Goal: Task Accomplishment & Management: Use online tool/utility

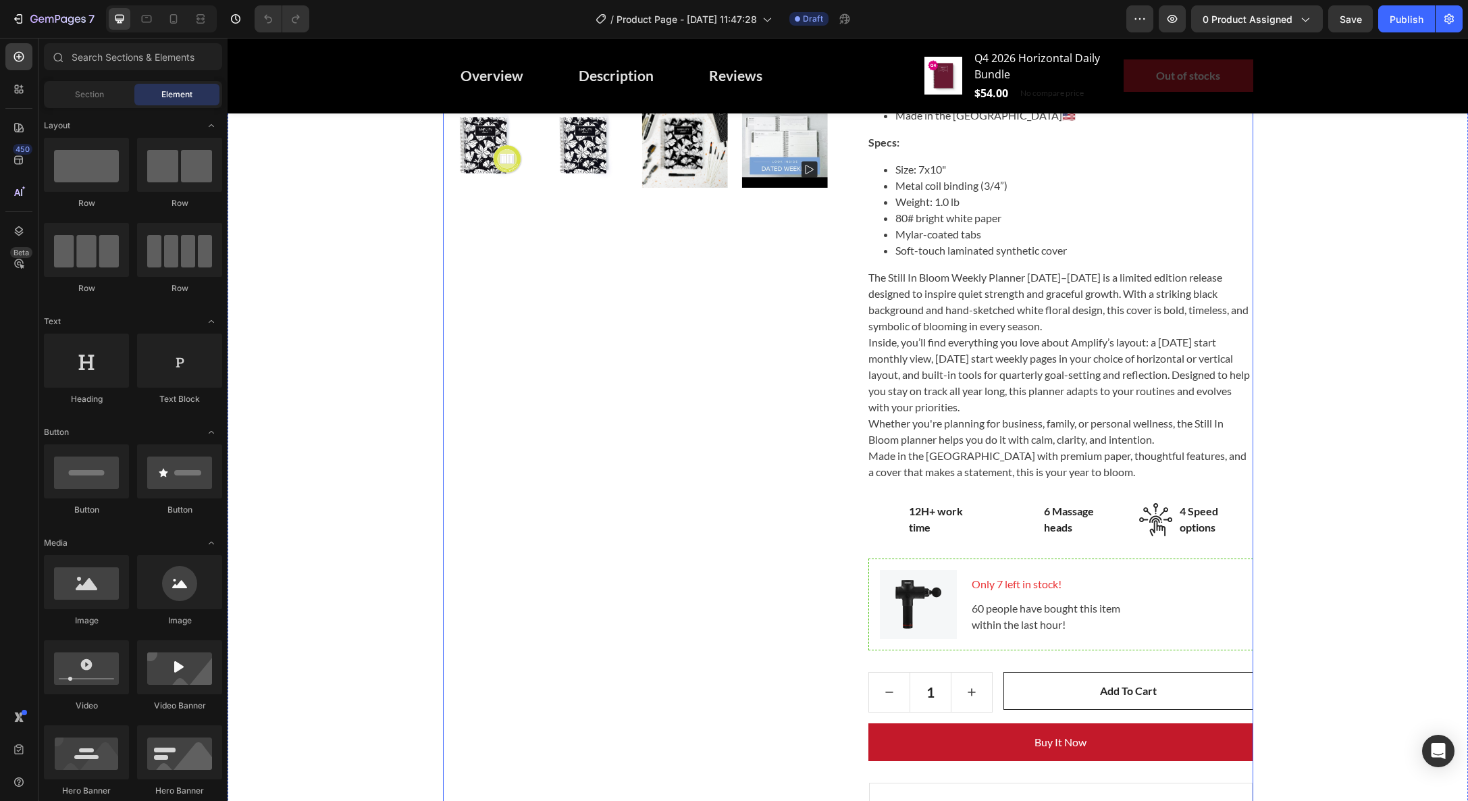
scroll to position [561, 0]
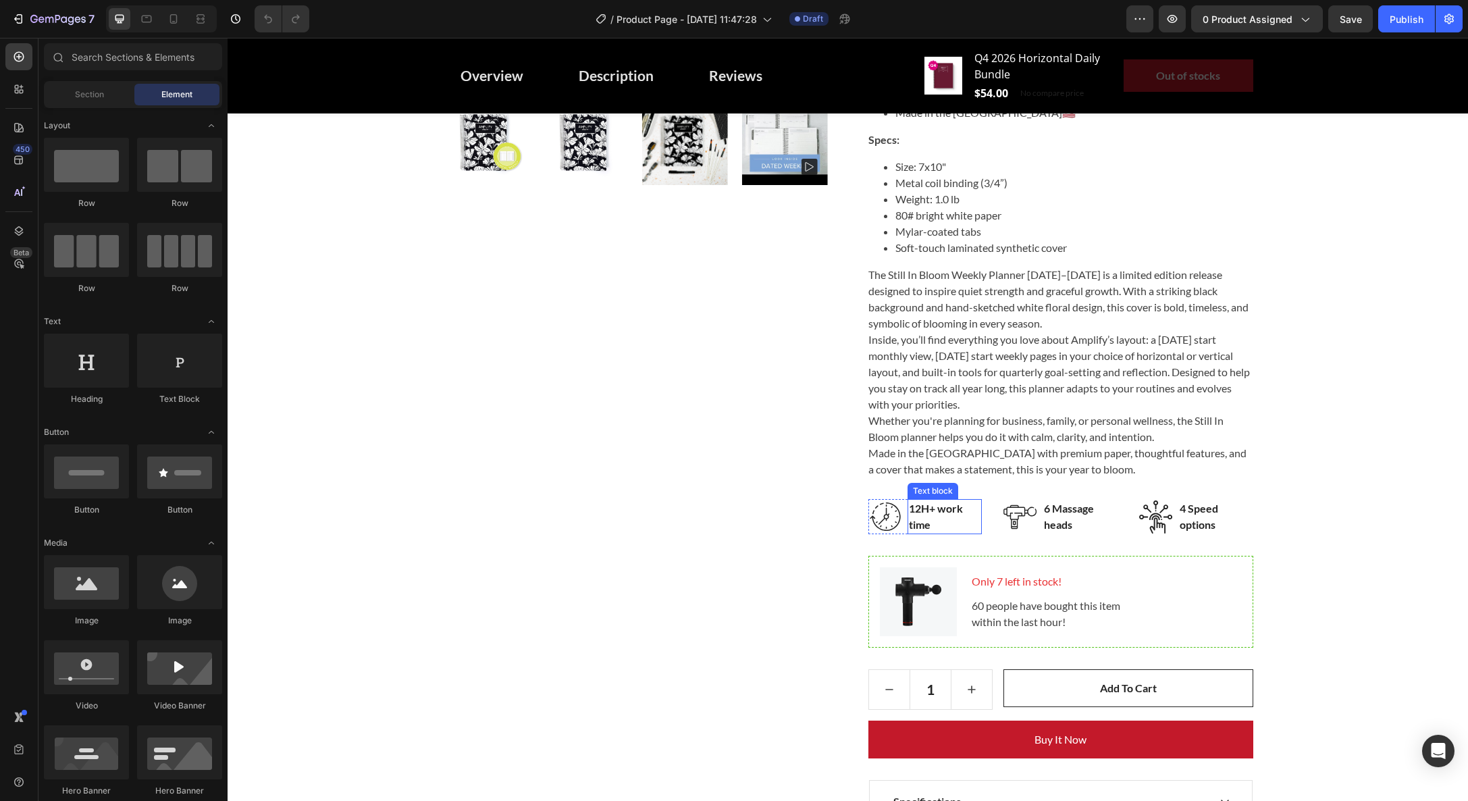
click at [908, 521] on div "12H+ work time" at bounding box center [945, 516] width 75 height 35
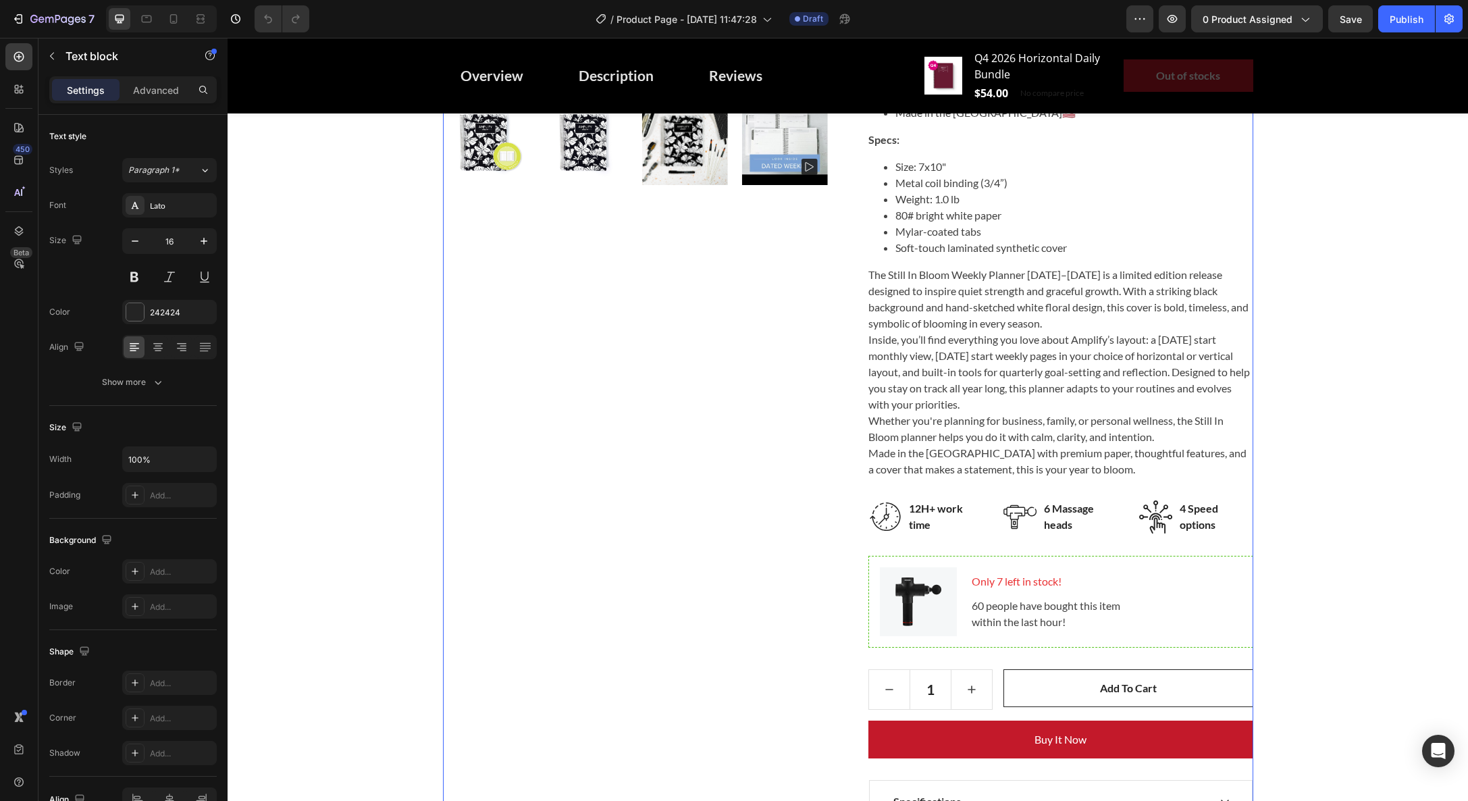
click at [832, 530] on div "Product Images Weekly Planner - [DATE]-[DATE] - Still In Bloom (P) Title For Mu…" at bounding box center [848, 316] width 810 height 1231
click at [1024, 582] on p "Only 7 left in stock!" at bounding box center [1106, 581] width 269 height 16
click at [1024, 613] on p "60 people have bought this item within the last hour!" at bounding box center [1106, 614] width 269 height 32
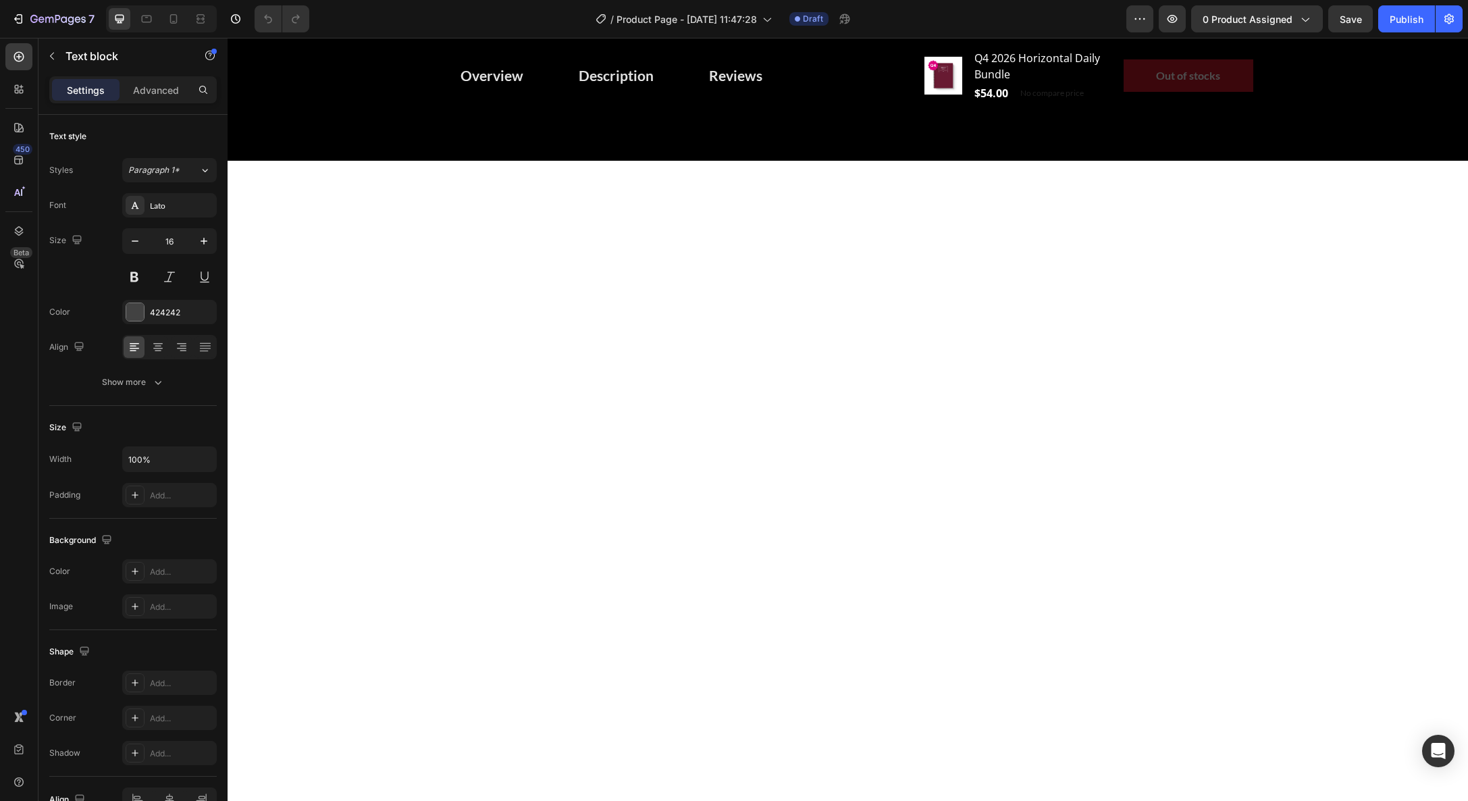
scroll to position [0, 0]
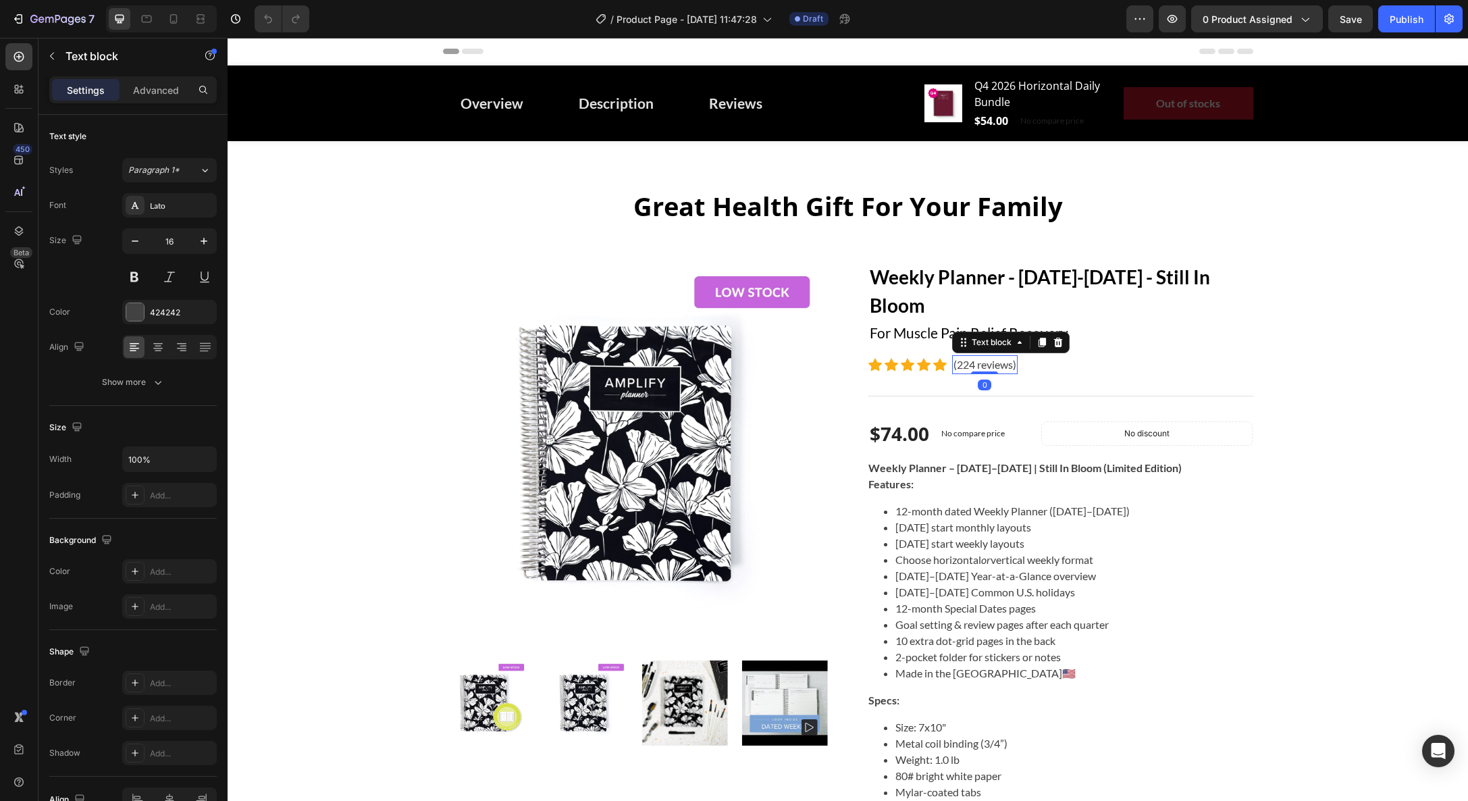
click at [973, 367] on p "(224 reviews)" at bounding box center [985, 365] width 63 height 16
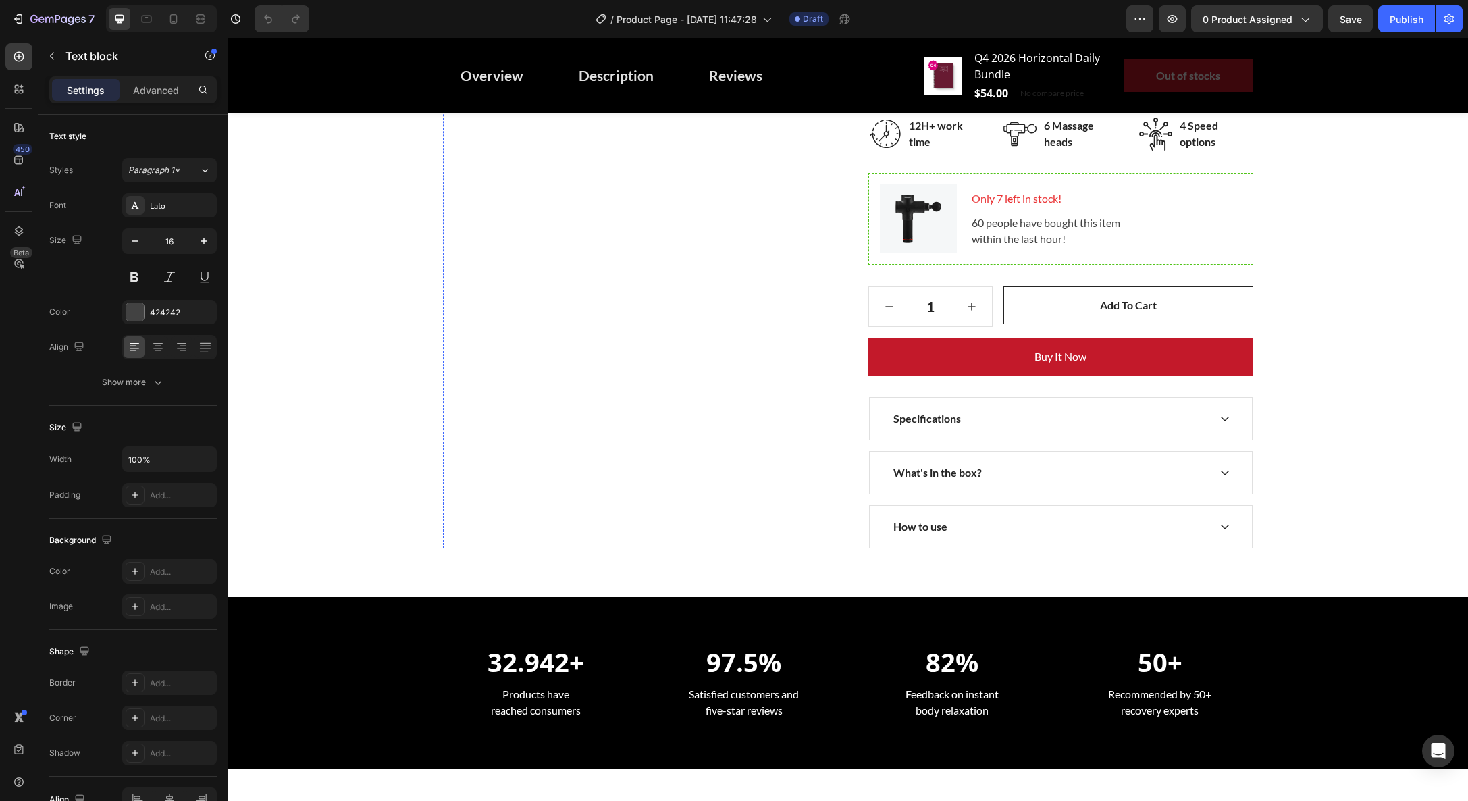
scroll to position [1161, 0]
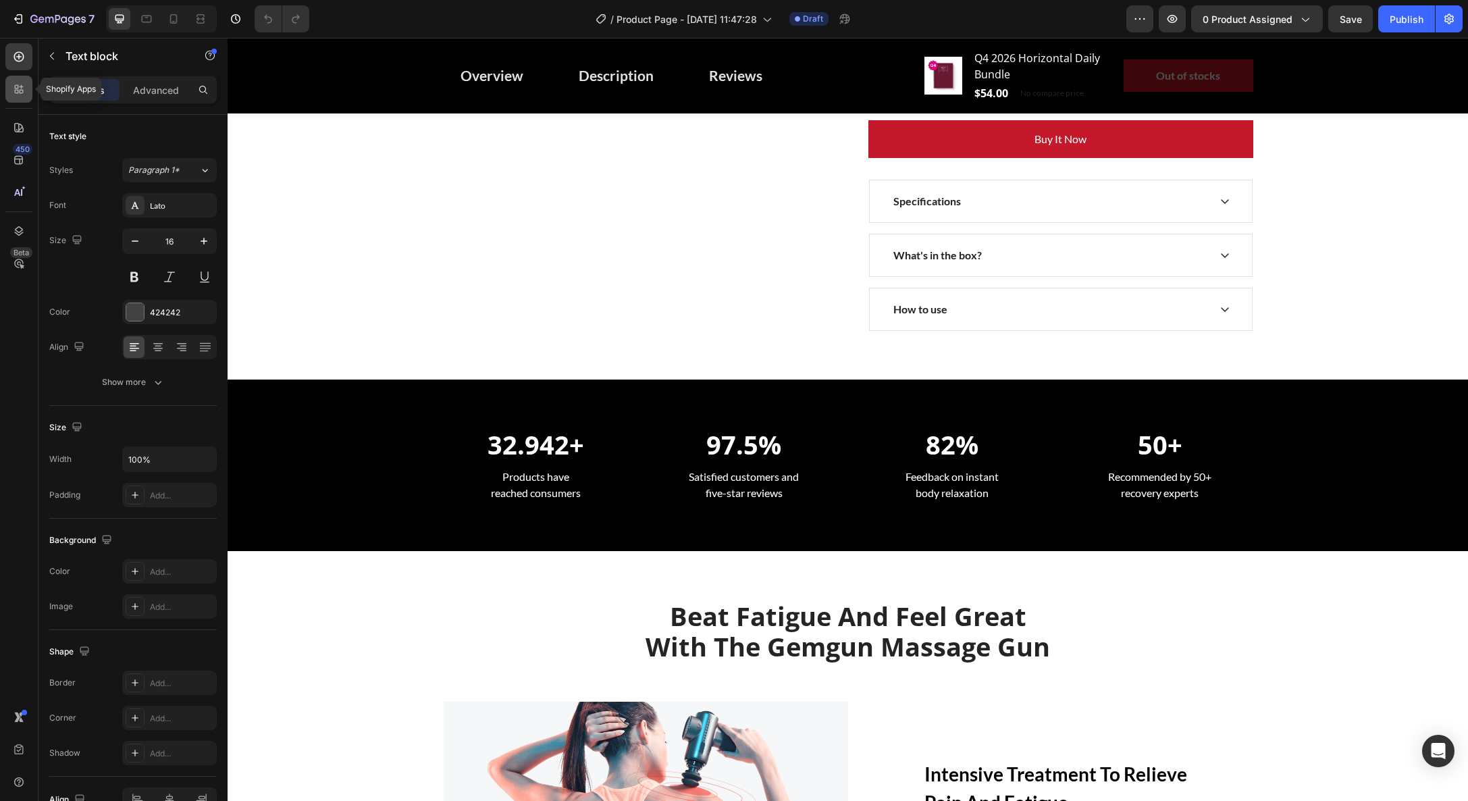
click at [12, 93] on icon at bounding box center [19, 89] width 14 height 14
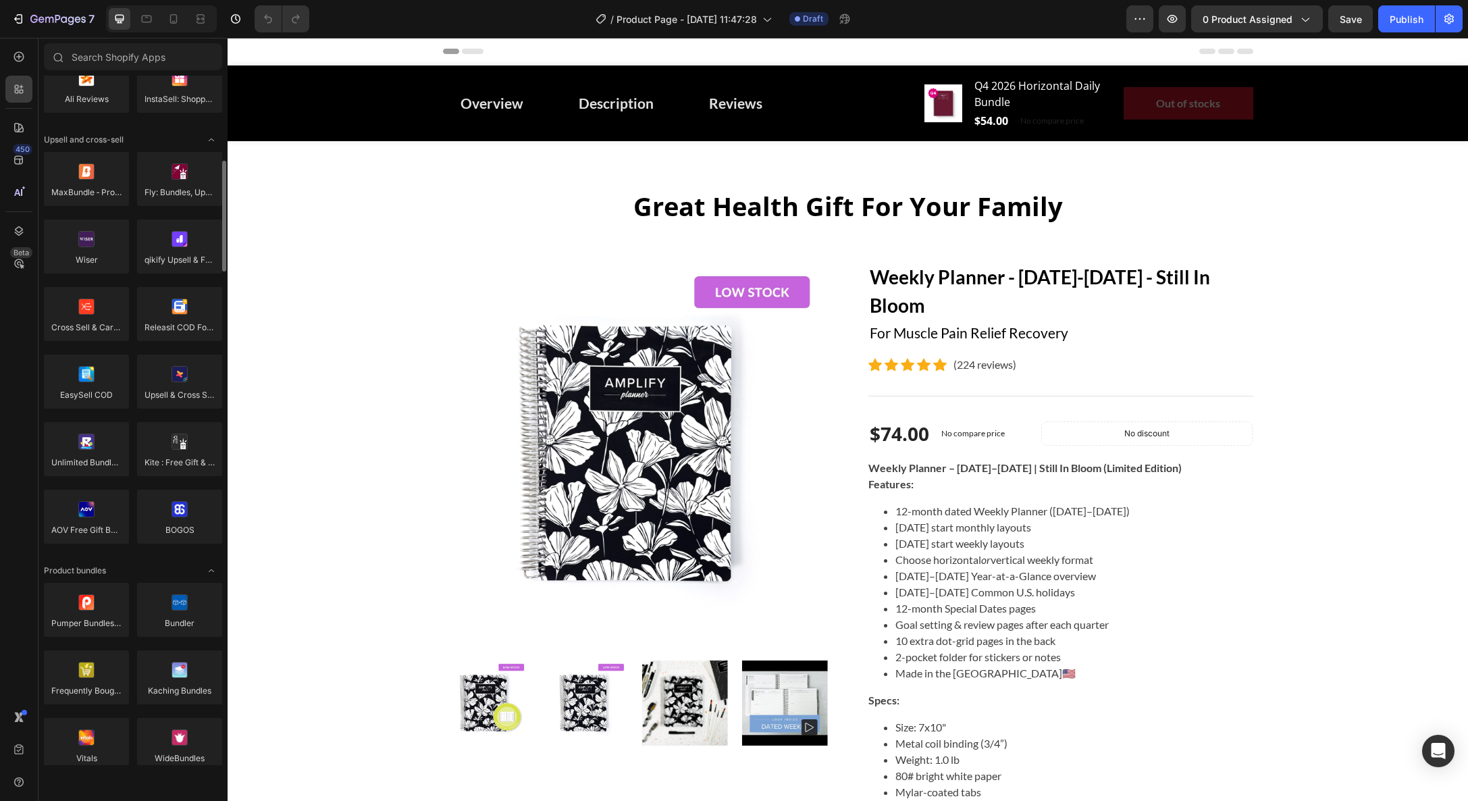
scroll to position [523, 0]
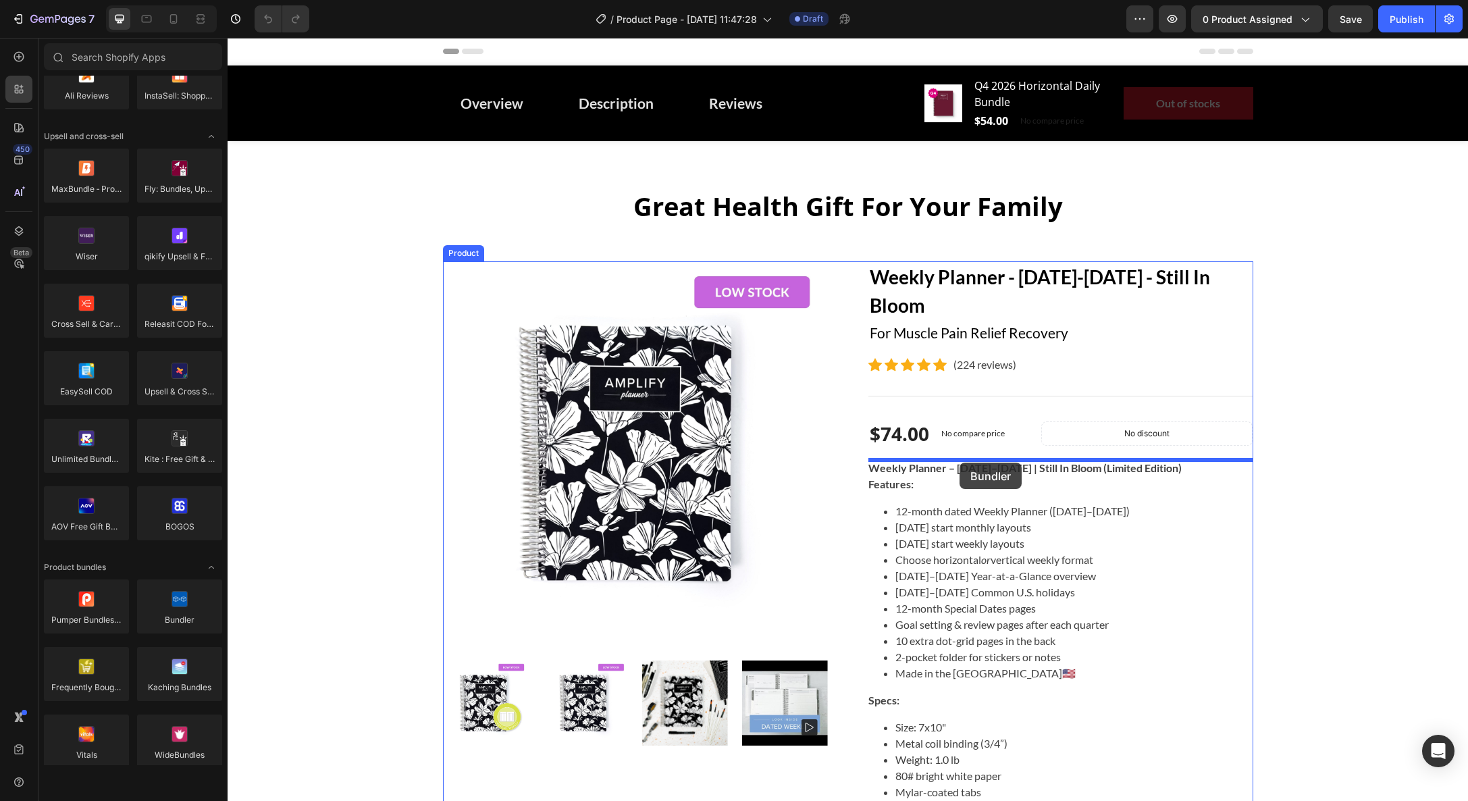
drag, startPoint x: 411, startPoint y: 648, endPoint x: 993, endPoint y: 486, distance: 603.7
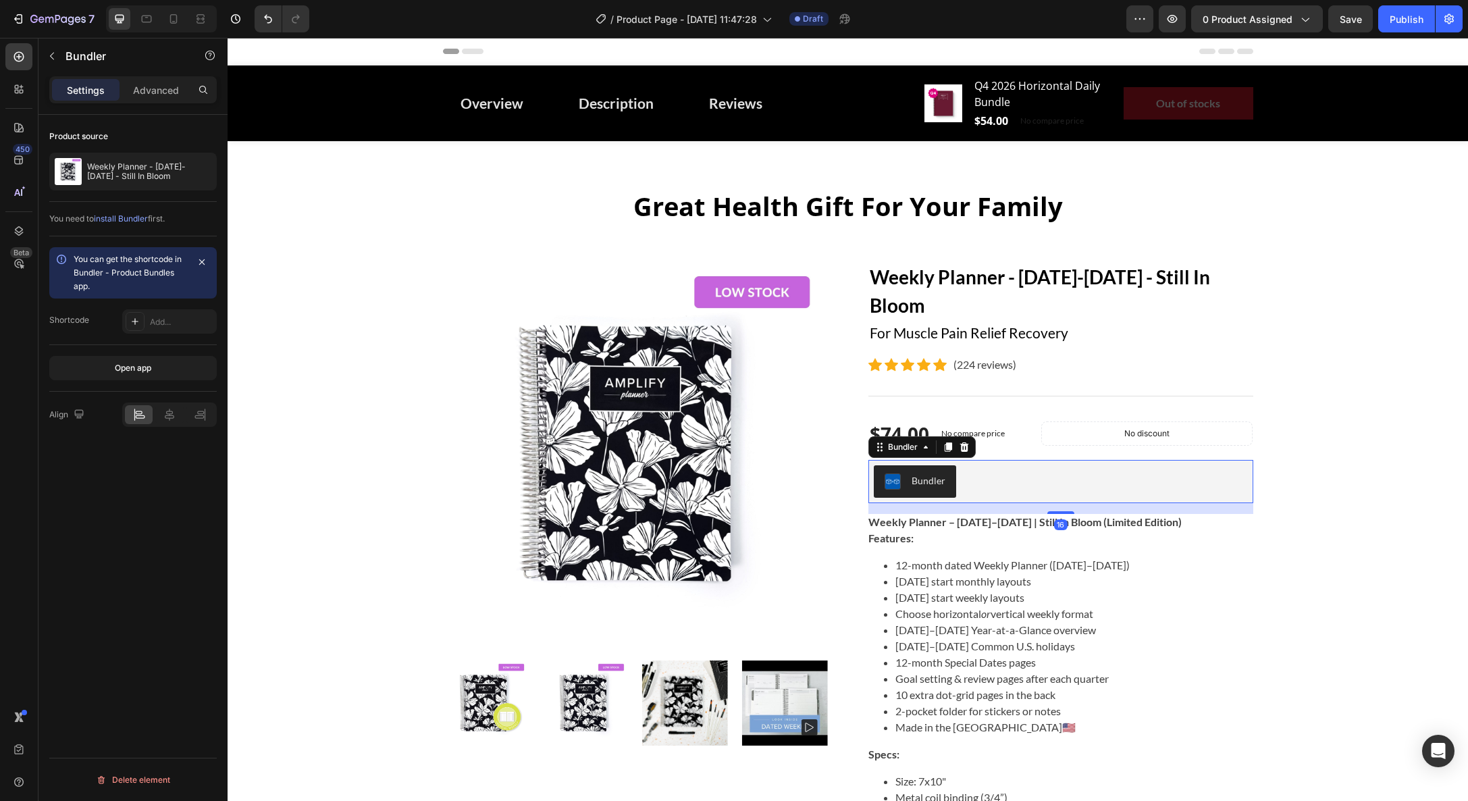
click at [917, 482] on div "Bundler" at bounding box center [929, 480] width 34 height 14
click at [968, 446] on icon at bounding box center [964, 447] width 11 height 11
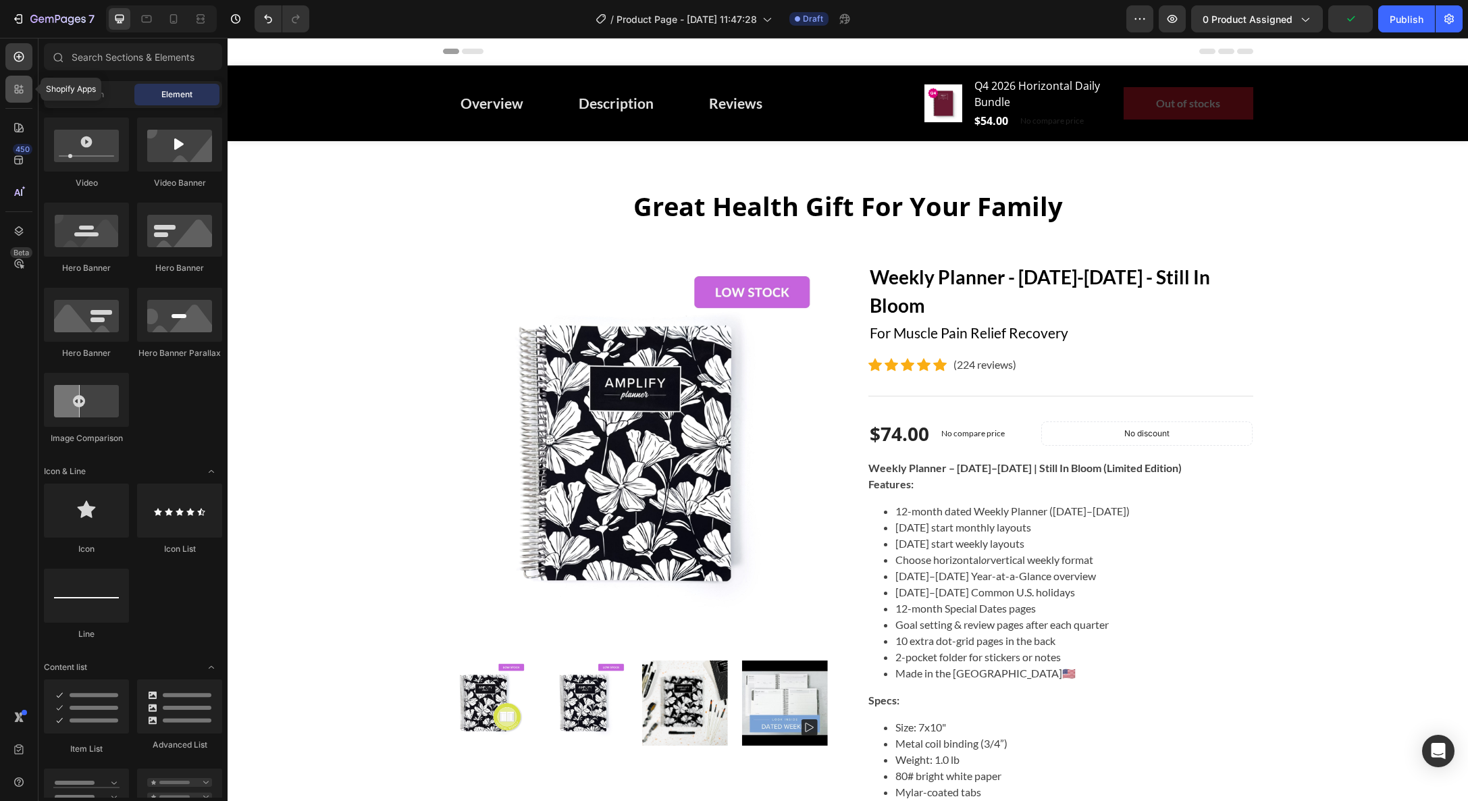
click at [20, 93] on icon at bounding box center [22, 92] width 4 height 4
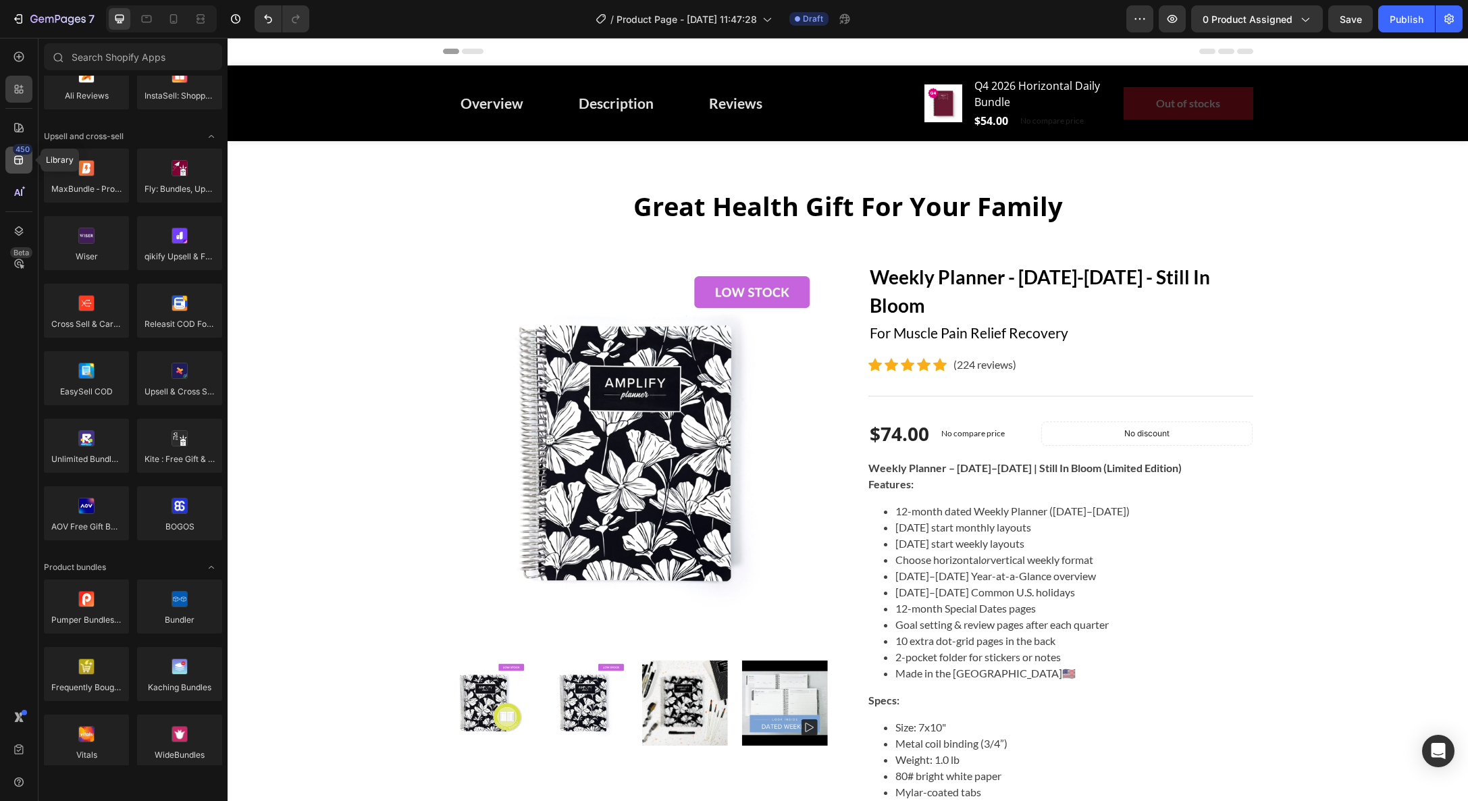
click at [16, 154] on div "450" at bounding box center [23, 149] width 20 height 11
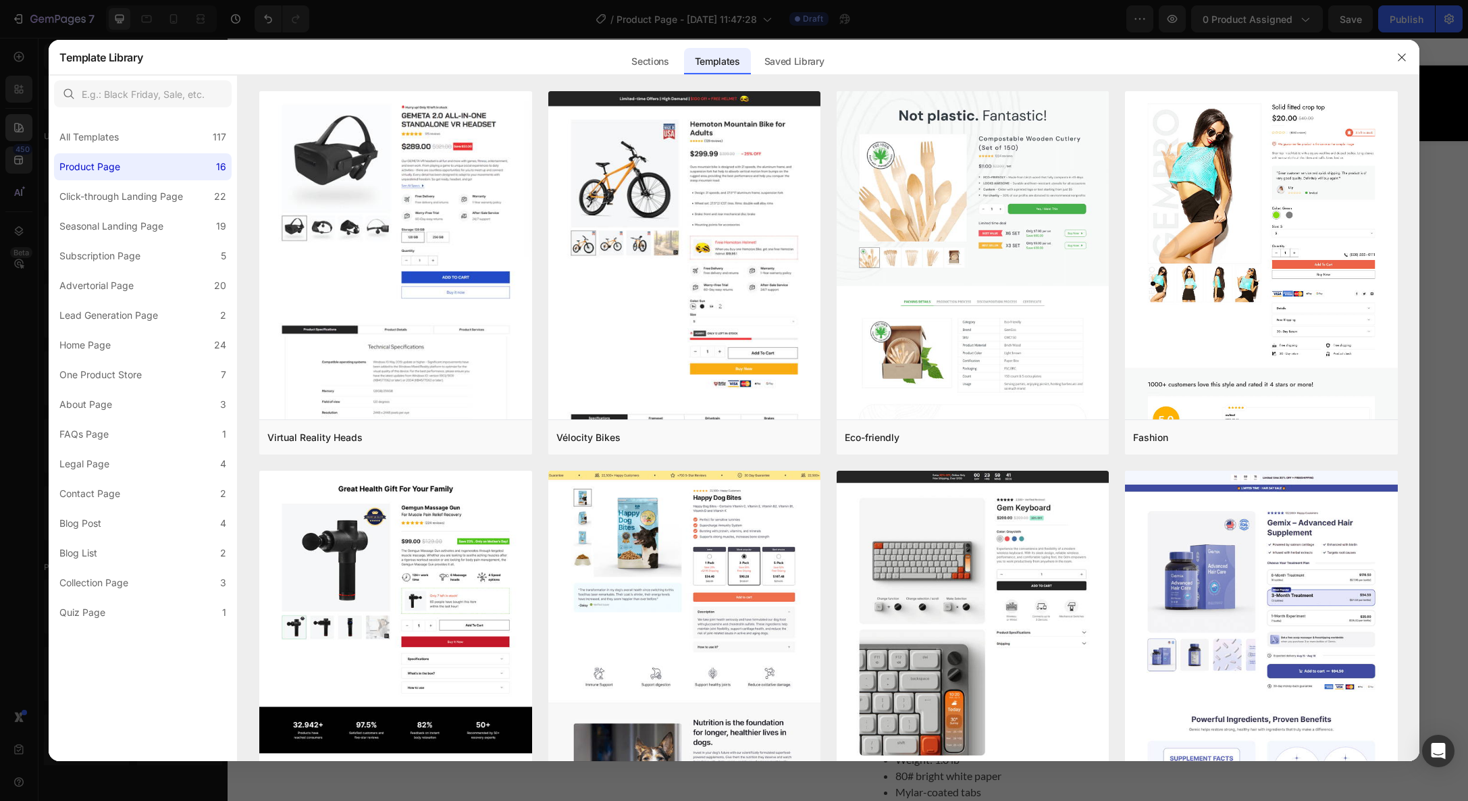
click at [14, 122] on div at bounding box center [734, 400] width 1468 height 801
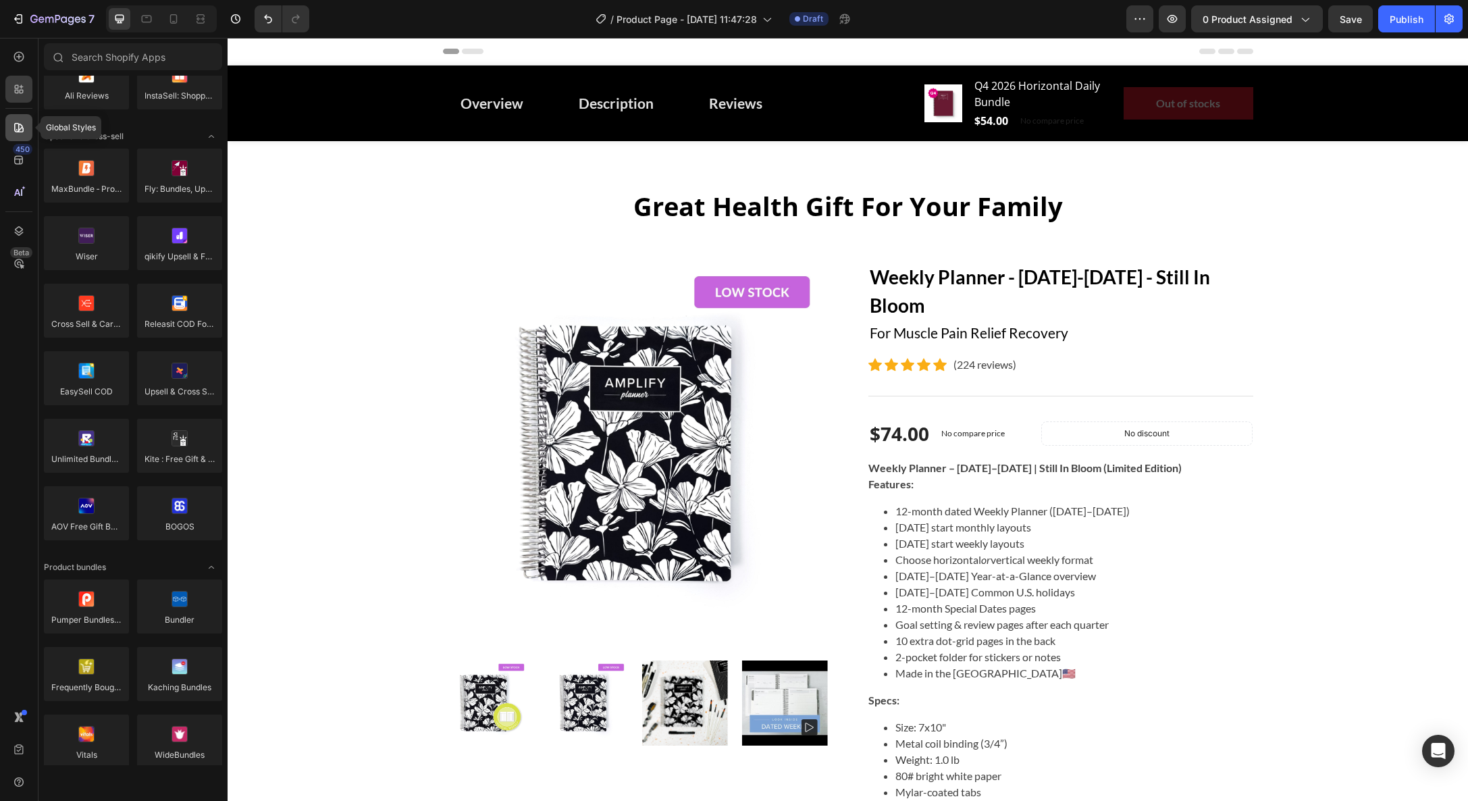
click at [17, 128] on icon at bounding box center [19, 128] width 14 height 14
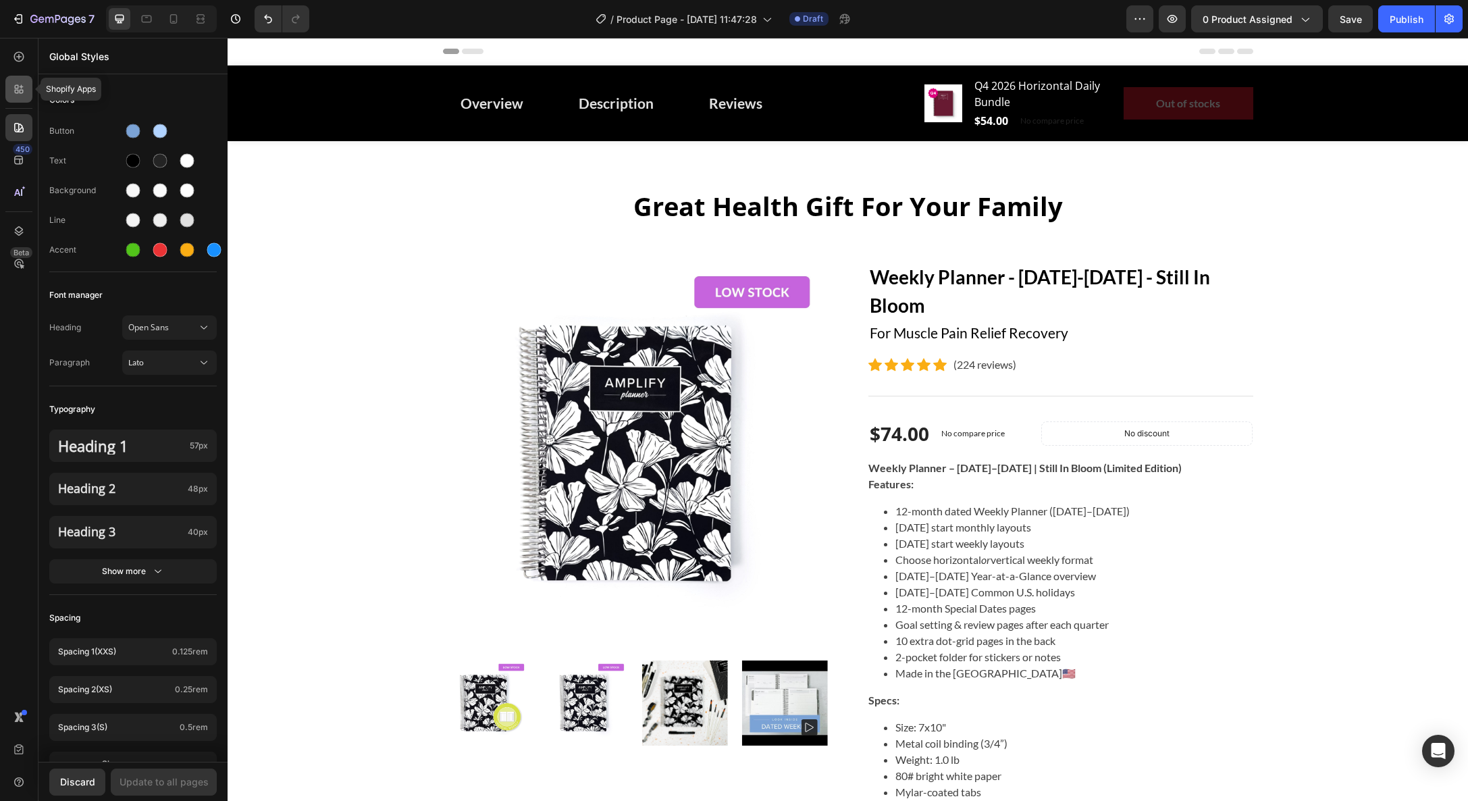
click at [20, 90] on icon at bounding box center [22, 92] width 4 height 4
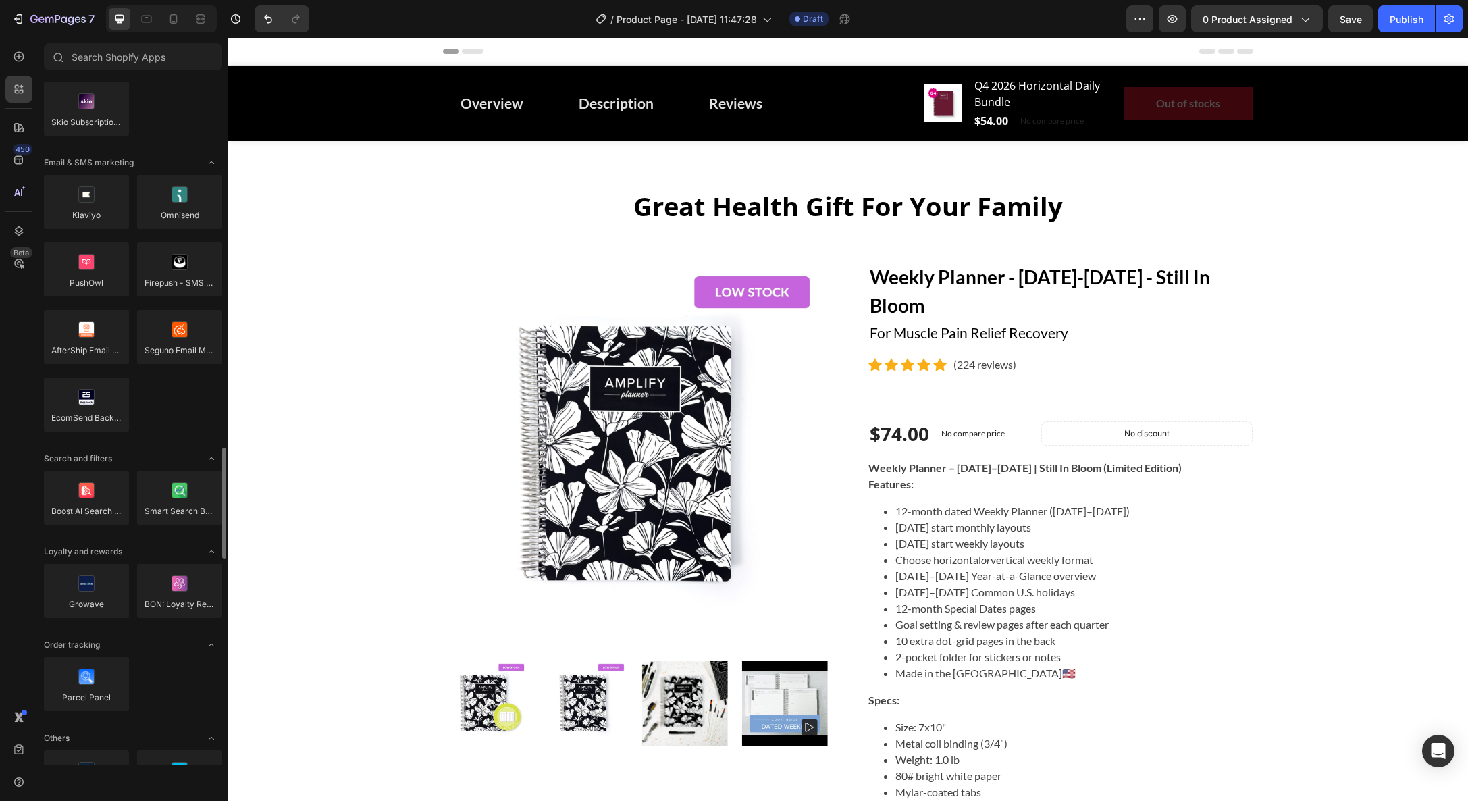
scroll to position [2190, 0]
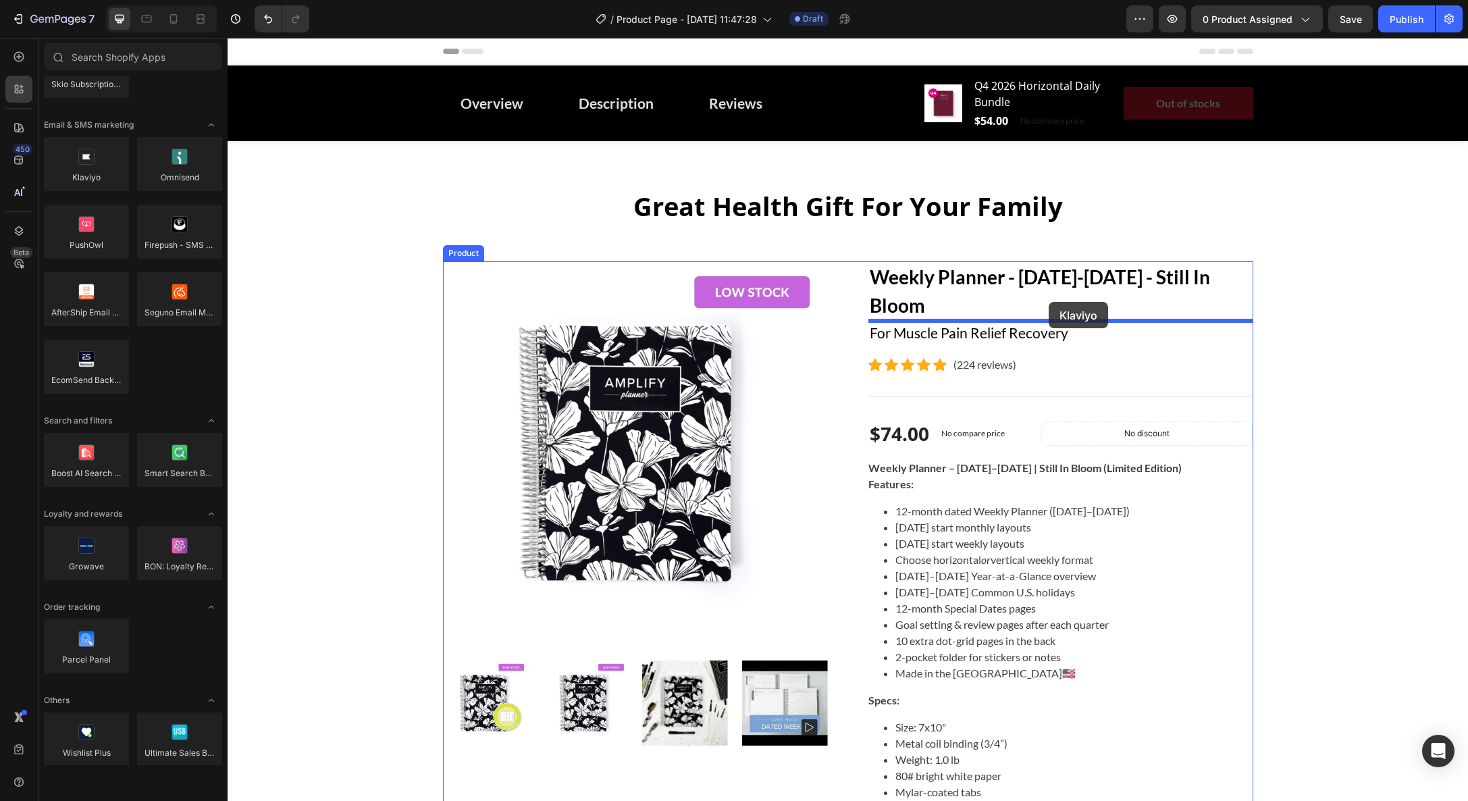
drag, startPoint x: 348, startPoint y: 219, endPoint x: 1049, endPoint y: 302, distance: 705.2
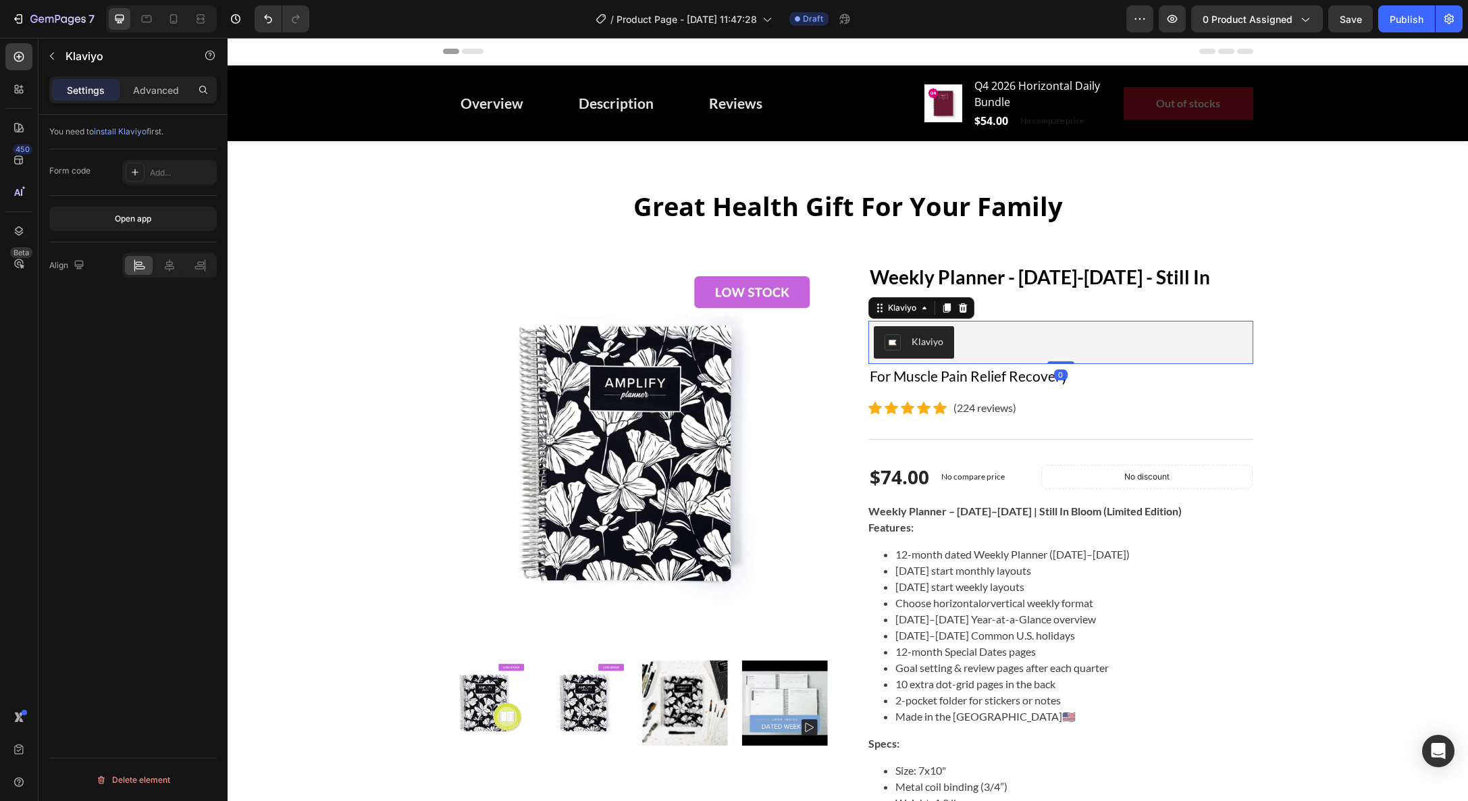
click at [908, 339] on div "Klaviyo" at bounding box center [914, 342] width 59 height 16
click at [110, 126] on span "install Klaviyo" at bounding box center [120, 131] width 53 height 10
click at [137, 174] on icon at bounding box center [135, 172] width 11 height 11
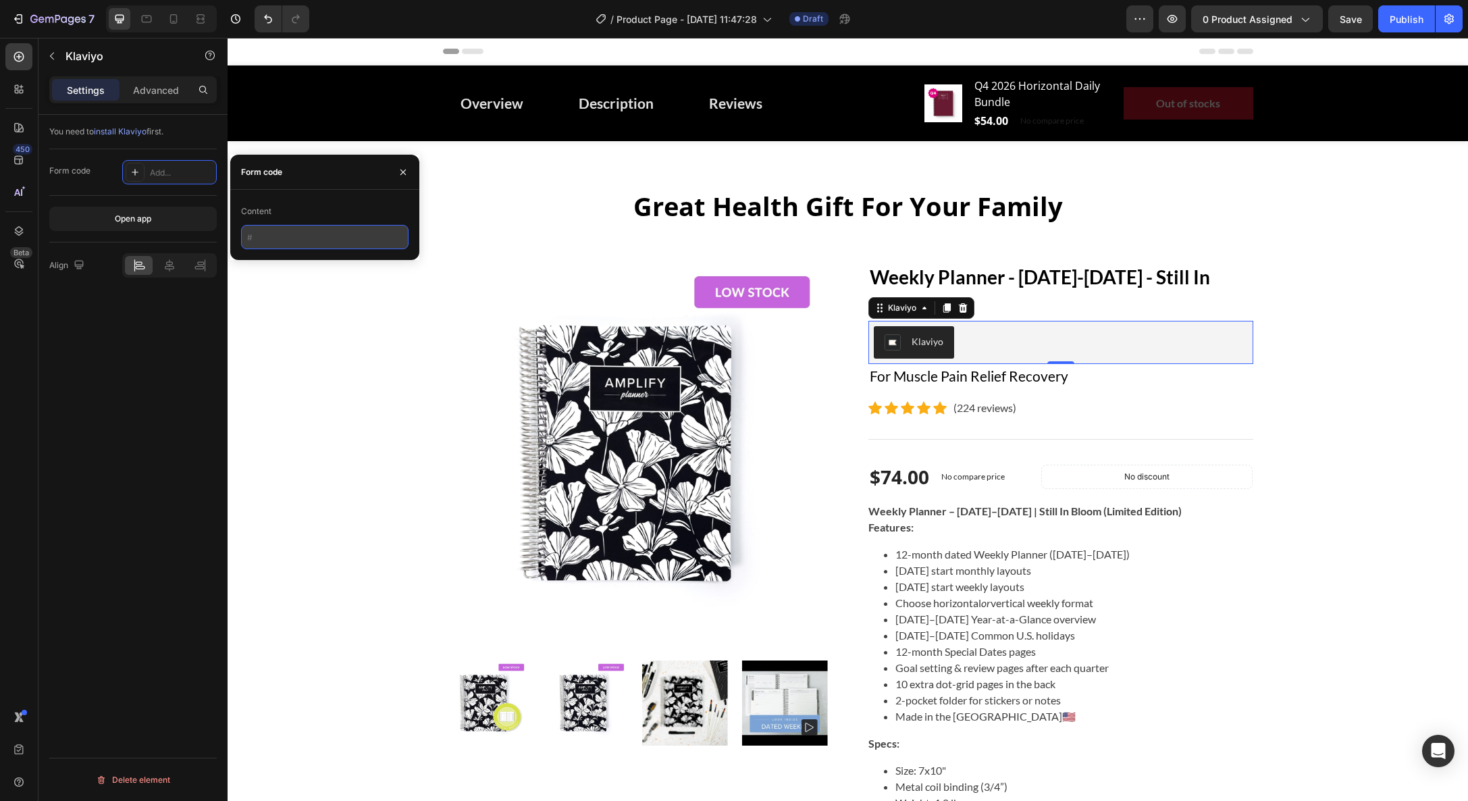
click at [272, 244] on input "text" at bounding box center [324, 237] width 167 height 24
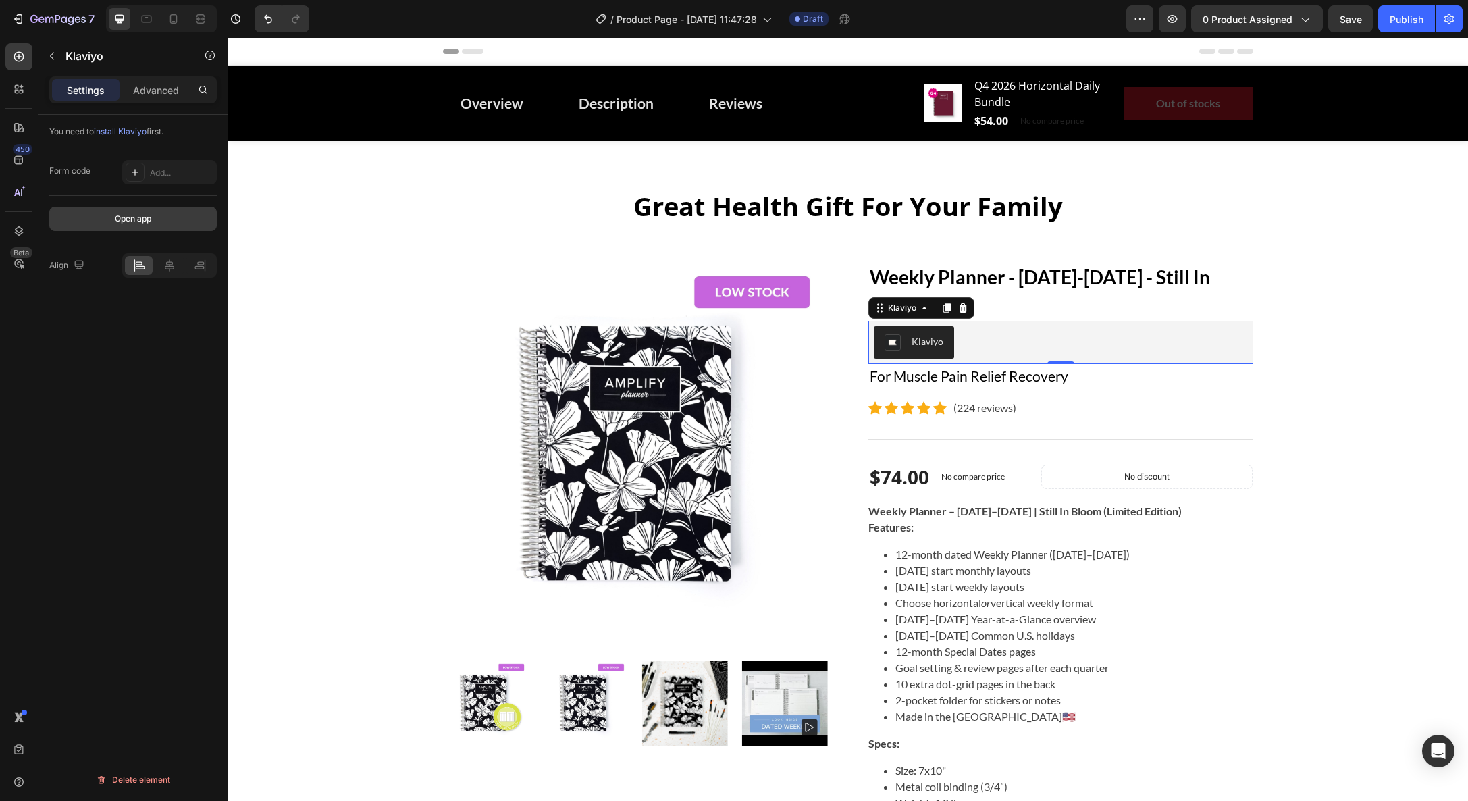
click at [119, 217] on div "Open app" at bounding box center [133, 219] width 36 height 12
click at [897, 313] on div "Klaviyo" at bounding box center [902, 308] width 34 height 12
click at [923, 311] on icon at bounding box center [924, 308] width 11 height 11
click at [136, 95] on p "Advanced" at bounding box center [156, 90] width 46 height 14
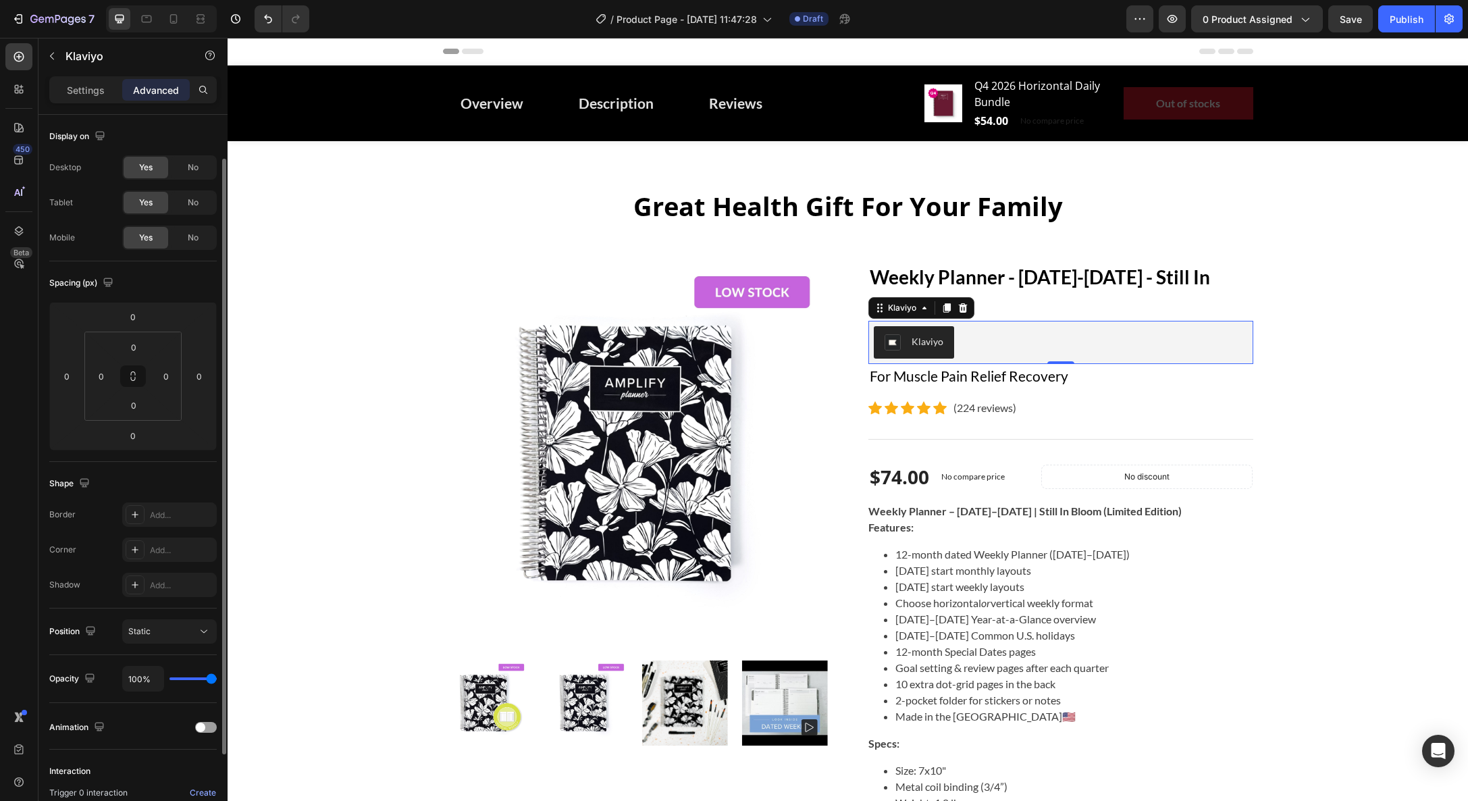
scroll to position [156, 0]
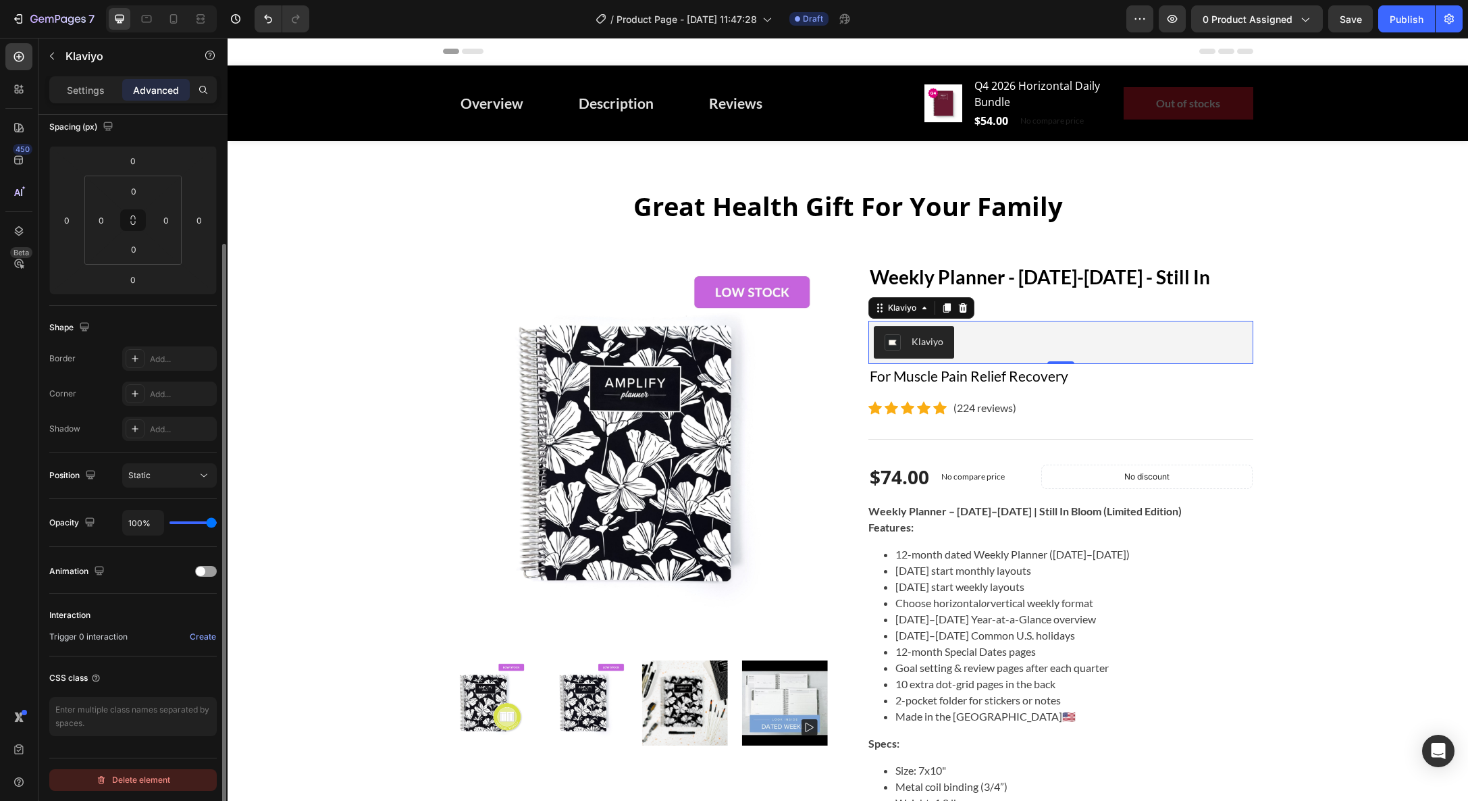
click at [140, 775] on div "Delete element" at bounding box center [133, 780] width 74 height 16
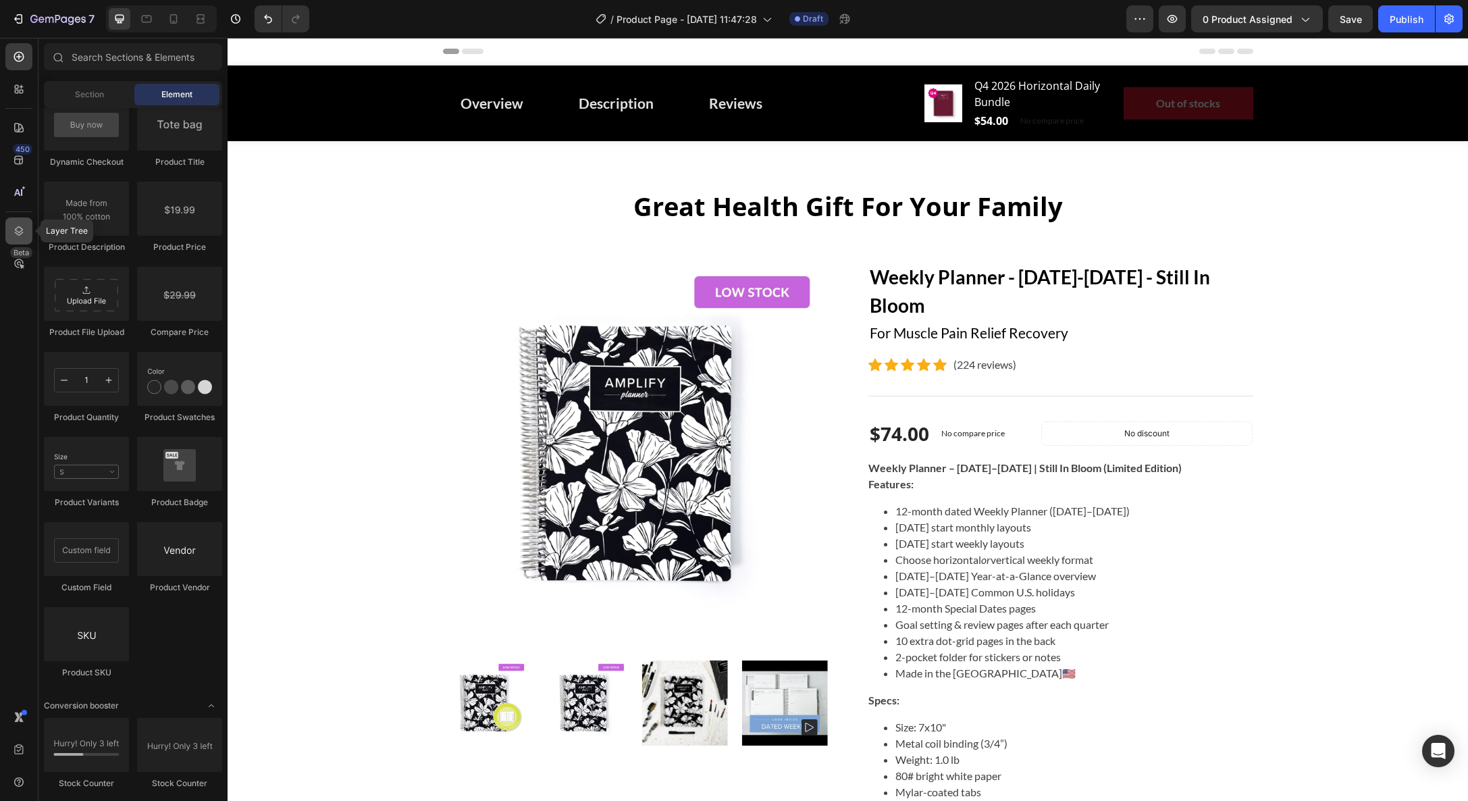
click at [18, 229] on icon at bounding box center [19, 231] width 14 height 14
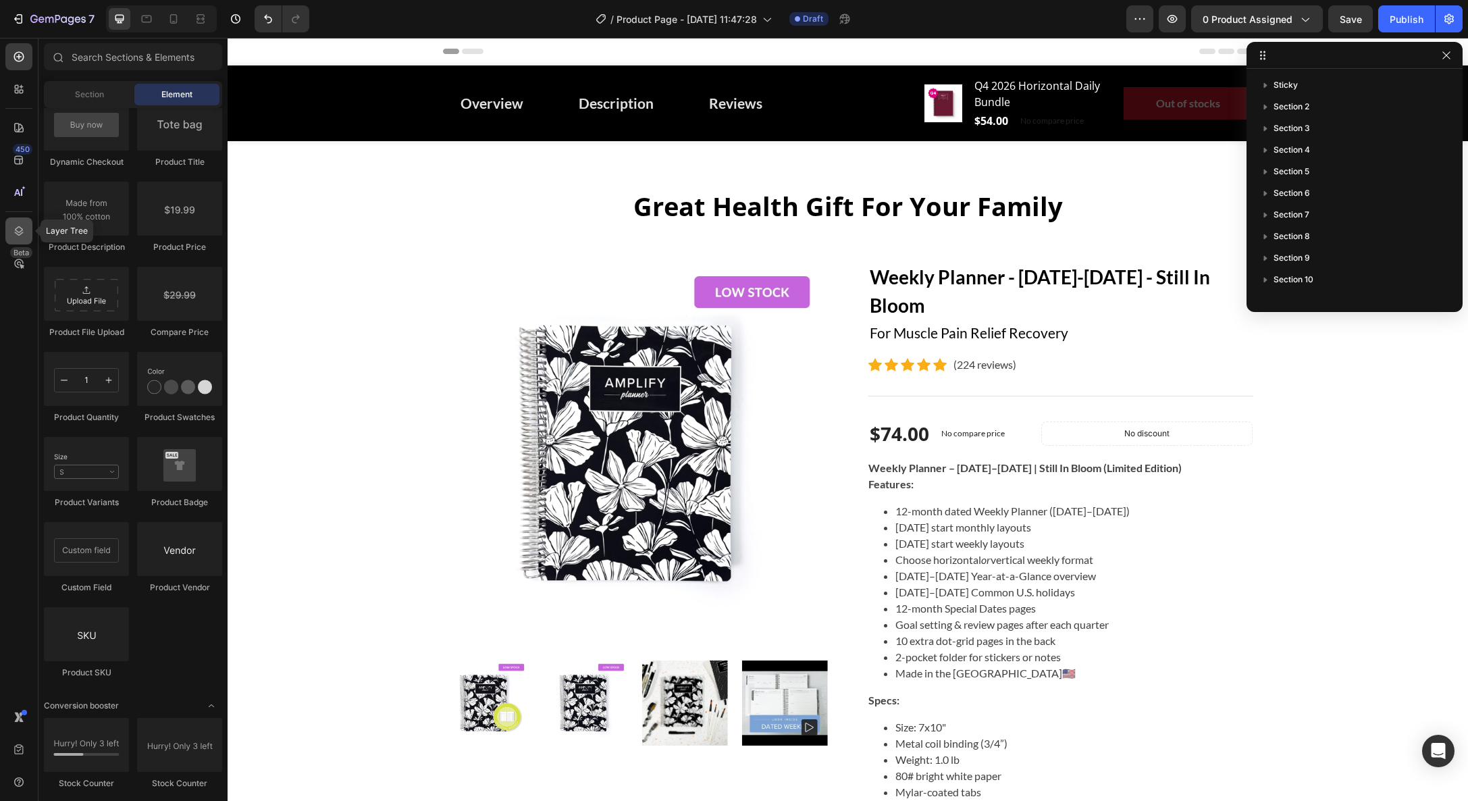
click at [18, 229] on icon at bounding box center [19, 231] width 14 height 14
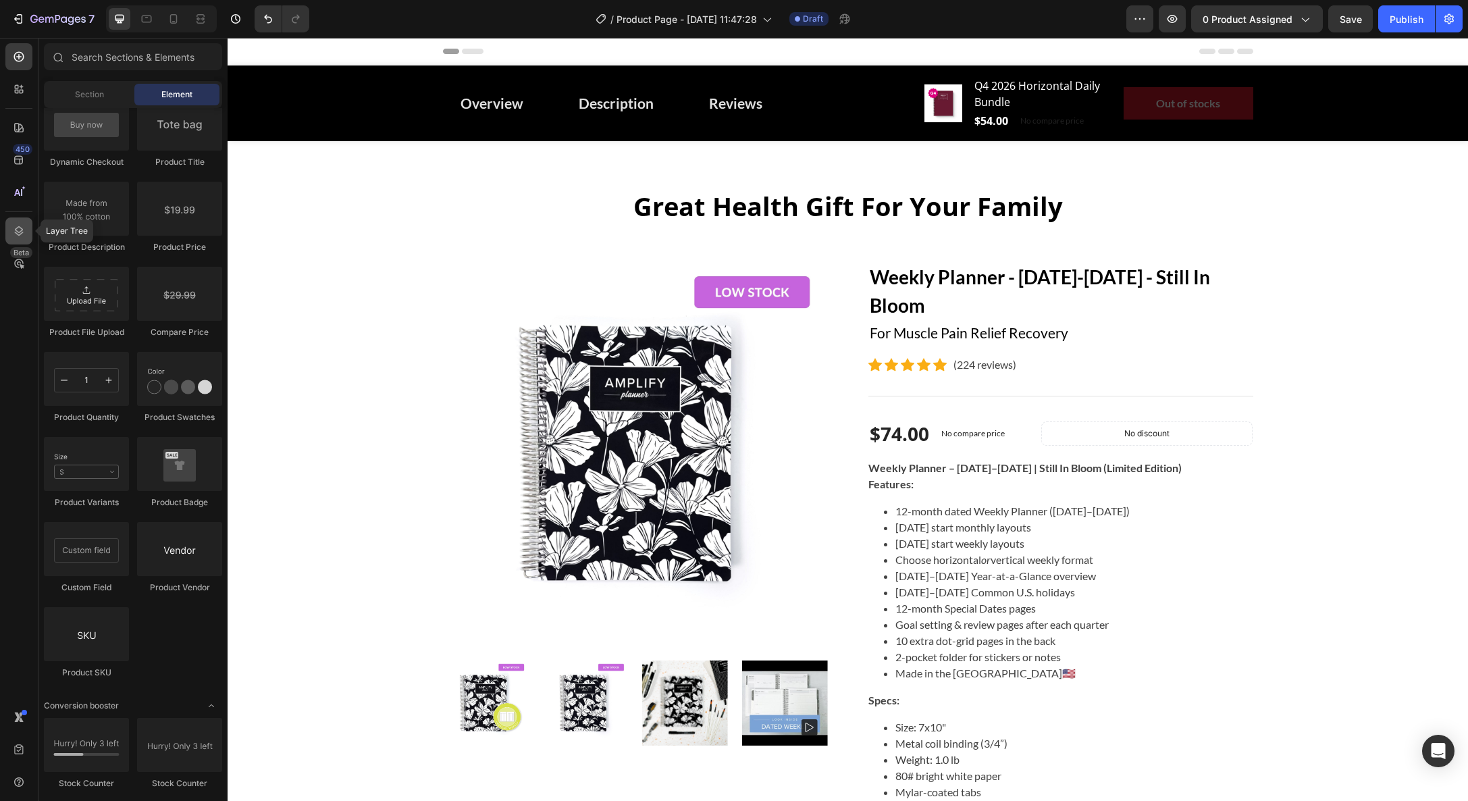
click at [18, 229] on icon at bounding box center [19, 231] width 14 height 14
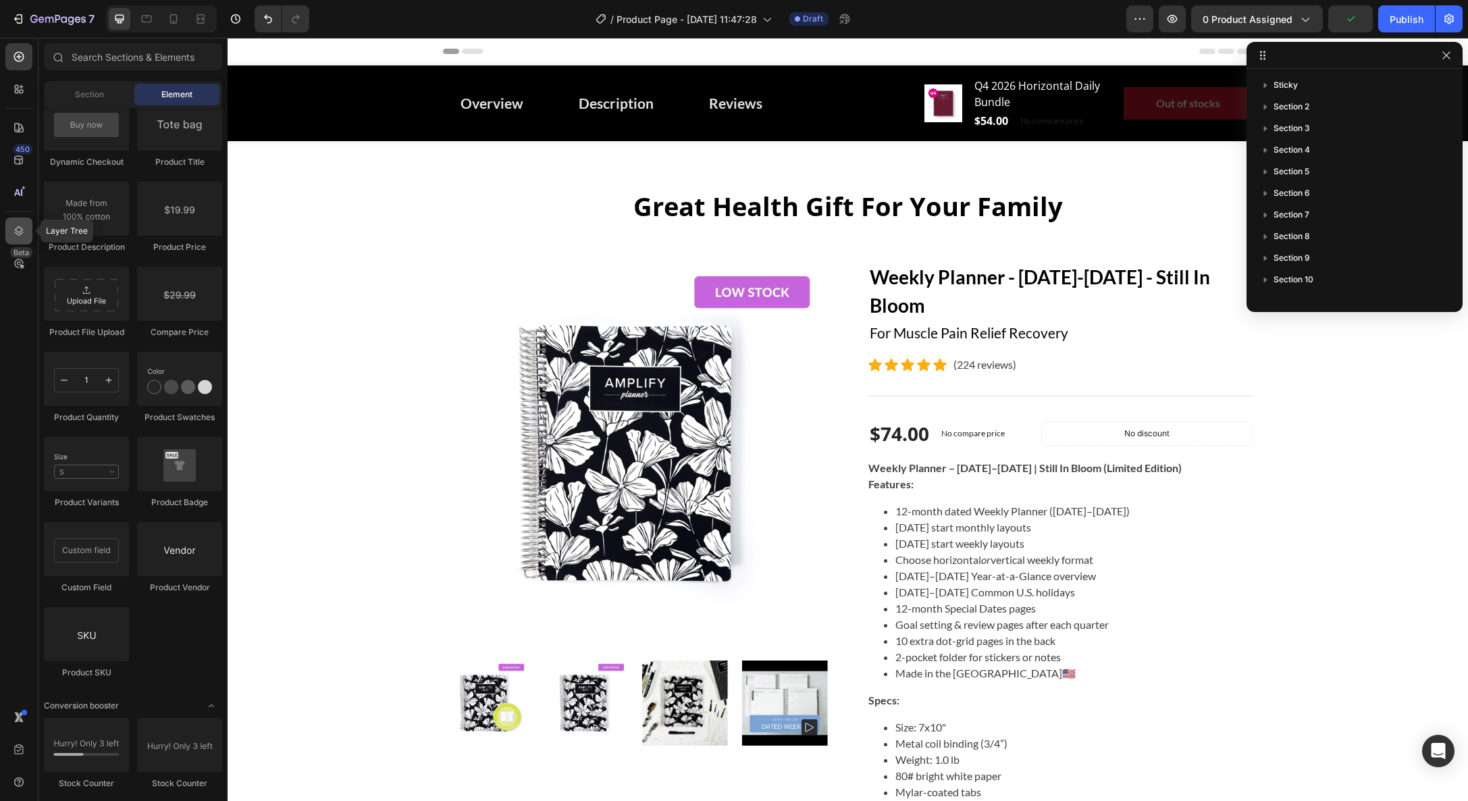
click at [18, 229] on icon at bounding box center [19, 231] width 14 height 14
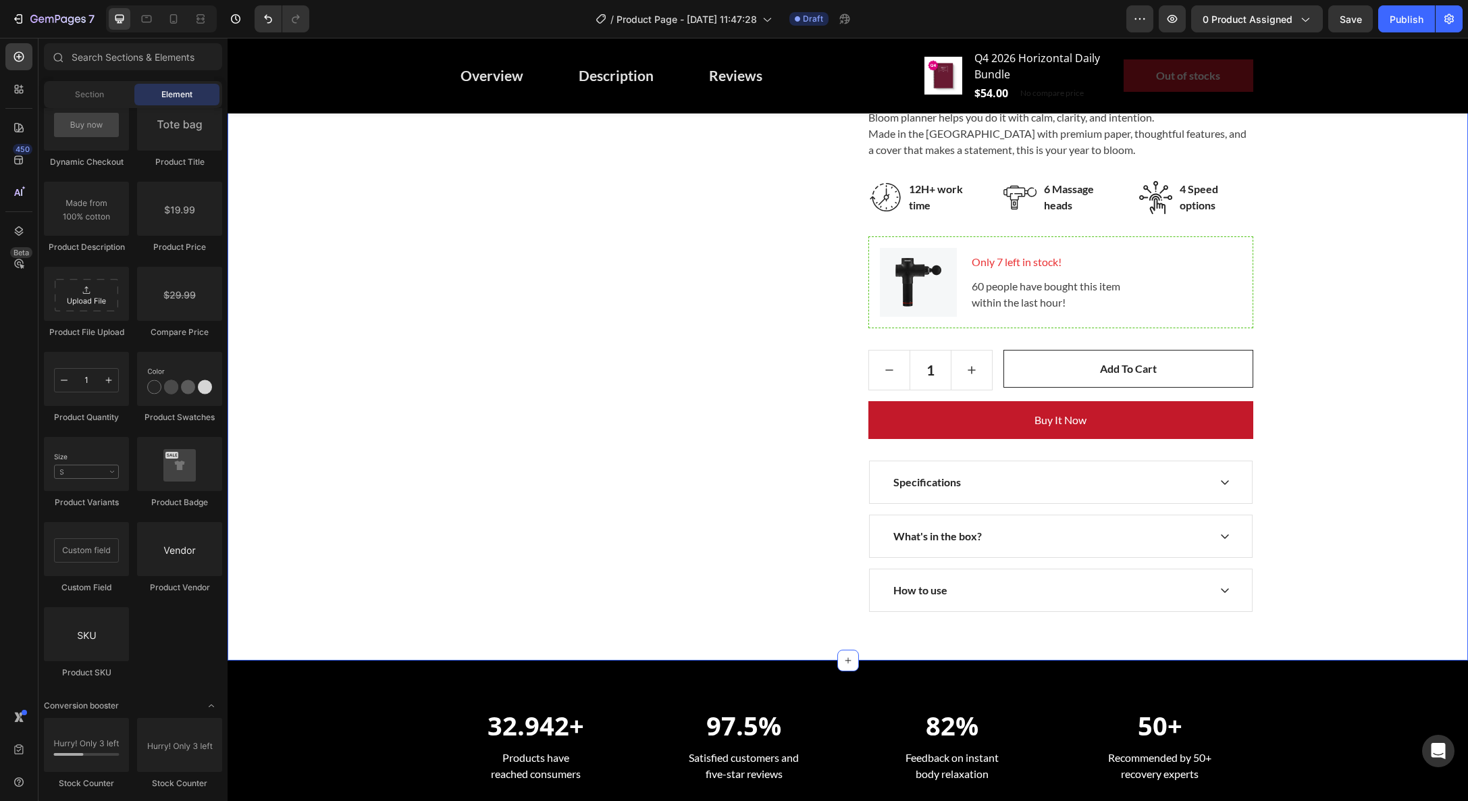
scroll to position [892, 0]
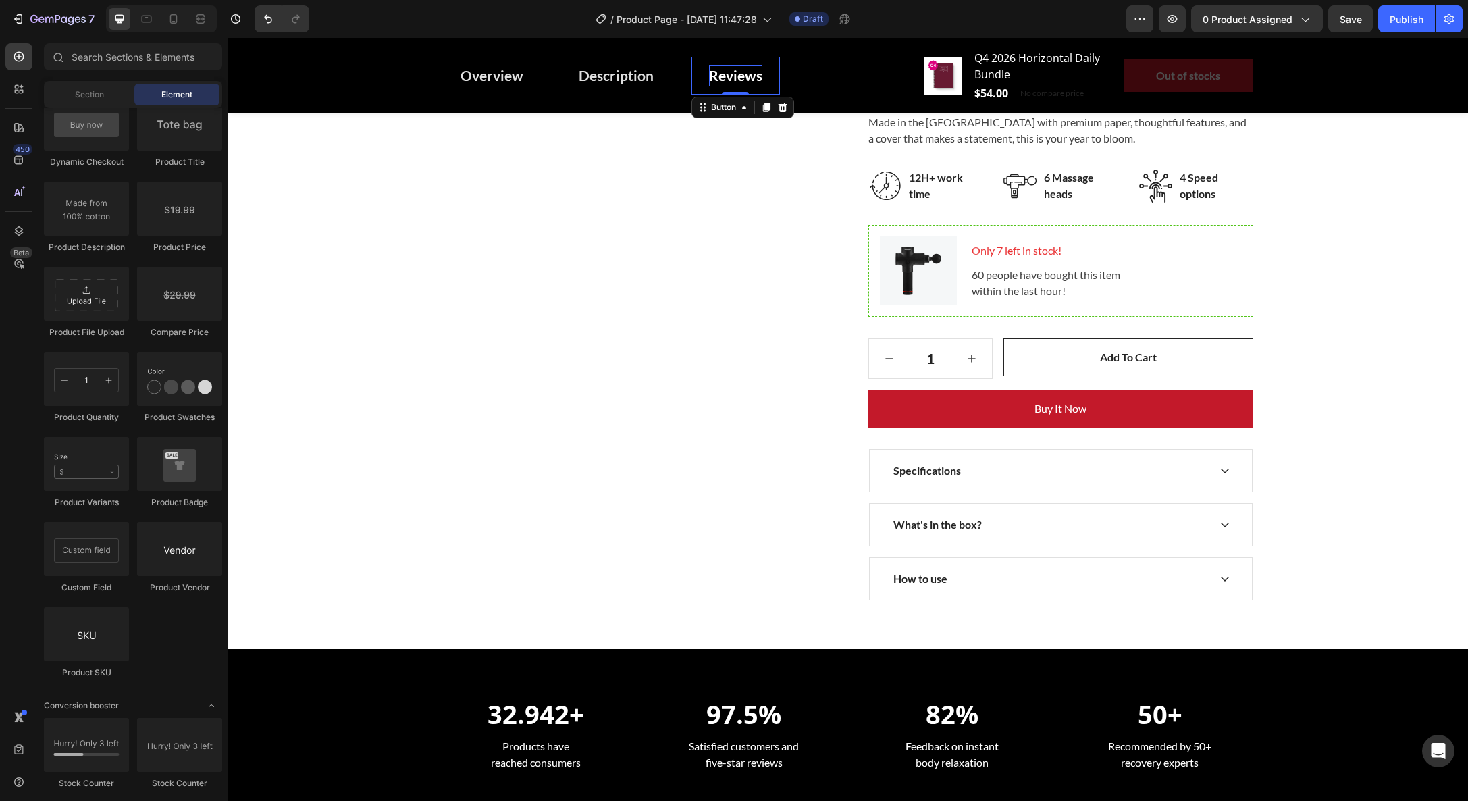
click at [735, 80] on div "Reviews" at bounding box center [735, 76] width 53 height 22
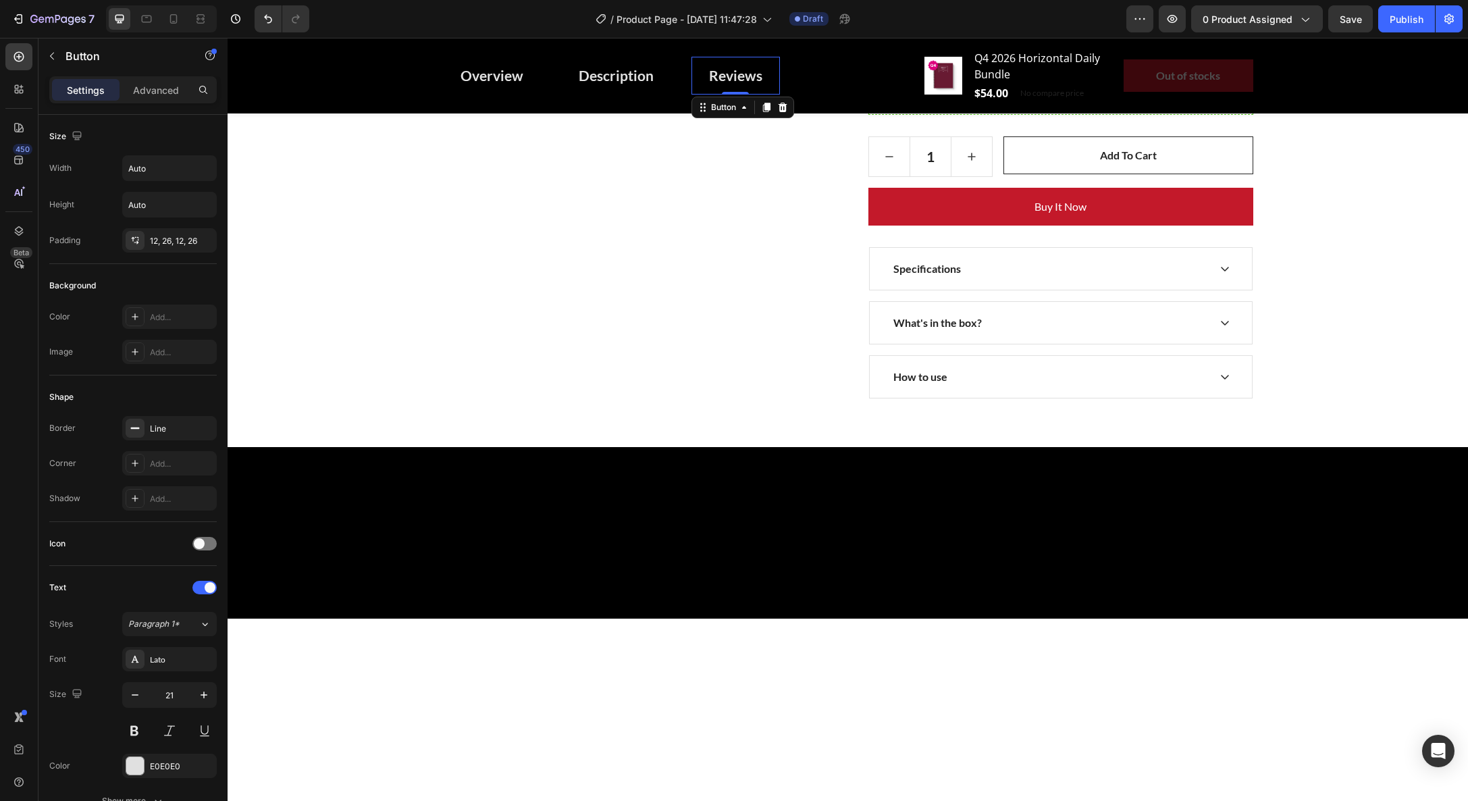
scroll to position [0, 0]
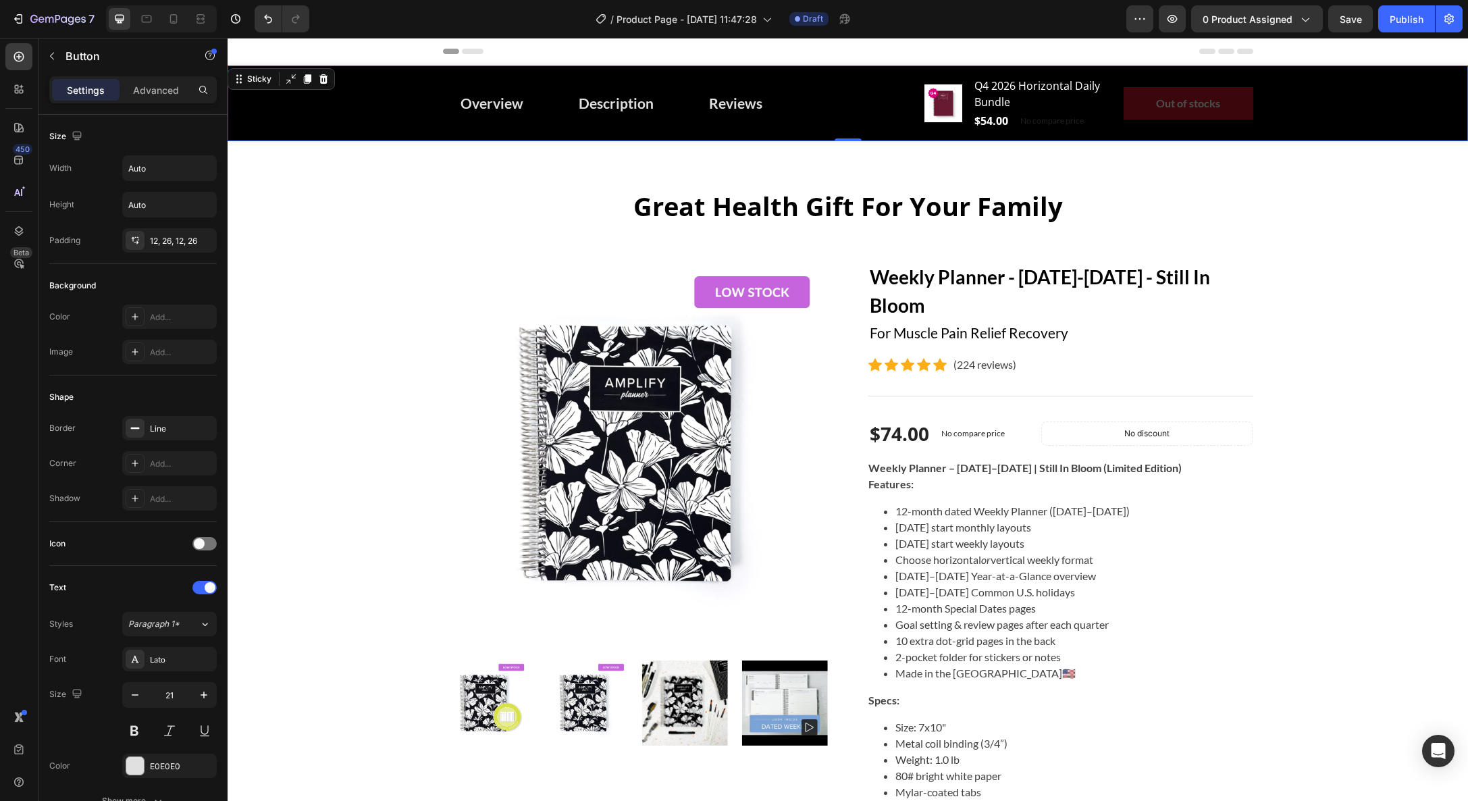
click at [388, 93] on div "Overview Button Description Button Reviews Button Row Product Images Q4 2026 Ho…" at bounding box center [848, 104] width 1241 height 76
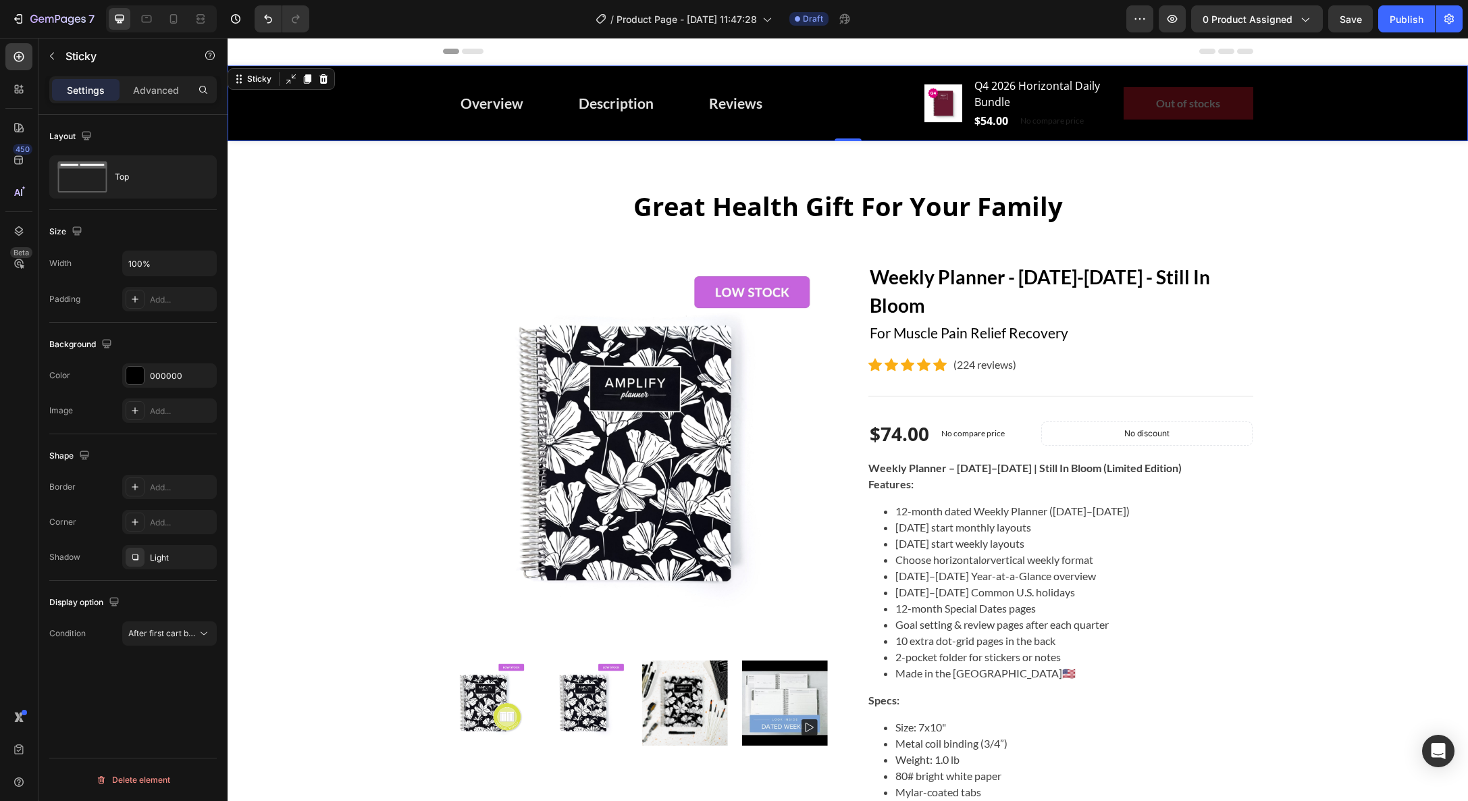
click at [346, 124] on div "Overview Button Description Button Reviews Button Row Product Images Q4 2026 Ho…" at bounding box center [848, 104] width 1241 height 76
click at [176, 370] on div "000000" at bounding box center [169, 376] width 39 height 12
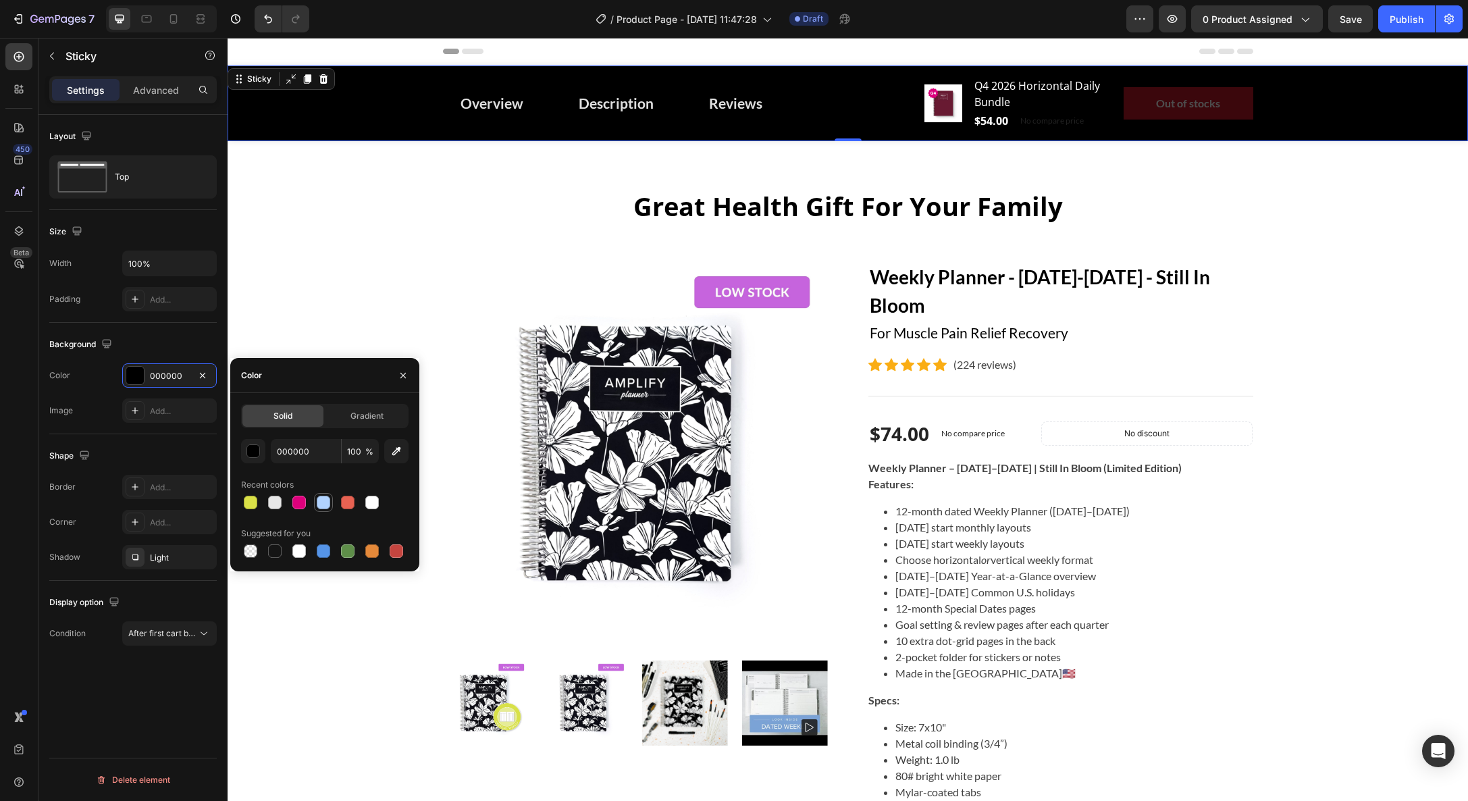
click at [319, 502] on div at bounding box center [324, 503] width 14 height 14
type input "B1D3FF"
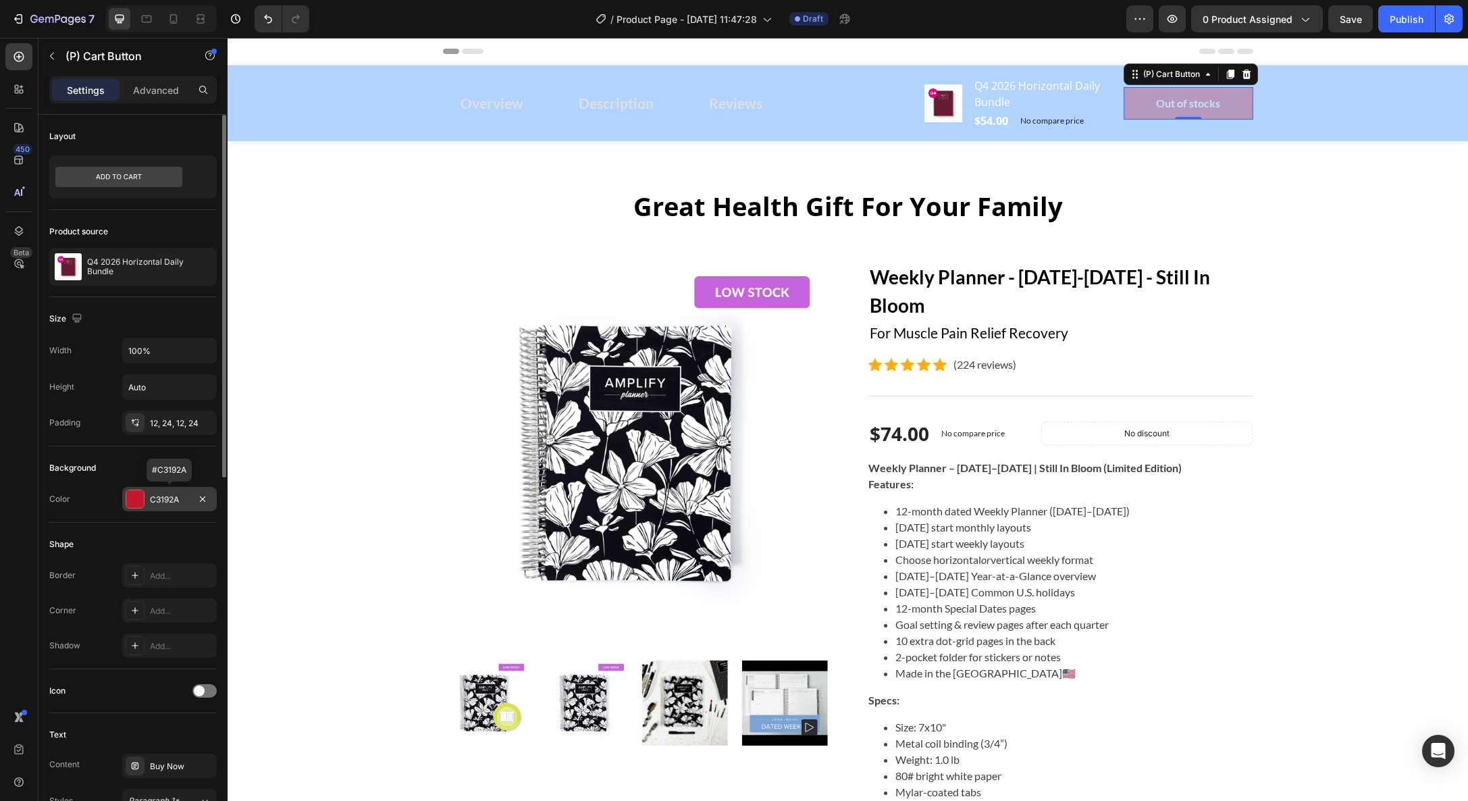
click at [132, 501] on div at bounding box center [135, 499] width 18 height 18
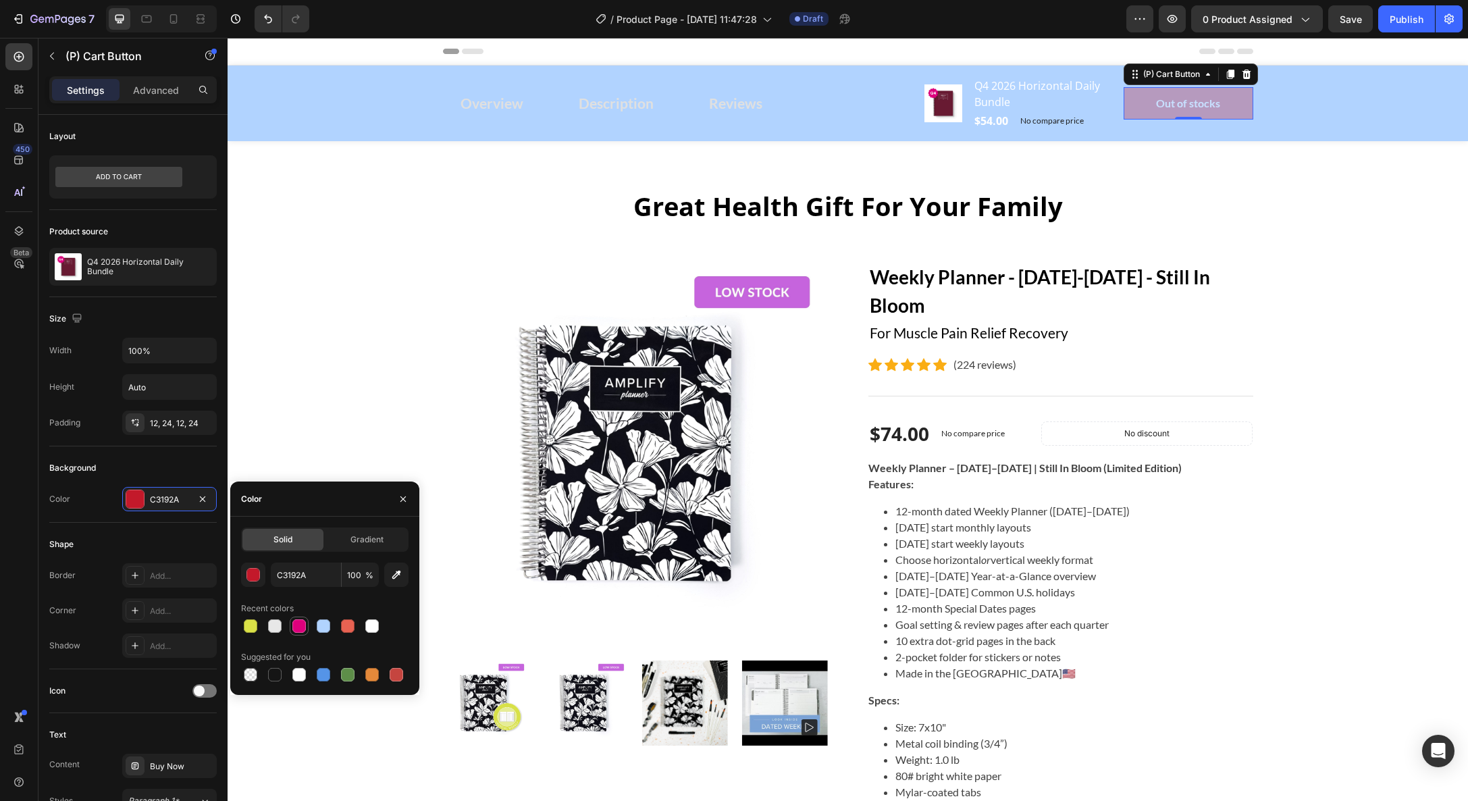
click at [298, 632] on div at bounding box center [299, 626] width 14 height 14
type input "DE007C"
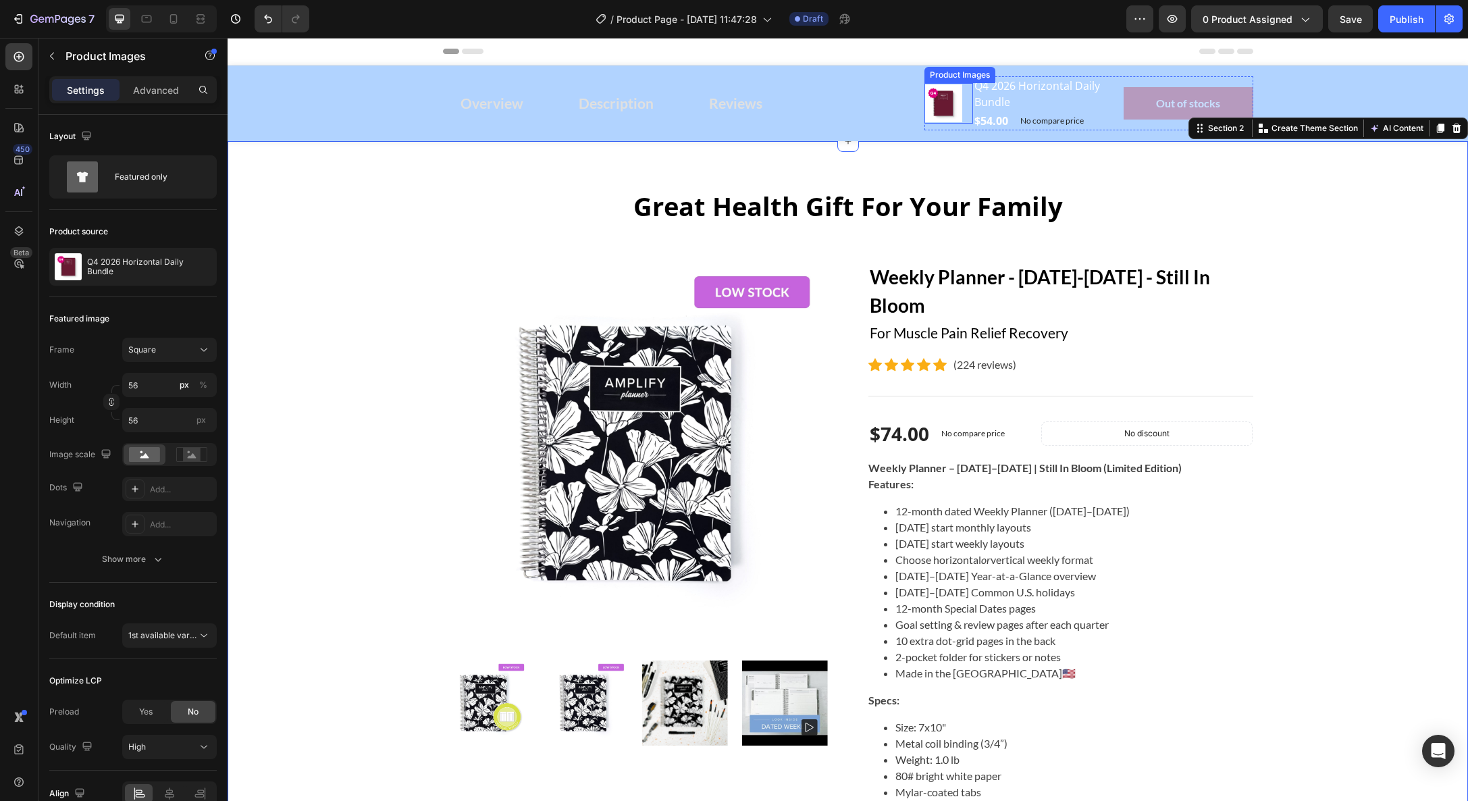
click at [936, 105] on img at bounding box center [944, 103] width 38 height 38
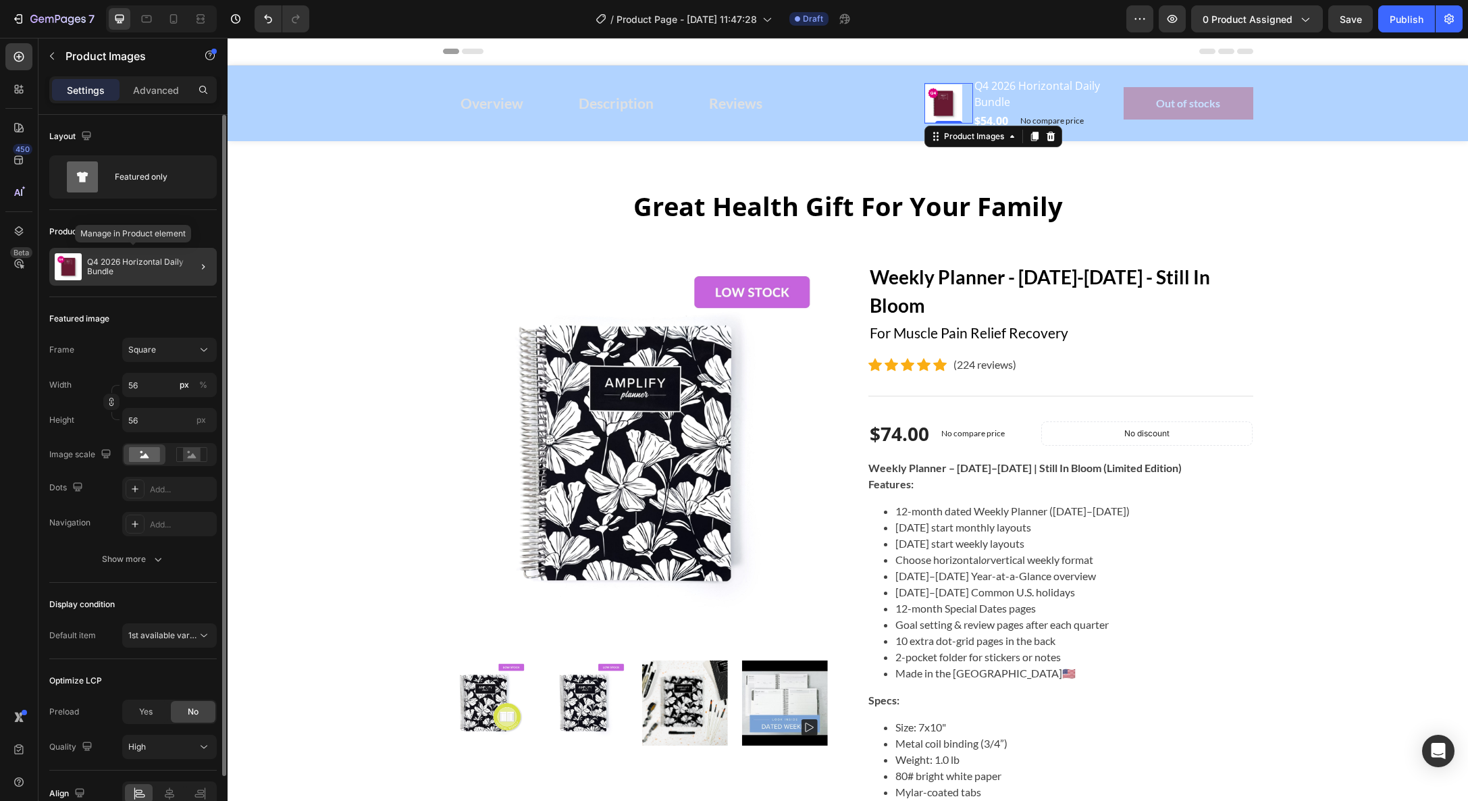
click at [164, 278] on div "Q4 2026 Horizontal Daily Bundle" at bounding box center [132, 267] width 167 height 38
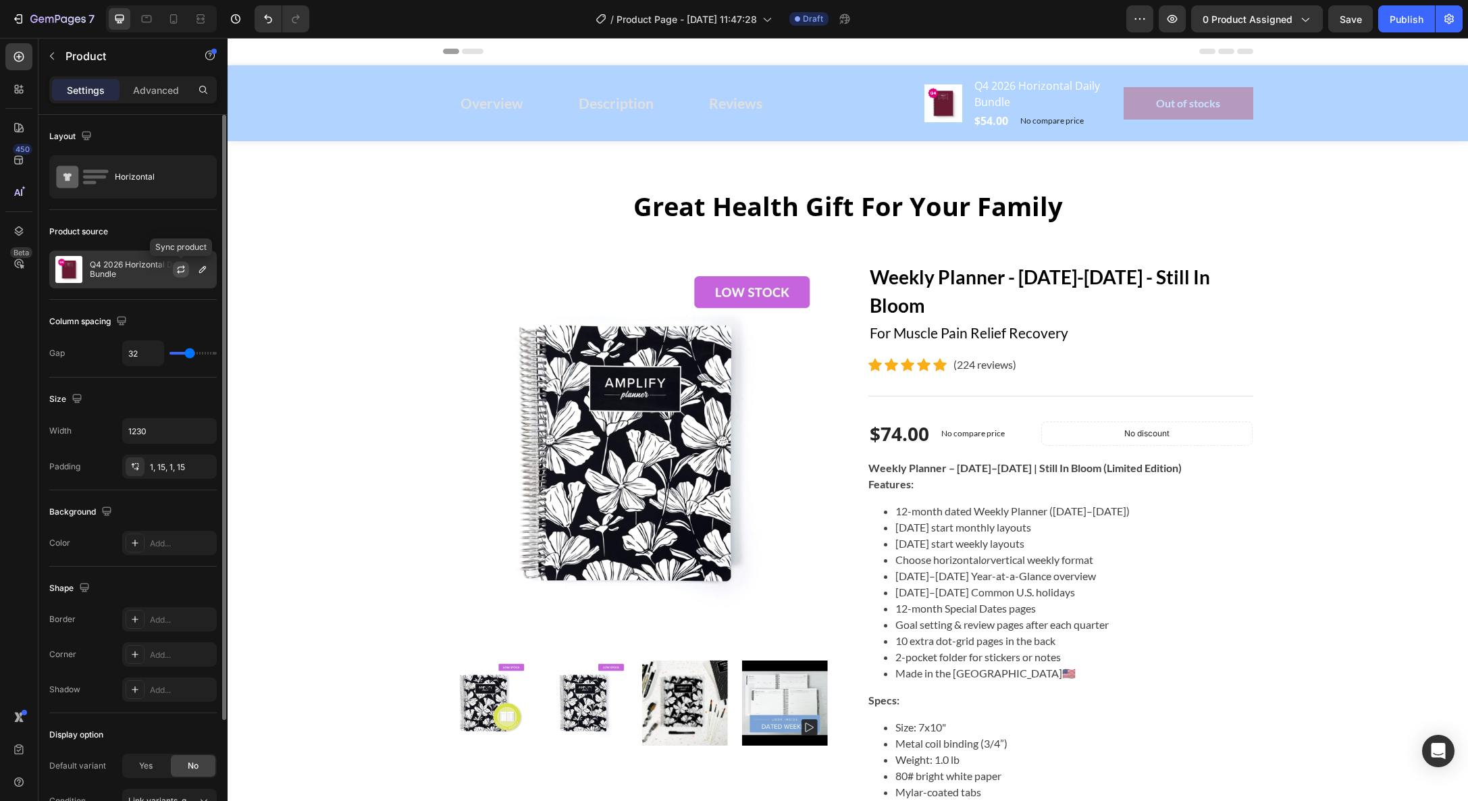
click at [182, 272] on icon "button" at bounding box center [180, 271] width 7 height 4
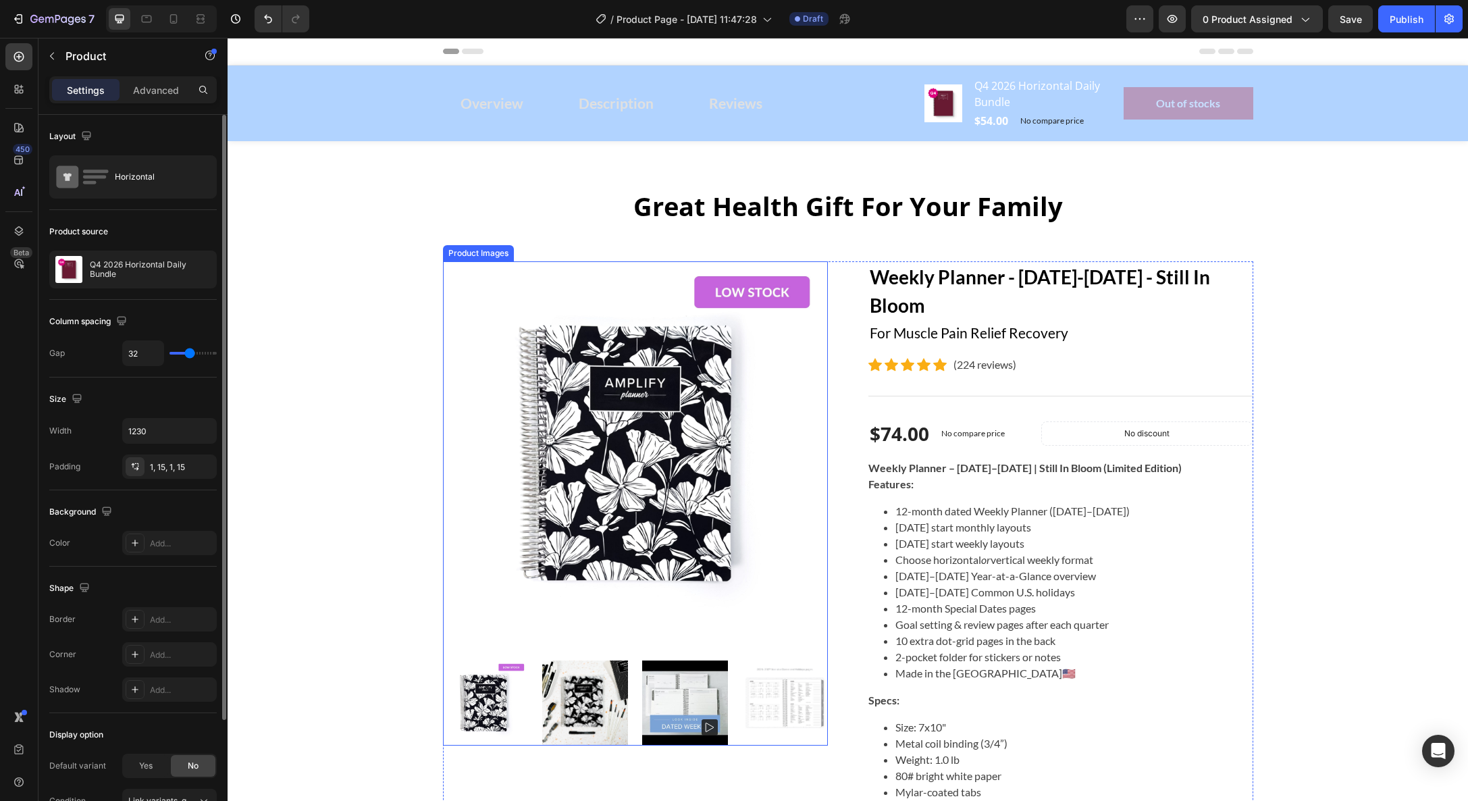
click at [673, 423] on img at bounding box center [635, 453] width 385 height 385
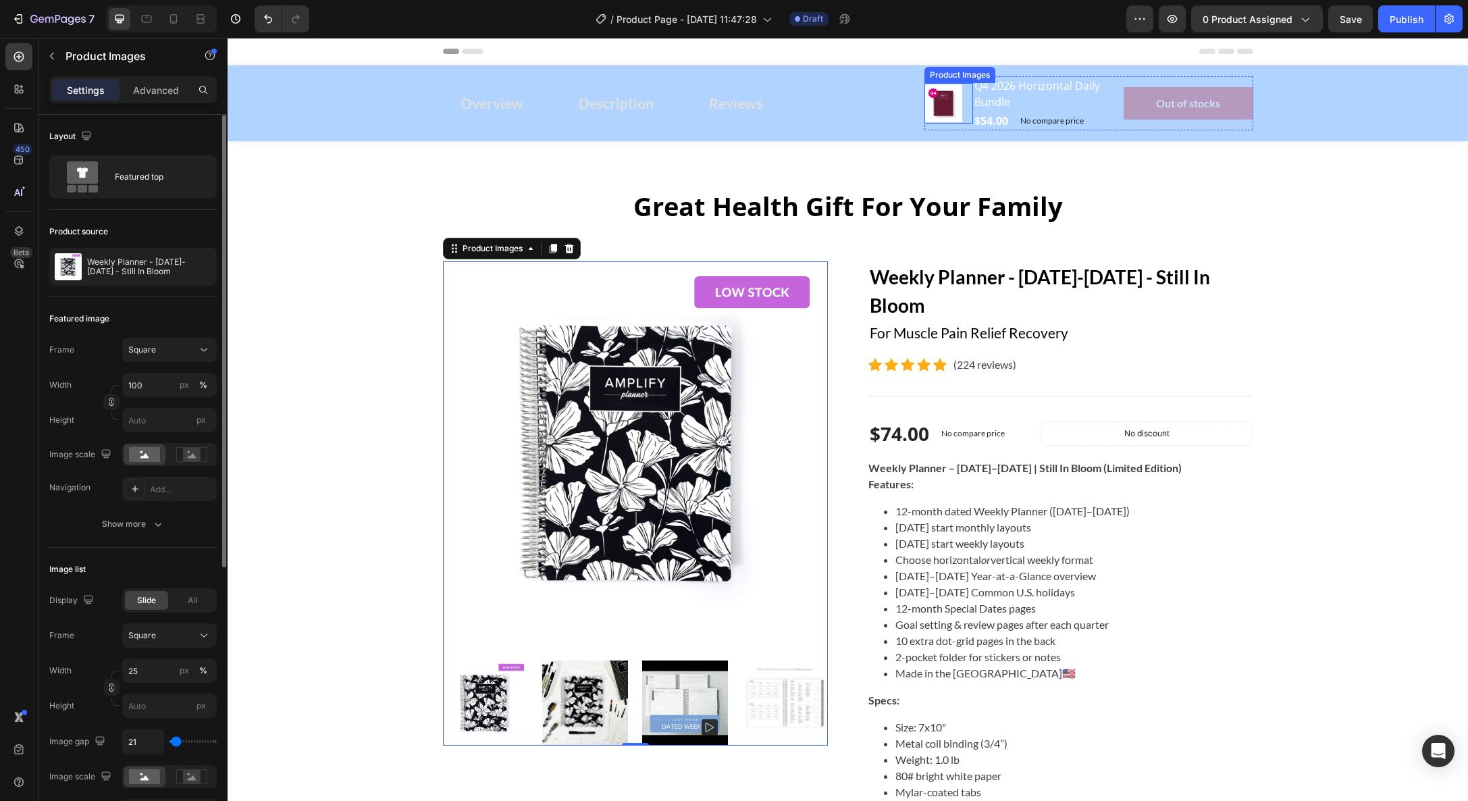
click at [939, 103] on img at bounding box center [944, 103] width 38 height 38
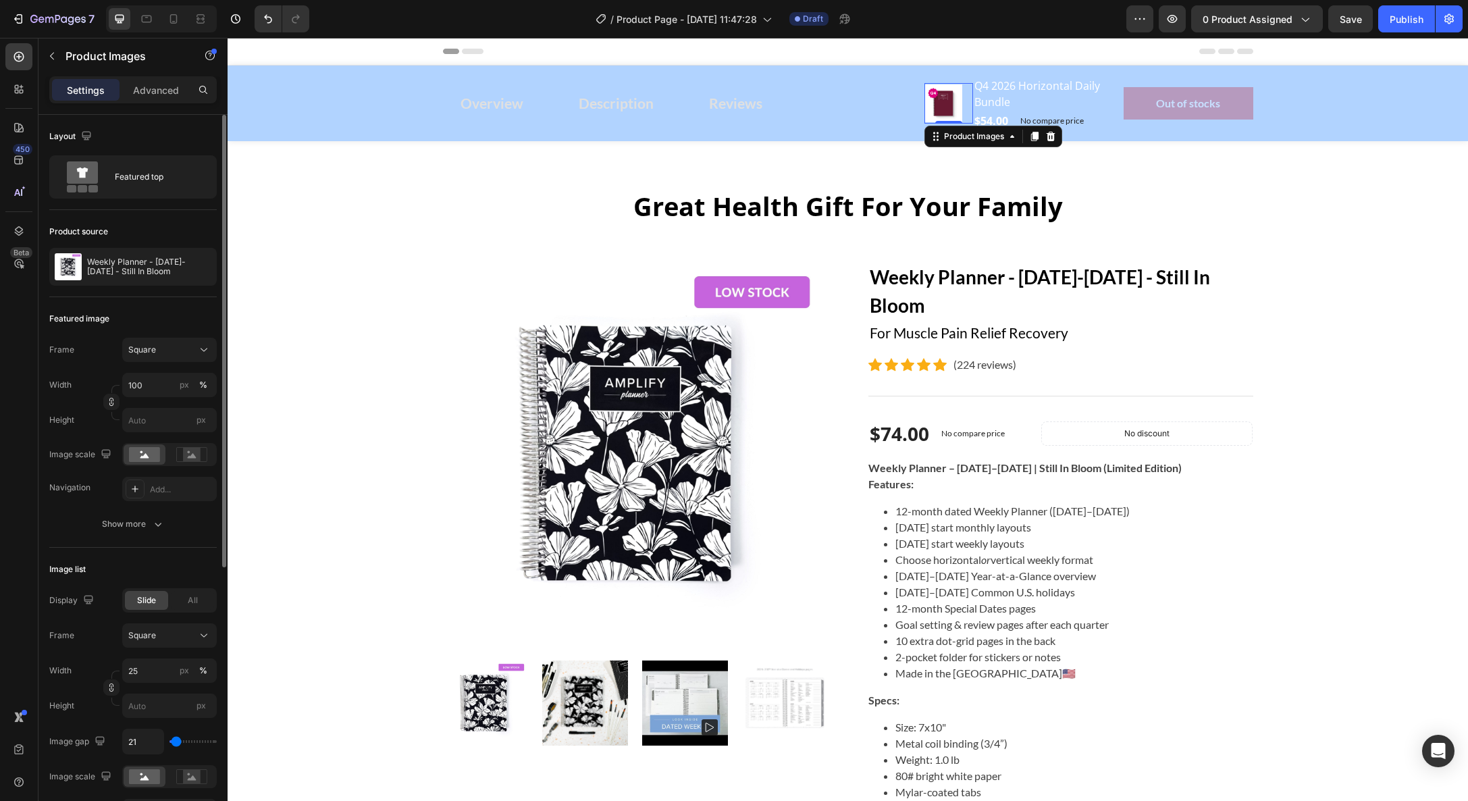
scroll to position [70, 0]
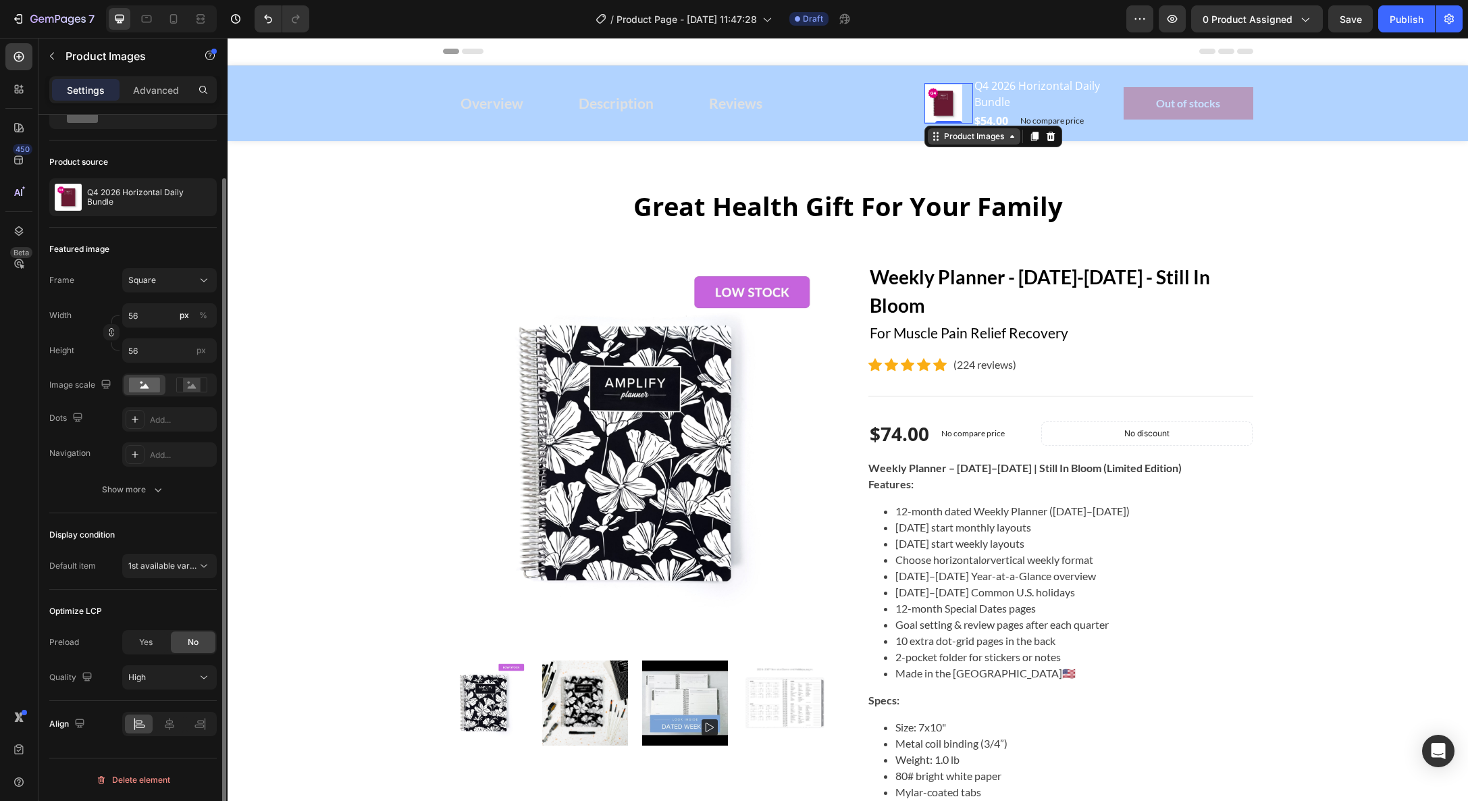
click at [964, 132] on div "Product Images" at bounding box center [974, 136] width 66 height 12
click at [964, 134] on div "Product Images" at bounding box center [974, 136] width 66 height 12
click at [204, 197] on icon "button" at bounding box center [203, 197] width 3 height 5
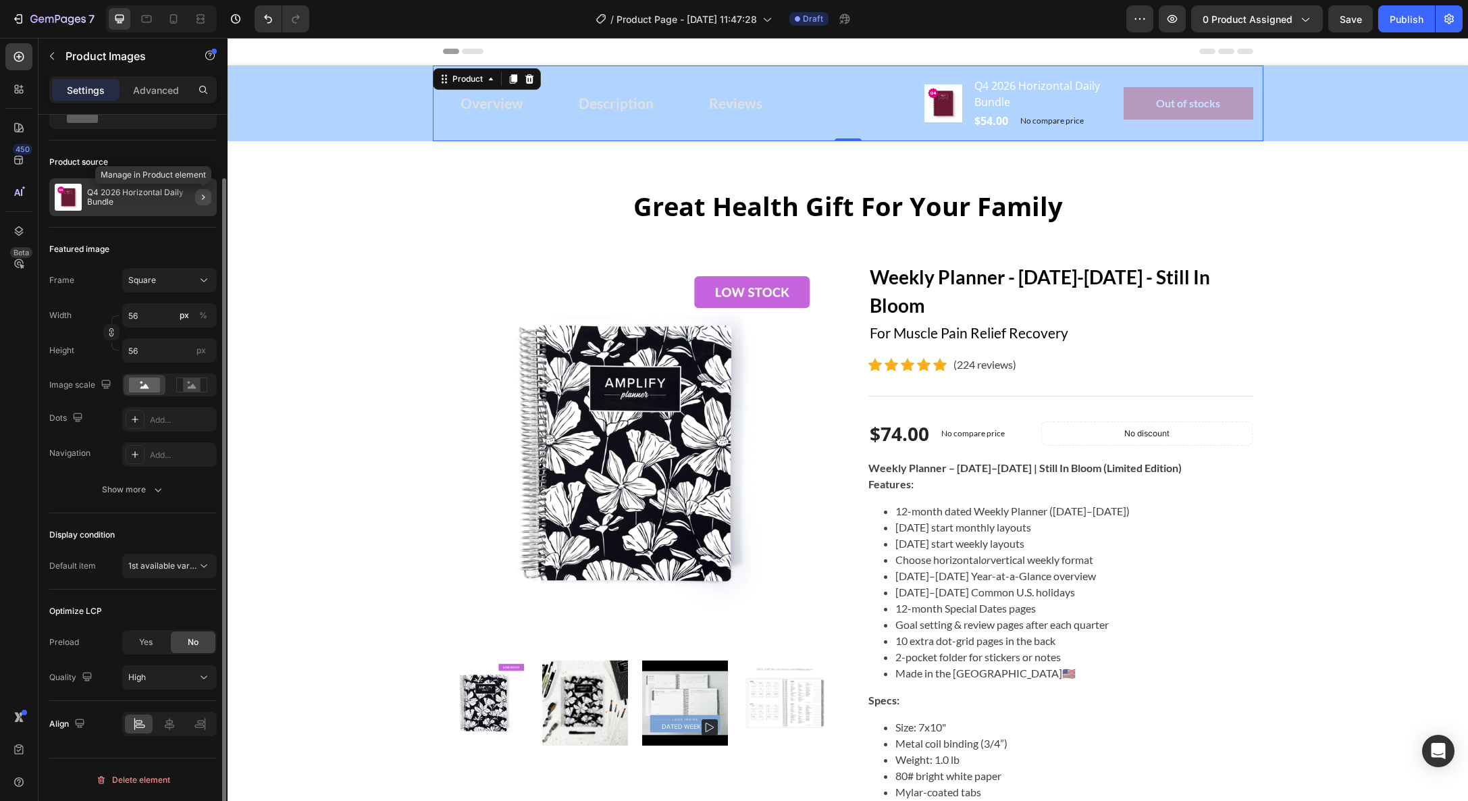
scroll to position [0, 0]
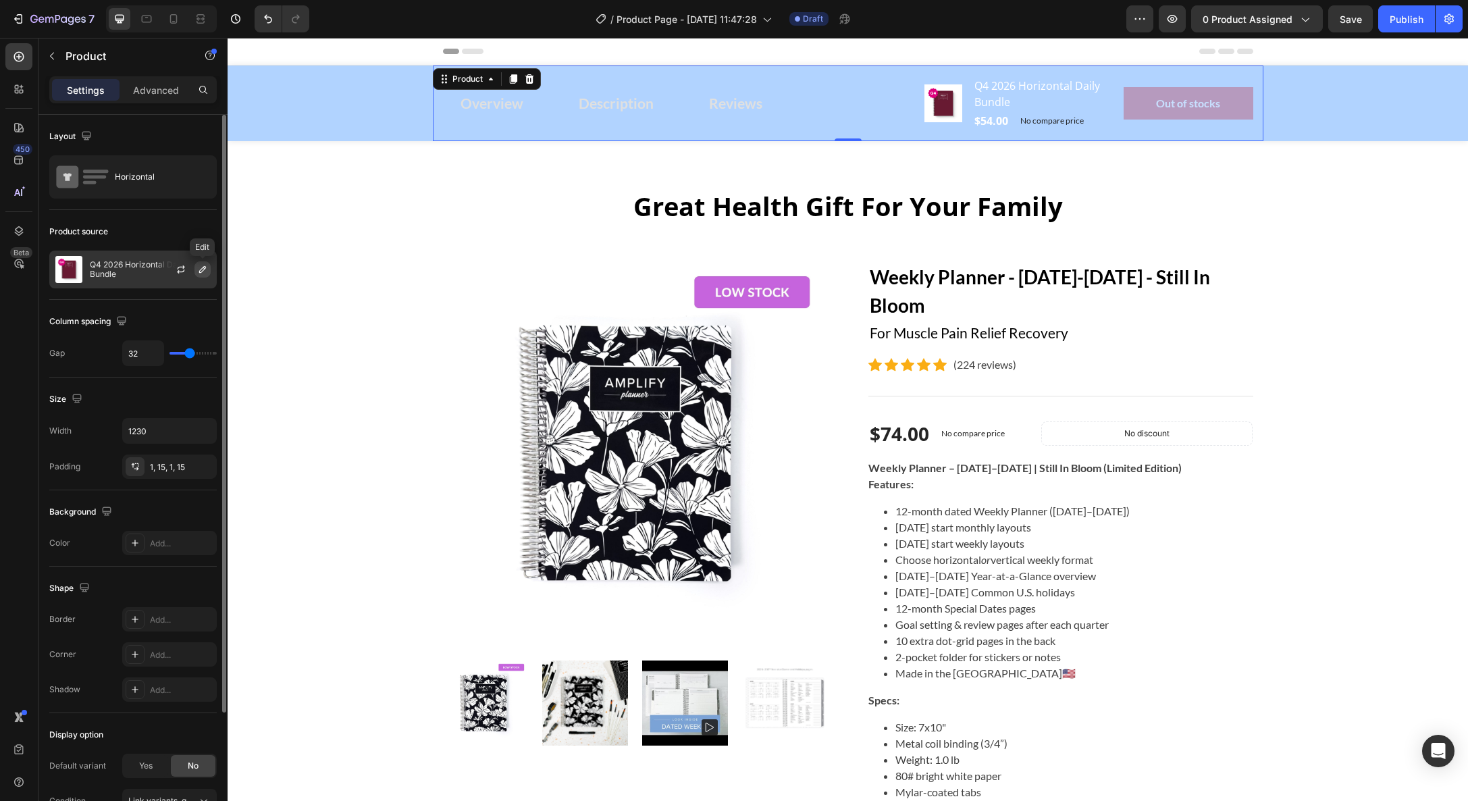
click at [202, 270] on icon "button" at bounding box center [202, 269] width 11 height 11
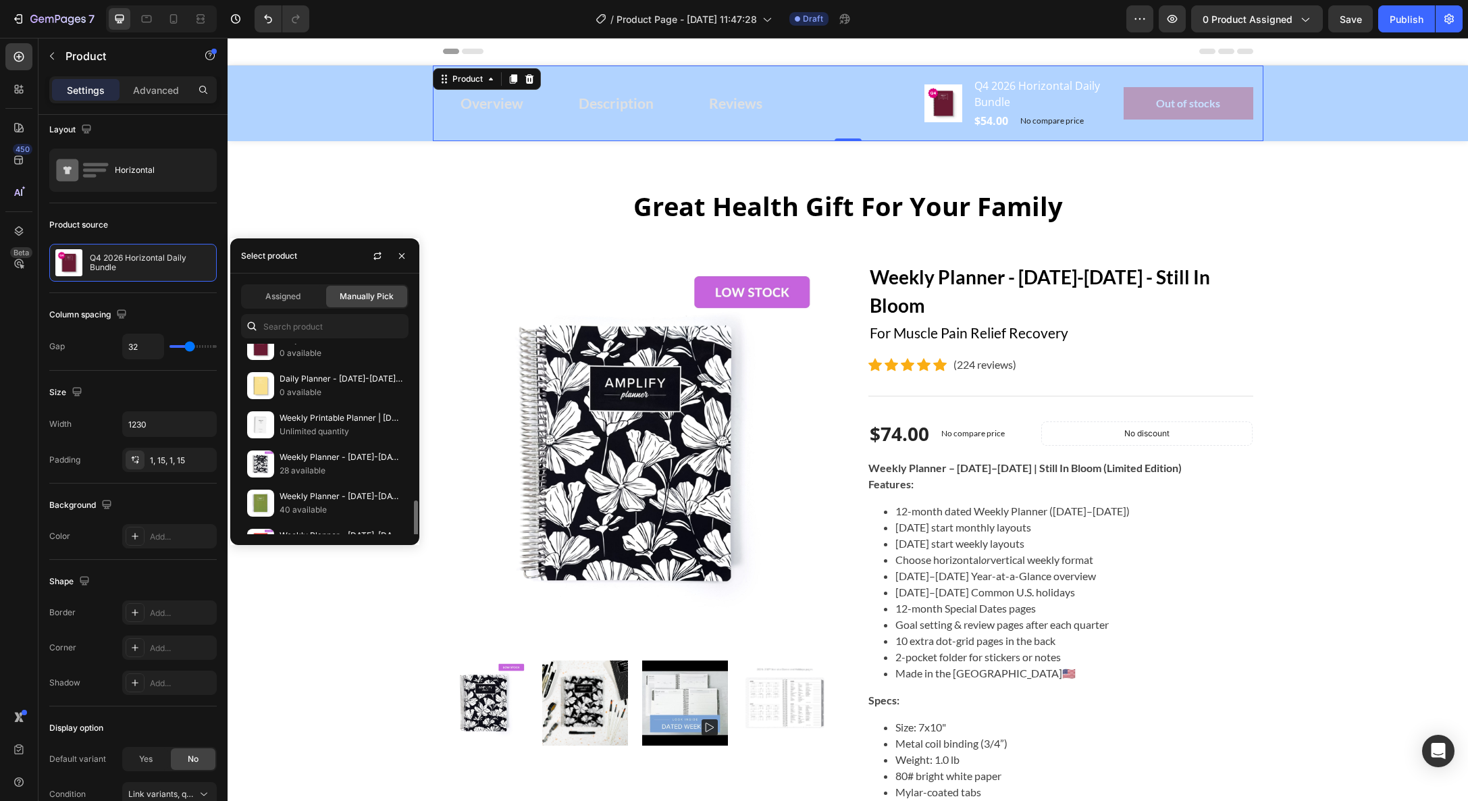
scroll to position [533, 0]
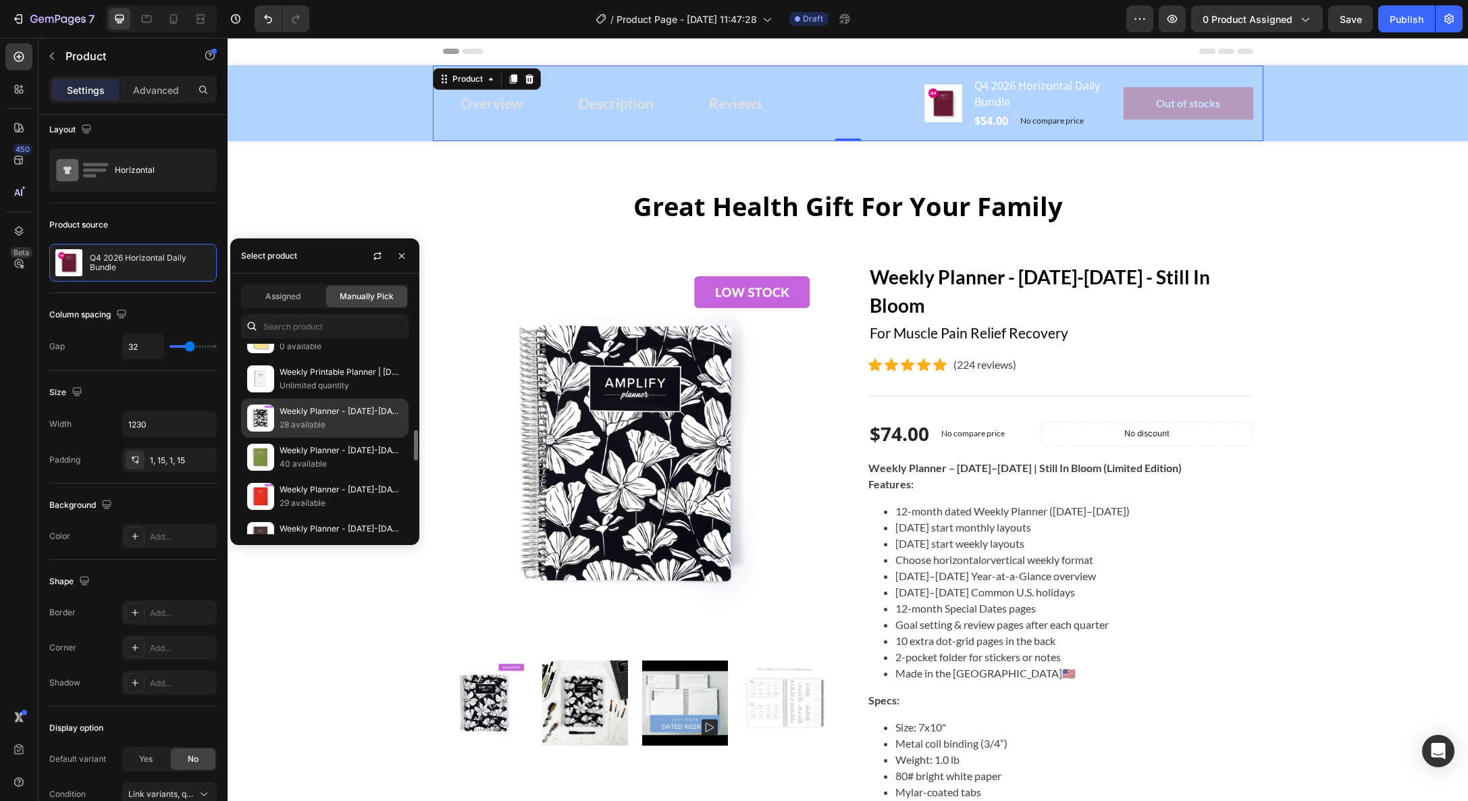
click at [319, 418] on p "28 available" at bounding box center [341, 425] width 123 height 14
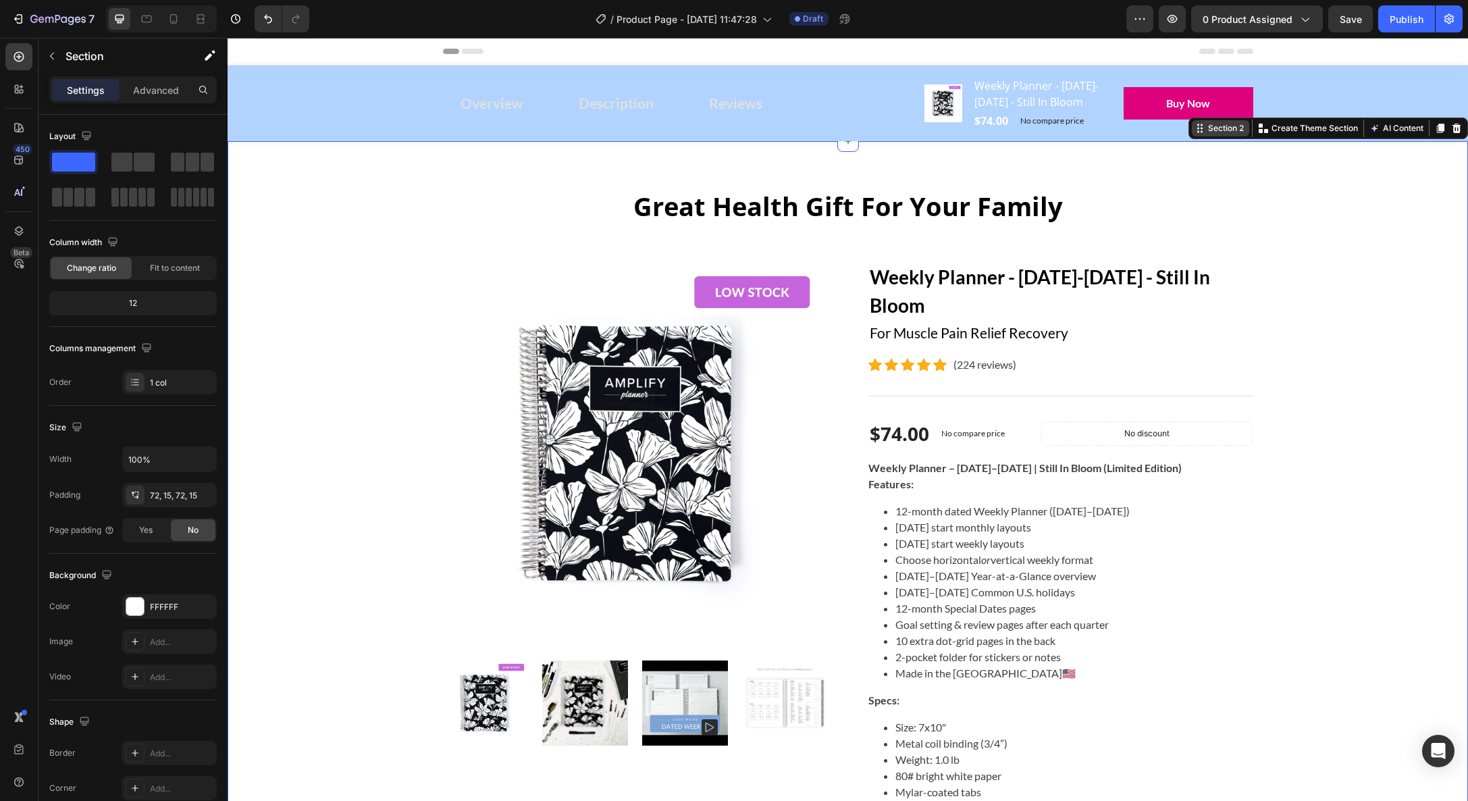
click at [1203, 134] on icon at bounding box center [1200, 128] width 11 height 11
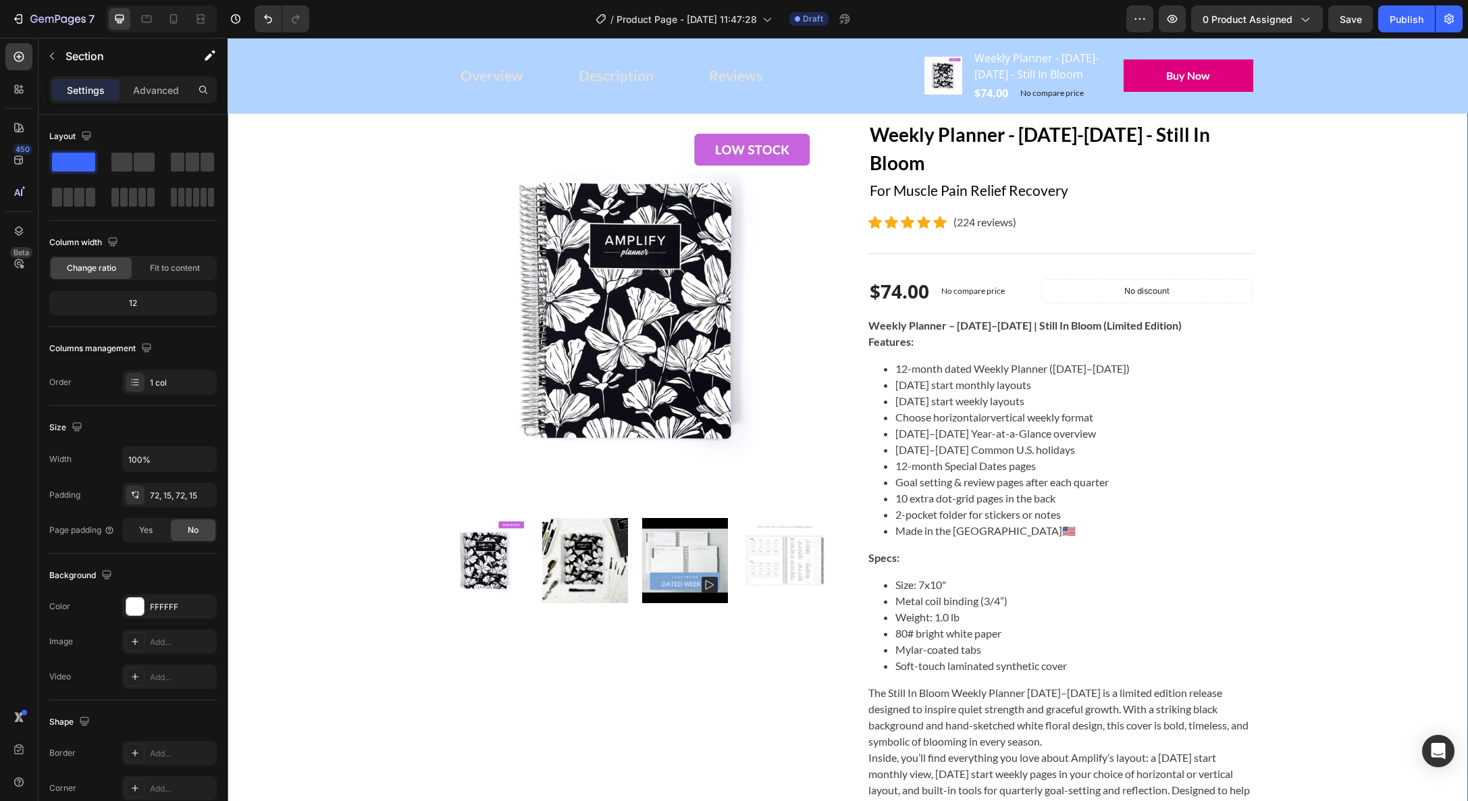
scroll to position [150, 0]
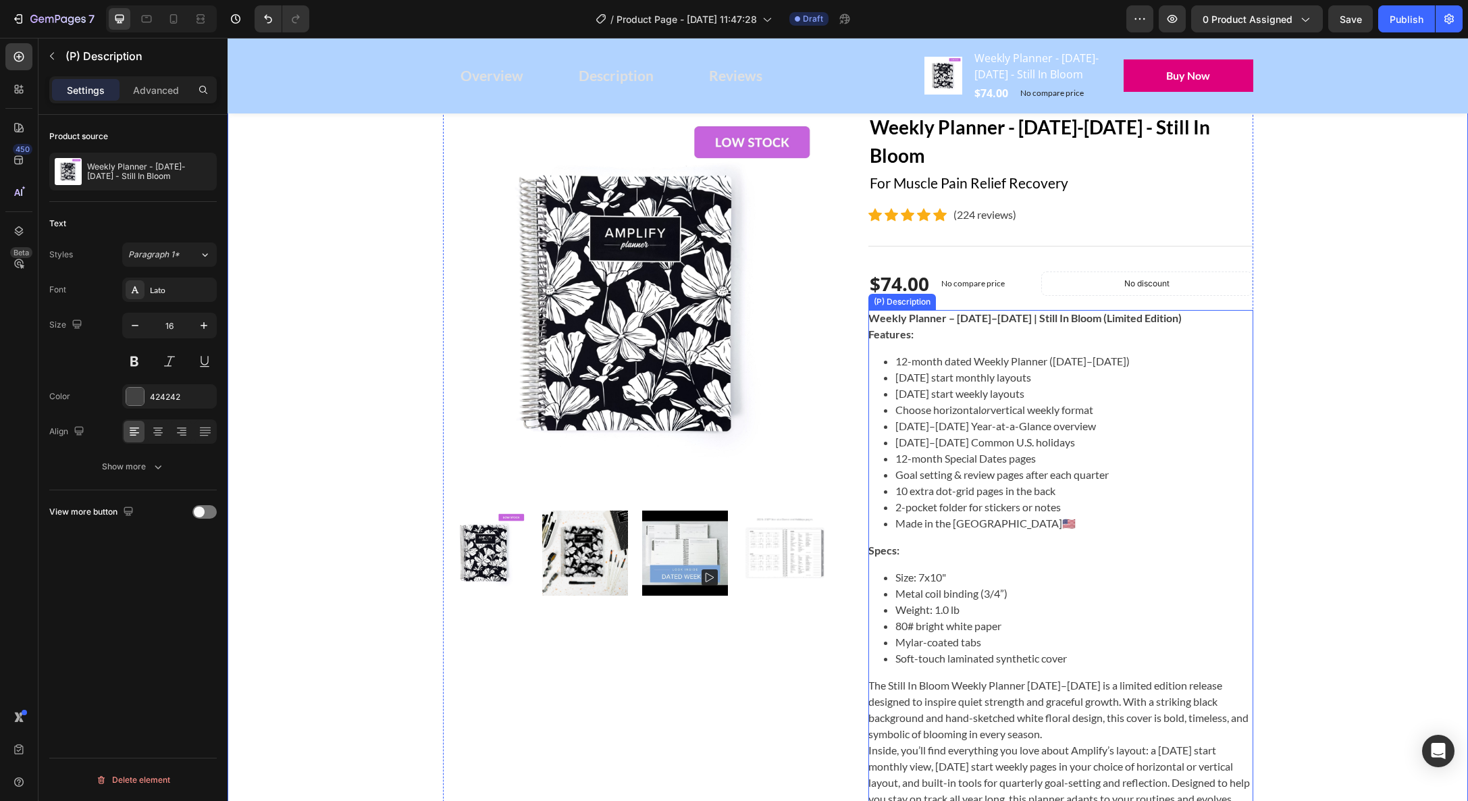
click at [1008, 386] on li "[DATE] start monthly layouts" at bounding box center [1075, 377] width 358 height 16
click at [952, 299] on icon at bounding box center [953, 297] width 4 height 3
click at [952, 386] on li "[DATE] start monthly layouts" at bounding box center [1075, 377] width 358 height 16
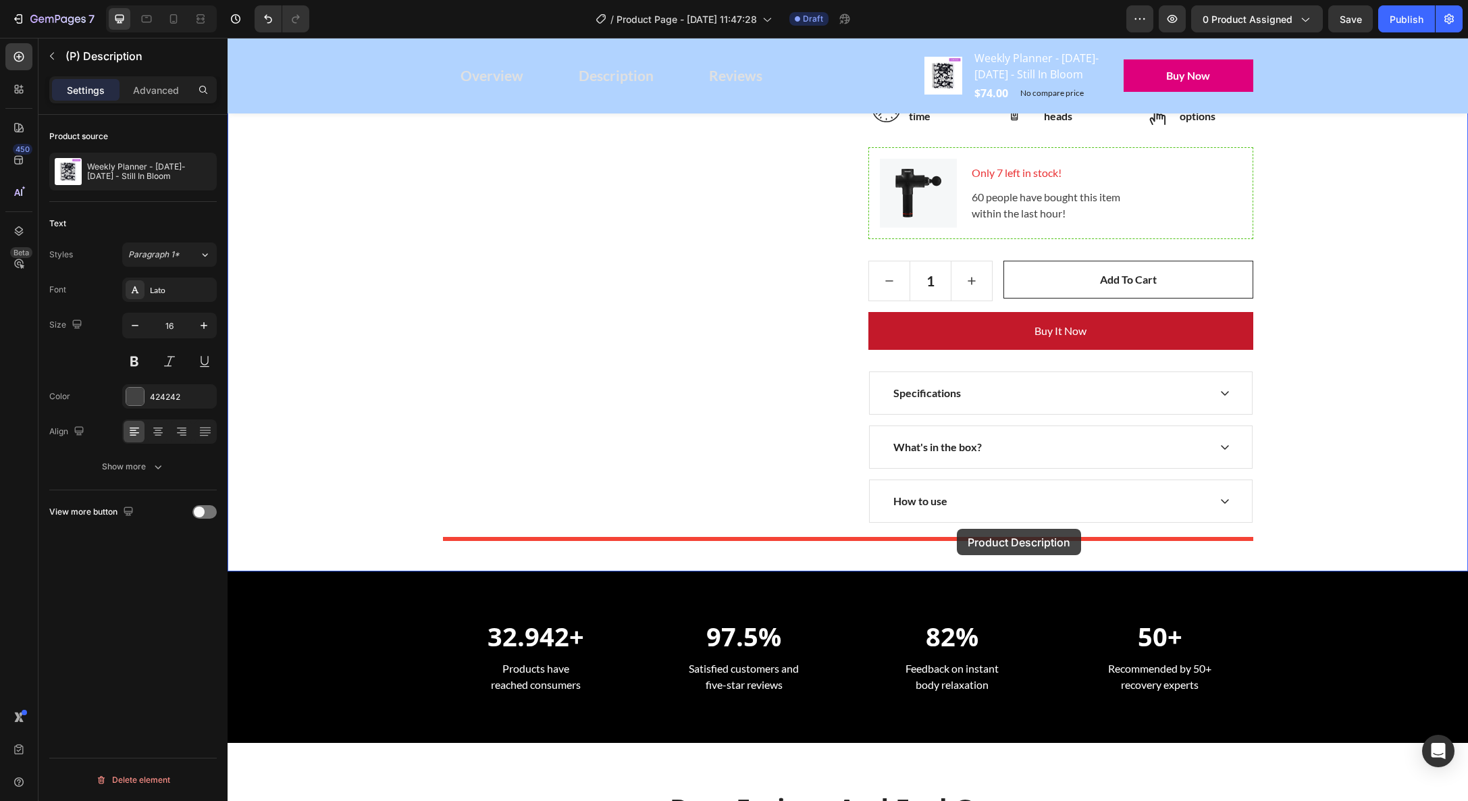
scroll to position [1030, 0]
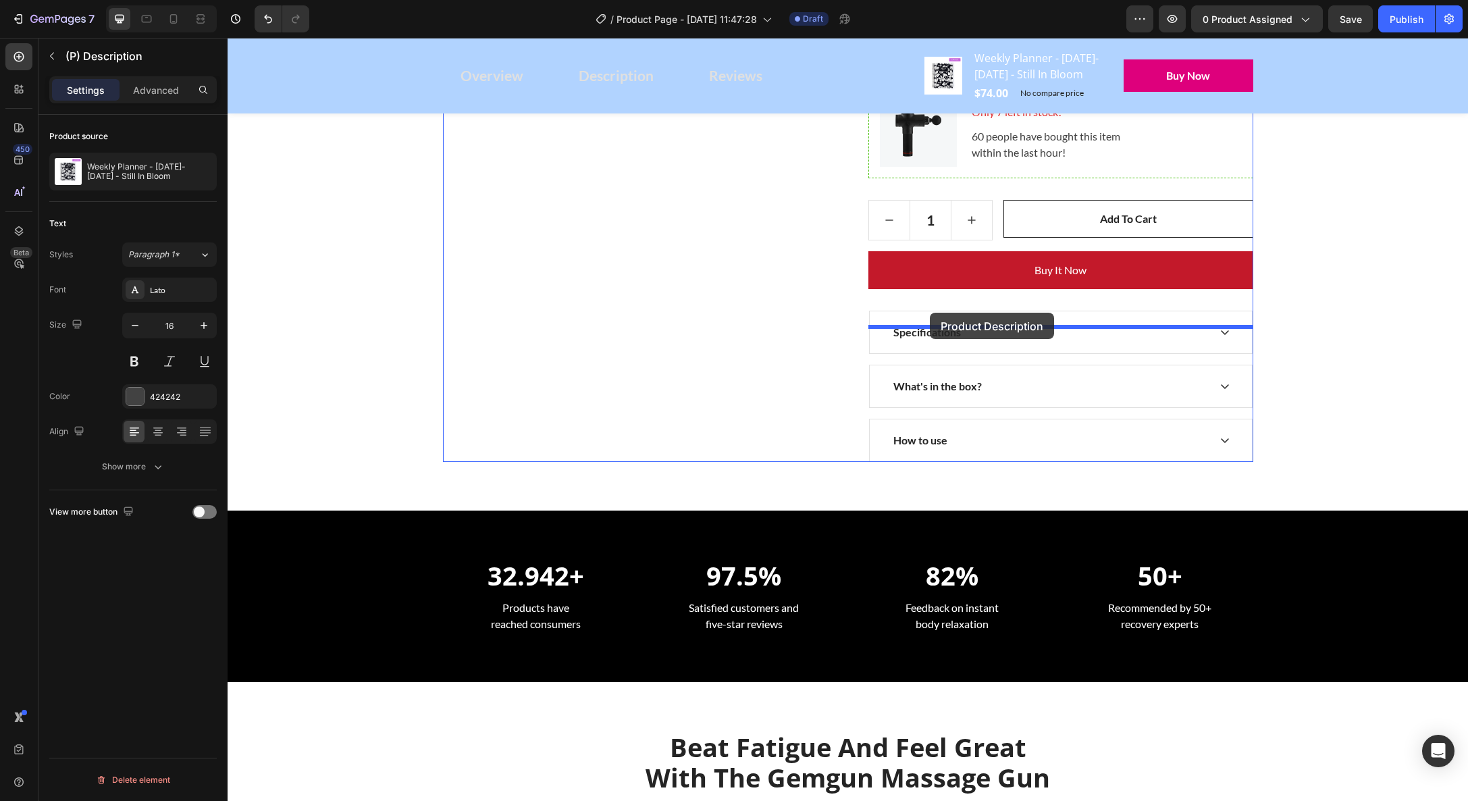
drag, startPoint x: 879, startPoint y: 381, endPoint x: 930, endPoint y: 313, distance: 85.0
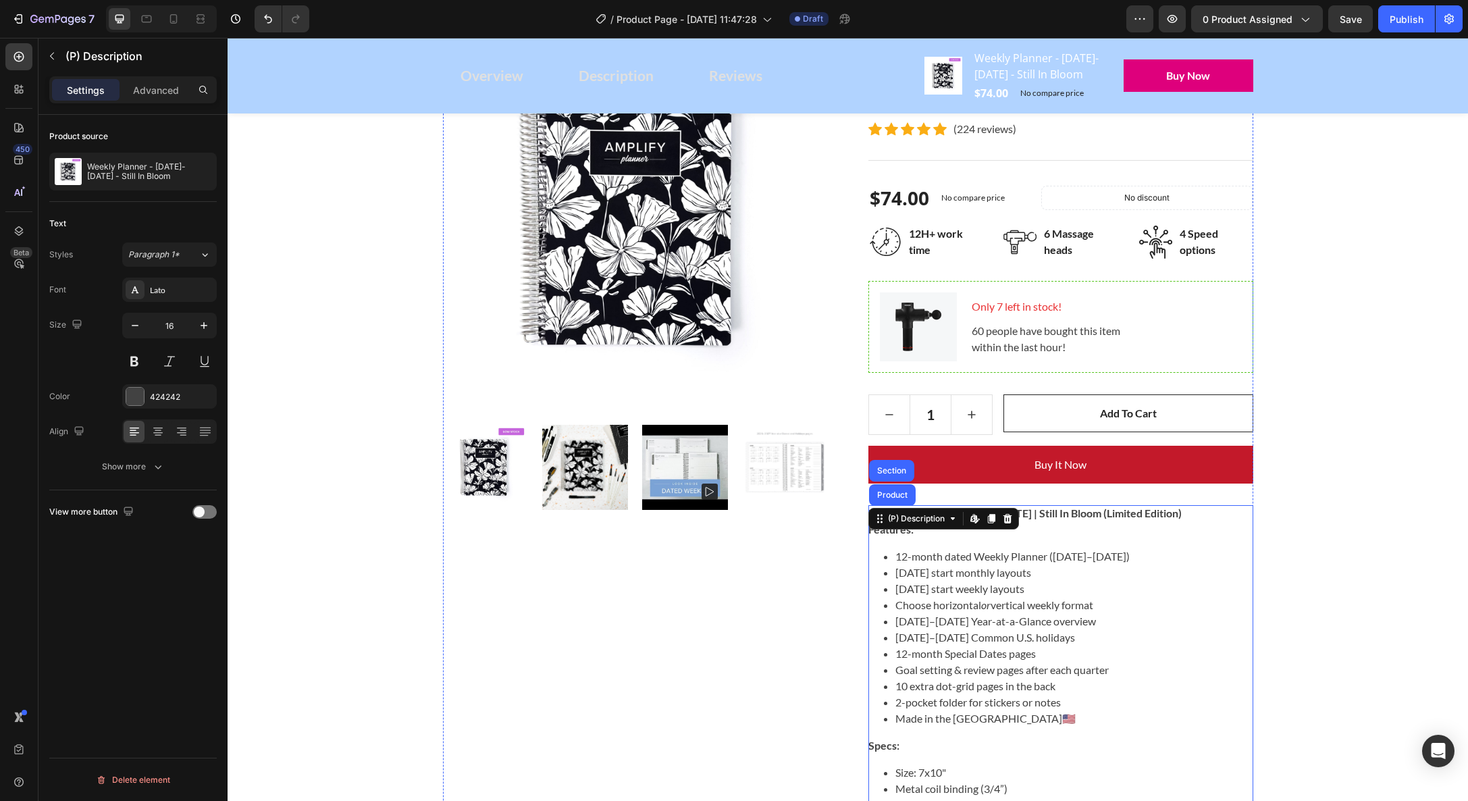
scroll to position [149, 0]
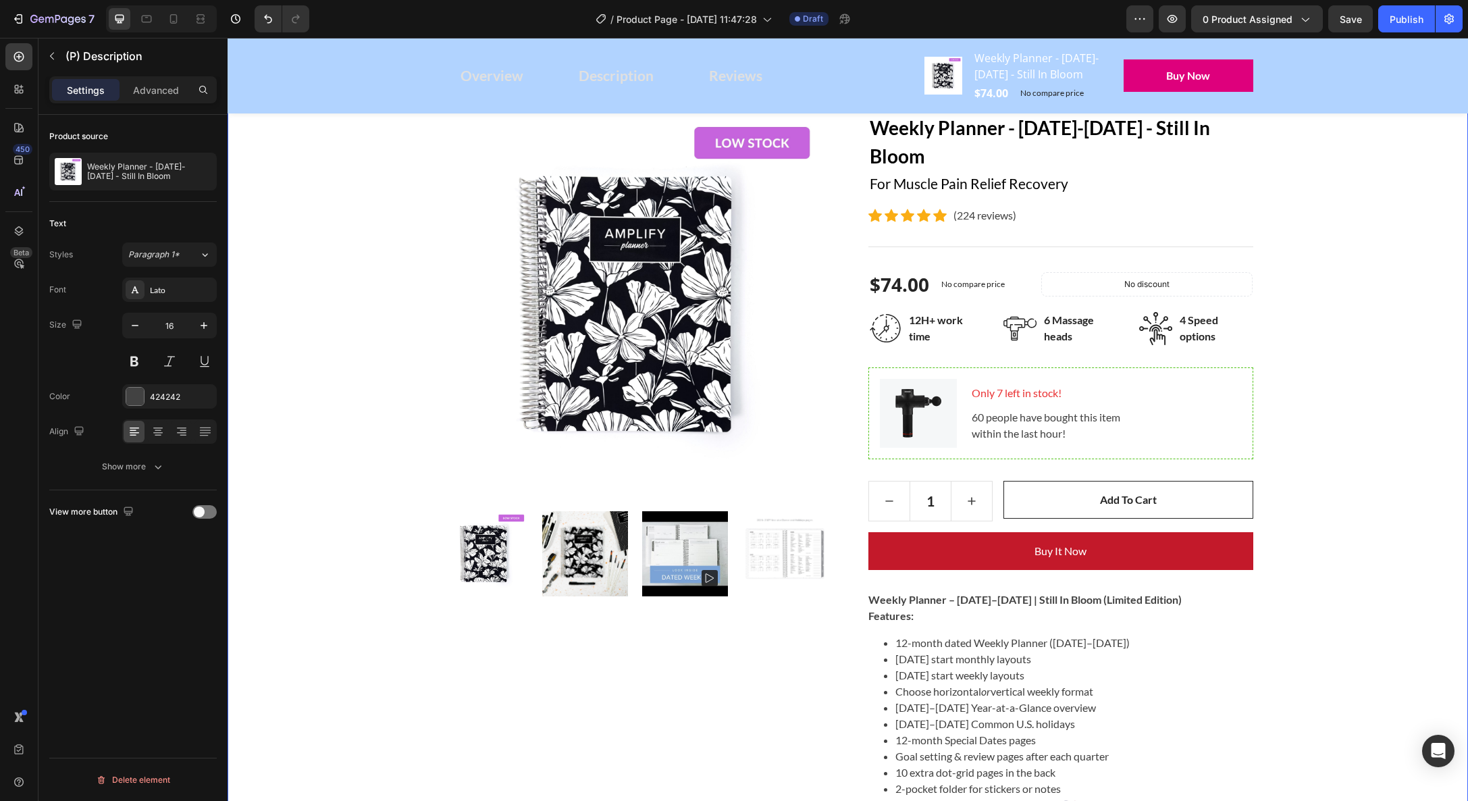
click at [1326, 440] on div "Great Health Gift For Your Family Heading Row Product Images Weekly Planner - […" at bounding box center [848, 692] width 1220 height 1302
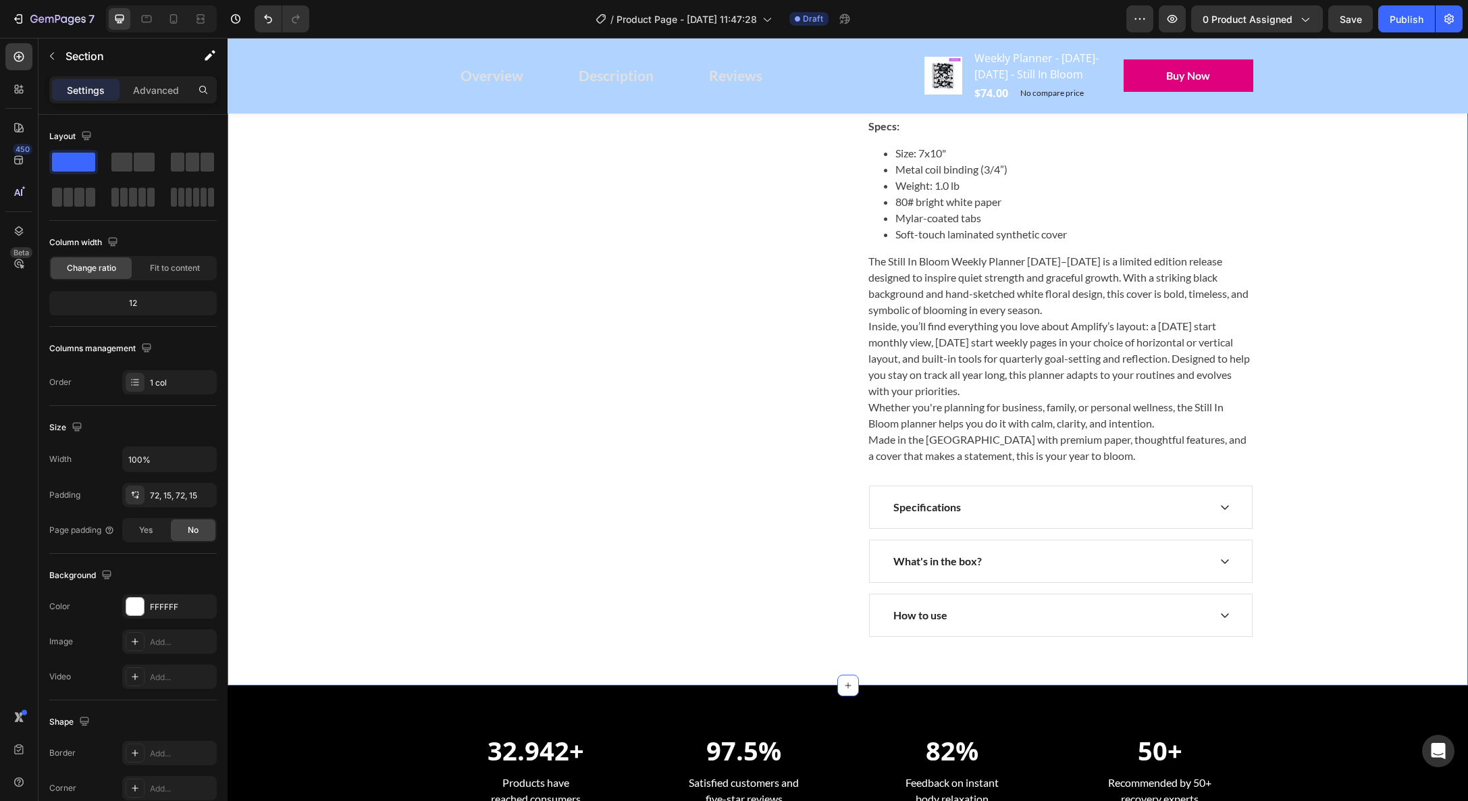
scroll to position [886, 0]
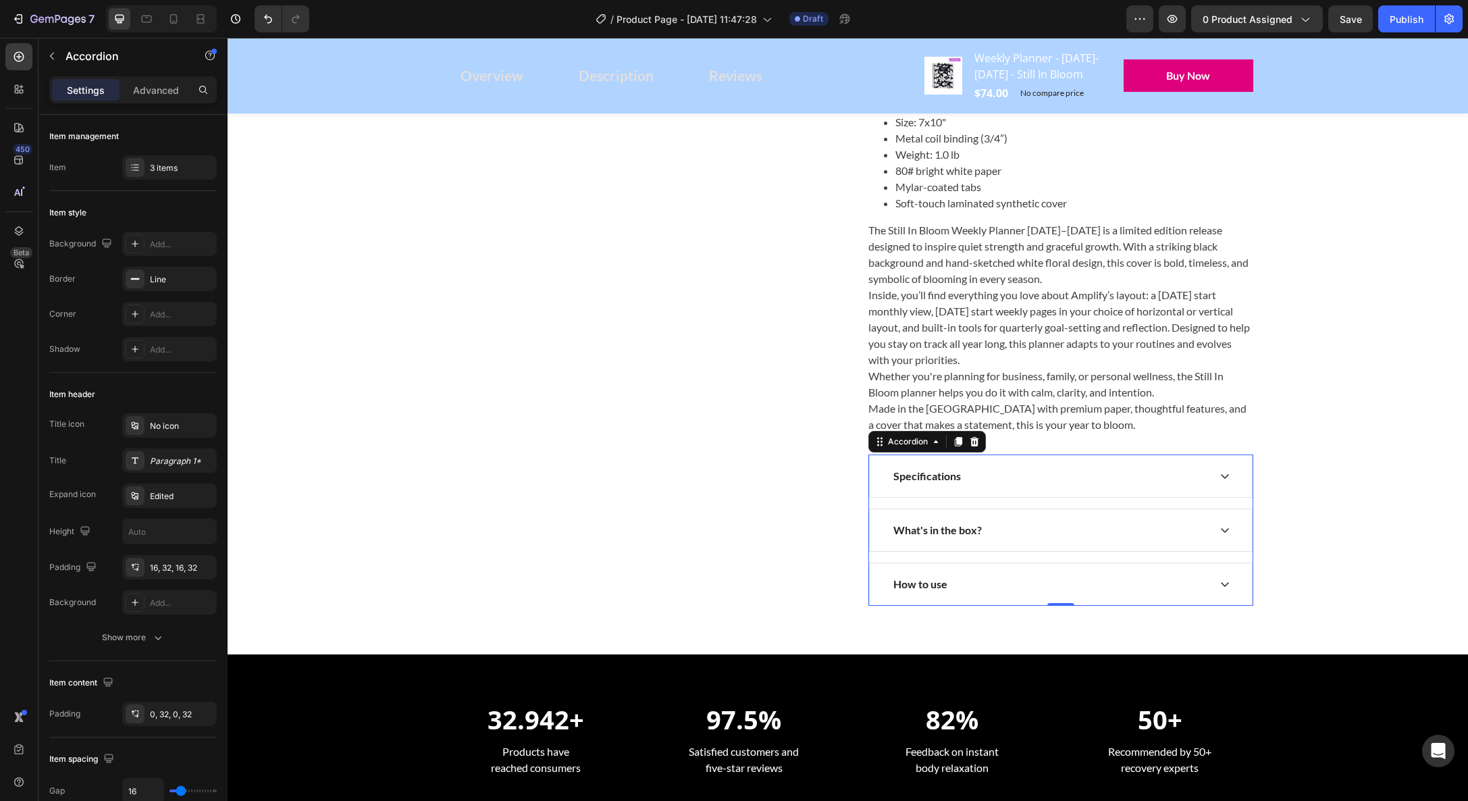
click at [1230, 482] on icon at bounding box center [1225, 476] width 11 height 11
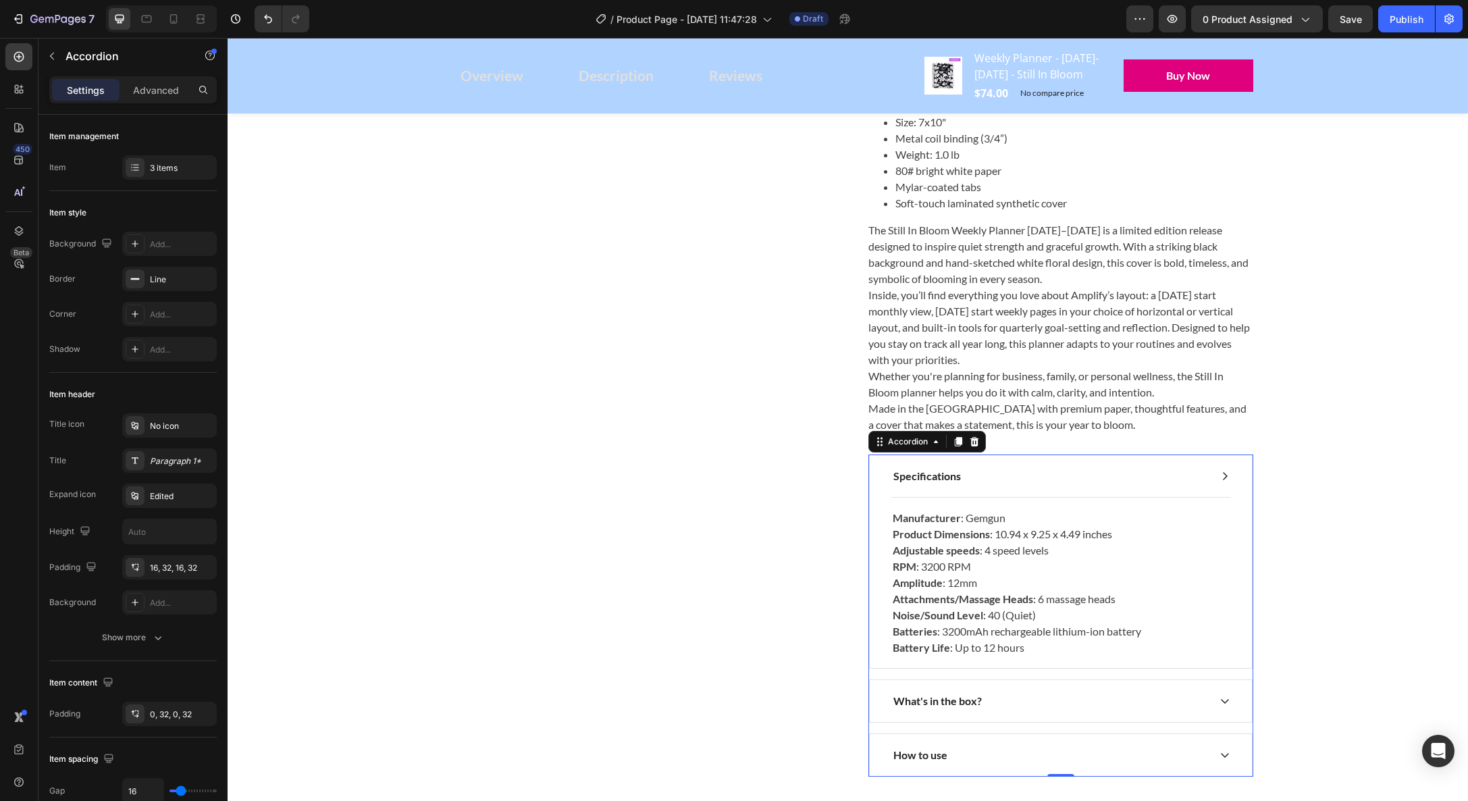
scroll to position [889, 0]
click at [1230, 491] on div "Specifications" at bounding box center [1061, 474] width 382 height 42
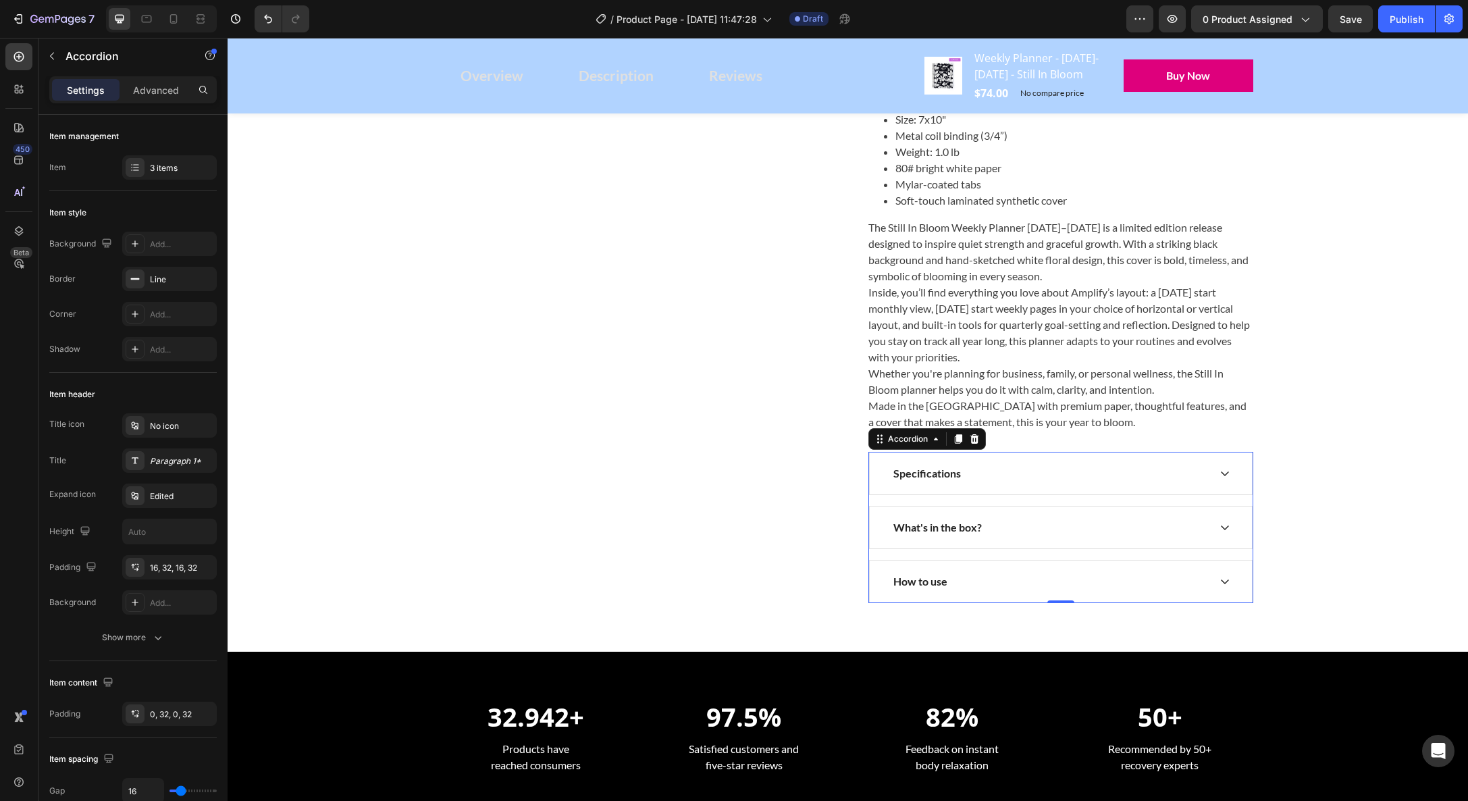
click at [1228, 530] on icon at bounding box center [1225, 527] width 8 height 5
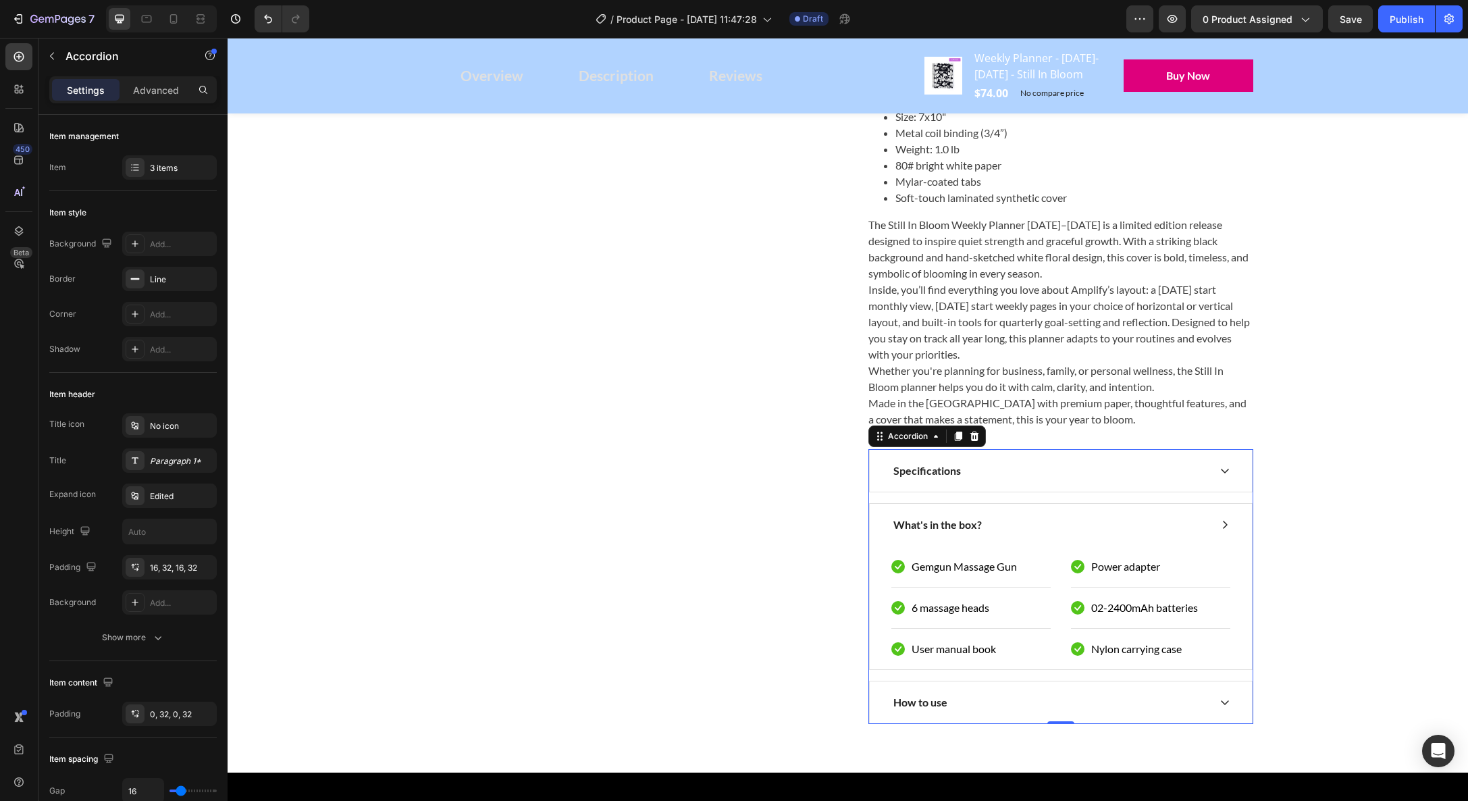
click at [1228, 530] on icon at bounding box center [1225, 524] width 11 height 11
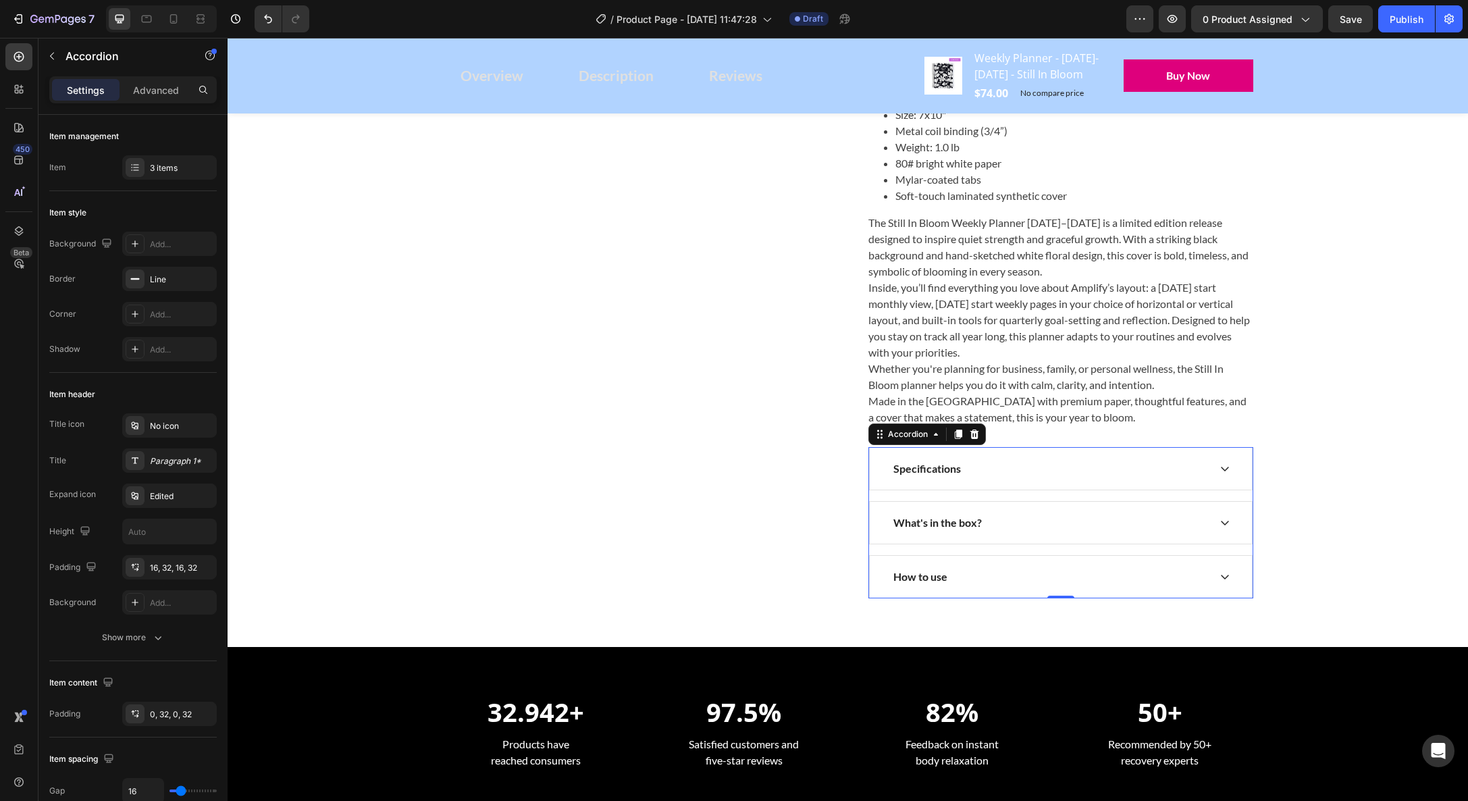
click at [1223, 585] on div "How to use" at bounding box center [1061, 577] width 382 height 42
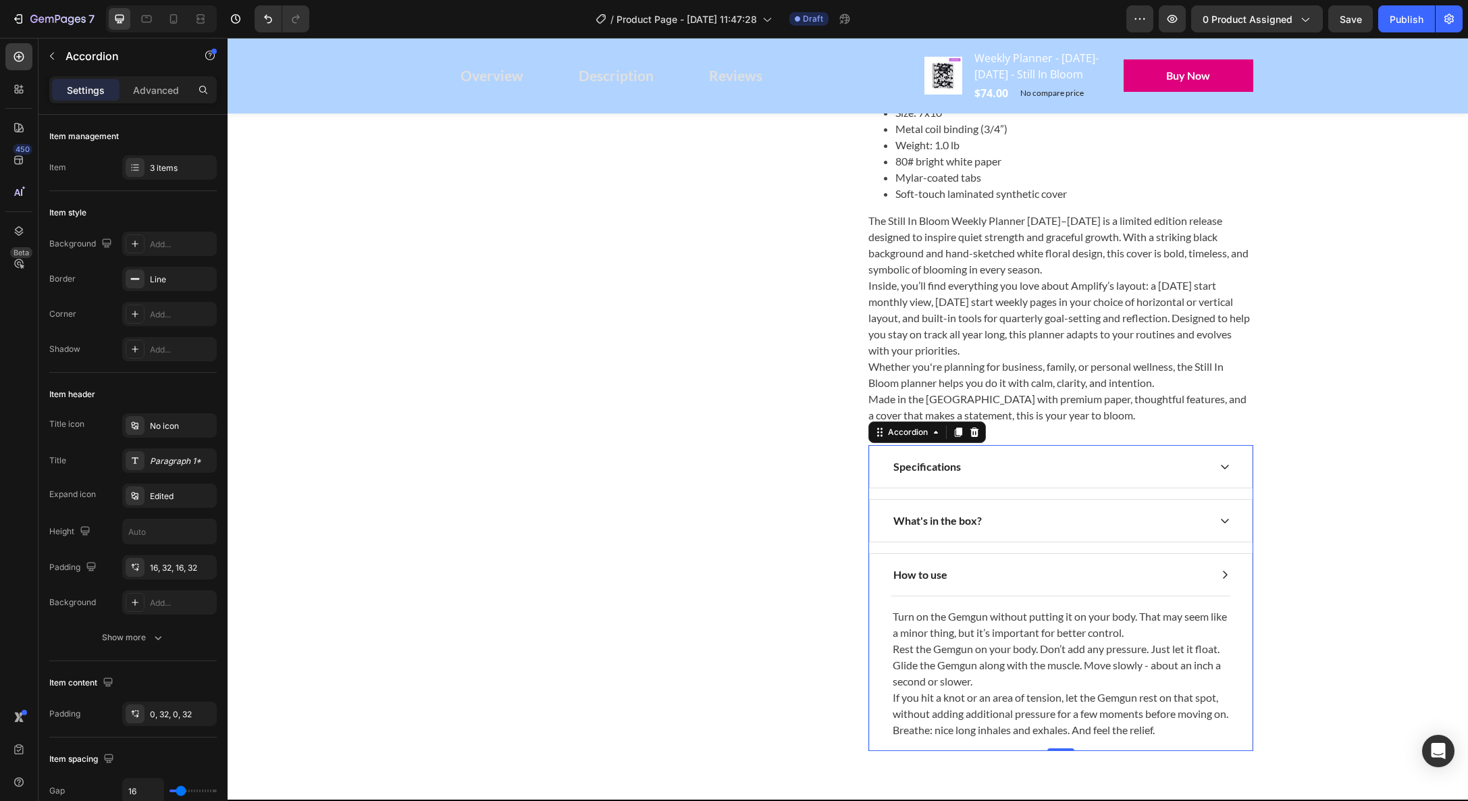
scroll to position [894, 0]
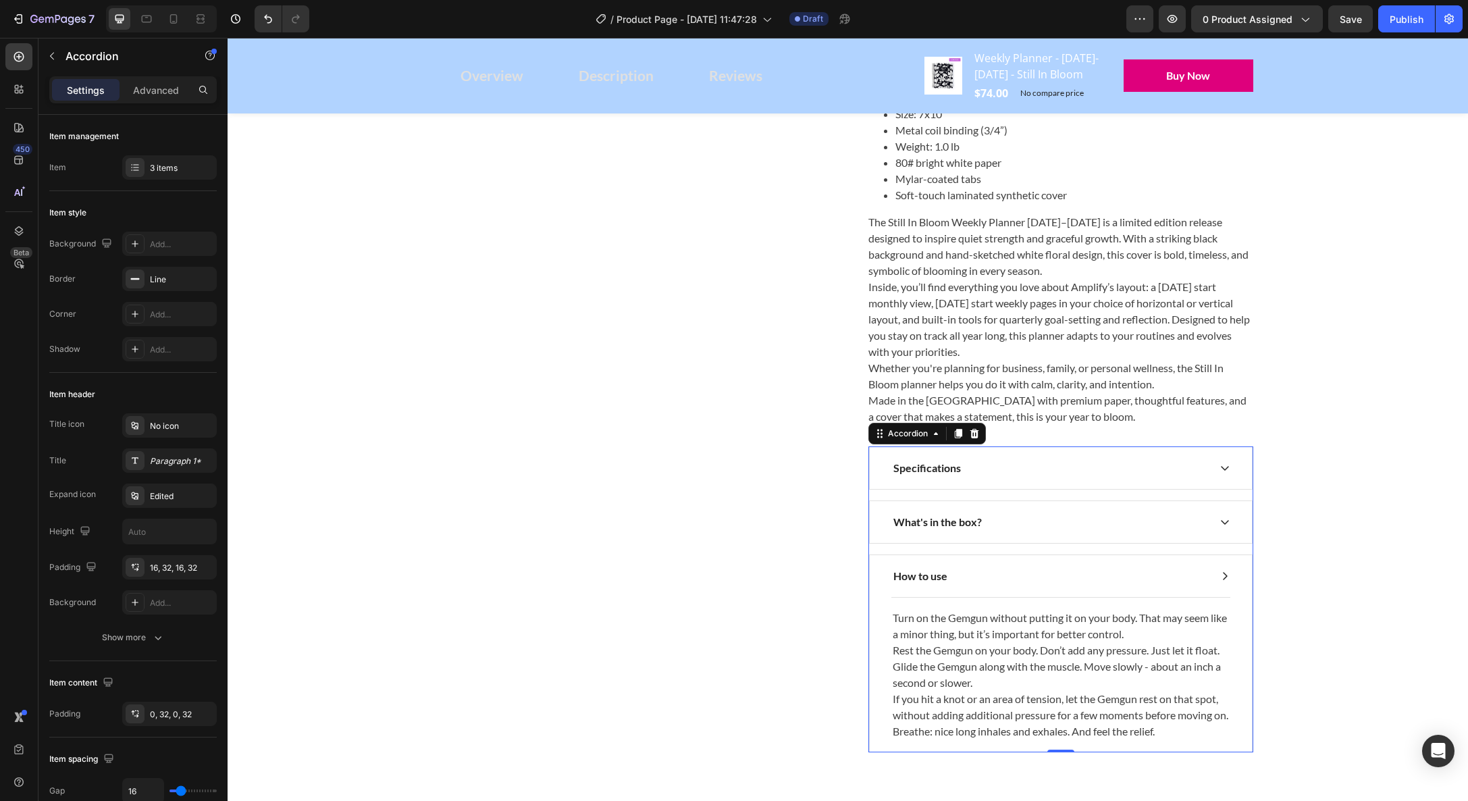
click at [1223, 585] on div "How to use" at bounding box center [1061, 576] width 382 height 42
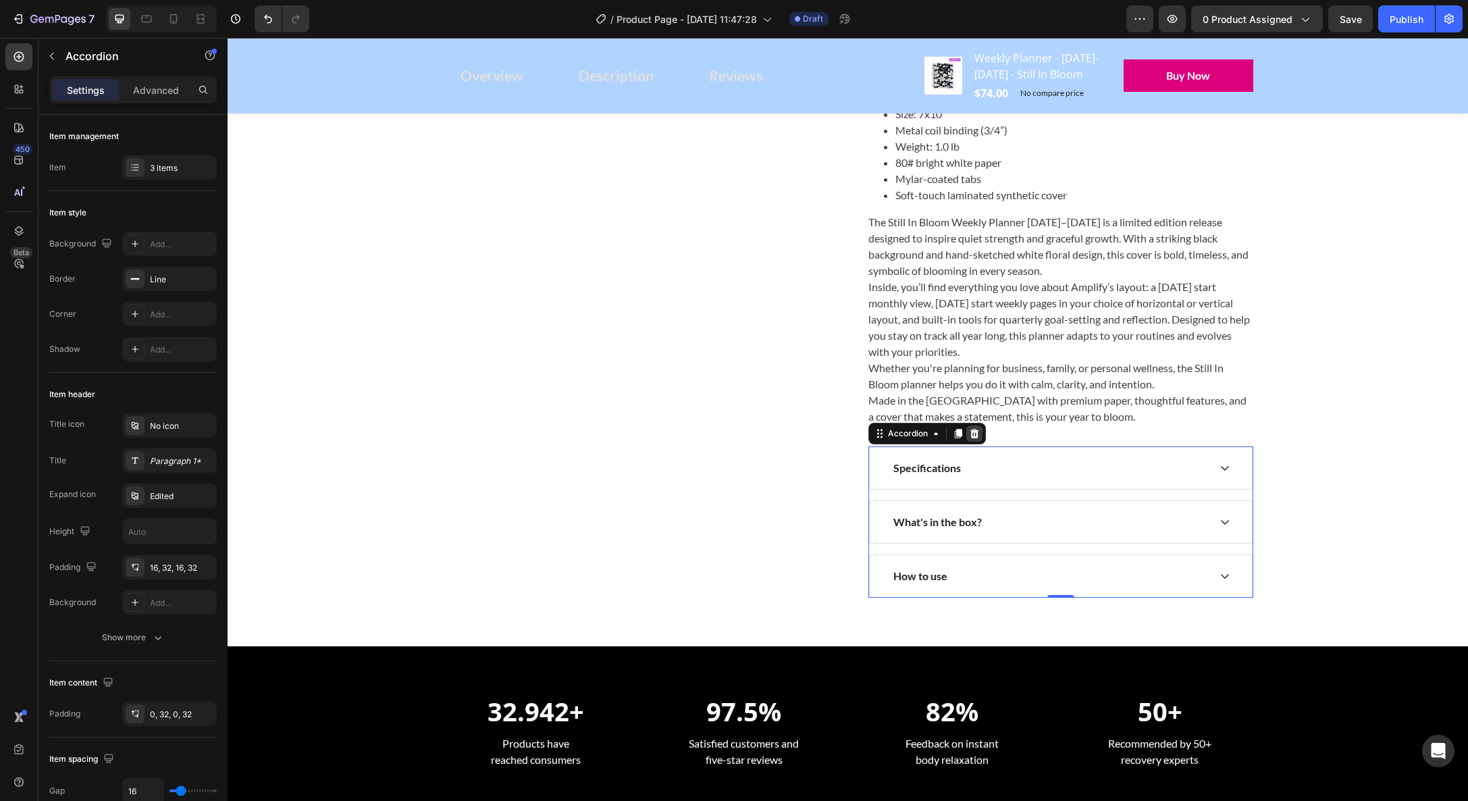
click at [976, 438] on icon at bounding box center [974, 433] width 9 height 9
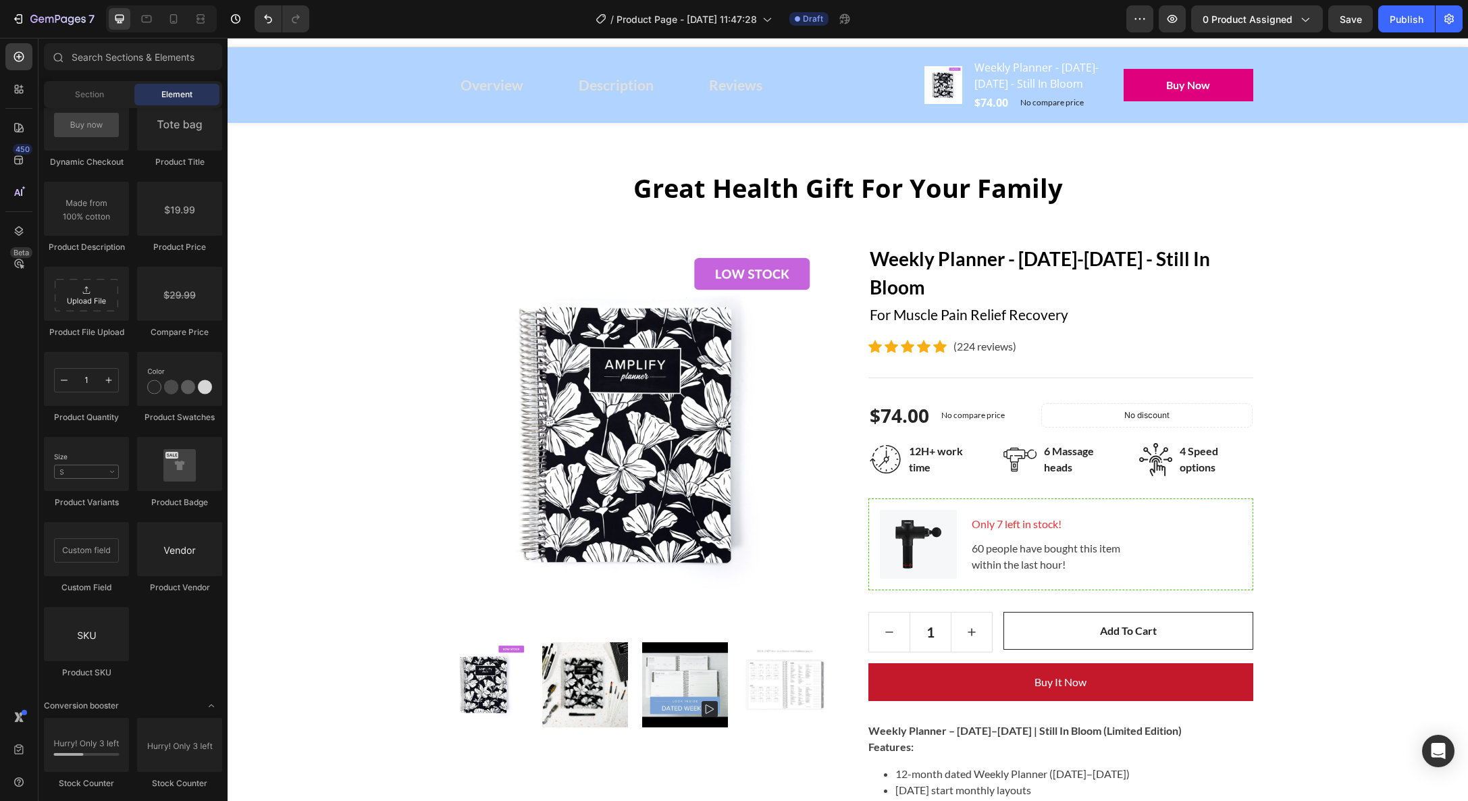
scroll to position [0, 0]
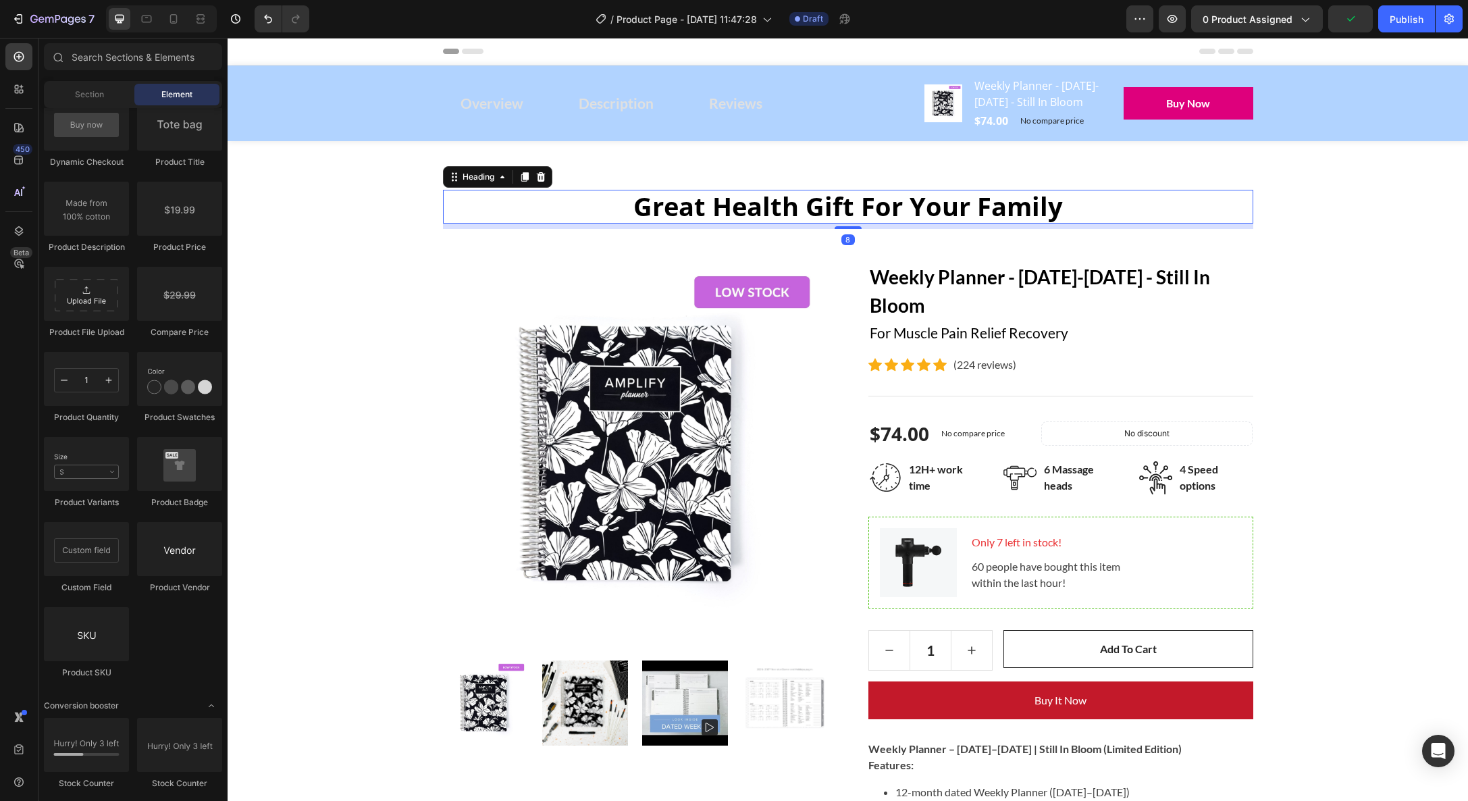
click at [962, 218] on p "Great Health Gift For Your Family" at bounding box center [848, 206] width 808 height 31
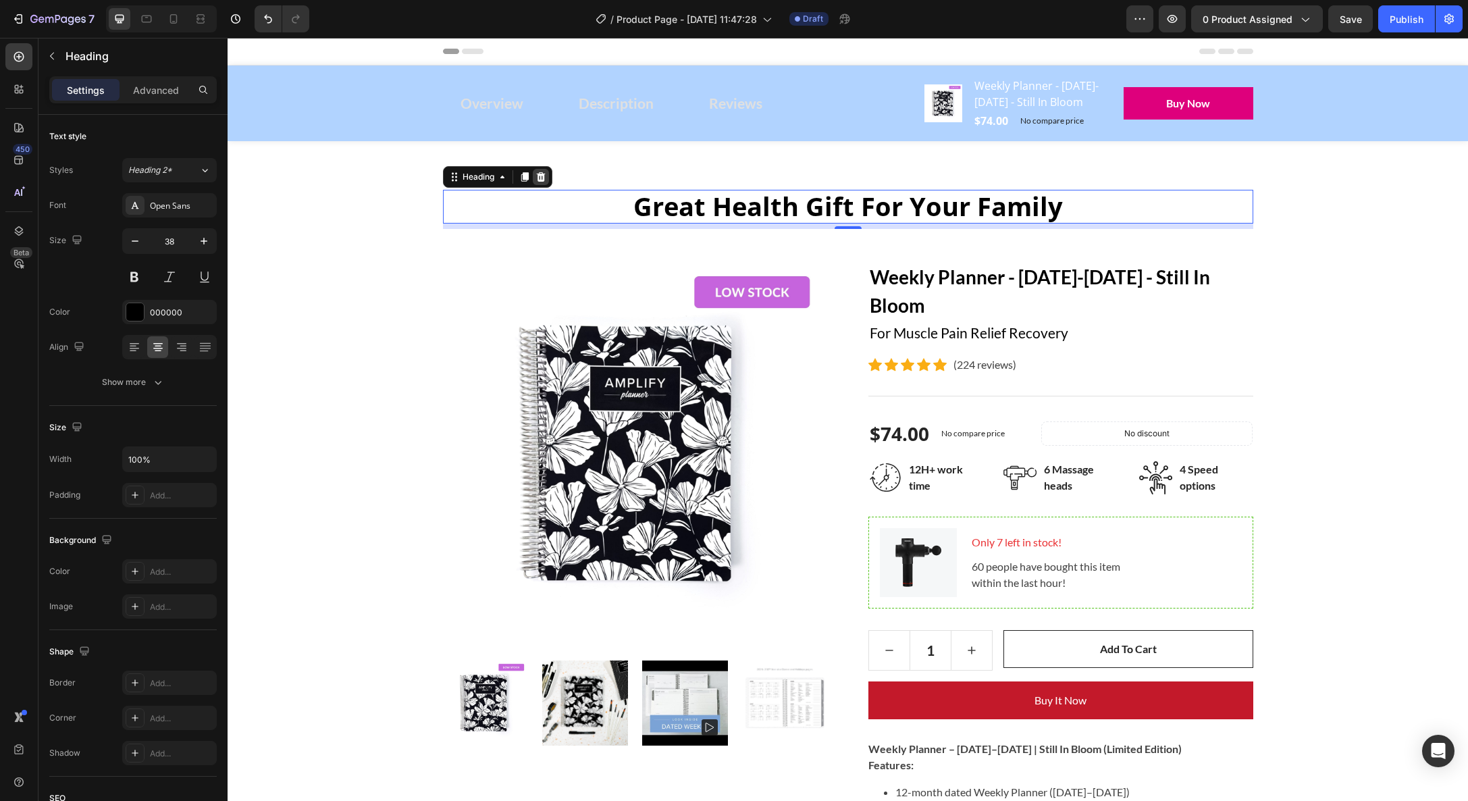
click at [544, 182] on icon at bounding box center [540, 176] width 9 height 9
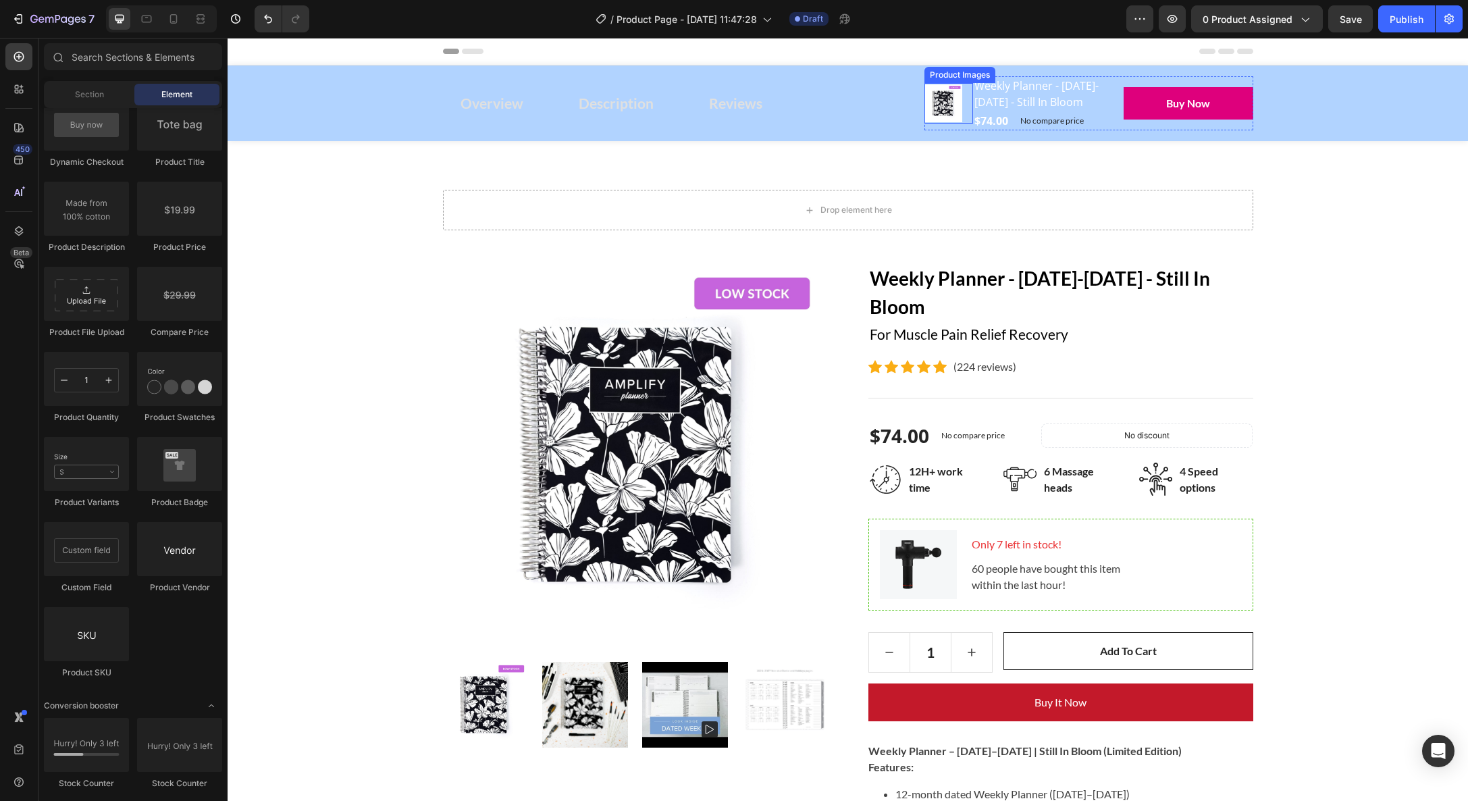
click at [927, 113] on img at bounding box center [944, 103] width 38 height 38
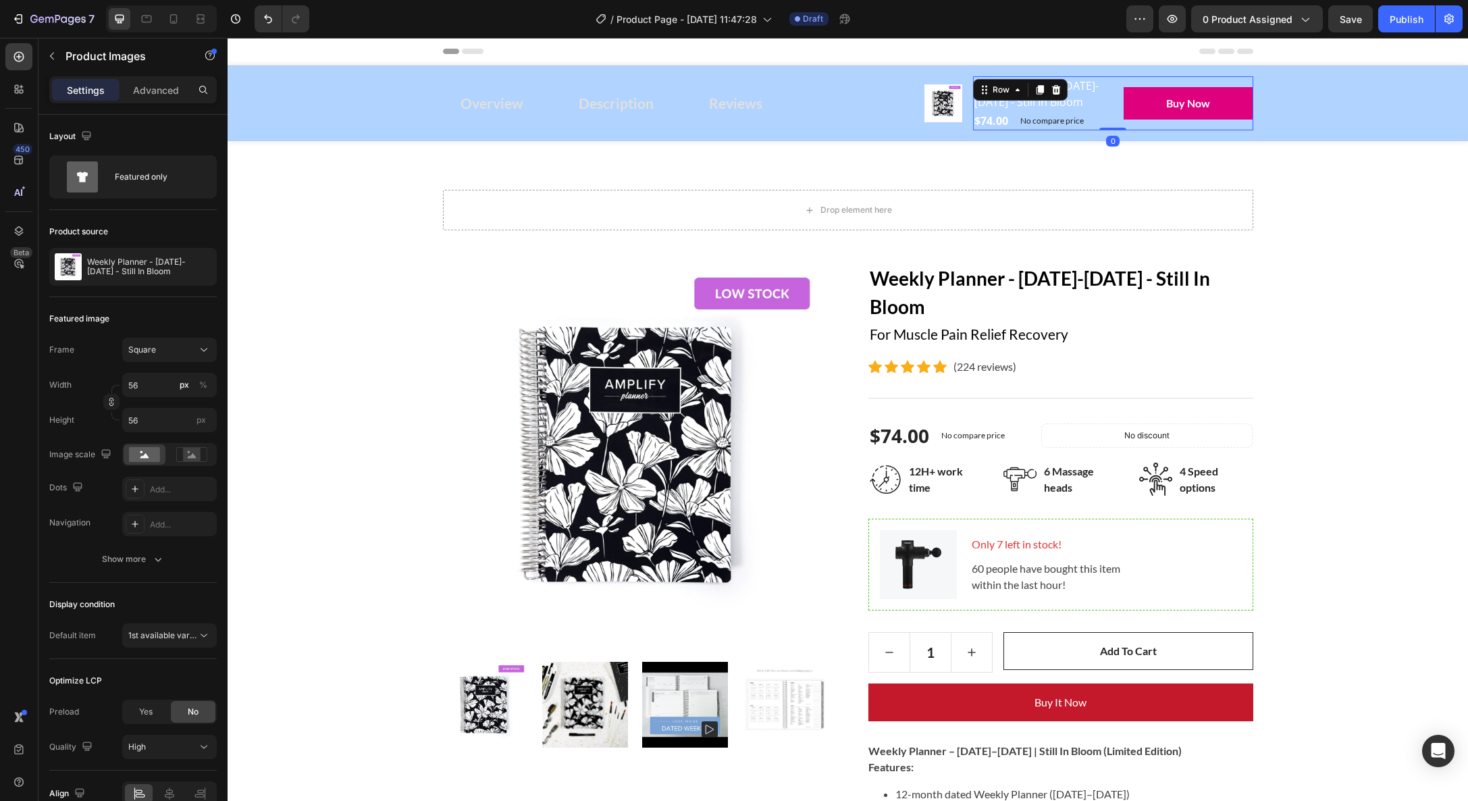
click at [1158, 130] on div "Buy Now (P) Cart Button" at bounding box center [1188, 103] width 129 height 54
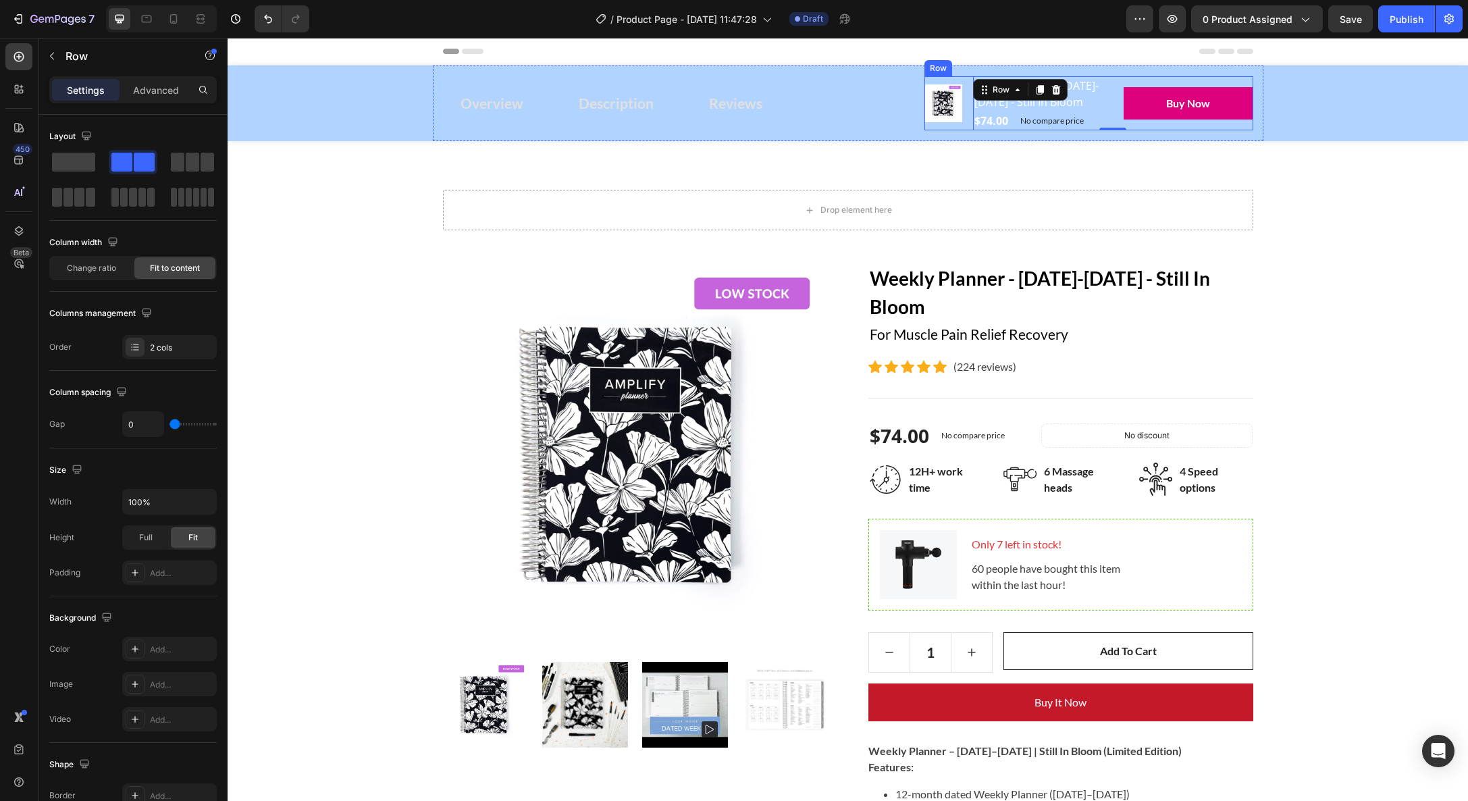
click at [929, 79] on div "Product Images Weekly Planner - [DATE]-[DATE] - Still In Bloom (P) Title $74.00…" at bounding box center [1089, 103] width 329 height 54
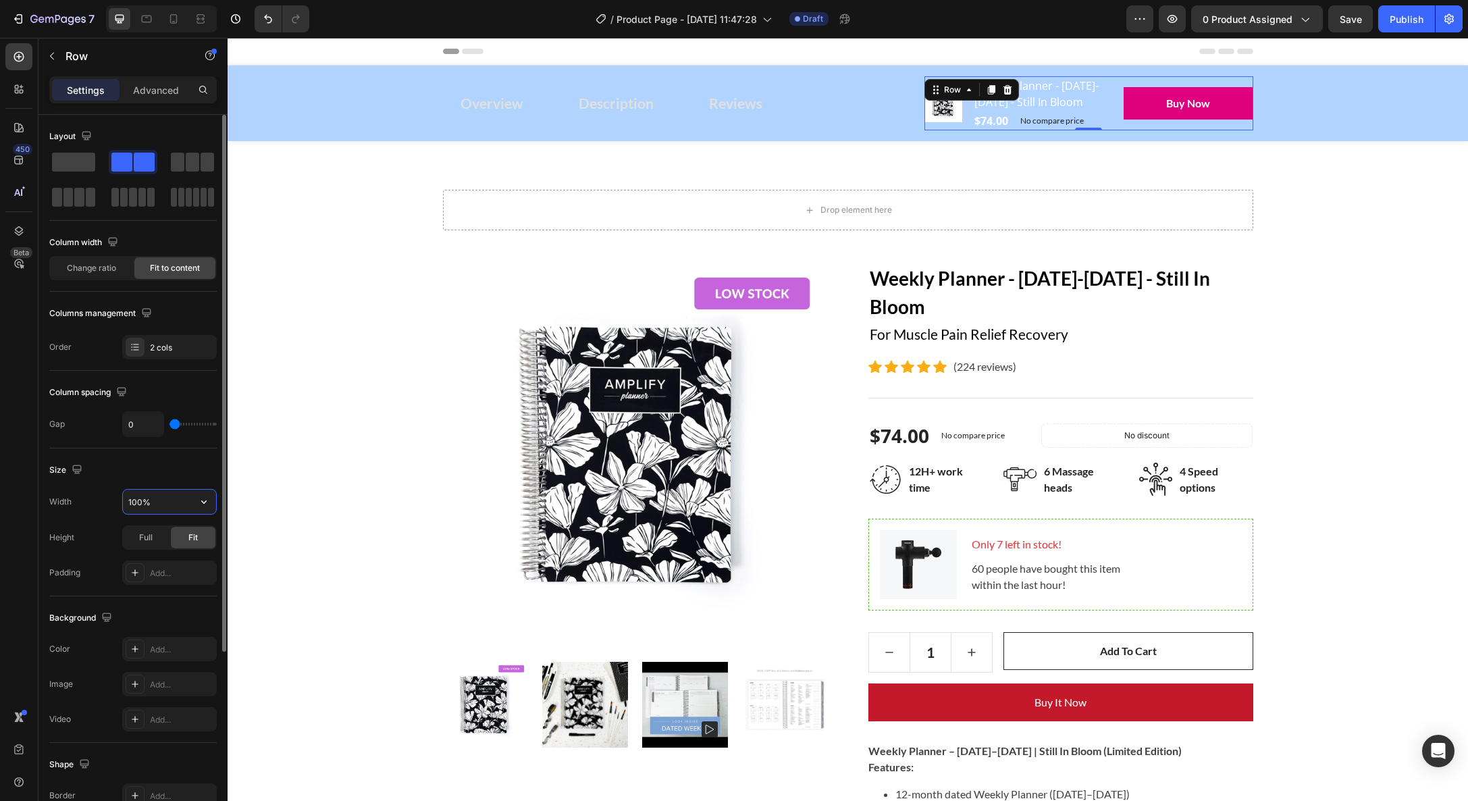
click at [188, 496] on input "100%" at bounding box center [169, 502] width 93 height 24
click at [196, 481] on div "Size Width 100% Height Full Fit Padding Add..." at bounding box center [132, 522] width 167 height 148
click at [80, 277] on div "Change ratio" at bounding box center [91, 268] width 81 height 22
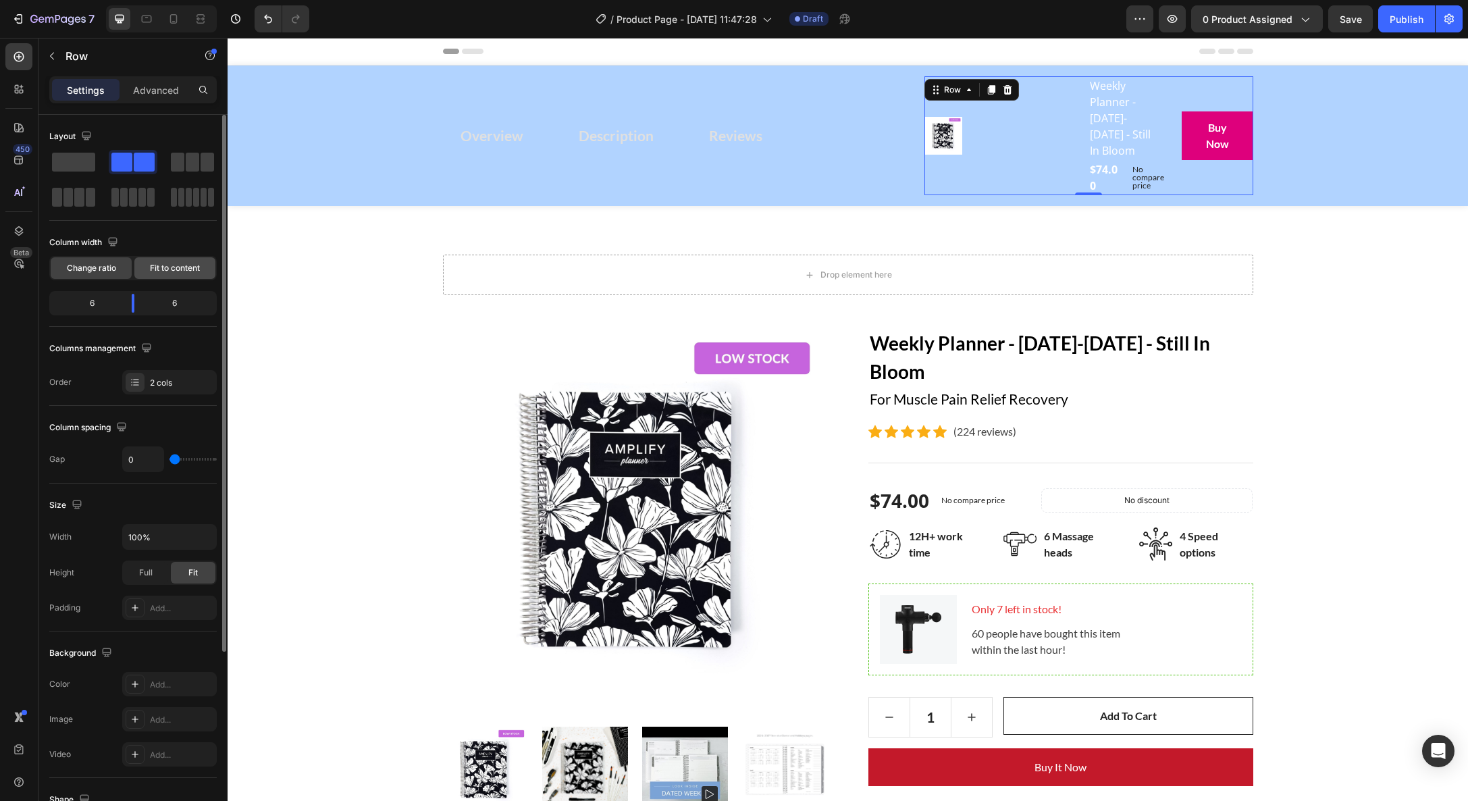
click at [171, 266] on span "Fit to content" at bounding box center [175, 268] width 50 height 12
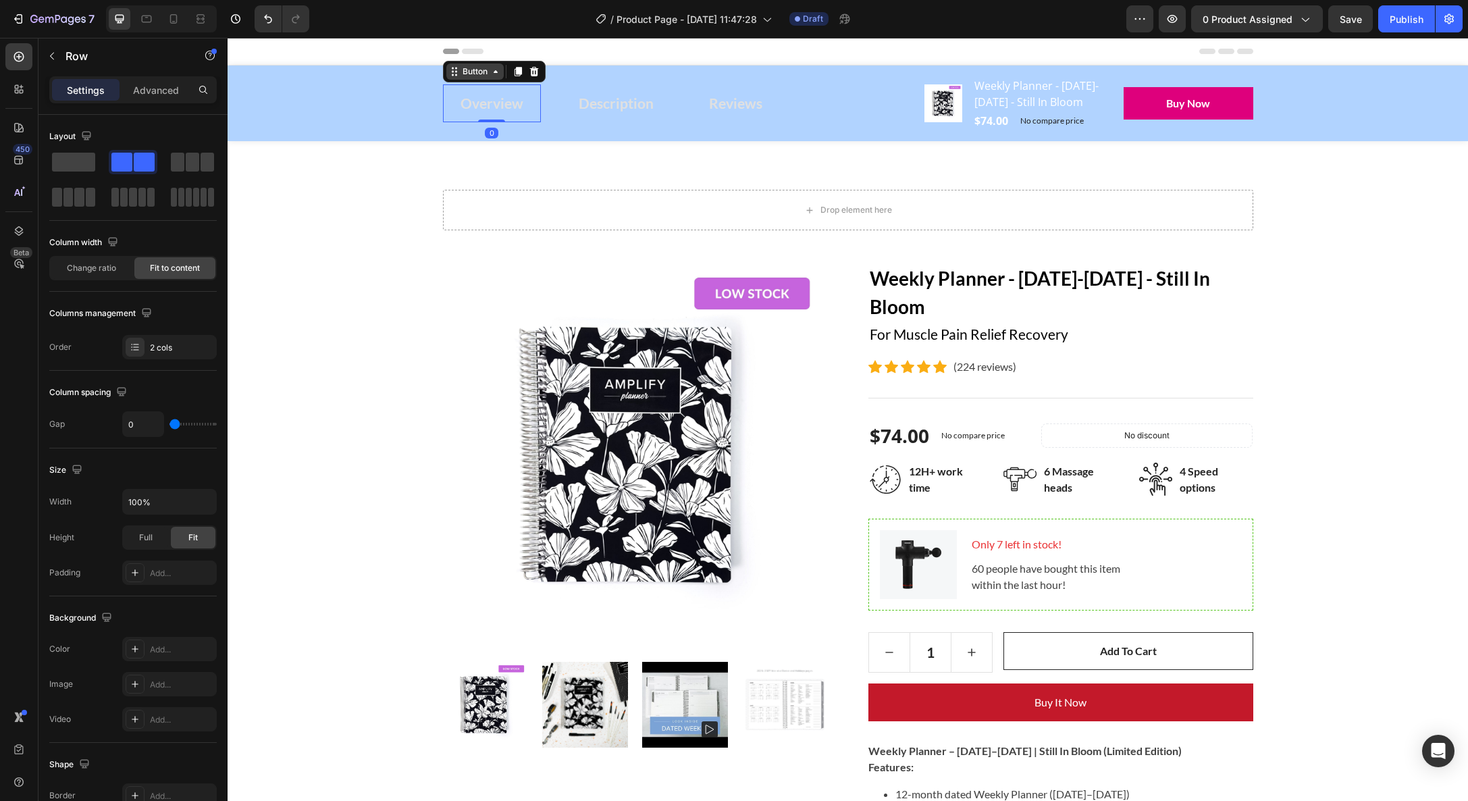
click at [471, 78] on div "Button" at bounding box center [475, 72] width 30 height 12
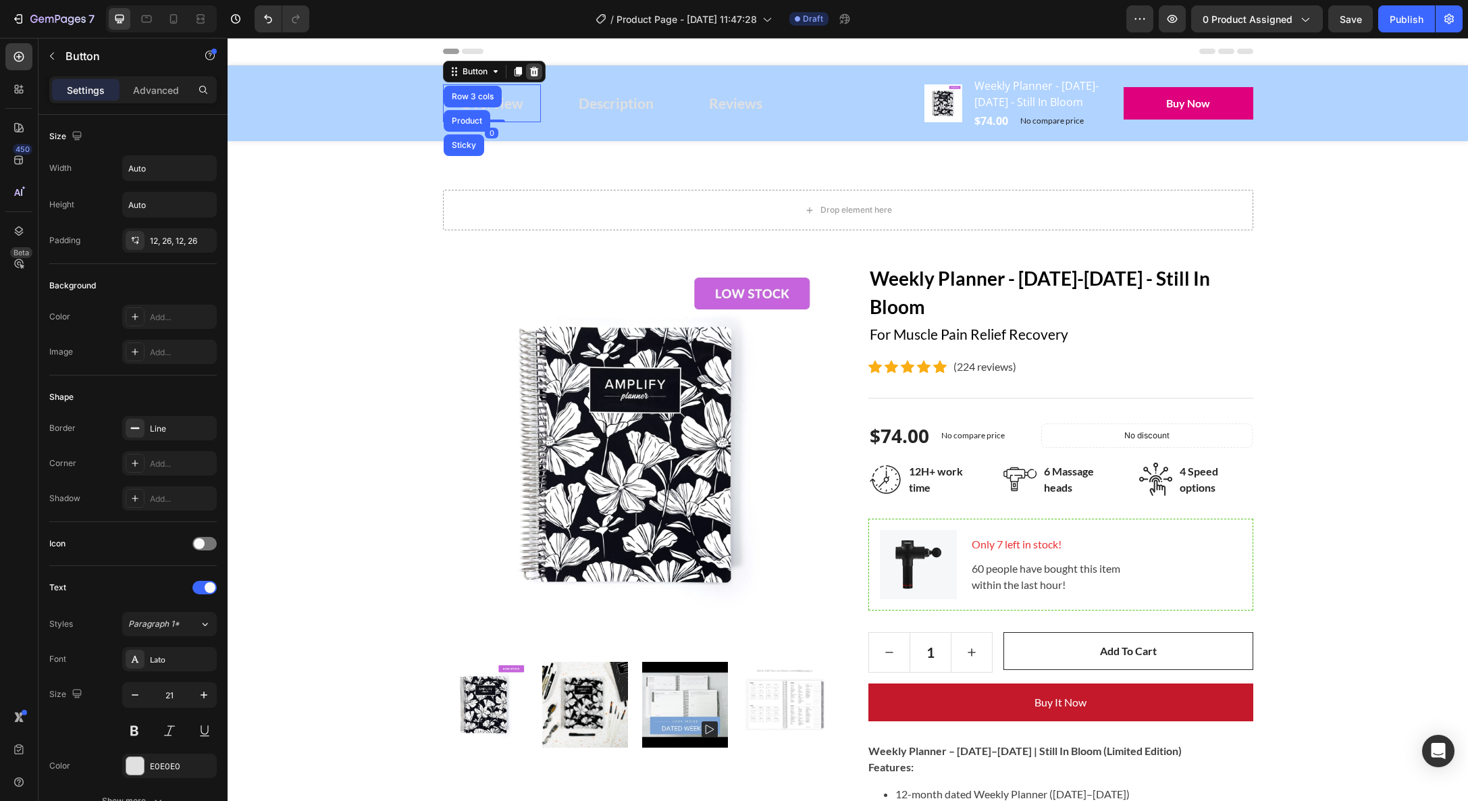
click at [538, 76] on icon at bounding box center [534, 71] width 9 height 9
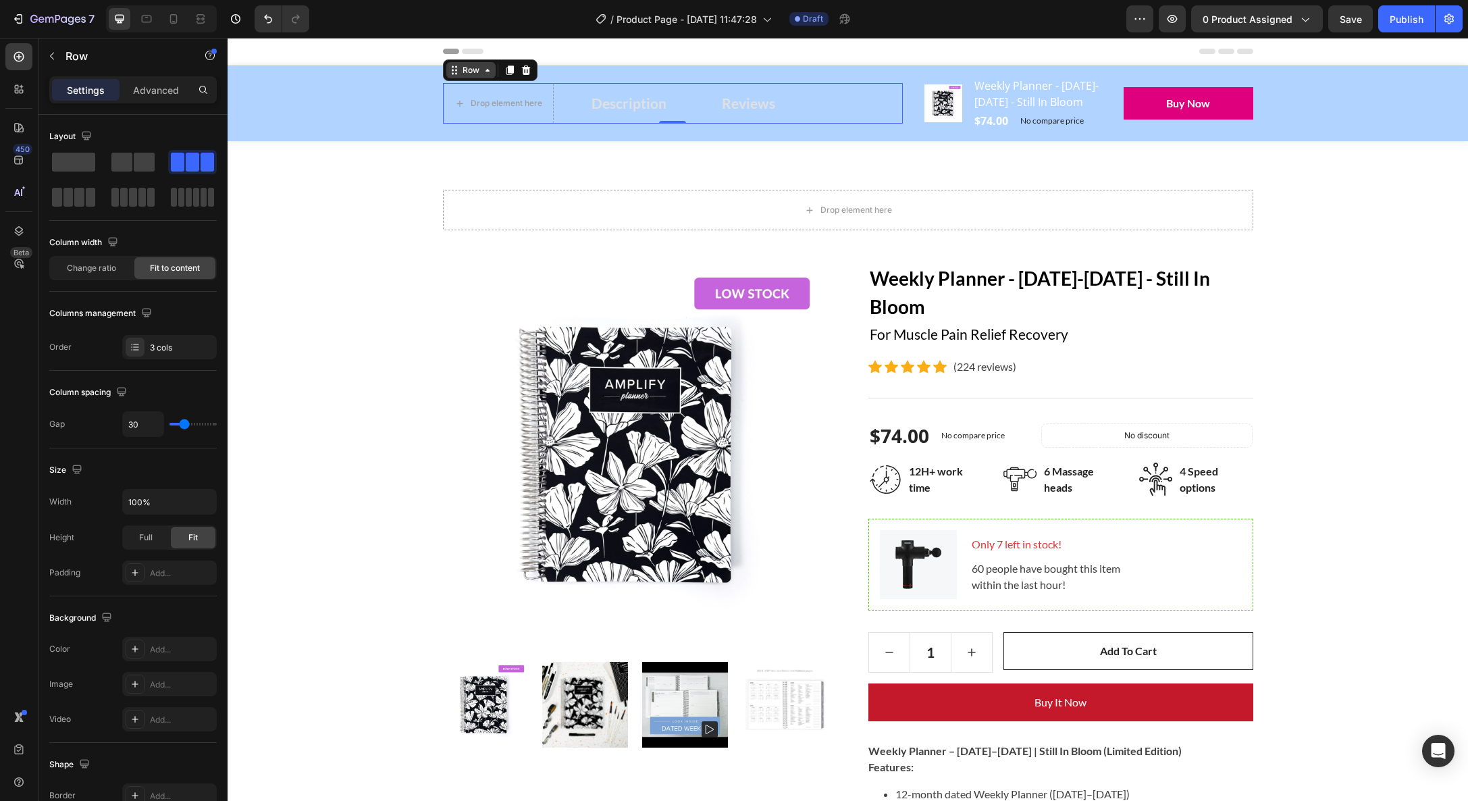
click at [460, 76] on div "Row" at bounding box center [471, 70] width 22 height 12
click at [525, 75] on icon at bounding box center [525, 70] width 9 height 9
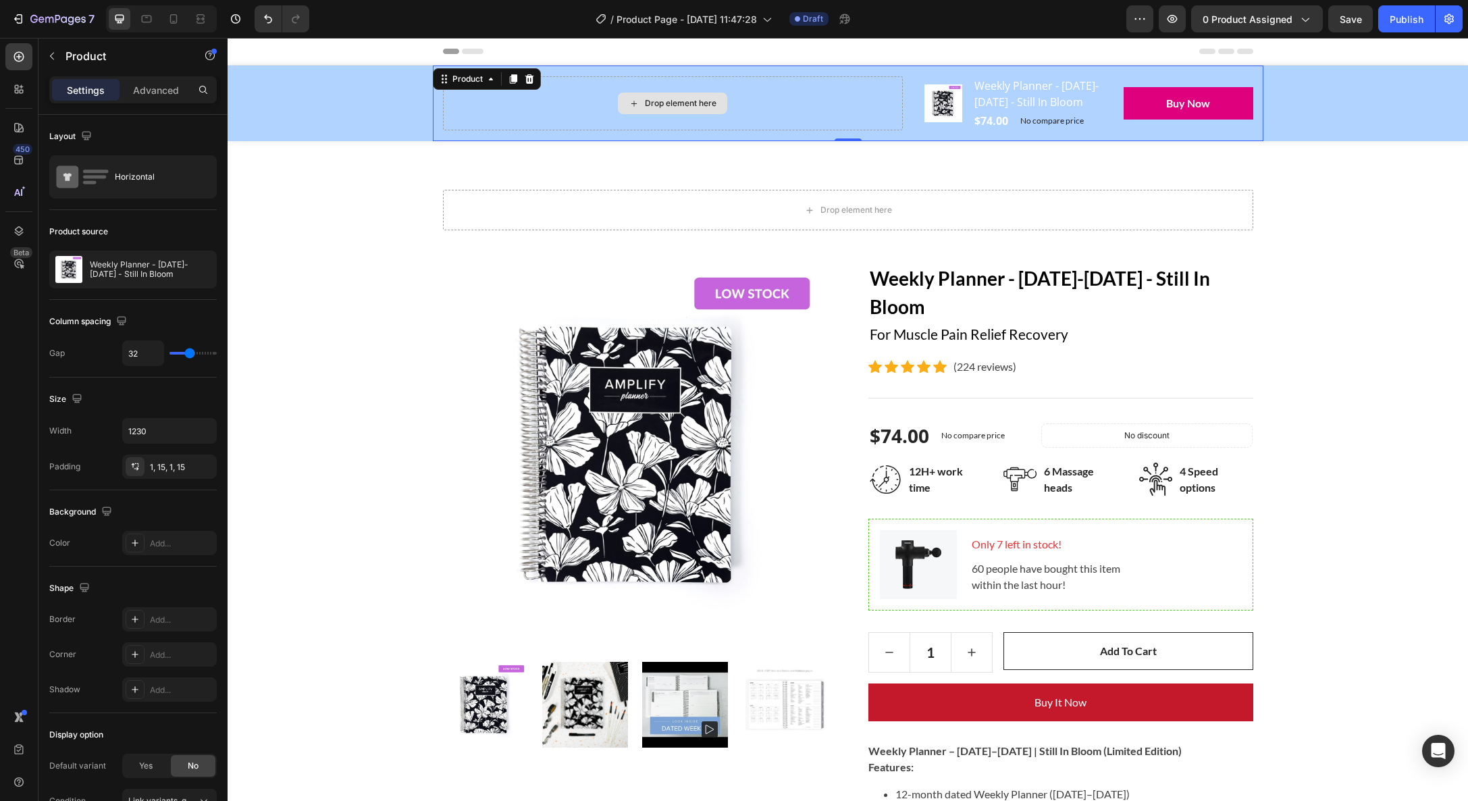
click at [606, 105] on div "Drop element here" at bounding box center [673, 103] width 460 height 54
click at [527, 77] on icon at bounding box center [529, 78] width 9 height 9
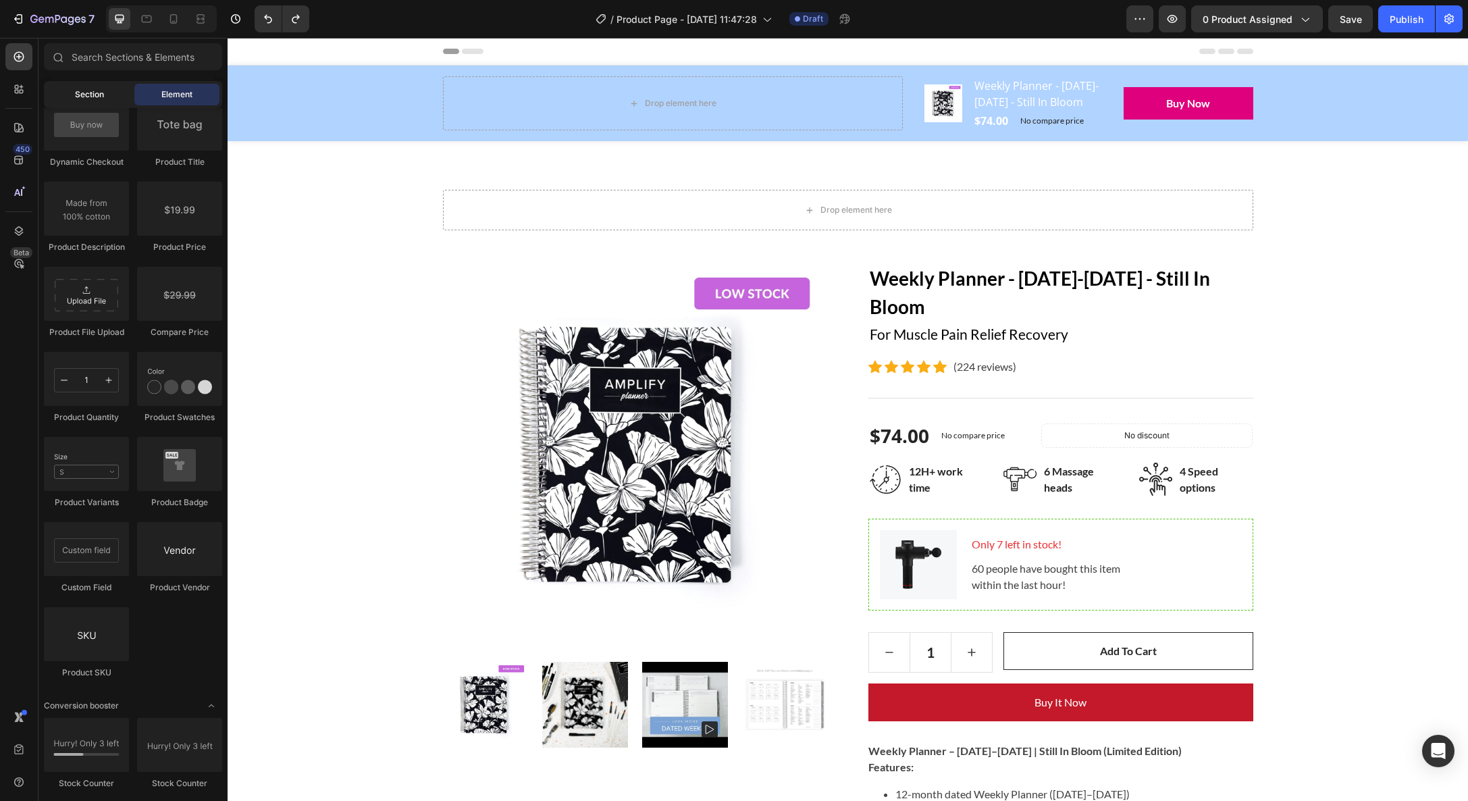
click at [91, 92] on span "Section" at bounding box center [89, 94] width 29 height 12
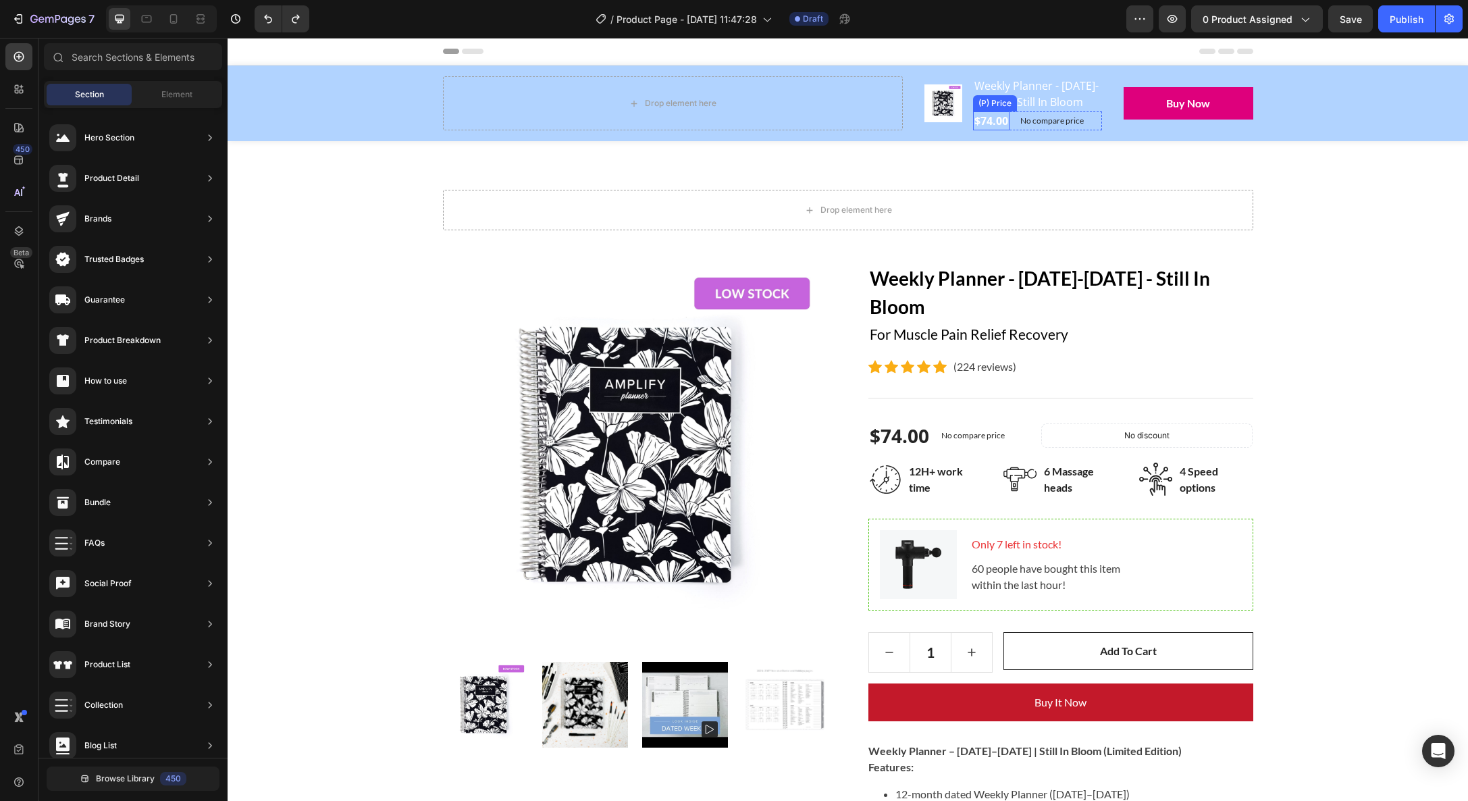
click at [981, 109] on div "(P) Price" at bounding box center [995, 103] width 38 height 12
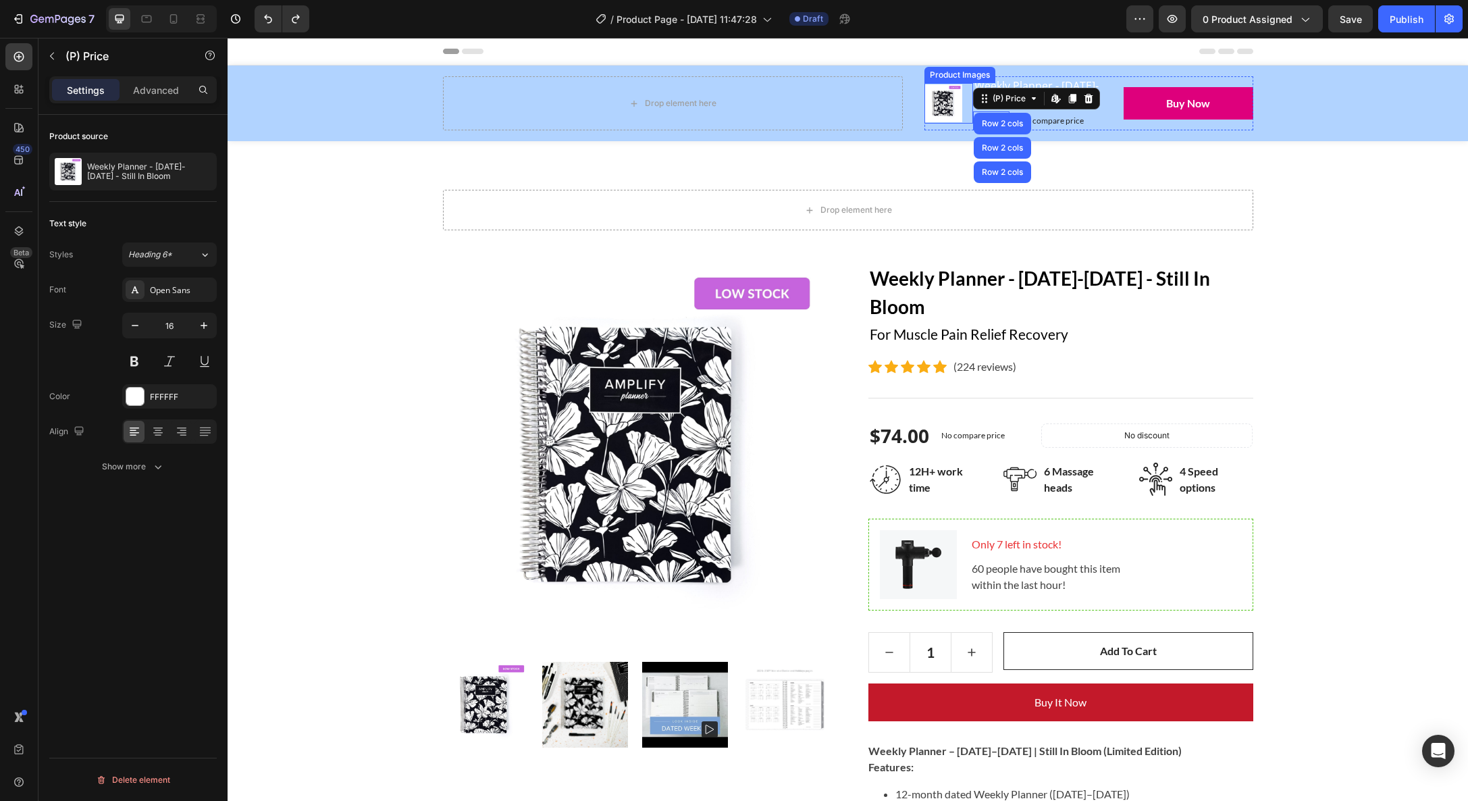
click at [940, 81] on div "Product Images" at bounding box center [960, 75] width 66 height 12
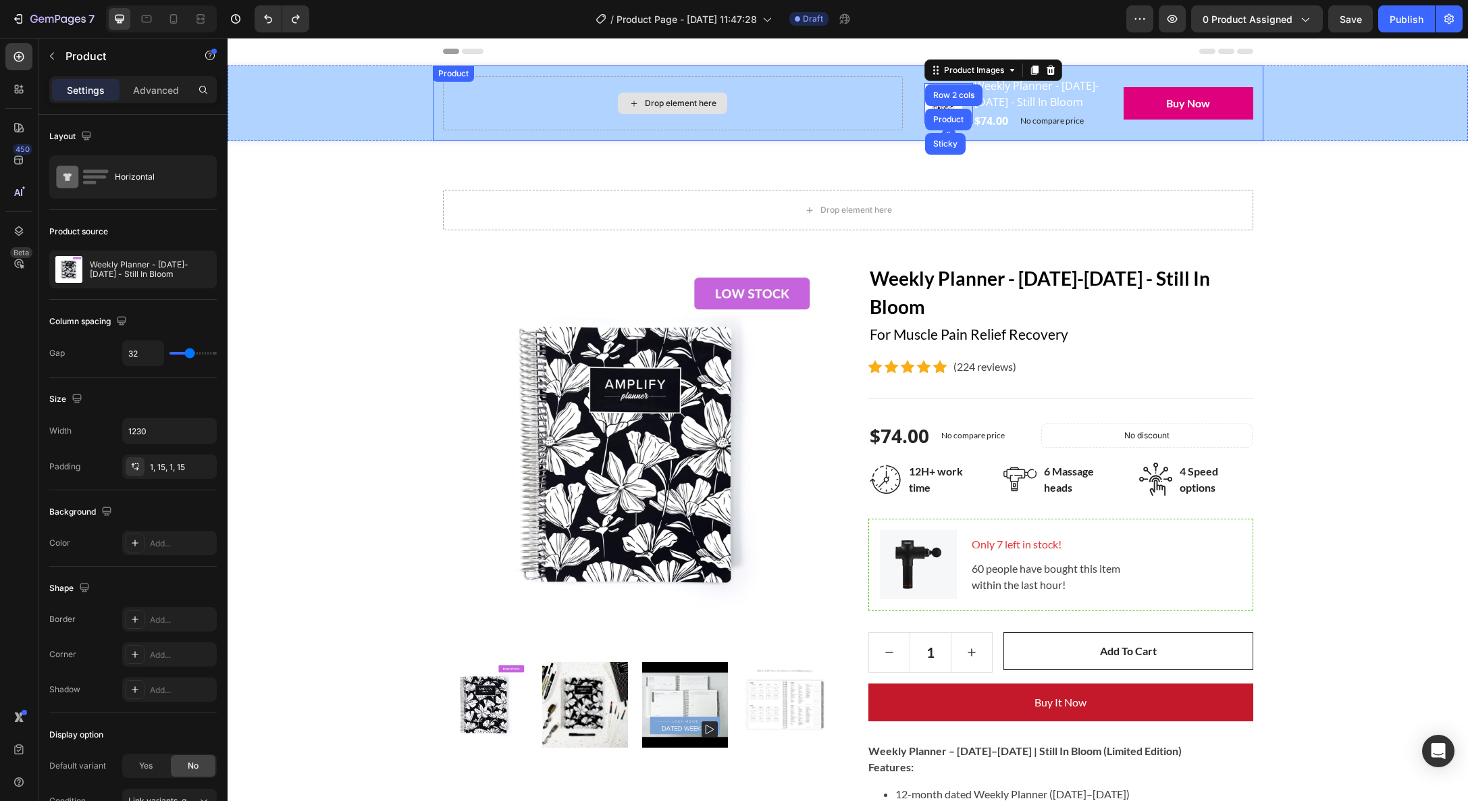
click at [901, 86] on div "Drop element here" at bounding box center [673, 103] width 460 height 54
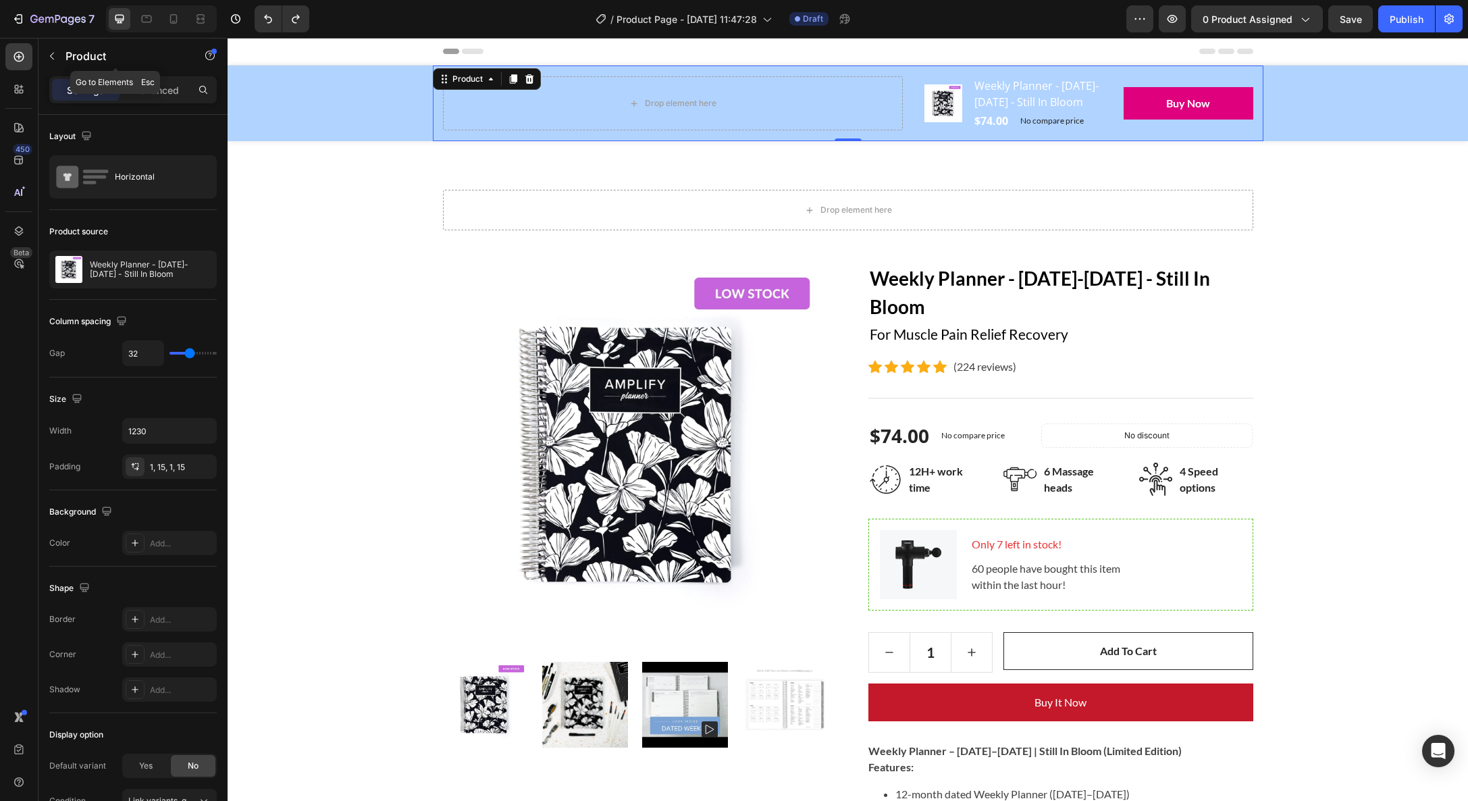
click at [58, 55] on button "button" at bounding box center [52, 56] width 22 height 22
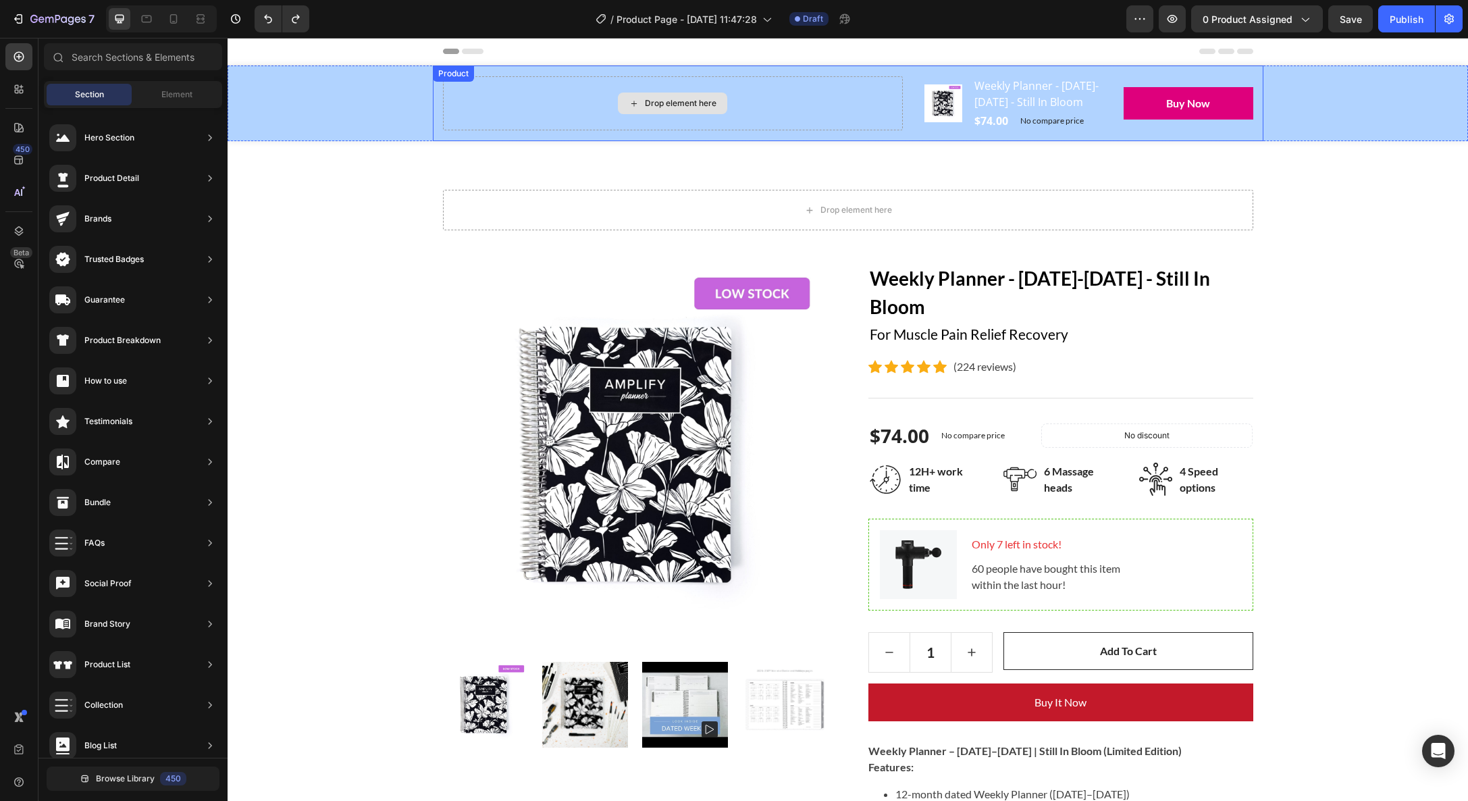
click at [686, 108] on div "Drop element here" at bounding box center [681, 103] width 72 height 11
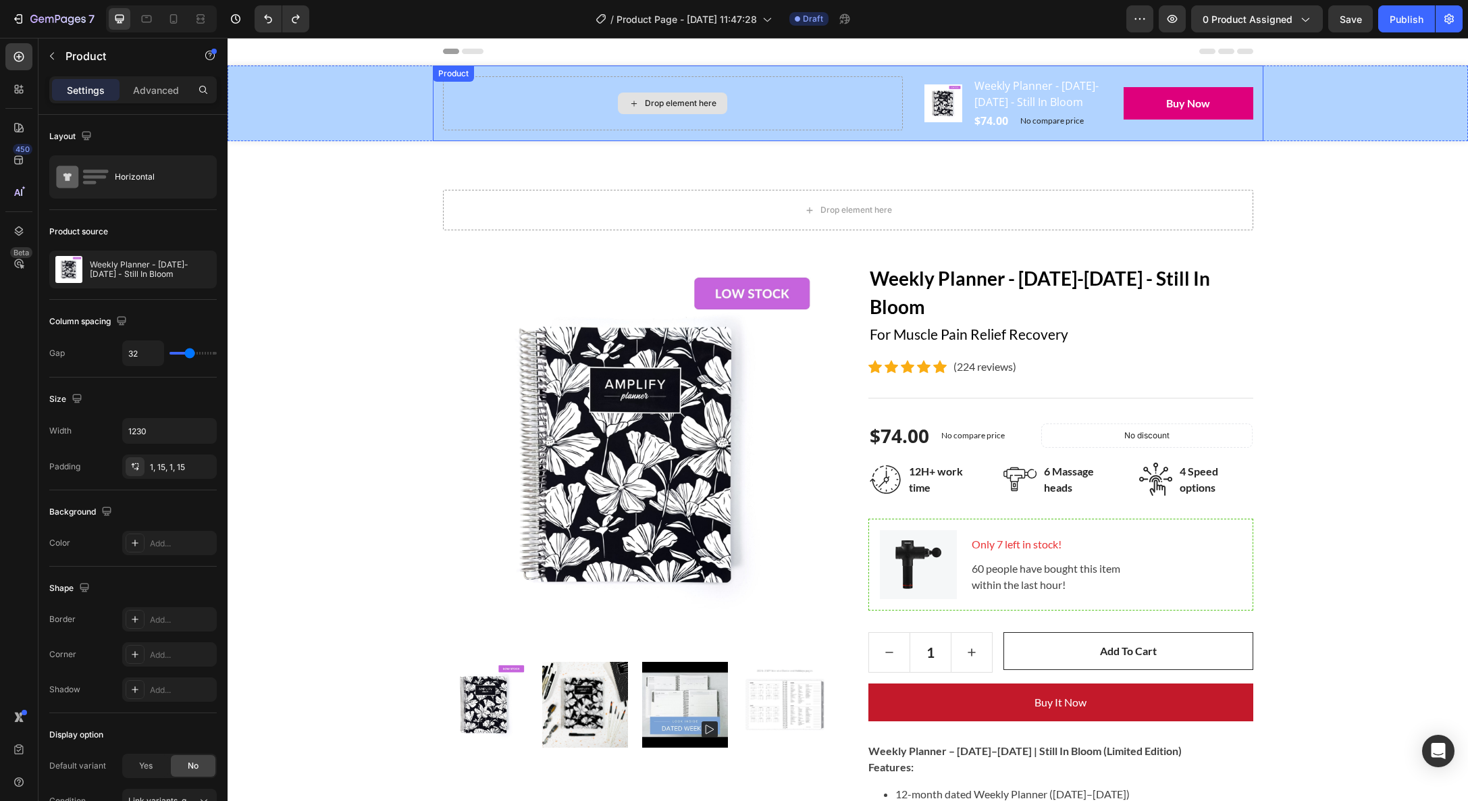
click at [830, 113] on div "Drop element here" at bounding box center [673, 103] width 460 height 54
click at [443, 121] on div "Drop element here" at bounding box center [673, 103] width 460 height 54
click at [550, 130] on div "Drop element here" at bounding box center [673, 103] width 460 height 54
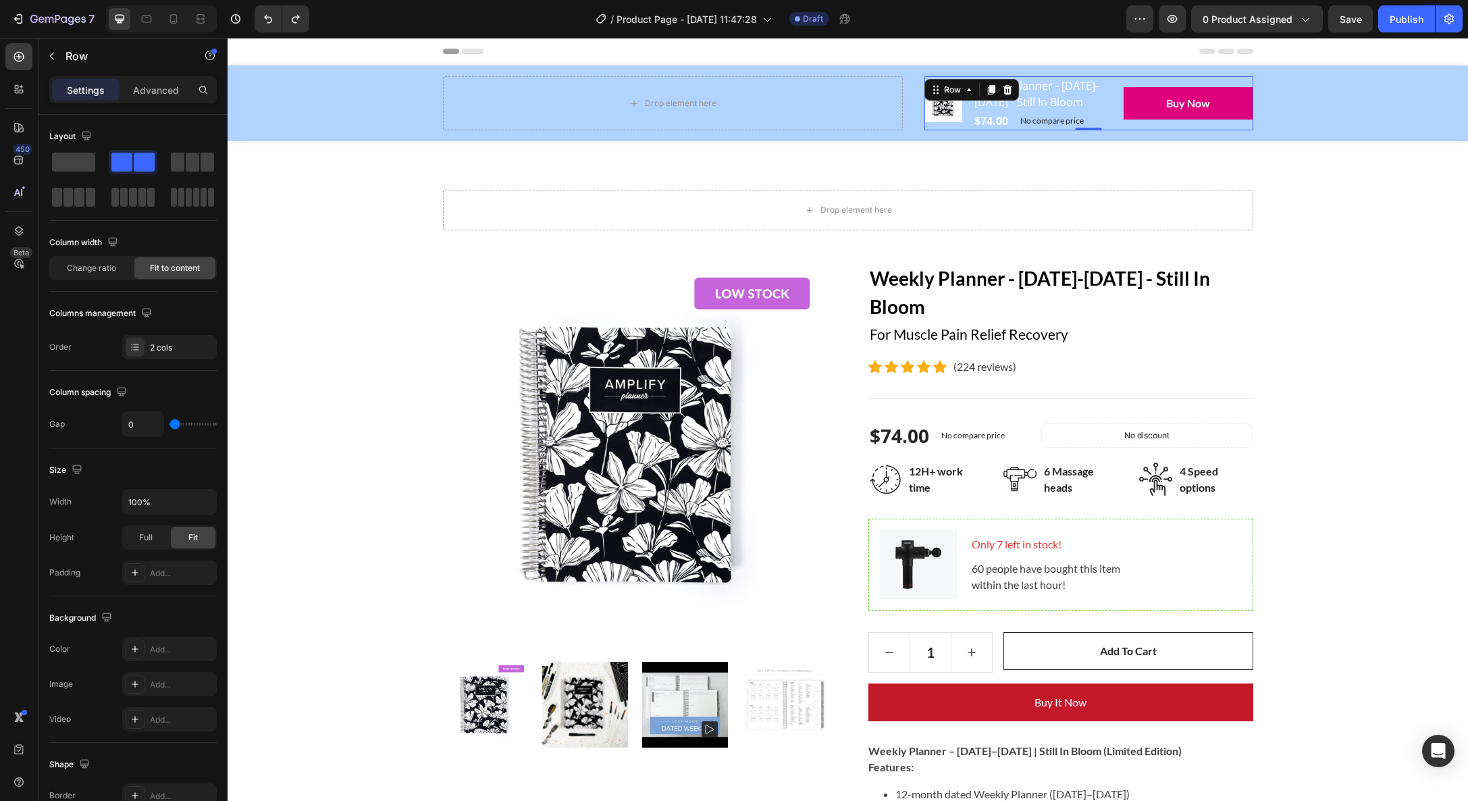
click at [925, 82] on div "Product Images Weekly Planner - [DATE]-[DATE] - Still In Bloom (P) Title $74.00…" at bounding box center [1089, 103] width 329 height 54
click at [61, 161] on span at bounding box center [73, 162] width 43 height 19
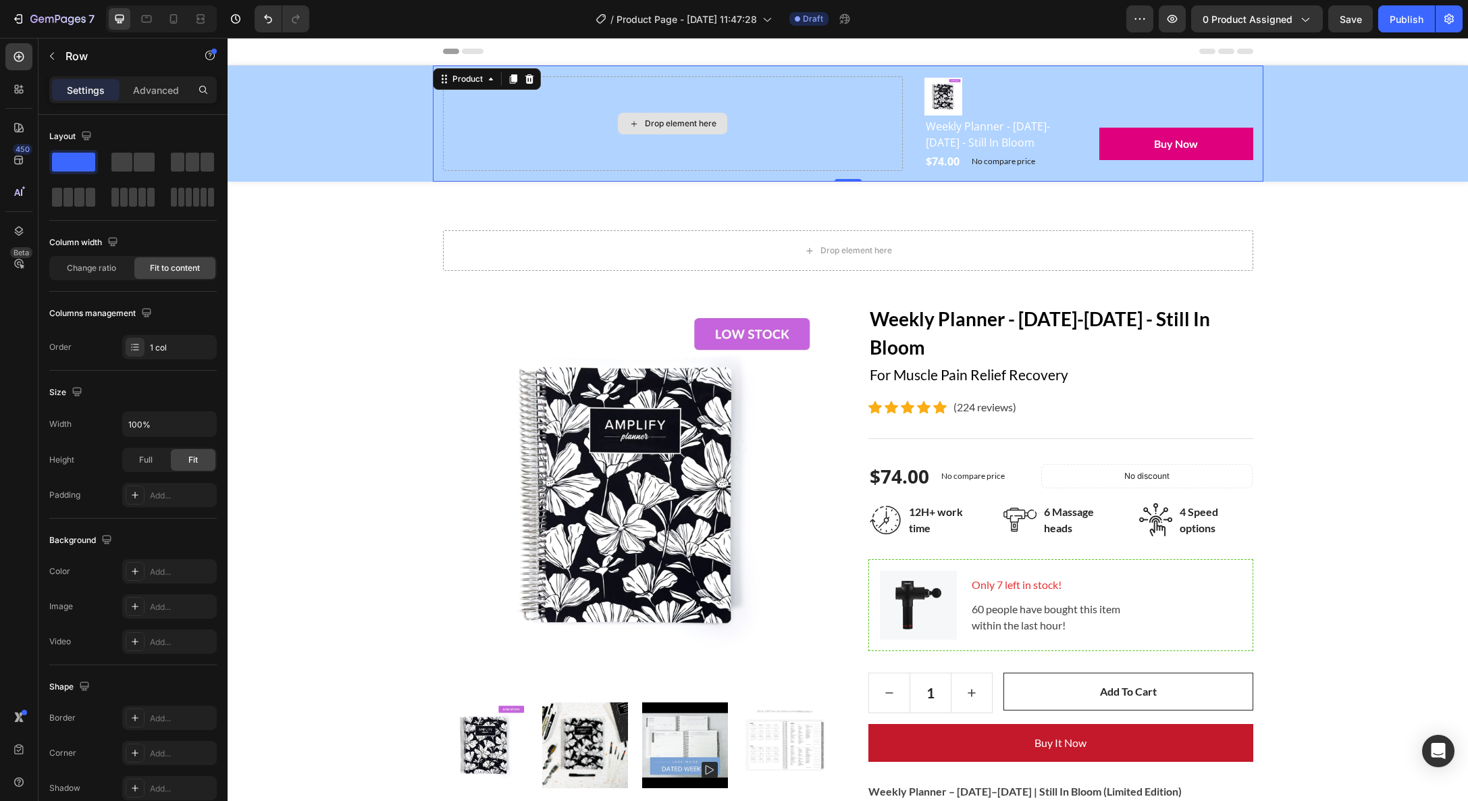
click at [631, 171] on div "Drop element here" at bounding box center [673, 123] width 460 height 95
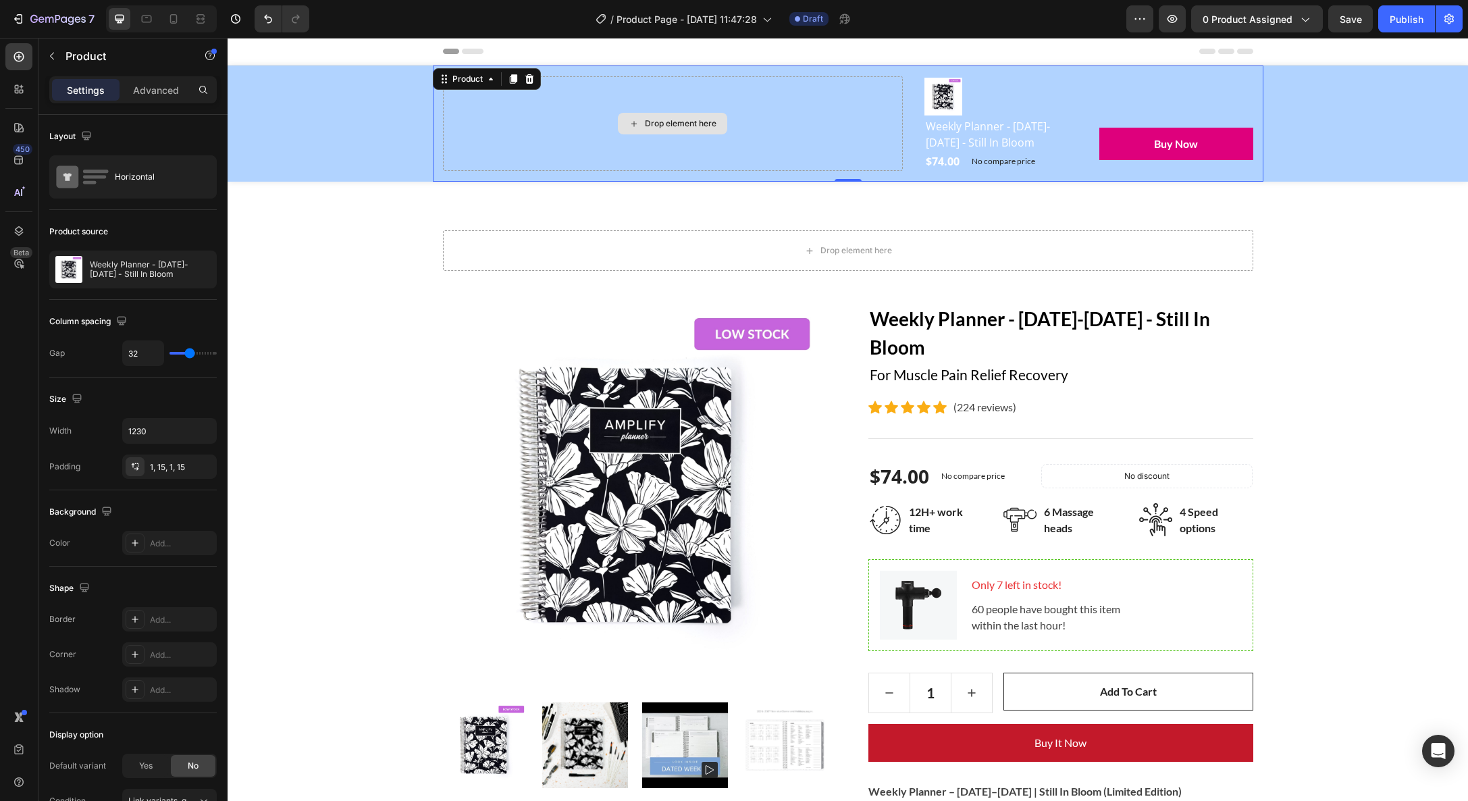
click at [822, 134] on div "Drop element here" at bounding box center [673, 123] width 460 height 95
click at [151, 86] on p "Advanced" at bounding box center [156, 90] width 46 height 14
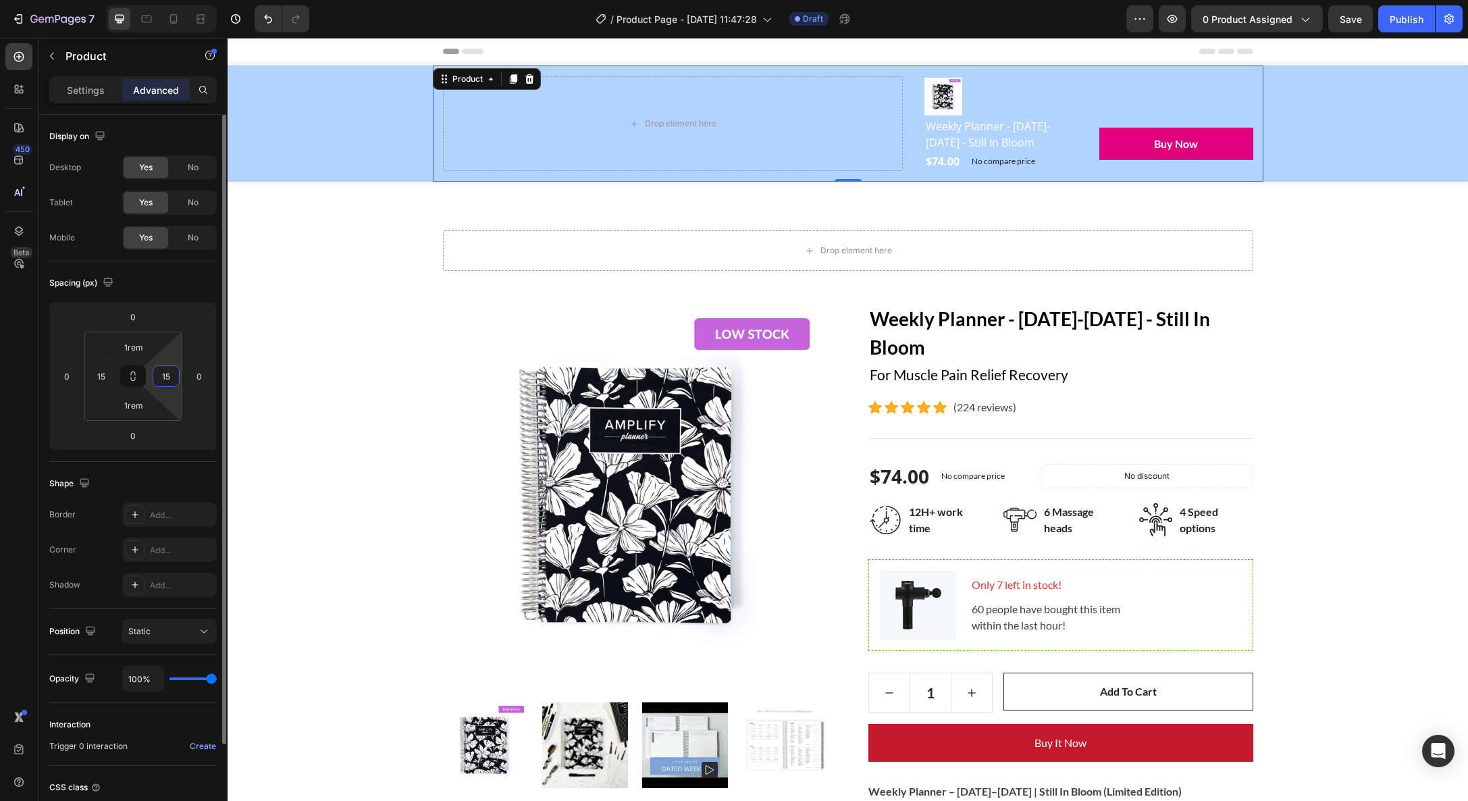
click at [170, 377] on input "15" at bounding box center [166, 376] width 20 height 20
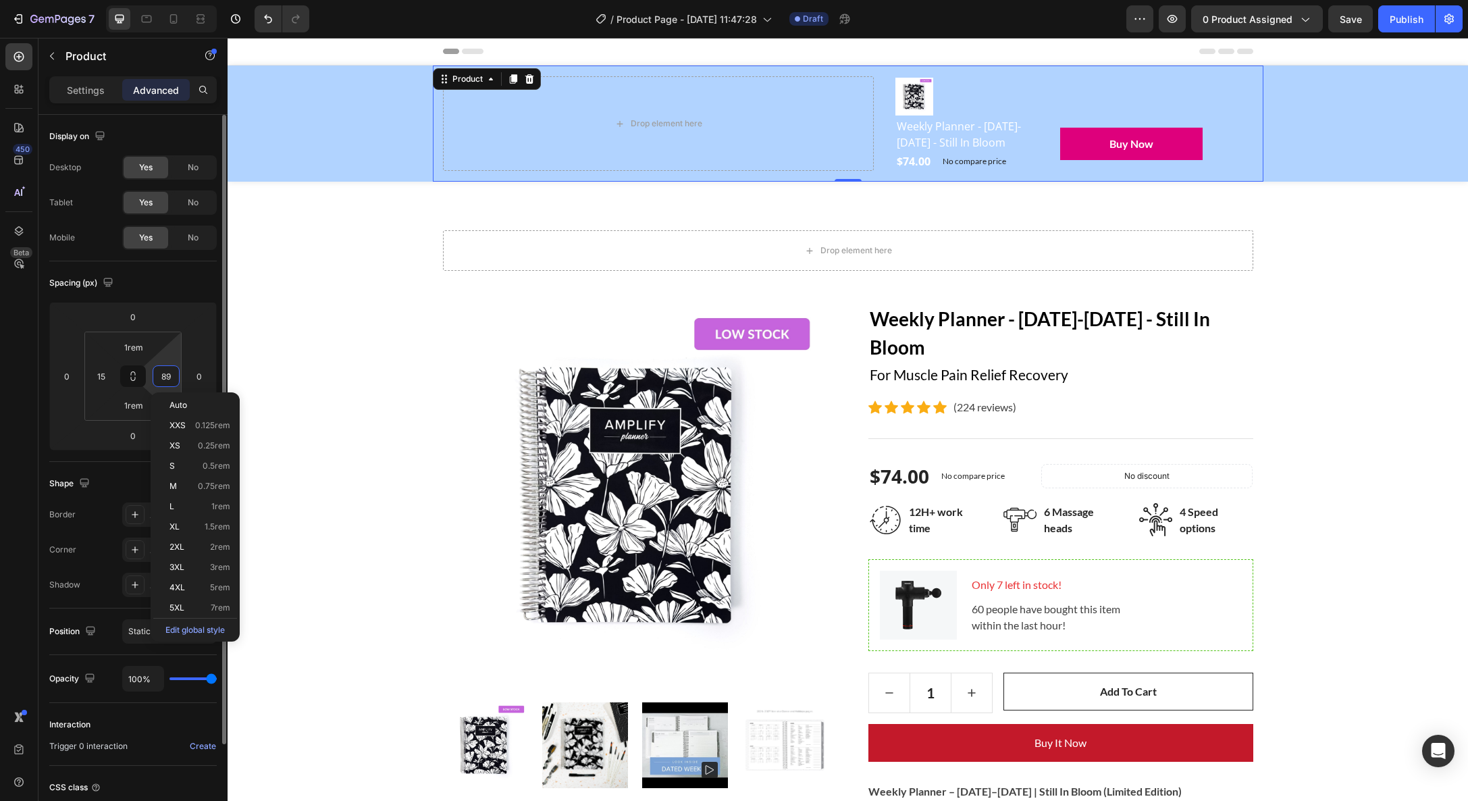
type input "90"
click at [1053, 112] on div at bounding box center [1048, 97] width 307 height 38
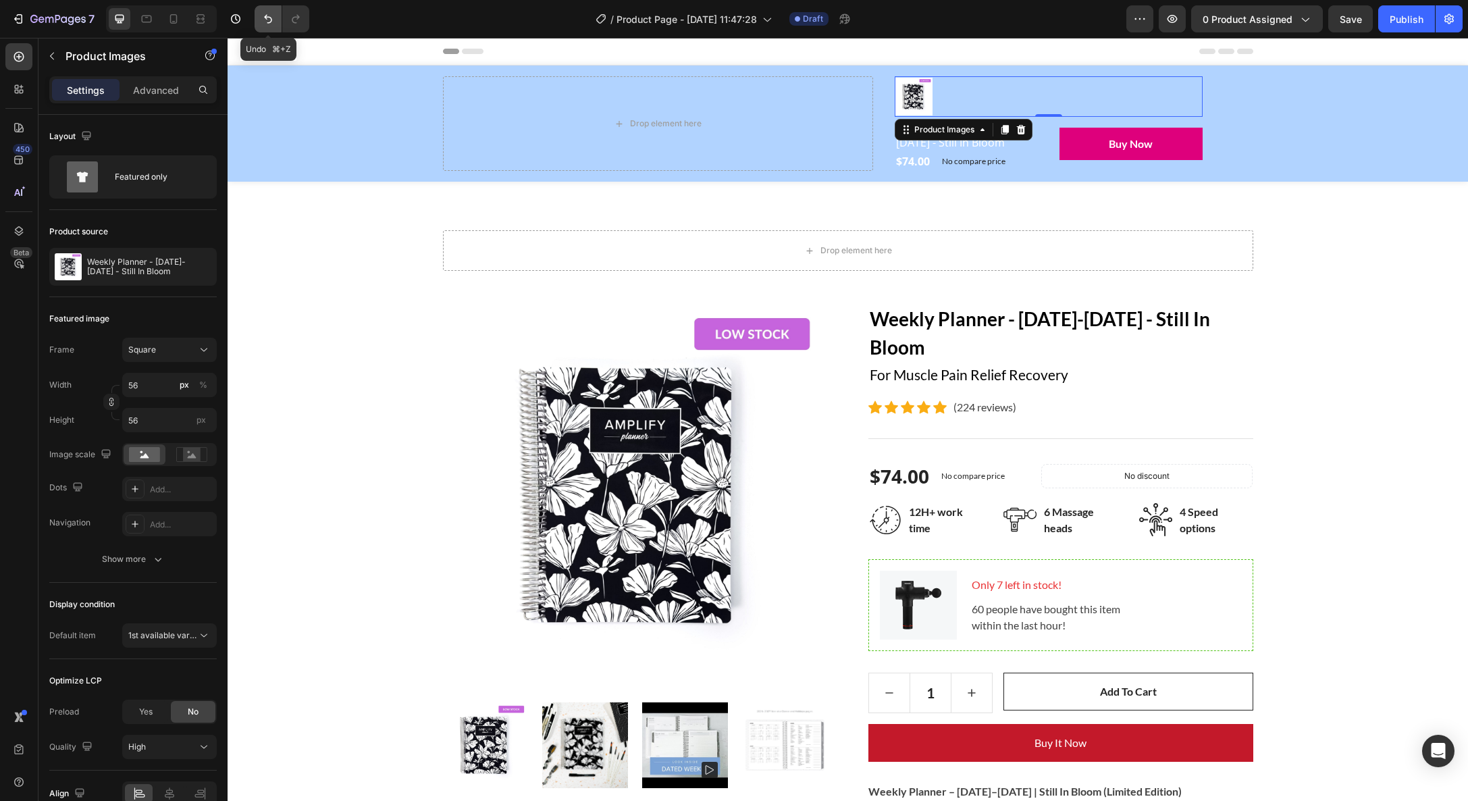
click at [276, 19] on button "Undo/Redo" at bounding box center [268, 18] width 27 height 27
click at [269, 19] on icon "Undo/Redo" at bounding box center [268, 19] width 14 height 14
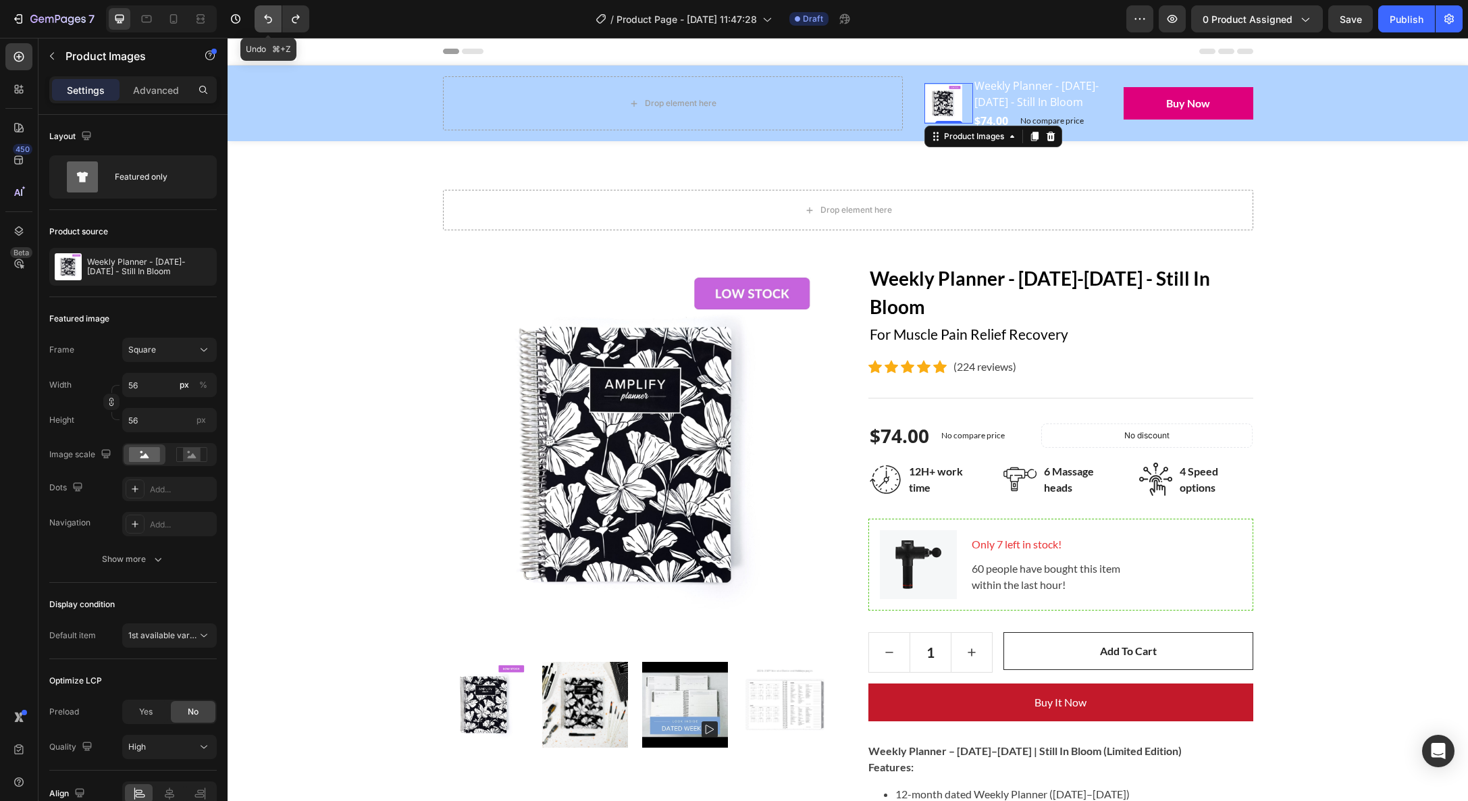
click at [269, 19] on icon "Undo/Redo" at bounding box center [268, 19] width 14 height 14
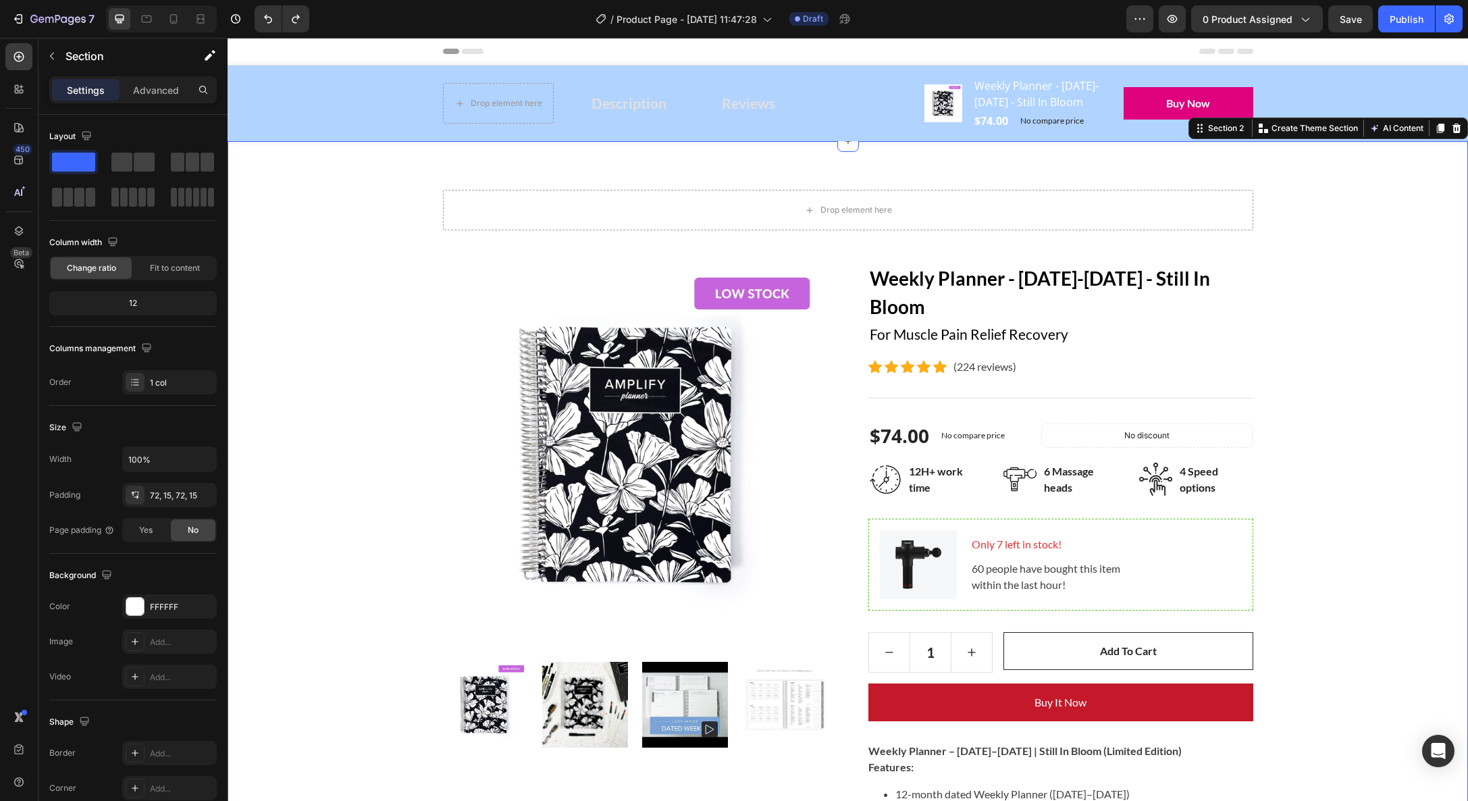
click at [678, 180] on div "Drop element here Row Product Images Weekly Planner - [DATE]-[DATE] - Still In …" at bounding box center [848, 766] width 1241 height 1250
click at [270, 18] on icon "Undo/Redo" at bounding box center [268, 19] width 8 height 9
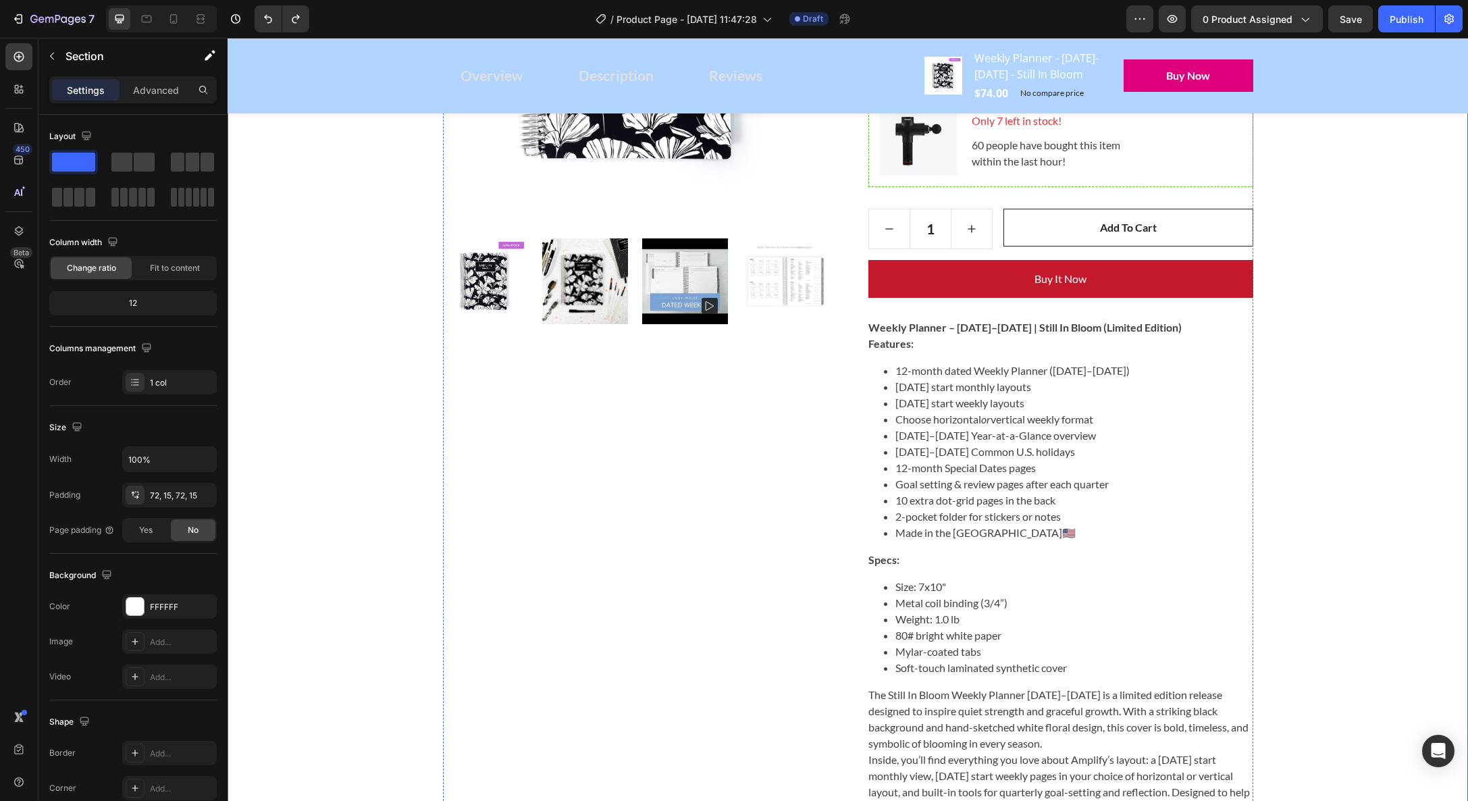
scroll to position [370, 0]
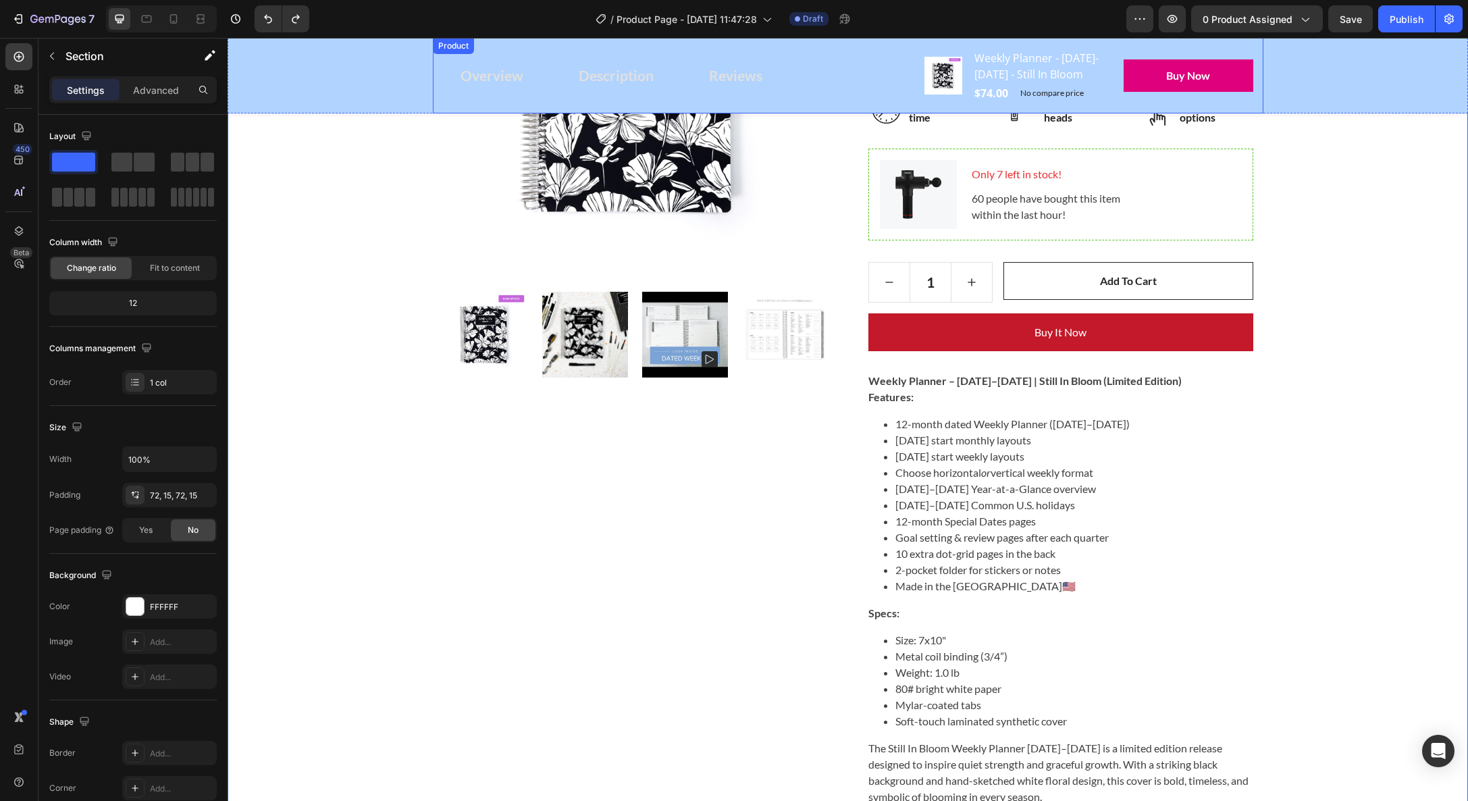
click at [783, 113] on div "Overview Button Description Button Reviews Button Row Product Images Weekly Pla…" at bounding box center [848, 76] width 831 height 76
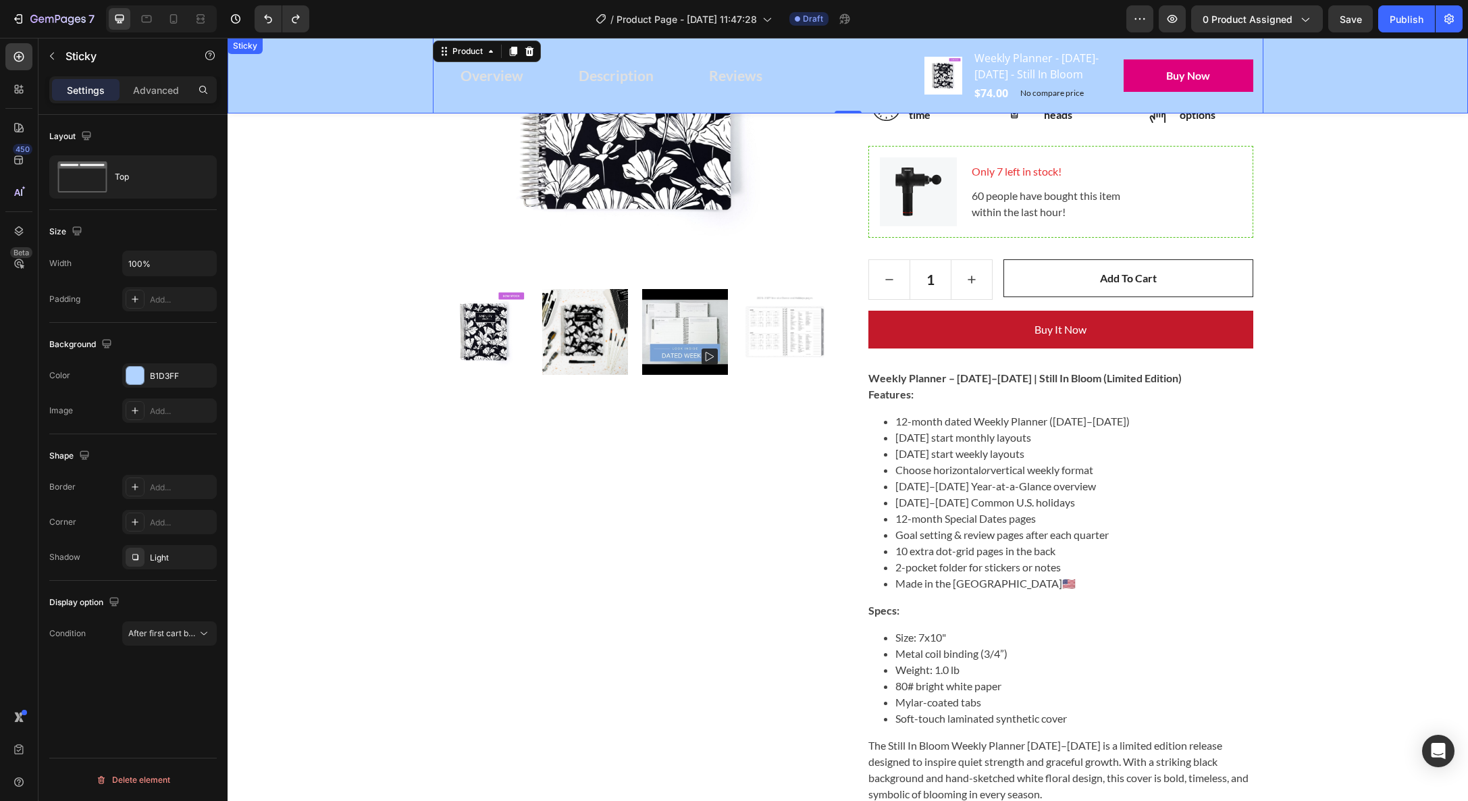
click at [369, 113] on div "Overview Button Description Button Reviews Button Row Product Images Weekly Pla…" at bounding box center [848, 76] width 1241 height 76
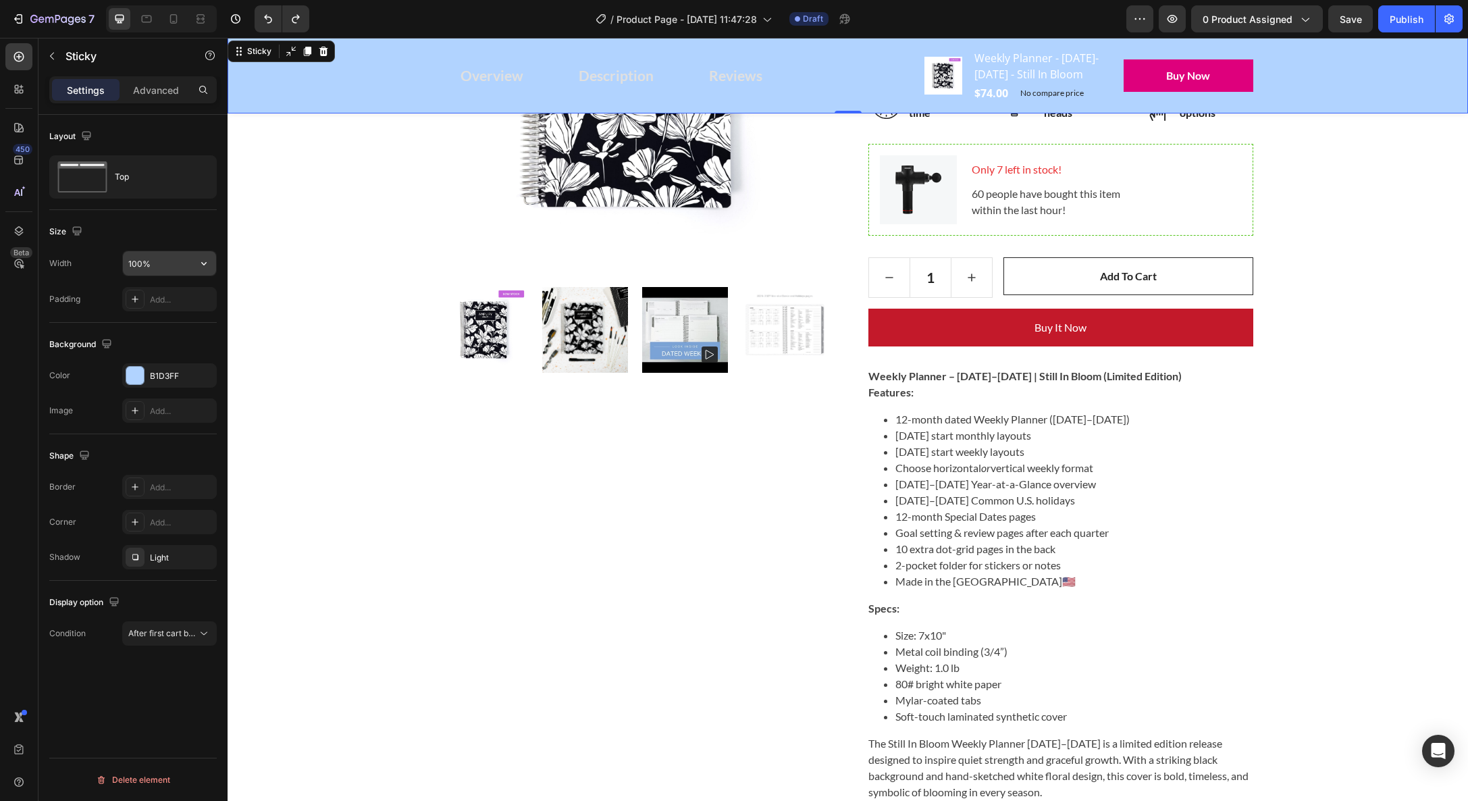
click at [167, 265] on input "100%" at bounding box center [169, 263] width 93 height 24
click at [208, 264] on icon "button" at bounding box center [204, 264] width 14 height 14
click at [195, 322] on span "1200px" at bounding box center [190, 323] width 28 height 12
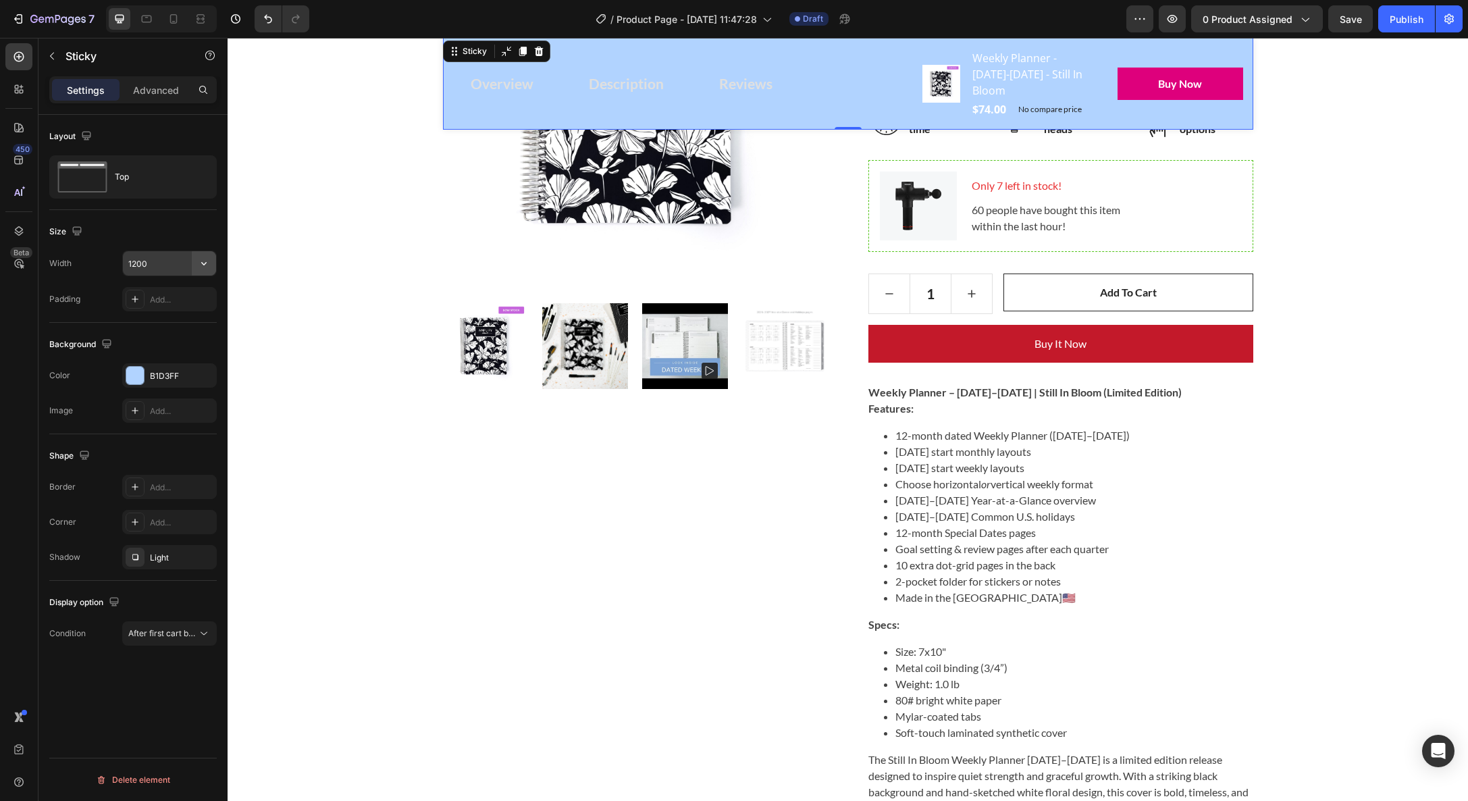
click at [195, 262] on button "button" at bounding box center [204, 263] width 24 height 24
click at [175, 299] on p "Full 100%" at bounding box center [166, 298] width 77 height 12
type input "100%"
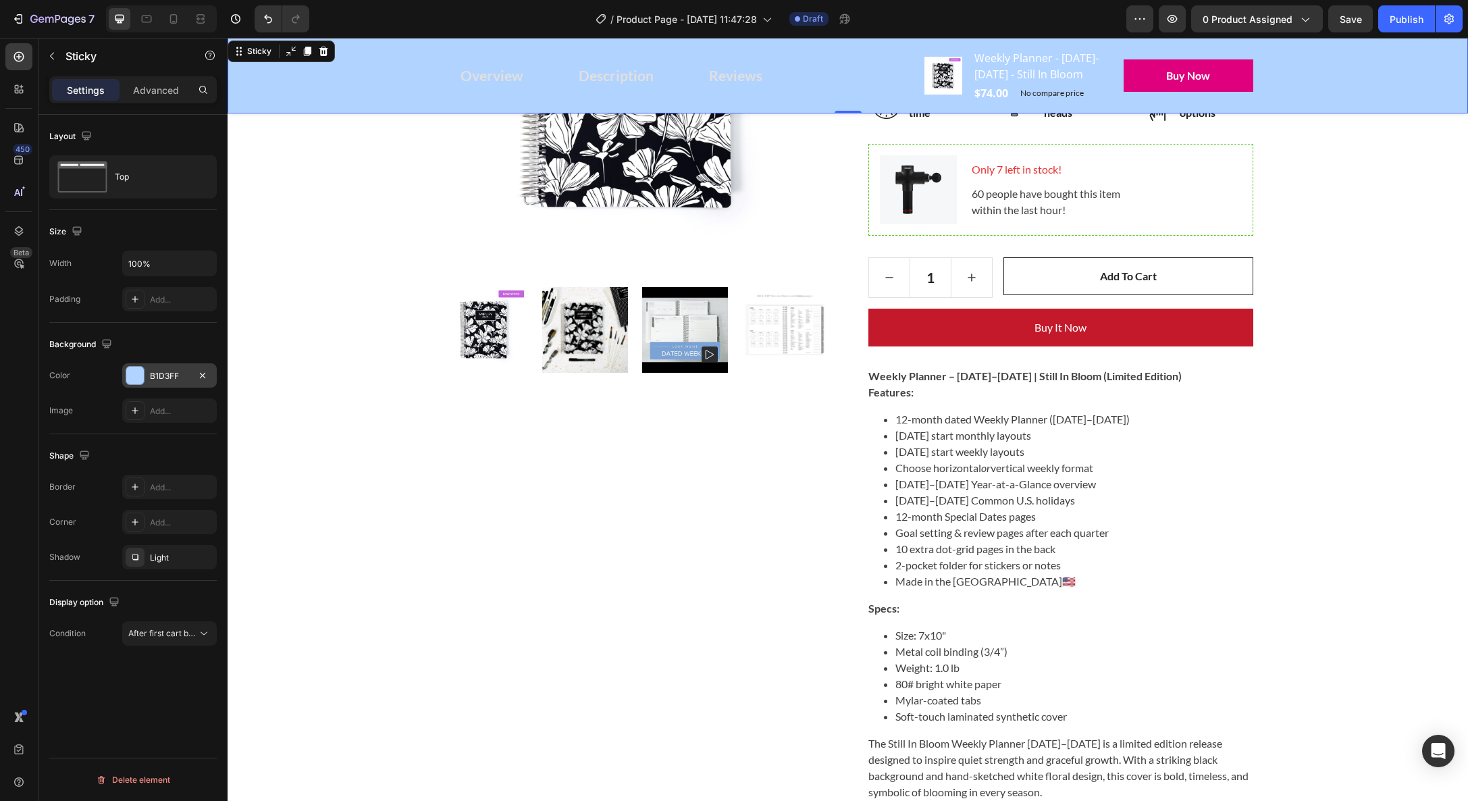
click at [188, 372] on div "B1D3FF" at bounding box center [169, 376] width 39 height 12
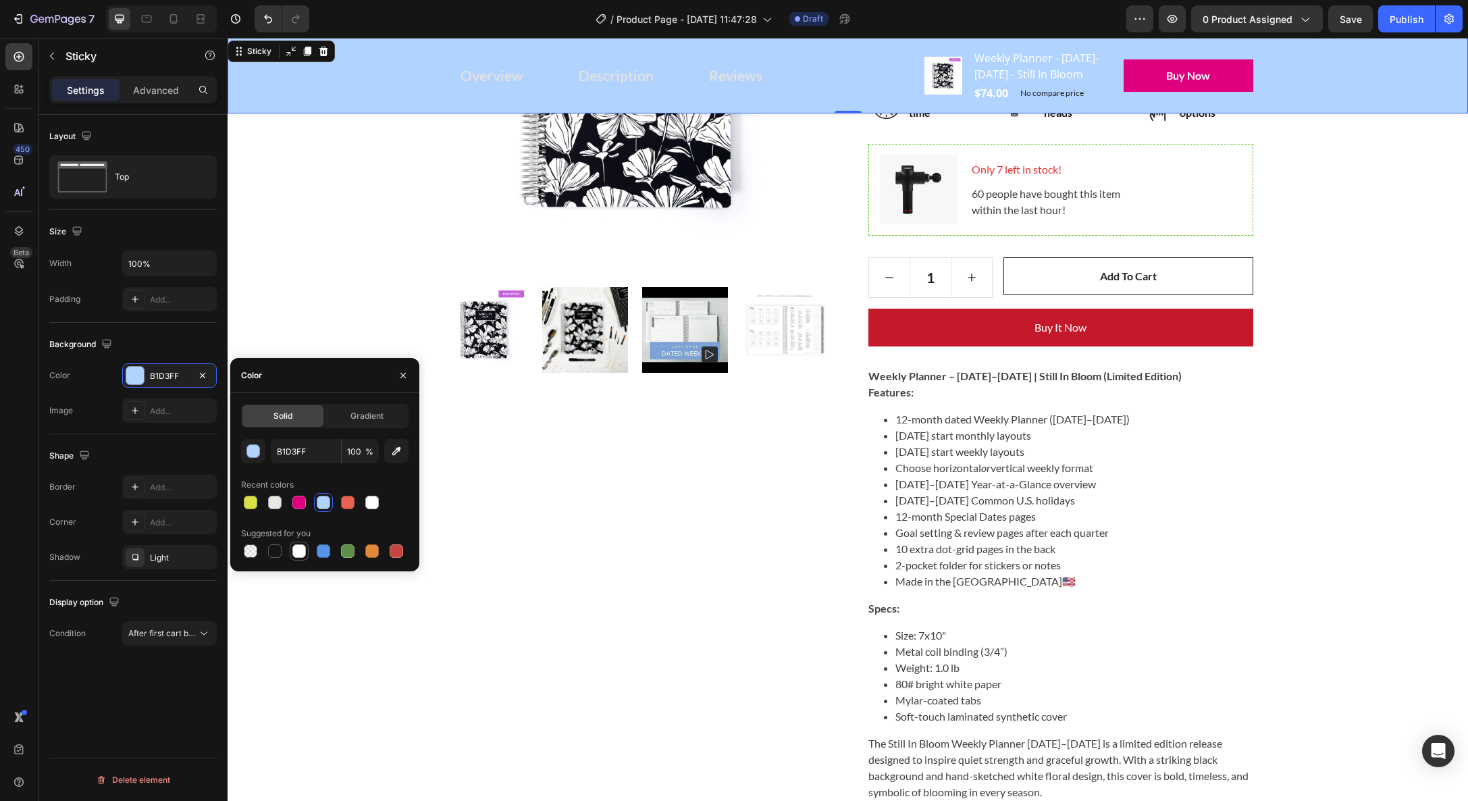
click at [300, 554] on div at bounding box center [299, 551] width 14 height 14
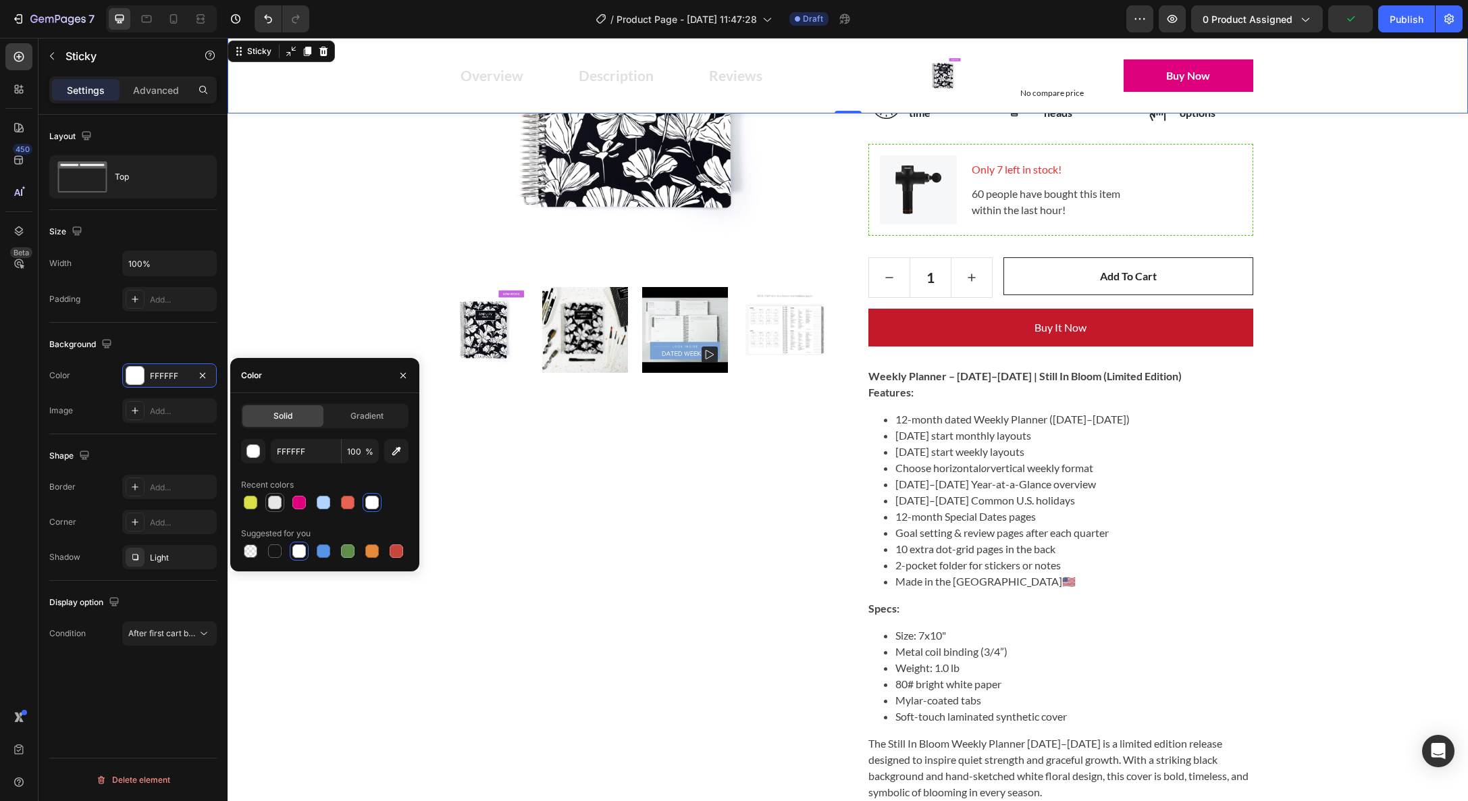
click at [274, 505] on div at bounding box center [275, 503] width 14 height 14
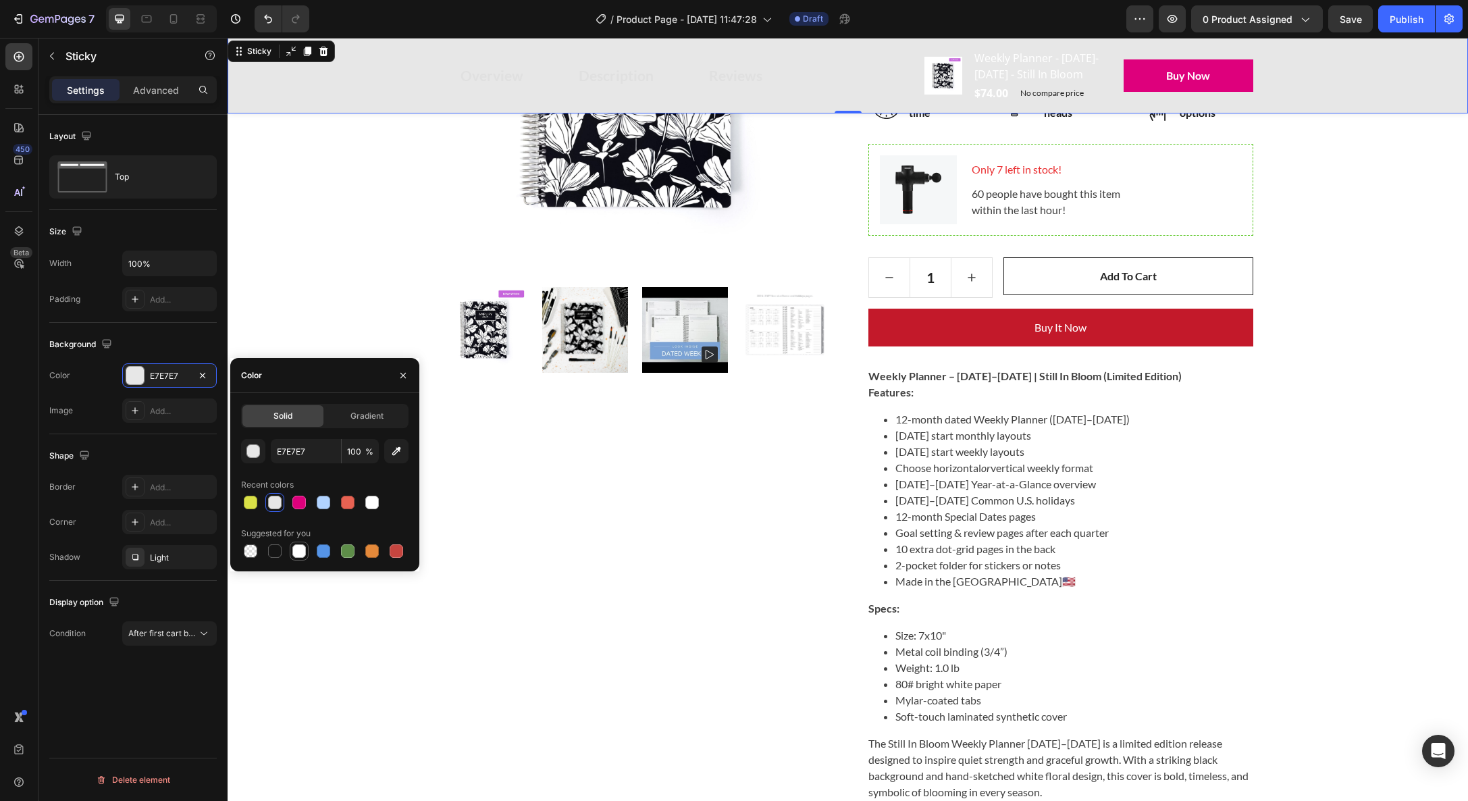
click at [302, 555] on div at bounding box center [299, 551] width 14 height 14
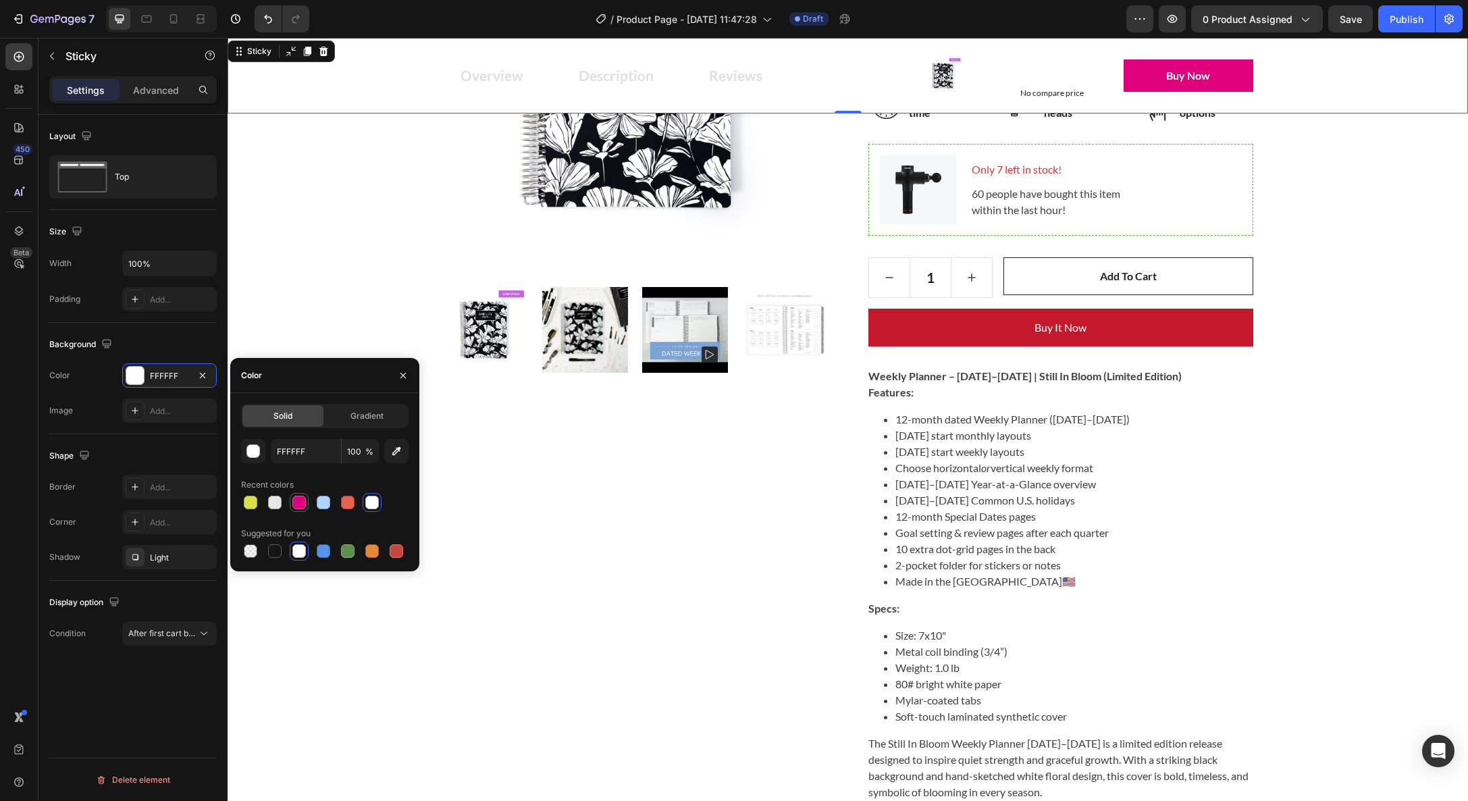
click at [303, 500] on div at bounding box center [299, 503] width 14 height 14
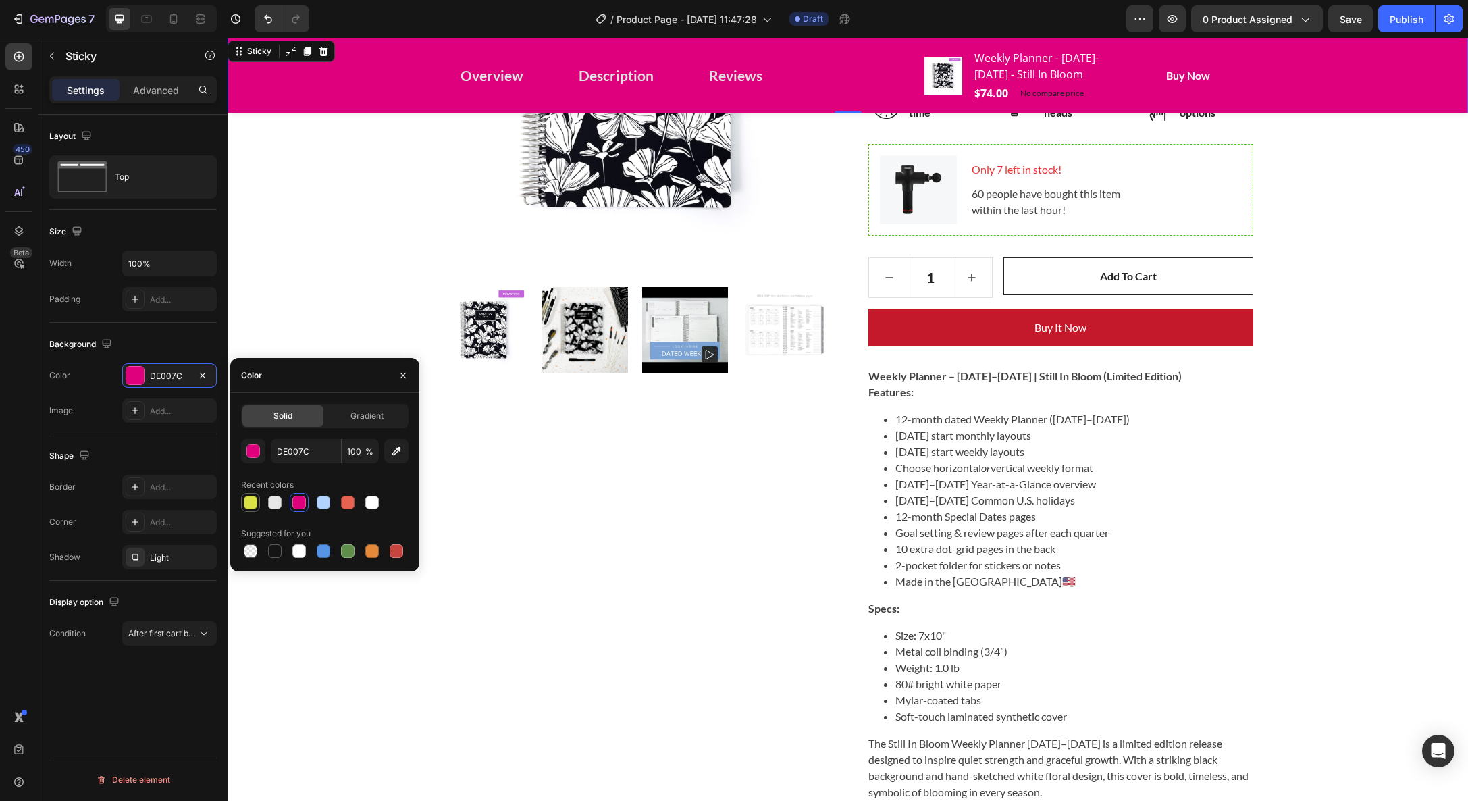
click at [246, 500] on div at bounding box center [251, 503] width 14 height 14
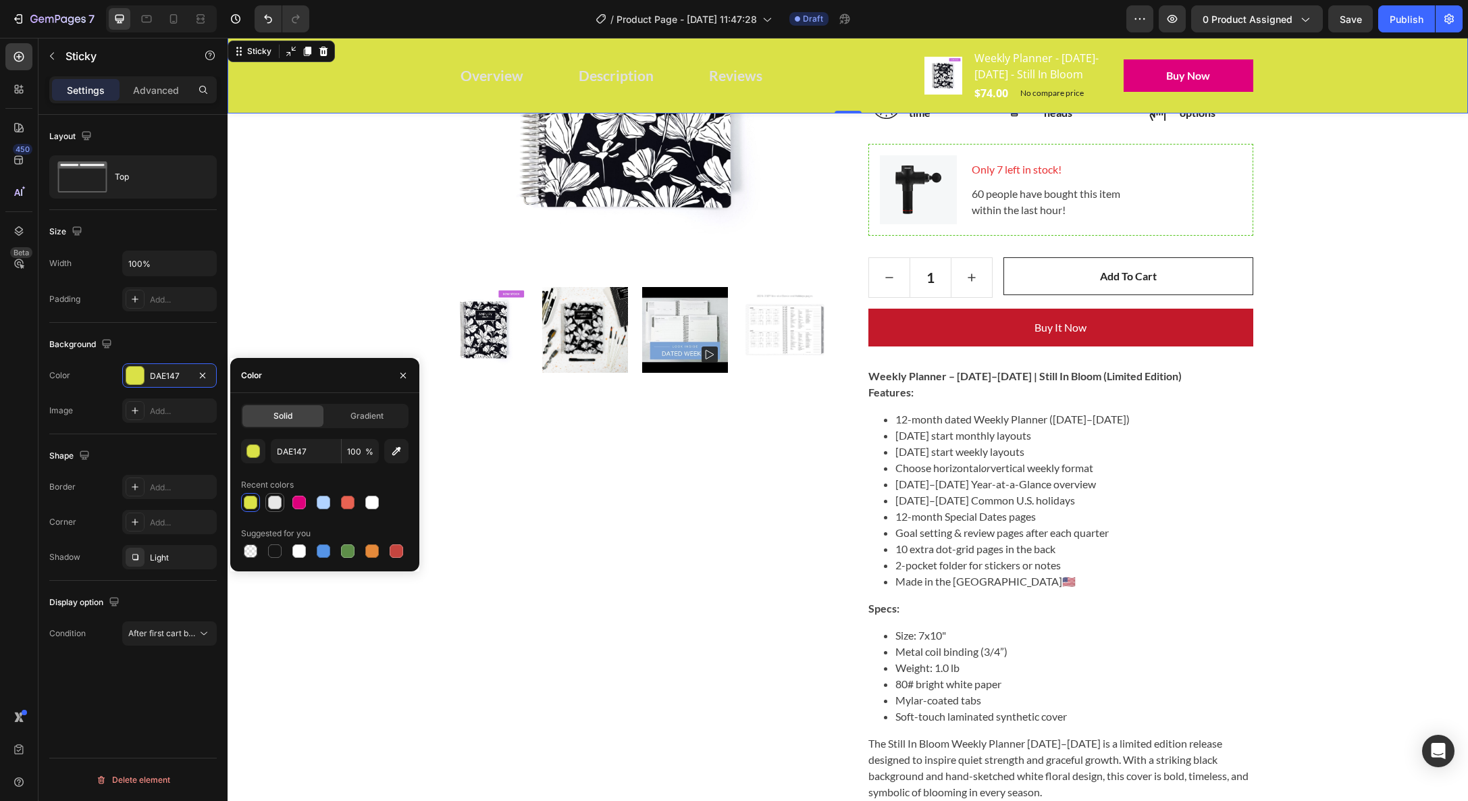
click at [277, 505] on div at bounding box center [275, 503] width 14 height 14
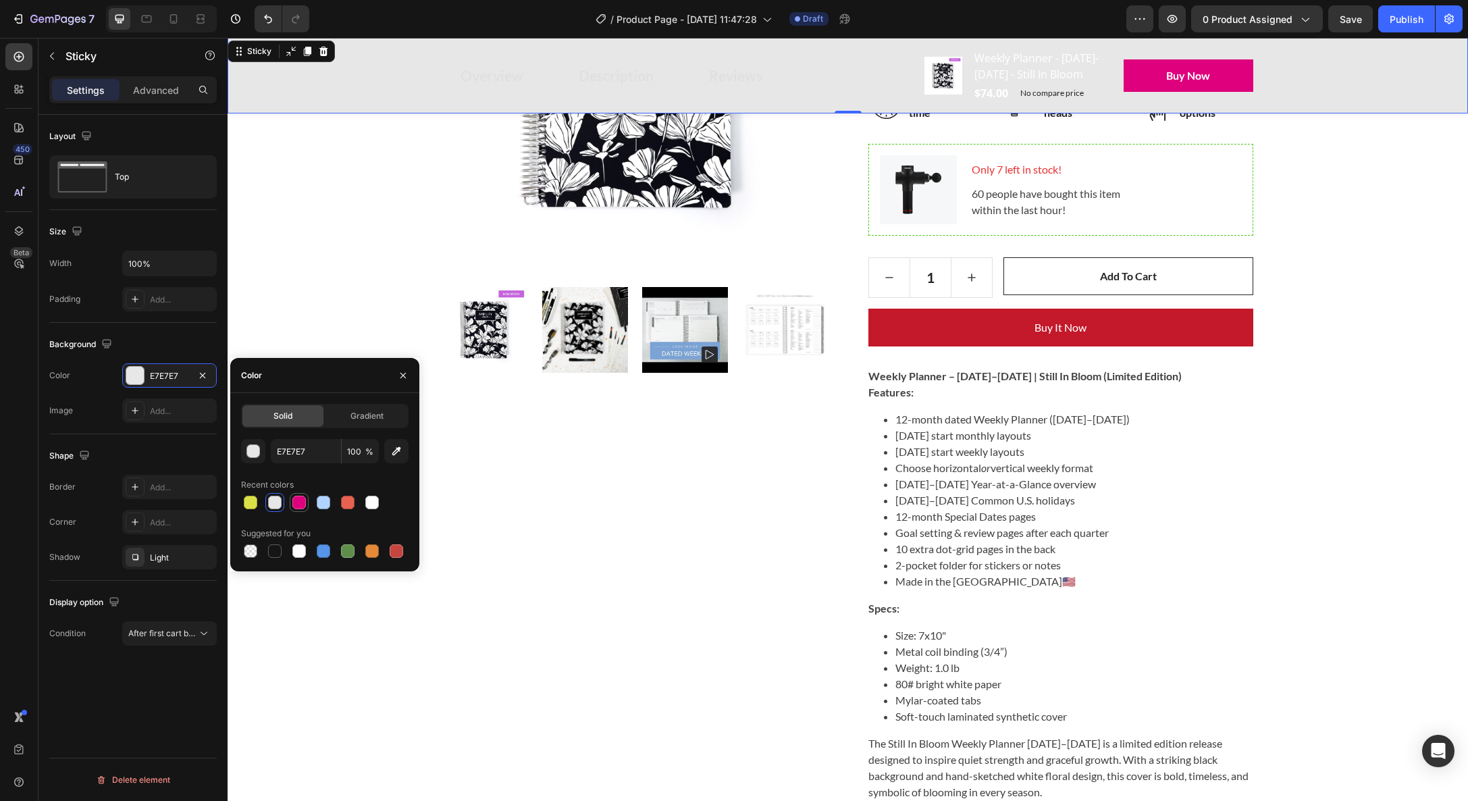
click at [301, 501] on div at bounding box center [299, 503] width 14 height 14
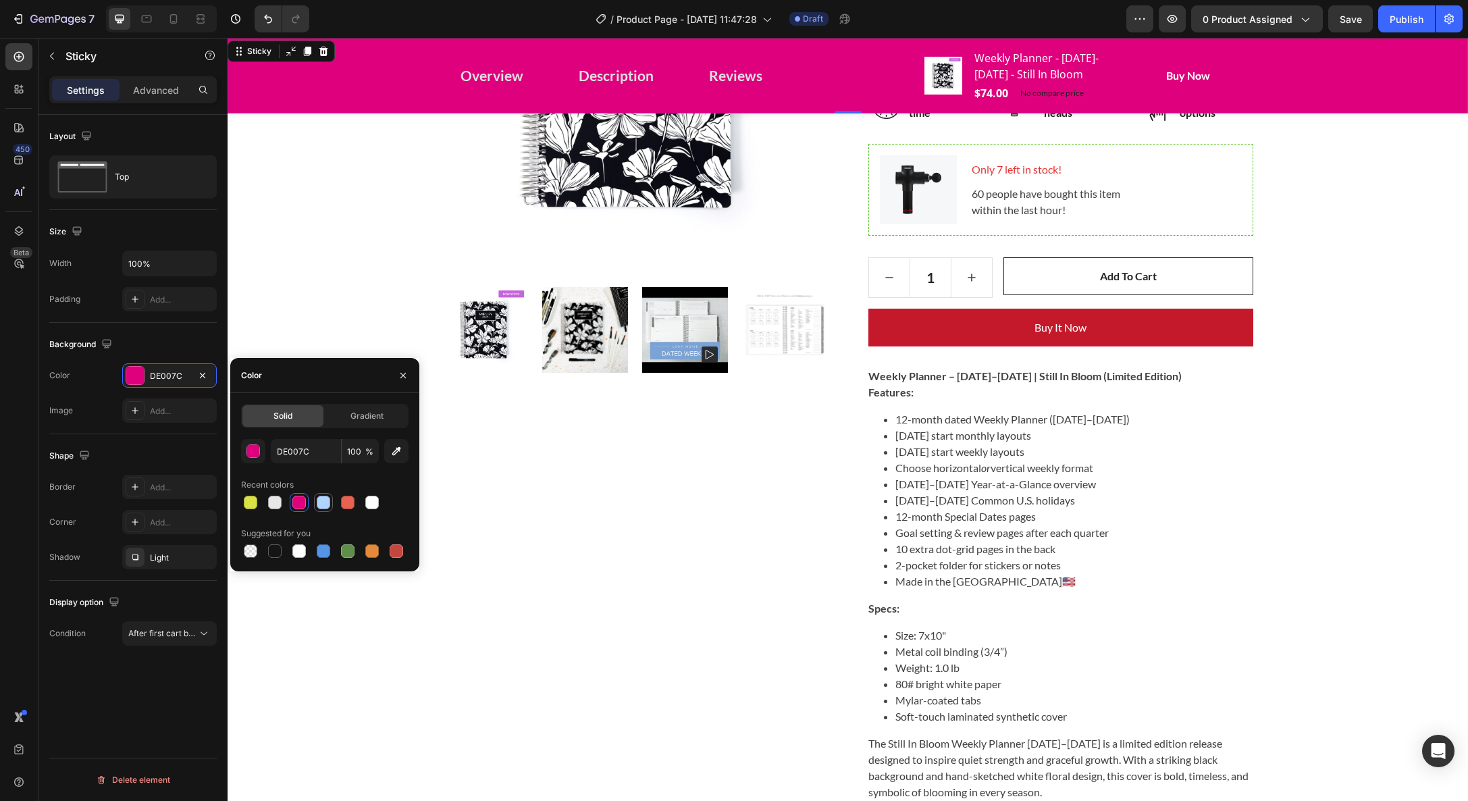
click at [329, 506] on div at bounding box center [324, 503] width 14 height 14
type input "B1D3FF"
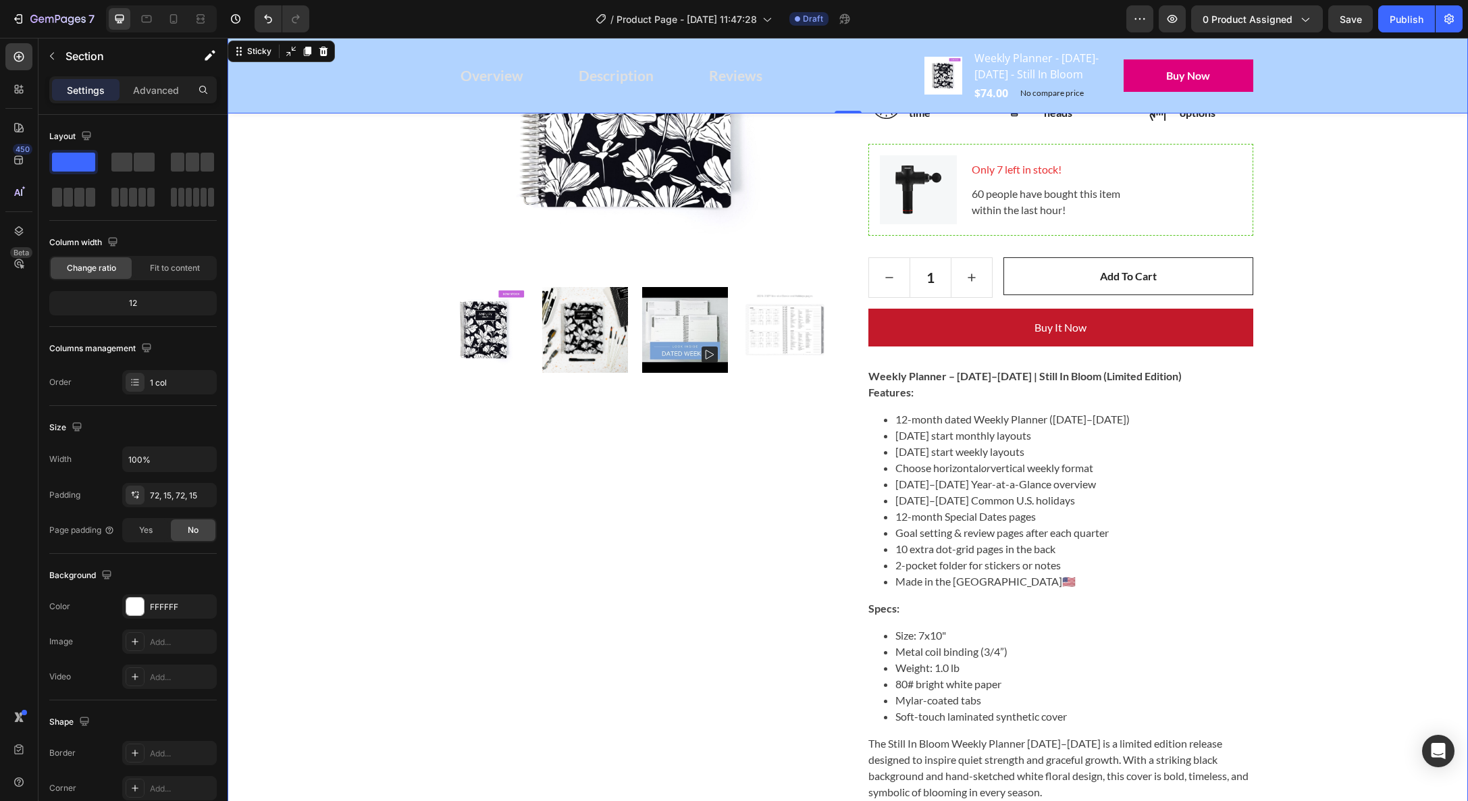
click at [326, 307] on div "Drop element here Row Product Images Weekly Planner - [DATE]-[DATE] - Still In …" at bounding box center [848, 391] width 1220 height 1153
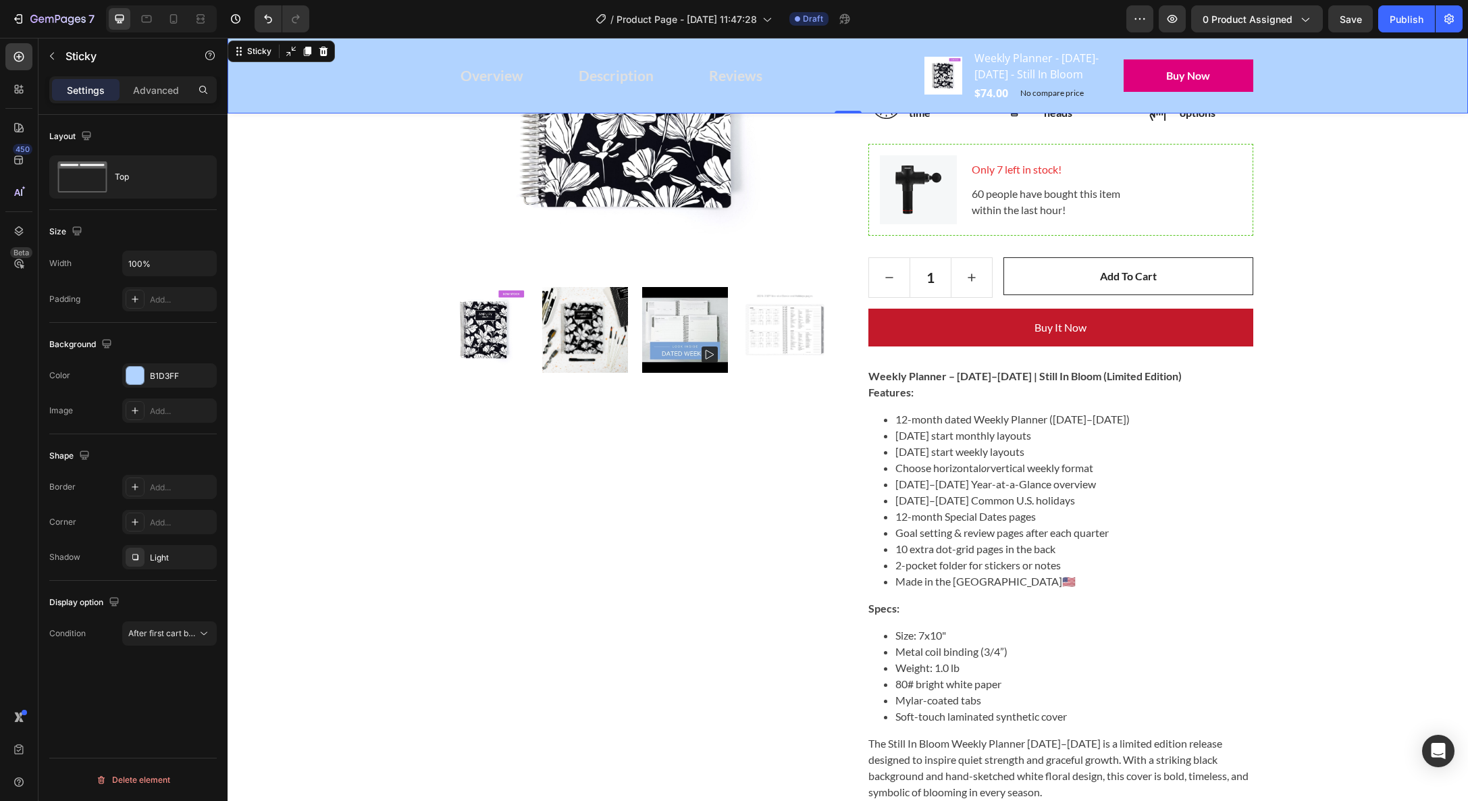
click at [257, 111] on div "Overview Button Description Button Reviews Button Row Product Images Weekly Pla…" at bounding box center [848, 76] width 1241 height 76
click at [157, 634] on span "After first cart button" at bounding box center [168, 633] width 80 height 10
click at [157, 98] on div "Advanced" at bounding box center [156, 90] width 68 height 22
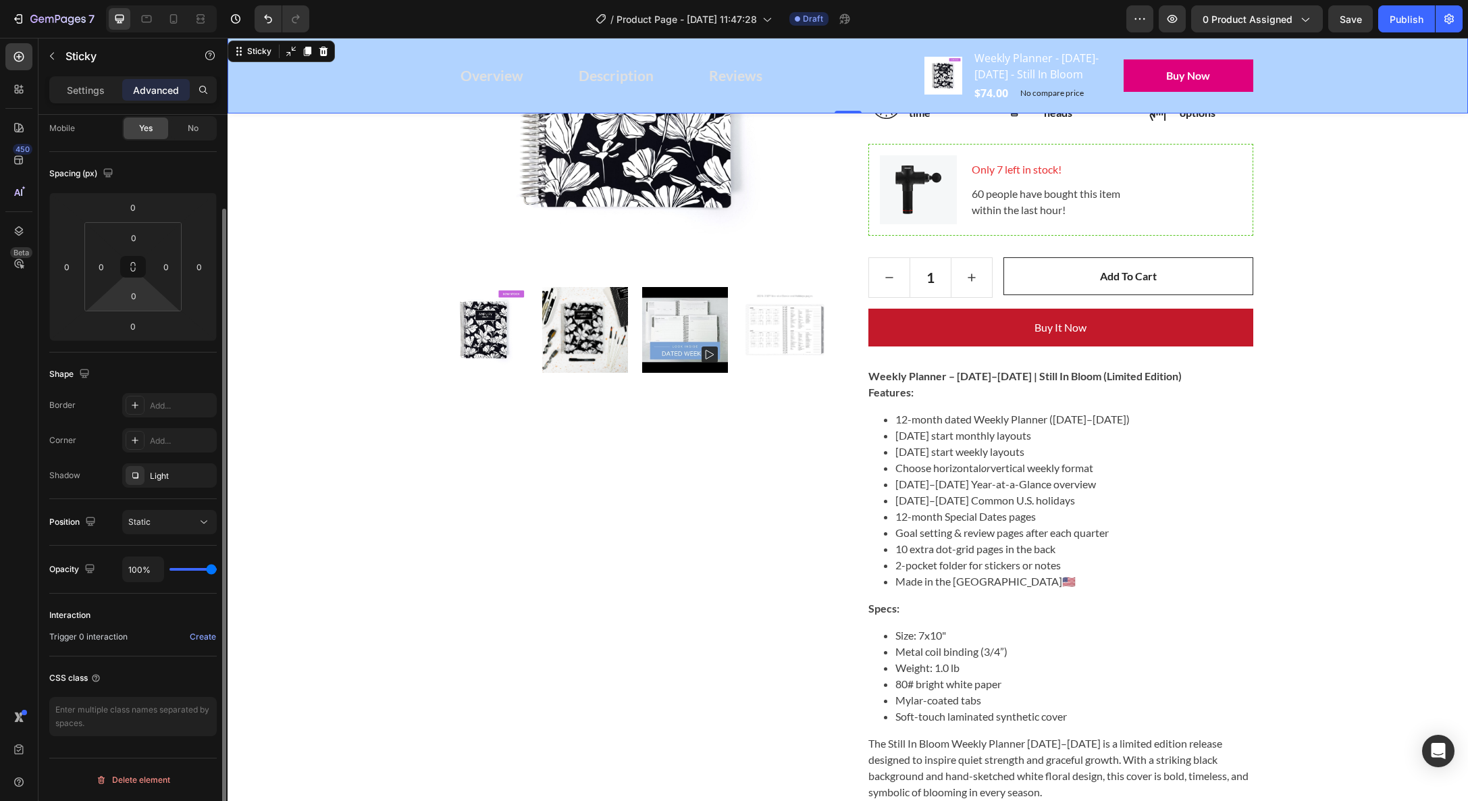
scroll to position [0, 0]
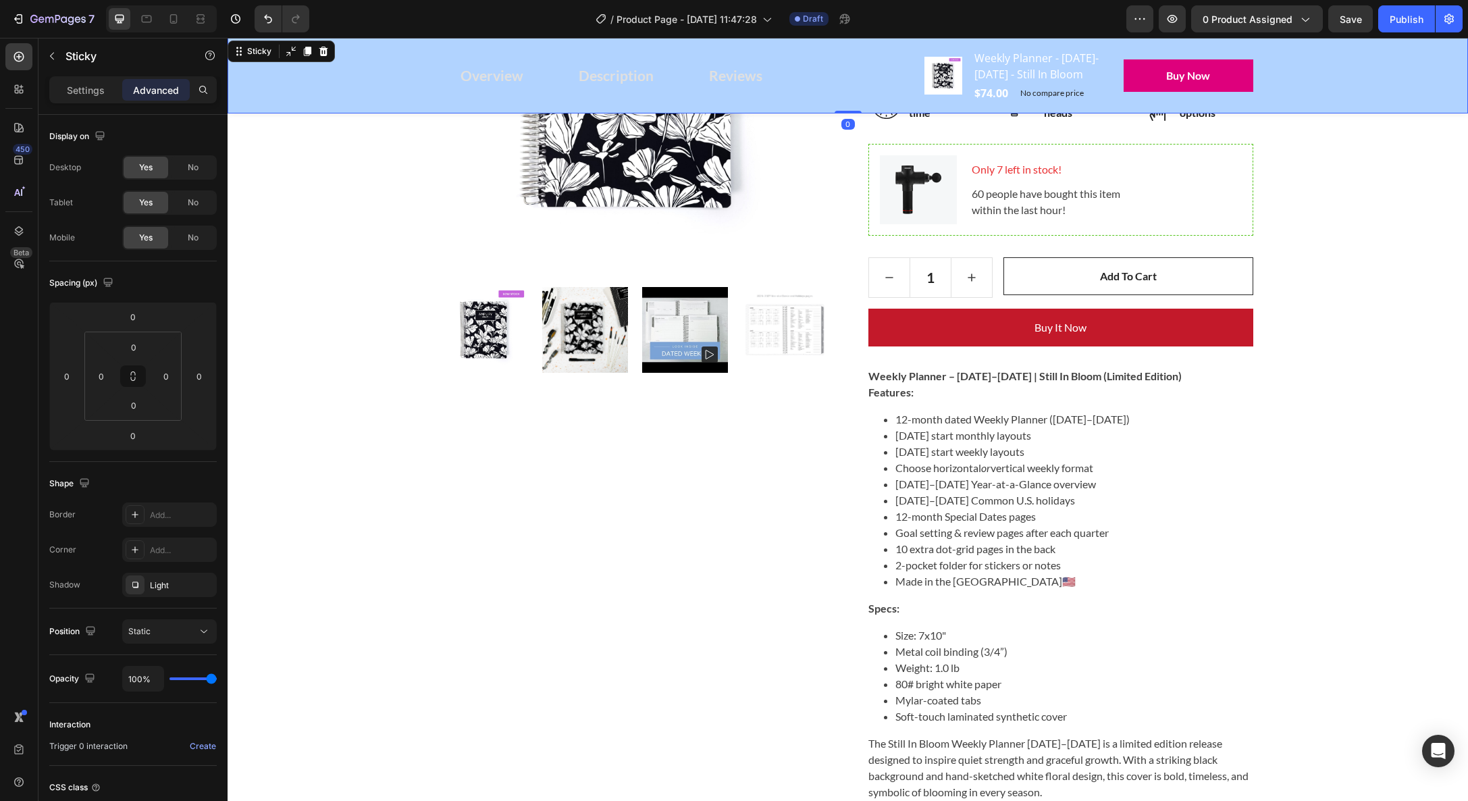
click at [843, 78] on div "Overview Button Description Button Reviews Button Row Product Images Weekly Pla…" at bounding box center [848, 76] width 1241 height 76
drag, startPoint x: 844, startPoint y: 128, endPoint x: 845, endPoint y: 105, distance: 23.0
click at [844, 99] on div "Overview Button Description Button Reviews Button Row Product Images Weekly Pla…" at bounding box center [848, 76] width 1241 height 76
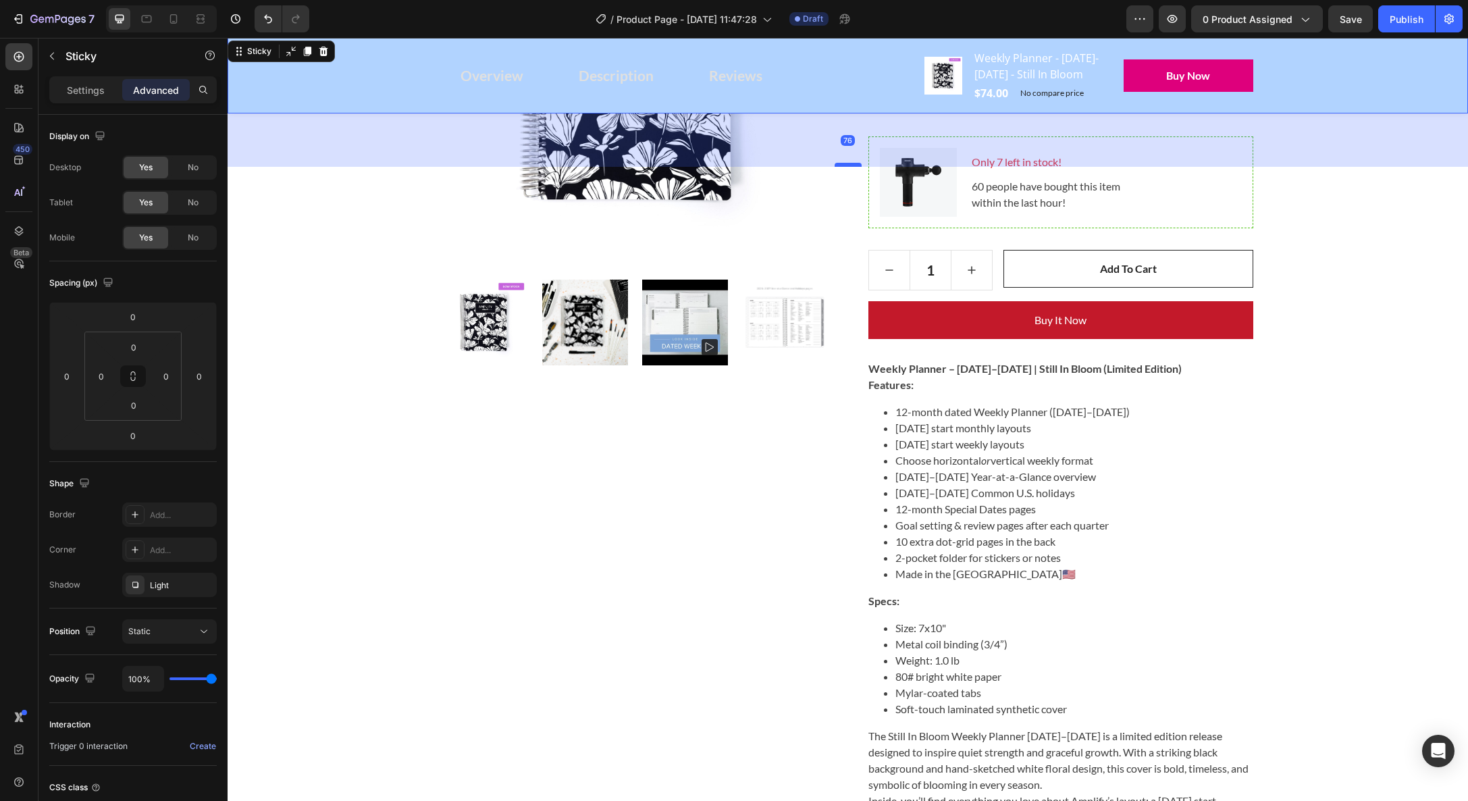
scroll to position [438, 0]
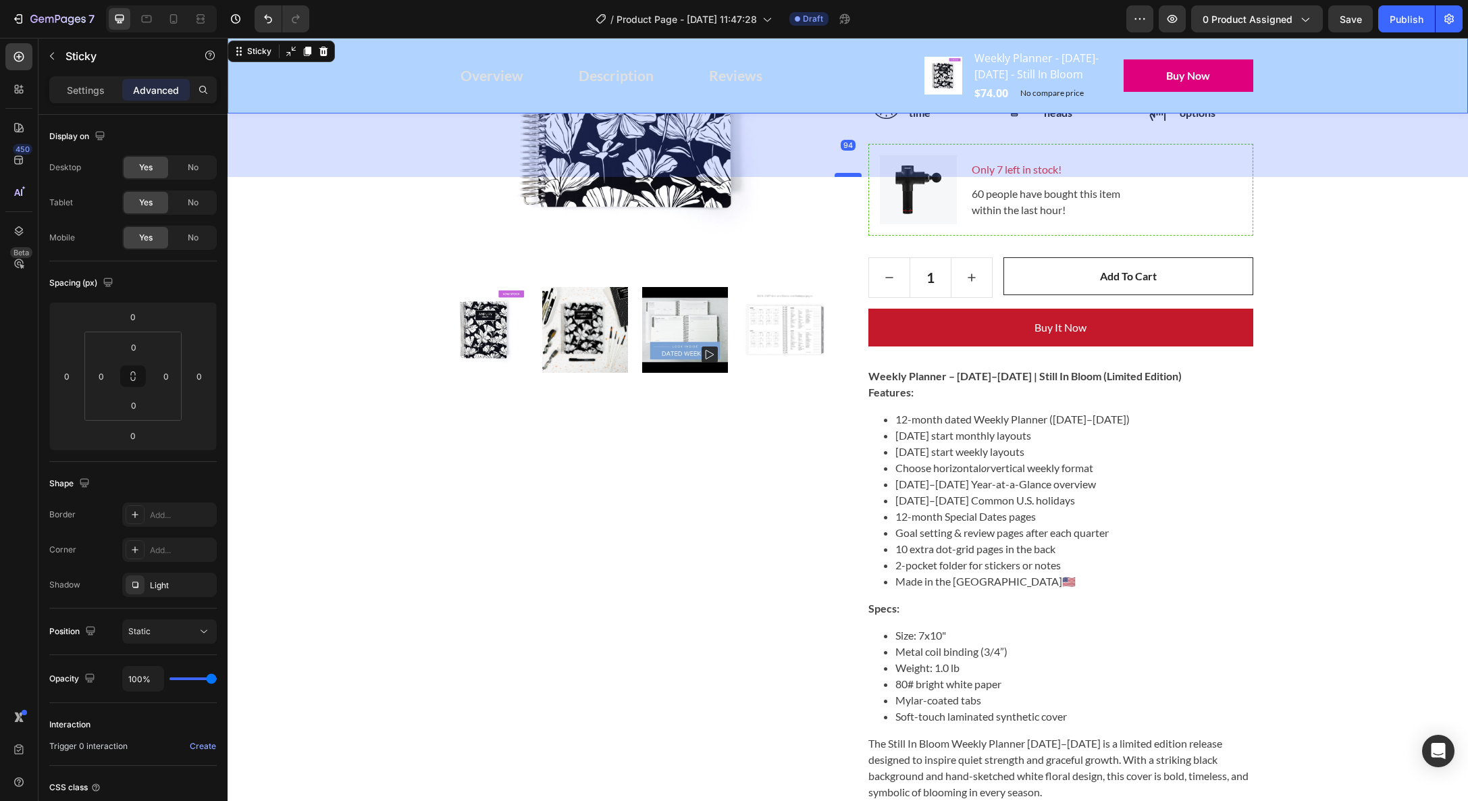
drag, startPoint x: 846, startPoint y: 128, endPoint x: 846, endPoint y: 191, distance: 63.5
click at [846, 177] on div at bounding box center [848, 175] width 27 height 4
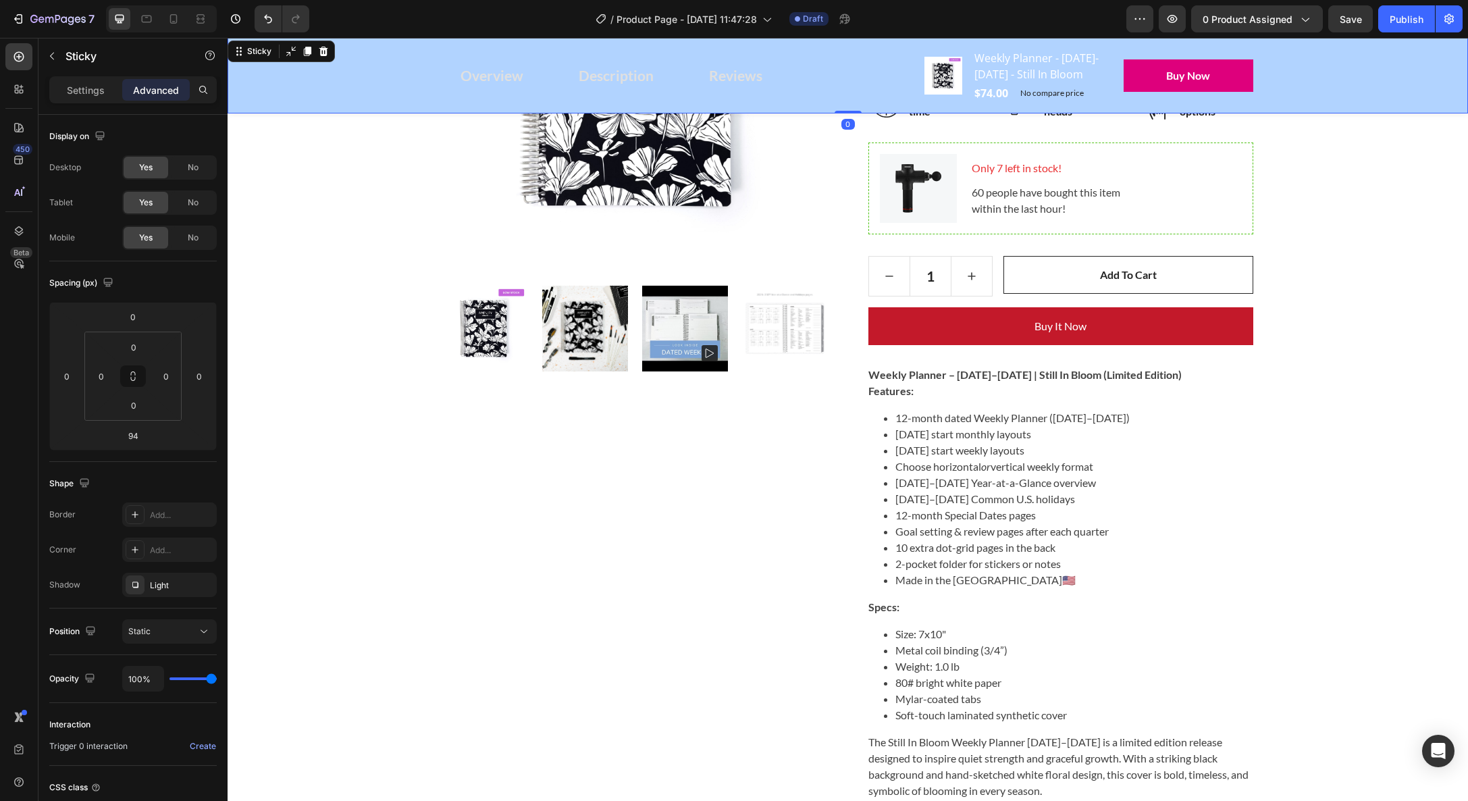
scroll to position [375, 0]
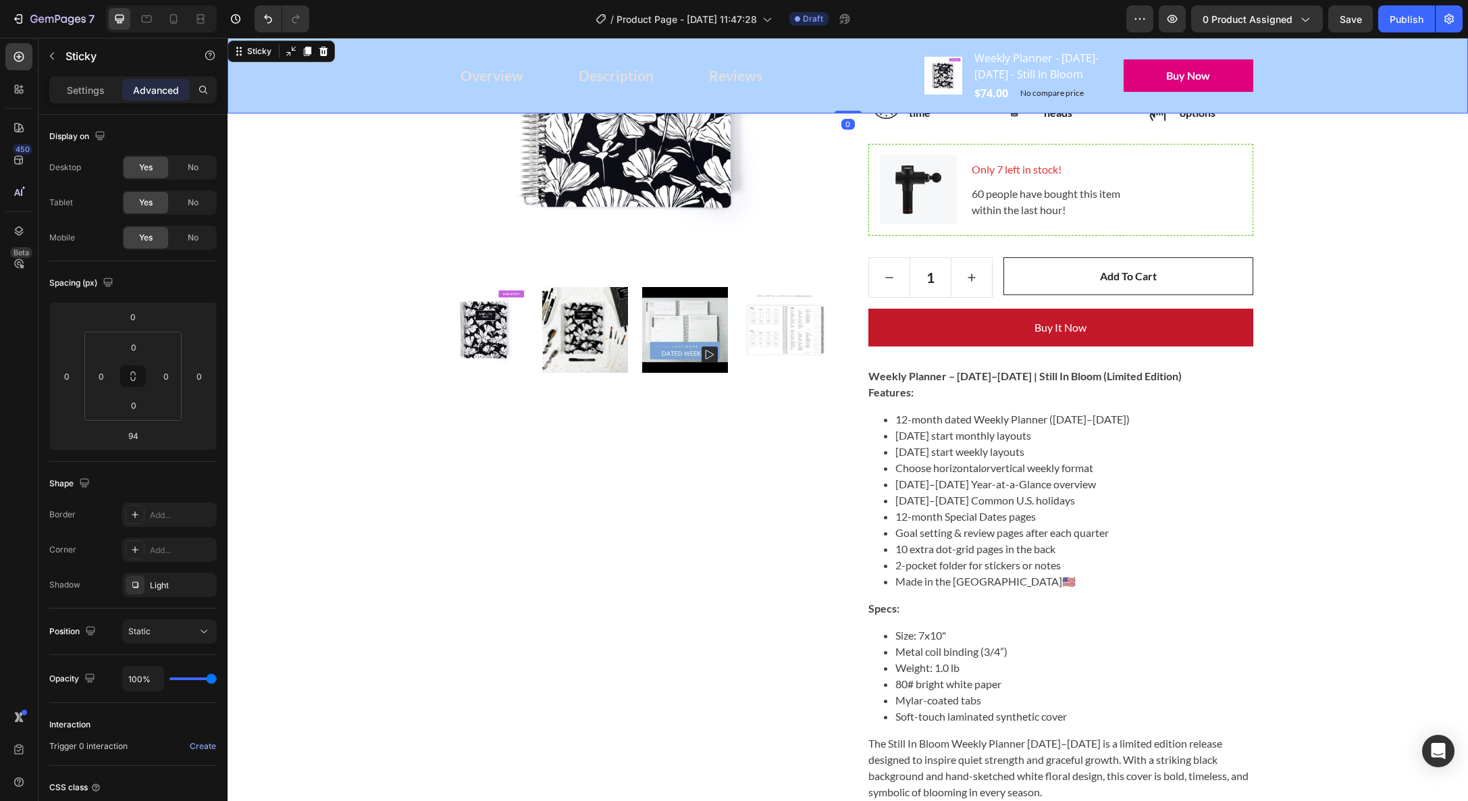
drag, startPoint x: 846, startPoint y: 191, endPoint x: 836, endPoint y: 112, distance: 79.7
click at [846, 108] on div "Overview Button Description Button Reviews Button Row Product Images Weekly Pla…" at bounding box center [848, 76] width 1241 height 76
type input "0"
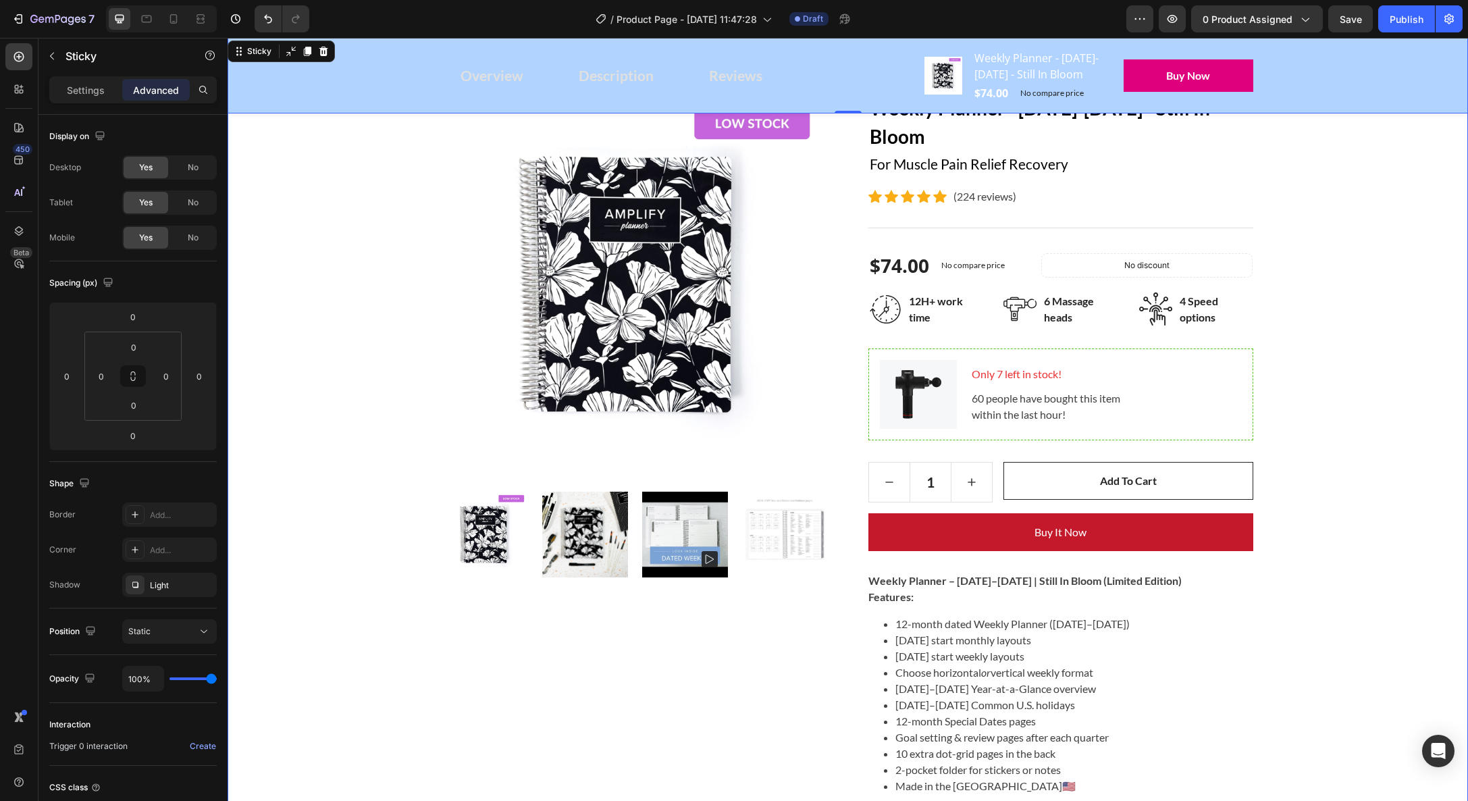
scroll to position [0, 0]
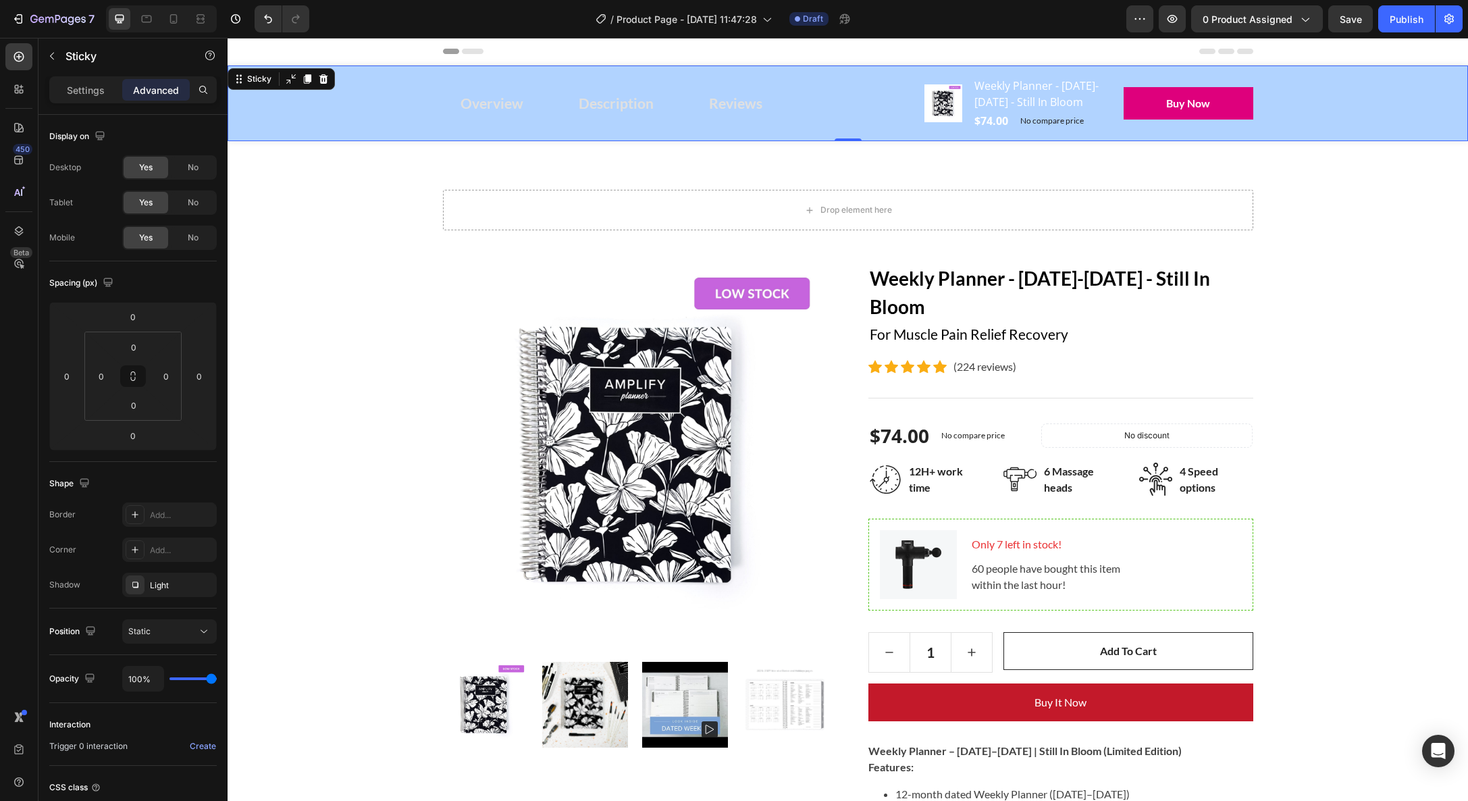
click at [1418, 141] on div "Overview Button Description Button Reviews Button Row Product Images Weekly Pla…" at bounding box center [848, 104] width 1241 height 76
click at [251, 84] on div "Sticky" at bounding box center [259, 79] width 30 height 12
click at [24, 59] on icon at bounding box center [19, 57] width 14 height 14
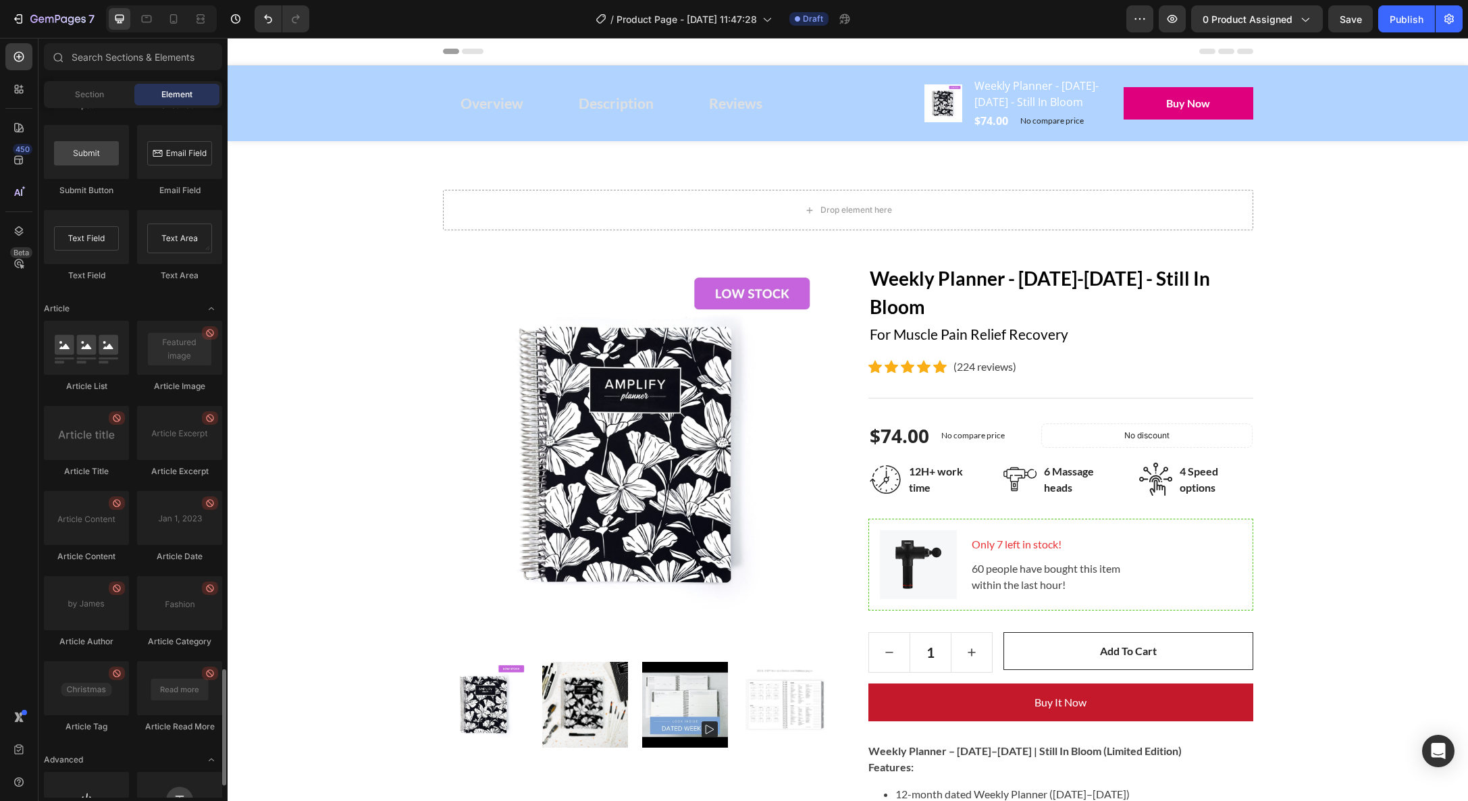
scroll to position [3403, 0]
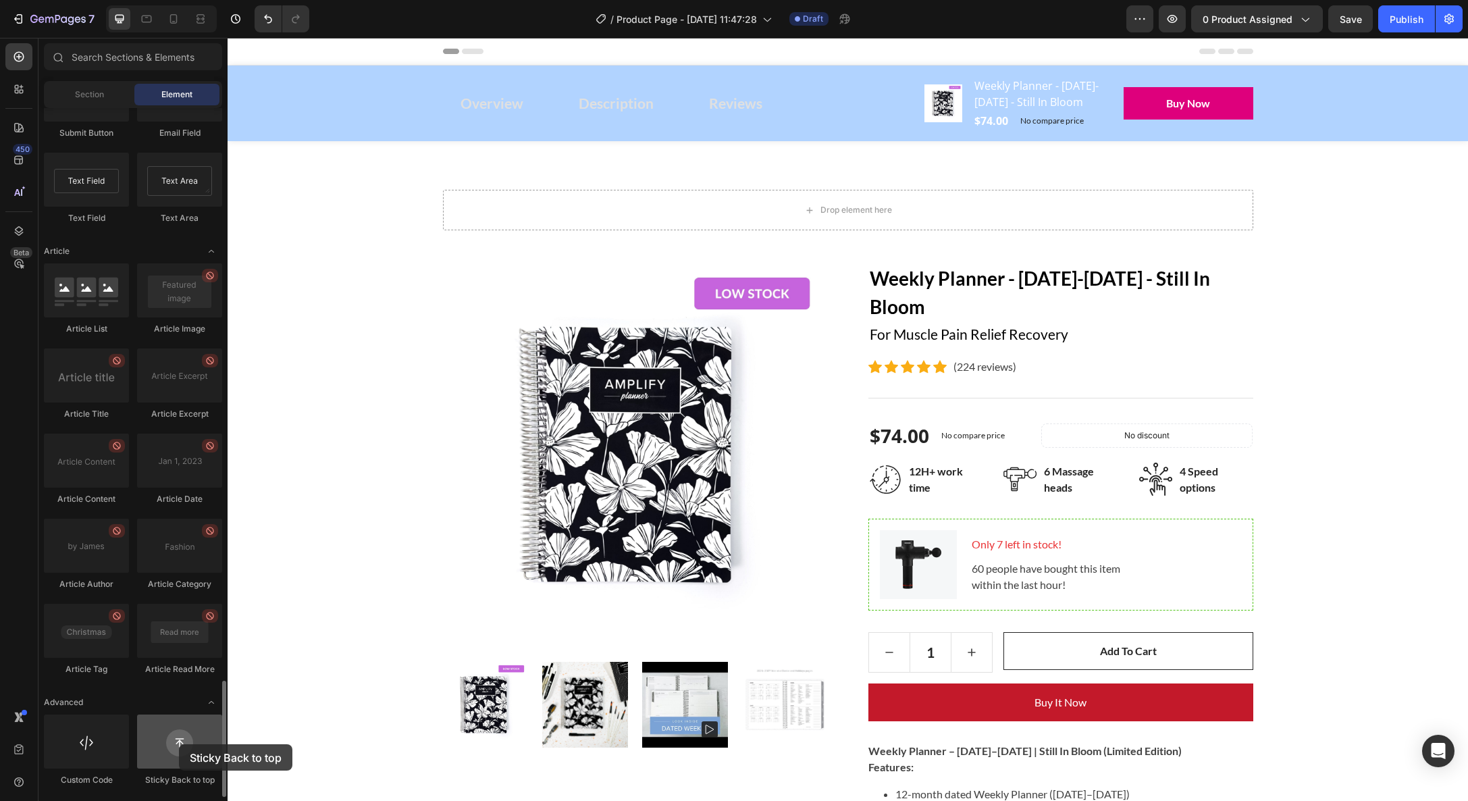
click at [179, 744] on div at bounding box center [179, 742] width 85 height 54
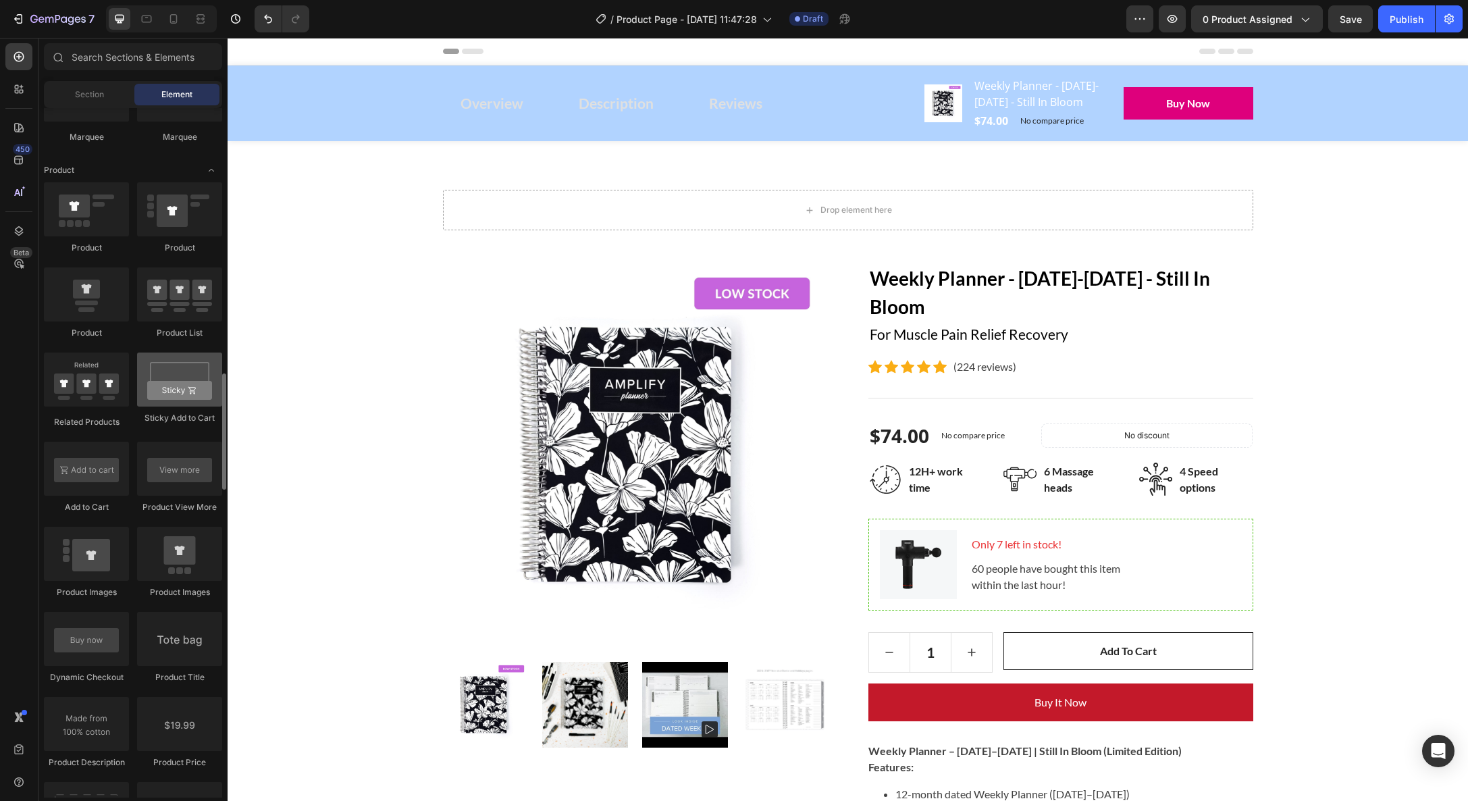
scroll to position [1657, 0]
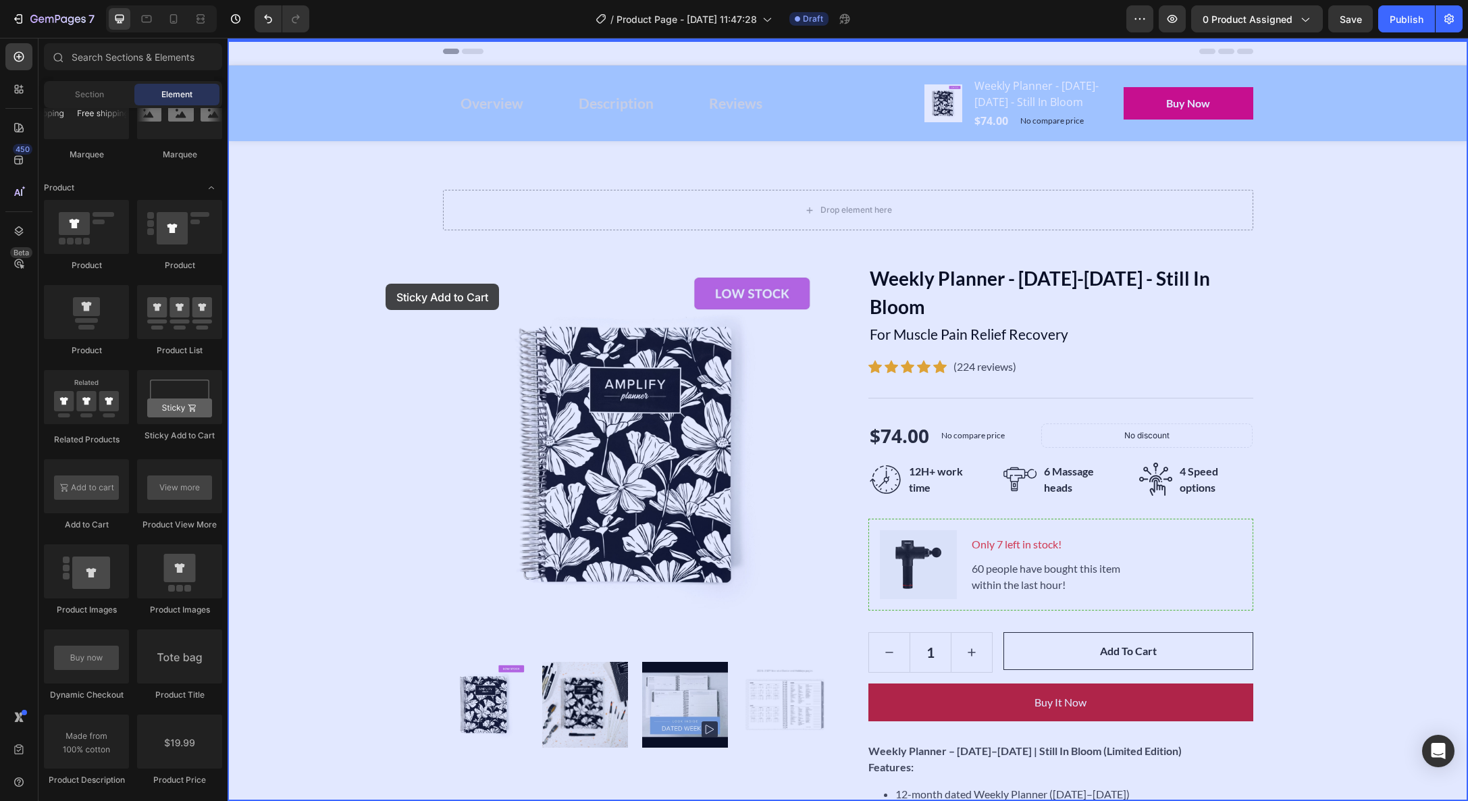
drag, startPoint x: 392, startPoint y: 423, endPoint x: 385, endPoint y: 288, distance: 135.2
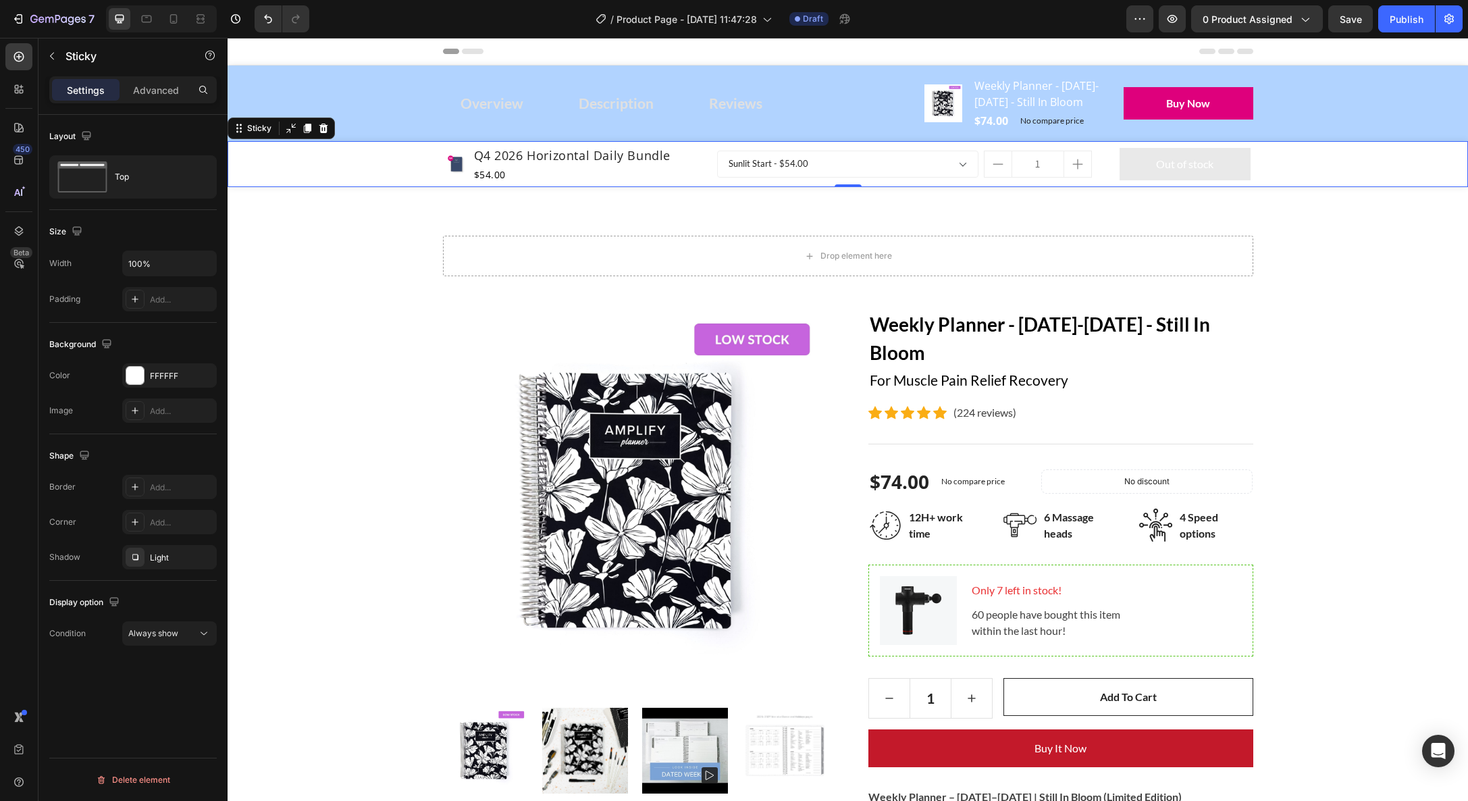
click at [323, 187] on div "Product Images Q4 2026 Horizontal Daily Bundle Product Title $54.00 Product Pri…" at bounding box center [848, 164] width 1241 height 46
click at [361, 184] on div "Product Images Q4 2026 Horizontal Daily Bundle Product Title $54.00 Product Pri…" at bounding box center [848, 164] width 1241 height 46
click at [353, 93] on div "Overview Button Description Button Reviews Button Row Product Images Weekly Pla…" at bounding box center [848, 104] width 1241 height 76
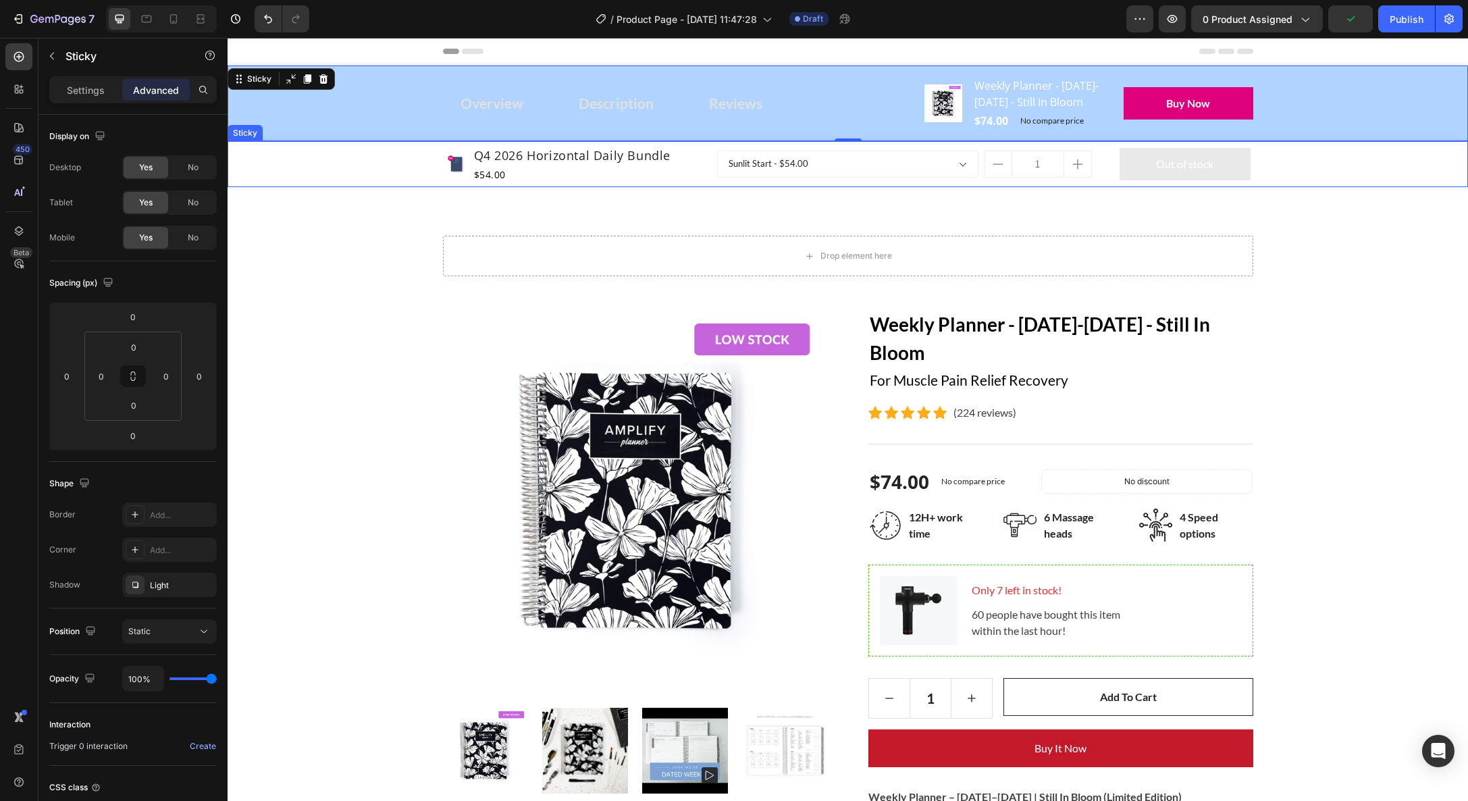
click at [330, 187] on div "Product Images Q4 2026 Horizontal Daily Bundle Product Title $54.00 Product Pri…" at bounding box center [848, 164] width 1241 height 46
click at [386, 86] on div "Overview Button Description Button Reviews Button Row Product Images Weekly Pla…" at bounding box center [848, 104] width 1241 height 76
click at [354, 179] on div "Product Images Q4 2026 Horizontal Daily Bundle Product Title $54.00 Product Pri…" at bounding box center [848, 164] width 1241 height 46
click at [351, 106] on div "Overview Button Description Button Reviews Button Row Product Images Weekly Pla…" at bounding box center [848, 104] width 1241 height 76
click at [321, 77] on icon at bounding box center [323, 78] width 9 height 9
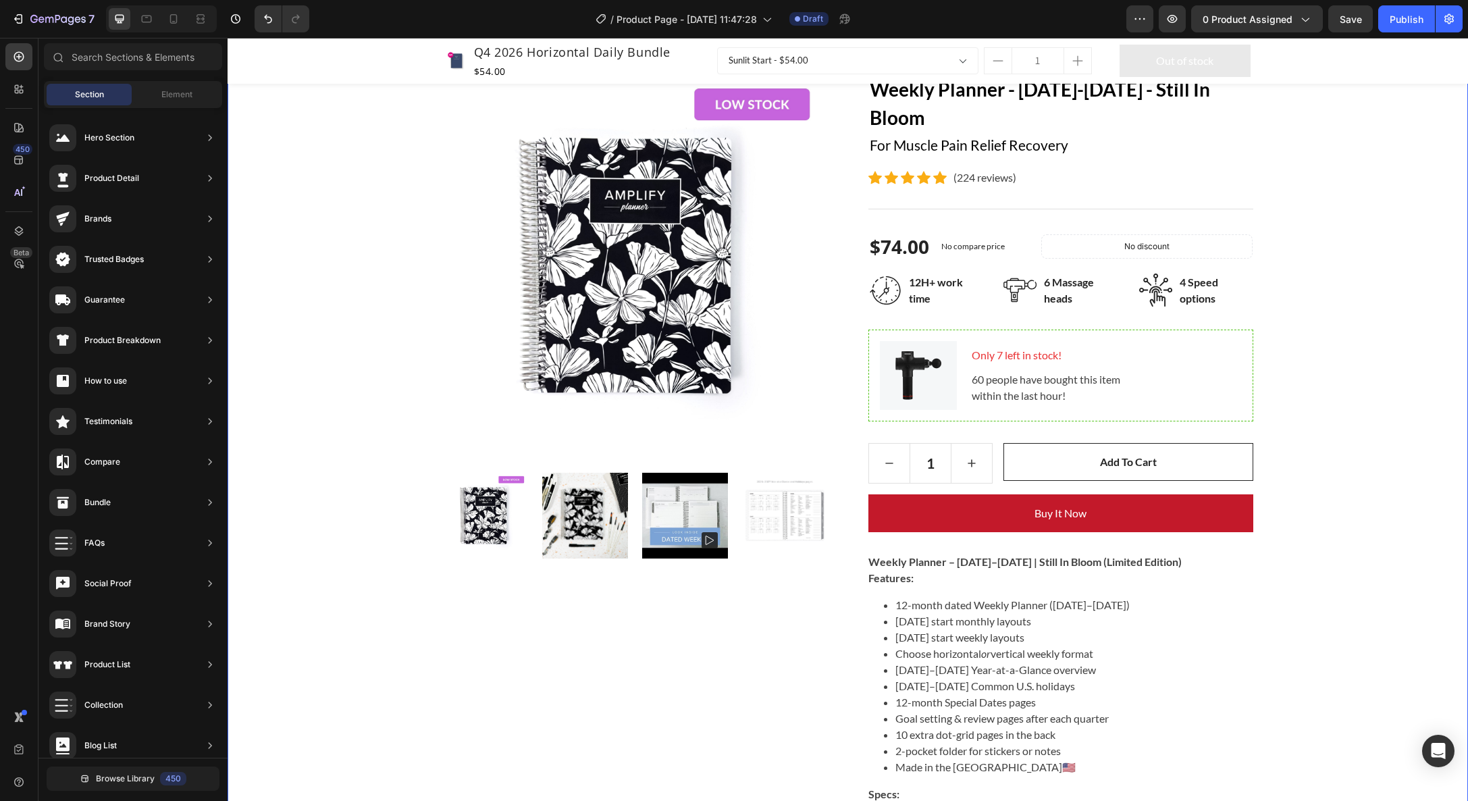
scroll to position [0, 0]
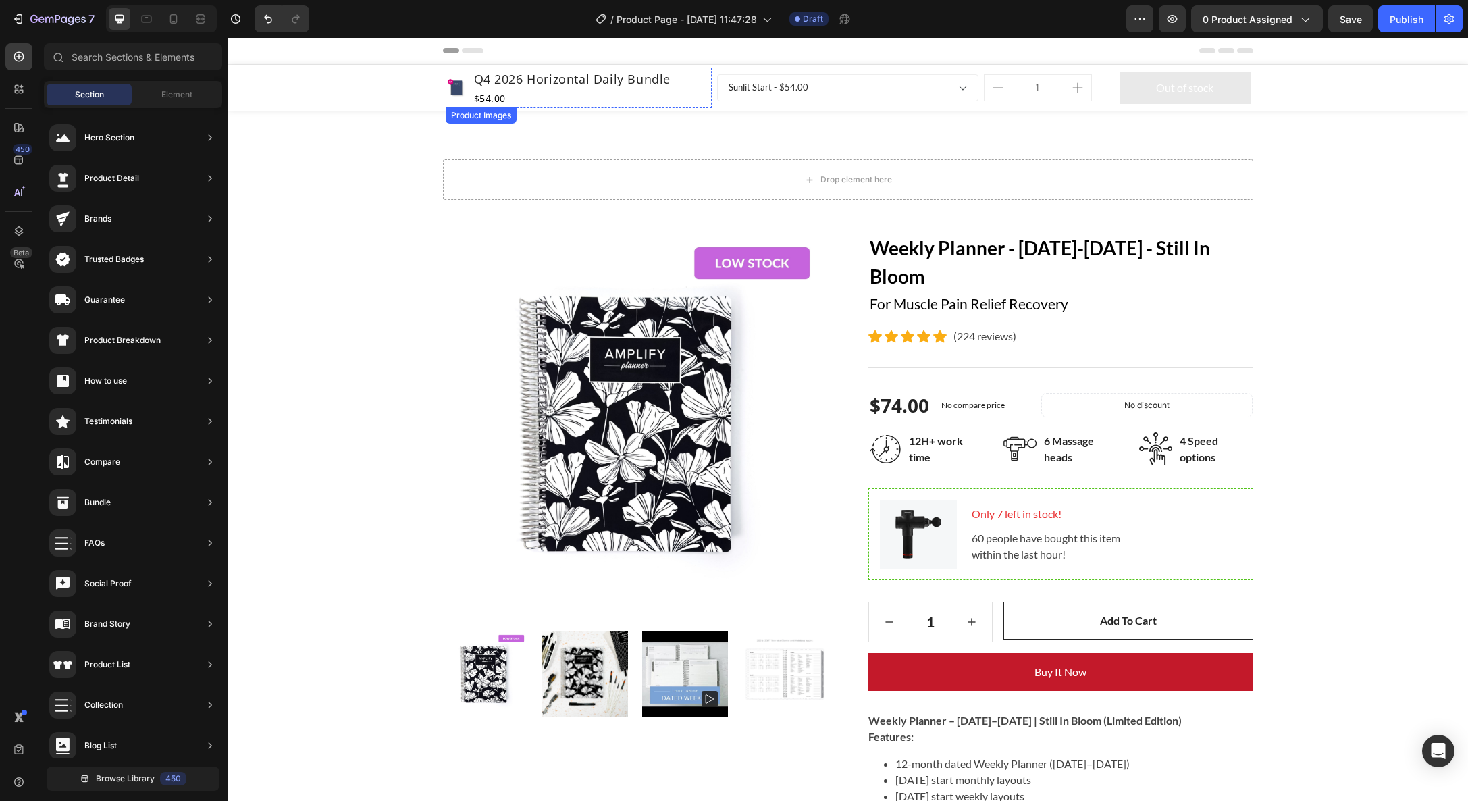
click at [459, 82] on img at bounding box center [457, 88] width 22 height 22
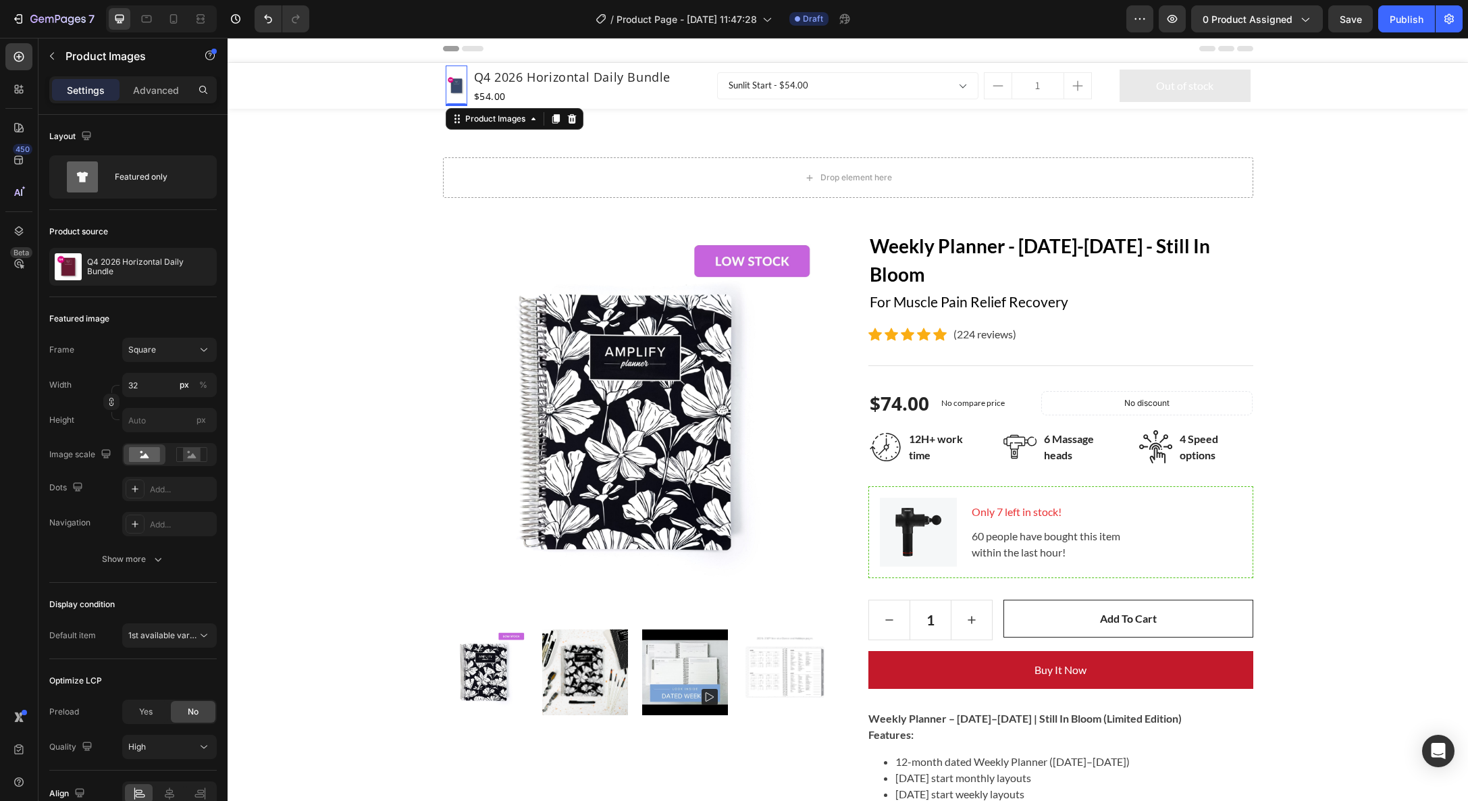
scroll to position [2, 0]
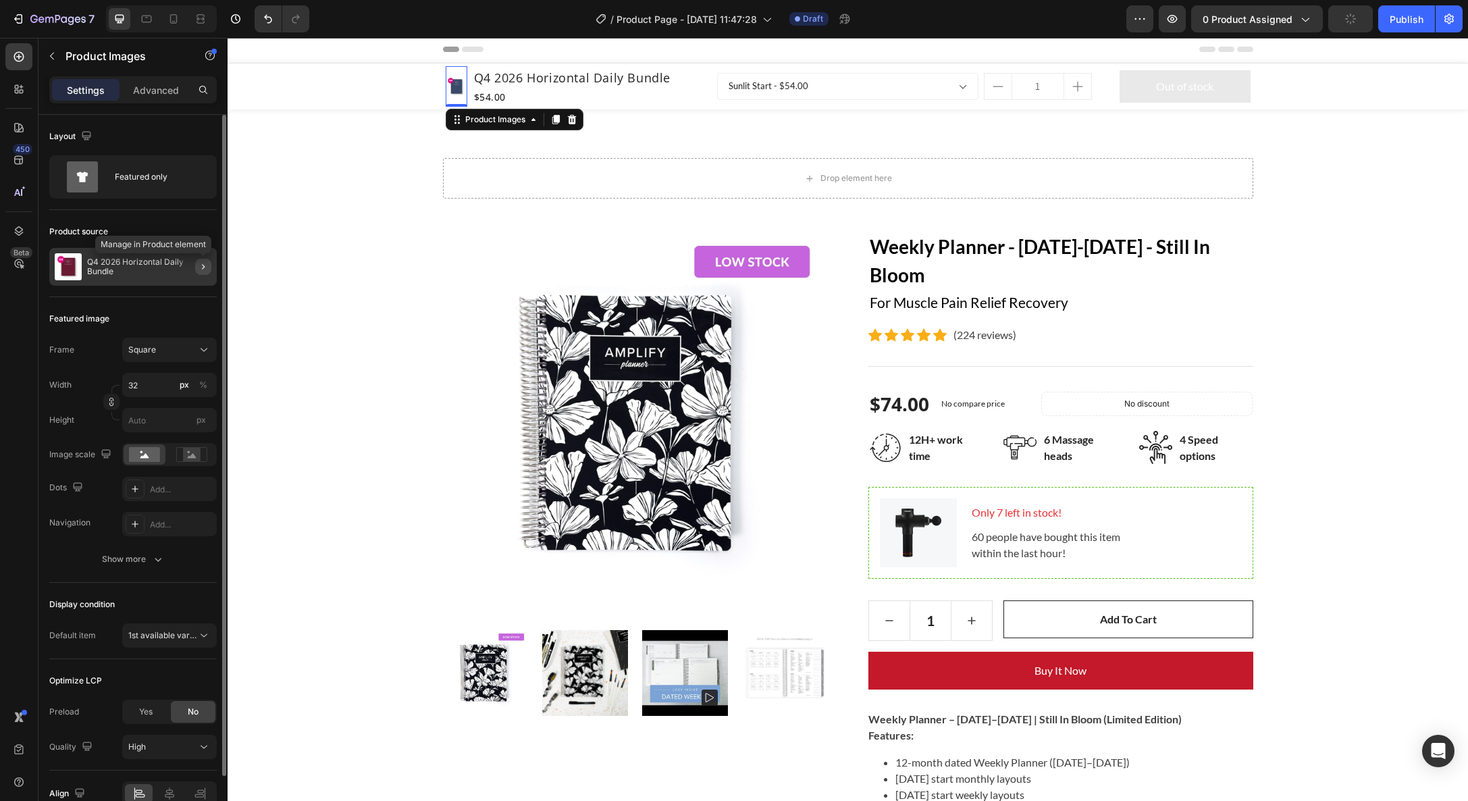
click at [204, 267] on icon "button" at bounding box center [203, 266] width 3 height 5
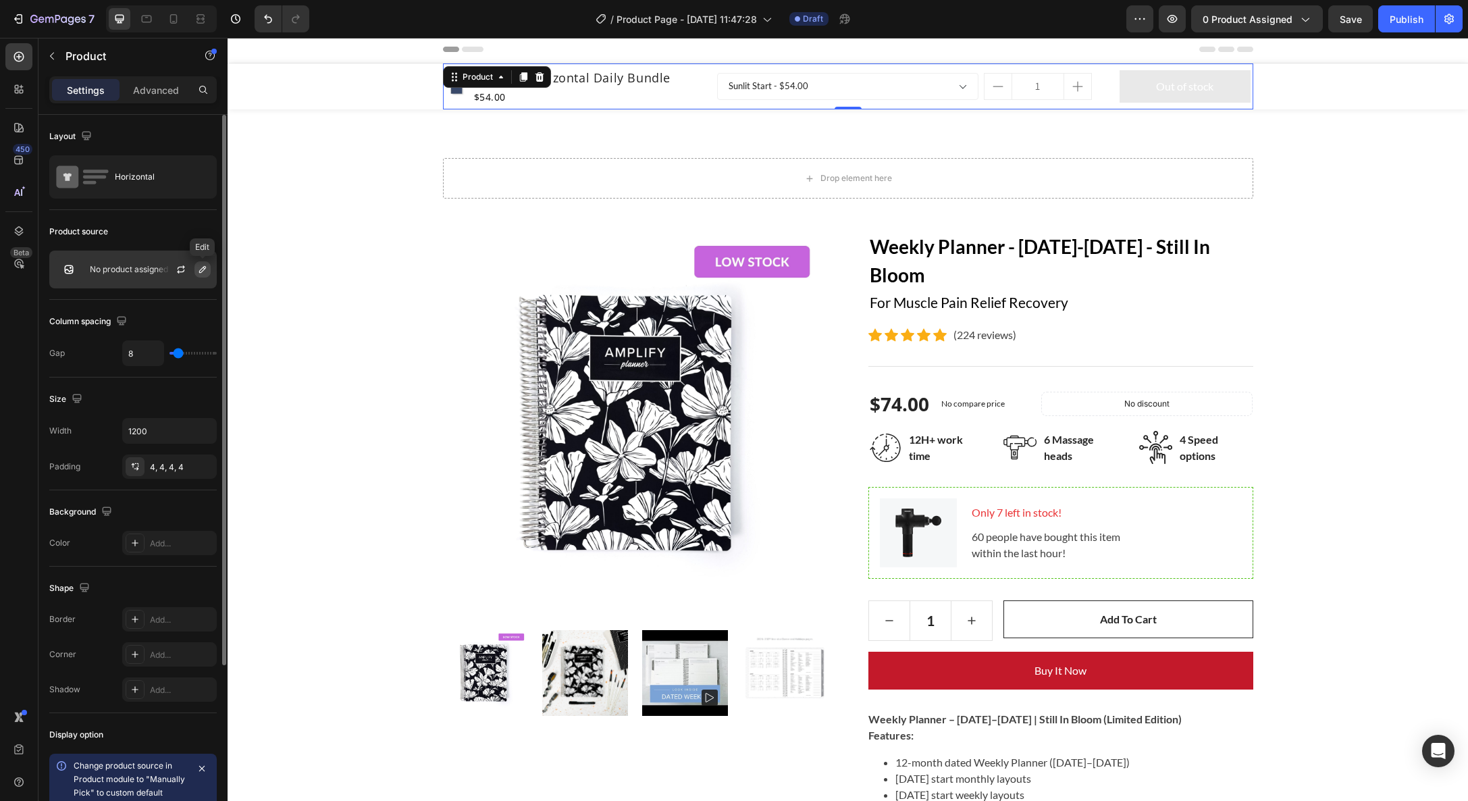
click at [207, 267] on icon "button" at bounding box center [202, 269] width 11 height 11
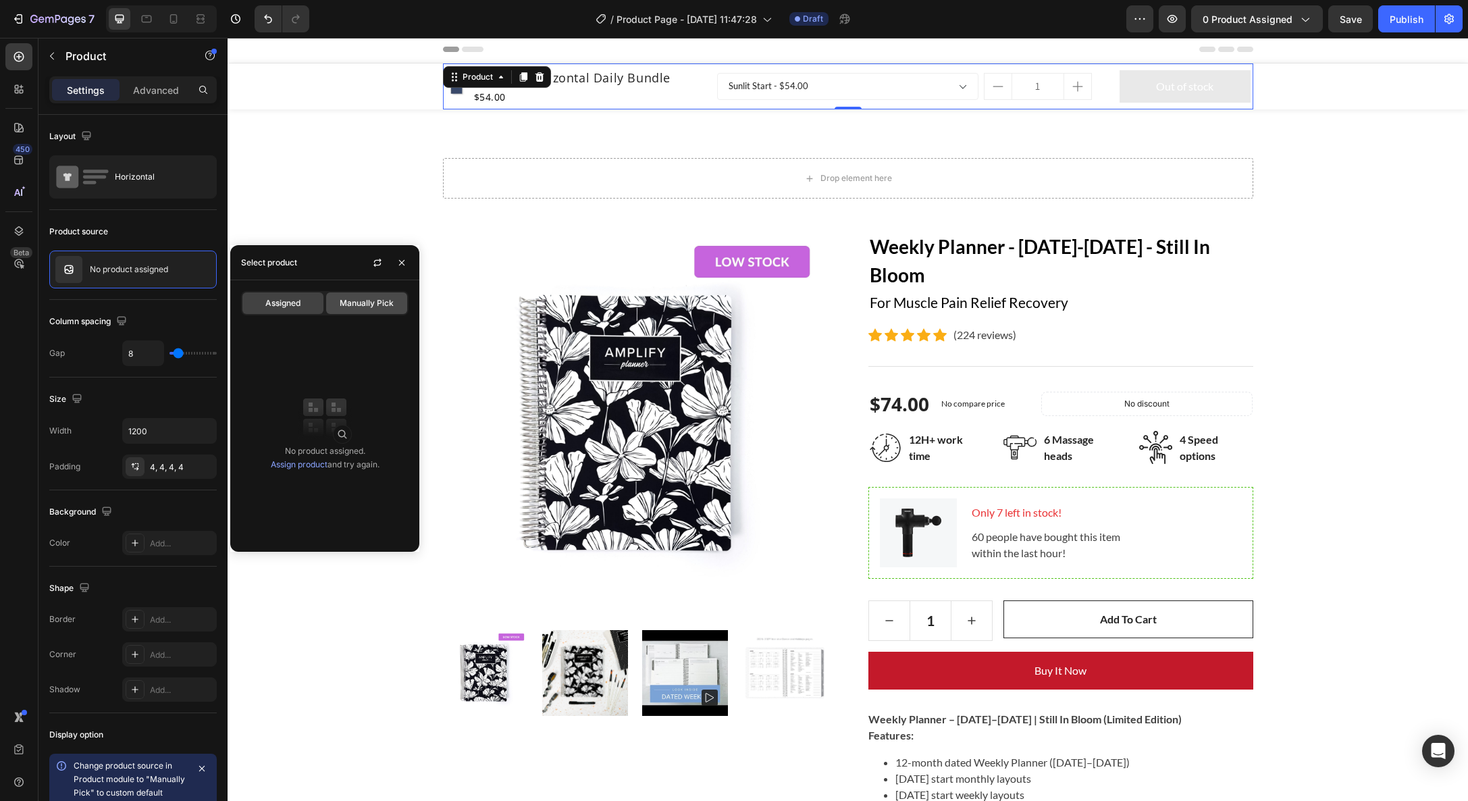
click at [364, 301] on span "Manually Pick" at bounding box center [367, 303] width 54 height 12
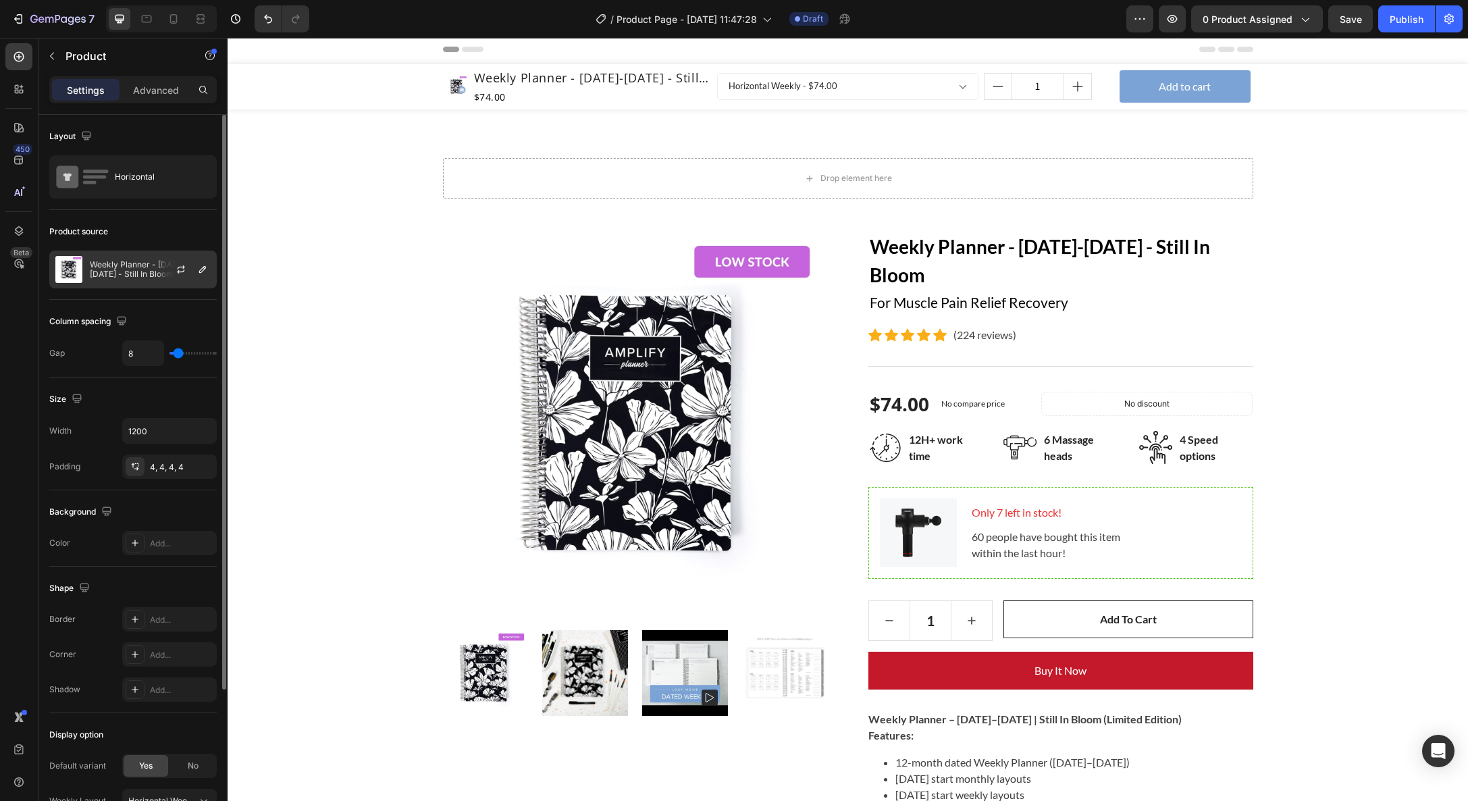
click at [66, 263] on img at bounding box center [68, 269] width 27 height 27
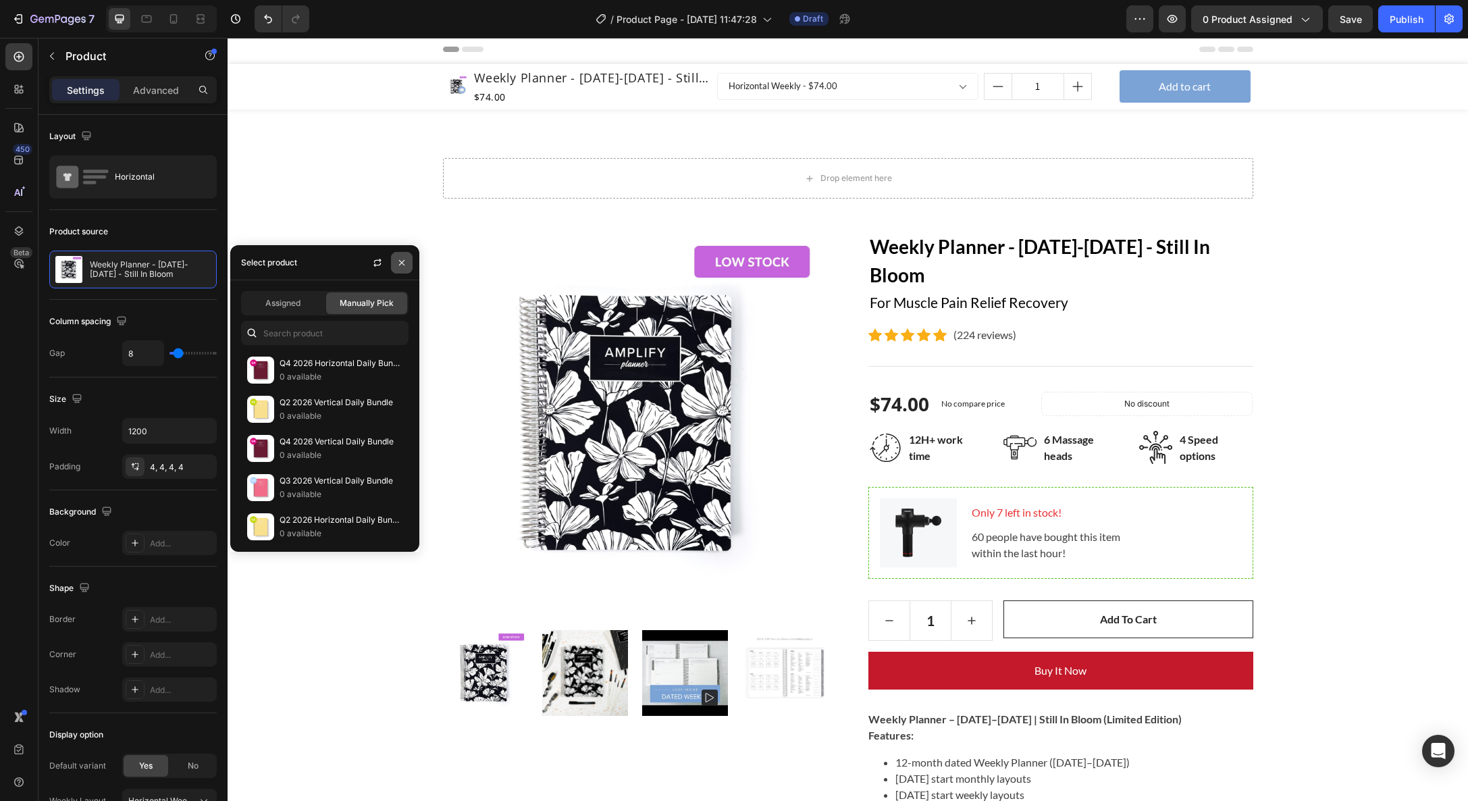
click at [396, 261] on icon "button" at bounding box center [401, 262] width 11 height 11
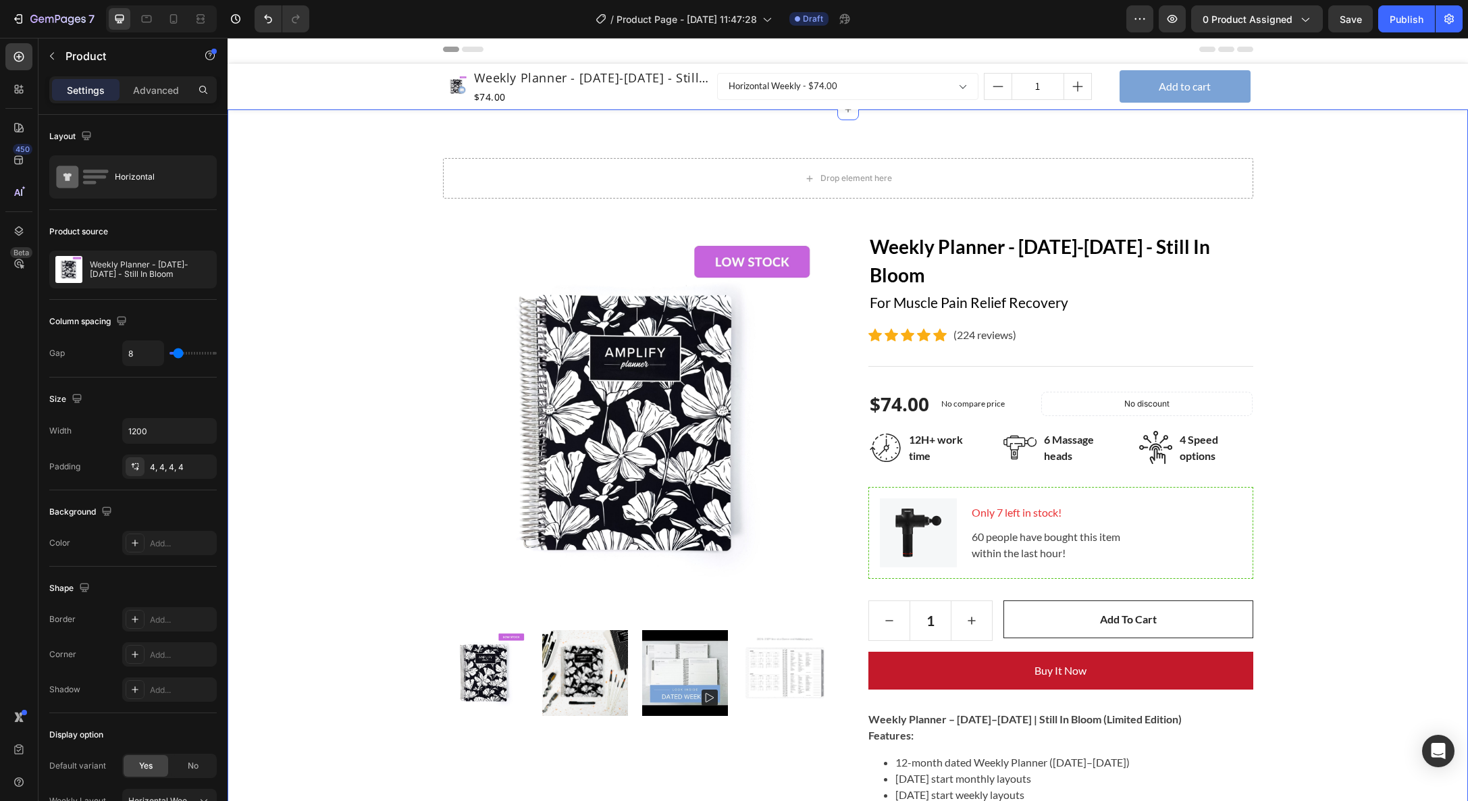
scroll to position [0, 0]
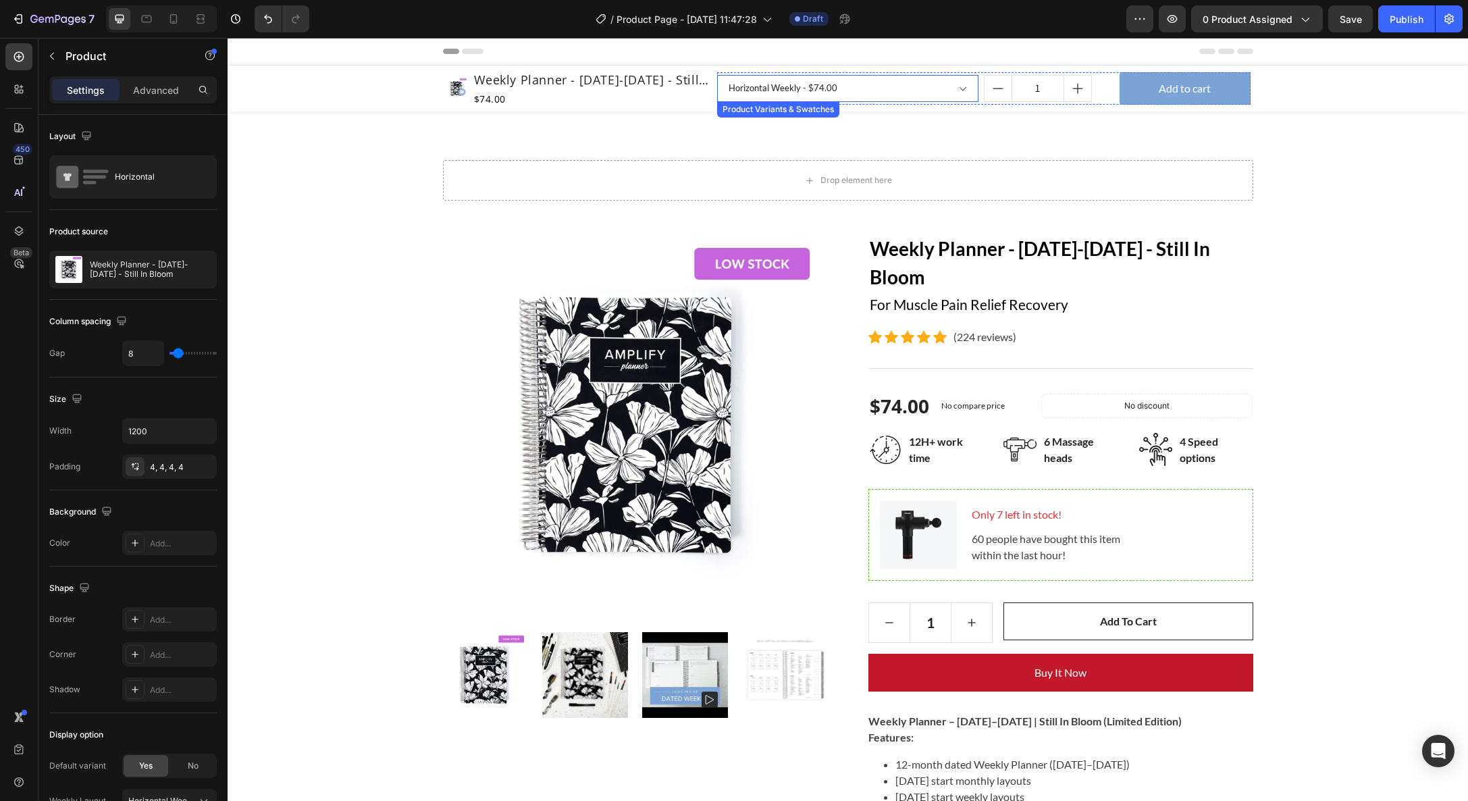
click at [770, 82] on select "Horizontal Weekly - $74.00 Vertical Weekly - $74.00" at bounding box center [847, 88] width 261 height 27
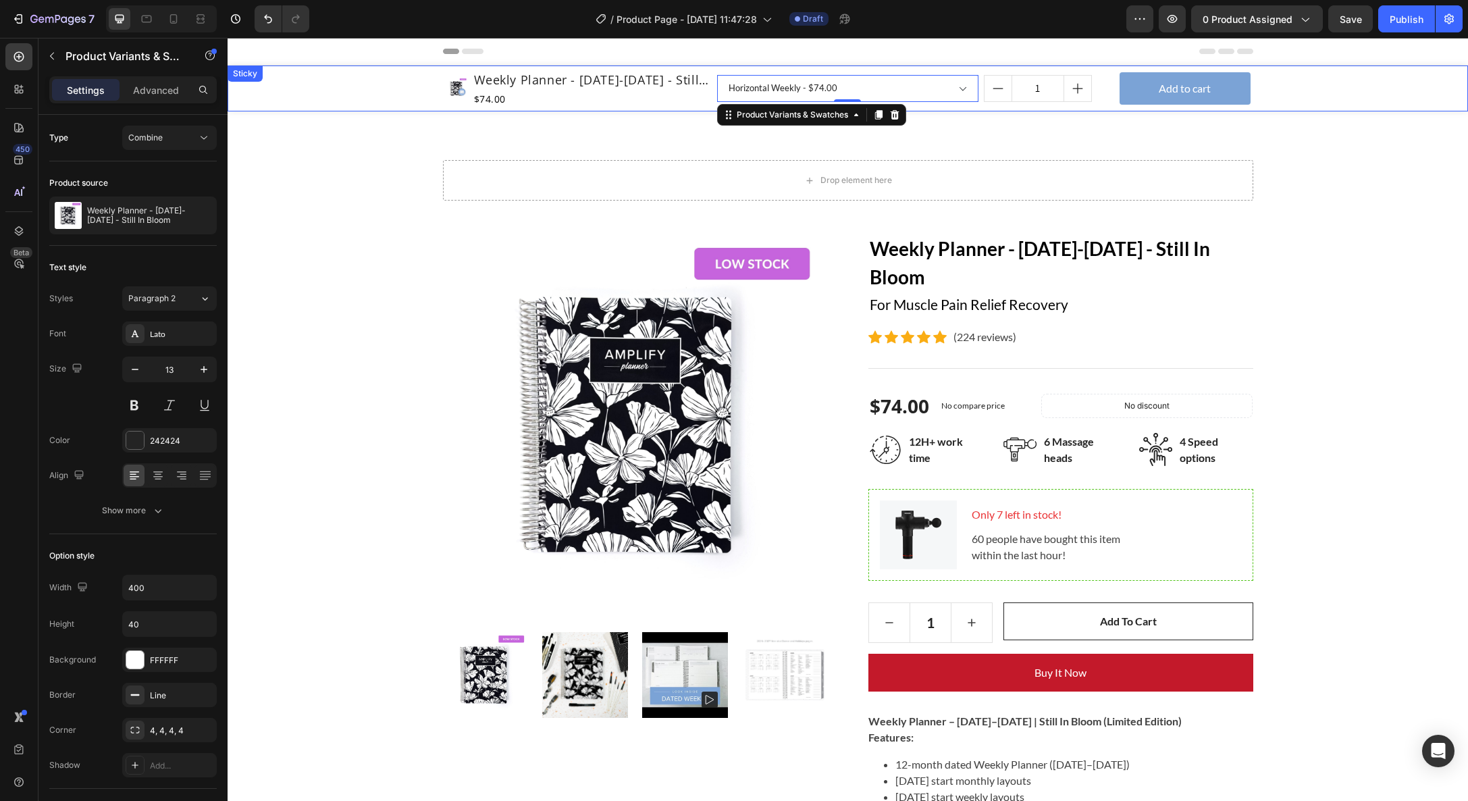
click at [1404, 90] on div "Product Images Weekly Planner - [DATE]-[DATE] - Still In Bloom Product Title $7…" at bounding box center [848, 89] width 1241 height 46
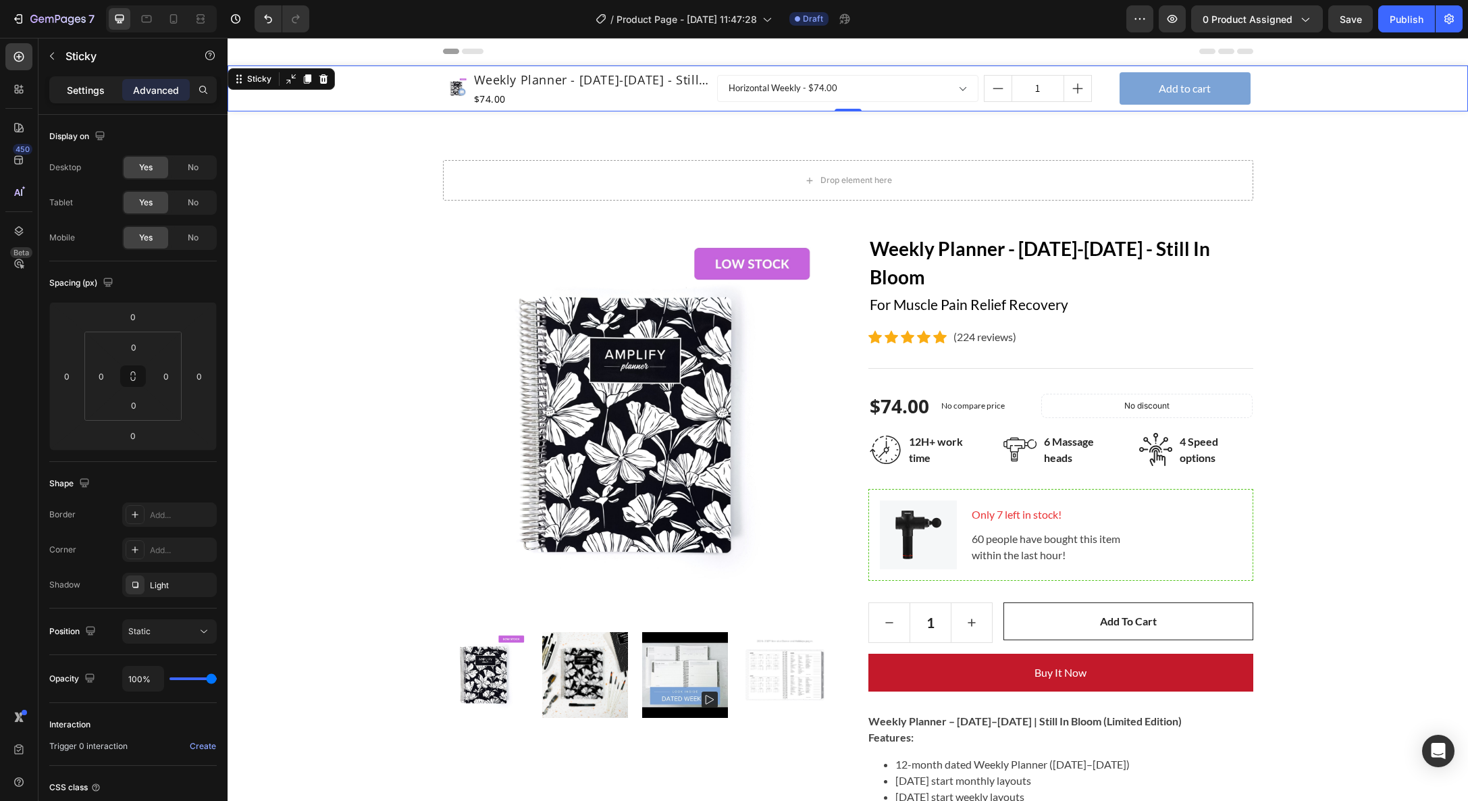
click at [79, 89] on p "Settings" at bounding box center [86, 90] width 38 height 14
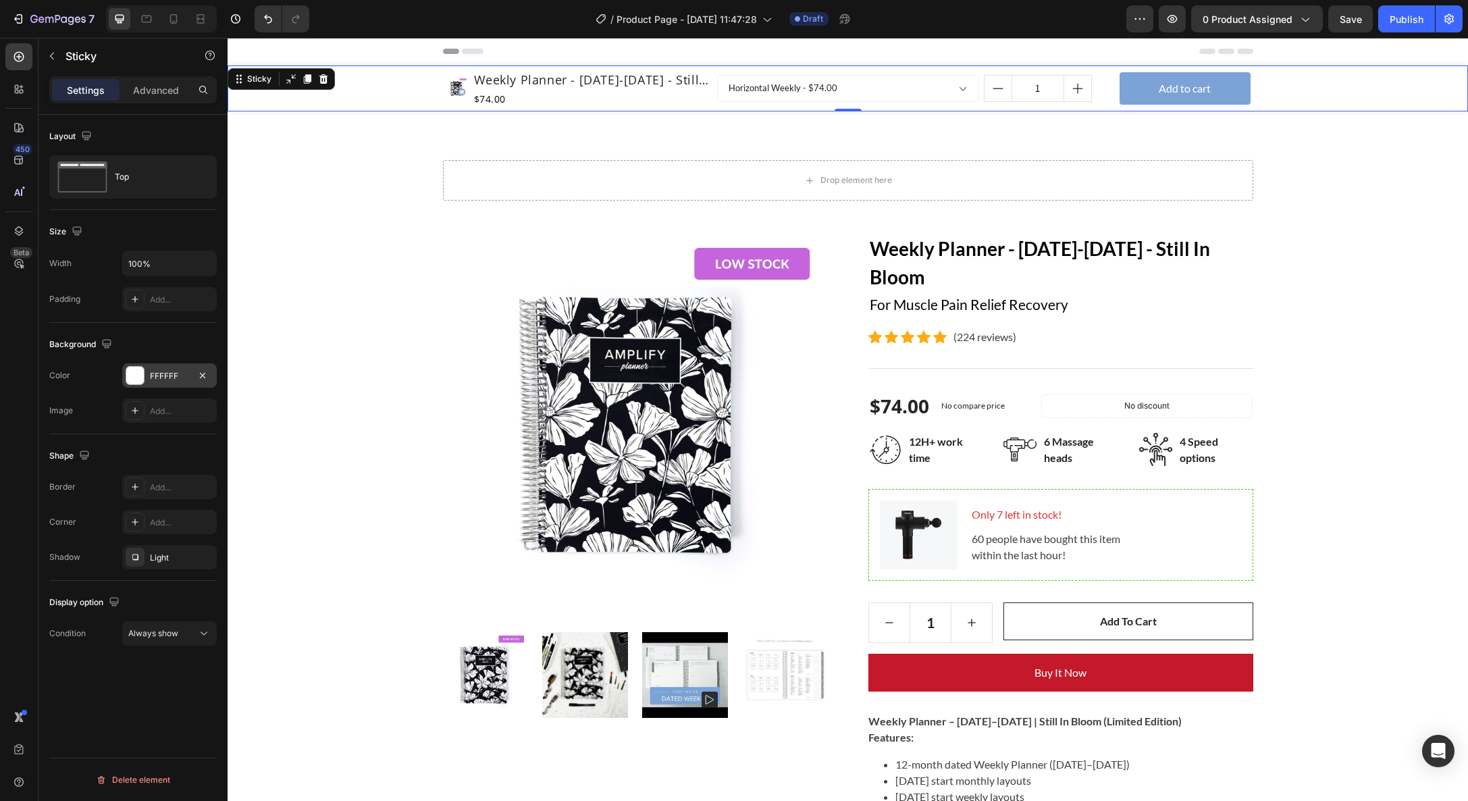
click at [191, 375] on div "FFFFFF" at bounding box center [169, 375] width 95 height 24
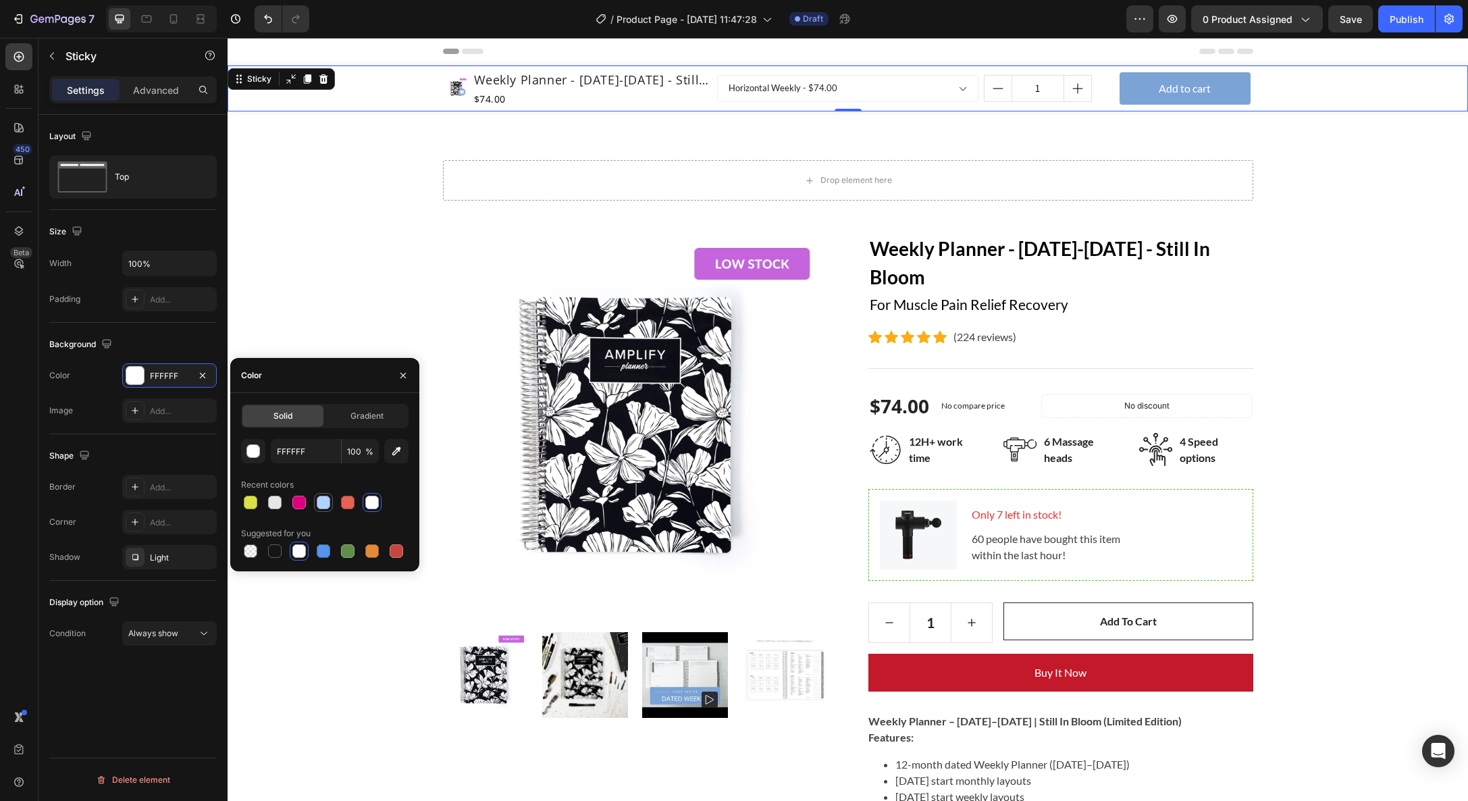
click at [322, 506] on div at bounding box center [324, 503] width 14 height 14
type input "B1D3FF"
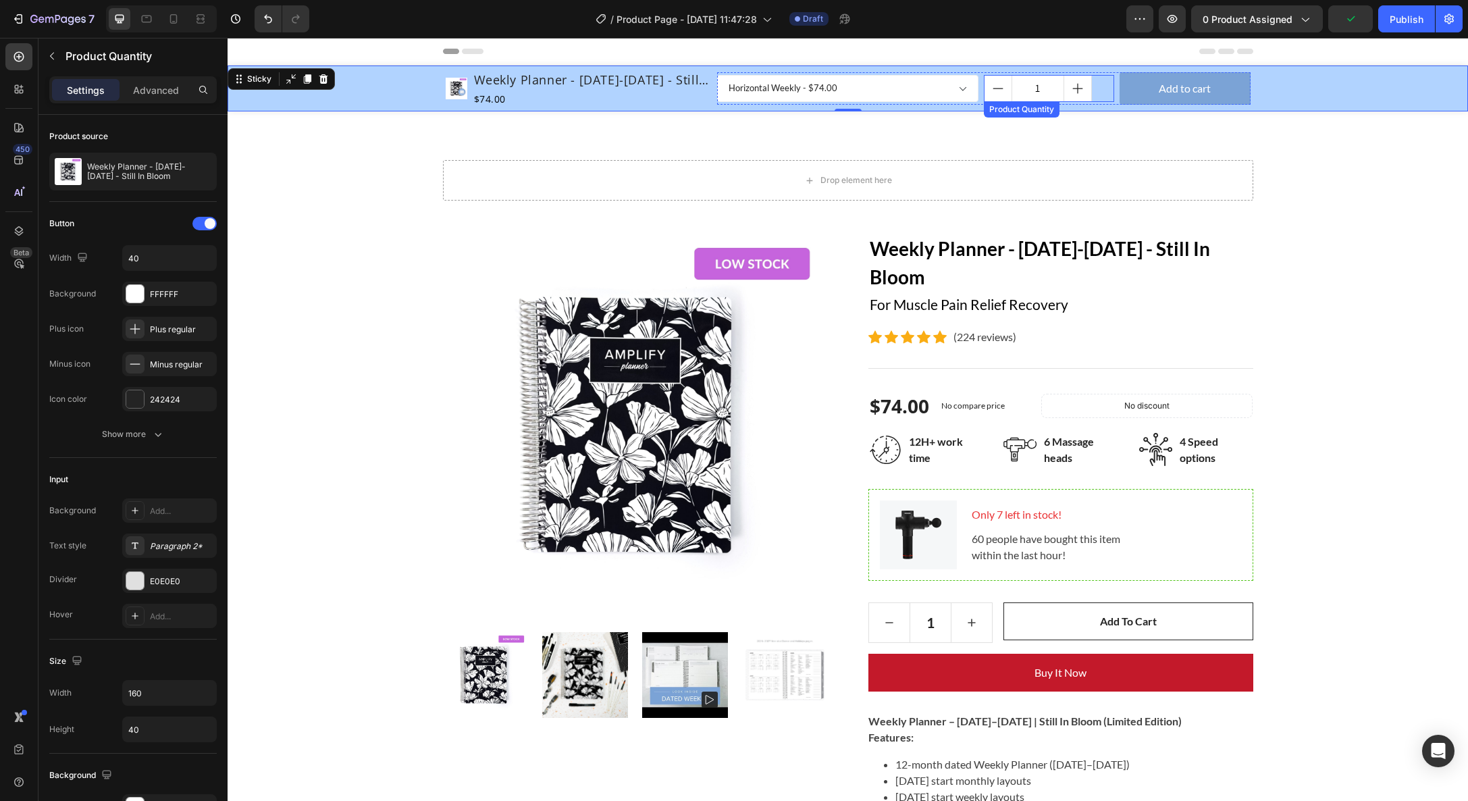
click at [1021, 111] on div "Product Quantity" at bounding box center [1022, 109] width 70 height 12
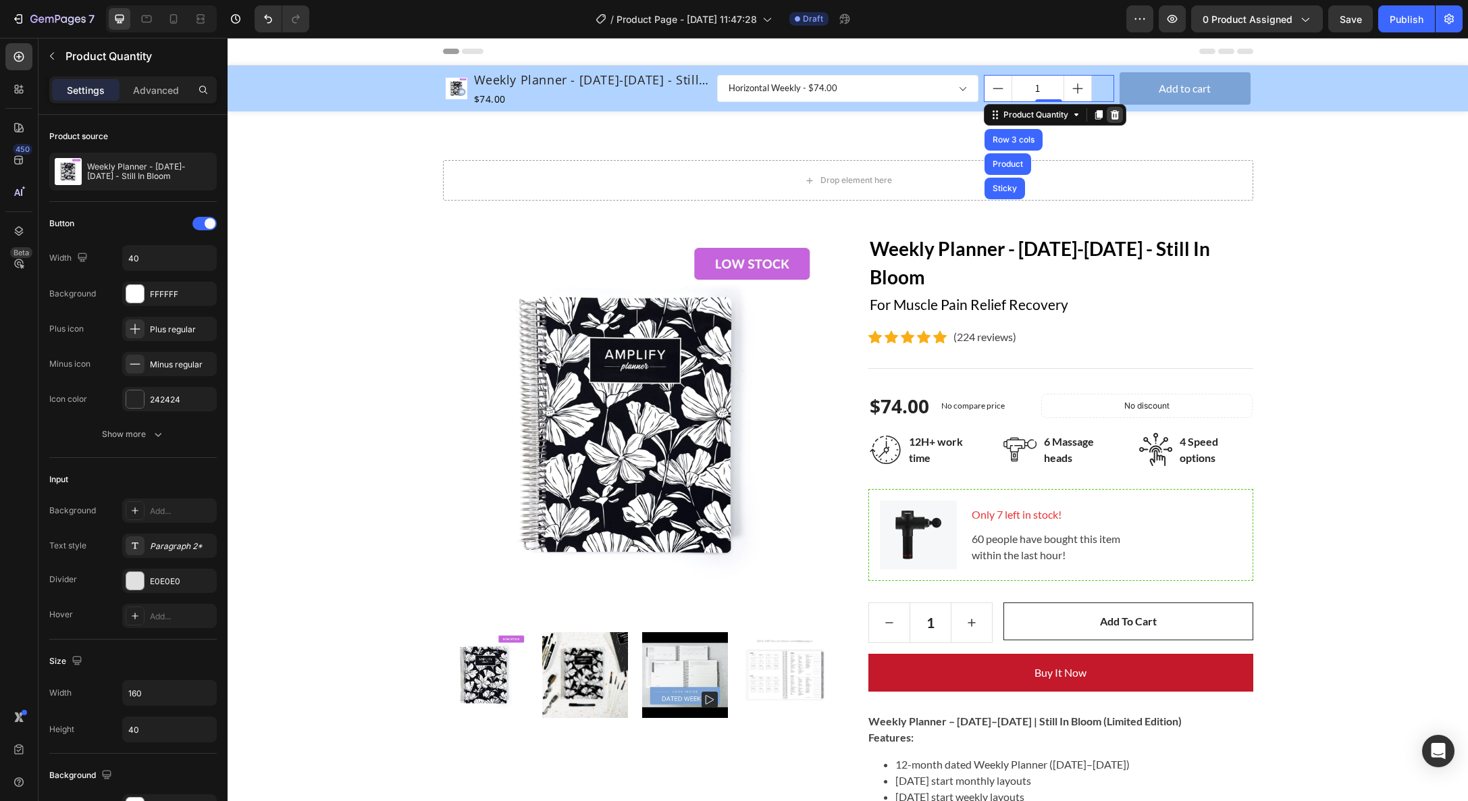
click at [1116, 115] on icon at bounding box center [1115, 114] width 11 height 11
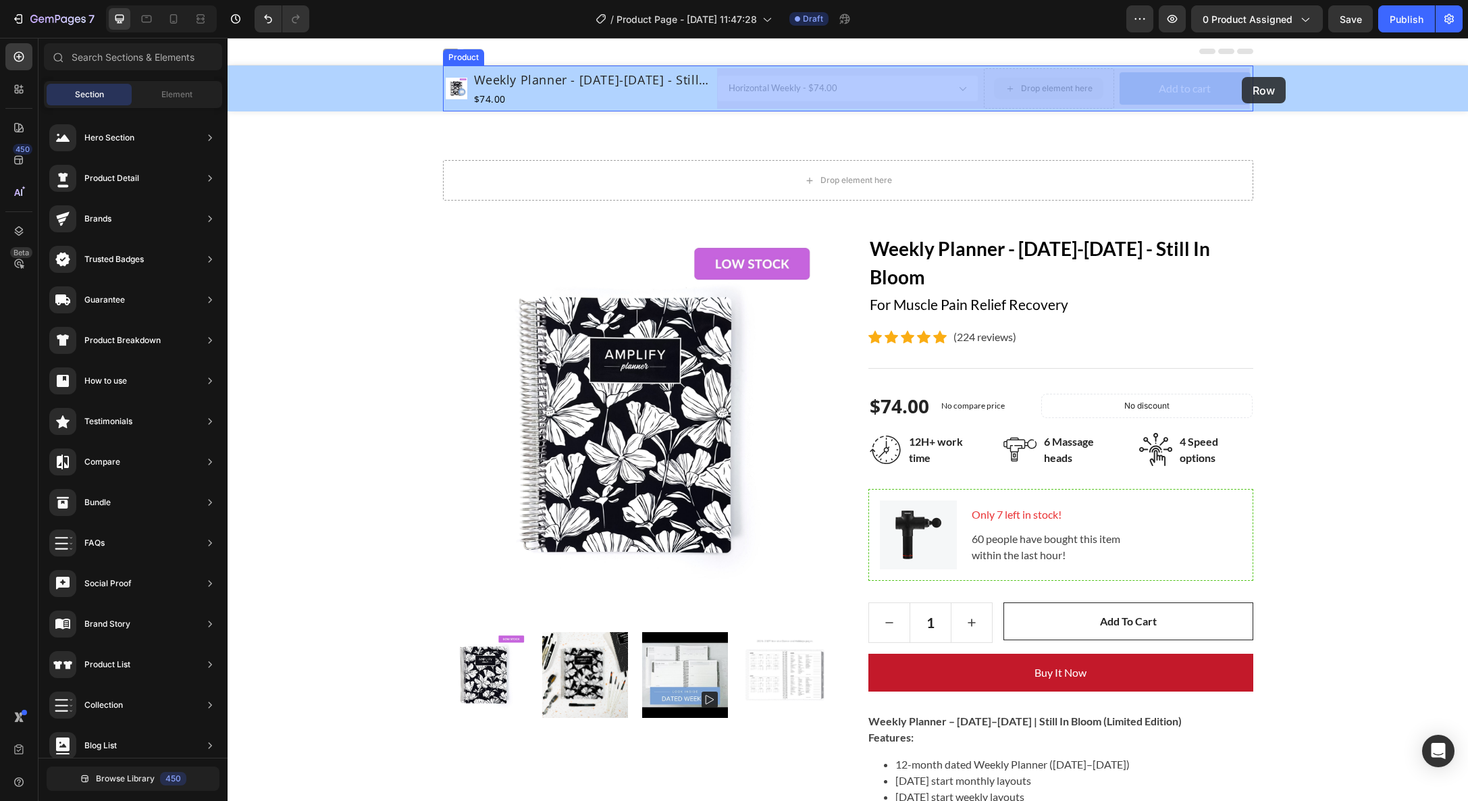
drag, startPoint x: 998, startPoint y: 78, endPoint x: 1104, endPoint y: 80, distance: 106.1
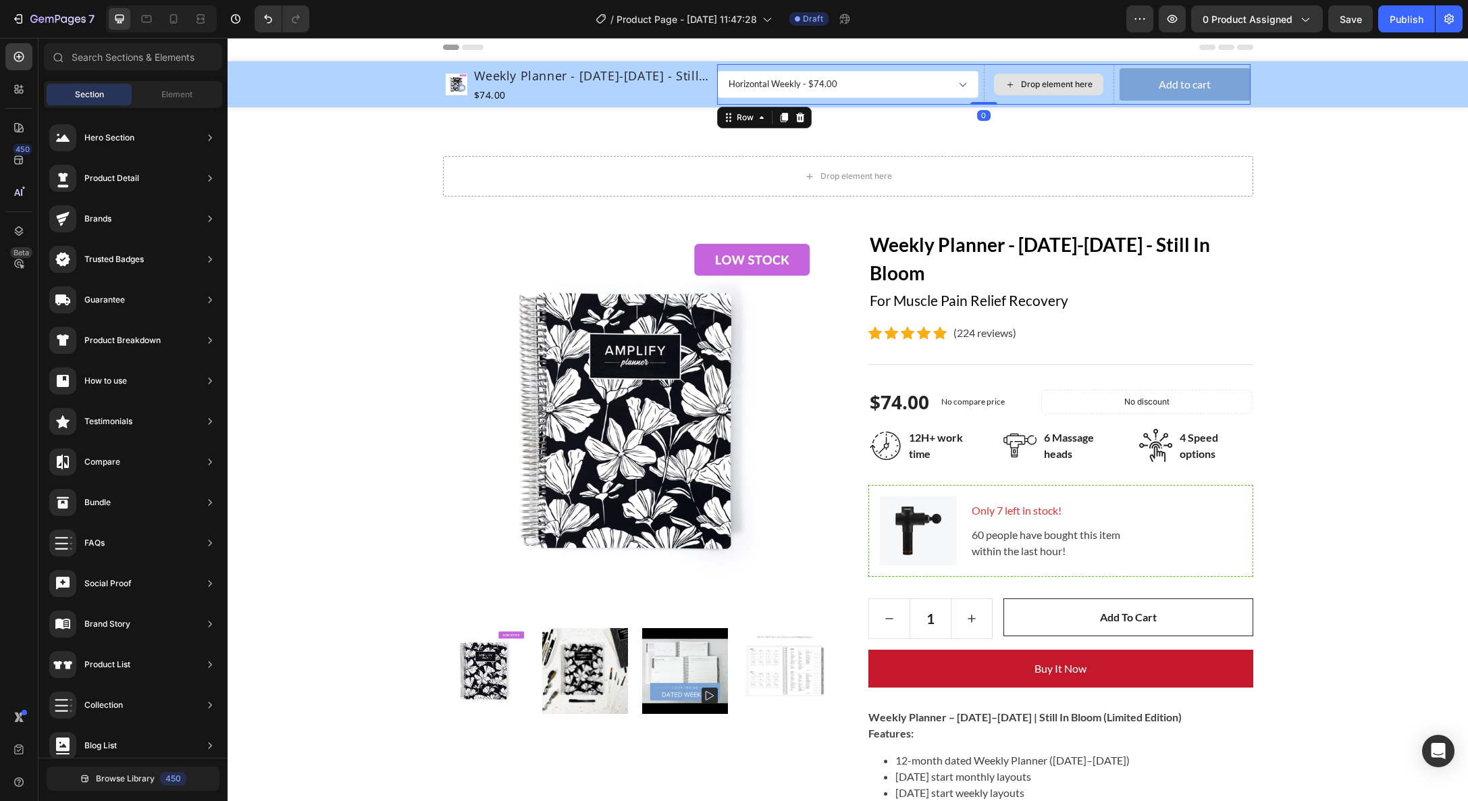
scroll to position [3, 0]
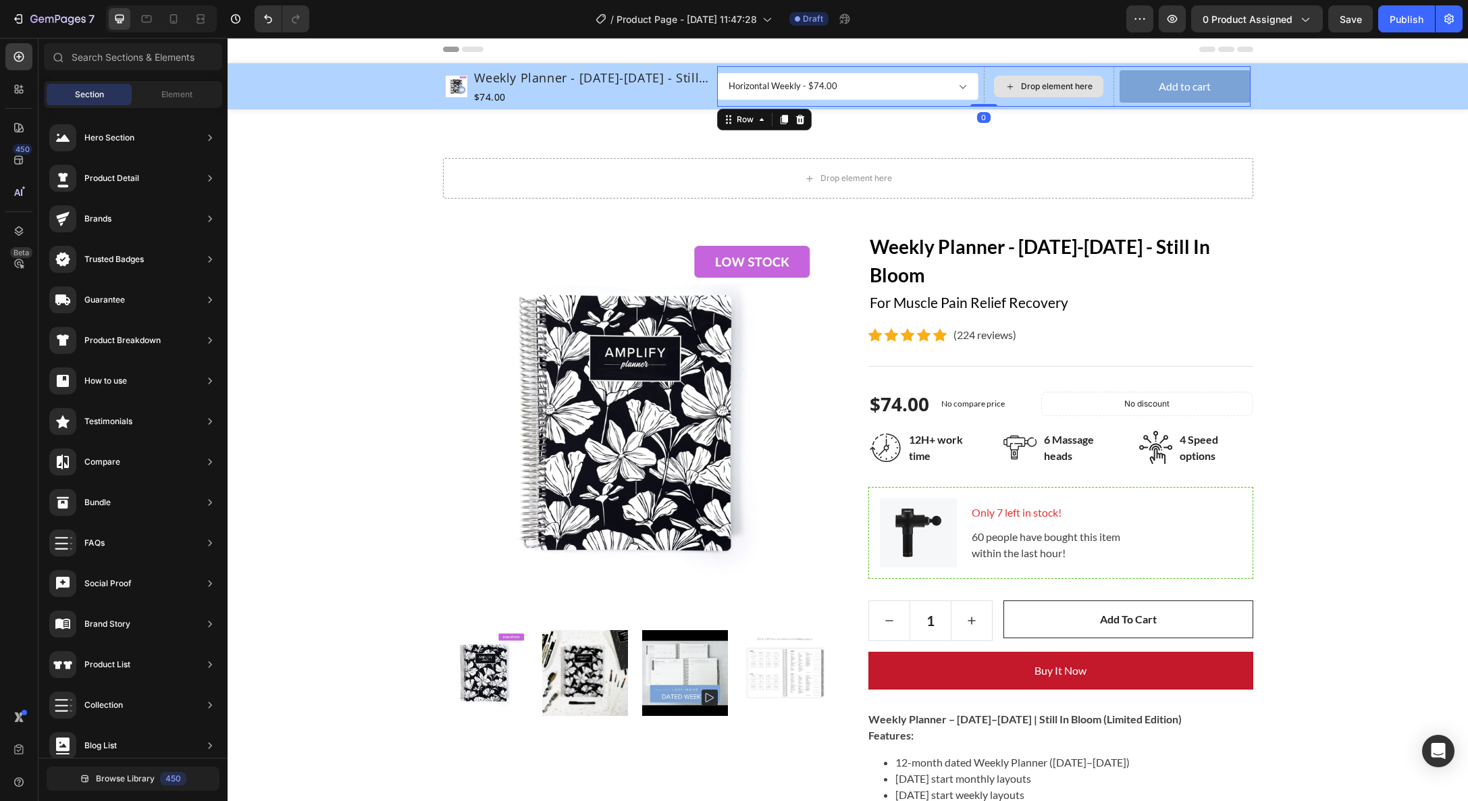
click at [1010, 82] on icon at bounding box center [1010, 86] width 11 height 11
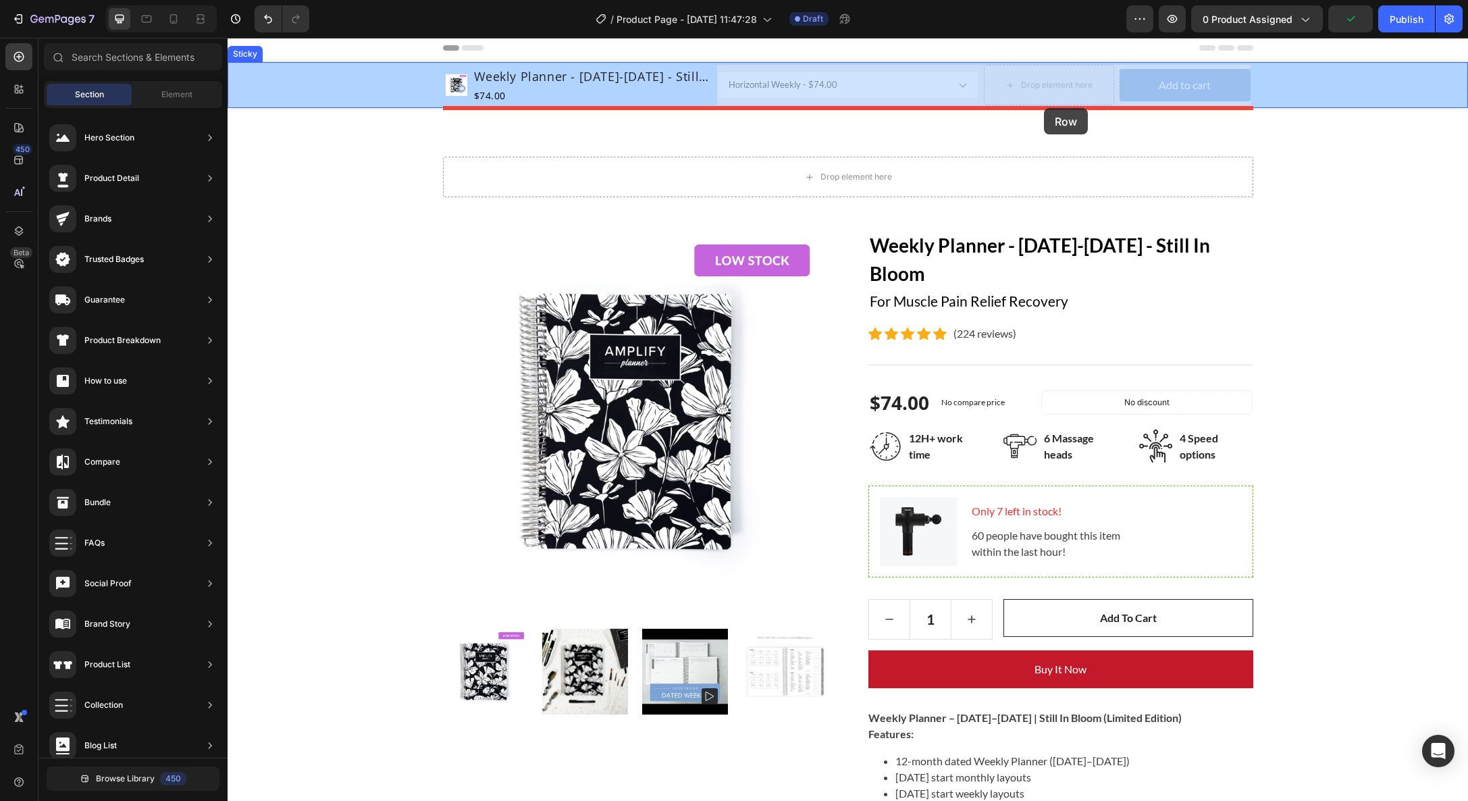
drag, startPoint x: 1043, startPoint y: 99, endPoint x: 1044, endPoint y: 108, distance: 8.8
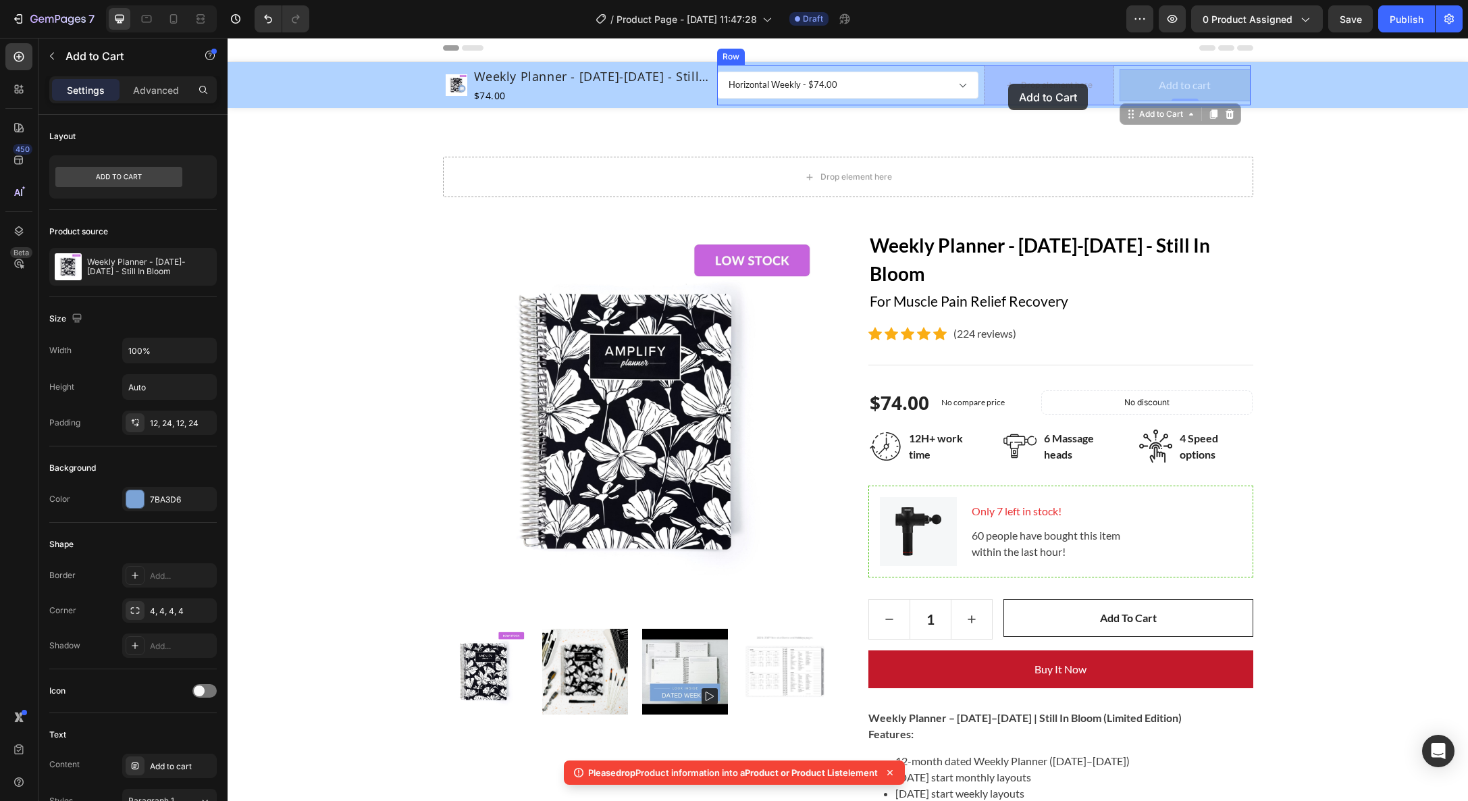
drag, startPoint x: 1123, startPoint y: 86, endPoint x: 1012, endPoint y: 84, distance: 111.5
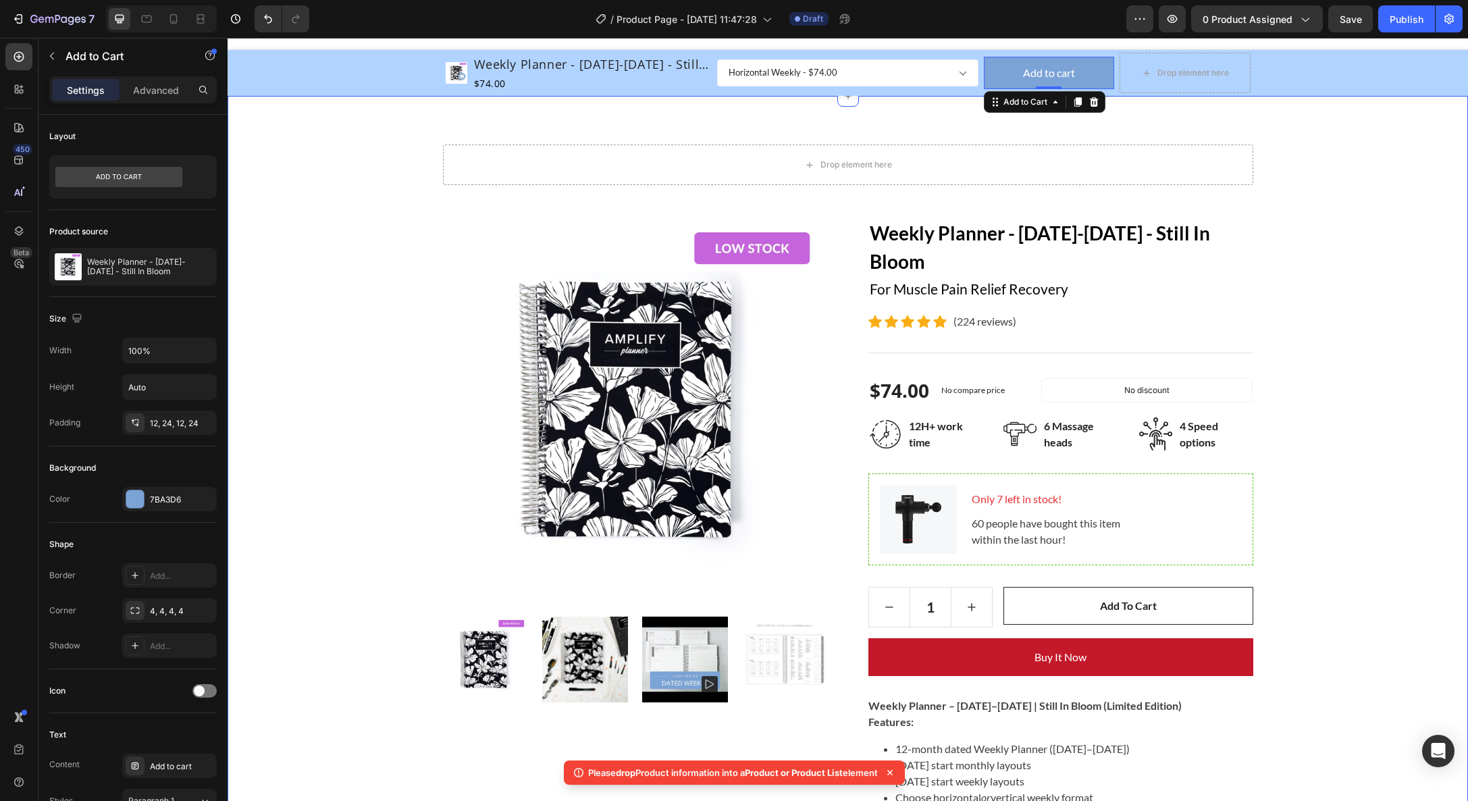
scroll to position [0, 0]
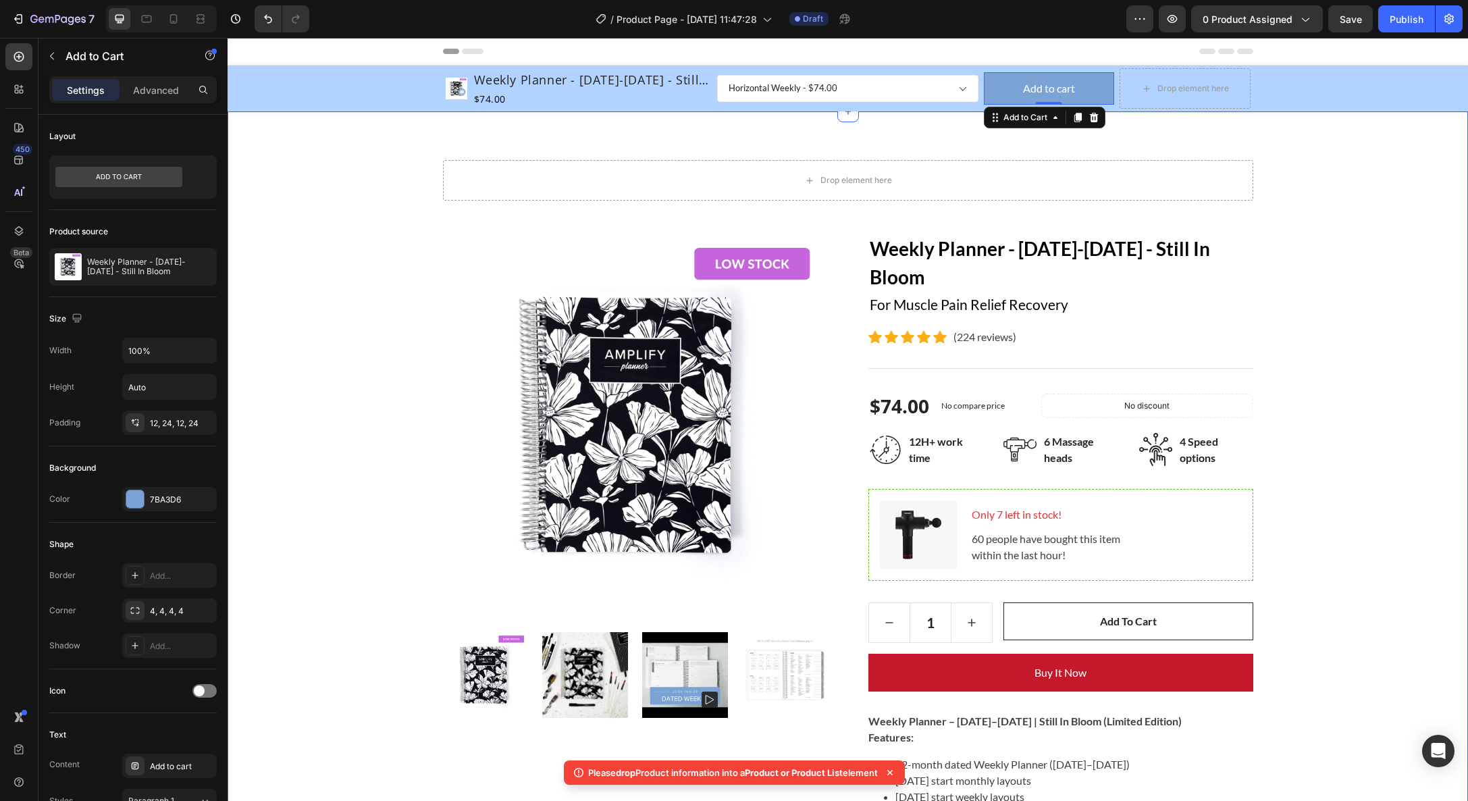
click at [1337, 122] on div "Drop element here Row Product Images Weekly Planner - [DATE]-[DATE] - Still In …" at bounding box center [848, 736] width 1241 height 1250
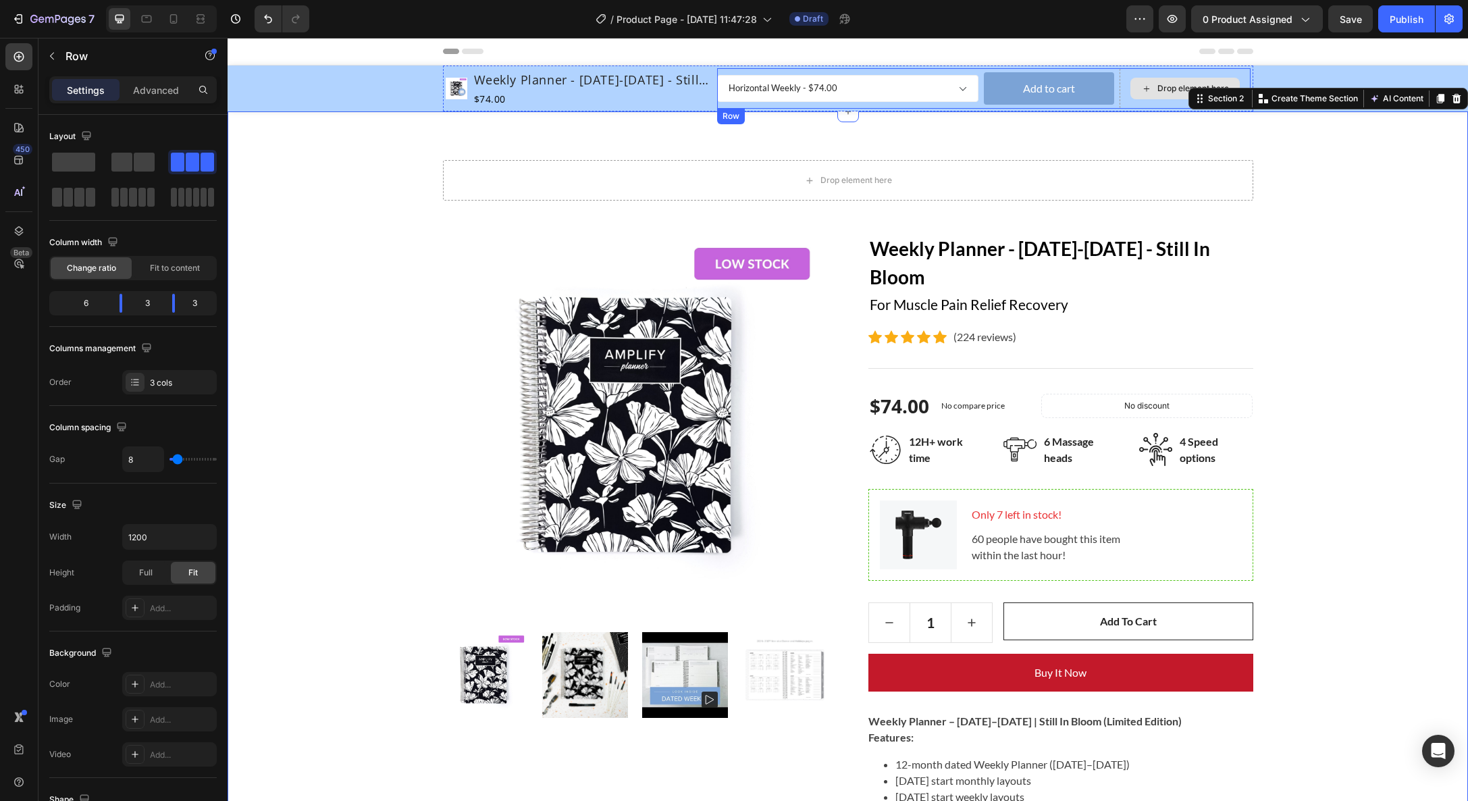
click at [1136, 102] on div "Drop element here" at bounding box center [1185, 88] width 130 height 41
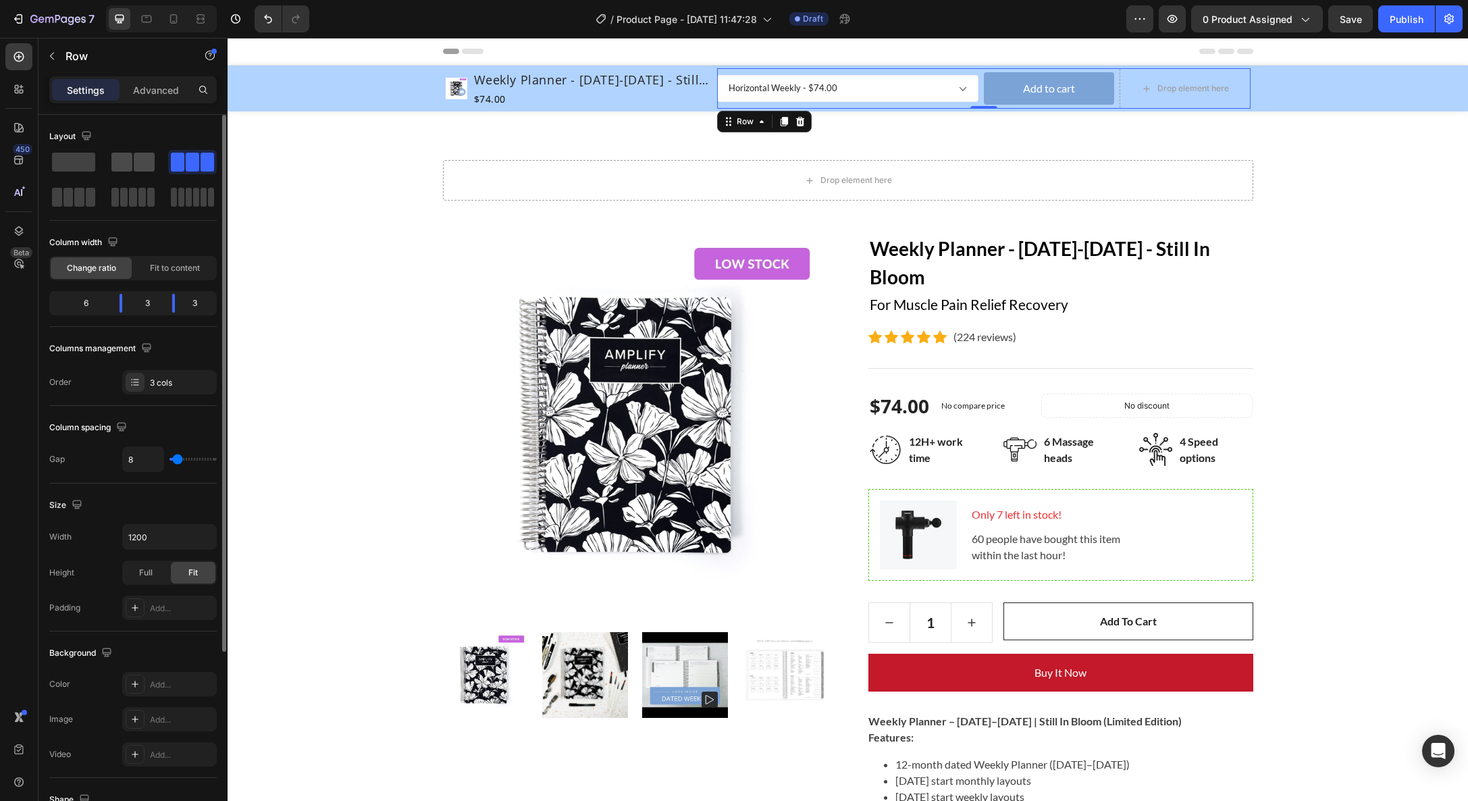
click at [126, 163] on span at bounding box center [121, 162] width 21 height 19
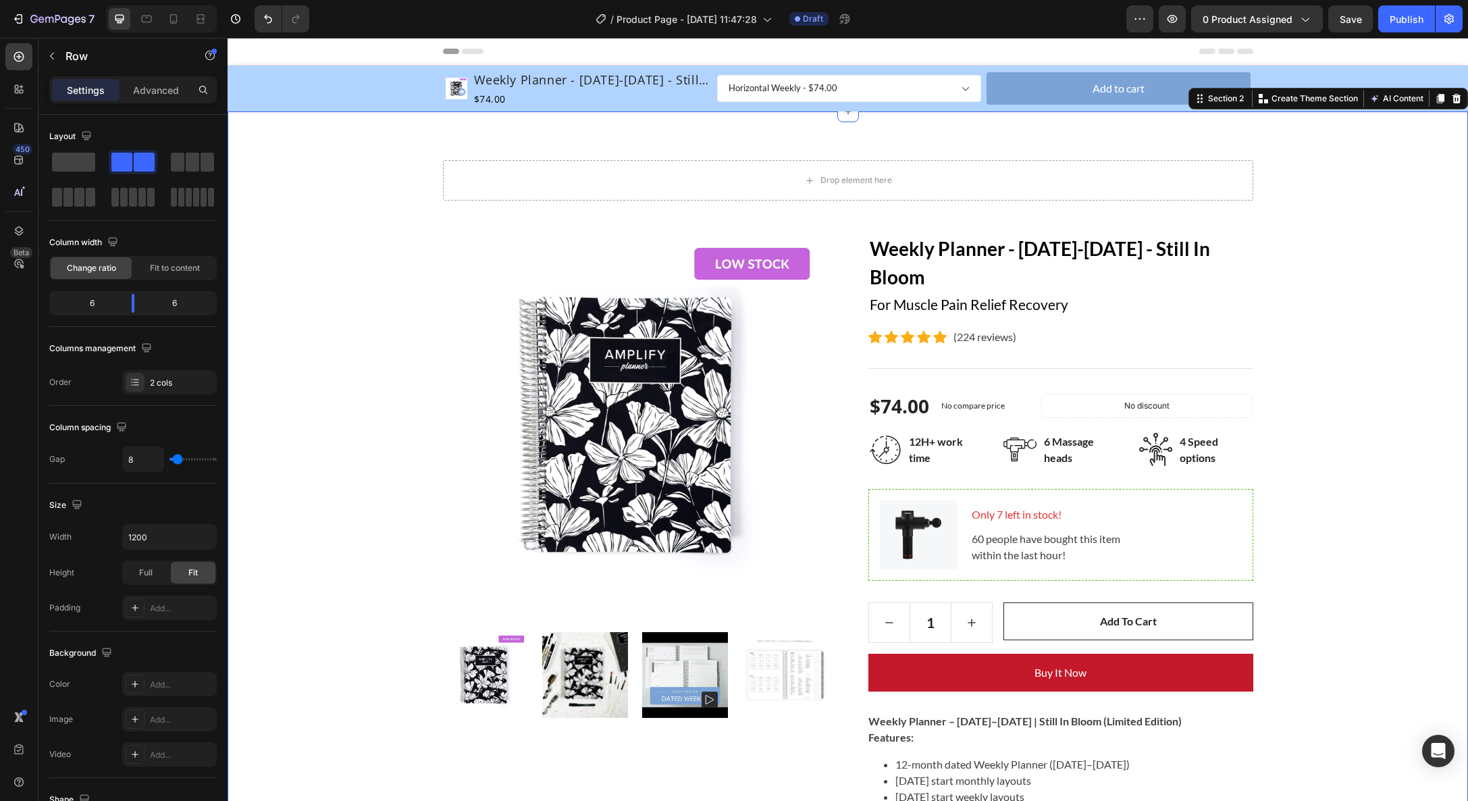
click at [376, 406] on div "Drop element here Row Product Images Weekly Planner - [DATE]-[DATE] - Still In …" at bounding box center [848, 736] width 1220 height 1153
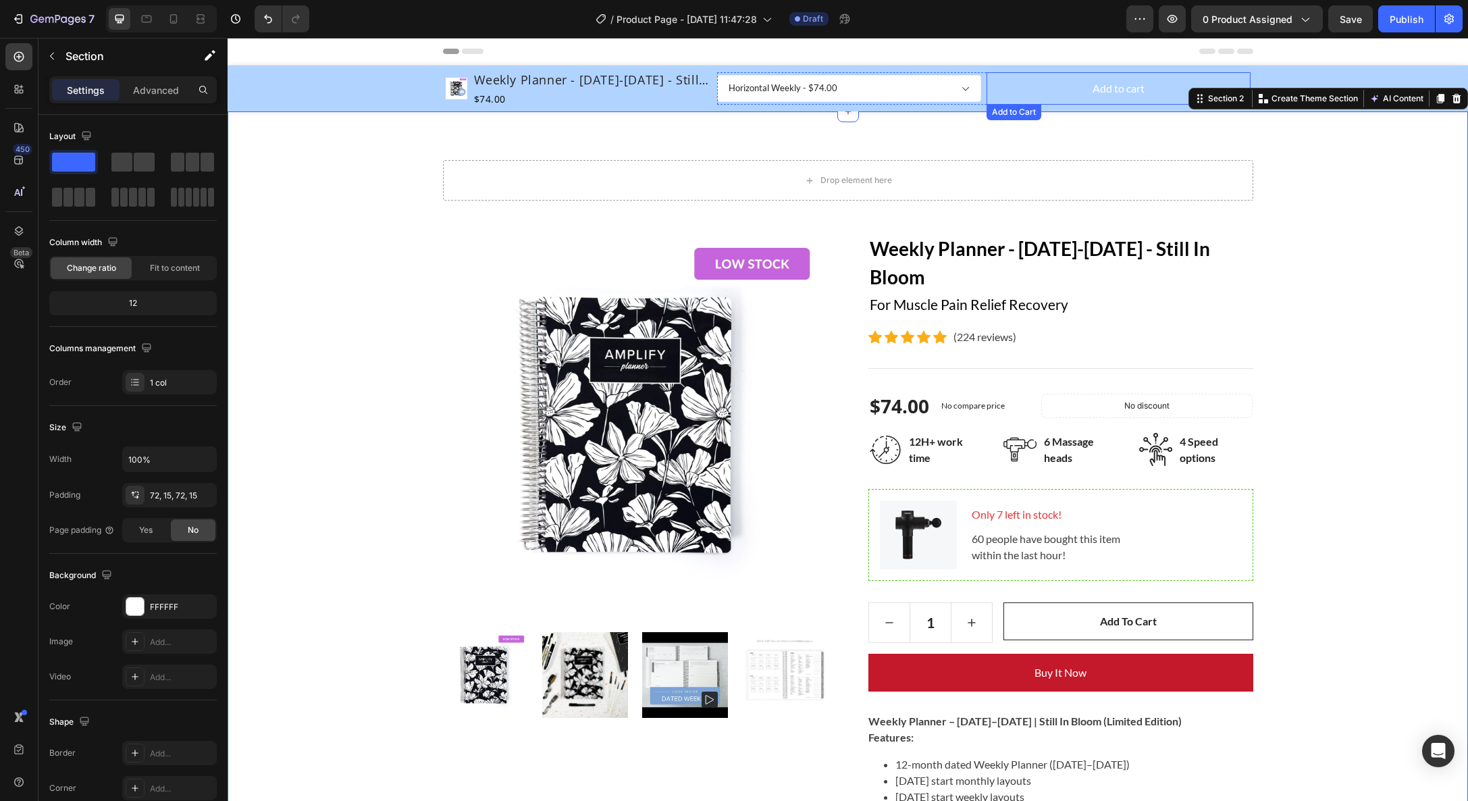
click at [1019, 95] on button "Add to cart" at bounding box center [1119, 88] width 264 height 32
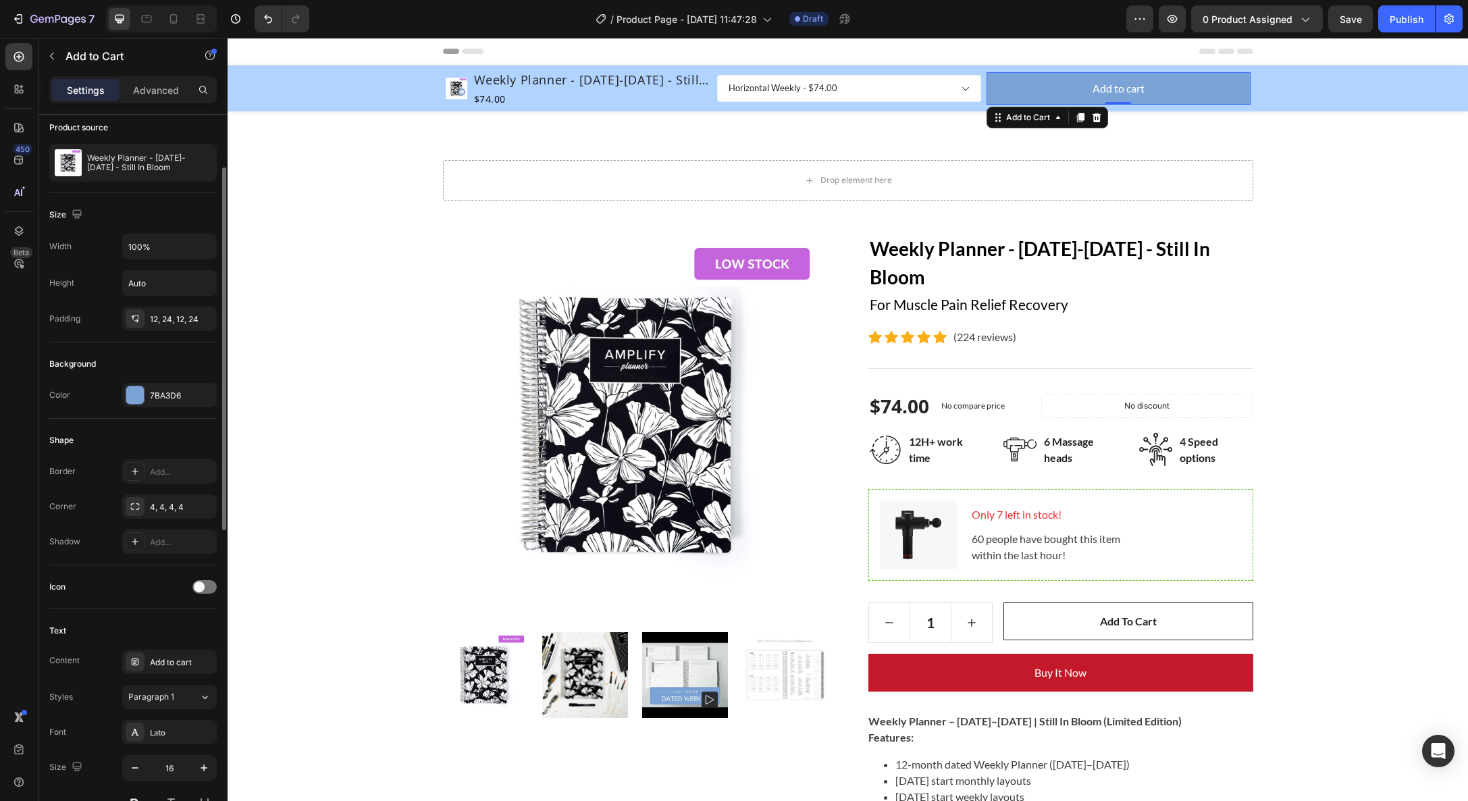
scroll to position [105, 0]
click at [178, 398] on div "7BA3D6" at bounding box center [169, 394] width 39 height 12
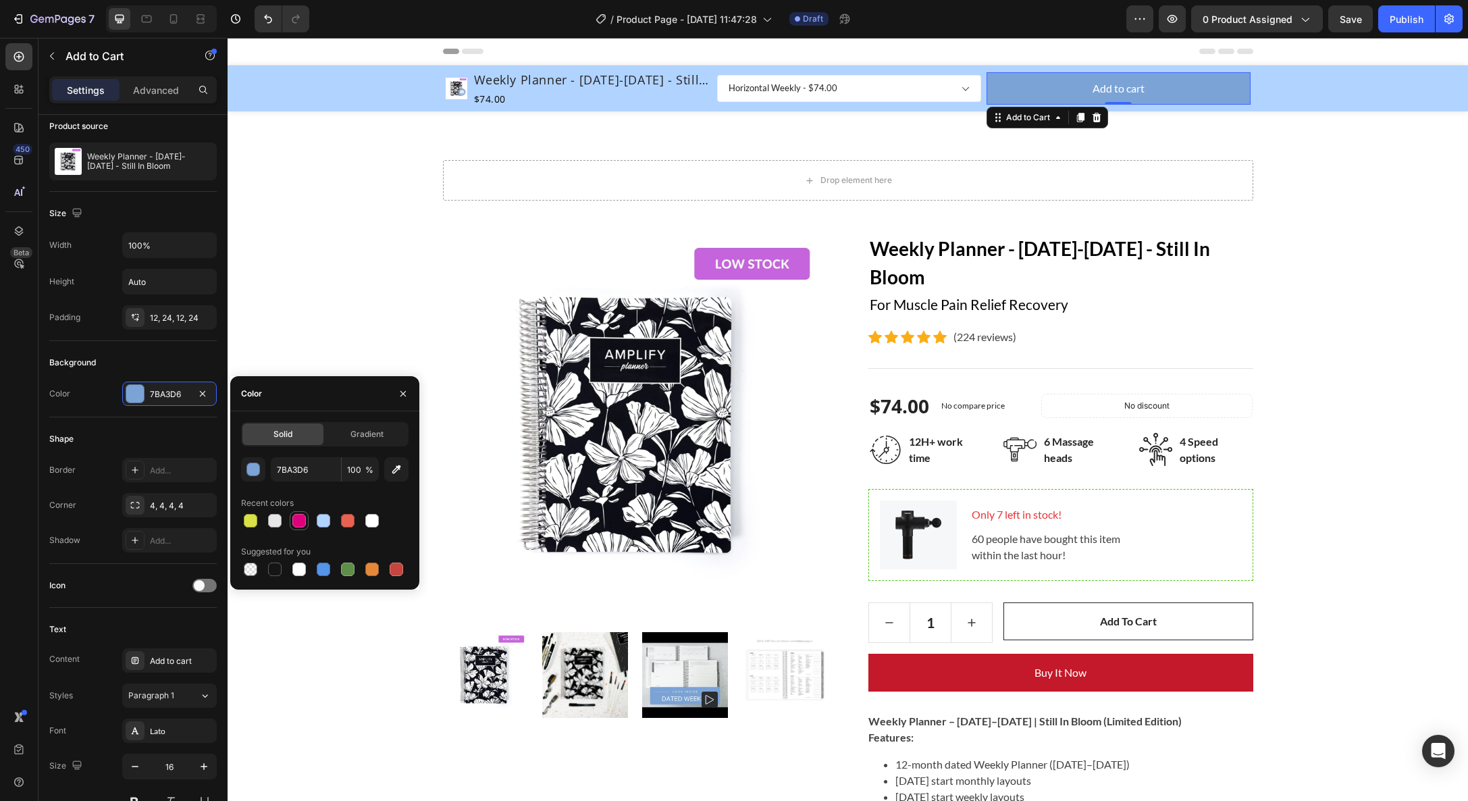
click at [300, 524] on div at bounding box center [299, 521] width 14 height 14
type input "DE007C"
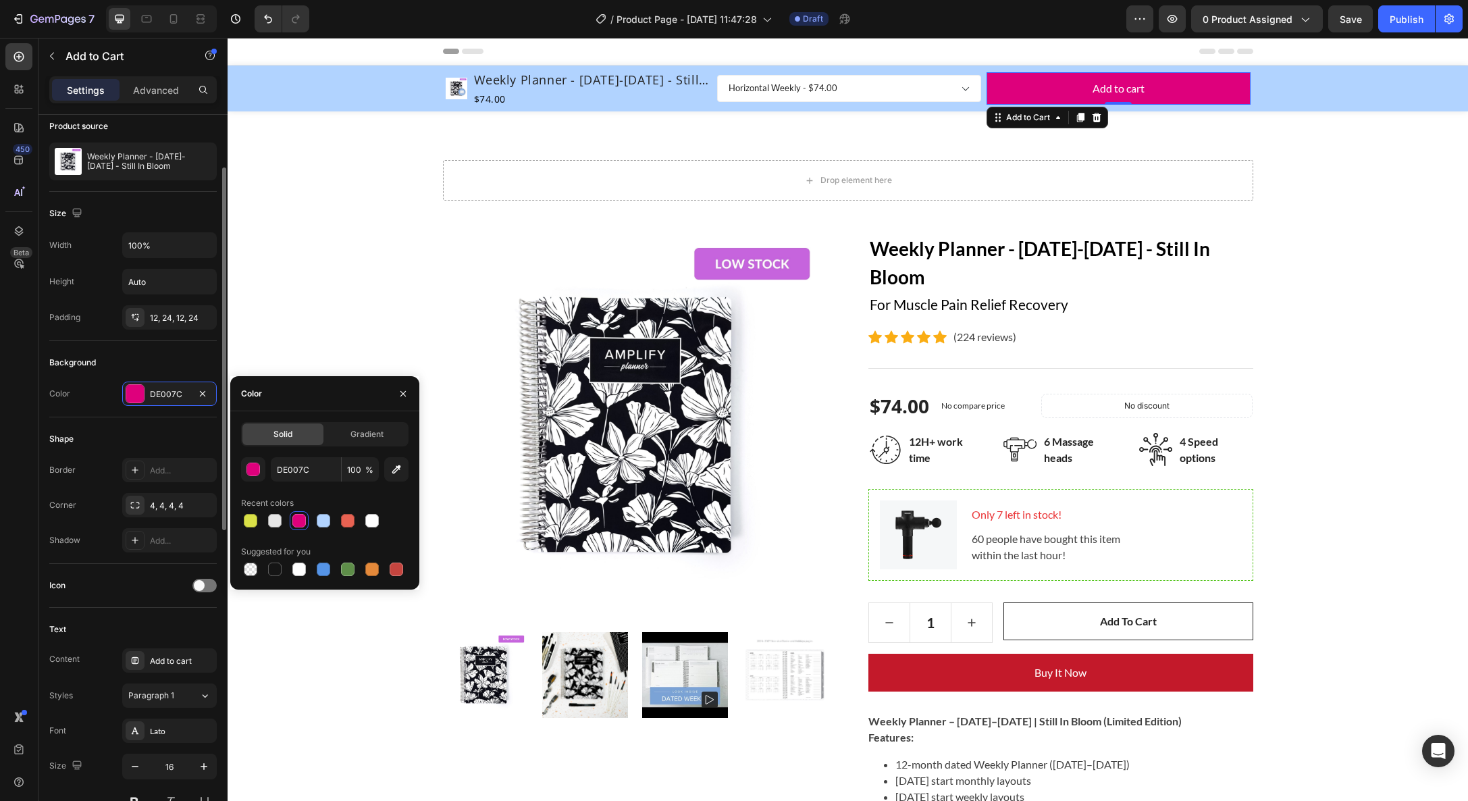
click at [89, 383] on div "Color DE007C" at bounding box center [132, 394] width 167 height 24
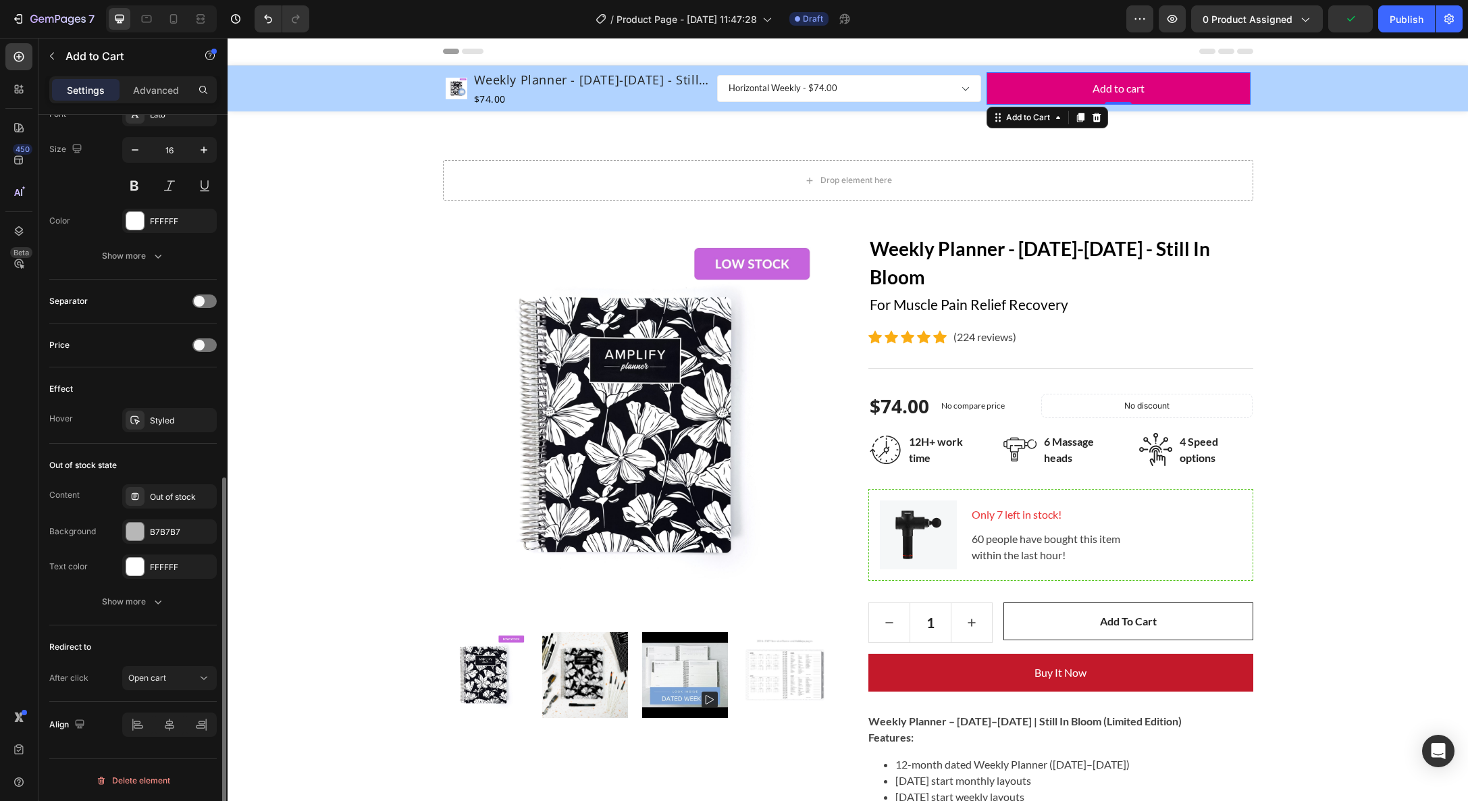
scroll to position [723, 0]
click at [179, 675] on div "Open cart" at bounding box center [162, 677] width 69 height 12
click at [176, 565] on span "Keep shopping" at bounding box center [156, 567] width 56 height 12
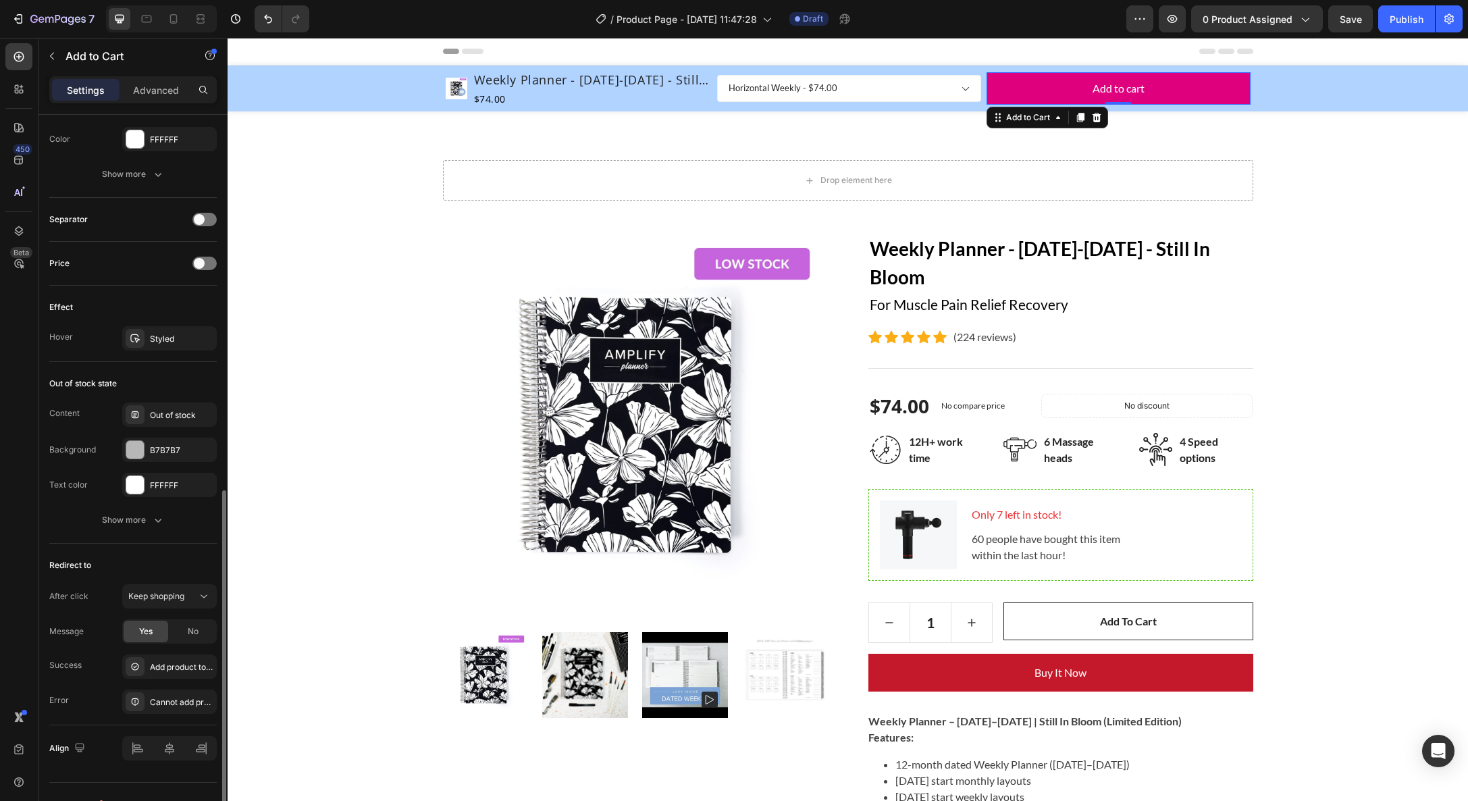
scroll to position [828, 0]
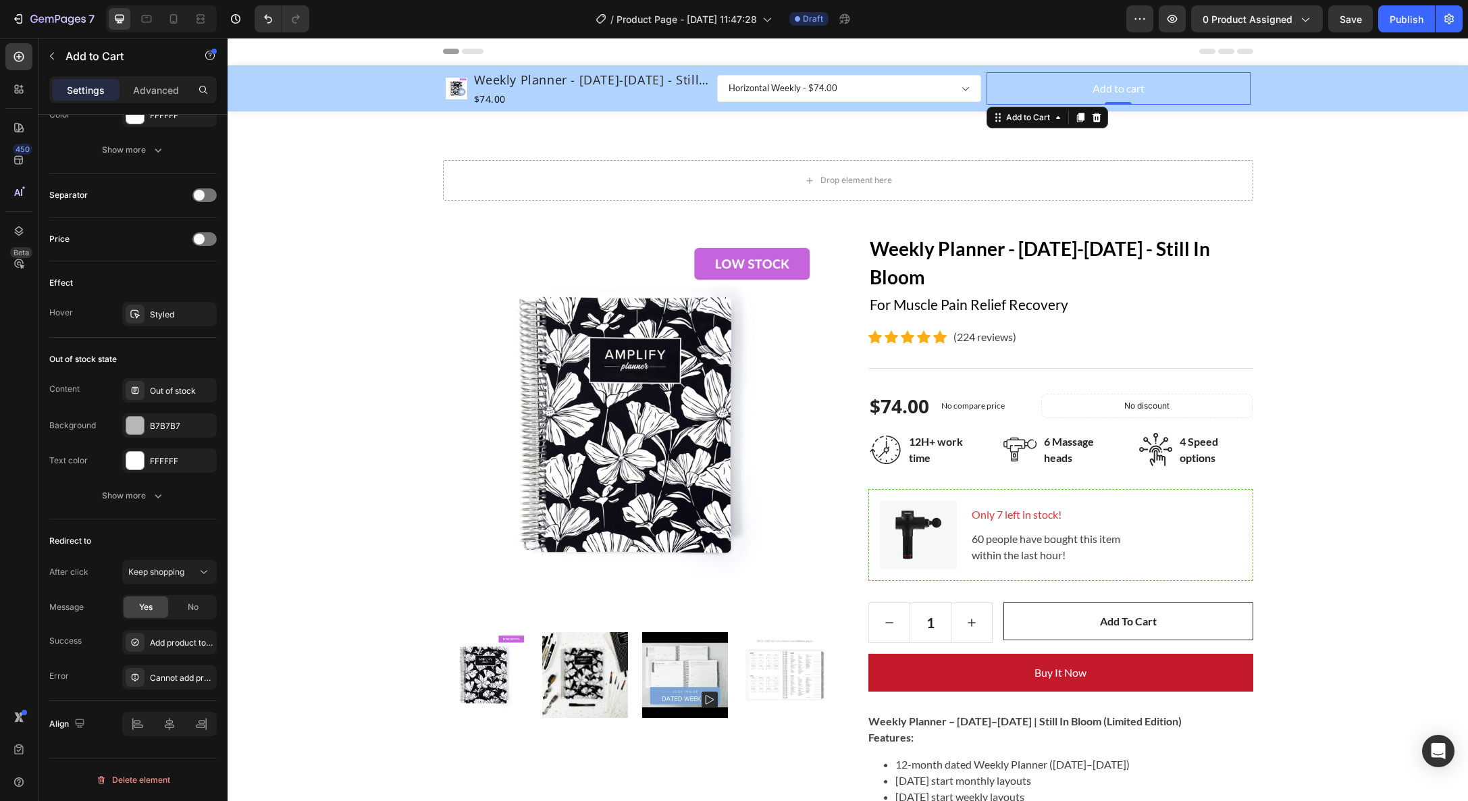
click at [1088, 99] on button "Add to cart" at bounding box center [1119, 88] width 264 height 32
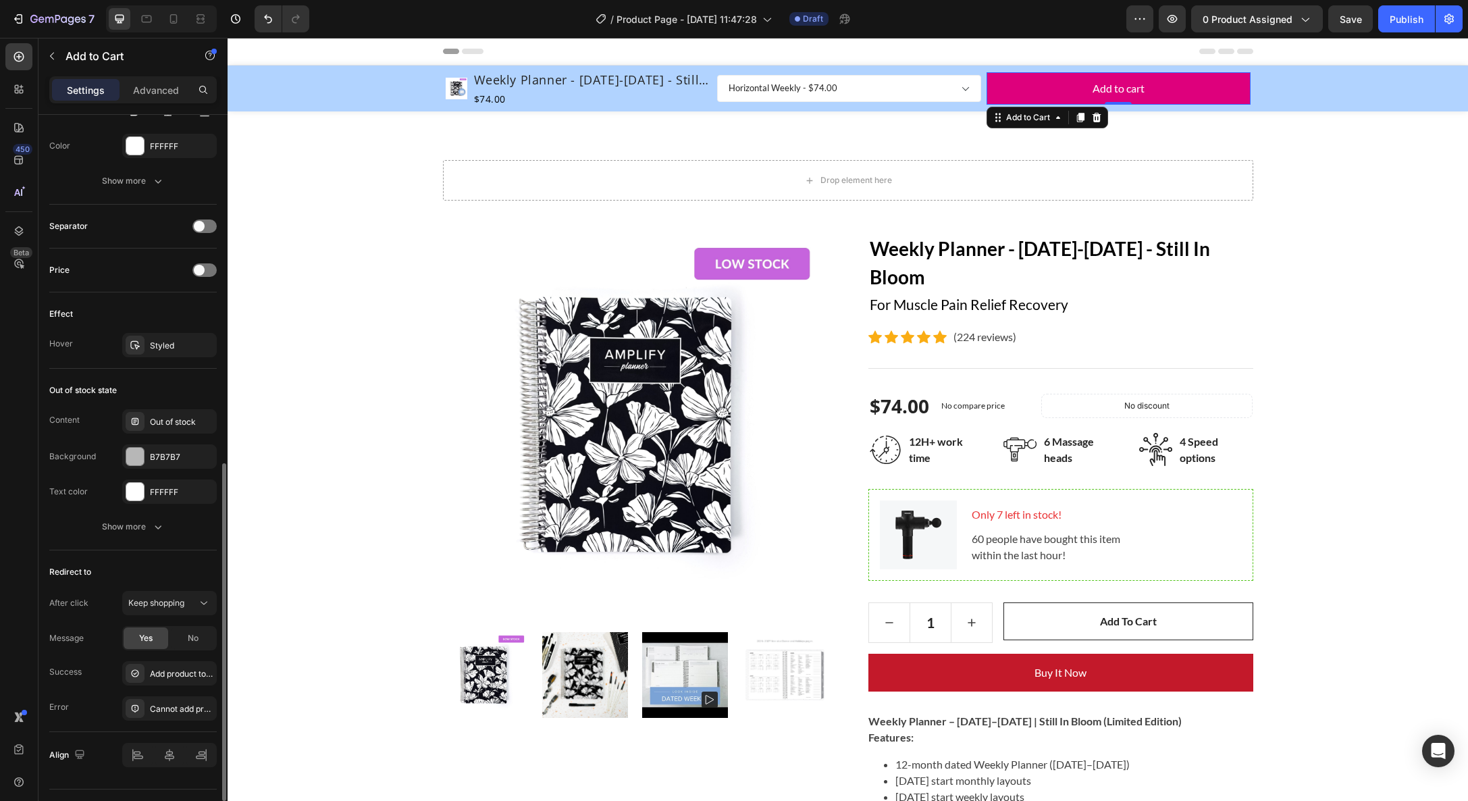
scroll to position [767, 0]
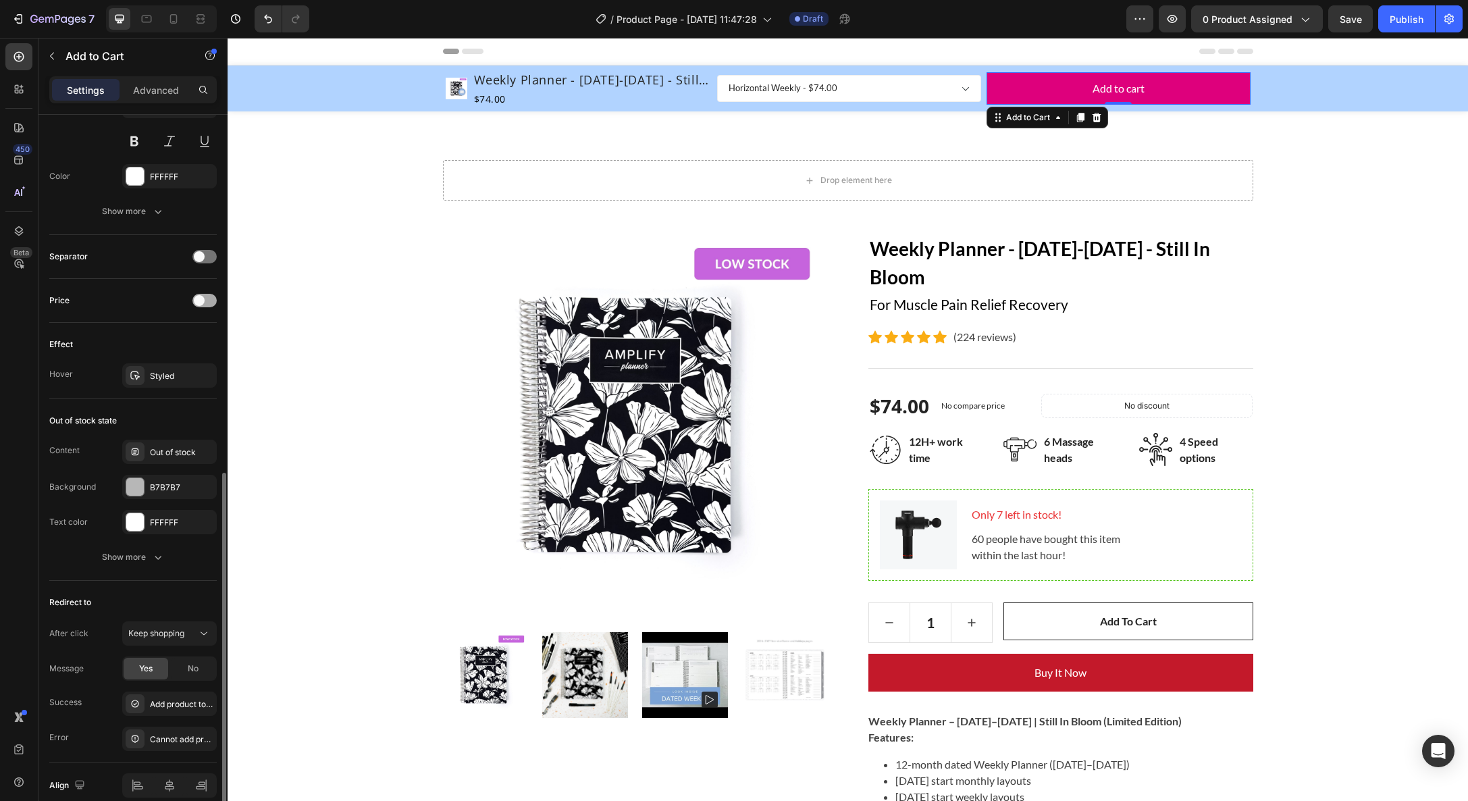
click at [204, 298] on div at bounding box center [204, 301] width 24 height 14
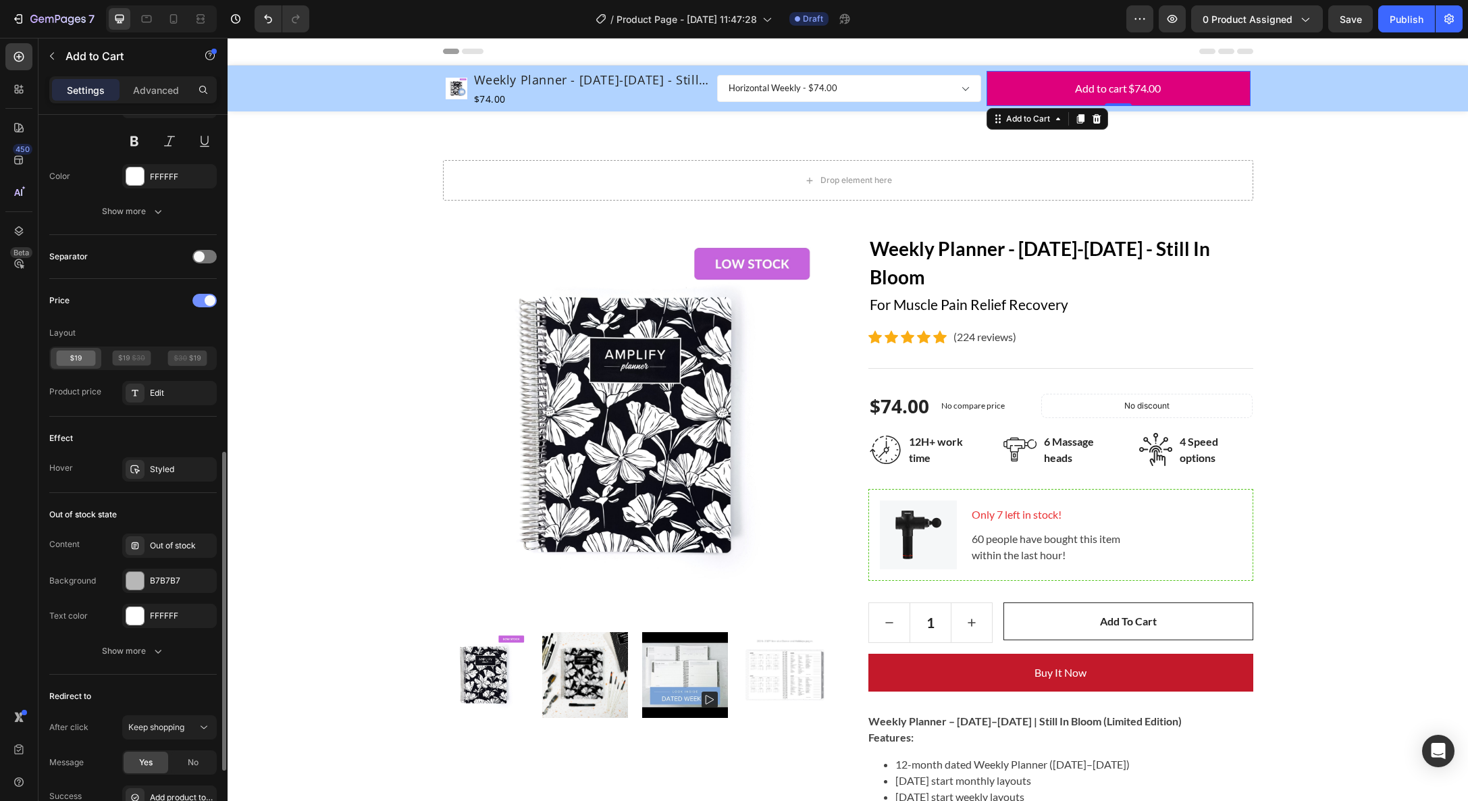
click at [204, 298] on div at bounding box center [204, 301] width 24 height 14
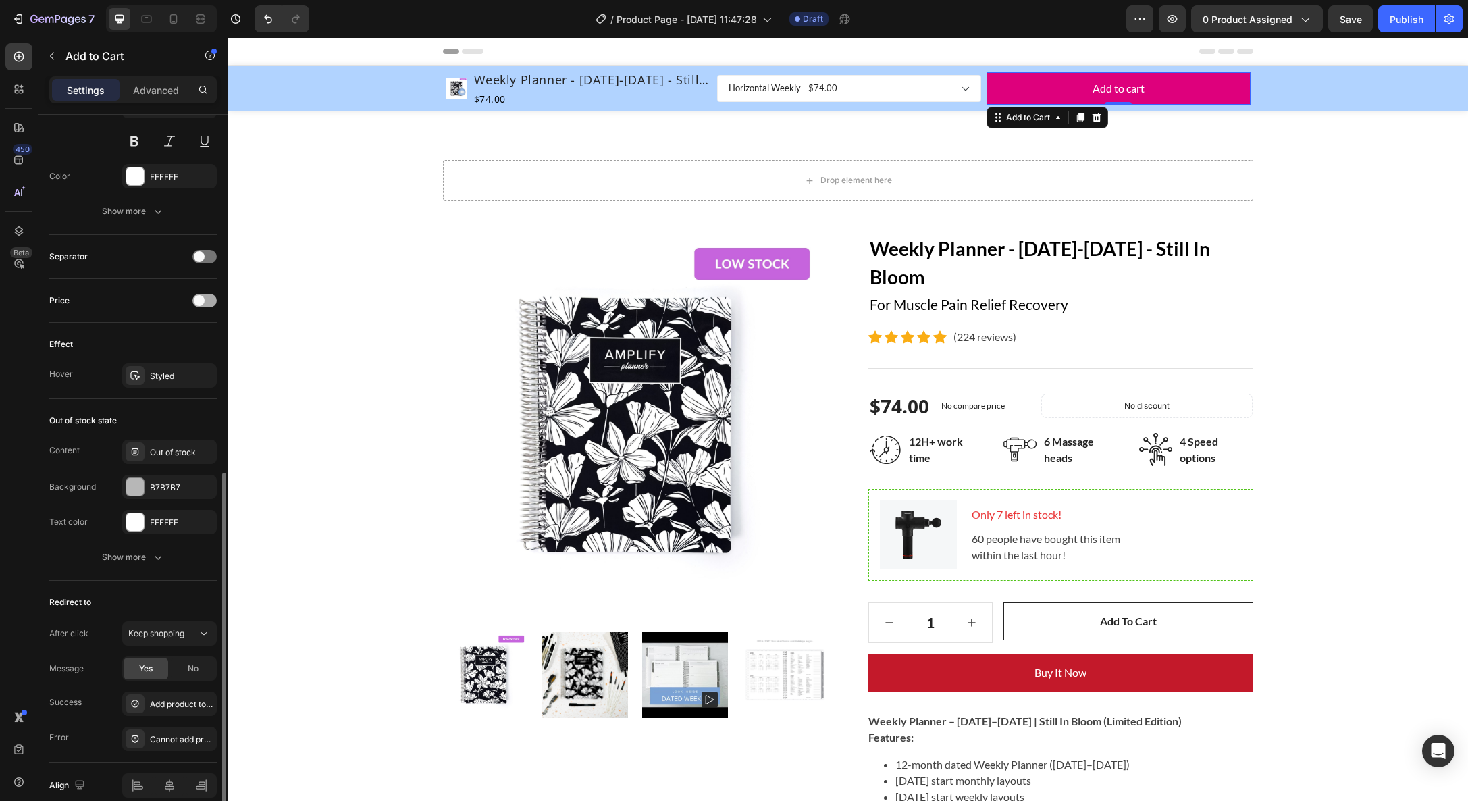
click at [204, 298] on span at bounding box center [199, 300] width 11 height 11
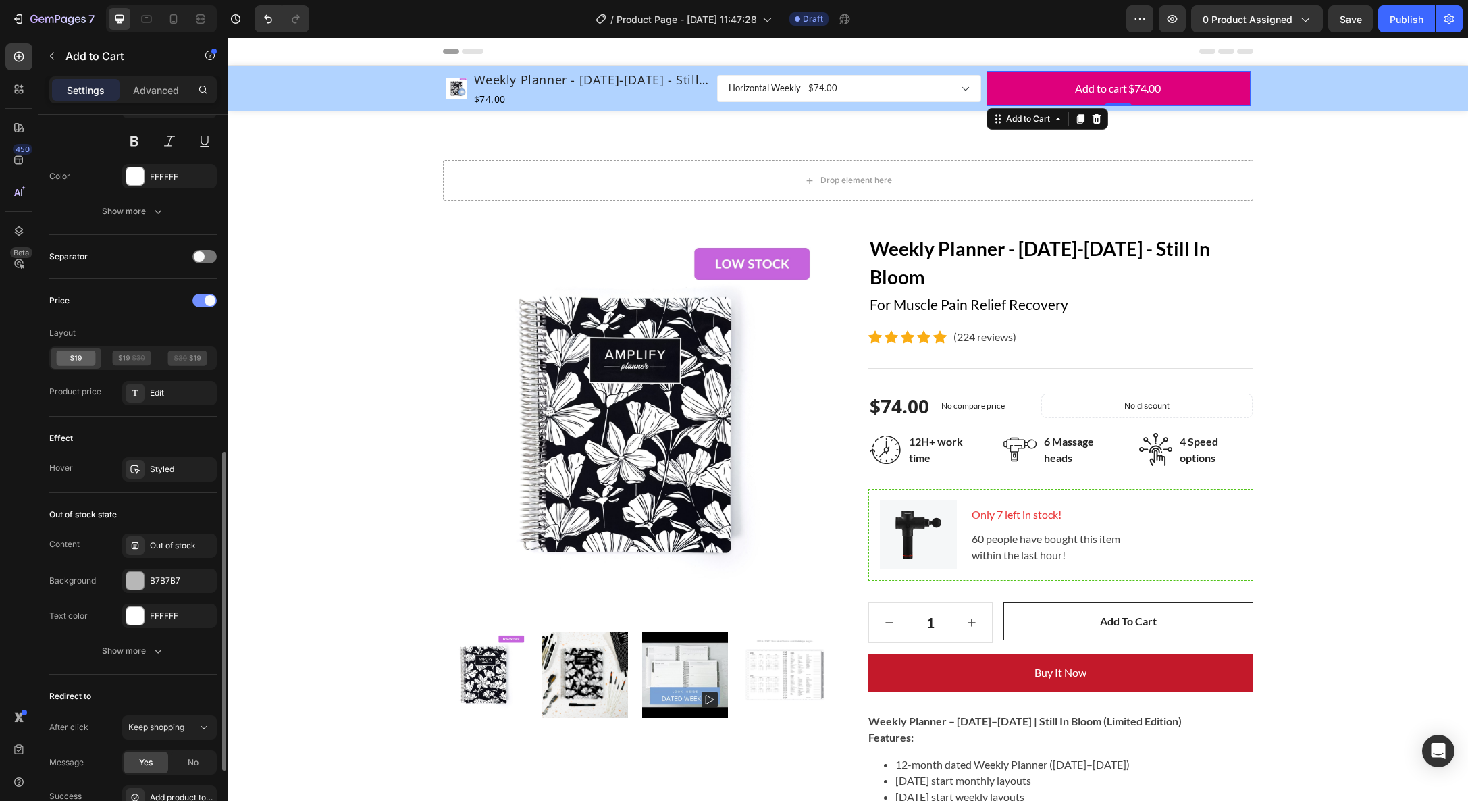
click at [204, 298] on div at bounding box center [204, 301] width 24 height 14
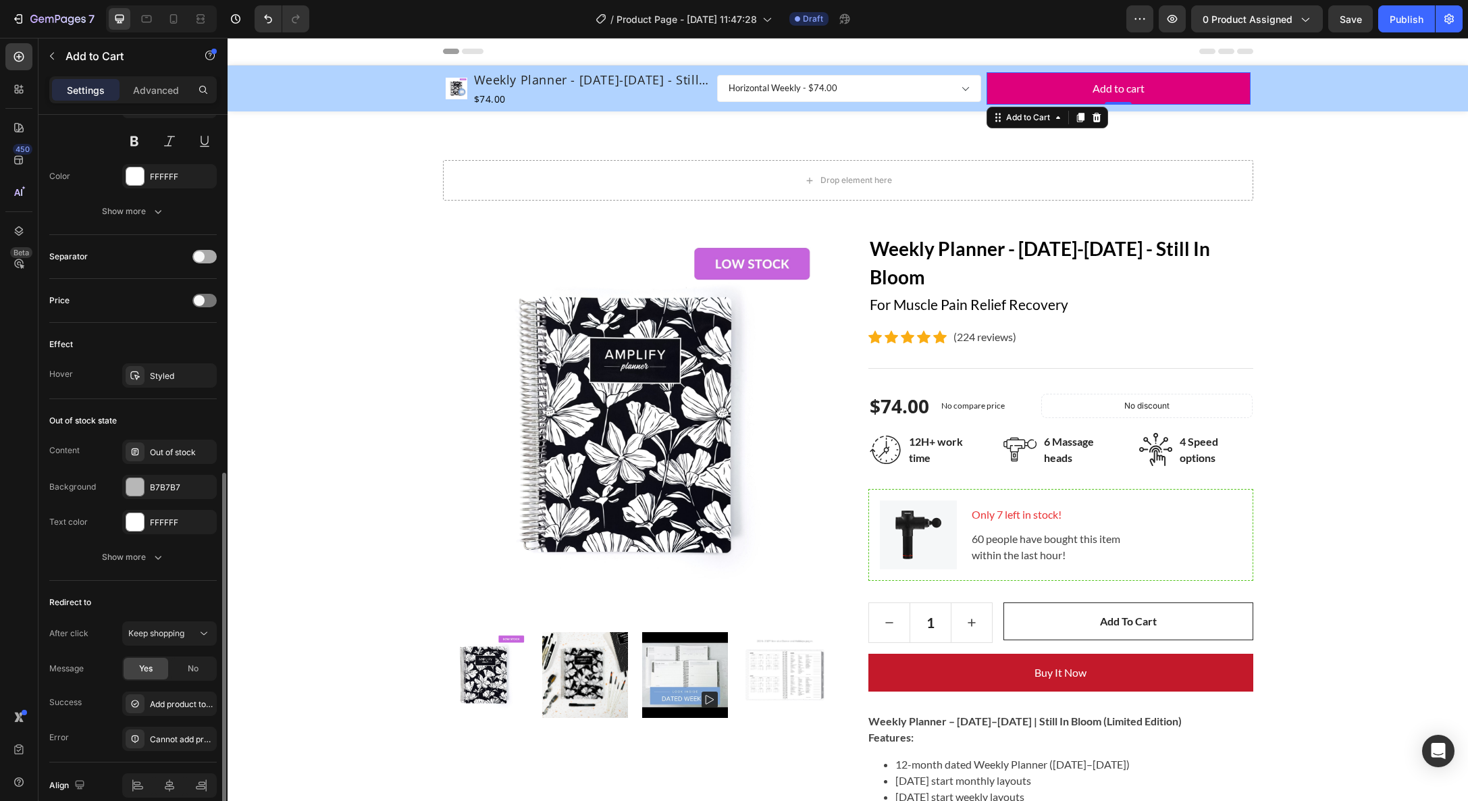
click at [203, 252] on div at bounding box center [204, 257] width 24 height 14
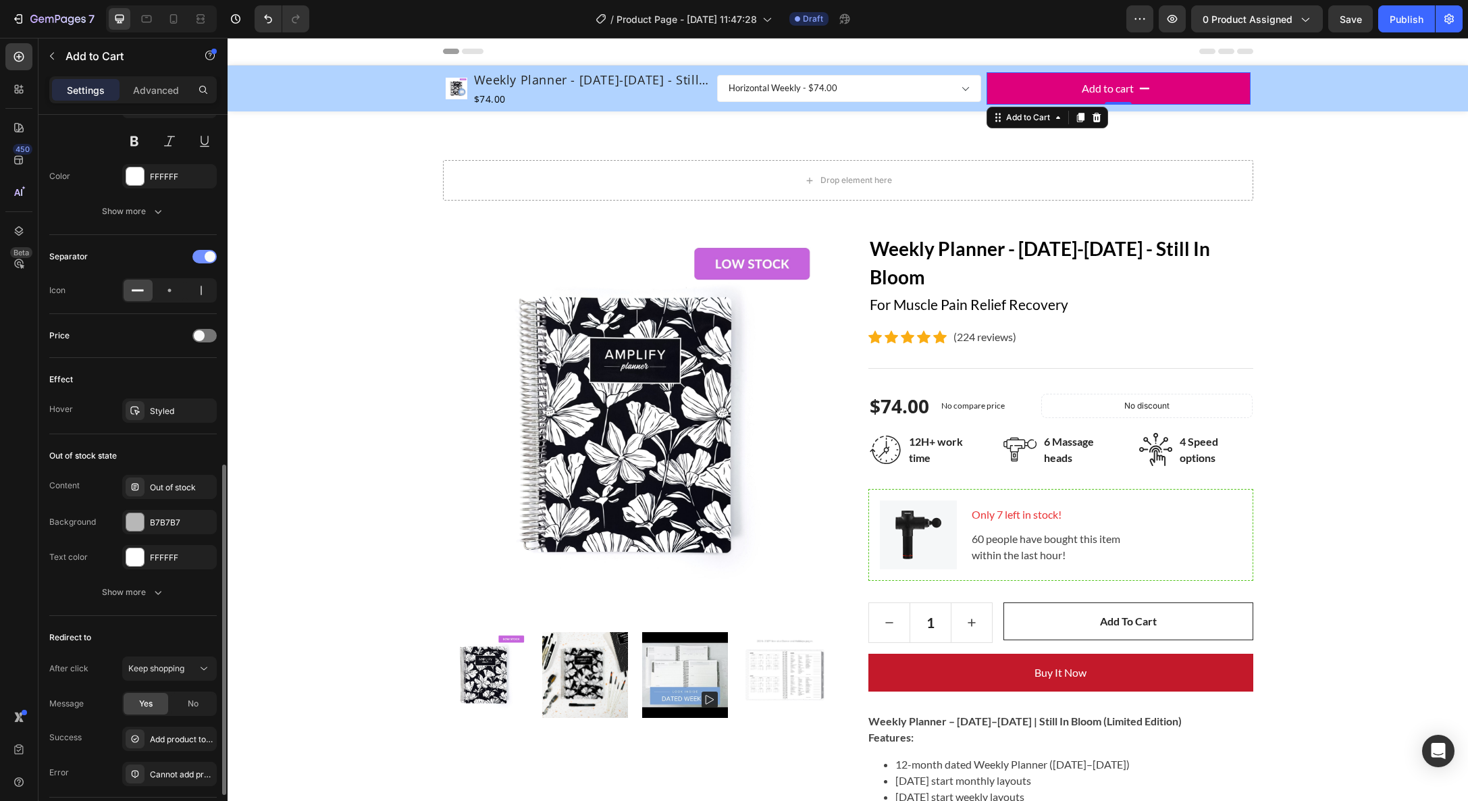
click at [203, 252] on div at bounding box center [204, 257] width 24 height 14
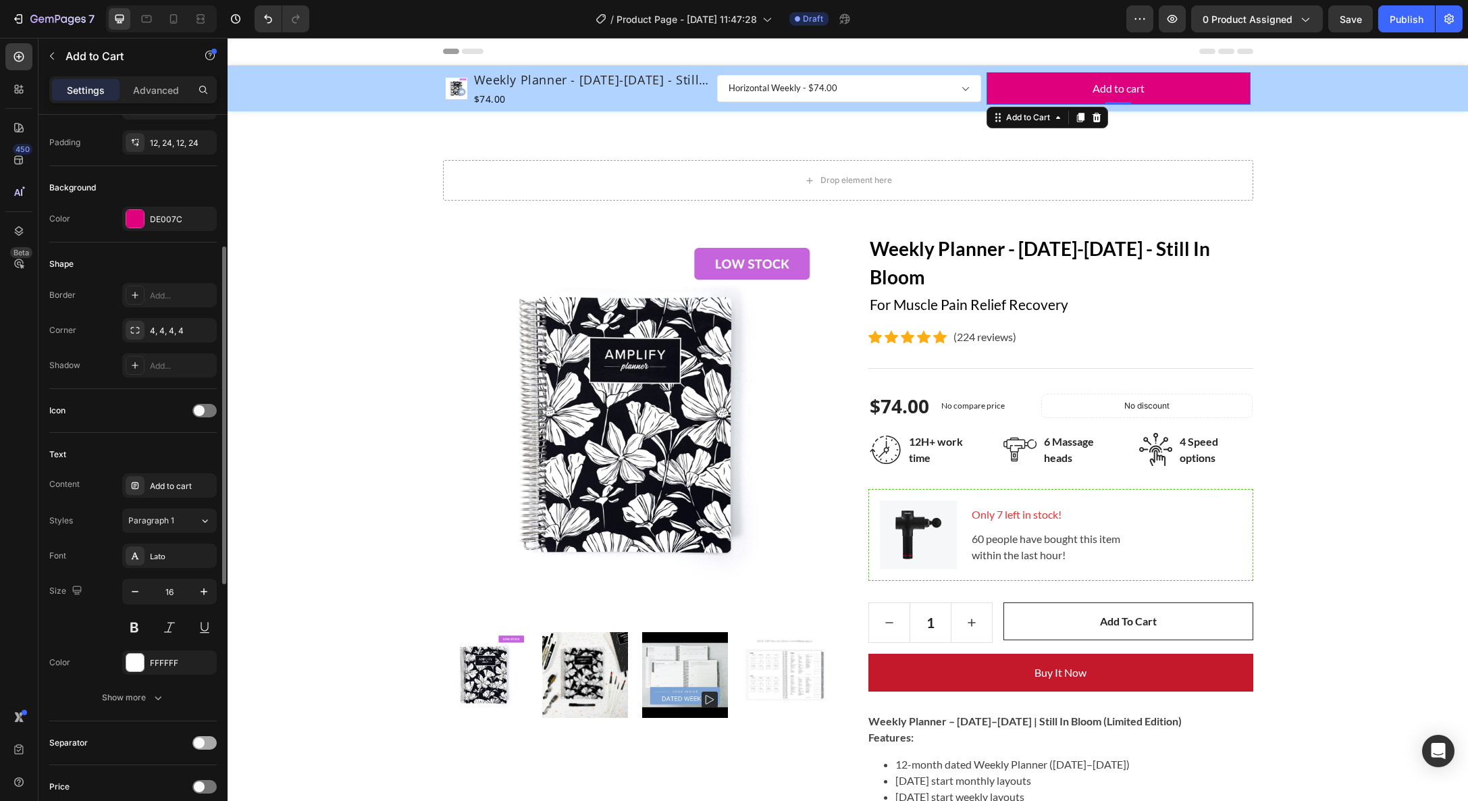
scroll to position [282, 0]
click at [201, 409] on span at bounding box center [199, 409] width 11 height 11
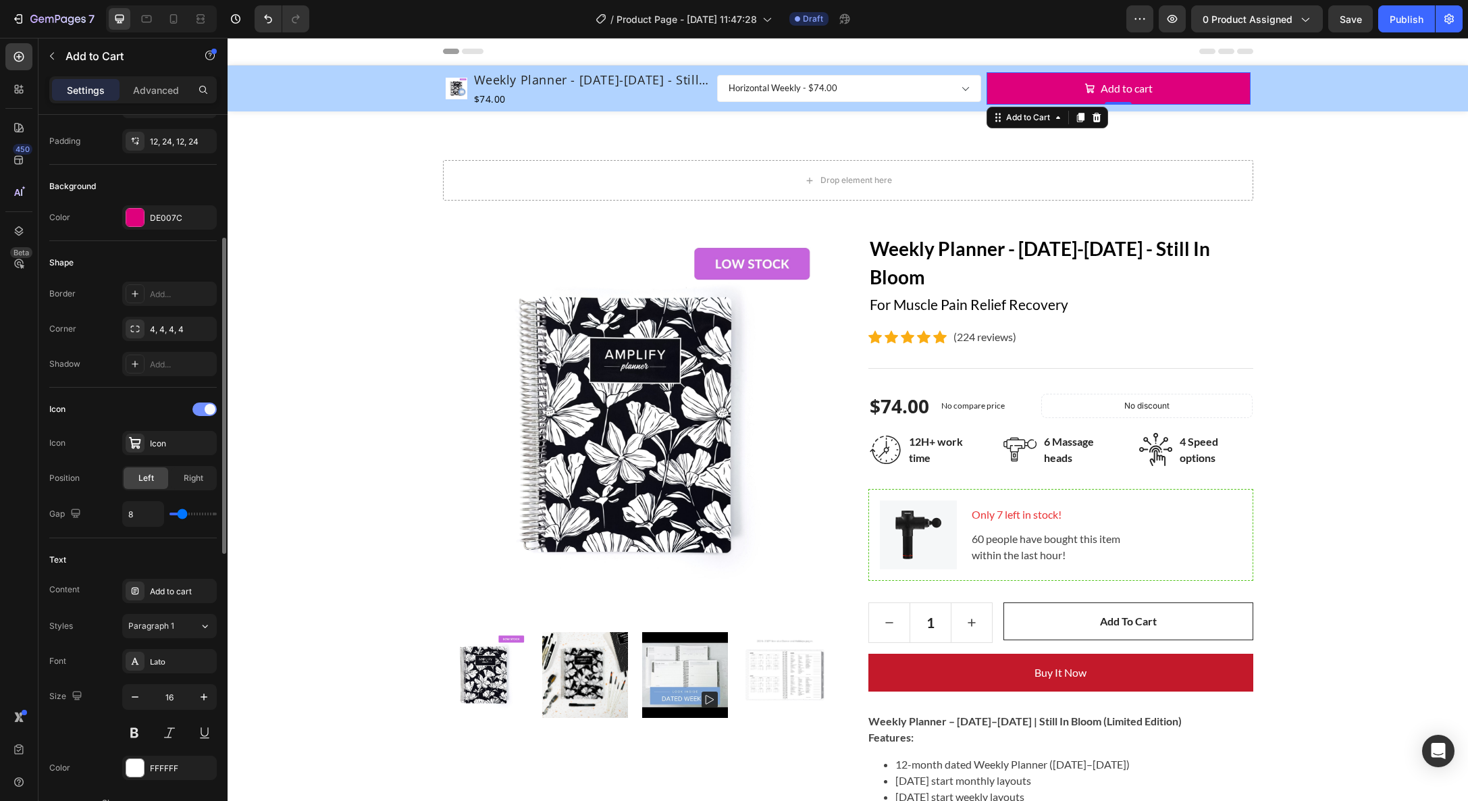
click at [201, 409] on div at bounding box center [204, 410] width 24 height 14
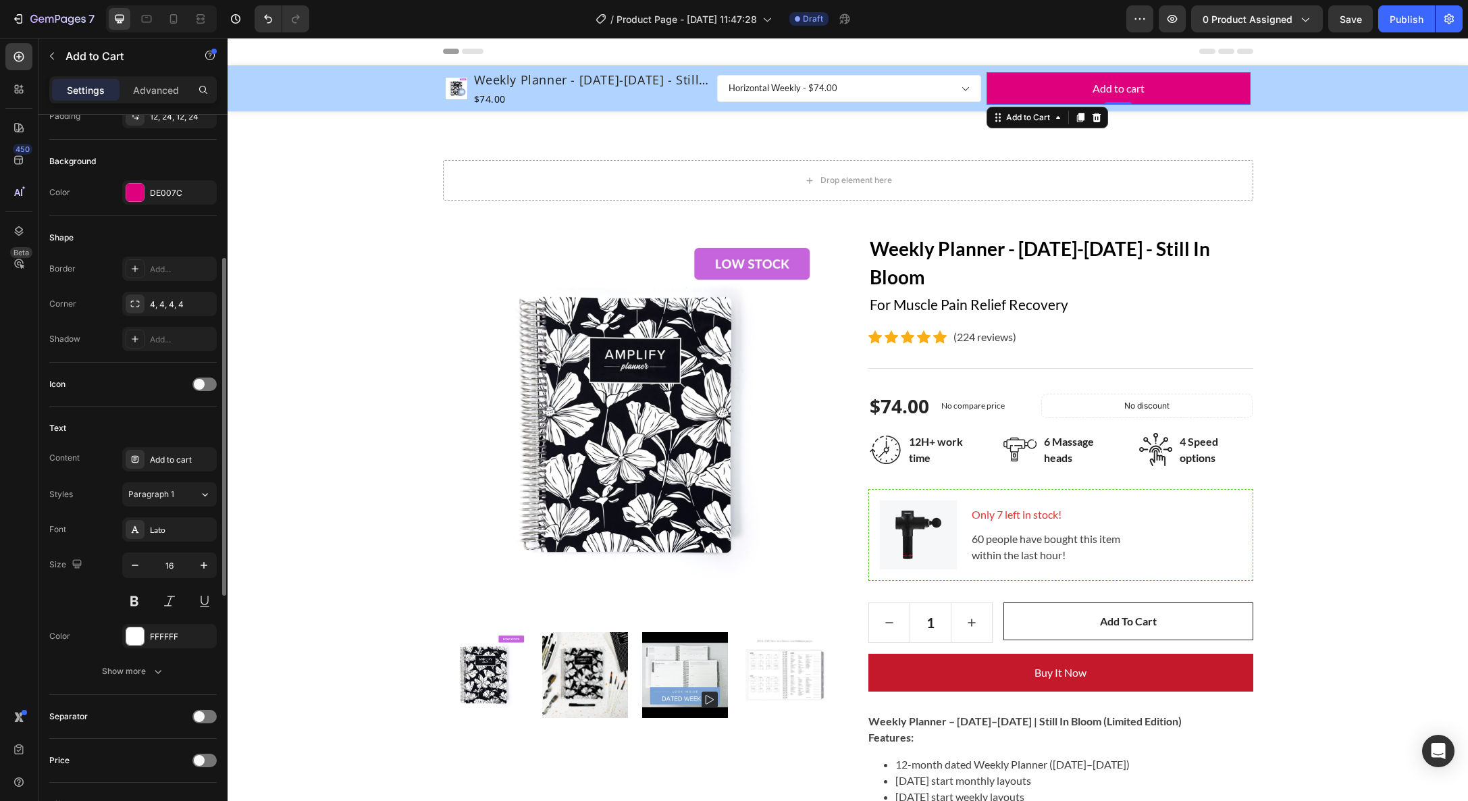
scroll to position [312, 0]
click at [137, 671] on div "Show more" at bounding box center [133, 666] width 63 height 14
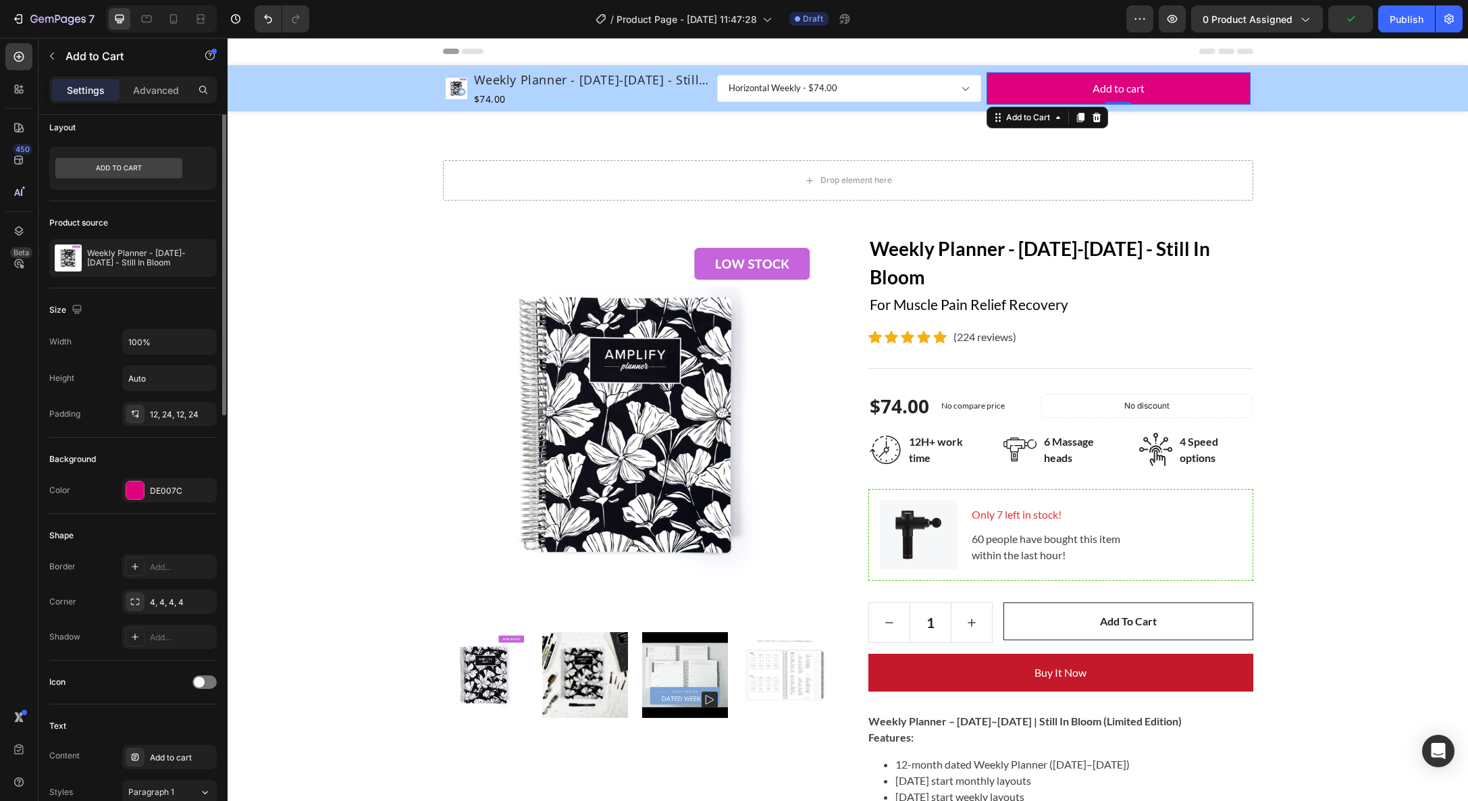
scroll to position [0, 0]
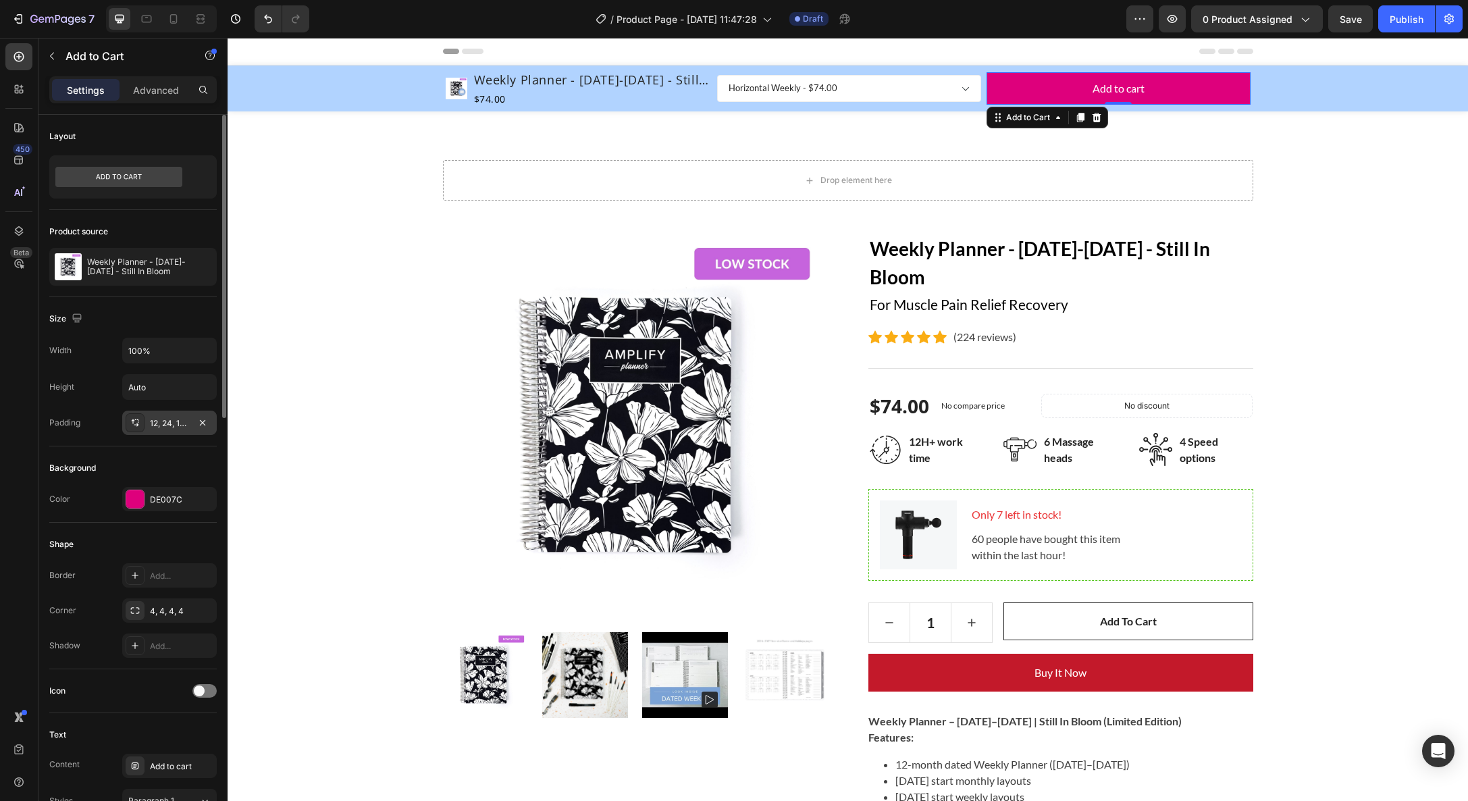
click at [174, 421] on div "12, 24, 12, 24" at bounding box center [169, 423] width 39 height 12
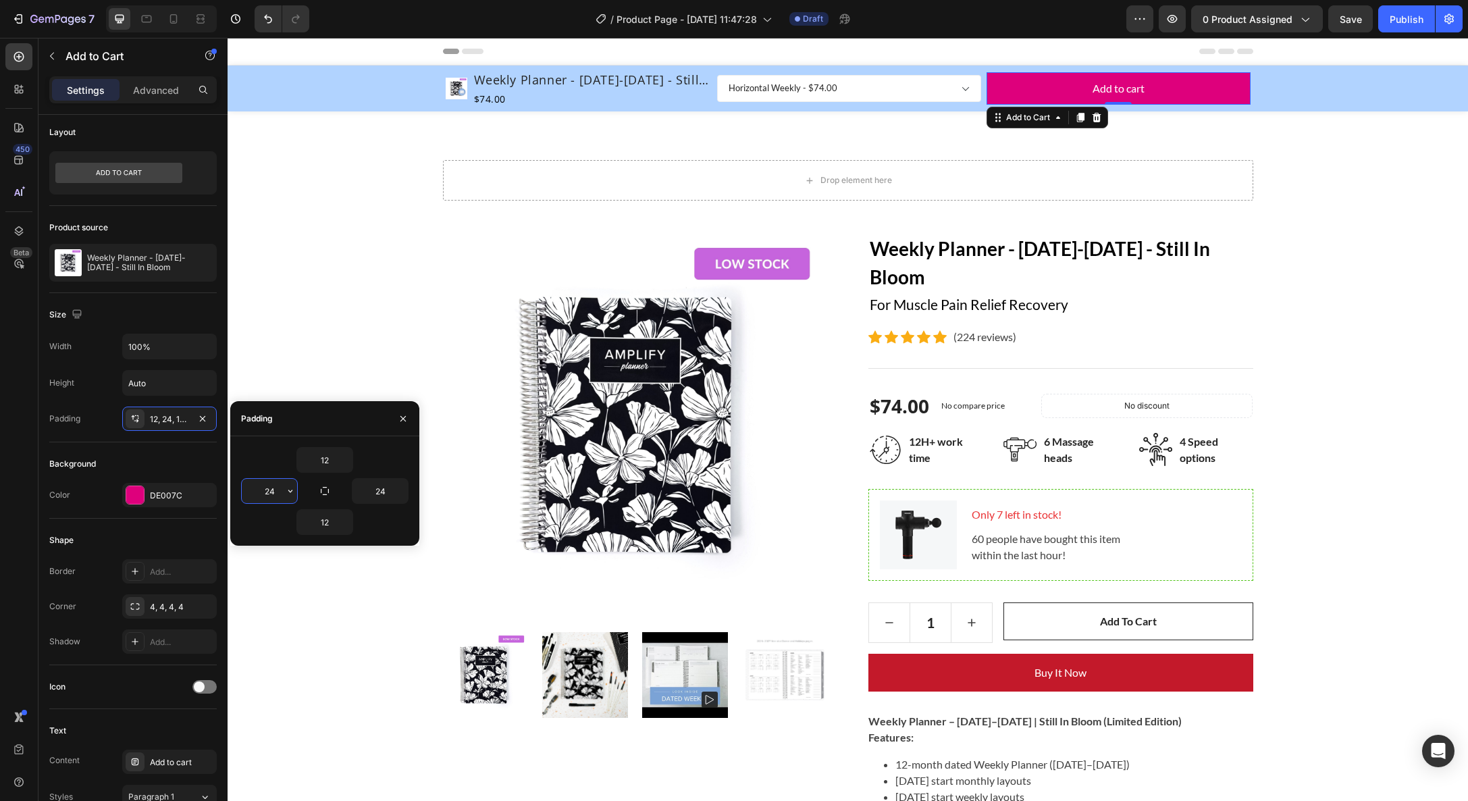
click at [277, 489] on input "24" at bounding box center [269, 491] width 55 height 24
click at [289, 492] on icon "button" at bounding box center [290, 491] width 11 height 11
click at [276, 490] on input "24" at bounding box center [269, 491] width 55 height 24
click at [382, 488] on input "24" at bounding box center [380, 491] width 55 height 24
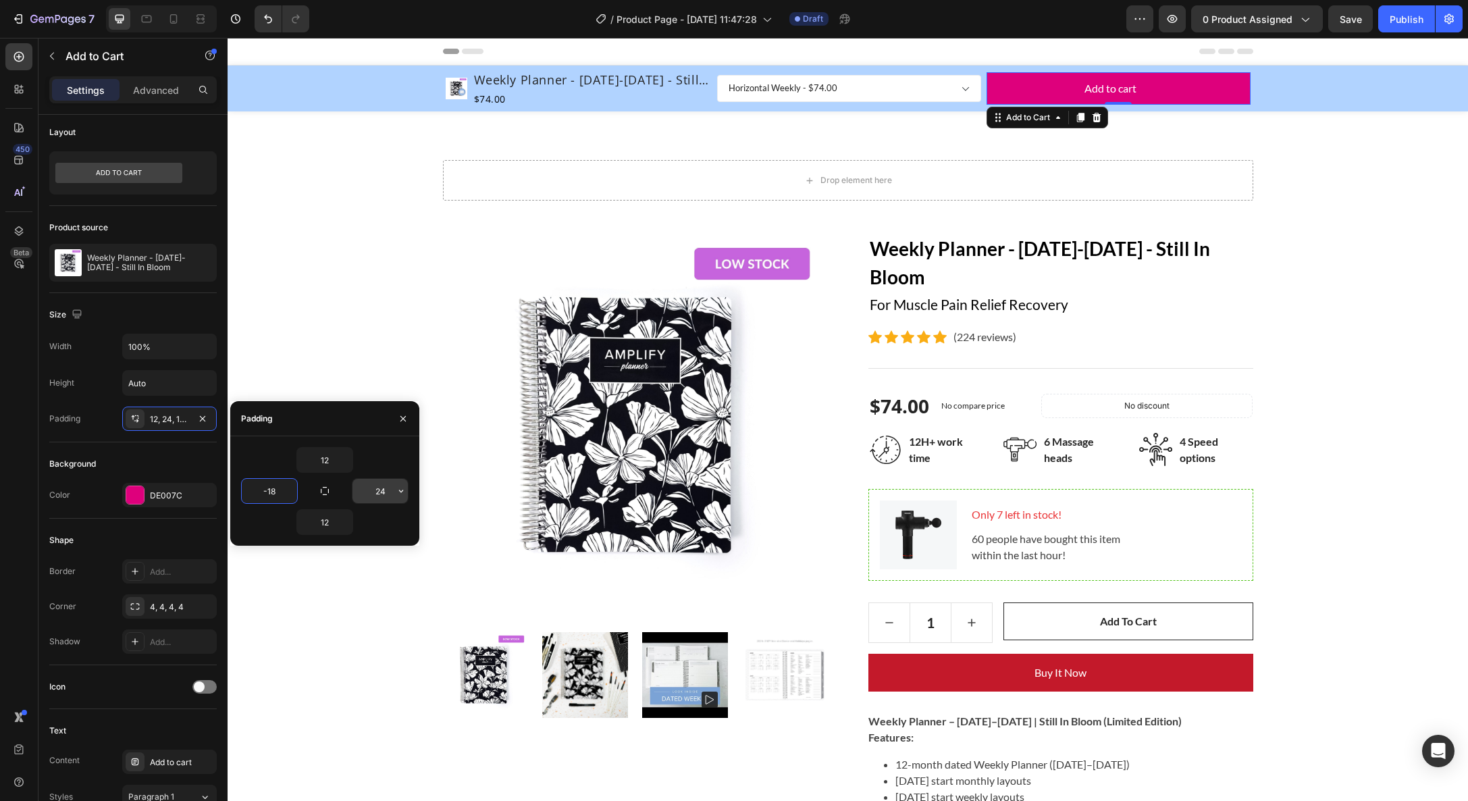
type input "24"
click at [383, 486] on input "24" at bounding box center [380, 491] width 55 height 24
click at [384, 486] on input "24" at bounding box center [380, 491] width 55 height 24
type input "7"
click at [400, 417] on icon "button" at bounding box center [403, 418] width 11 height 11
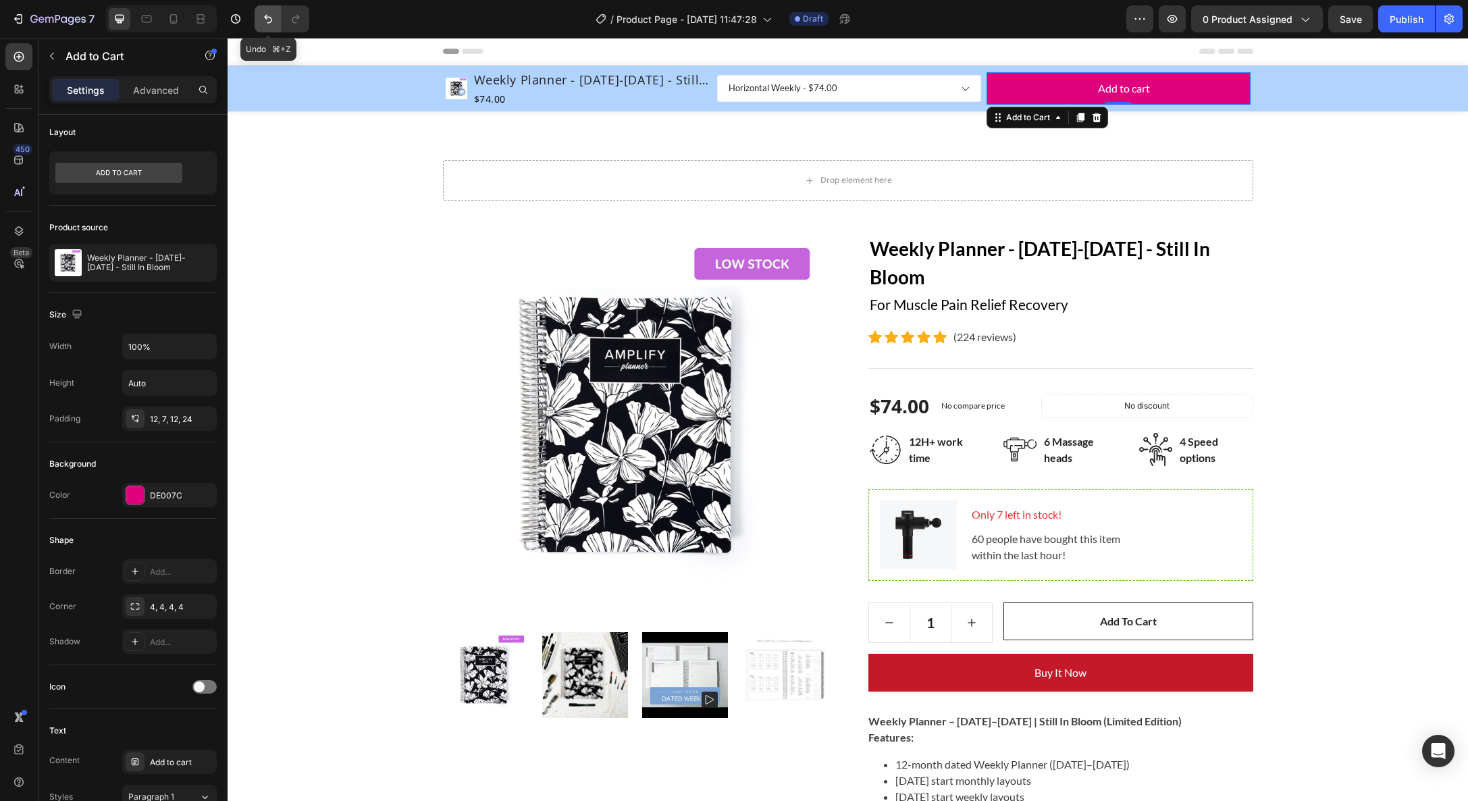
click at [267, 17] on icon "Undo/Redo" at bounding box center [268, 19] width 8 height 9
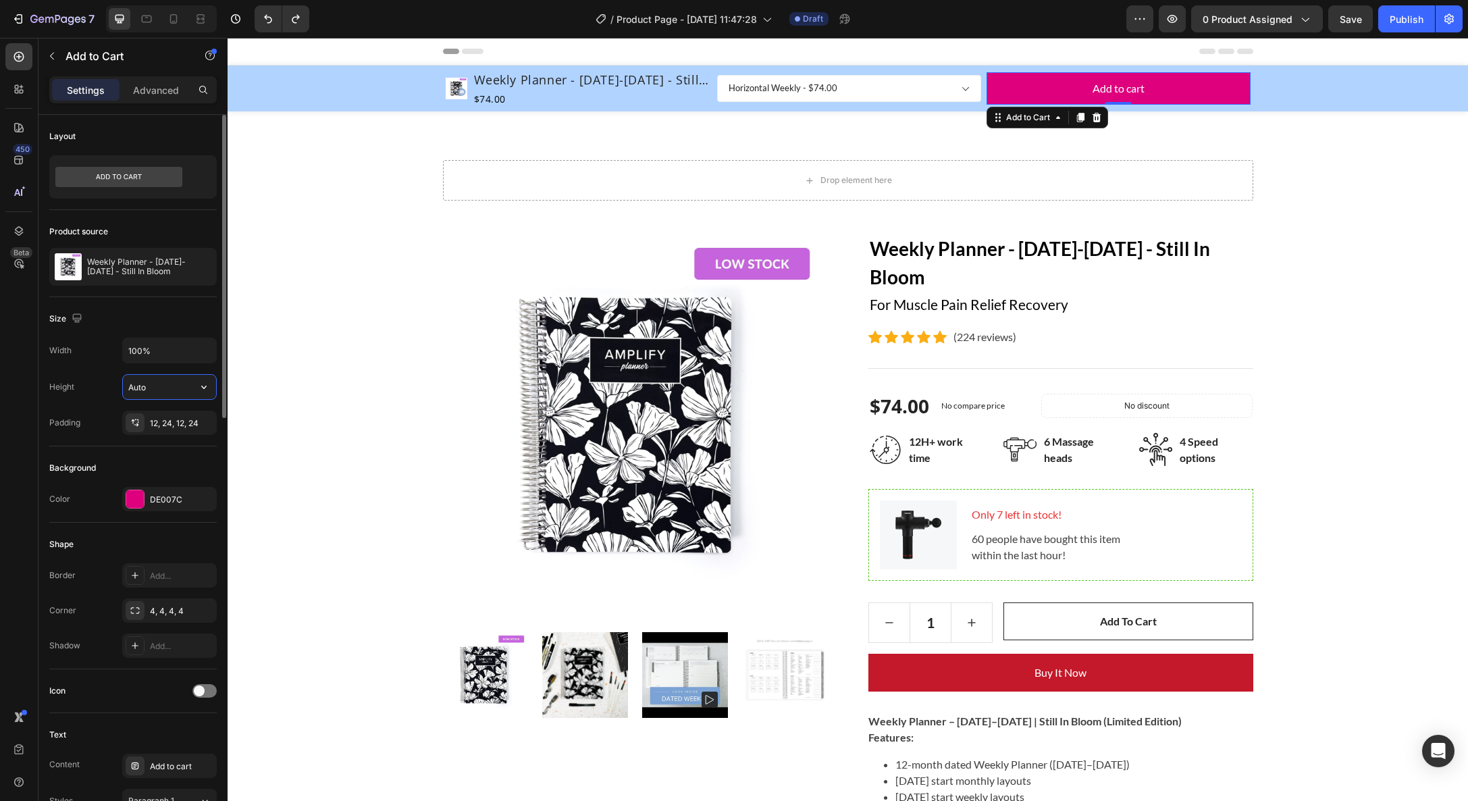
click at [162, 390] on input "Auto" at bounding box center [169, 387] width 93 height 24
click at [146, 138] on div "Layout" at bounding box center [132, 137] width 167 height 22
click at [161, 89] on p "Advanced" at bounding box center [156, 90] width 46 height 14
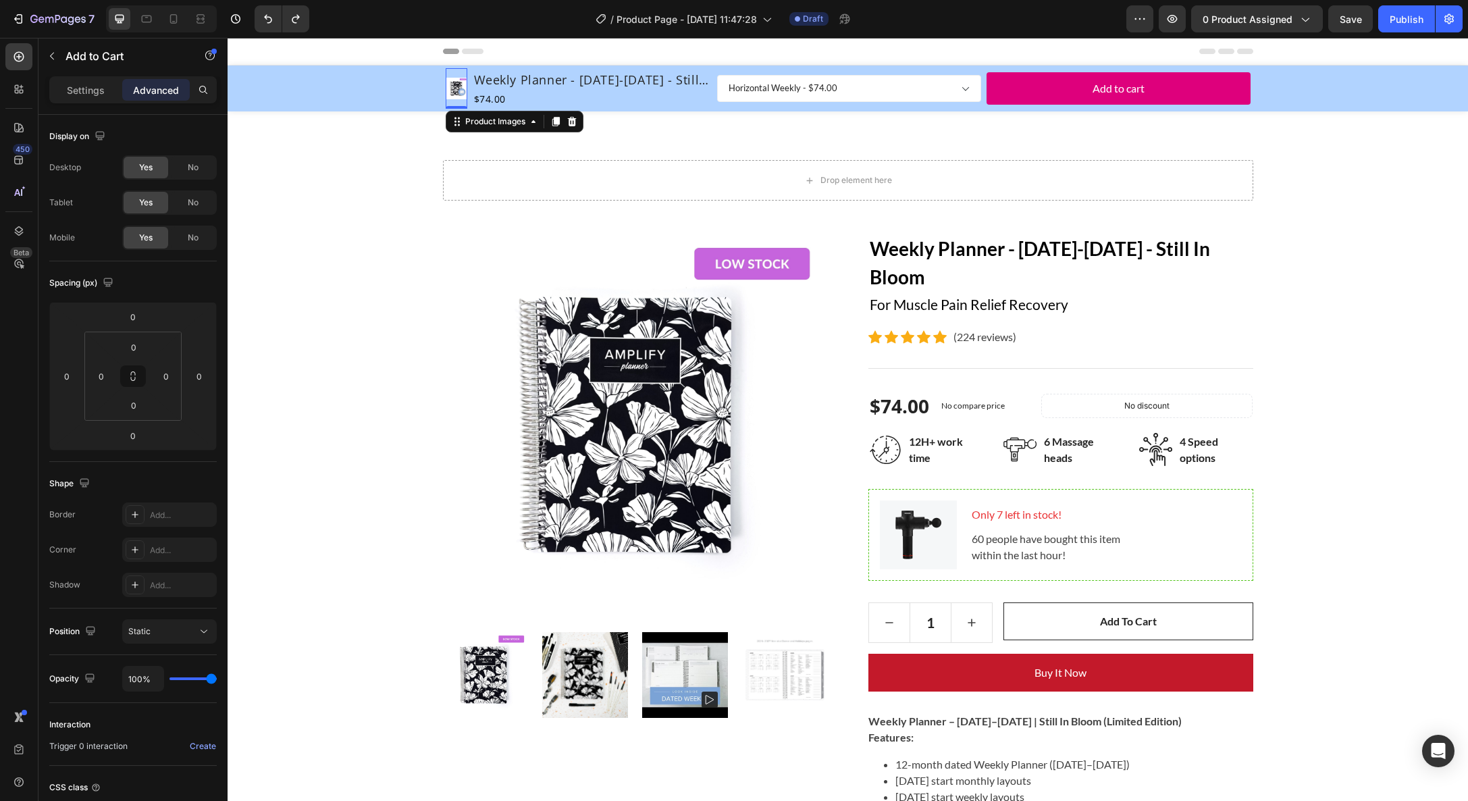
click at [461, 91] on img at bounding box center [457, 89] width 22 height 22
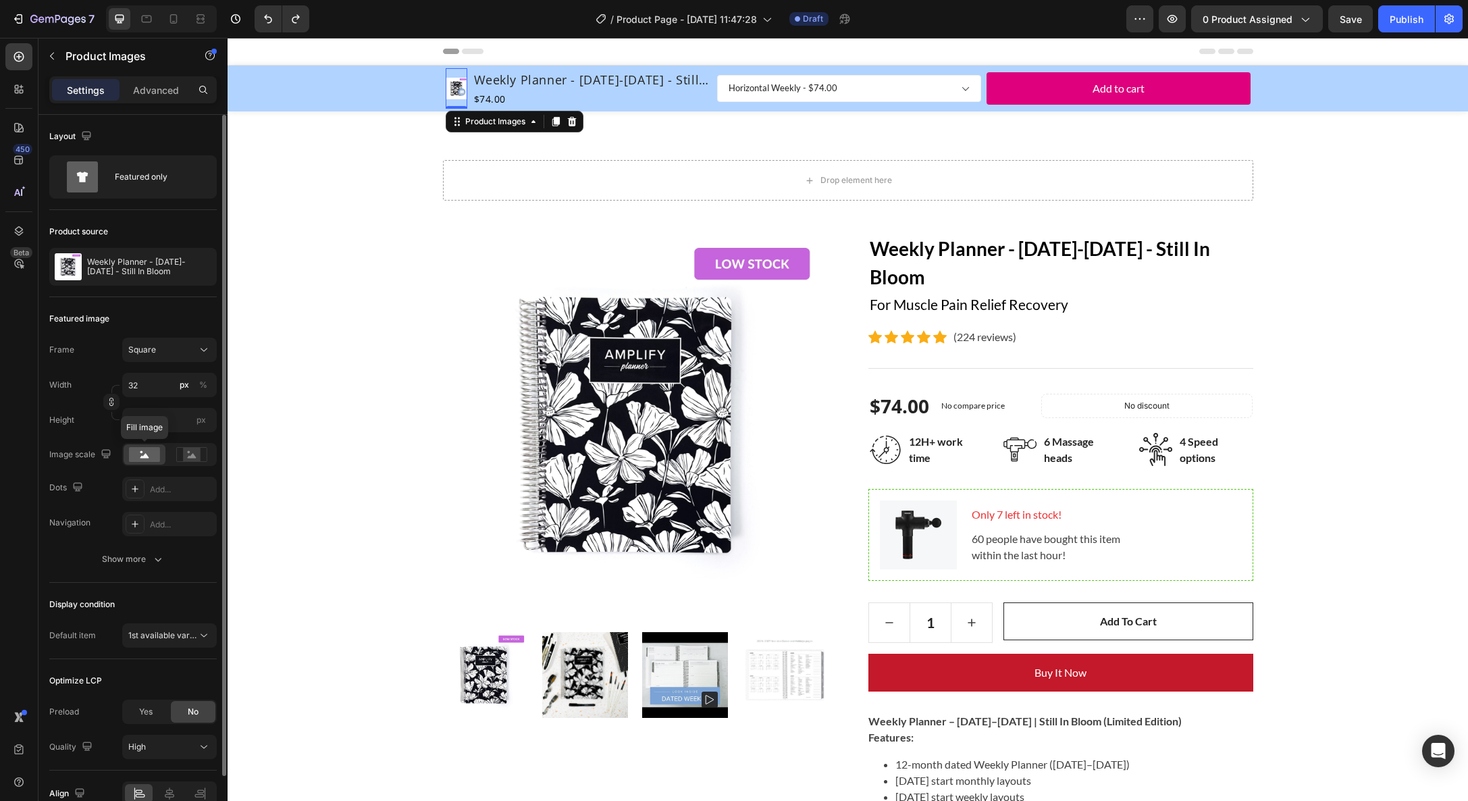
click at [138, 456] on rect at bounding box center [144, 454] width 31 height 15
click at [201, 456] on icon at bounding box center [191, 454] width 31 height 15
click at [138, 455] on rect at bounding box center [144, 454] width 31 height 15
click at [186, 344] on div "Square" at bounding box center [161, 350] width 66 height 12
click at [177, 425] on div "Horizontal" at bounding box center [157, 434] width 108 height 26
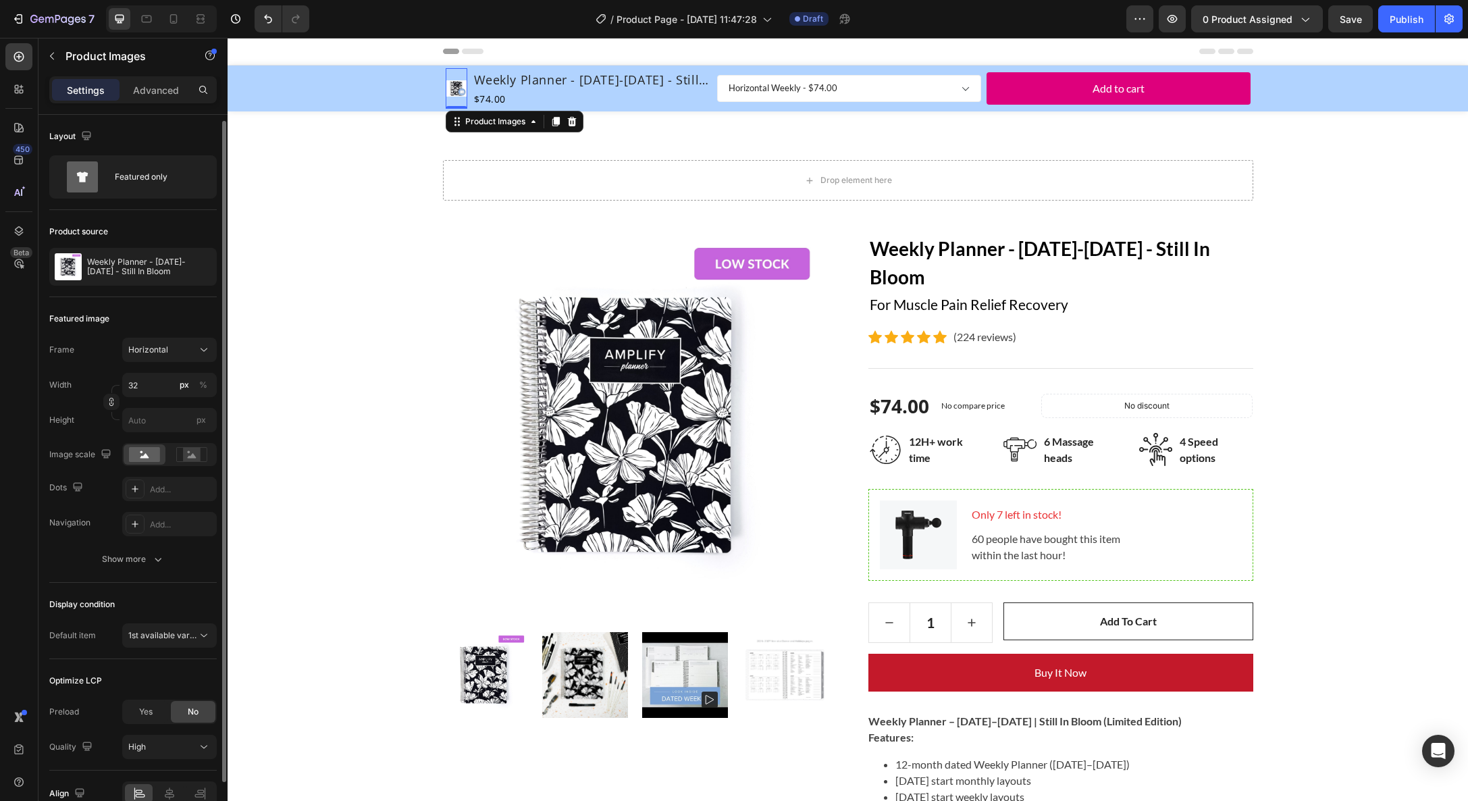
scroll to position [3, 0]
click at [149, 432] on div "Frame Horizontal Width 32 px % Height px Image scale Dots Add... Navigation Add…" at bounding box center [132, 433] width 167 height 199
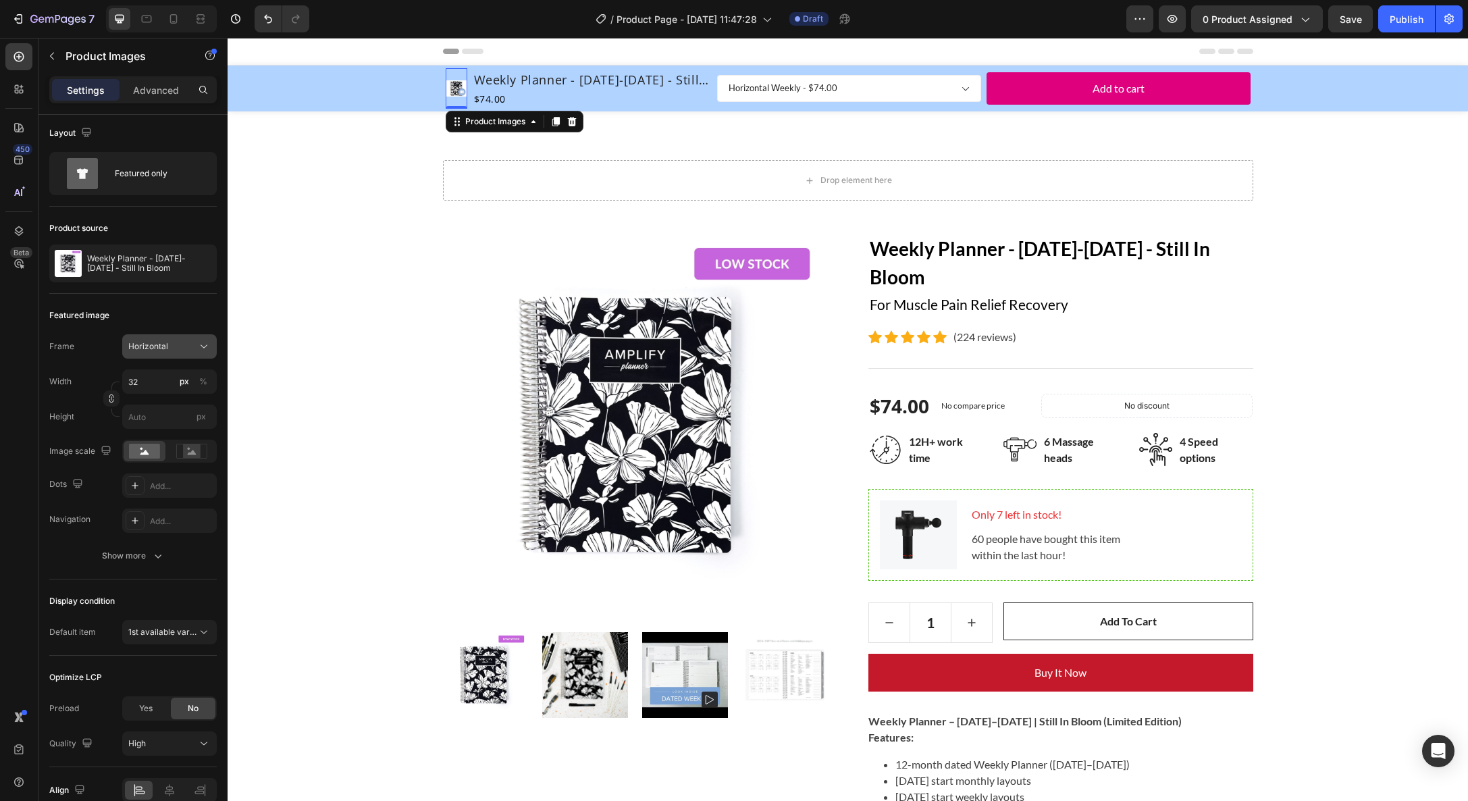
click at [172, 338] on button "Horizontal" at bounding box center [169, 346] width 95 height 24
click at [176, 376] on div "Square" at bounding box center [167, 380] width 78 height 14
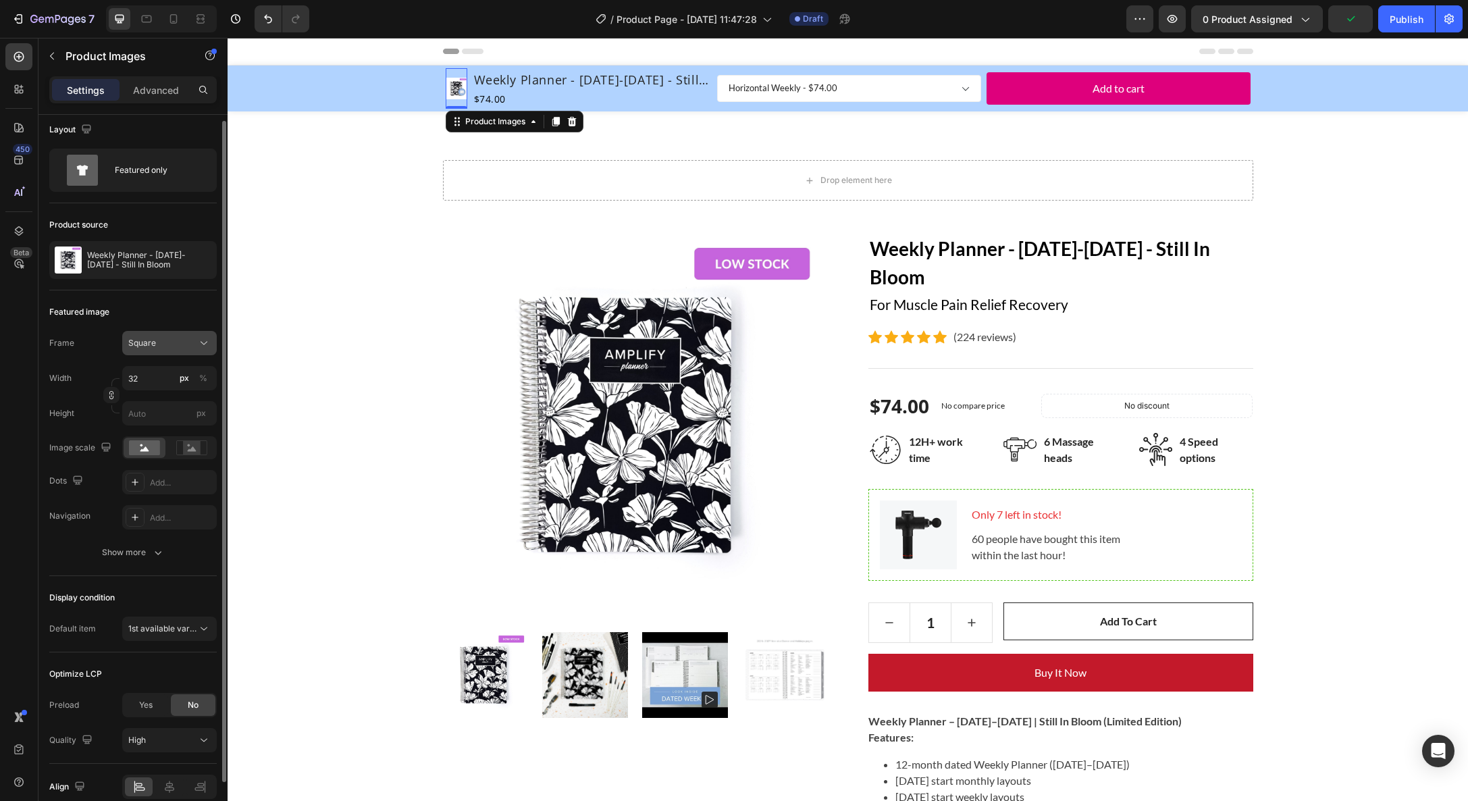
click at [161, 340] on div "Square" at bounding box center [161, 343] width 66 height 12
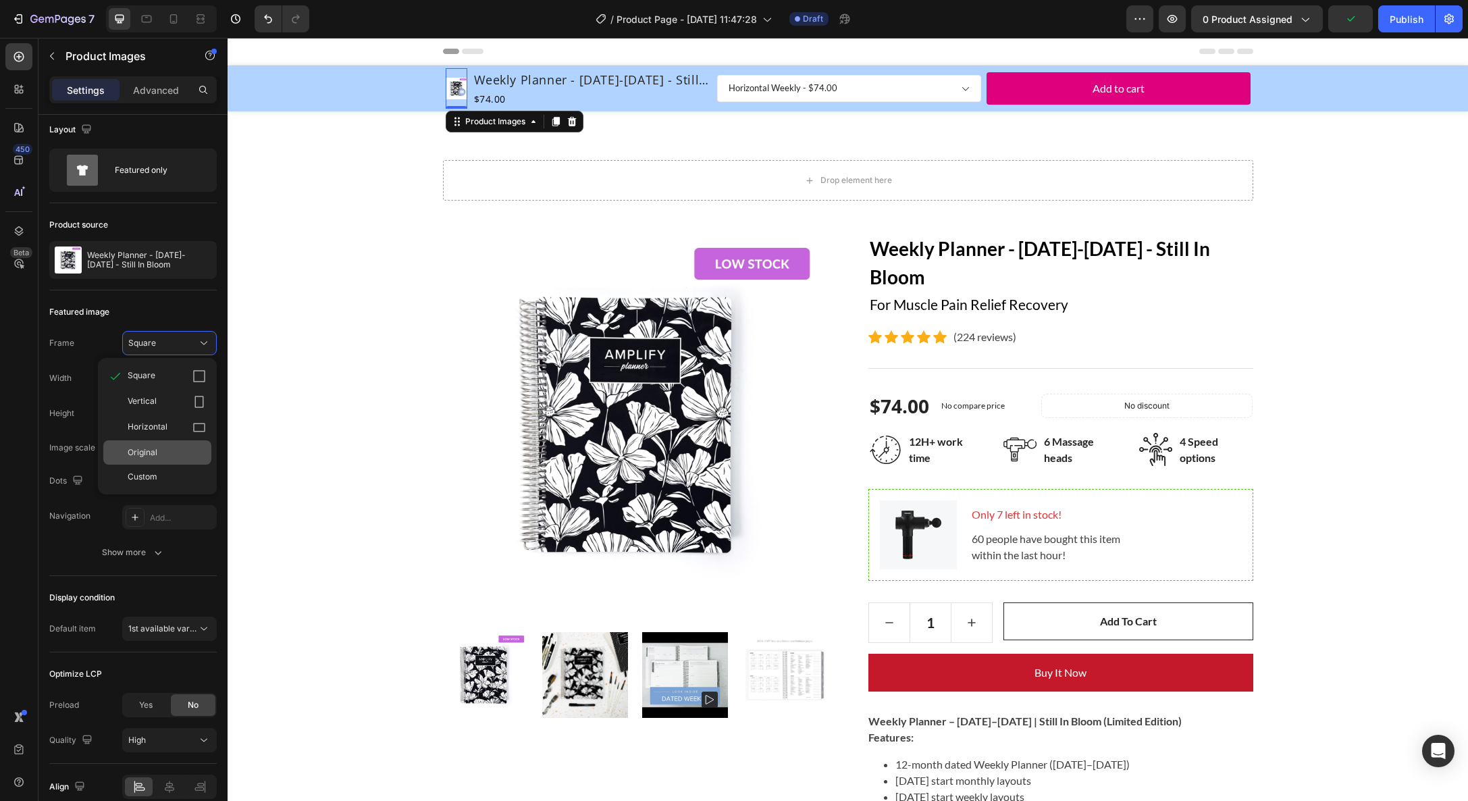
click at [156, 448] on span "Original" at bounding box center [143, 452] width 30 height 12
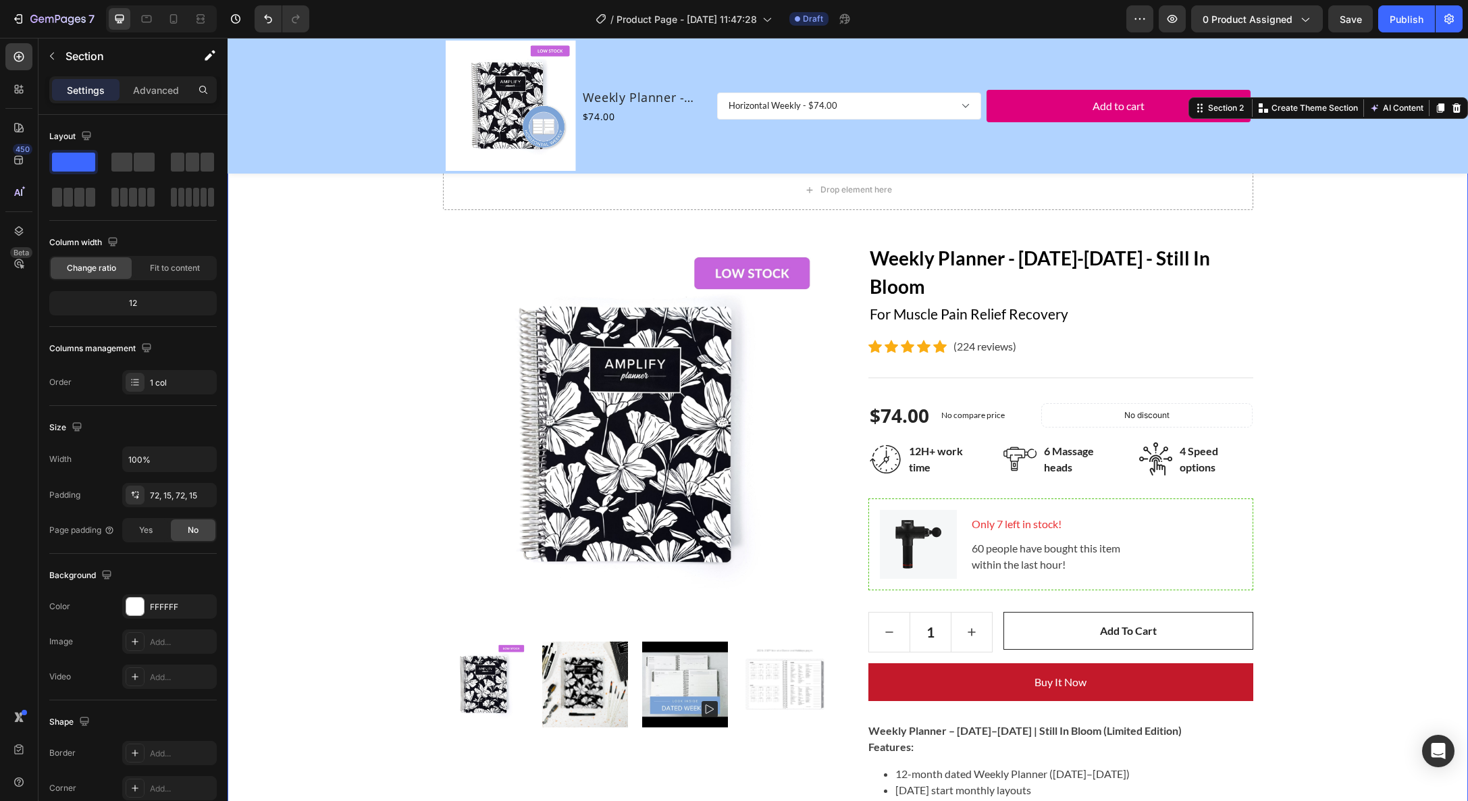
scroll to position [0, 0]
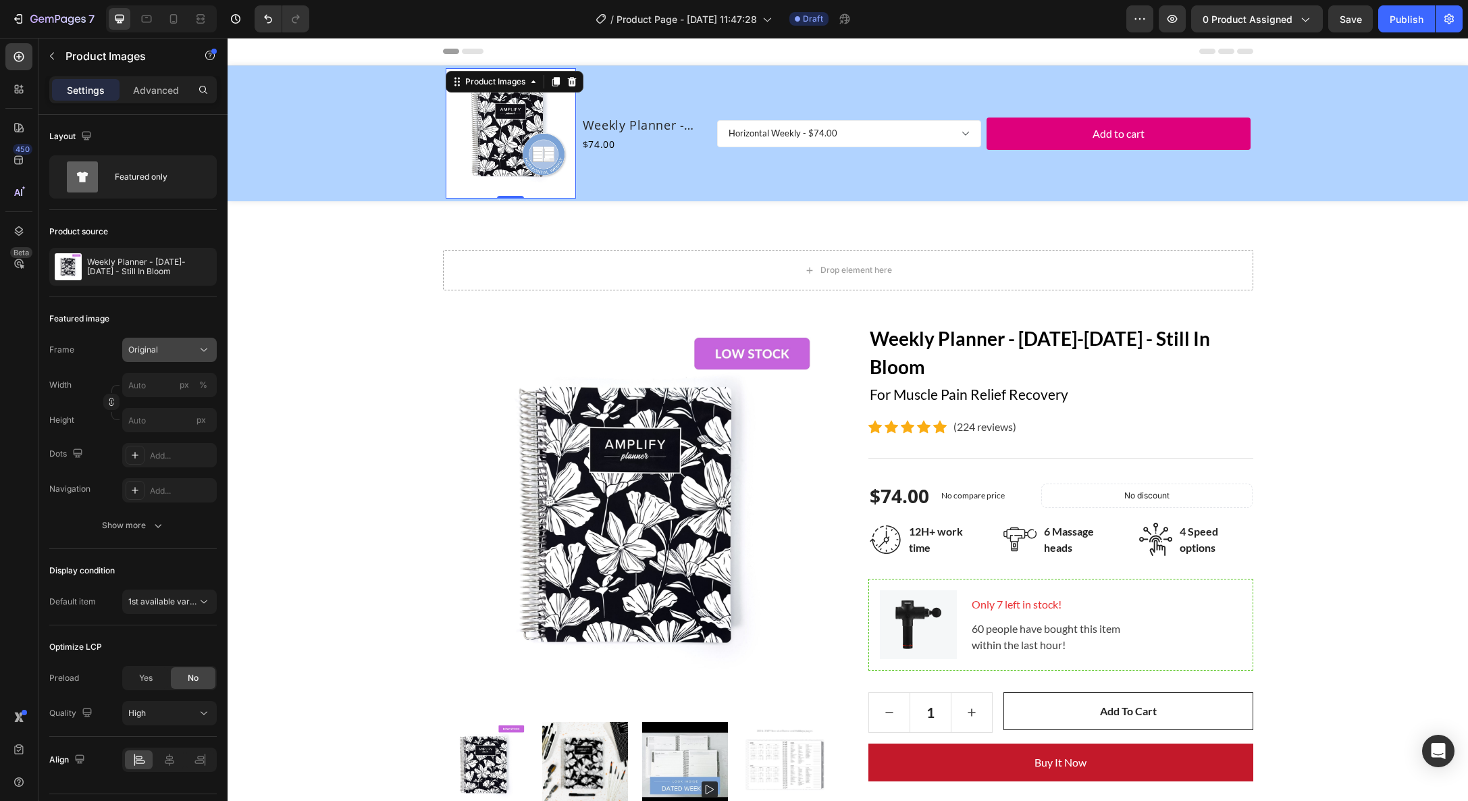
click at [194, 351] on div "Original" at bounding box center [161, 350] width 66 height 12
click at [175, 385] on div "Square" at bounding box center [167, 383] width 78 height 14
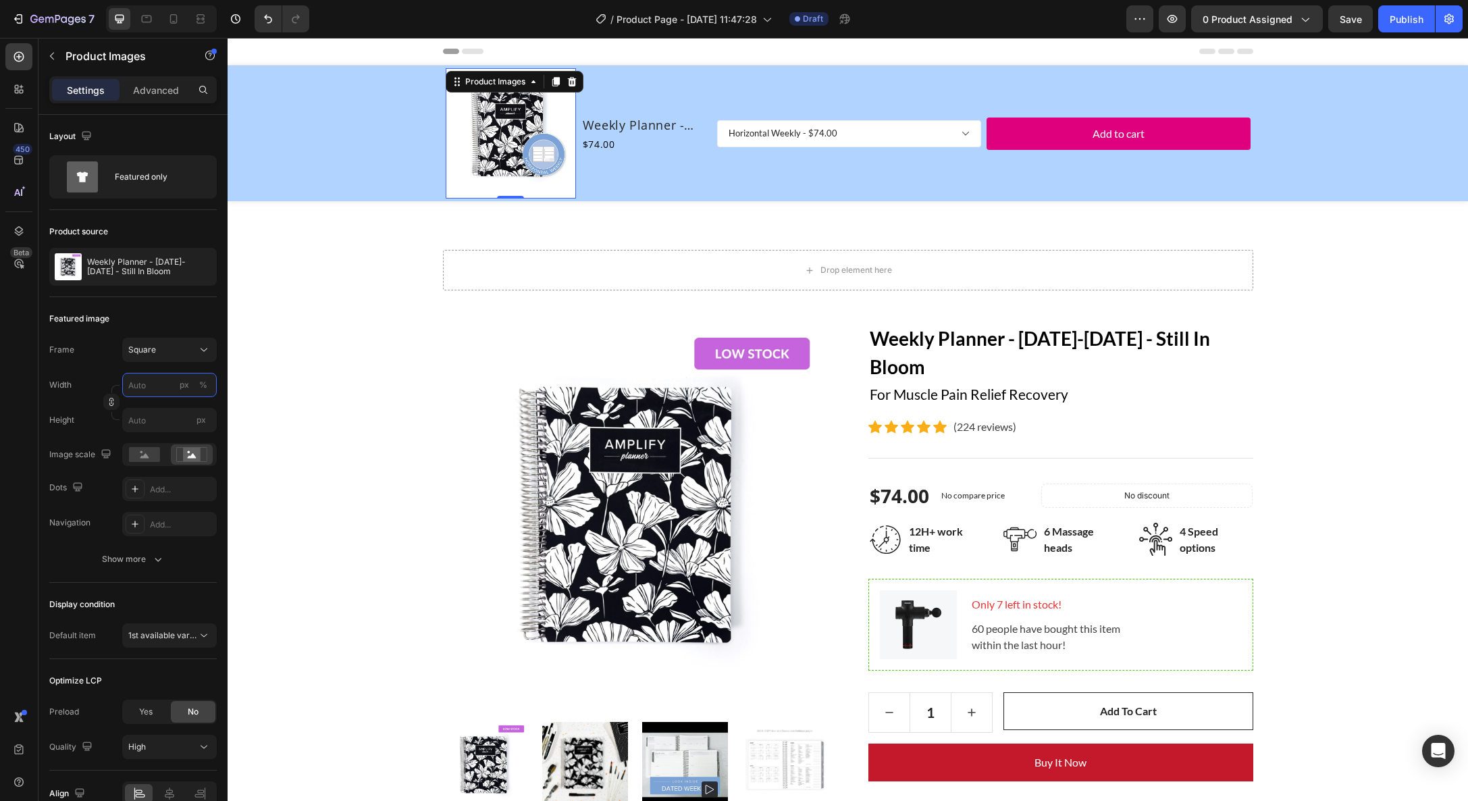
click at [151, 385] on input "px %" at bounding box center [169, 385] width 95 height 24
click at [134, 421] on span "Full" at bounding box center [135, 417] width 14 height 12
click at [153, 380] on input "100" at bounding box center [169, 385] width 95 height 24
click at [63, 377] on div "Width" at bounding box center [60, 385] width 22 height 24
click at [161, 385] on input "100" at bounding box center [169, 385] width 95 height 24
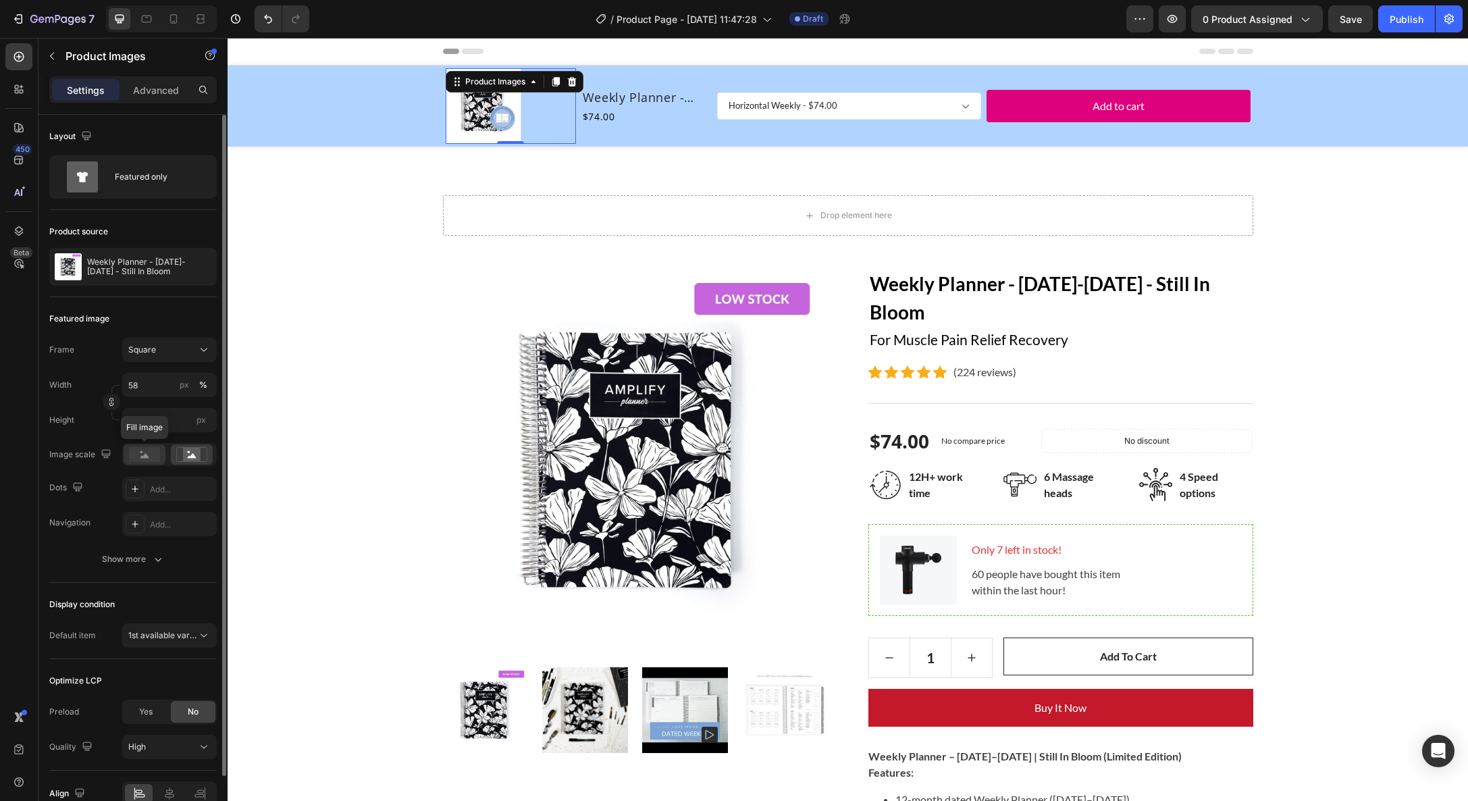
click at [152, 449] on rect at bounding box center [144, 454] width 31 height 15
click at [161, 379] on input "58" at bounding box center [169, 385] width 95 height 24
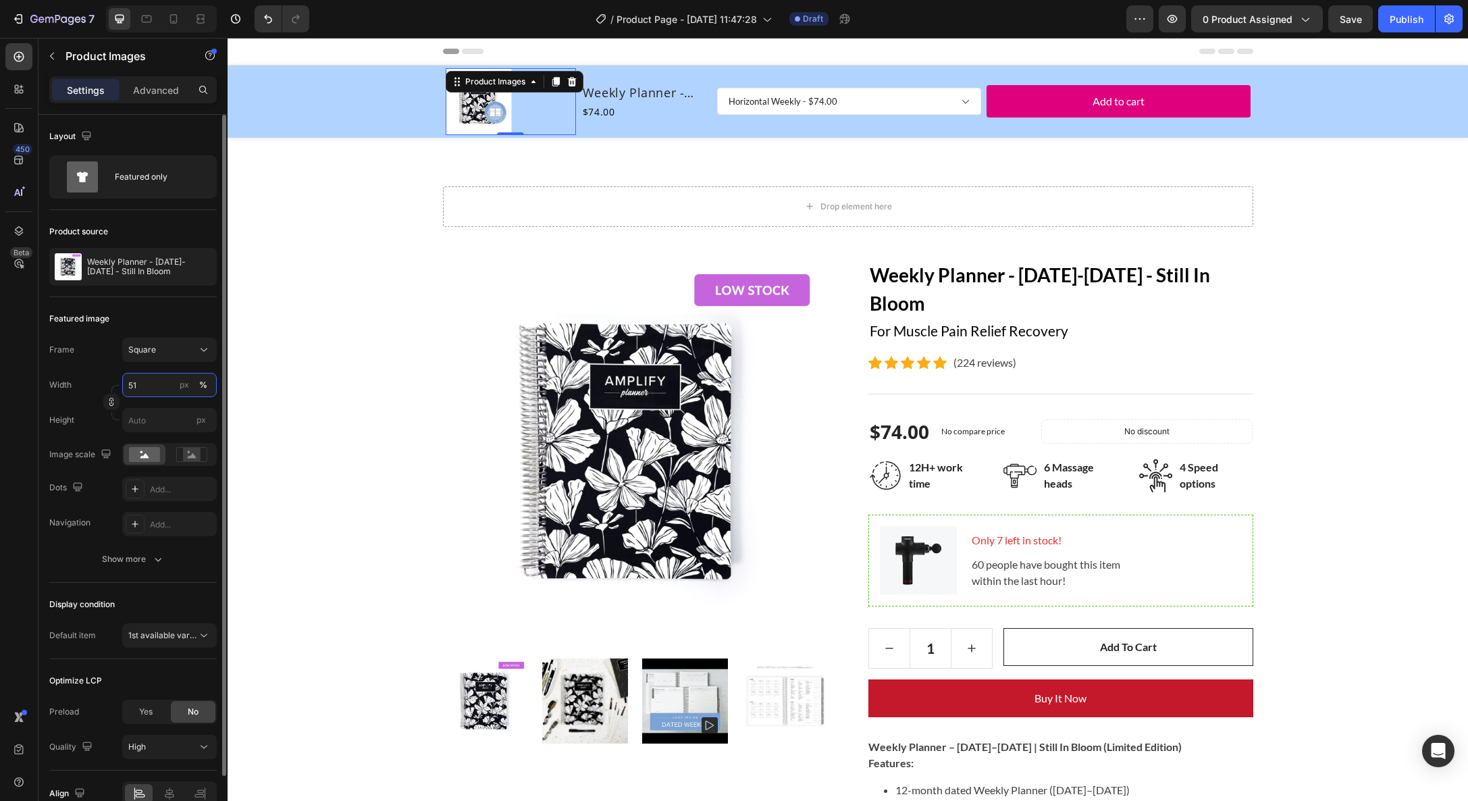
type input "50"
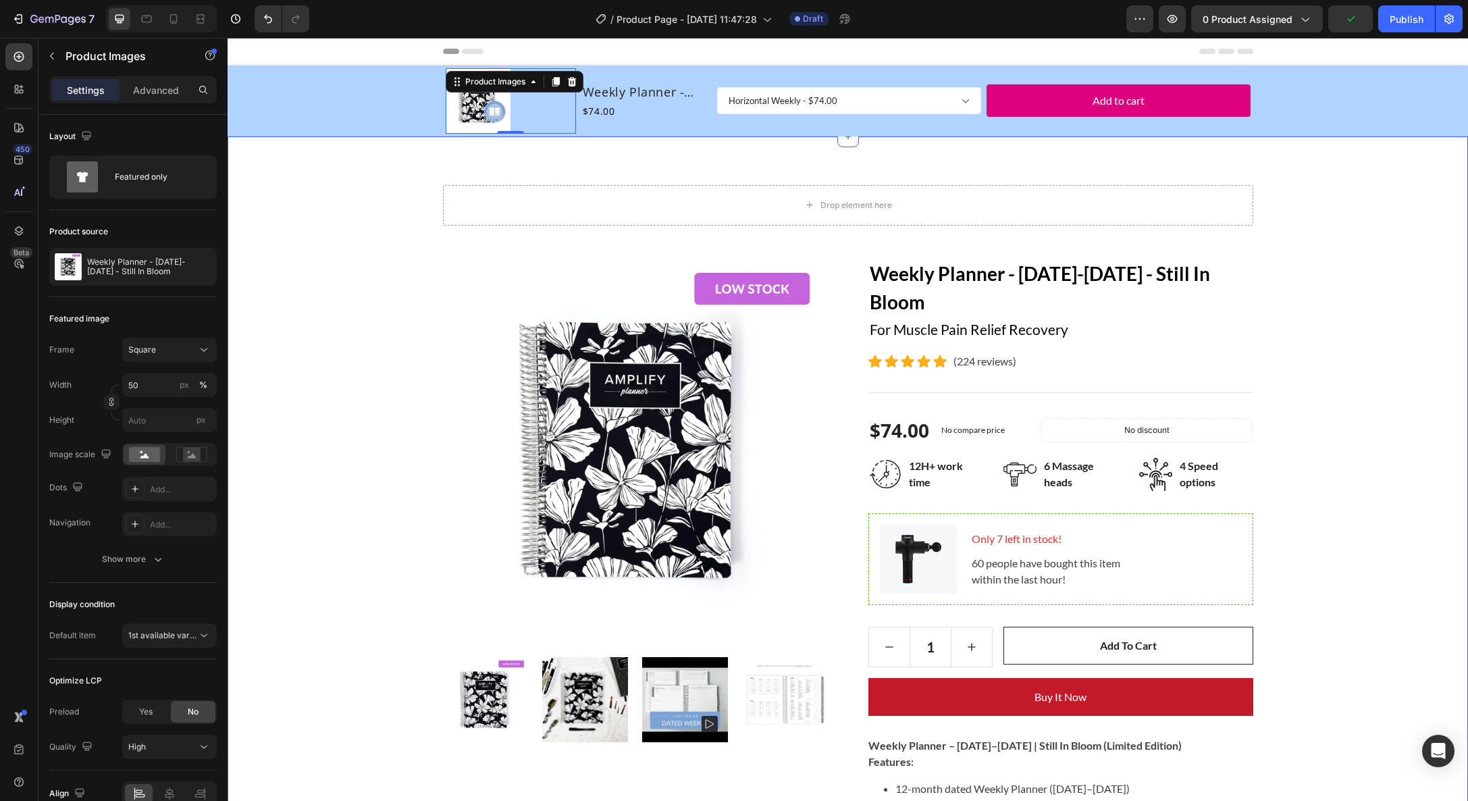
click at [290, 383] on div "Drop element here Row Product Images Weekly Planner - [DATE]-[DATE] - Still In …" at bounding box center [848, 761] width 1220 height 1153
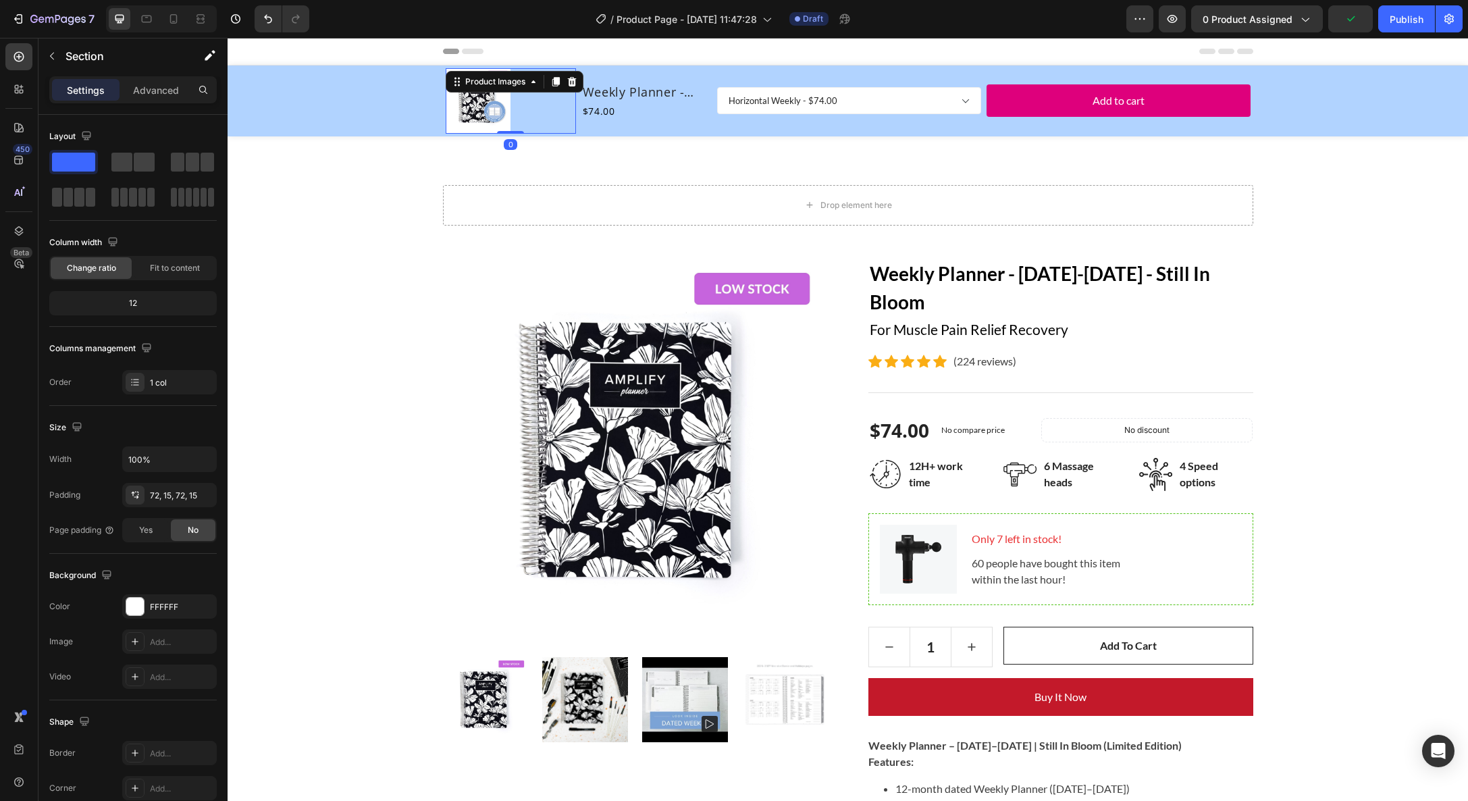
click at [492, 114] on img at bounding box center [478, 101] width 66 height 66
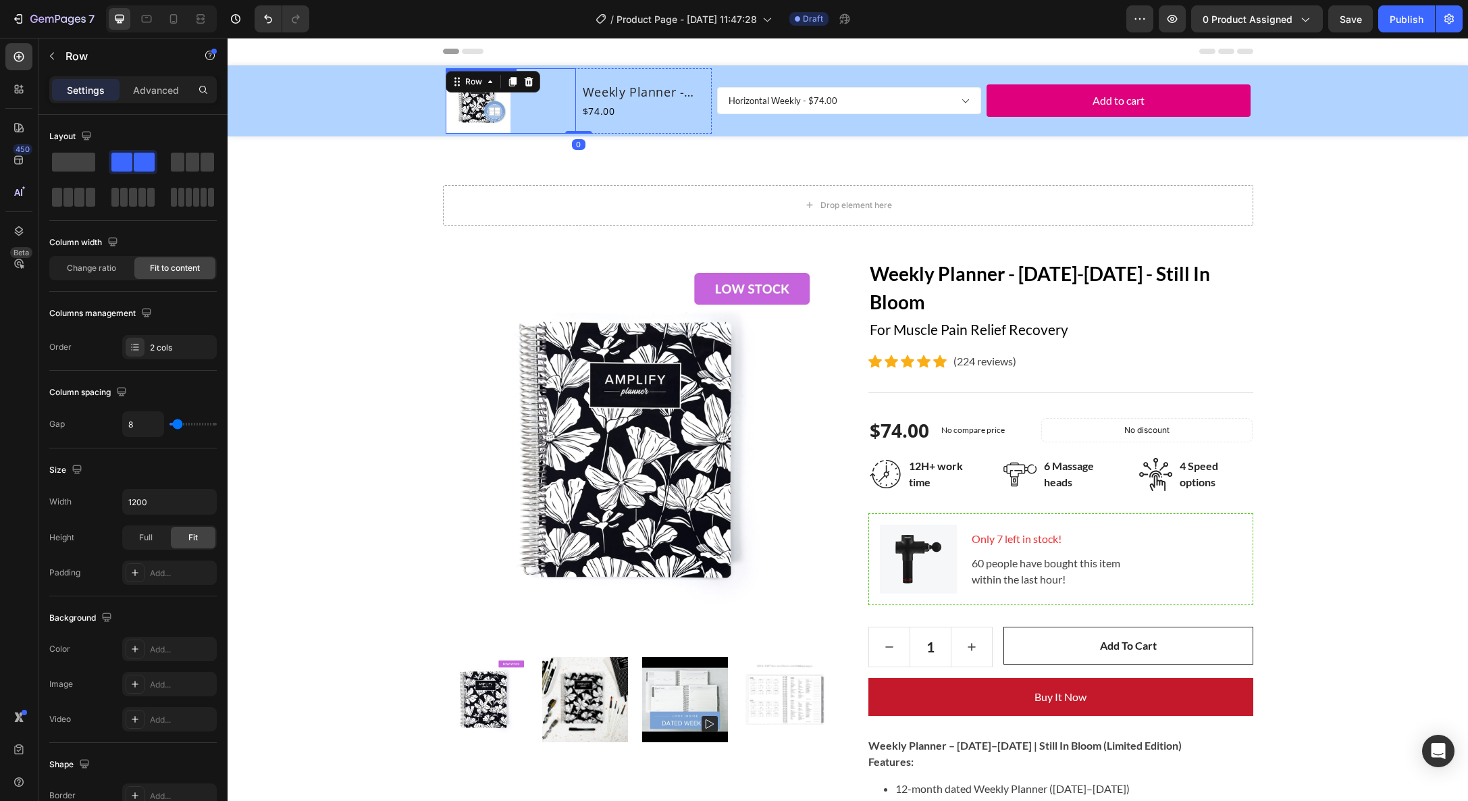
click at [573, 105] on div at bounding box center [511, 101] width 130 height 66
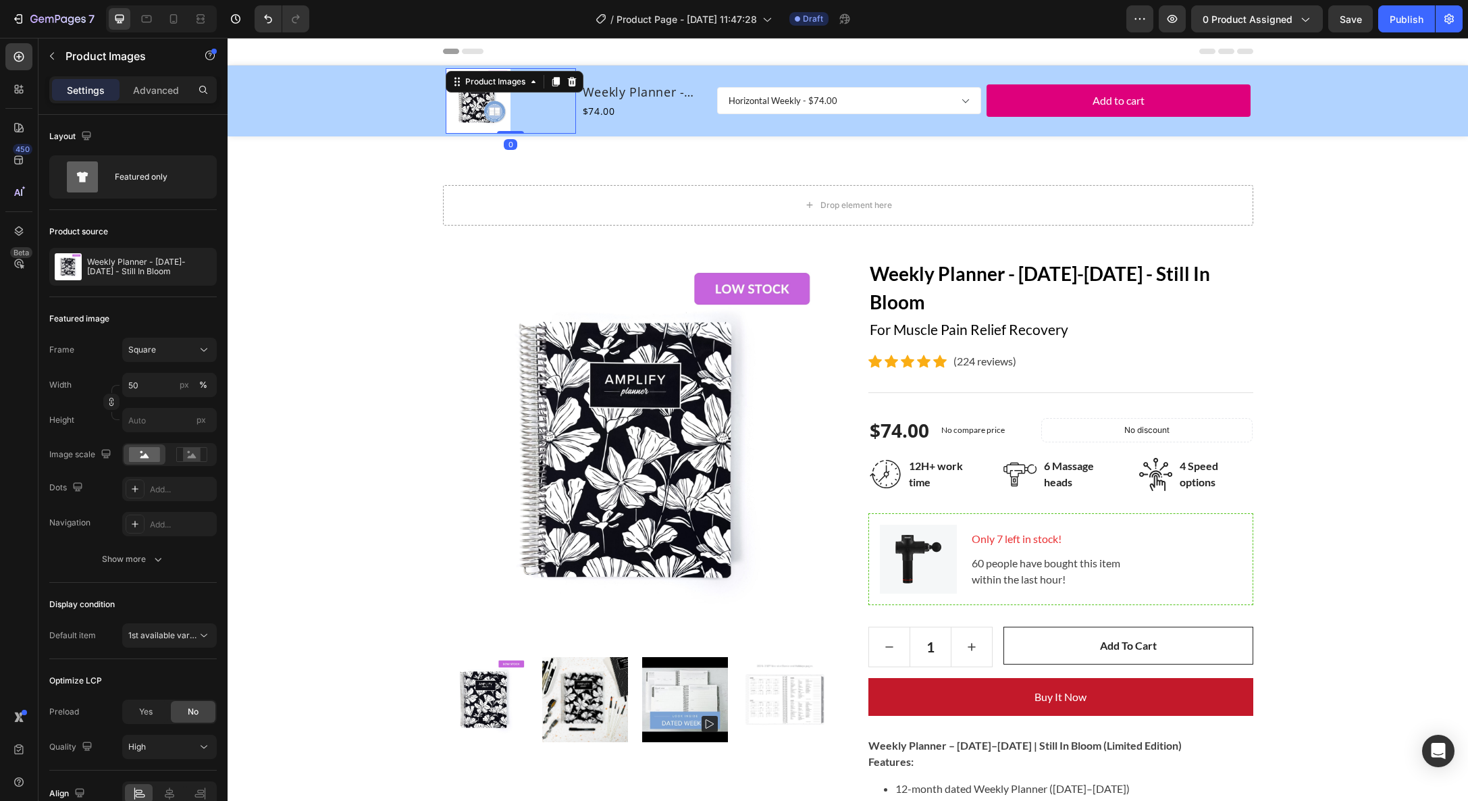
click at [491, 107] on img at bounding box center [478, 101] width 66 height 66
click at [140, 460] on rect at bounding box center [144, 454] width 31 height 15
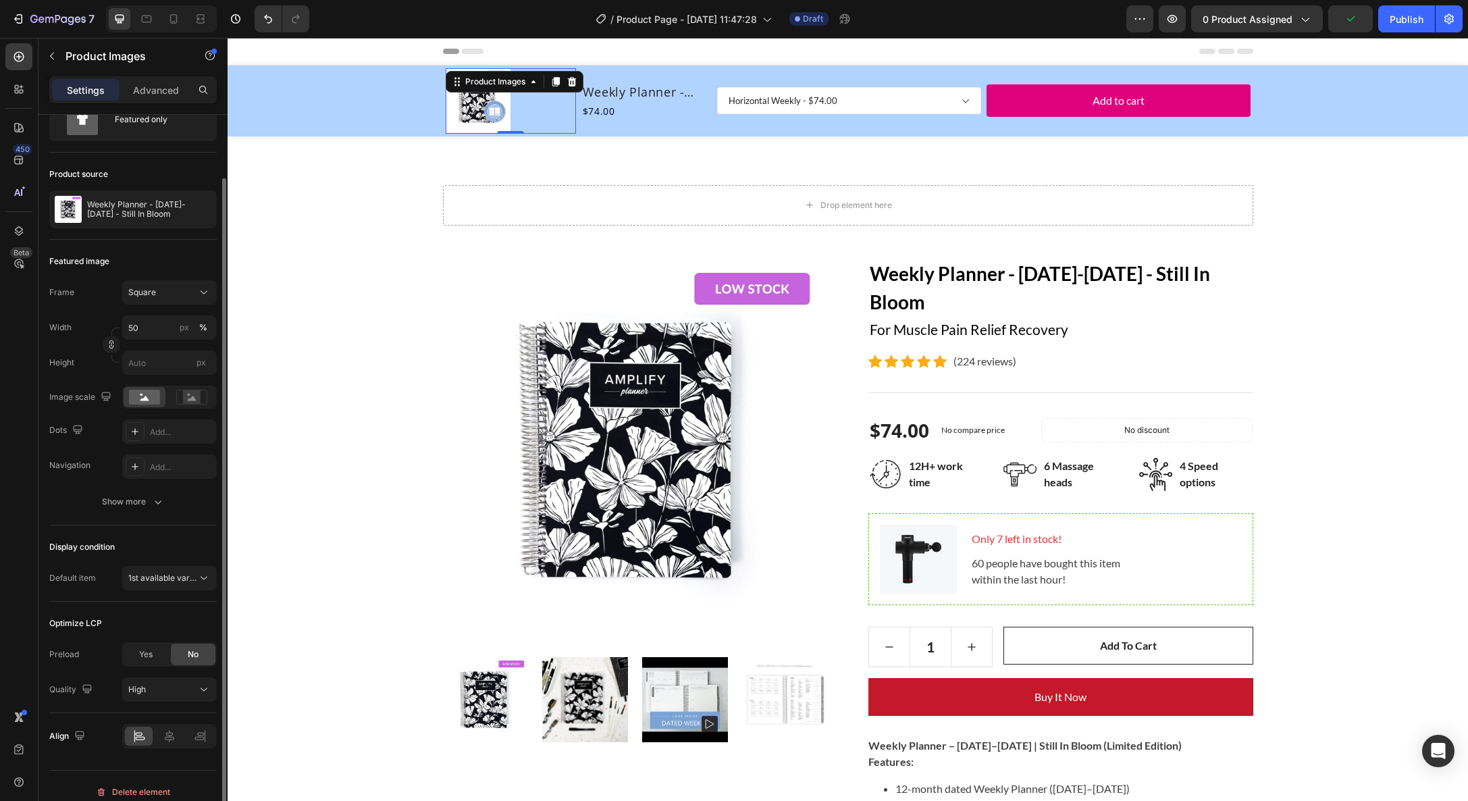
scroll to position [70, 0]
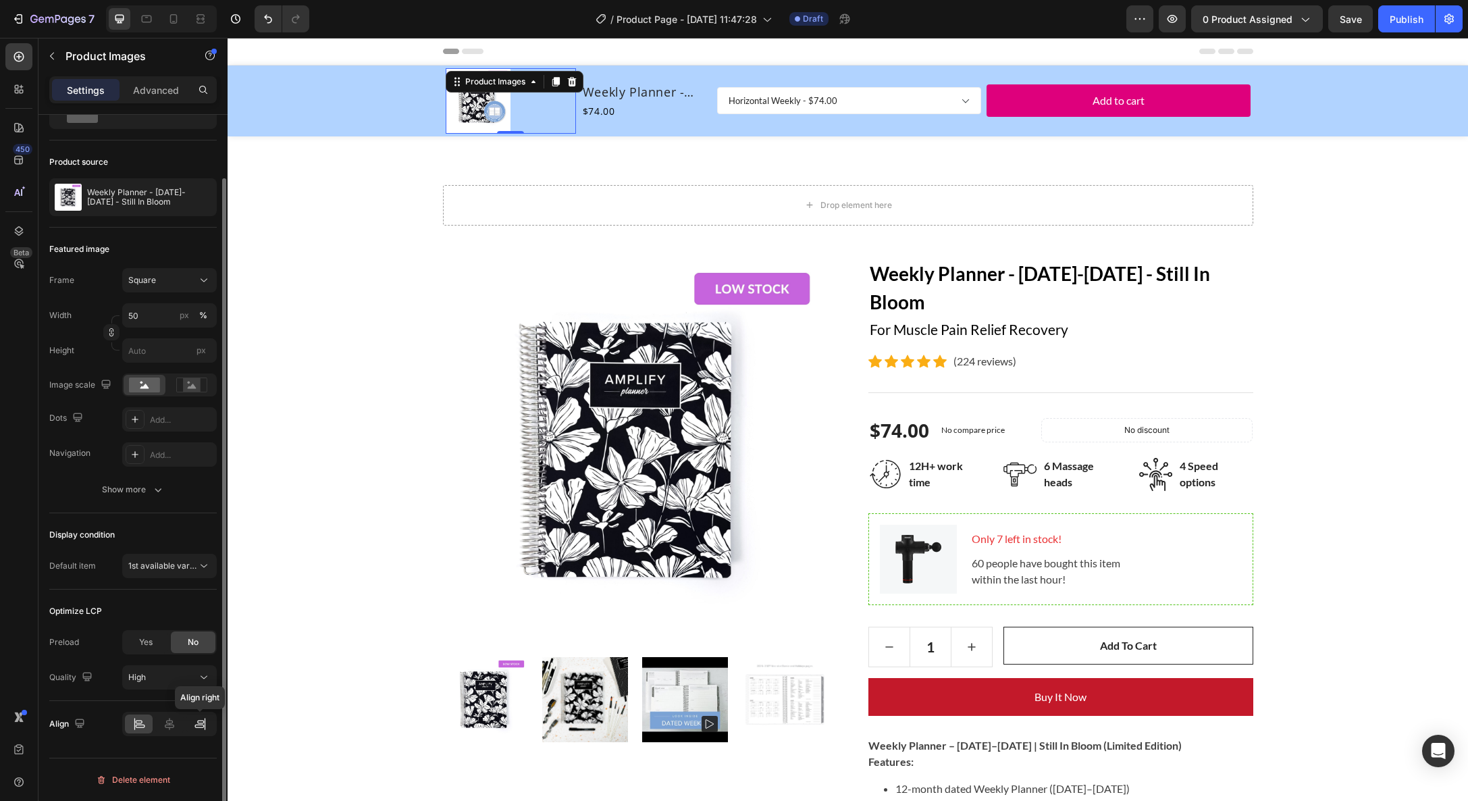
click at [191, 721] on div at bounding box center [200, 724] width 28 height 19
click at [178, 723] on div at bounding box center [169, 724] width 28 height 19
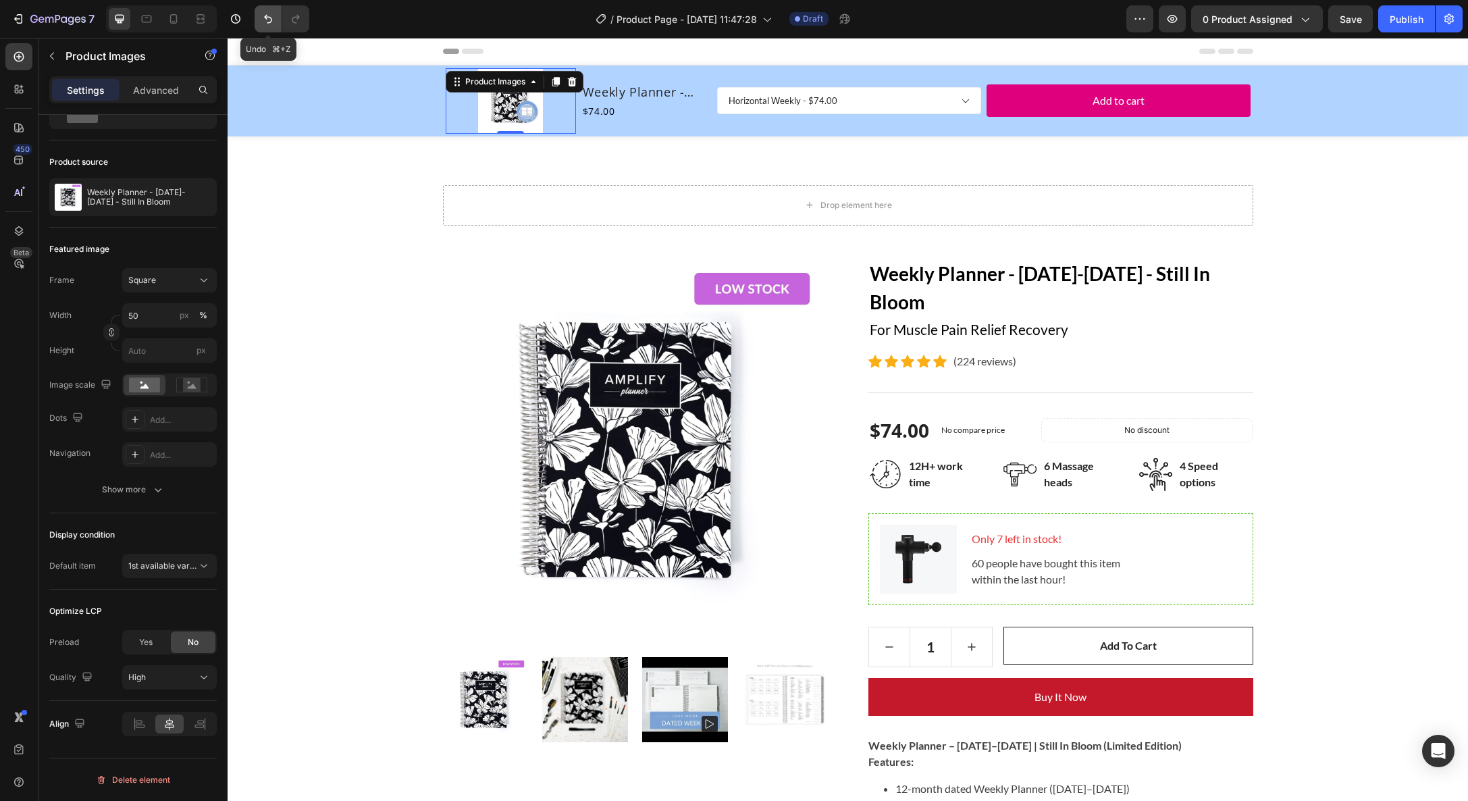
click at [266, 14] on icon "Undo/Redo" at bounding box center [268, 19] width 14 height 14
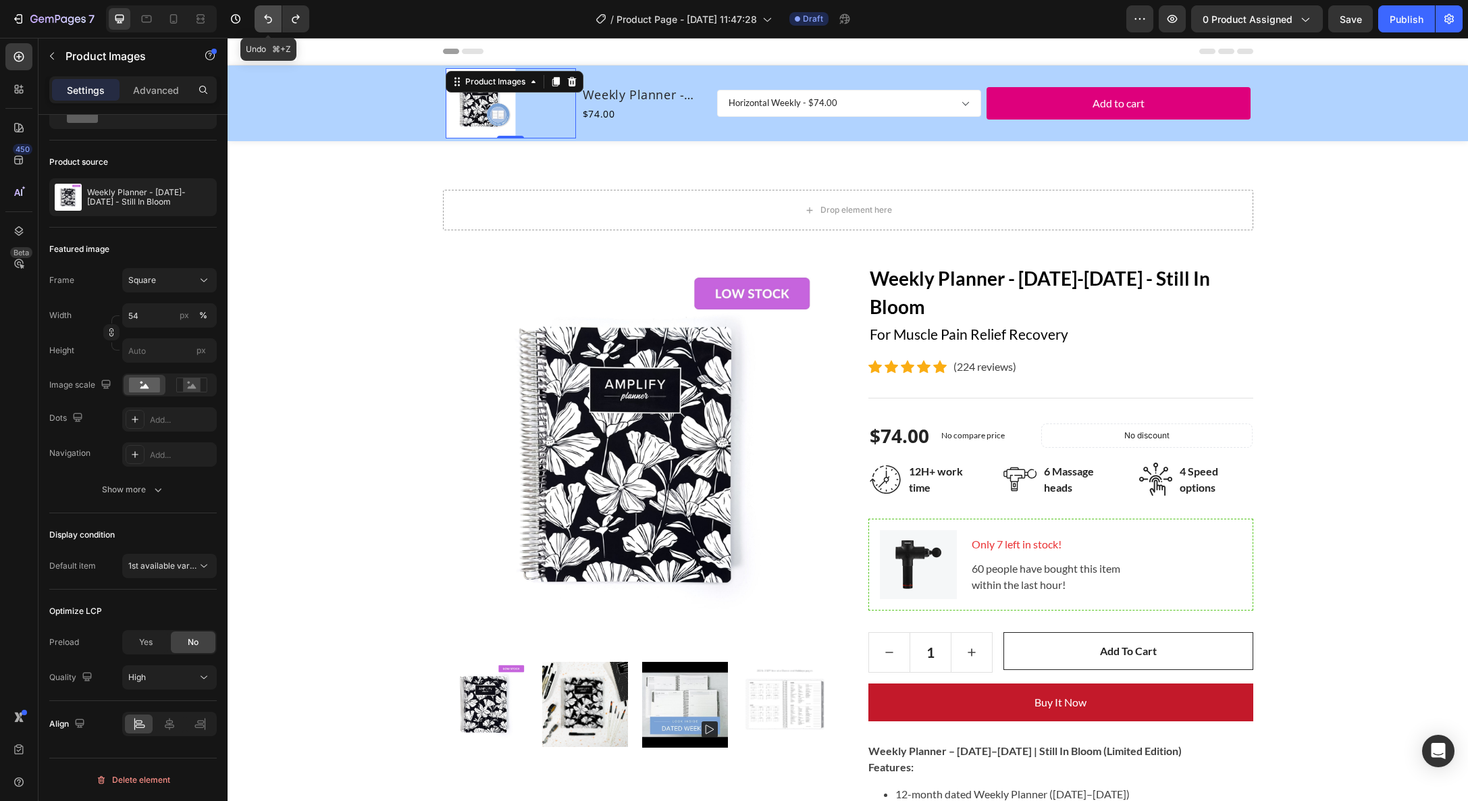
click at [268, 22] on icon "Undo/Redo" at bounding box center [268, 19] width 8 height 9
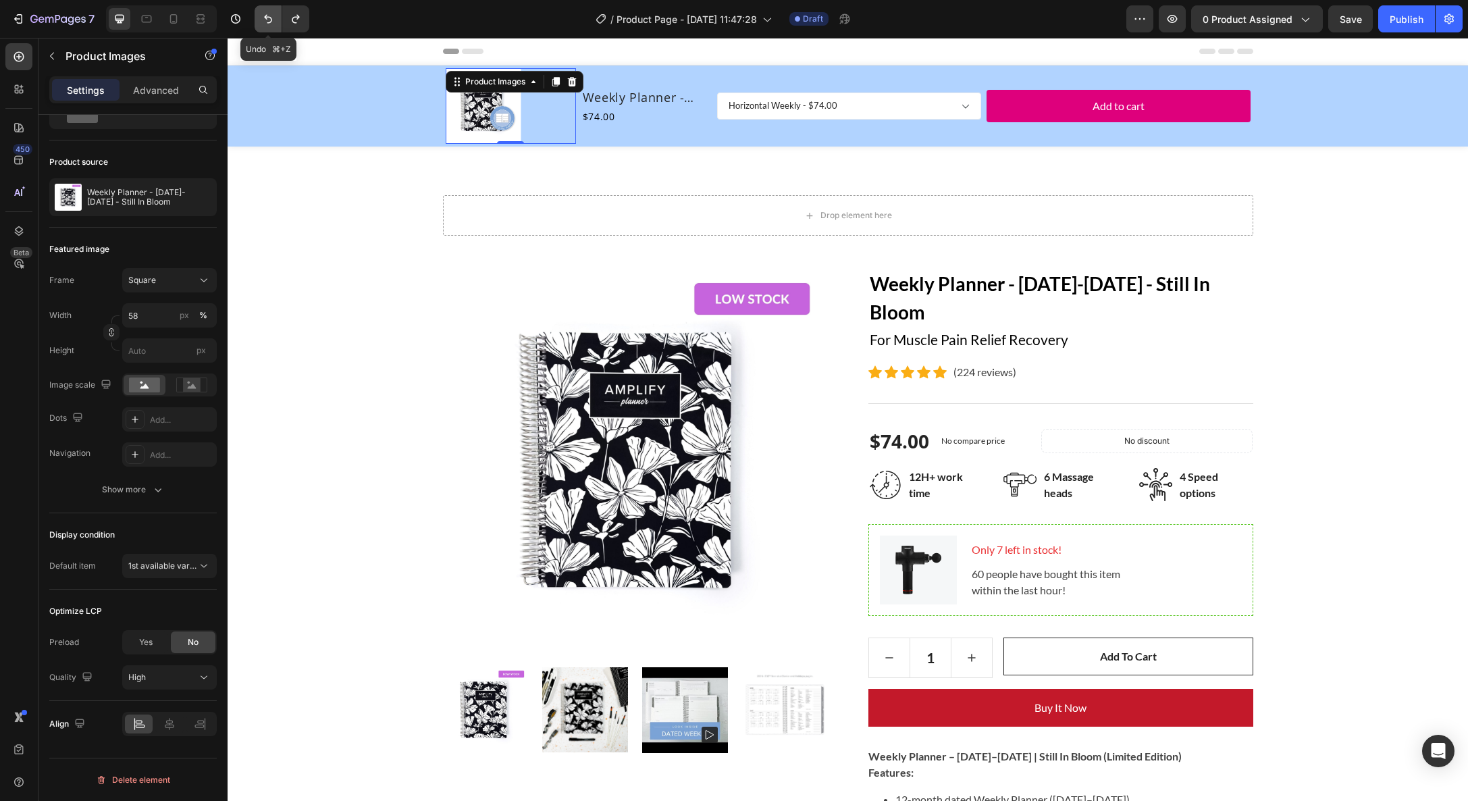
click at [268, 22] on icon "Undo/Redo" at bounding box center [268, 19] width 8 height 9
click at [270, 20] on icon "Undo/Redo" at bounding box center [268, 19] width 14 height 14
type input "100"
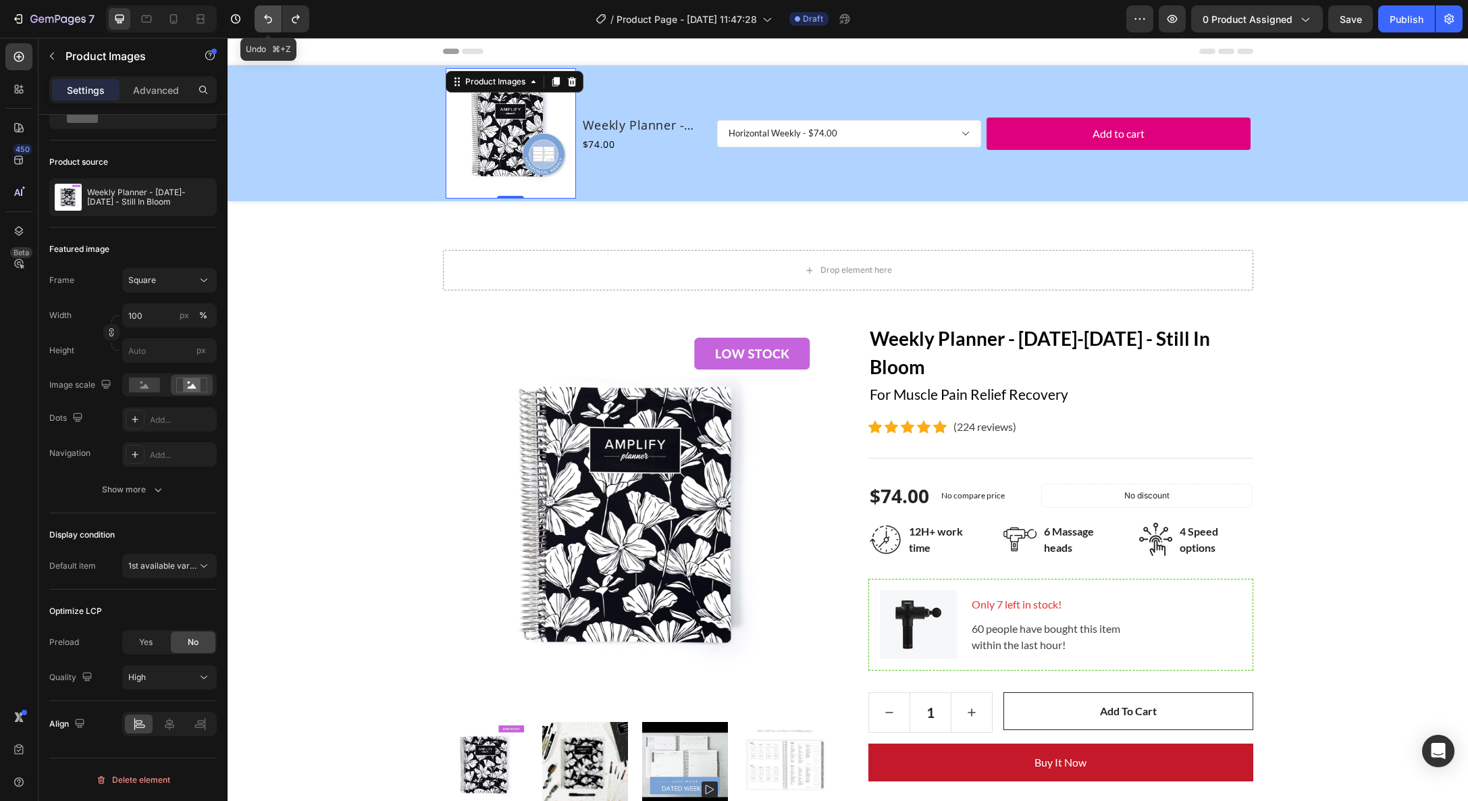
click at [270, 20] on icon "Undo/Redo" at bounding box center [268, 19] width 14 height 14
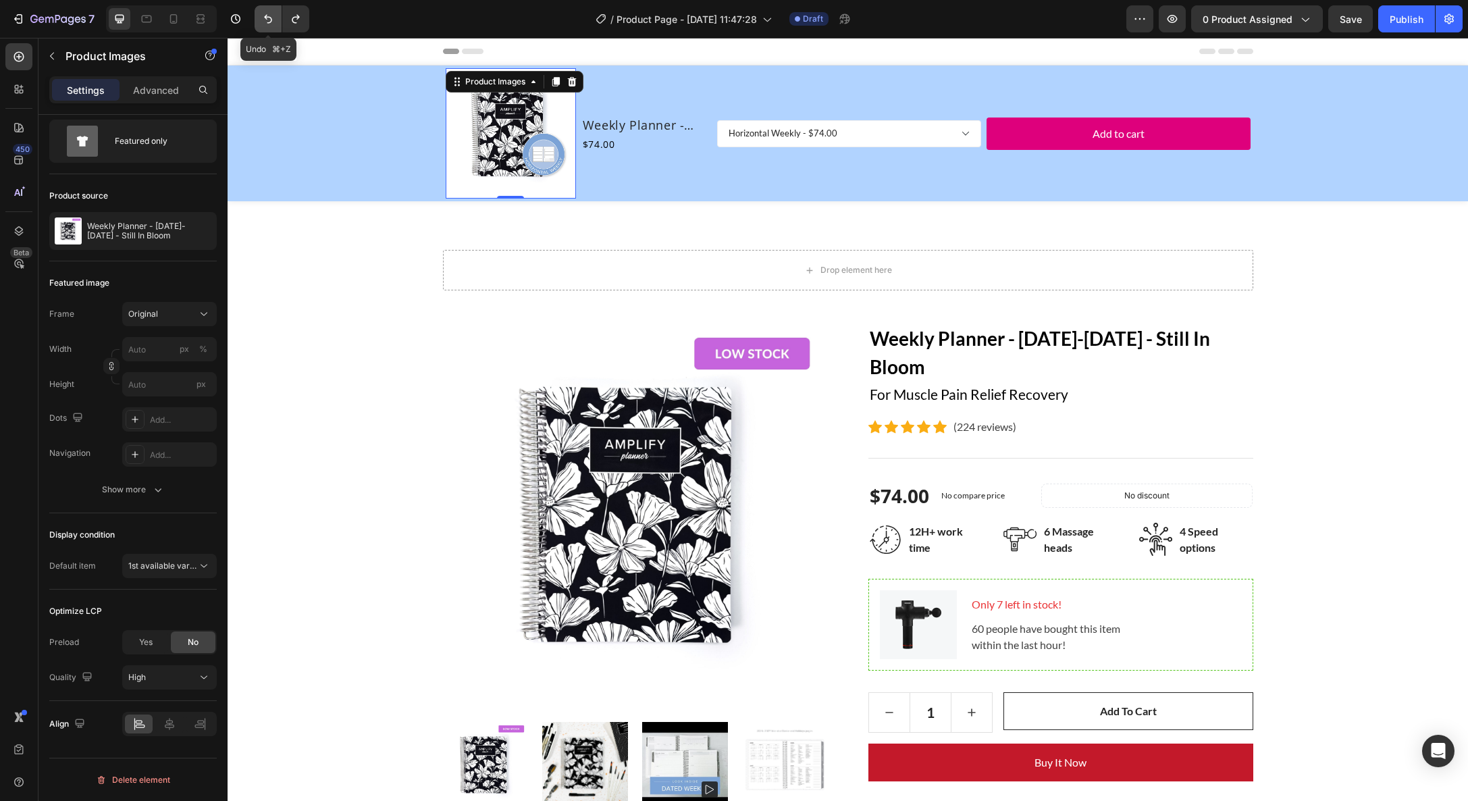
click at [270, 20] on icon "Undo/Redo" at bounding box center [268, 19] width 14 height 14
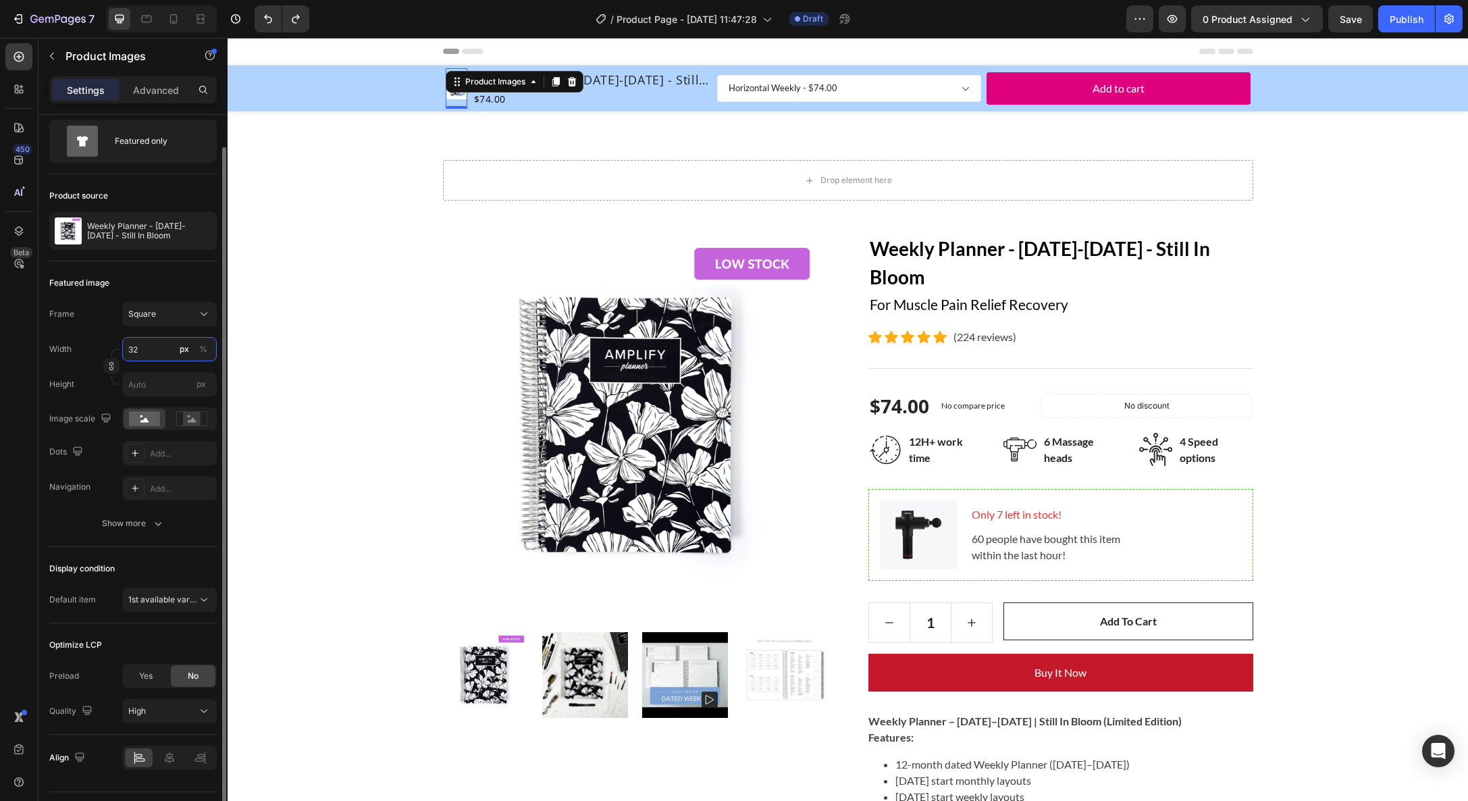
click at [153, 350] on input "32" at bounding box center [169, 349] width 95 height 24
type input "33"
type input "34"
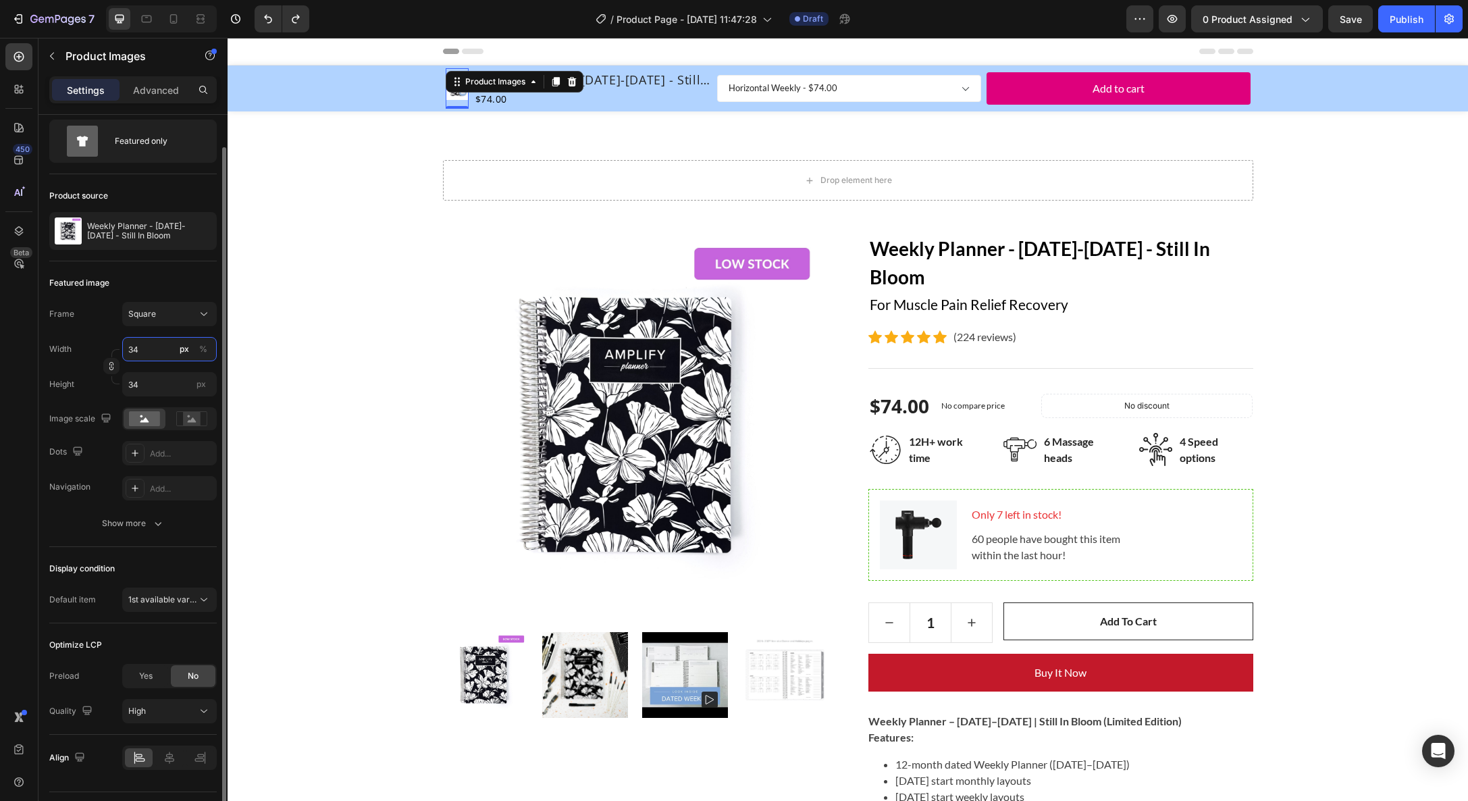
type input "35"
type input "36"
type input "37"
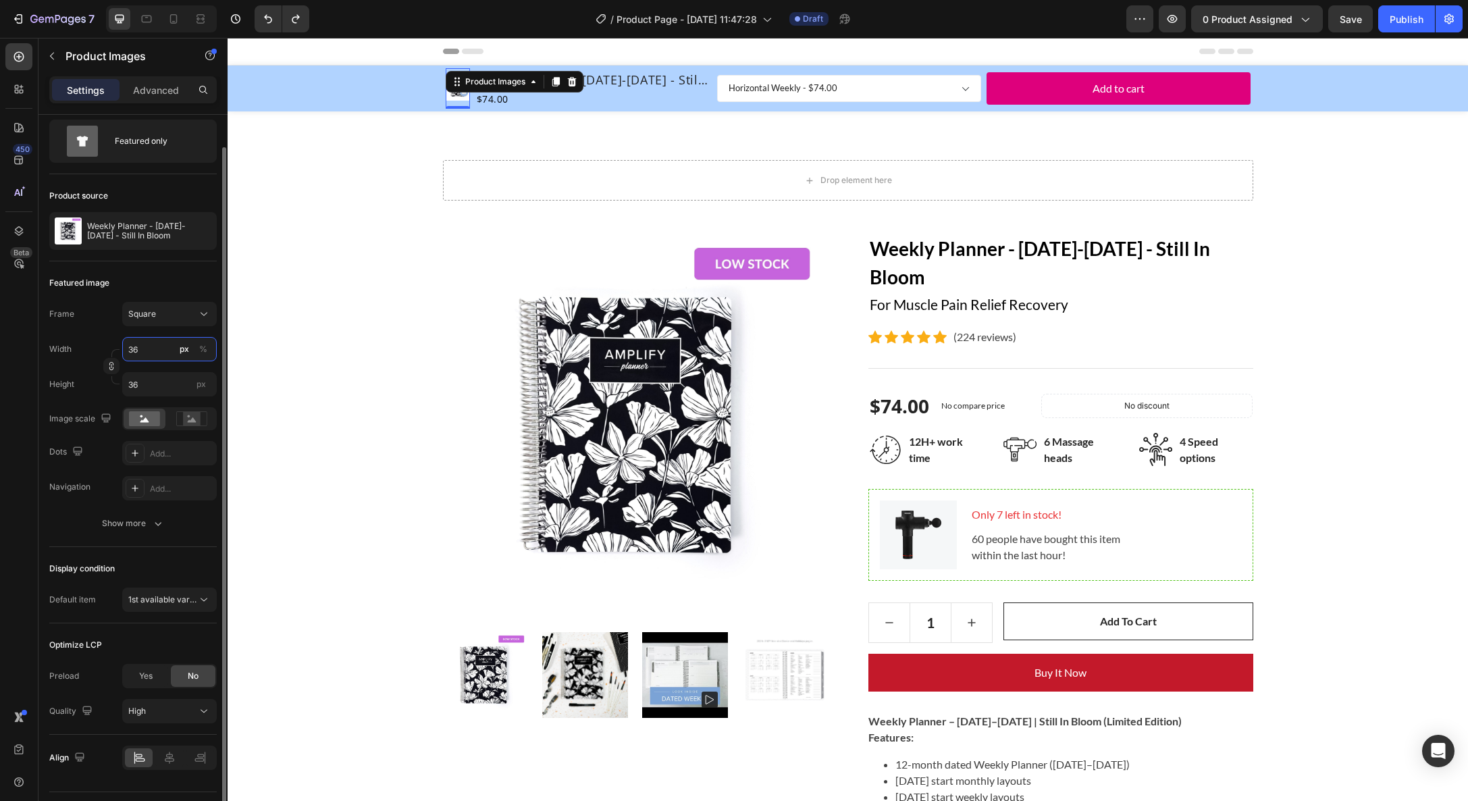
type input "37"
type input "38"
type input "39"
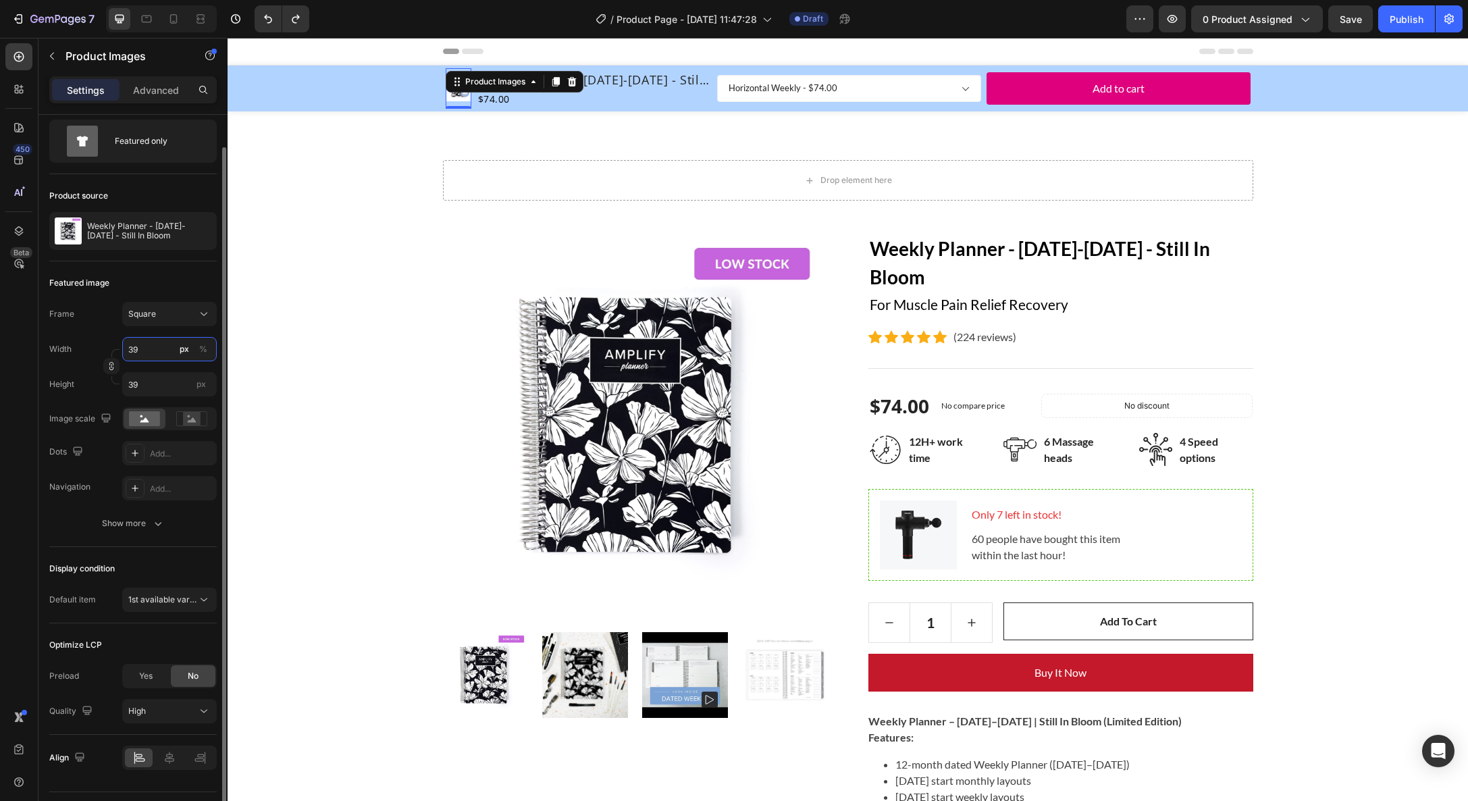
type input "40"
type input "41"
type input "42"
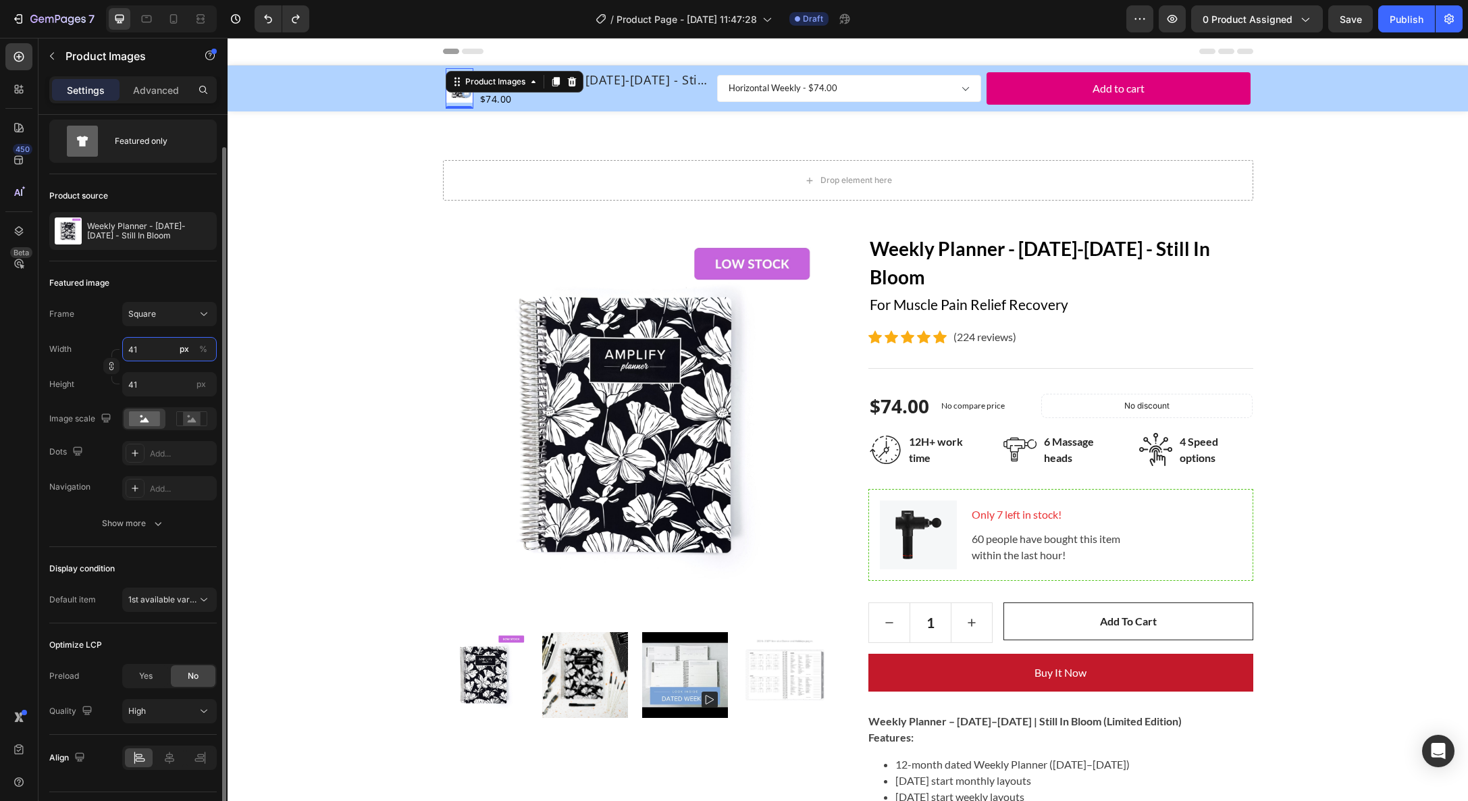
type input "42"
type input "43"
type input "44"
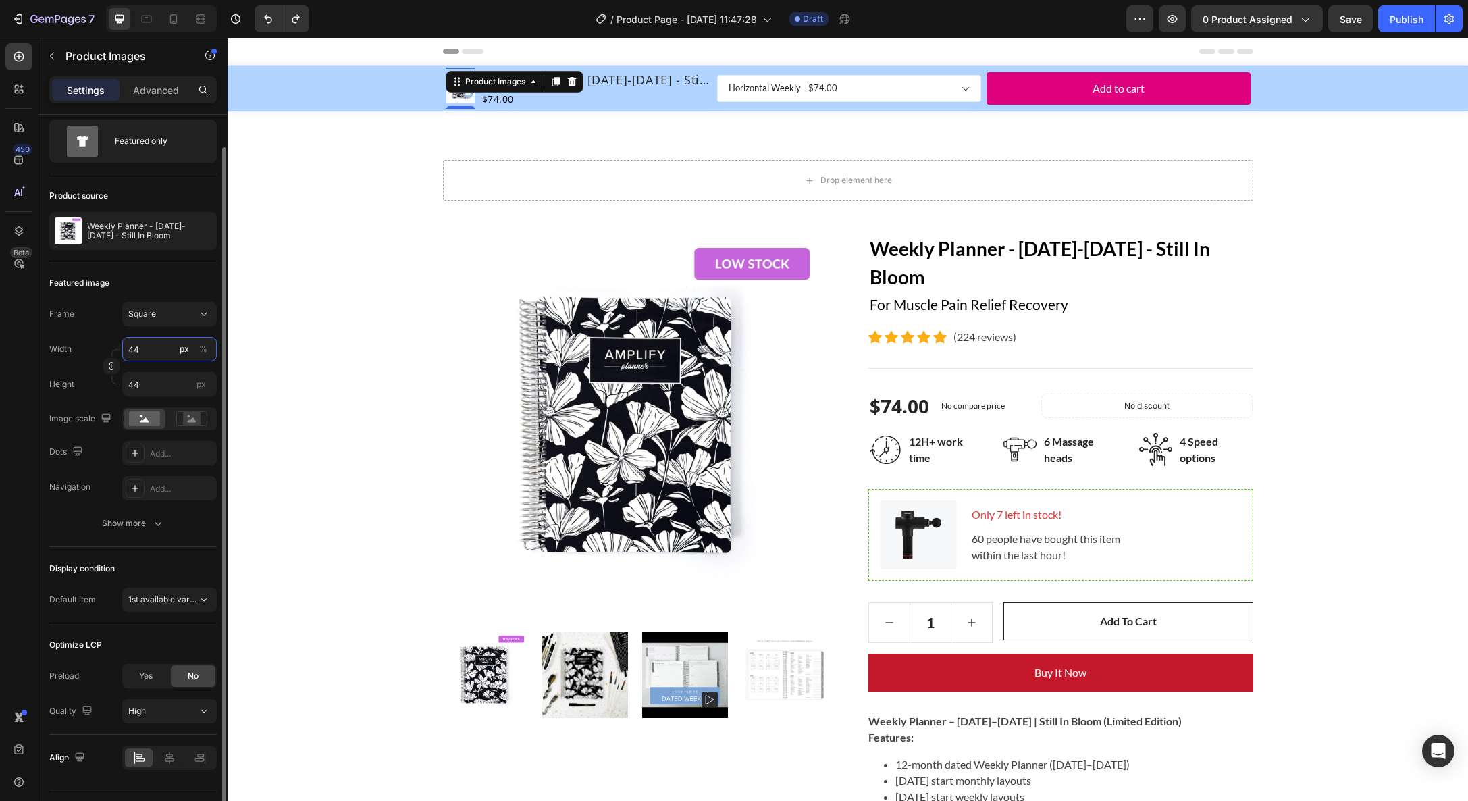
type input "45"
type input "46"
type input "47"
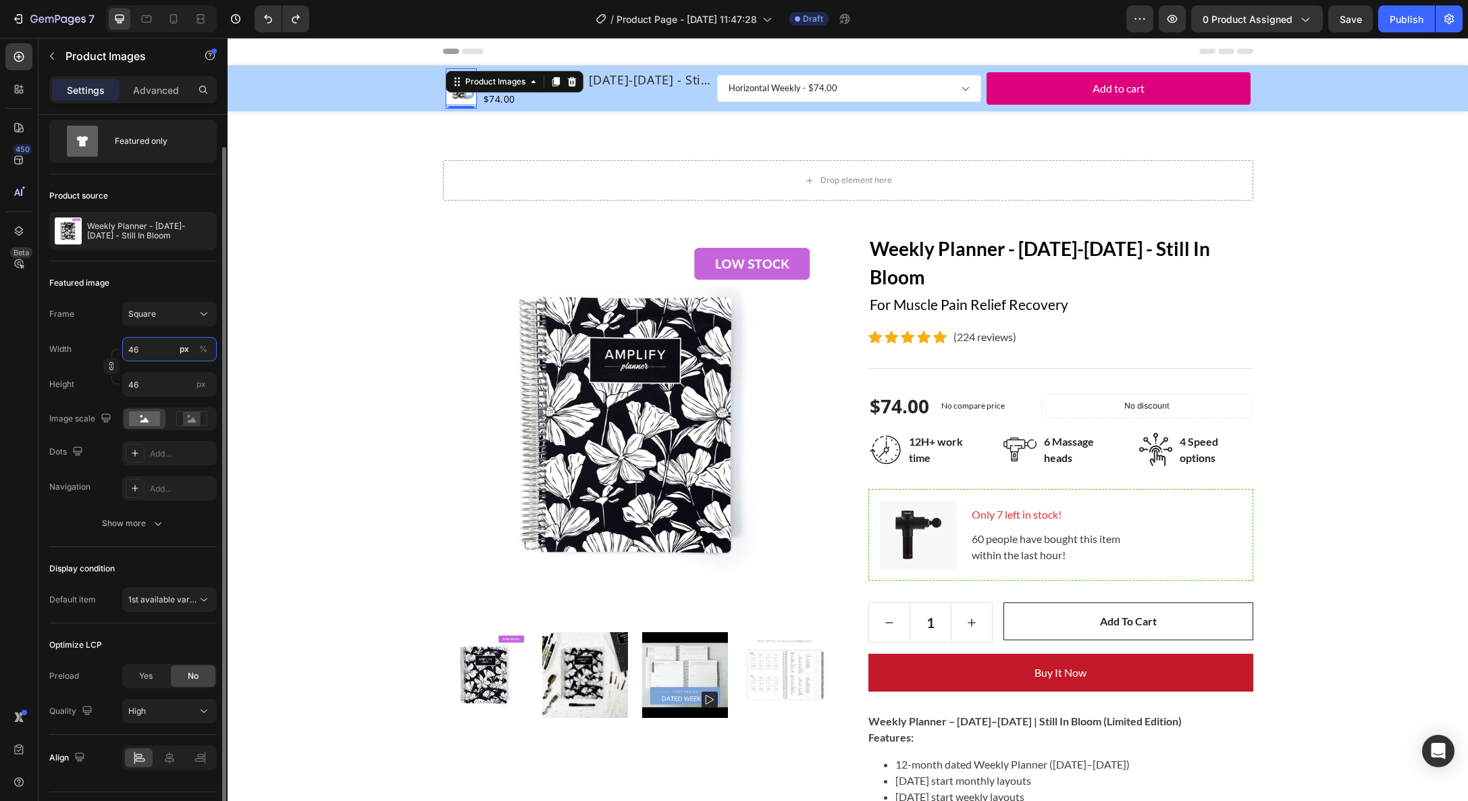
type input "47"
type input "48"
type input "49"
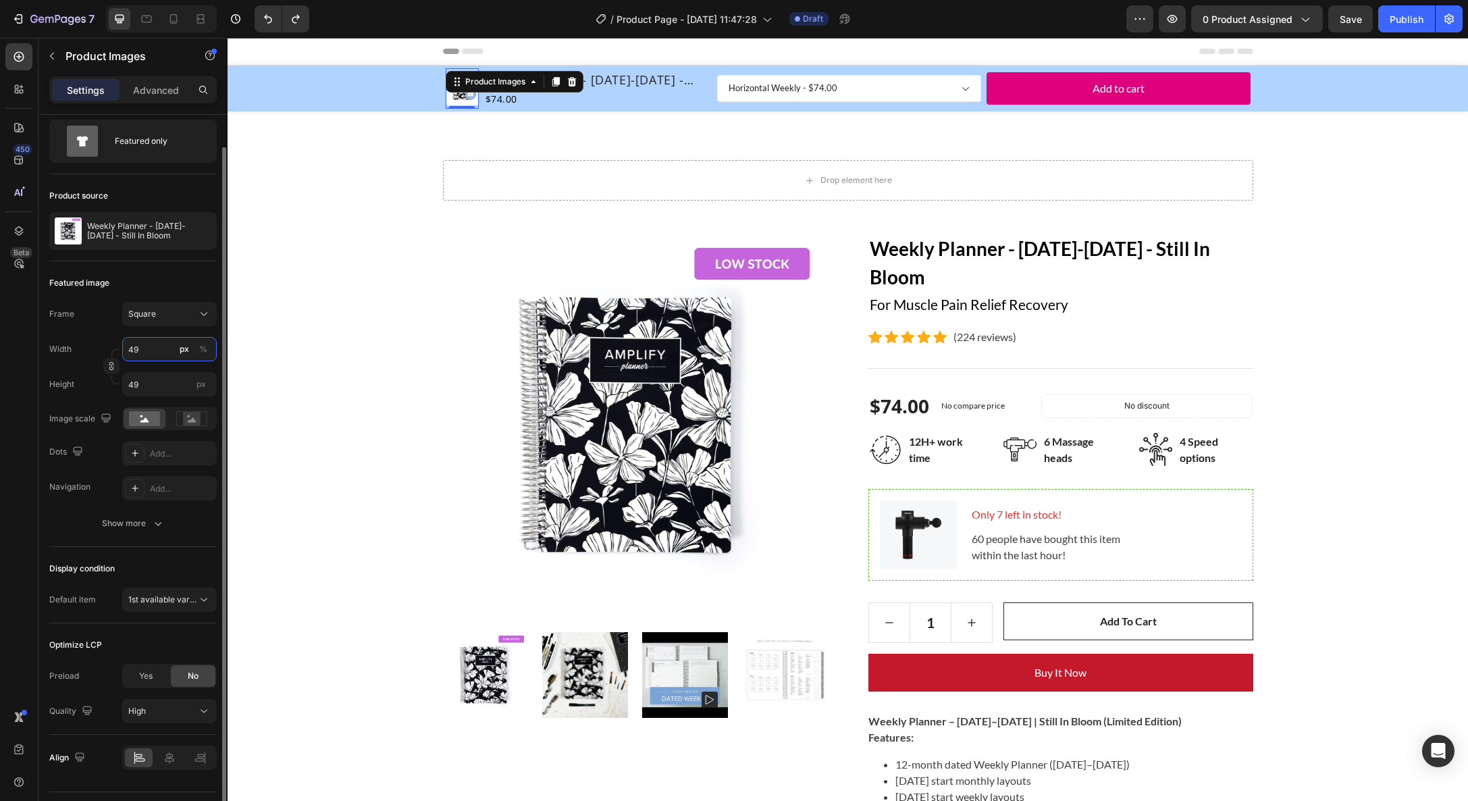
type input "50"
type input "51"
type input "52"
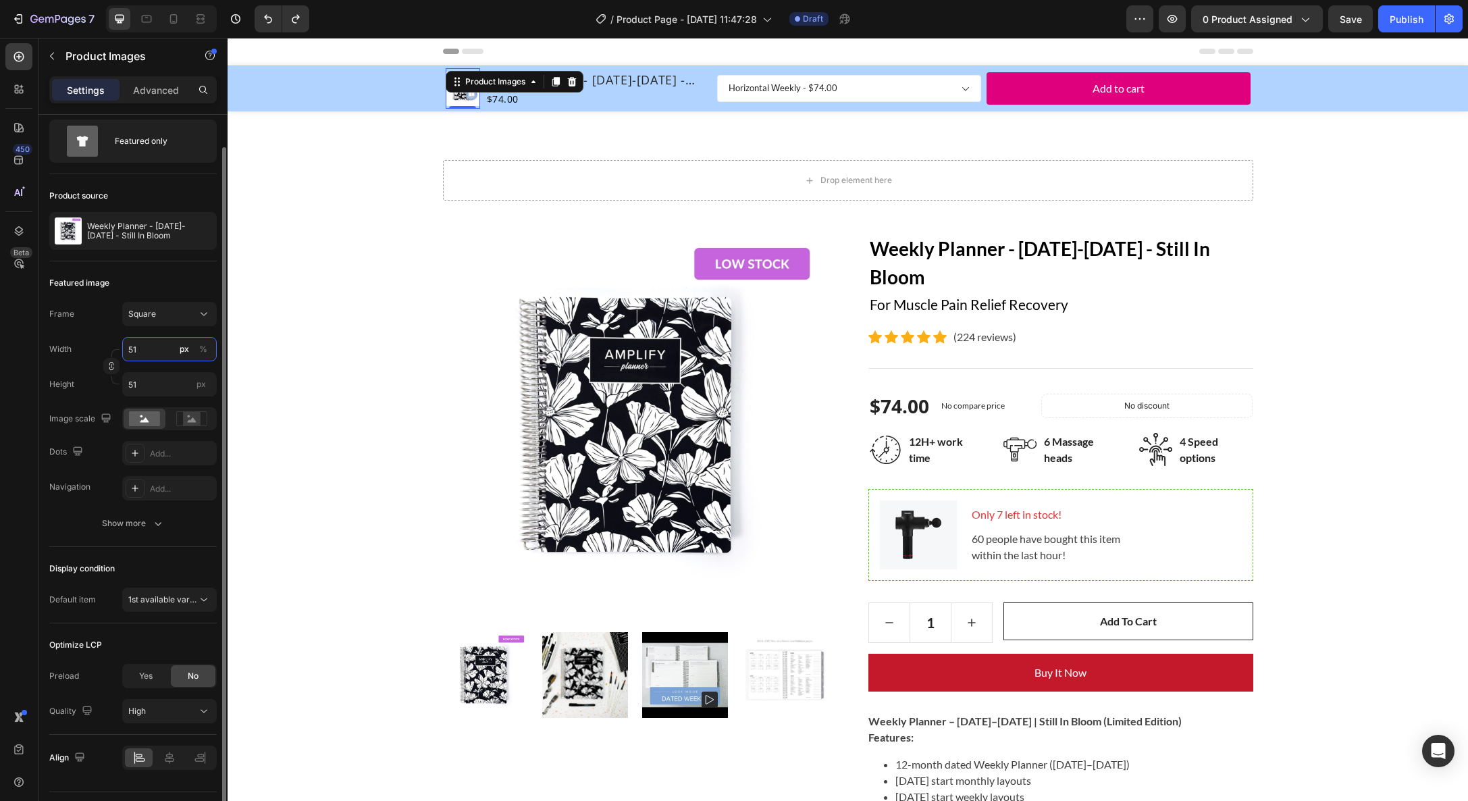
type input "52"
type input "53"
type input "54"
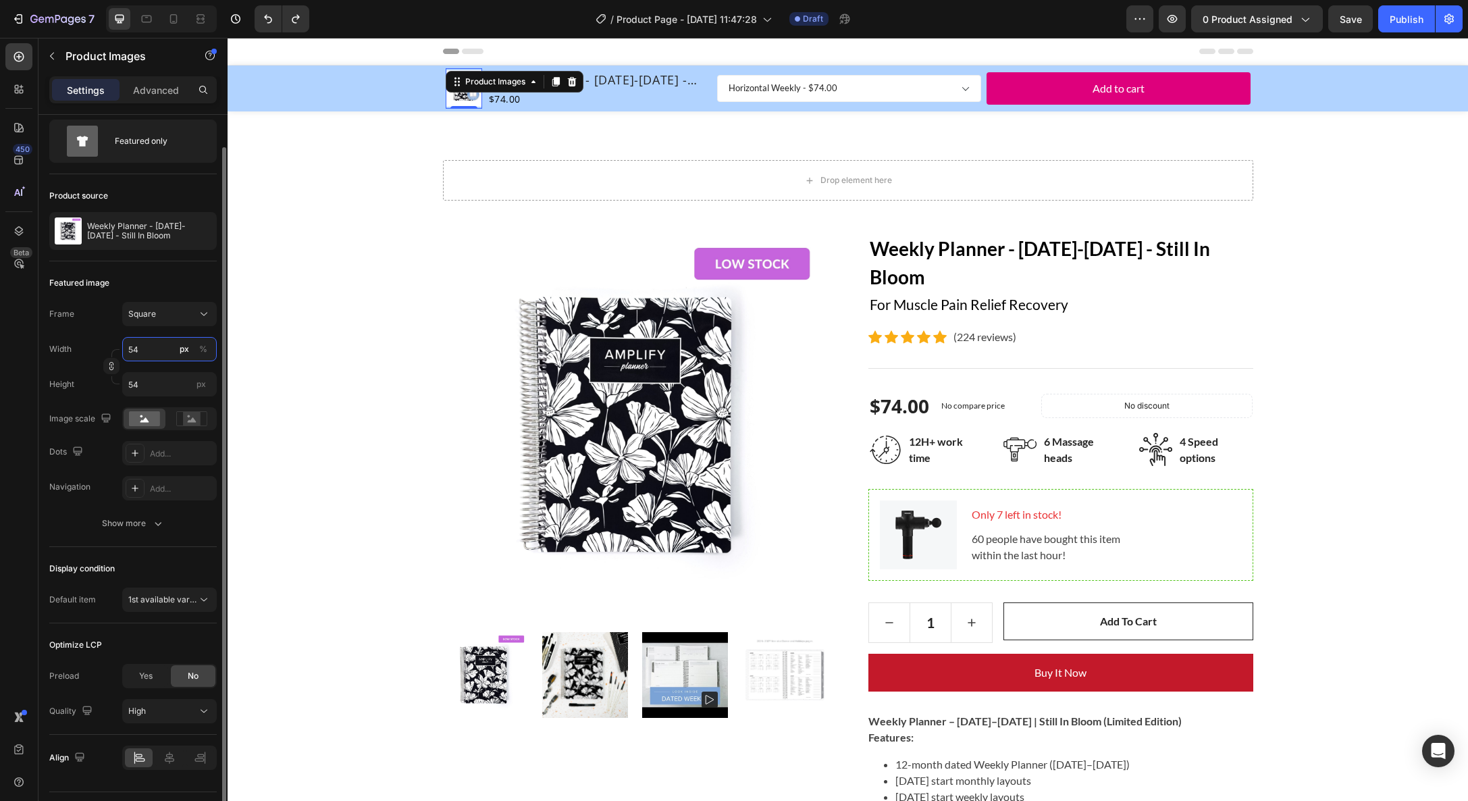
type input "55"
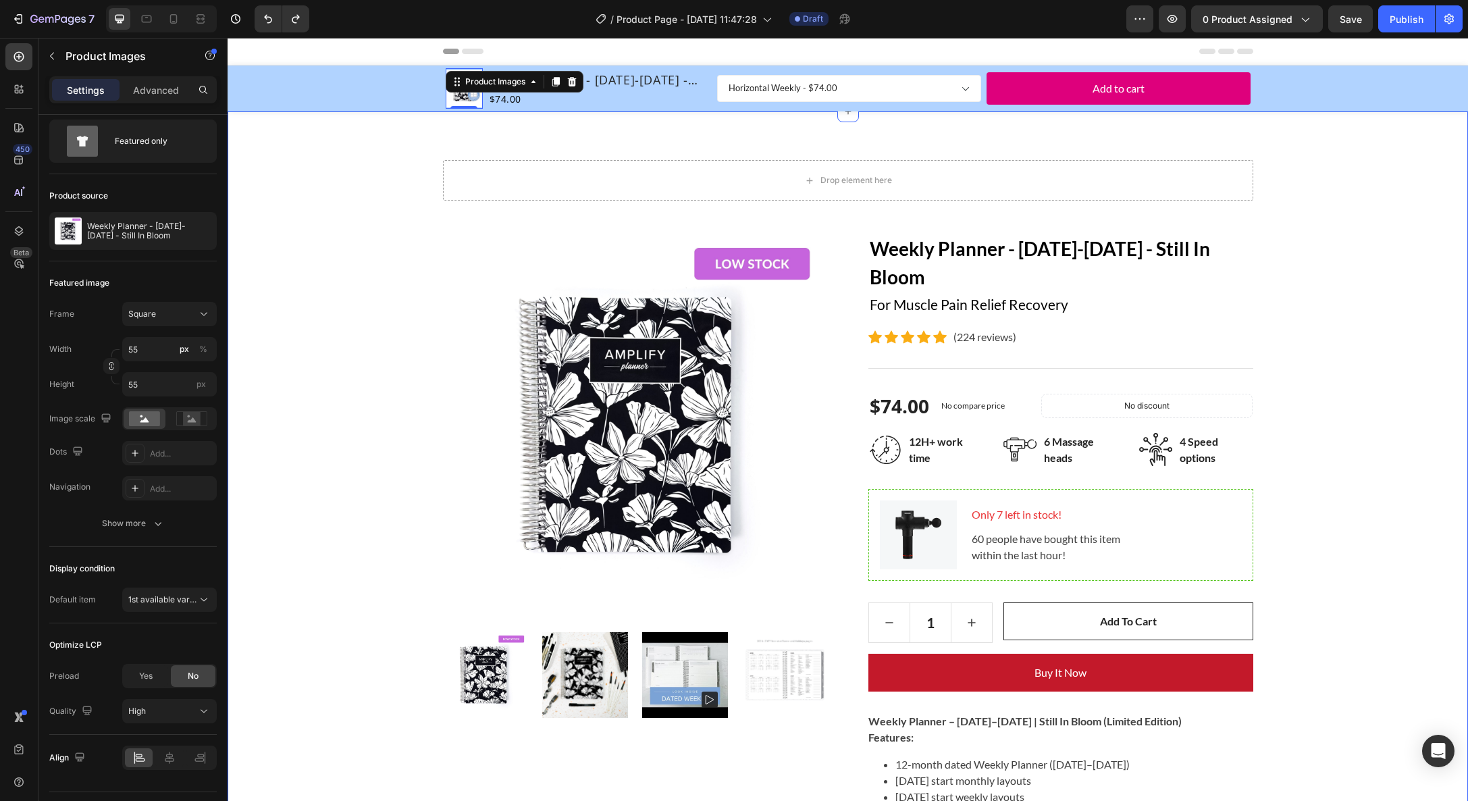
click at [350, 407] on div "Drop element here Row Product Images Weekly Planner - [DATE]-[DATE] - Still In …" at bounding box center [848, 736] width 1220 height 1153
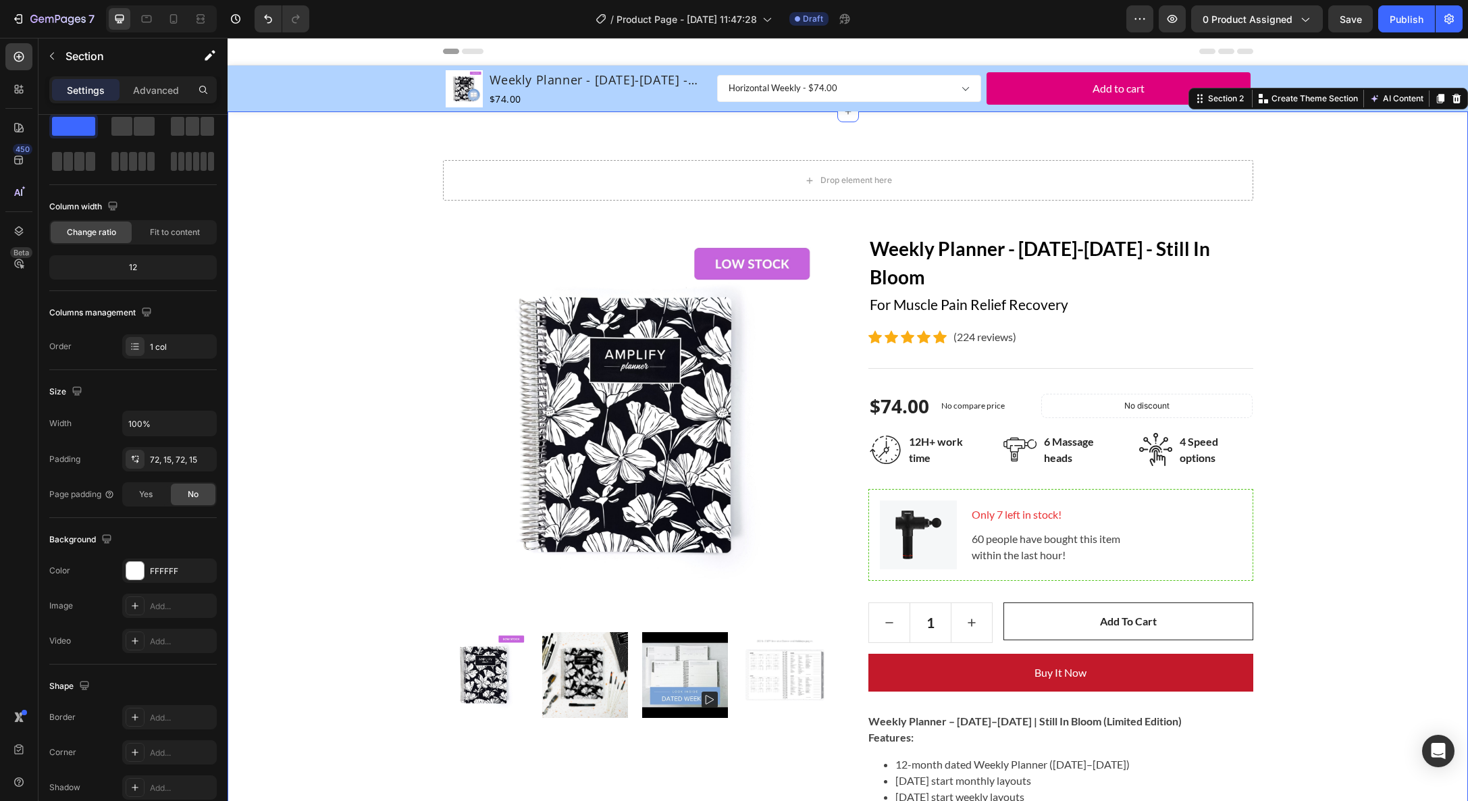
scroll to position [0, 0]
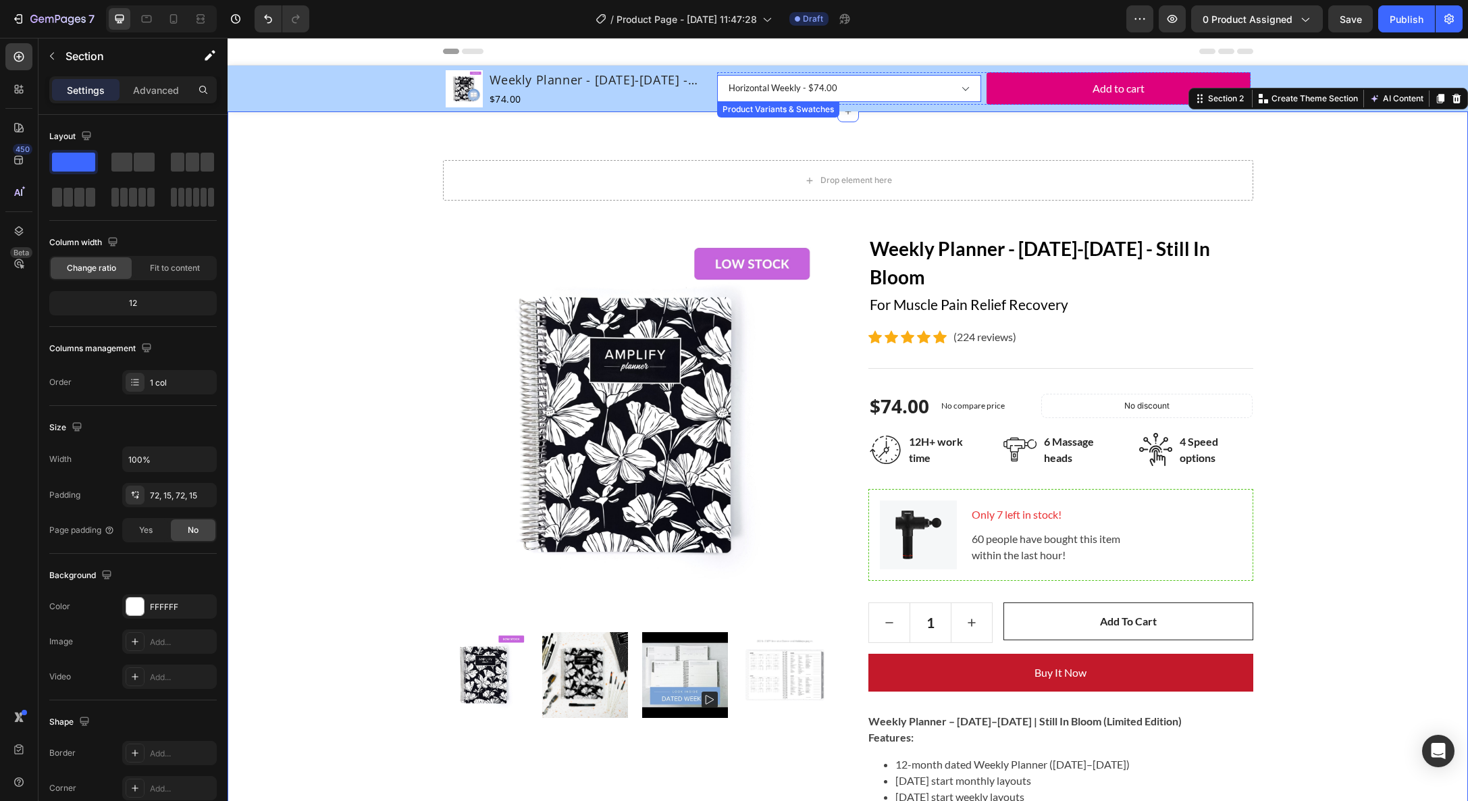
click at [790, 84] on select "Horizontal Weekly - $74.00 Vertical Weekly - $74.00" at bounding box center [849, 88] width 264 height 27
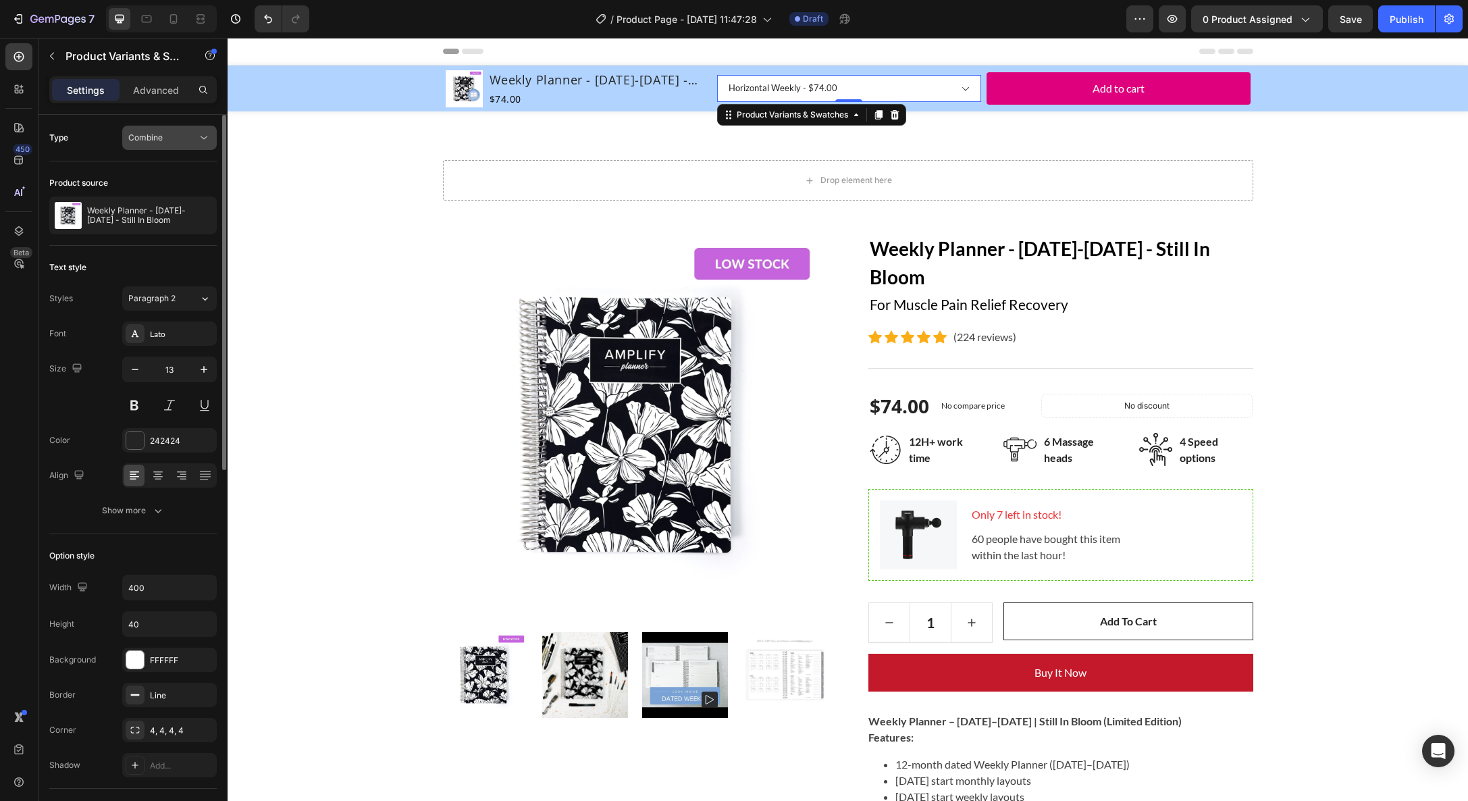
click at [184, 132] on div "Combine" at bounding box center [162, 138] width 69 height 12
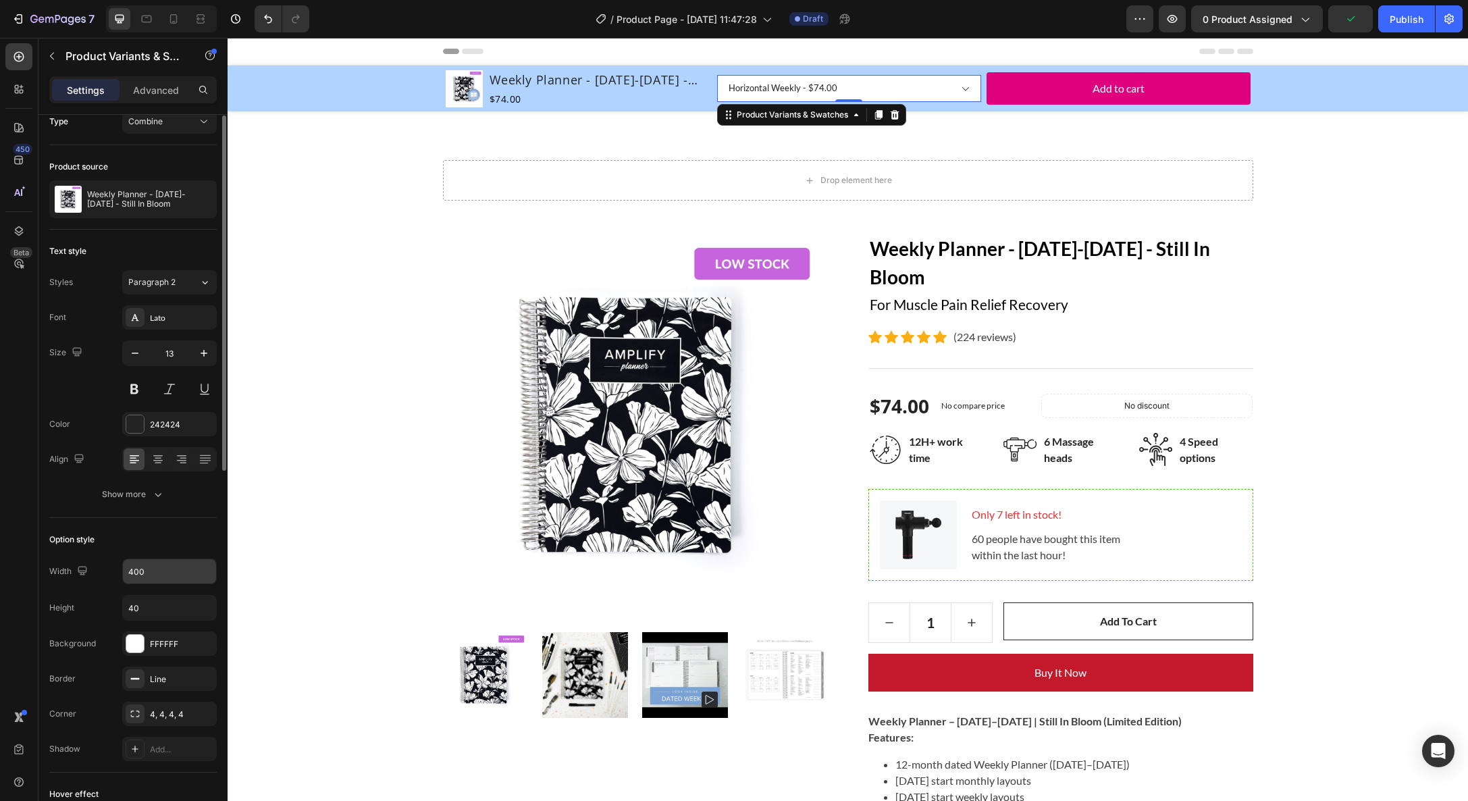
scroll to position [17, 0]
click at [129, 495] on div "Show more" at bounding box center [133, 494] width 63 height 14
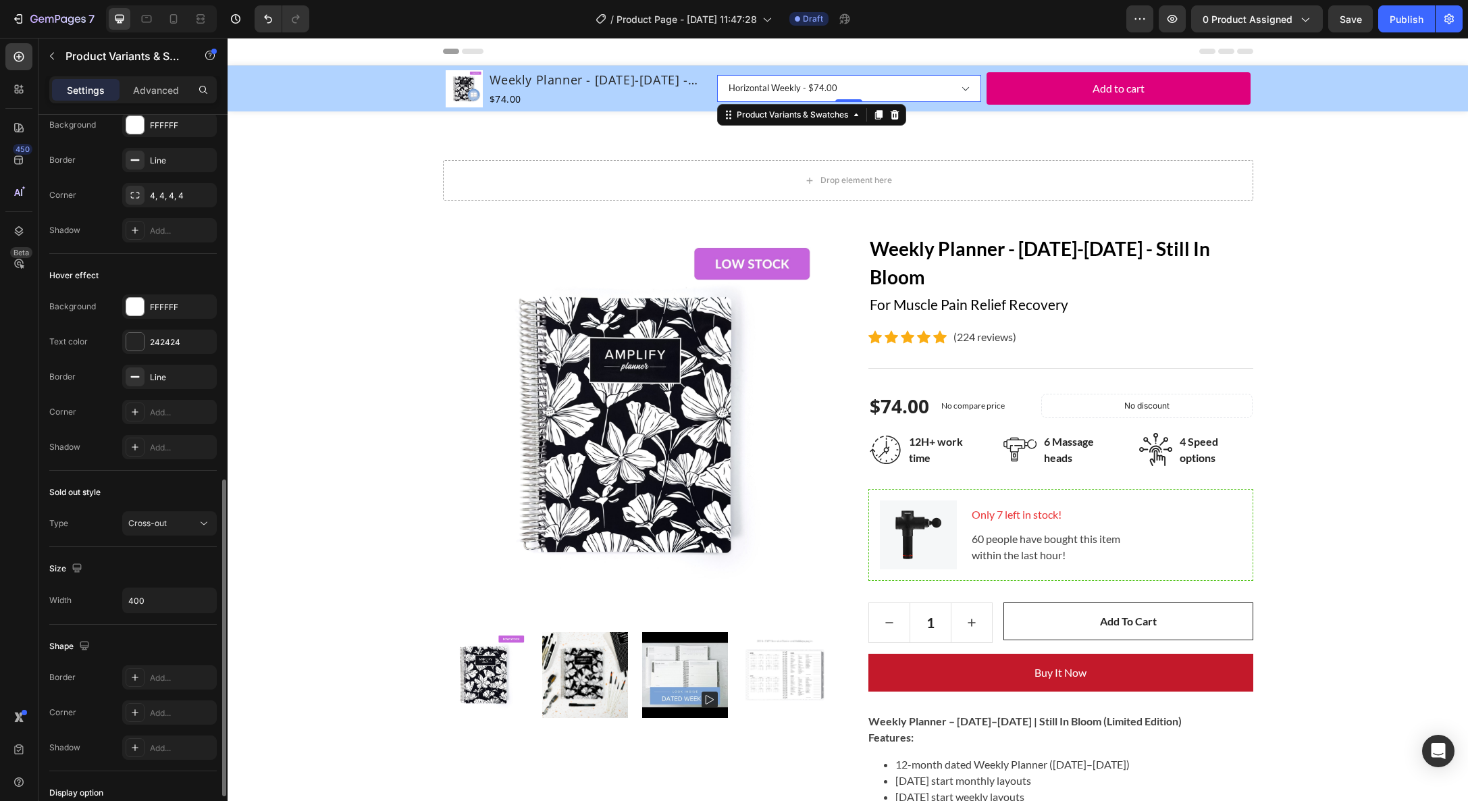
scroll to position [768, 0]
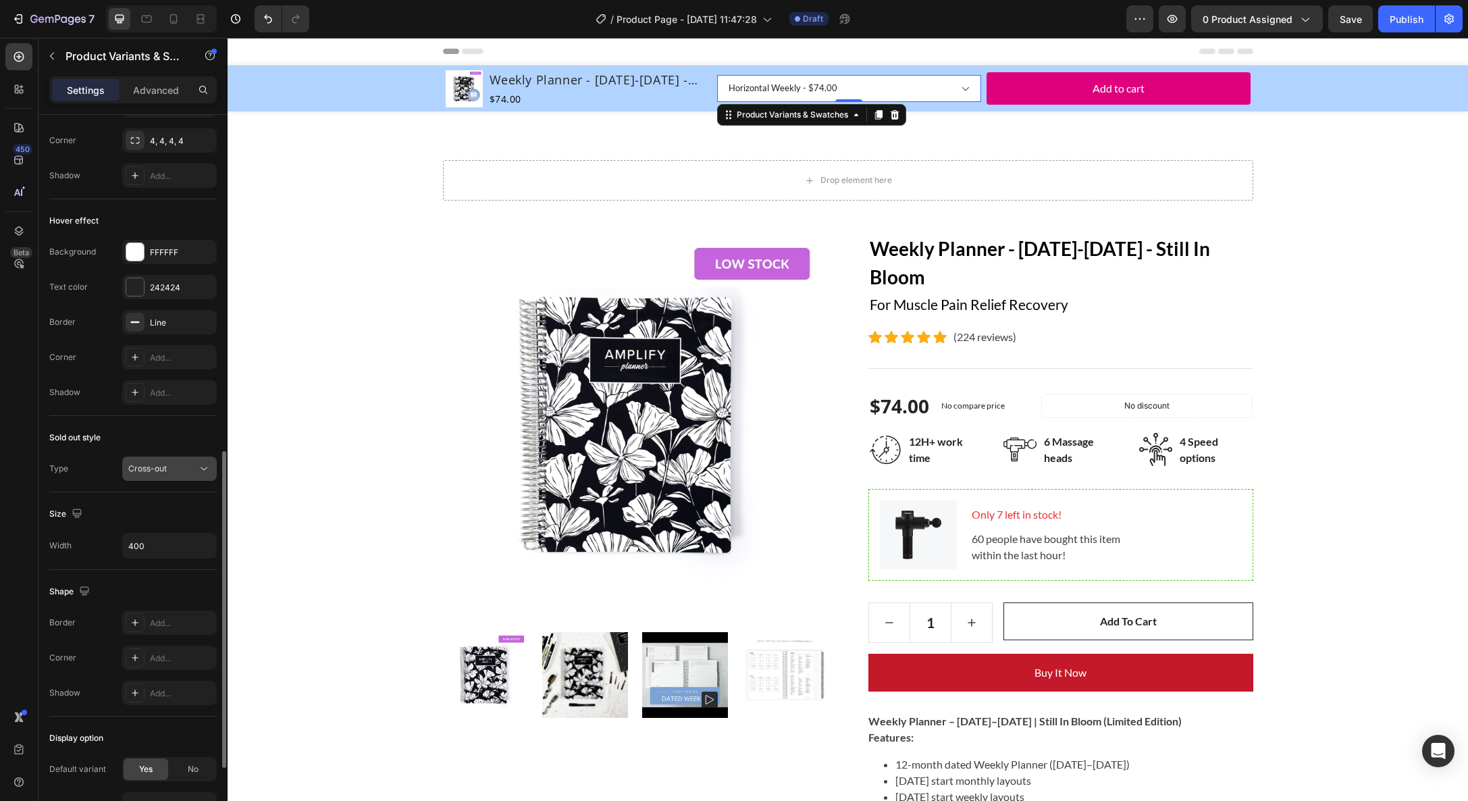
click at [160, 471] on span "Cross-out" at bounding box center [147, 468] width 38 height 10
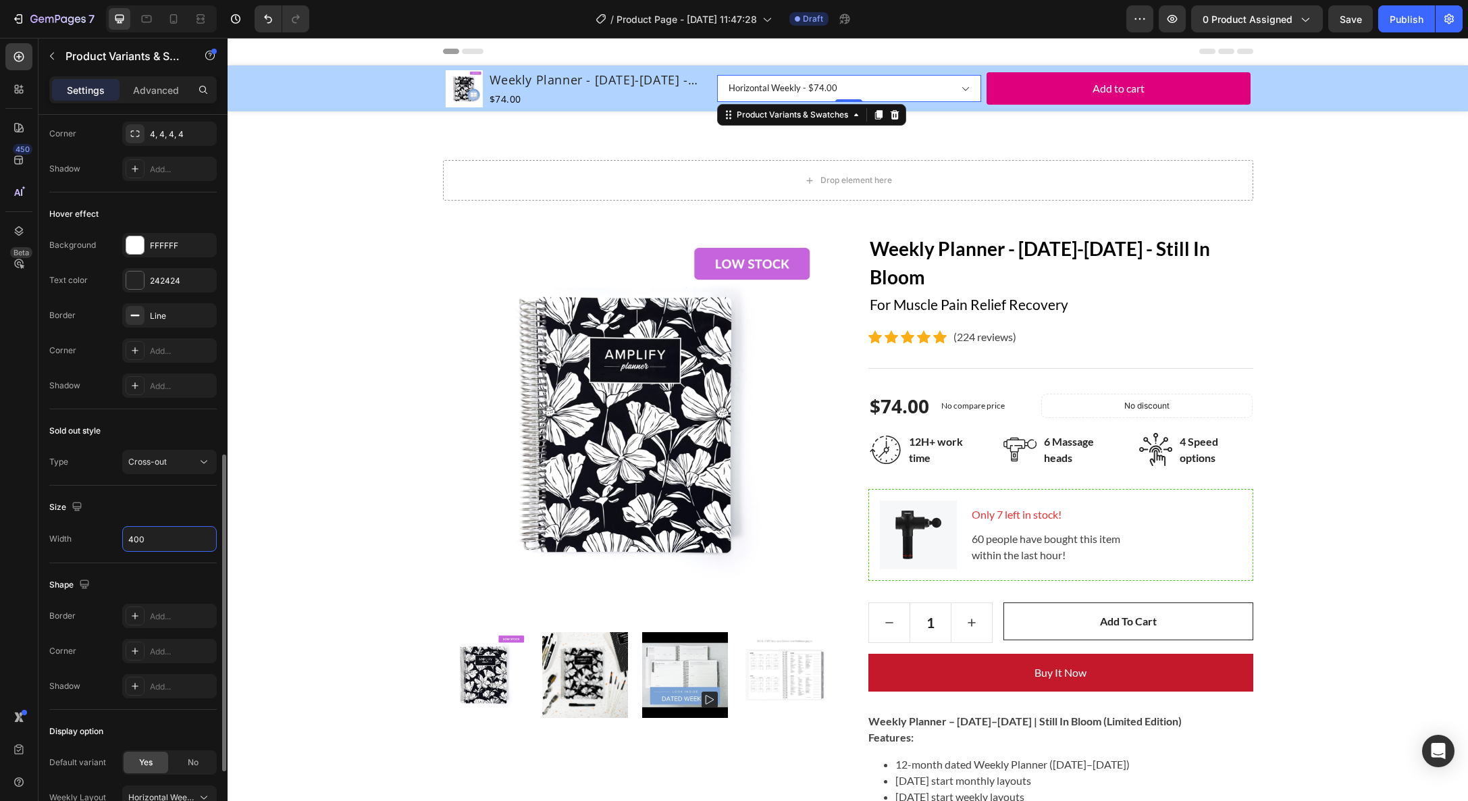
click at [165, 542] on input "400" at bounding box center [169, 539] width 93 height 24
type input "250"
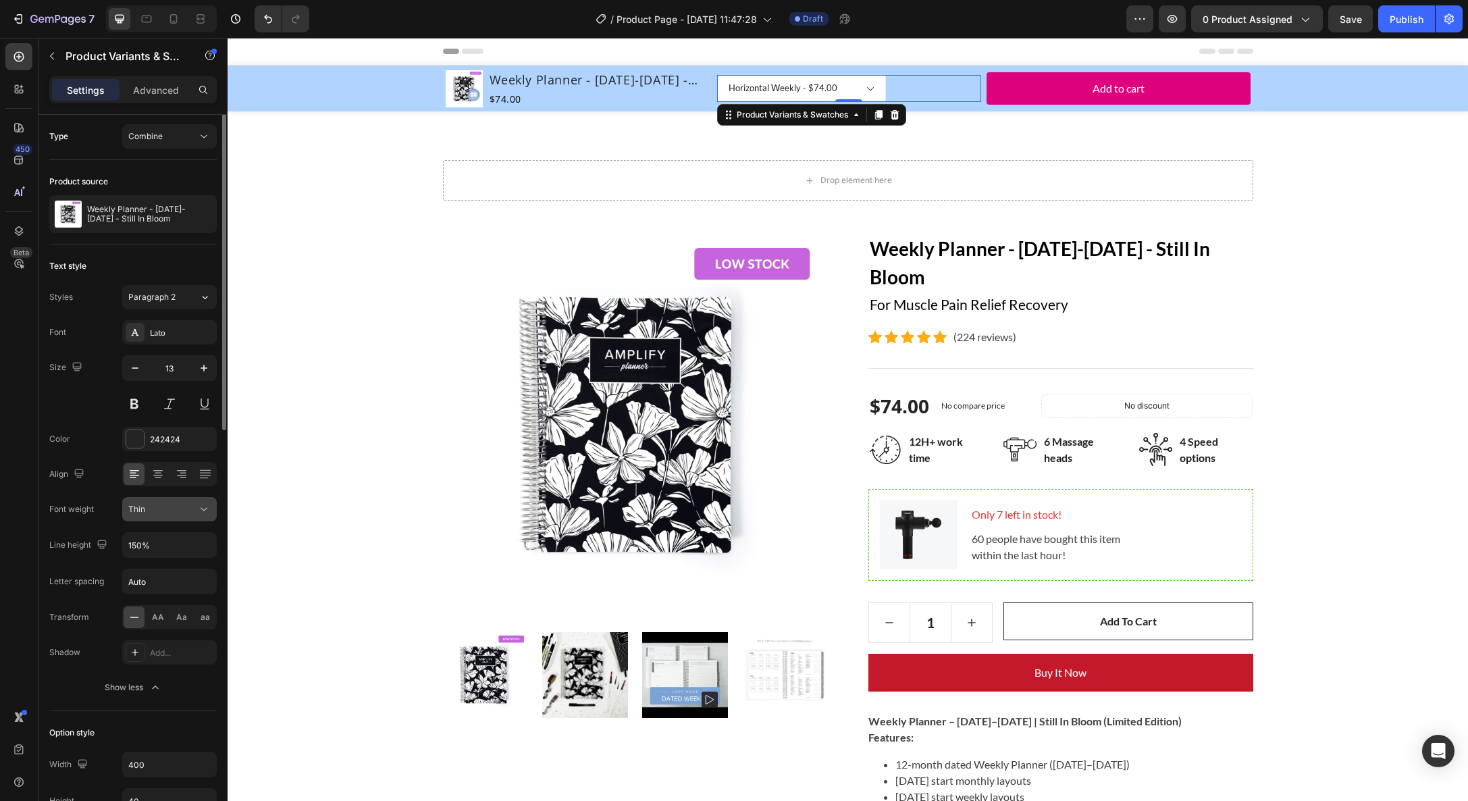
scroll to position [0, 0]
click at [188, 474] on div at bounding box center [181, 476] width 21 height 22
click at [178, 473] on icon at bounding box center [182, 476] width 14 height 14
click at [132, 471] on icon at bounding box center [133, 471] width 7 height 1
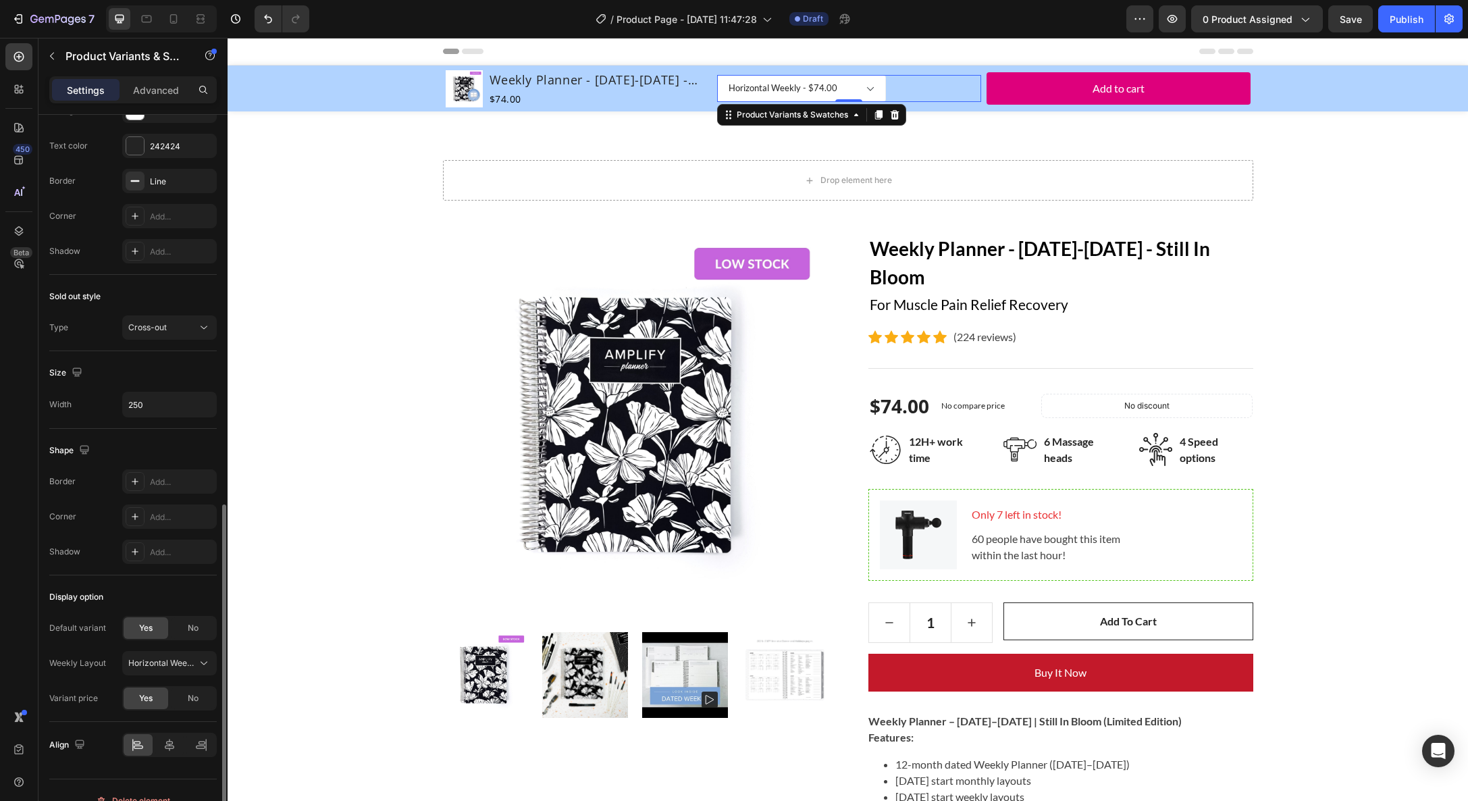
scroll to position [930, 0]
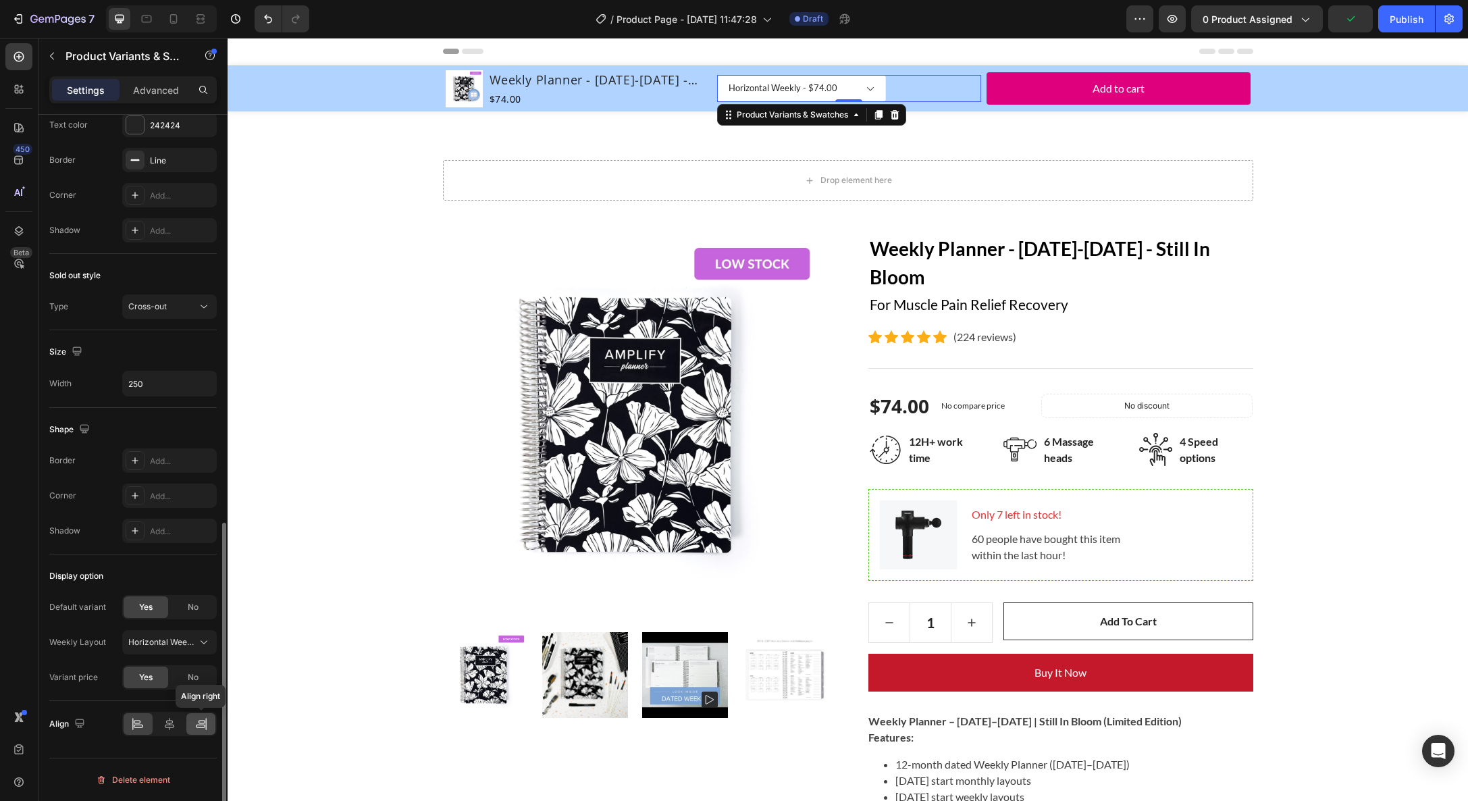
click at [205, 725] on icon at bounding box center [205, 724] width 1 height 12
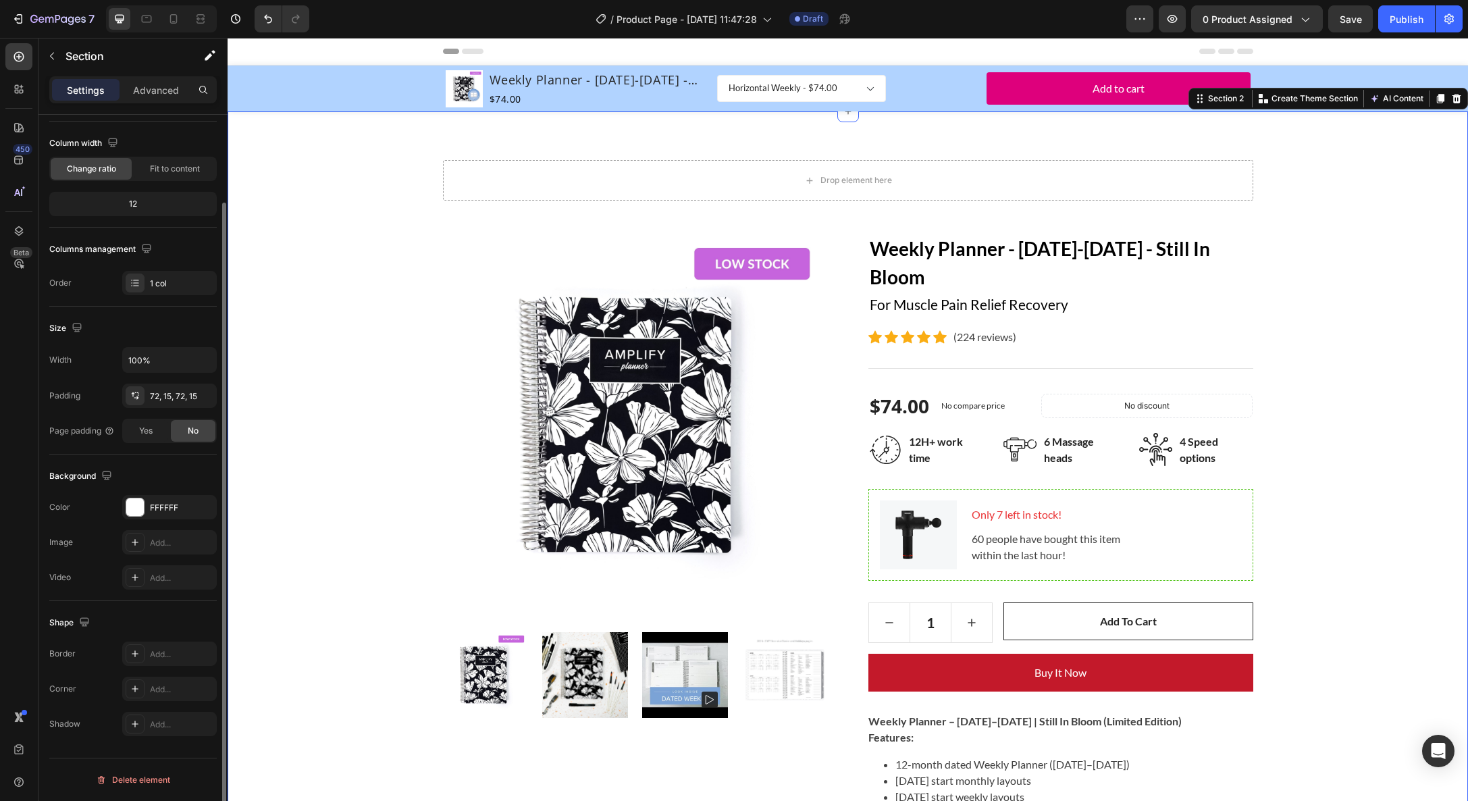
scroll to position [0, 0]
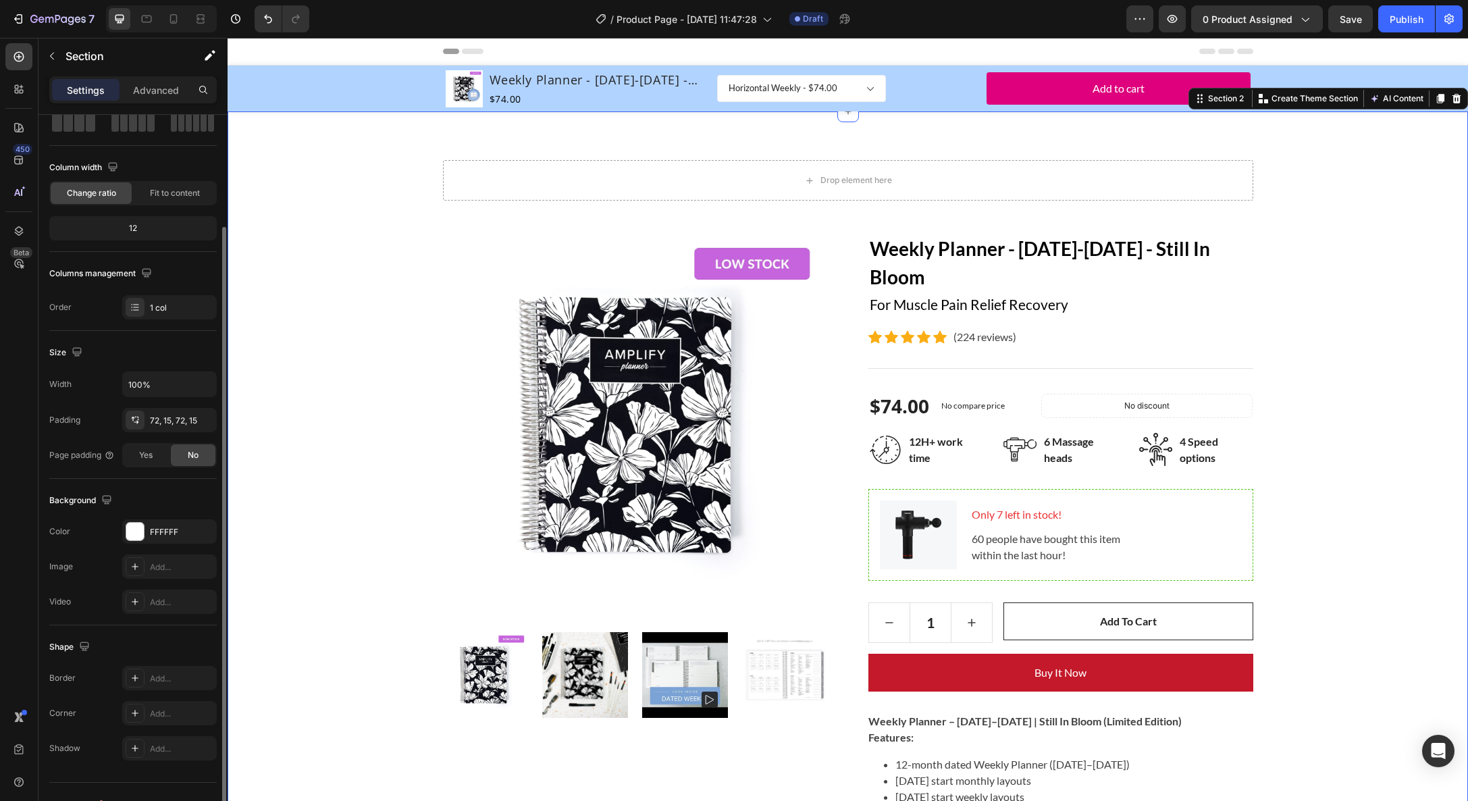
click at [381, 317] on div "Drop element here Row Product Images Weekly Planner - [DATE]-[DATE] - Still In …" at bounding box center [848, 736] width 1220 height 1153
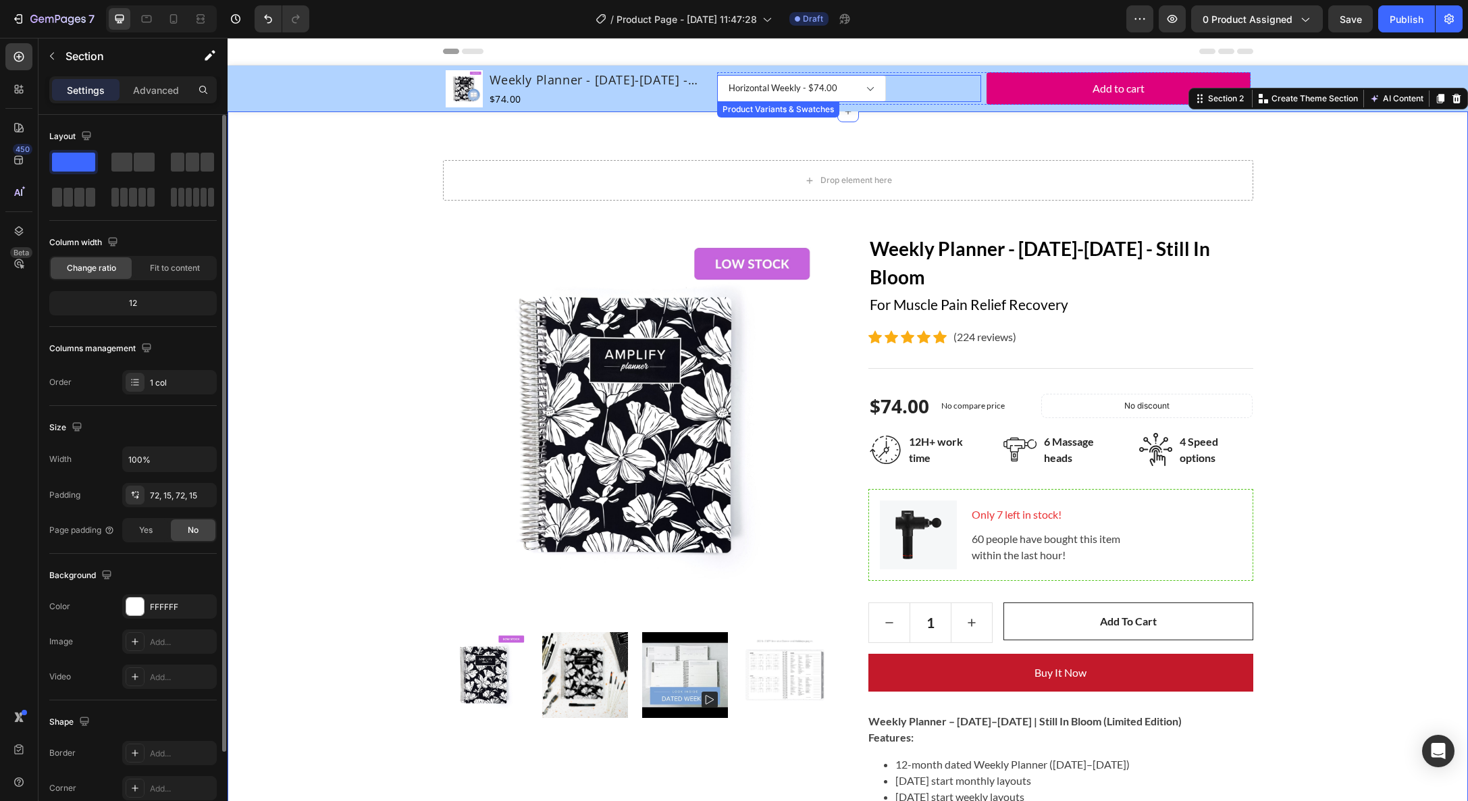
click at [846, 85] on select "Horizontal Weekly - $74.00 Vertical Weekly - $74.00" at bounding box center [801, 88] width 169 height 27
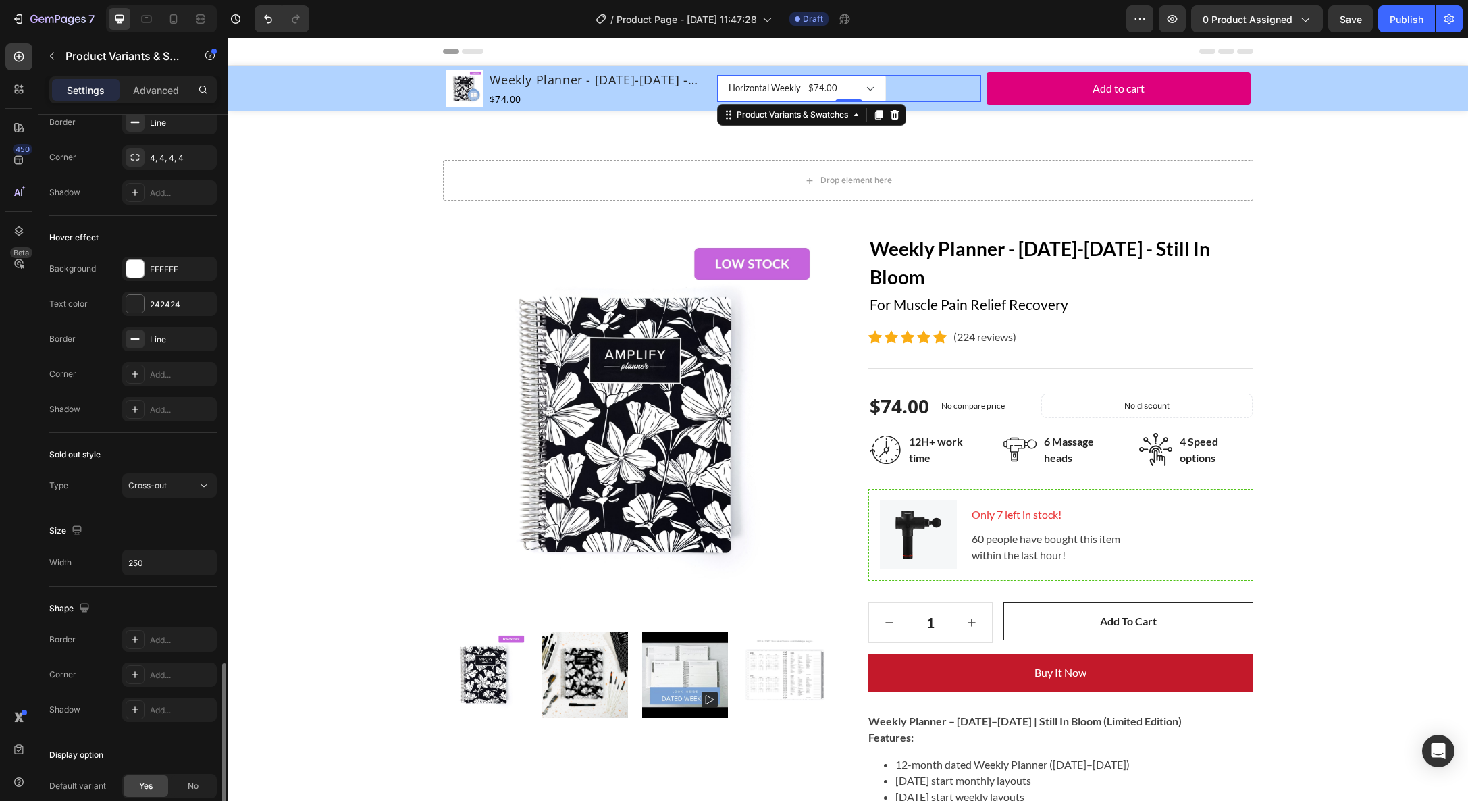
scroll to position [752, 0]
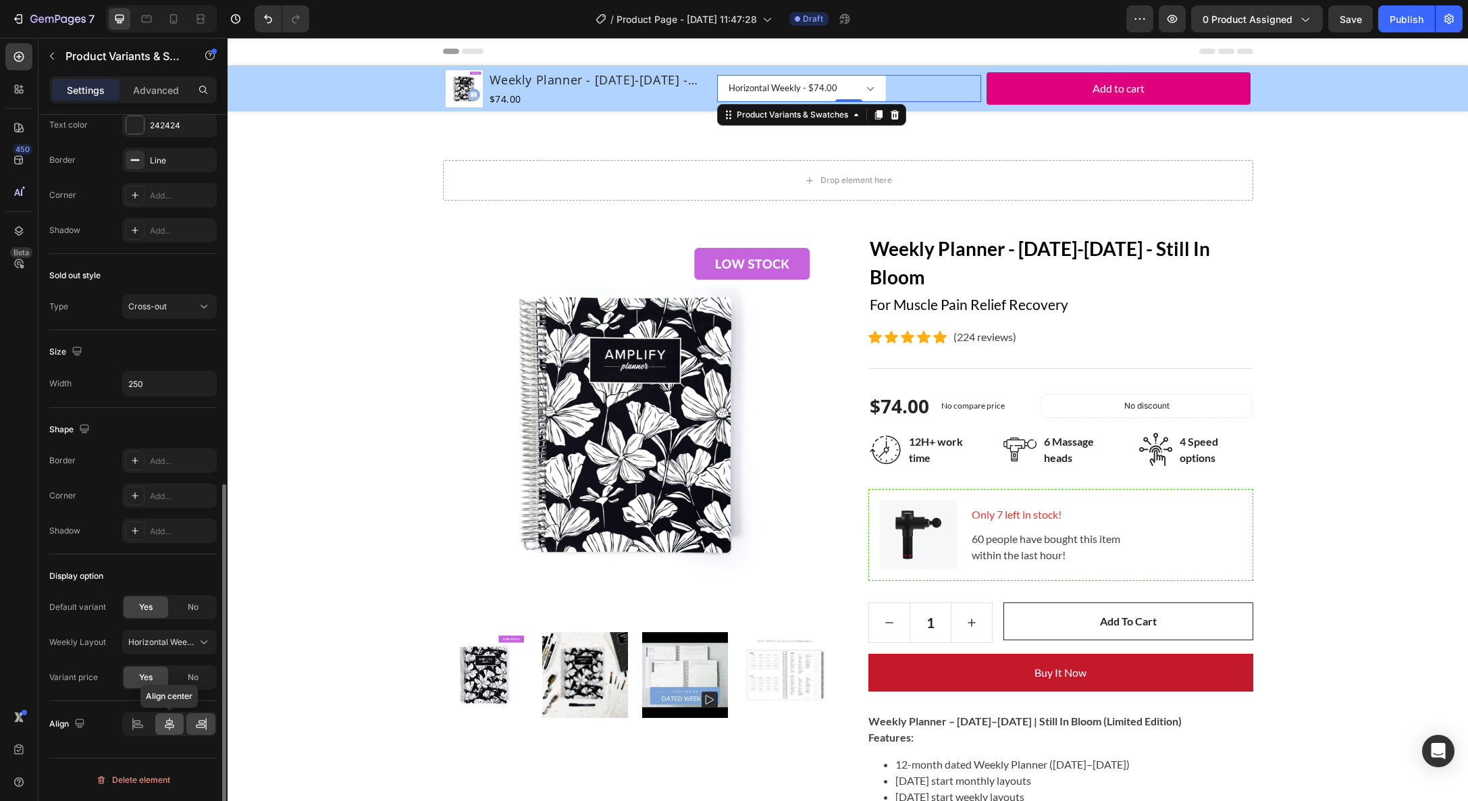
click at [177, 732] on div at bounding box center [169, 724] width 29 height 22
click at [138, 723] on icon at bounding box center [137, 721] width 7 height 3
click at [811, 79] on select "Horizontal Weekly - $74.00 Vertical Weekly - $74.00" at bounding box center [801, 88] width 169 height 27
select select "577034234137740193"
click at [717, 75] on select "Horizontal Weekly - $74.00 Vertical Weekly - $74.00" at bounding box center [801, 88] width 169 height 27
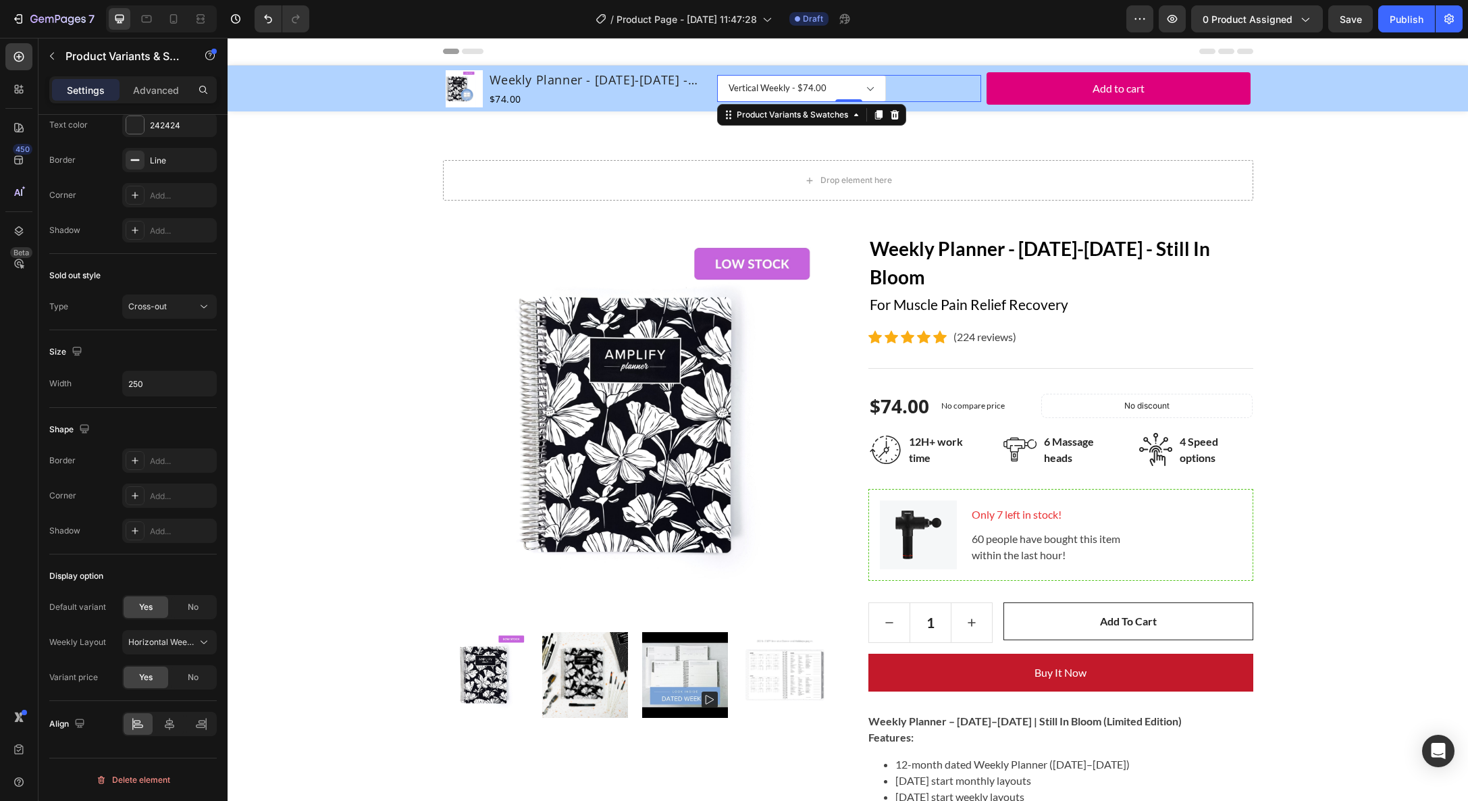
click at [790, 86] on select "Horizontal Weekly - $74.00 Vertical Weekly - $74.00" at bounding box center [801, 88] width 169 height 27
click at [925, 87] on div "Horizontal Weekly - $74.00 Vertical Weekly - $74.00 Product Variants & Swatches…" at bounding box center [849, 88] width 264 height 27
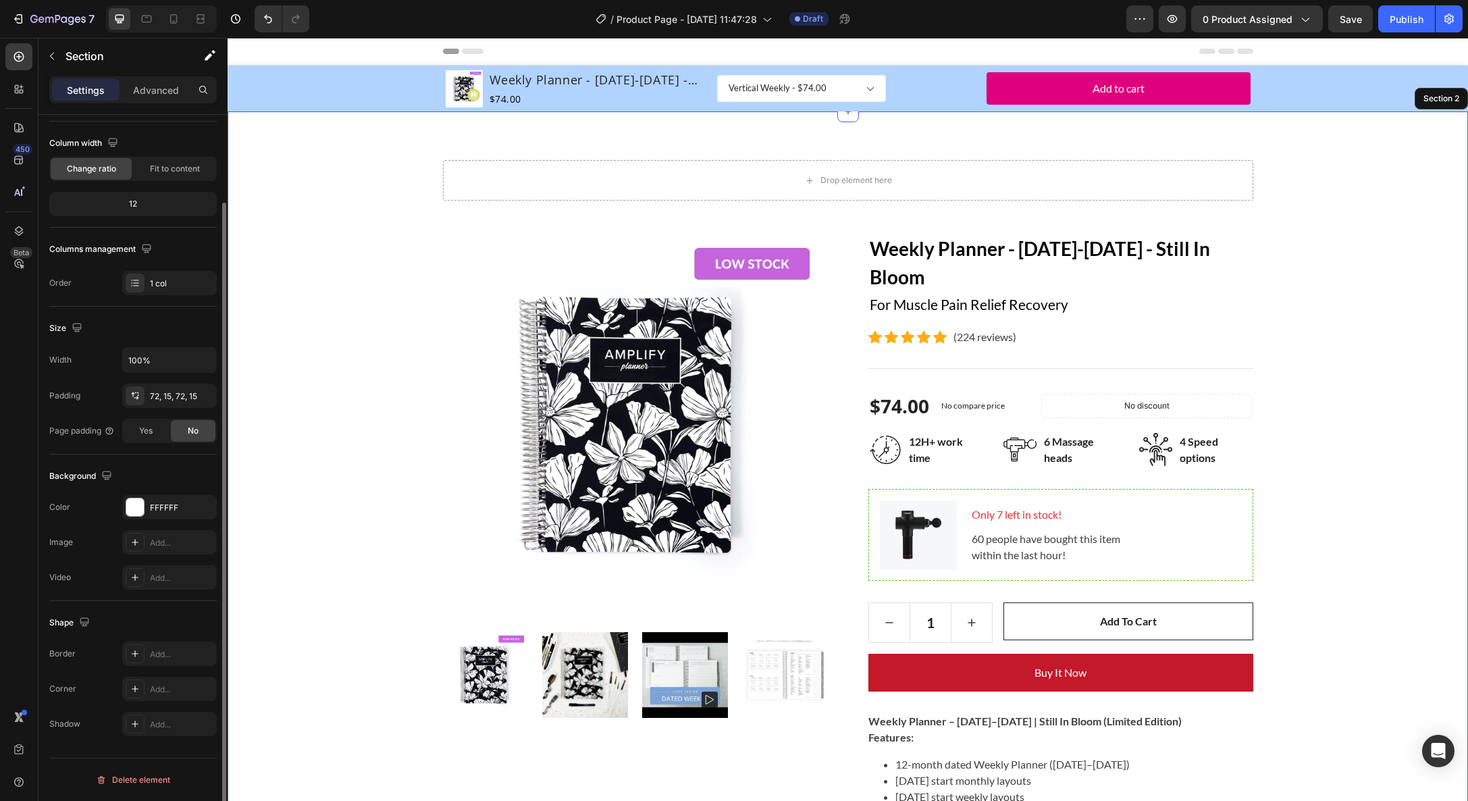
click at [651, 145] on div "Drop element here Row Product Images Weekly Planner - [DATE]-[DATE] - Still In …" at bounding box center [848, 736] width 1241 height 1250
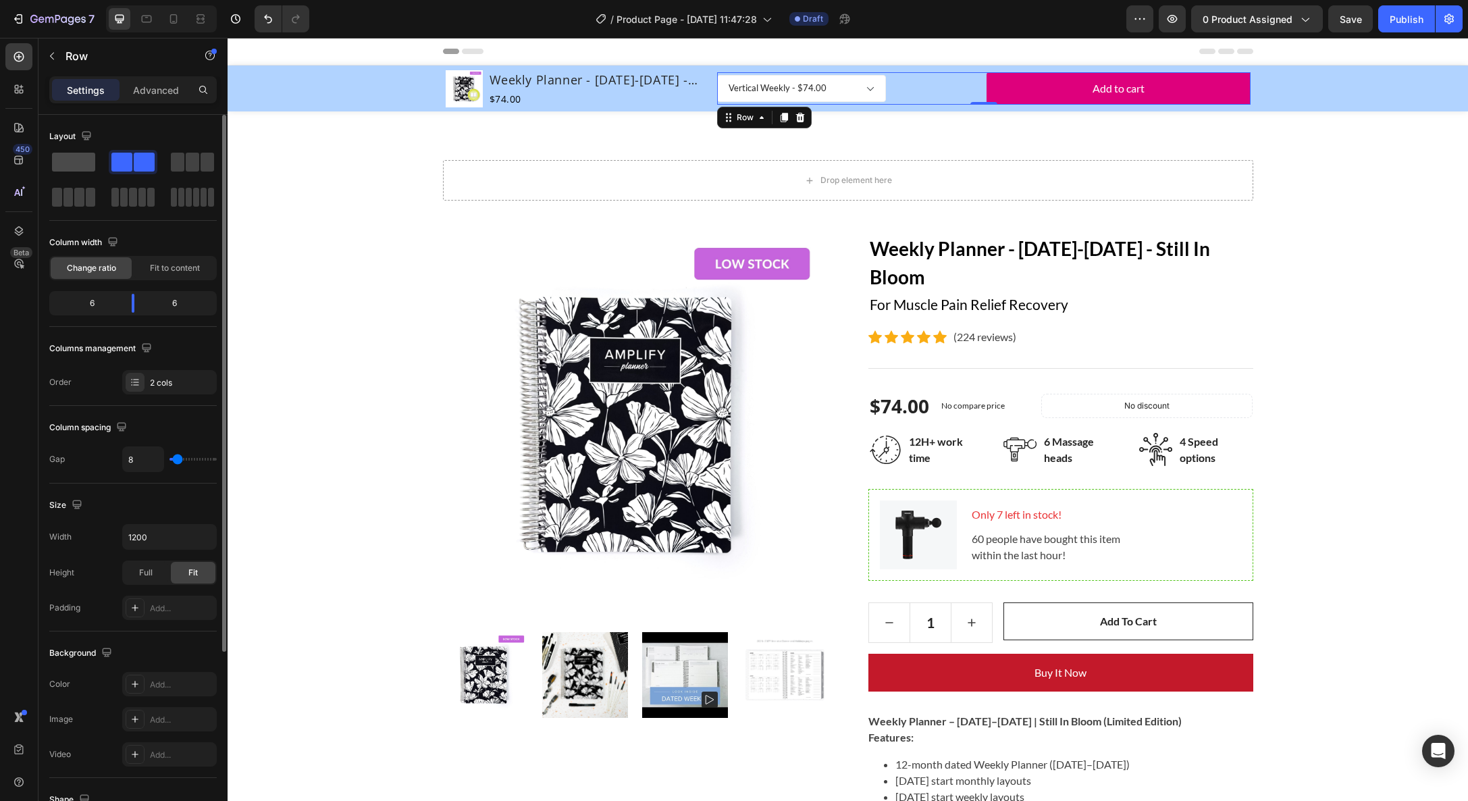
click at [60, 157] on span at bounding box center [73, 162] width 43 height 19
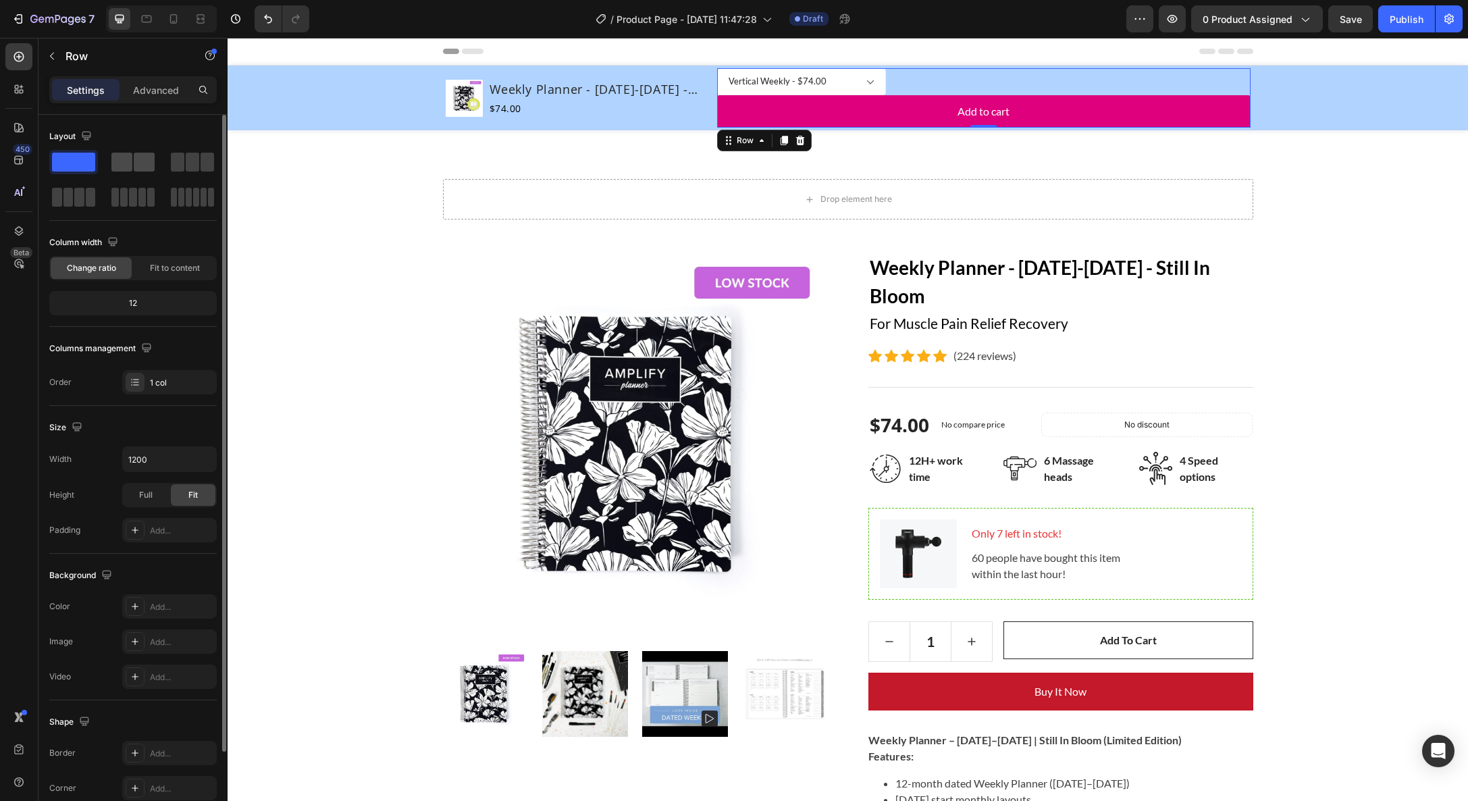
click at [115, 161] on span at bounding box center [121, 162] width 21 height 19
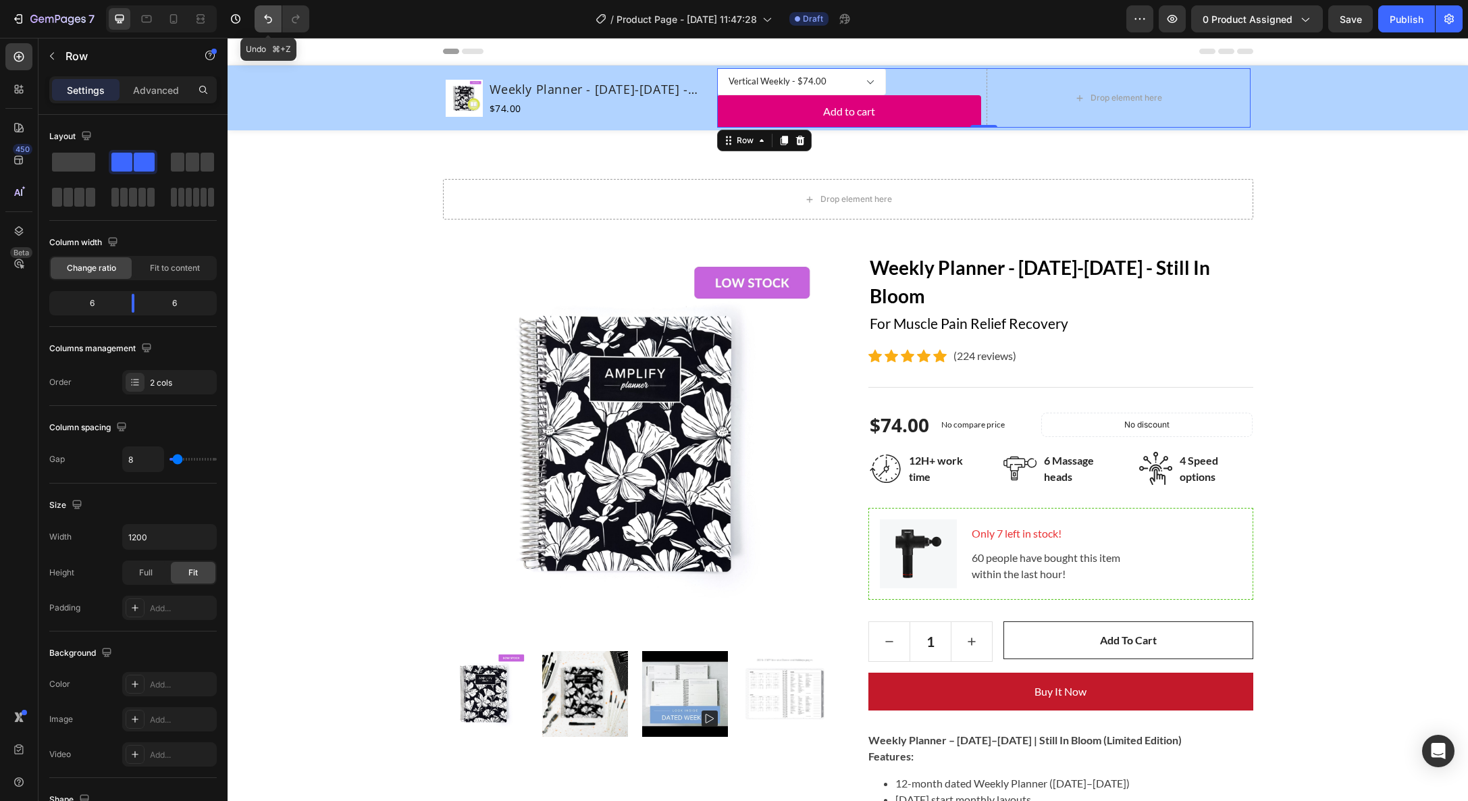
click at [265, 19] on icon "Undo/Redo" at bounding box center [268, 19] width 14 height 14
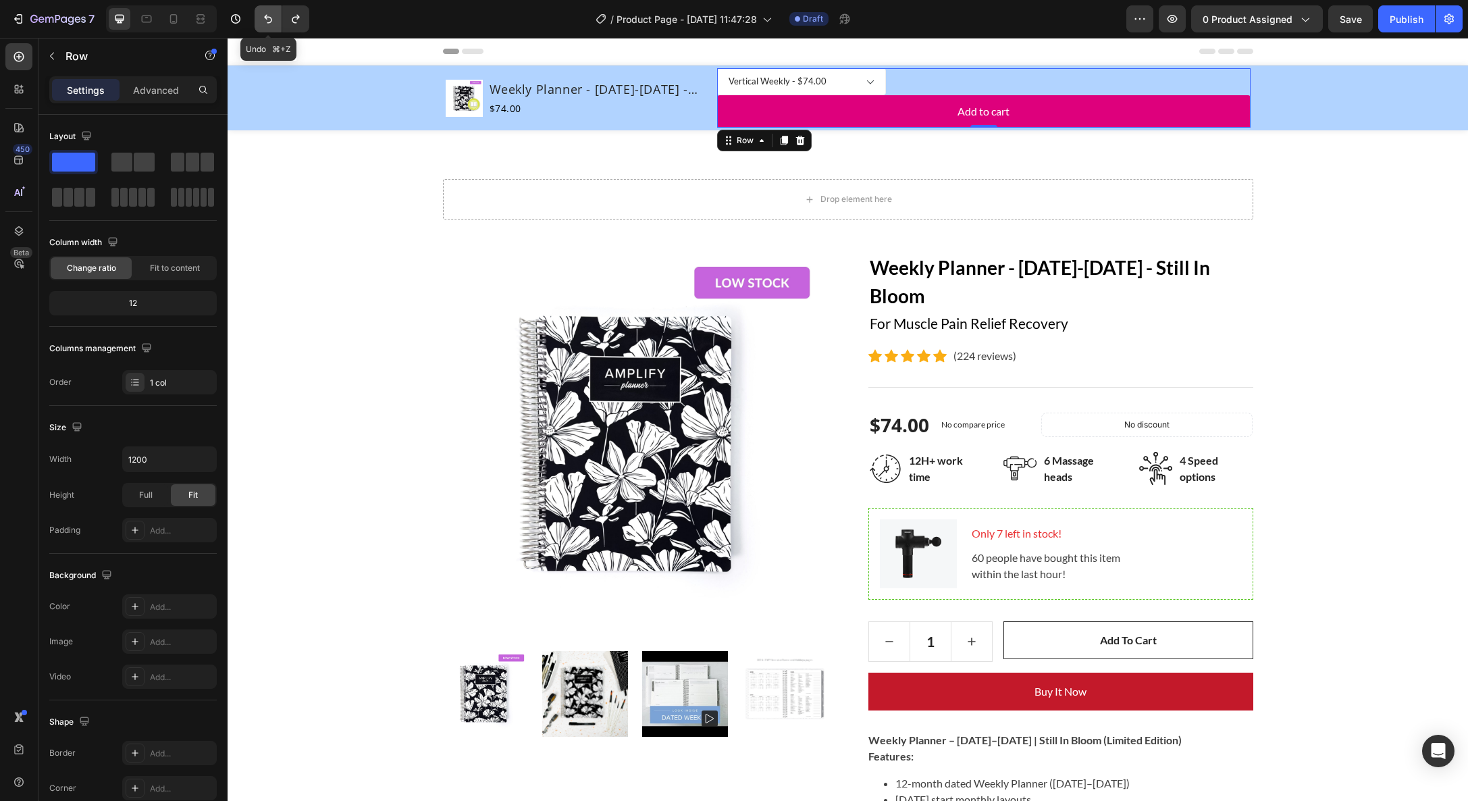
click at [265, 19] on icon "Undo/Redo" at bounding box center [268, 19] width 14 height 14
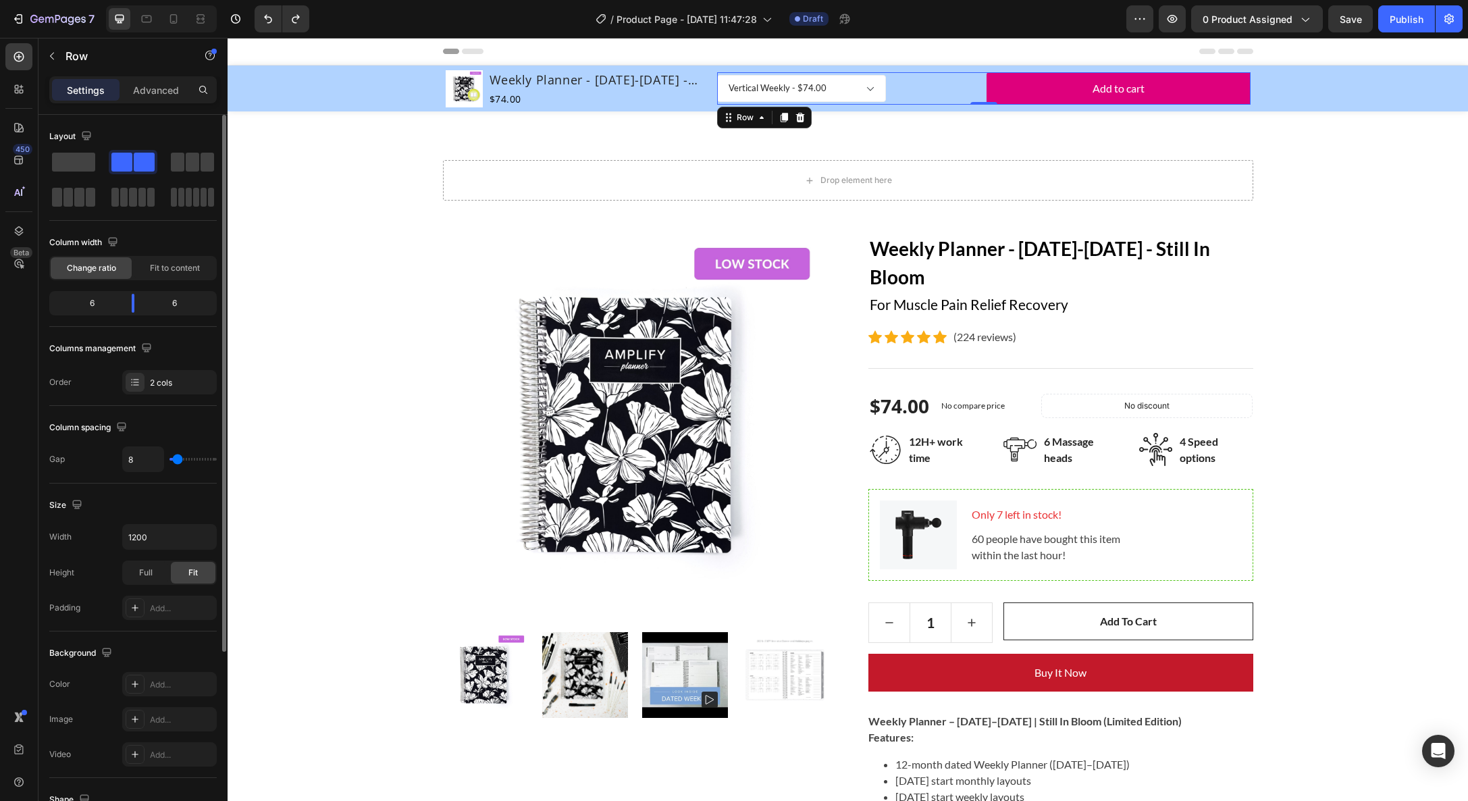
scroll to position [253, 0]
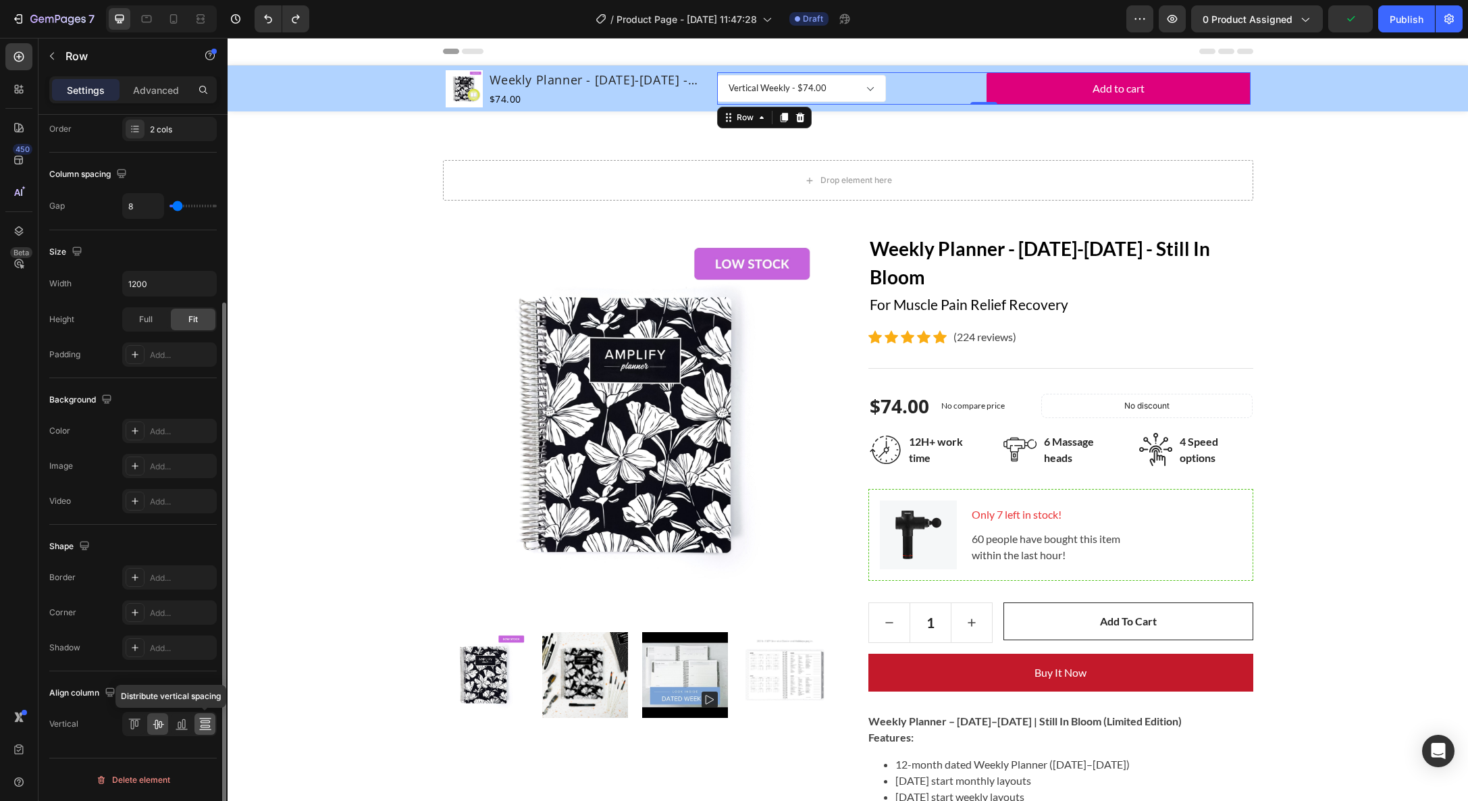
click at [206, 725] on icon at bounding box center [204, 726] width 9 height 3
click at [154, 724] on icon at bounding box center [158, 724] width 11 height 9
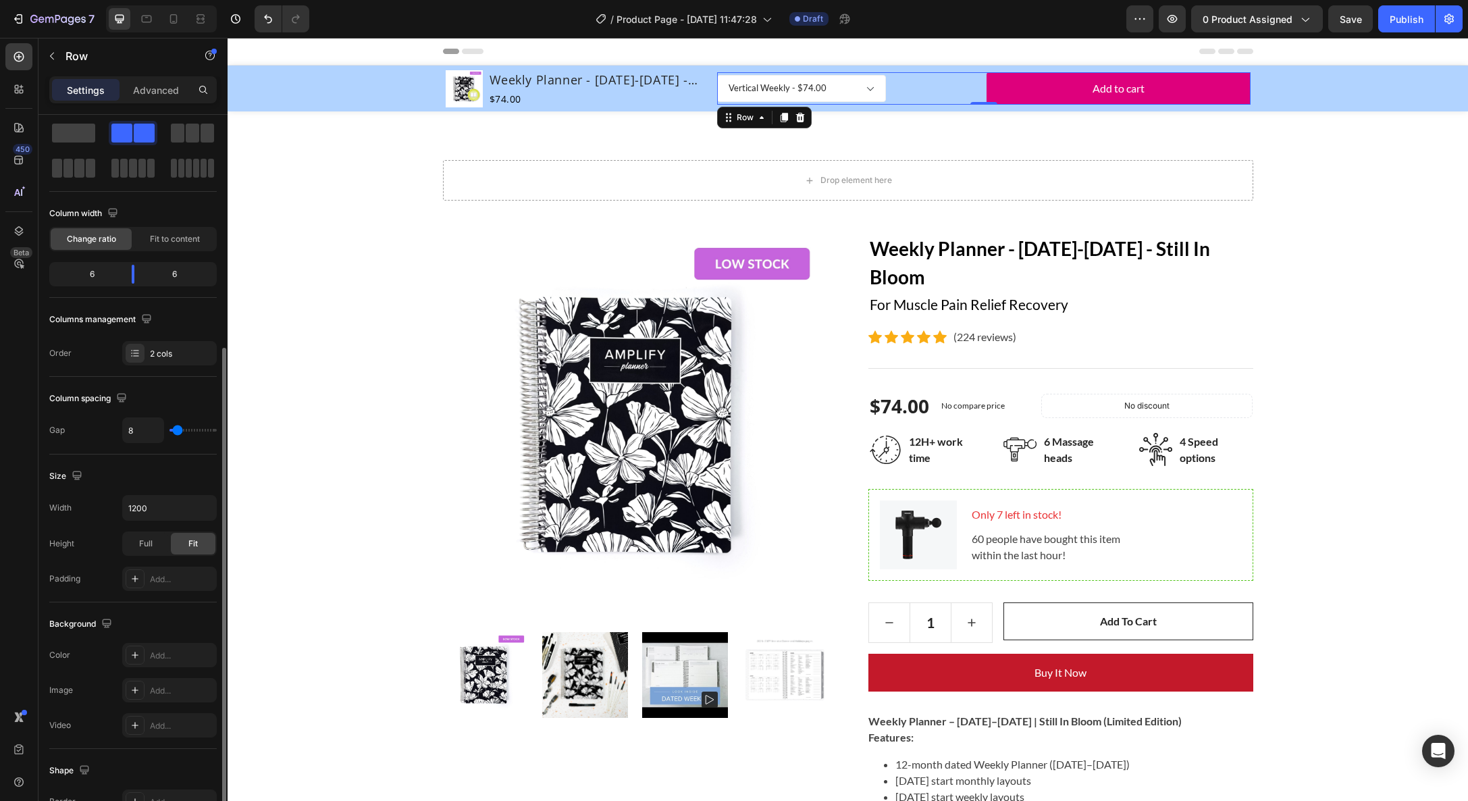
scroll to position [0, 0]
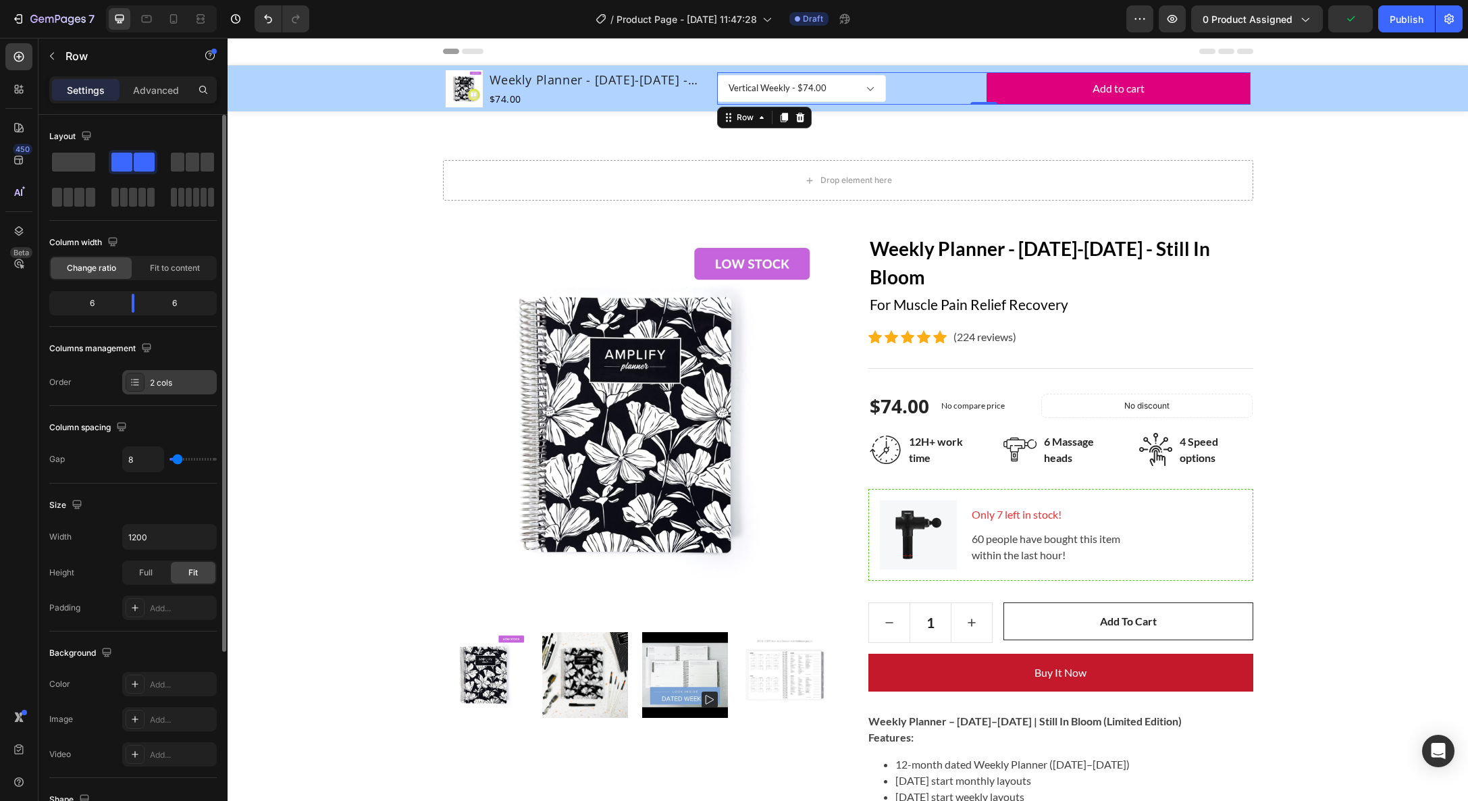
click at [136, 384] on icon at bounding box center [135, 382] width 11 height 11
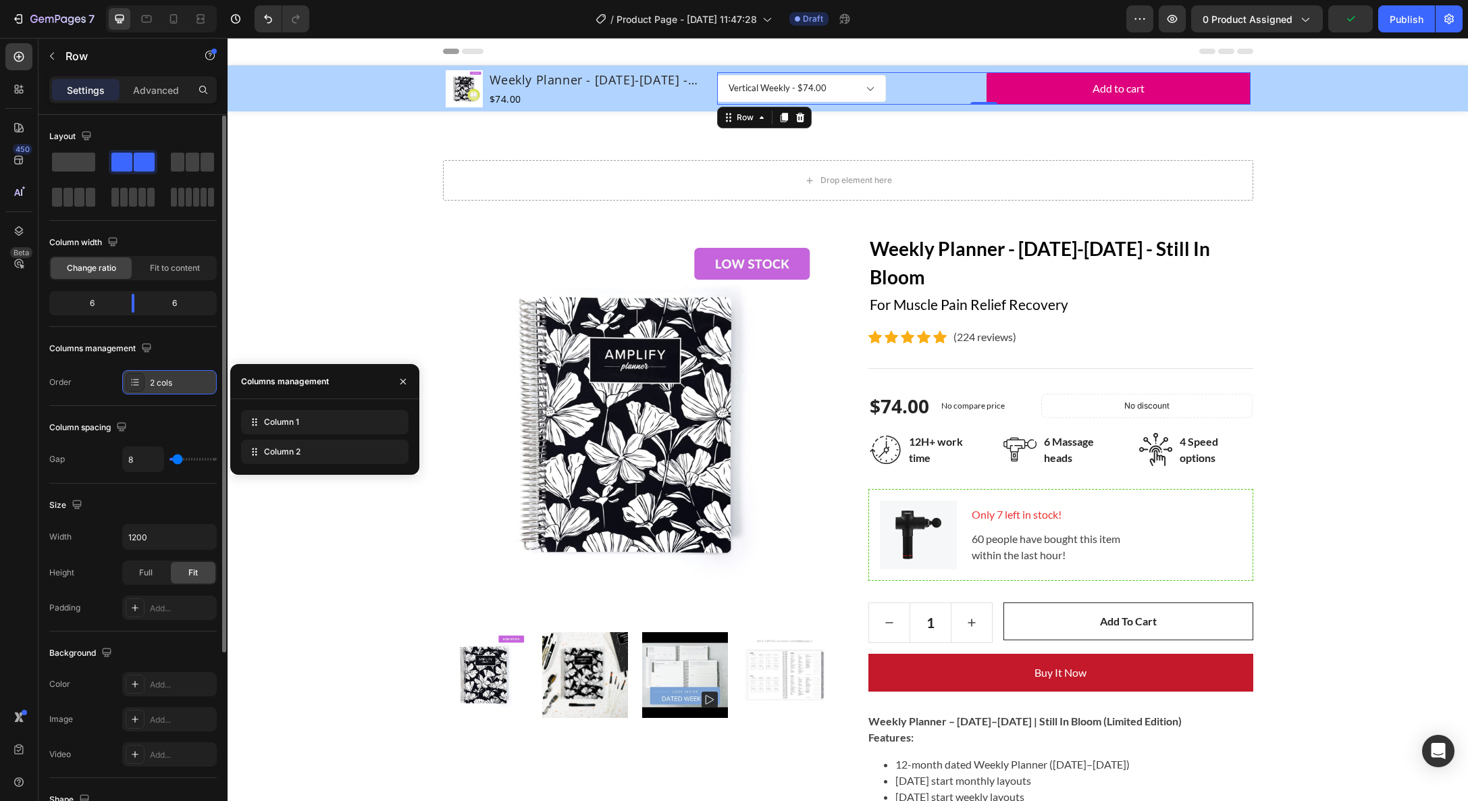
scroll to position [1, 0]
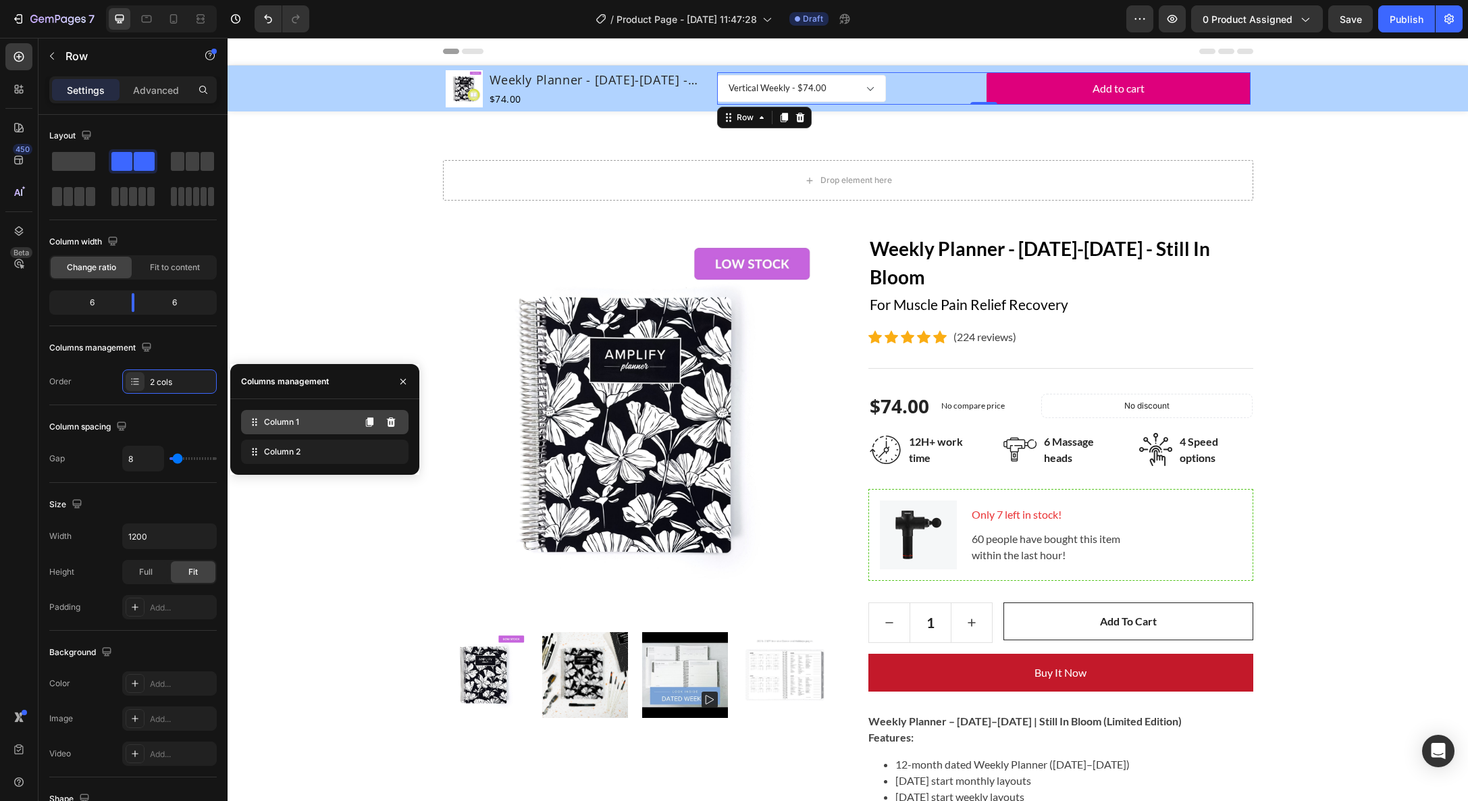
click at [291, 421] on span "Column 1" at bounding box center [281, 422] width 35 height 12
click at [257, 424] on icon at bounding box center [255, 422] width 14 height 14
click at [371, 421] on icon at bounding box center [369, 421] width 7 height 9
select select "577034234137740193"
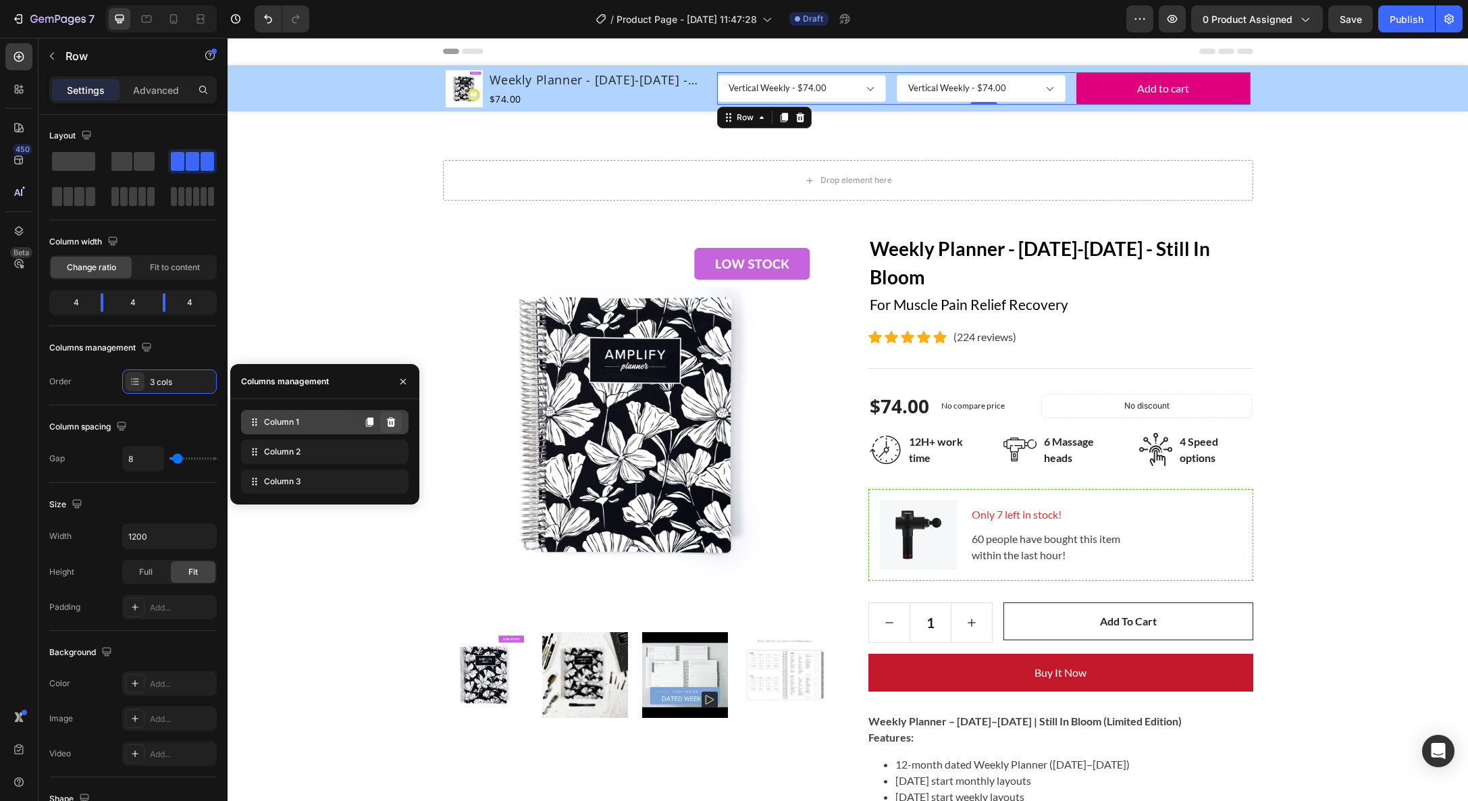
click at [396, 417] on icon at bounding box center [391, 422] width 11 height 11
click at [394, 478] on icon at bounding box center [391, 481] width 9 height 9
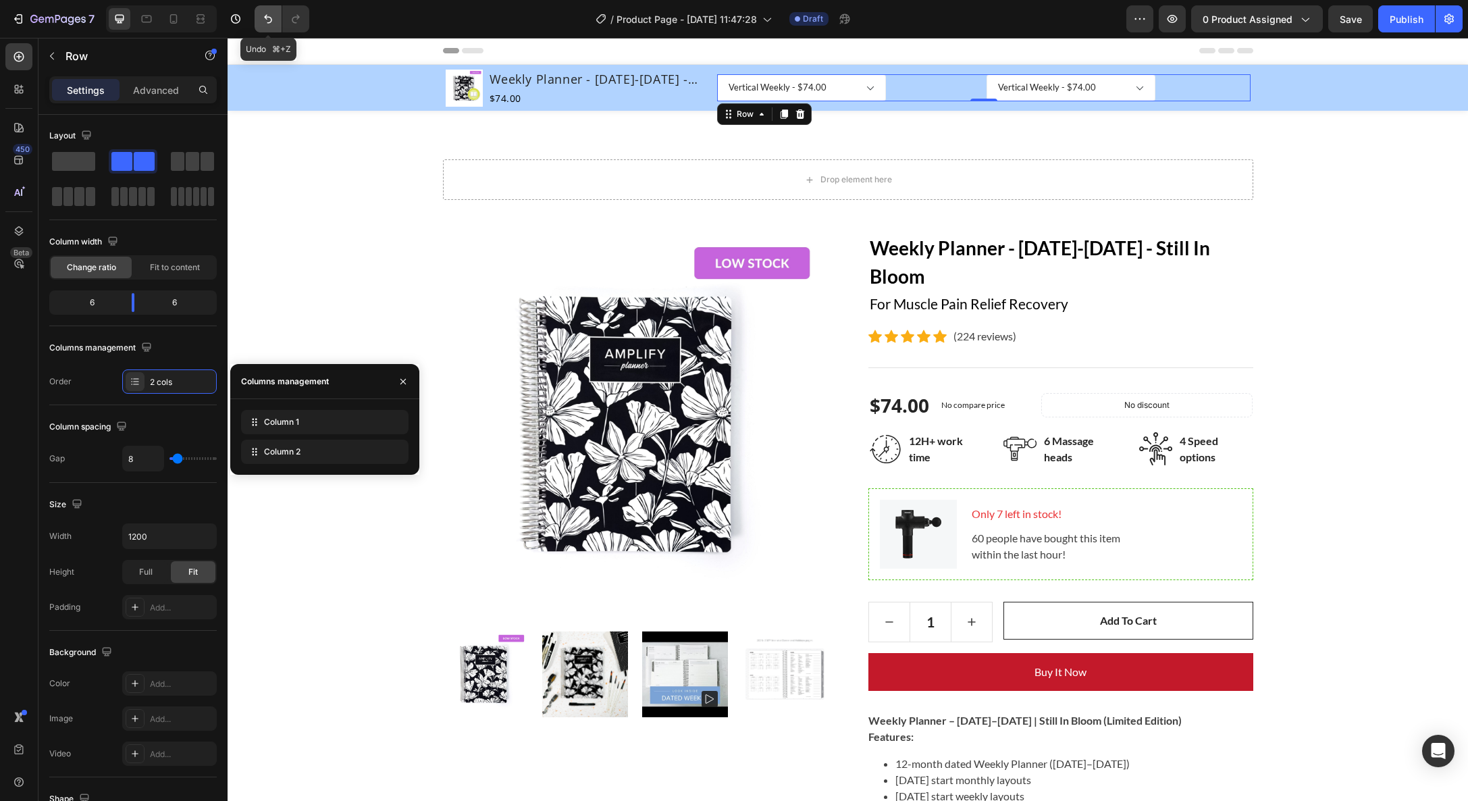
click at [269, 22] on icon "Undo/Redo" at bounding box center [268, 19] width 14 height 14
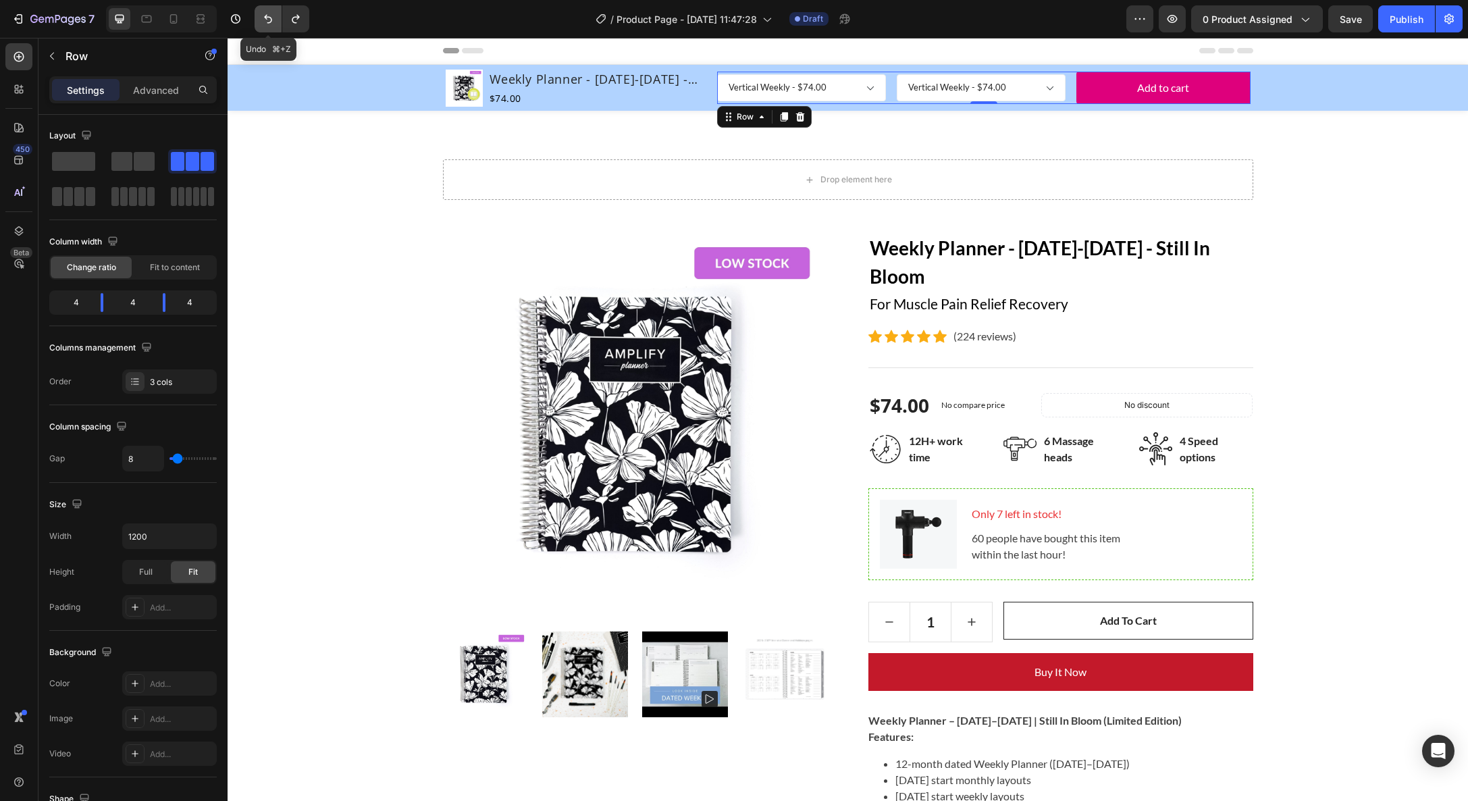
click at [269, 20] on icon "Undo/Redo" at bounding box center [268, 19] width 14 height 14
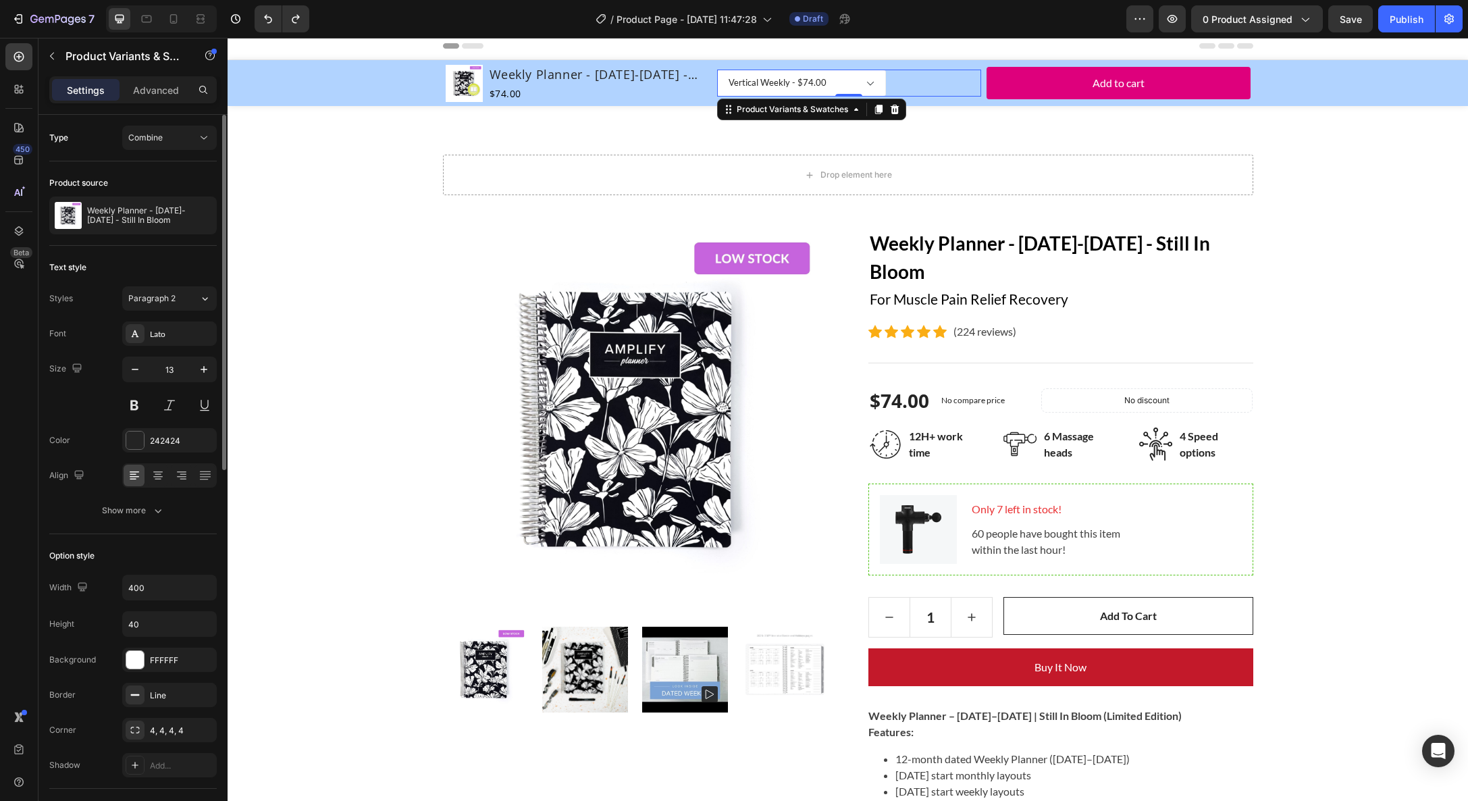
scroll to position [7, 0]
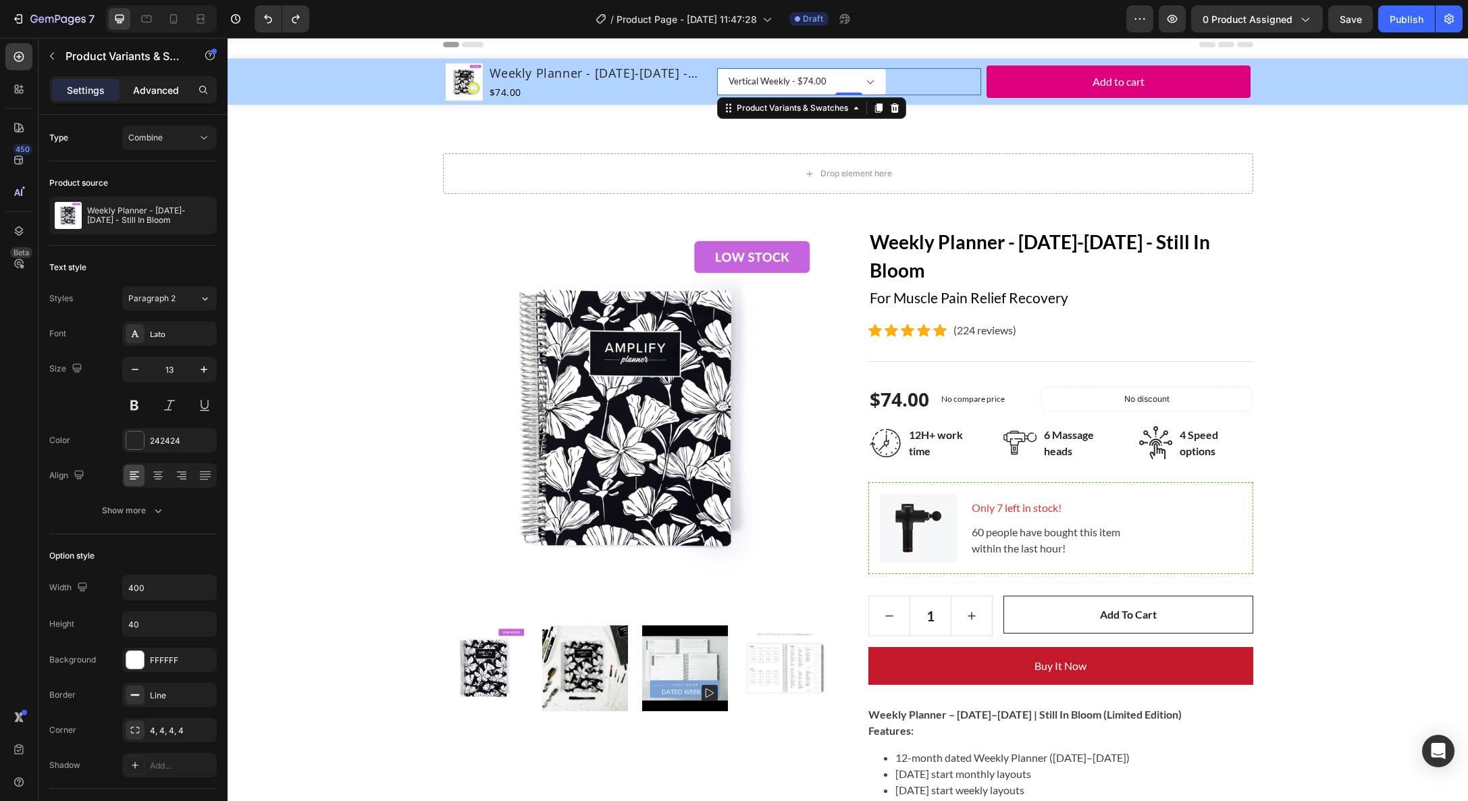
click at [157, 91] on p "Advanced" at bounding box center [156, 90] width 46 height 14
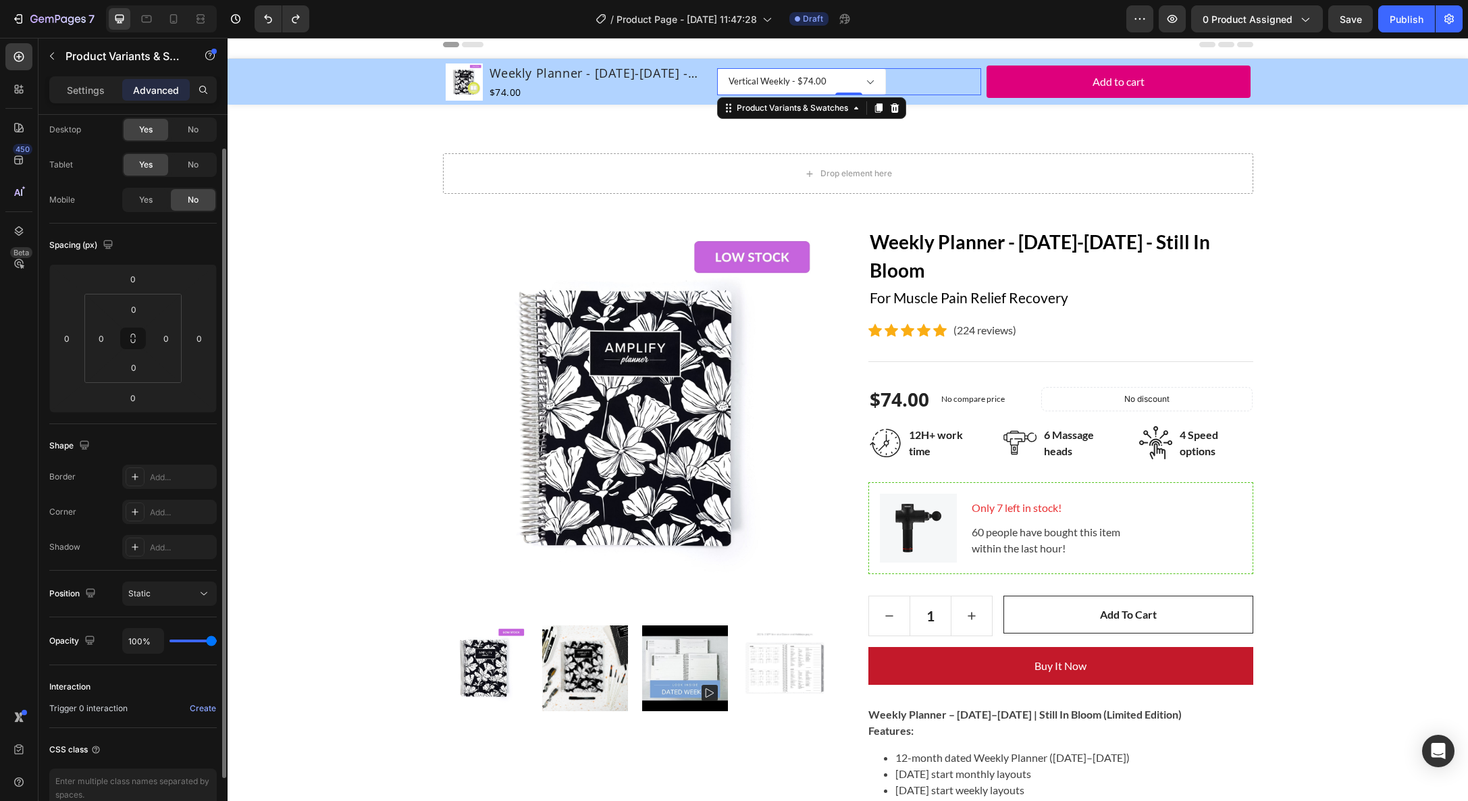
scroll to position [38, 0]
click at [199, 596] on icon at bounding box center [204, 593] width 14 height 14
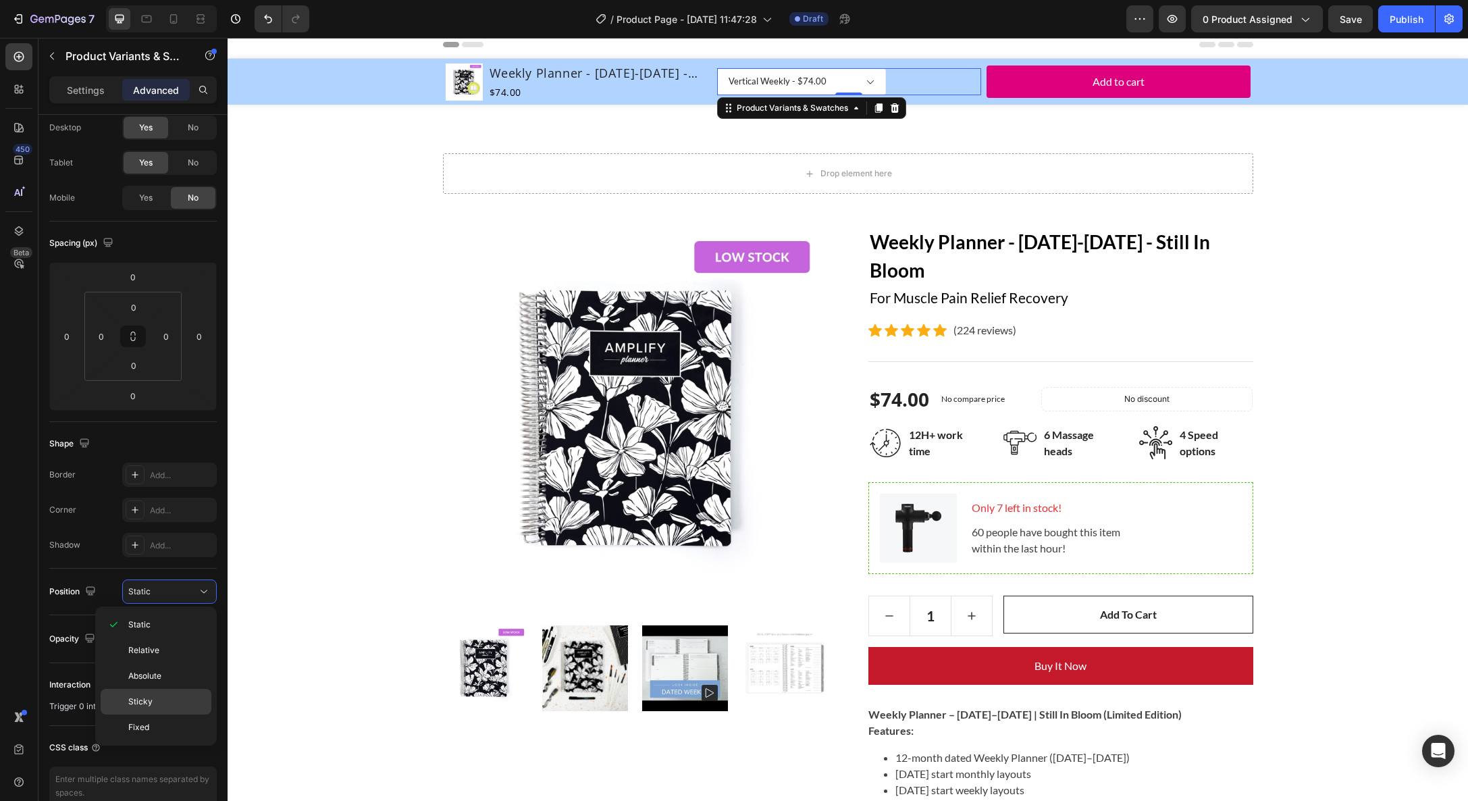
click at [175, 696] on p "Sticky" at bounding box center [166, 702] width 77 height 12
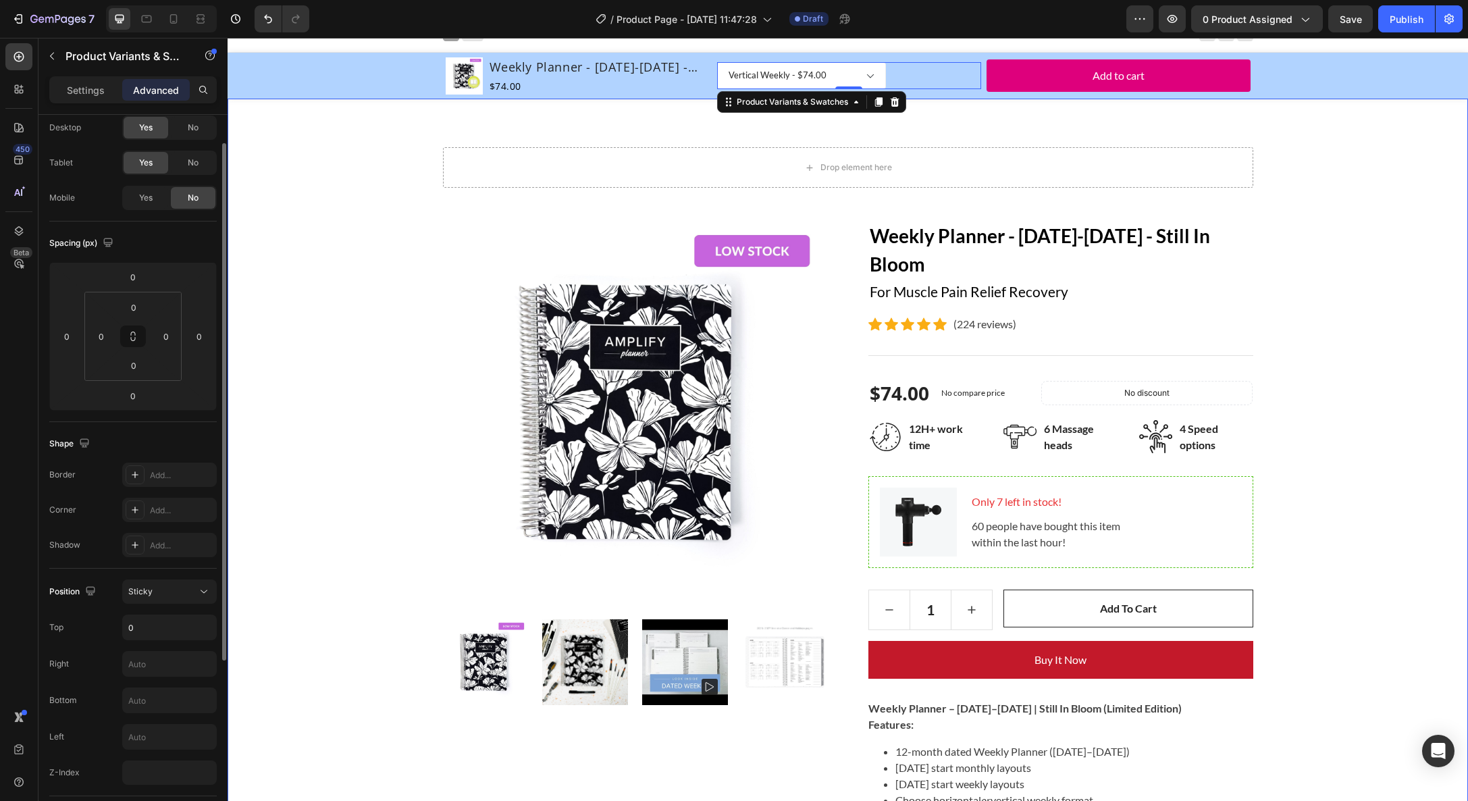
scroll to position [0, 0]
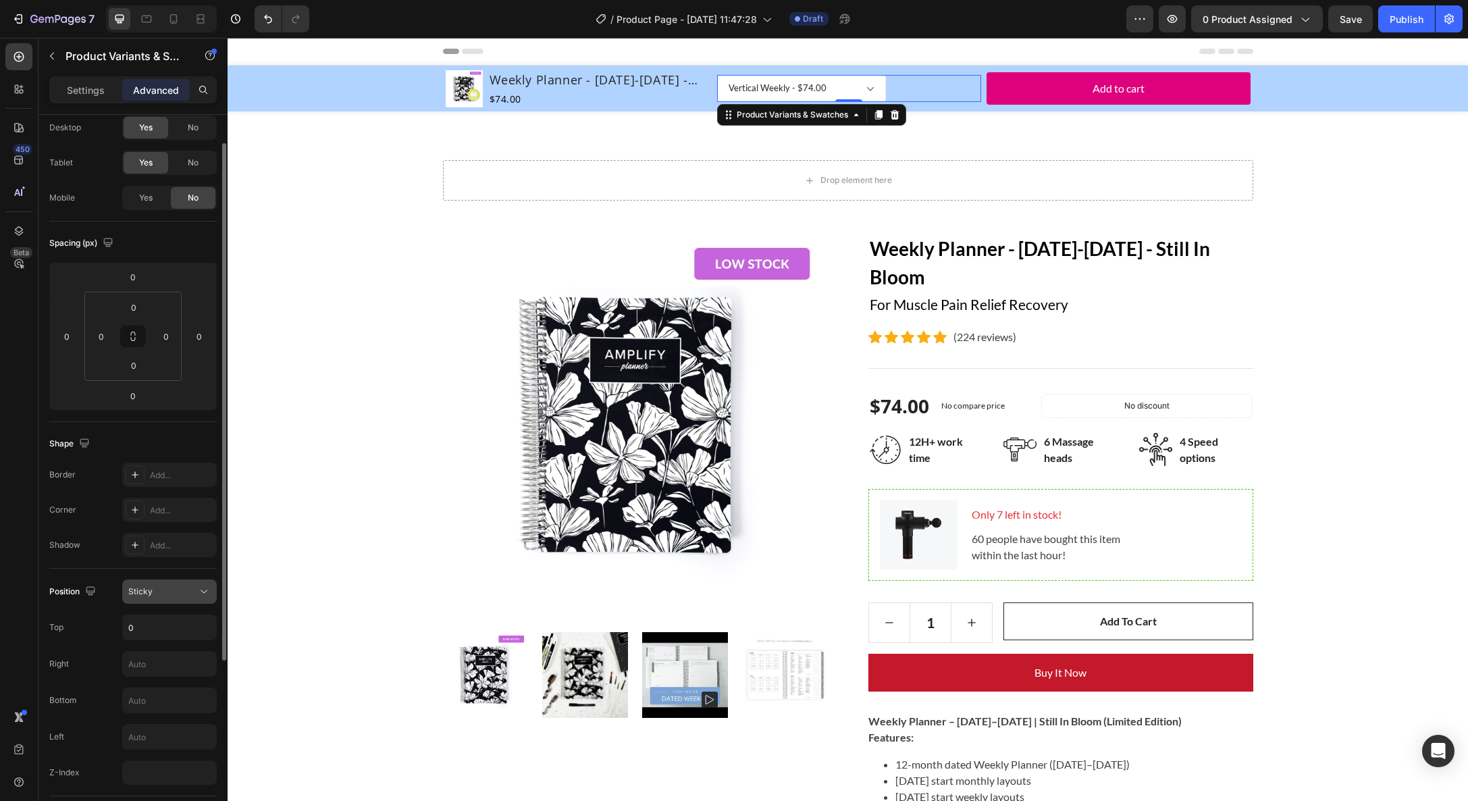
click at [179, 595] on div "Sticky" at bounding box center [162, 592] width 69 height 12
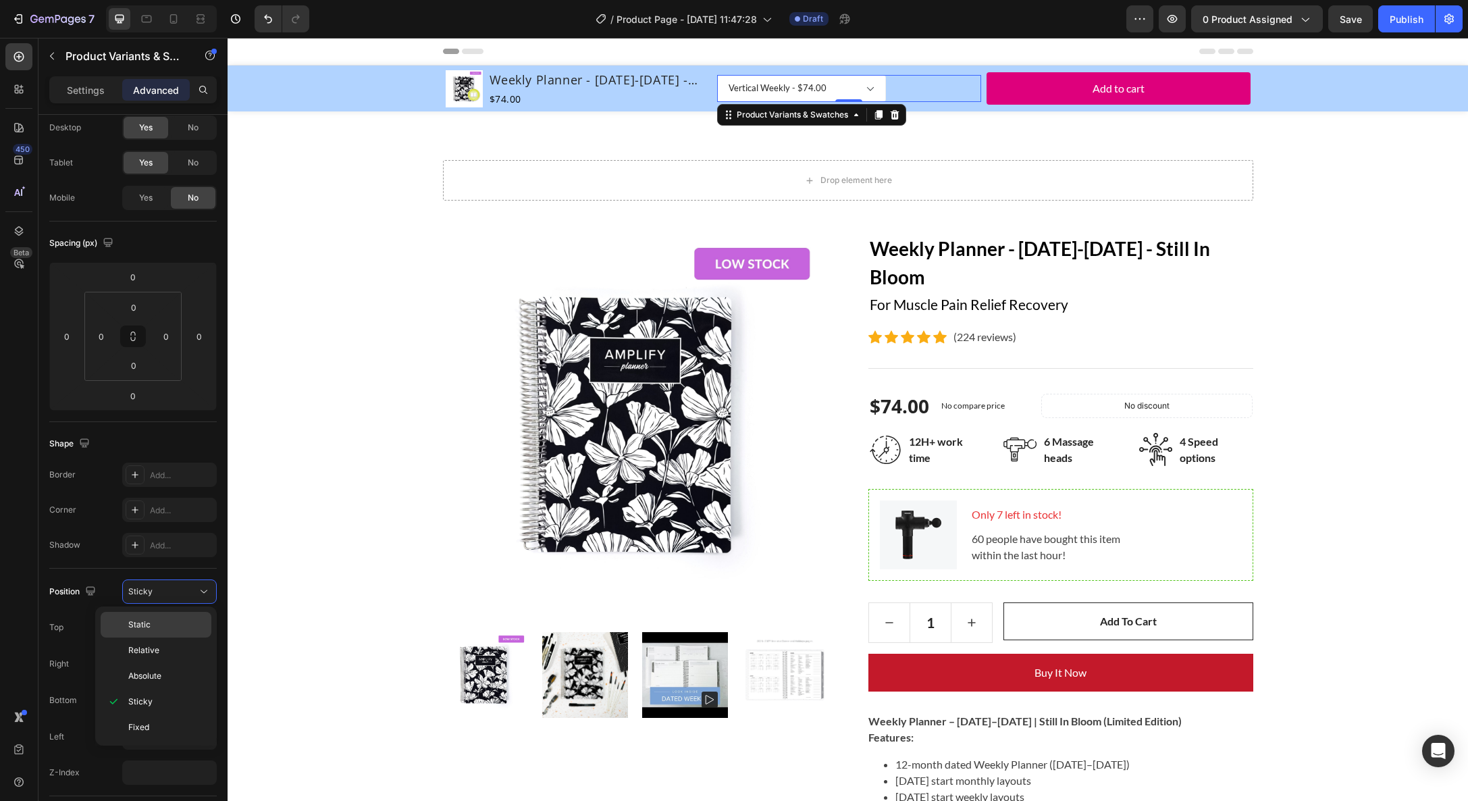
click at [172, 627] on p "Static" at bounding box center [166, 625] width 77 height 12
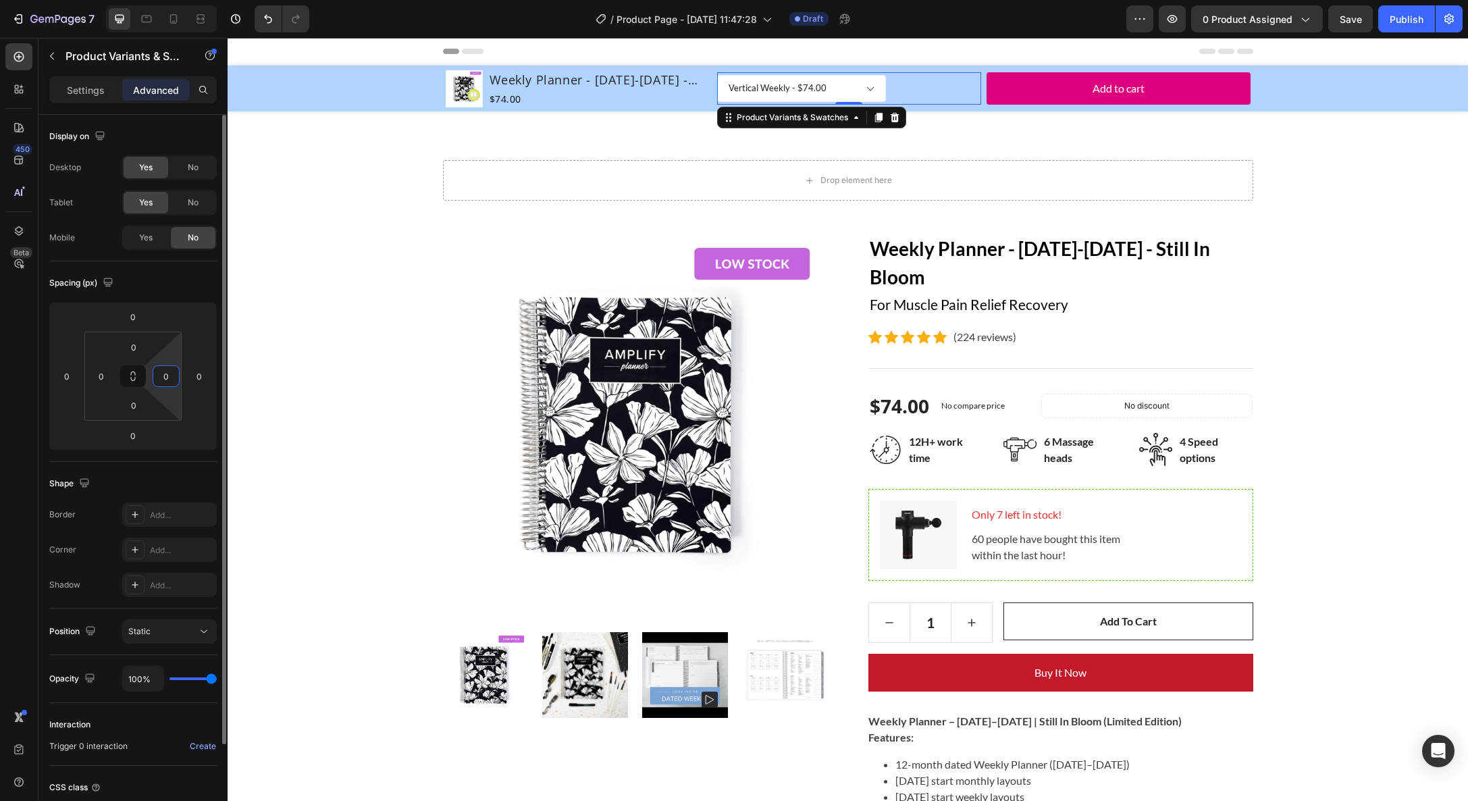
click at [165, 383] on input "0" at bounding box center [166, 376] width 20 height 20
click at [168, 380] on input "91" at bounding box center [166, 376] width 20 height 20
type input "0"
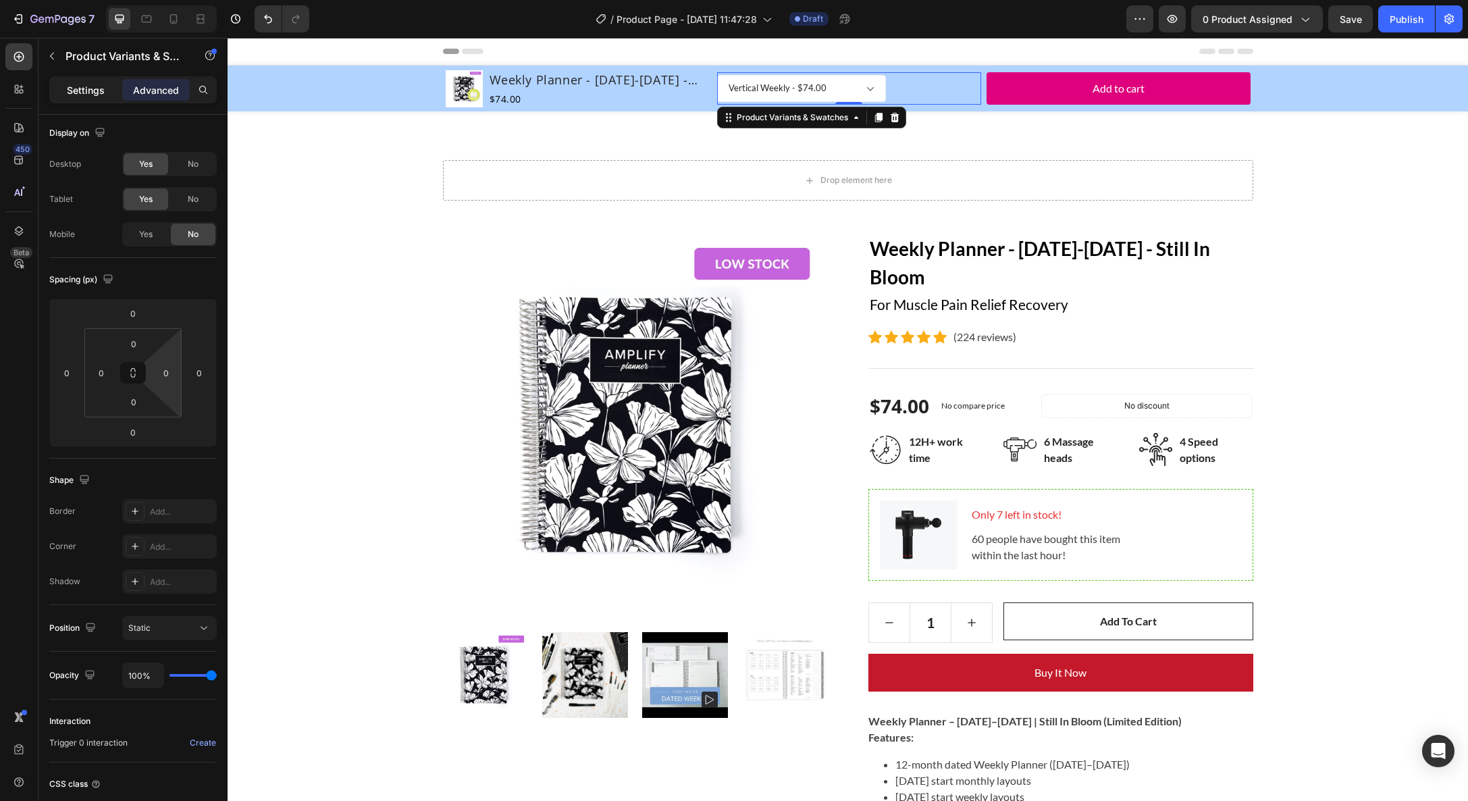
click at [78, 80] on div "Settings" at bounding box center [86, 90] width 68 height 22
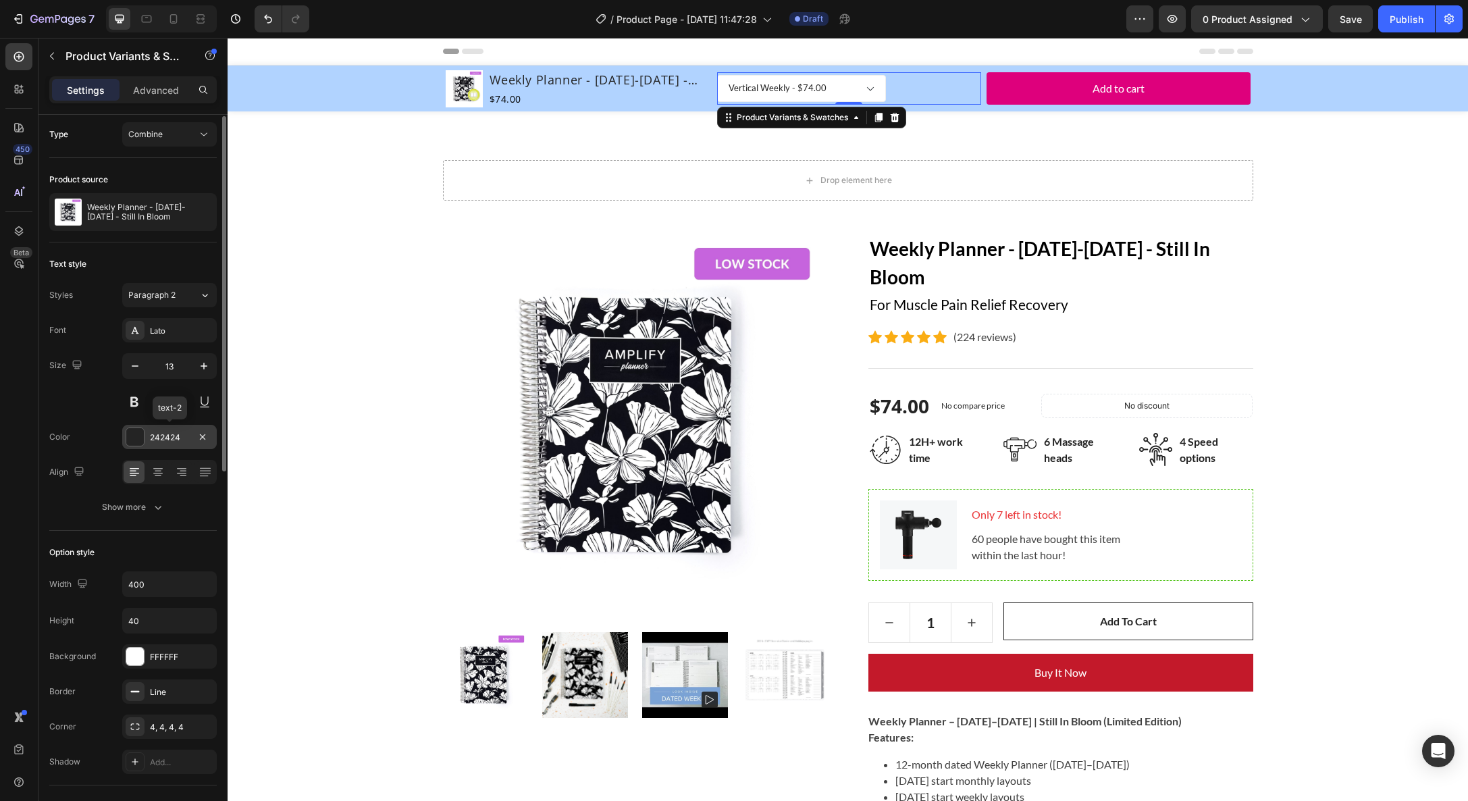
click at [140, 437] on div at bounding box center [135, 437] width 18 height 18
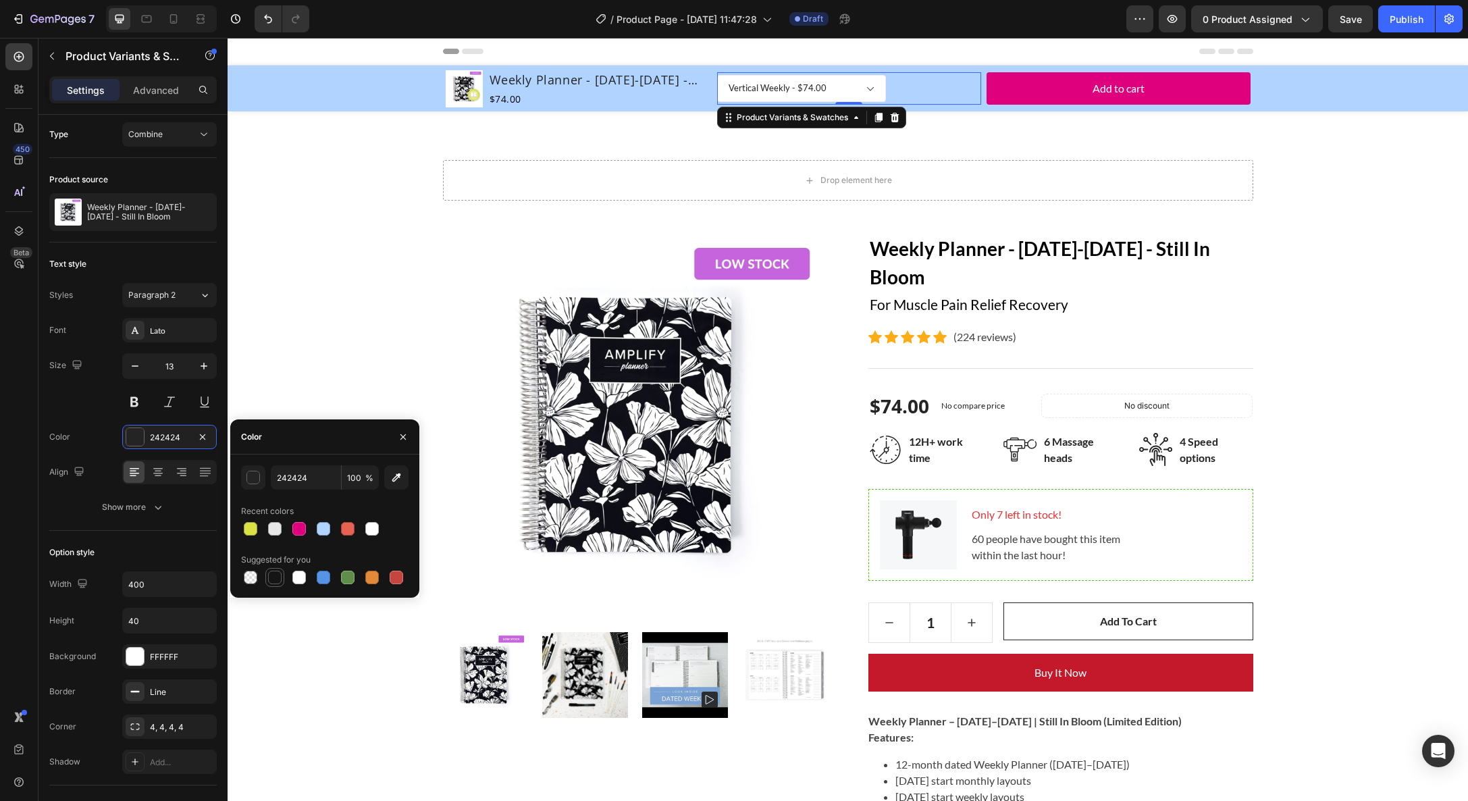
click at [274, 579] on div at bounding box center [275, 578] width 14 height 14
type input "151515"
click at [91, 404] on div "Size 13" at bounding box center [132, 383] width 167 height 61
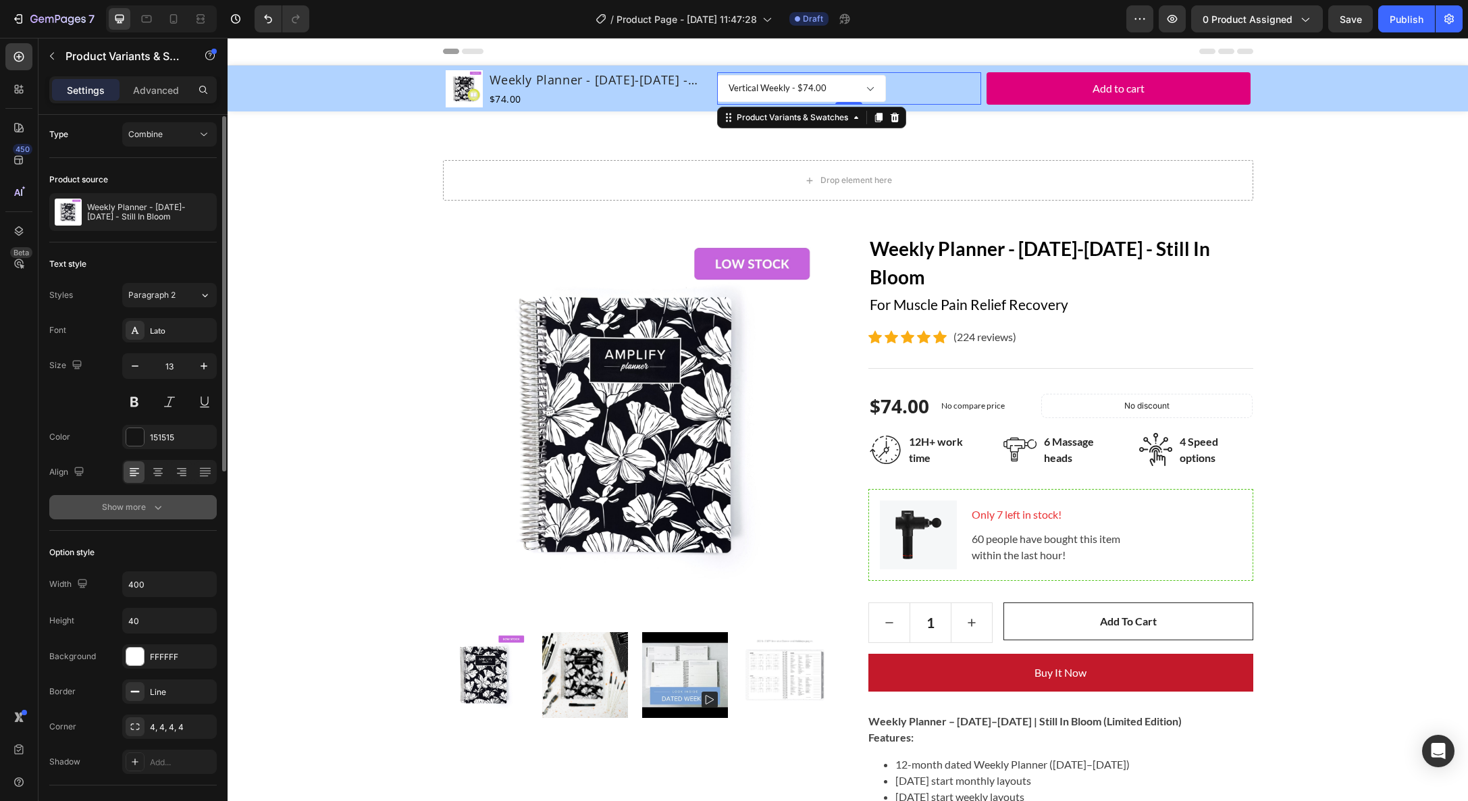
click at [131, 517] on button "Show more" at bounding box center [132, 507] width 167 height 24
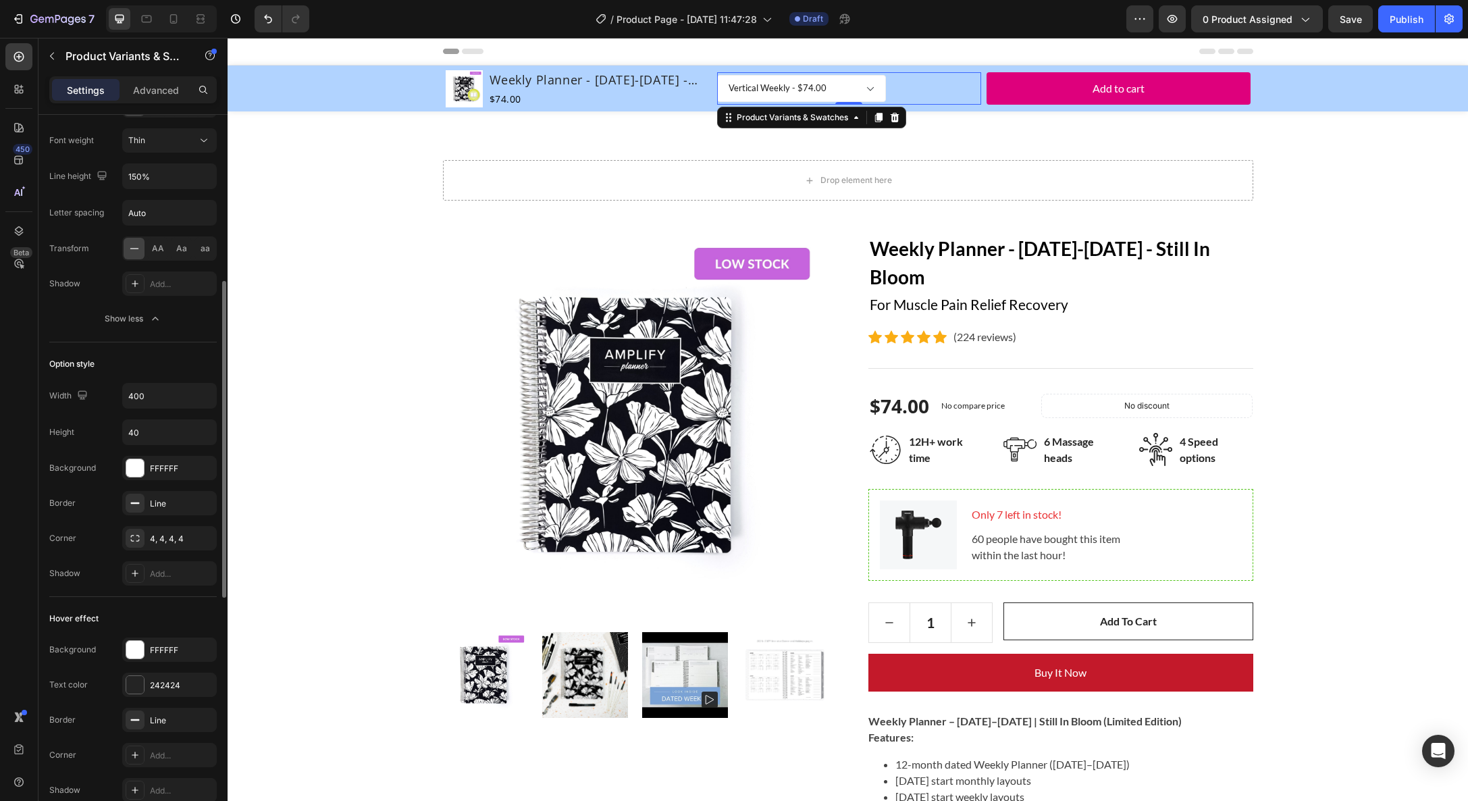
scroll to position [374, 0]
click at [175, 391] on input "400" at bounding box center [169, 392] width 93 height 24
click at [178, 500] on div "Line" at bounding box center [169, 500] width 39 height 12
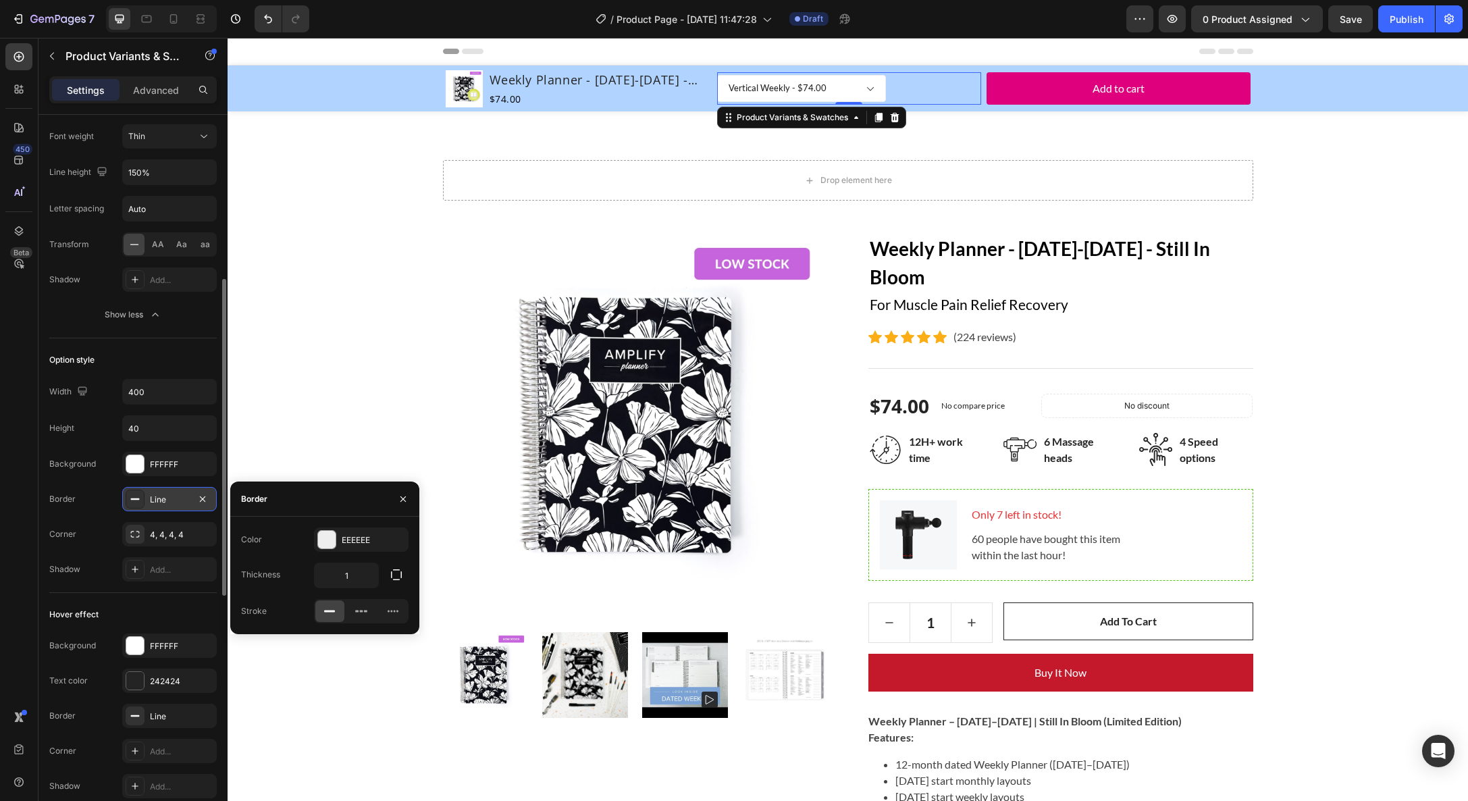
click at [178, 500] on div "Line" at bounding box center [169, 500] width 39 height 12
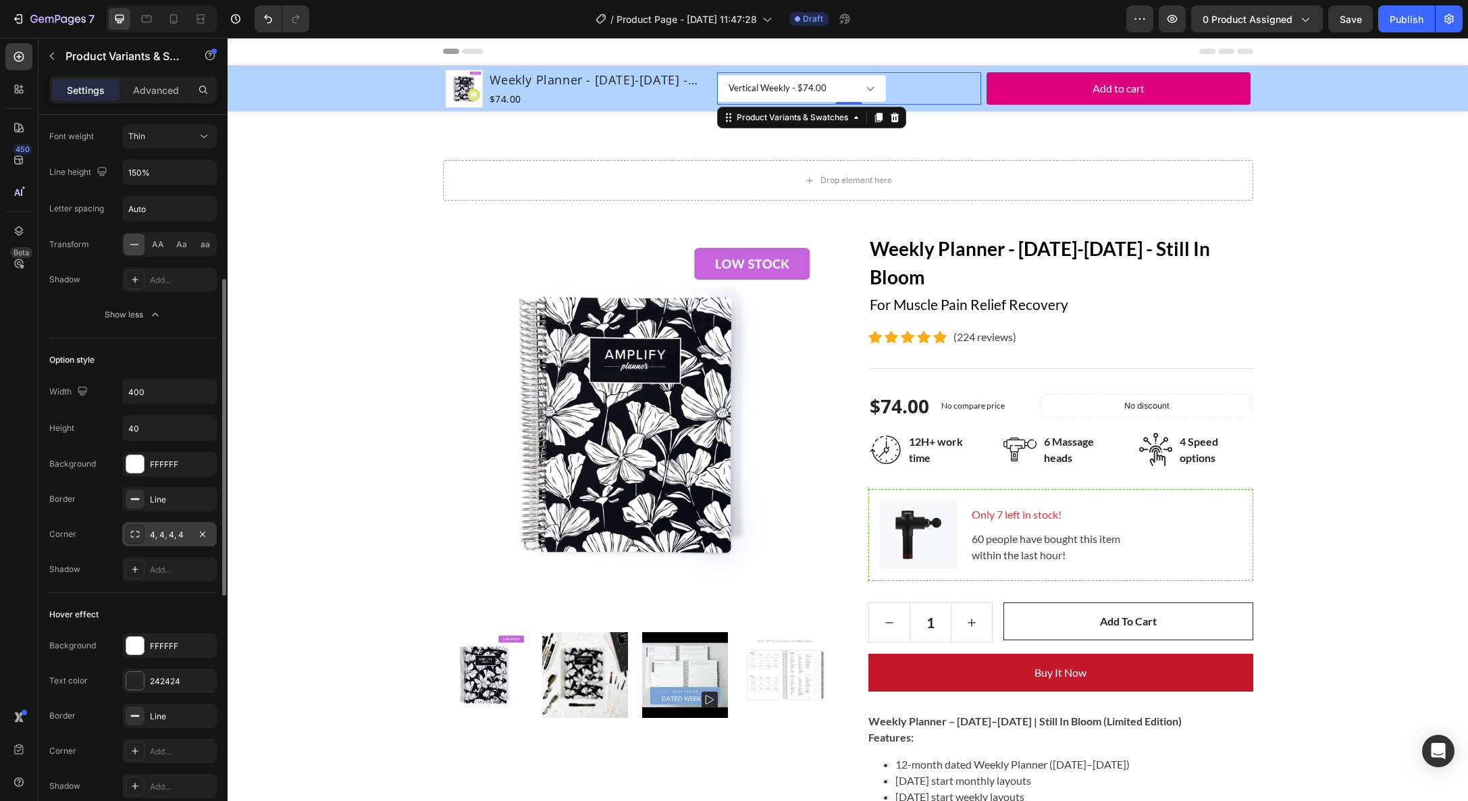
click at [184, 532] on div "4, 4, 4, 4" at bounding box center [169, 535] width 39 height 12
click at [106, 573] on div "Shadow Add..." at bounding box center [132, 569] width 167 height 24
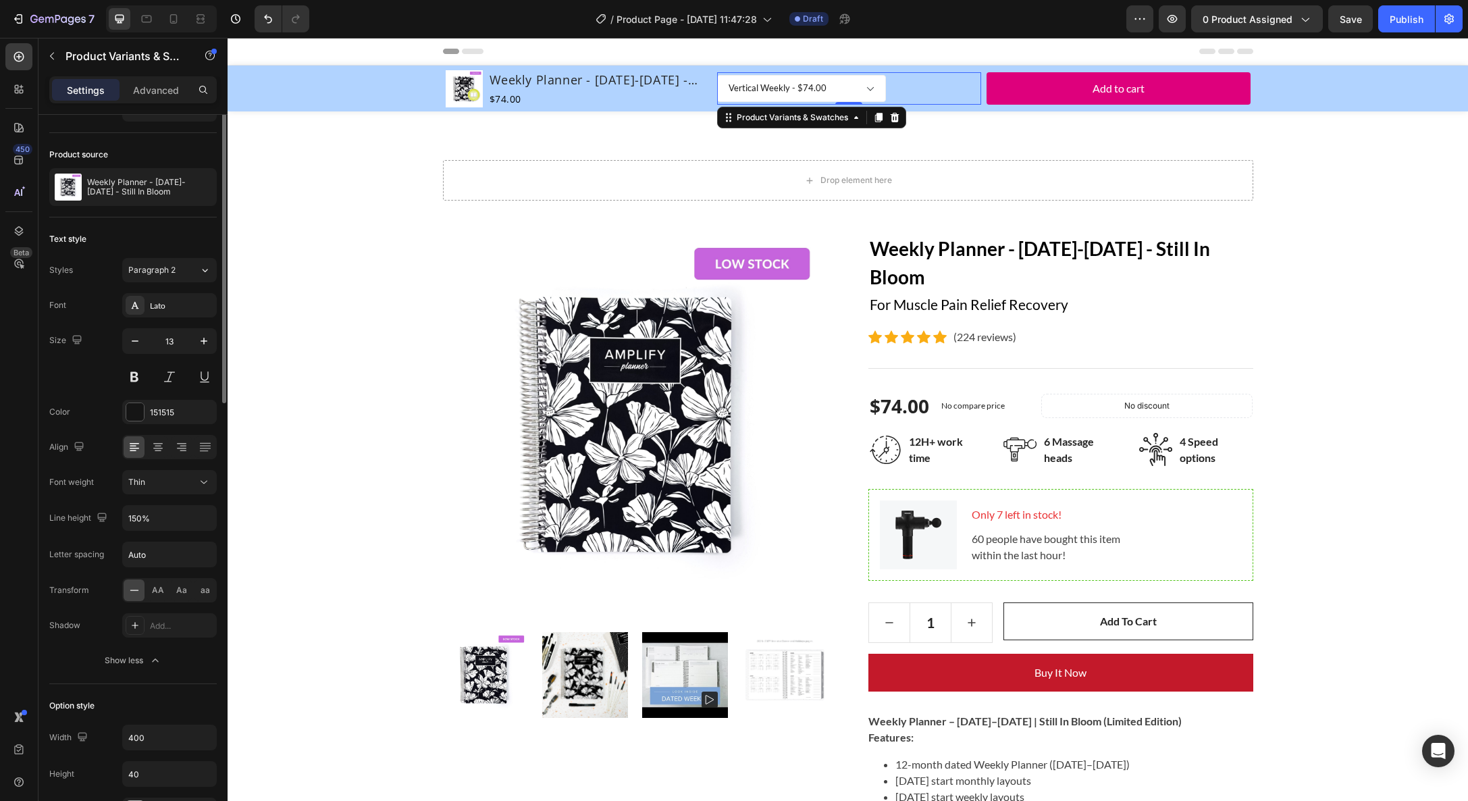
scroll to position [0, 0]
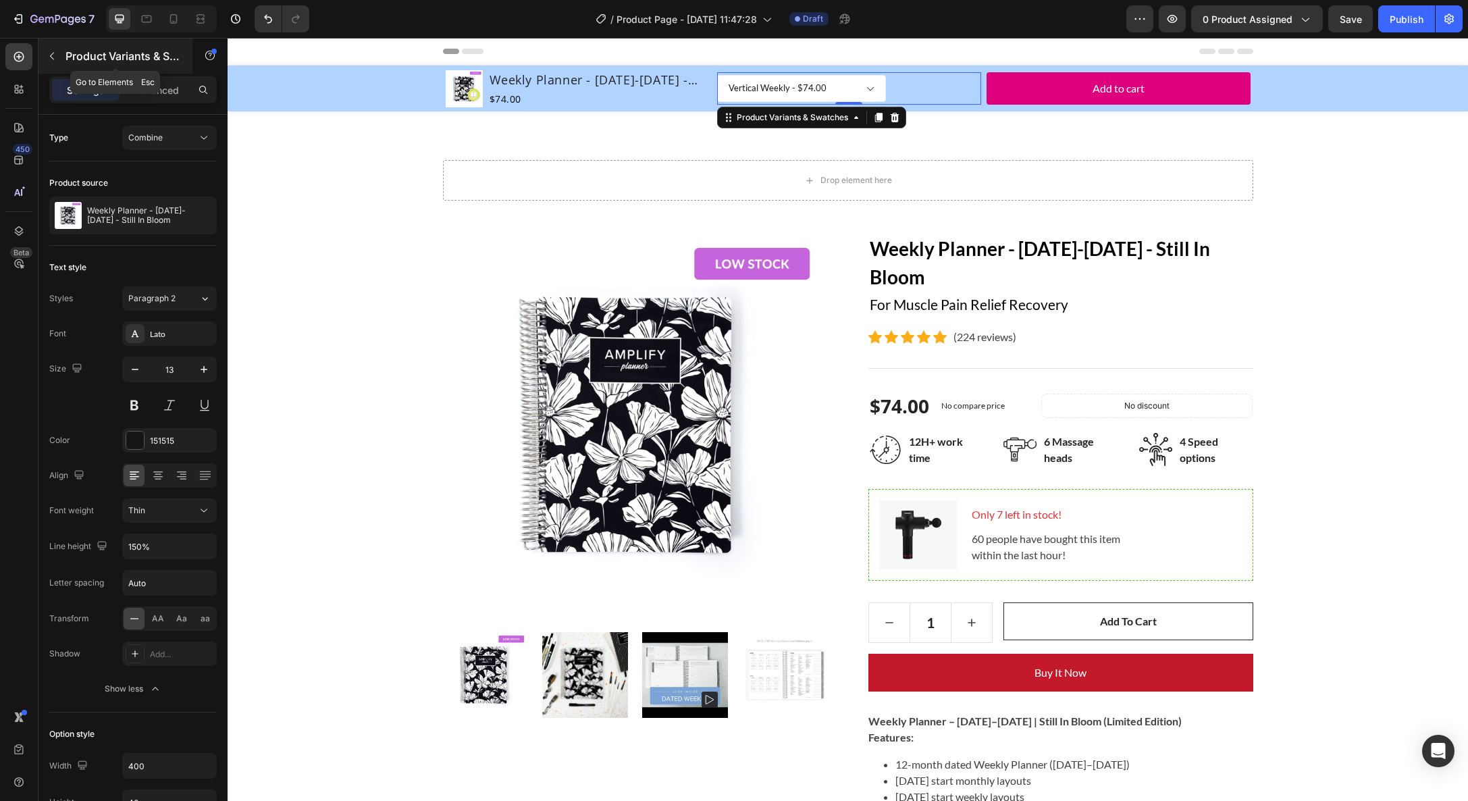
click at [53, 51] on icon "button" at bounding box center [52, 56] width 11 height 11
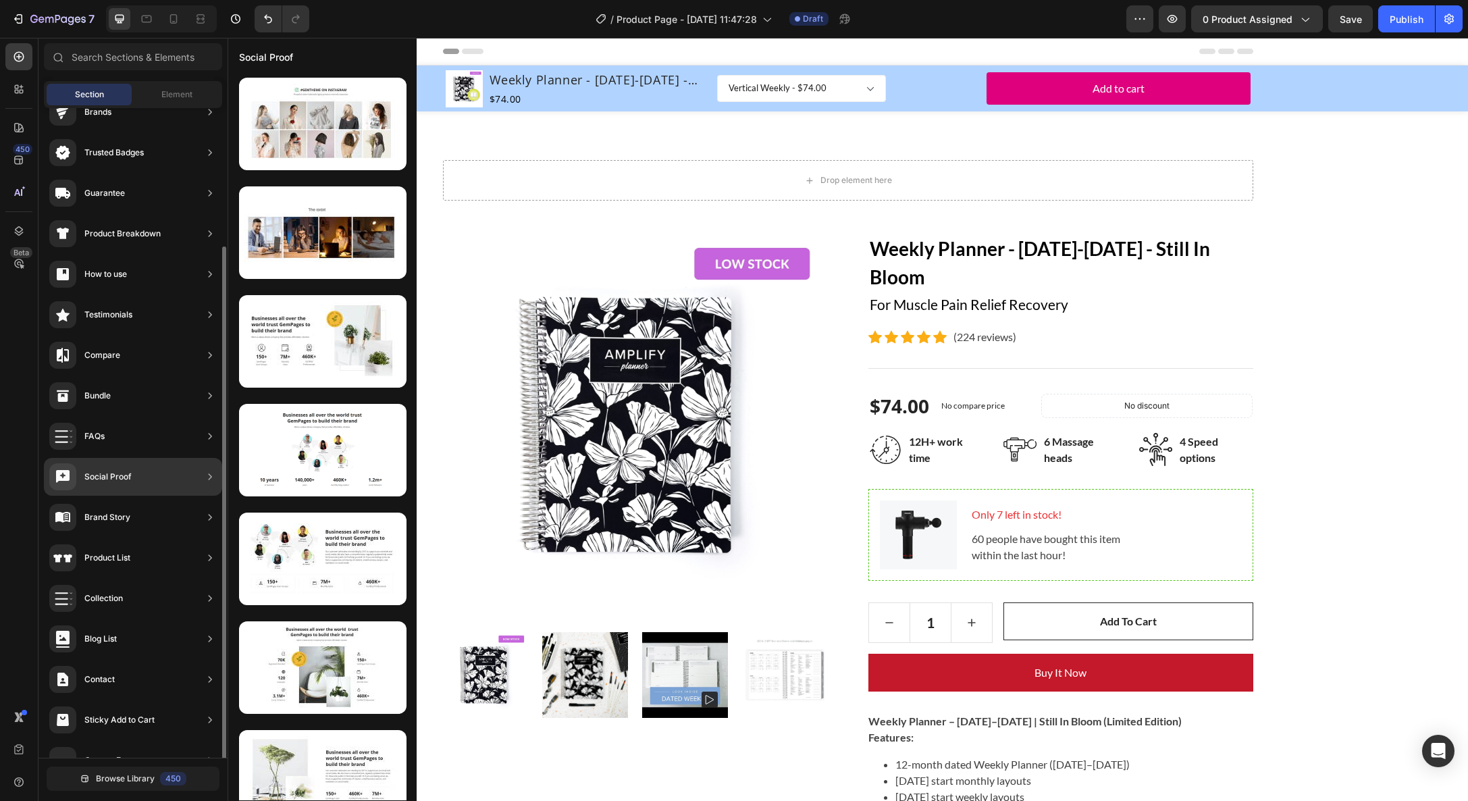
scroll to position [134, 0]
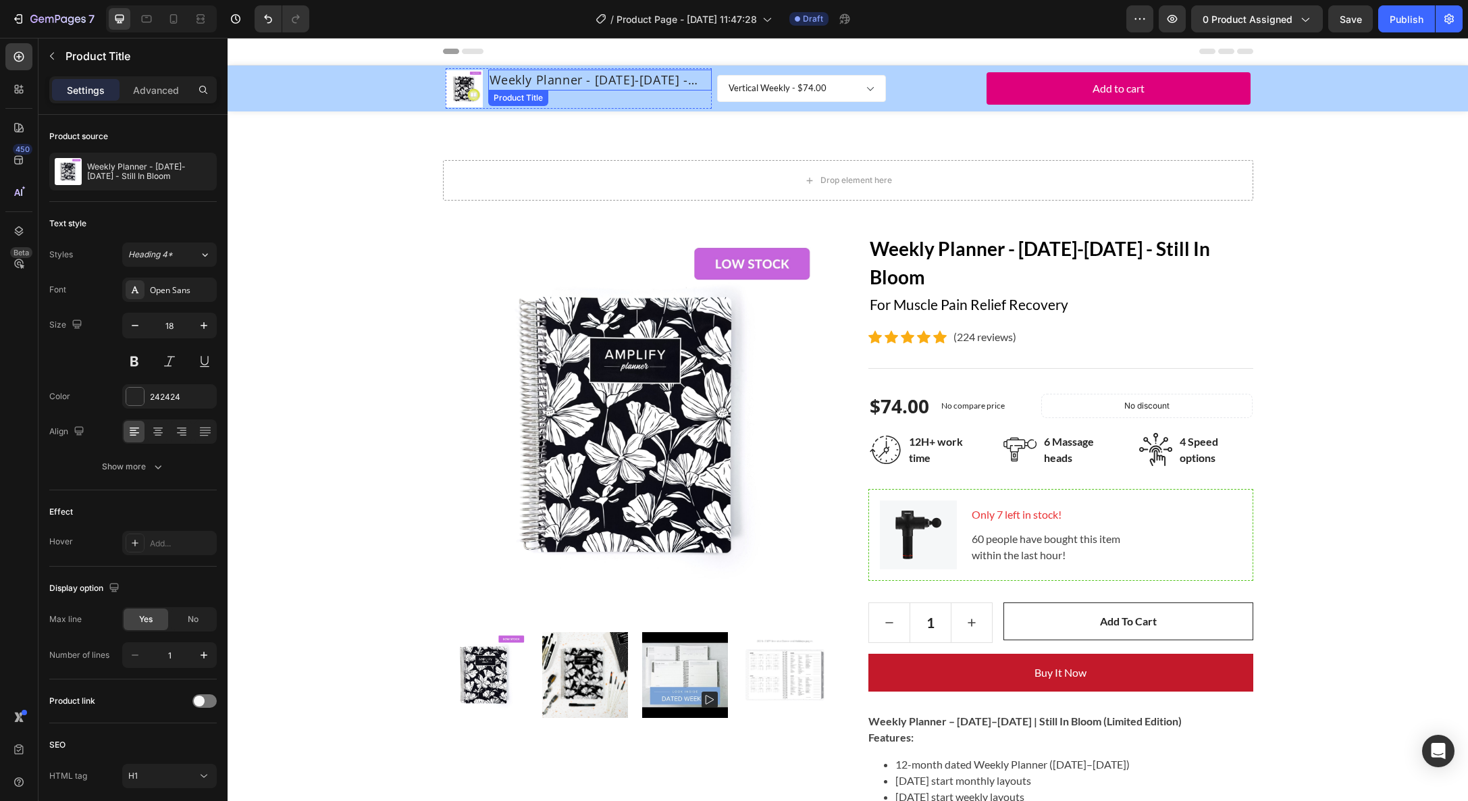
click at [686, 76] on h1 "Weekly Planner - [DATE]-[DATE] - Still In Bloom" at bounding box center [600, 80] width 224 height 21
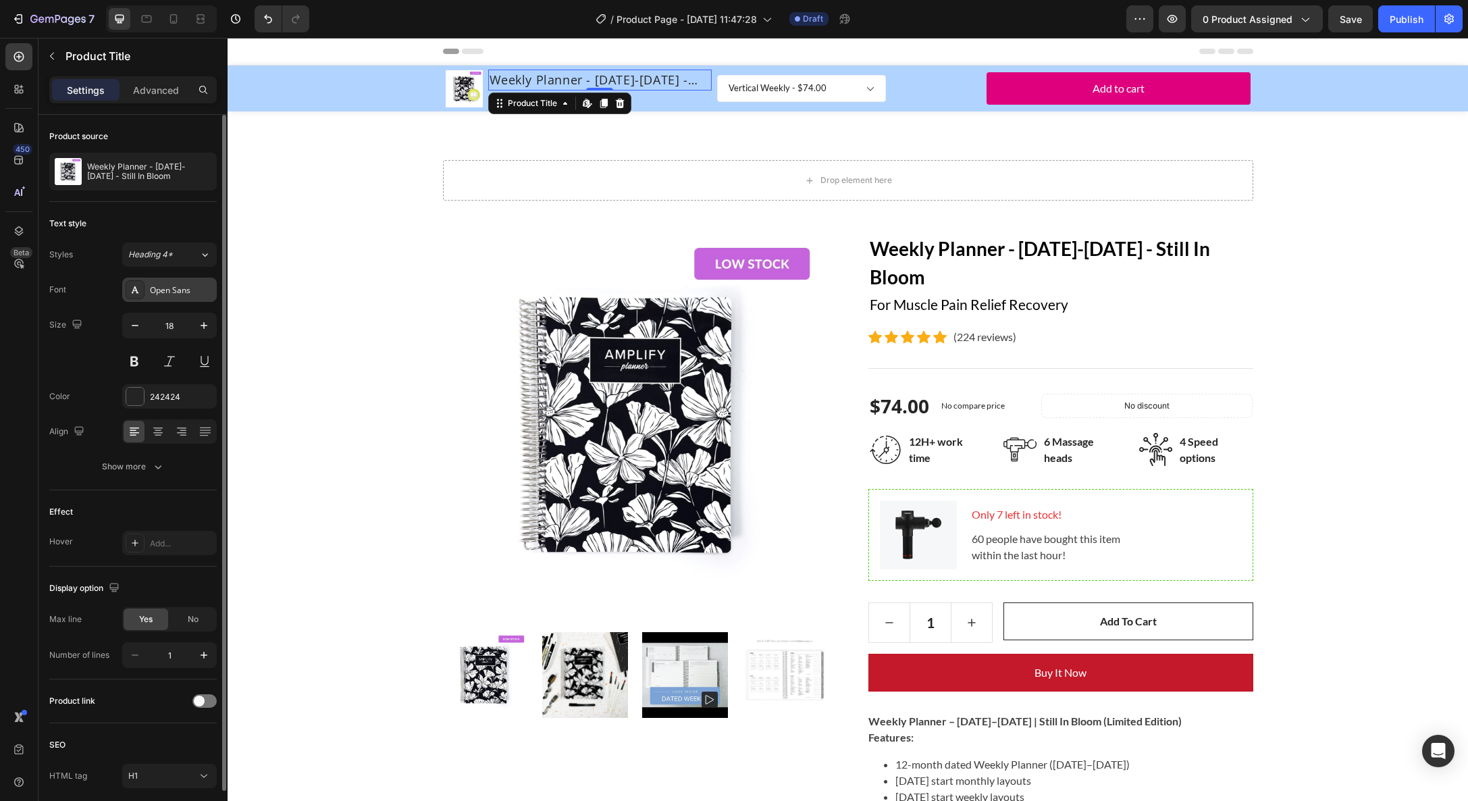
click at [176, 289] on div "Open Sans" at bounding box center [181, 290] width 63 height 12
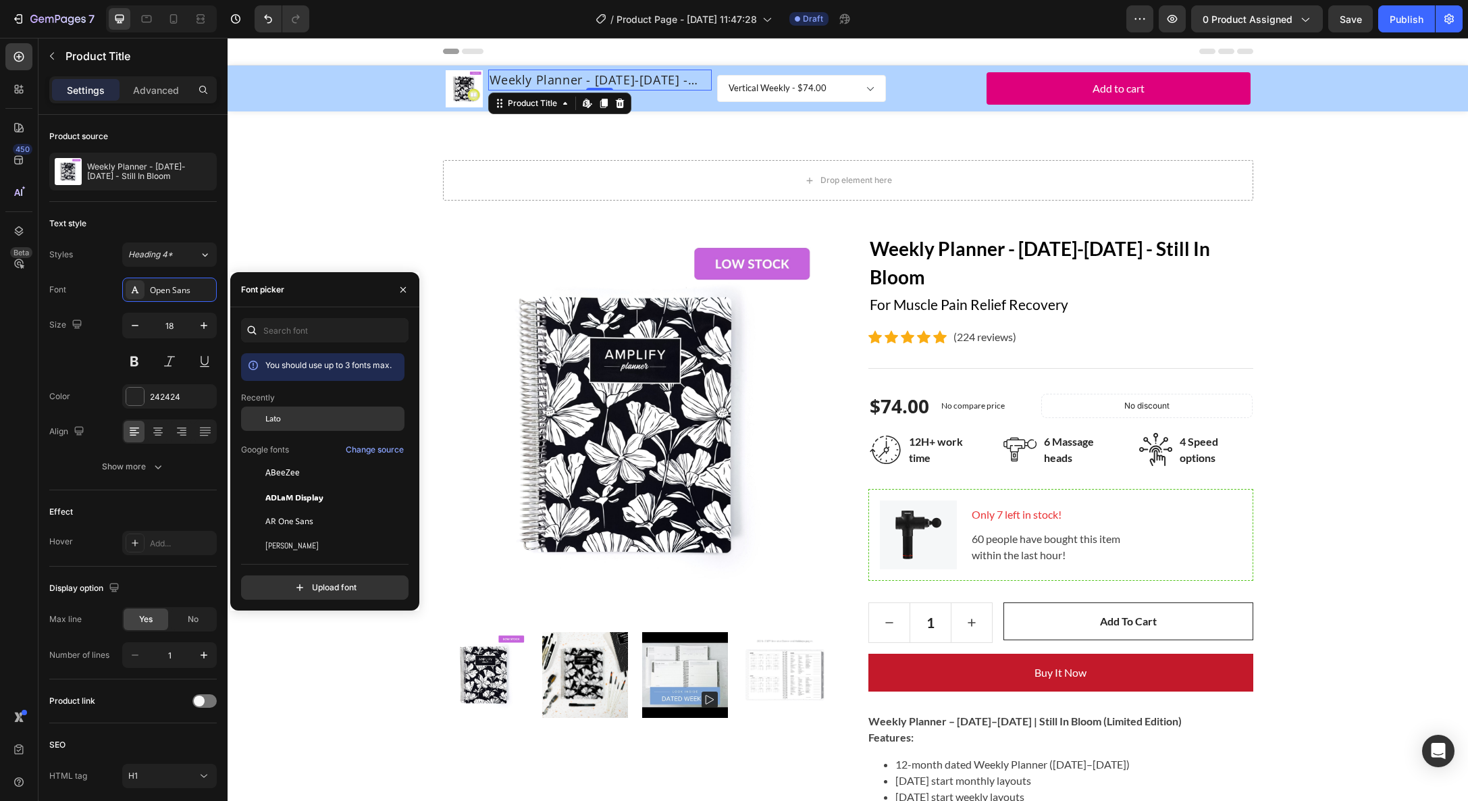
click at [305, 417] on div "Lato" at bounding box center [333, 419] width 136 height 12
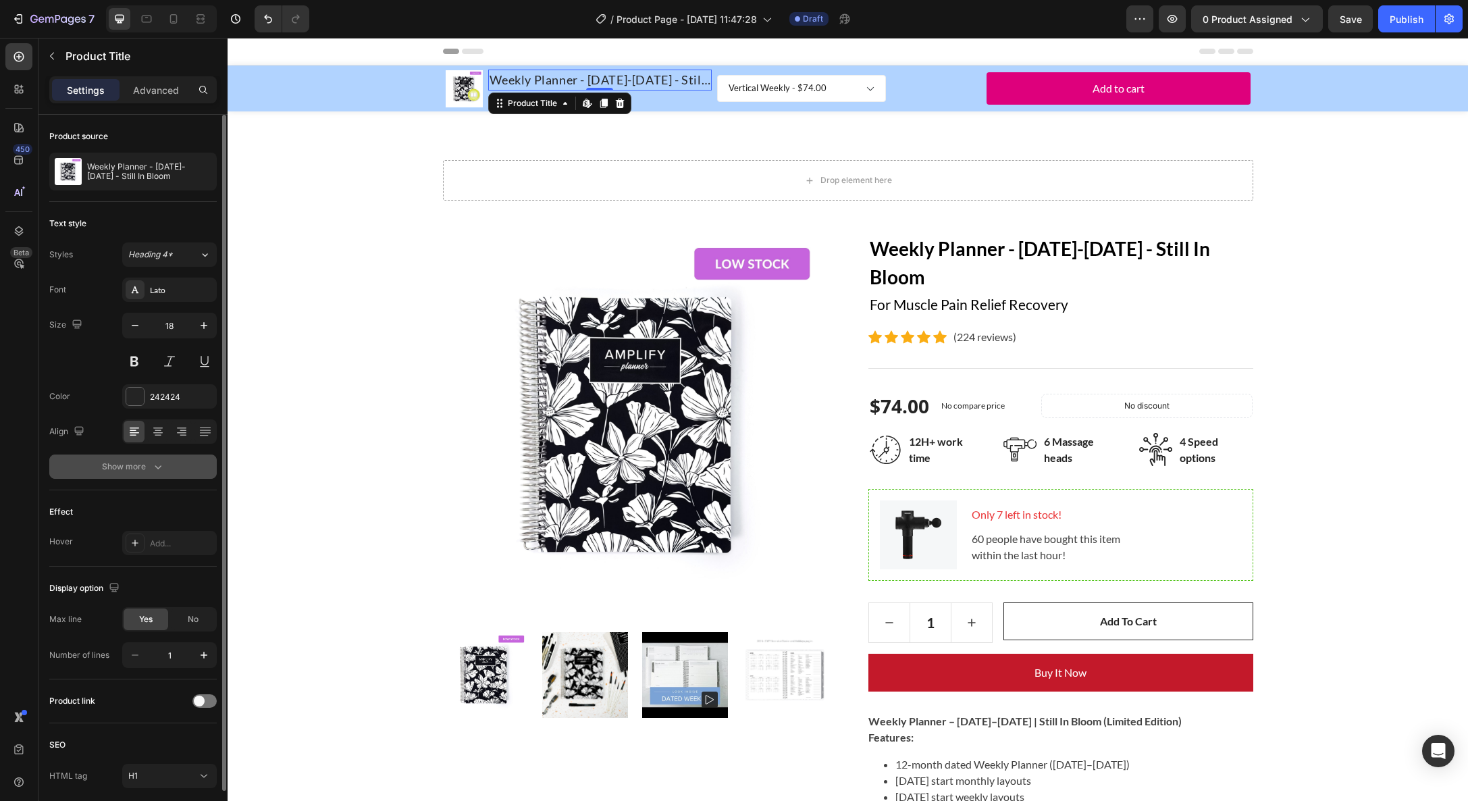
click at [136, 465] on div "Show more" at bounding box center [133, 467] width 63 height 14
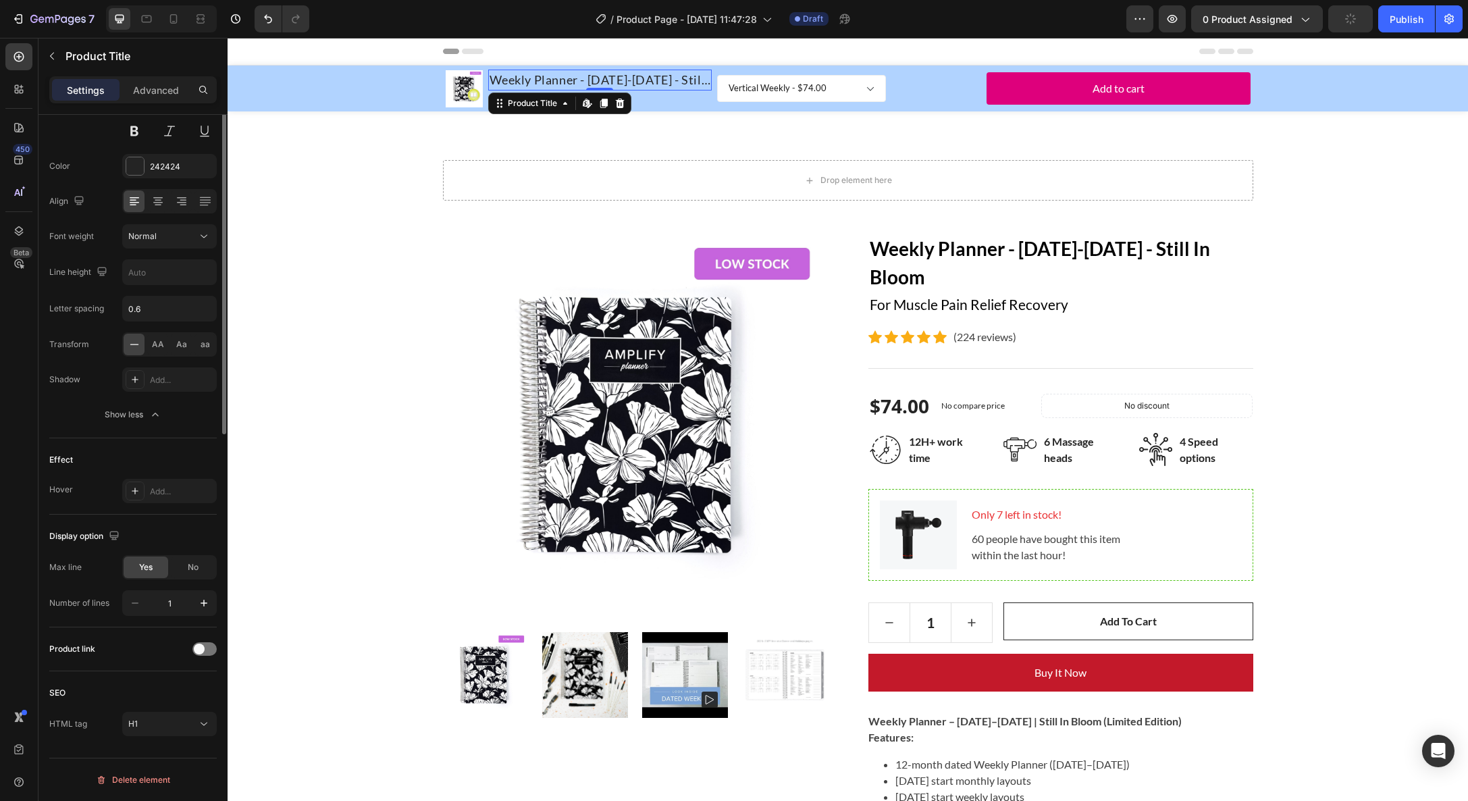
scroll to position [0, 0]
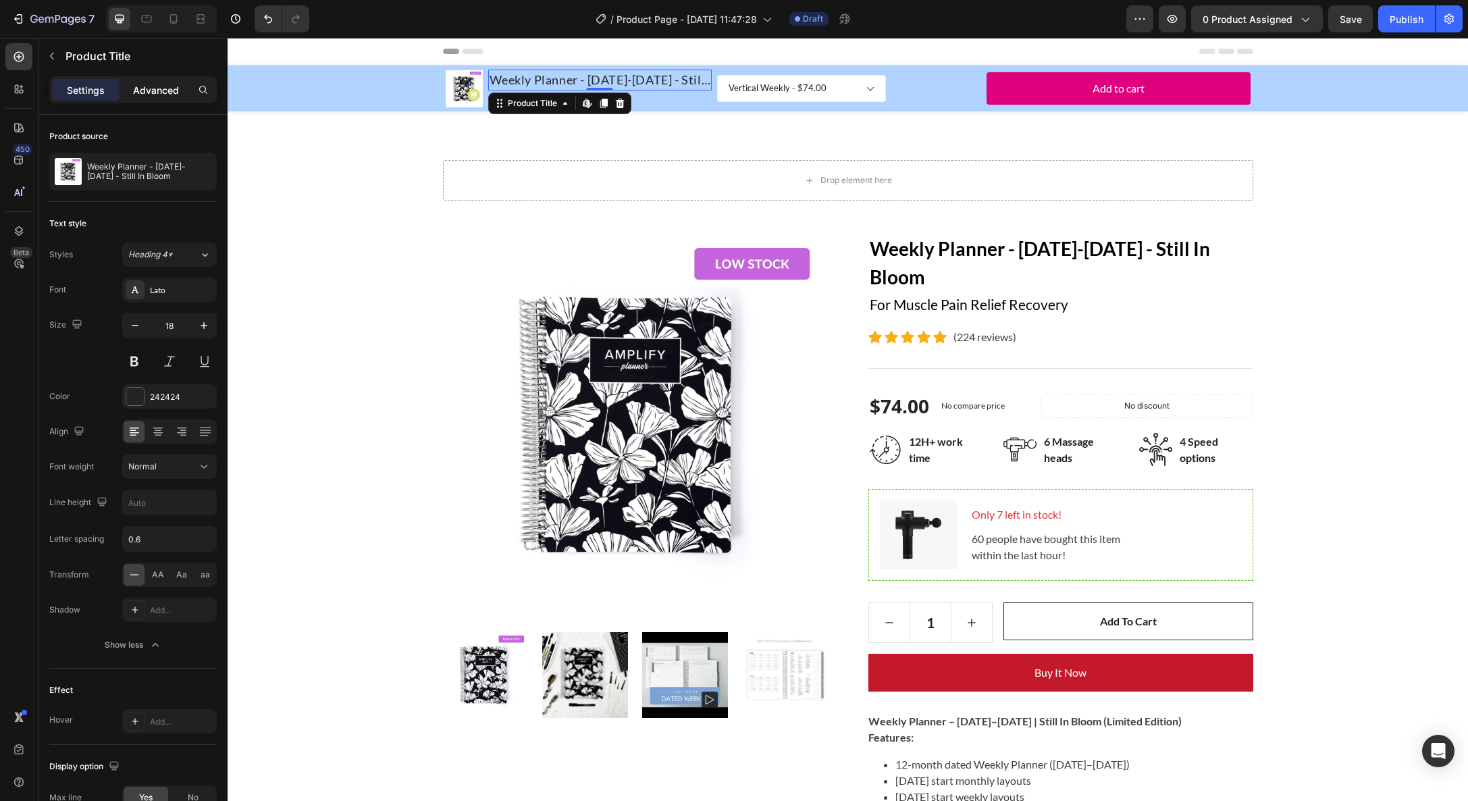
click at [151, 81] on div "Advanced" at bounding box center [156, 90] width 68 height 22
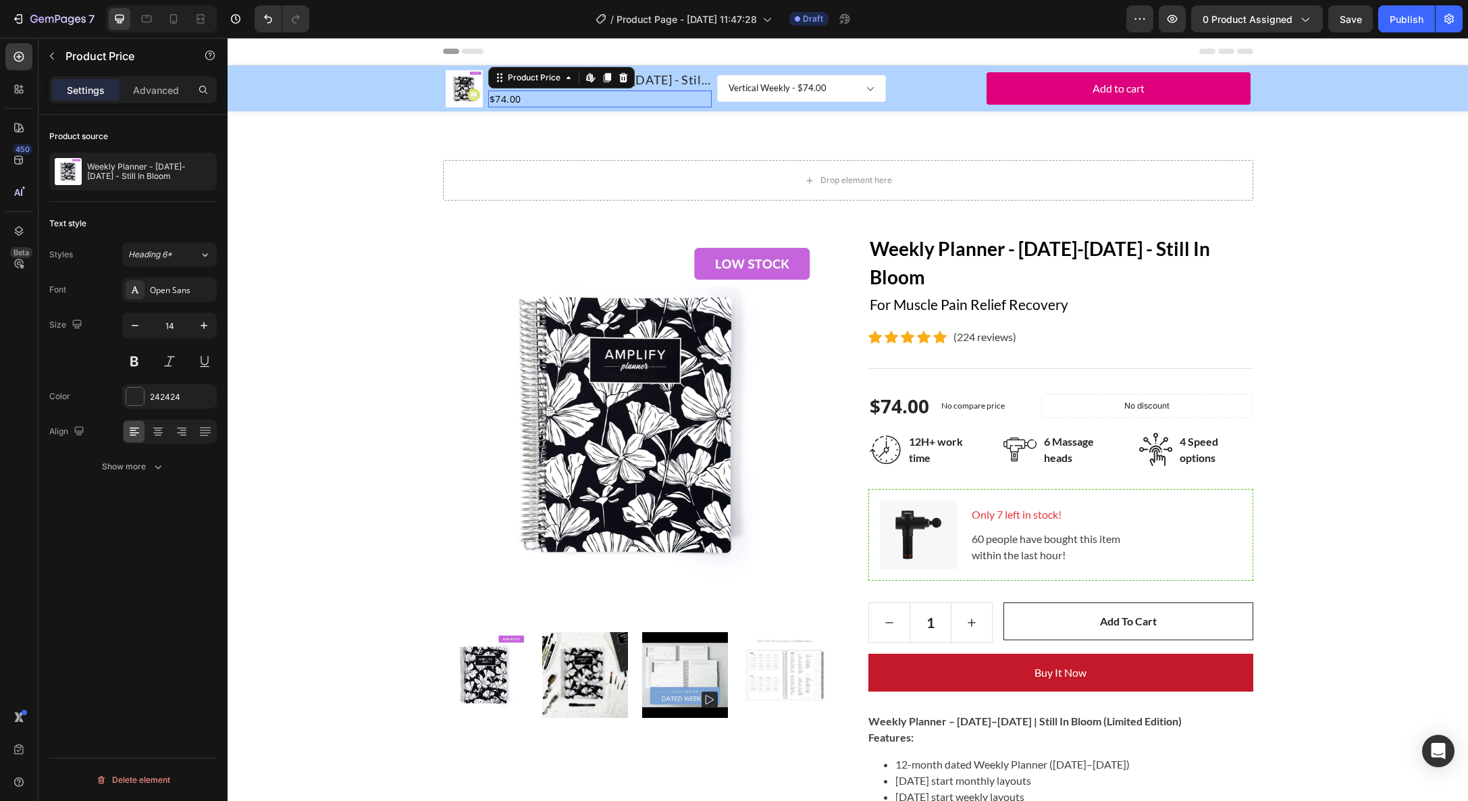
click at [709, 101] on div "$74.00" at bounding box center [600, 99] width 224 height 17
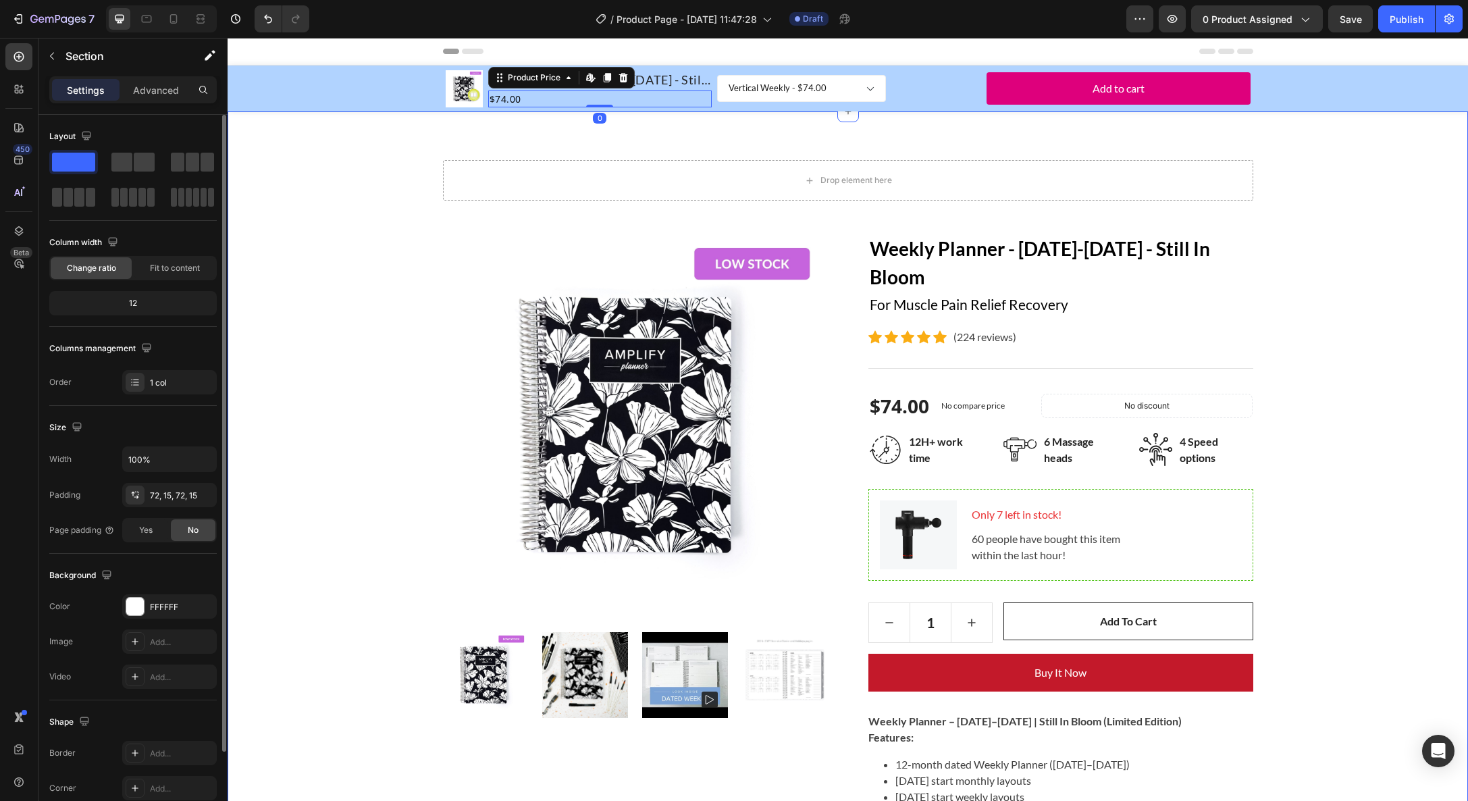
click at [750, 113] on div "Drop element here Row Product Images Weekly Planner - [DATE]-[DATE] - Still In …" at bounding box center [848, 736] width 1241 height 1250
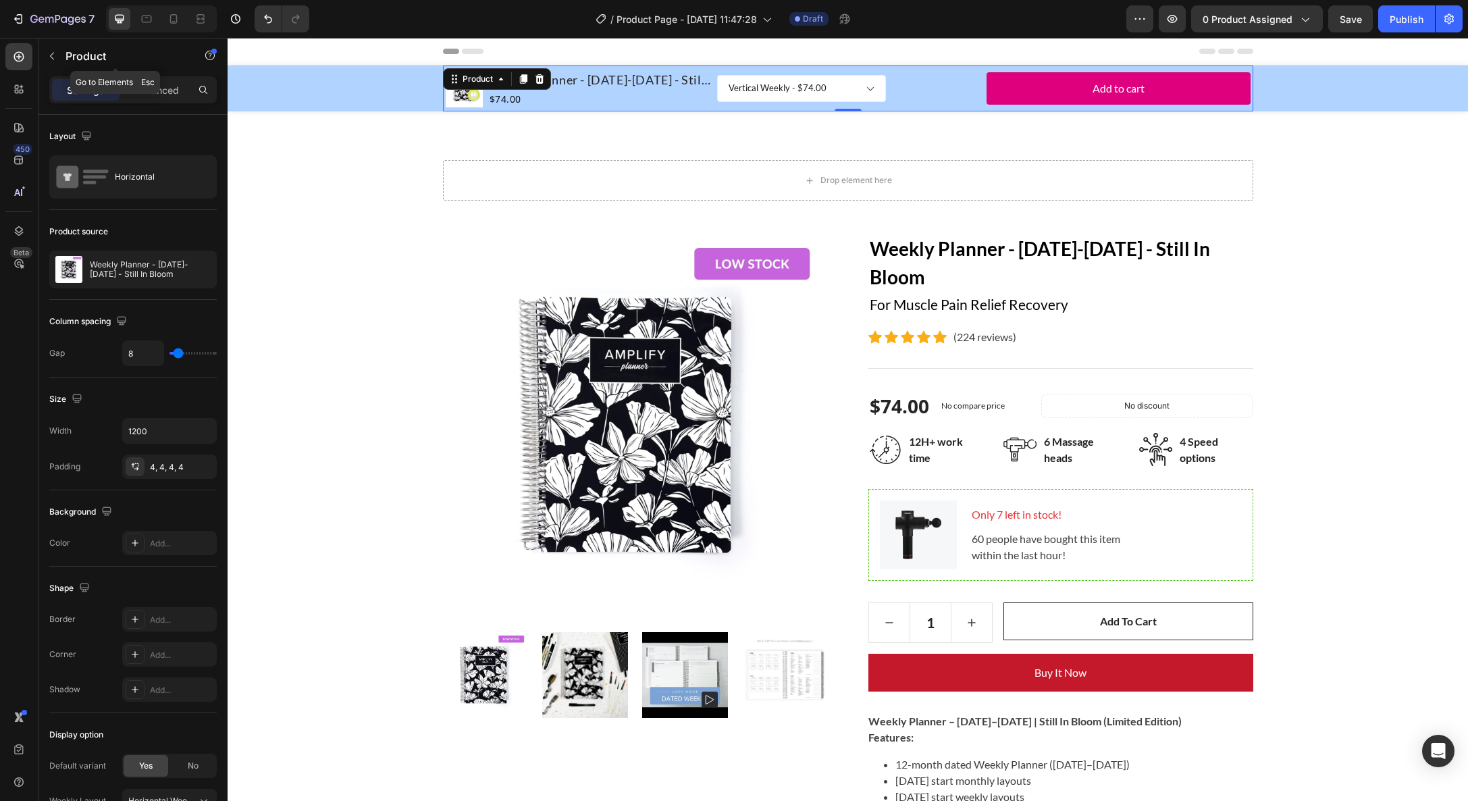
click at [153, 76] on div "Product" at bounding box center [115, 57] width 154 height 38
click at [165, 92] on p "Advanced" at bounding box center [156, 90] width 46 height 14
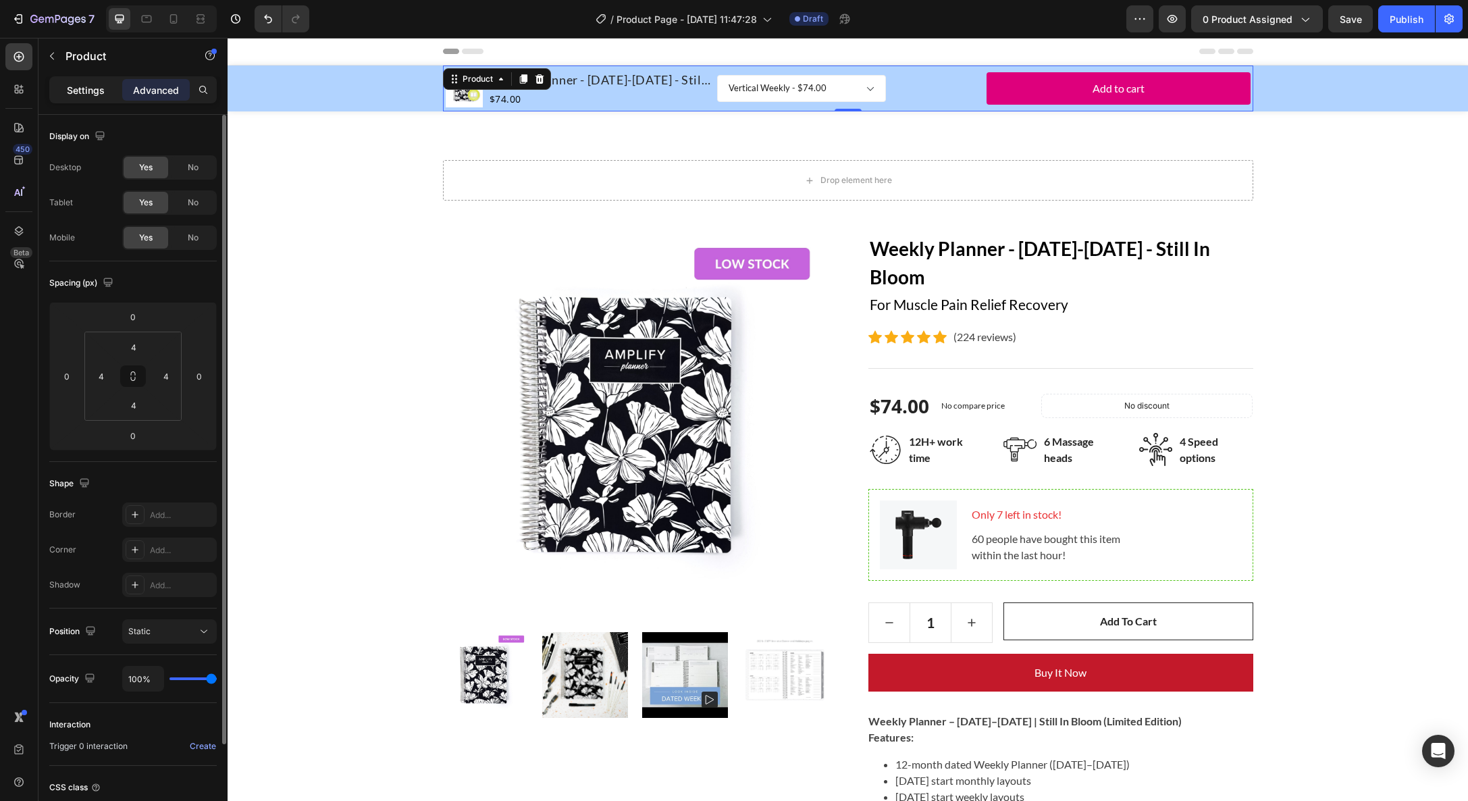
click at [85, 95] on p "Settings" at bounding box center [86, 90] width 38 height 14
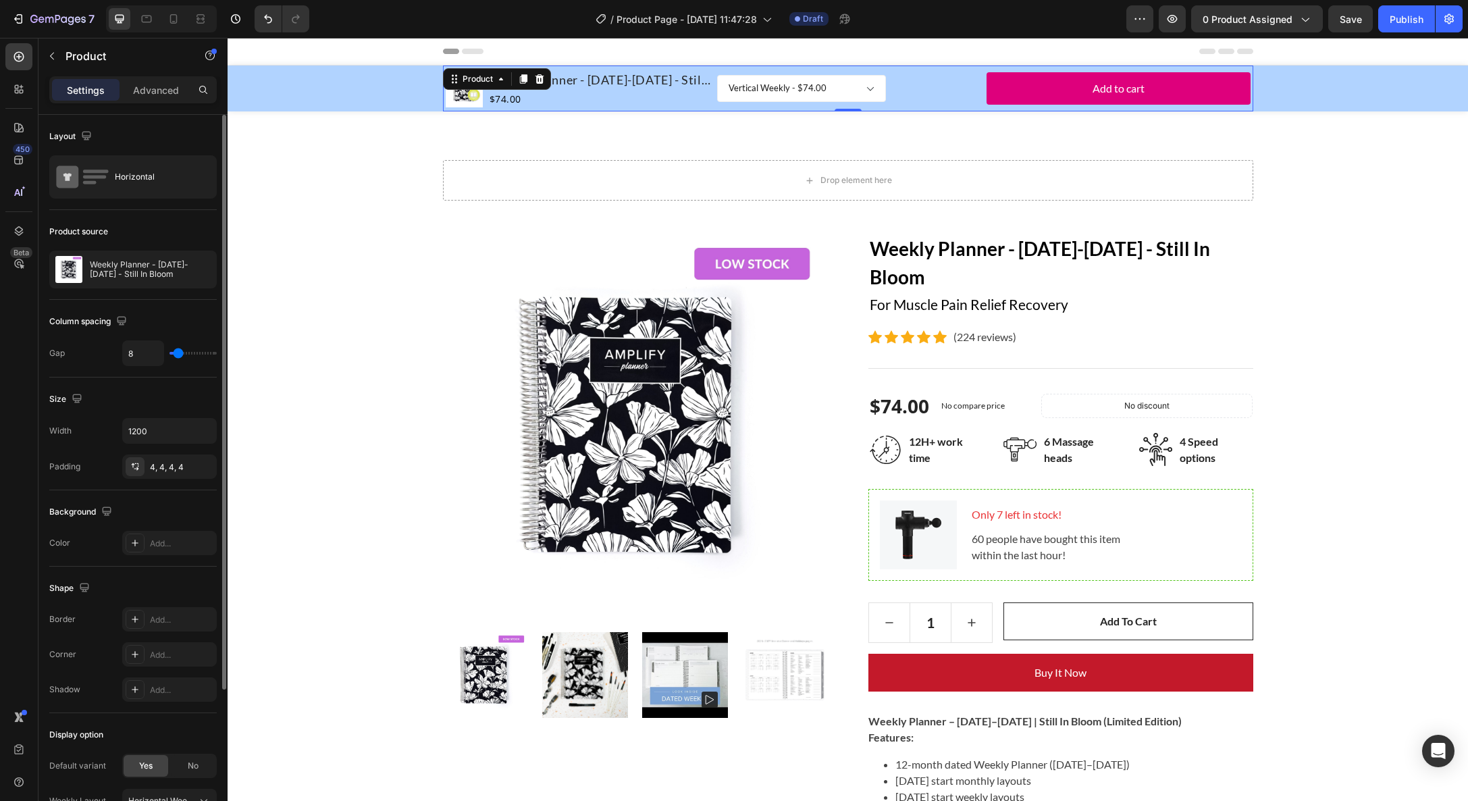
type input "9"
type input "10"
type input "15"
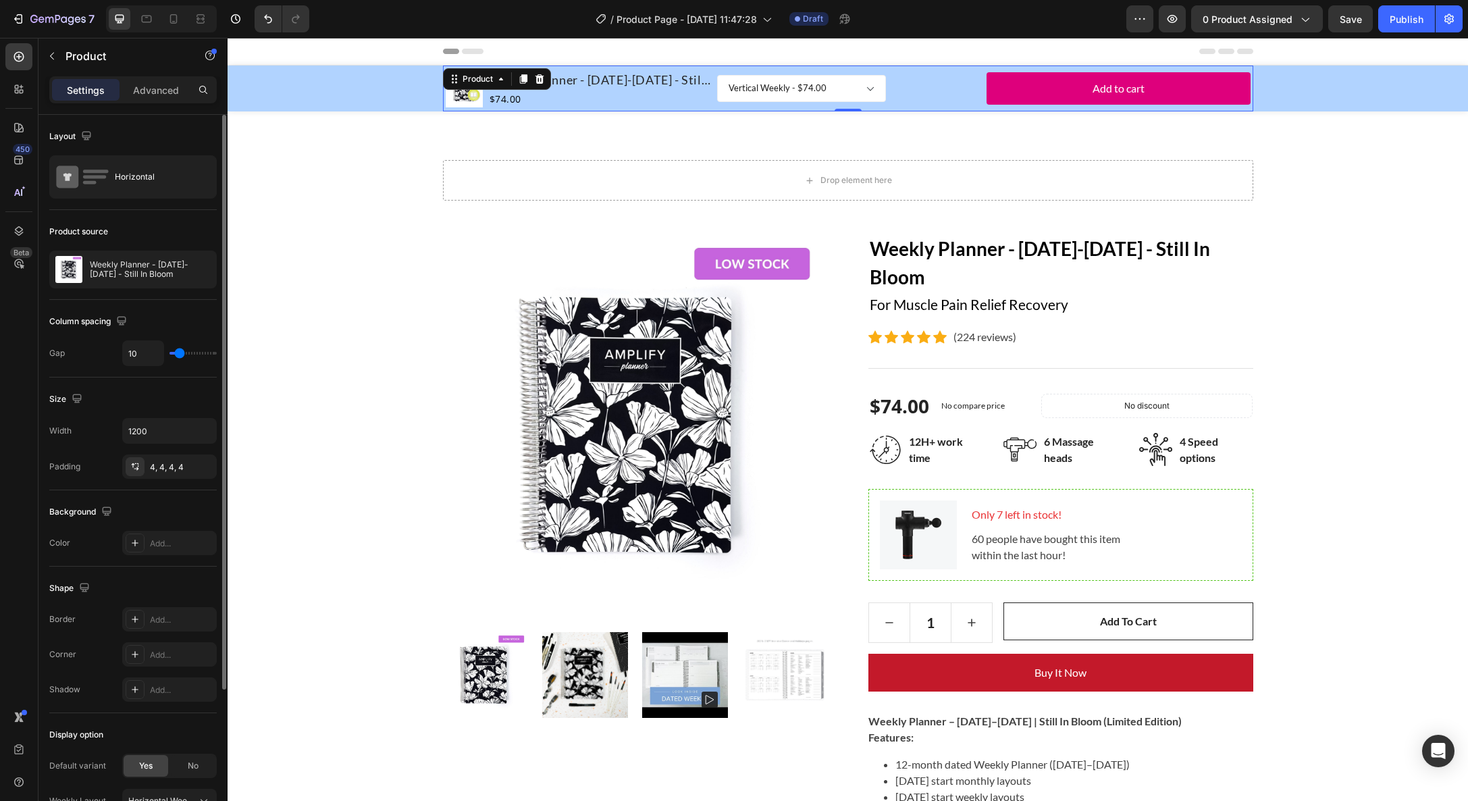
type input "15"
type input "20"
type input "25"
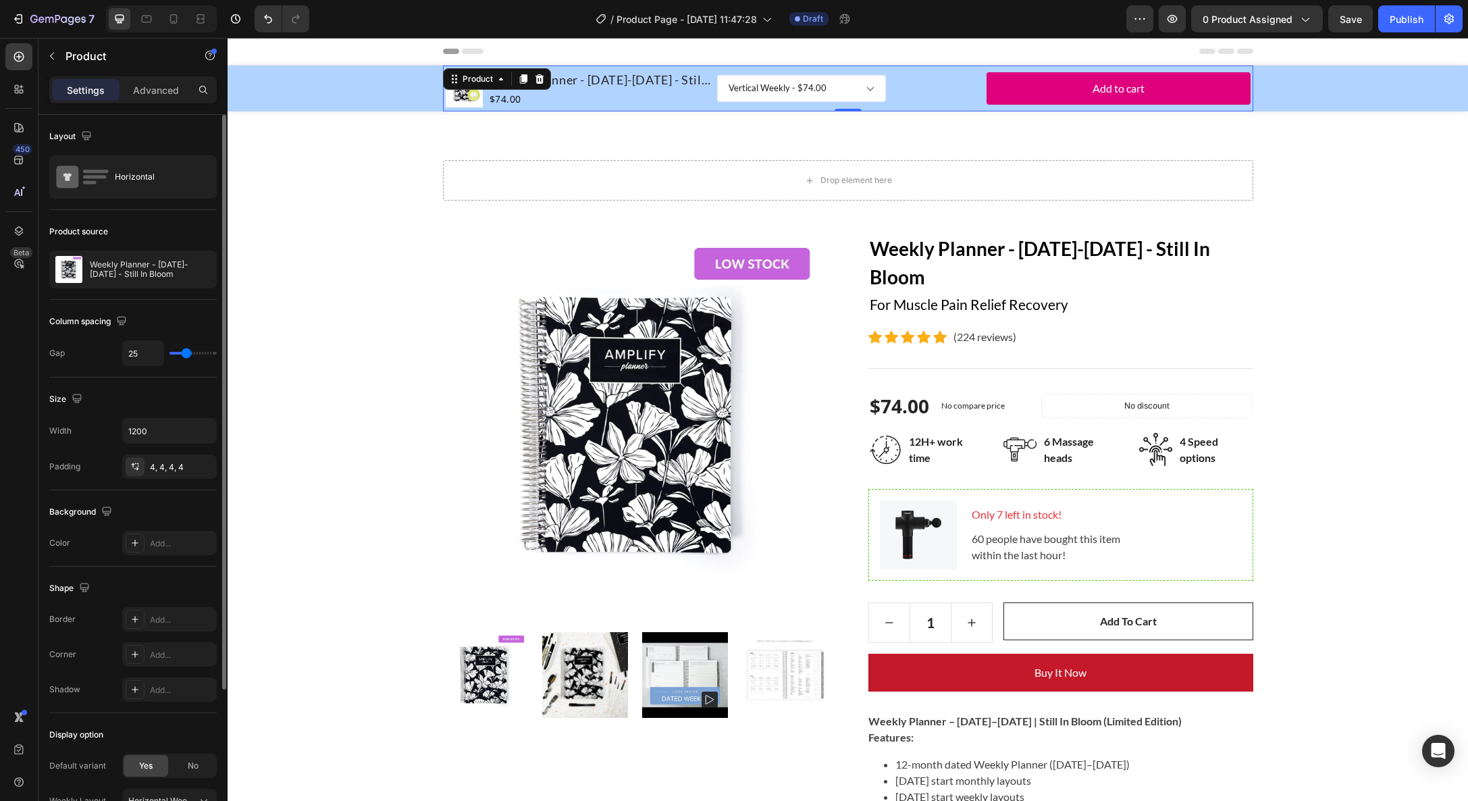
type input "30"
type input "35"
type input "41"
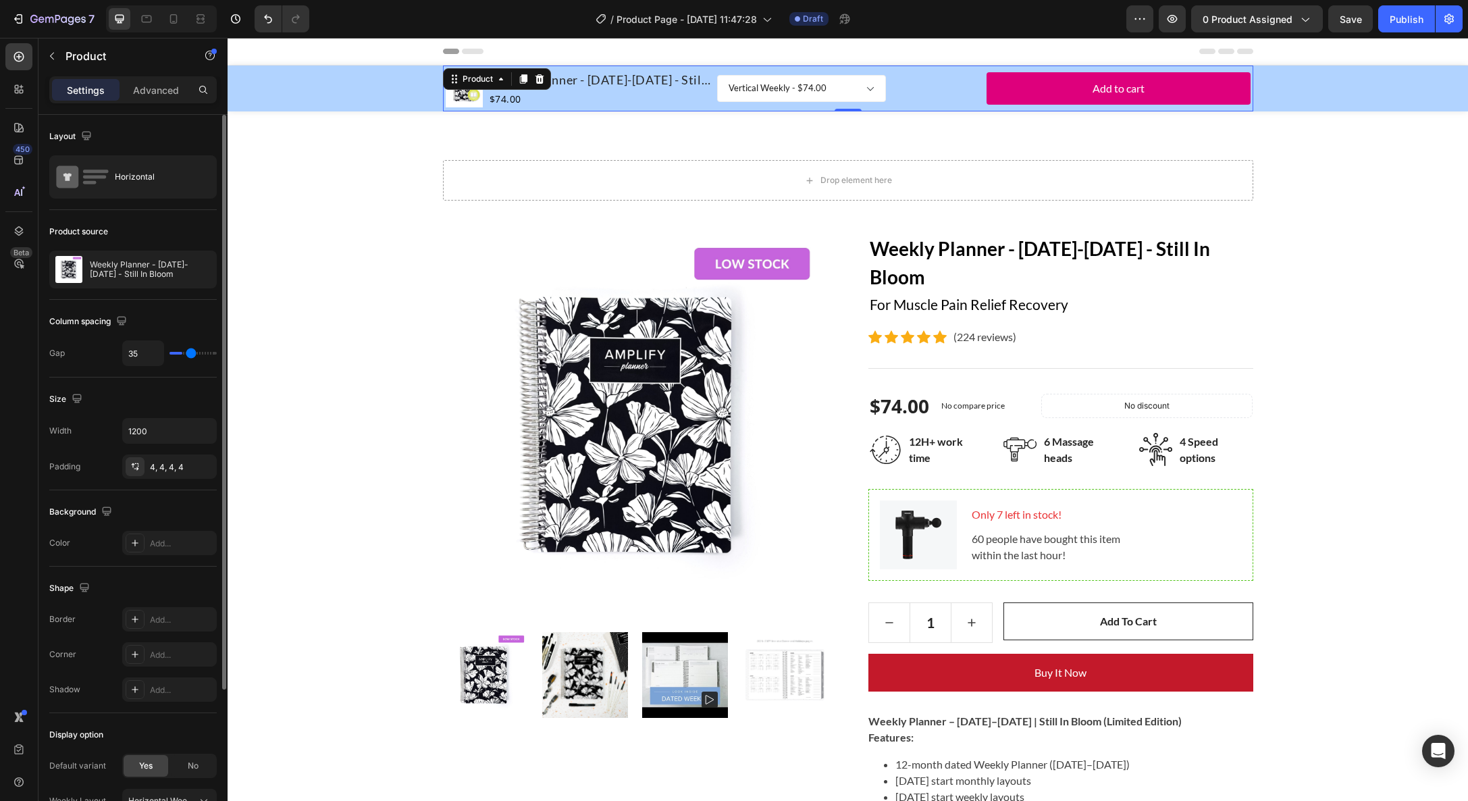
type input "41"
type input "48"
type input "54"
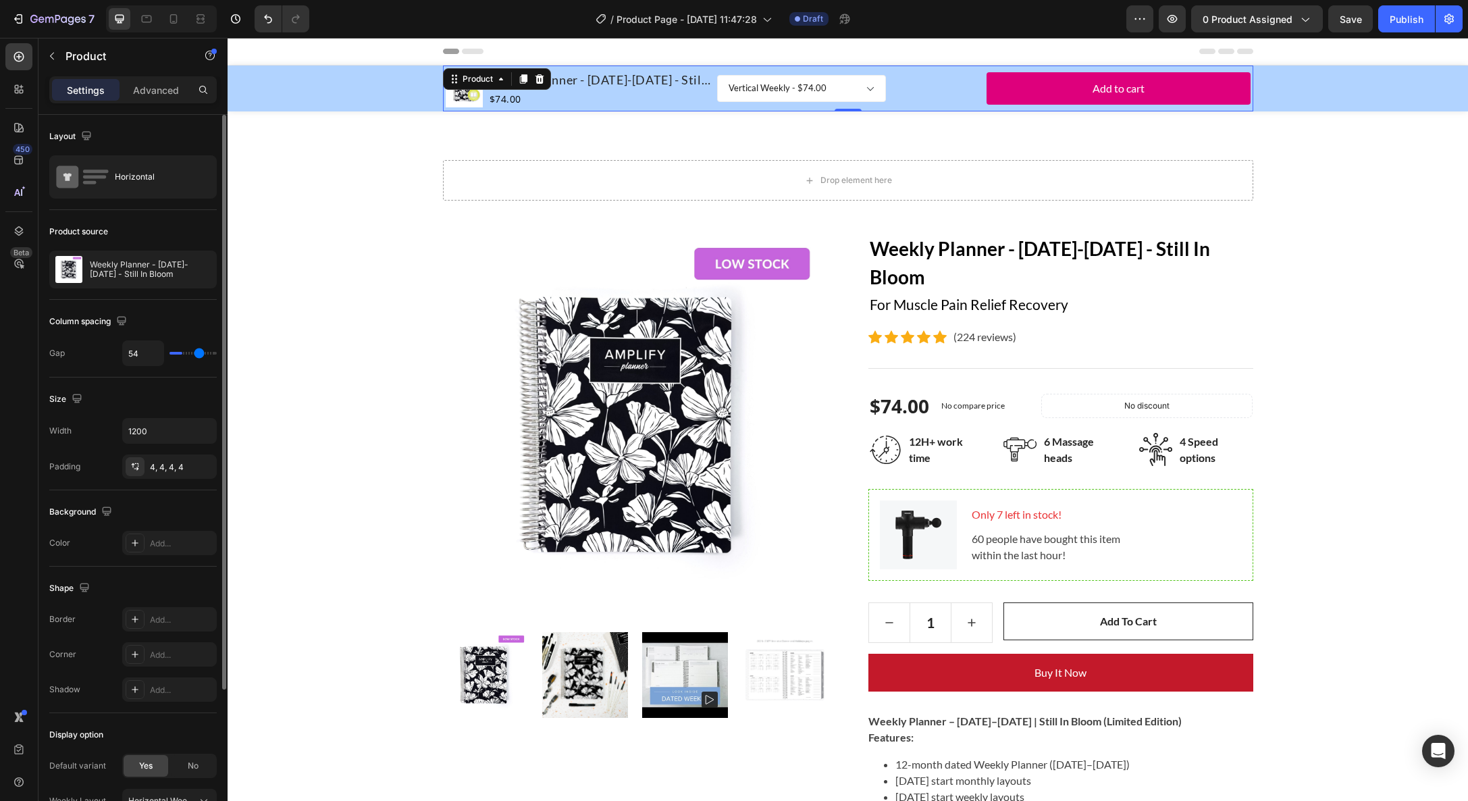
type input "60"
type input "64"
type input "66"
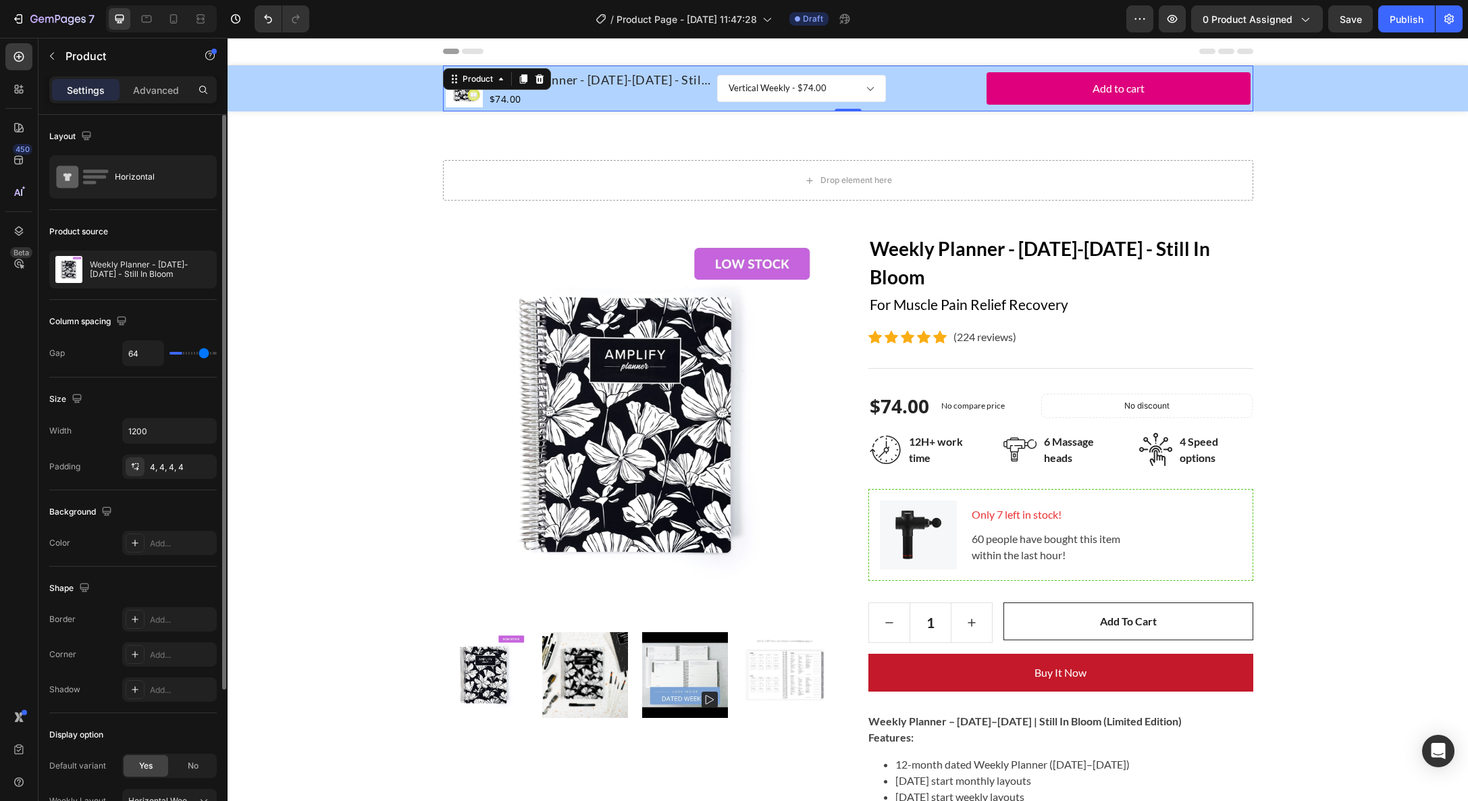
type input "66"
type input "67"
type input "68"
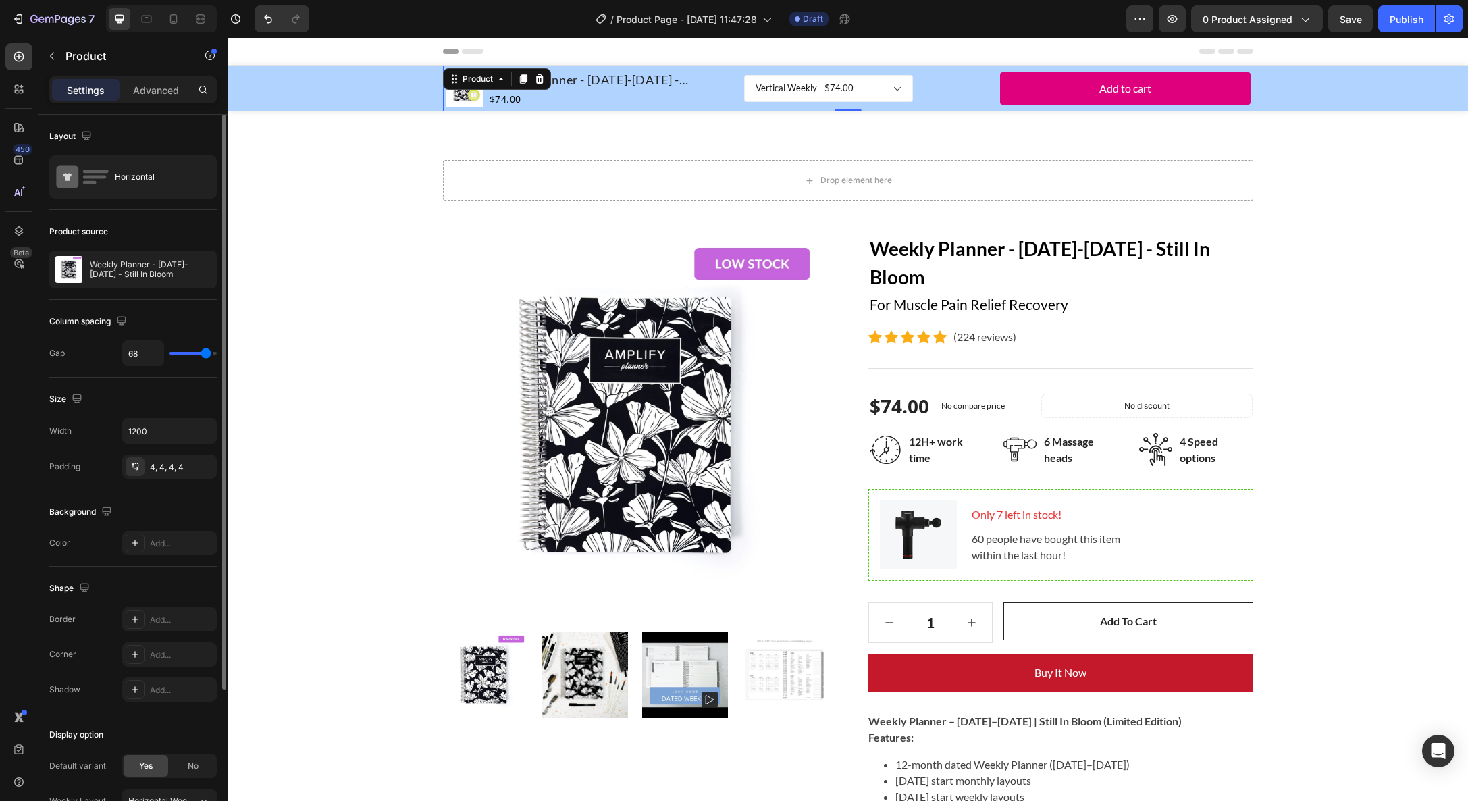
type input "71"
type input "80"
type input "79"
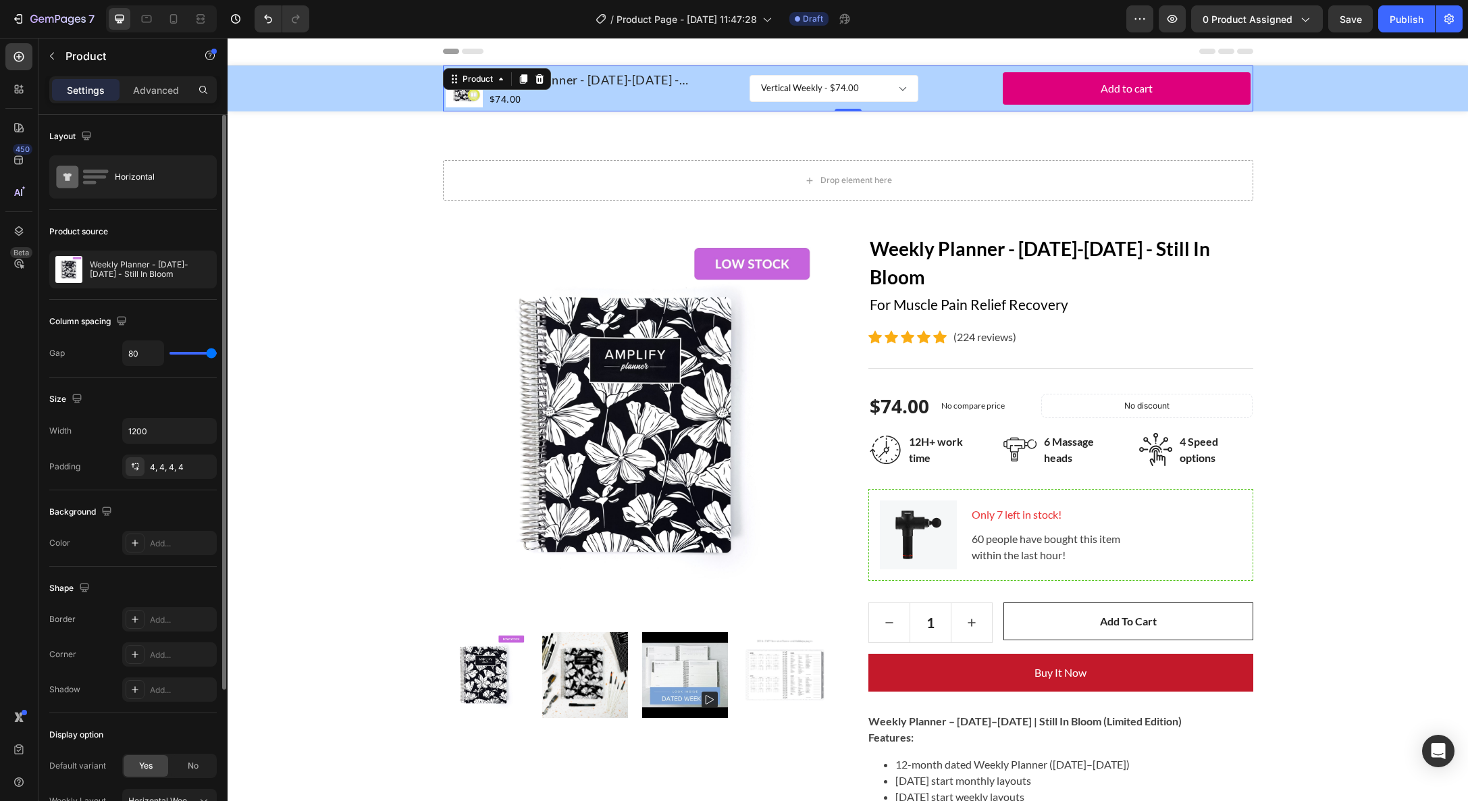
type input "79"
type input "72"
type input "68"
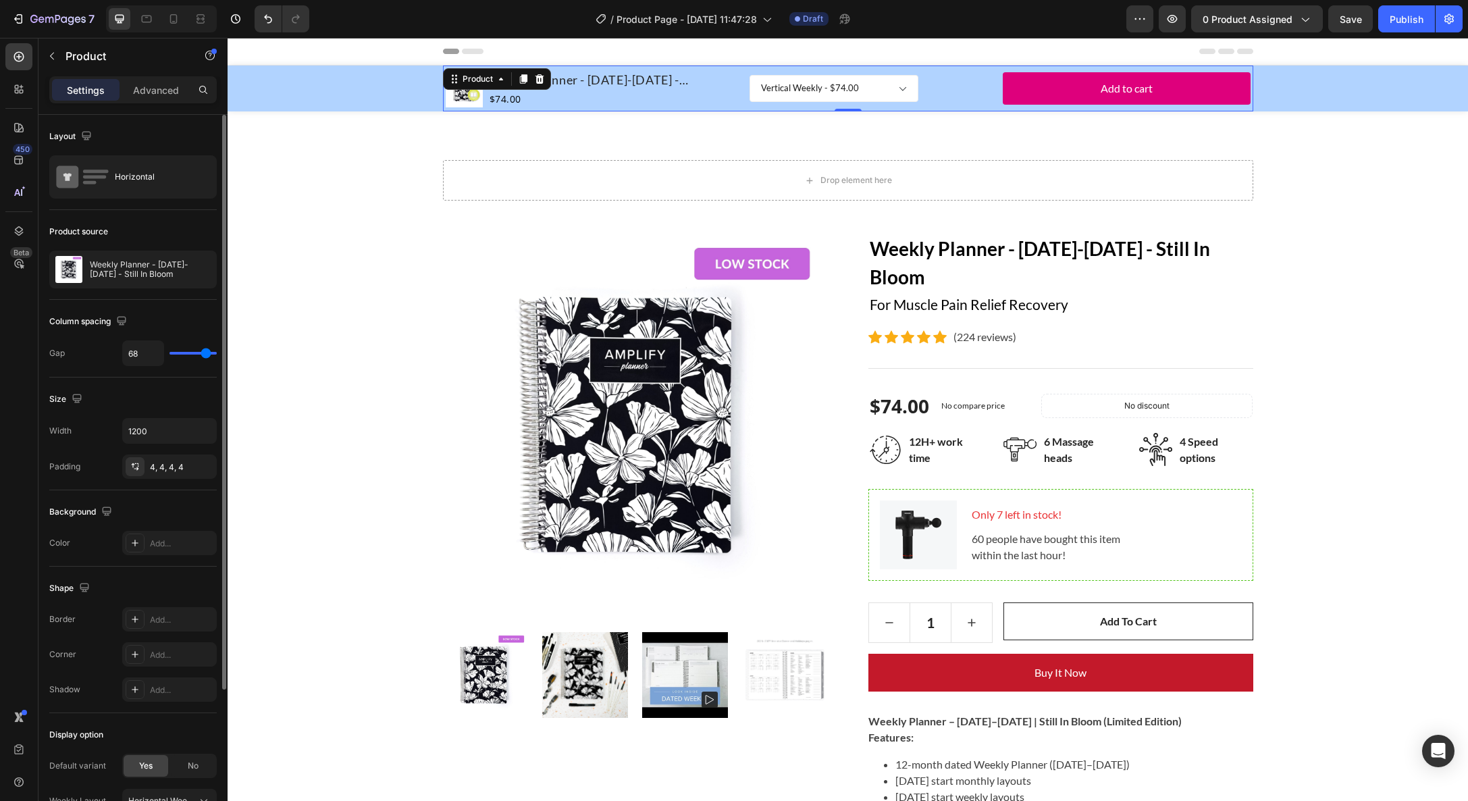
type input "65"
type input "64"
type input "63"
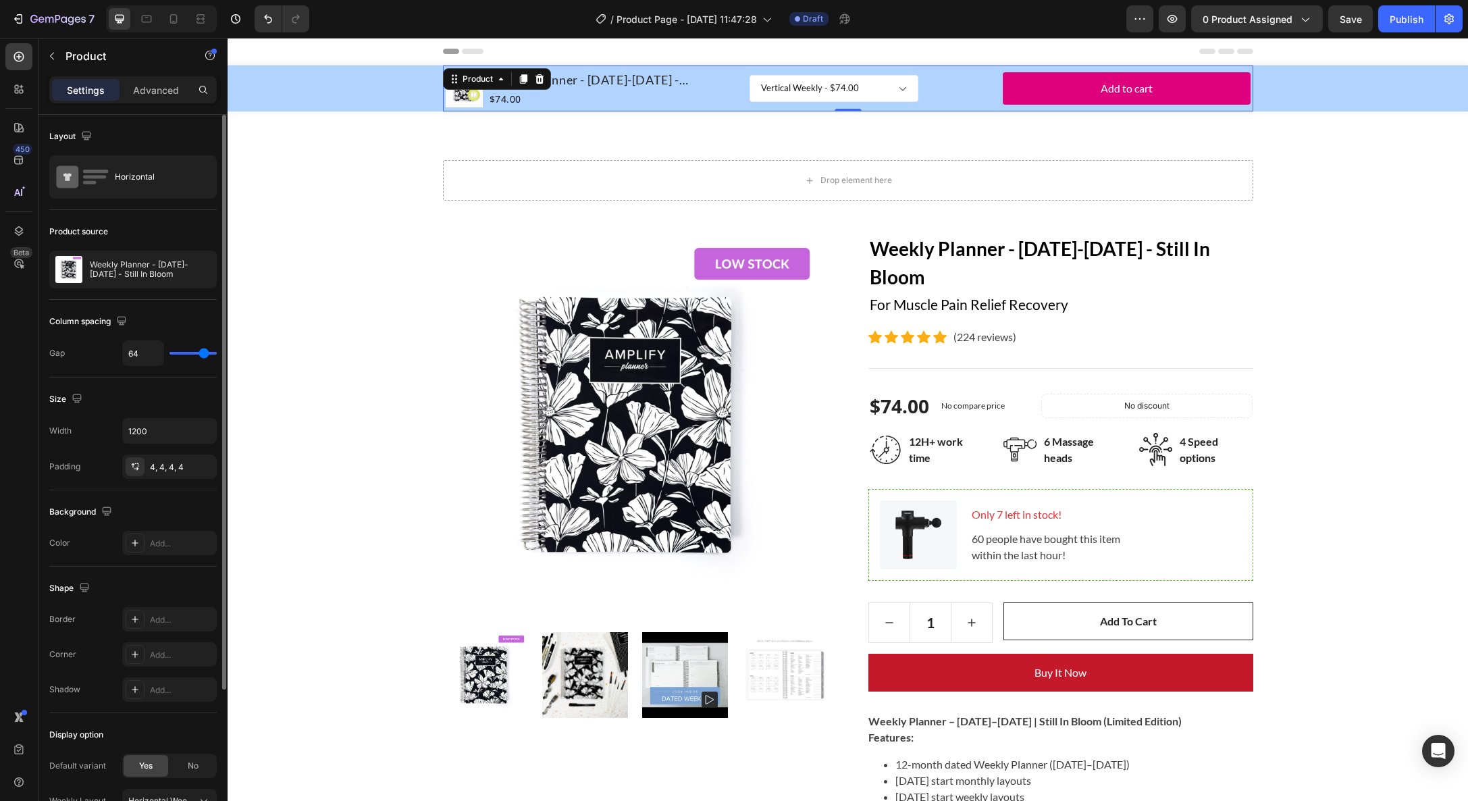
type input "63"
type input "61"
type input "59"
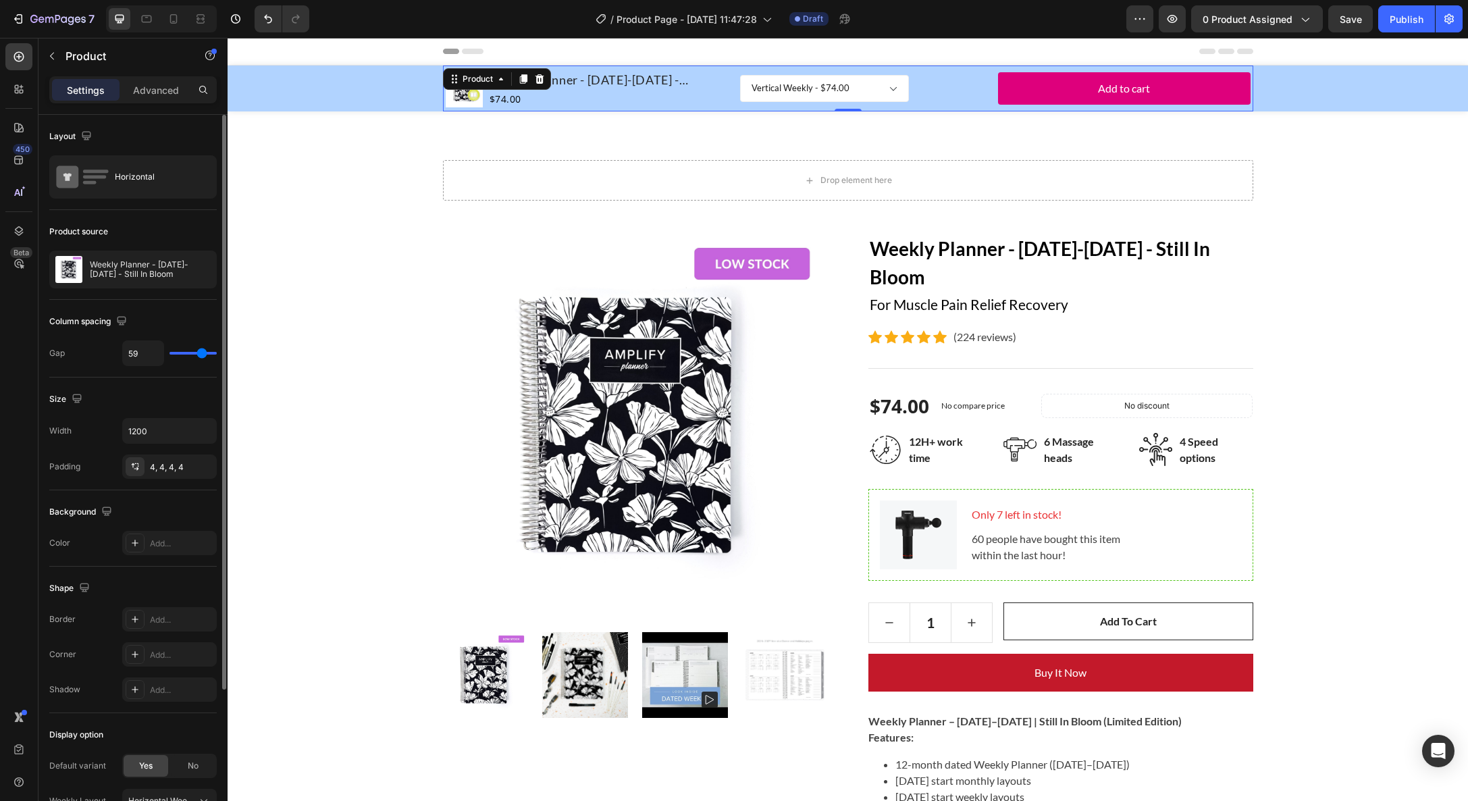
type input "55"
type input "54"
type input "53"
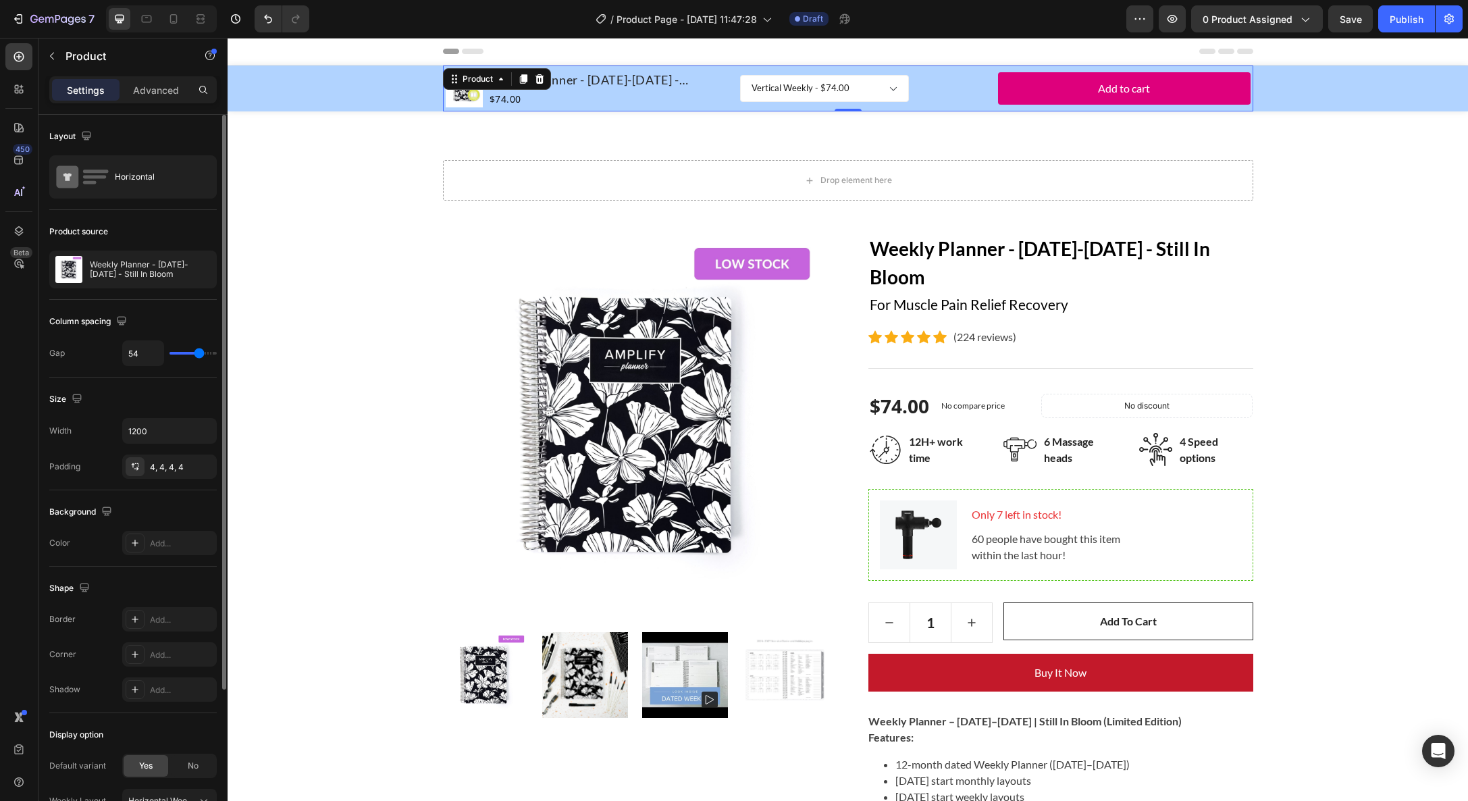
type input "53"
type input "55"
type input "58"
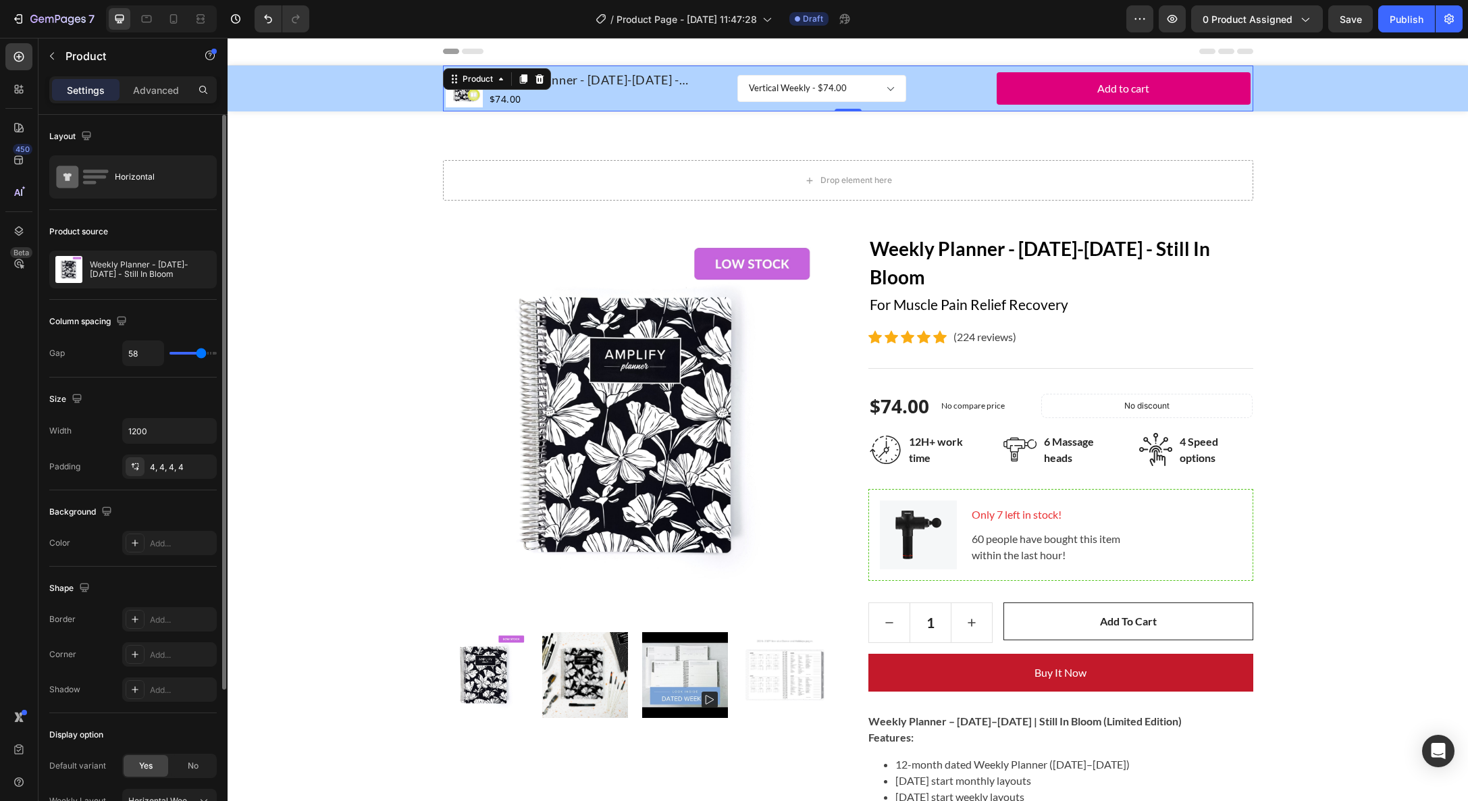
type input "60"
type input "62"
type input "63"
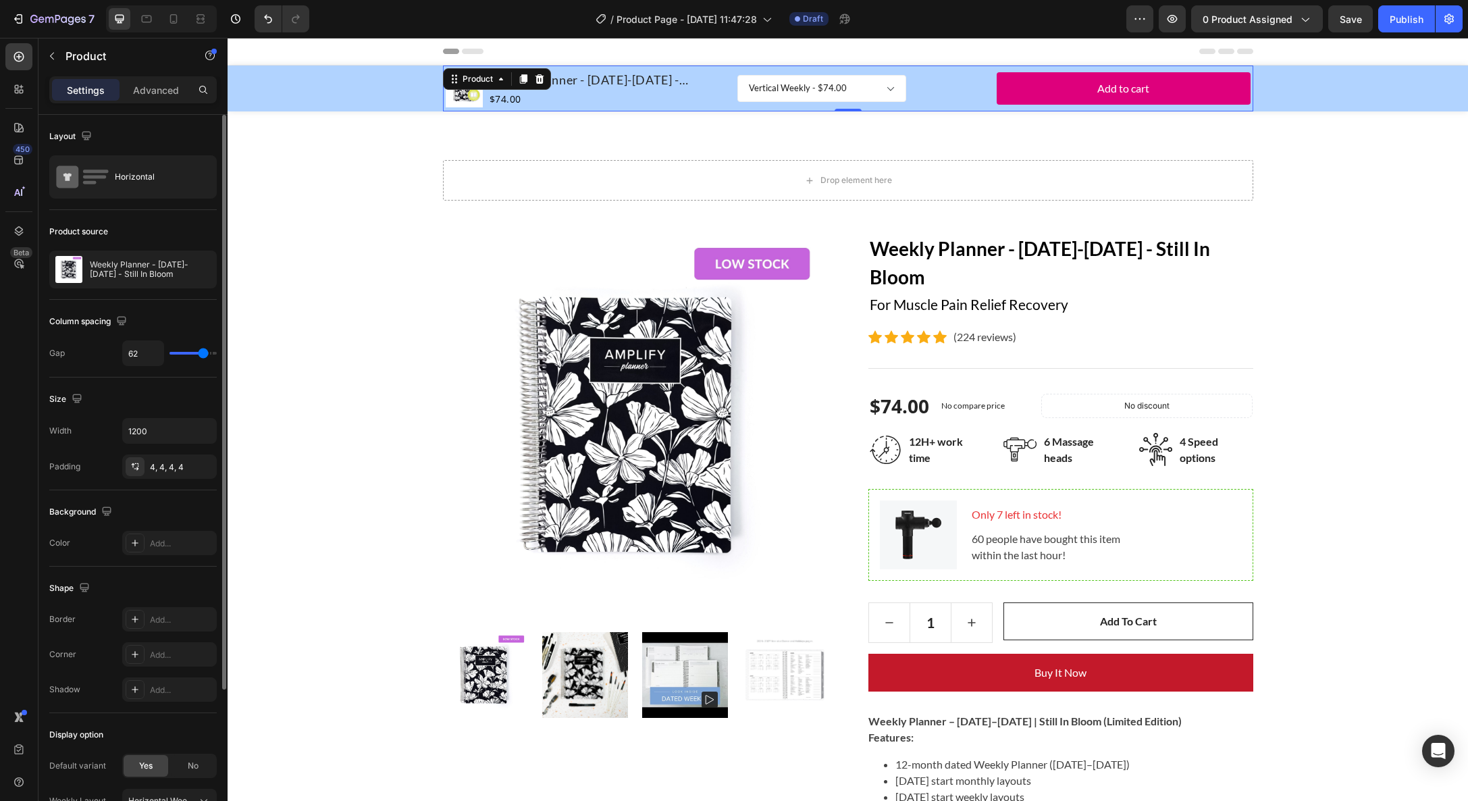
type input "63"
type input "65"
type input "69"
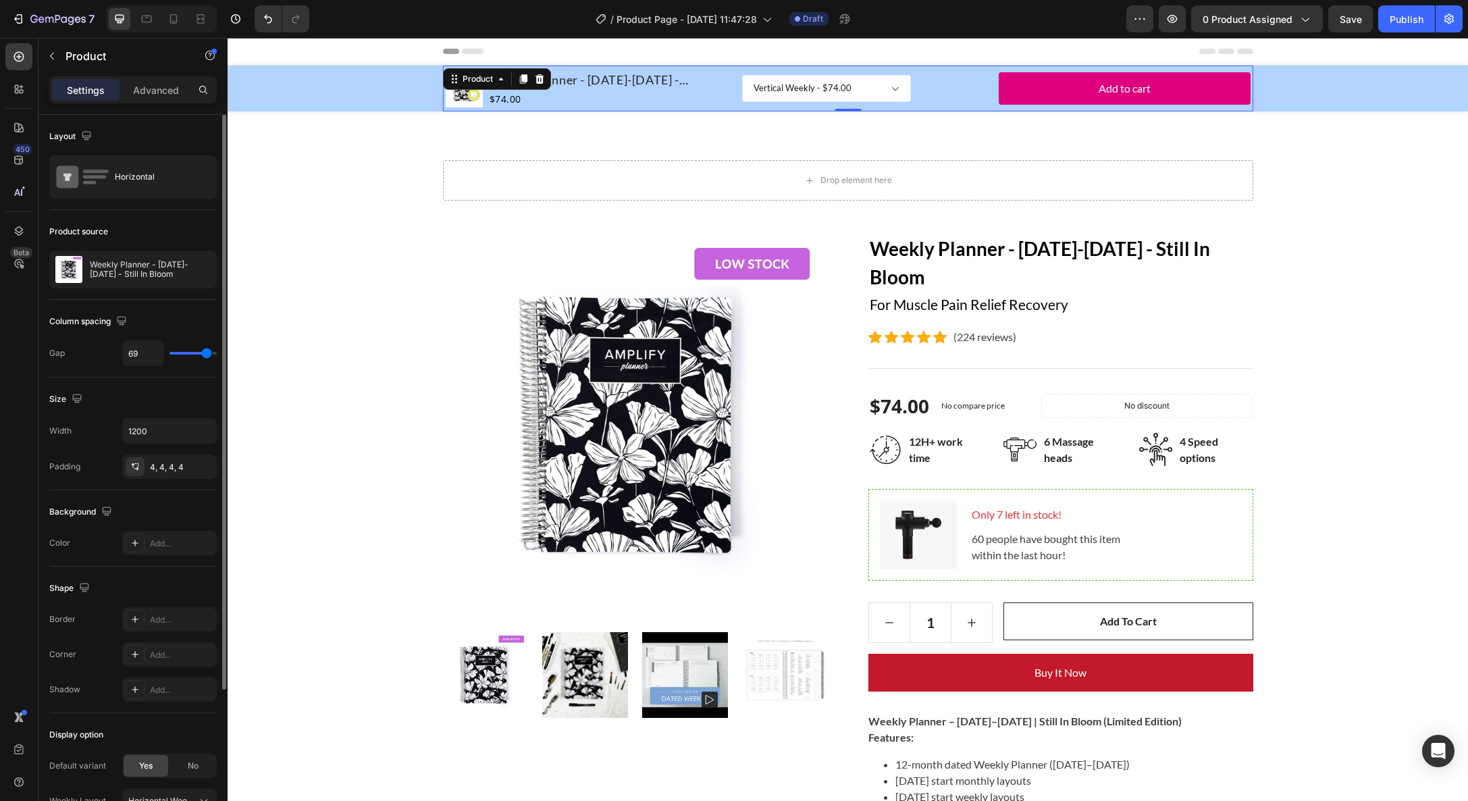
type input "77"
type input "80"
type input "74"
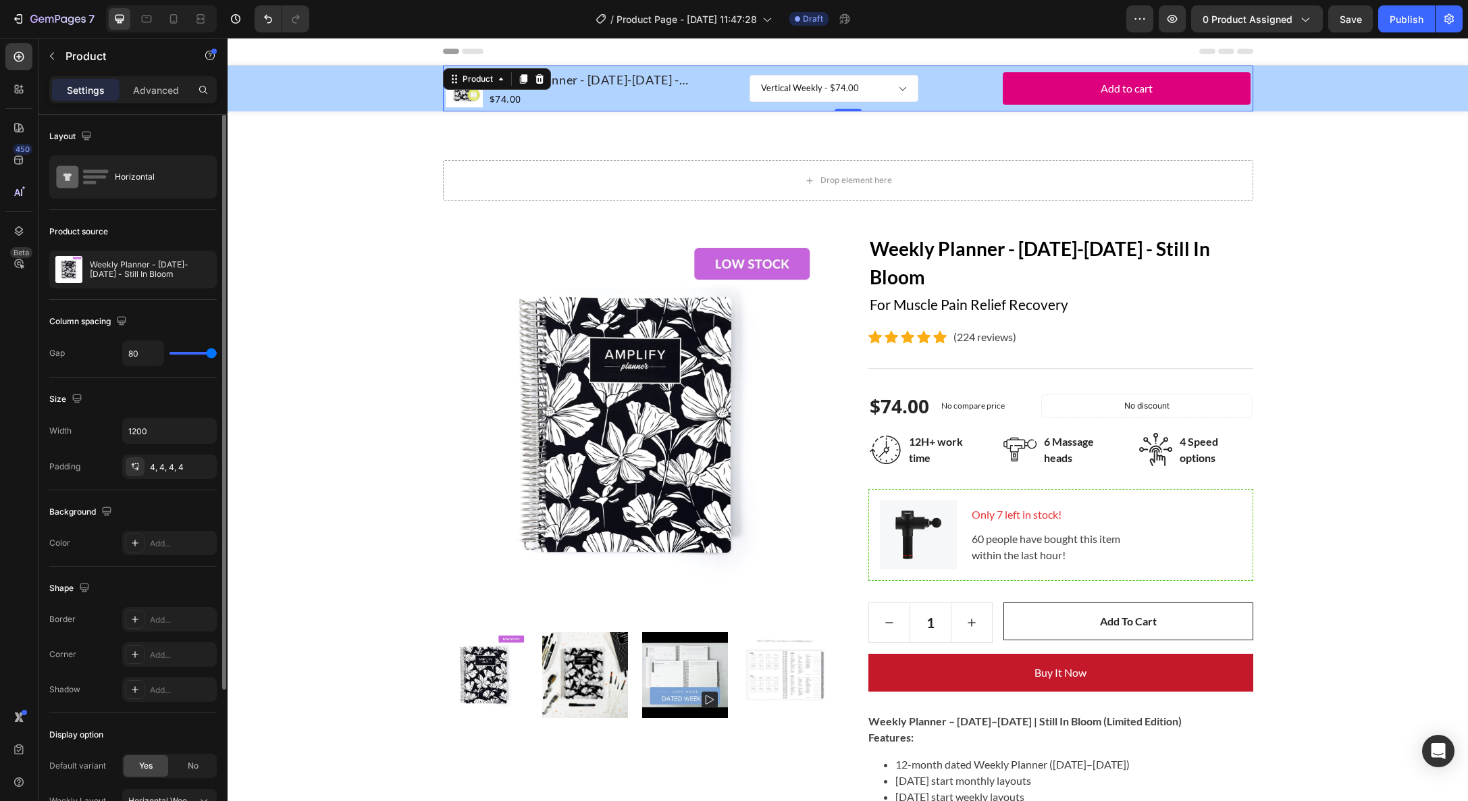
type input "74"
type input "68"
type input "61"
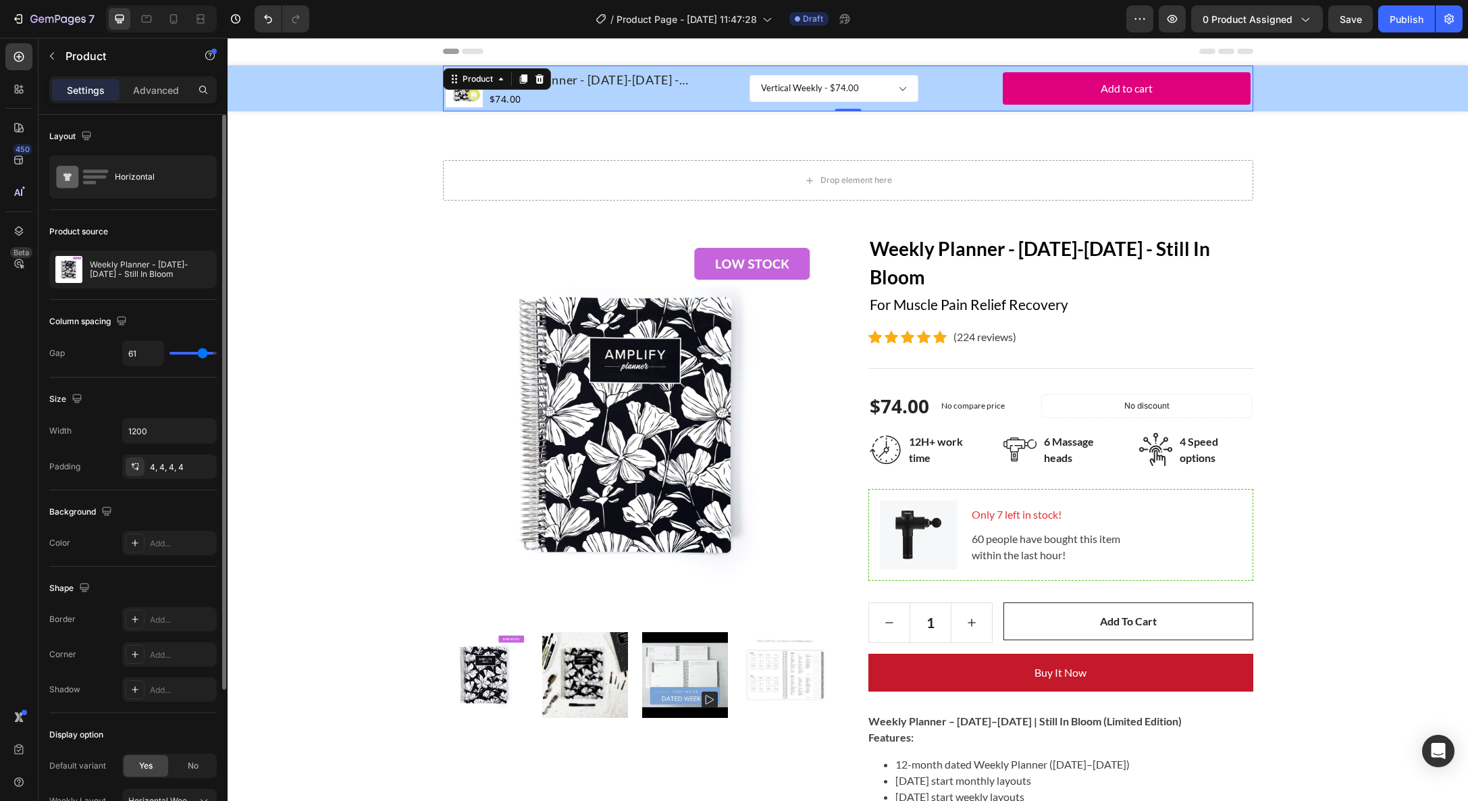
type input "56"
type input "52"
type input "51"
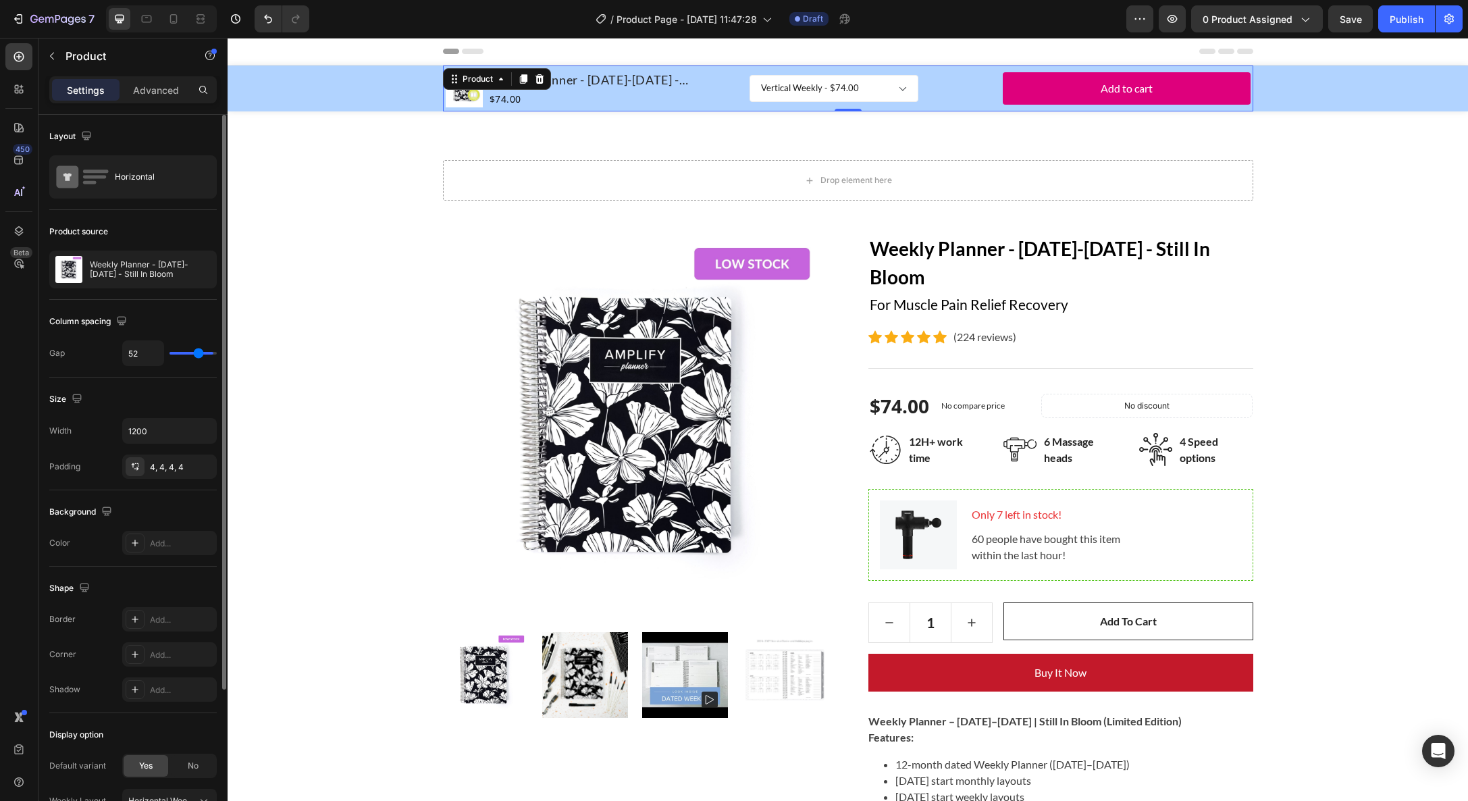
type input "51"
type input "49"
type input "47"
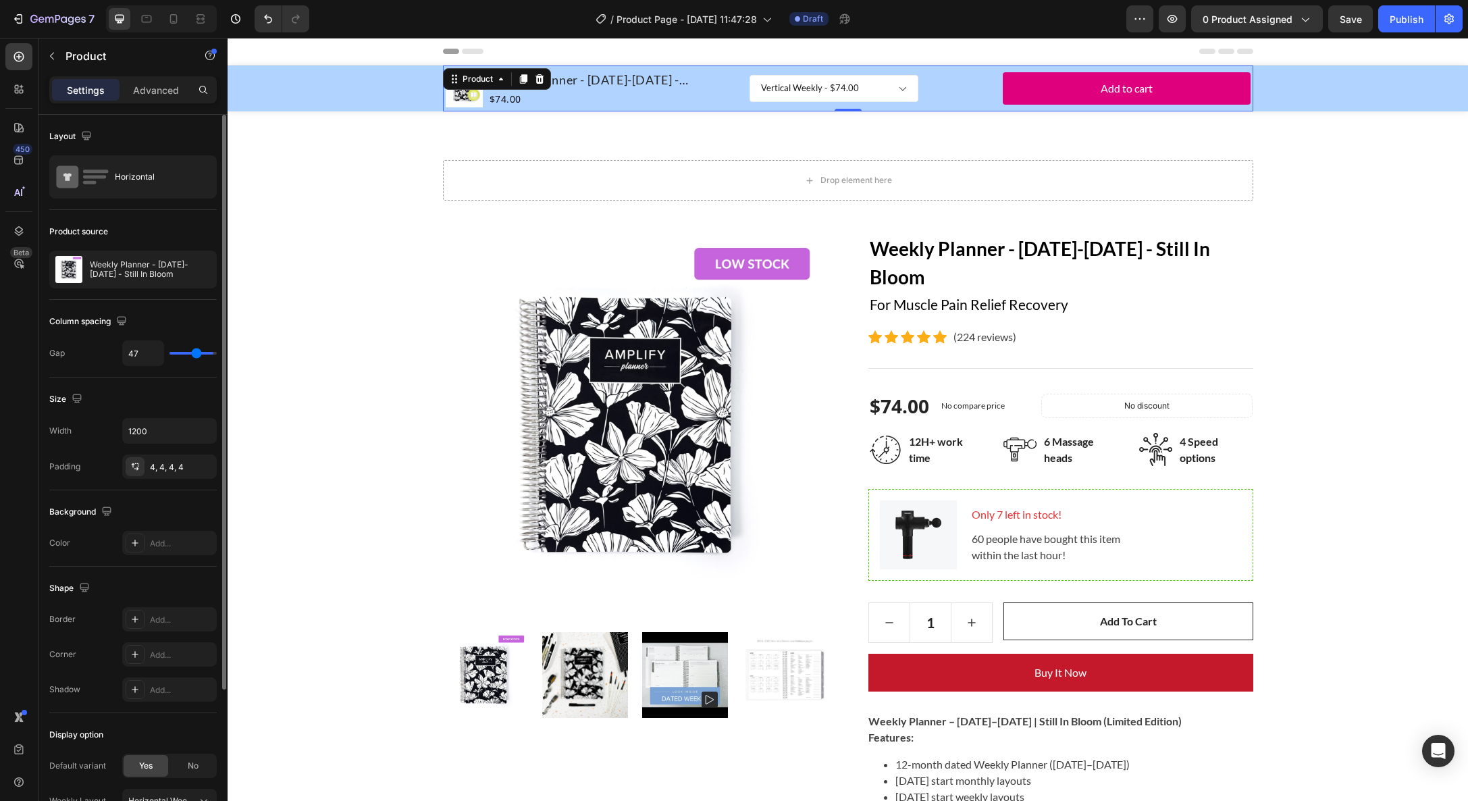
type input "45"
type input "43"
type input "41"
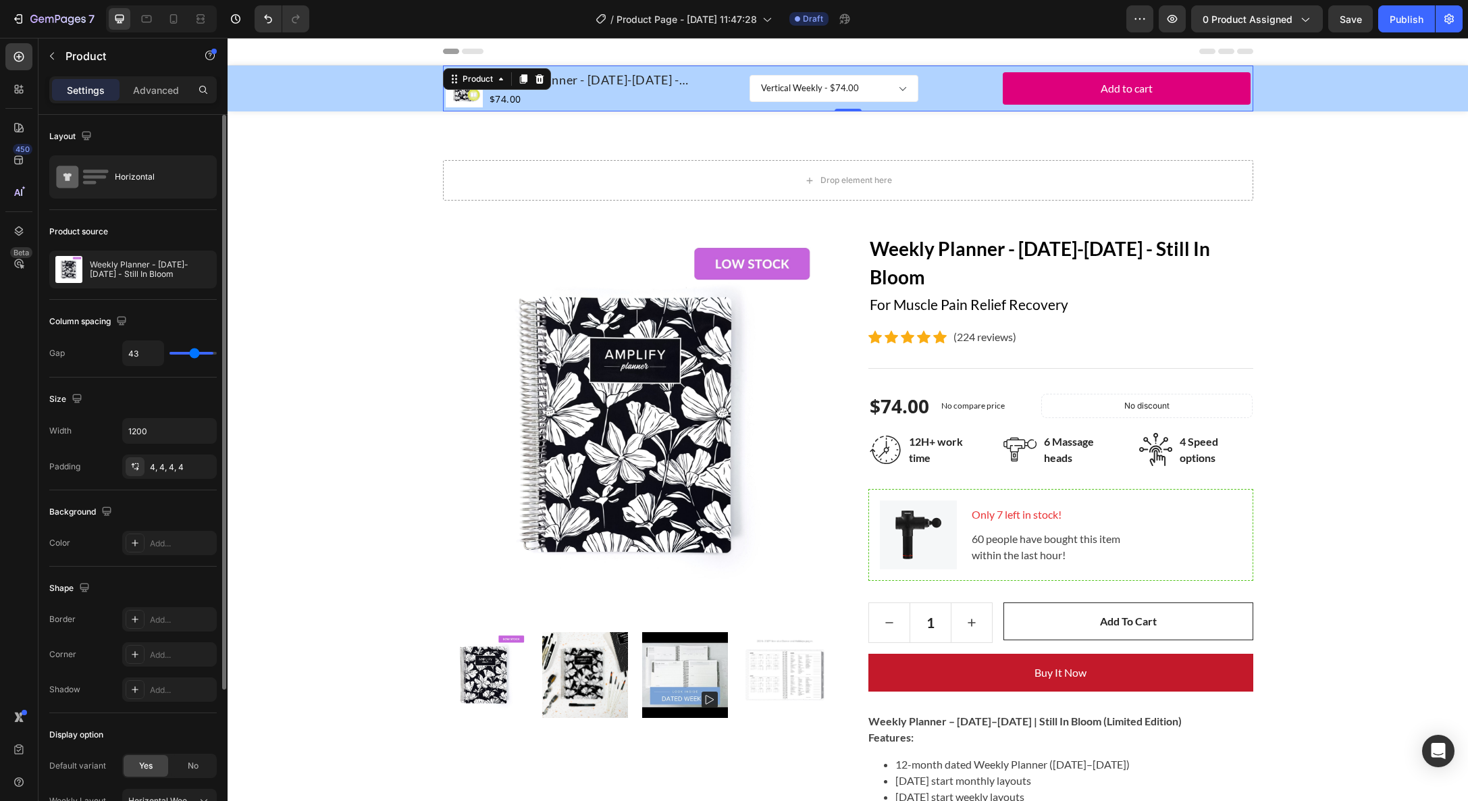
type input "41"
type input "39"
type input "37"
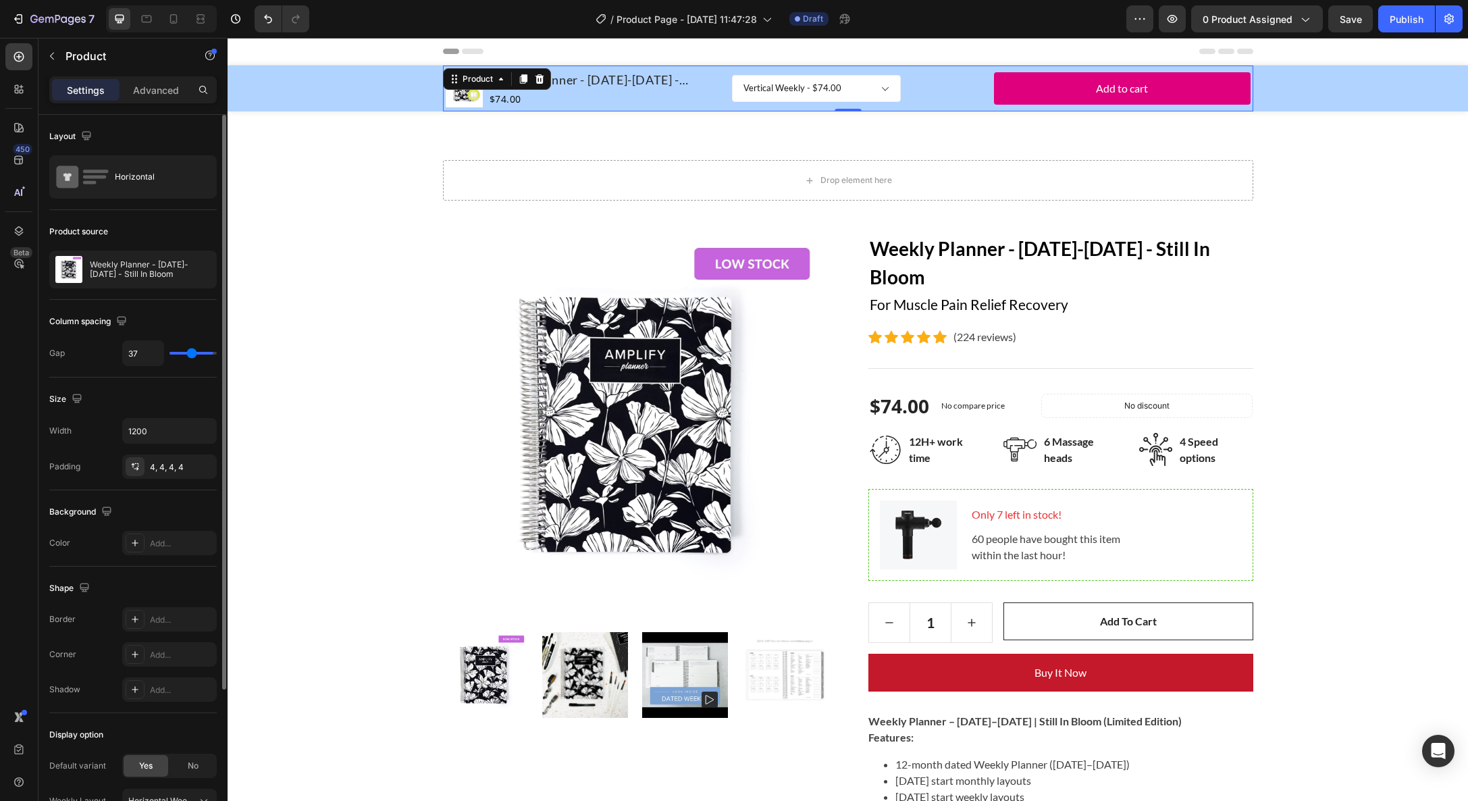
type input "34"
type input "32"
type input "31"
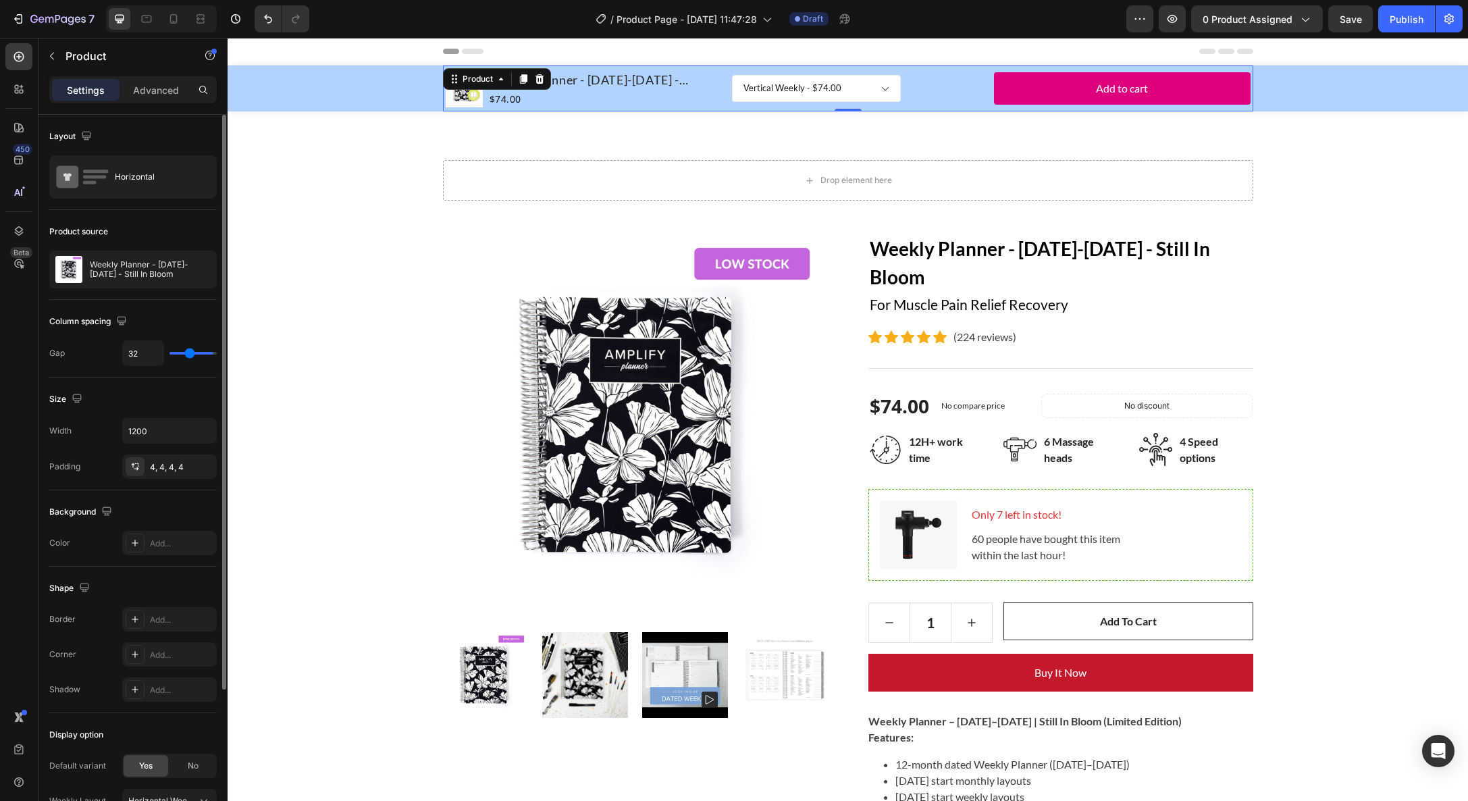
type input "31"
type input "30"
type input "29"
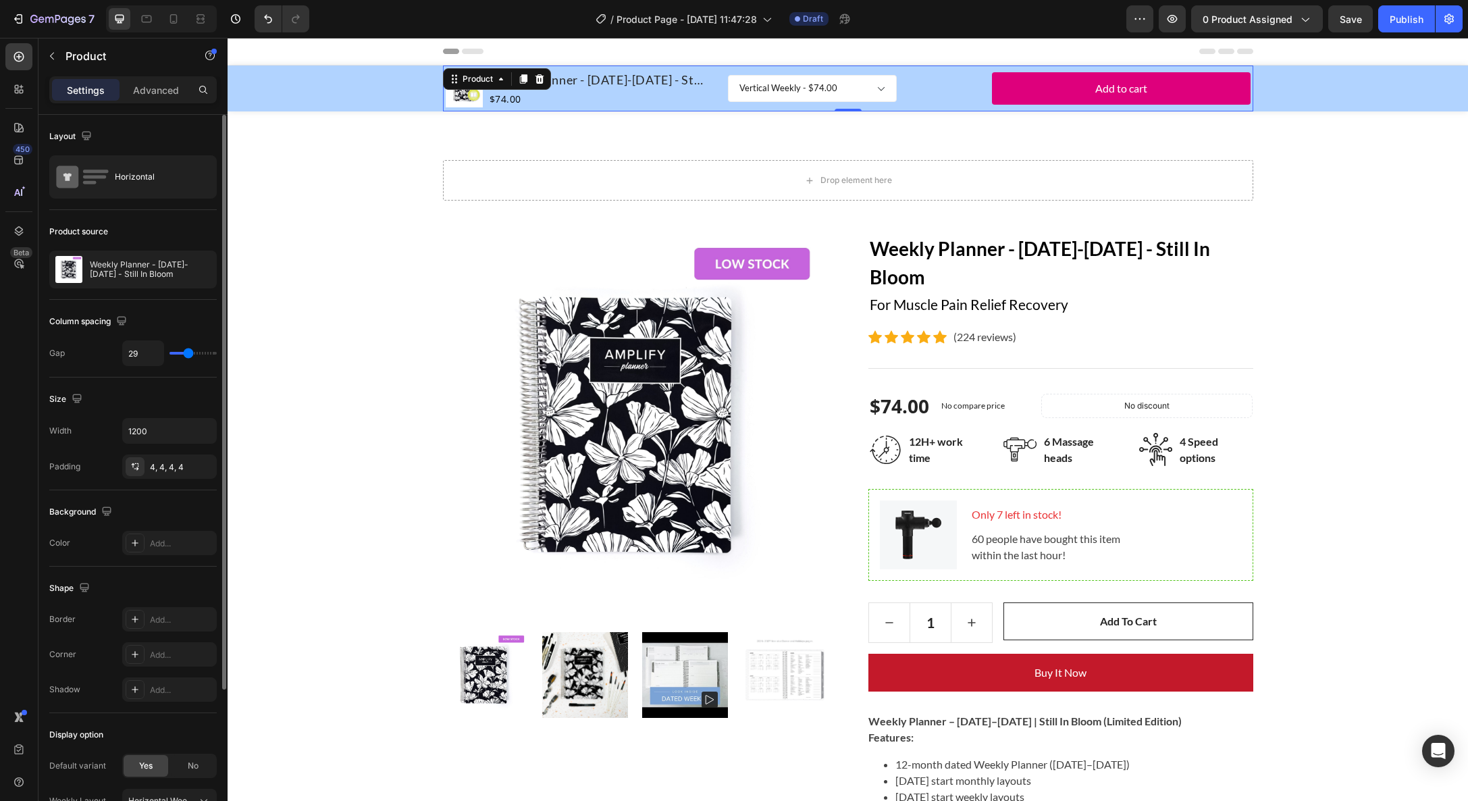
type input "26"
type input "14"
type input "0"
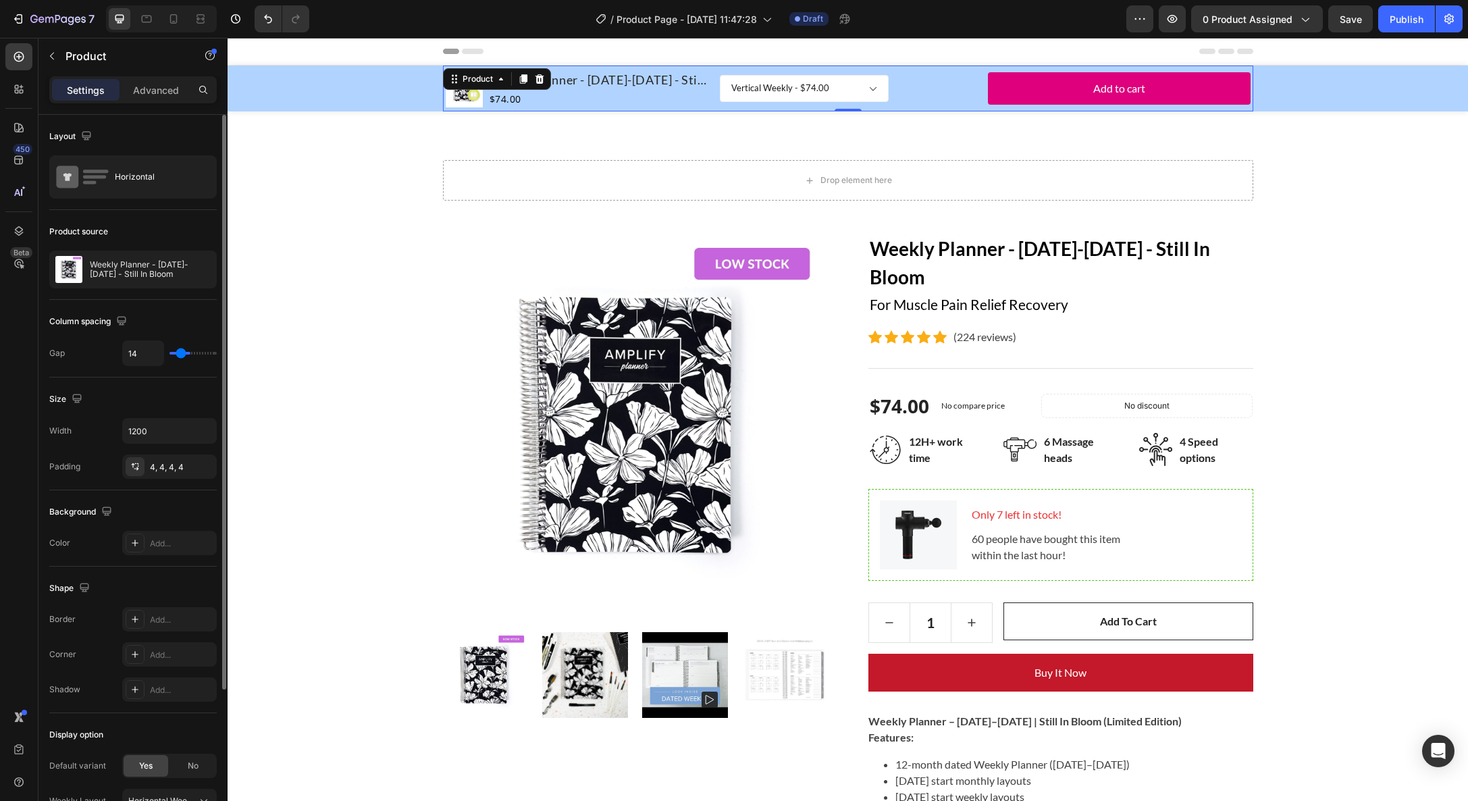
type input "0"
type input "3"
type input "7"
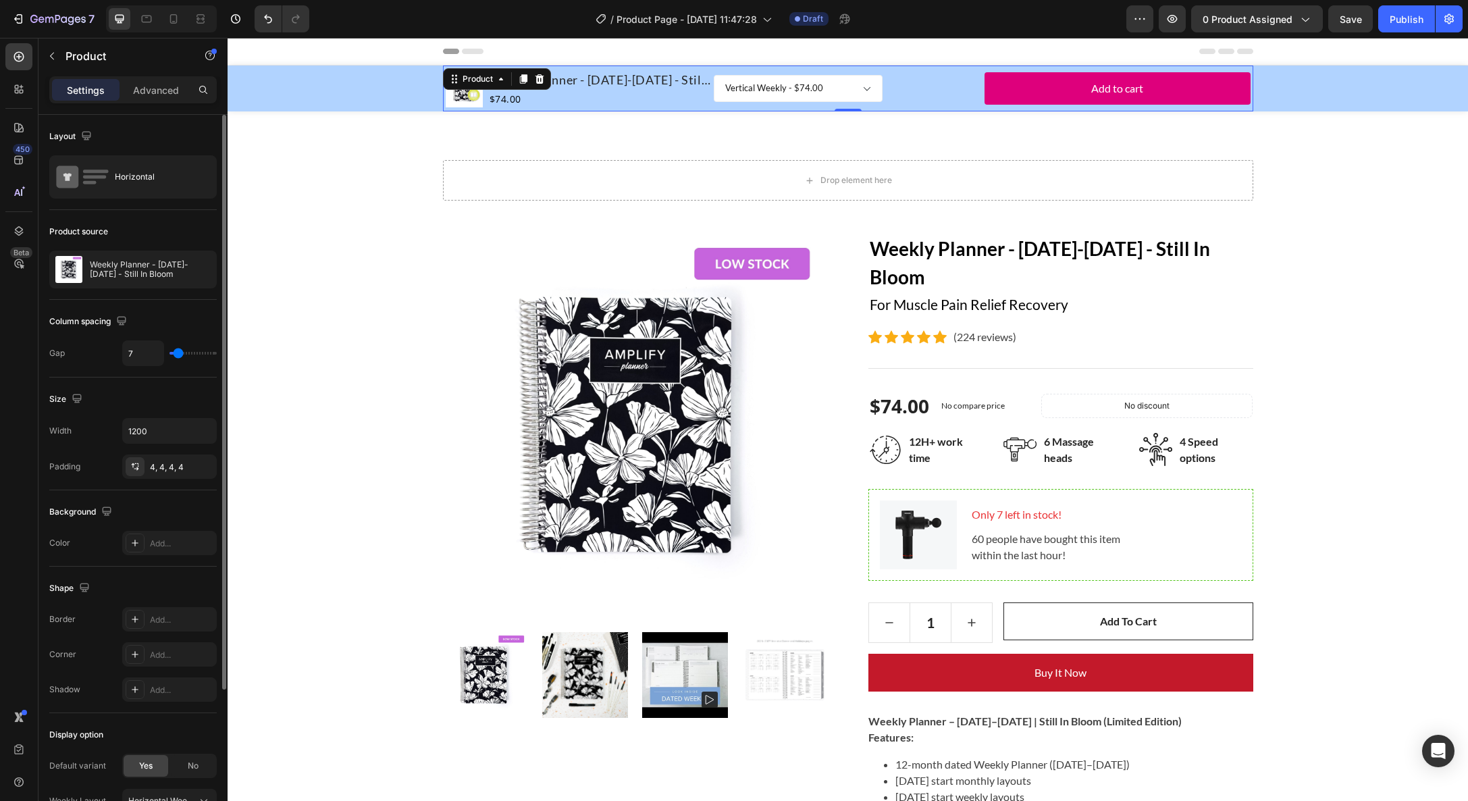
type input "11"
type input "15"
type input "17"
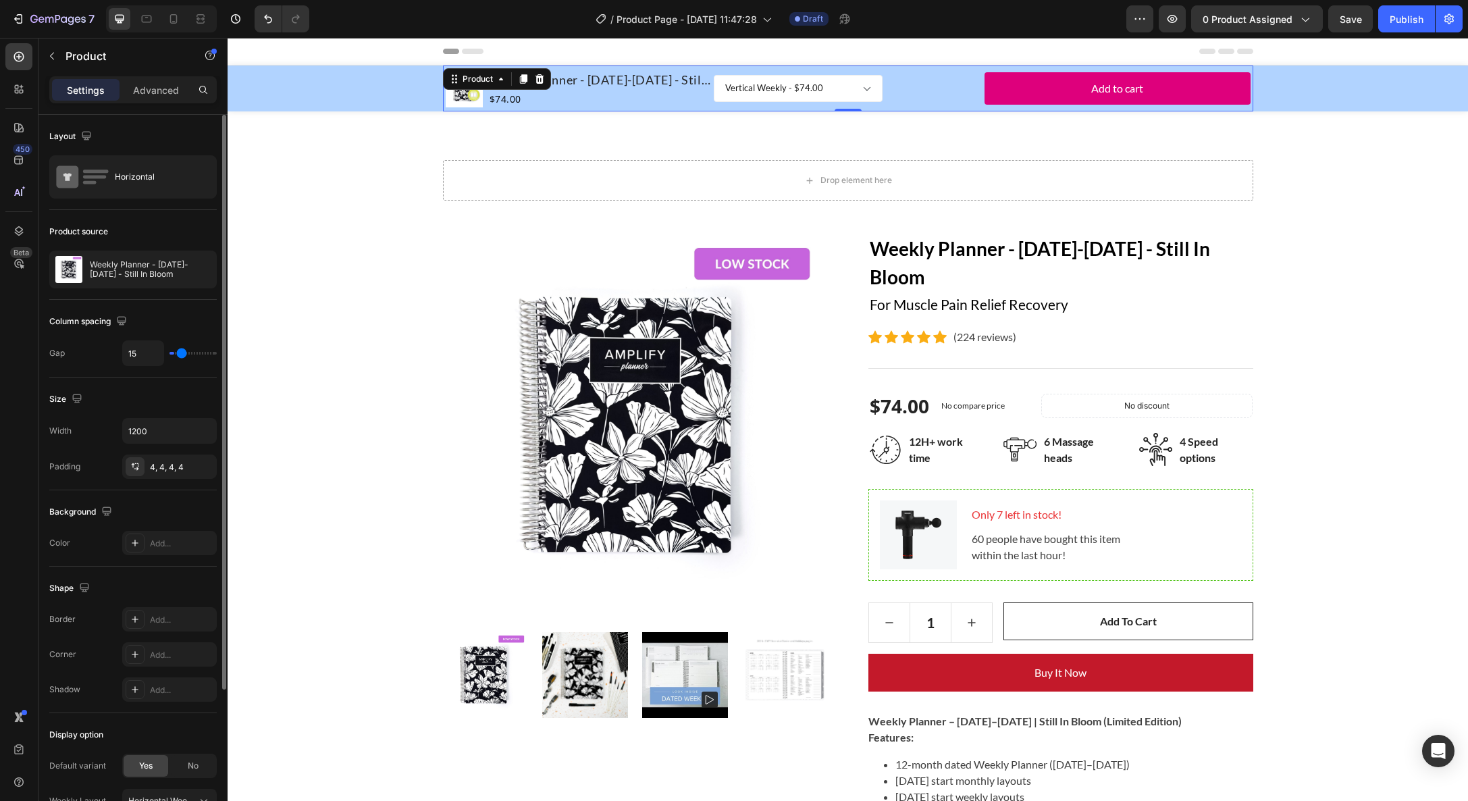
type input "17"
type input "18"
type input "19"
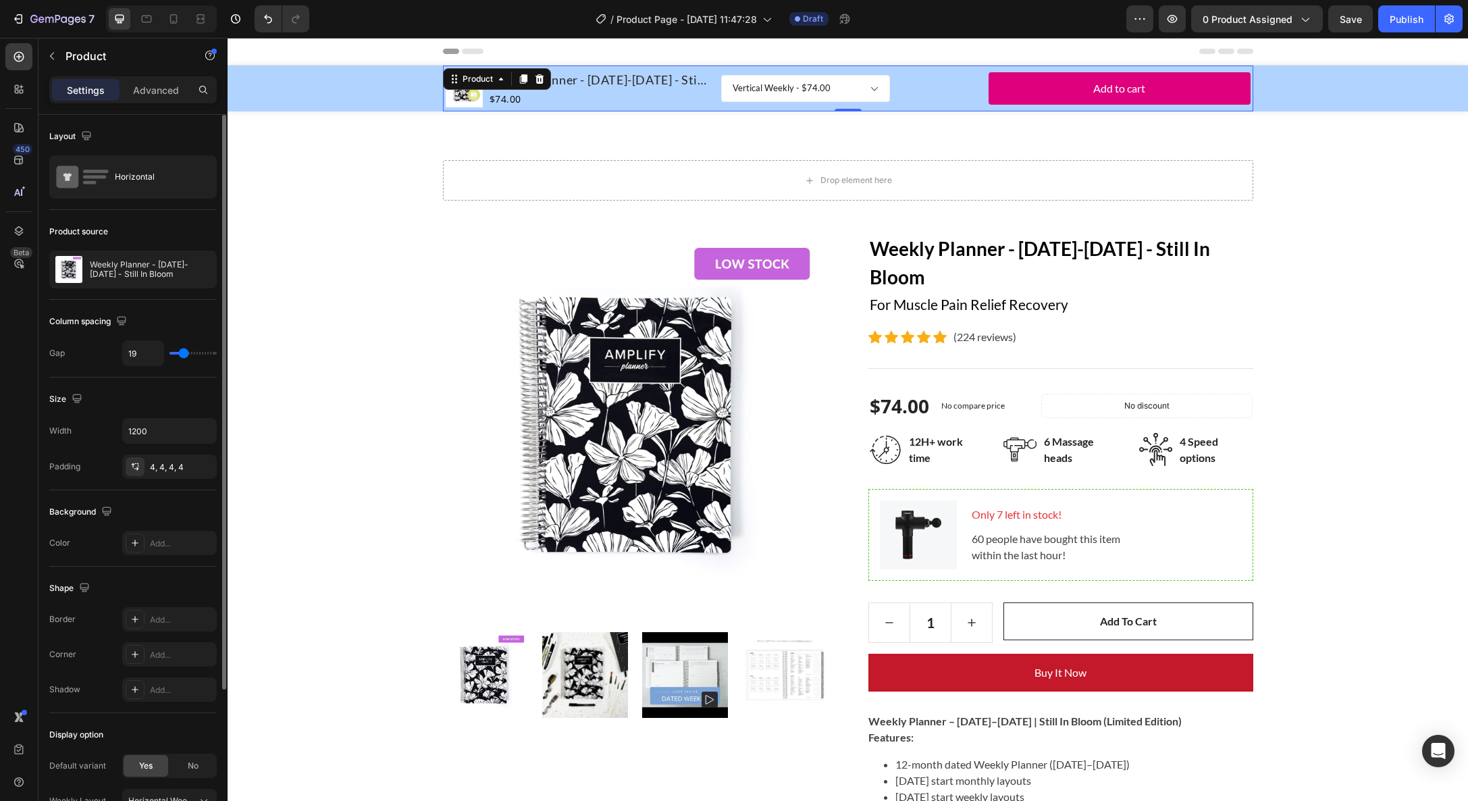
type input "21"
type input "22"
type input "23"
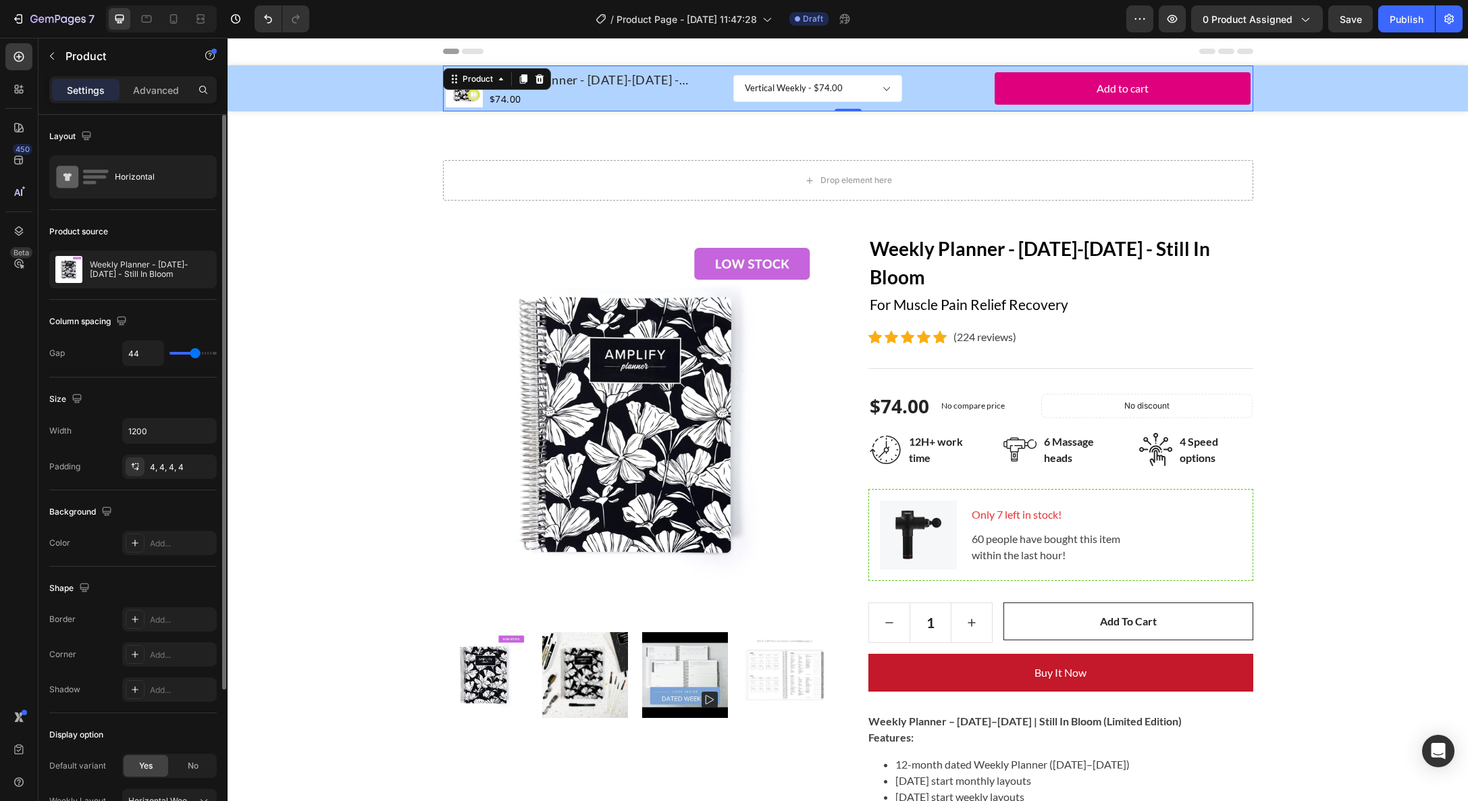
drag, startPoint x: 182, startPoint y: 353, endPoint x: 213, endPoint y: 348, distance: 31.4
click at [195, 354] on input "range" at bounding box center [193, 353] width 47 height 3
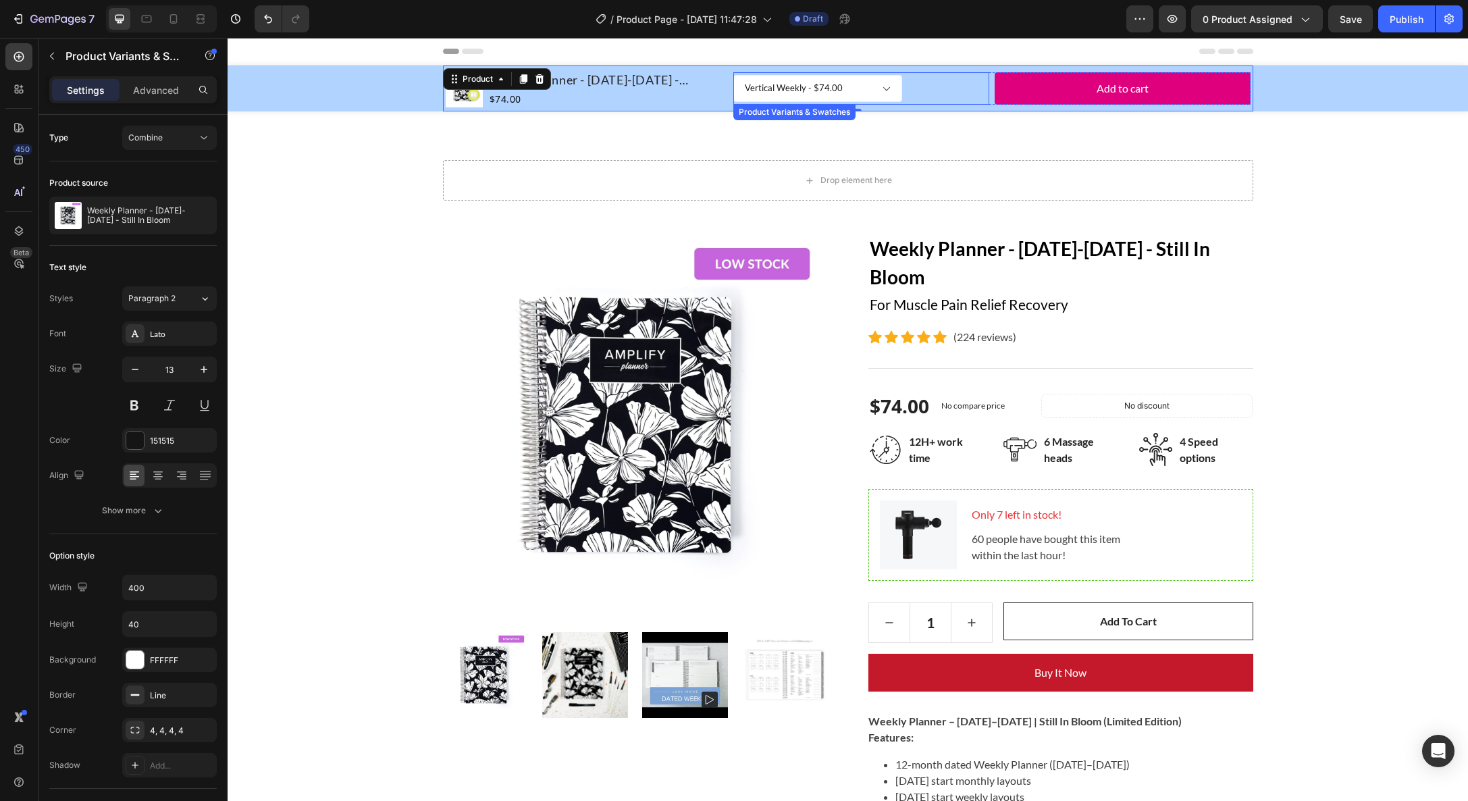
click at [929, 89] on div "Horizontal Weekly - $74.00 Vertical Weekly - $74.00 Product Variants & Swatches" at bounding box center [861, 88] width 256 height 27
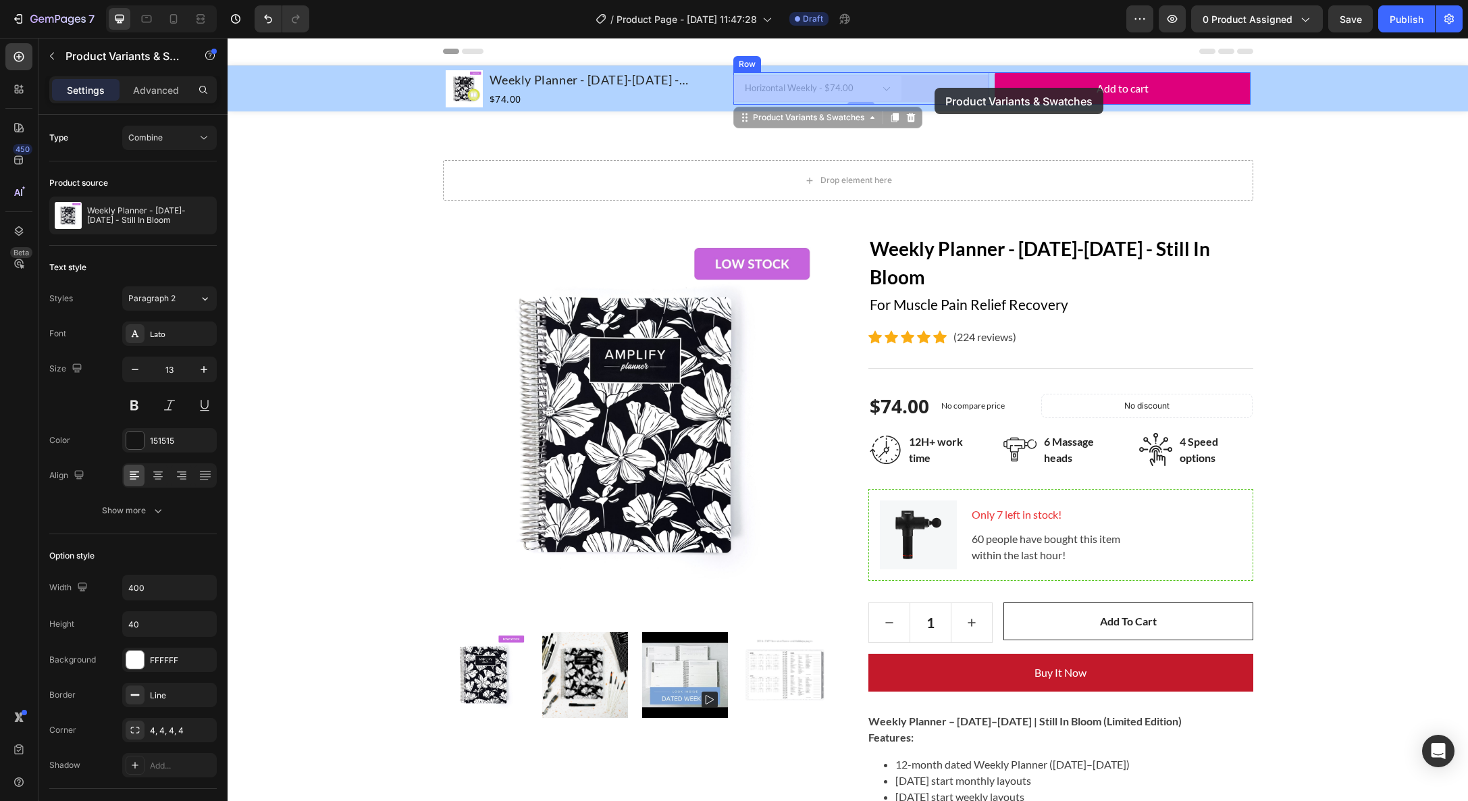
drag, startPoint x: 987, startPoint y: 91, endPoint x: 950, endPoint y: 88, distance: 37.9
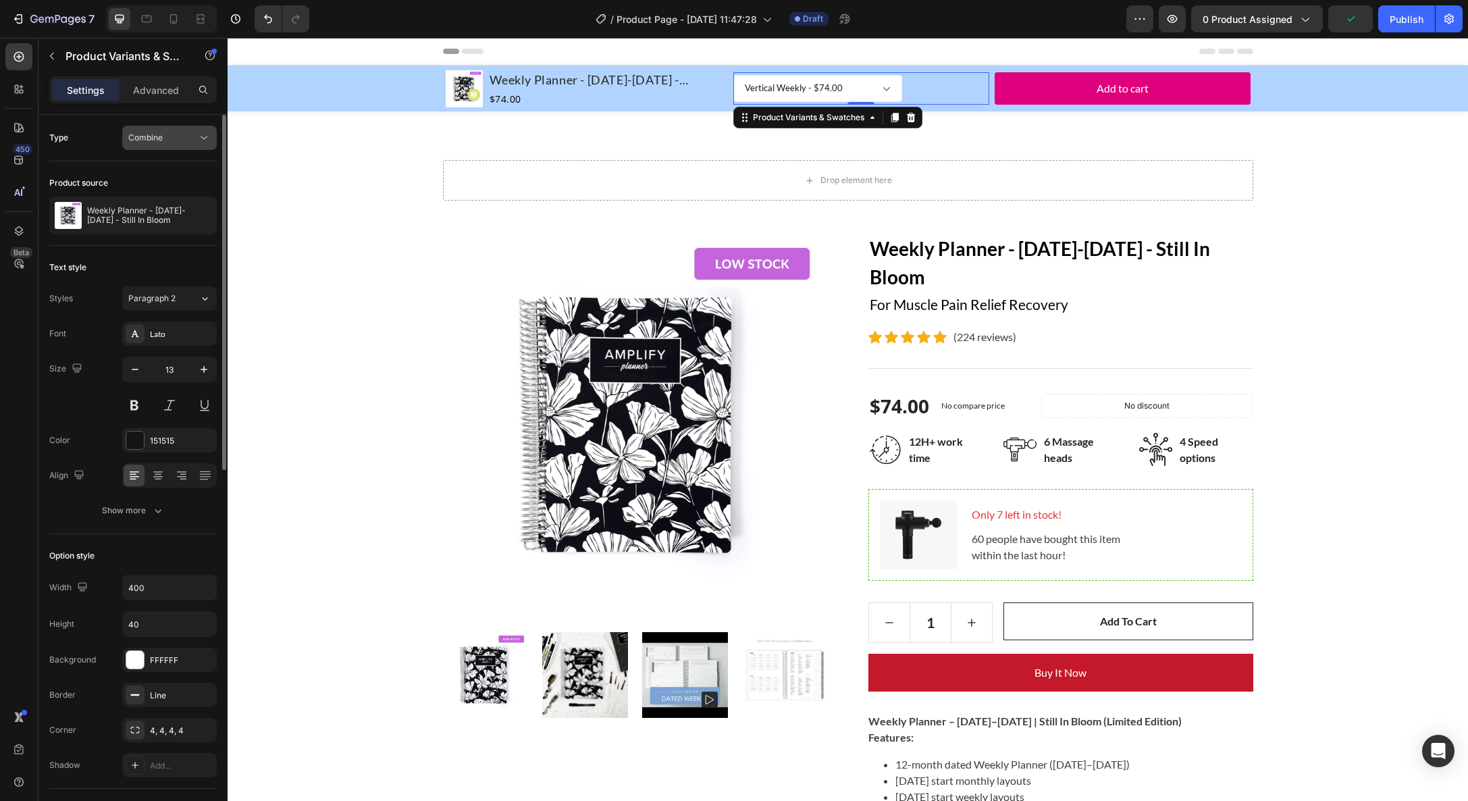
click at [172, 147] on button "Combine" at bounding box center [169, 138] width 95 height 24
click at [159, 172] on span "Separated" at bounding box center [148, 171] width 40 height 12
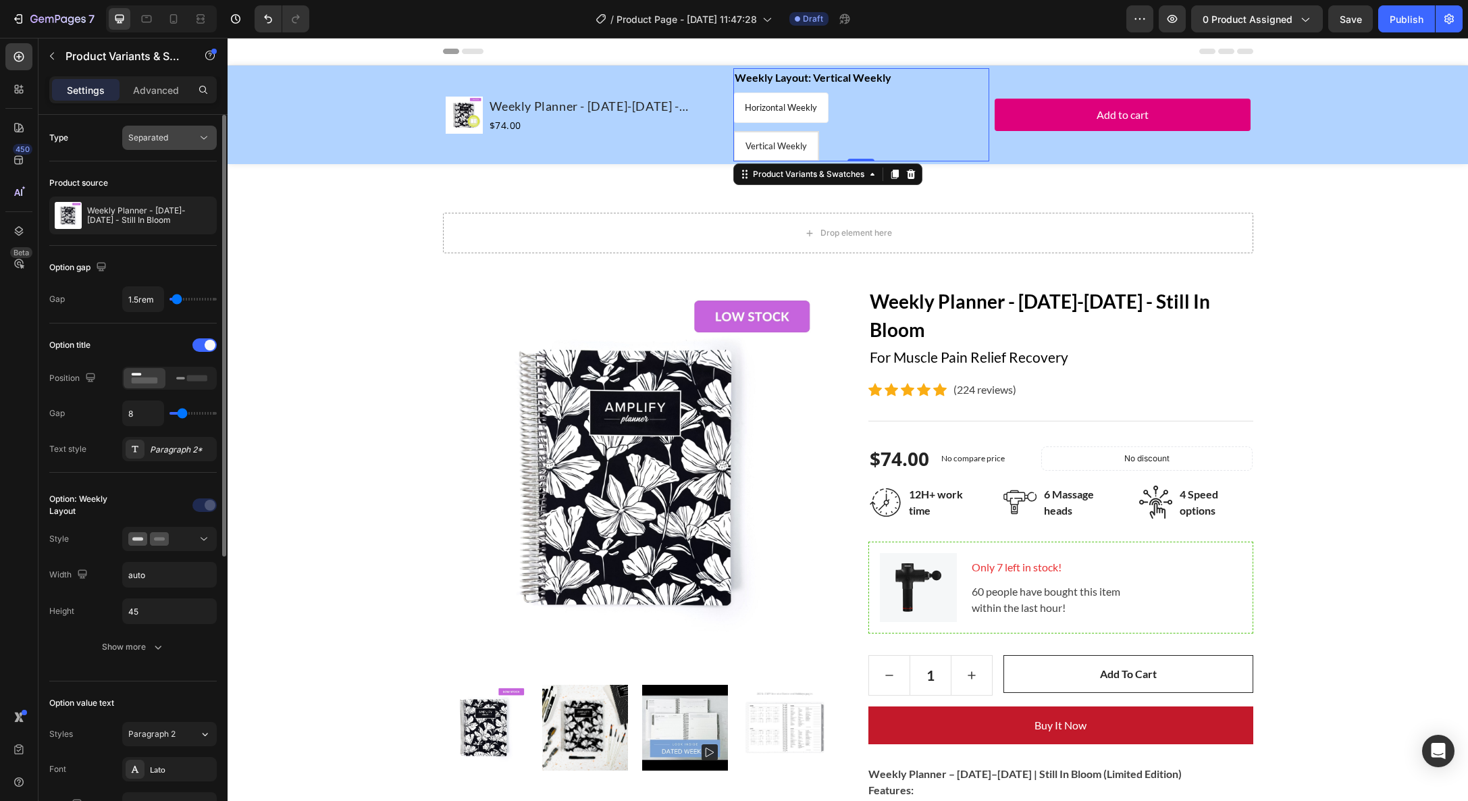
click at [171, 141] on div "Separated" at bounding box center [162, 138] width 69 height 12
click at [153, 188] on div "Combine" at bounding box center [156, 197] width 111 height 26
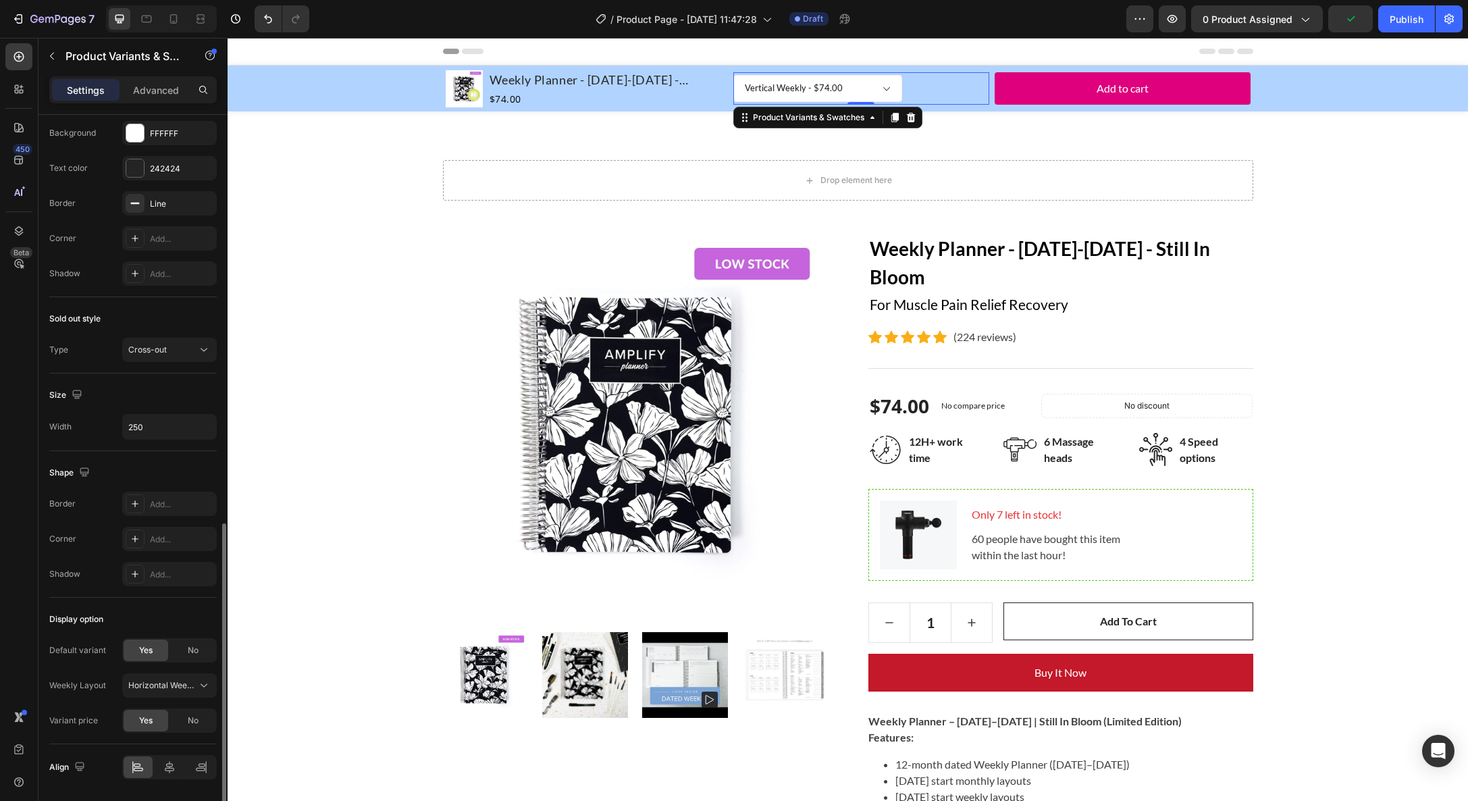
scroll to position [752, 0]
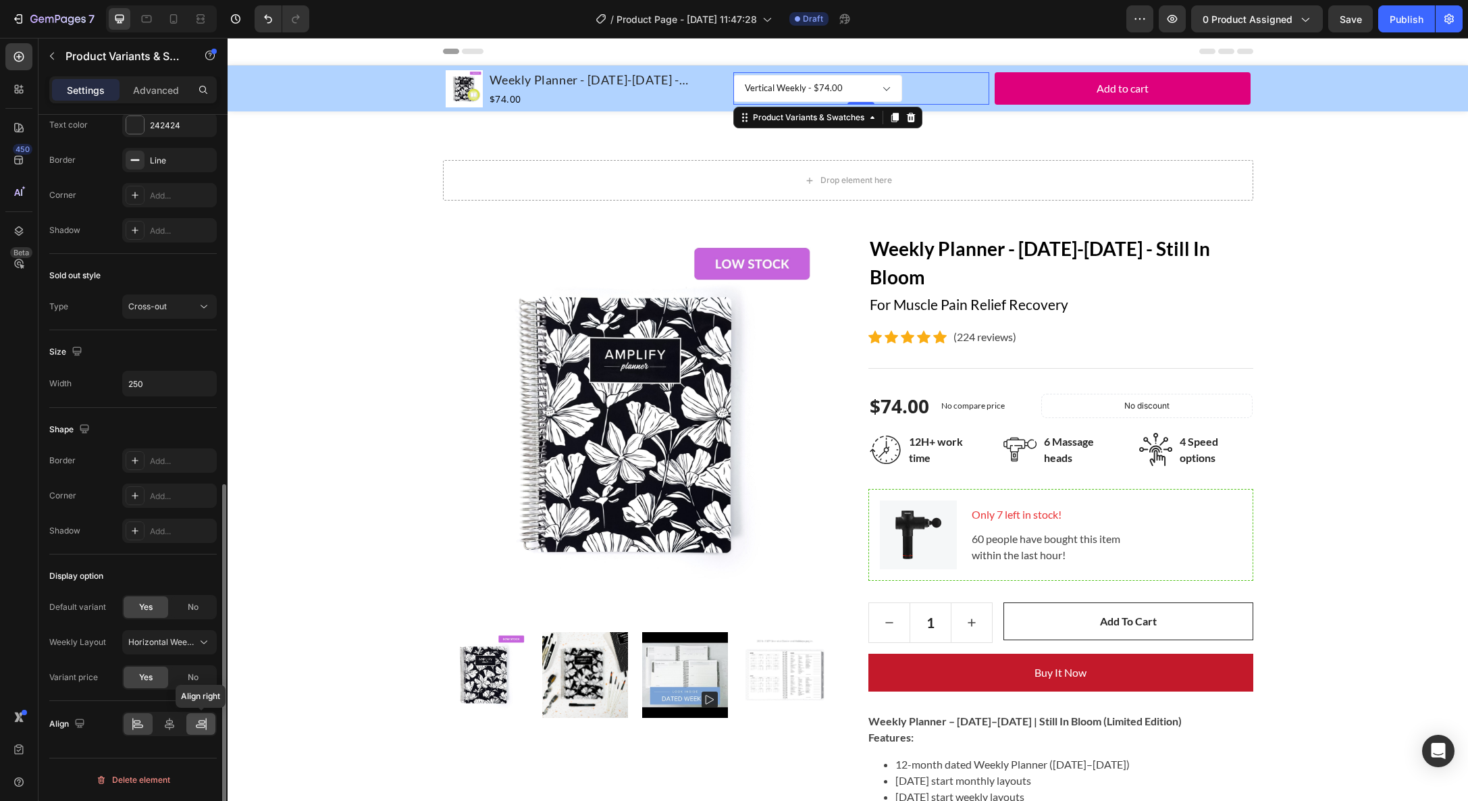
click at [204, 724] on icon at bounding box center [202, 724] width 14 height 14
click at [201, 723] on icon at bounding box center [202, 721] width 7 height 3
click at [169, 728] on icon at bounding box center [170, 724] width 14 height 14
click at [157, 727] on div at bounding box center [169, 724] width 29 height 22
click at [172, 727] on icon at bounding box center [169, 724] width 9 height 12
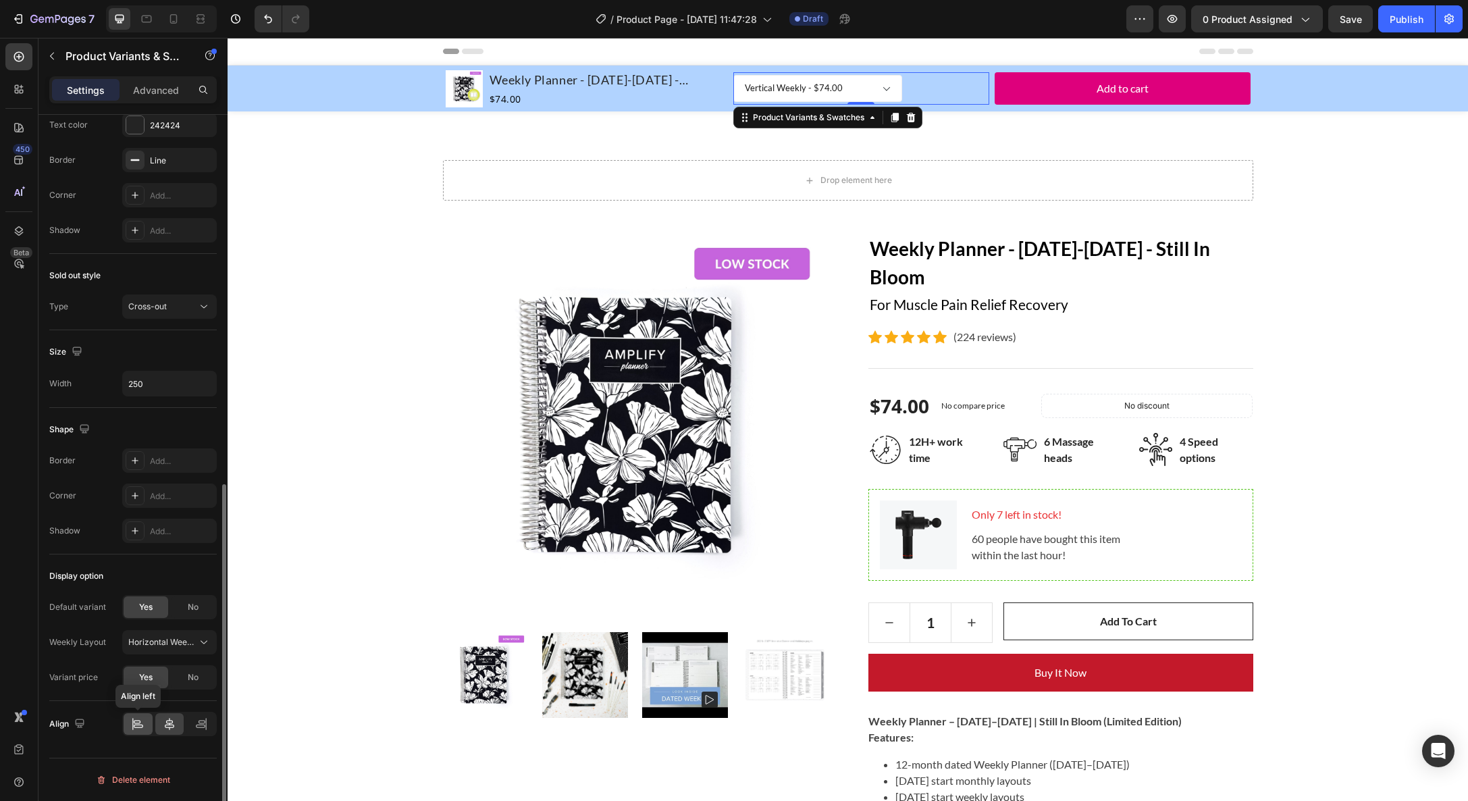
click at [136, 729] on icon at bounding box center [138, 724] width 14 height 14
click at [163, 723] on icon at bounding box center [170, 724] width 14 height 14
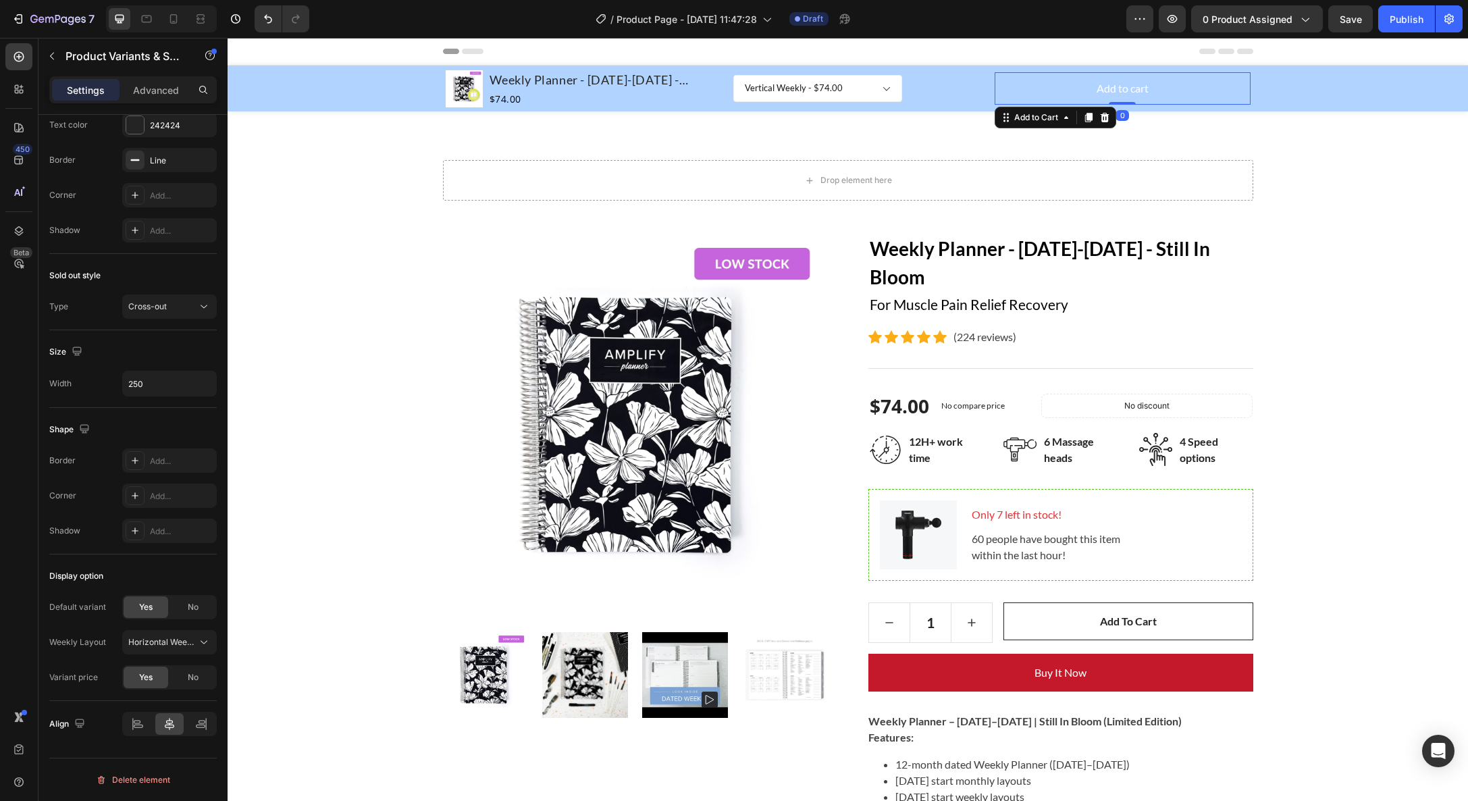
scroll to position [0, 0]
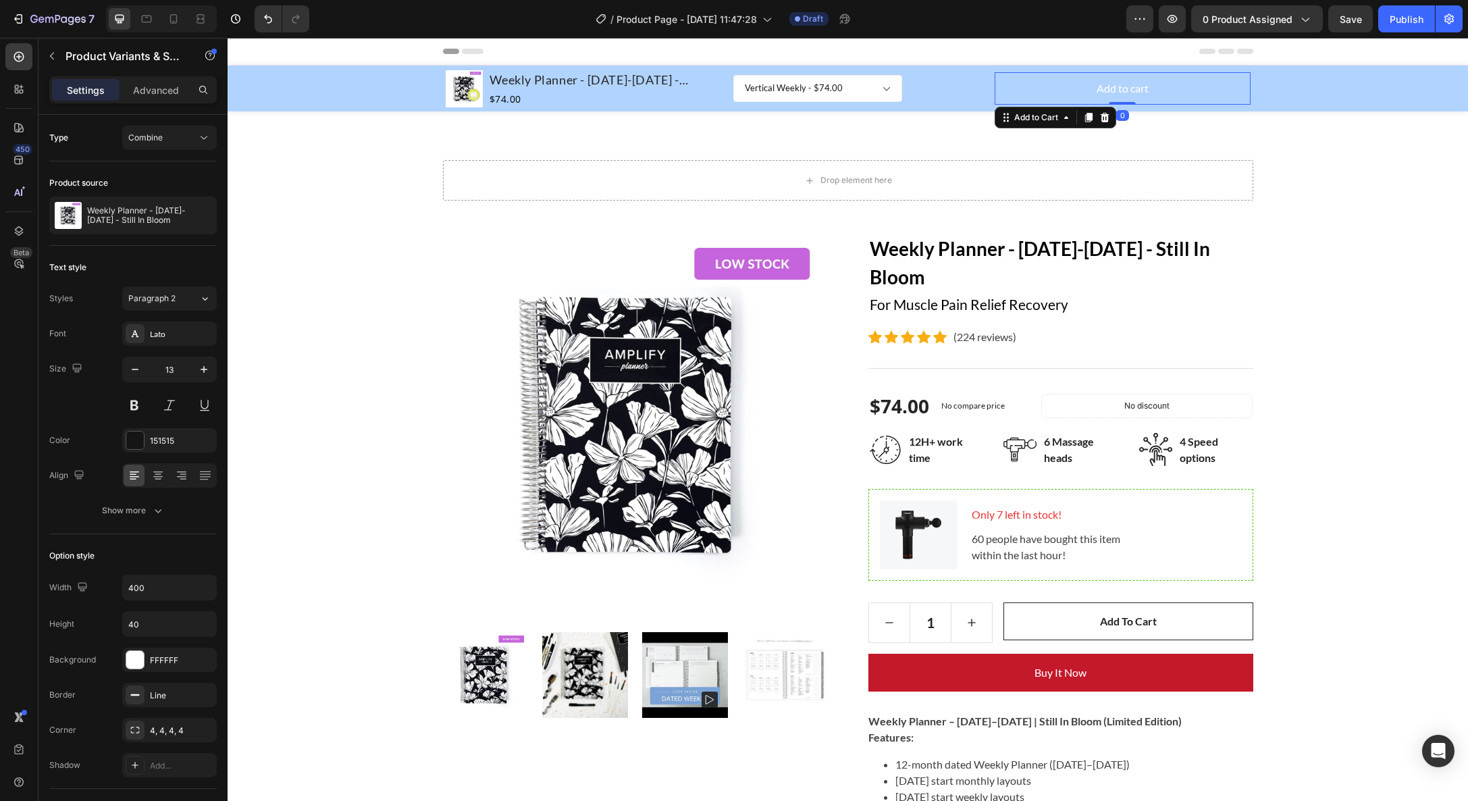
click at [1042, 81] on button "Add to cart" at bounding box center [1123, 88] width 256 height 32
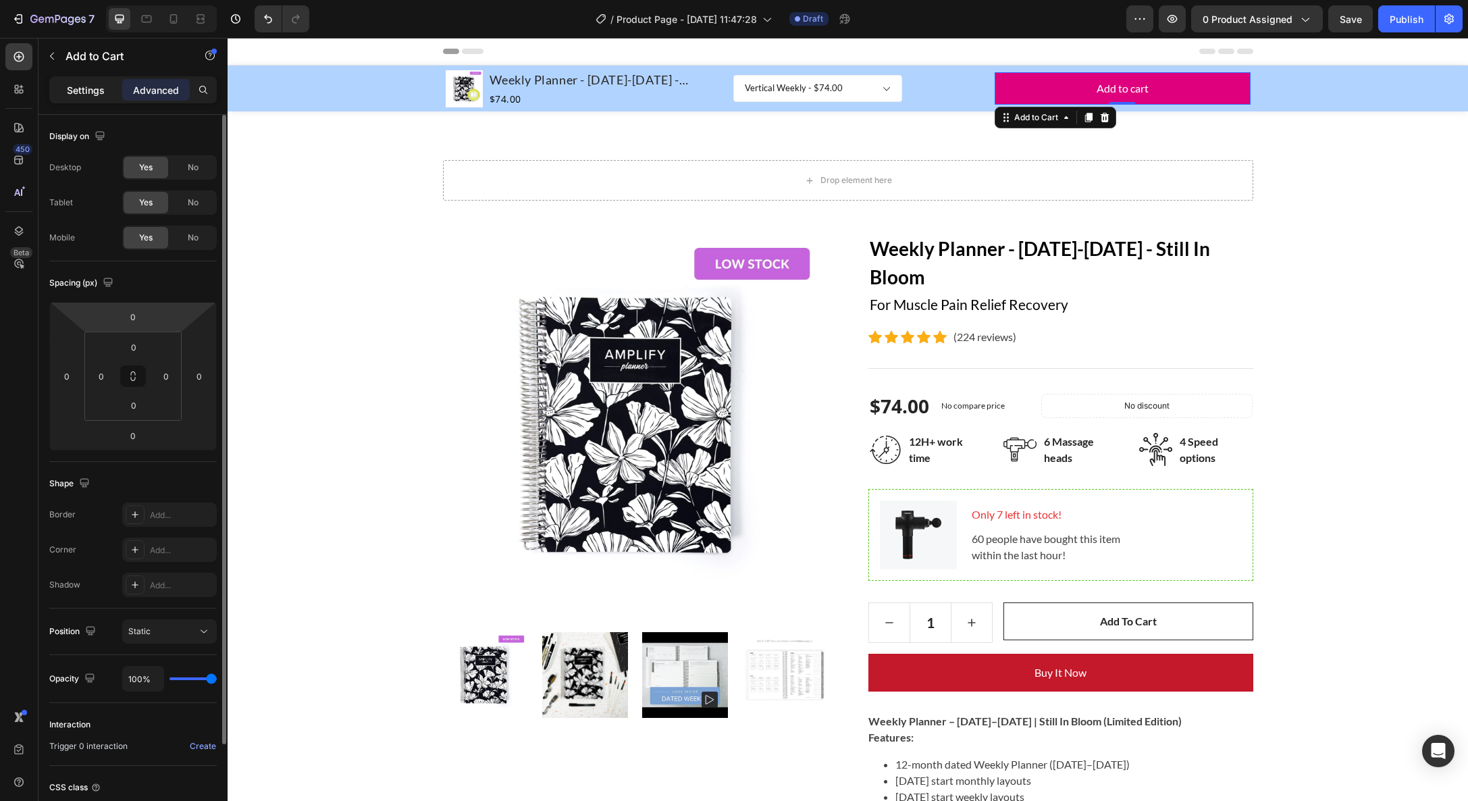
click at [99, 93] on p "Settings" at bounding box center [86, 90] width 38 height 14
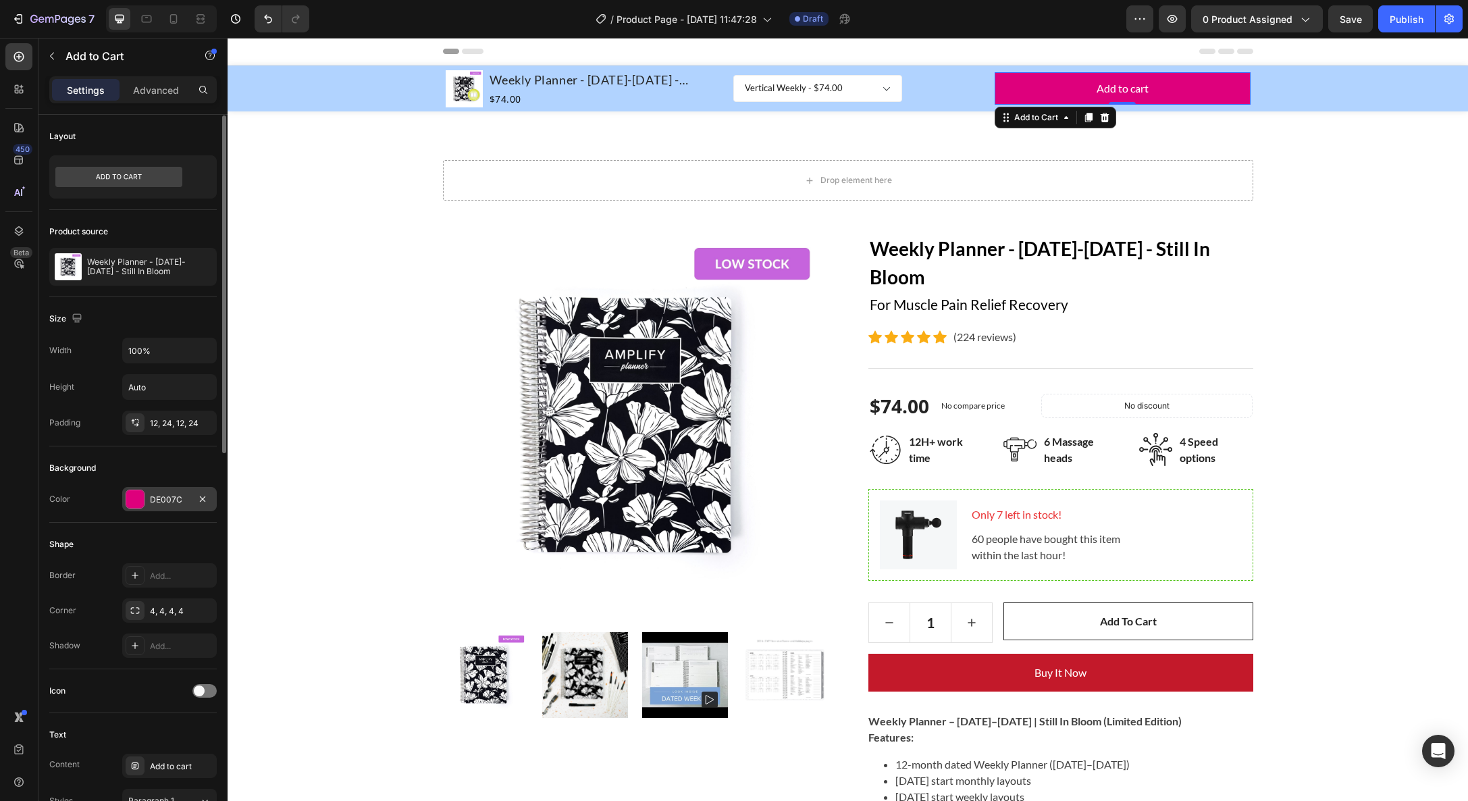
scroll to position [22, 0]
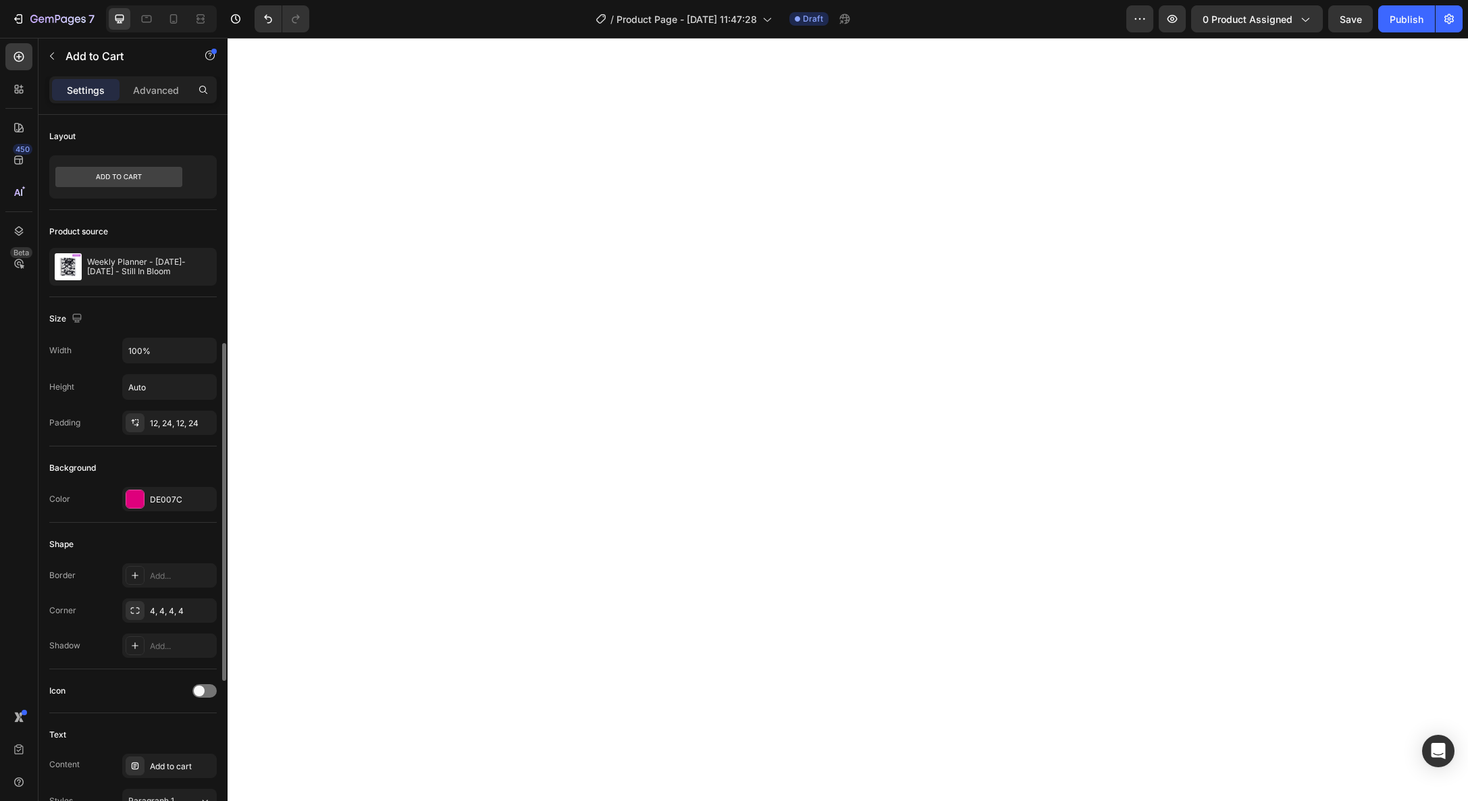
scroll to position [253, 0]
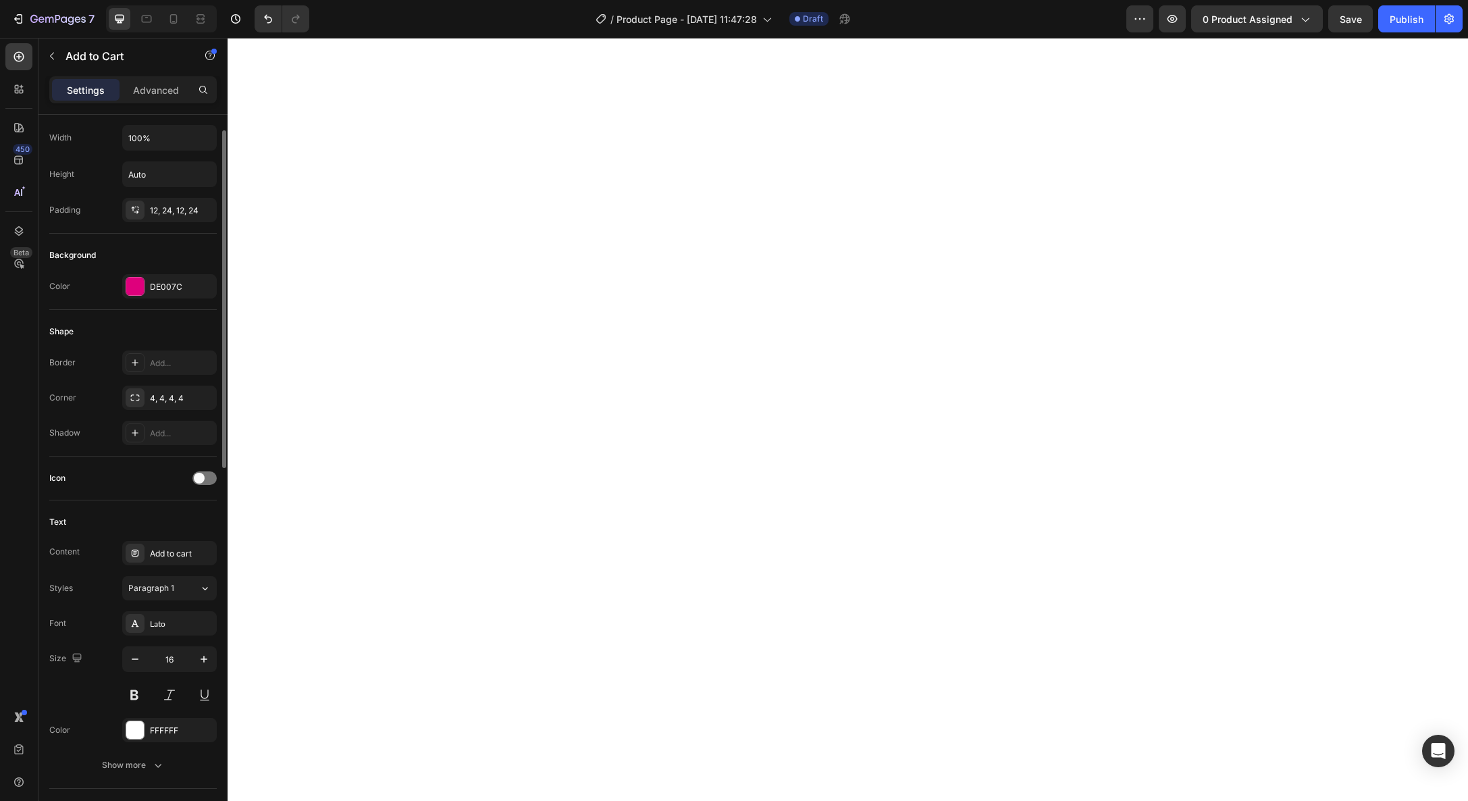
select select "577034234137740193"
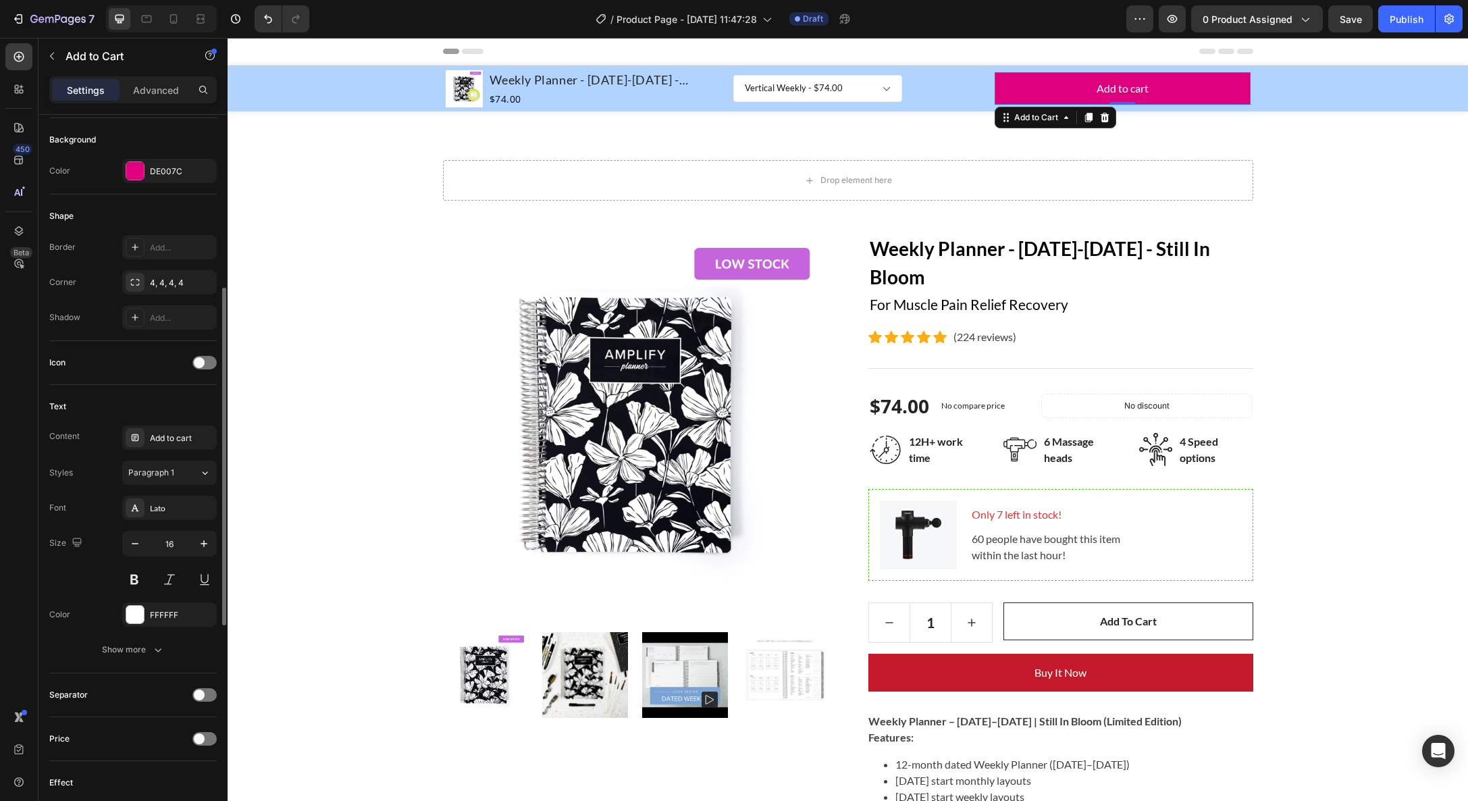
scroll to position [344, 0]
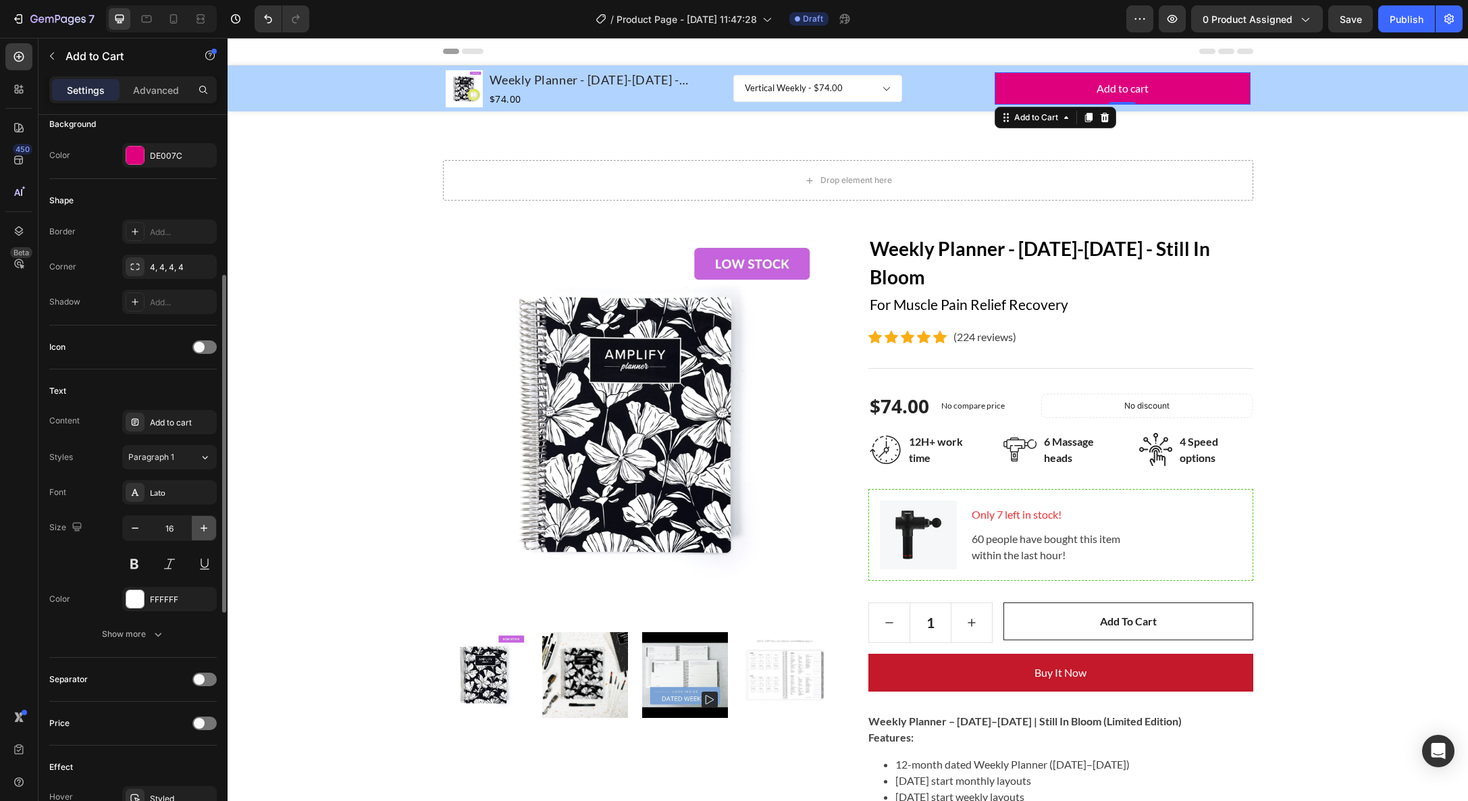
click at [206, 532] on button "button" at bounding box center [204, 528] width 24 height 24
click at [205, 529] on button "button" at bounding box center [204, 523] width 24 height 24
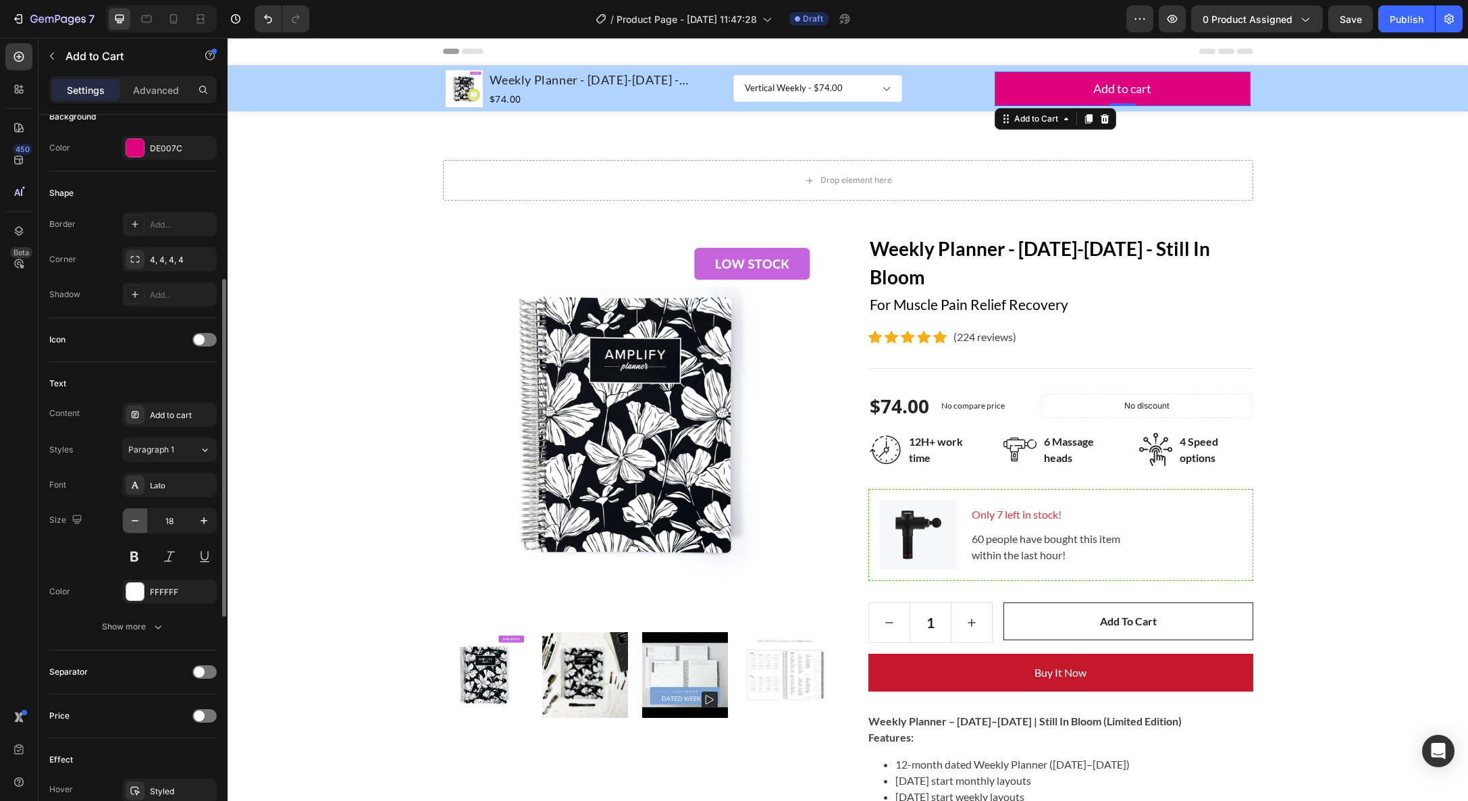
click at [134, 524] on icon "button" at bounding box center [135, 521] width 14 height 14
type input "16"
click at [129, 617] on button "Show more" at bounding box center [132, 625] width 167 height 24
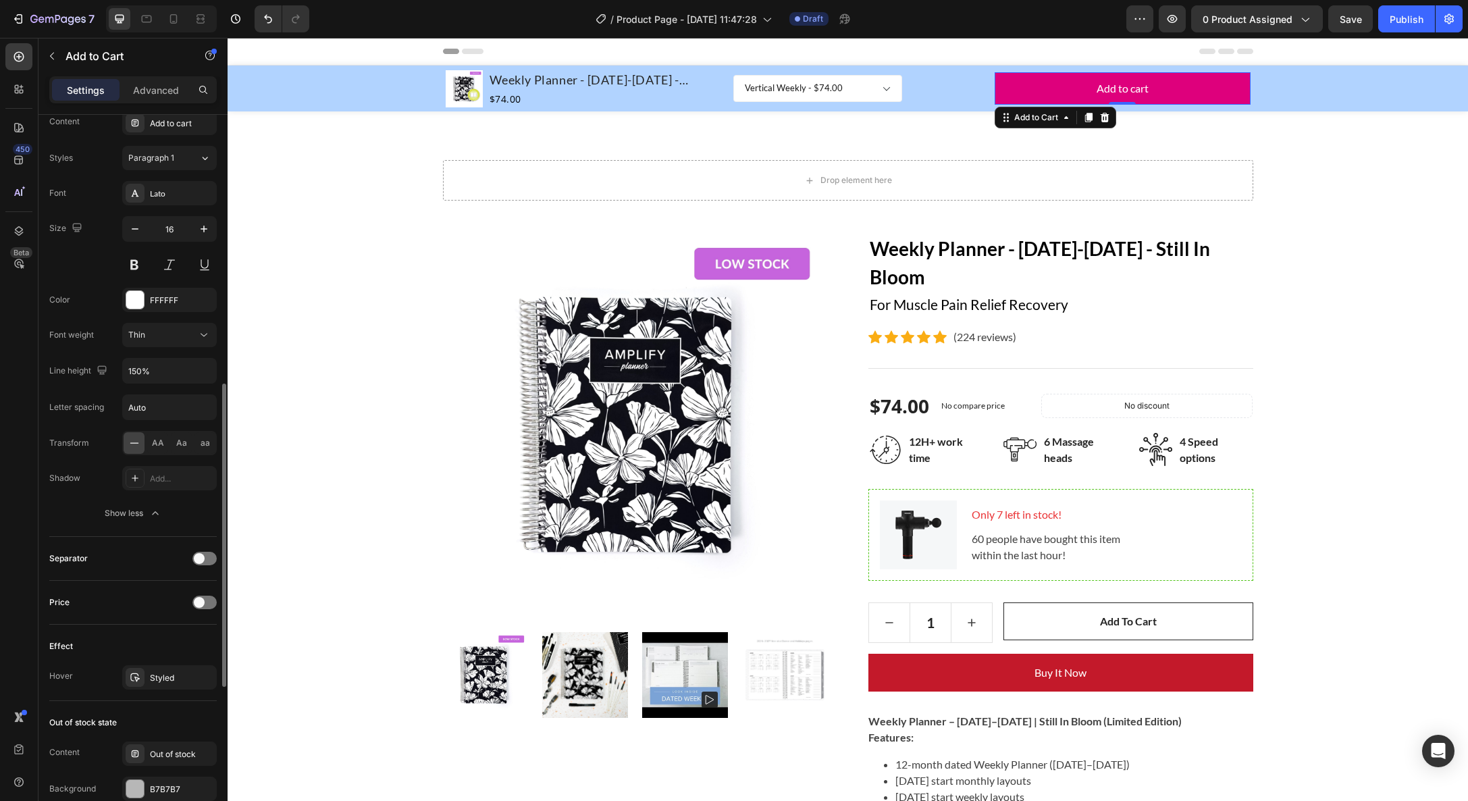
click at [80, 563] on div "Separator" at bounding box center [68, 559] width 38 height 22
click at [195, 553] on span at bounding box center [199, 557] width 11 height 11
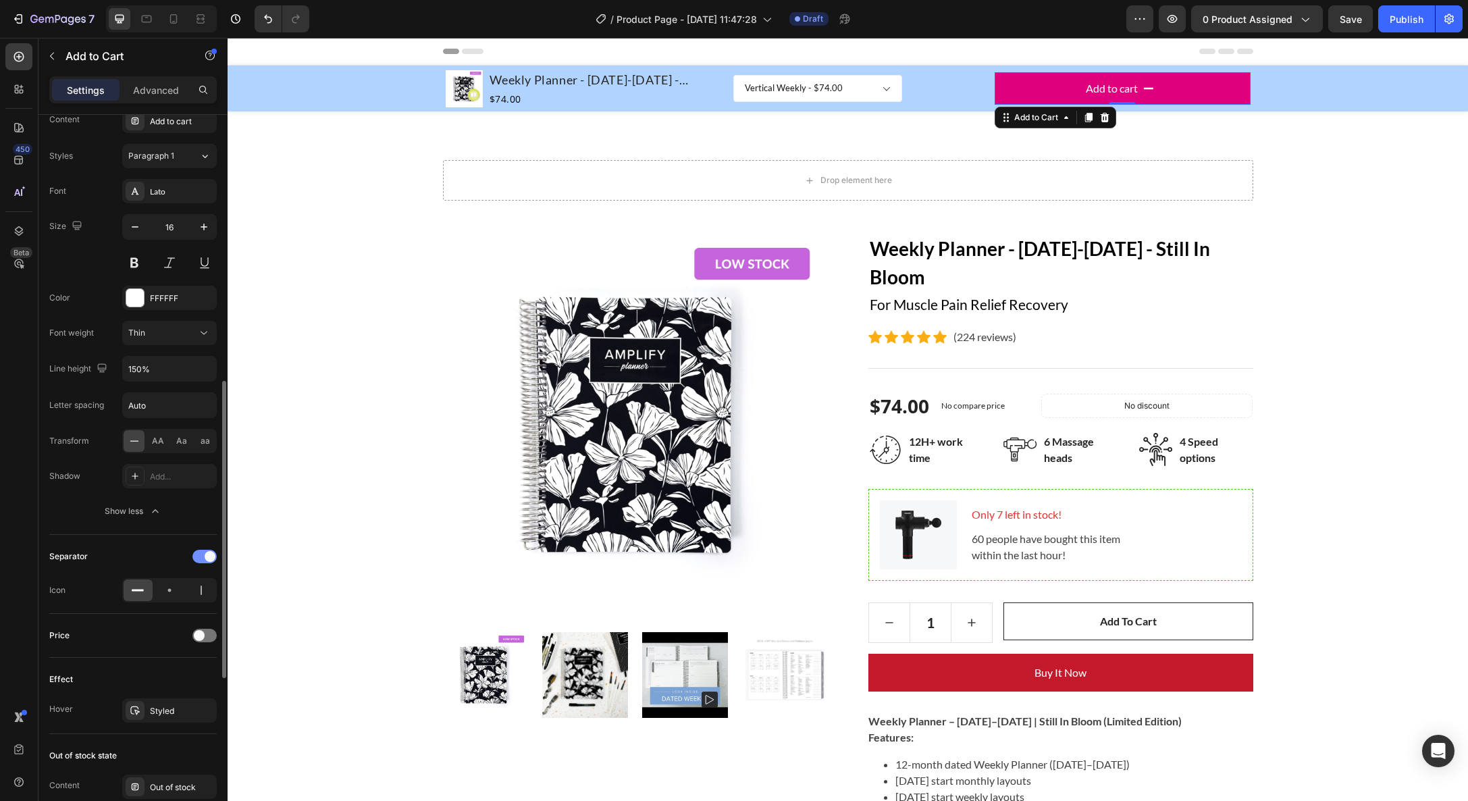
click at [195, 553] on div at bounding box center [204, 557] width 24 height 14
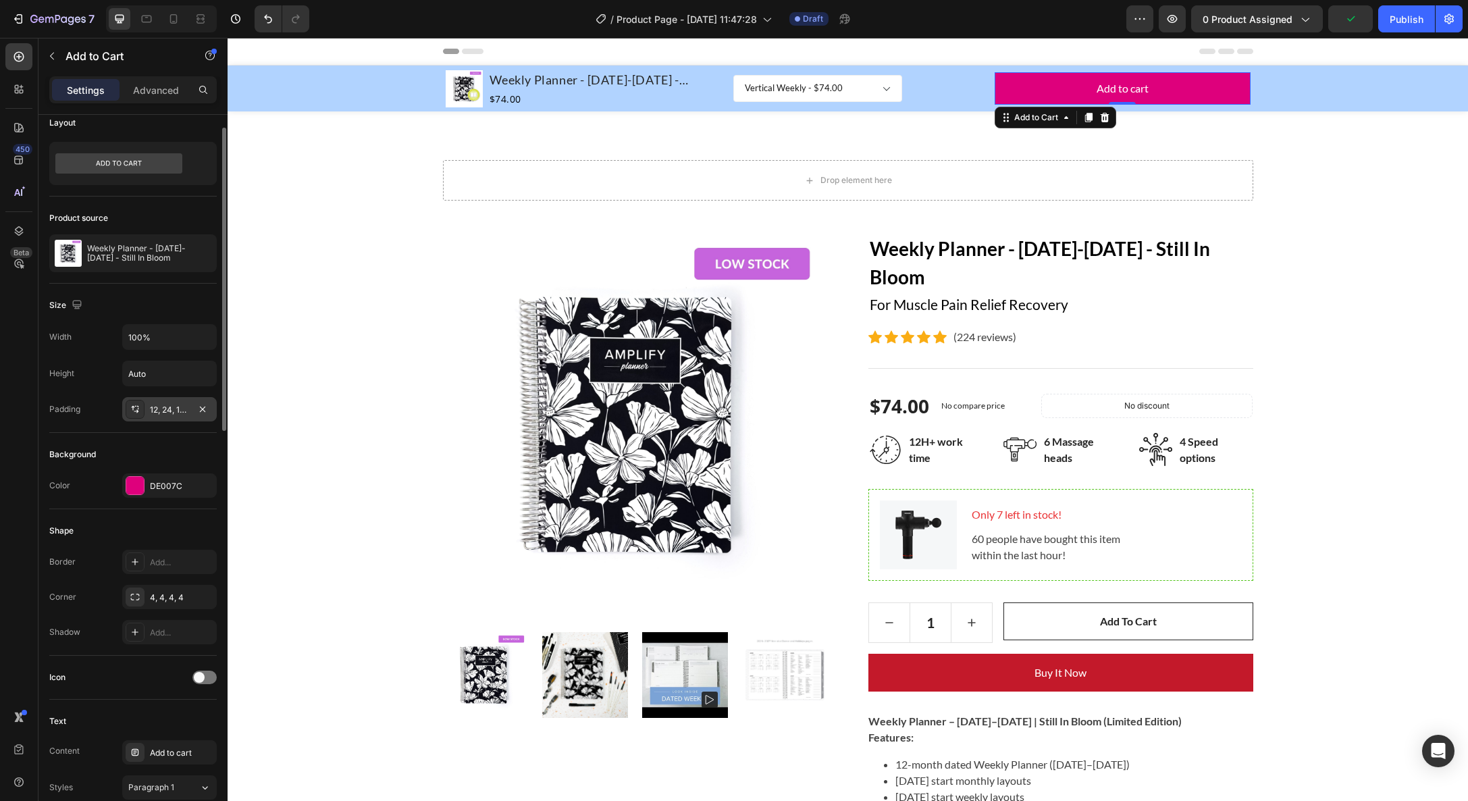
scroll to position [0, 0]
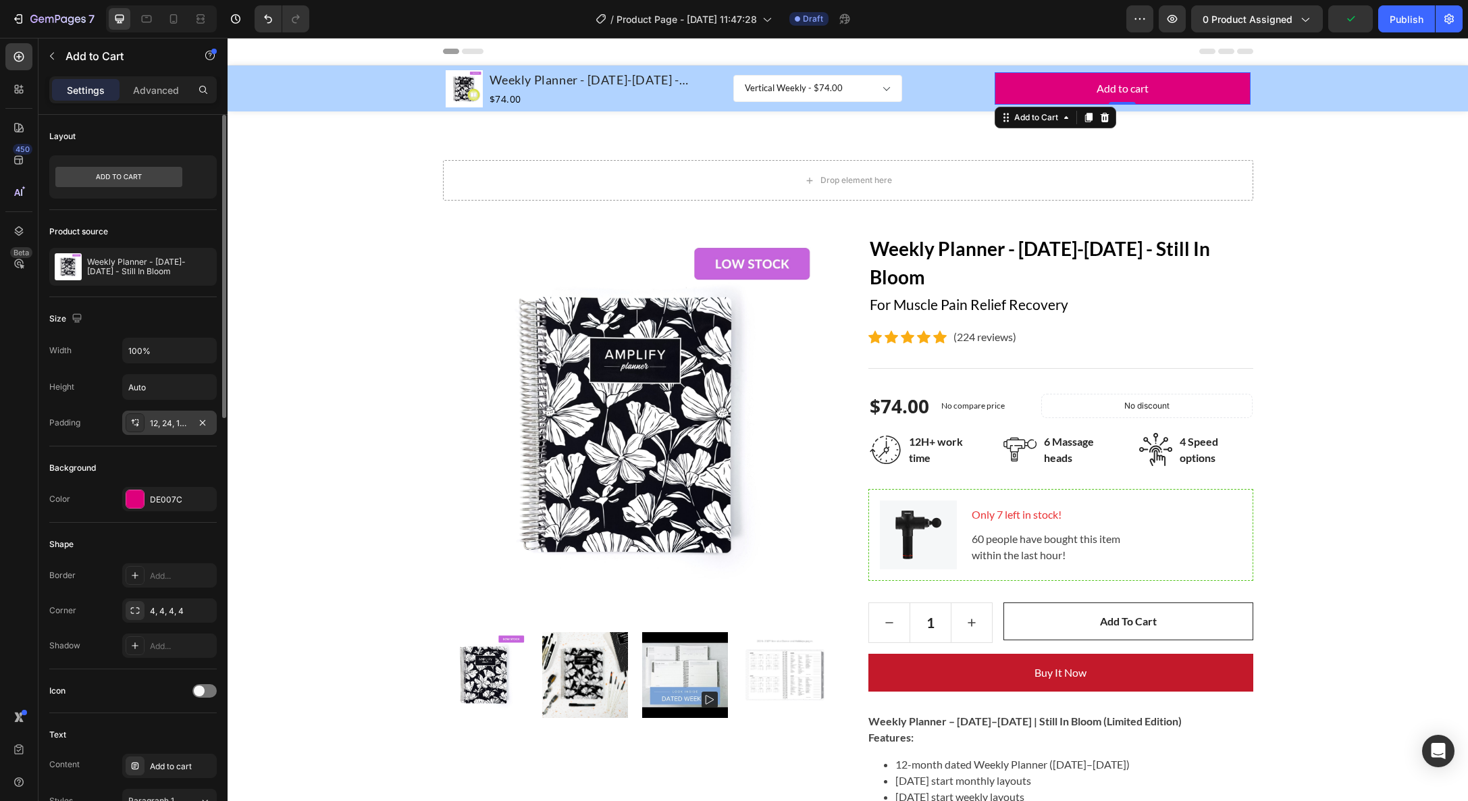
click at [163, 420] on div "12, 24, 12, 24" at bounding box center [169, 423] width 39 height 12
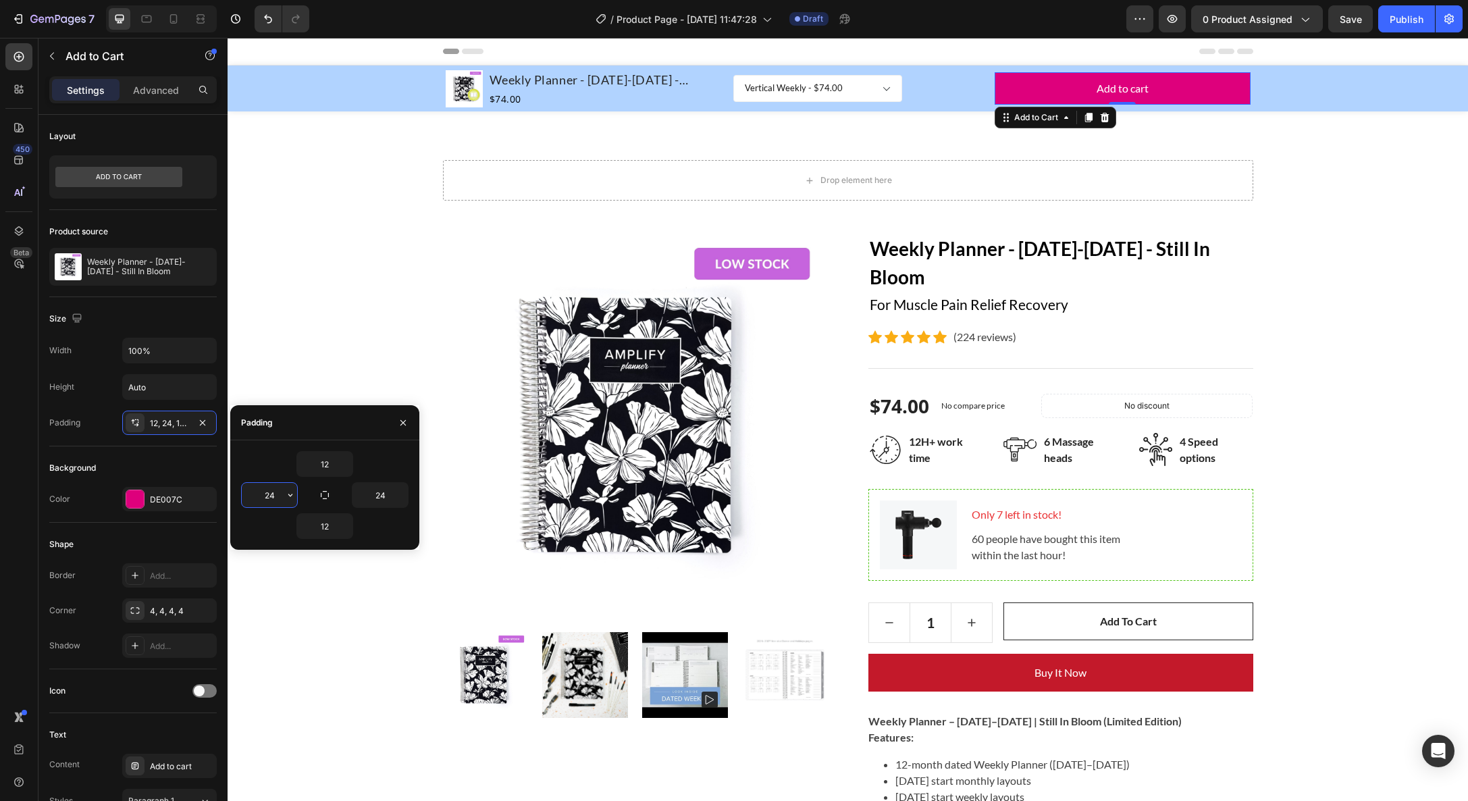
click at [269, 494] on input "24" at bounding box center [269, 495] width 55 height 24
type input "24"
click at [167, 344] on input "100%" at bounding box center [169, 350] width 93 height 24
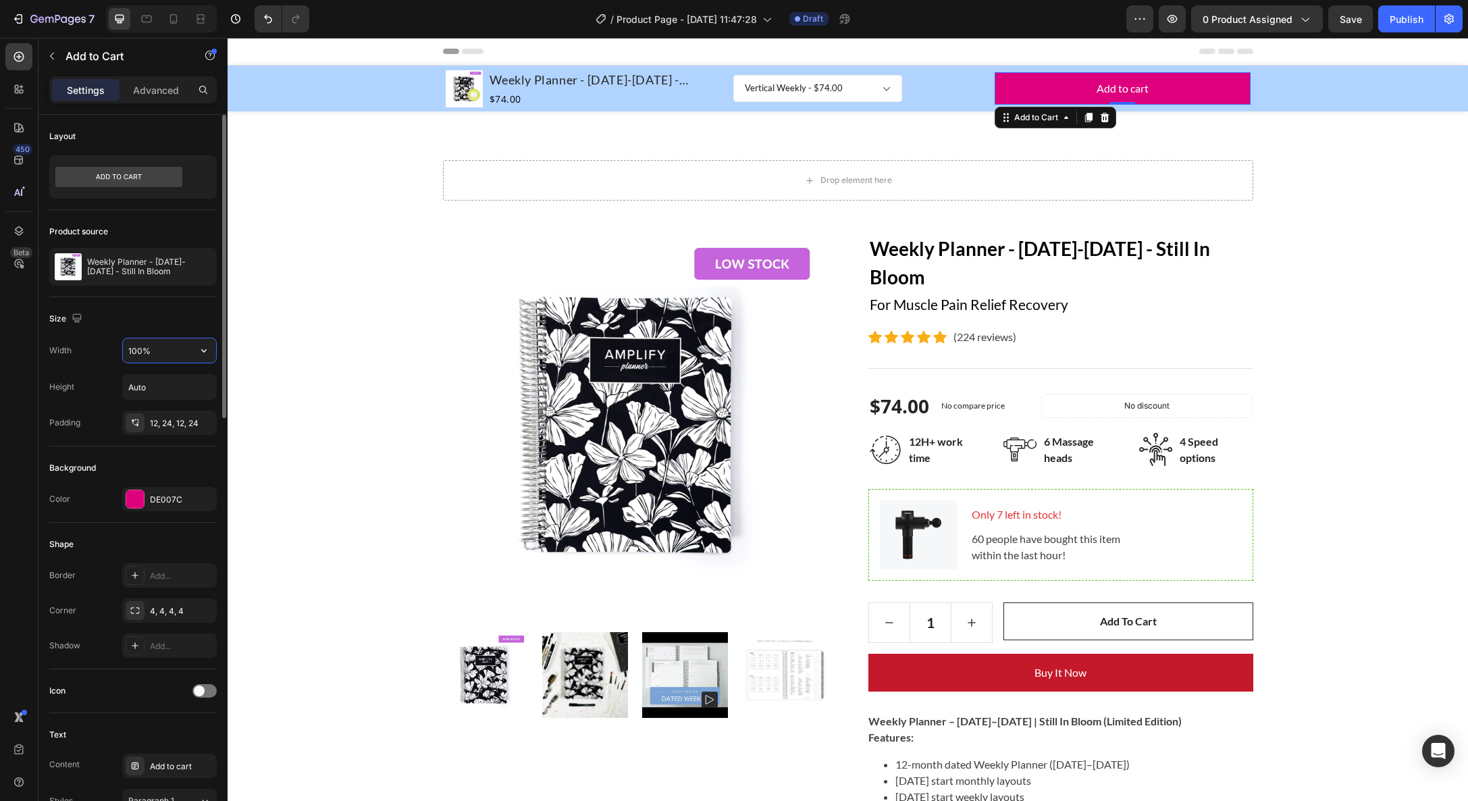
scroll to position [3, 0]
type input "80%"
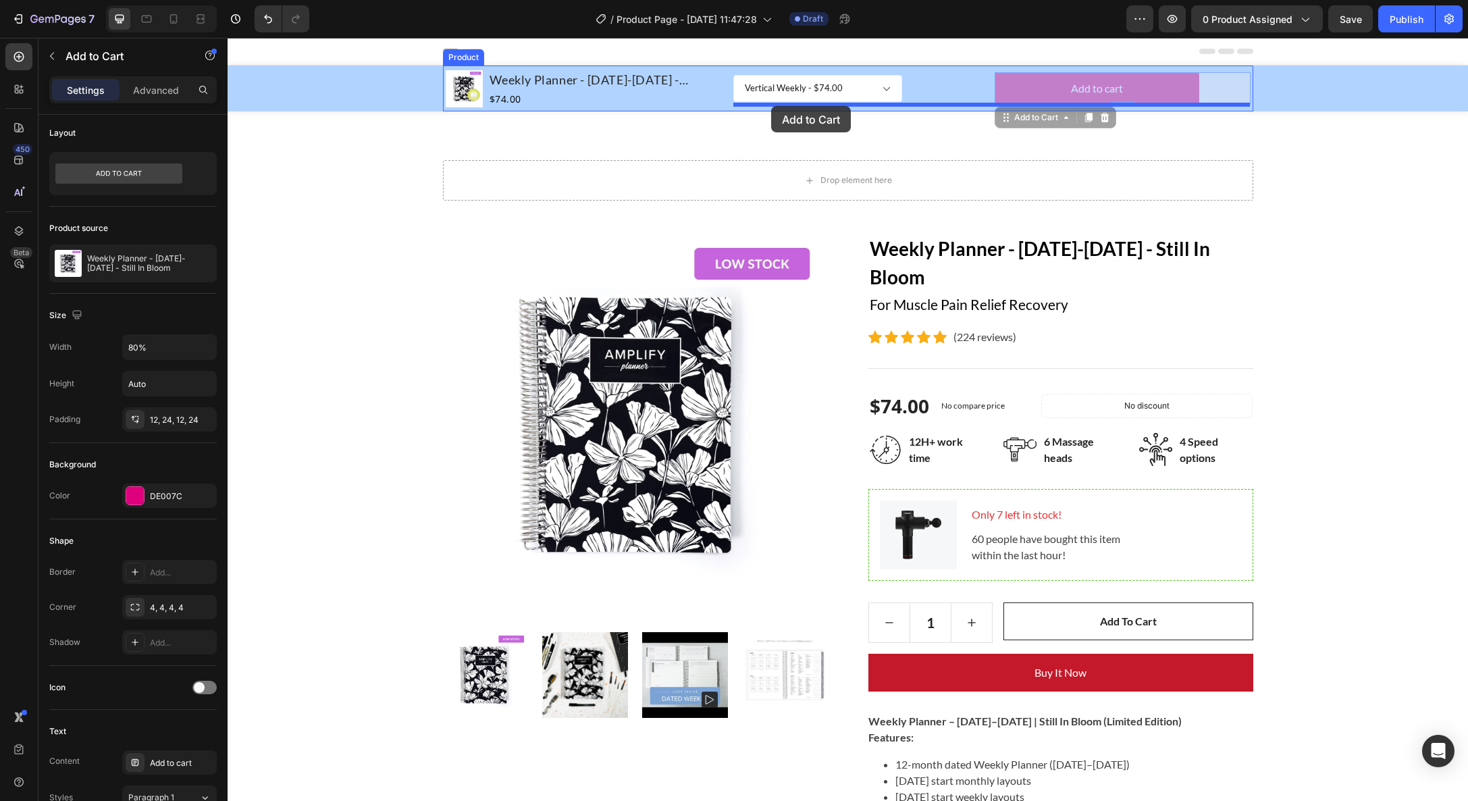
drag, startPoint x: 1037, startPoint y: 90, endPoint x: 771, endPoint y: 106, distance: 266.6
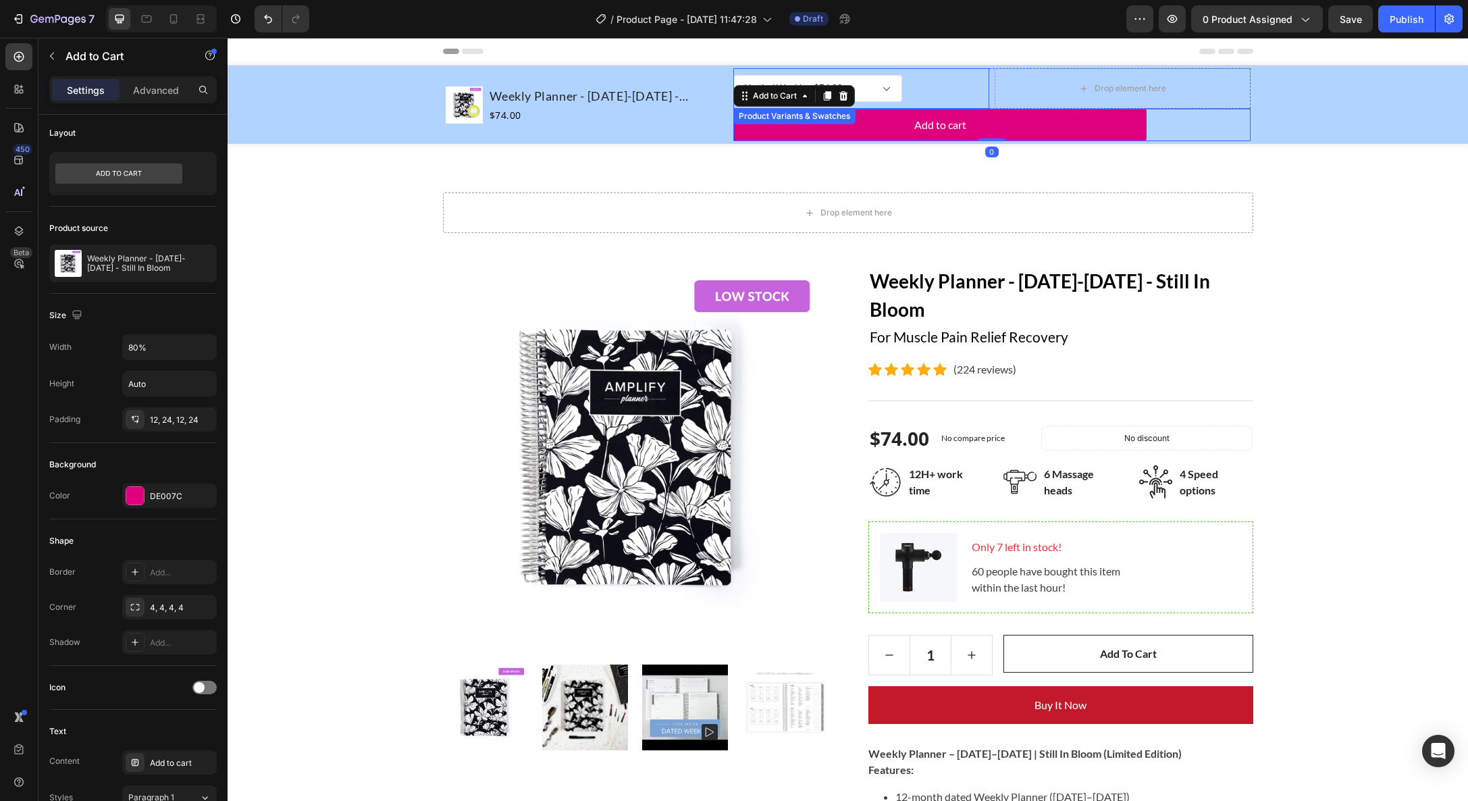
click at [808, 76] on select "Horizontal Weekly - $74.00 Vertical Weekly - $74.00" at bounding box center [817, 88] width 169 height 27
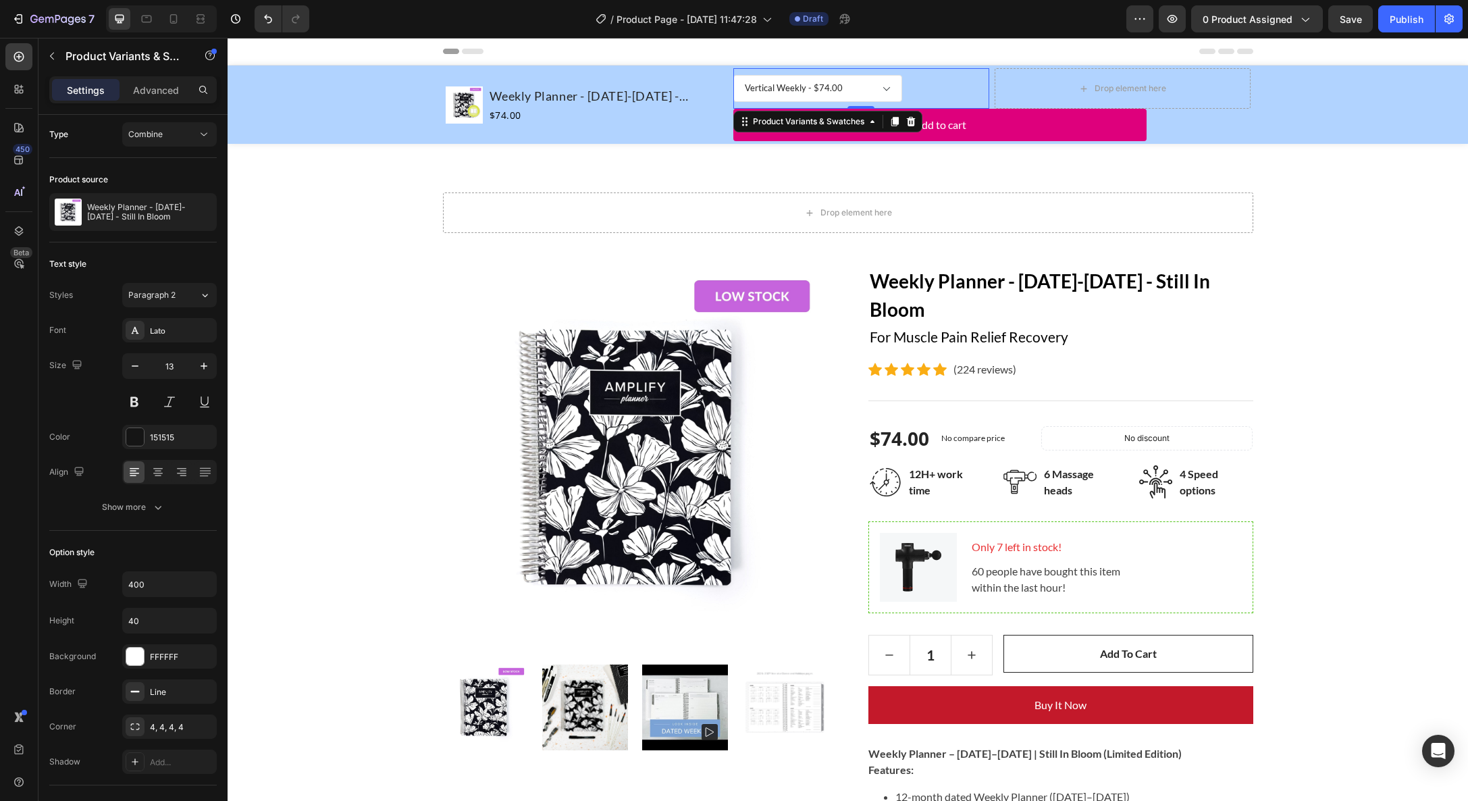
scroll to position [0, 0]
click at [816, 91] on select "Horizontal Weekly - $74.00 Vertical Weekly - $74.00" at bounding box center [817, 88] width 169 height 27
click at [768, 78] on select "Horizontal Weekly - $74.00 Vertical Weekly - $74.00" at bounding box center [817, 88] width 169 height 27
click at [957, 89] on div "Horizontal Weekly - $74.00 Vertical Weekly - $74.00 Product Variants & Swatches…" at bounding box center [861, 88] width 256 height 27
click at [973, 184] on div "Drop element here Row Product Images Weekly Planner - [DATE]-[DATE] - Still In …" at bounding box center [848, 769] width 1241 height 1250
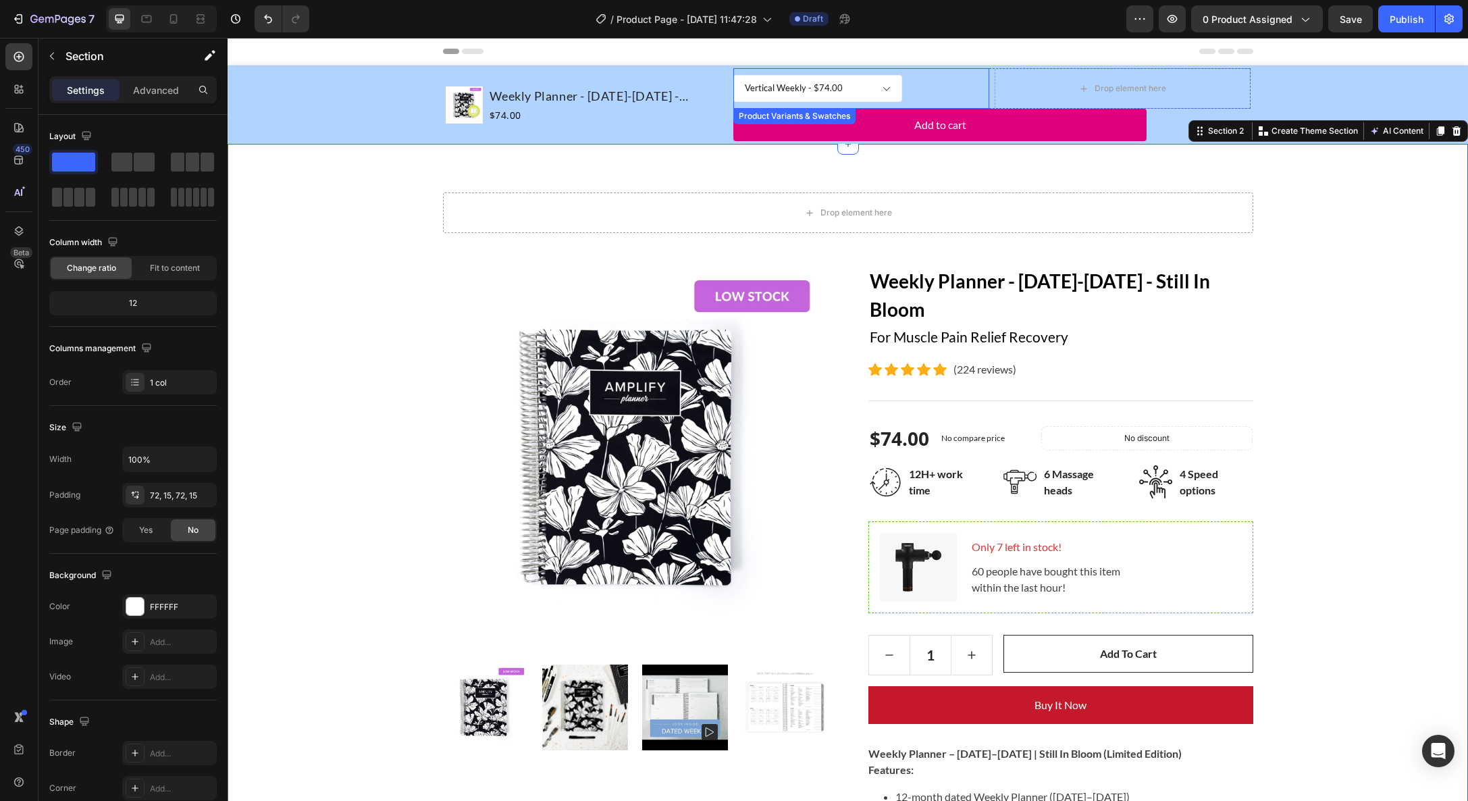
drag, startPoint x: 835, startPoint y: 101, endPoint x: 827, endPoint y: 105, distance: 8.5
click at [835, 101] on select "Horizontal Weekly - $74.00 Vertical Weekly - $74.00" at bounding box center [817, 88] width 169 height 27
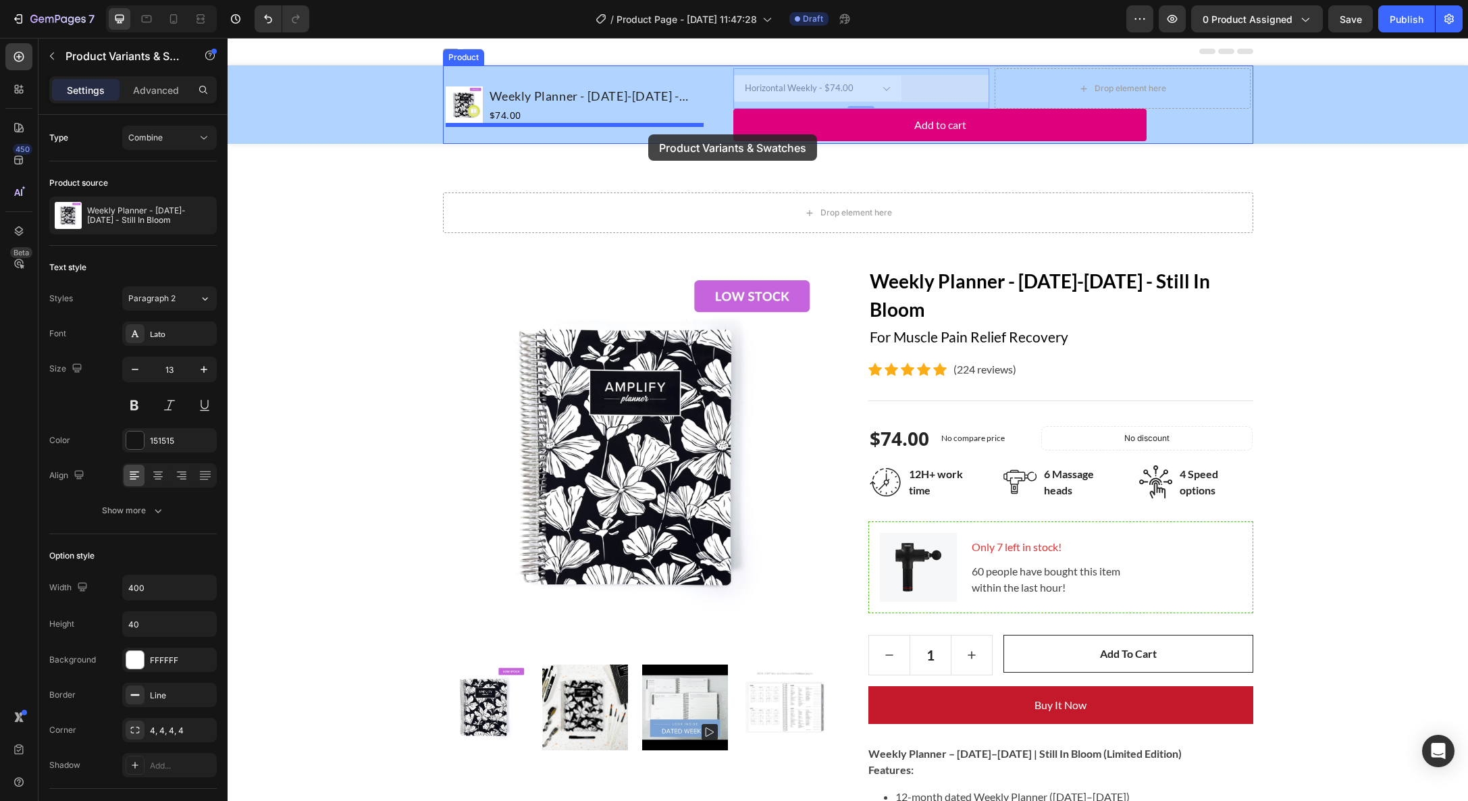
drag, startPoint x: 711, startPoint y: 131, endPoint x: 648, endPoint y: 134, distance: 62.2
select select "577034234137740193"
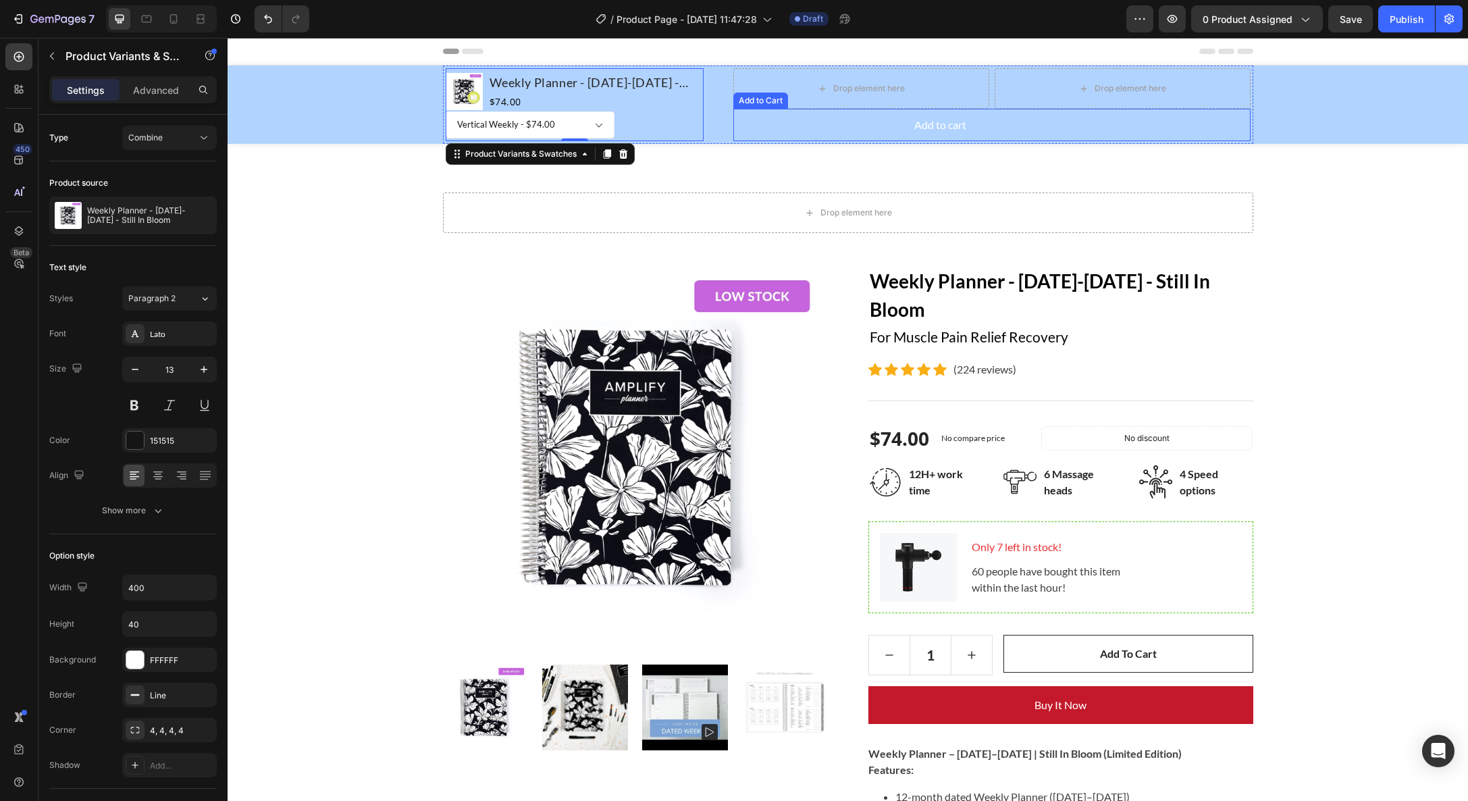
click at [784, 122] on button "Add to cart" at bounding box center [939, 125] width 413 height 32
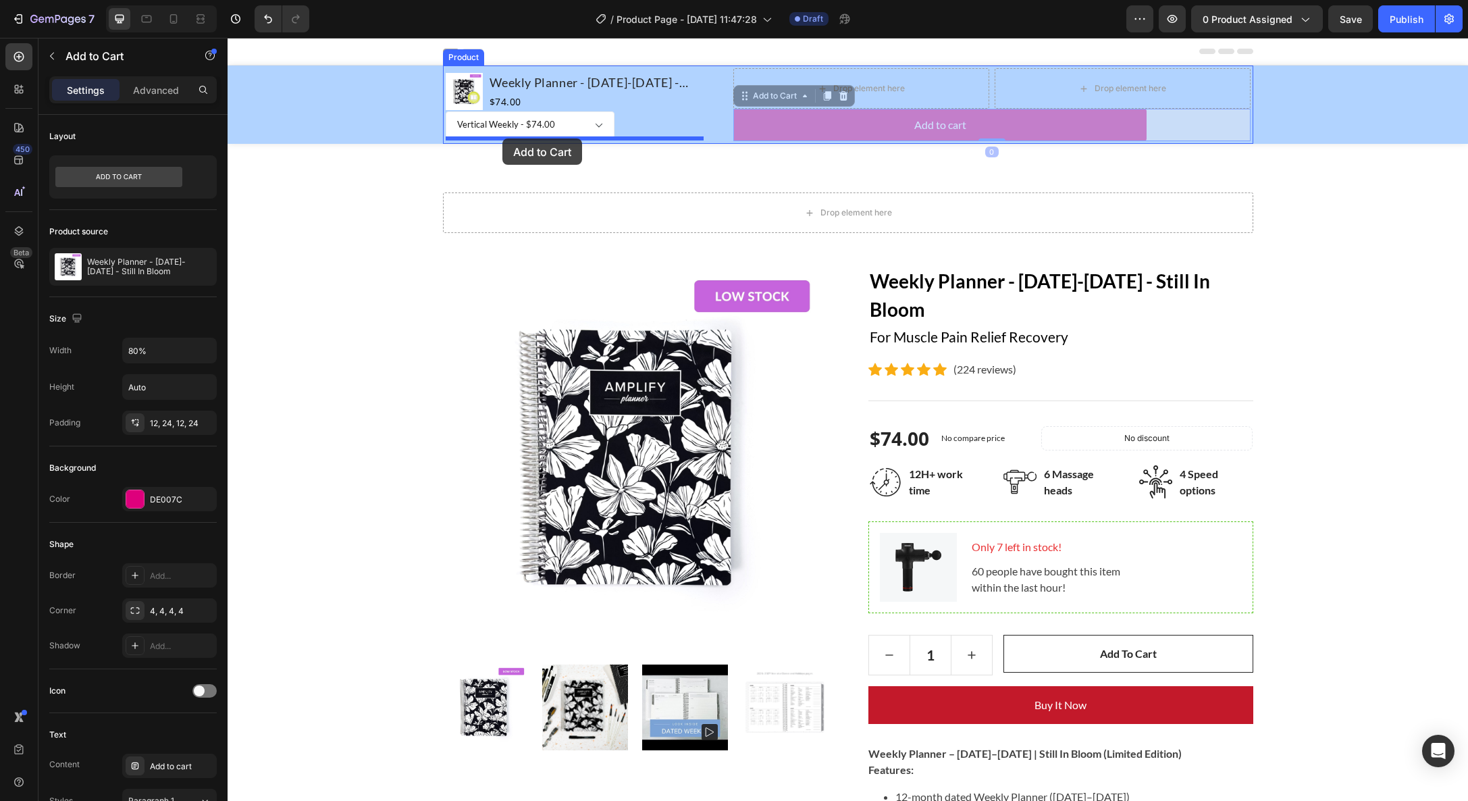
drag, startPoint x: 742, startPoint y: 97, endPoint x: 502, endPoint y: 138, distance: 242.7
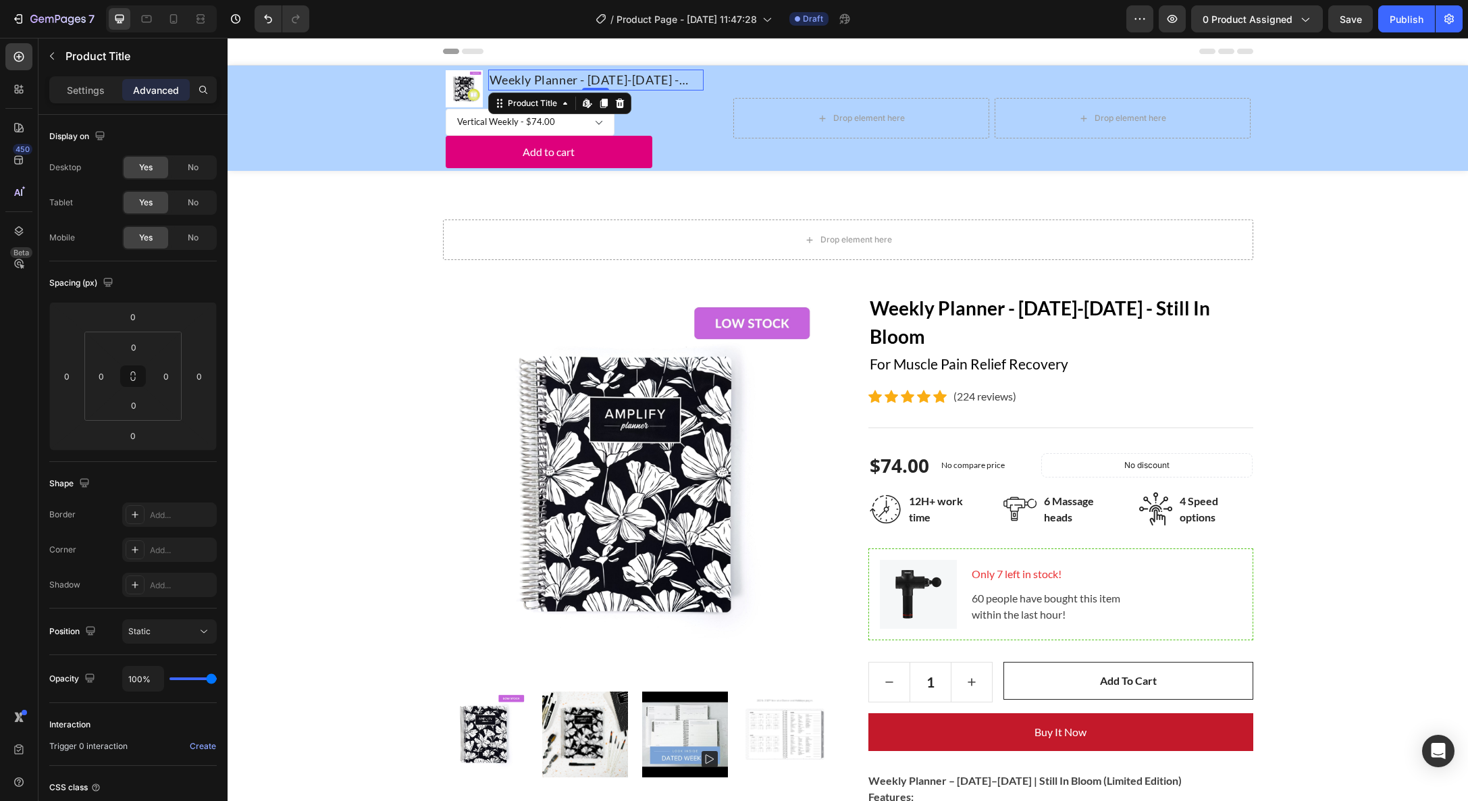
click at [672, 74] on h1 "Weekly Planner - [DATE]-[DATE] - Still In Bloom" at bounding box center [596, 80] width 216 height 21
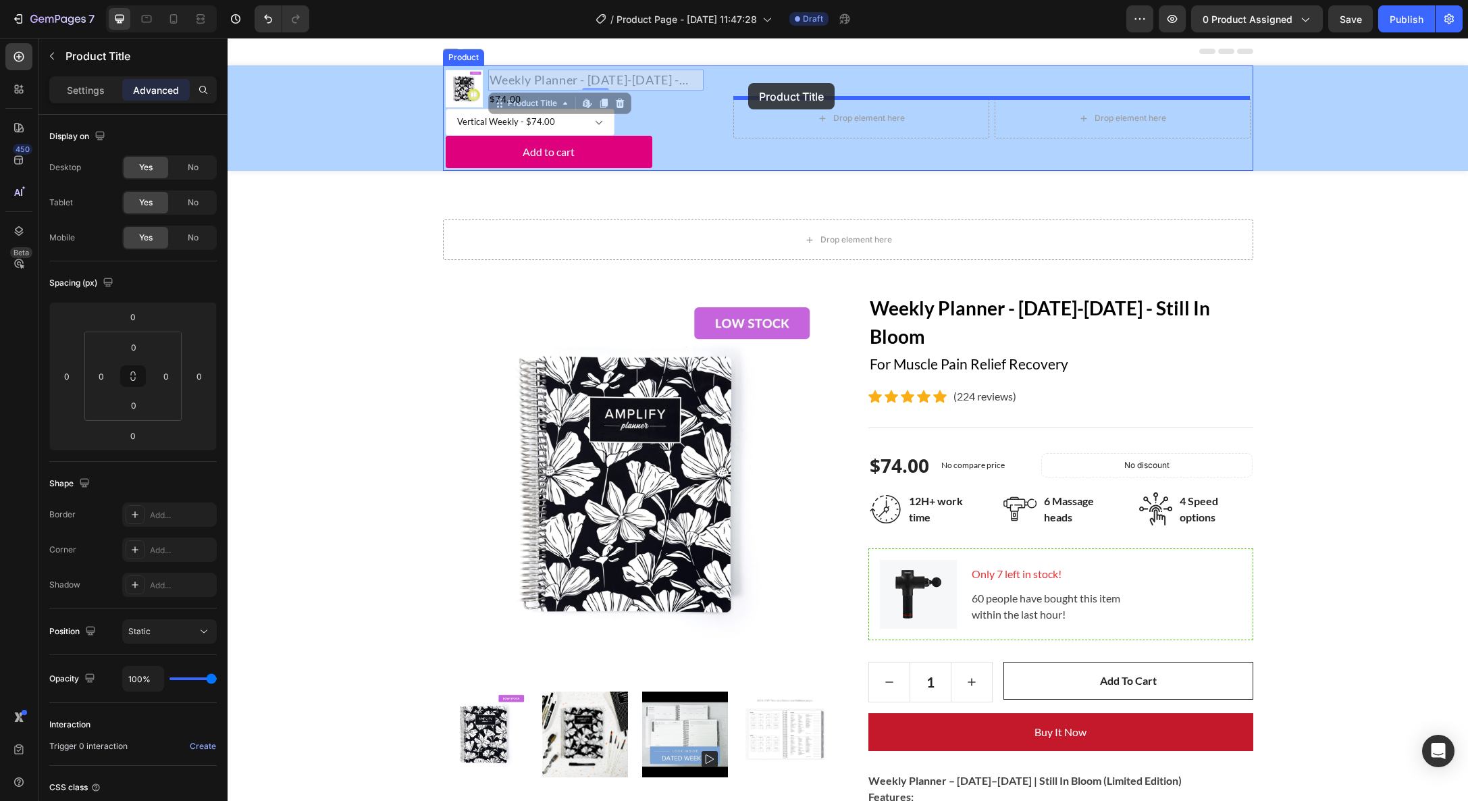
drag, startPoint x: 702, startPoint y: 81, endPoint x: 718, endPoint y: 86, distance: 16.2
type input "1"
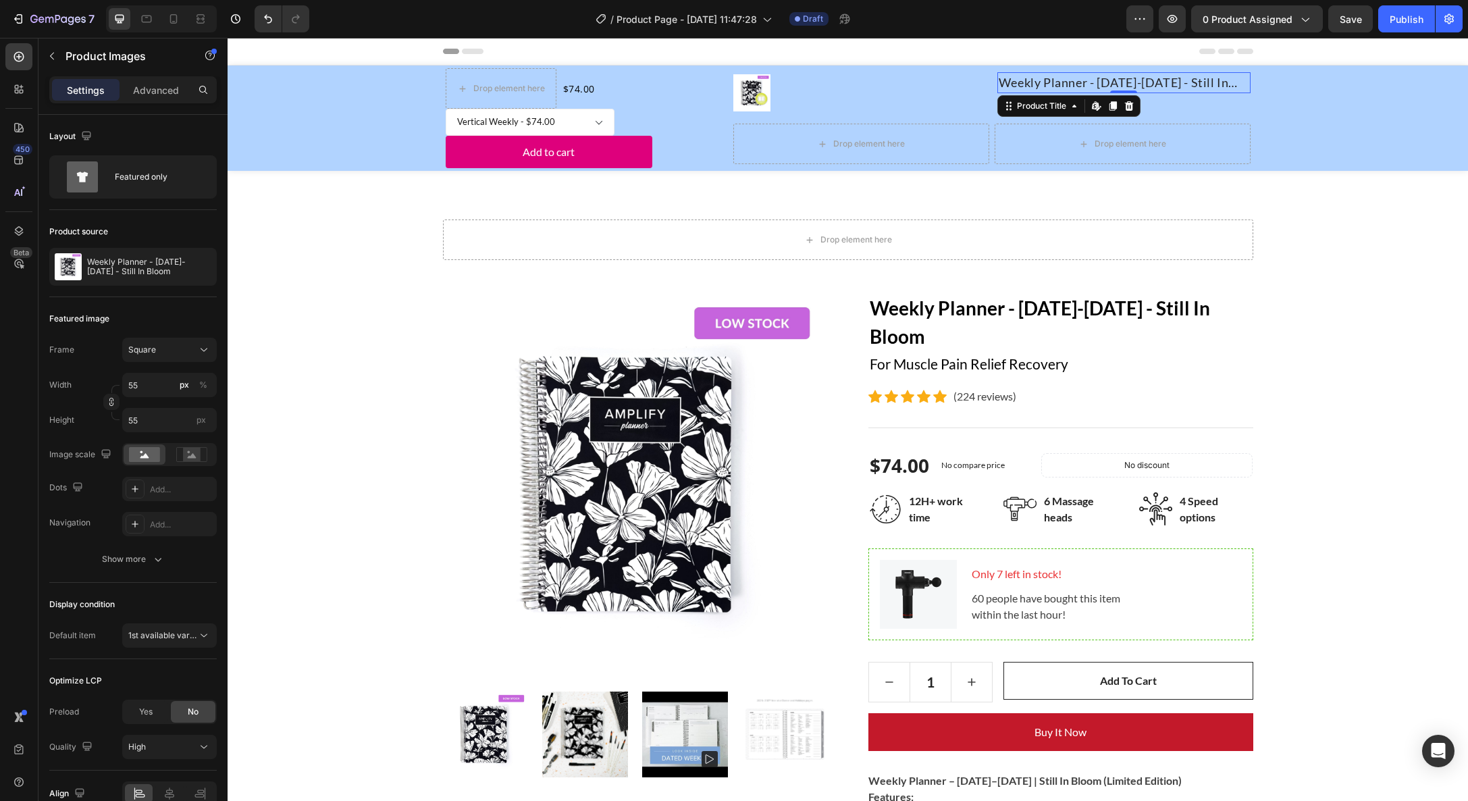
click at [1041, 82] on h1 "Weekly Planner - [DATE]-[DATE] - Still In Bloom" at bounding box center [1124, 82] width 253 height 21
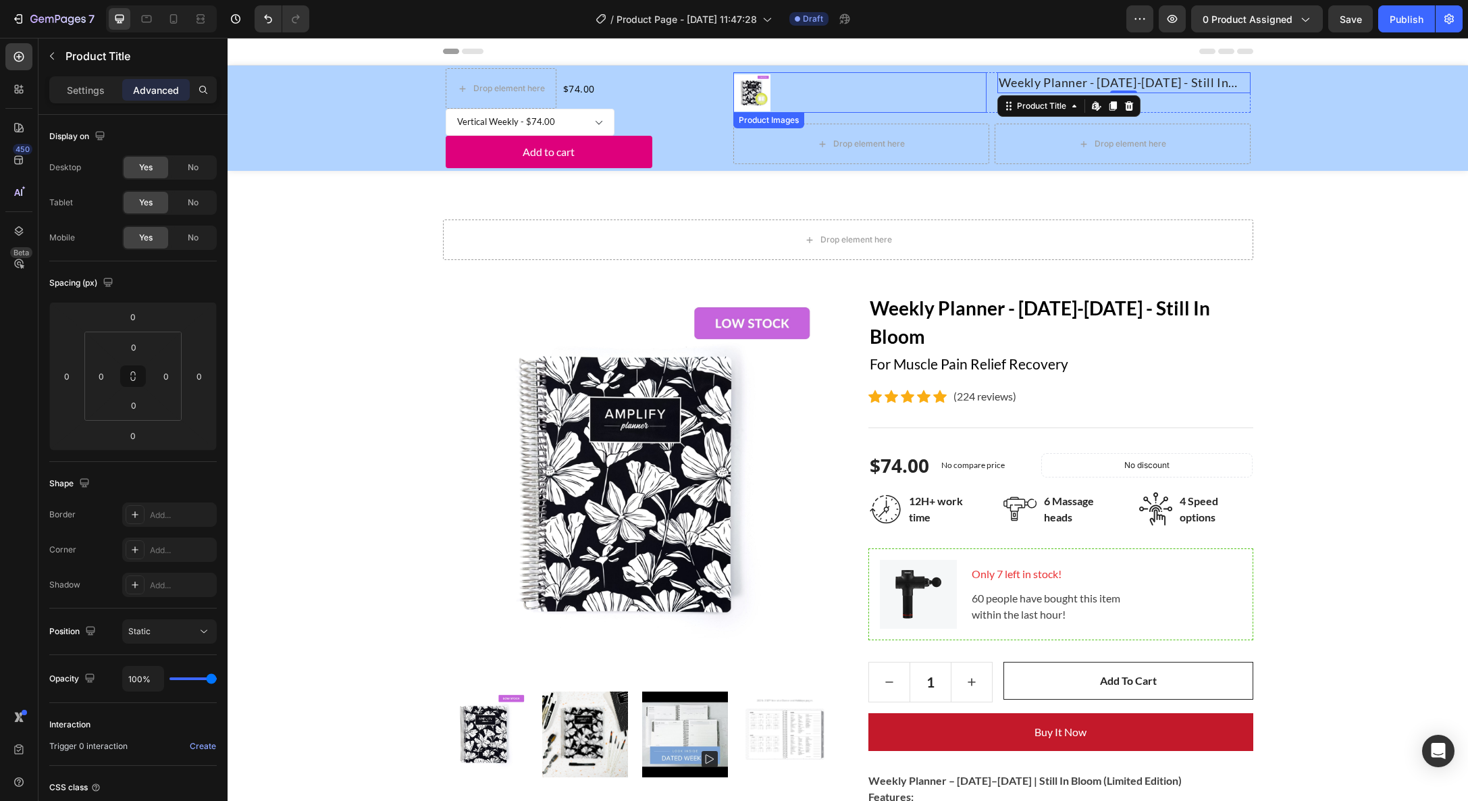
click at [848, 85] on div at bounding box center [859, 92] width 253 height 37
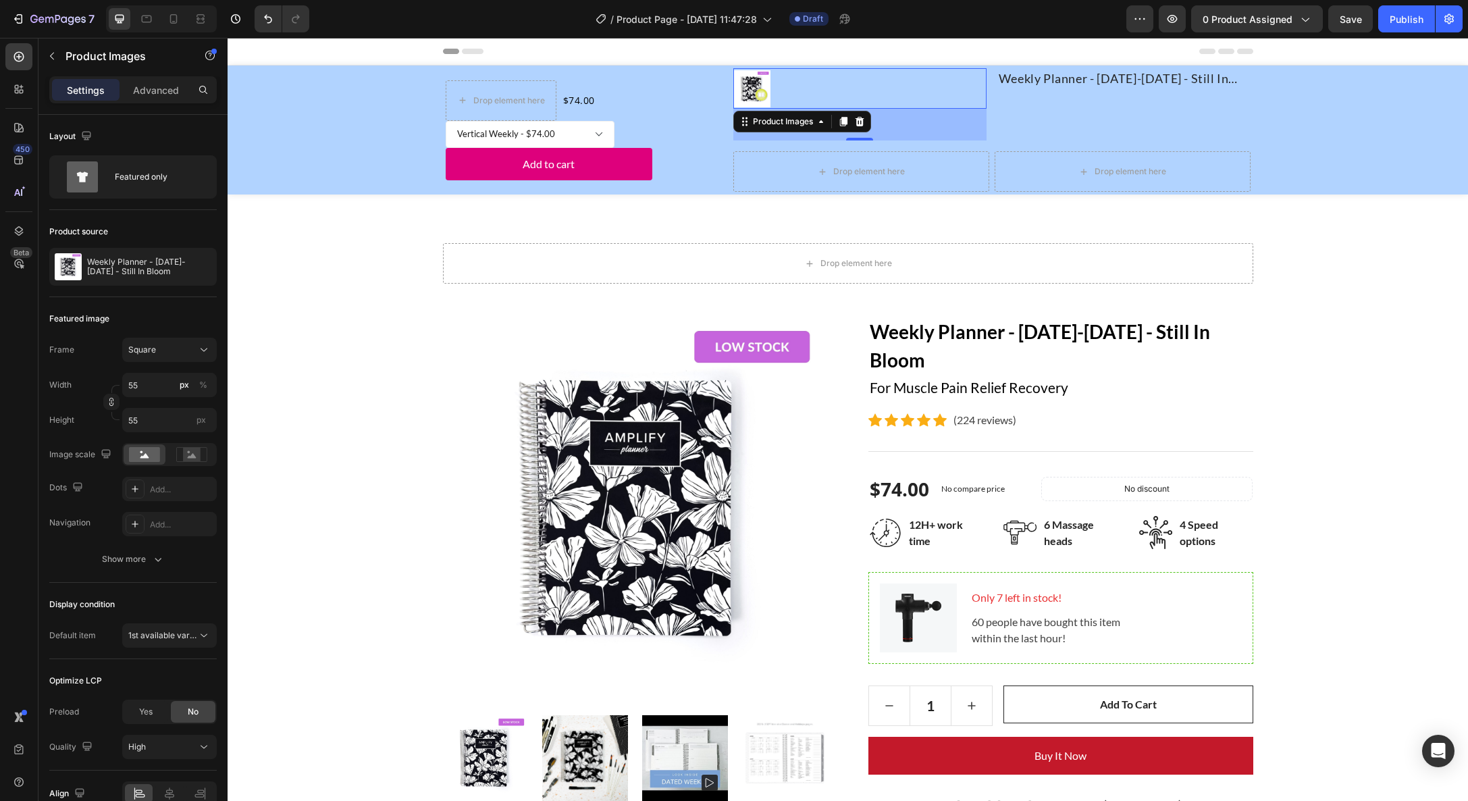
drag, startPoint x: 863, startPoint y: 110, endPoint x: 857, endPoint y: 144, distance: 34.3
click at [857, 145] on div "Product Images 47 Weekly Planner - January-December 2026 - Still In Bloom Produ…" at bounding box center [991, 130] width 517 height 124
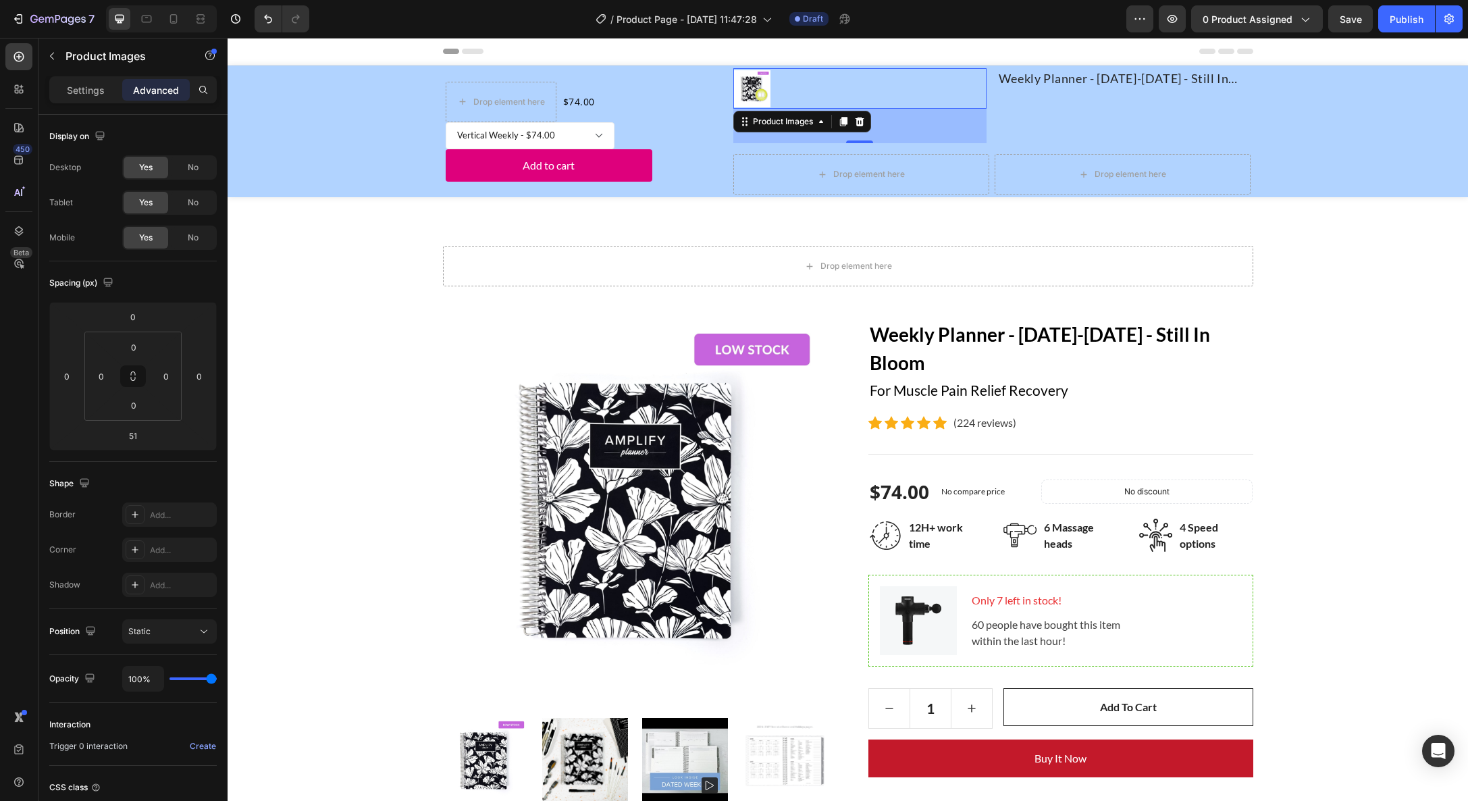
click at [945, 107] on div at bounding box center [859, 88] width 253 height 41
click at [1059, 126] on div "Weekly Planner - January-December 2026 - Still In Bloom Product Title" at bounding box center [1124, 105] width 253 height 75
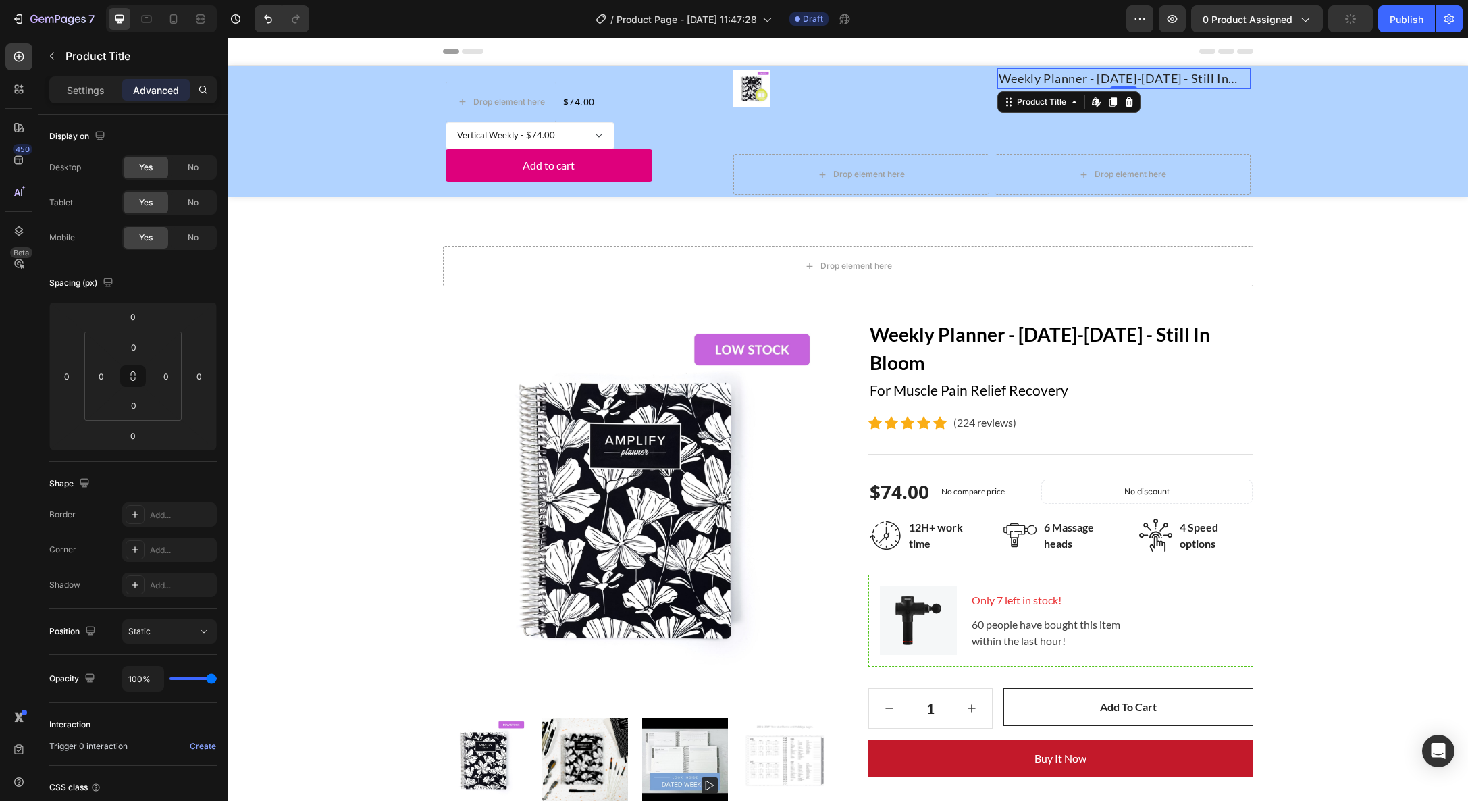
click at [1050, 82] on h1 "Weekly Planner - [DATE]-[DATE] - Still In Bloom" at bounding box center [1124, 78] width 253 height 21
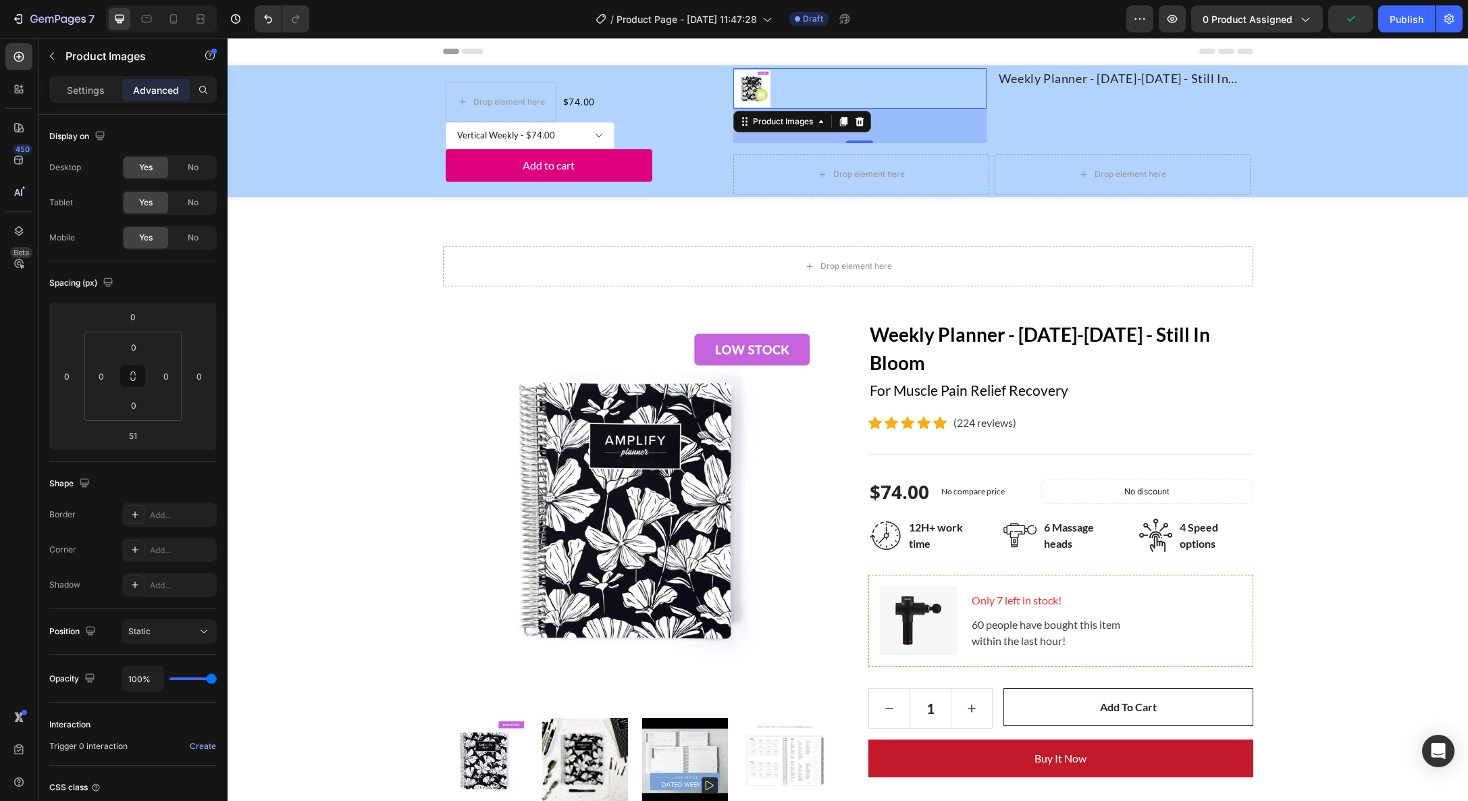
click at [983, 81] on div at bounding box center [859, 88] width 253 height 37
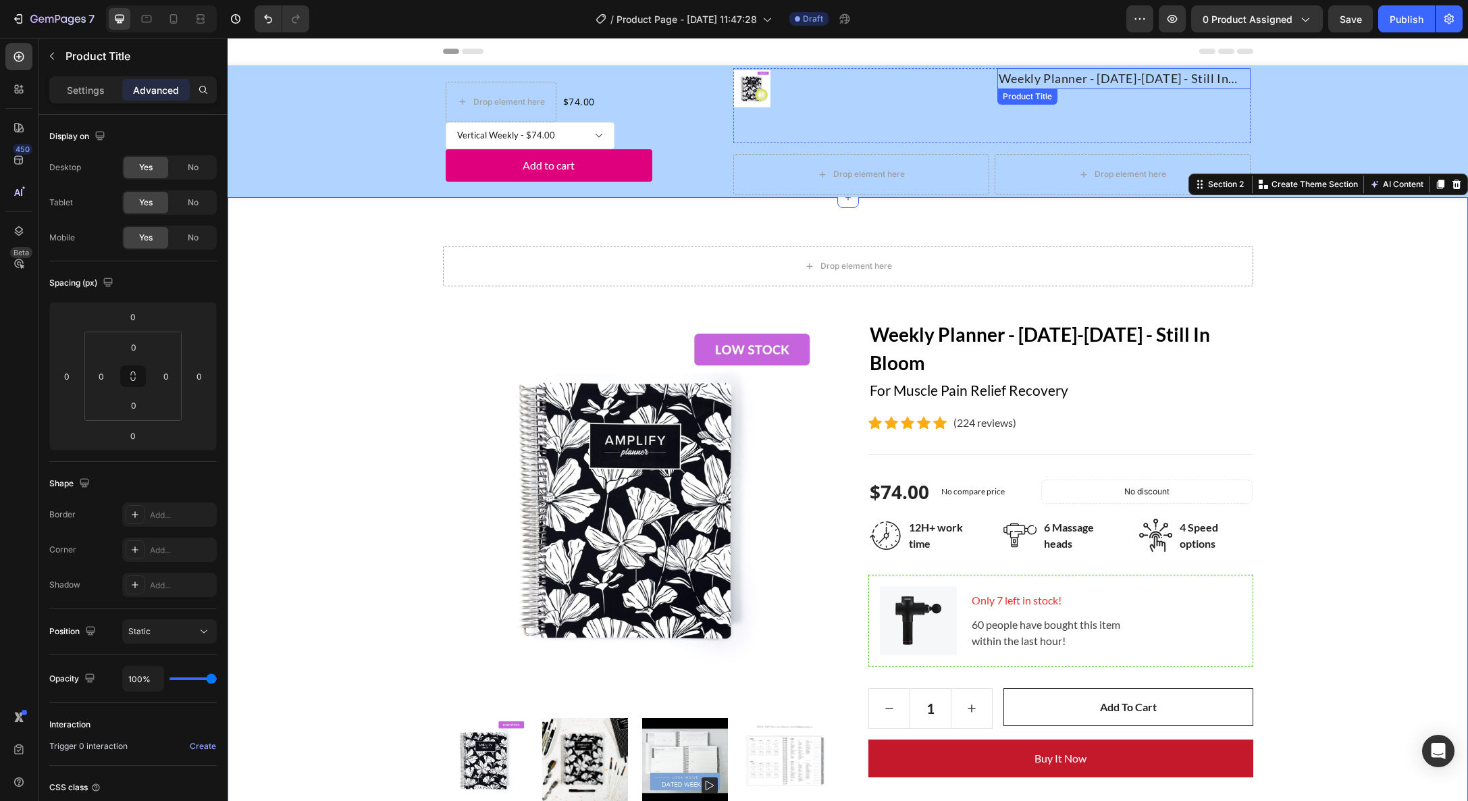
click at [1083, 79] on h1 "Weekly Planner - [DATE]-[DATE] - Still In Bloom" at bounding box center [1124, 78] width 253 height 21
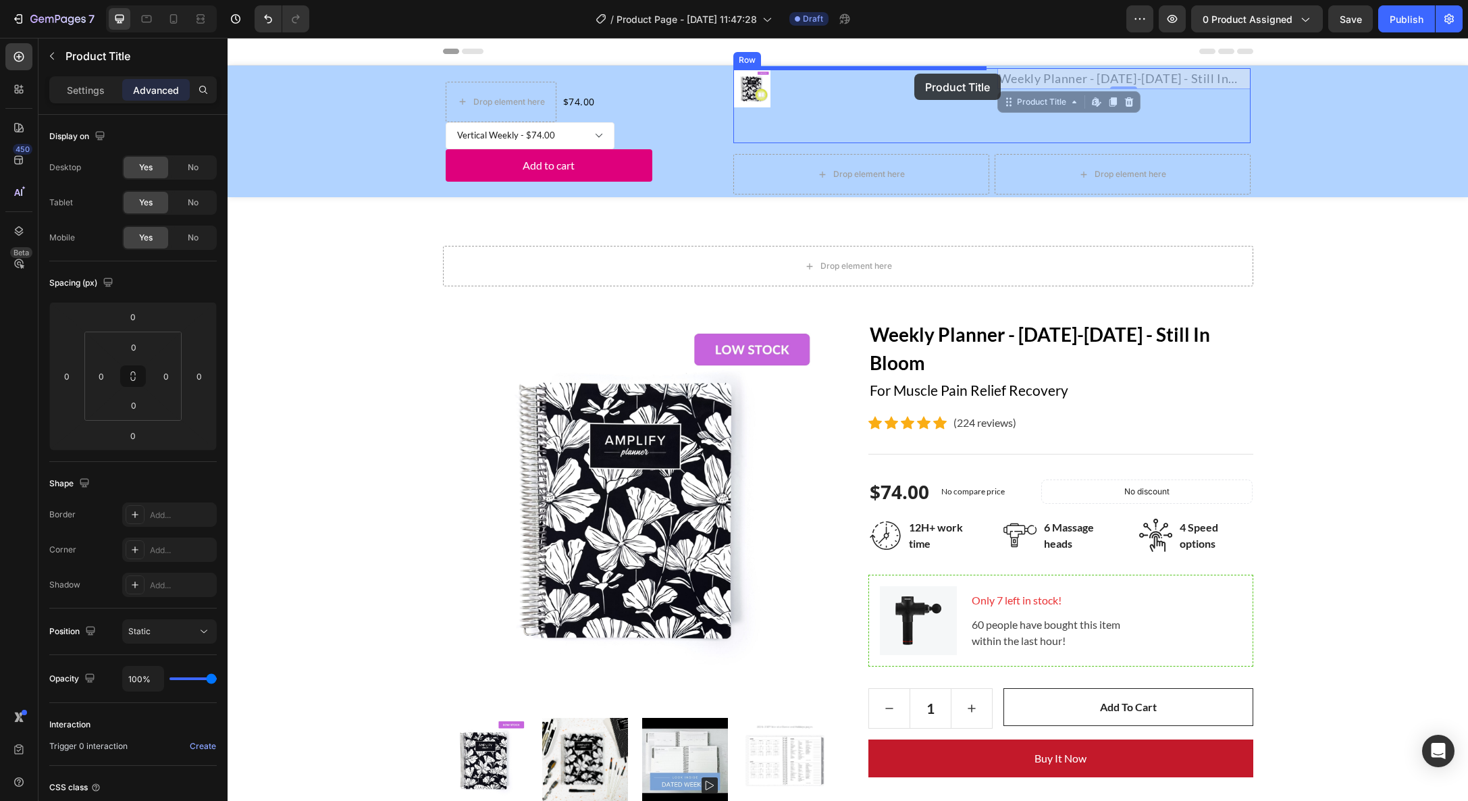
drag, startPoint x: 946, startPoint y: 75, endPoint x: 937, endPoint y: 72, distance: 9.4
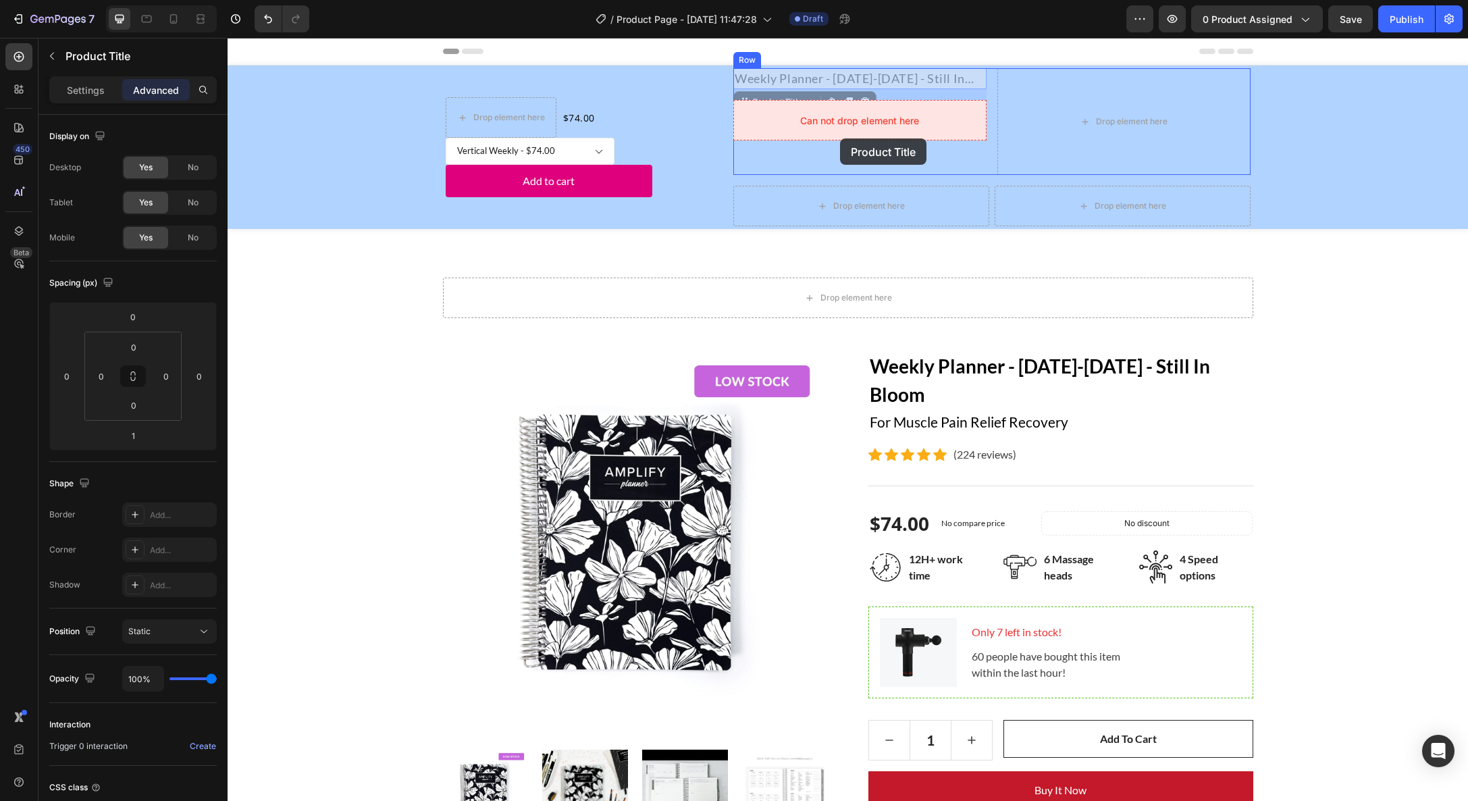
drag, startPoint x: 837, startPoint y: 72, endPoint x: 841, endPoint y: 132, distance: 60.2
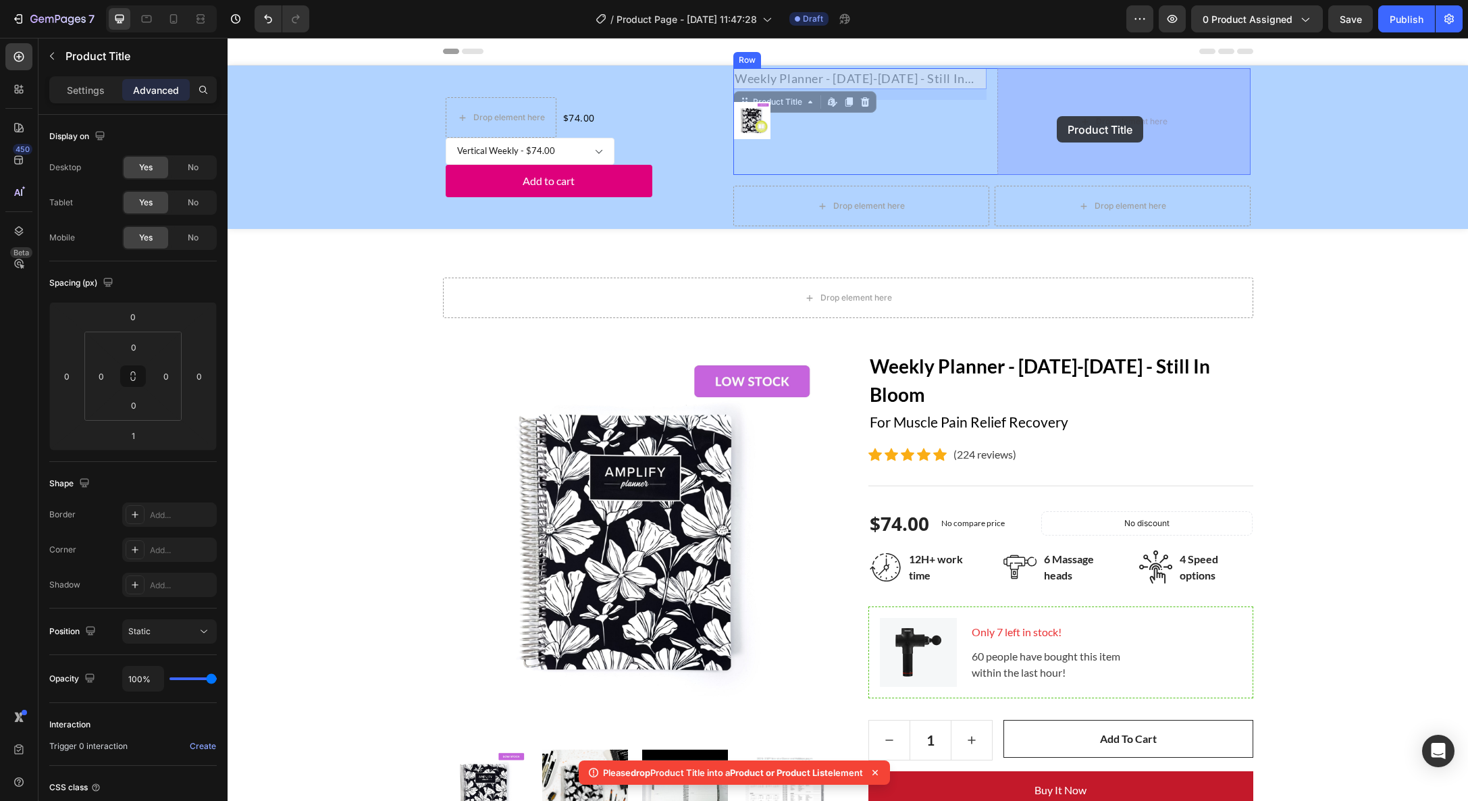
drag, startPoint x: 765, startPoint y: 77, endPoint x: 1057, endPoint y: 116, distance: 295.1
type input "0"
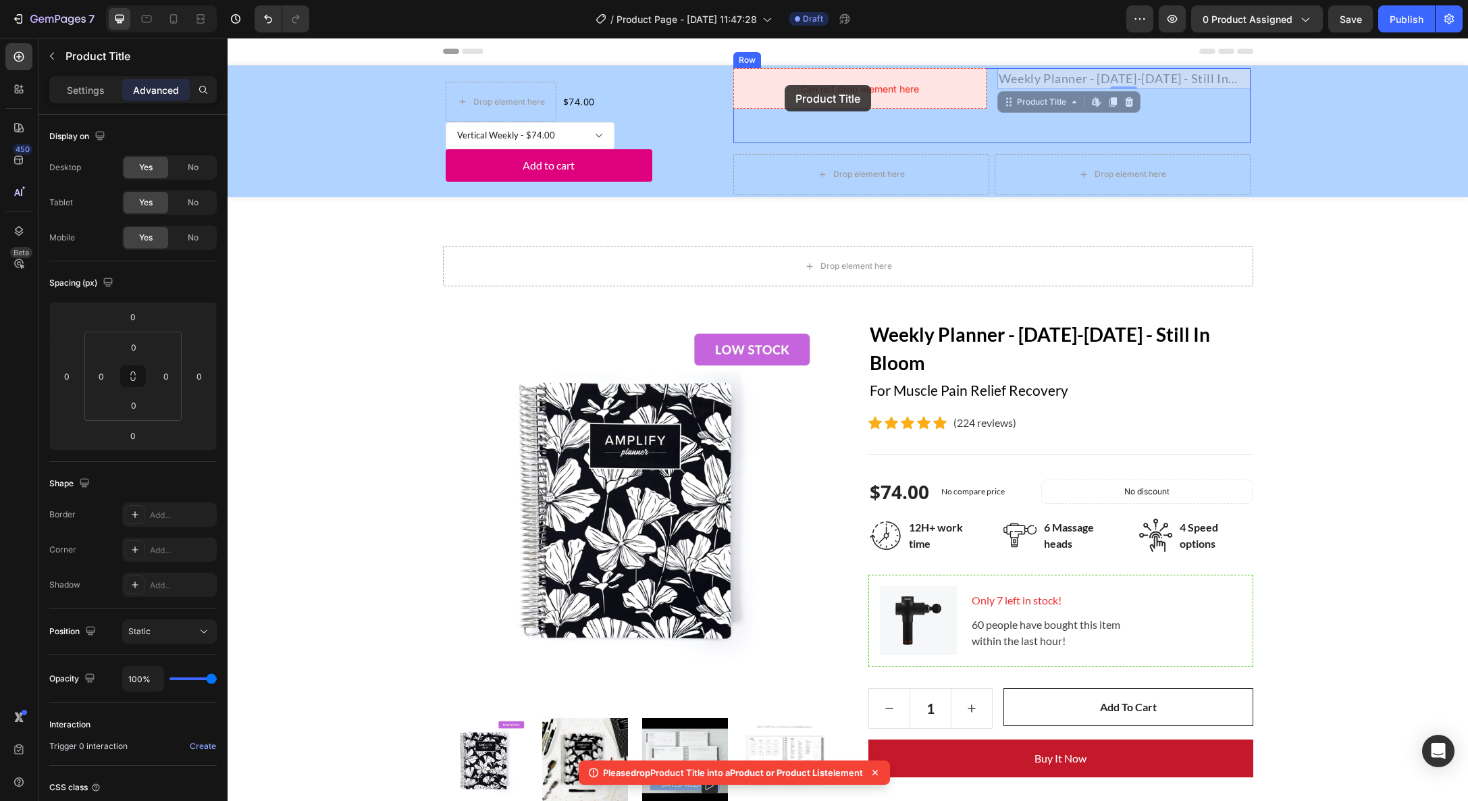
drag, startPoint x: 998, startPoint y: 78, endPoint x: 785, endPoint y: 85, distance: 212.9
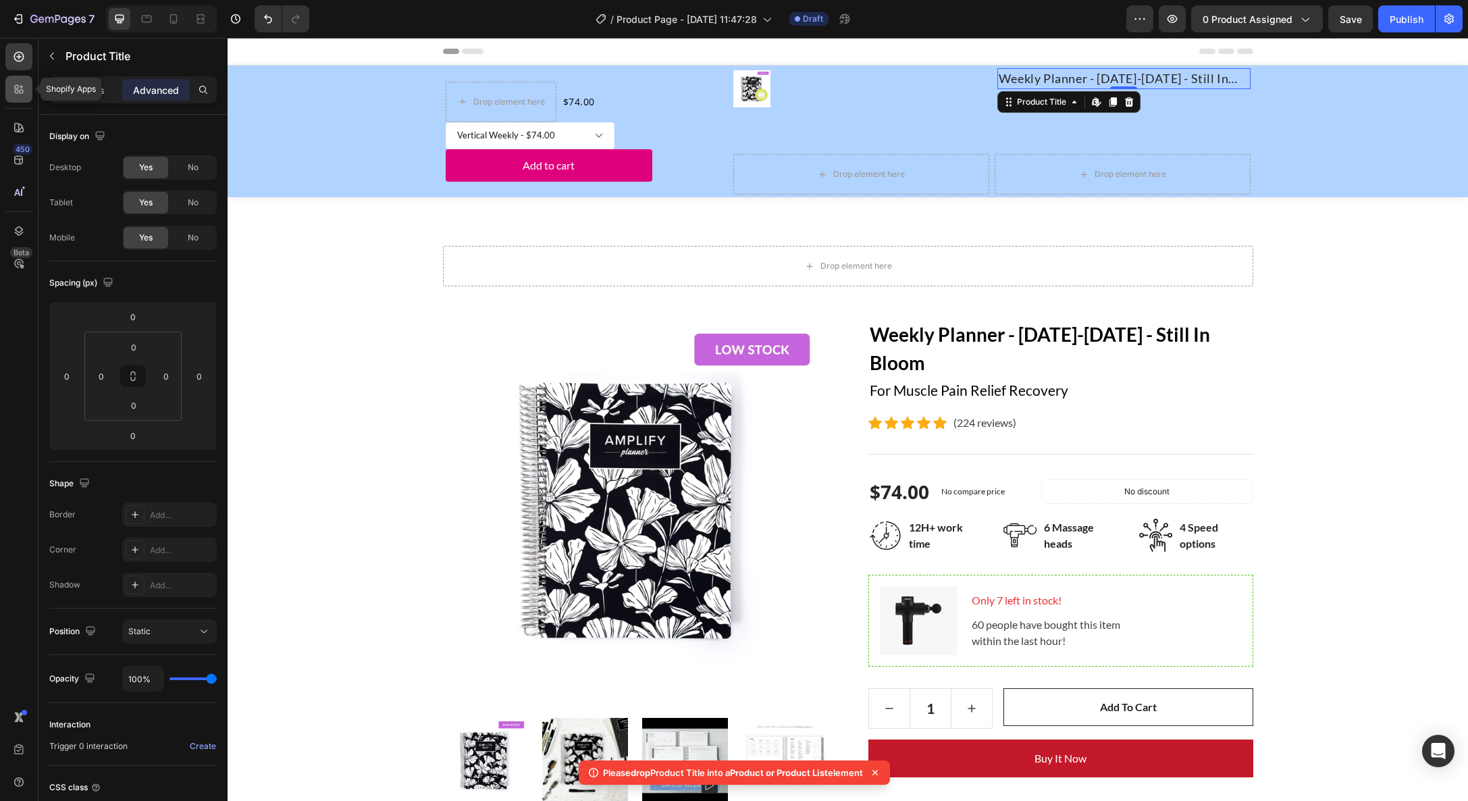
click at [22, 96] on div at bounding box center [18, 89] width 27 height 27
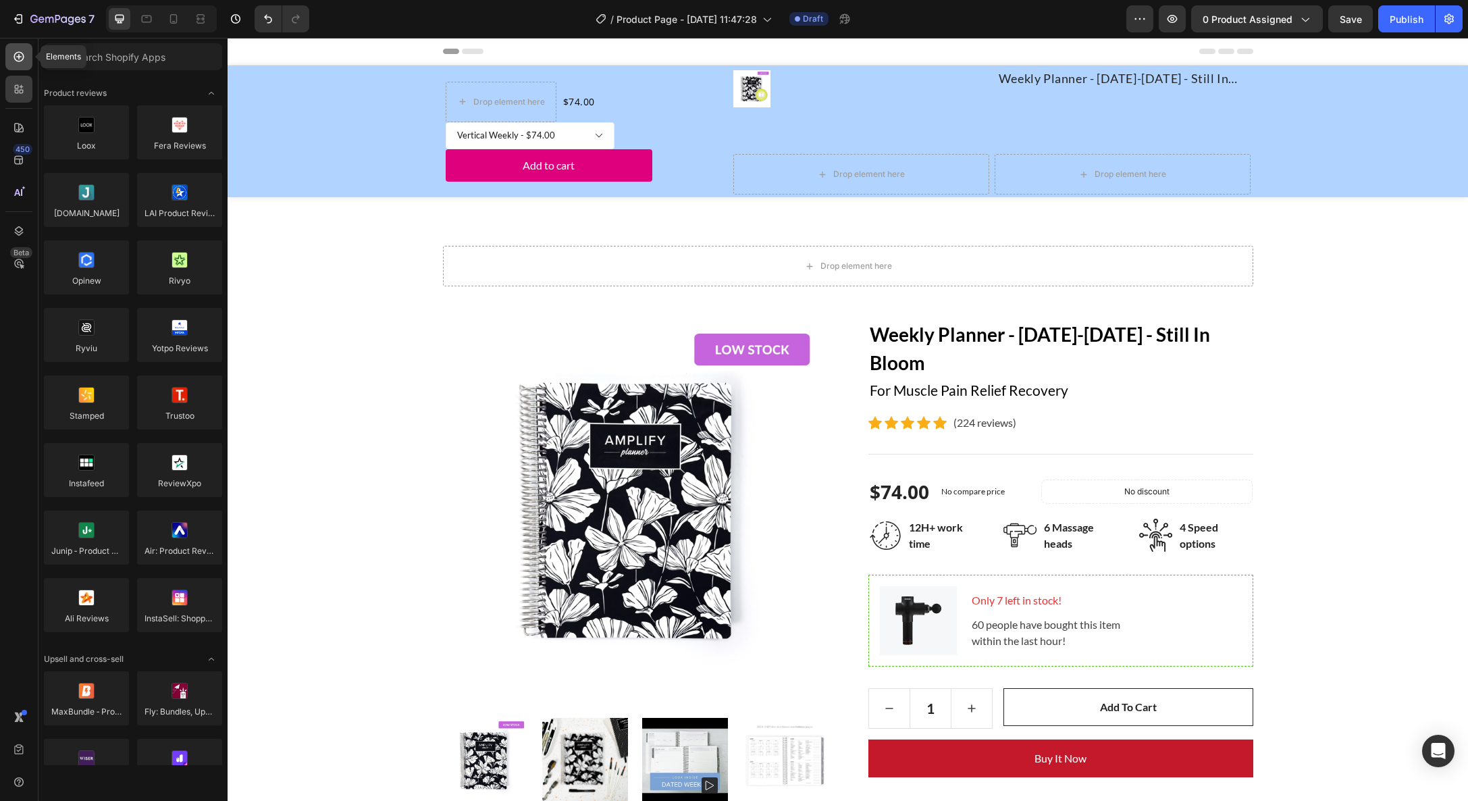
click at [19, 61] on icon at bounding box center [19, 57] width 10 height 10
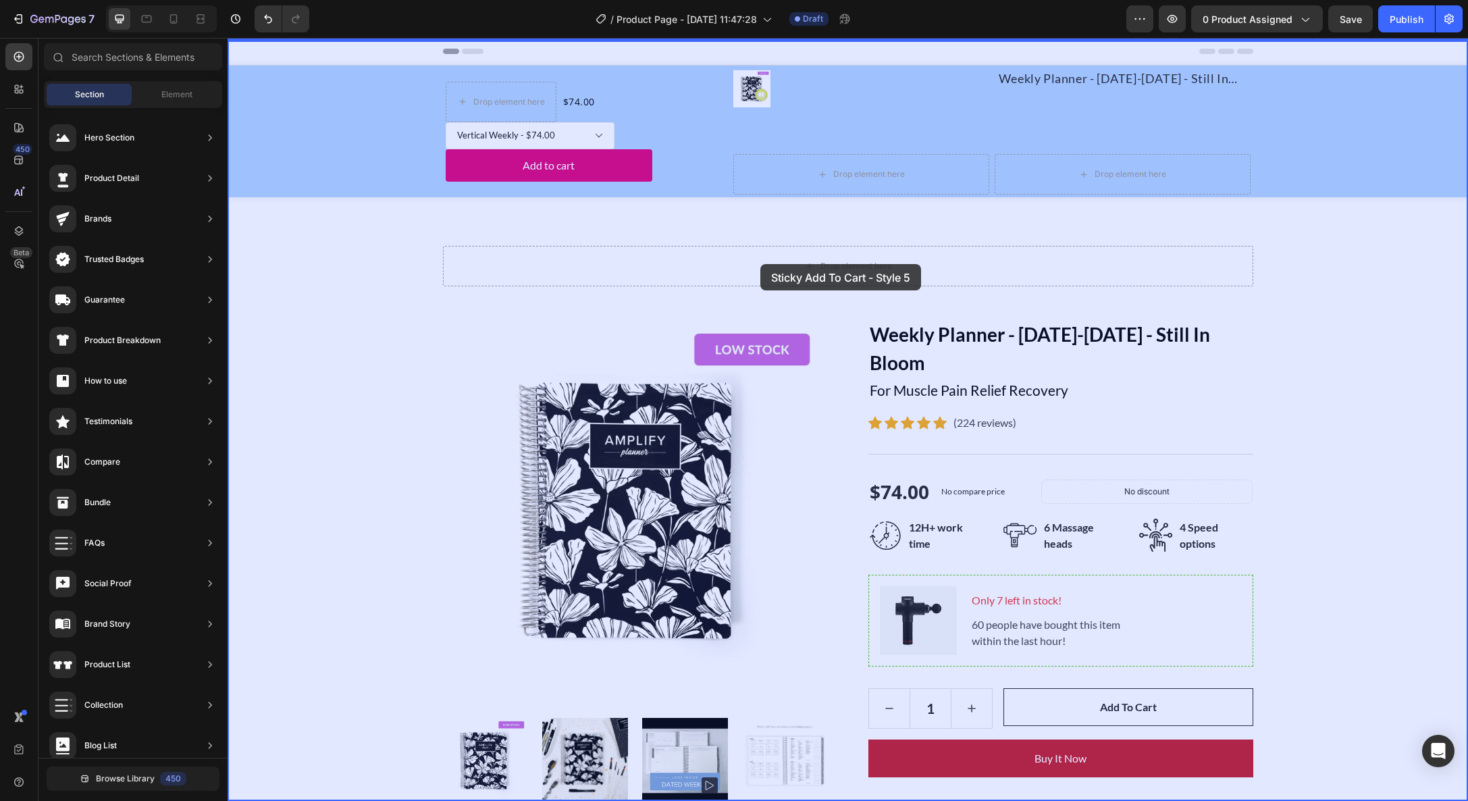
drag, startPoint x: 555, startPoint y: 692, endPoint x: 745, endPoint y: 277, distance: 456.7
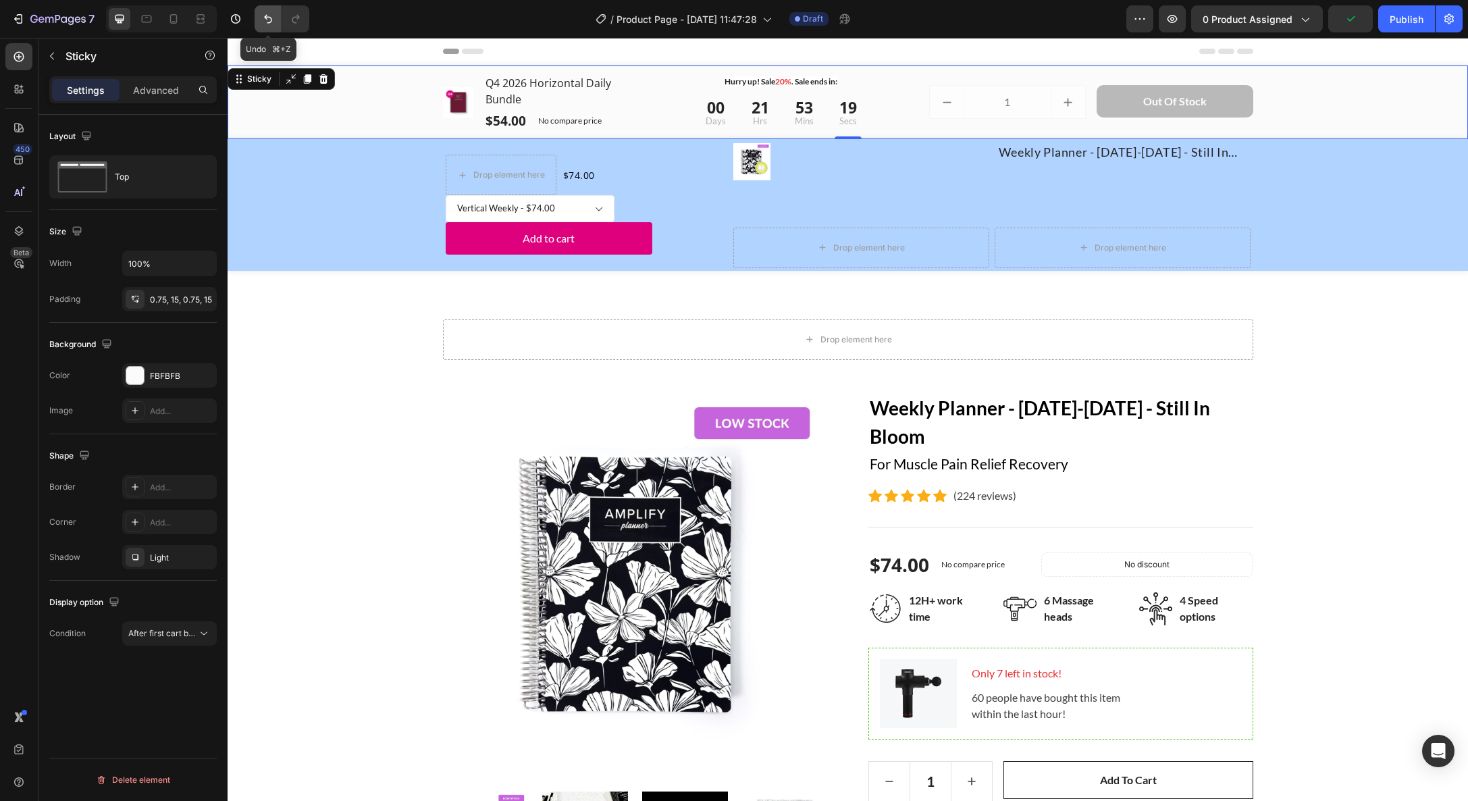
click at [269, 18] on icon "Undo/Redo" at bounding box center [268, 19] width 14 height 14
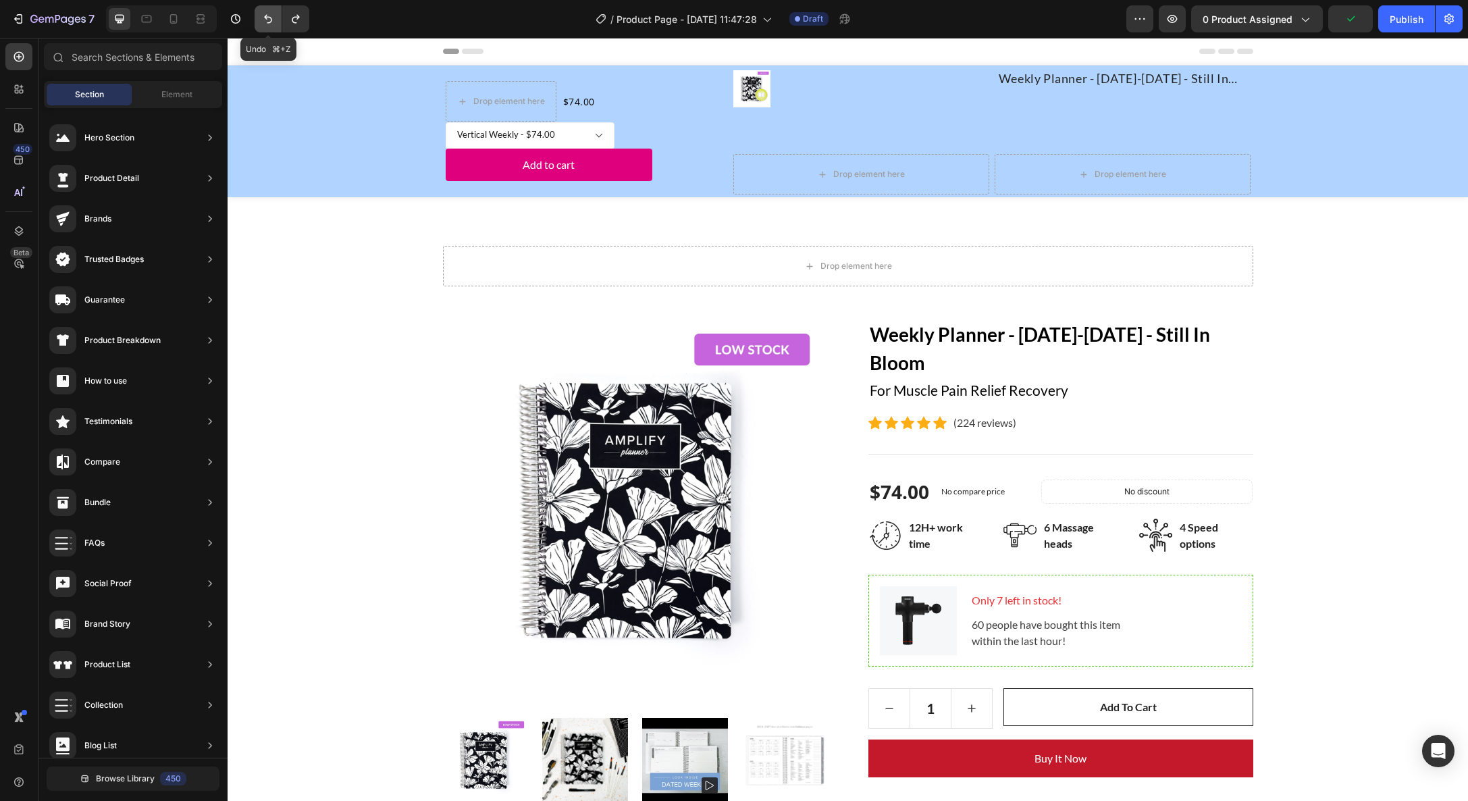
click at [269, 18] on icon "Undo/Redo" at bounding box center [268, 19] width 14 height 14
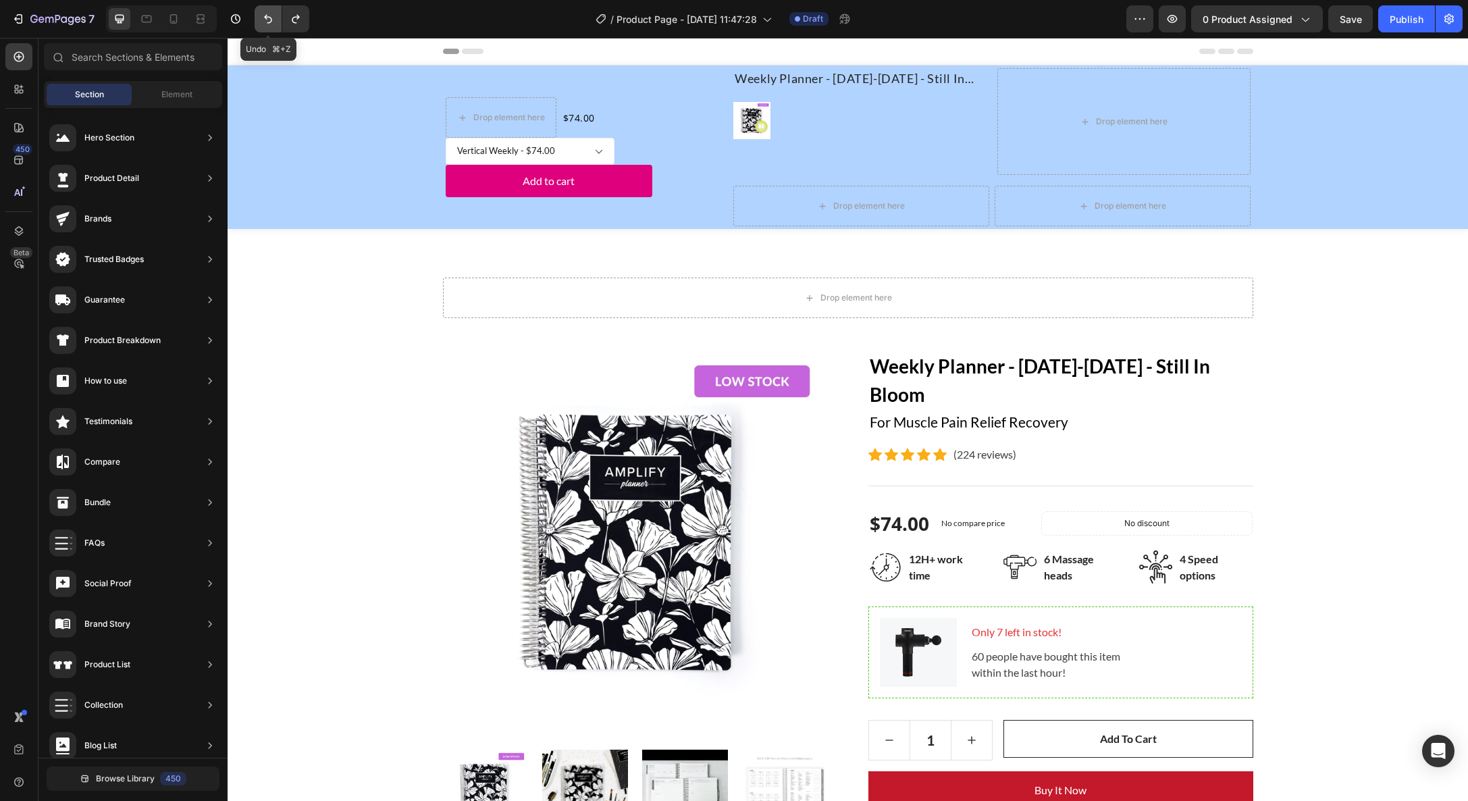
click at [269, 18] on icon "Undo/Redo" at bounding box center [268, 19] width 14 height 14
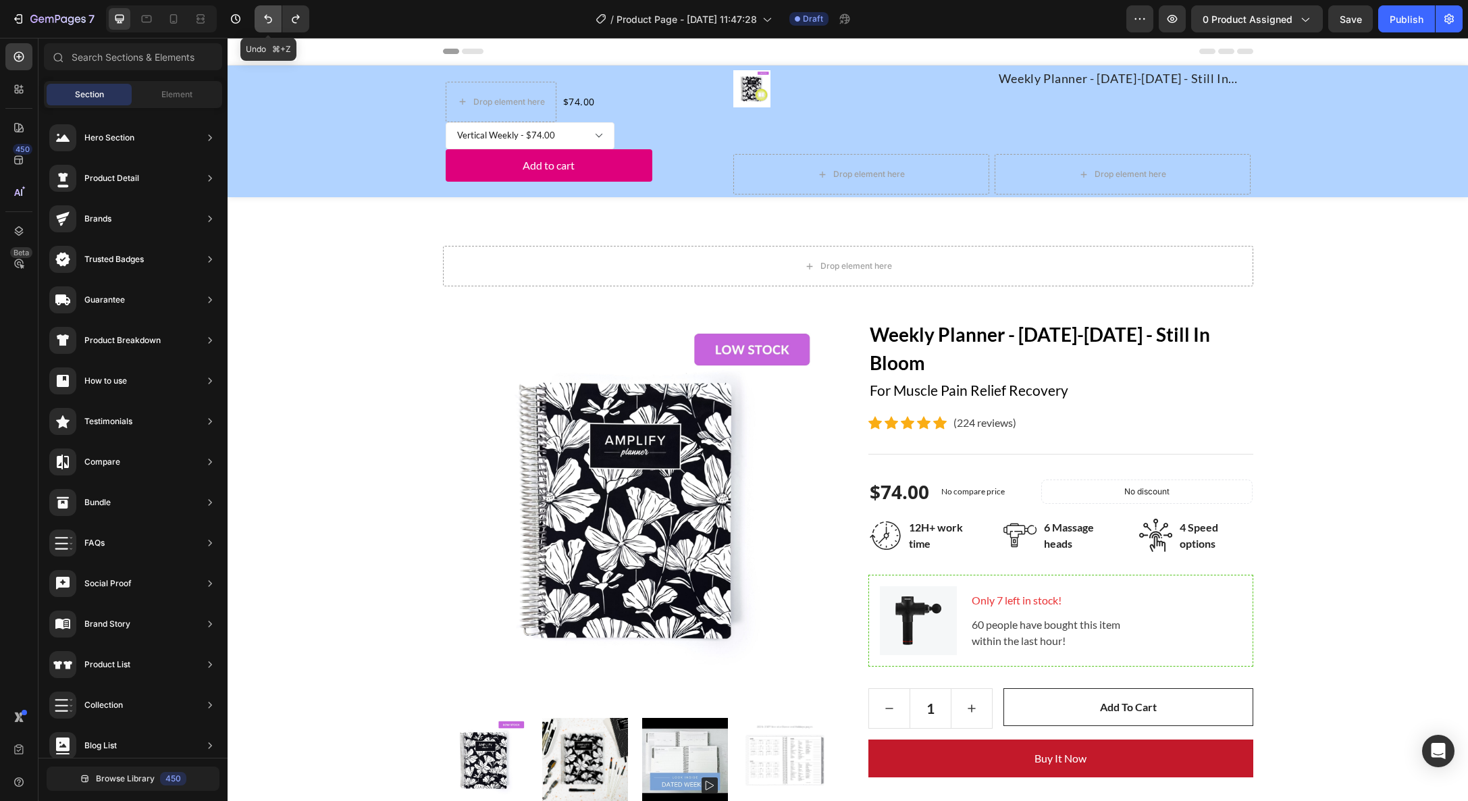
click at [269, 18] on icon "Undo/Redo" at bounding box center [268, 19] width 14 height 14
click at [270, 19] on icon "Undo/Redo" at bounding box center [268, 19] width 14 height 14
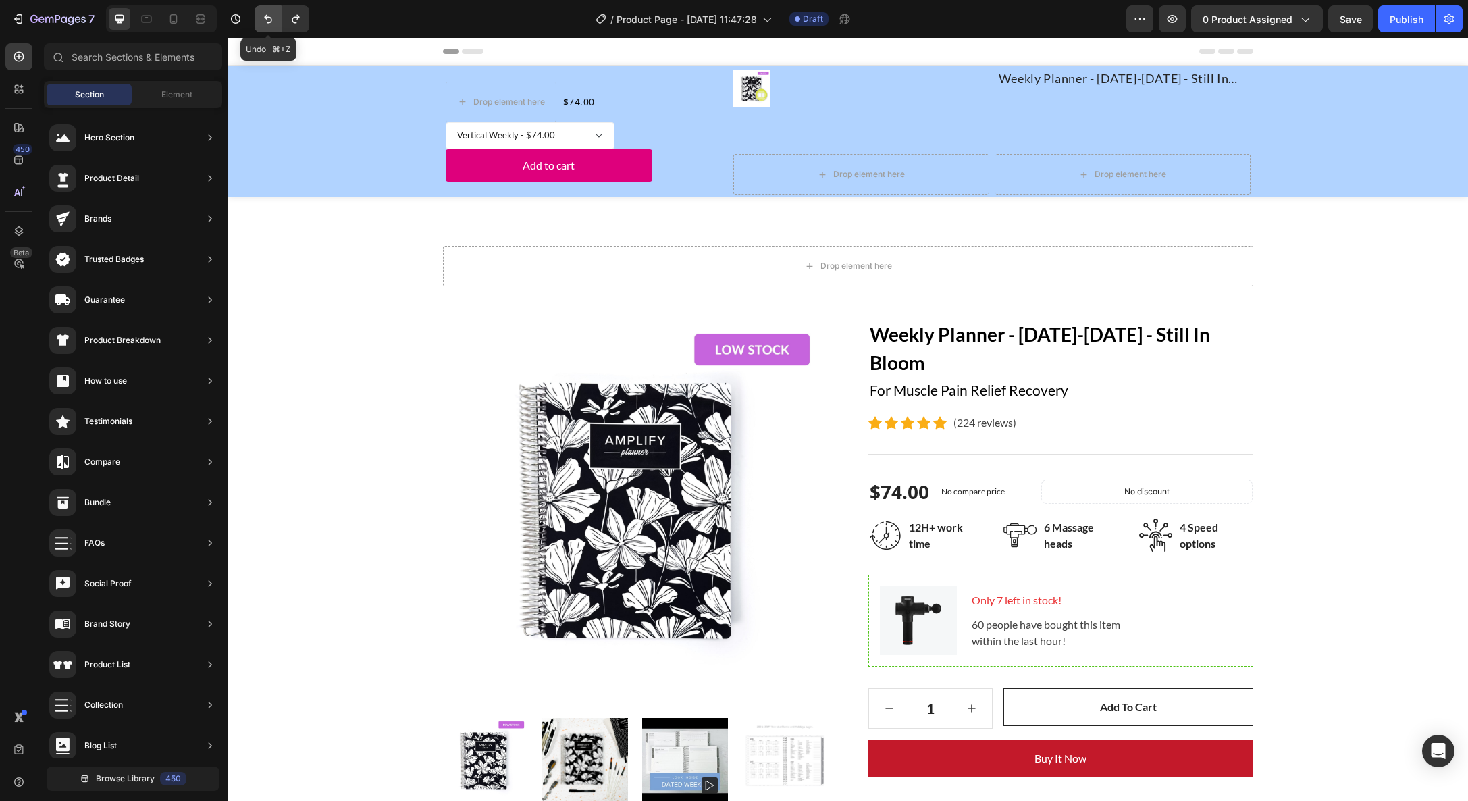
click at [267, 25] on icon "Undo/Redo" at bounding box center [268, 19] width 14 height 14
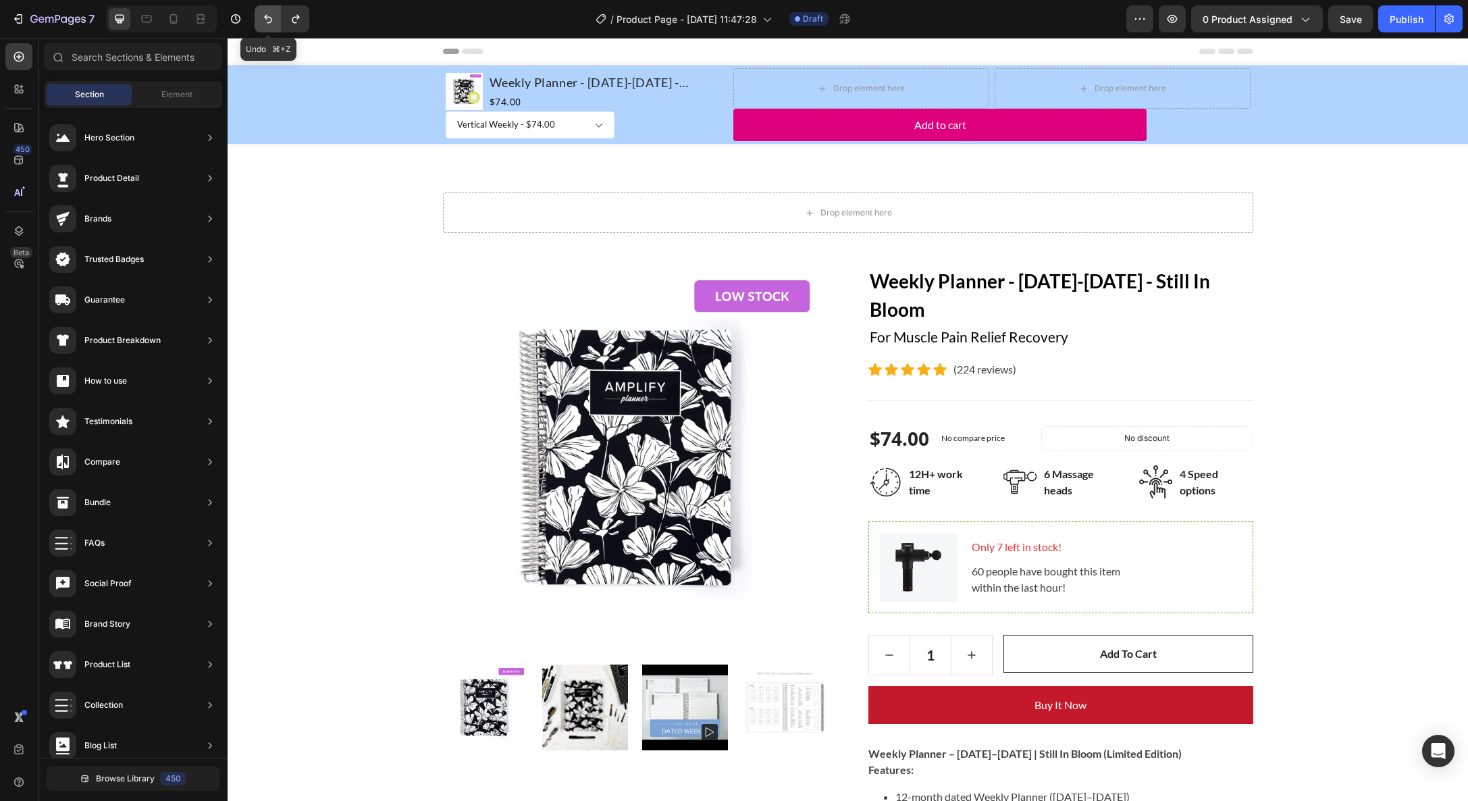
select select "577034234137740193"
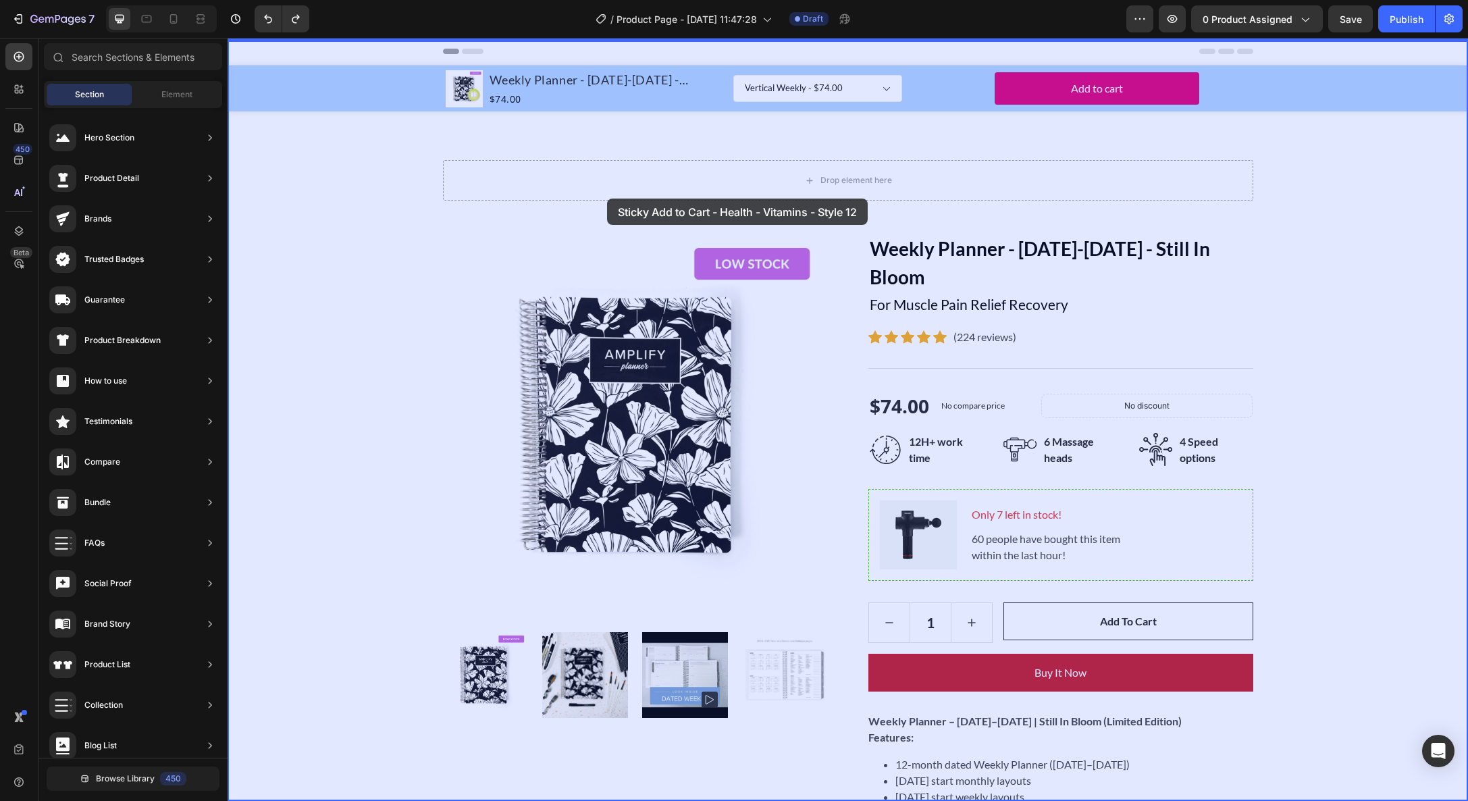
drag, startPoint x: 517, startPoint y: 492, endPoint x: 607, endPoint y: 199, distance: 307.4
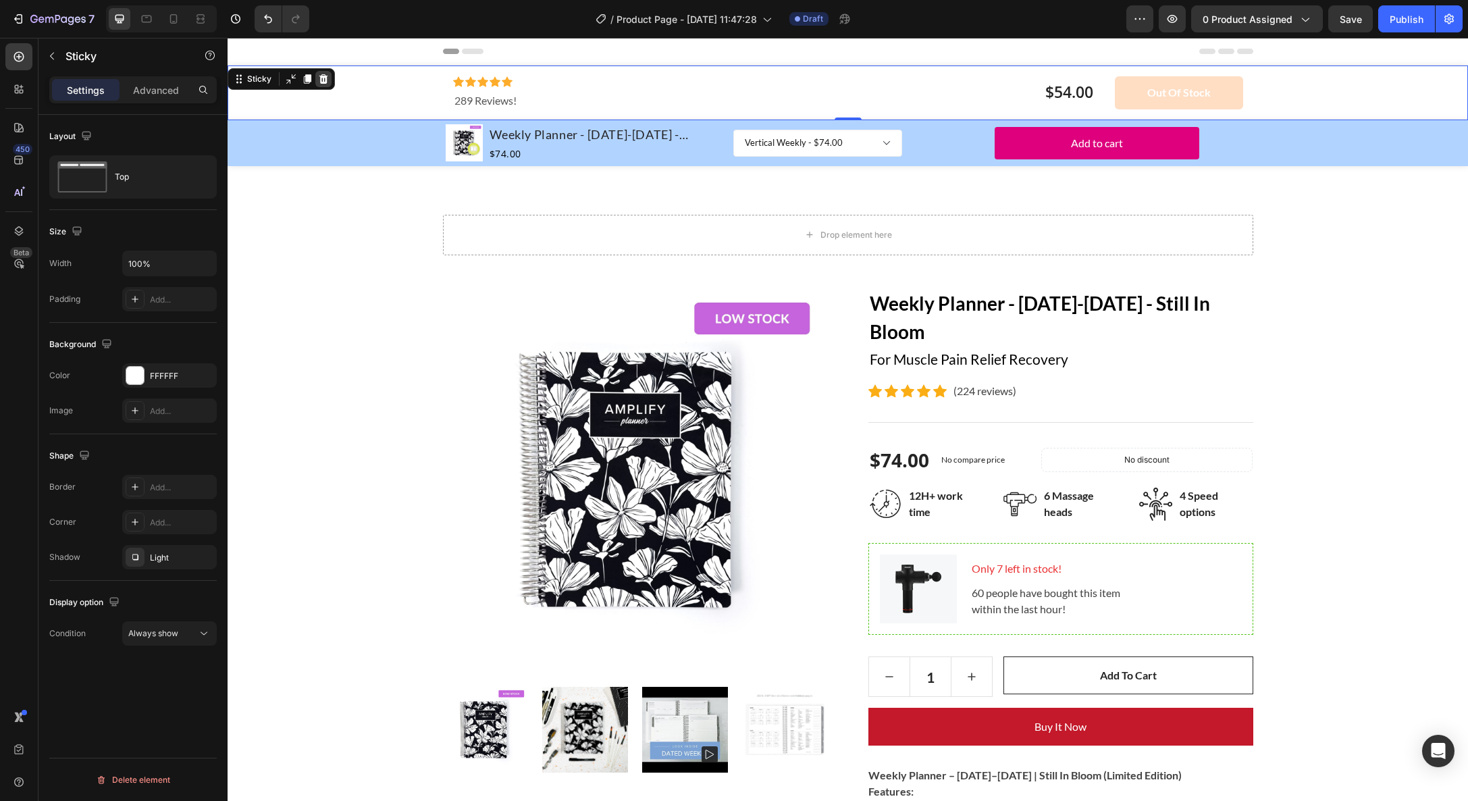
click at [325, 77] on icon at bounding box center [323, 78] width 9 height 9
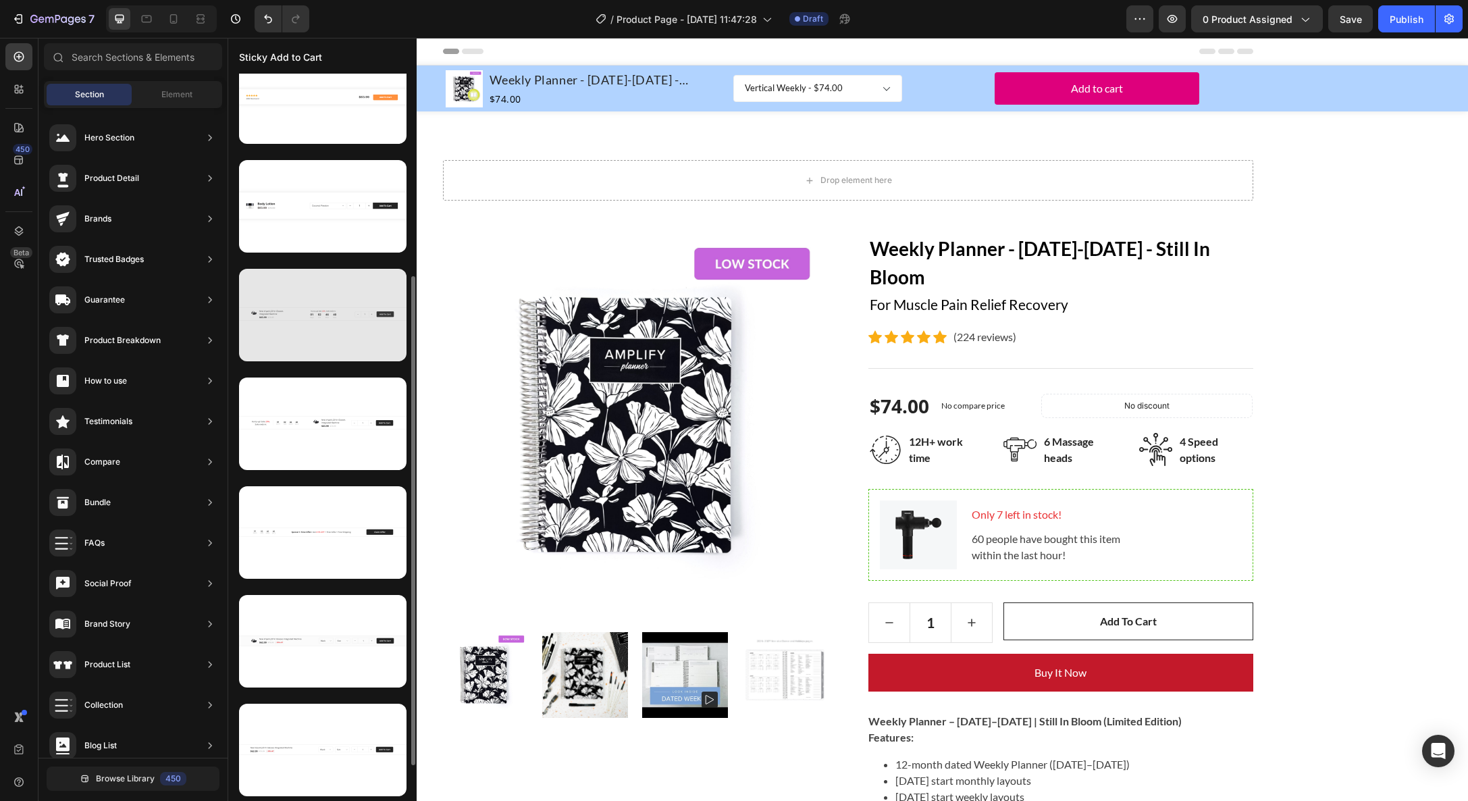
scroll to position [461, 0]
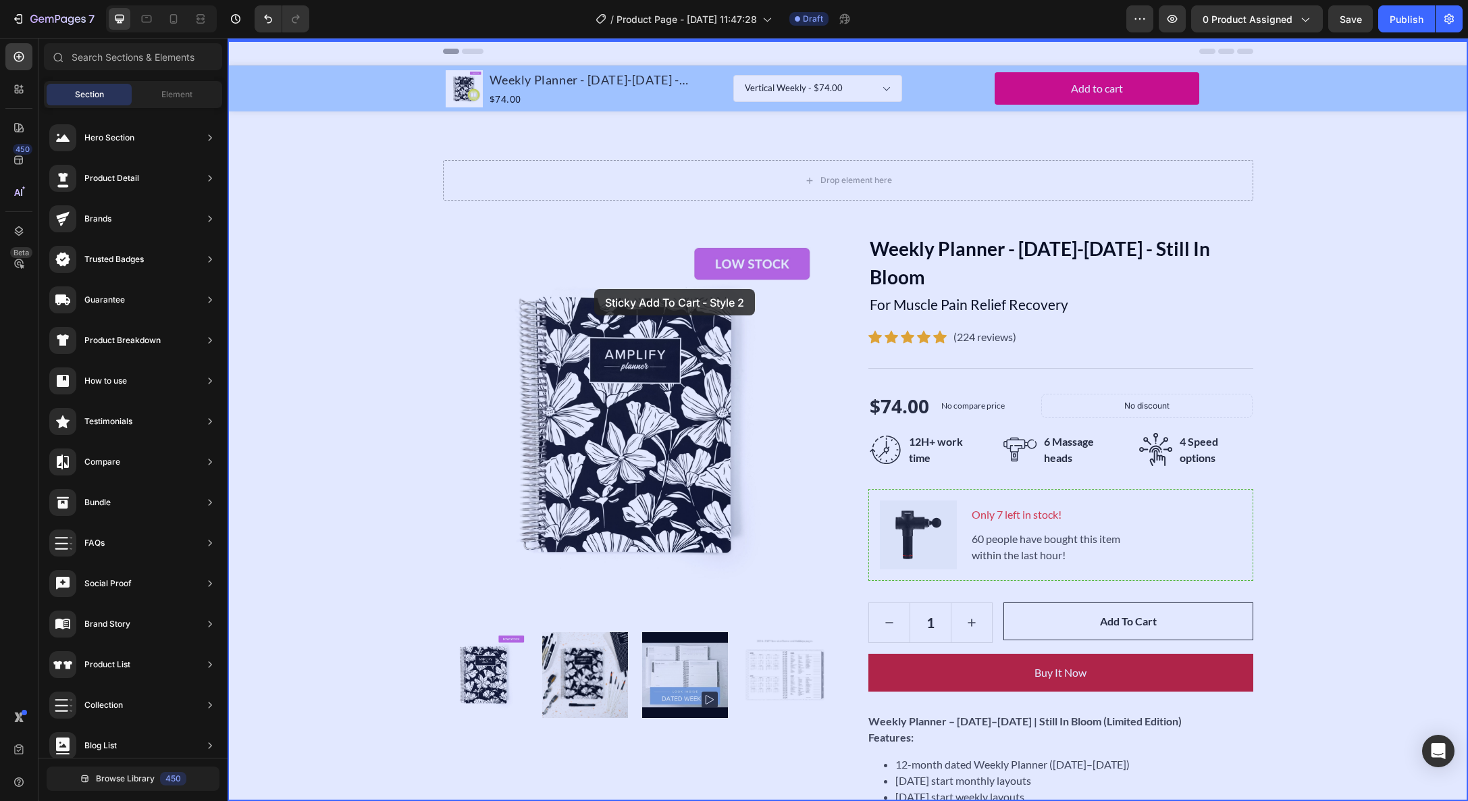
drag, startPoint x: 508, startPoint y: 696, endPoint x: 594, endPoint y: 289, distance: 415.7
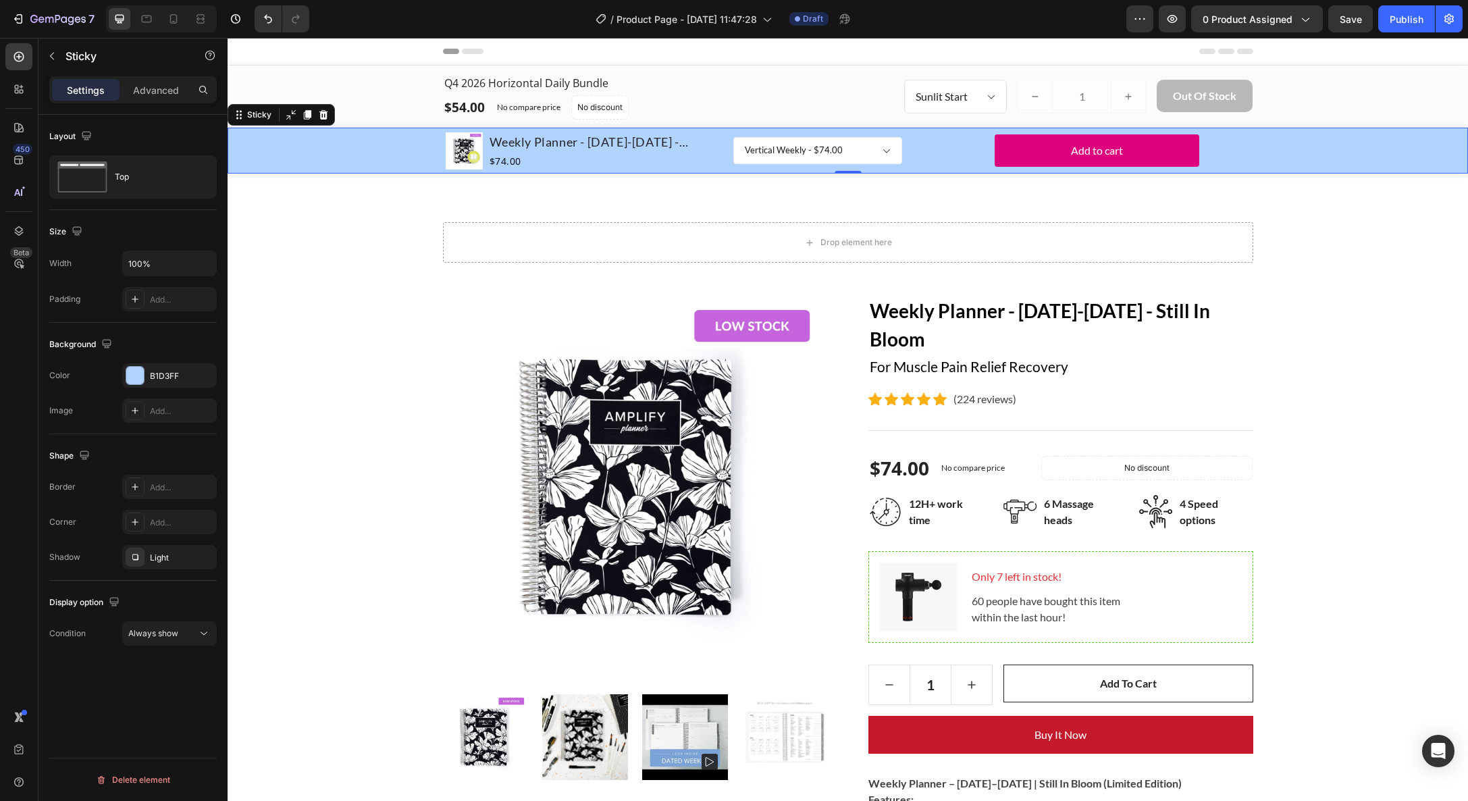
click at [318, 159] on div "Product Images Weekly Planner - January-December 2026 - Still In Bloom Product …" at bounding box center [848, 151] width 1241 height 46
click at [324, 113] on icon at bounding box center [323, 114] width 9 height 9
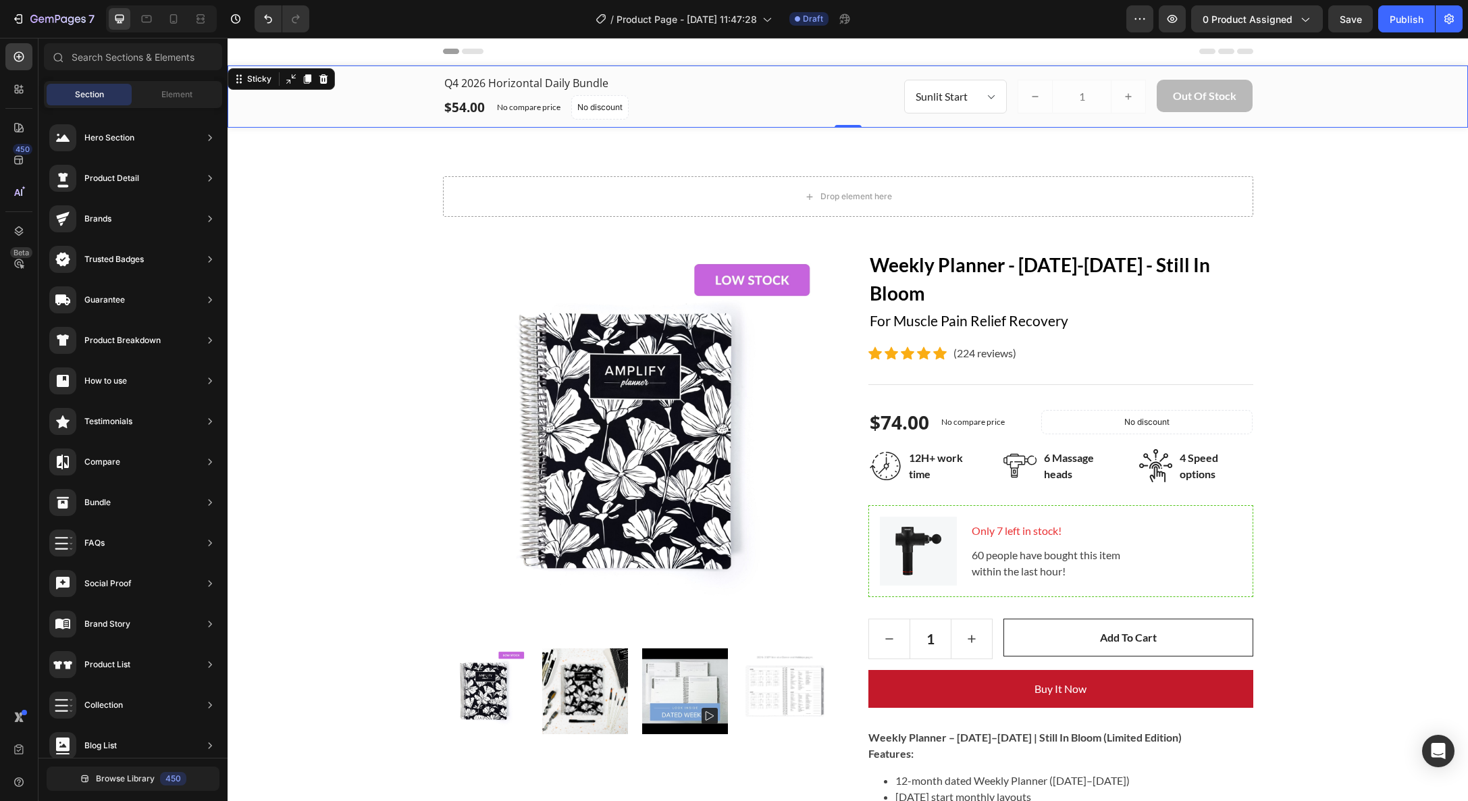
click at [349, 90] on div "Q4 2026 Horizontal Daily Bundle (P) Title $54.00 (P) Price (P) Price No compare…" at bounding box center [848, 97] width 1220 height 46
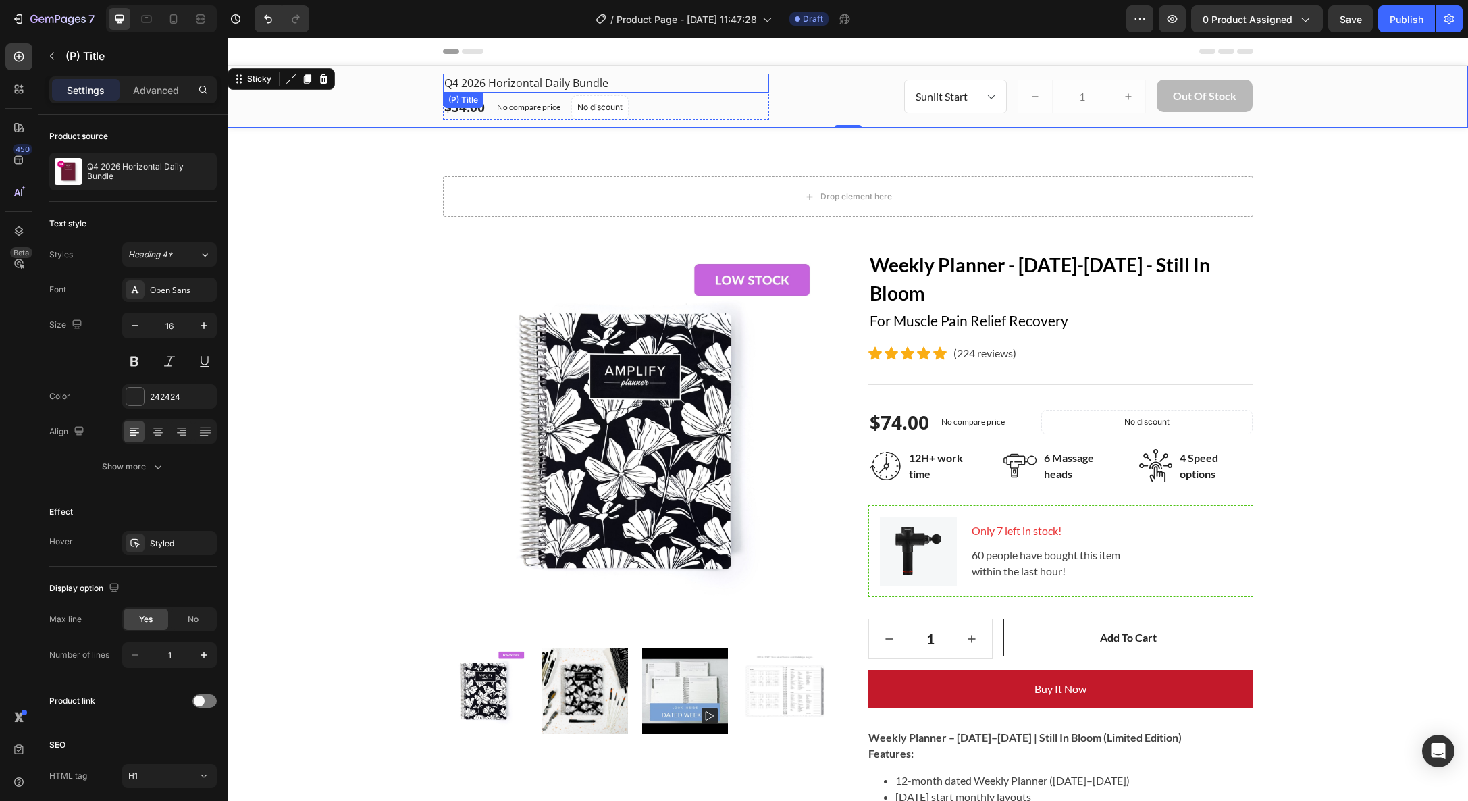
click at [484, 81] on h1 "Q4 2026 Horizontal Daily Bundle" at bounding box center [606, 83] width 326 height 19
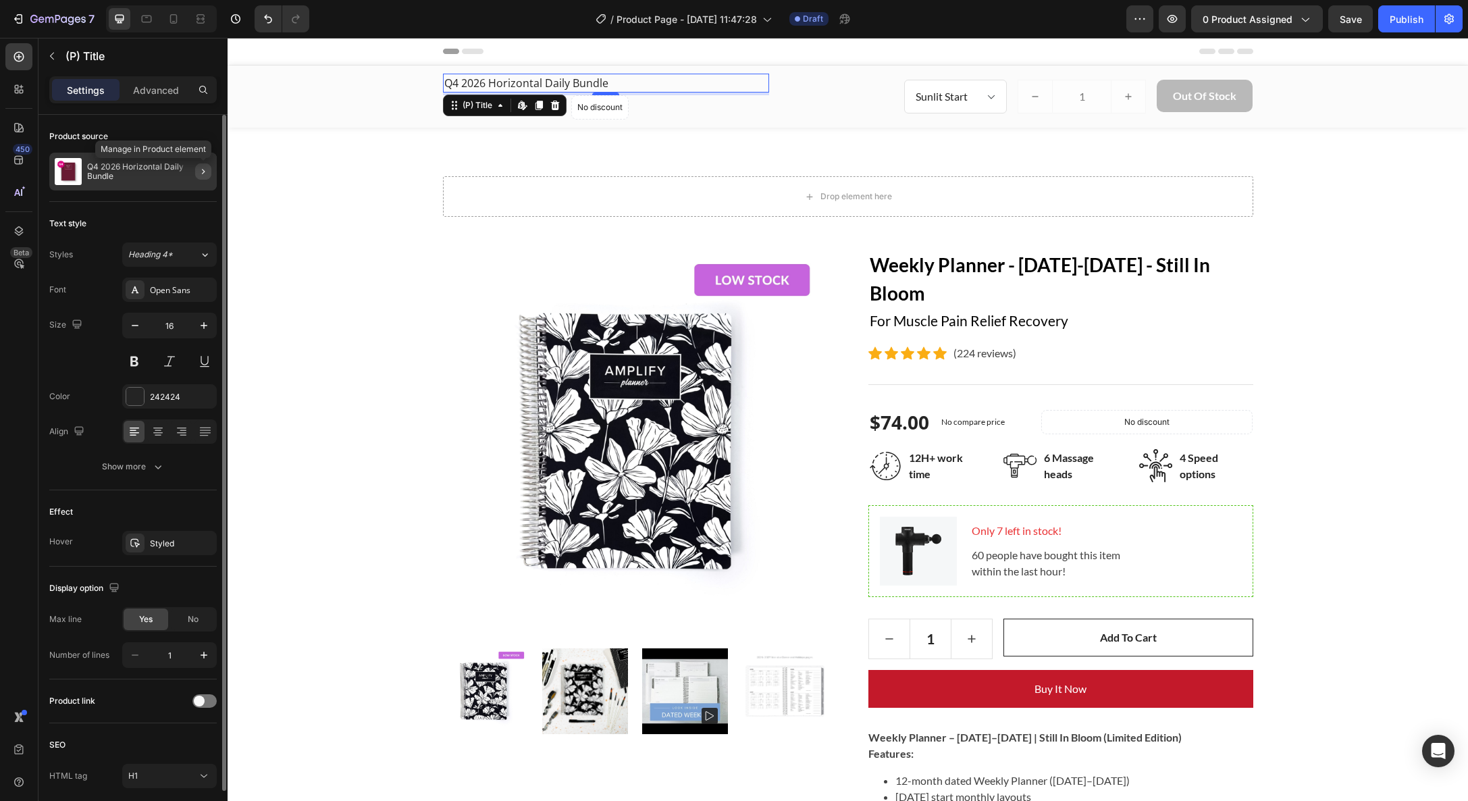
click at [200, 172] on icon "button" at bounding box center [203, 171] width 11 height 11
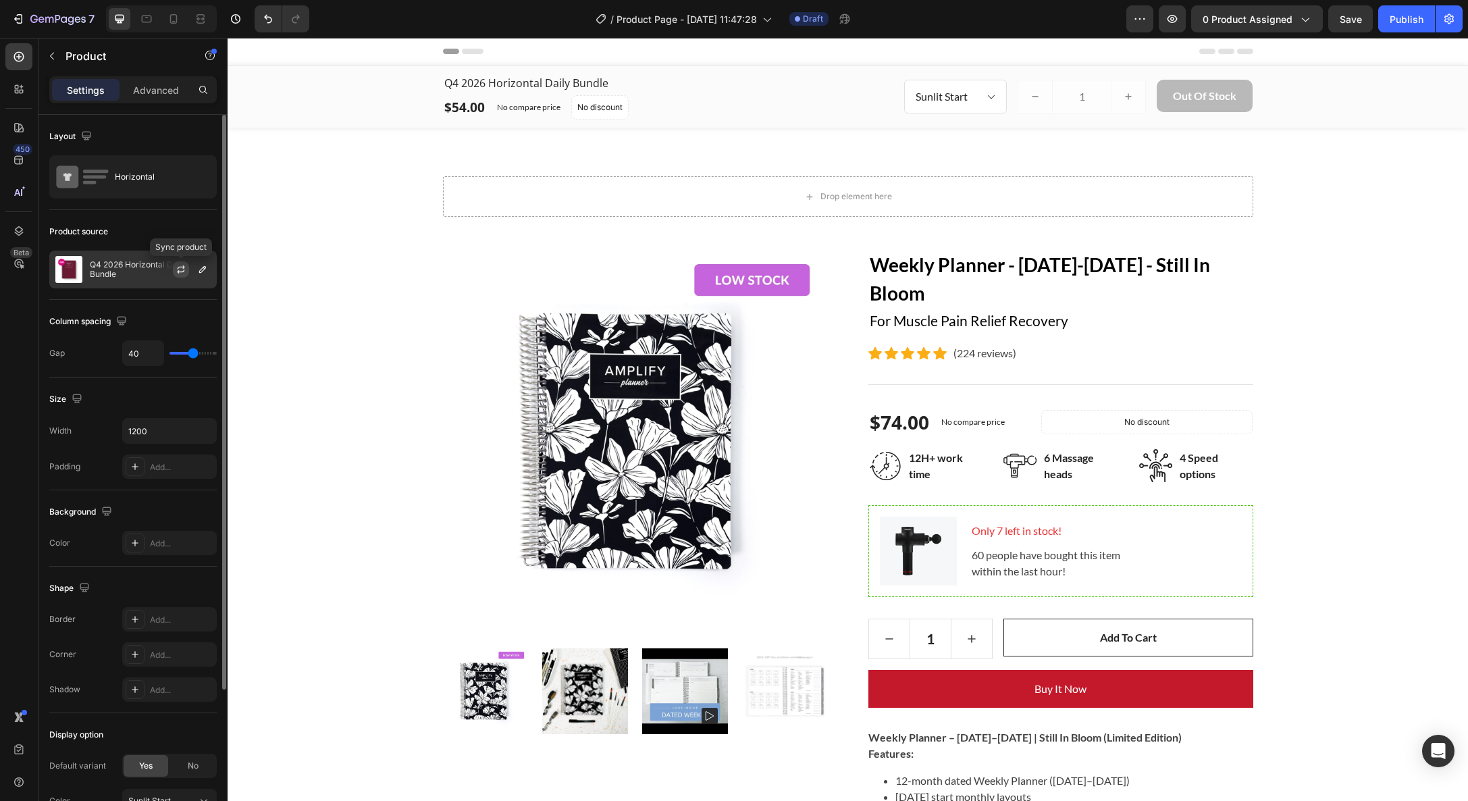
click at [184, 271] on icon "button" at bounding box center [180, 271] width 7 height 4
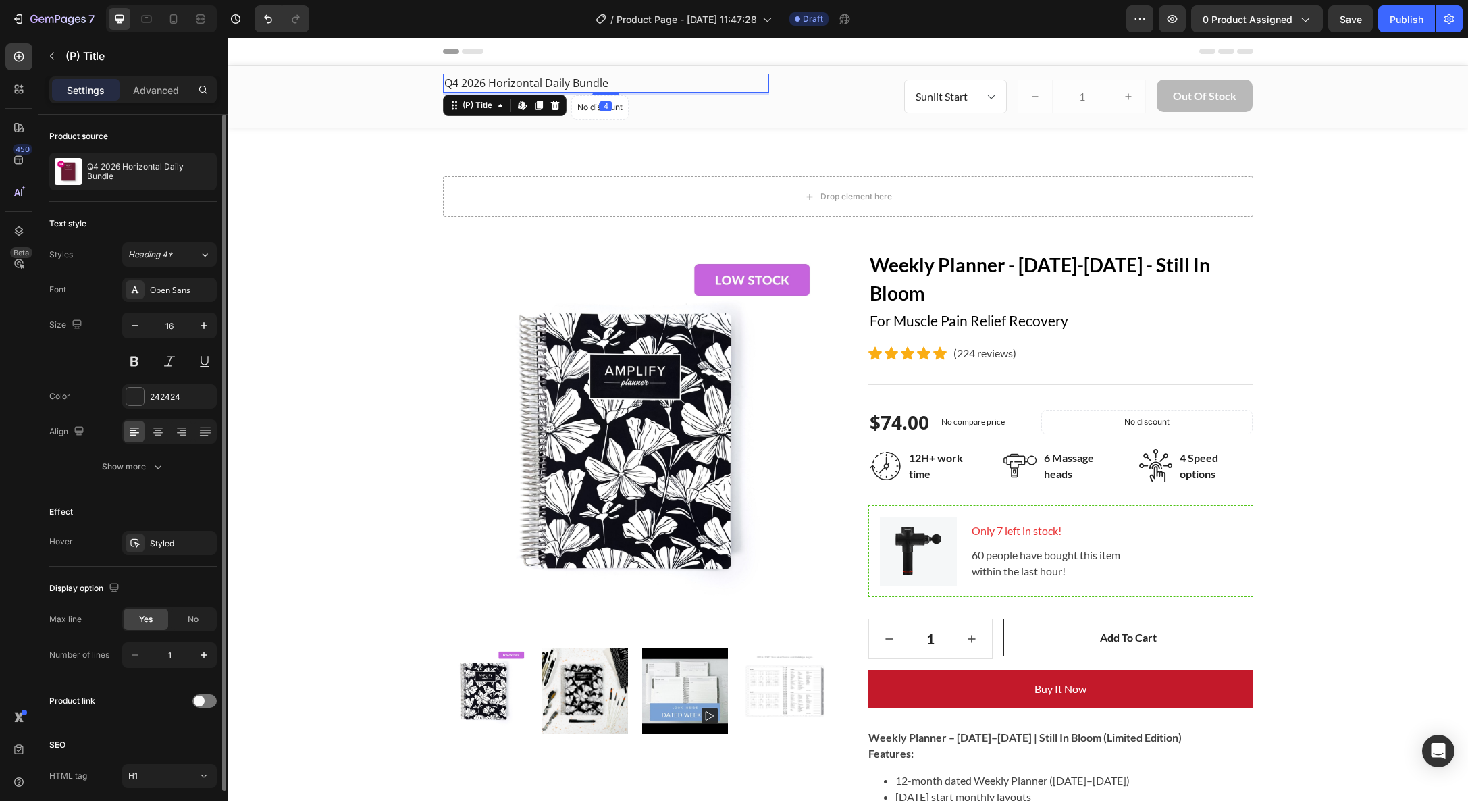
click at [486, 86] on h1 "Q4 2026 Horizontal Daily Bundle" at bounding box center [606, 83] width 326 height 19
click at [201, 172] on icon "button" at bounding box center [203, 171] width 11 height 11
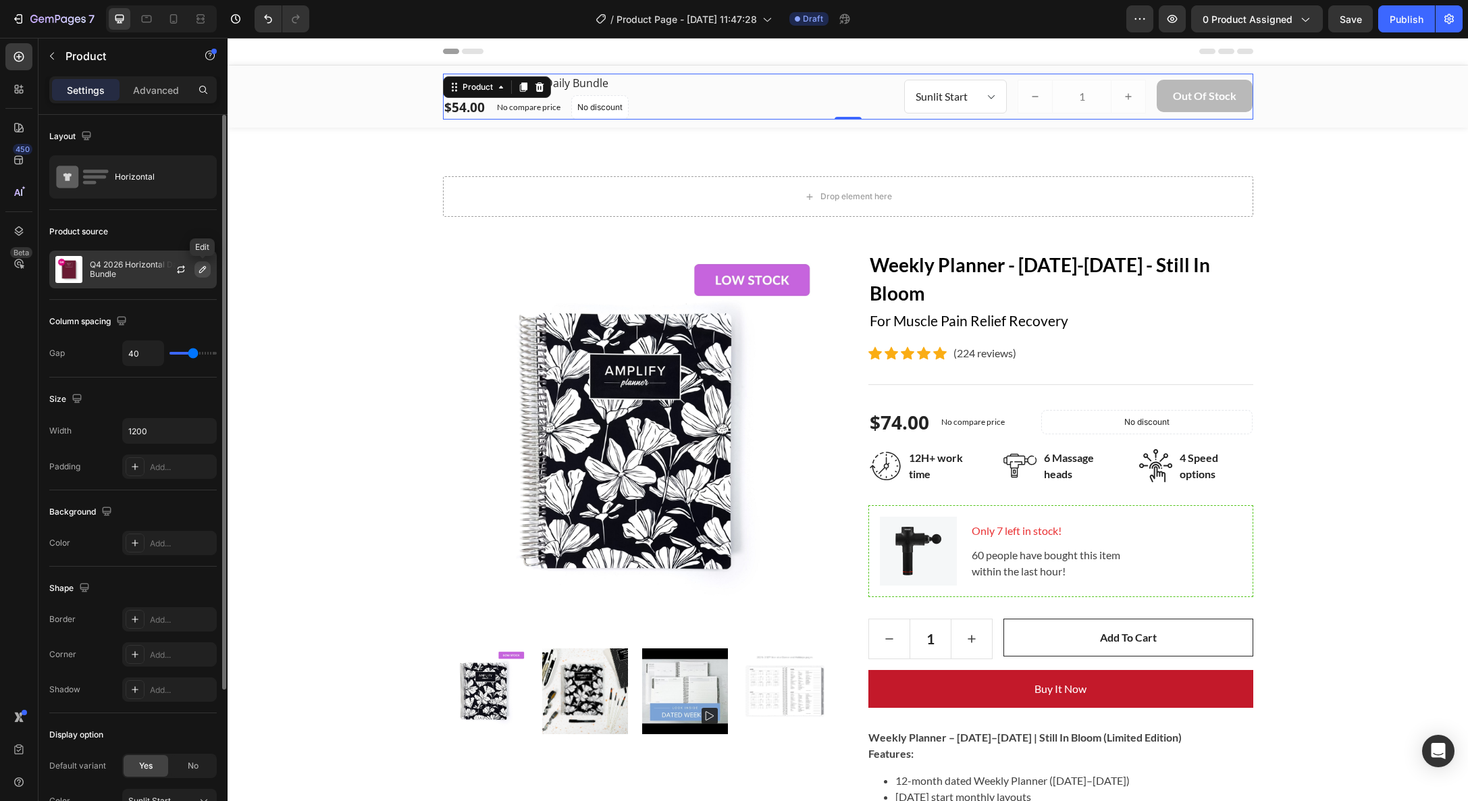
click at [201, 272] on icon "button" at bounding box center [202, 269] width 11 height 11
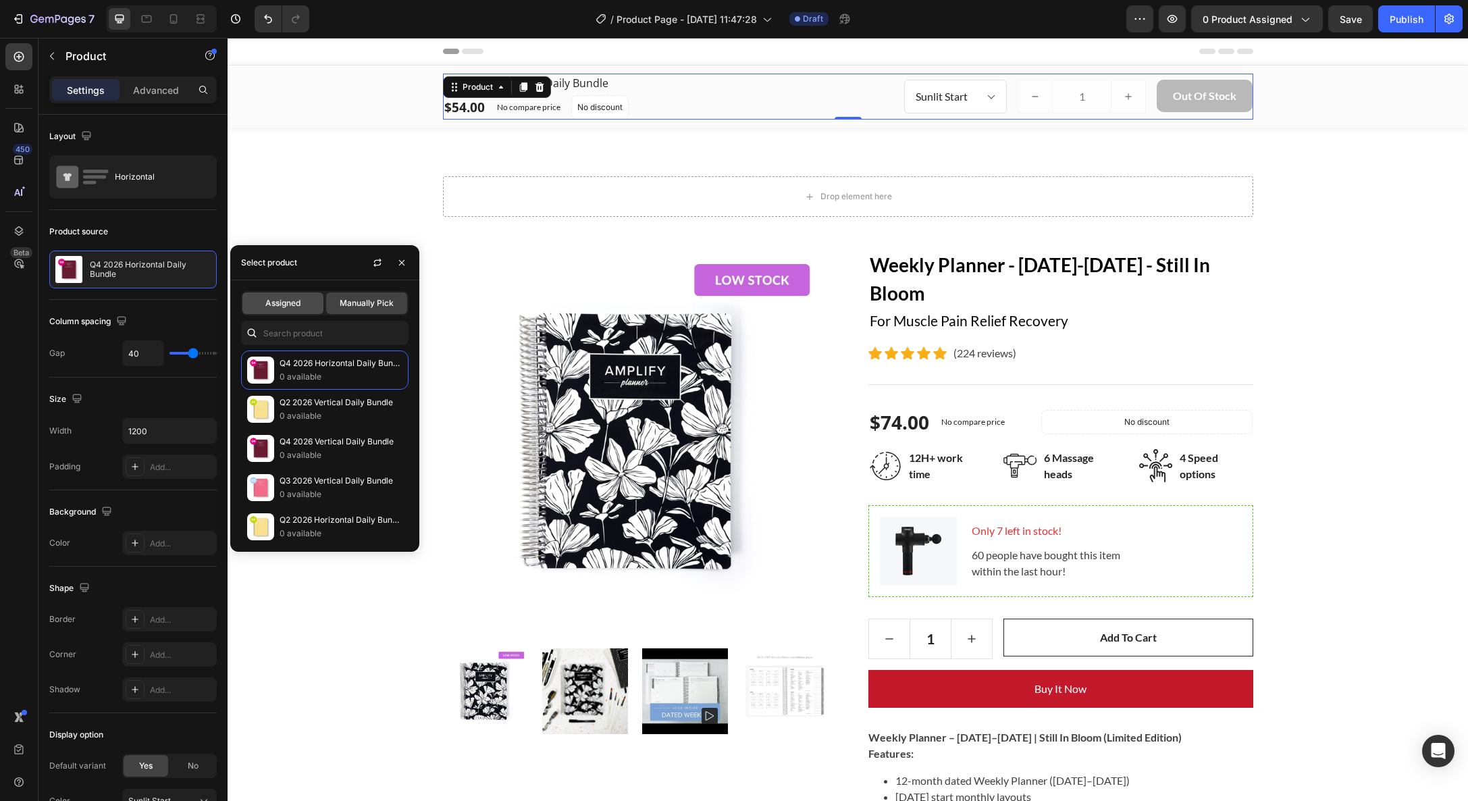
click at [303, 298] on div "Assigned" at bounding box center [282, 303] width 81 height 22
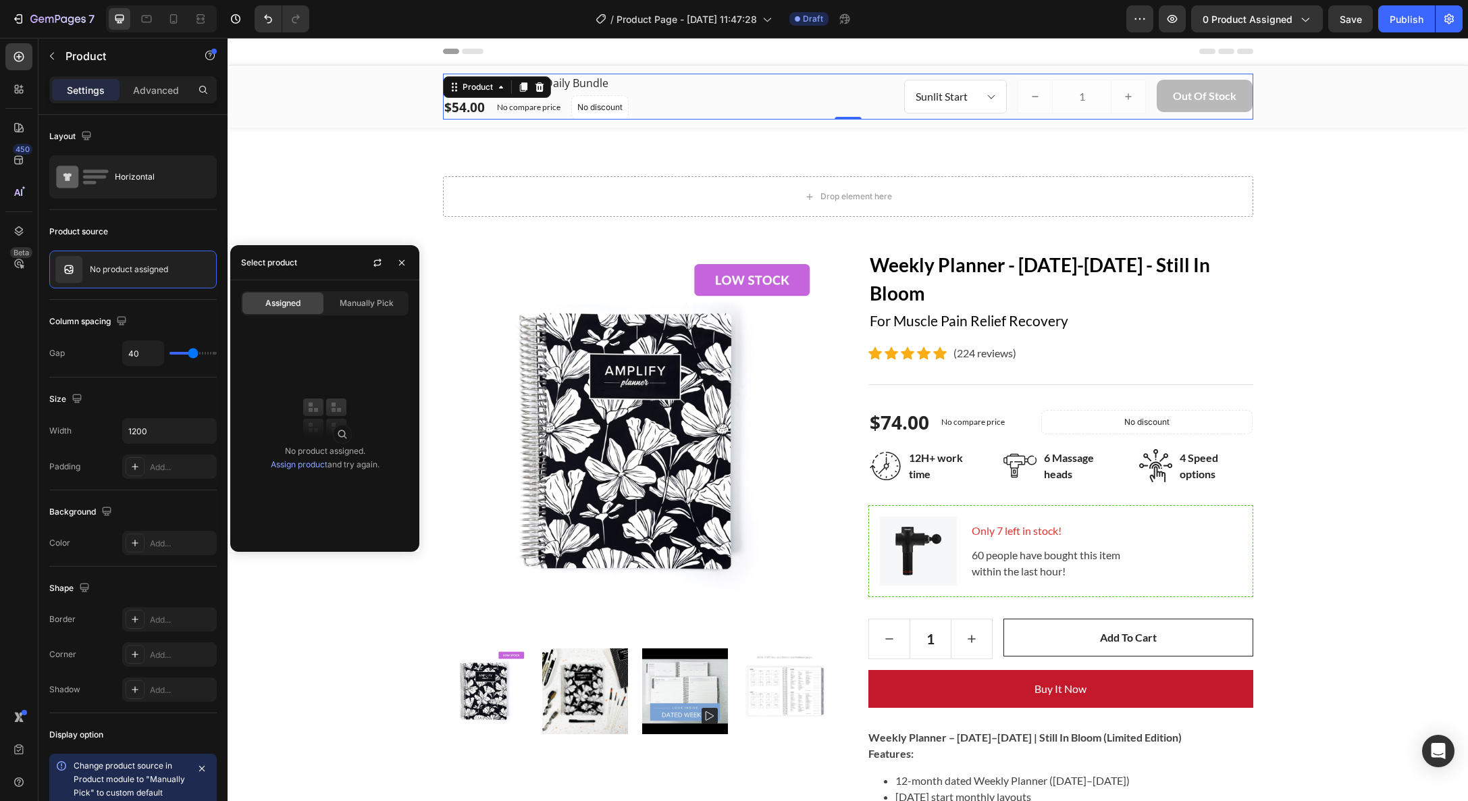
click at [303, 467] on link "Assign product" at bounding box center [299, 464] width 57 height 10
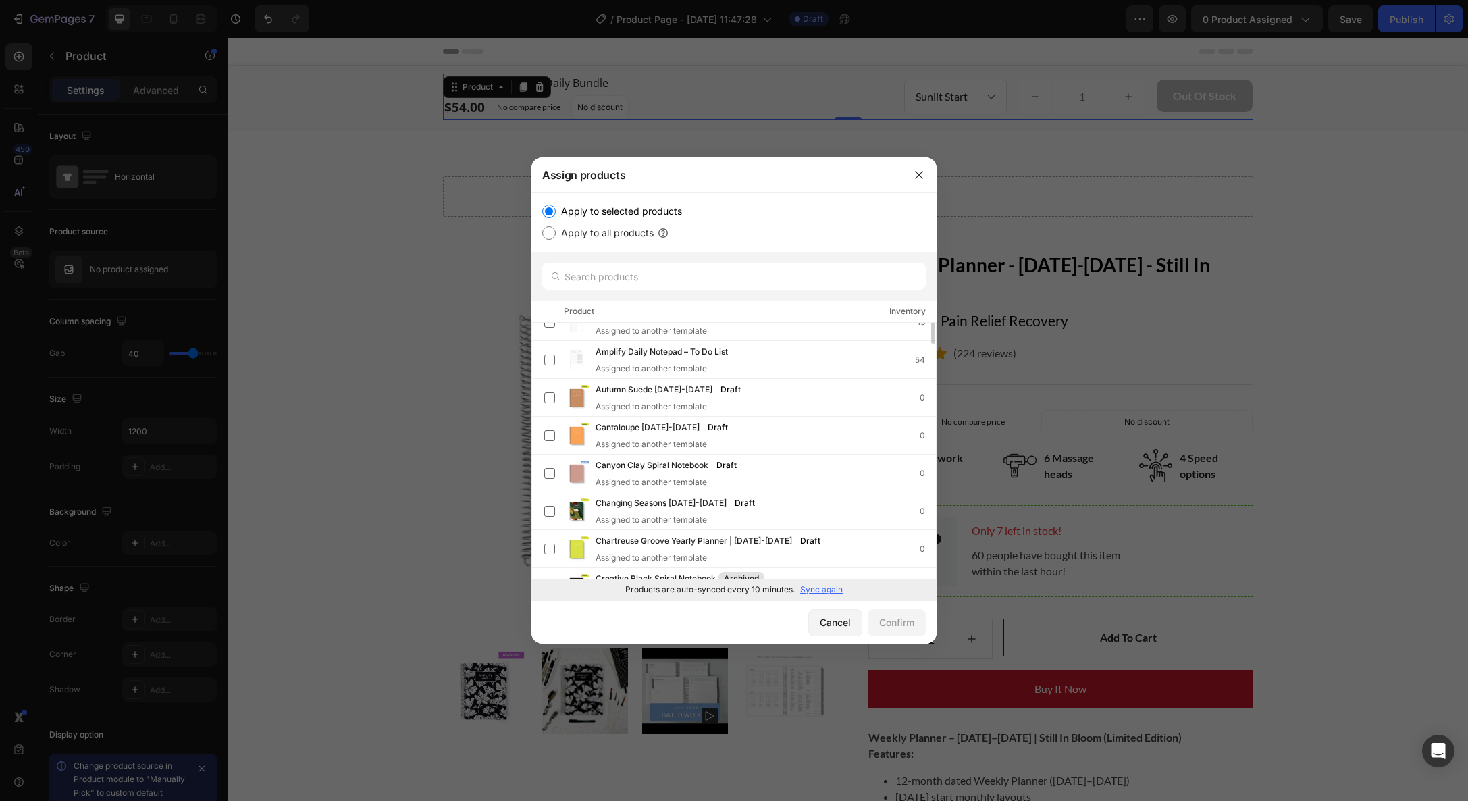
scroll to position [0, 0]
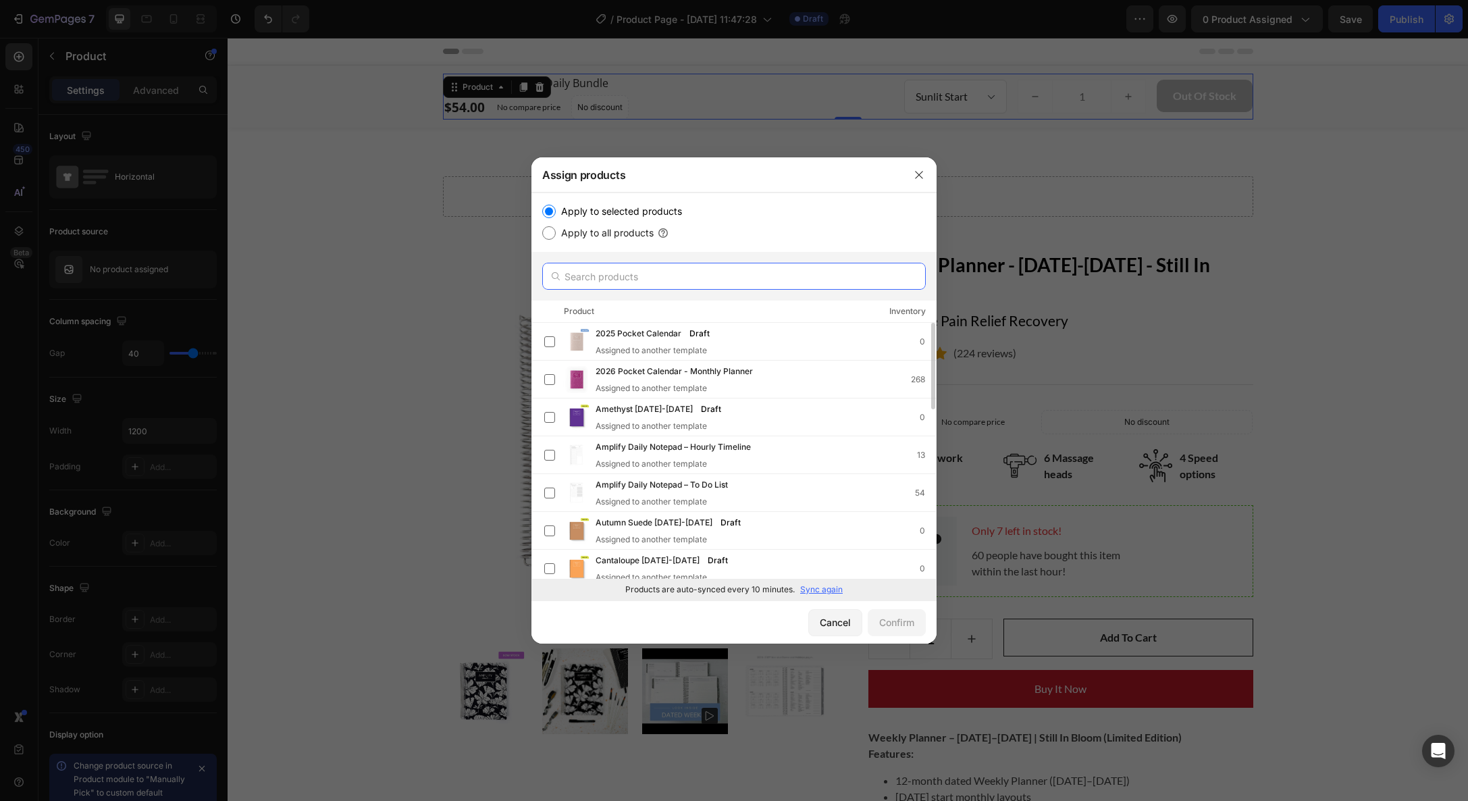
click at [593, 274] on input "text" at bounding box center [734, 276] width 384 height 27
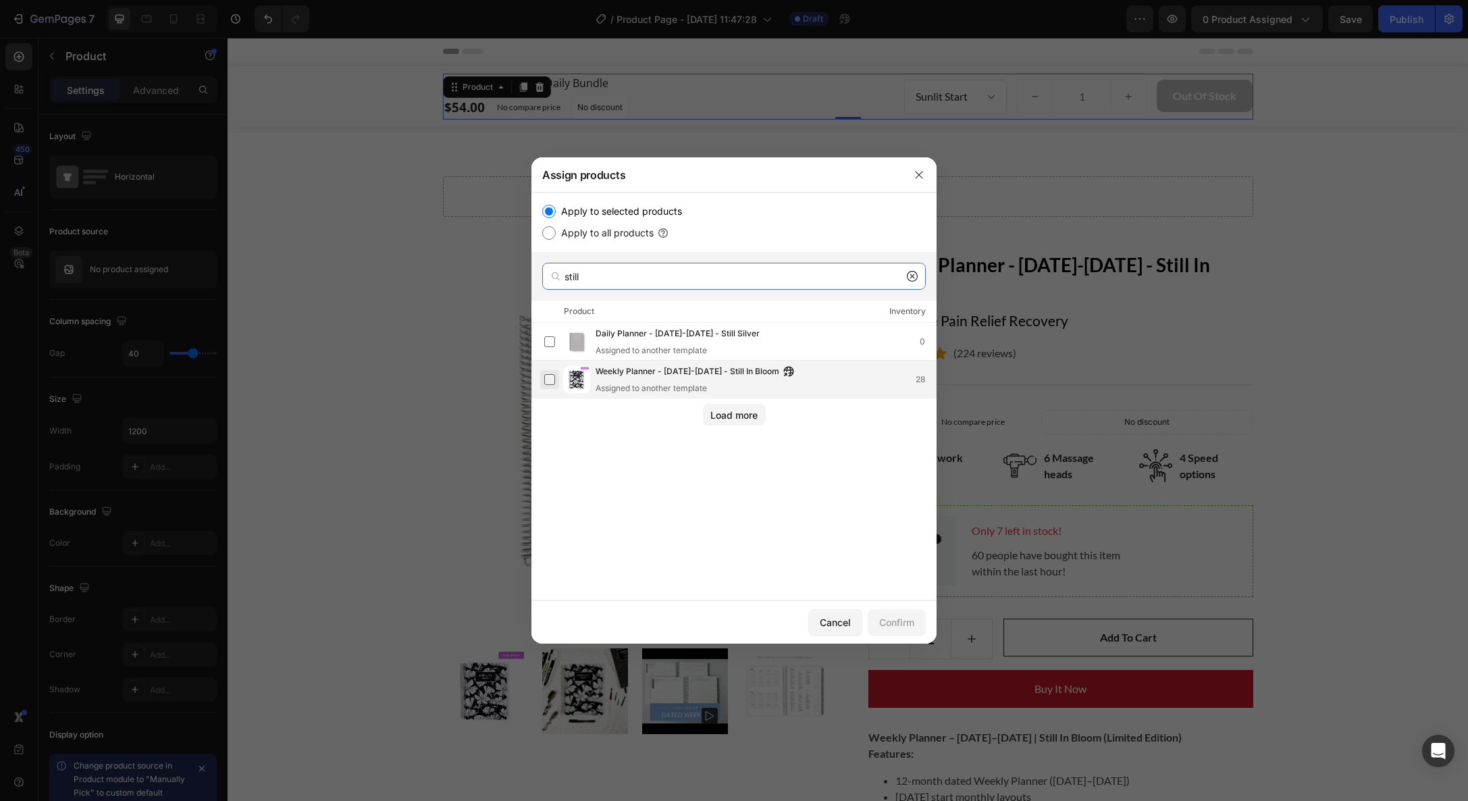
type input "still"
click at [546, 378] on label at bounding box center [549, 379] width 11 height 11
click at [892, 623] on div "Confirm" at bounding box center [896, 622] width 35 height 14
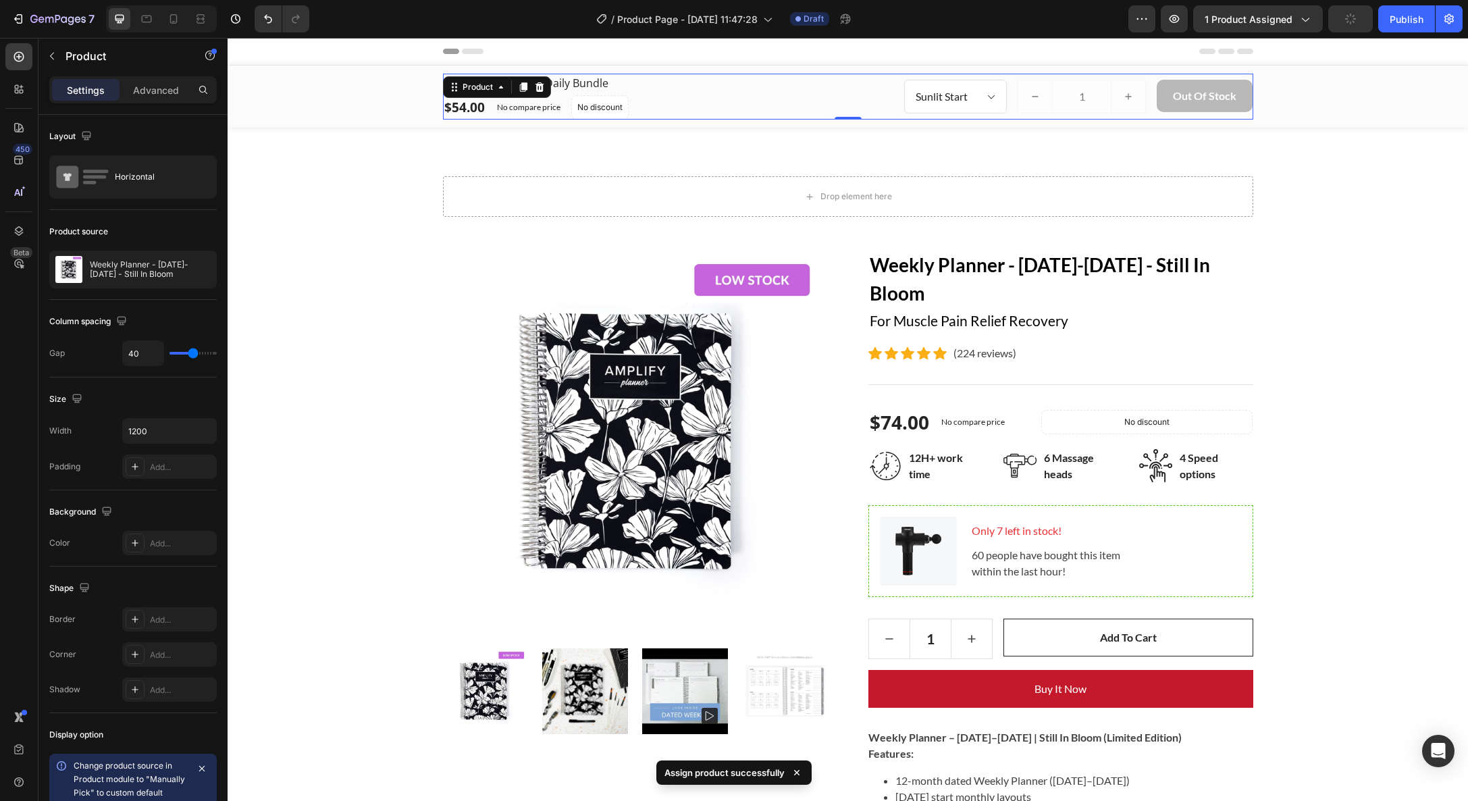
select select "577034234137740193"
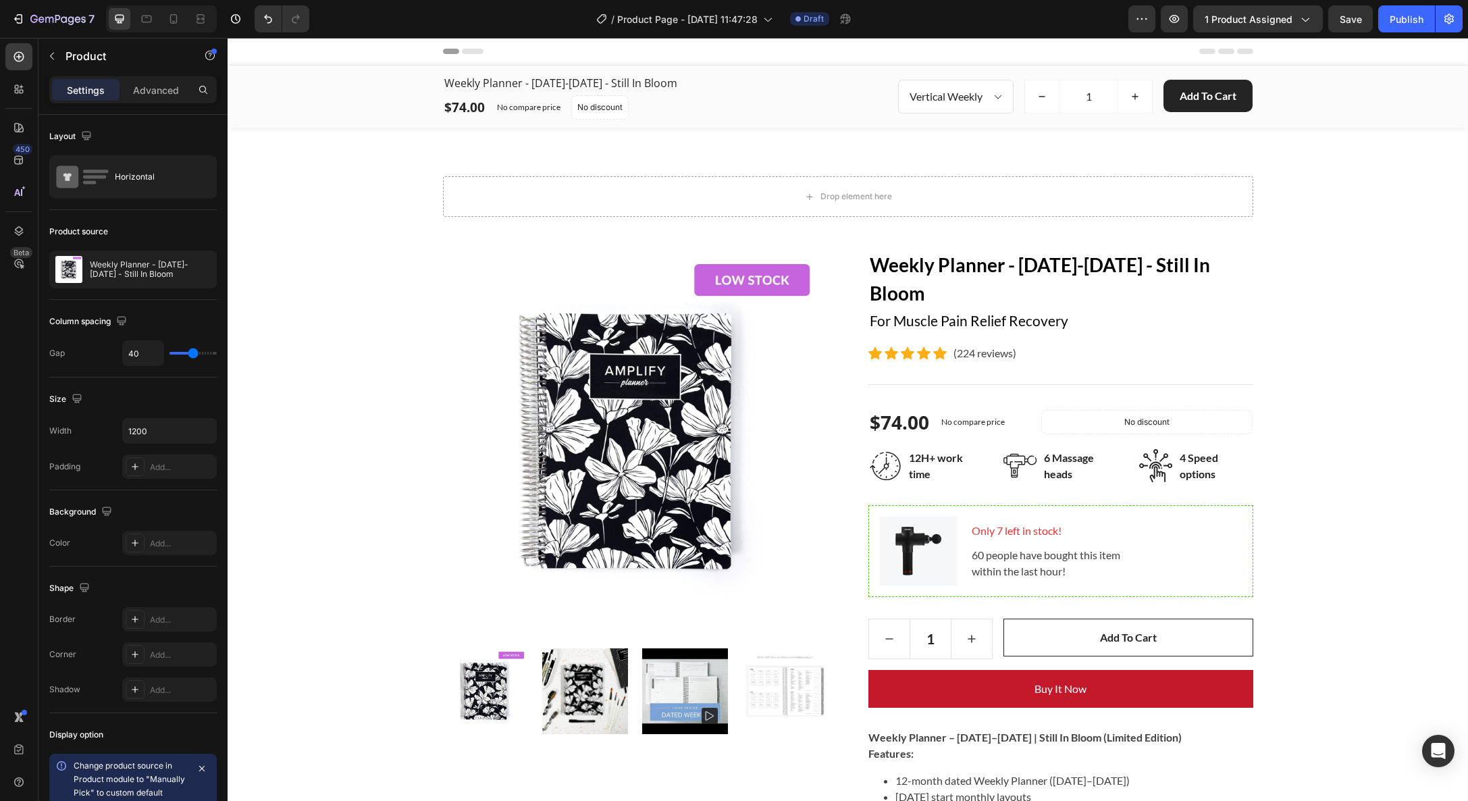
click at [475, 51] on icon at bounding box center [473, 51] width 22 height 5
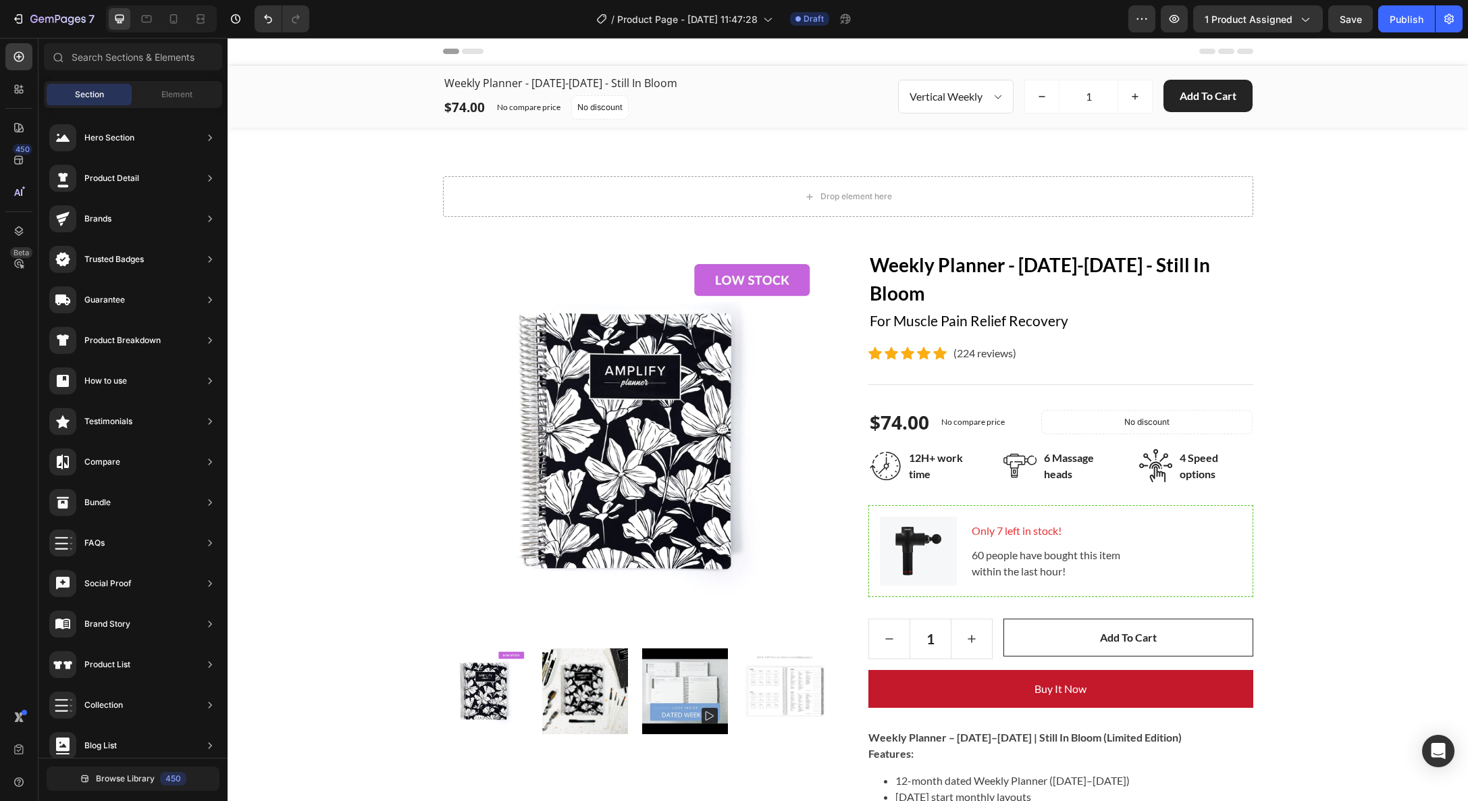
scroll to position [1, 0]
click at [266, 48] on span "Header" at bounding box center [268, 51] width 30 height 14
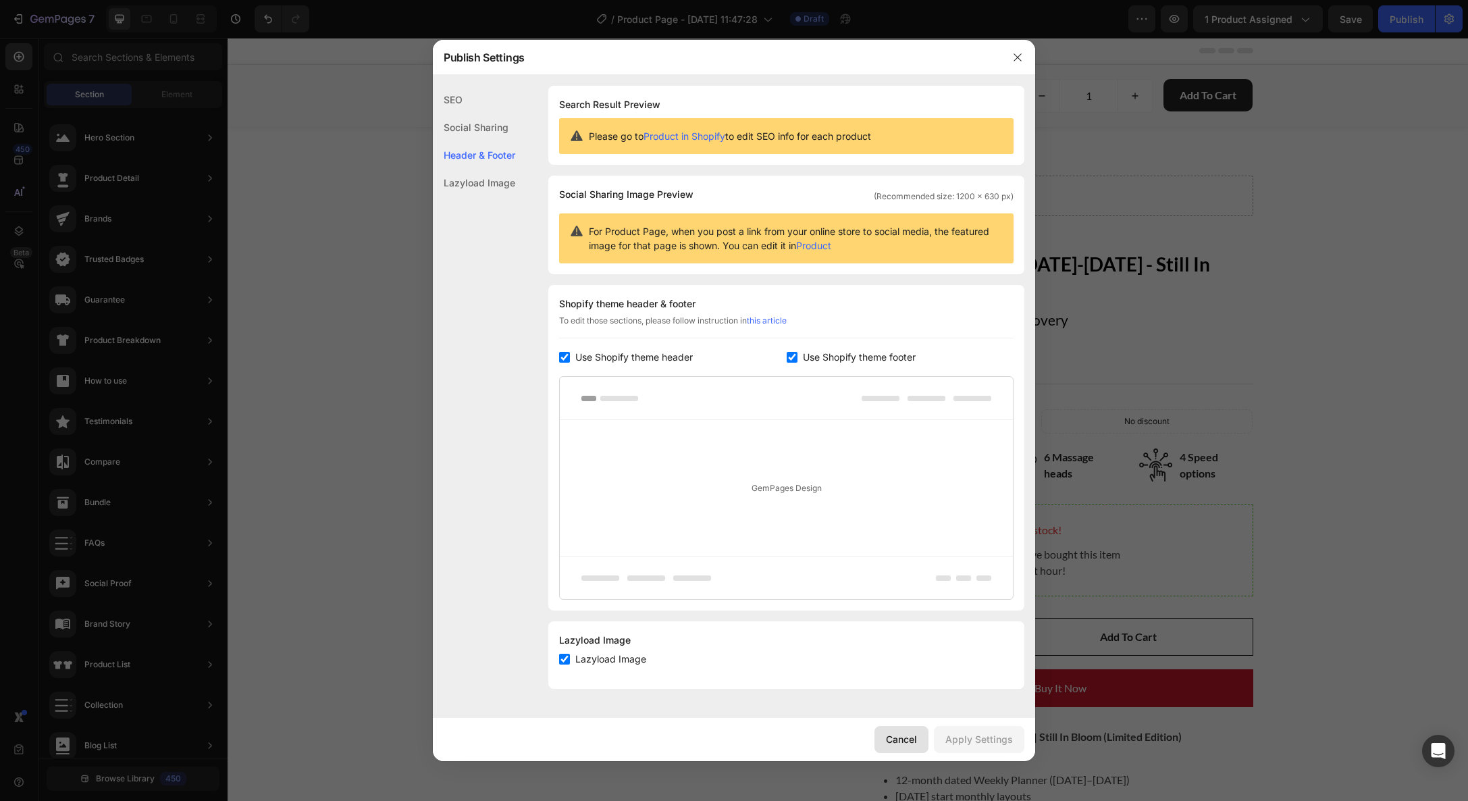
click at [897, 732] on div "Cancel" at bounding box center [901, 739] width 31 height 14
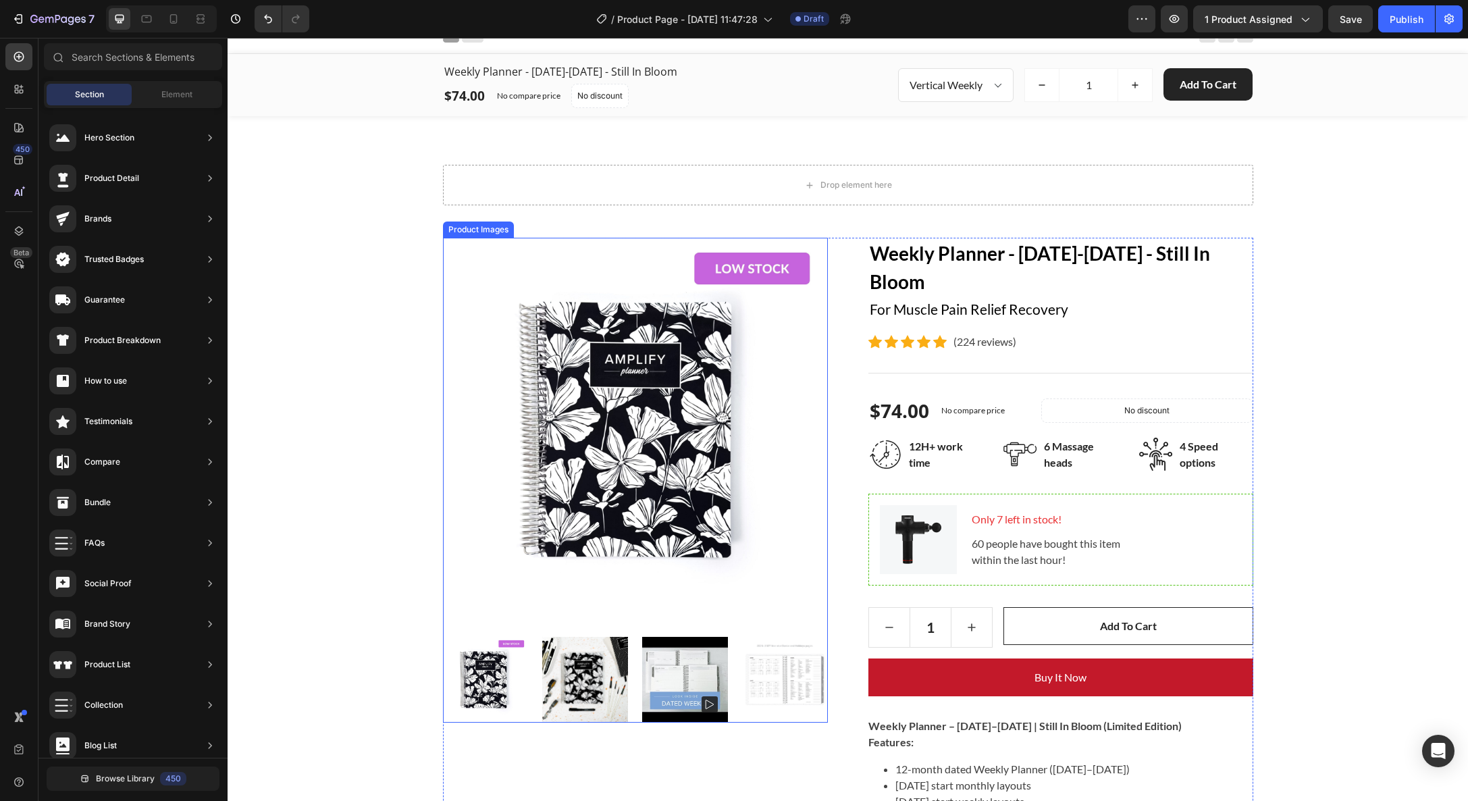
scroll to position [0, 0]
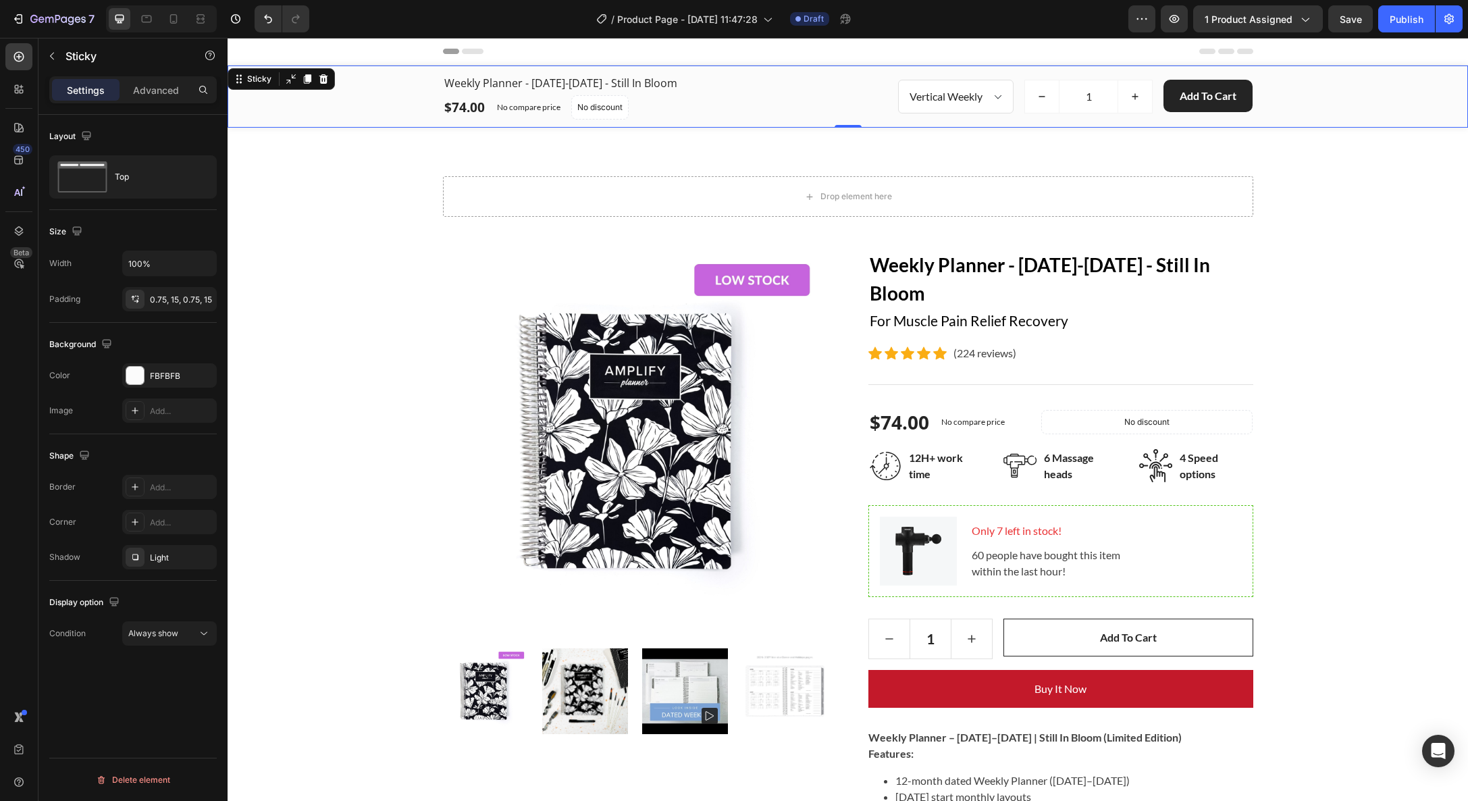
click at [333, 111] on div "Weekly Planner - January-December 2026 - Still In Bloom (P) Title $74.00 (P) Pr…" at bounding box center [848, 97] width 1220 height 46
click at [137, 373] on div at bounding box center [135, 376] width 18 height 18
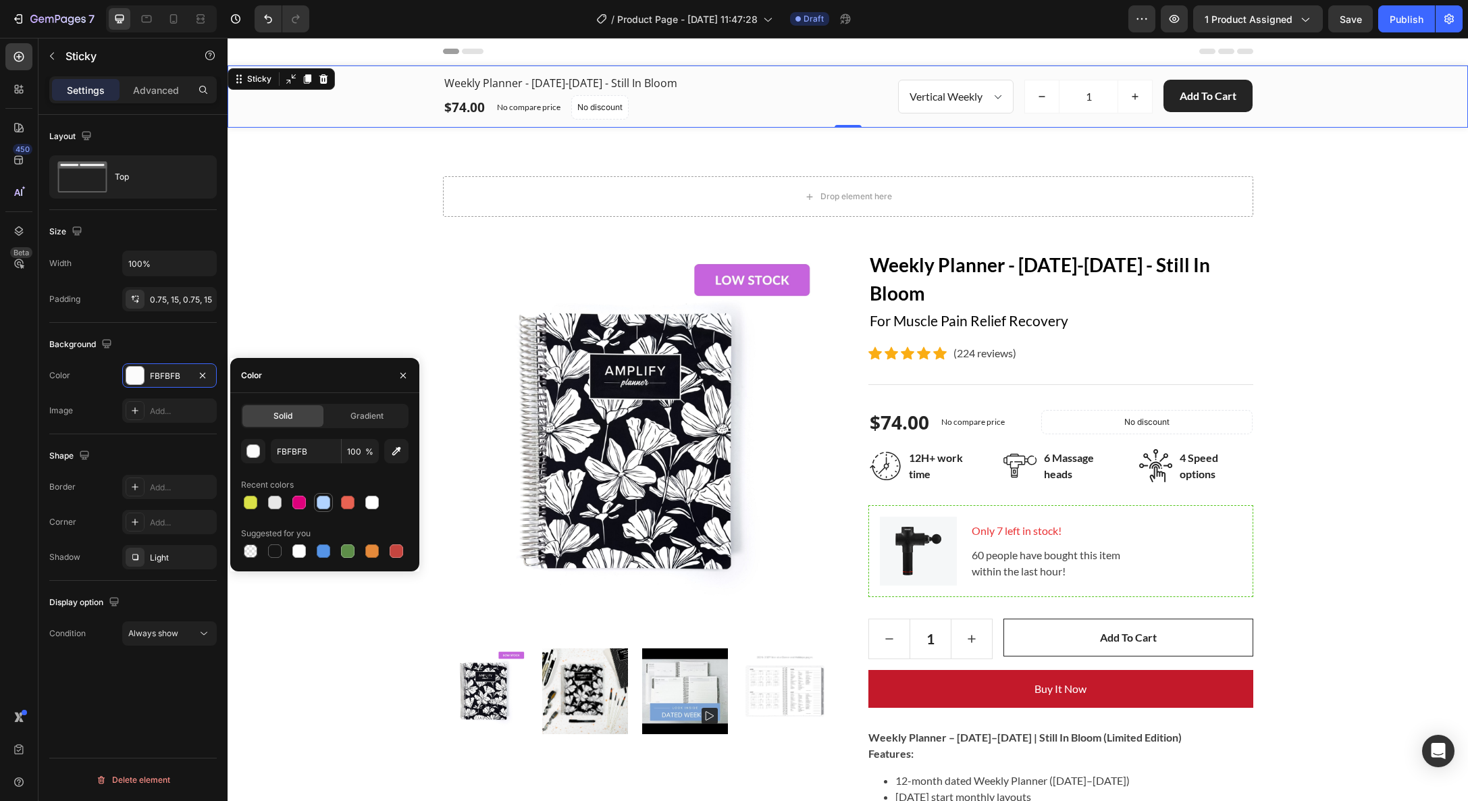
click at [320, 505] on div at bounding box center [324, 503] width 14 height 14
type input "B1D3FF"
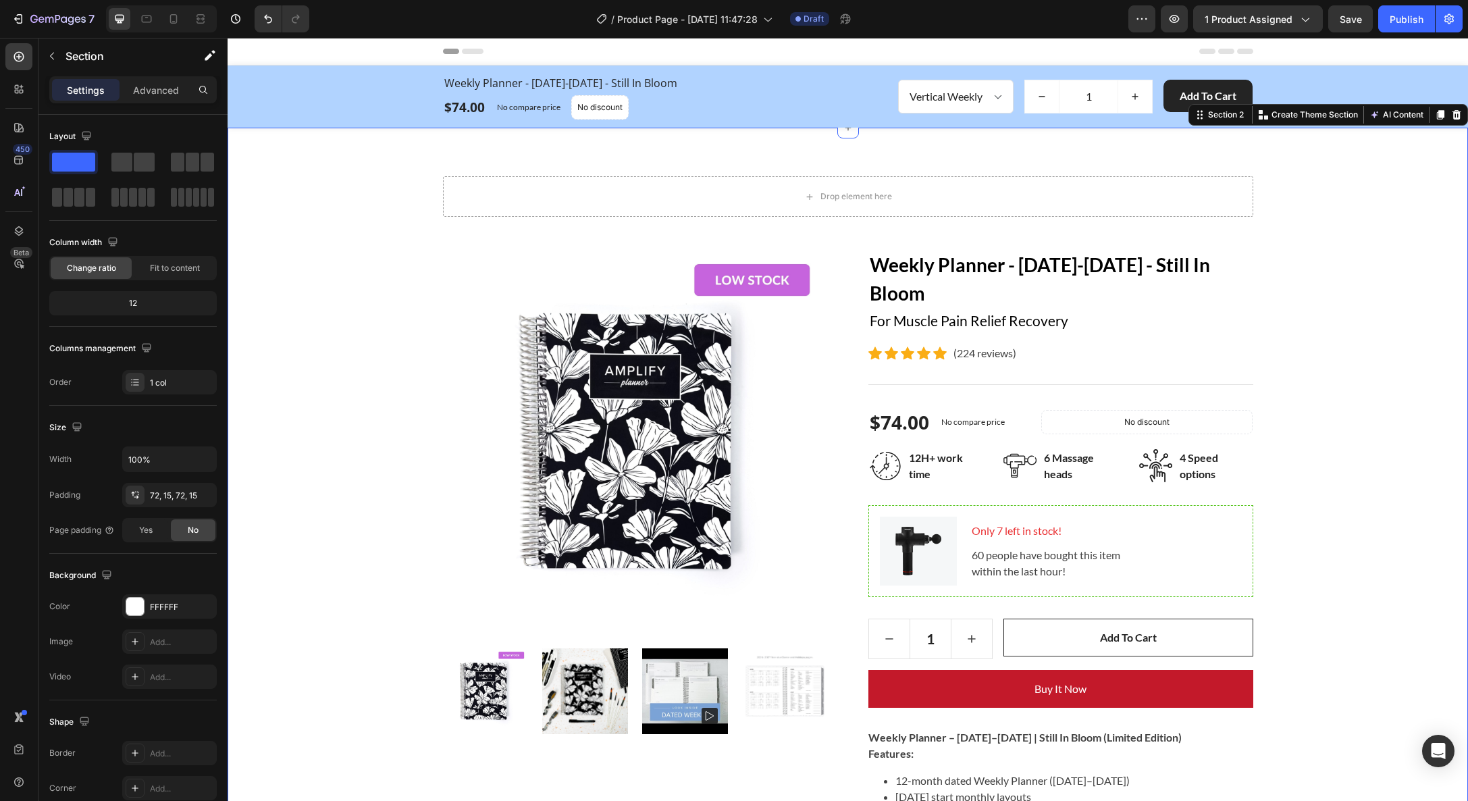
click at [438, 284] on div "Drop element here Row Product Images Weekly Planner - [DATE]-[DATE] - Still In …" at bounding box center [848, 752] width 1220 height 1153
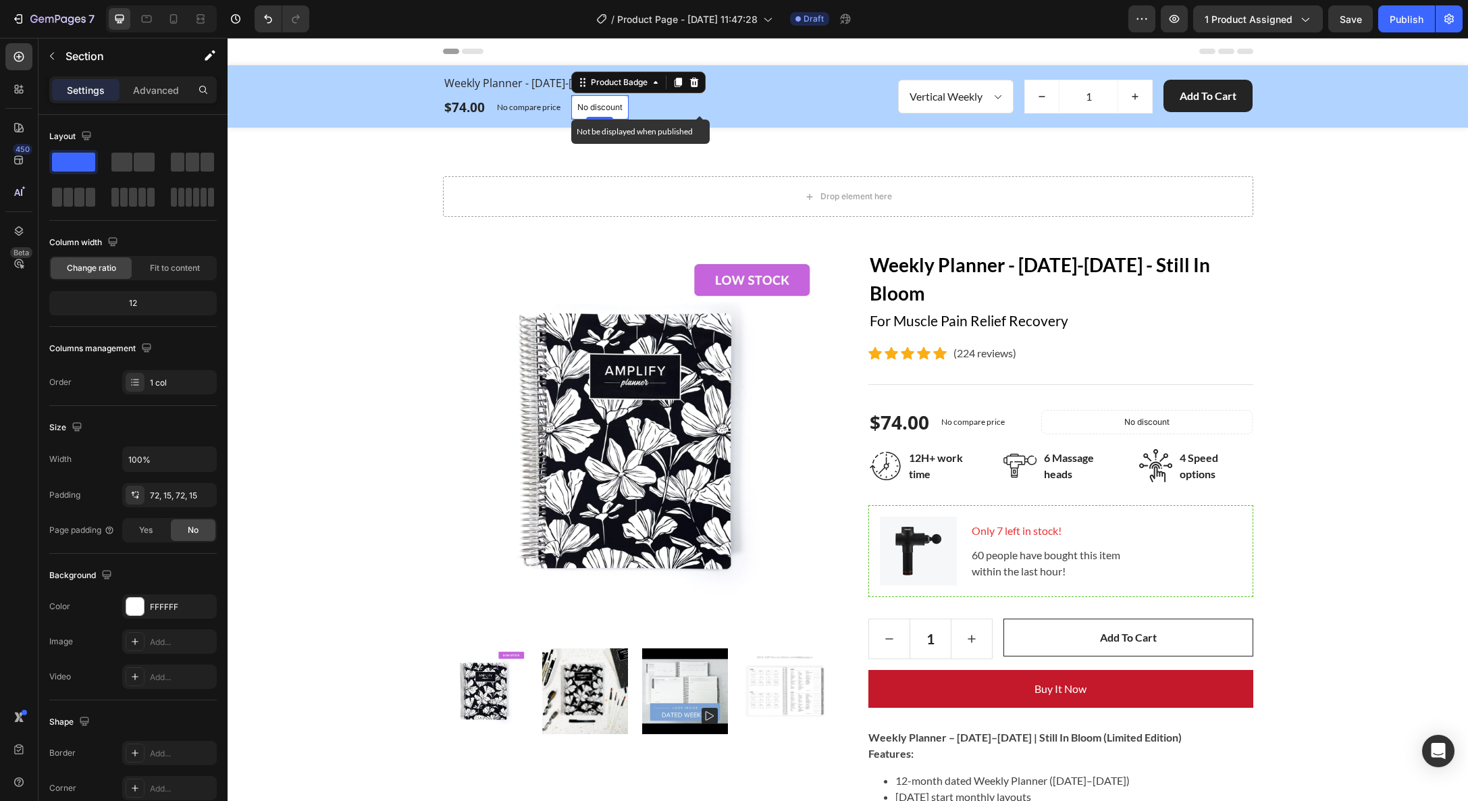
click at [602, 107] on p "No discount" at bounding box center [599, 107] width 45 height 12
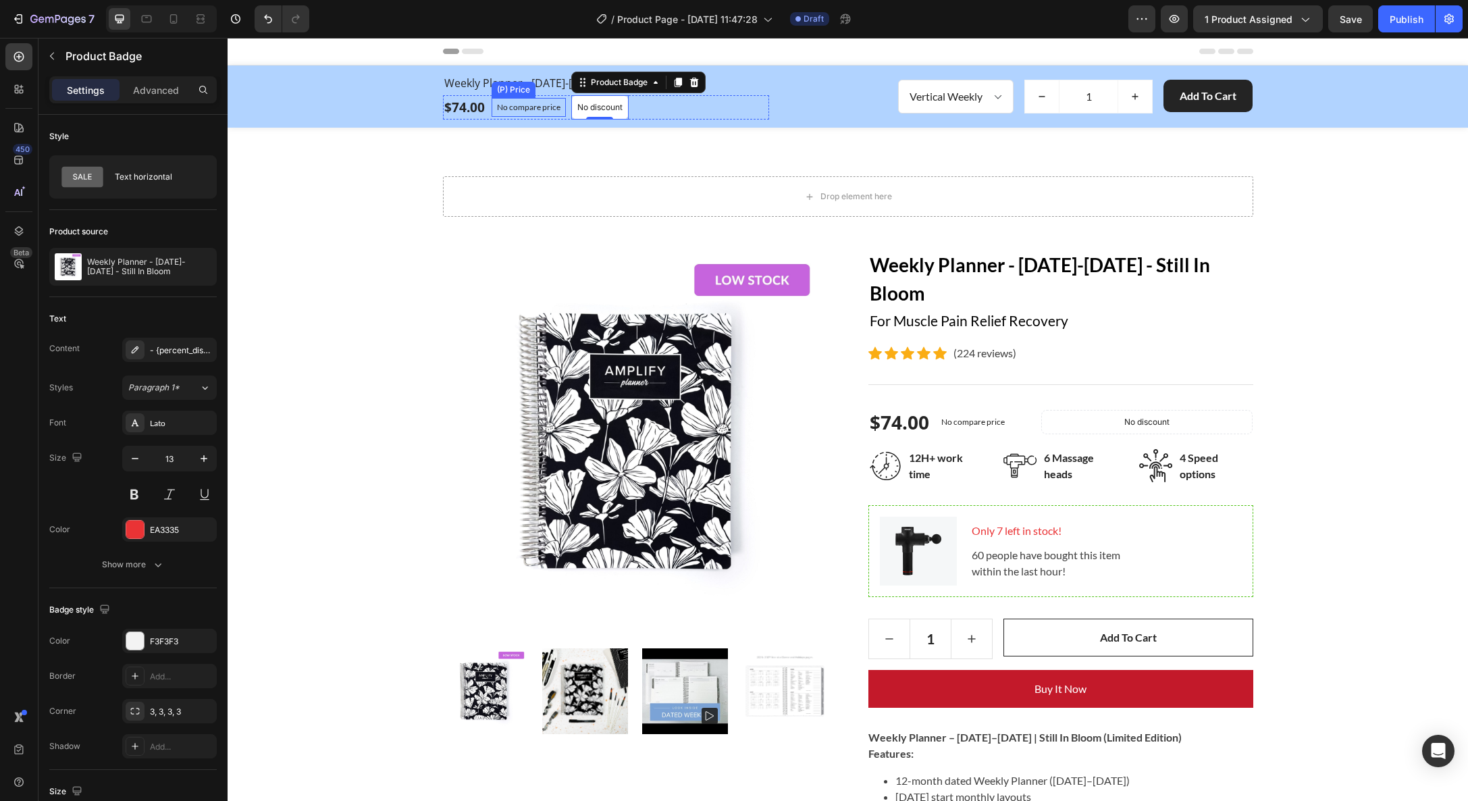
click at [509, 109] on p "No compare price" at bounding box center [528, 107] width 63 height 8
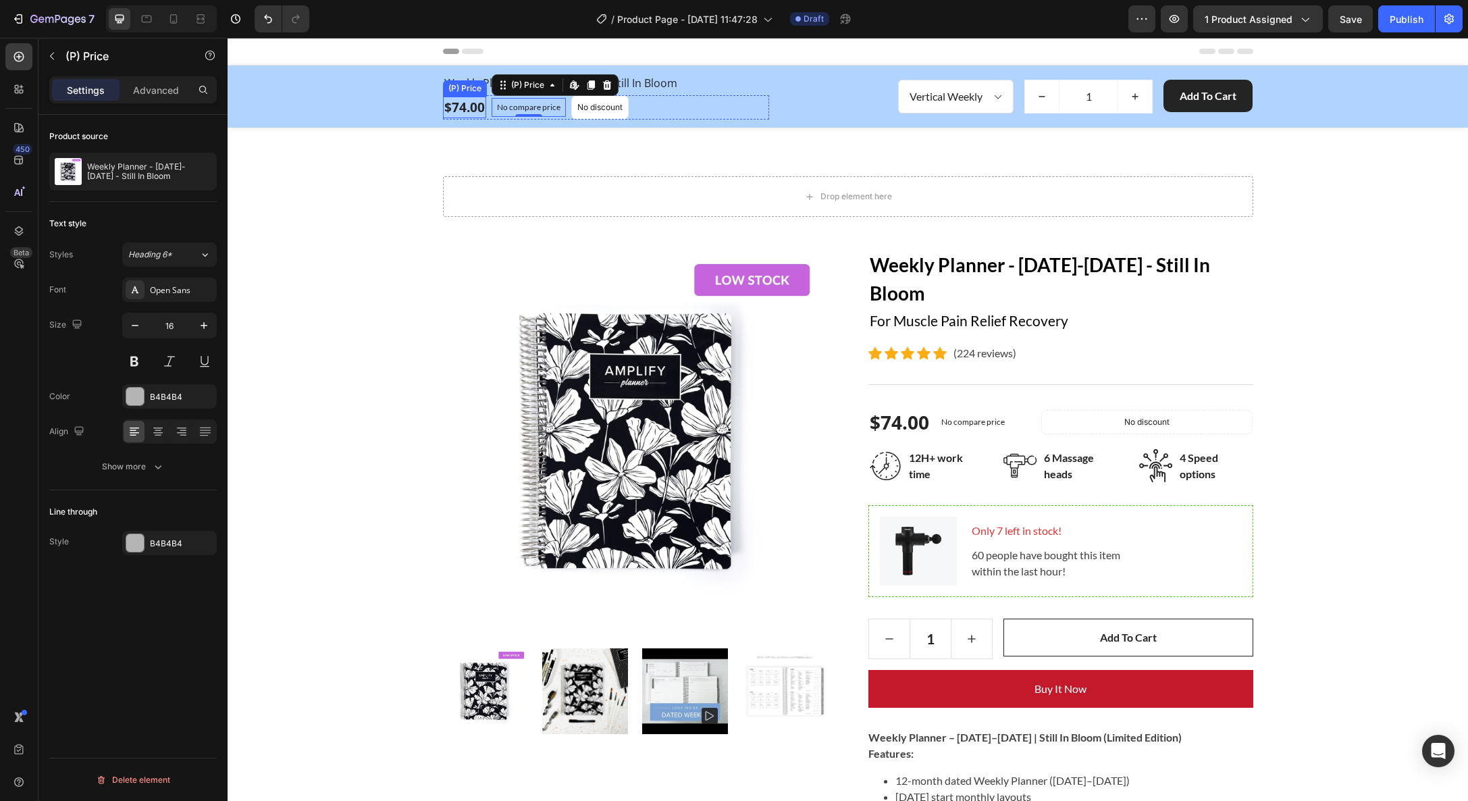
click at [467, 109] on div "$74.00" at bounding box center [464, 108] width 43 height 22
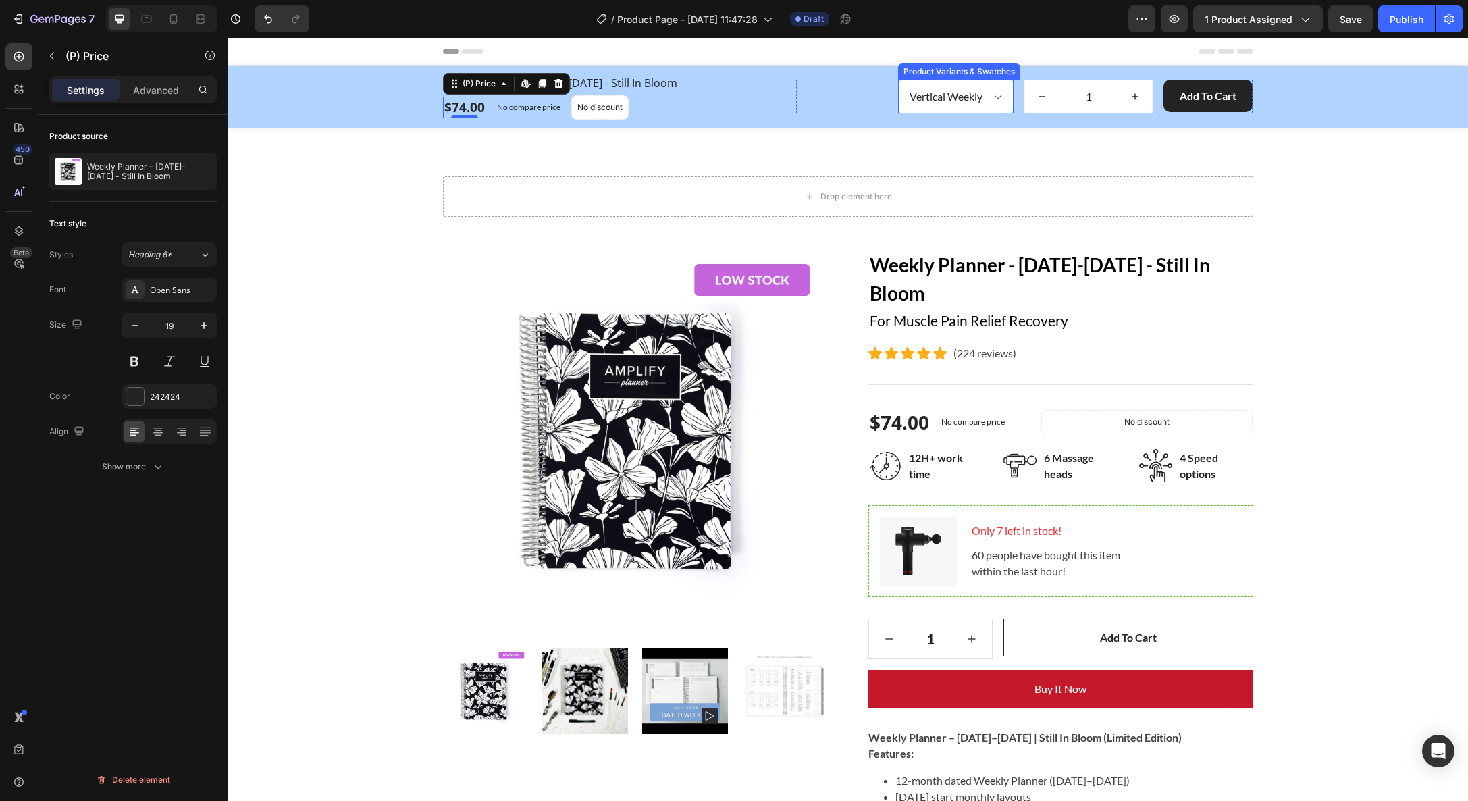
click at [992, 95] on select "Horizontal Weekly Vertical Weekly" at bounding box center [955, 97] width 115 height 34
select select "577034234138002337"
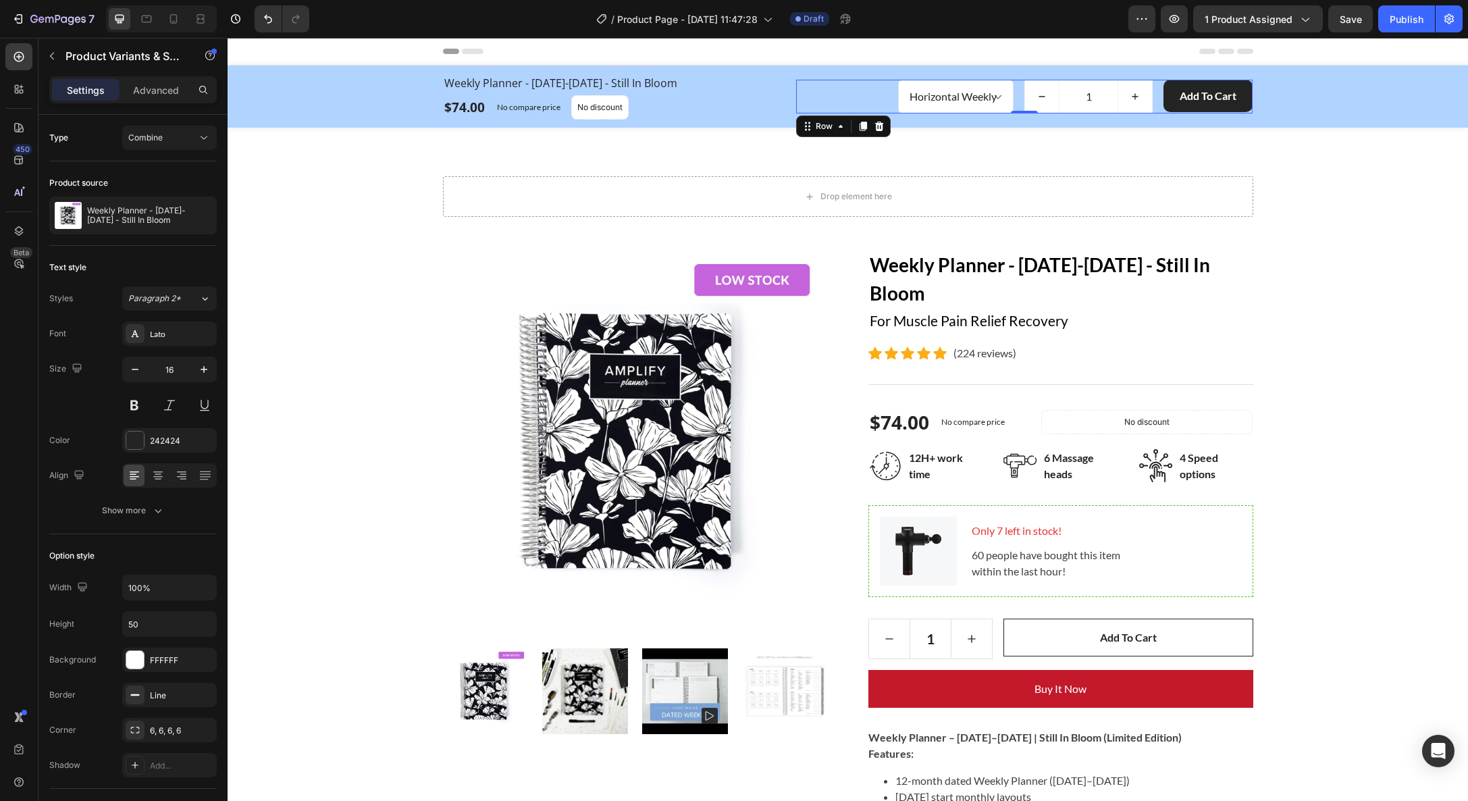
click at [873, 101] on div "Horizontal Weekly Vertical Weekly Product Variants & Swatches 1 (P) Quantity Ad…" at bounding box center [1024, 97] width 457 height 34
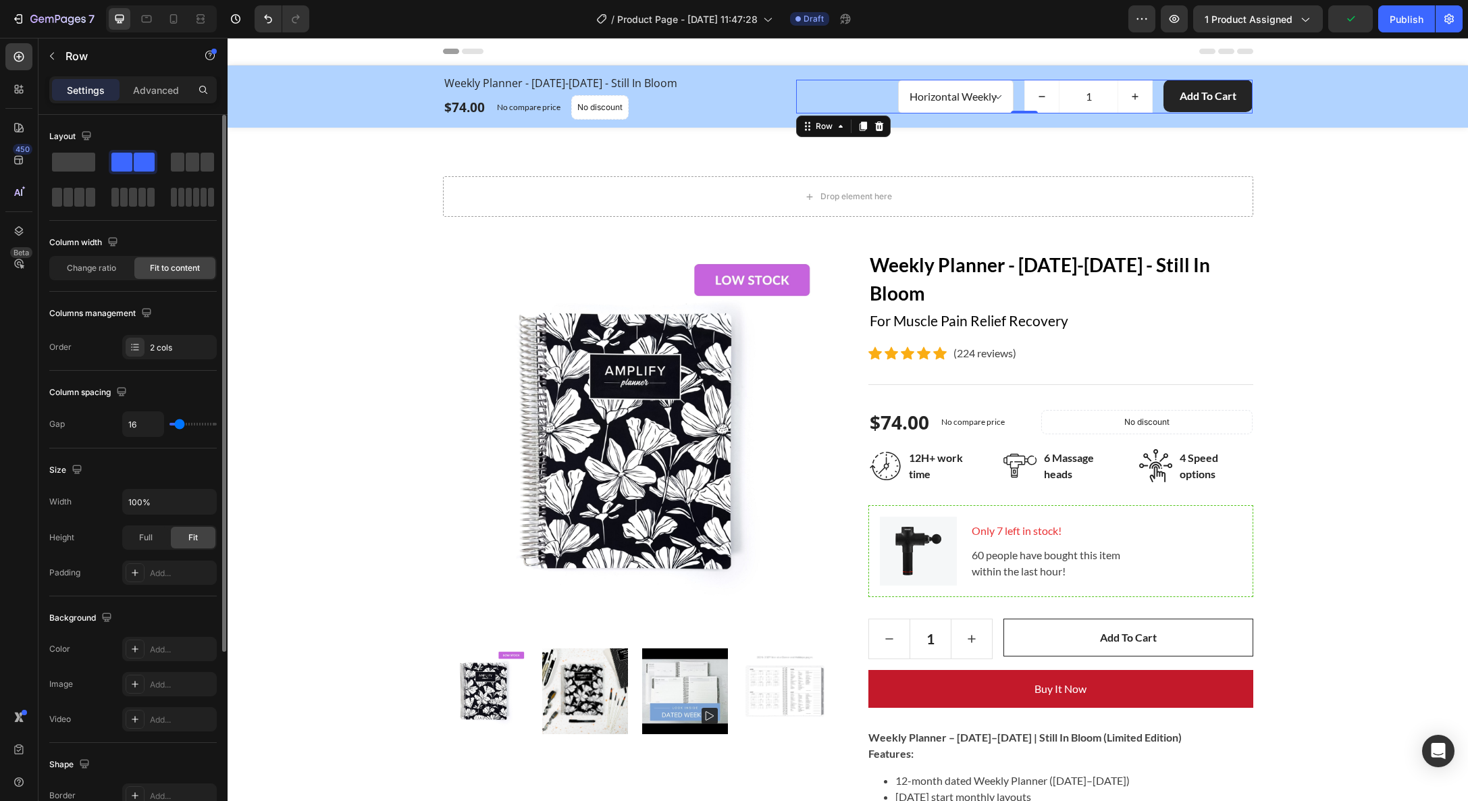
scroll to position [253, 0]
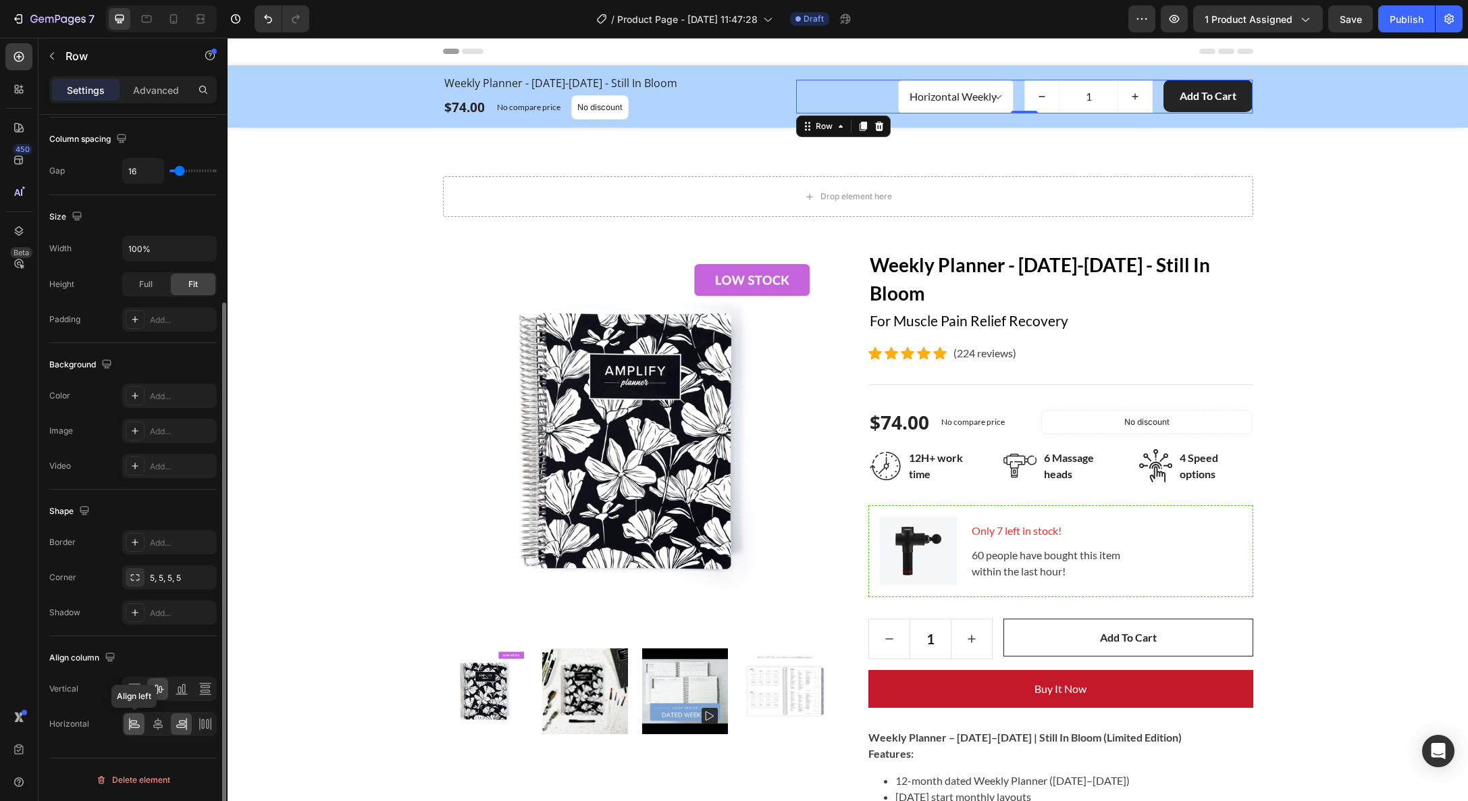
click at [137, 725] on icon at bounding box center [134, 726] width 9 height 3
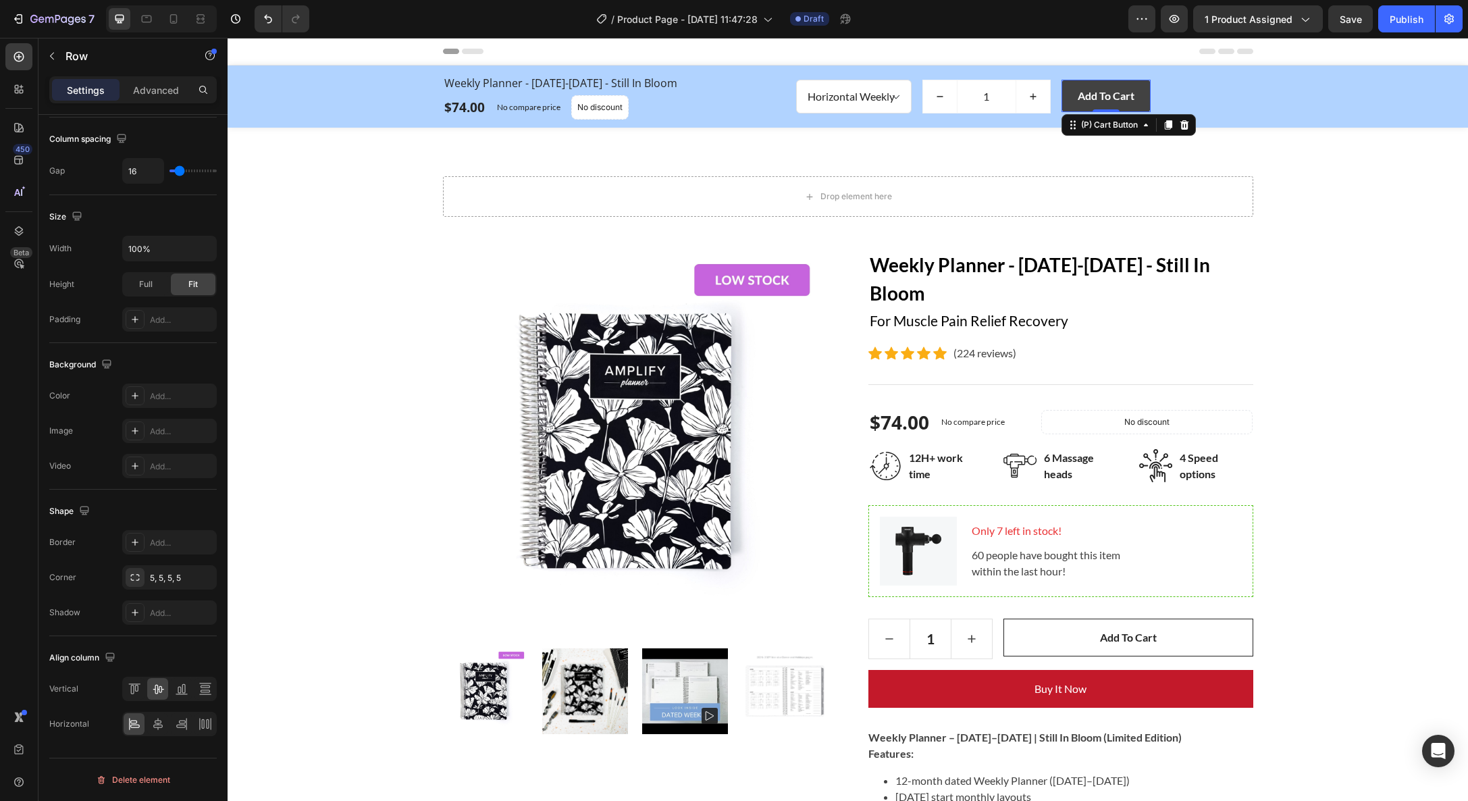
click at [1147, 103] on button "Add to Cart" at bounding box center [1106, 96] width 89 height 32
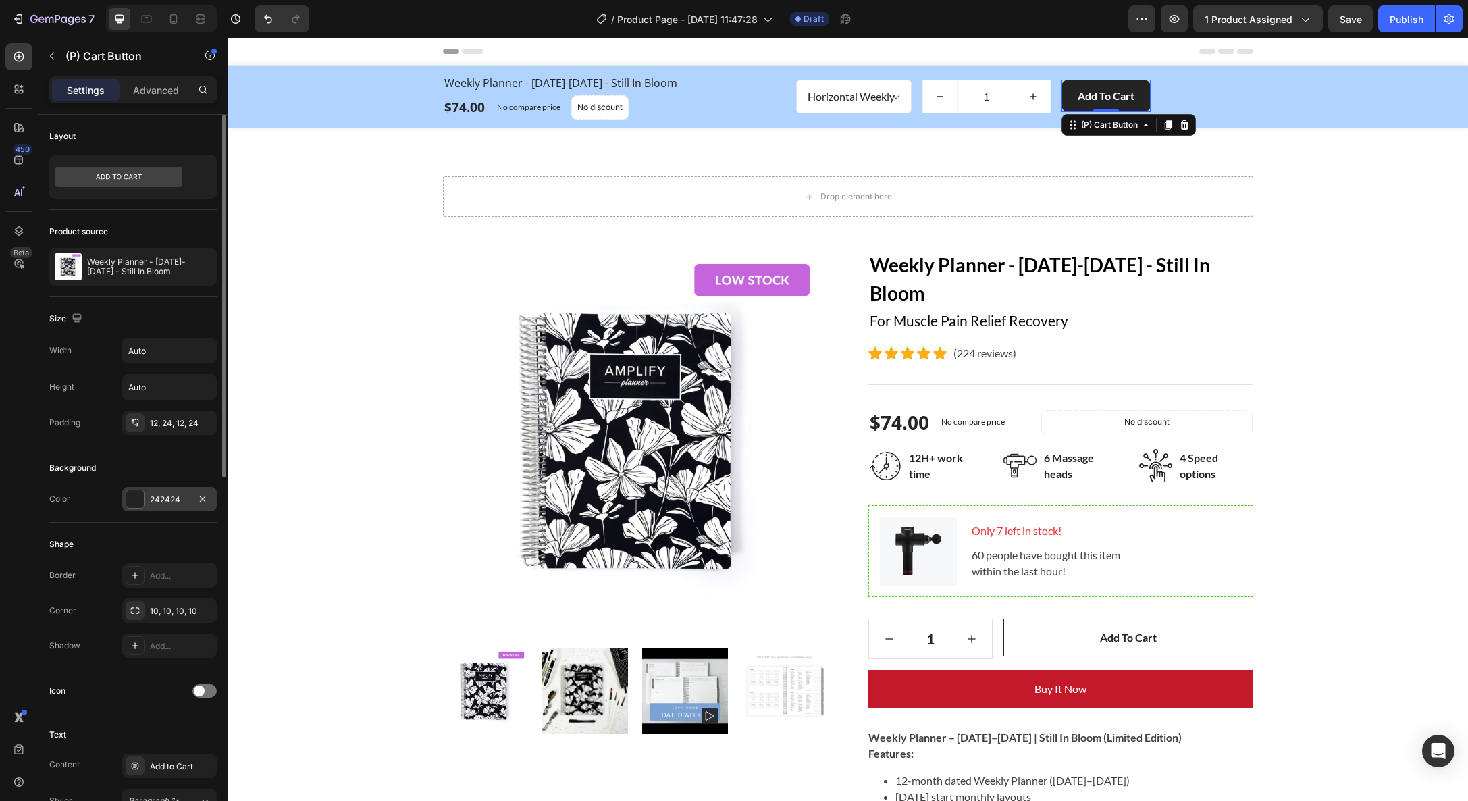
click at [134, 500] on div at bounding box center [135, 499] width 18 height 18
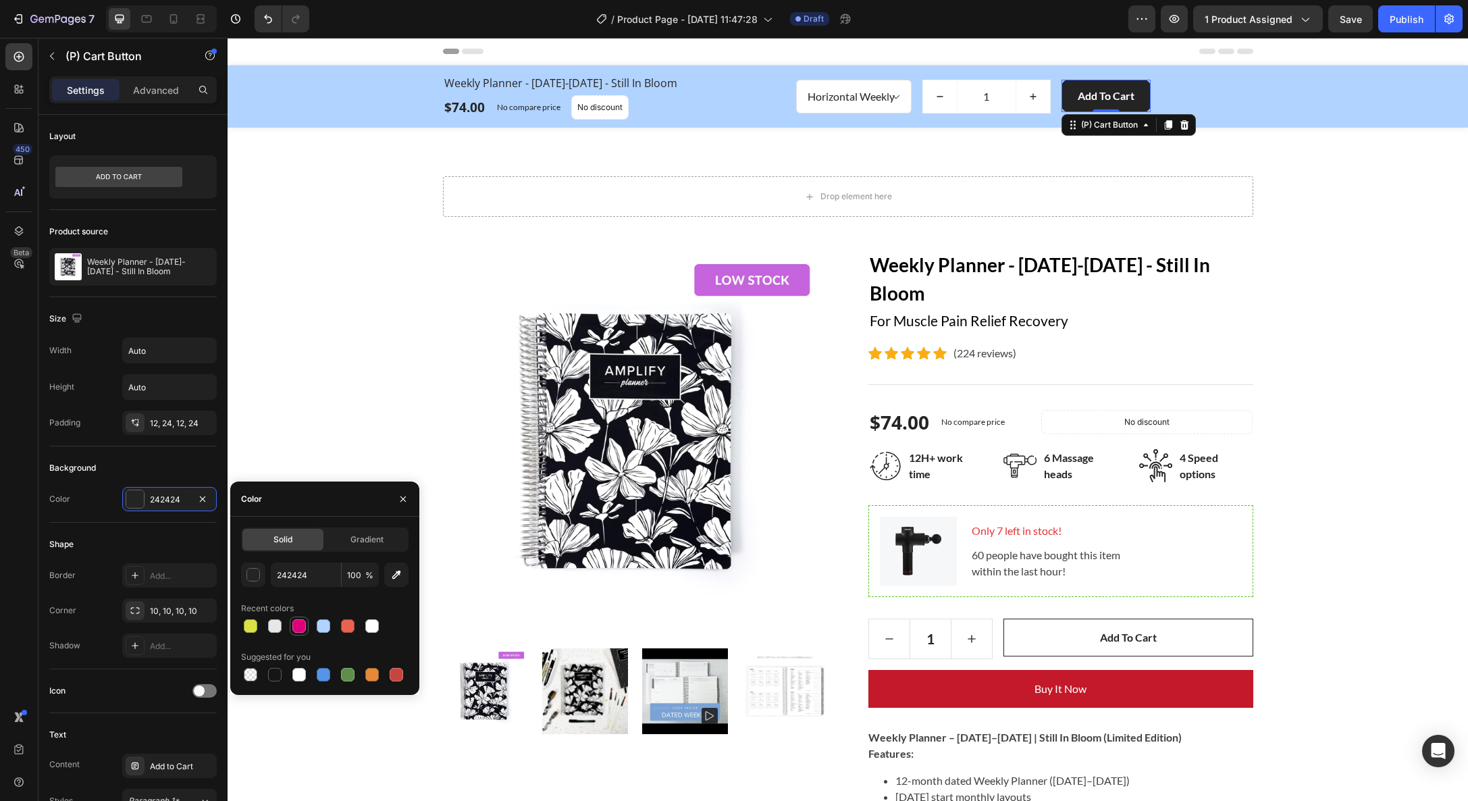
click at [301, 631] on div at bounding box center [299, 626] width 14 height 14
type input "DE007C"
click at [304, 463] on div "Drop element here Row Product Images Weekly Planner - [DATE]-[DATE] - Still In …" at bounding box center [848, 752] width 1220 height 1153
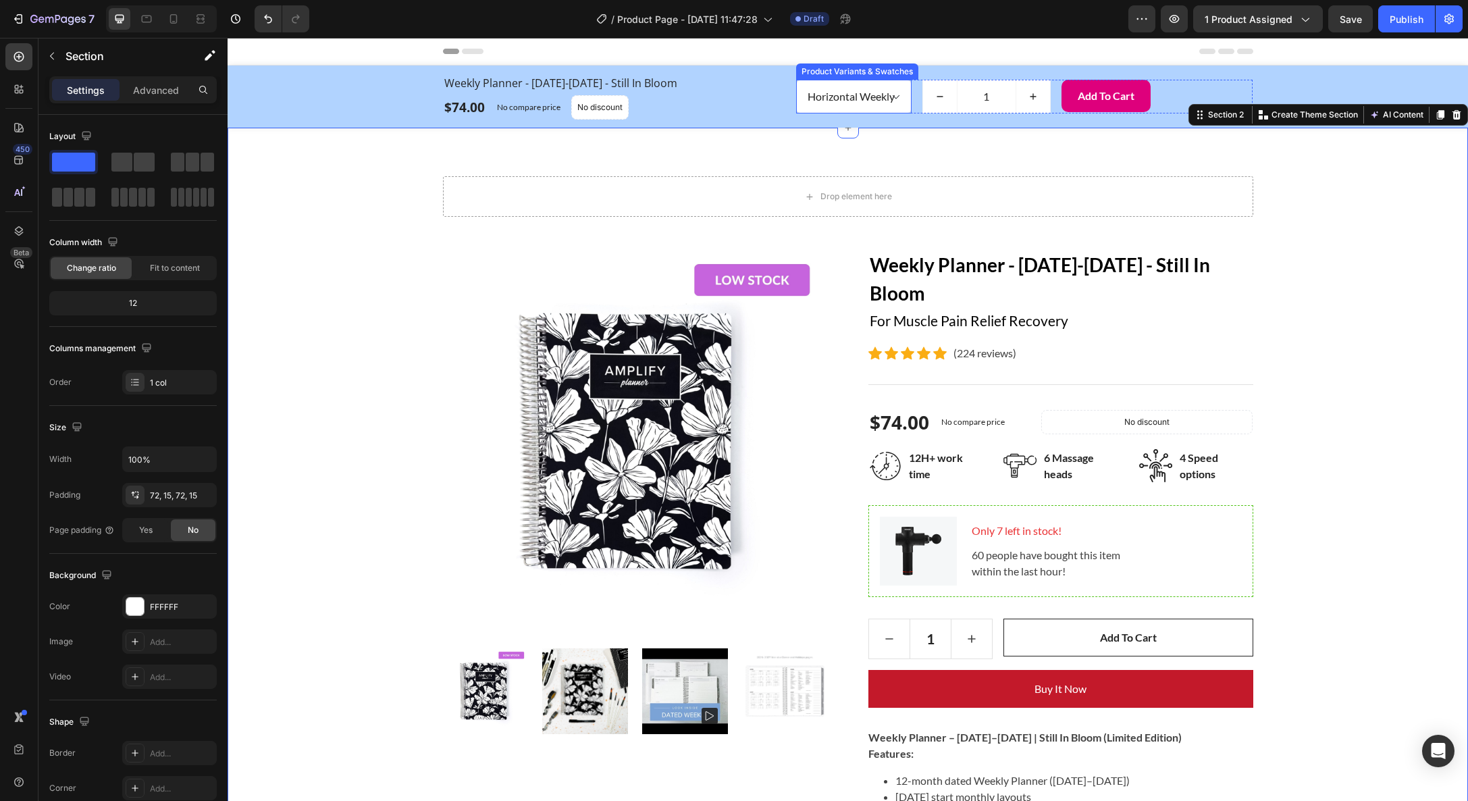
click at [874, 101] on select "Horizontal Weekly Vertical Weekly" at bounding box center [853, 97] width 115 height 34
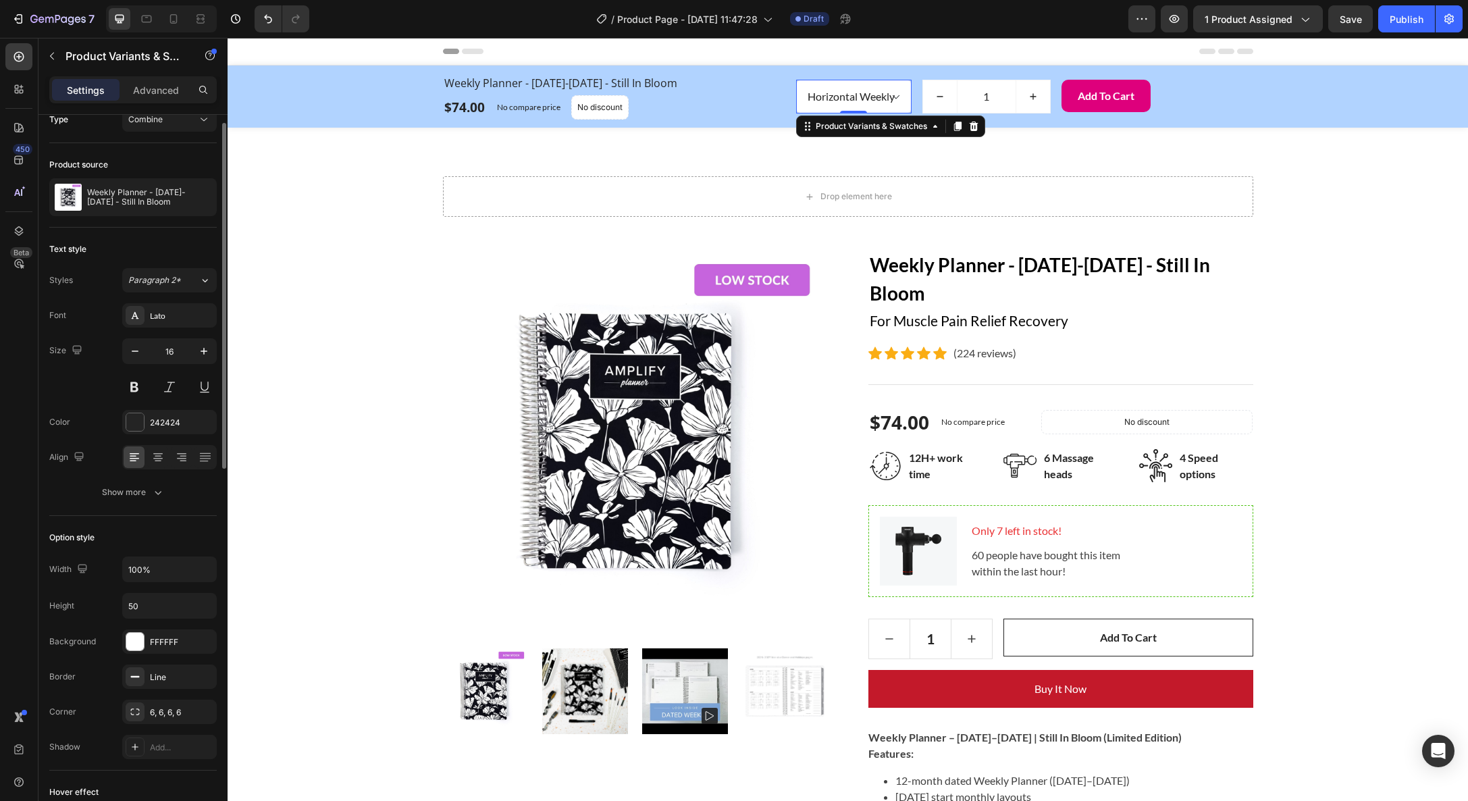
scroll to position [24, 0]
click at [140, 566] on input "100%" at bounding box center [169, 564] width 93 height 24
type input "130%"
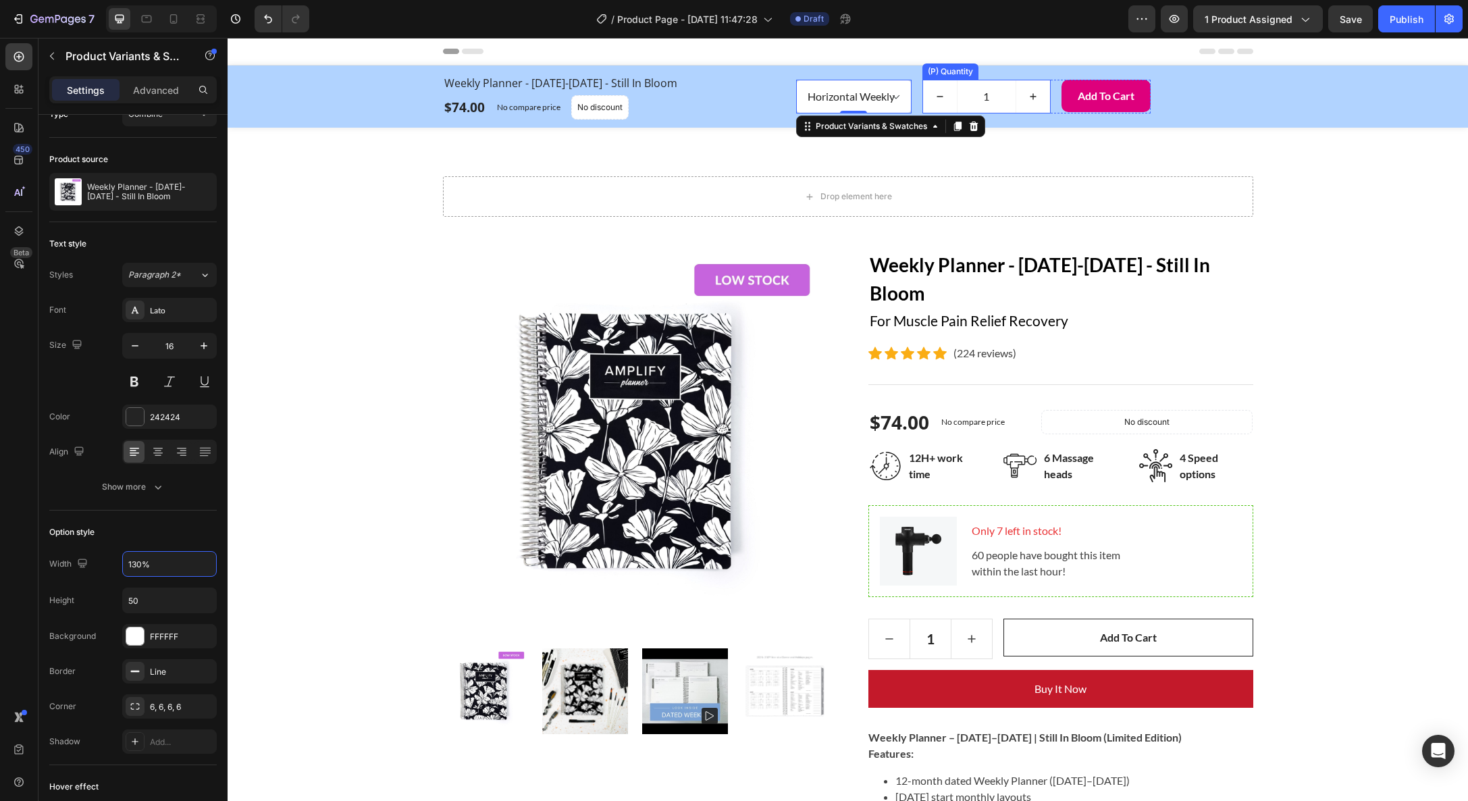
click at [991, 93] on input "1" at bounding box center [986, 96] width 59 height 32
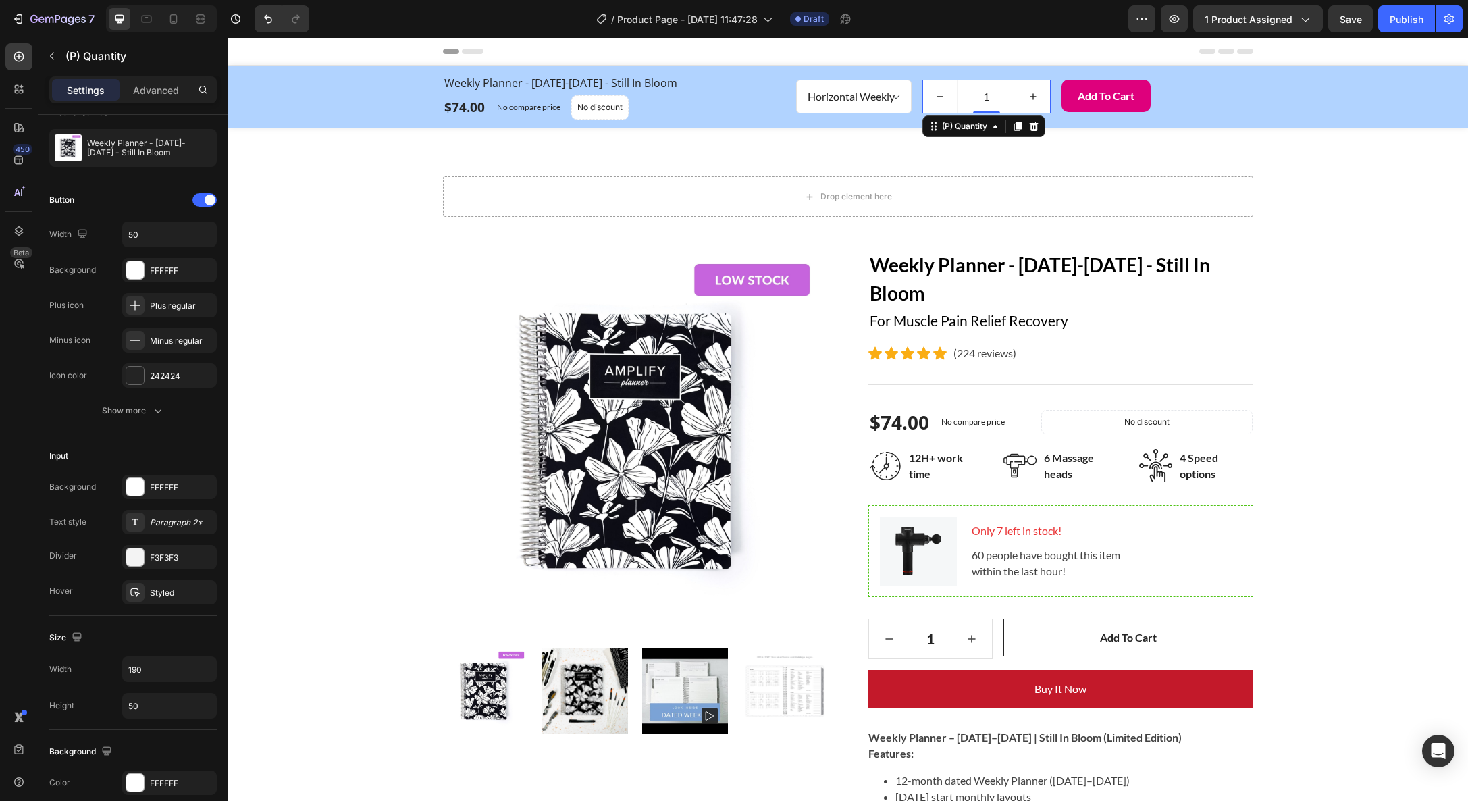
scroll to position [0, 0]
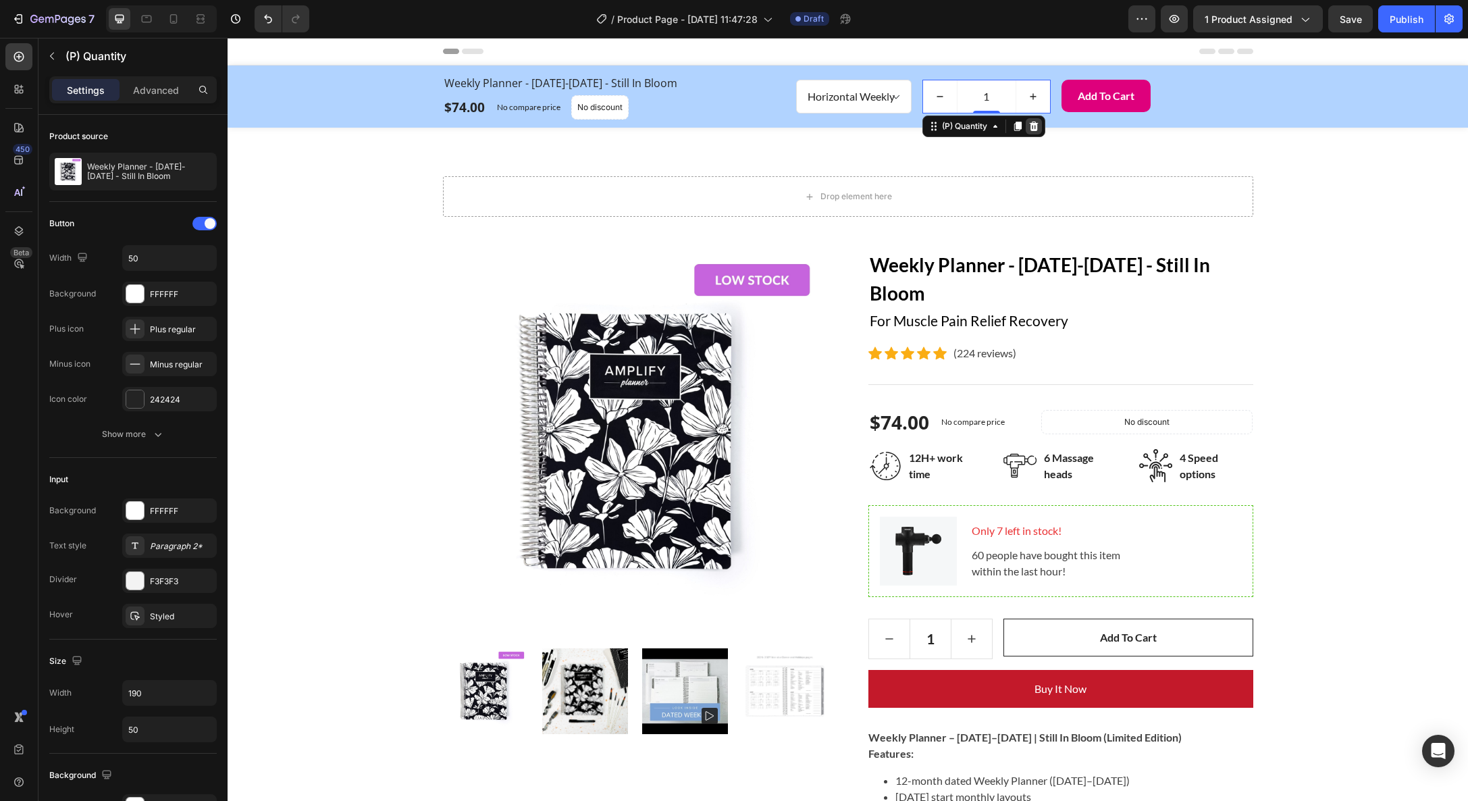
click at [1035, 126] on icon at bounding box center [1034, 126] width 11 height 11
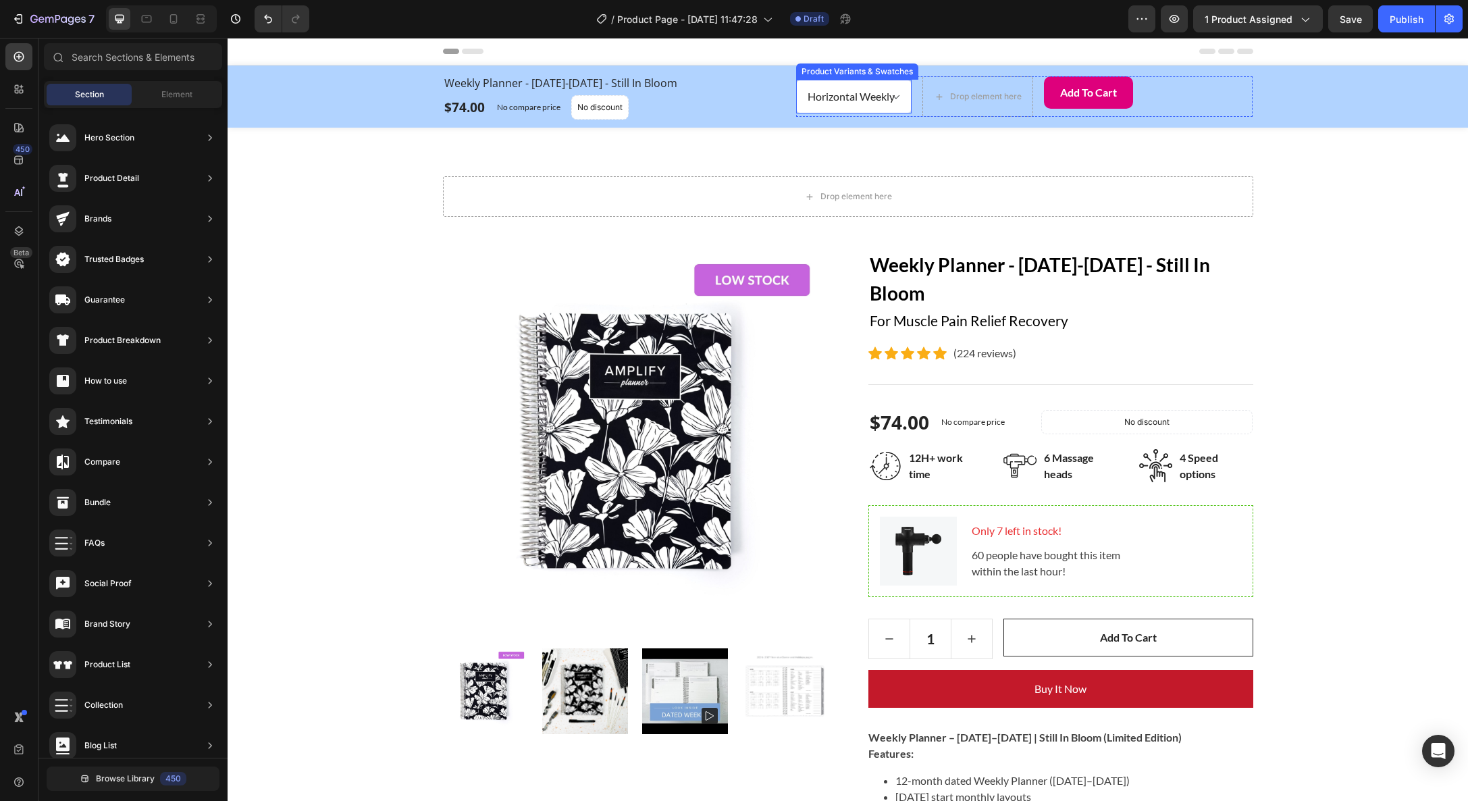
click at [884, 96] on select "Horizontal Weekly Vertical Weekly" at bounding box center [853, 97] width 115 height 34
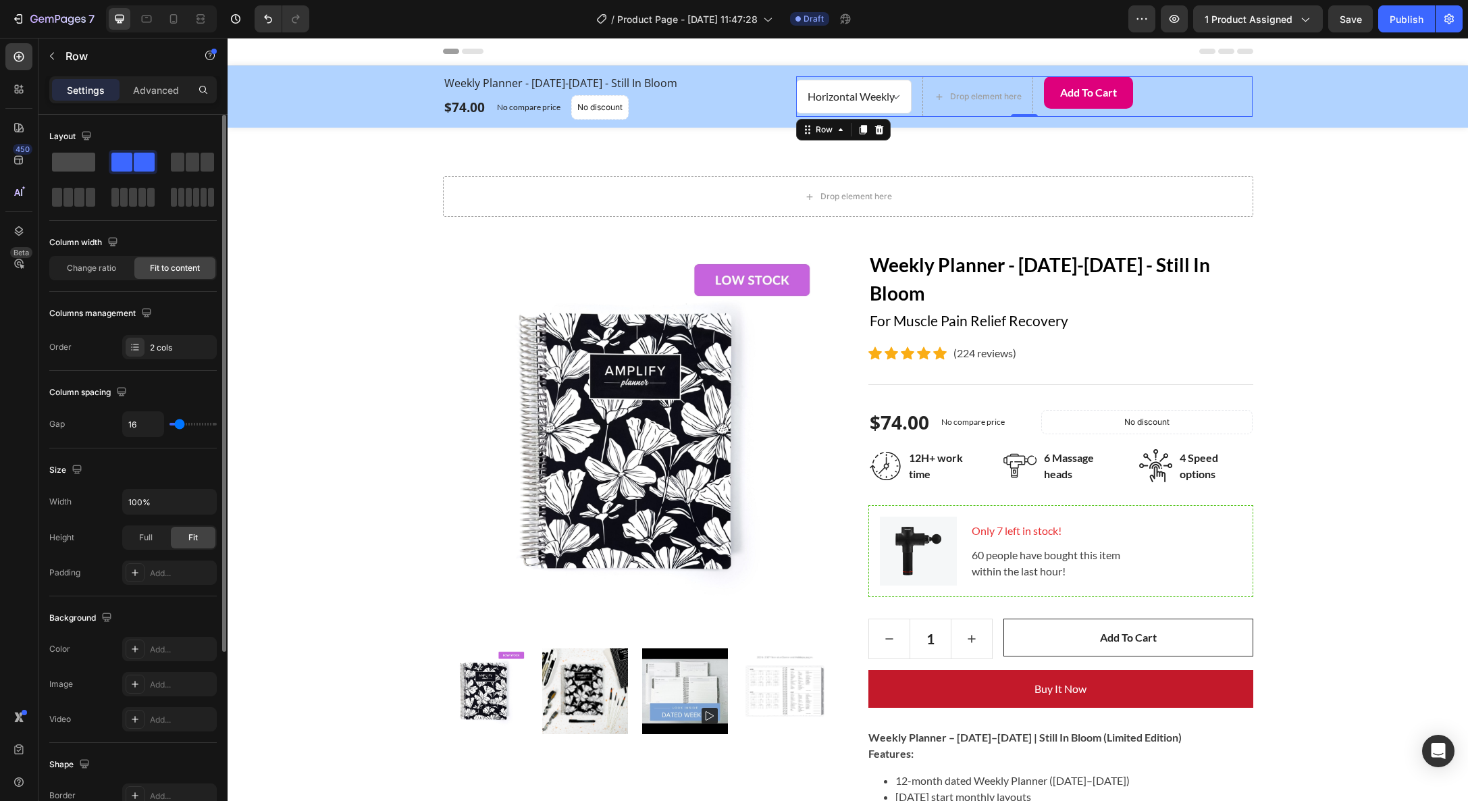
click at [61, 163] on span at bounding box center [73, 162] width 43 height 19
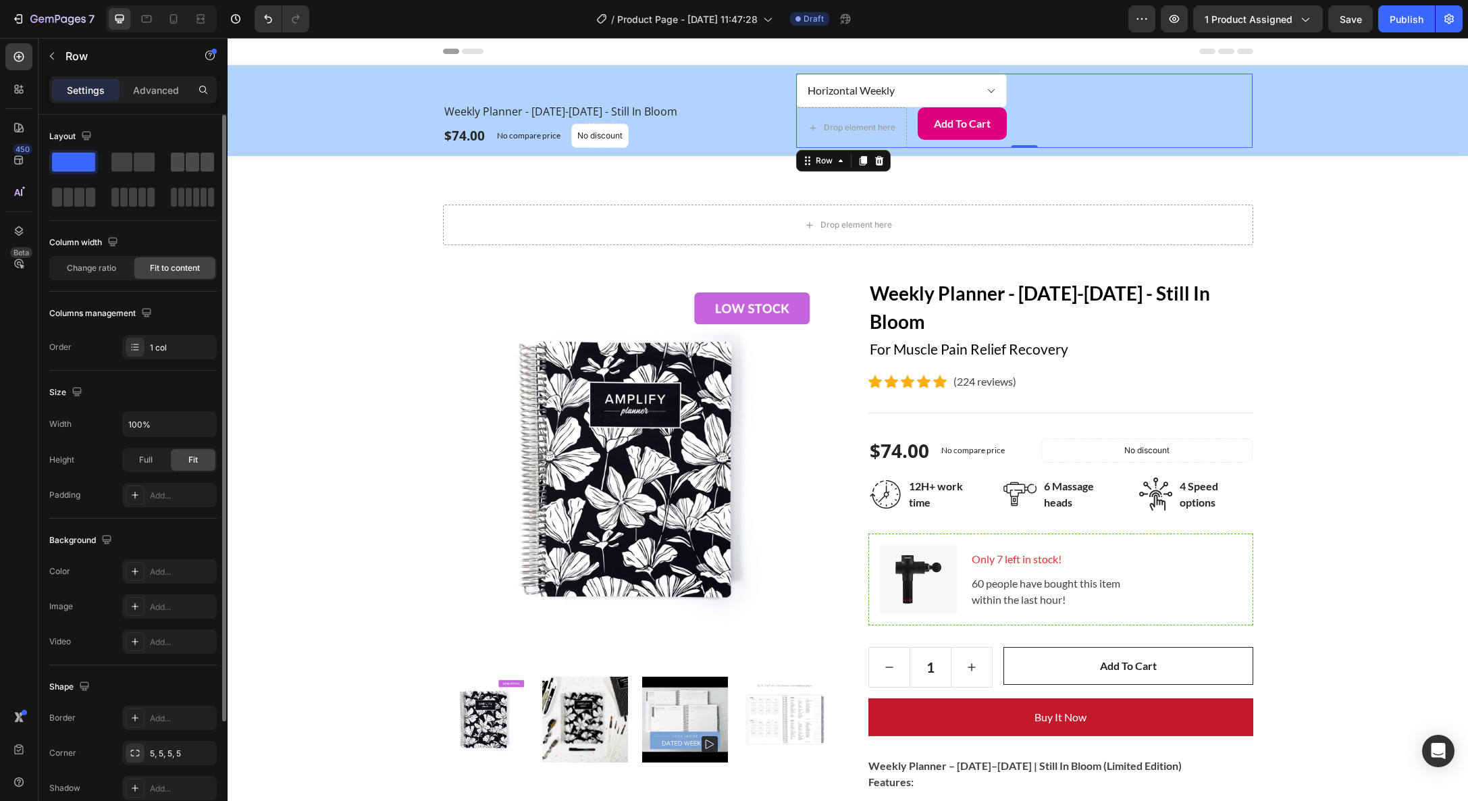
drag, startPoint x: 215, startPoint y: 159, endPoint x: 192, endPoint y: 158, distance: 23.0
click at [98, 185] on div at bounding box center [73, 197] width 49 height 24
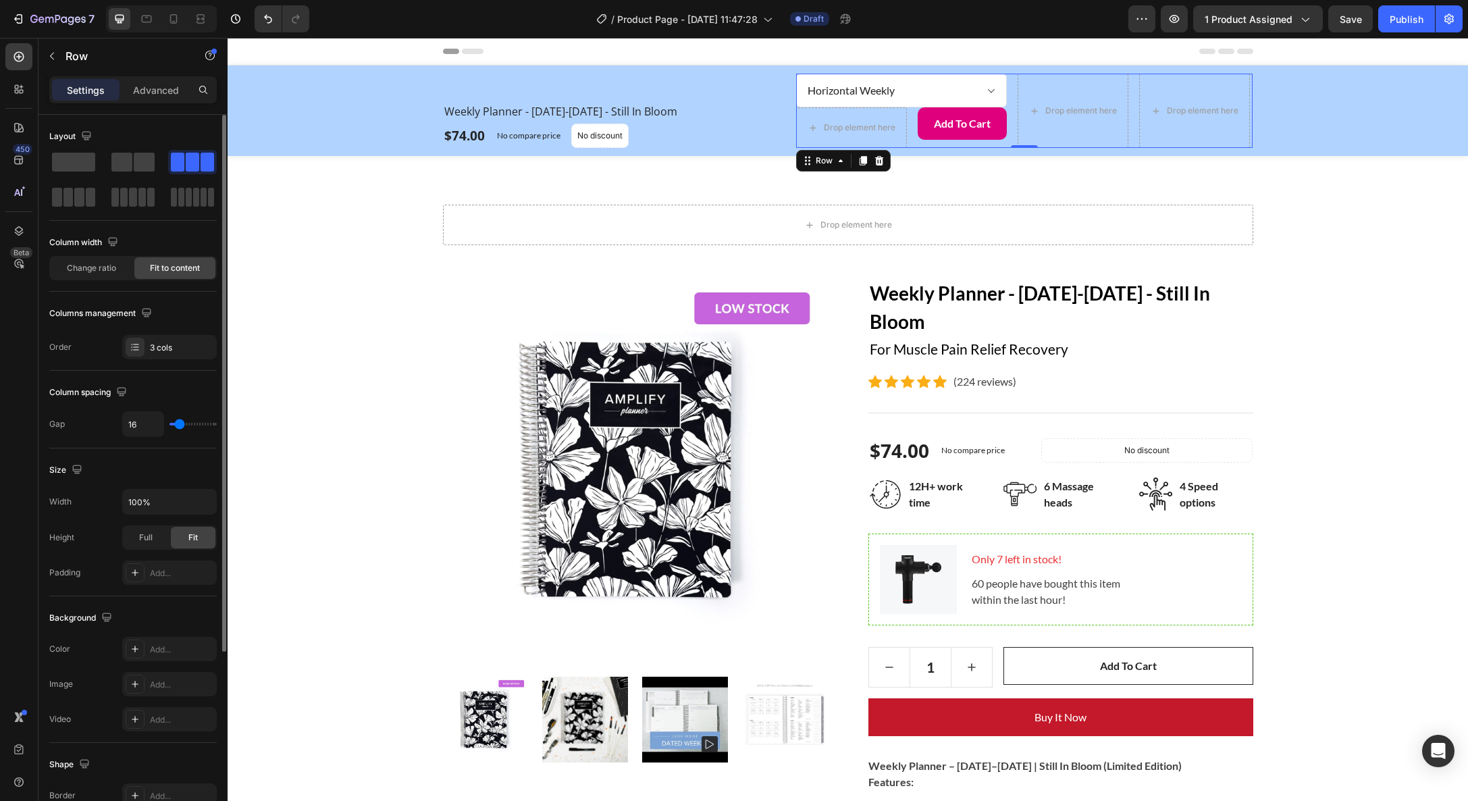
click at [186, 158] on span at bounding box center [193, 162] width 14 height 19
click at [140, 163] on span at bounding box center [144, 162] width 21 height 19
click at [73, 205] on div at bounding box center [73, 197] width 43 height 19
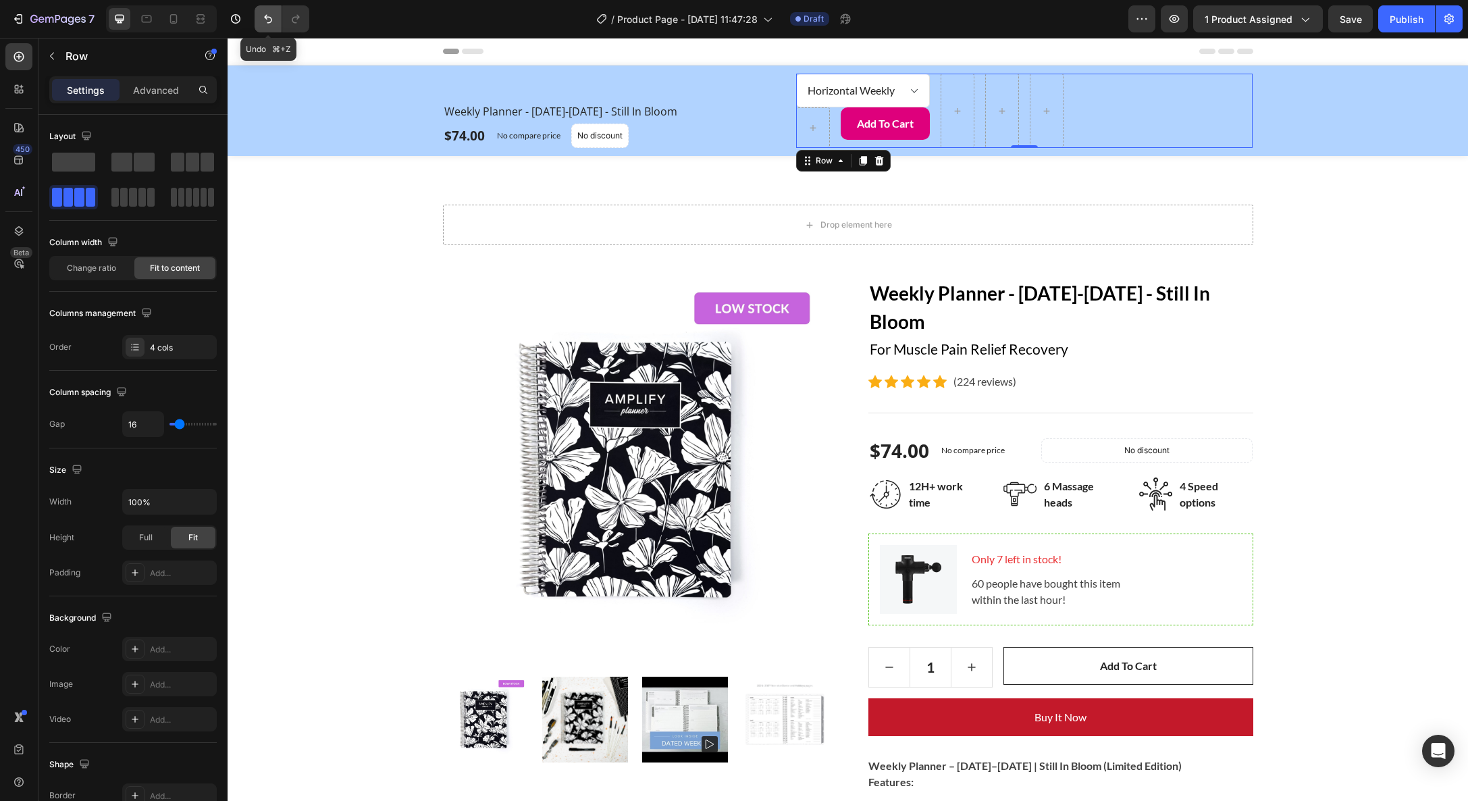
click at [272, 14] on icon "Undo/Redo" at bounding box center [268, 19] width 14 height 14
click at [267, 18] on icon "Undo/Redo" at bounding box center [268, 19] width 14 height 14
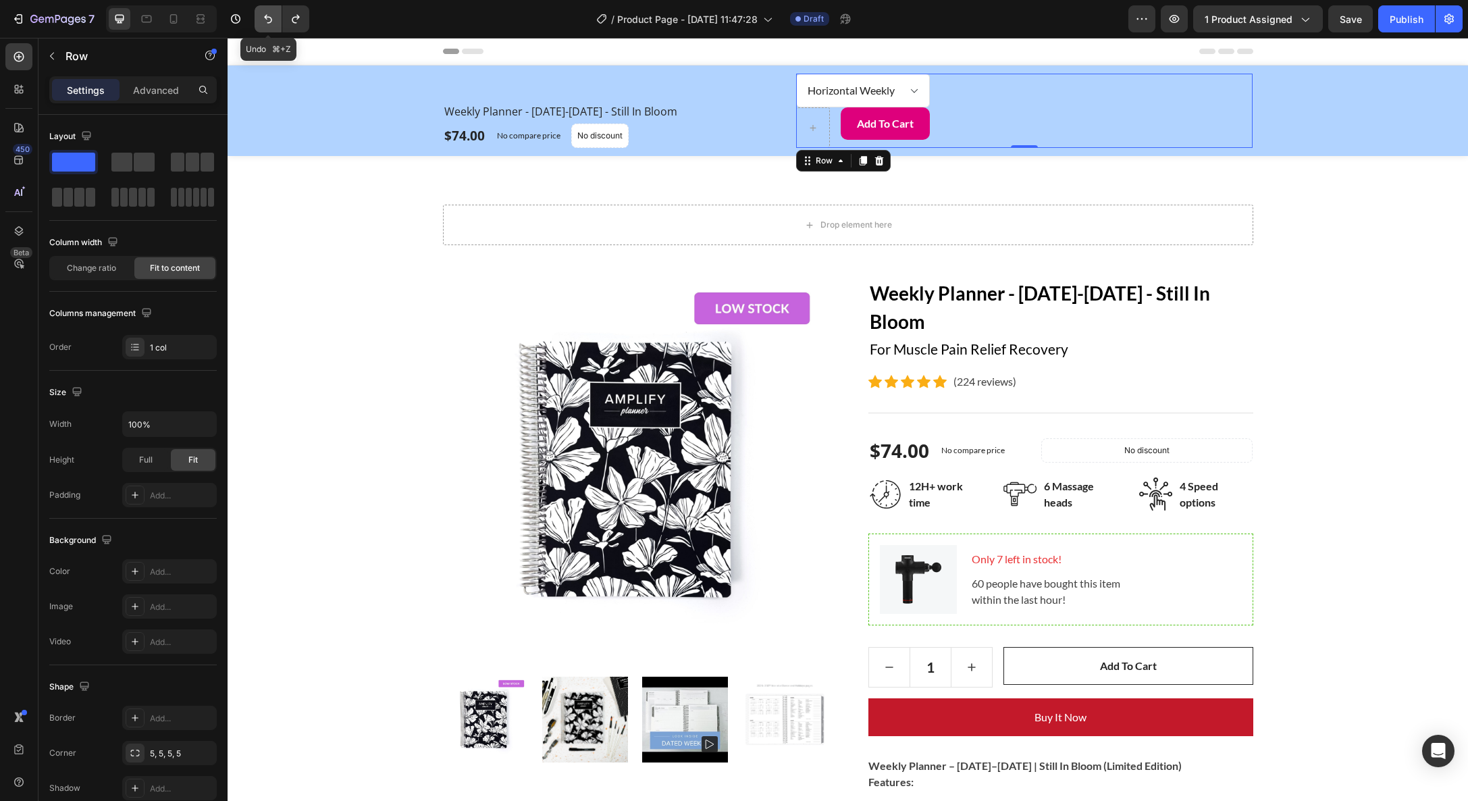
click at [267, 18] on icon "Undo/Redo" at bounding box center [268, 19] width 14 height 14
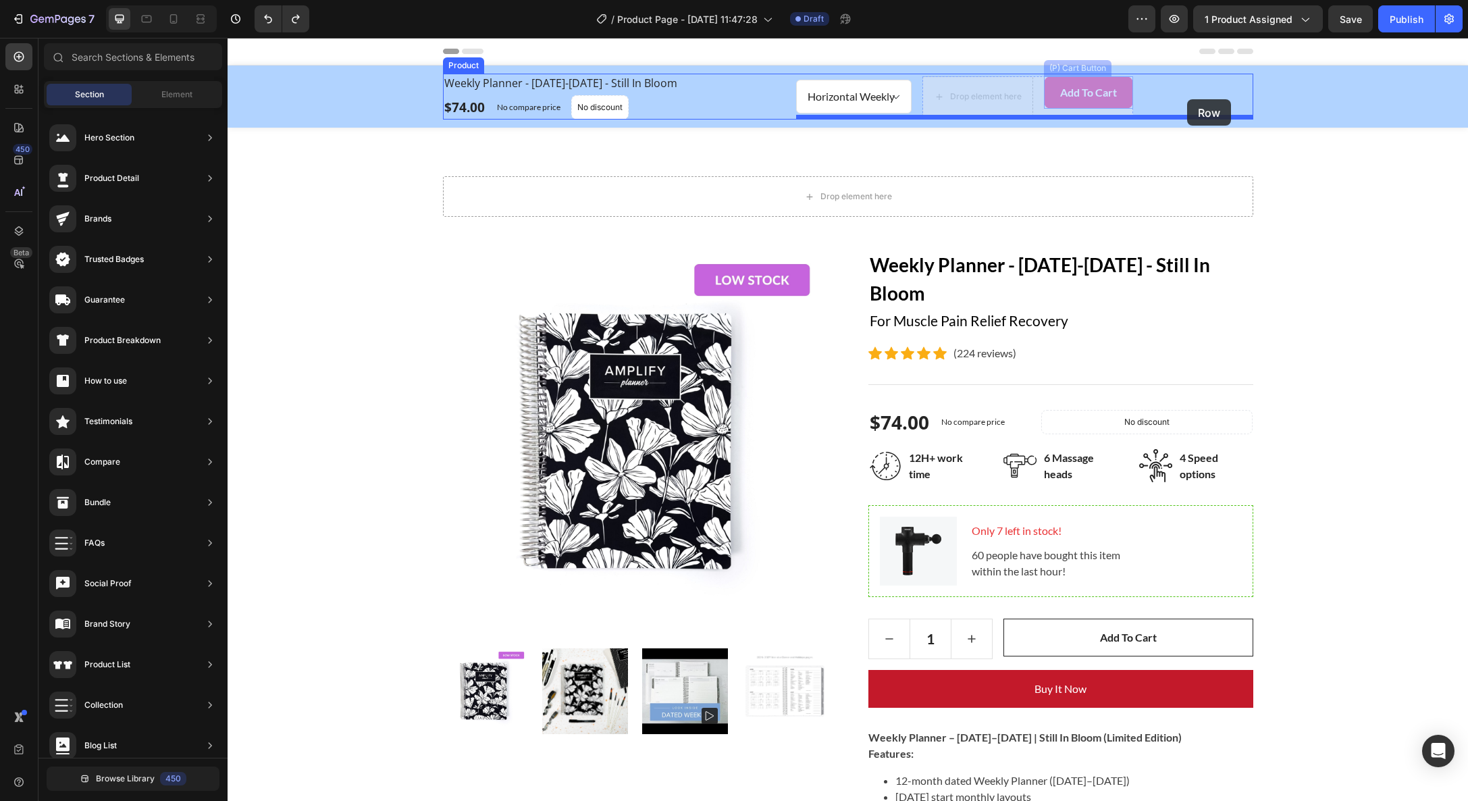
drag, startPoint x: 956, startPoint y: 97, endPoint x: 1187, endPoint y: 99, distance: 231.7
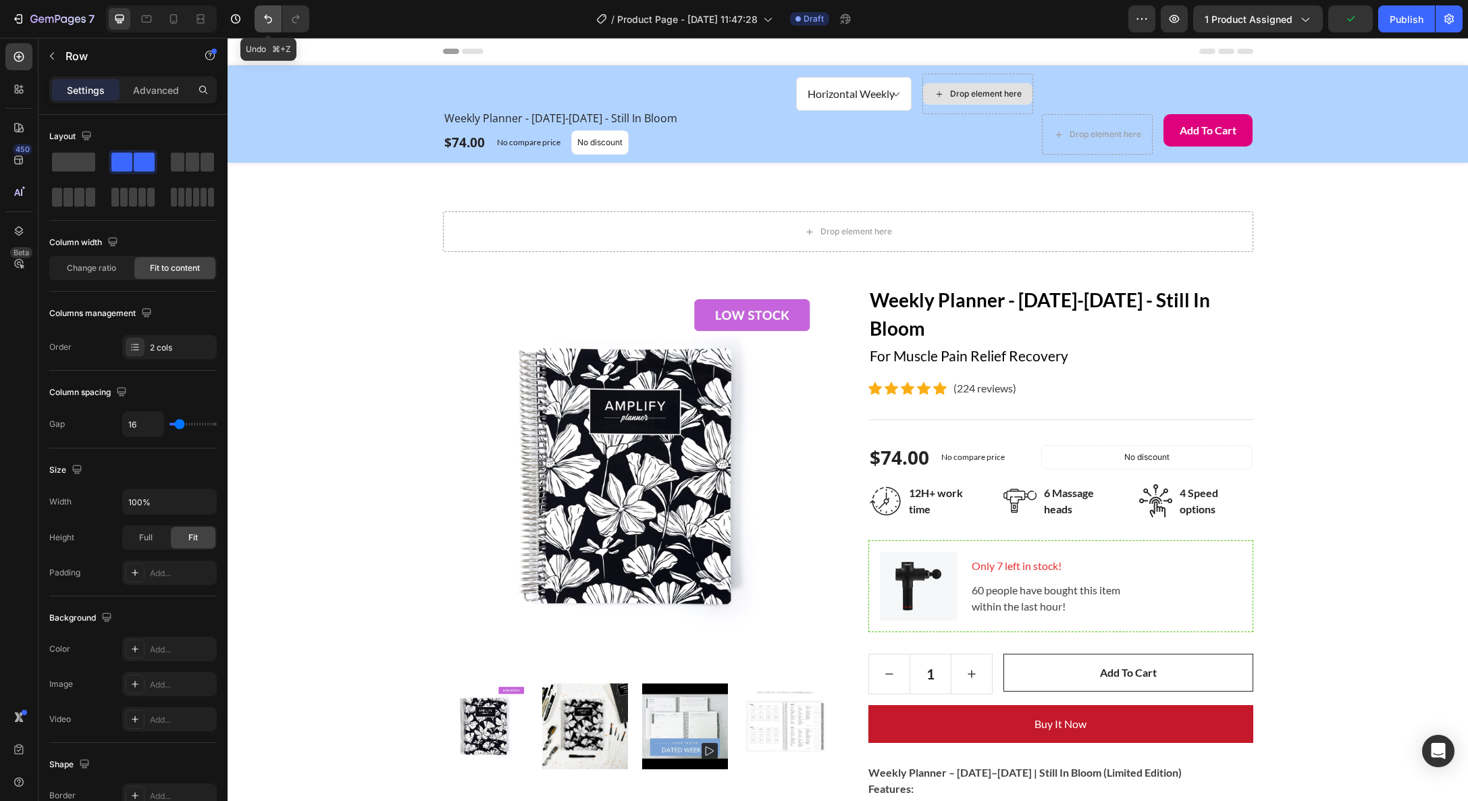
click at [272, 20] on icon "Undo/Redo" at bounding box center [268, 19] width 8 height 9
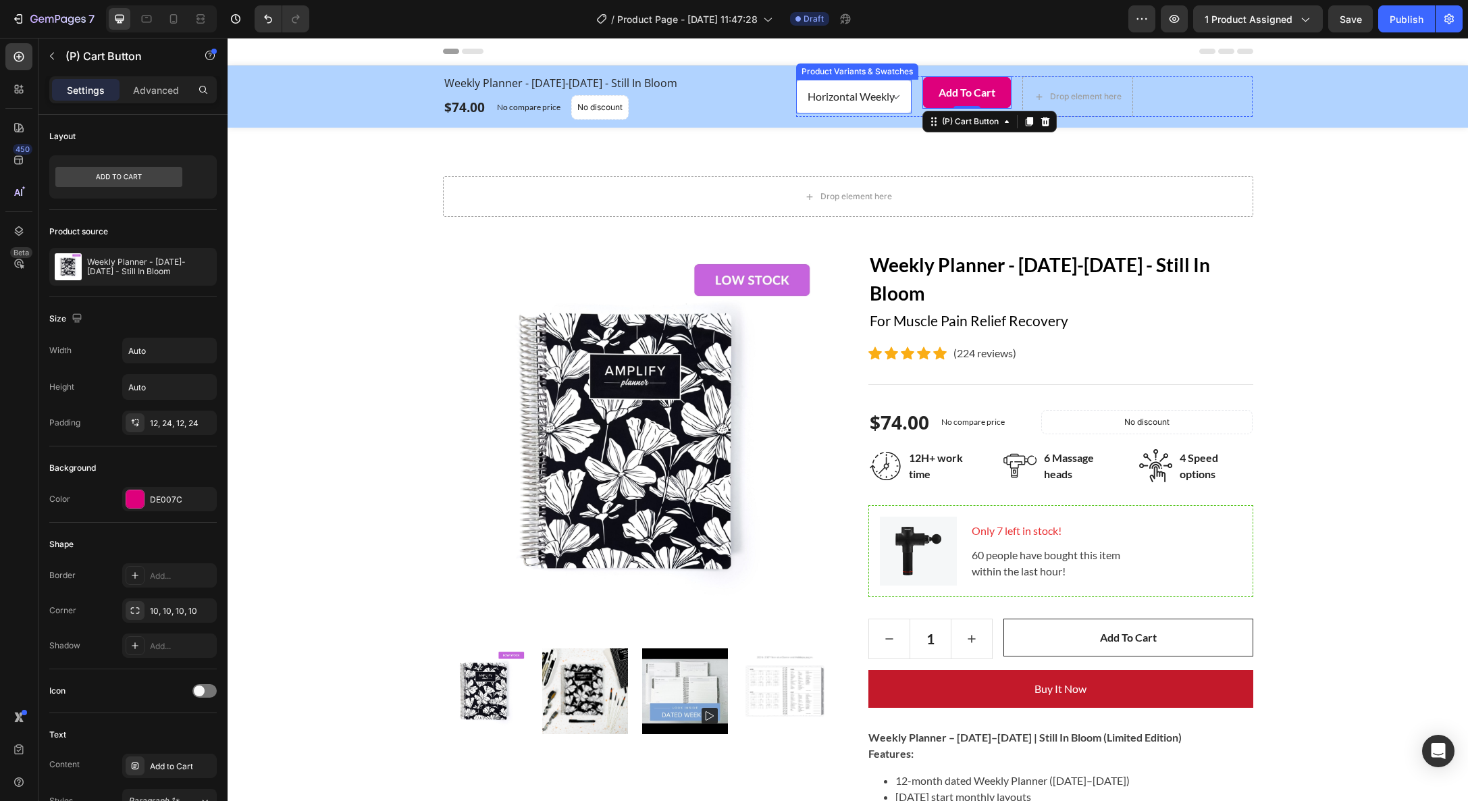
click at [912, 96] on select "Horizontal Weekly Vertical Weekly" at bounding box center [853, 97] width 115 height 34
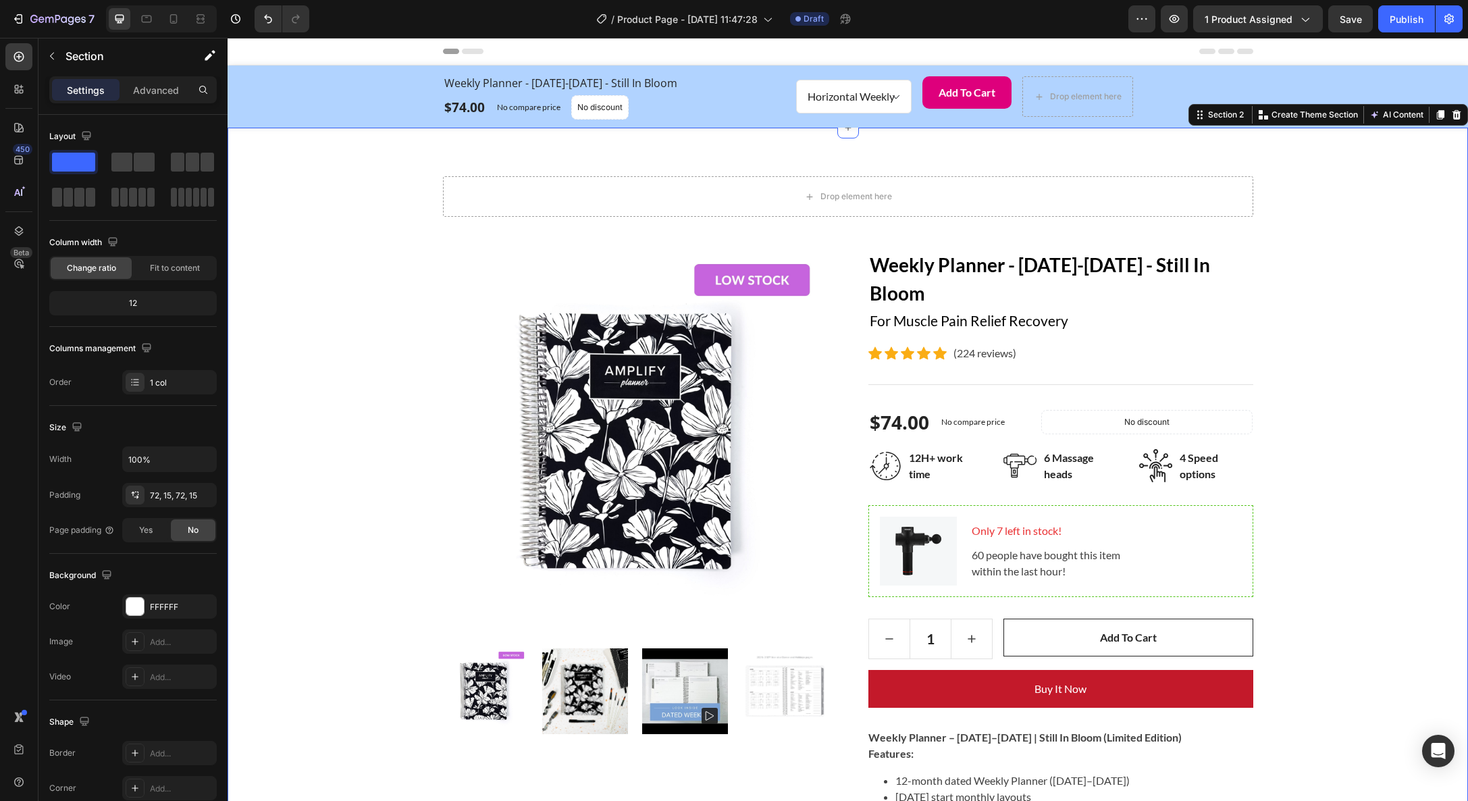
click at [1271, 172] on div "Drop element here Row Product Images Weekly Planner - [DATE]-[DATE] - Still In …" at bounding box center [848, 753] width 1241 height 1250
click at [958, 95] on div "Add to Cart" at bounding box center [967, 92] width 57 height 16
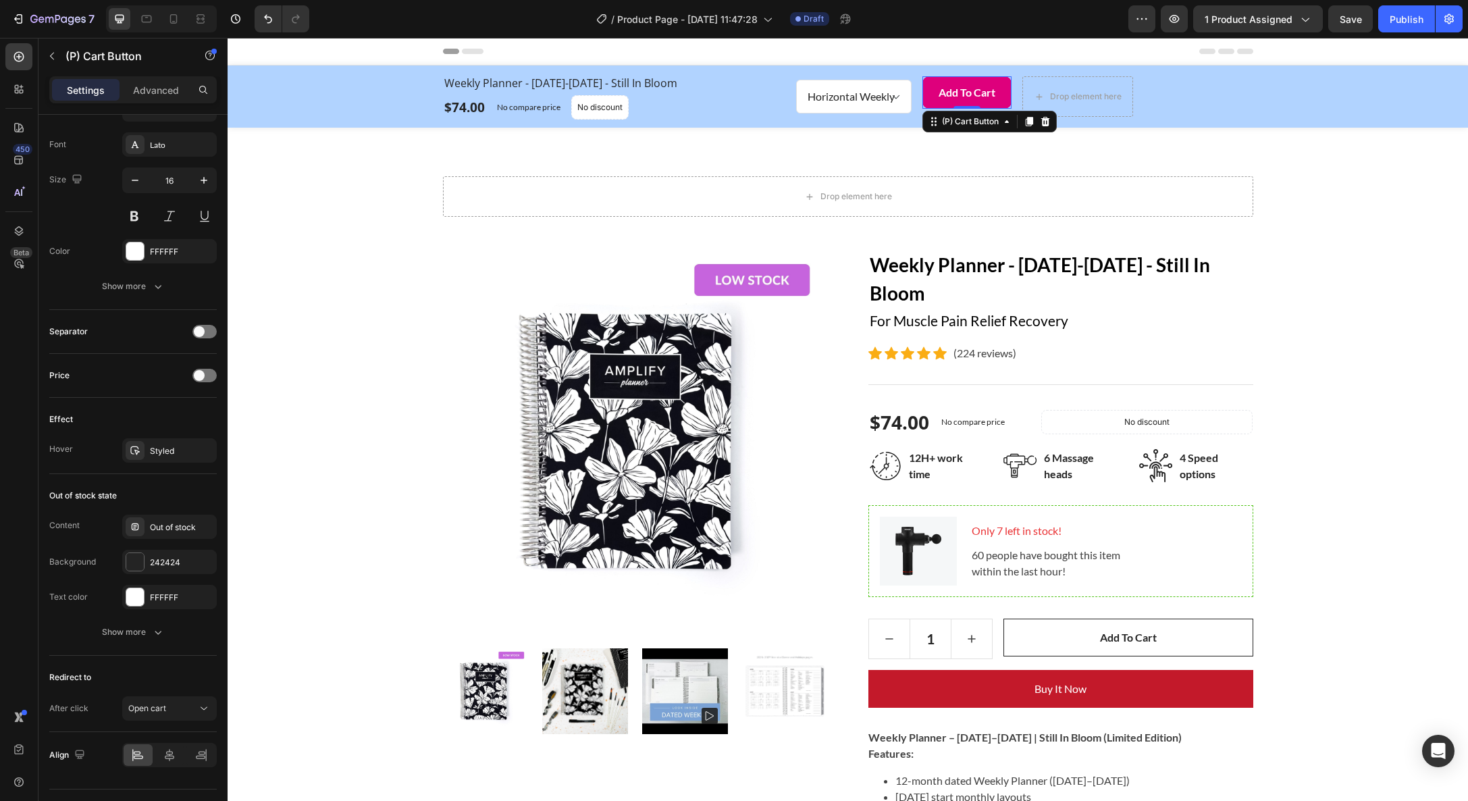
scroll to position [723, 0]
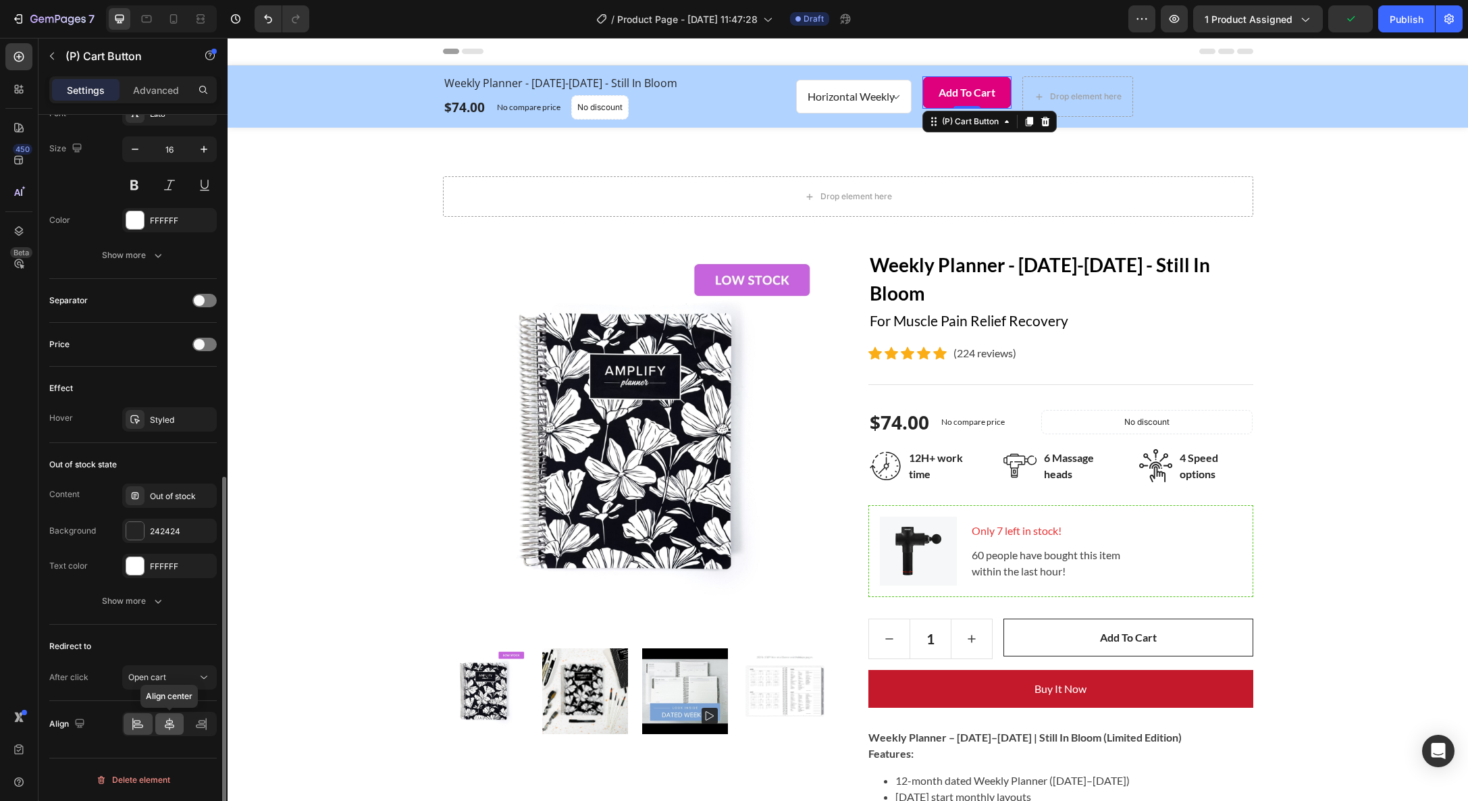
click at [171, 725] on icon at bounding box center [169, 724] width 9 height 12
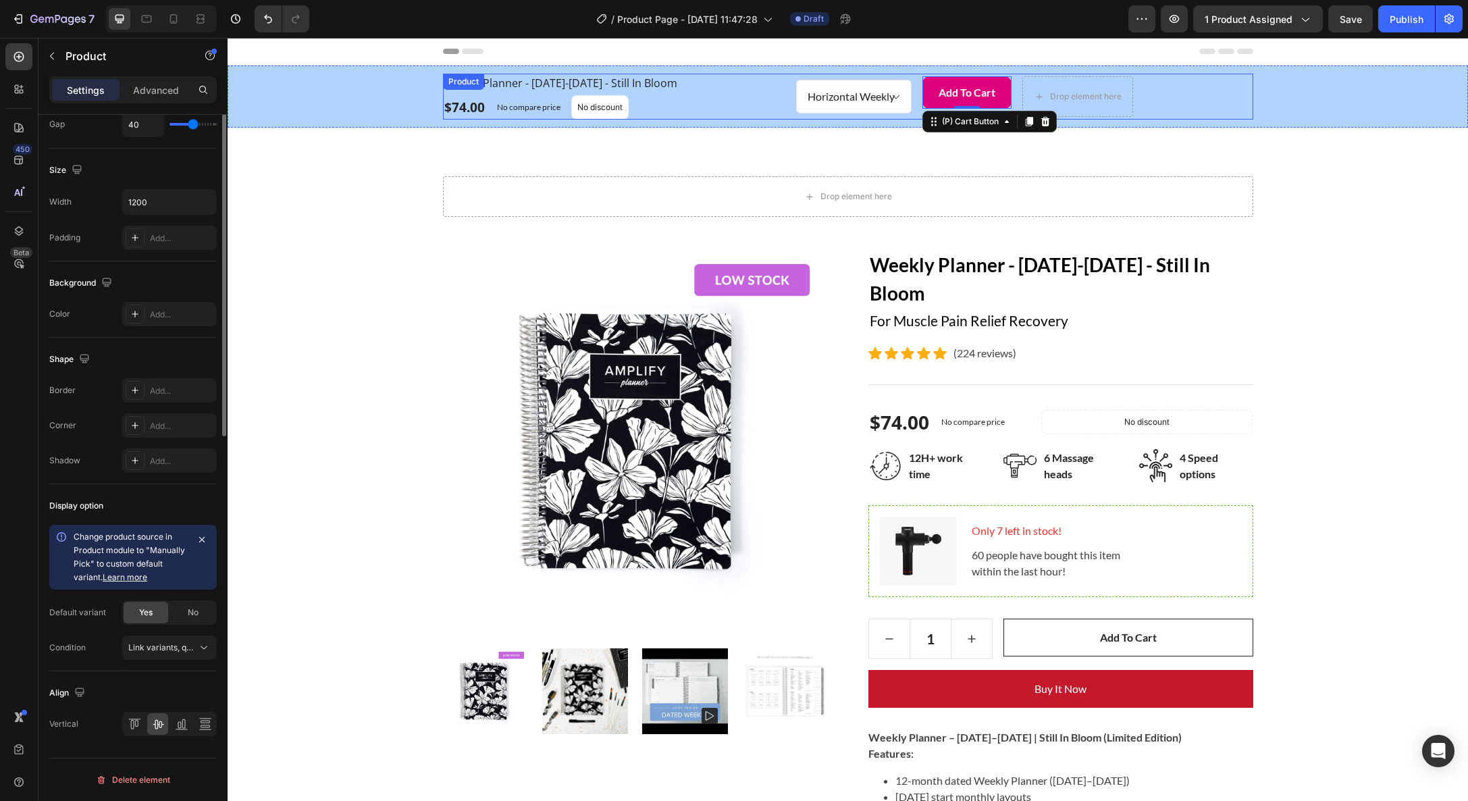
scroll to position [0, 0]
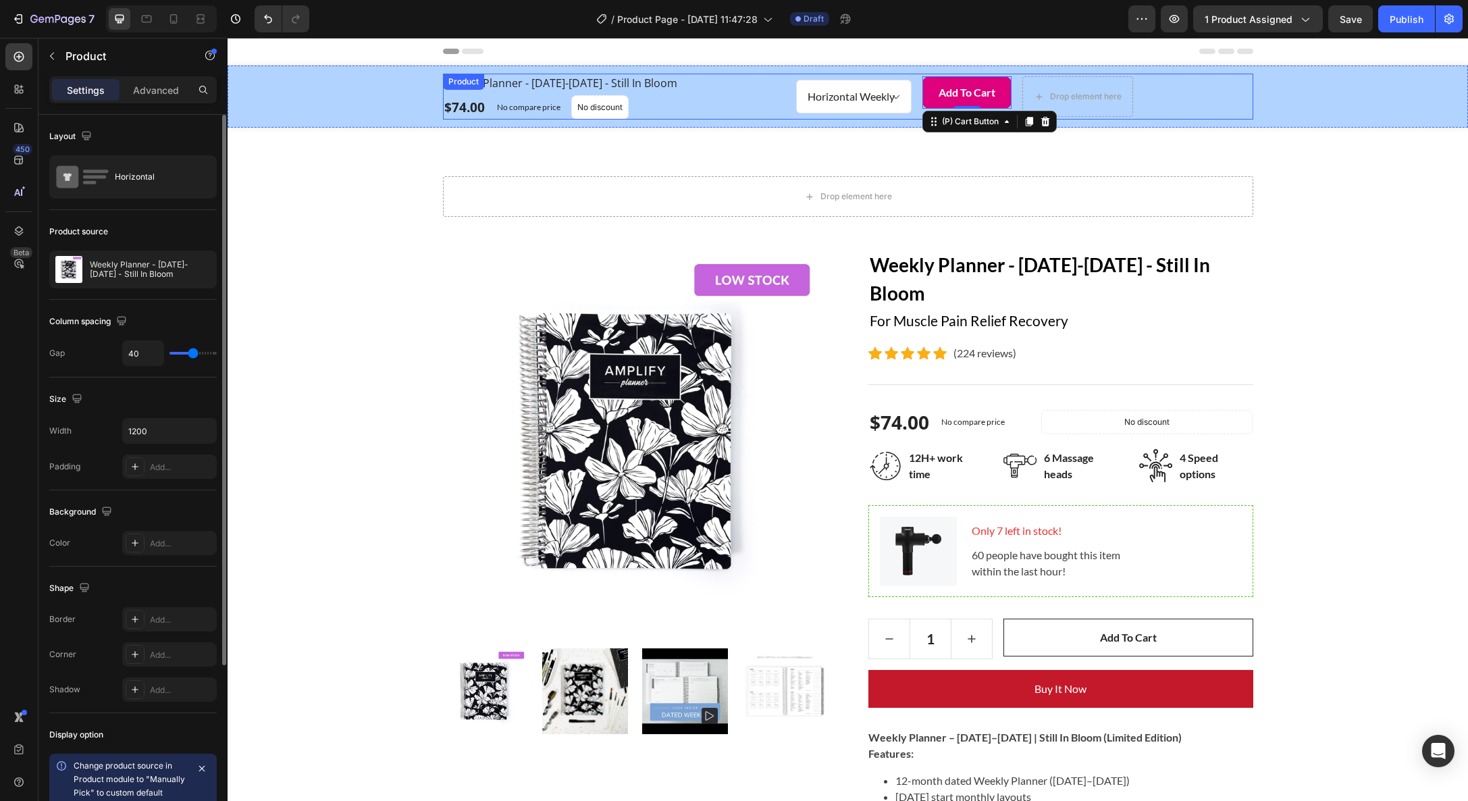
click at [791, 105] on div "Weekly Planner - January-December 2026 - Still In Bloom (P) Title $74.00 (P) Pr…" at bounding box center [848, 97] width 810 height 46
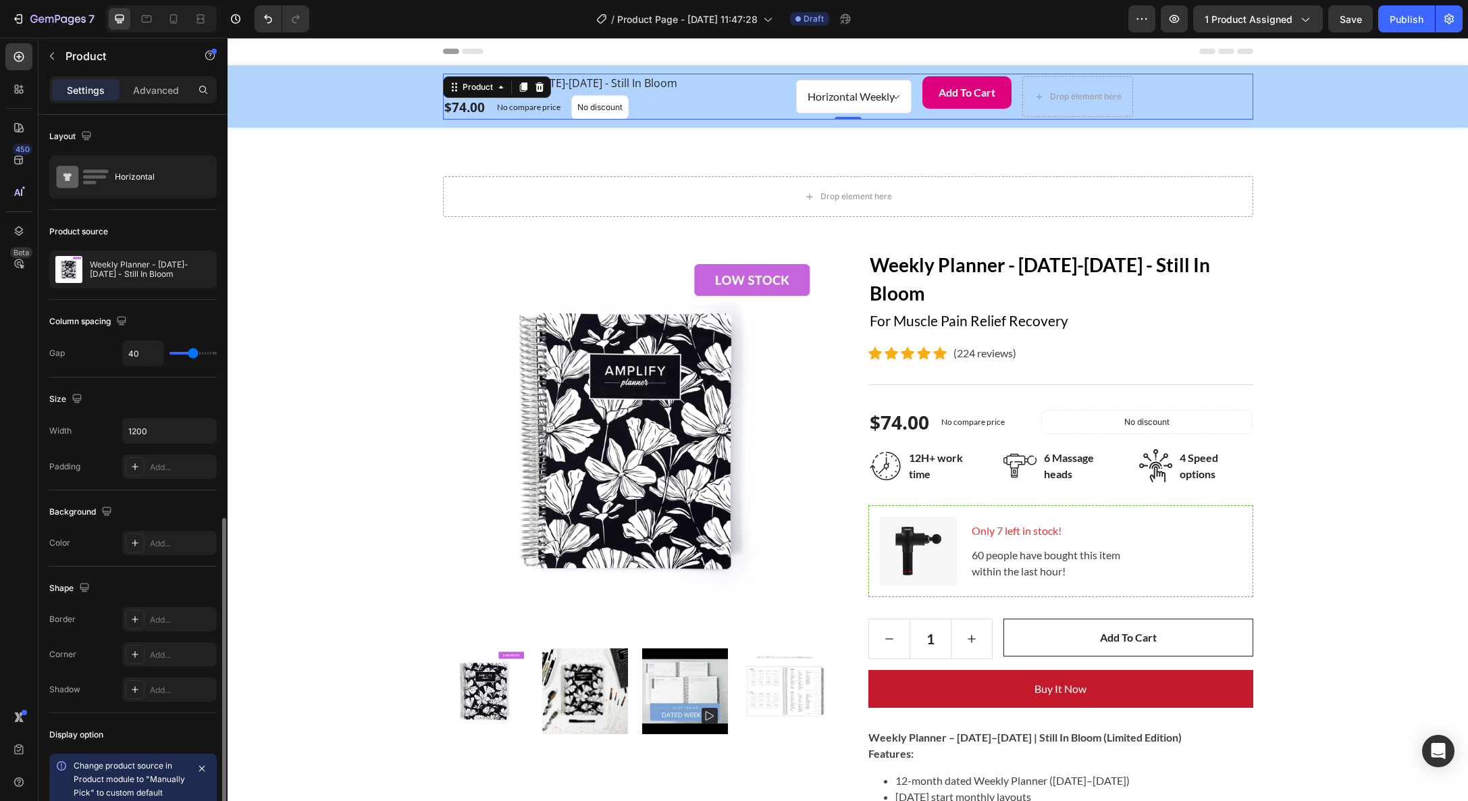
scroll to position [229, 0]
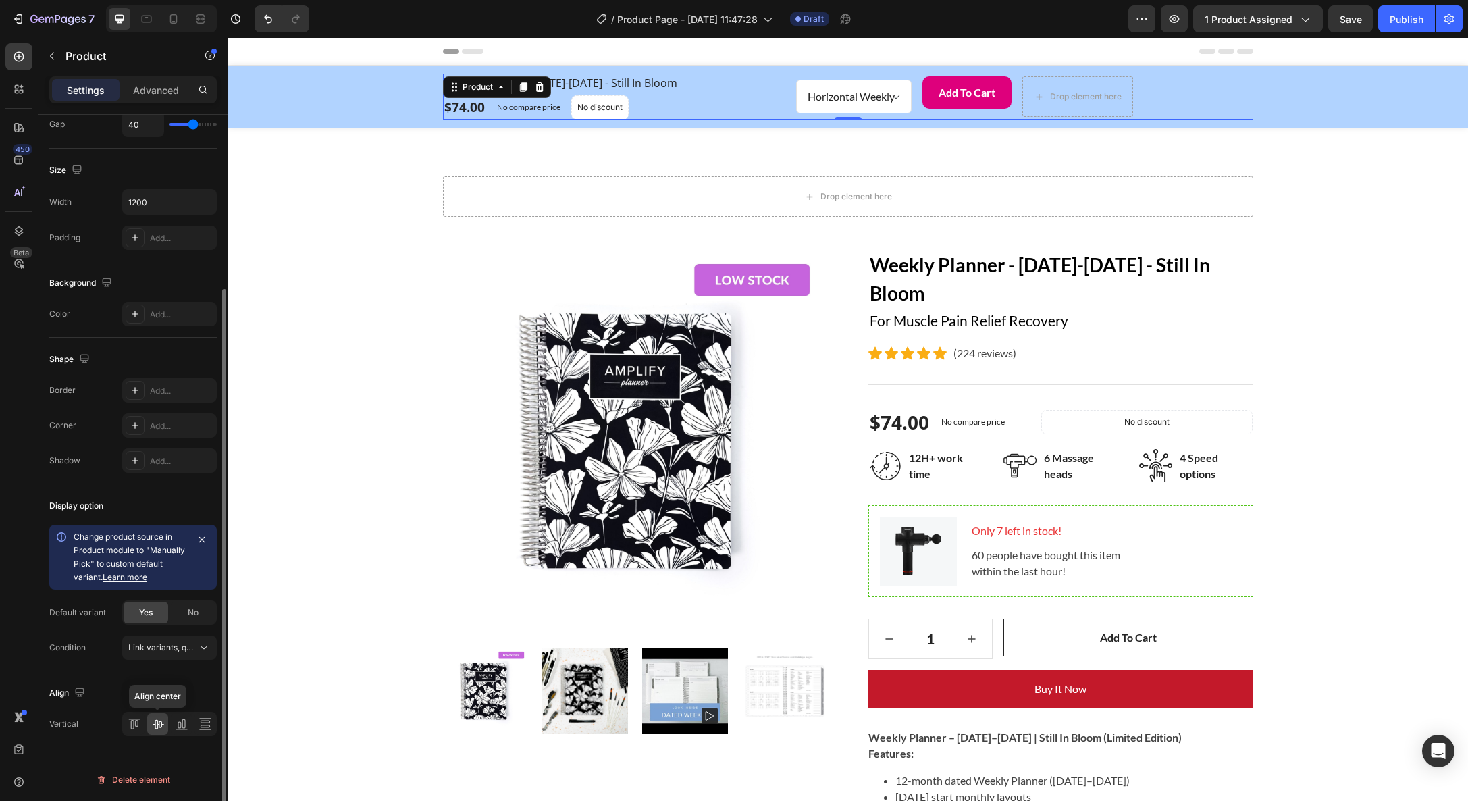
click at [161, 721] on icon at bounding box center [158, 724] width 14 height 14
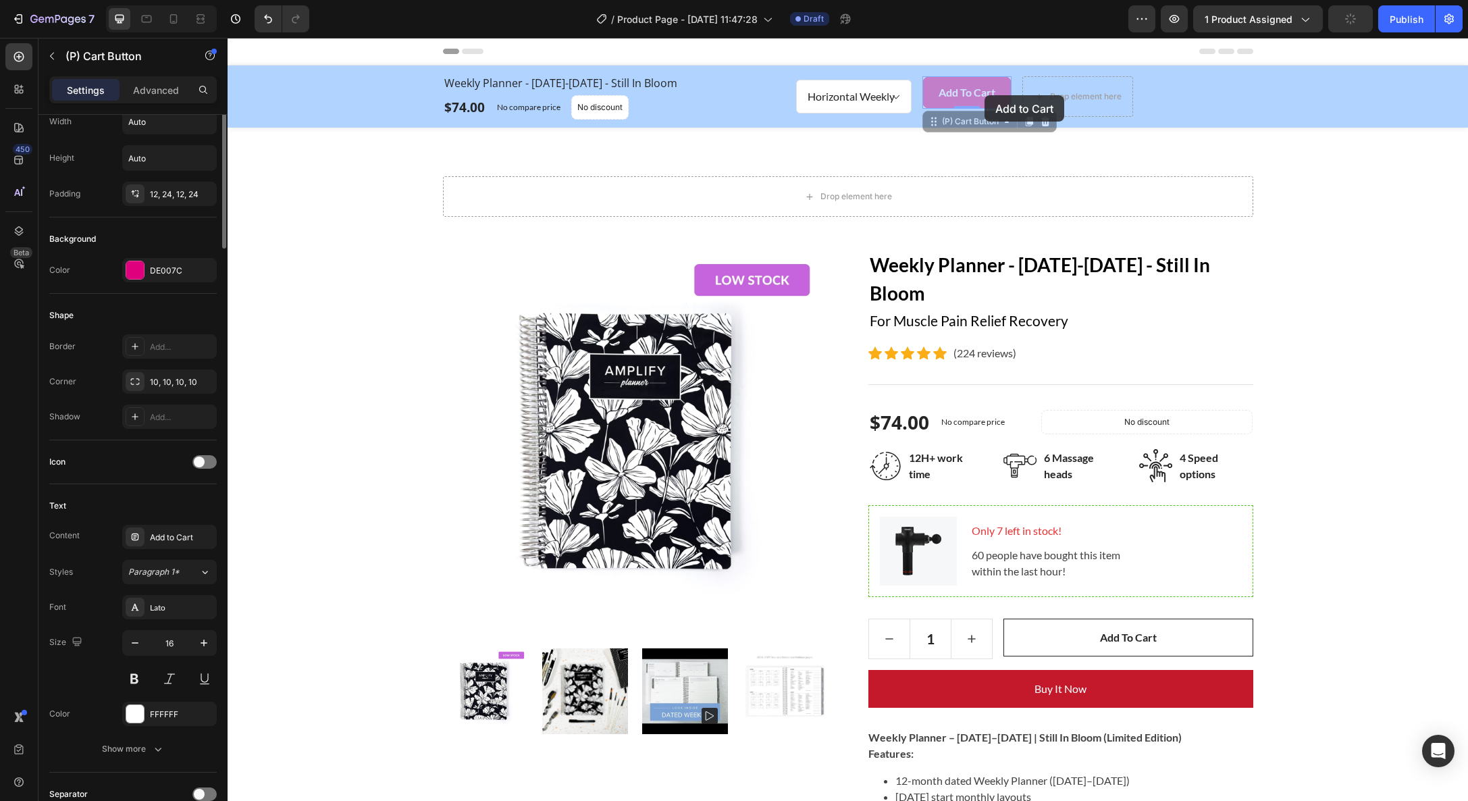
scroll to position [0, 0]
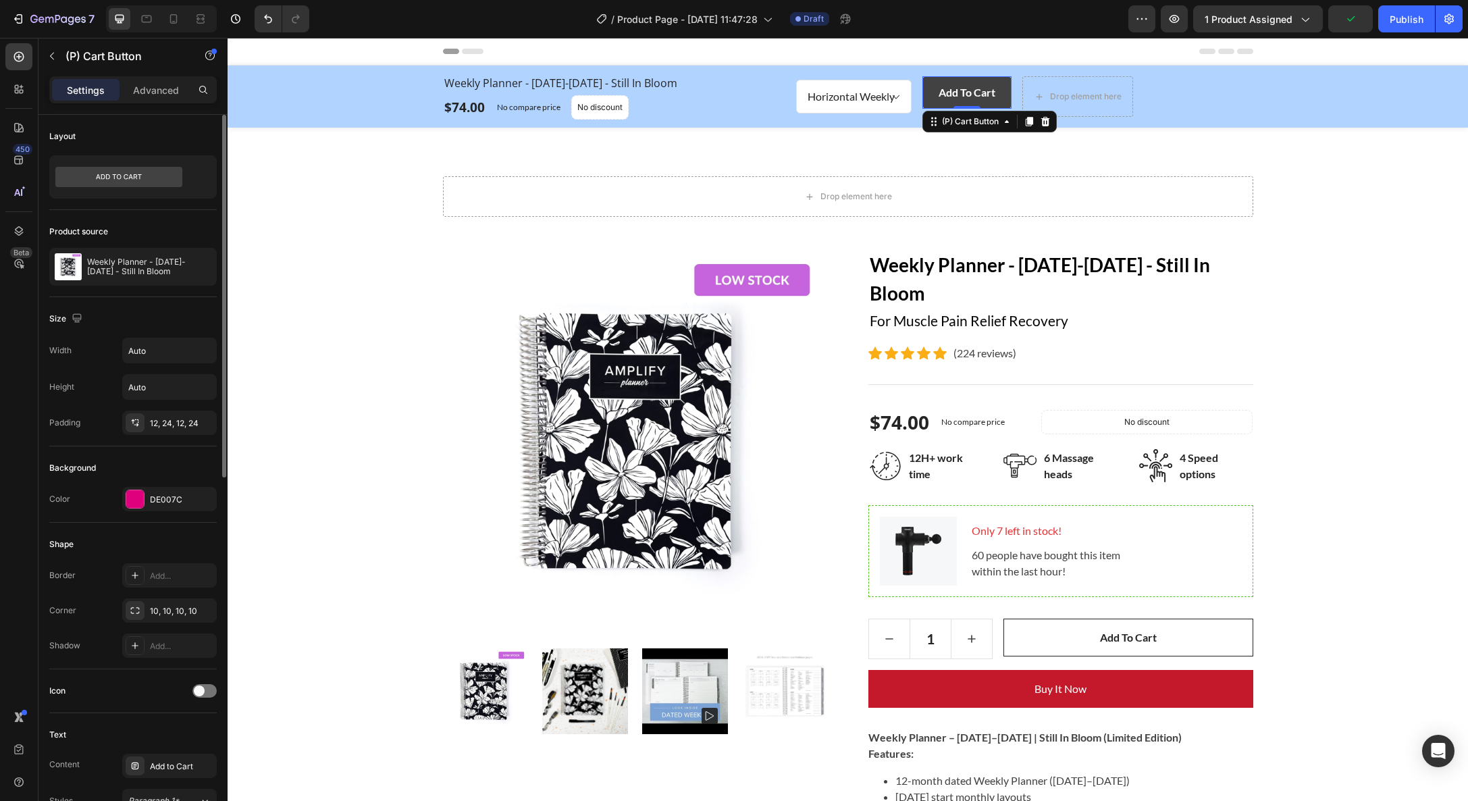
click at [980, 83] on button "Add to Cart" at bounding box center [967, 92] width 89 height 32
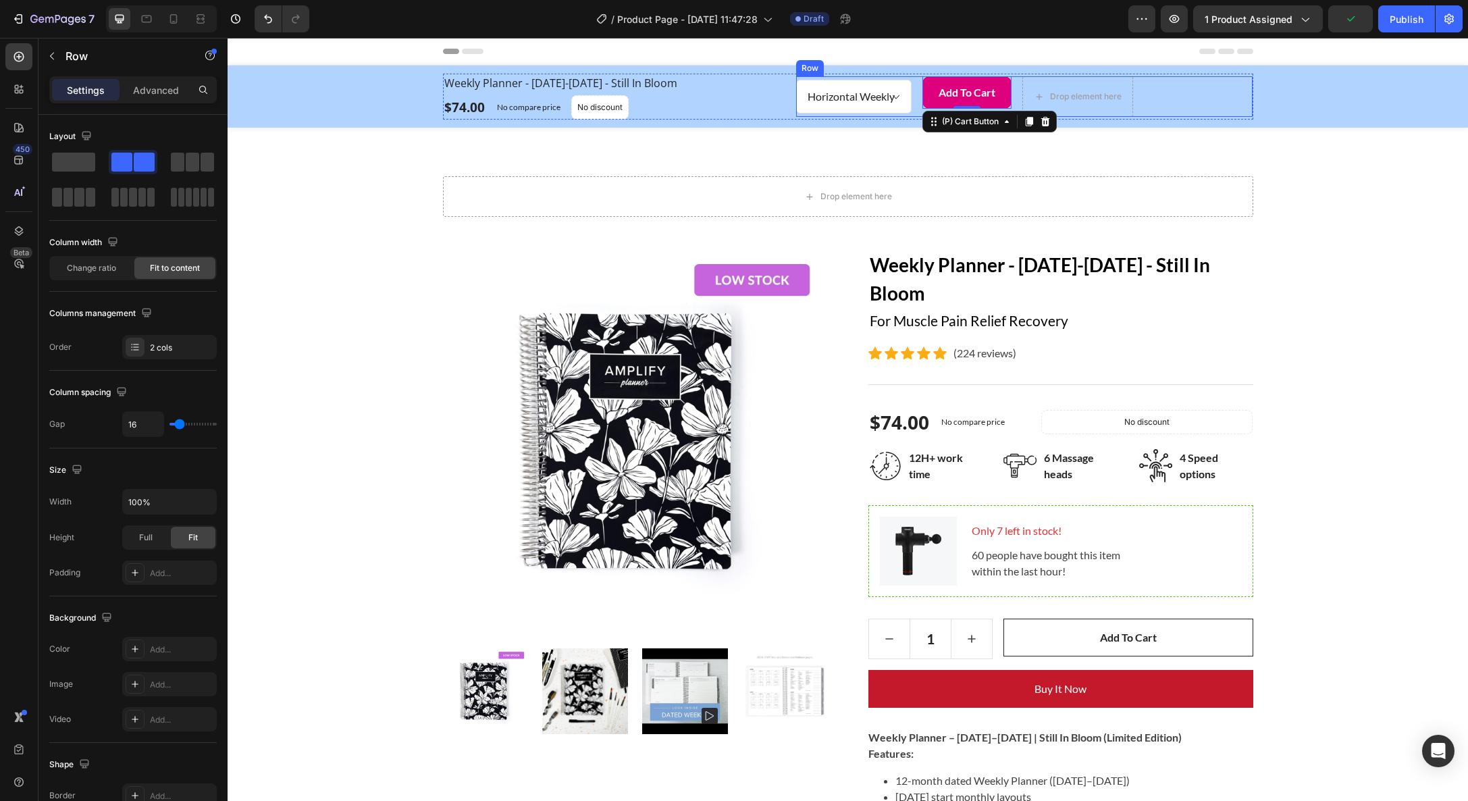
click at [907, 113] on div "Horizontal Weekly Vertical Weekly Product Variants & Swatches" at bounding box center [853, 96] width 115 height 41
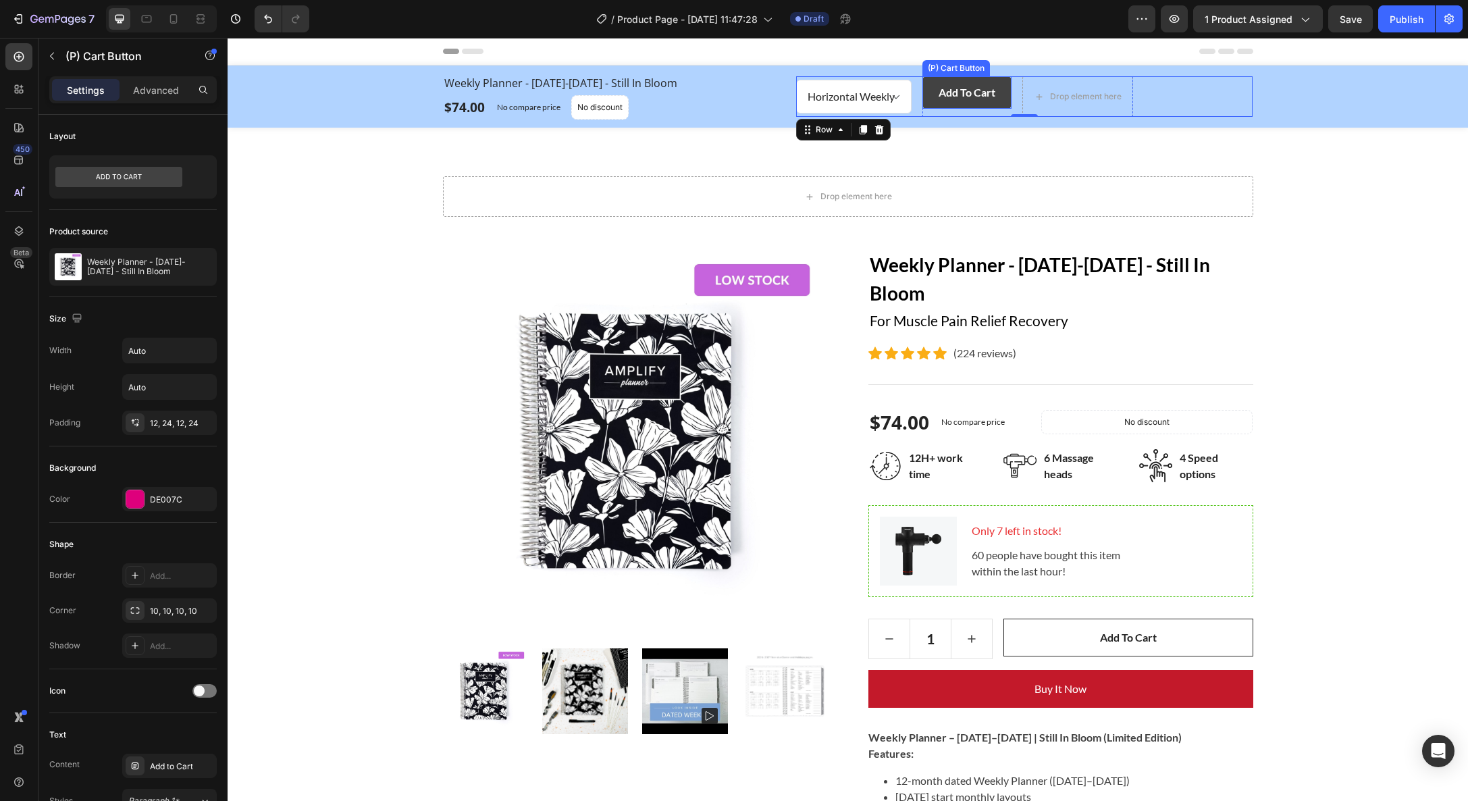
click at [964, 101] on button "Add to Cart" at bounding box center [967, 92] width 89 height 32
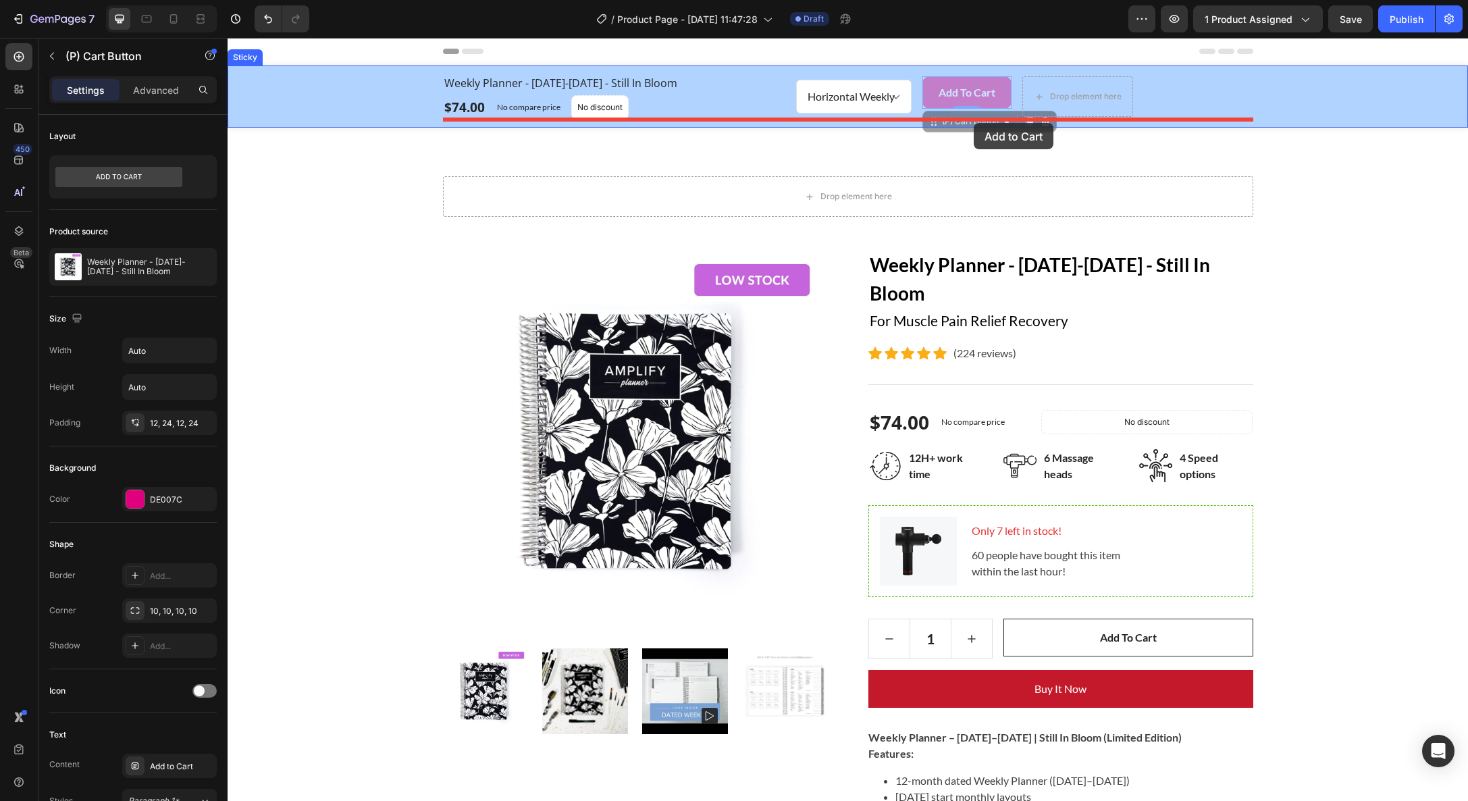
drag, startPoint x: 974, startPoint y: 104, endPoint x: 974, endPoint y: 122, distance: 17.6
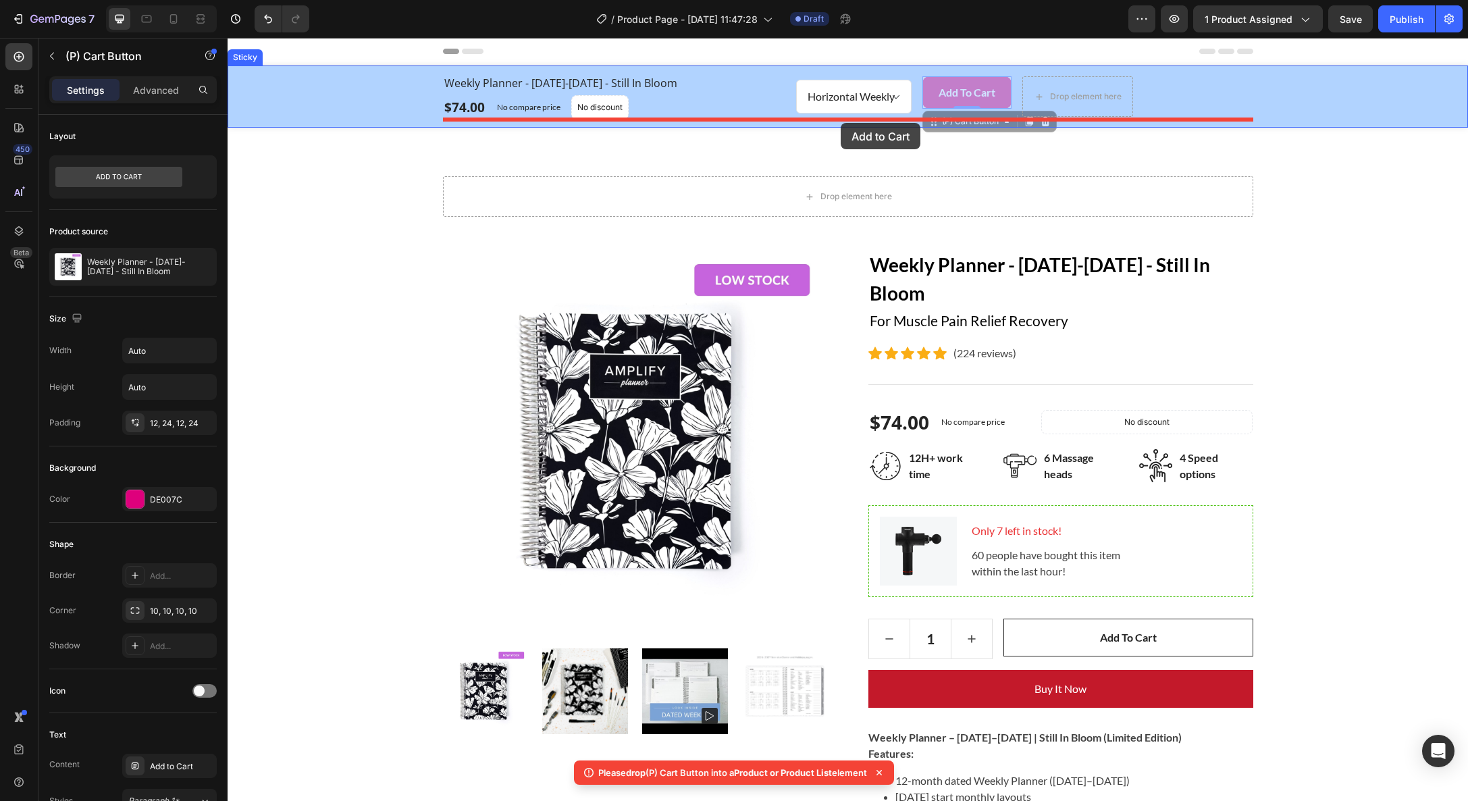
drag, startPoint x: 955, startPoint y: 83, endPoint x: 841, endPoint y: 123, distance: 120.9
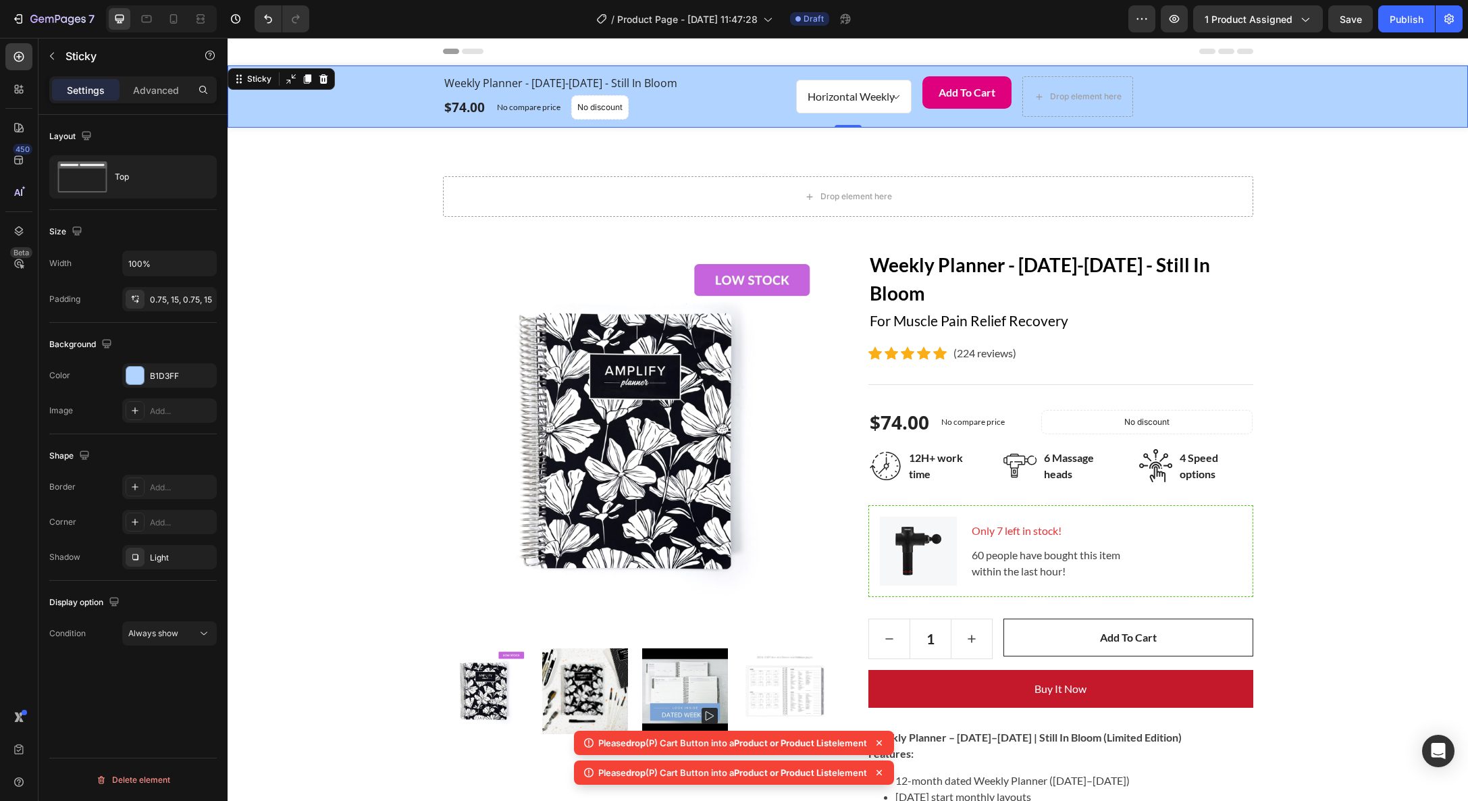
click at [1137, 123] on div "Weekly Planner - January-December 2026 - Still In Bloom (P) Title $74.00 (P) Pr…" at bounding box center [848, 97] width 1241 height 62
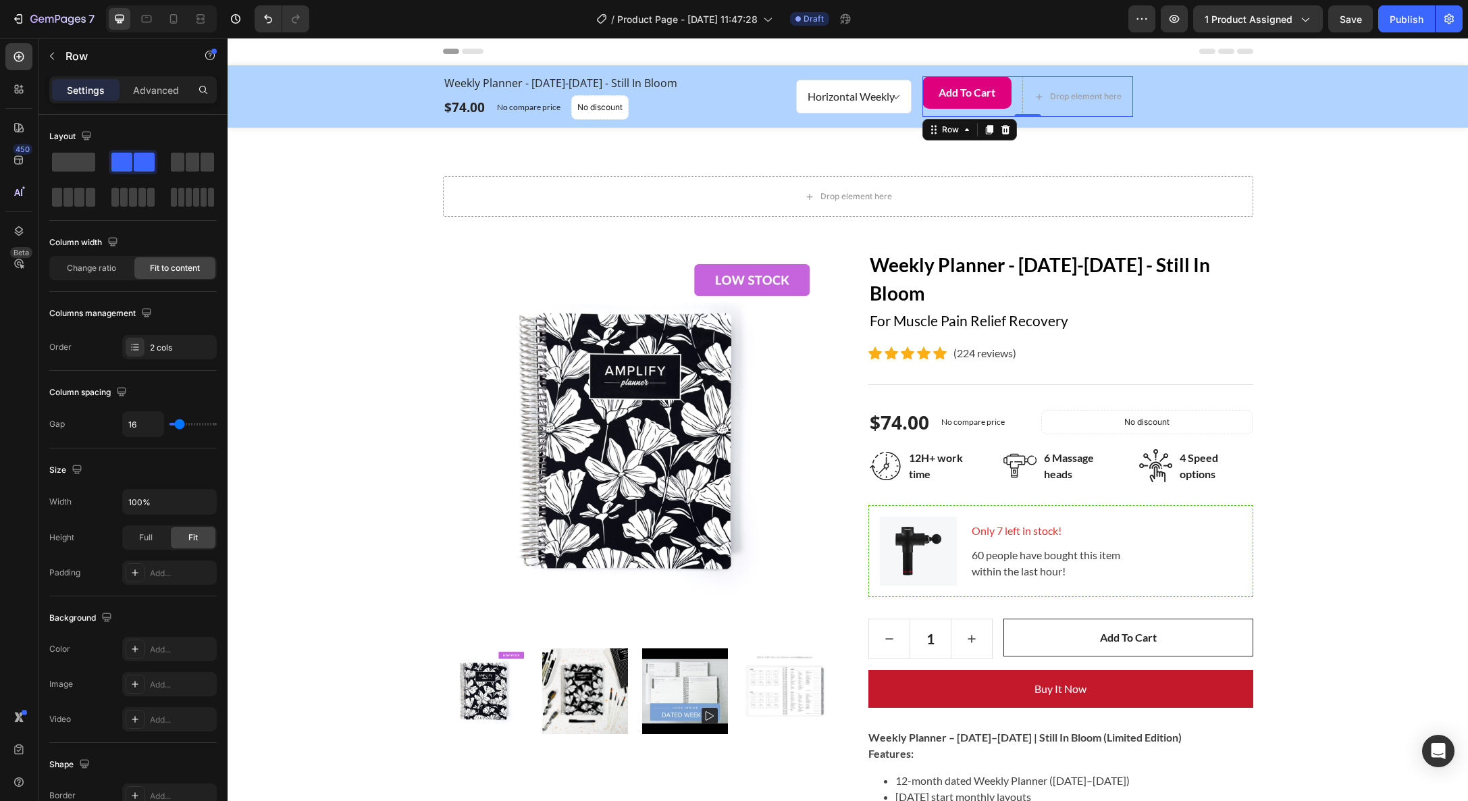
click at [1014, 109] on div "Add to Cart (P) Cart Button Drop element here Row 0" at bounding box center [1028, 96] width 211 height 41
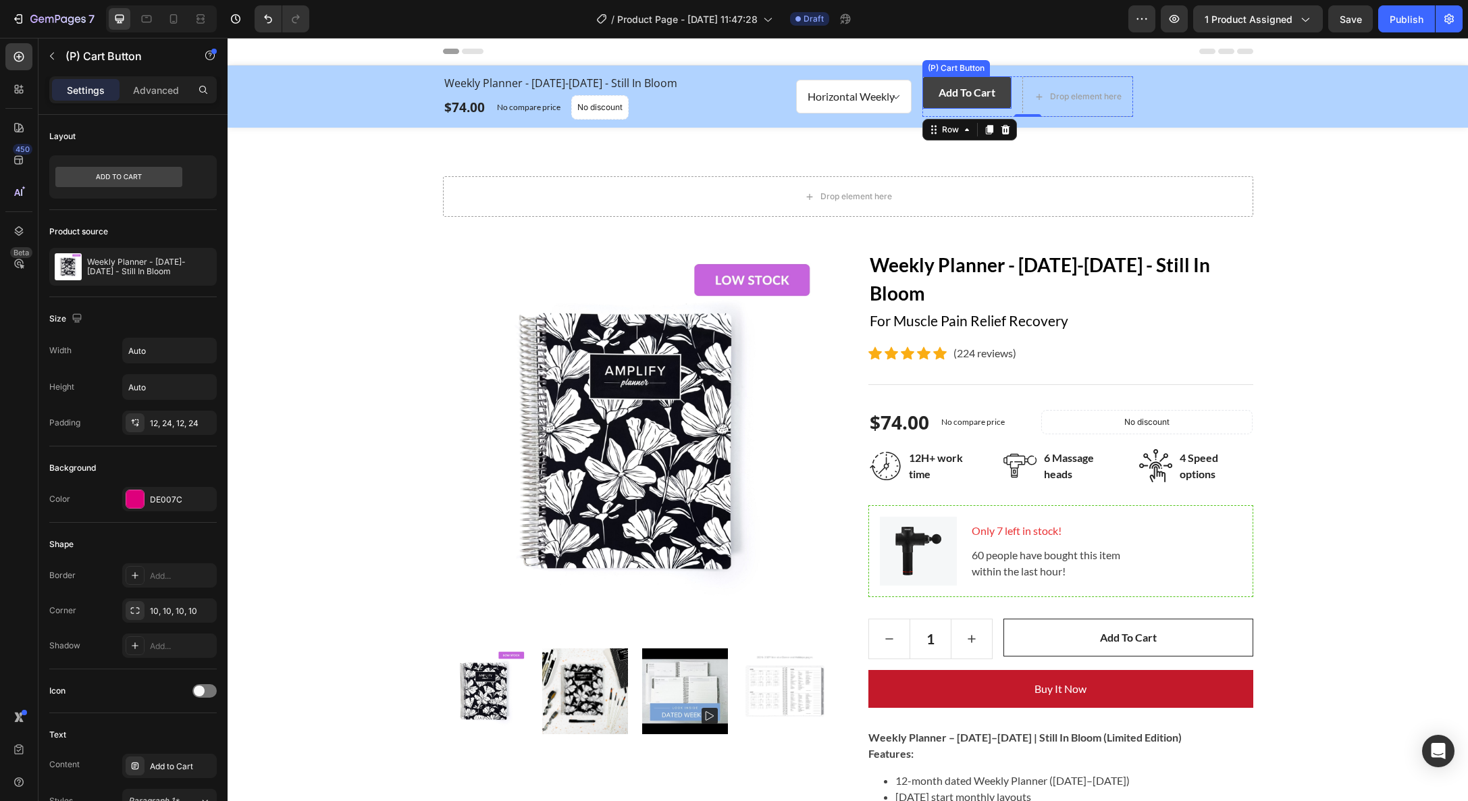
click at [1000, 102] on button "Add to Cart" at bounding box center [967, 92] width 89 height 32
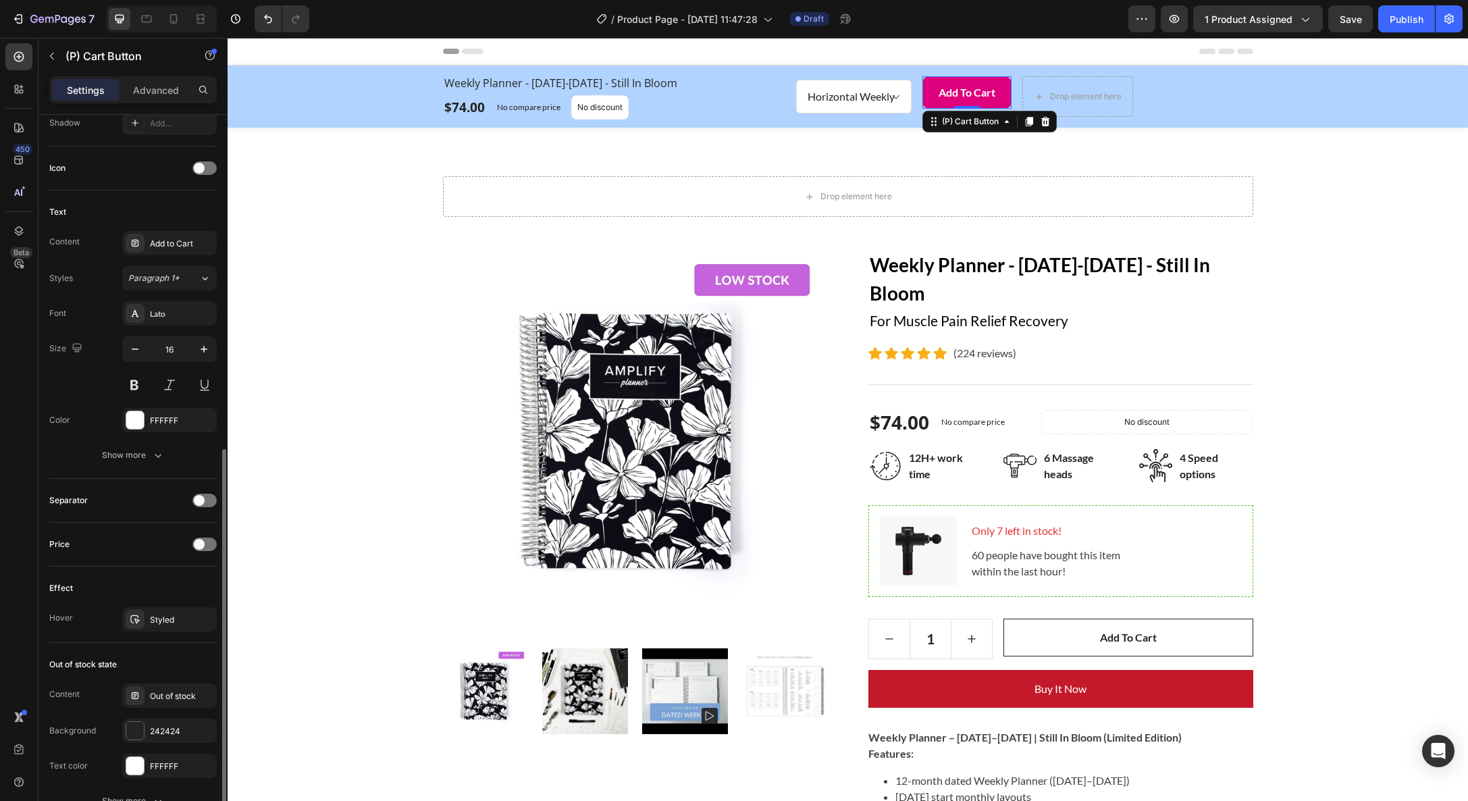
scroll to position [723, 0]
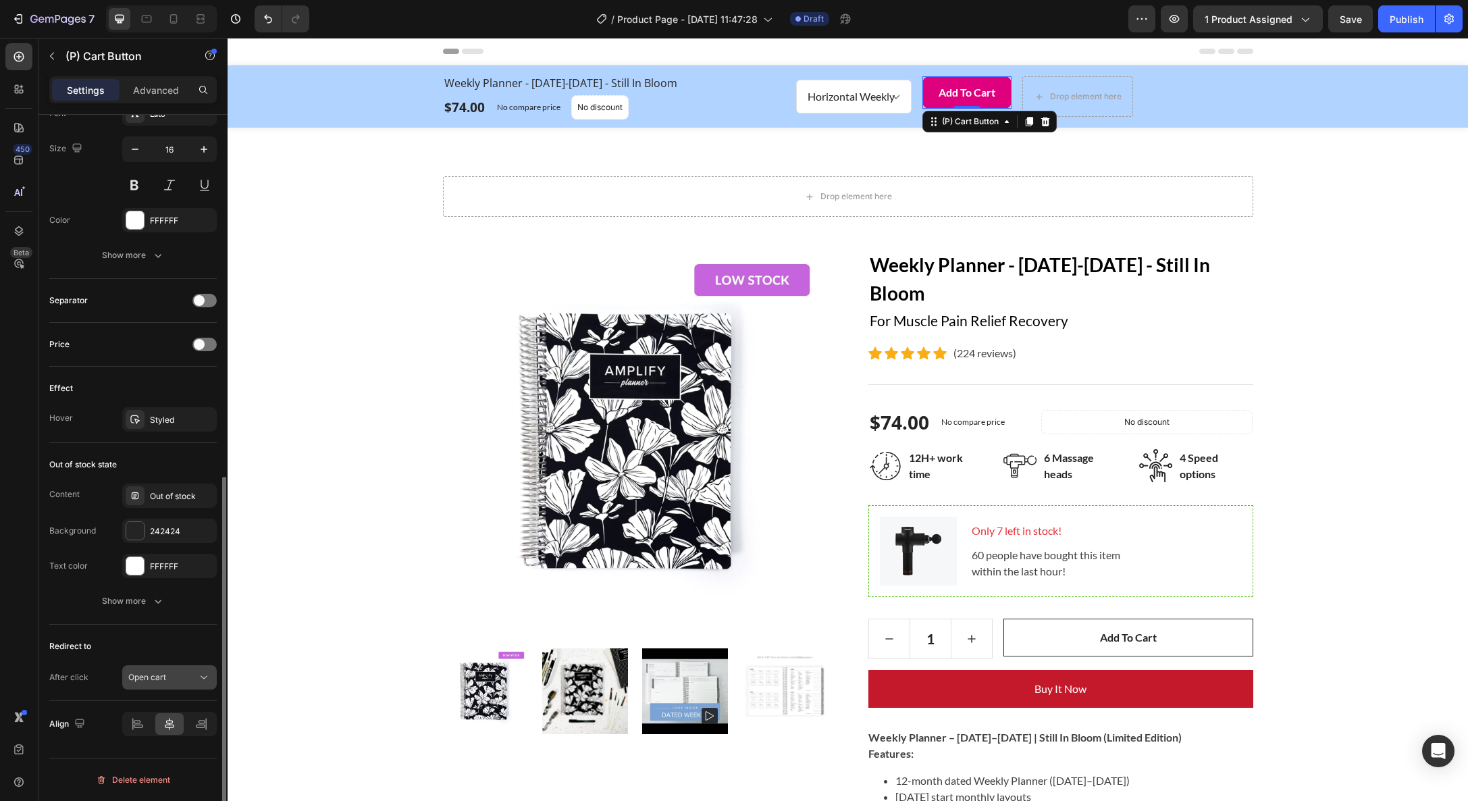
click at [182, 671] on div "Open cart" at bounding box center [162, 677] width 69 height 12
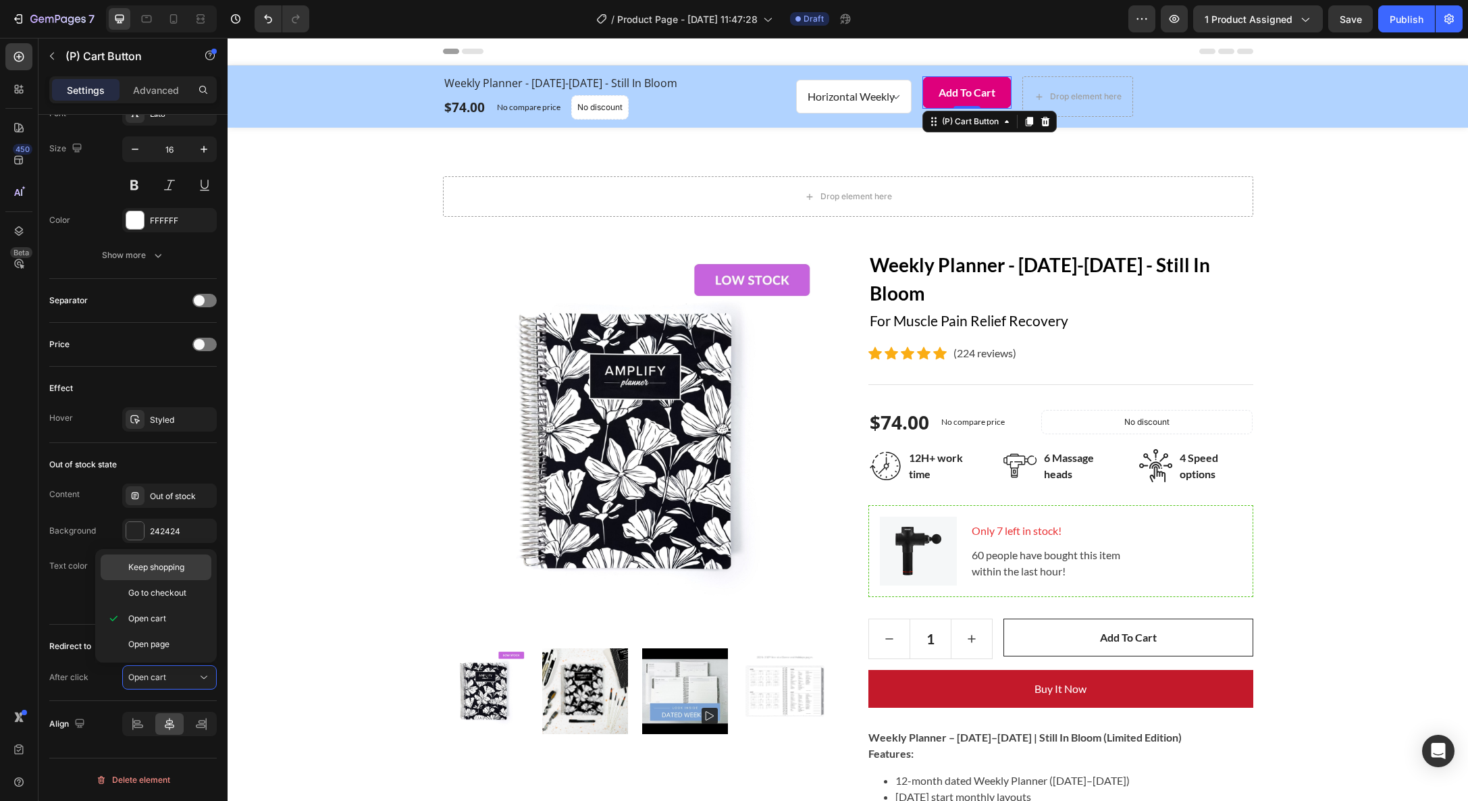
click at [176, 566] on span "Keep shopping" at bounding box center [156, 567] width 56 height 12
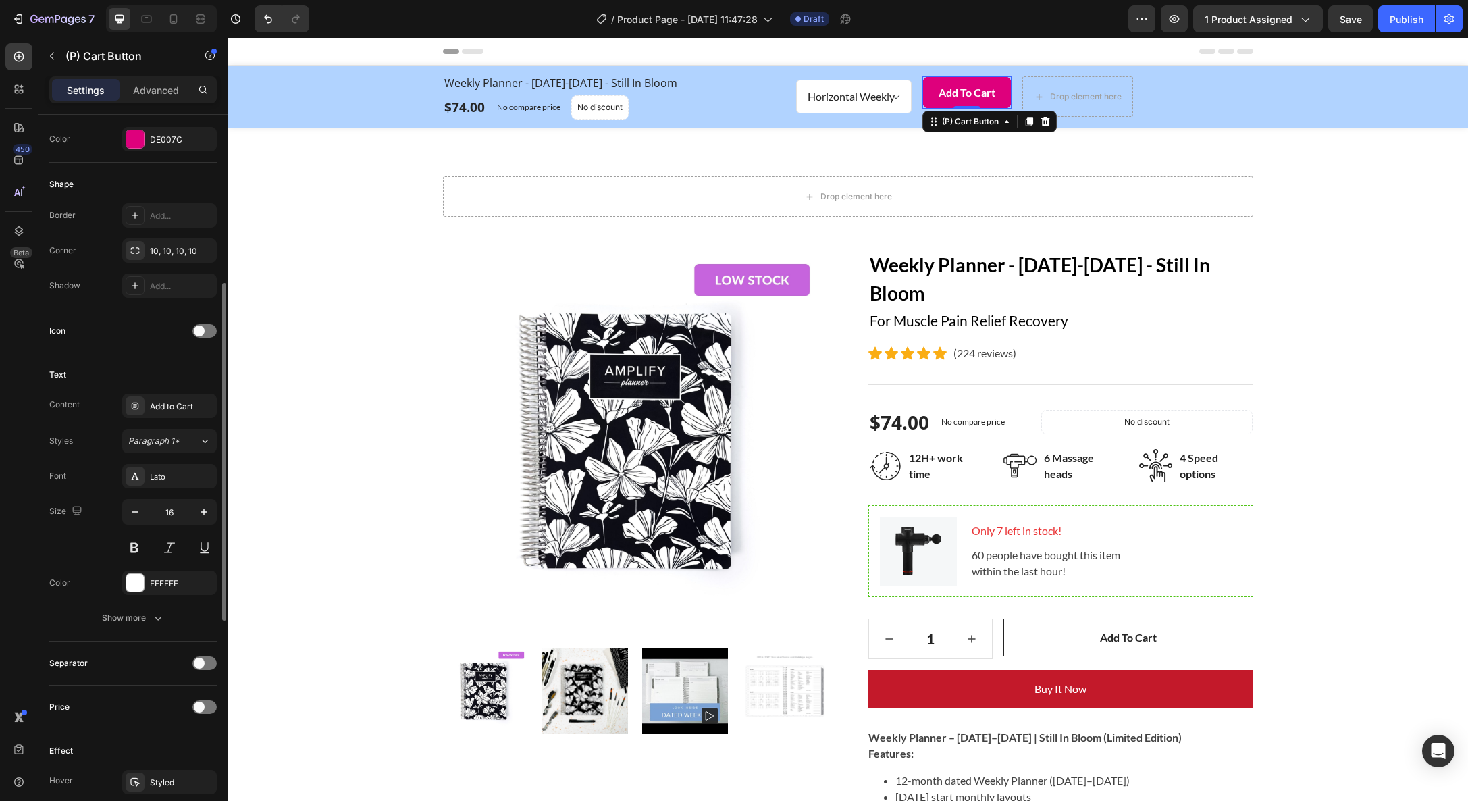
scroll to position [0, 0]
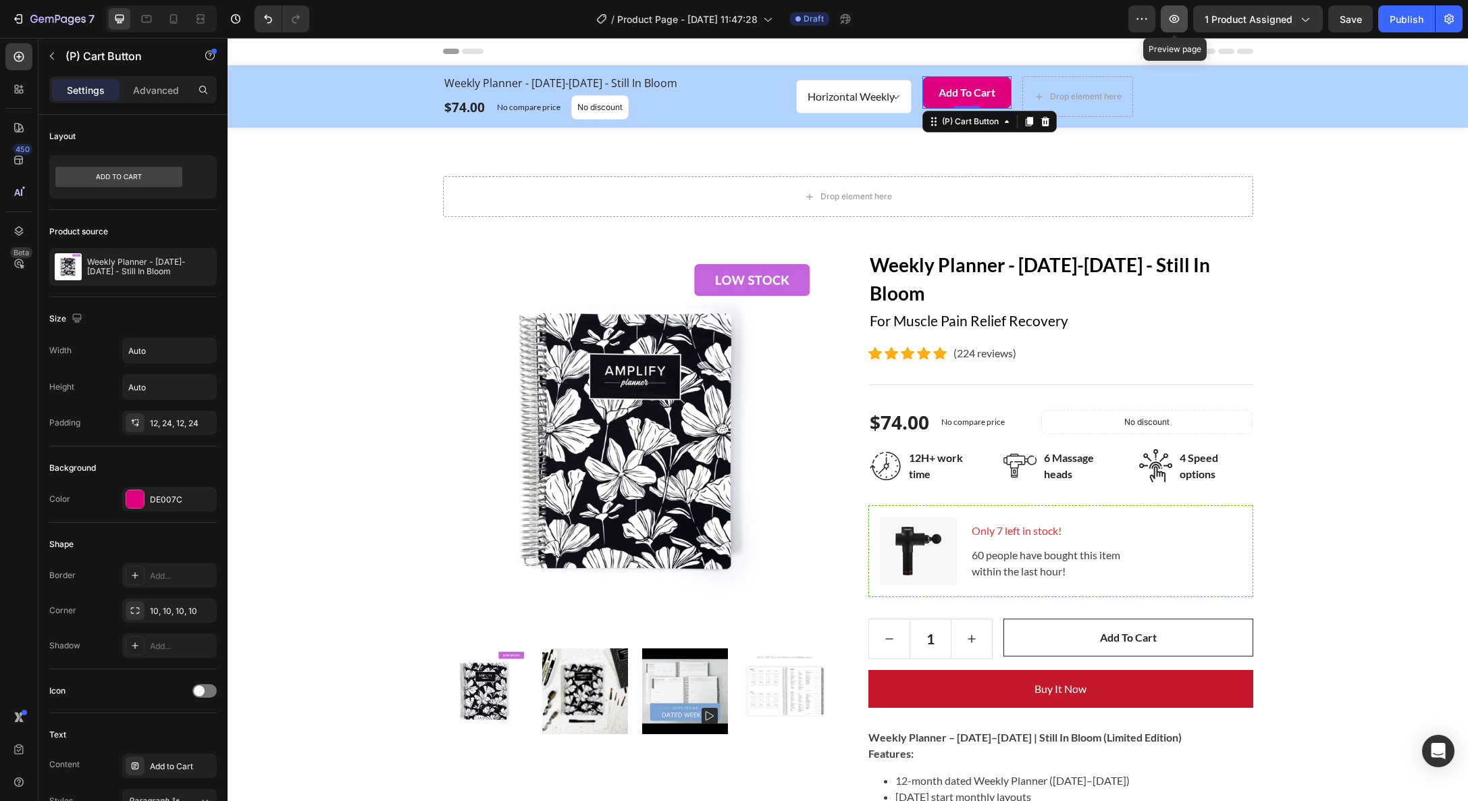
click at [1174, 14] on icon "button" at bounding box center [1175, 19] width 14 height 14
click at [810, 108] on select "Horizontal Weekly Vertical Weekly" at bounding box center [853, 97] width 115 height 34
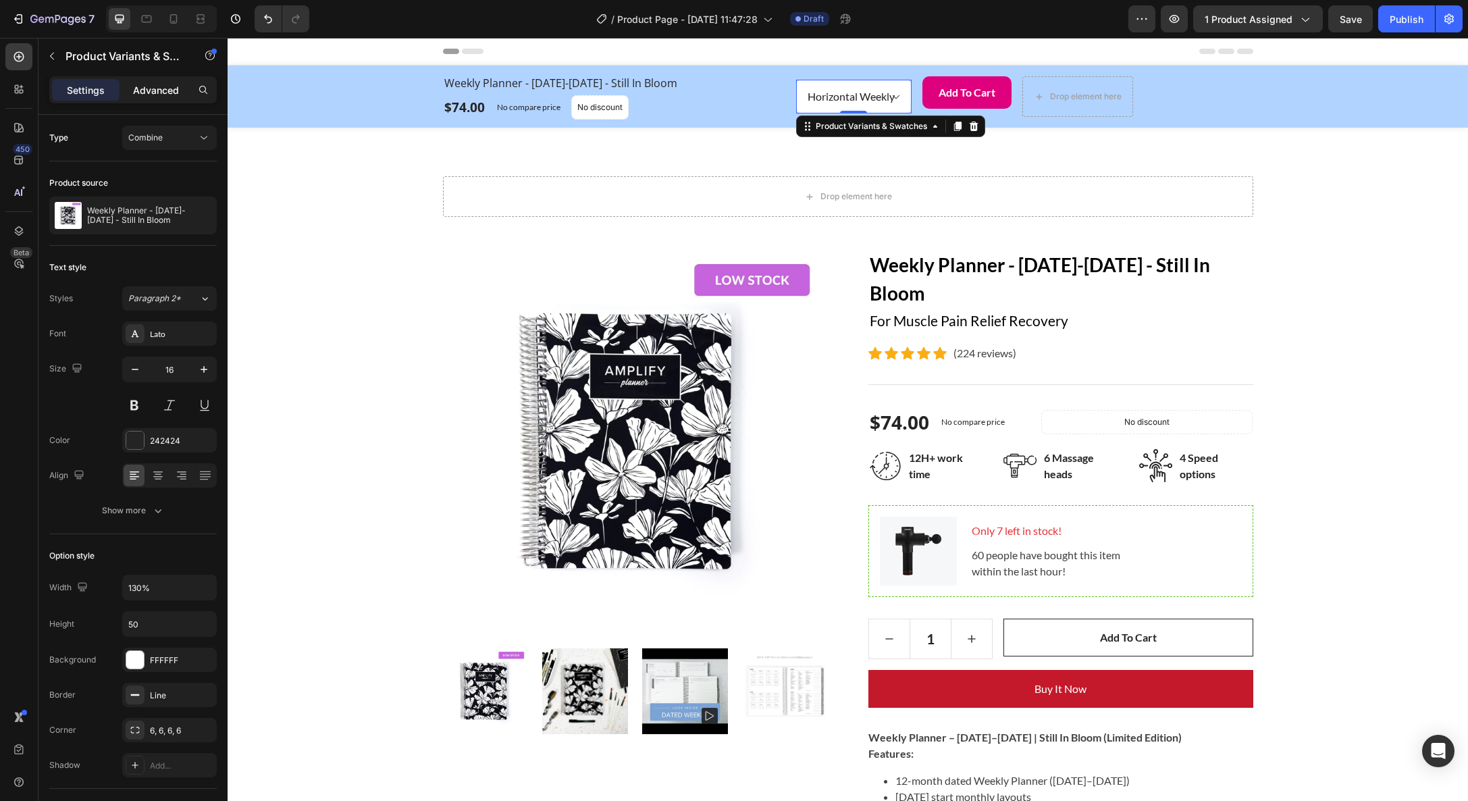
click at [156, 88] on p "Advanced" at bounding box center [156, 90] width 46 height 14
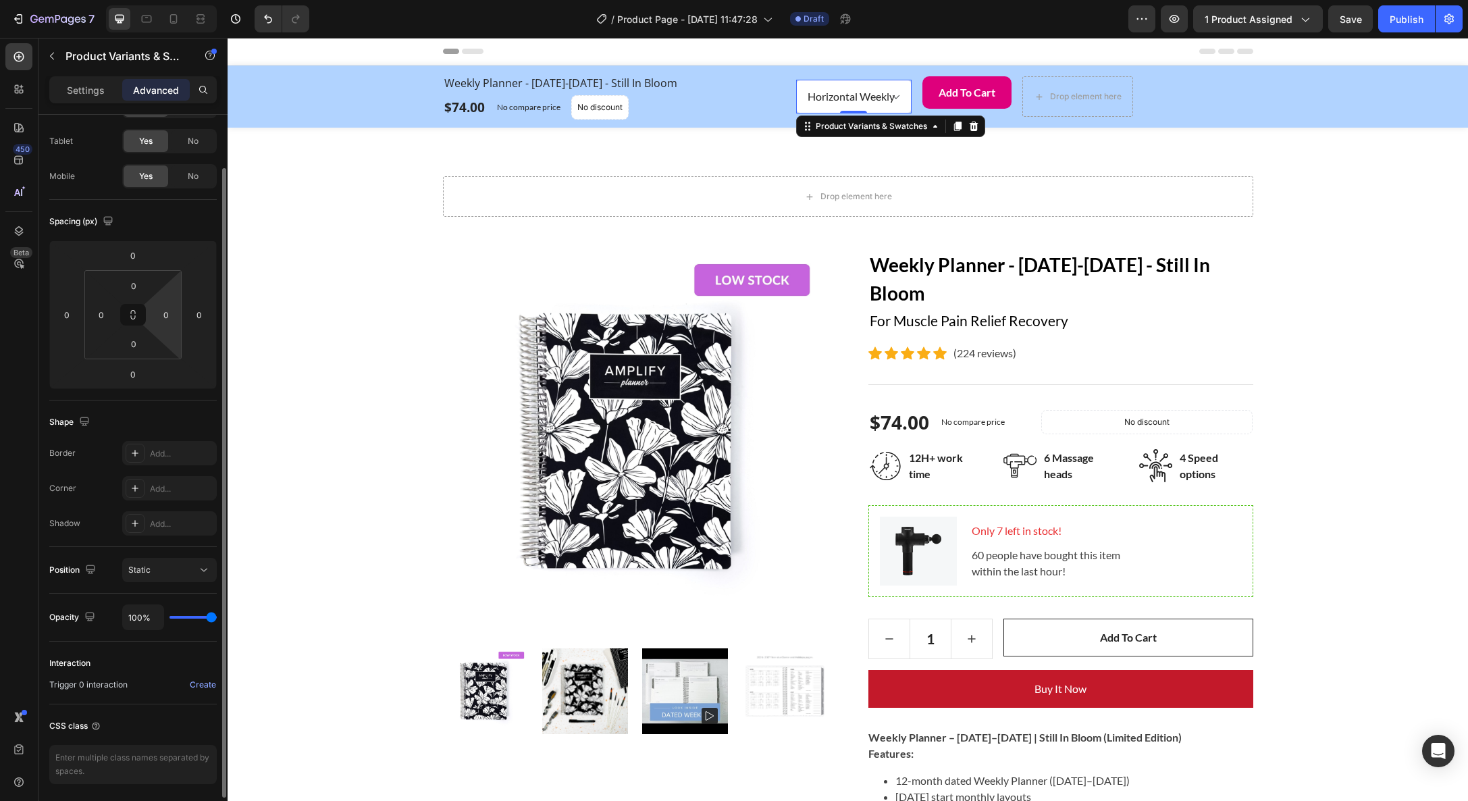
scroll to position [63, 0]
click at [174, 315] on input "0" at bounding box center [166, 313] width 20 height 20
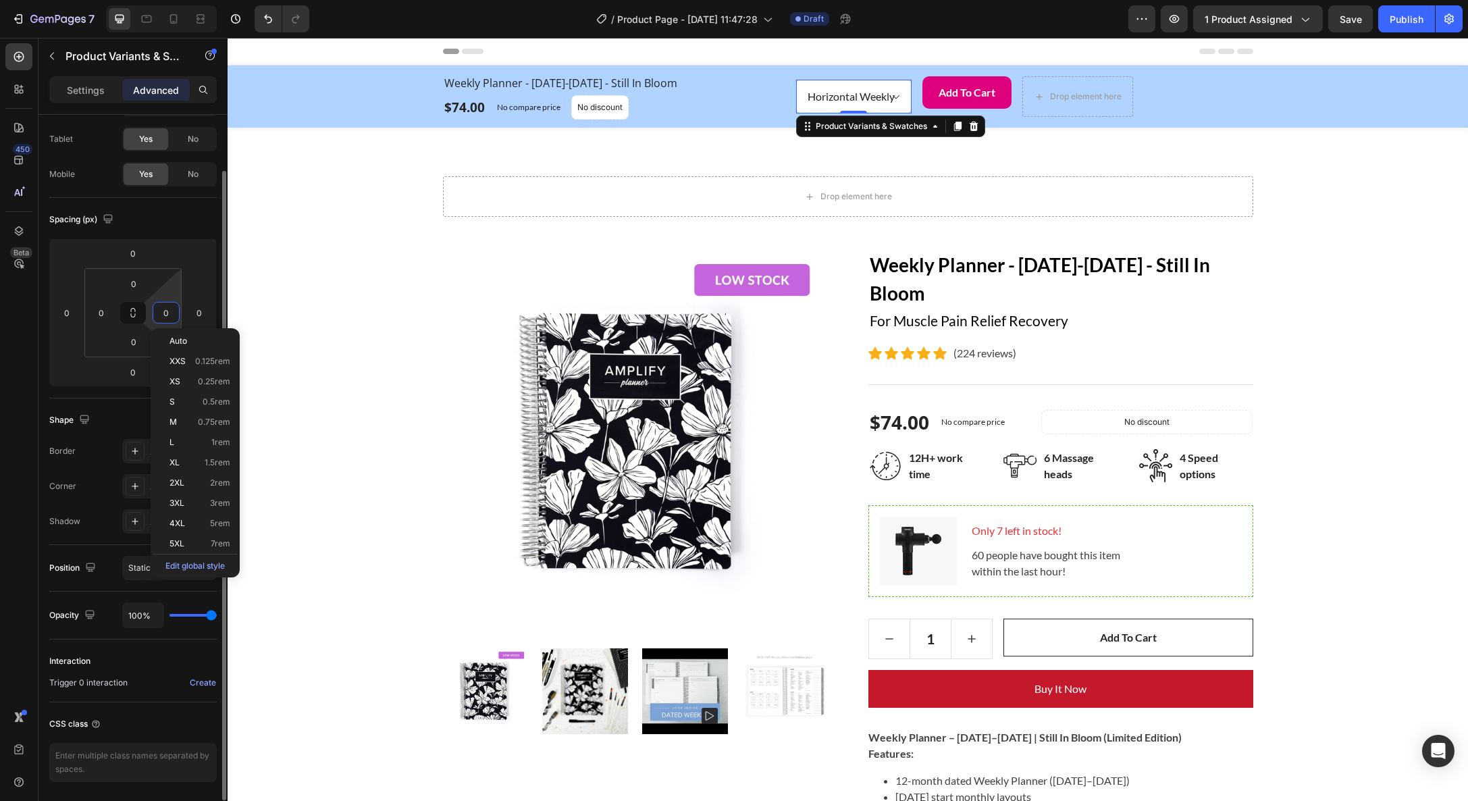
scroll to position [64, 0]
click at [171, 449] on div "L 1rem" at bounding box center [195, 442] width 84 height 20
type input "1rem"
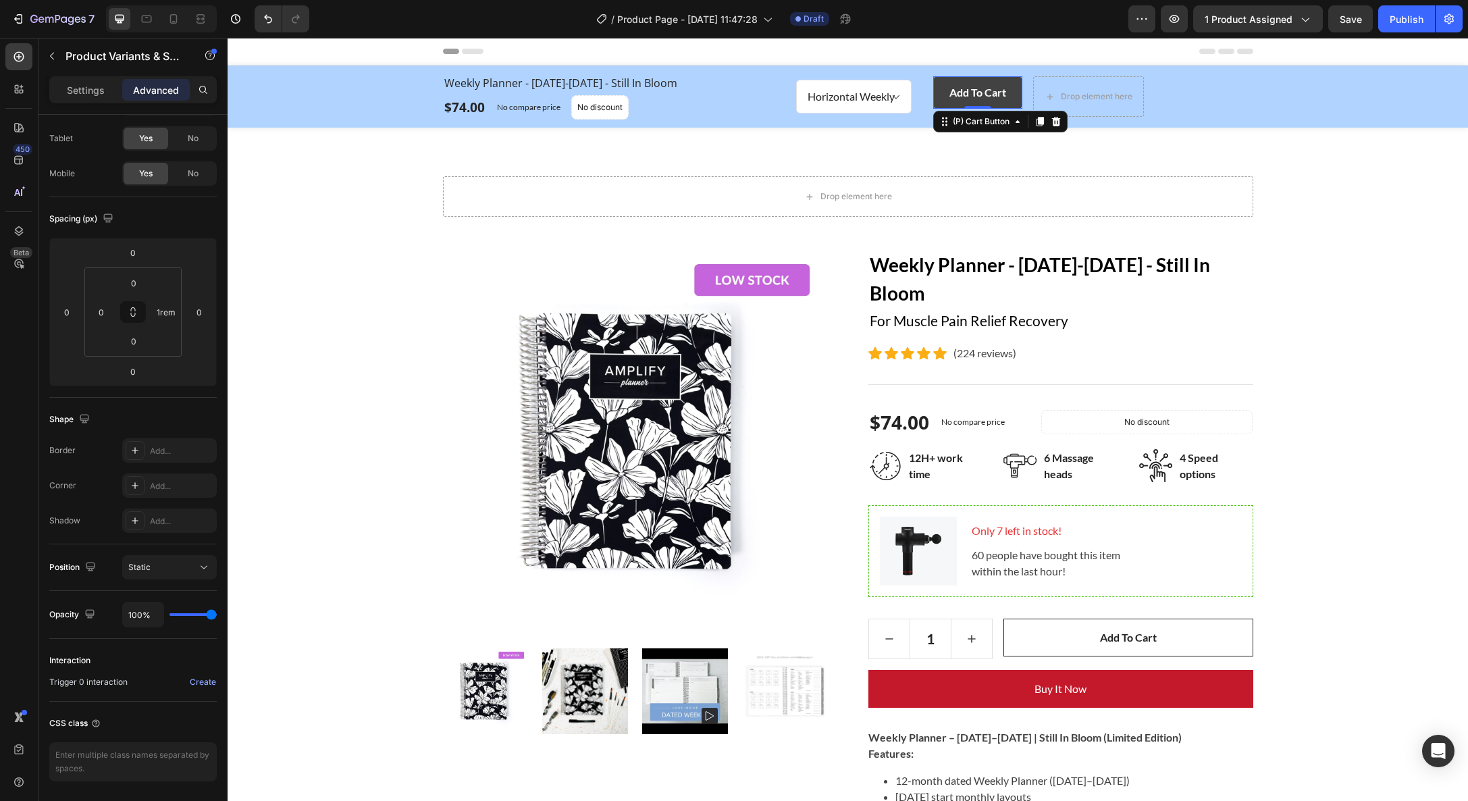
click at [996, 106] on button "Add to Cart" at bounding box center [977, 92] width 89 height 32
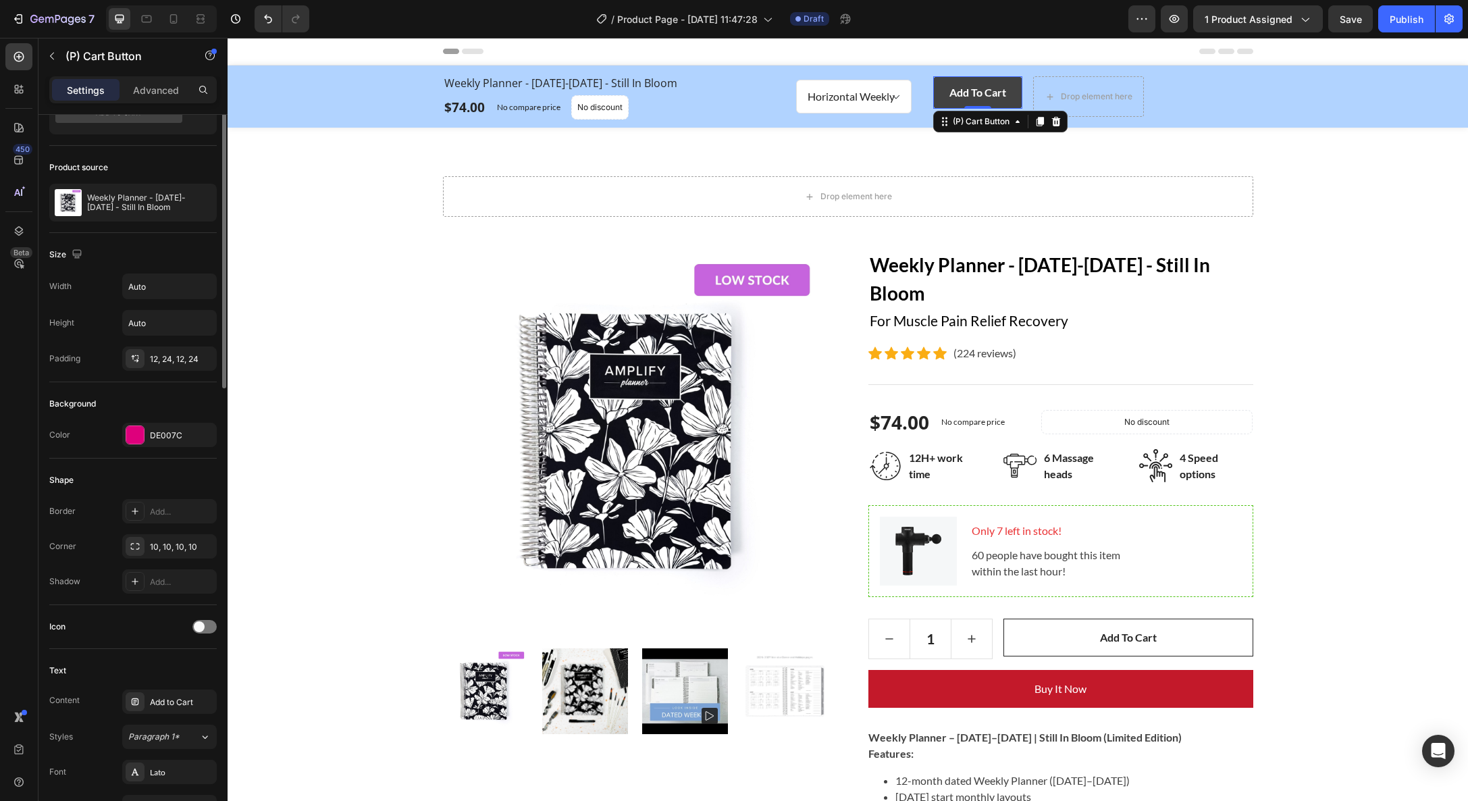
scroll to position [0, 0]
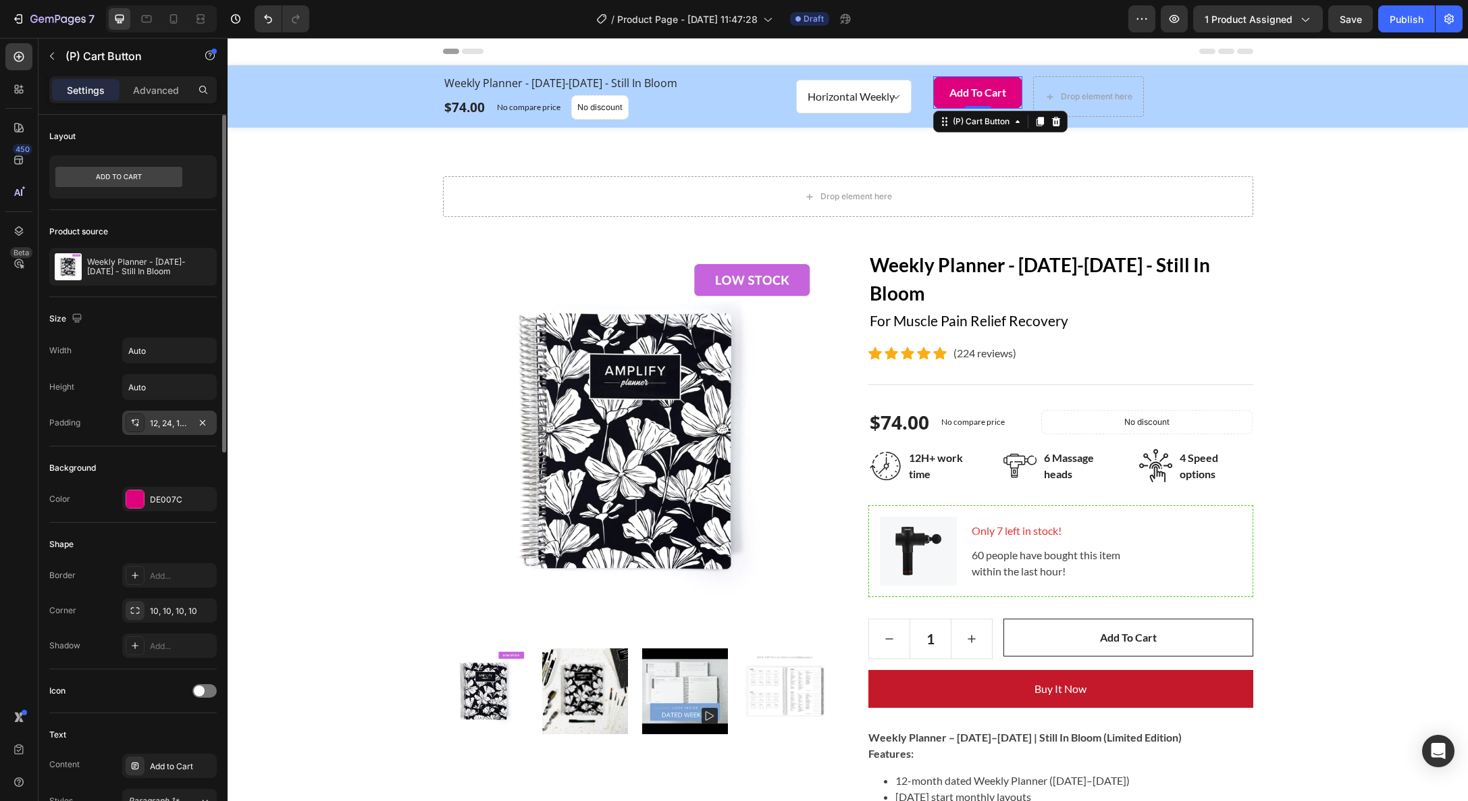
click at [183, 417] on div "12, 24, 12, 24" at bounding box center [169, 423] width 39 height 12
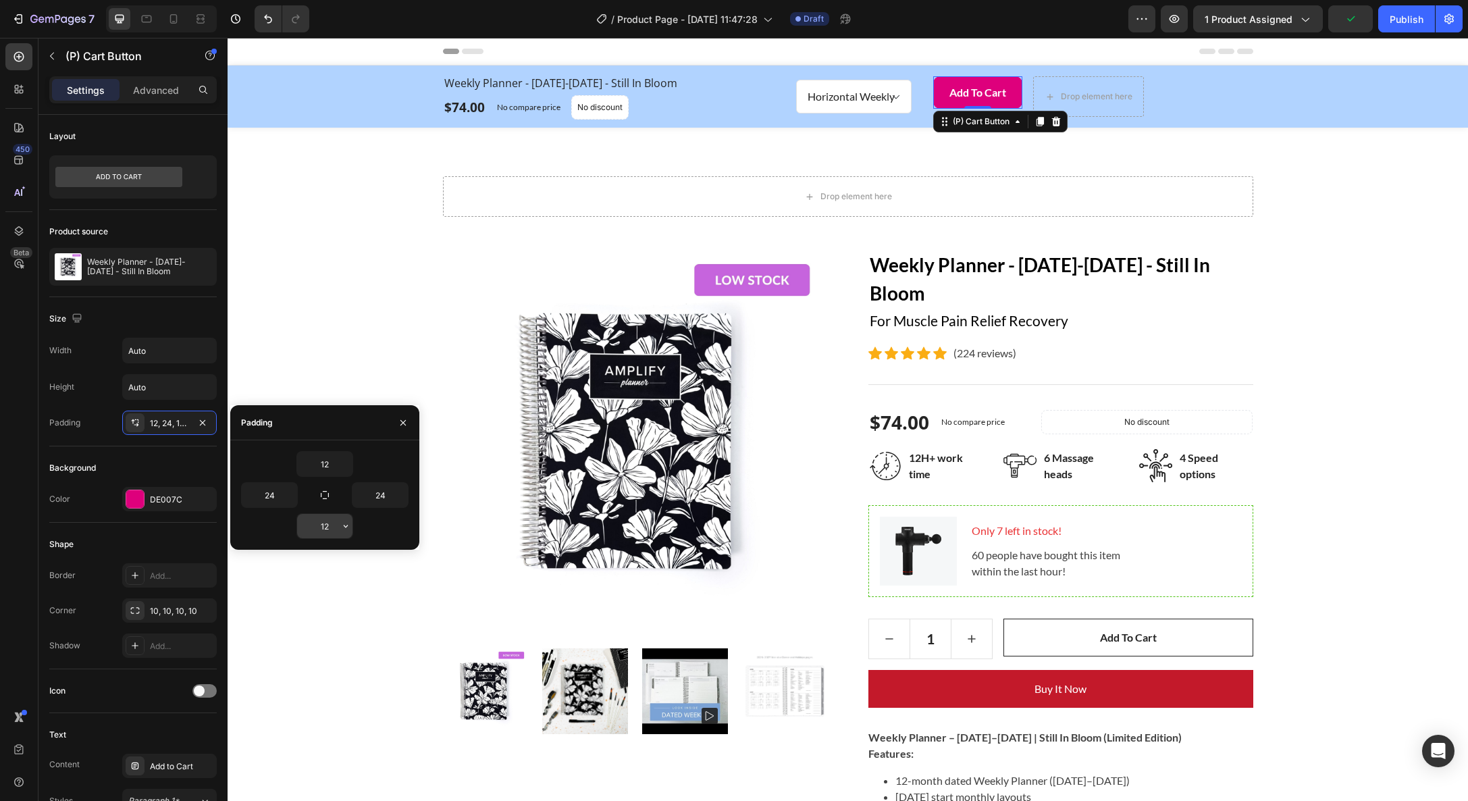
click at [321, 520] on input "12" at bounding box center [324, 526] width 55 height 24
type input "19"
click at [326, 464] on input "12" at bounding box center [324, 464] width 55 height 24
type input "13"
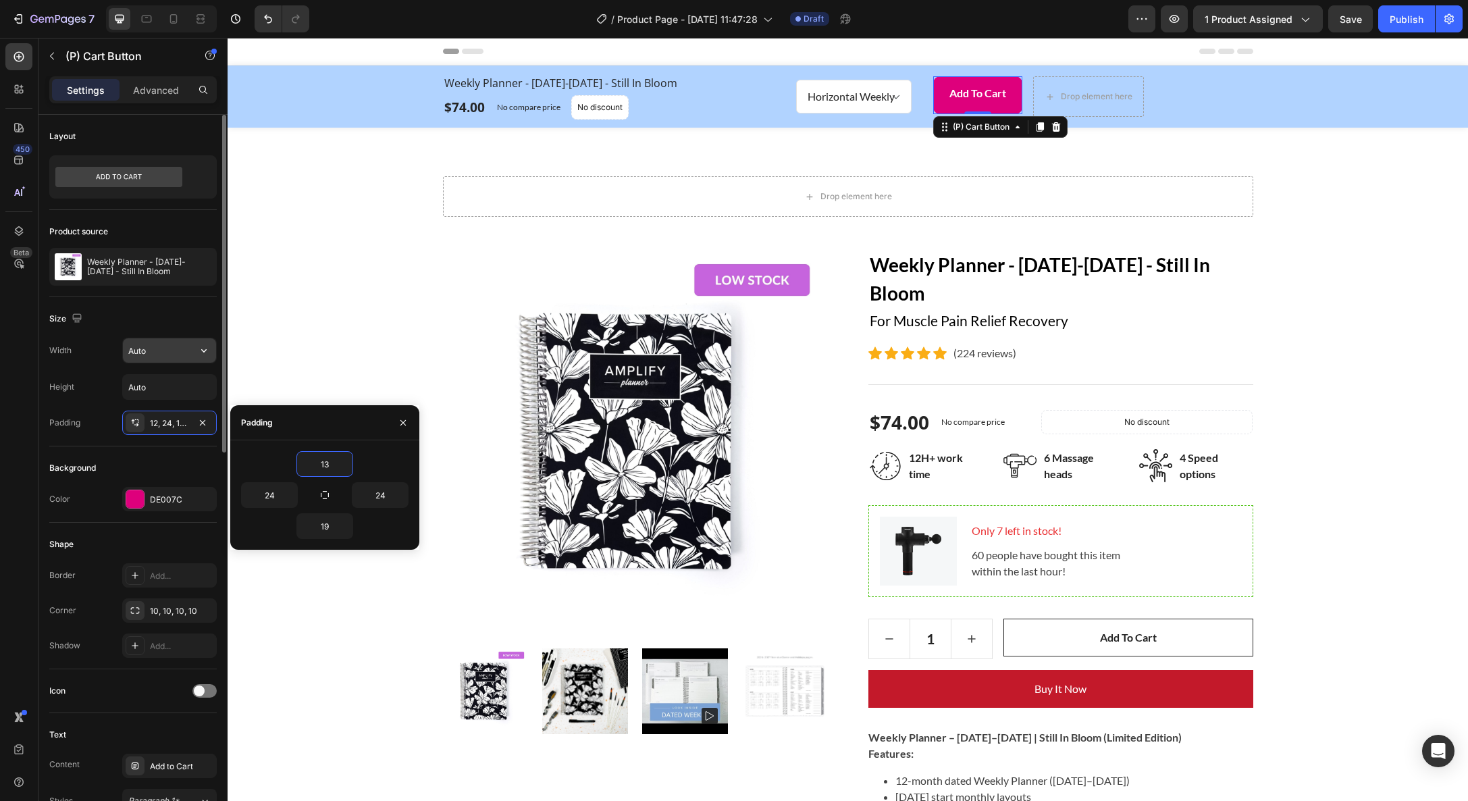
click at [162, 357] on input "Auto" at bounding box center [169, 350] width 93 height 24
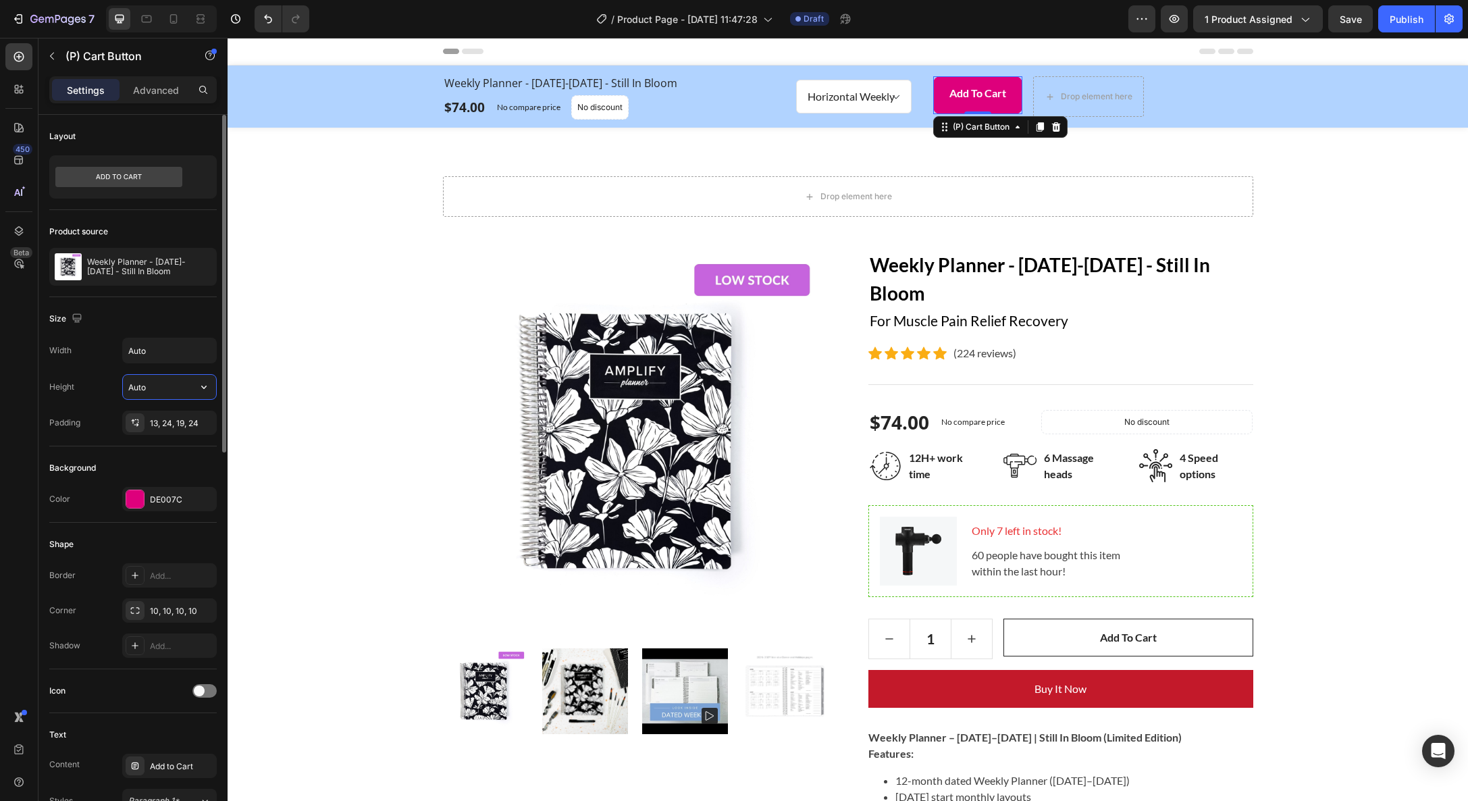
click at [159, 385] on input "Auto" at bounding box center [169, 387] width 93 height 24
click at [204, 383] on icon "button" at bounding box center [204, 387] width 14 height 14
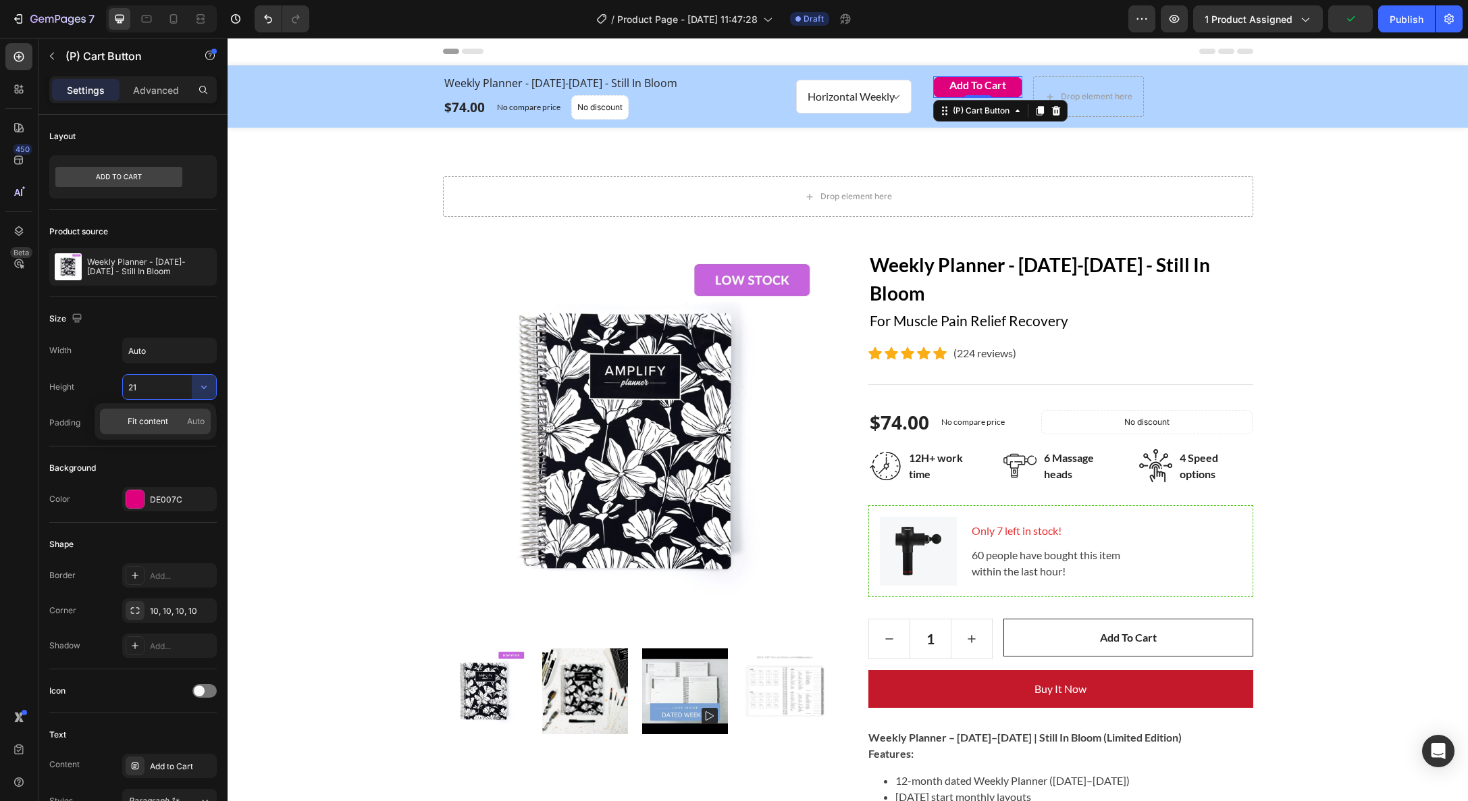
click at [149, 423] on span "Fit content" at bounding box center [148, 421] width 41 height 12
type input "Auto"
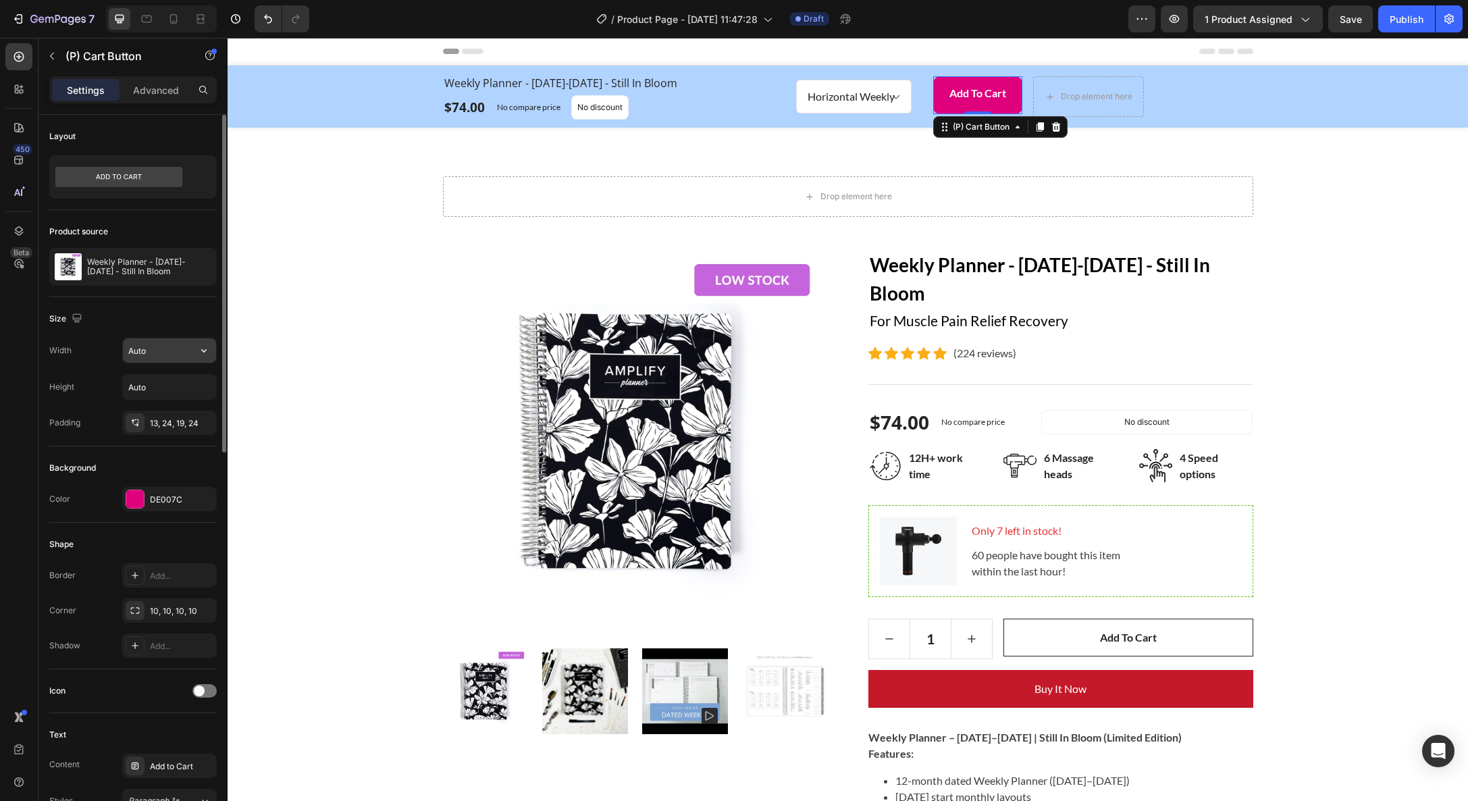
click at [168, 354] on input "Auto" at bounding box center [169, 350] width 93 height 24
click at [209, 351] on icon "button" at bounding box center [204, 351] width 14 height 14
click at [152, 412] on p "Full 100%" at bounding box center [166, 411] width 77 height 12
click at [206, 353] on icon "button" at bounding box center [204, 351] width 14 height 14
click at [187, 381] on span "Auto" at bounding box center [196, 385] width 18 height 12
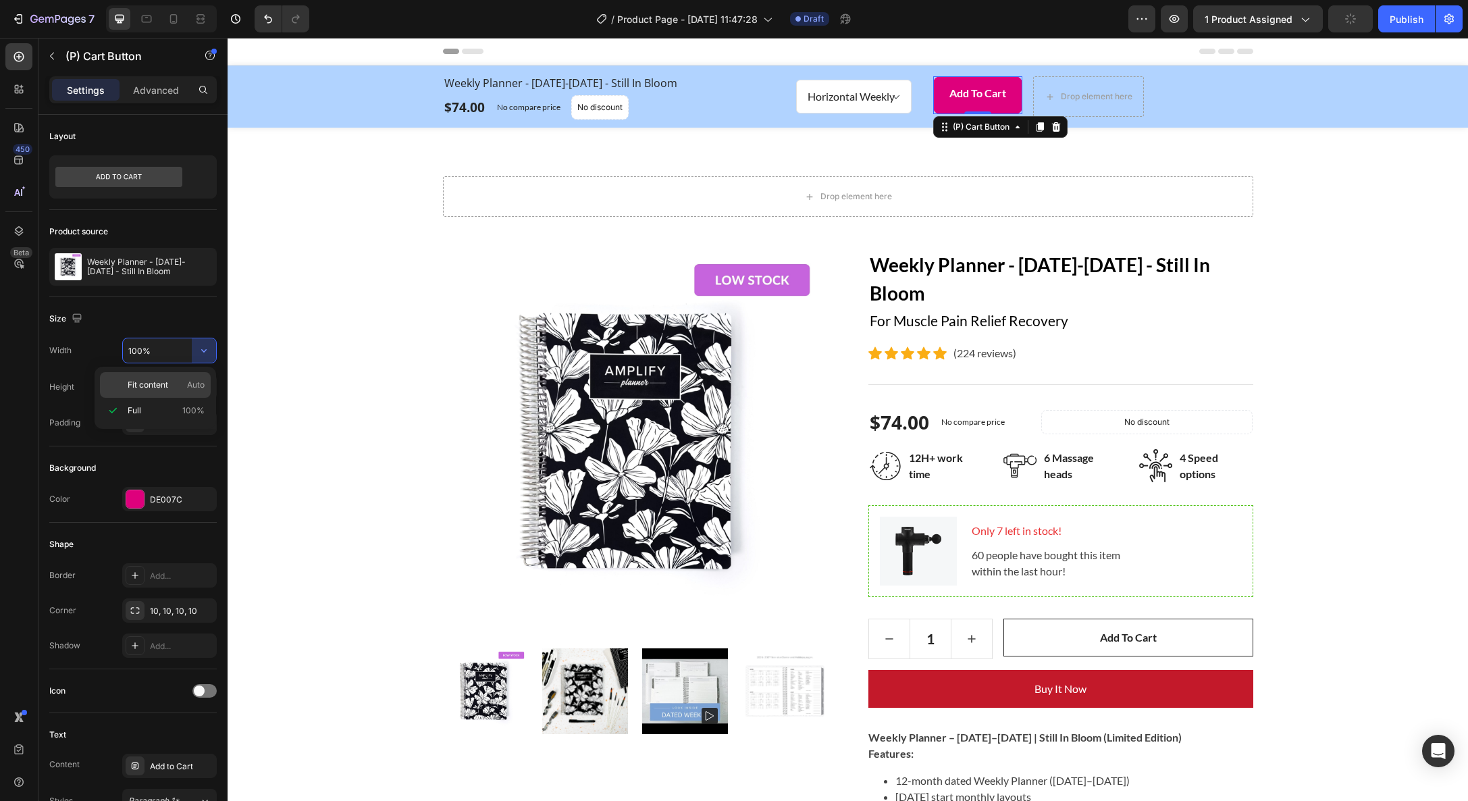
type input "Auto"
click at [627, 332] on img at bounding box center [635, 441] width 385 height 385
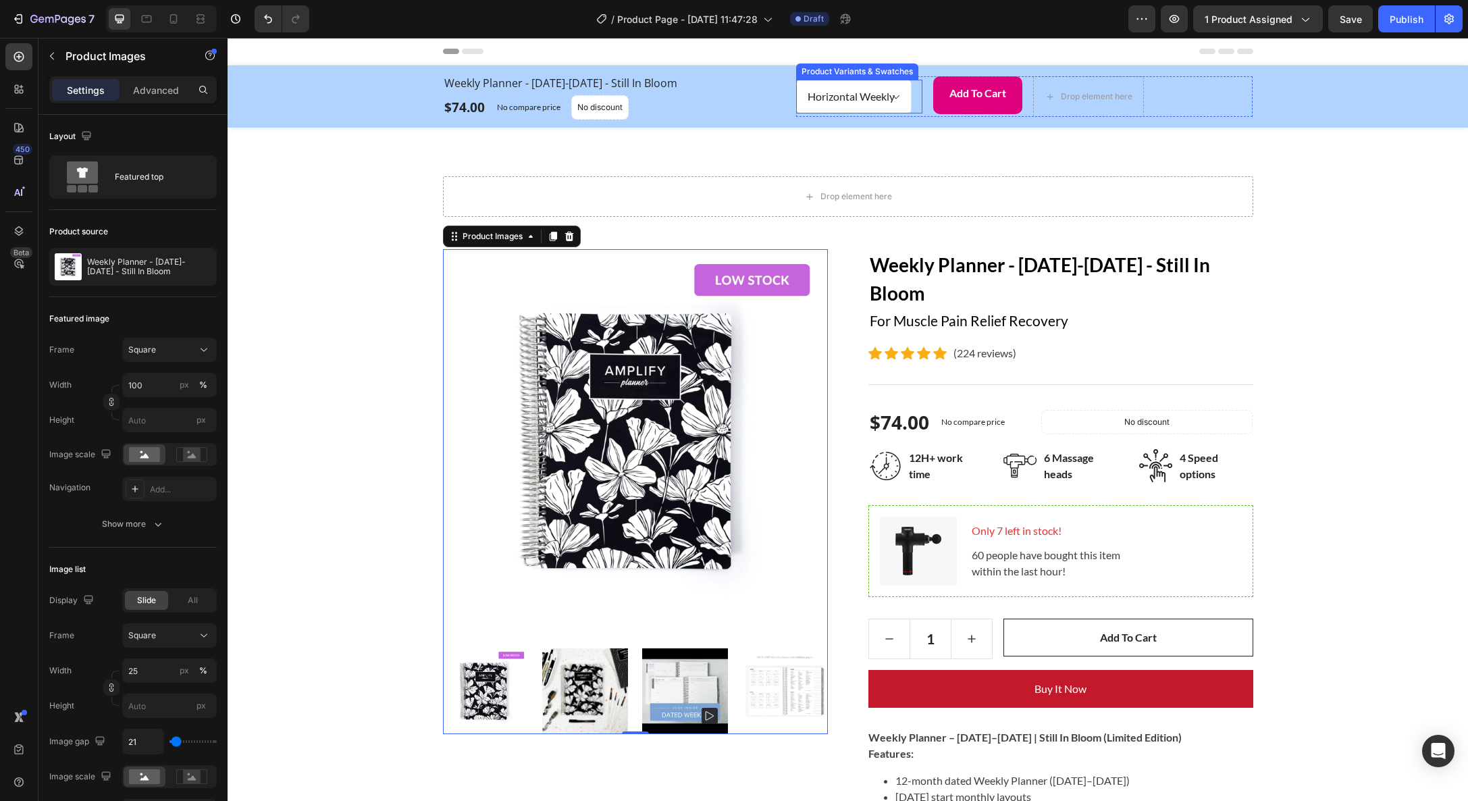
click at [853, 76] on div "Horizontal Weekly Vertical Weekly Product Variants & Swatches Add to Cart (P) C…" at bounding box center [1024, 97] width 457 height 46
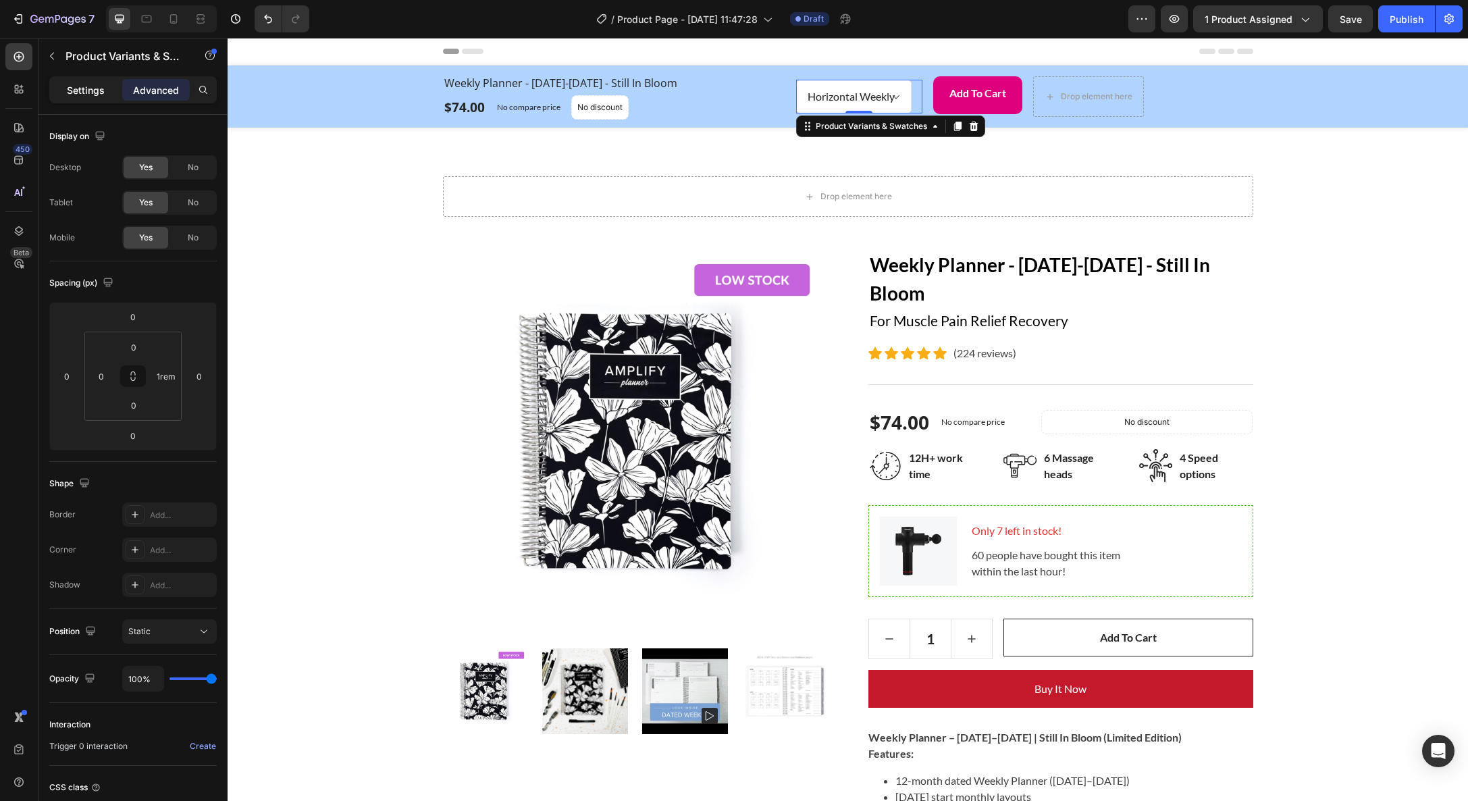
click at [76, 83] on p "Settings" at bounding box center [86, 90] width 38 height 14
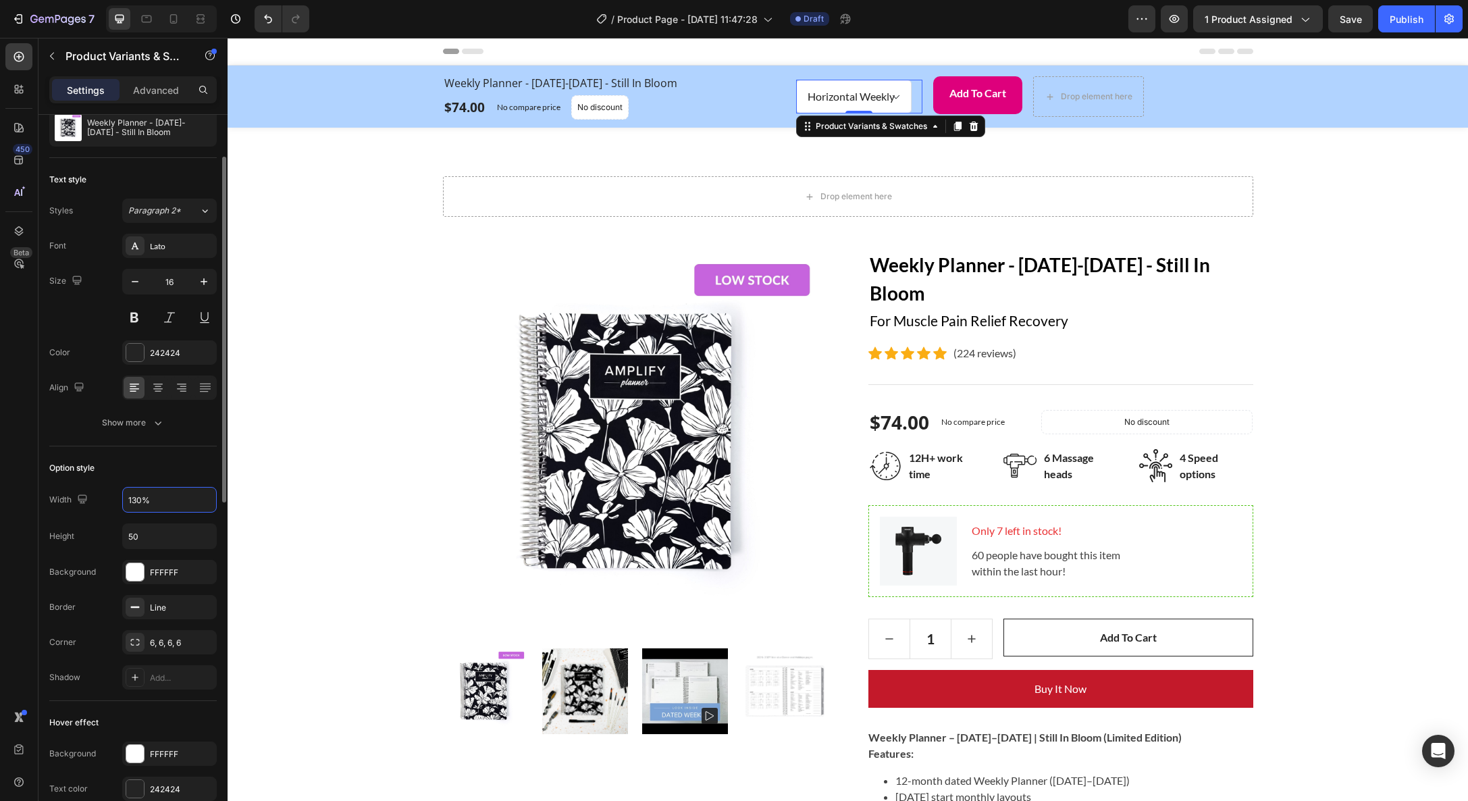
click at [152, 500] on input "130%" at bounding box center [169, 500] width 93 height 24
click at [153, 540] on input "50" at bounding box center [169, 535] width 93 height 24
type input "50"
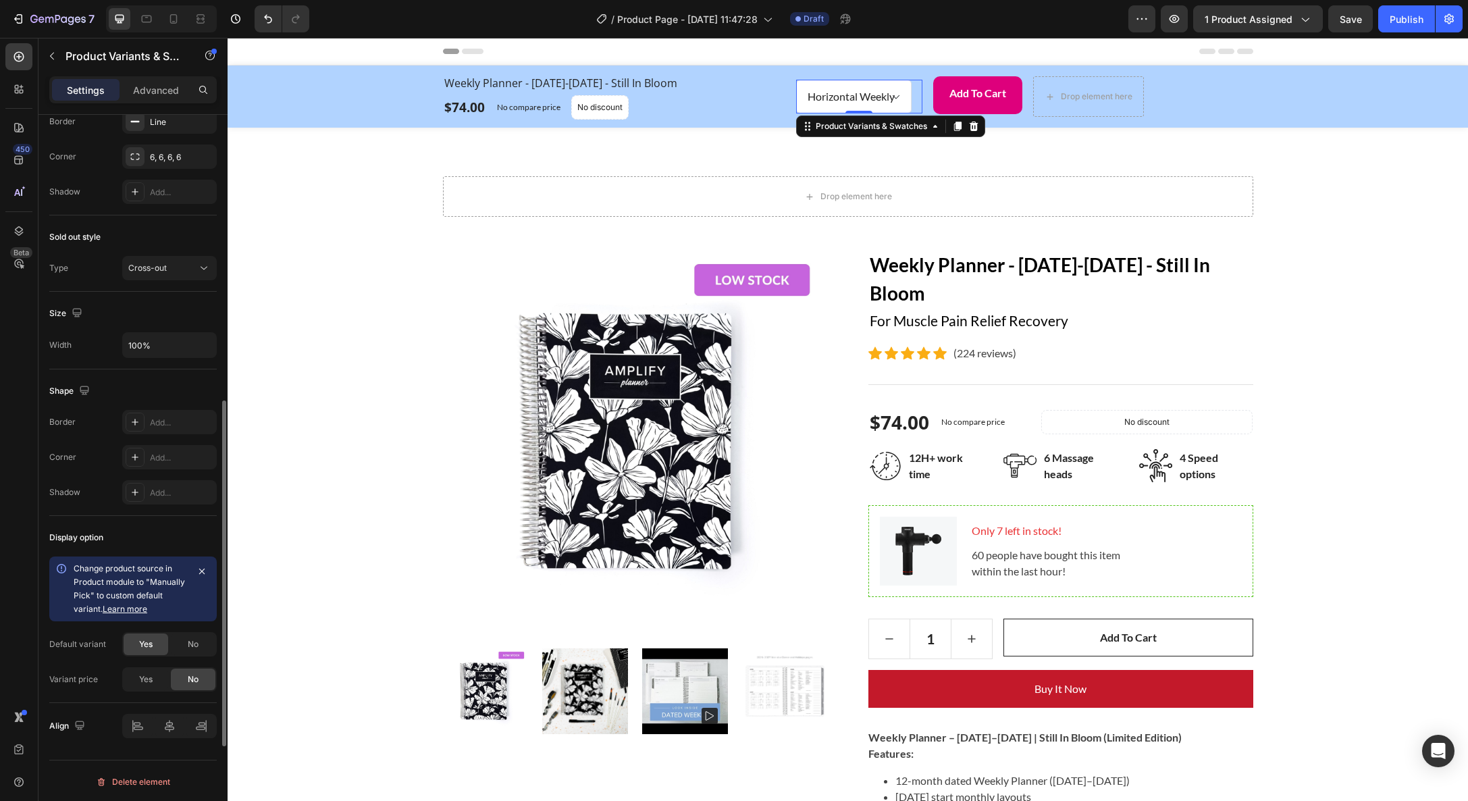
scroll to position [792, 0]
click at [132, 724] on div at bounding box center [169, 724] width 95 height 24
click at [141, 727] on div at bounding box center [169, 727] width 95 height 24
click at [175, 725] on div at bounding box center [169, 727] width 95 height 24
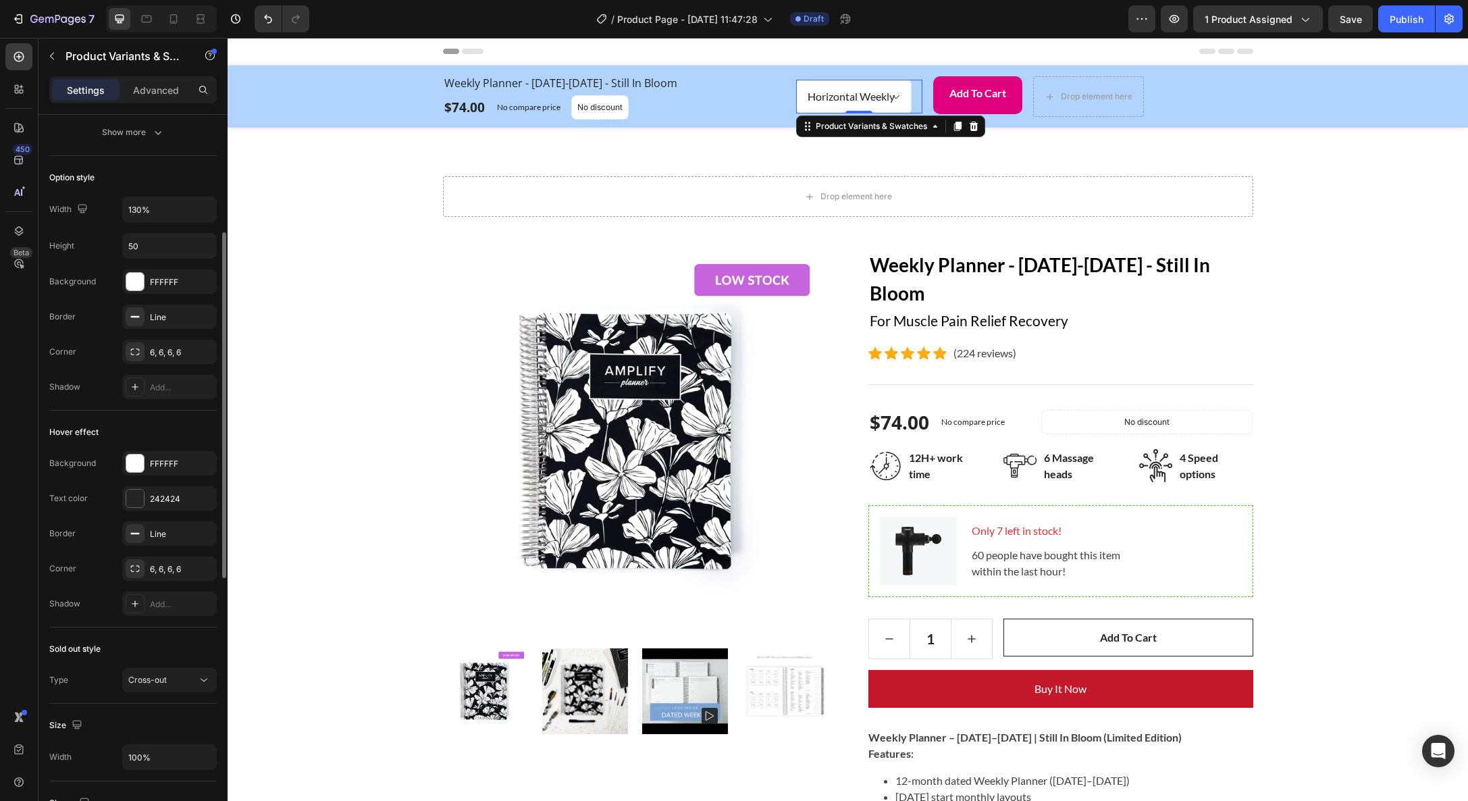
scroll to position [306, 0]
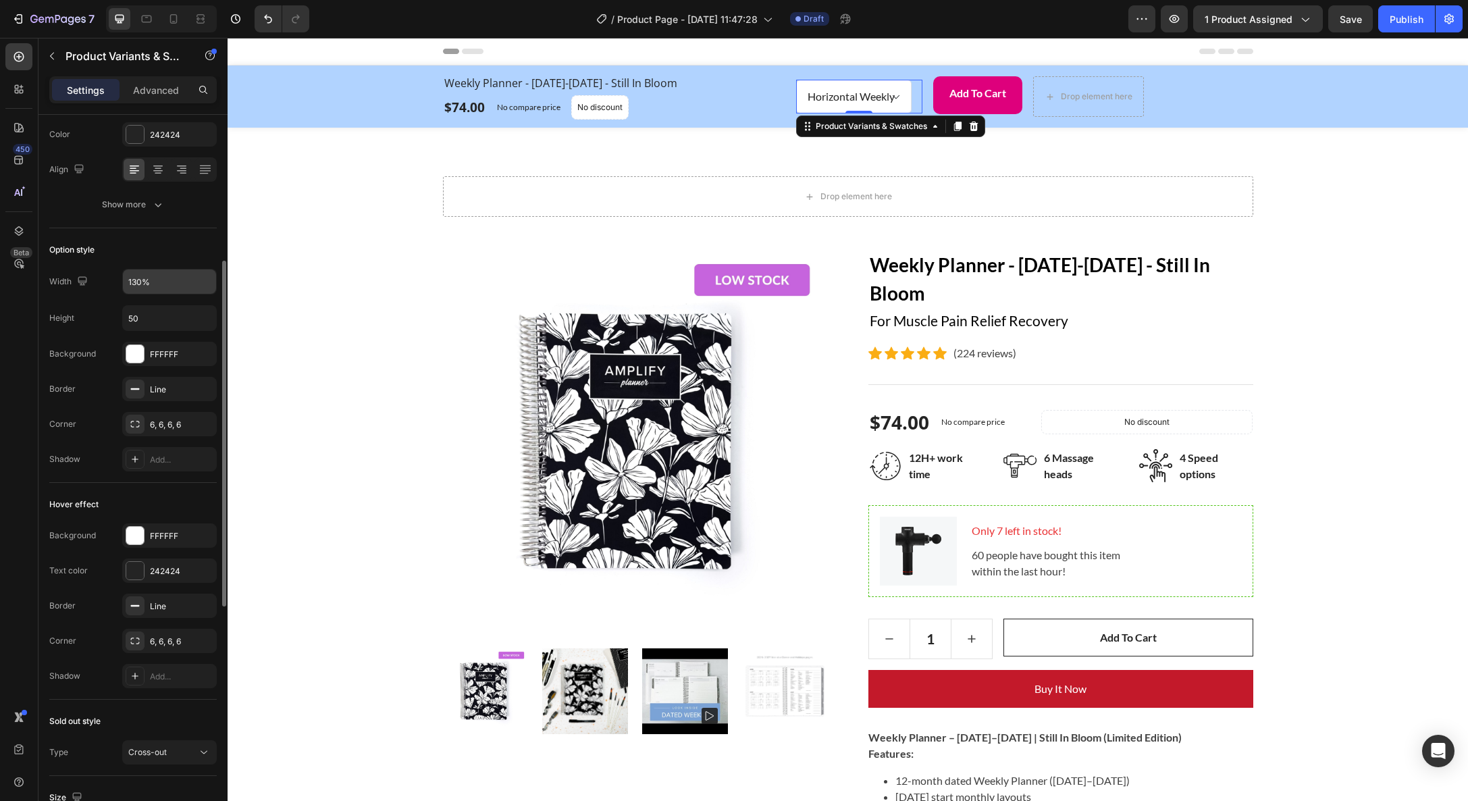
click at [154, 280] on input "130%" at bounding box center [169, 281] width 93 height 24
type input "100%"
click at [170, 313] on input "50" at bounding box center [169, 318] width 93 height 24
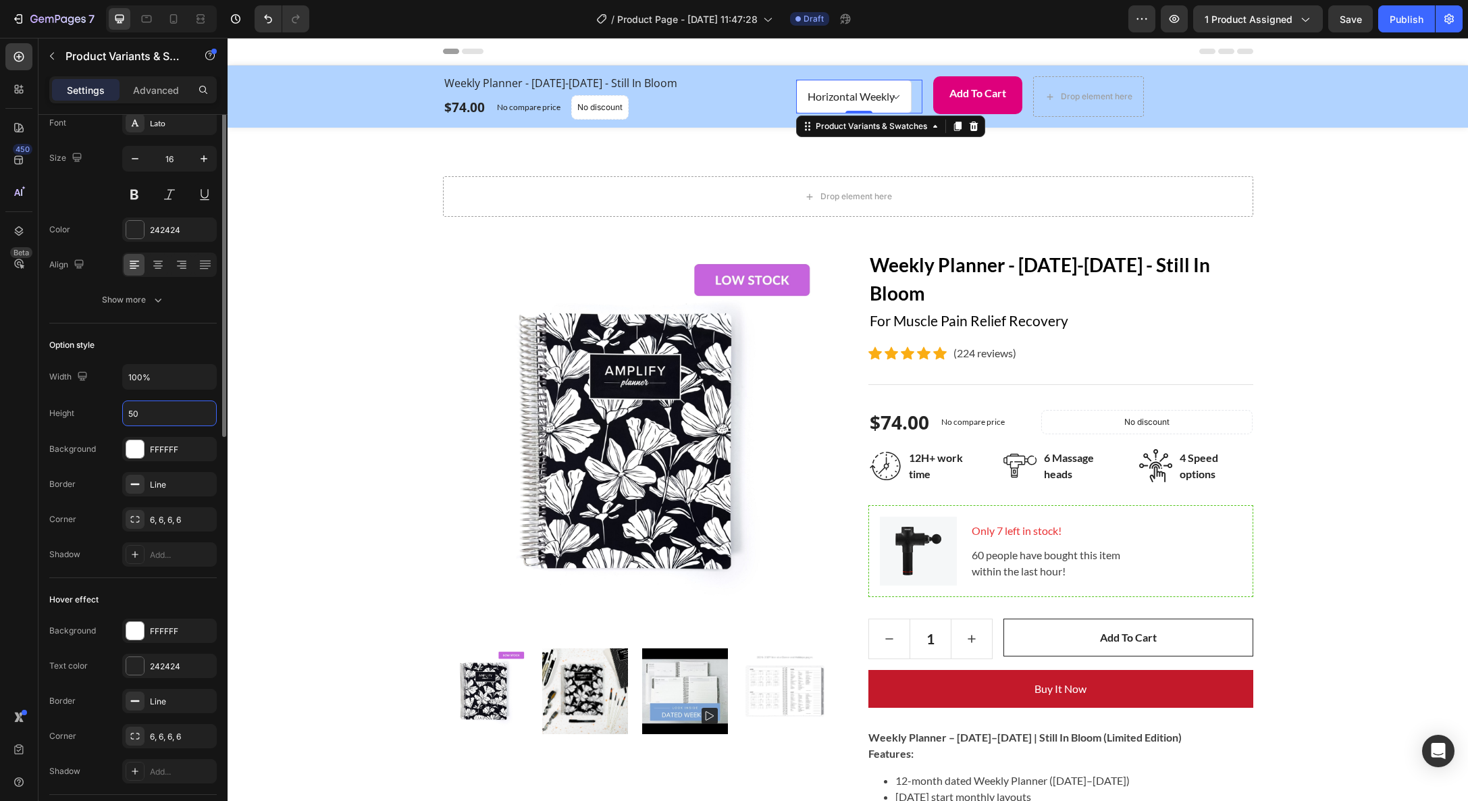
scroll to position [95, 0]
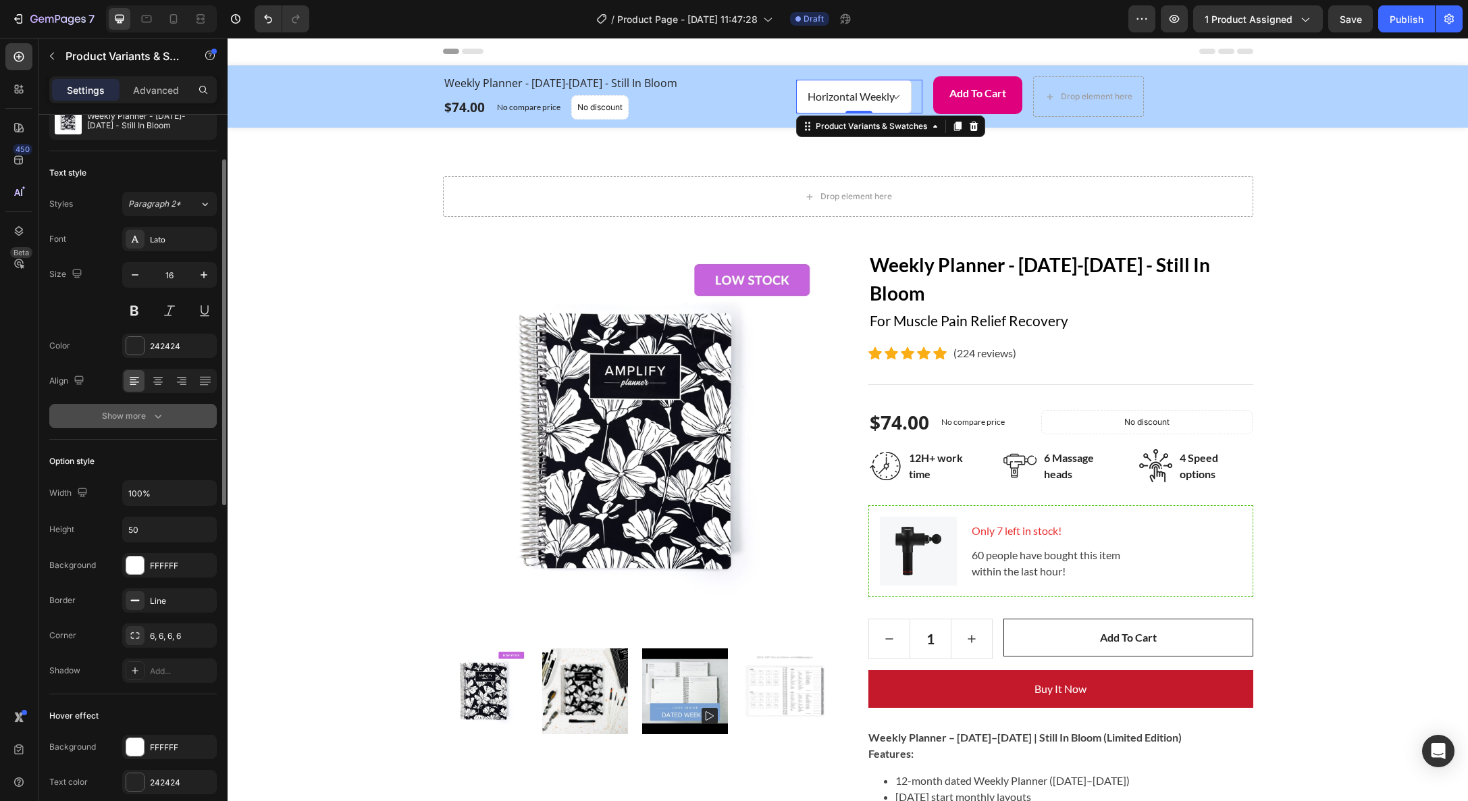
click at [136, 418] on div "Show more" at bounding box center [133, 416] width 63 height 14
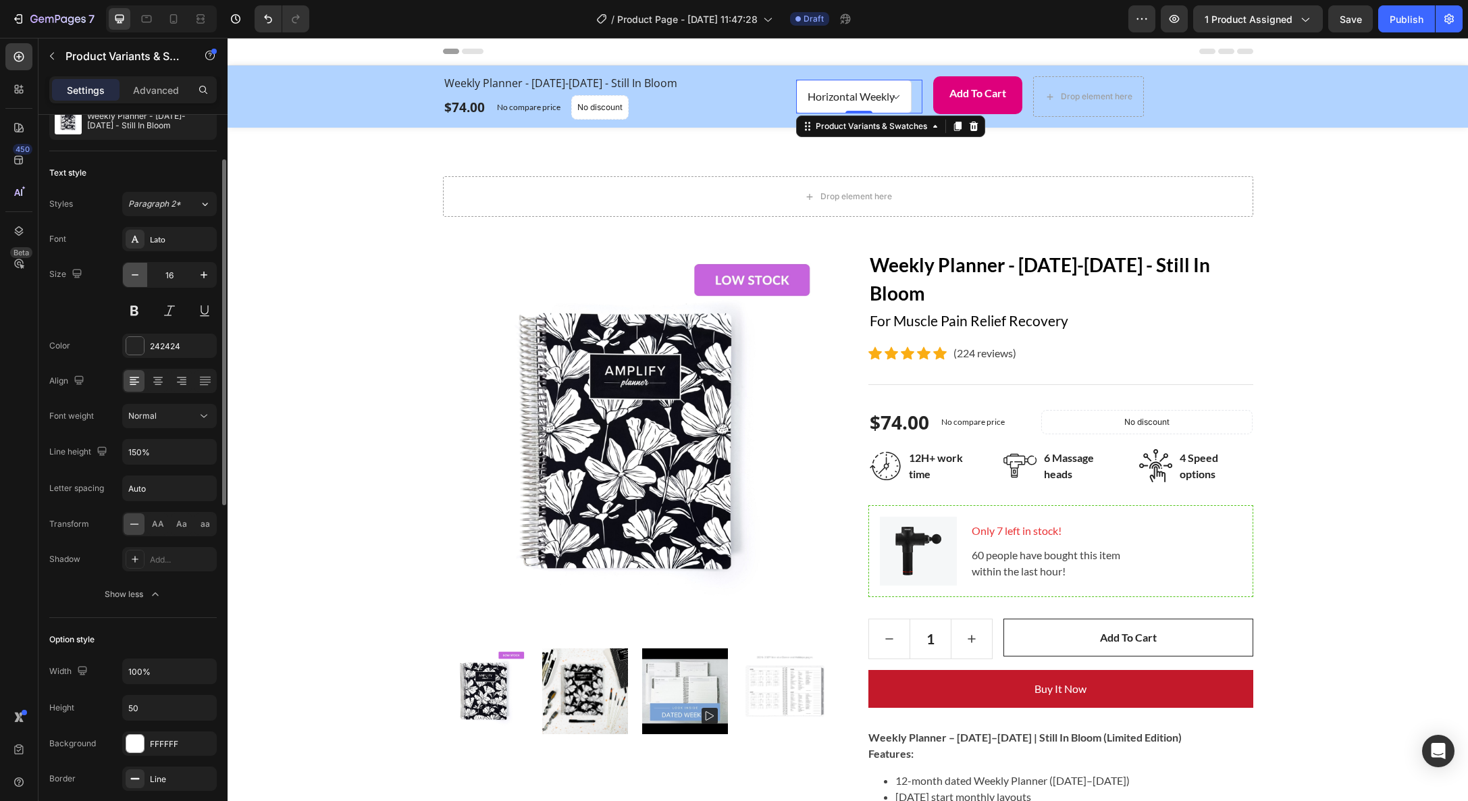
click at [137, 275] on icon "button" at bounding box center [135, 274] width 7 height 1
click at [137, 276] on icon "button" at bounding box center [135, 275] width 14 height 14
click at [197, 275] on icon "button" at bounding box center [204, 275] width 14 height 14
type input "16"
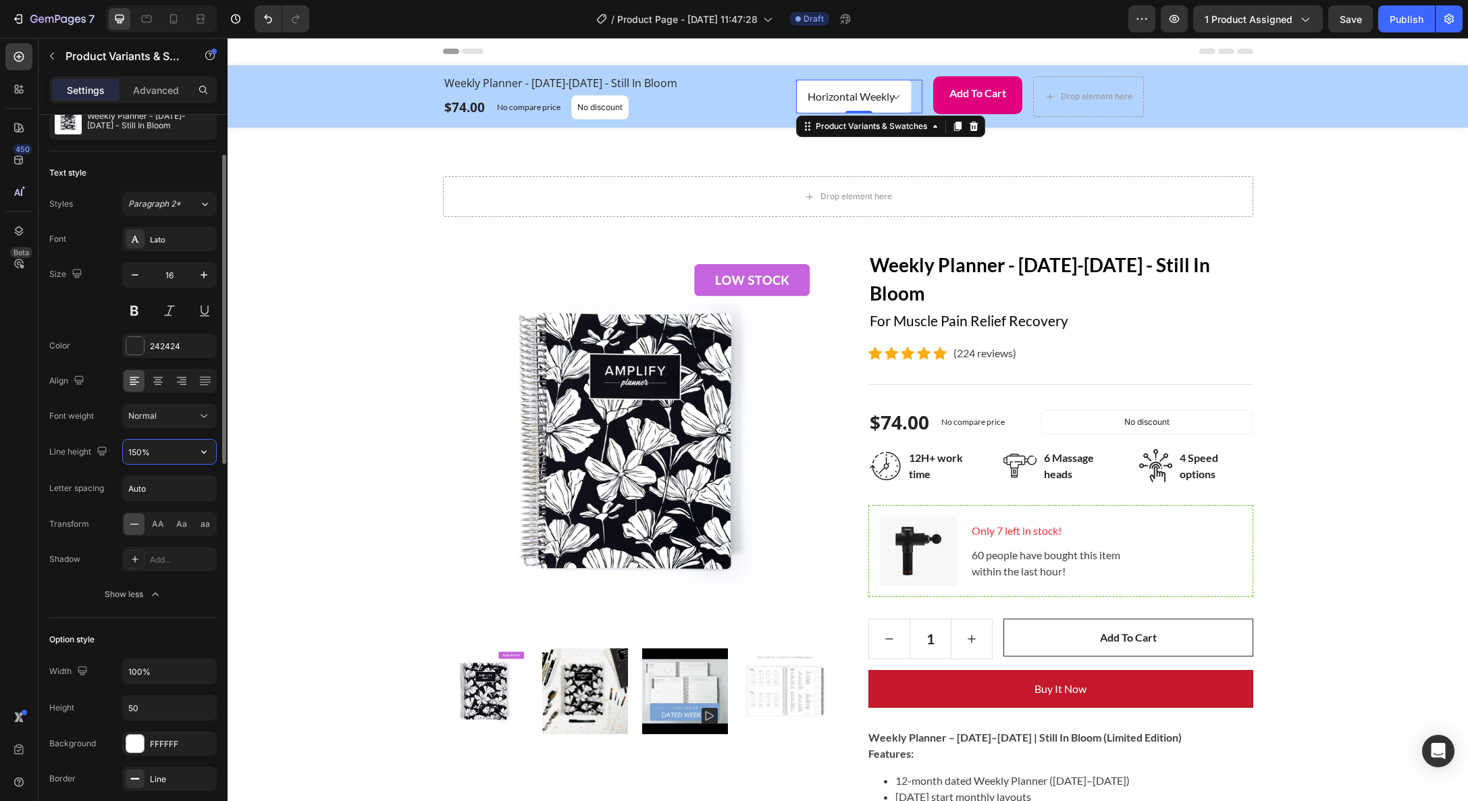
click at [163, 446] on input "150%" at bounding box center [169, 452] width 93 height 24
click at [207, 451] on icon "button" at bounding box center [204, 452] width 14 height 14
click at [163, 589] on p "180%" at bounding box center [166, 589] width 77 height 12
click at [192, 451] on button "button" at bounding box center [204, 452] width 24 height 24
click at [159, 560] on p "150%" at bounding box center [166, 563] width 77 height 12
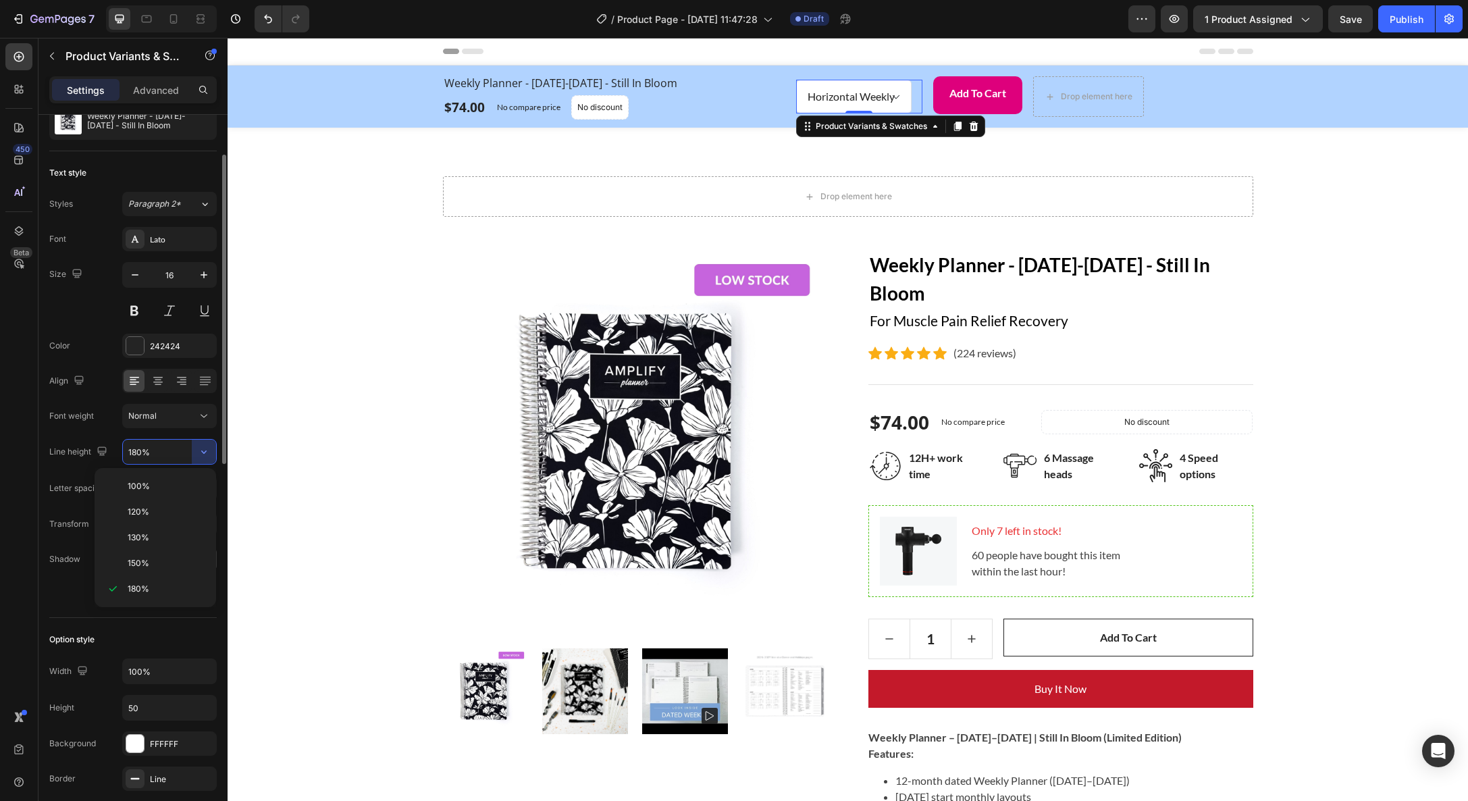
type input "150%"
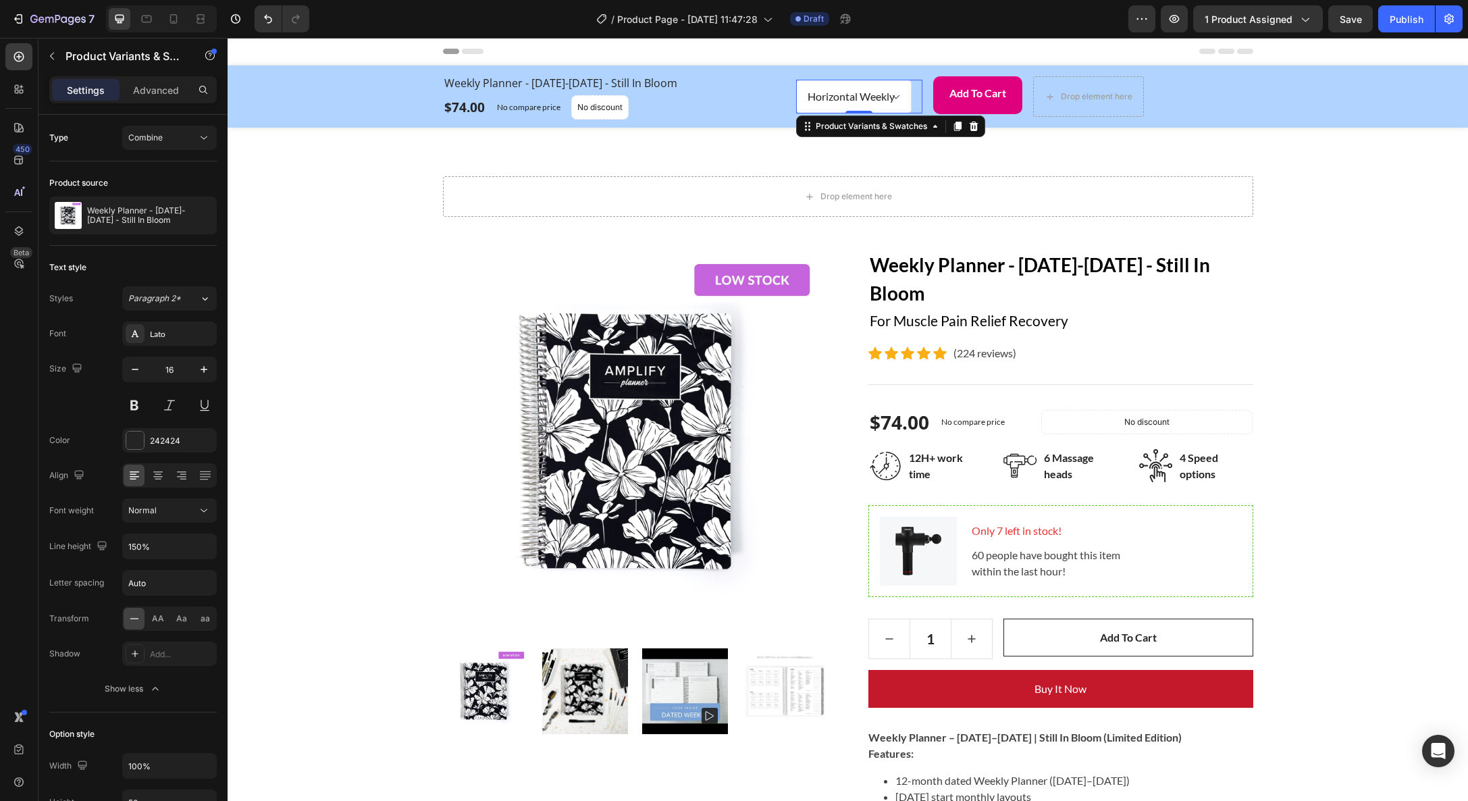
click at [796, 97] on select "Horizontal Weekly Vertical Weekly" at bounding box center [853, 97] width 115 height 34
click at [831, 97] on select "Horizontal Weekly Vertical Weekly" at bounding box center [853, 97] width 115 height 34
click at [796, 80] on select "Horizontal Weekly Vertical Weekly" at bounding box center [853, 97] width 115 height 34
click at [912, 99] on select "Horizontal Weekly Vertical Weekly" at bounding box center [853, 97] width 115 height 34
click at [872, 94] on select "Horizontal Weekly Vertical Weekly" at bounding box center [853, 97] width 115 height 34
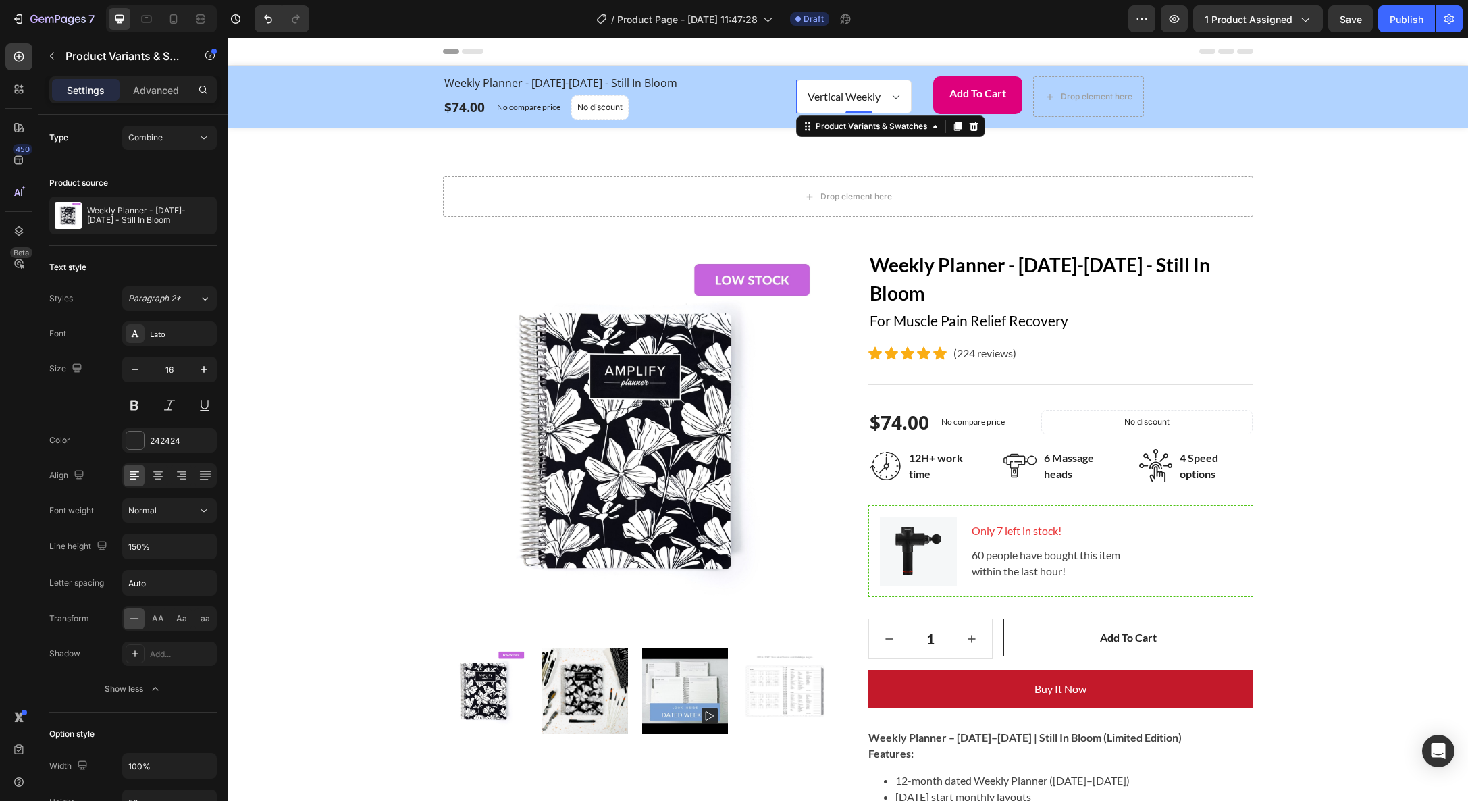
select select "577034234138002337"
click at [796, 80] on select "Horizontal Weekly Vertical Weekly" at bounding box center [853, 97] width 115 height 34
click at [935, 128] on icon at bounding box center [935, 126] width 11 height 11
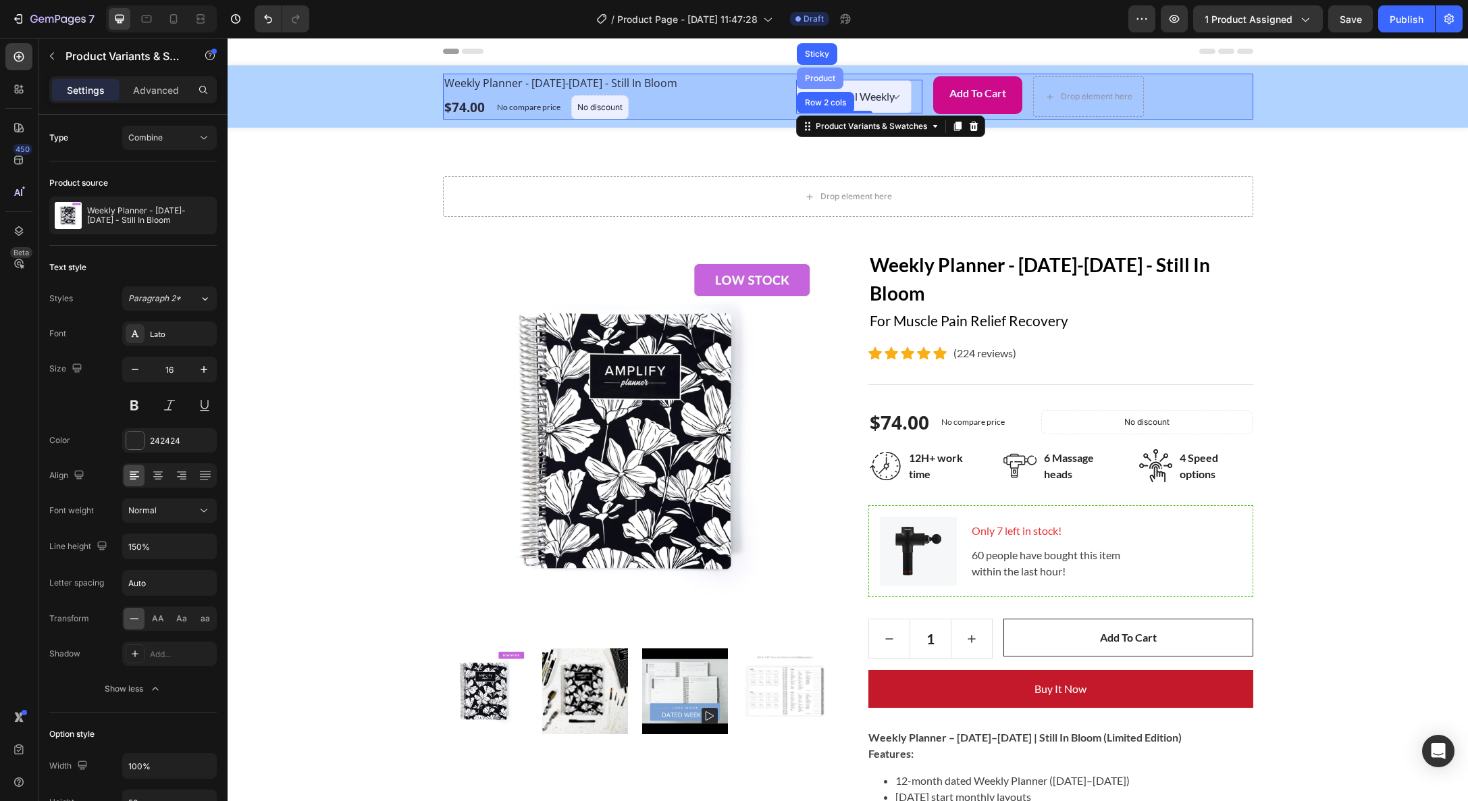
click at [816, 78] on div "Product" at bounding box center [820, 78] width 36 height 8
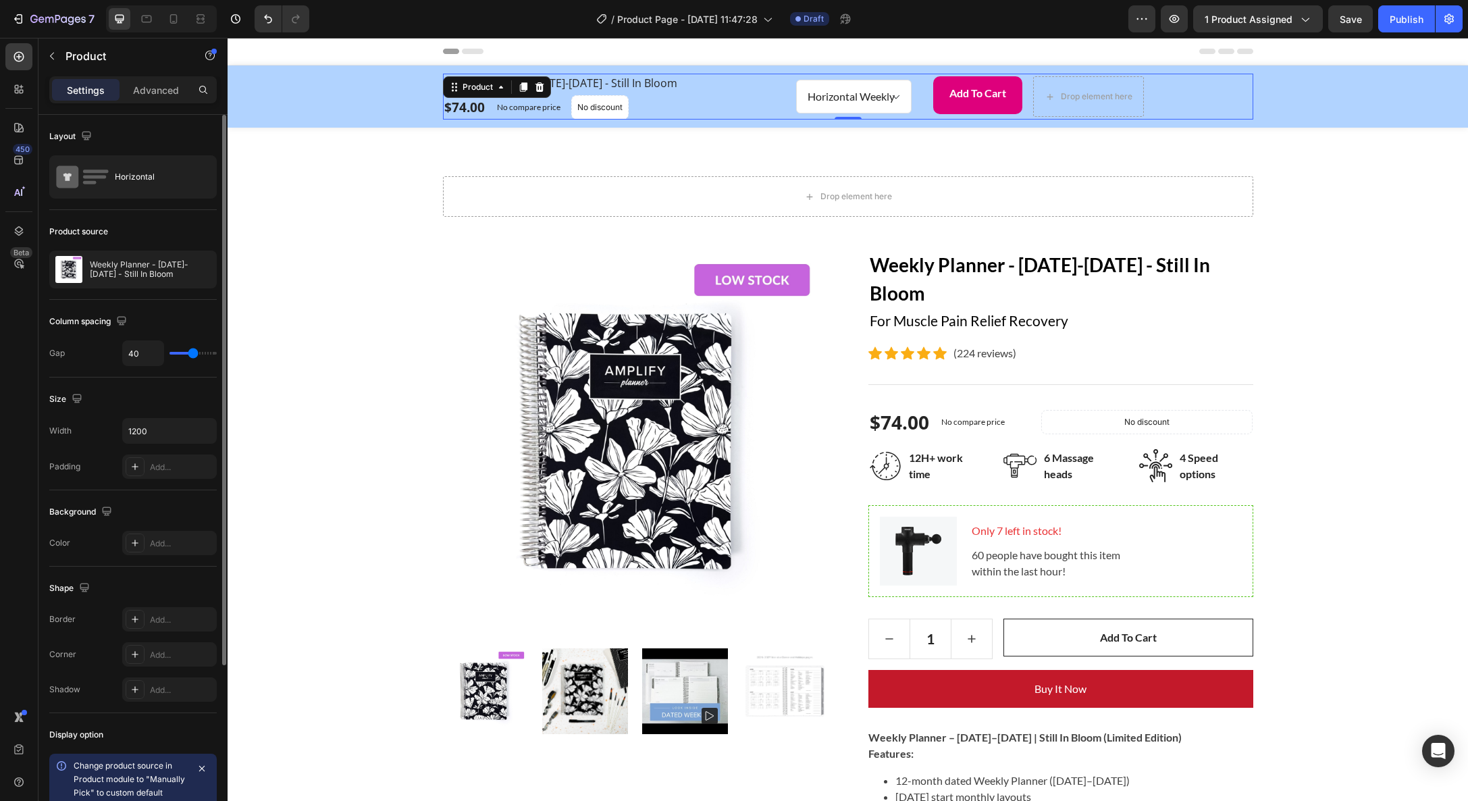
type input "42"
type input "44"
type input "47"
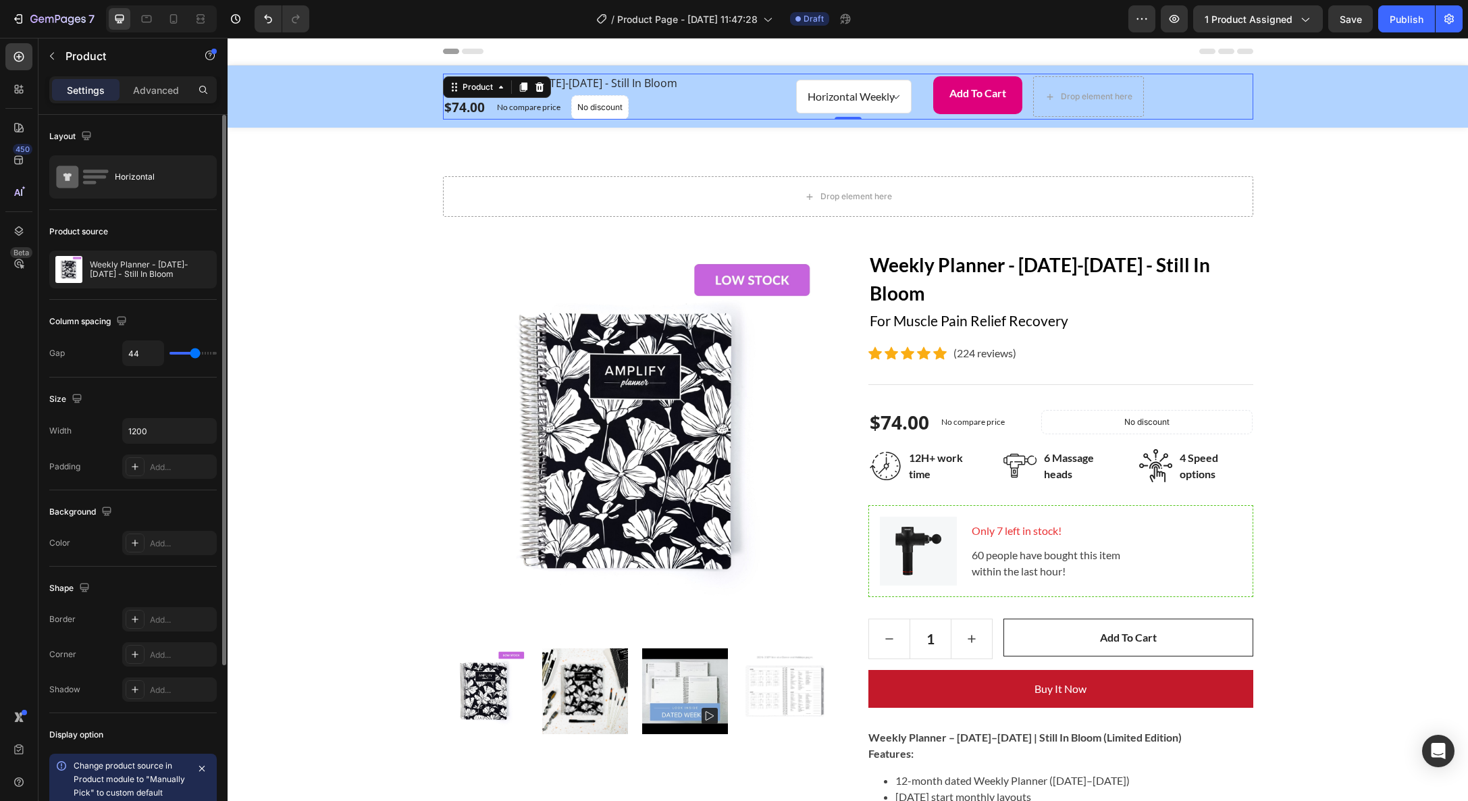
type input "47"
type input "50"
type input "52"
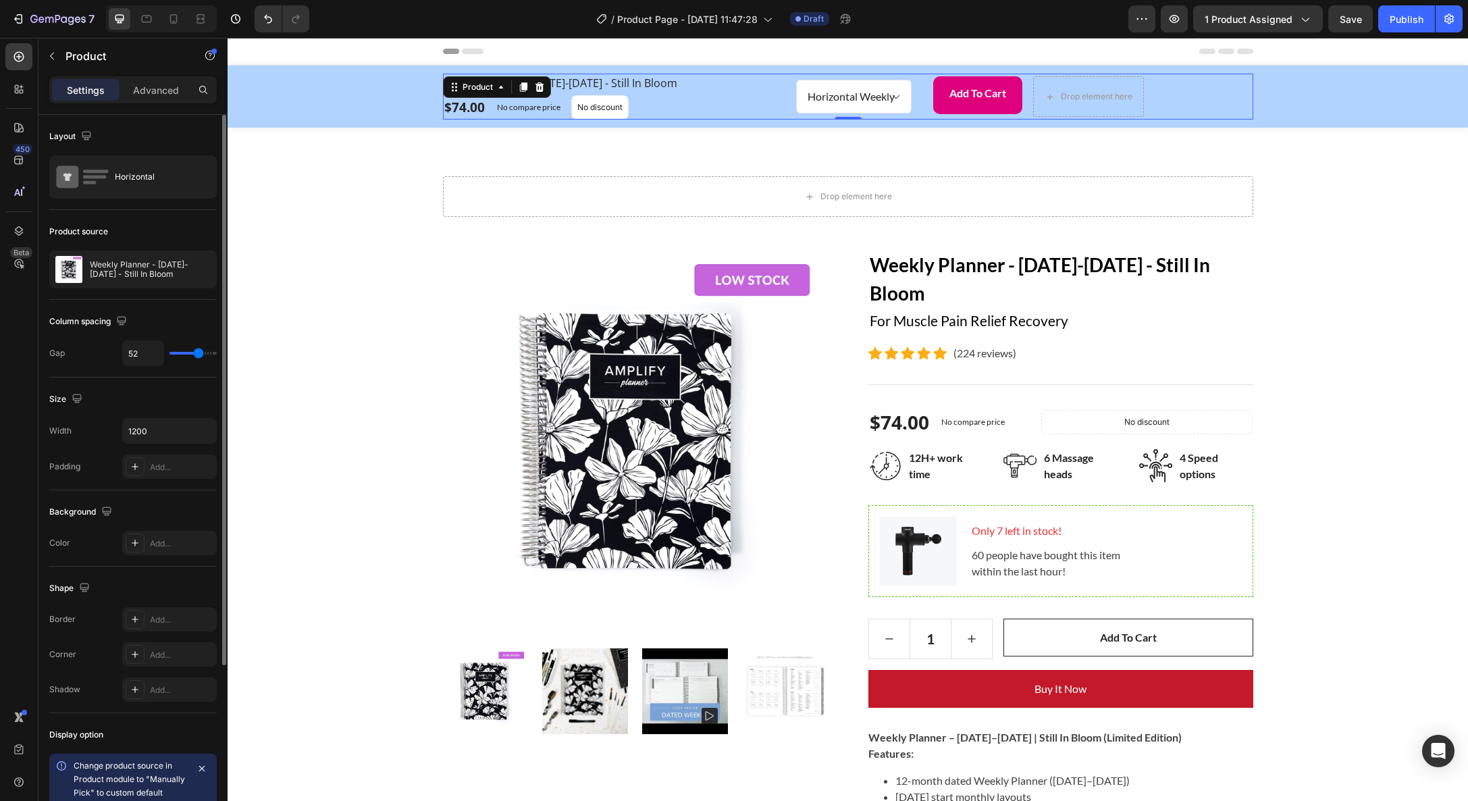
type input "53"
type input "55"
type input "57"
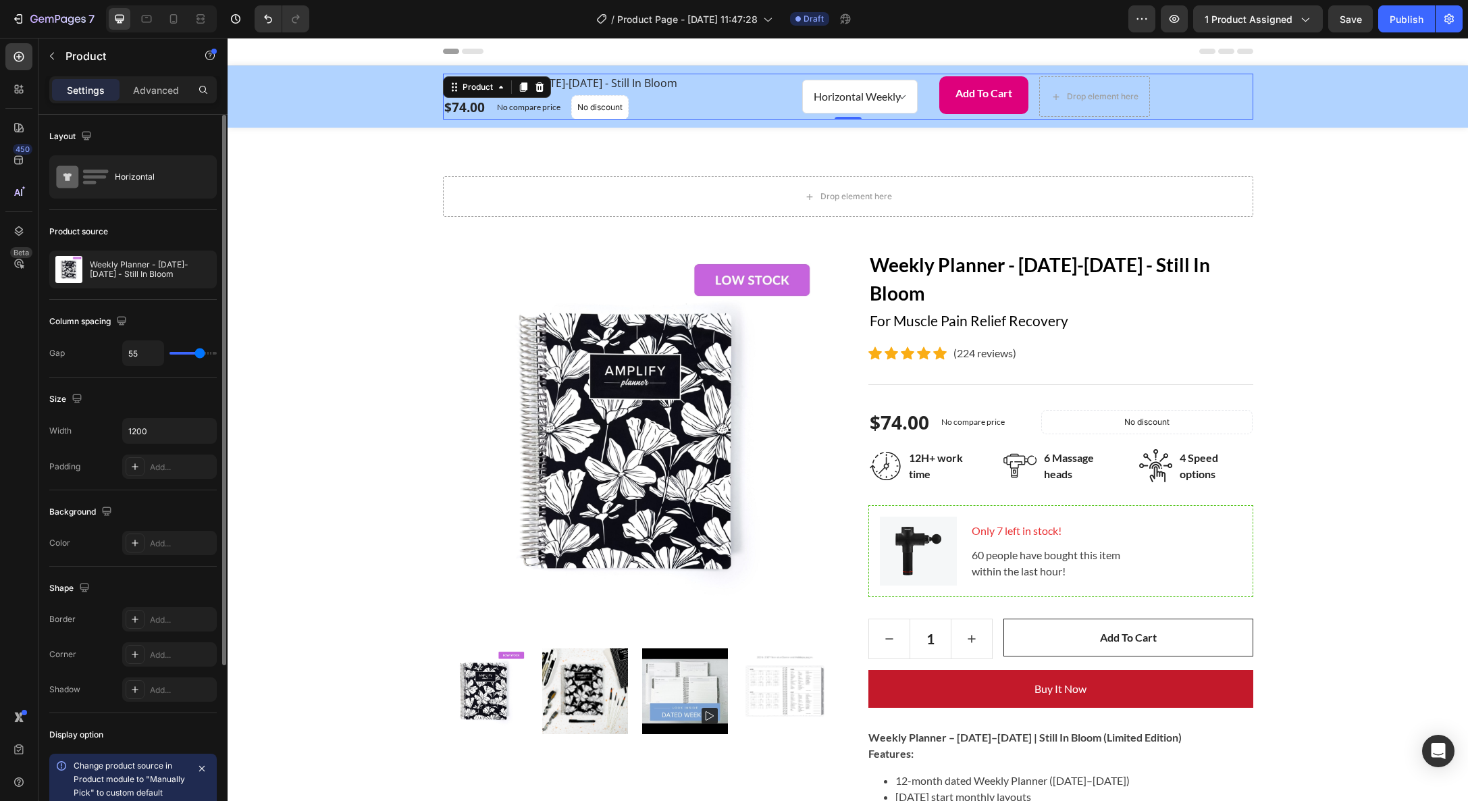
type input "57"
type input "58"
type input "59"
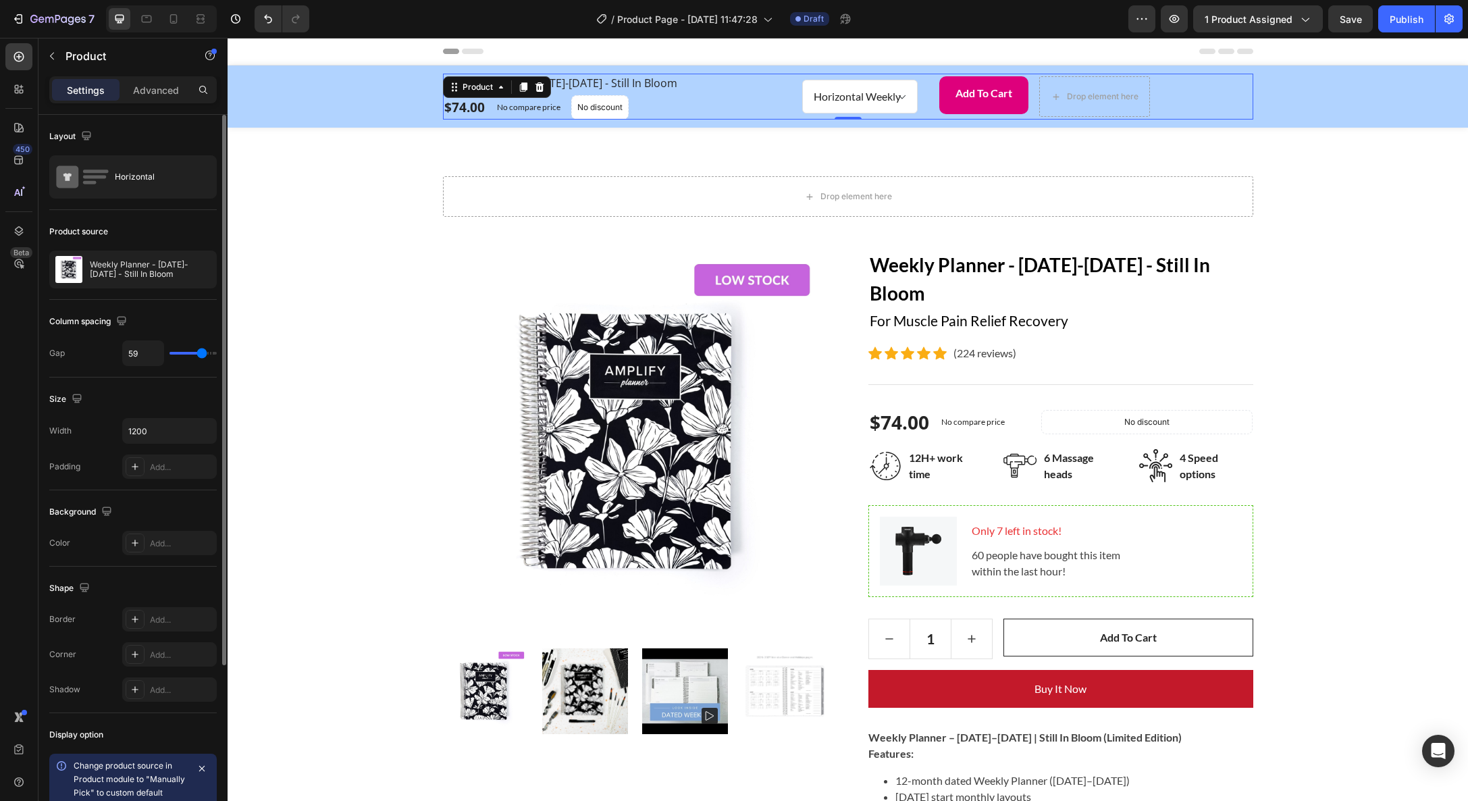
type input "61"
type input "63"
type input "66"
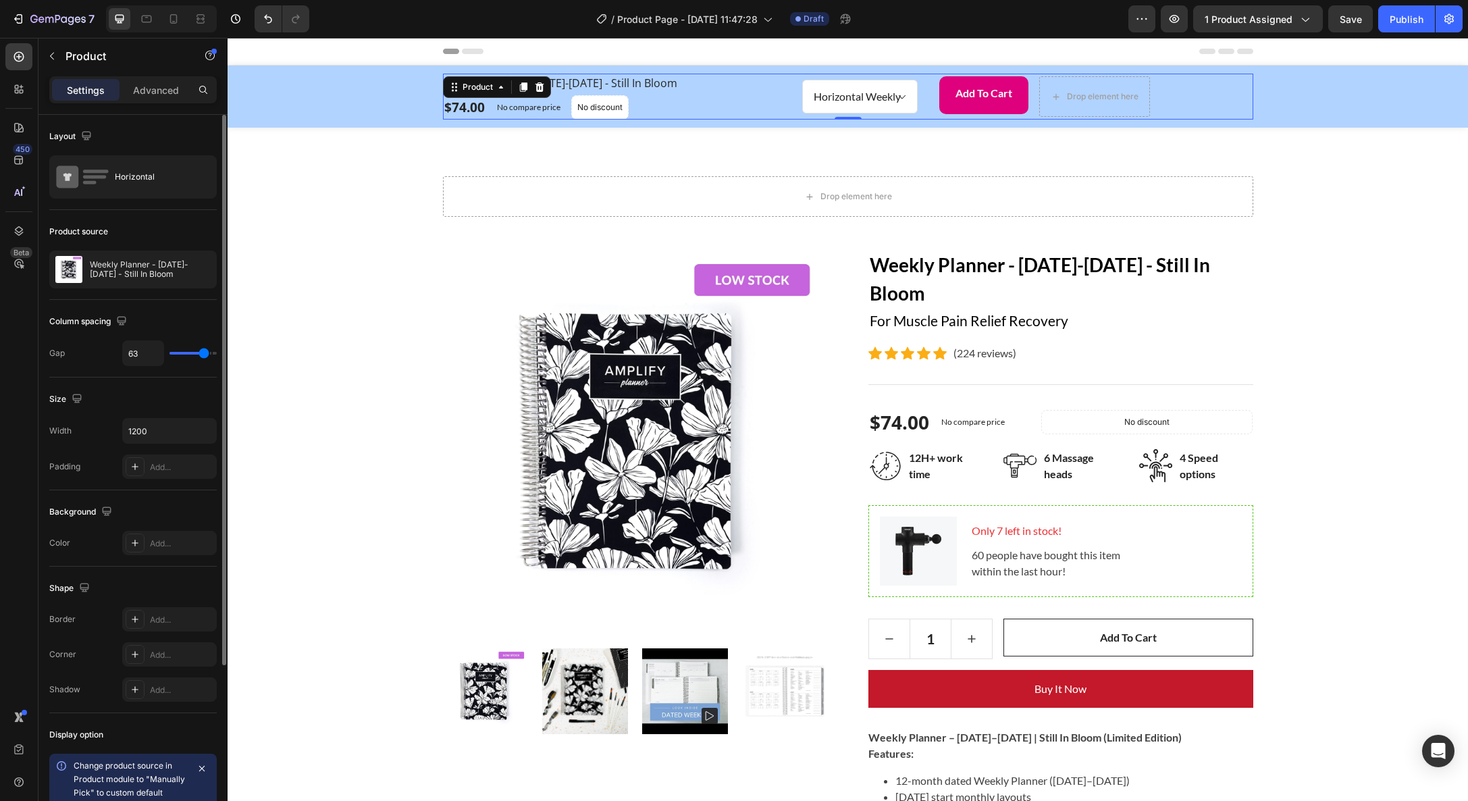
type input "66"
type input "68"
type input "70"
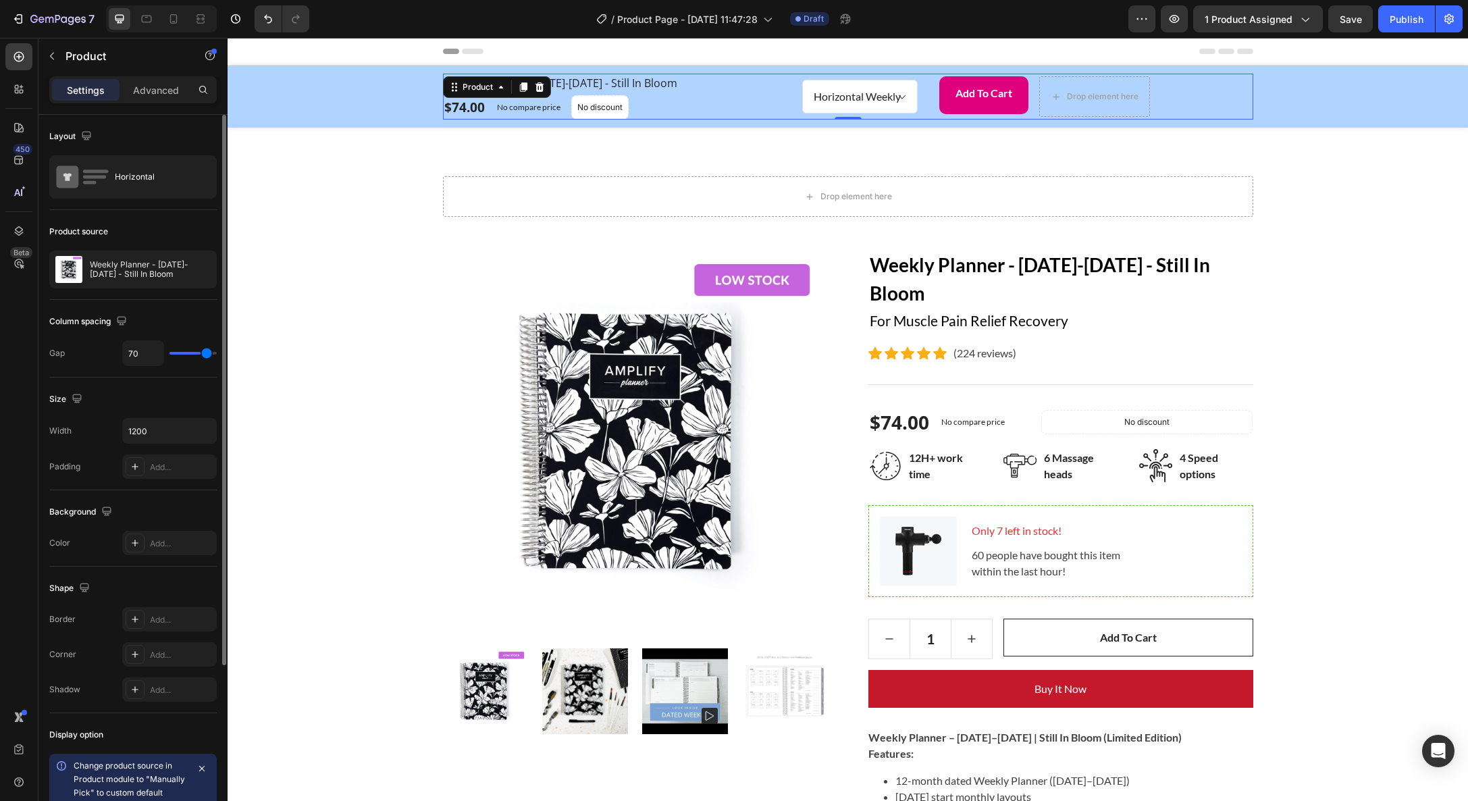
type input "71"
type input "72"
type input "73"
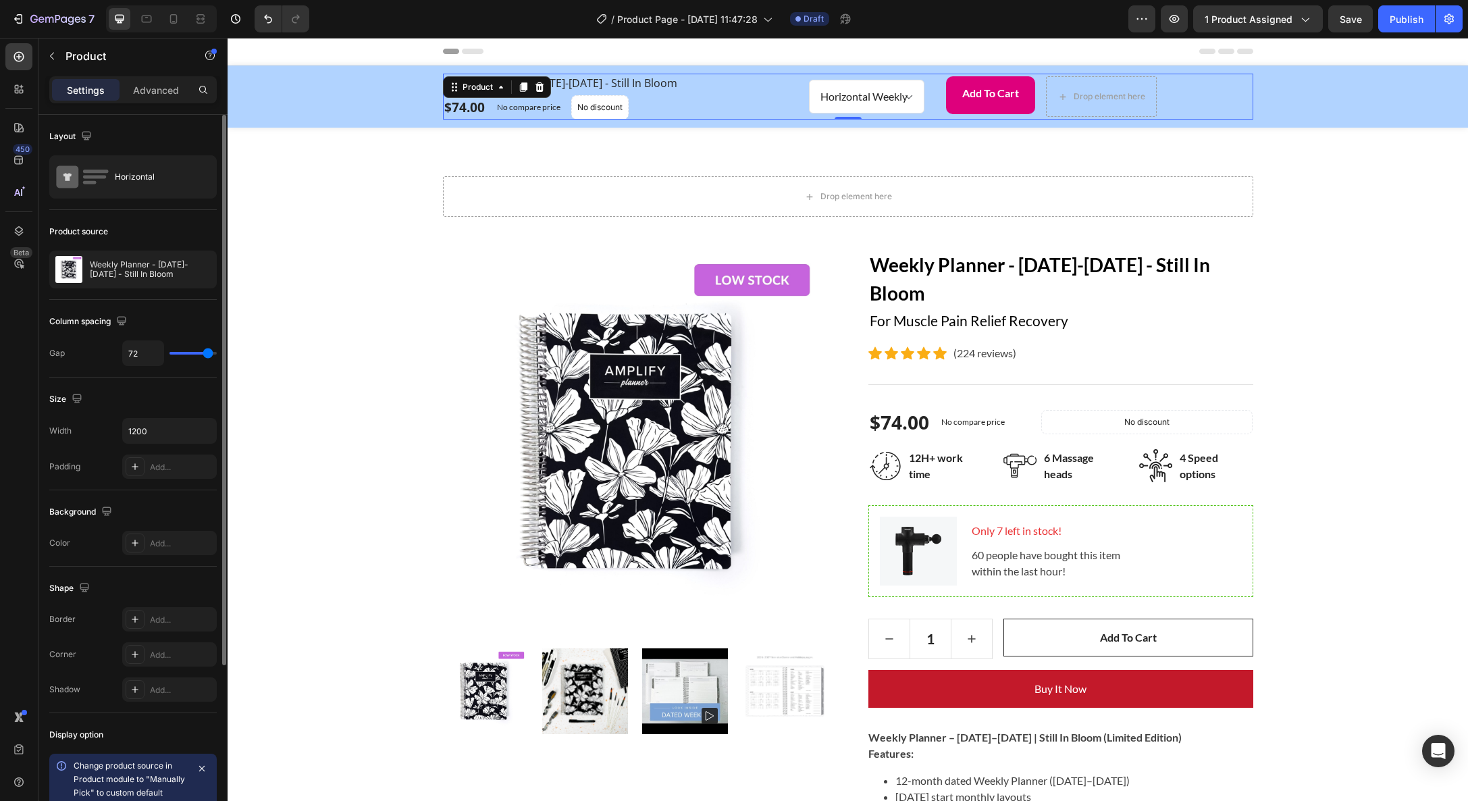
type input "73"
type input "74"
type input "76"
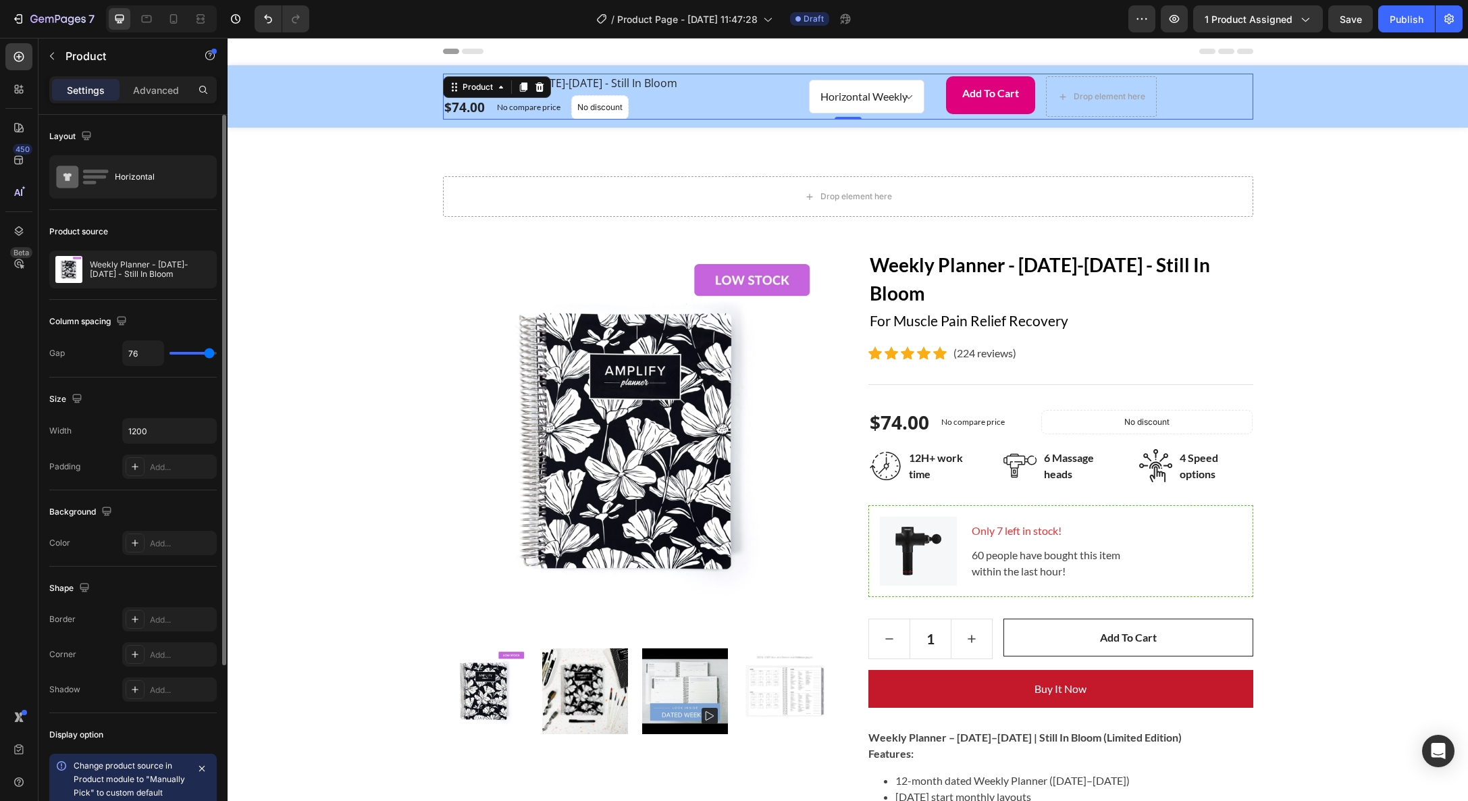
type input "78"
type input "79"
type input "78"
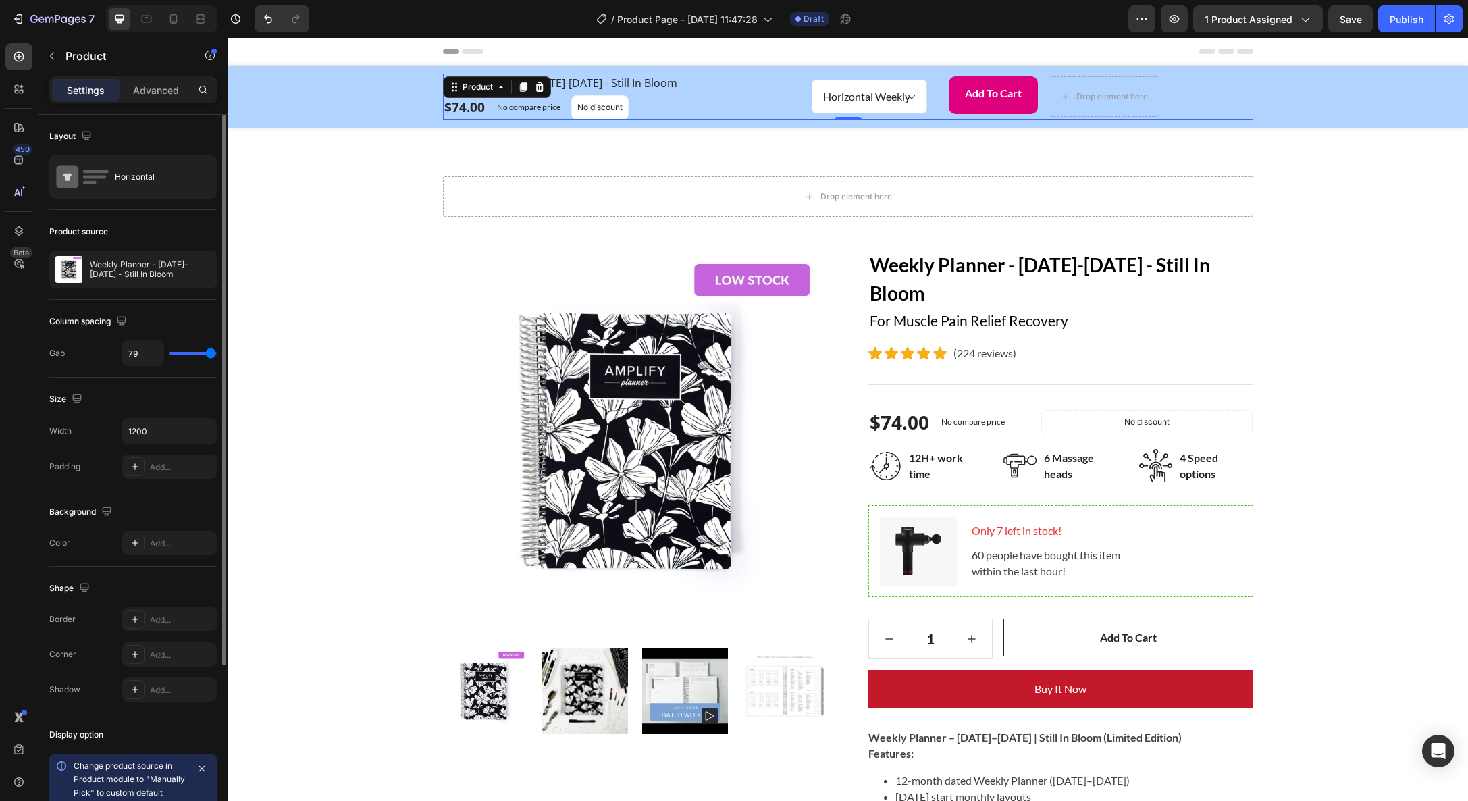
type input "78"
type input "76"
type input "75"
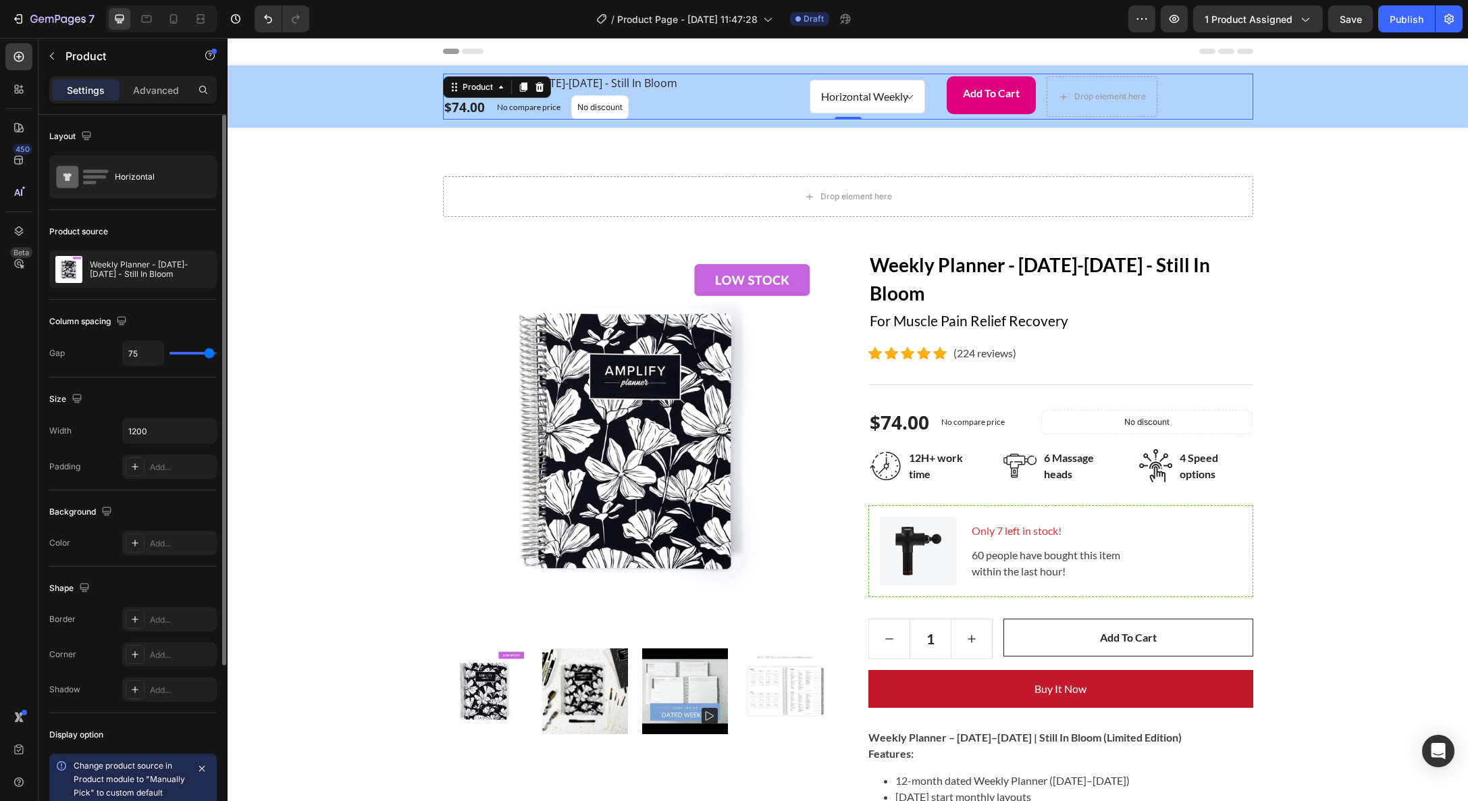
type input "73"
type input "70"
type input "65"
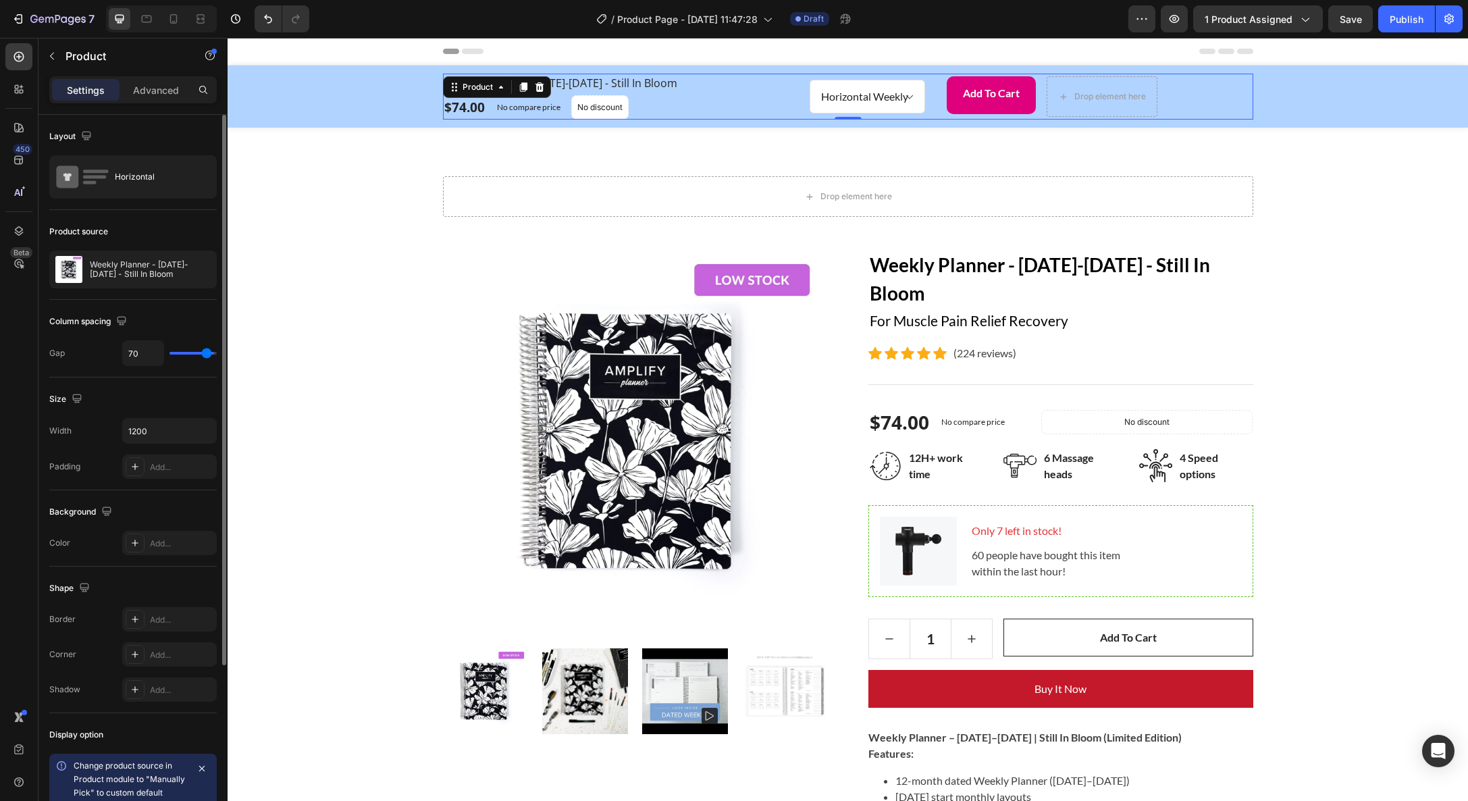
type input "65"
type input "60"
type input "49"
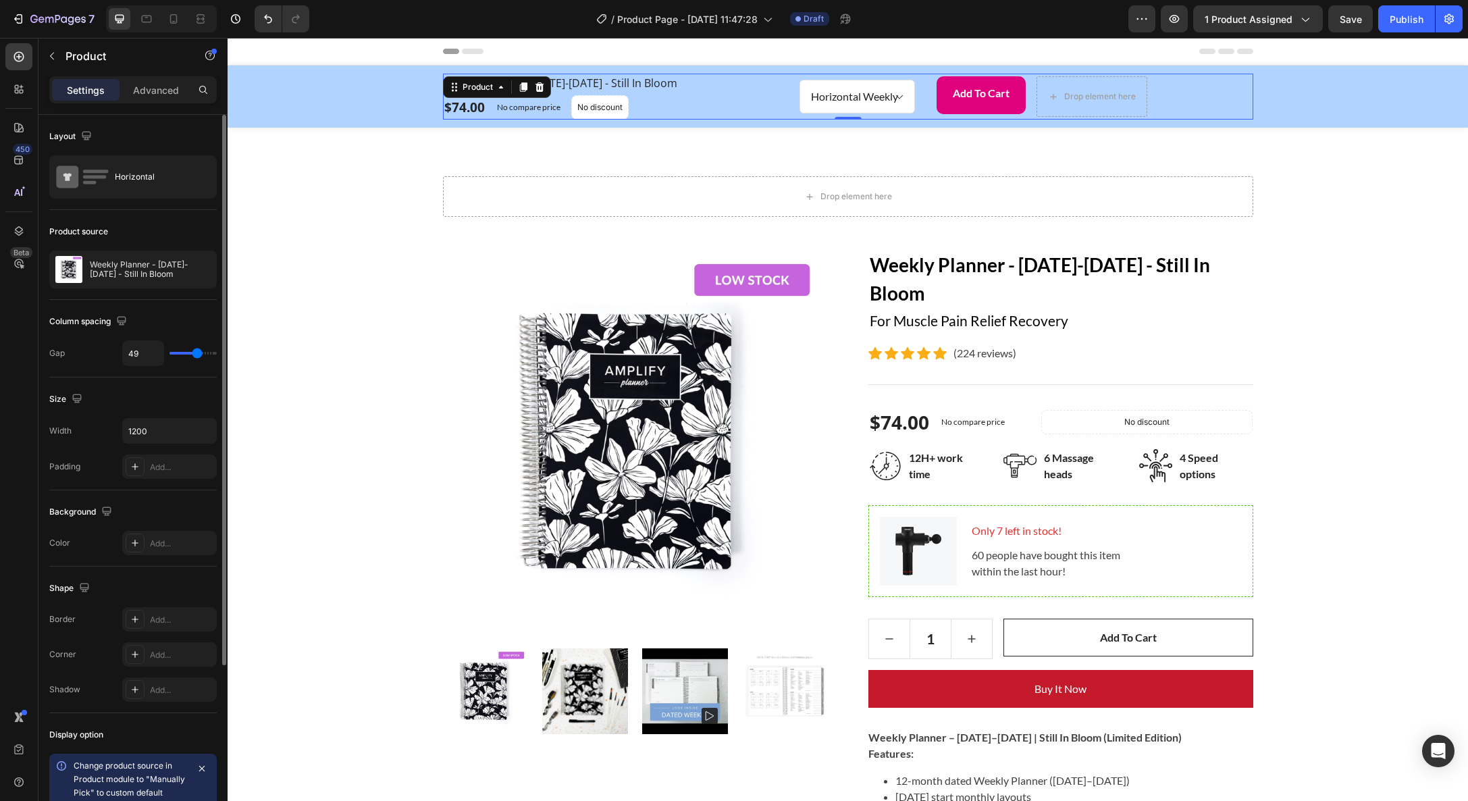
type input "46"
type input "37"
type input "36"
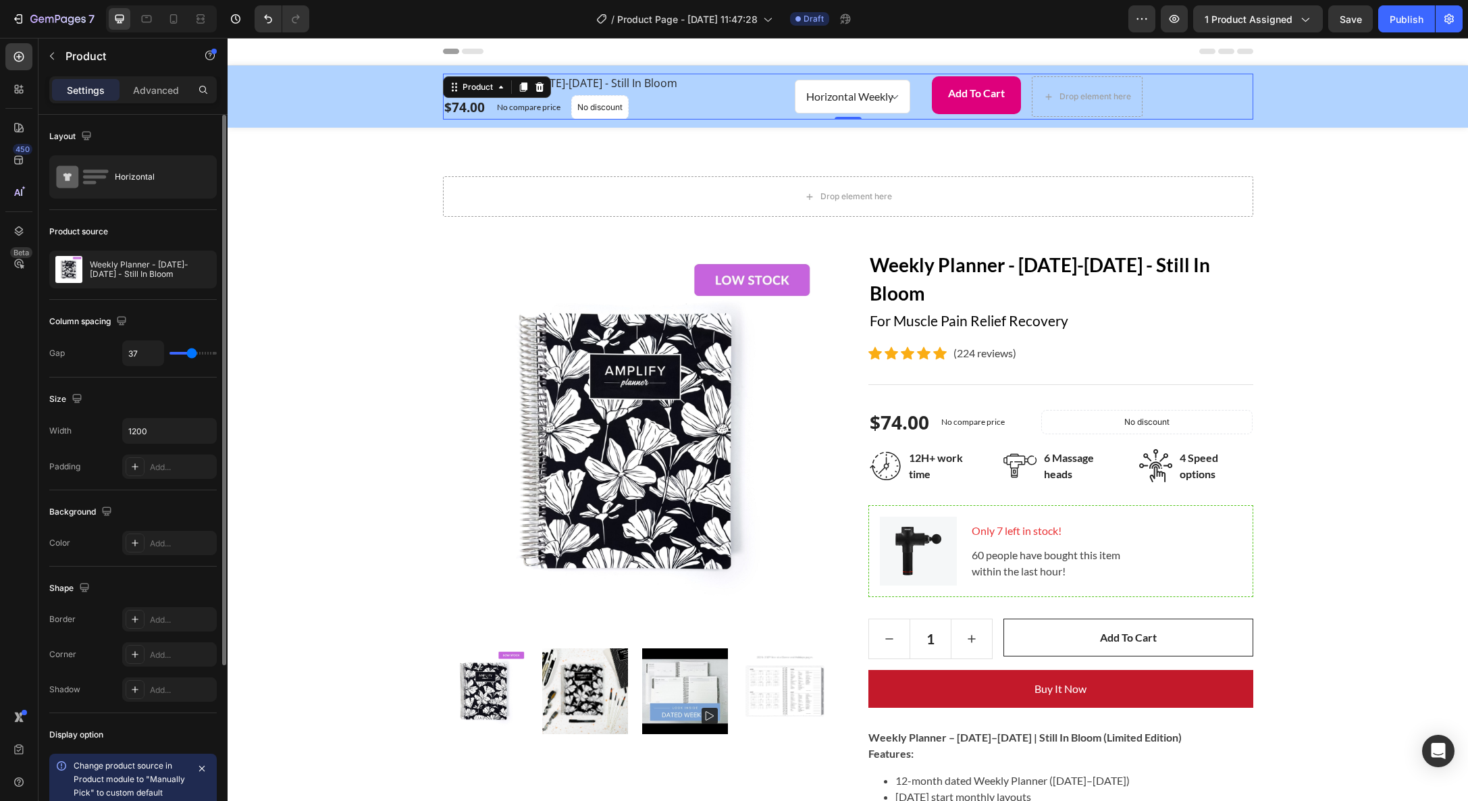
type input "36"
type input "34"
type input "32"
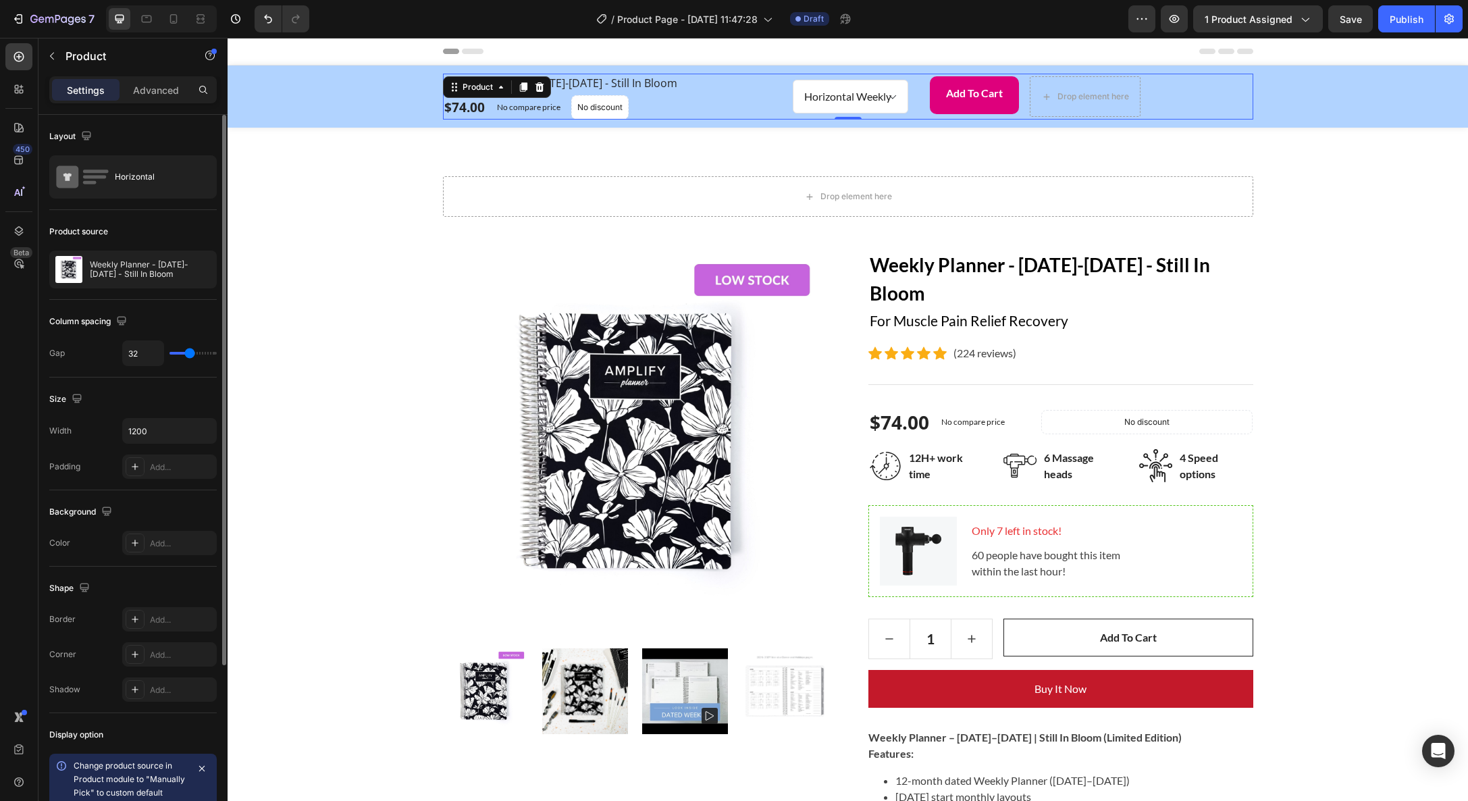
type input "30"
type input "27"
type input "25"
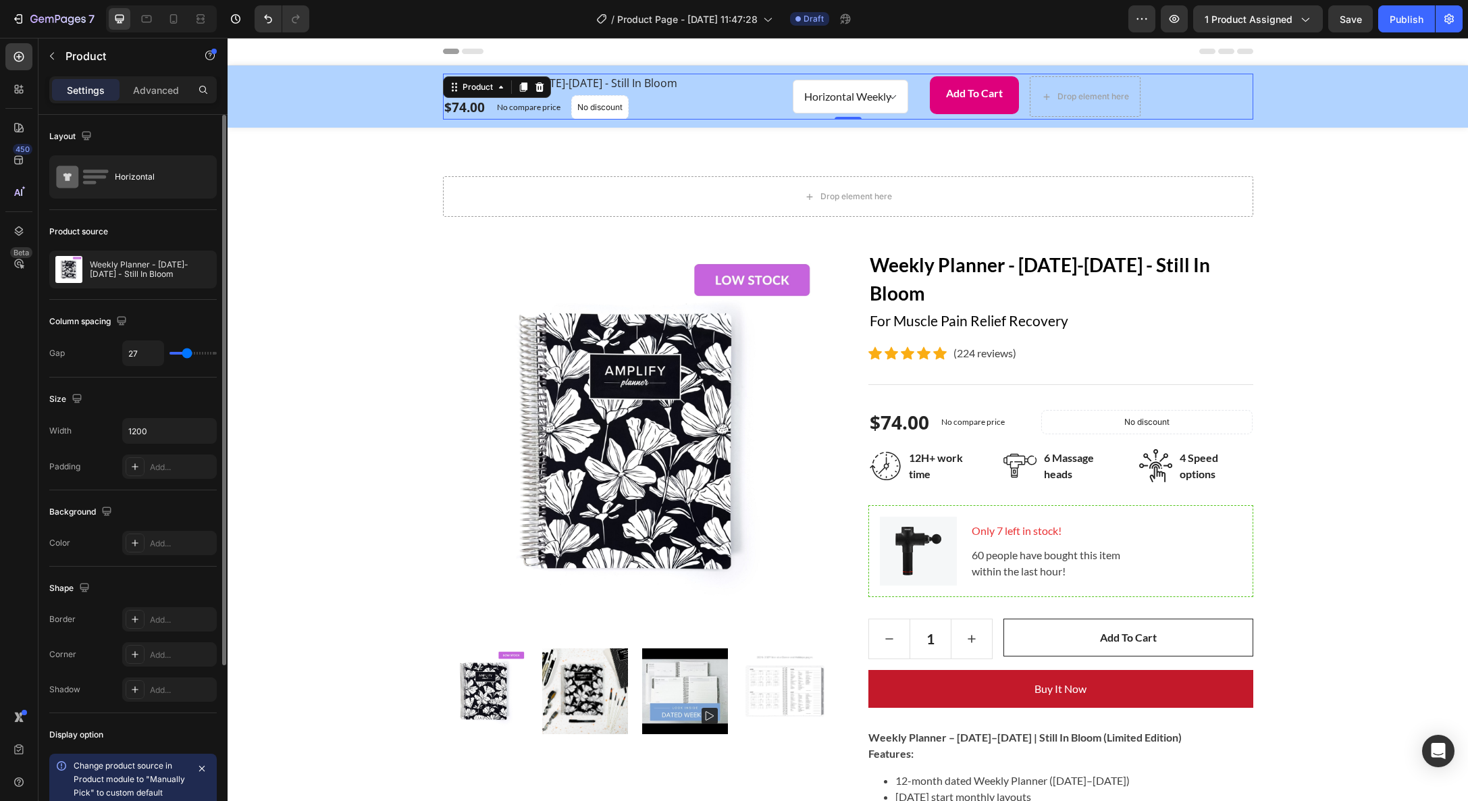
type input "25"
type input "24"
type input "23"
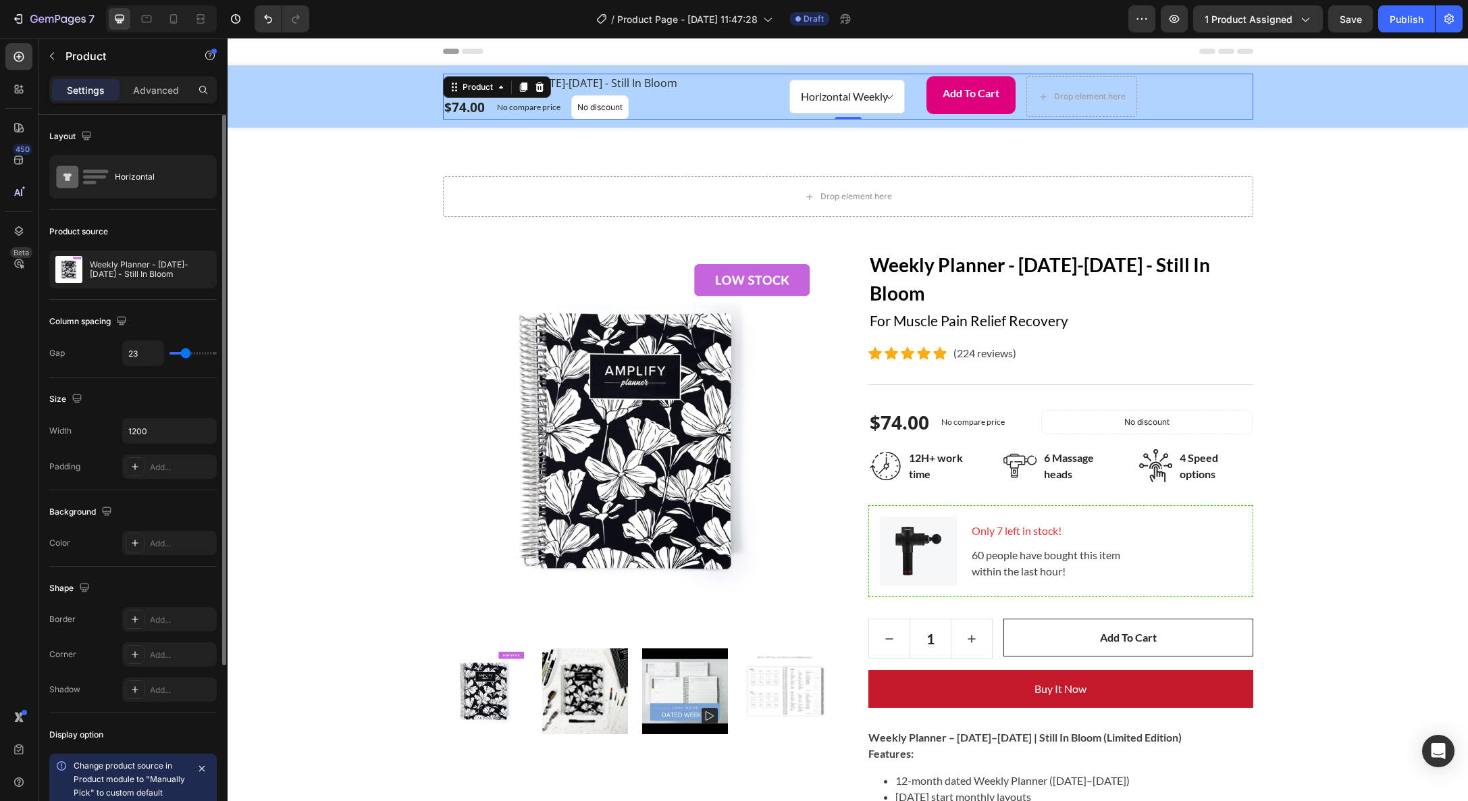
type input "24"
type input "25"
type input "26"
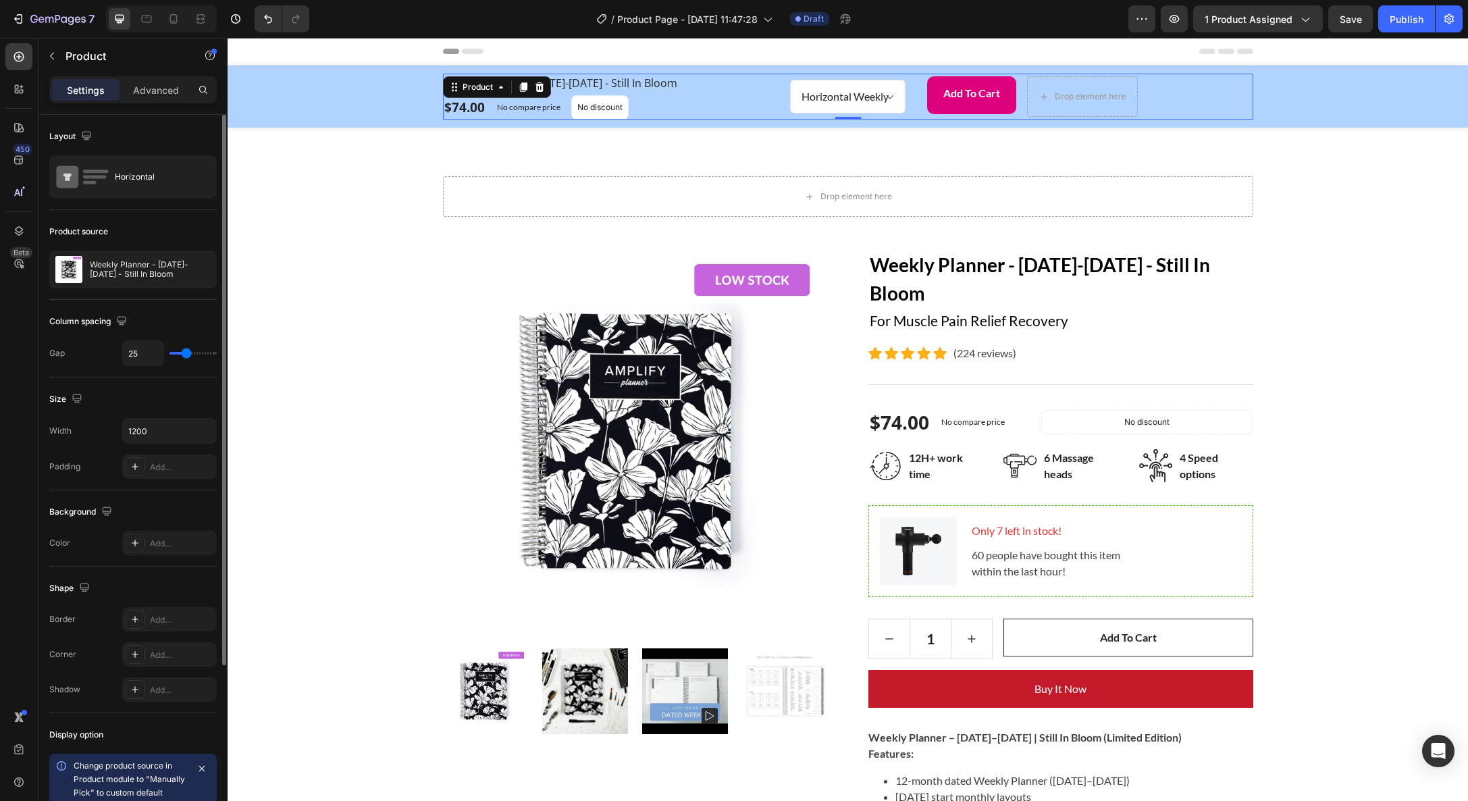
type input "26"
type input "27"
type input "28"
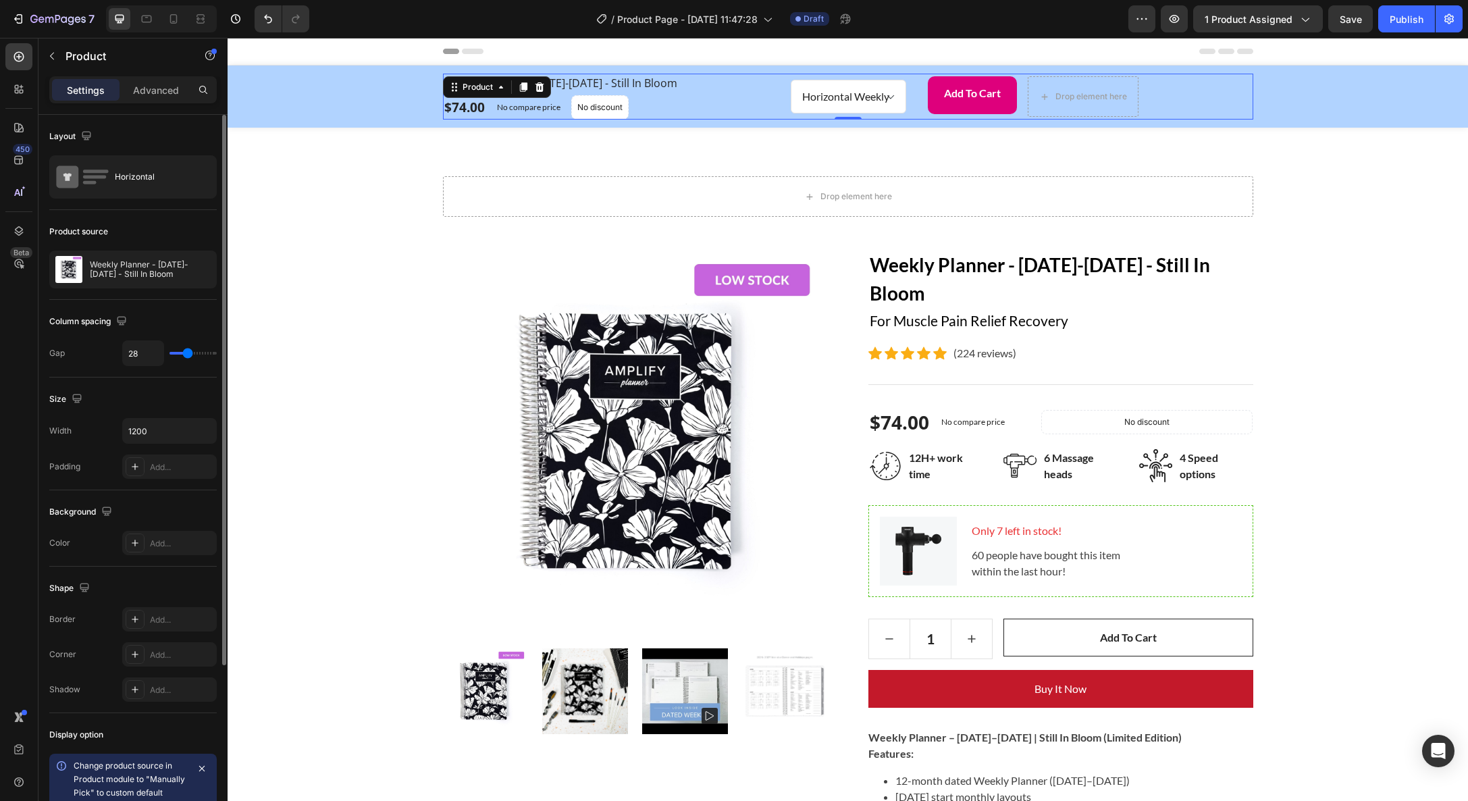
type input "29"
type input "30"
drag, startPoint x: 194, startPoint y: 353, endPoint x: 155, endPoint y: 445, distance: 99.6
type input "30"
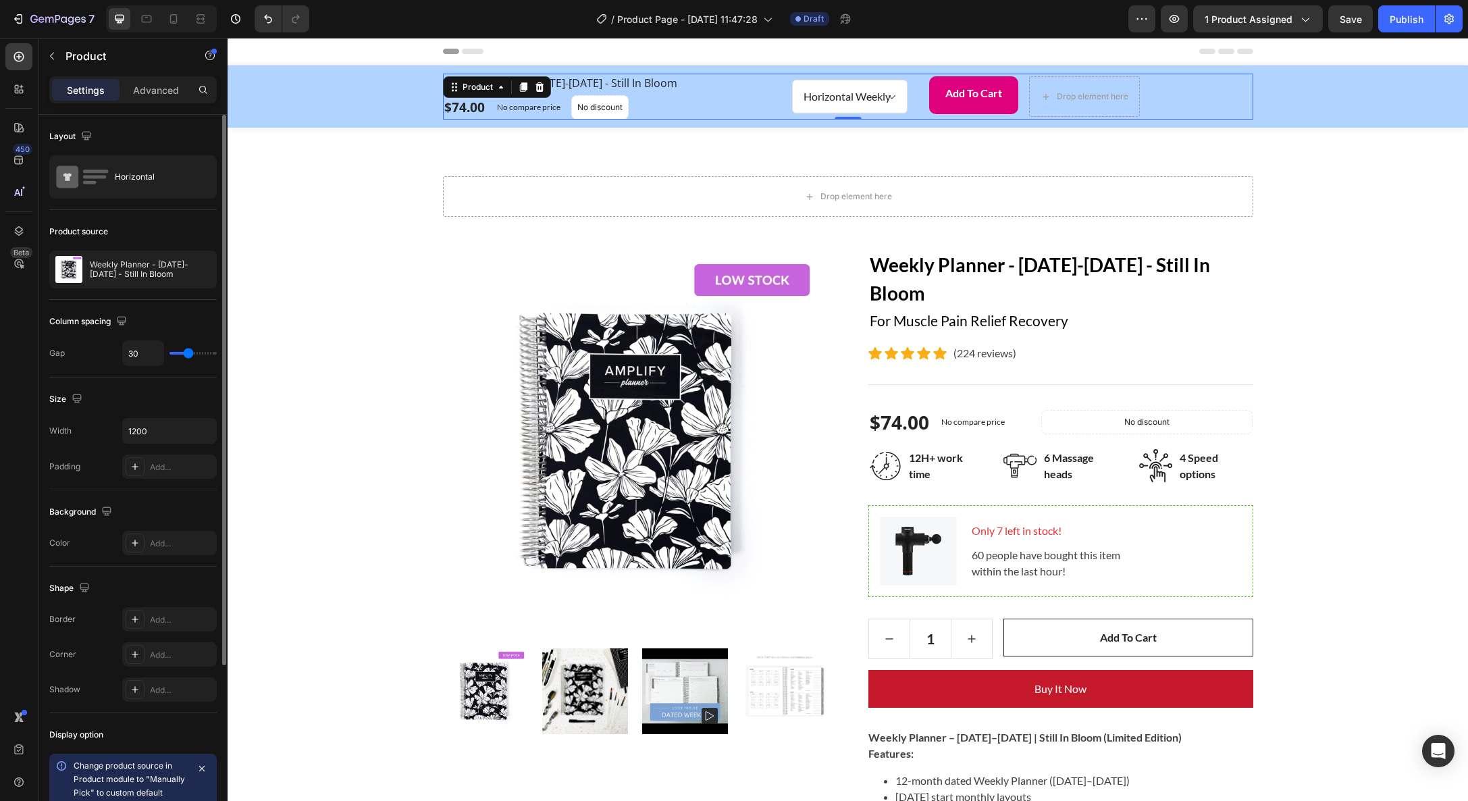
click at [188, 354] on input "range" at bounding box center [193, 353] width 47 height 3
click at [157, 432] on input "1200" at bounding box center [169, 431] width 93 height 24
click at [200, 430] on icon "button" at bounding box center [204, 431] width 14 height 14
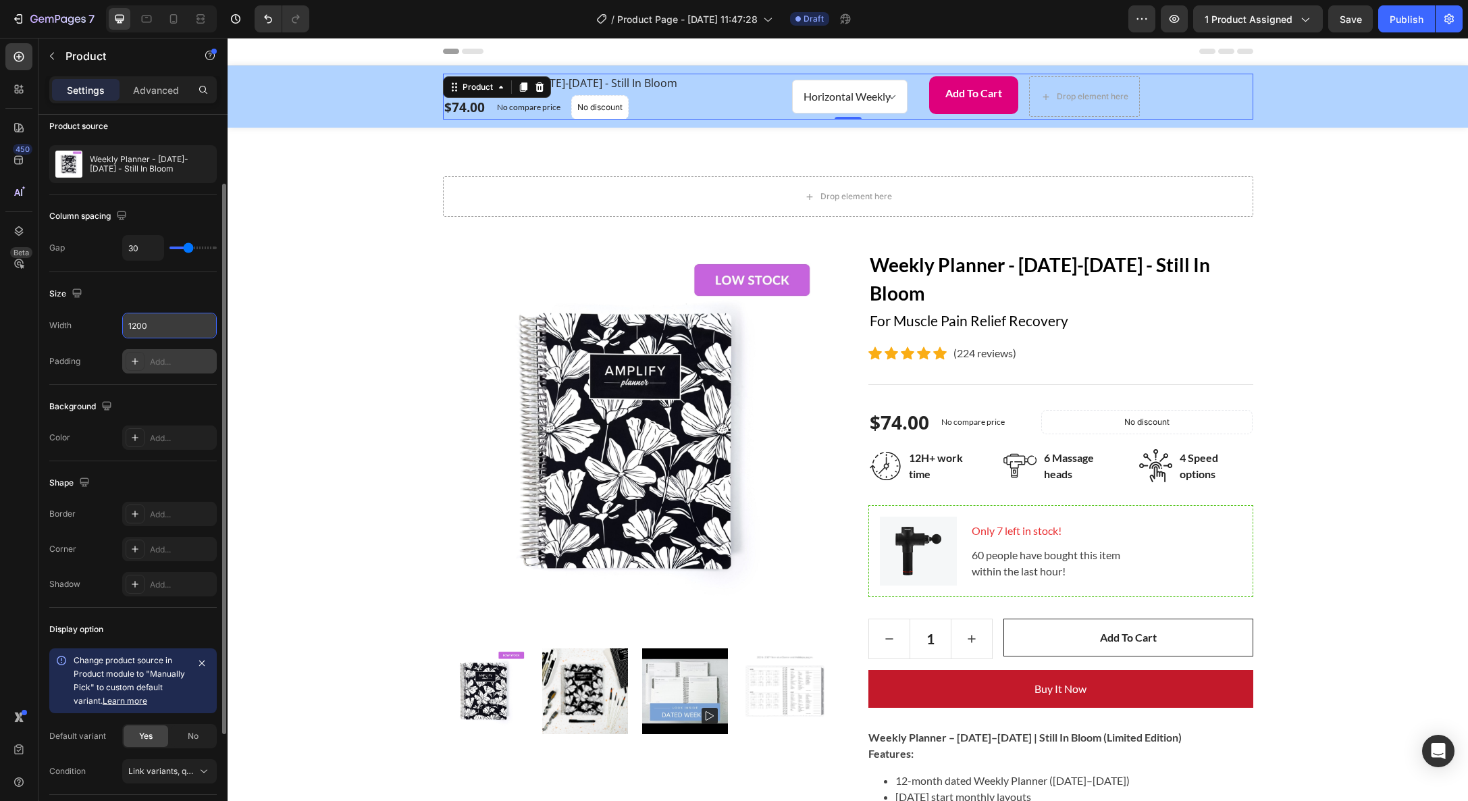
scroll to position [229, 0]
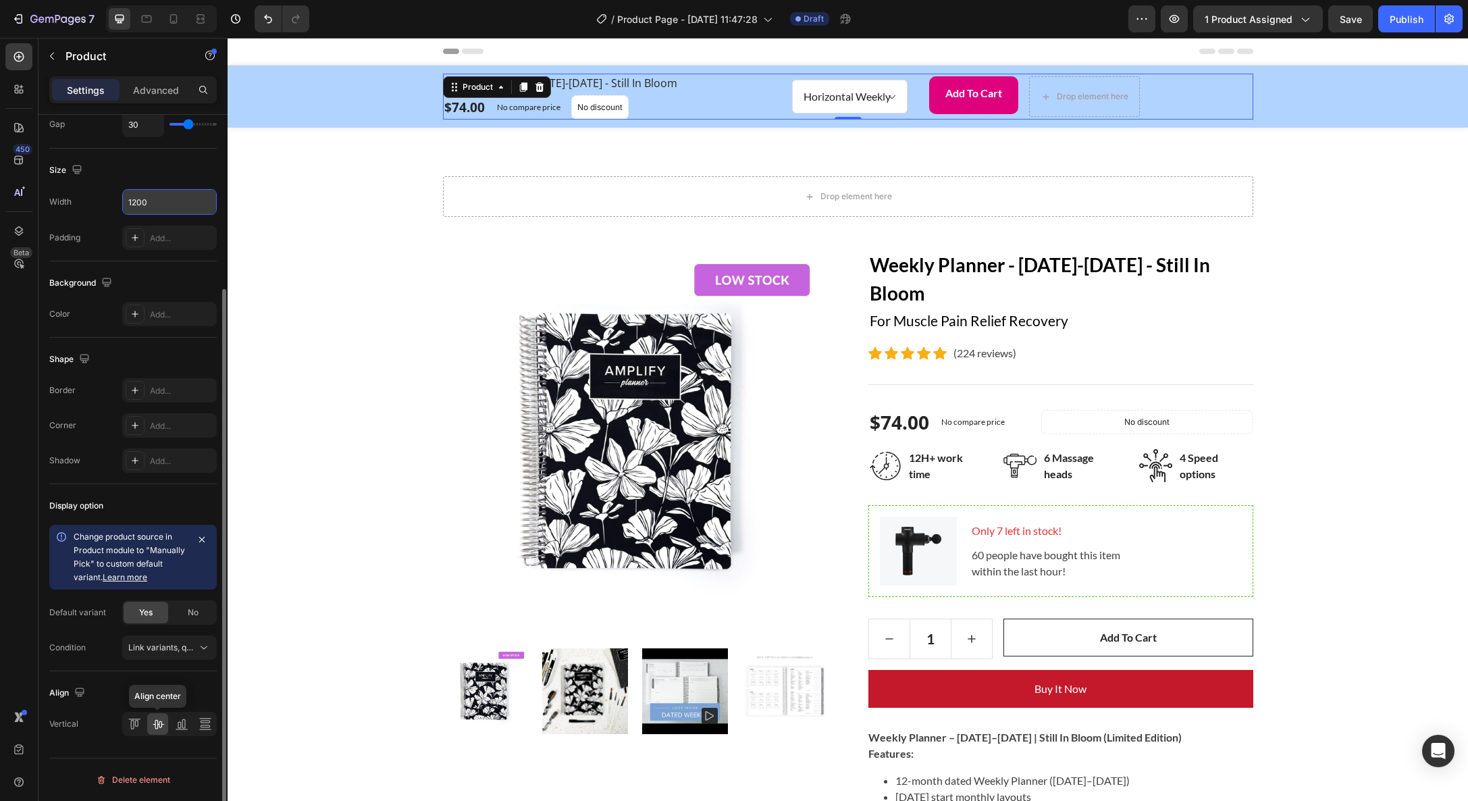
click at [156, 724] on icon at bounding box center [158, 724] width 14 height 14
click at [134, 720] on icon at bounding box center [135, 724] width 14 height 14
click at [162, 722] on icon at bounding box center [158, 724] width 14 height 14
click at [201, 725] on icon at bounding box center [206, 724] width 14 height 14
drag, startPoint x: 183, startPoint y: 726, endPoint x: 159, endPoint y: 726, distance: 23.6
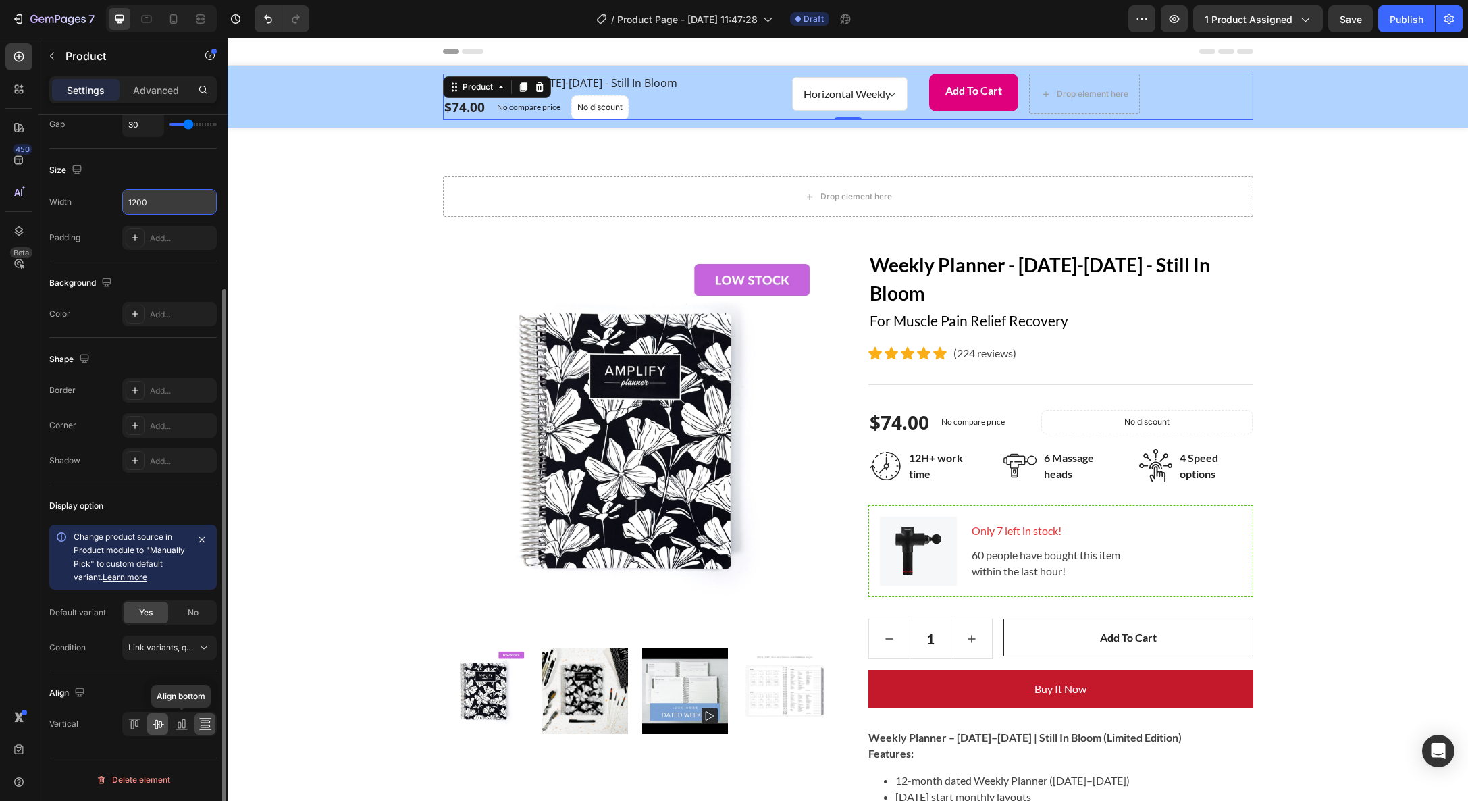
click at [183, 726] on icon at bounding box center [182, 724] width 14 height 14
click at [157, 726] on icon at bounding box center [158, 724] width 11 height 9
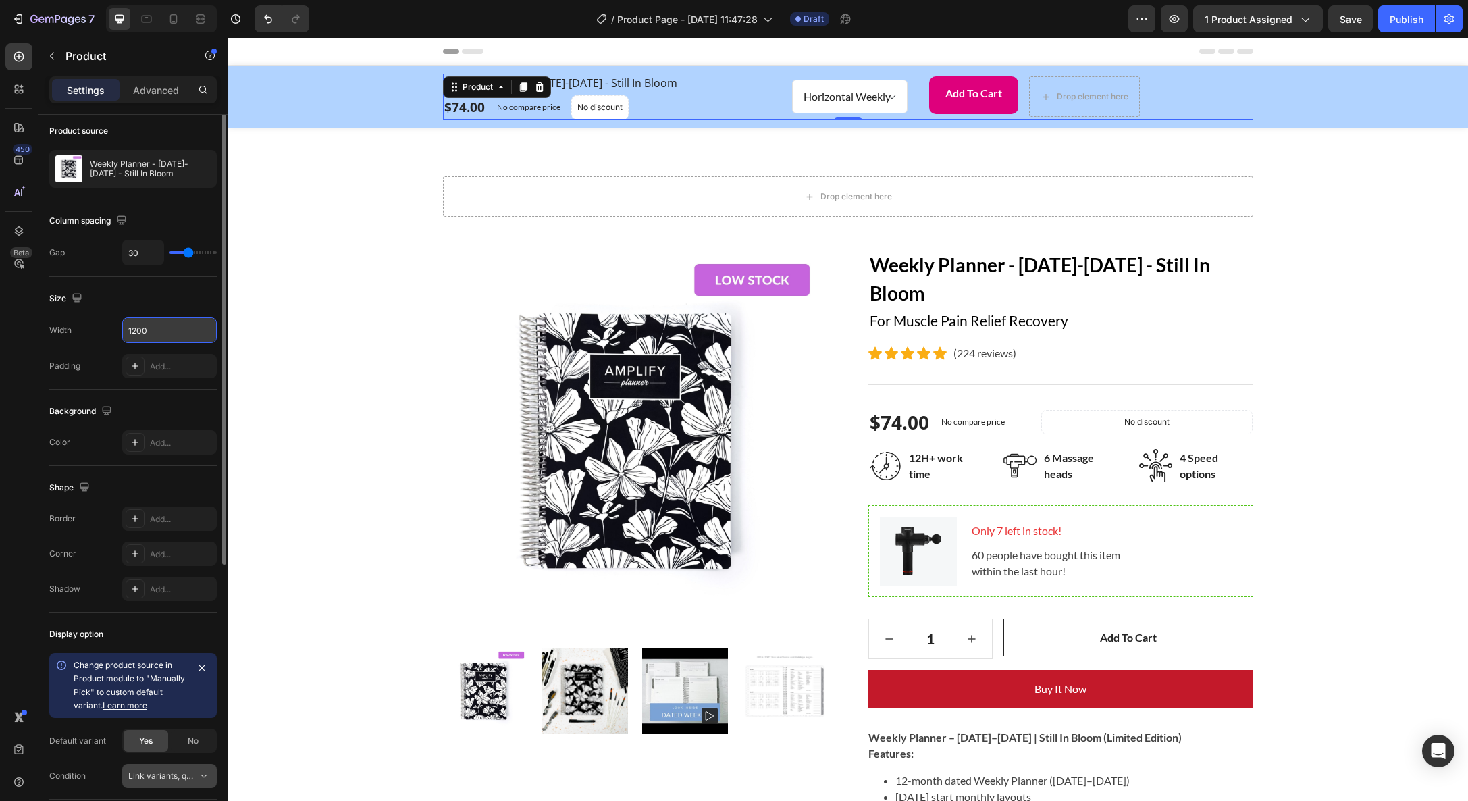
scroll to position [0, 0]
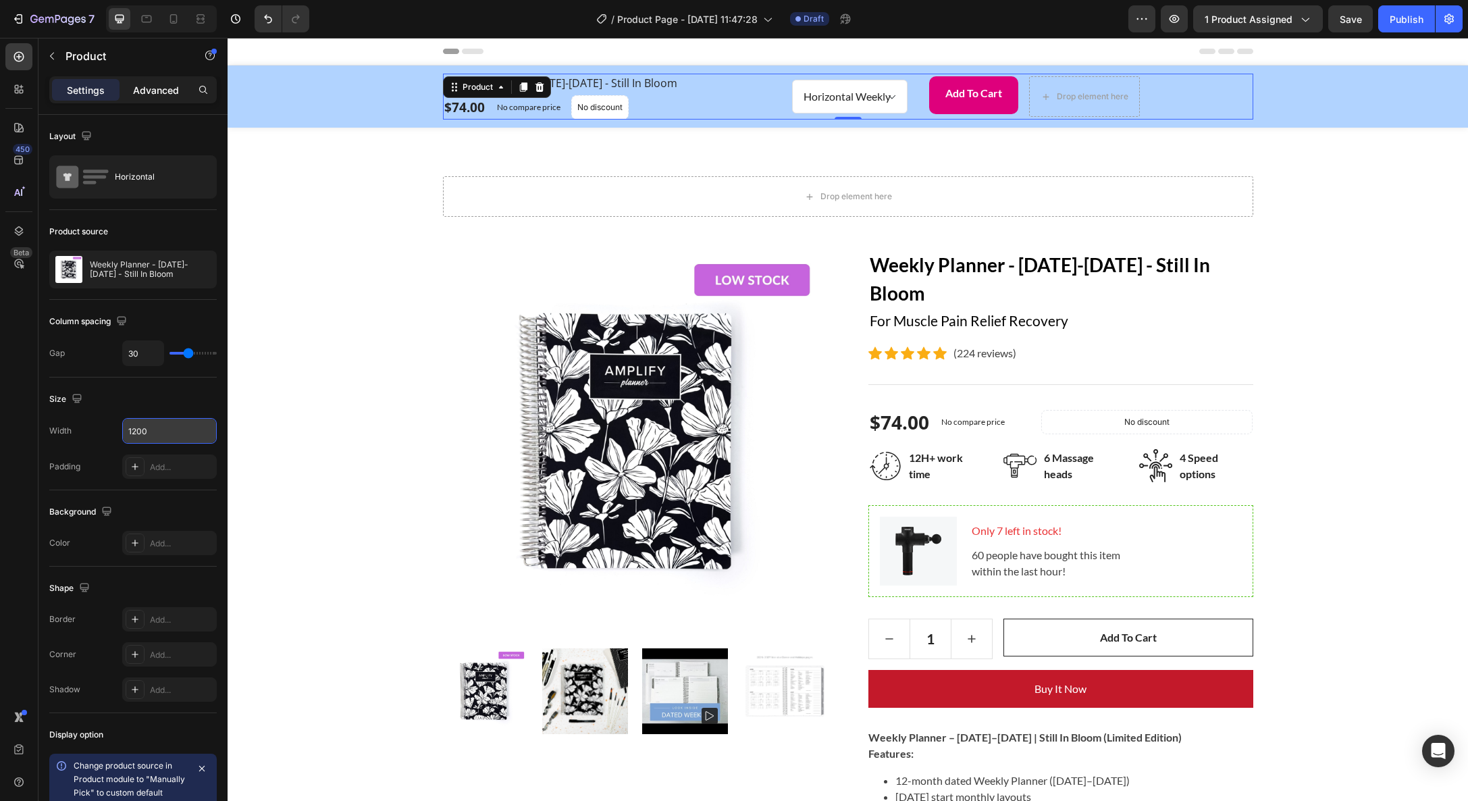
click at [163, 95] on p "Advanced" at bounding box center [156, 90] width 46 height 14
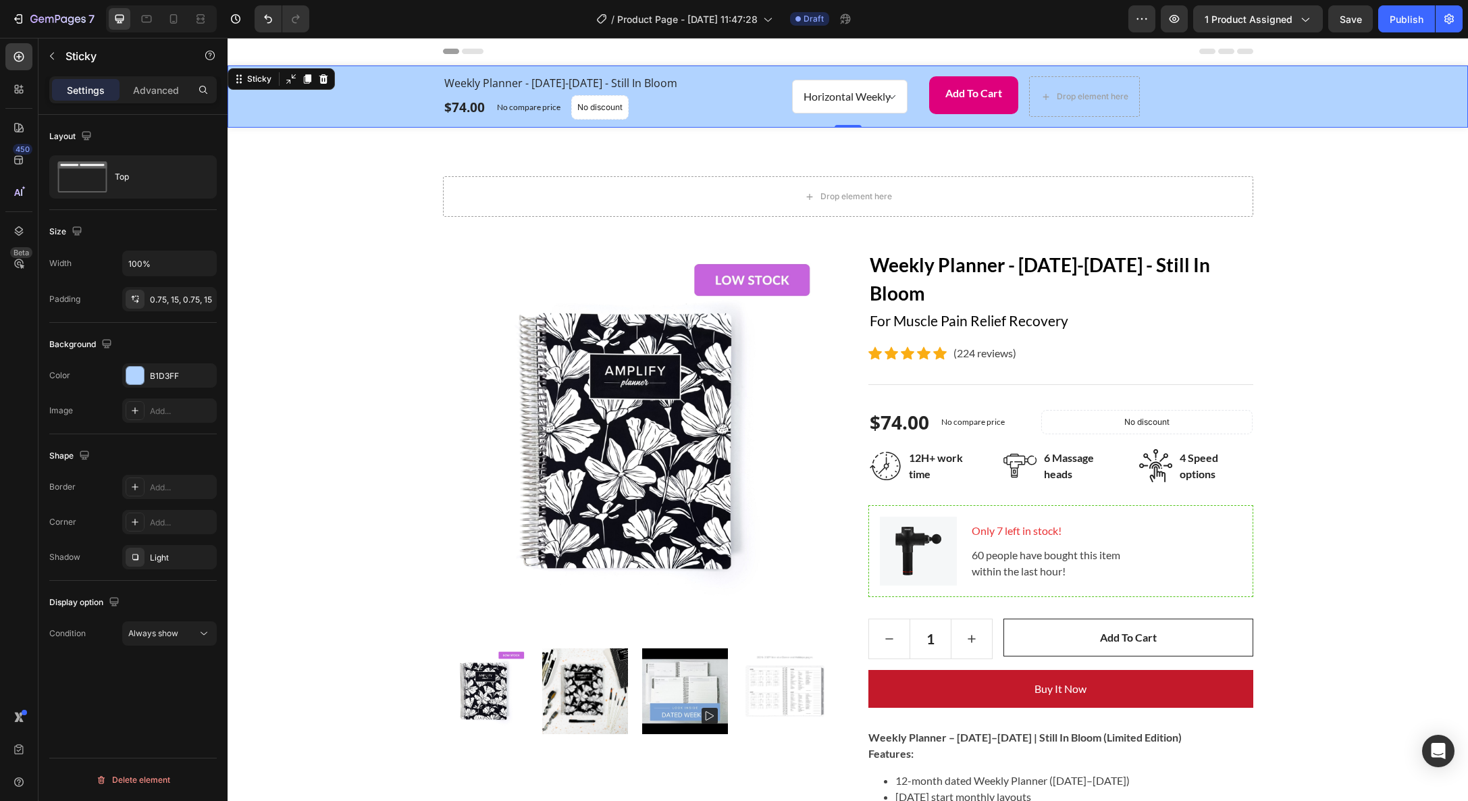
click at [282, 92] on div "Weekly Planner - January-December 2026 - Still In Bloom (P) Title $74.00 (P) Pr…" at bounding box center [848, 97] width 1220 height 46
click at [163, 93] on p "Advanced" at bounding box center [156, 90] width 46 height 14
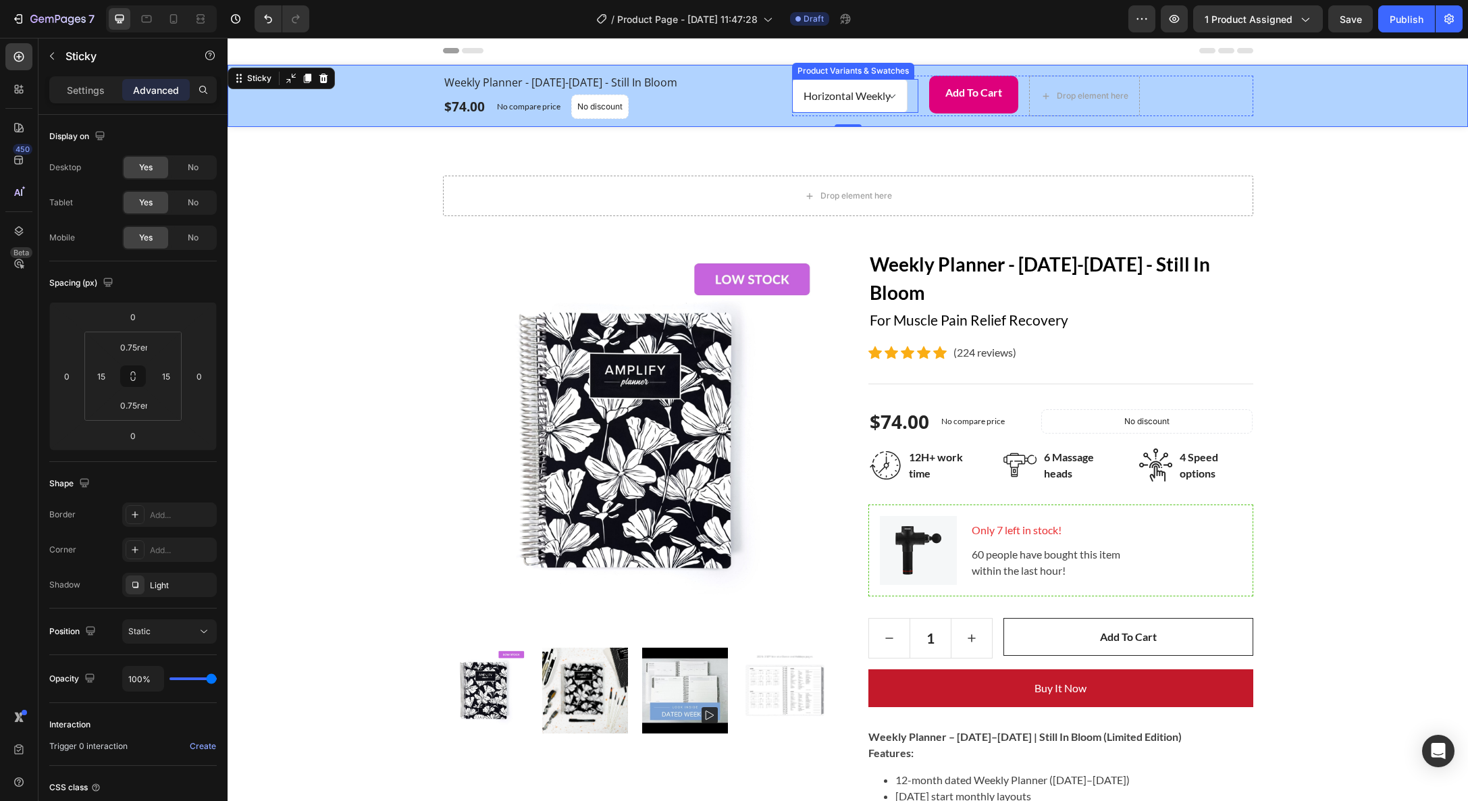
click at [856, 101] on select "Horizontal Weekly Vertical Weekly" at bounding box center [849, 96] width 115 height 34
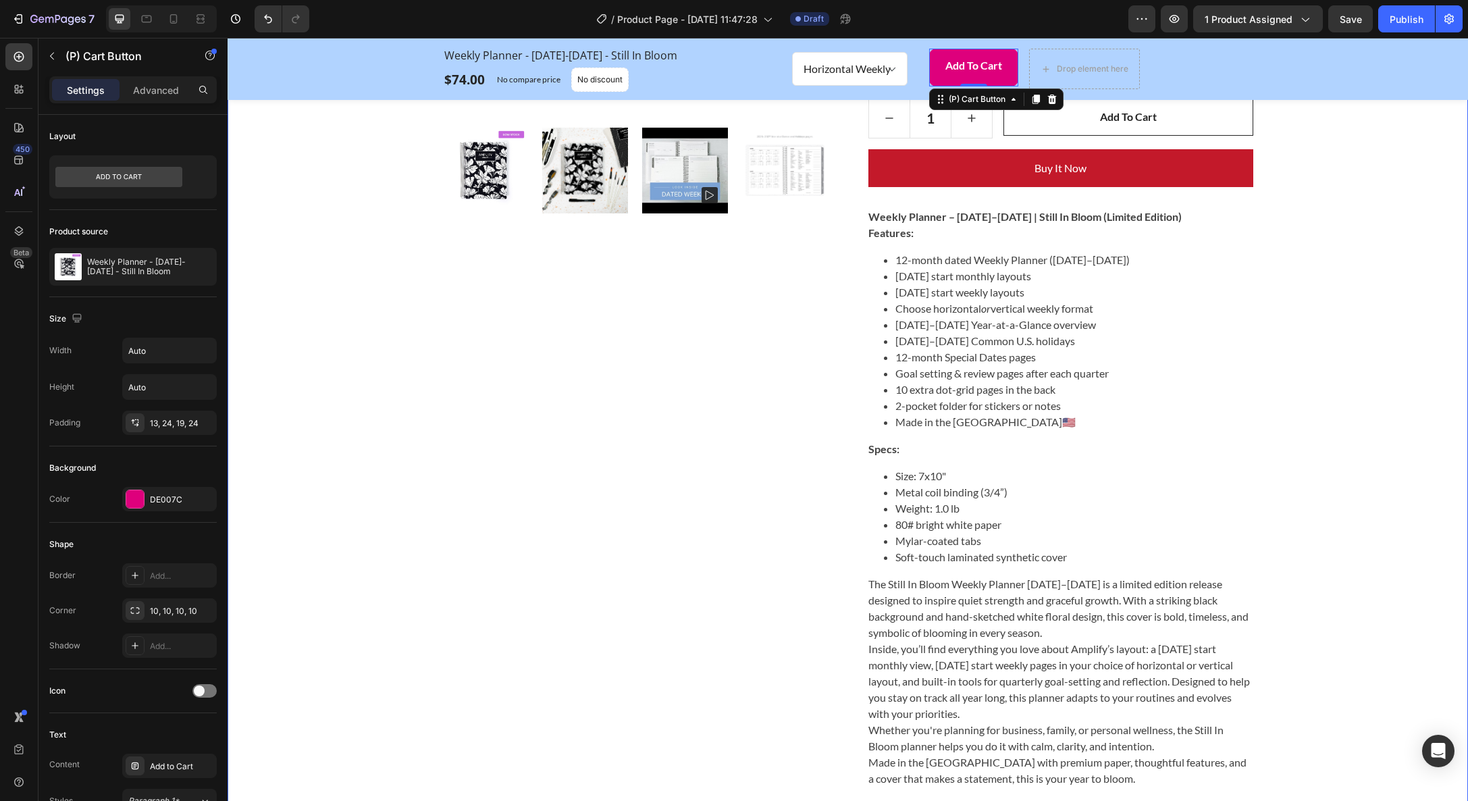
scroll to position [277, 0]
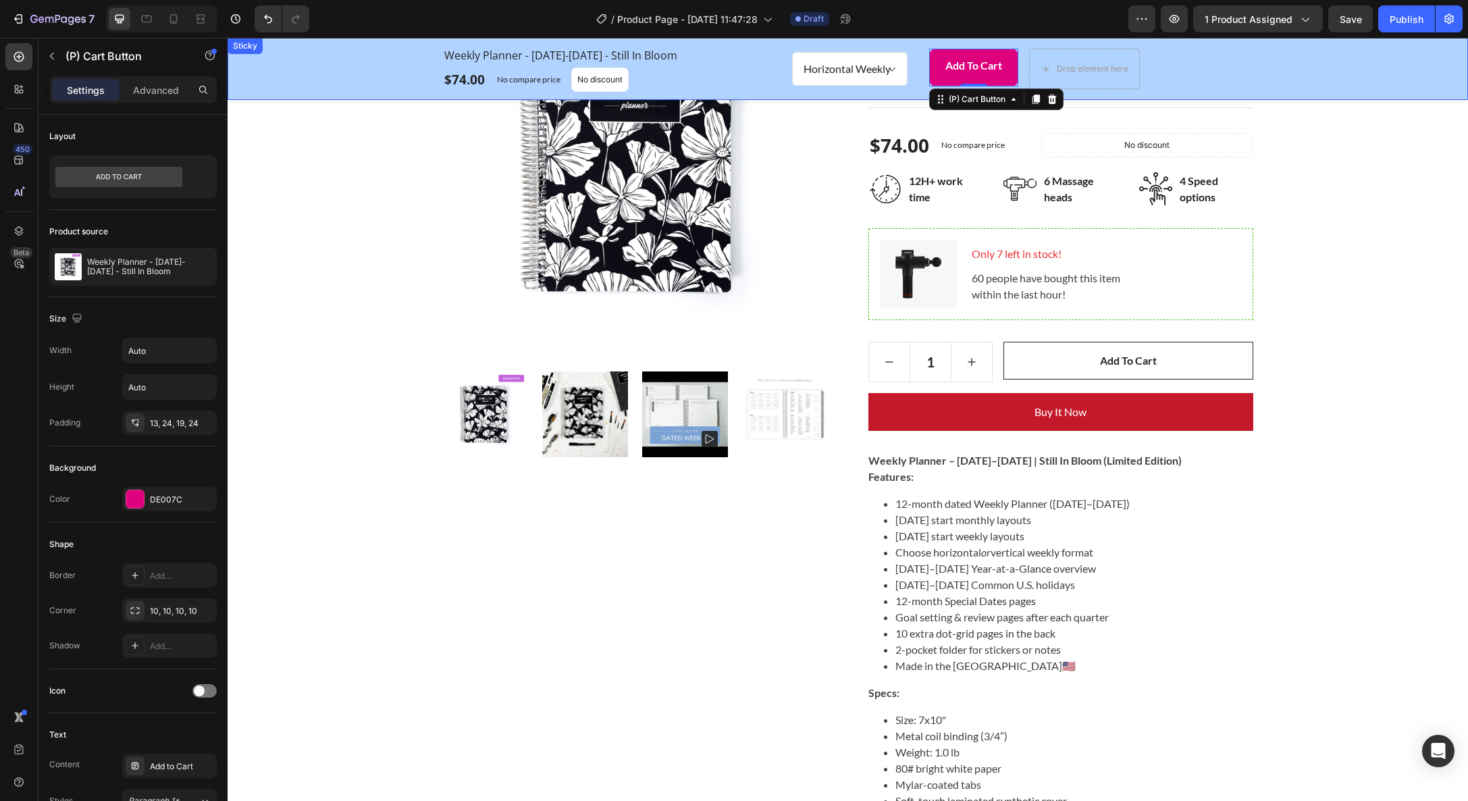
click at [259, 64] on div "Weekly Planner - January-December 2026 - Still In Bloom (P) Title $74.00 (P) Pr…" at bounding box center [848, 69] width 1220 height 46
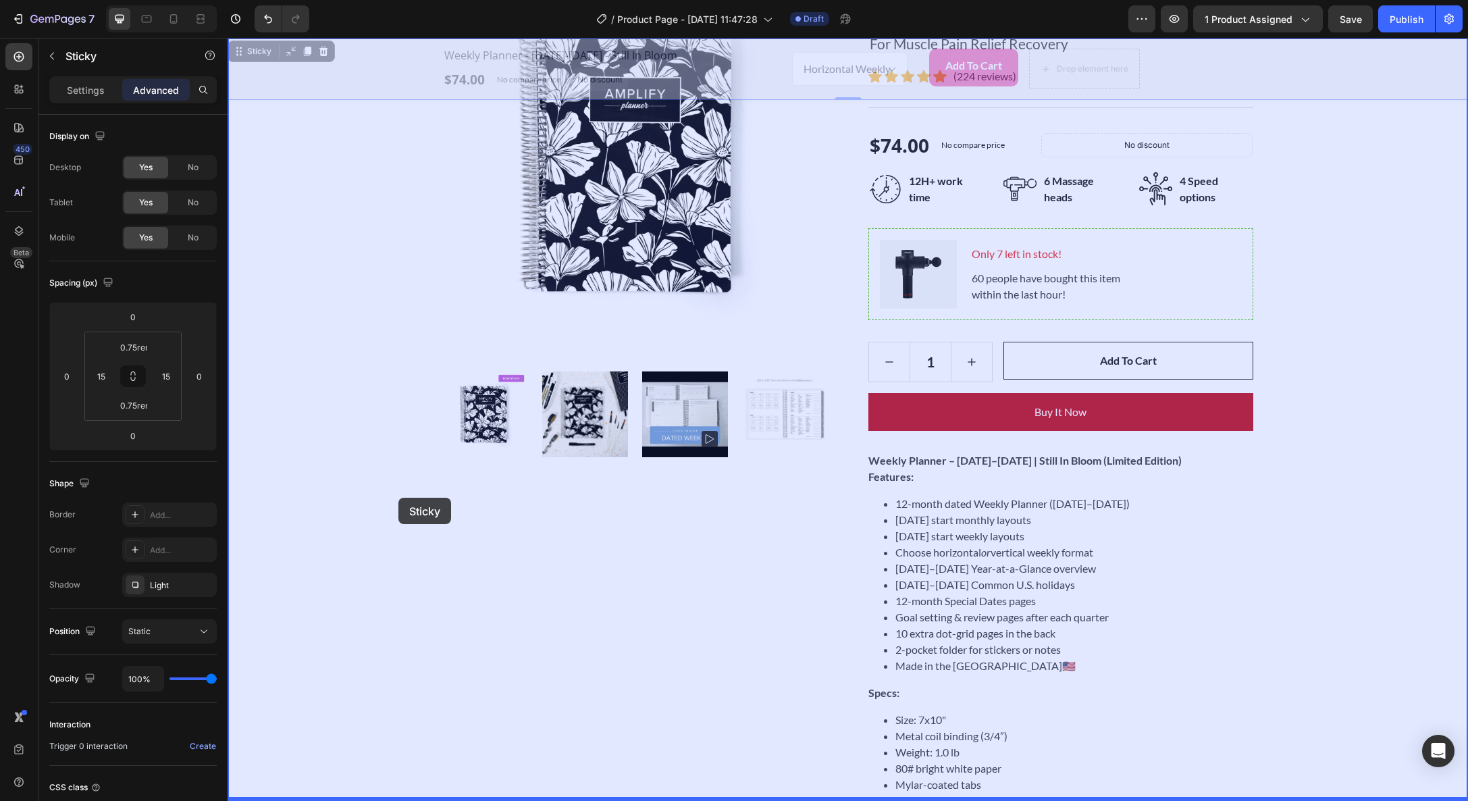
drag, startPoint x: 237, startPoint y: 49, endPoint x: 398, endPoint y: 496, distance: 474.5
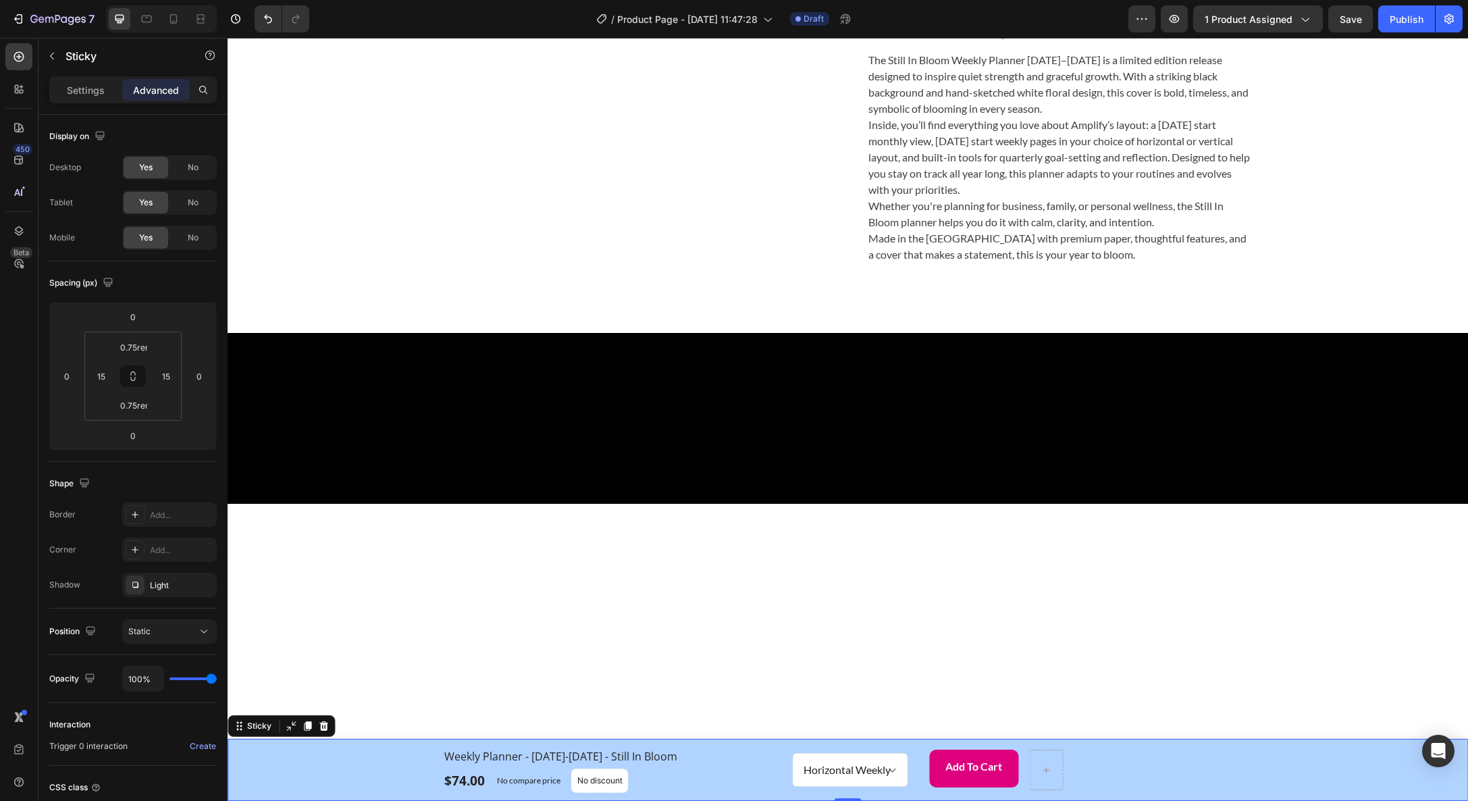
scroll to position [0, 0]
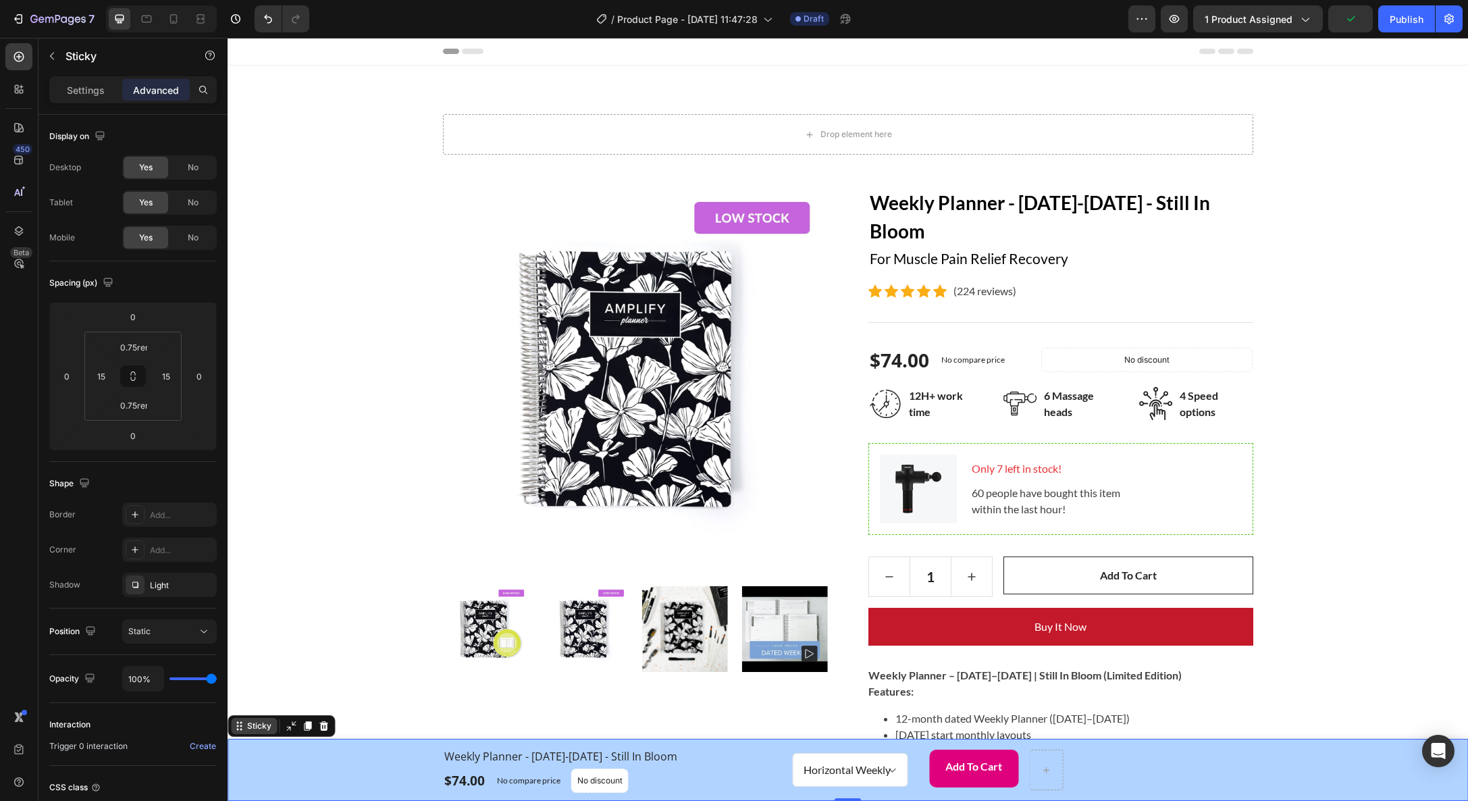
click at [259, 728] on div "Sticky" at bounding box center [259, 726] width 30 height 12
click at [842, 773] on select "Horizontal Weekly Vertical Weekly" at bounding box center [849, 770] width 115 height 34
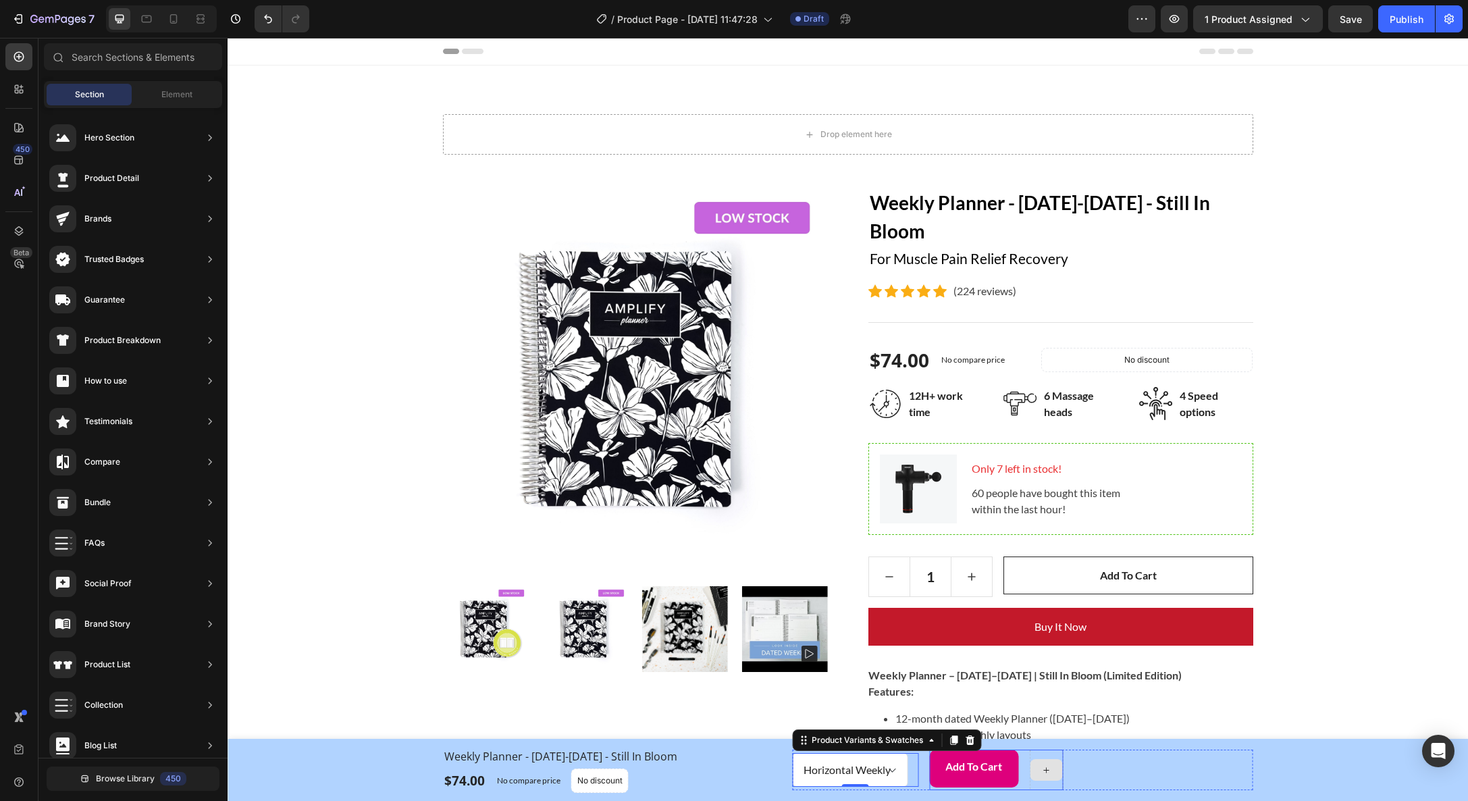
click at [1054, 773] on div at bounding box center [1046, 770] width 32 height 22
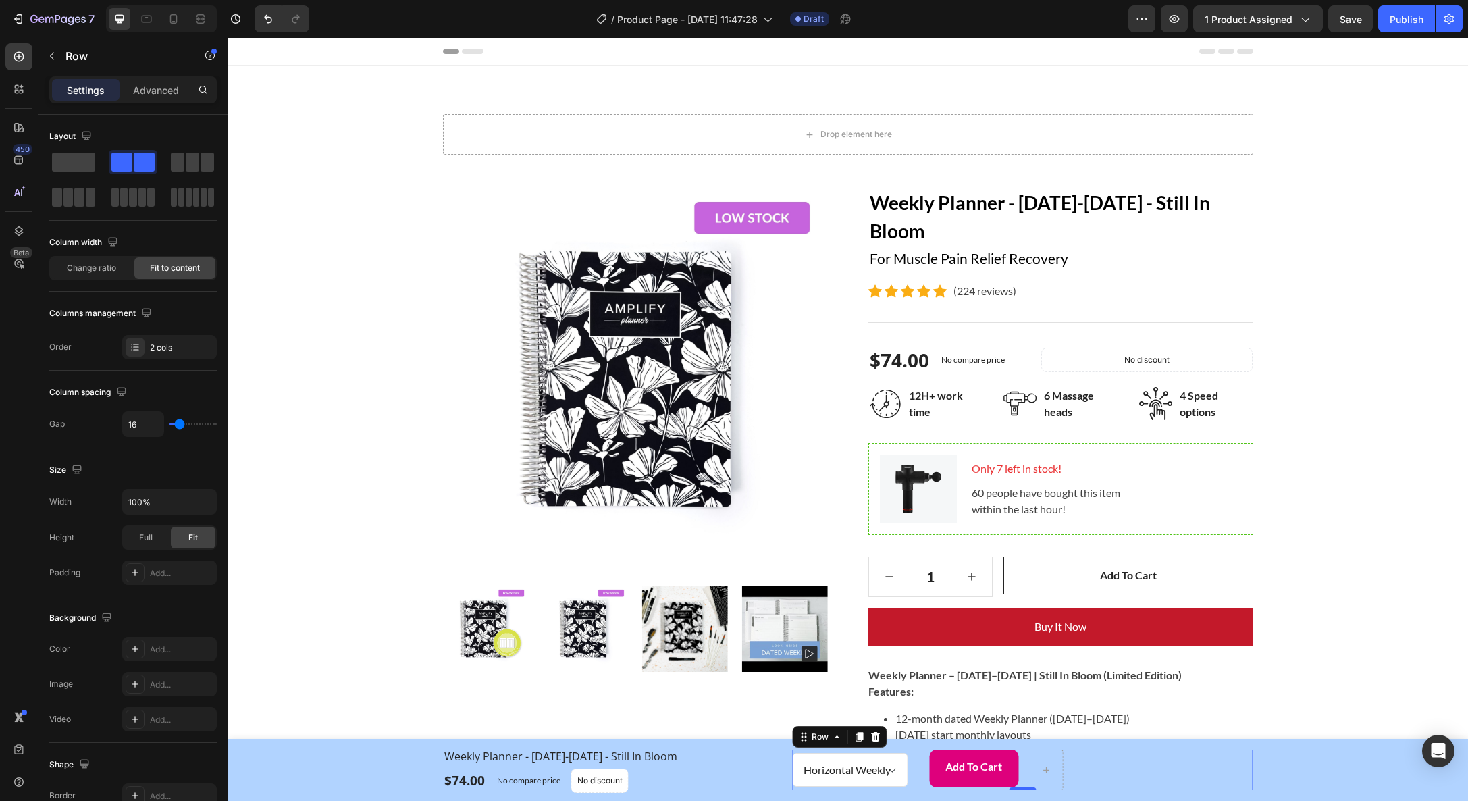
click at [1147, 769] on div "Horizontal Weekly Vertical Weekly Product Variants & Swatches Add to Cart (P) C…" at bounding box center [1022, 770] width 461 height 41
click at [95, 277] on div "Change ratio" at bounding box center [91, 268] width 81 height 22
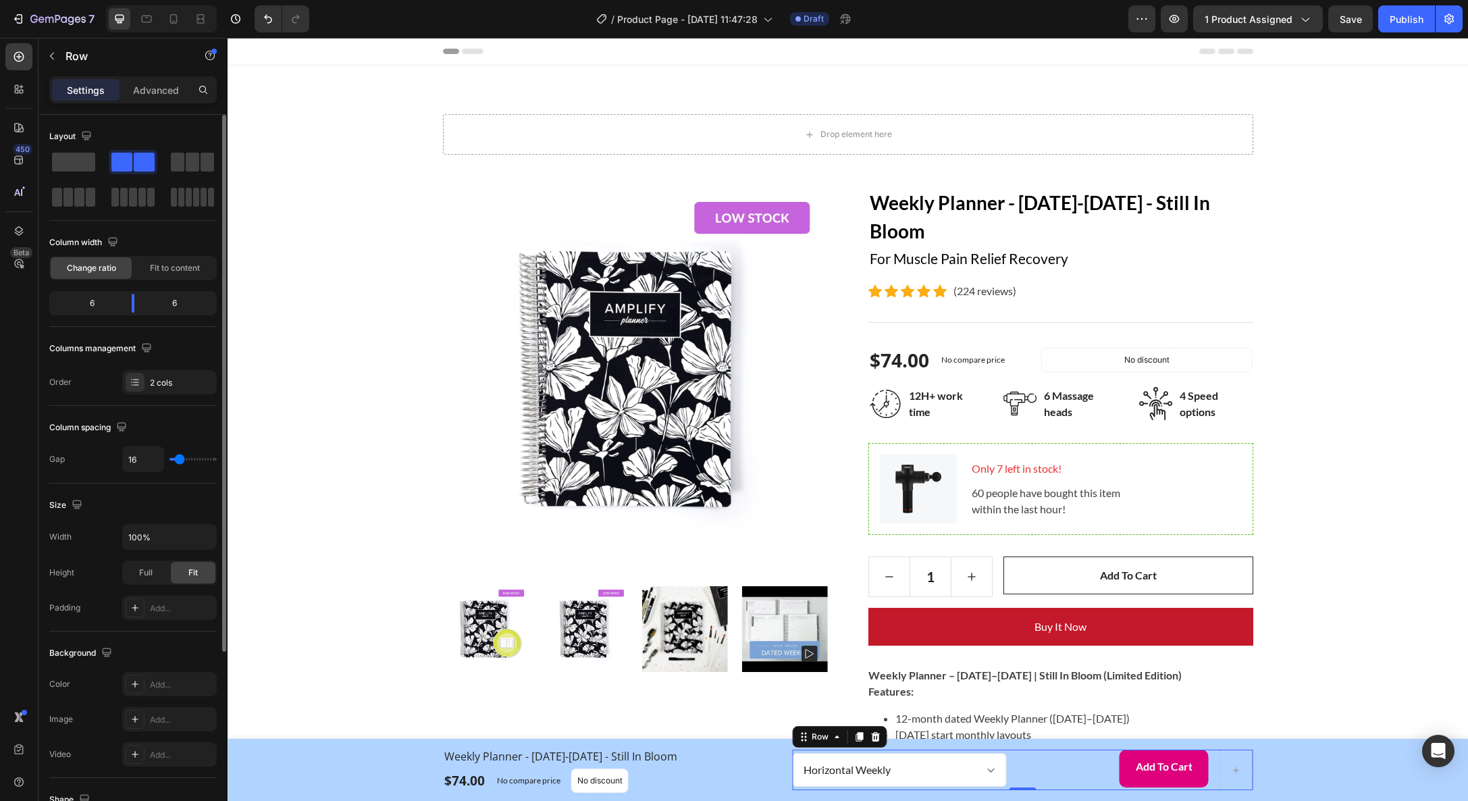
click at [103, 304] on div "6" at bounding box center [86, 303] width 69 height 19
click at [91, 305] on div "6" at bounding box center [86, 303] width 69 height 19
click at [93, 303] on div "6" at bounding box center [86, 303] width 69 height 19
click at [91, 304] on div "6" at bounding box center [86, 303] width 69 height 19
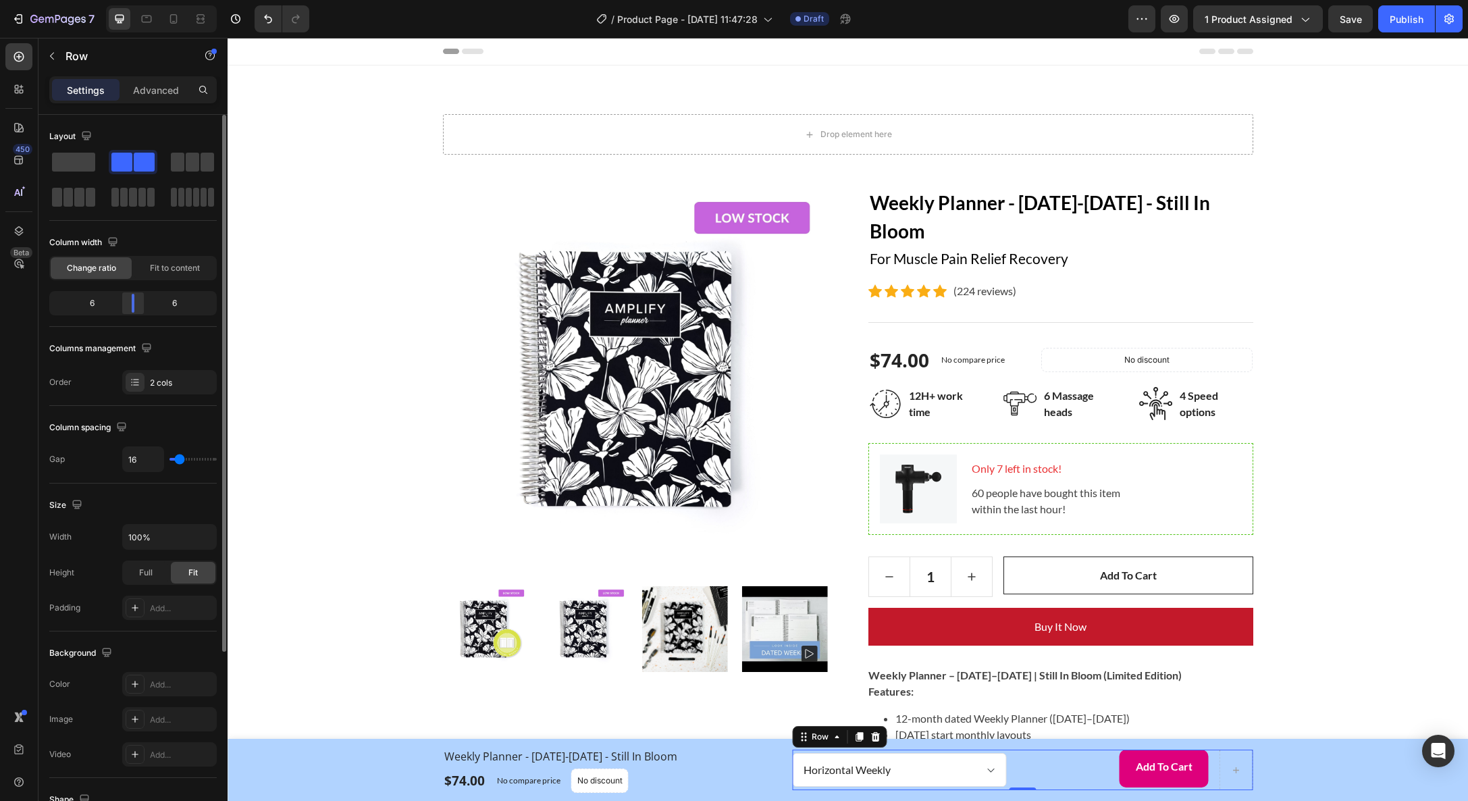
drag, startPoint x: 91, startPoint y: 304, endPoint x: 126, endPoint y: 305, distance: 35.1
click at [124, 311] on div "6 6" at bounding box center [132, 303] width 167 height 24
drag, startPoint x: 126, startPoint y: 305, endPoint x: 144, endPoint y: 305, distance: 17.6
click at [144, 0] on body "7 Version history / Product Page - Aug 27, 11:47:28 Draft Preview 1 product ass…" at bounding box center [734, 0] width 1468 height 0
type input "15"
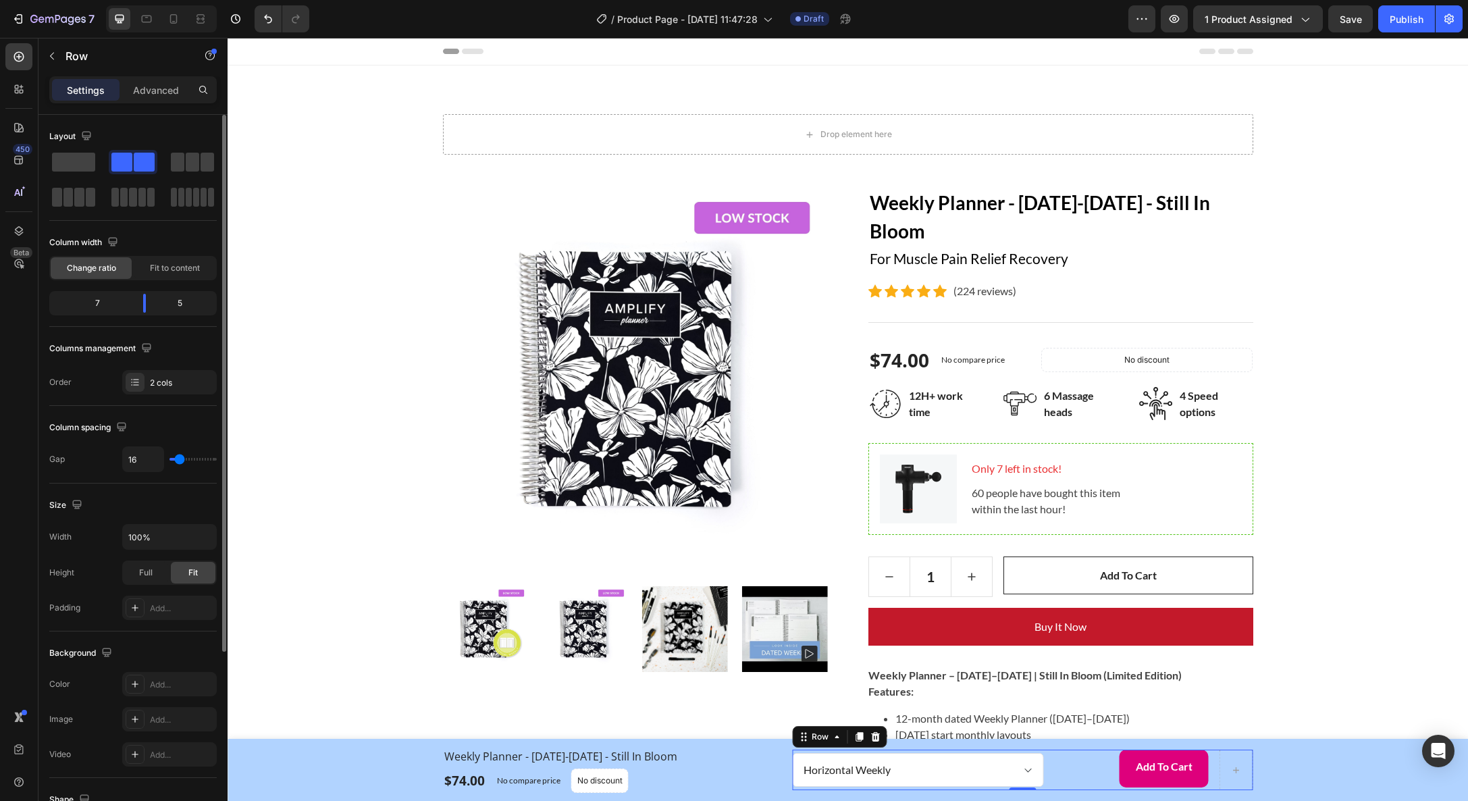
type input "15"
type input "14"
type input "13"
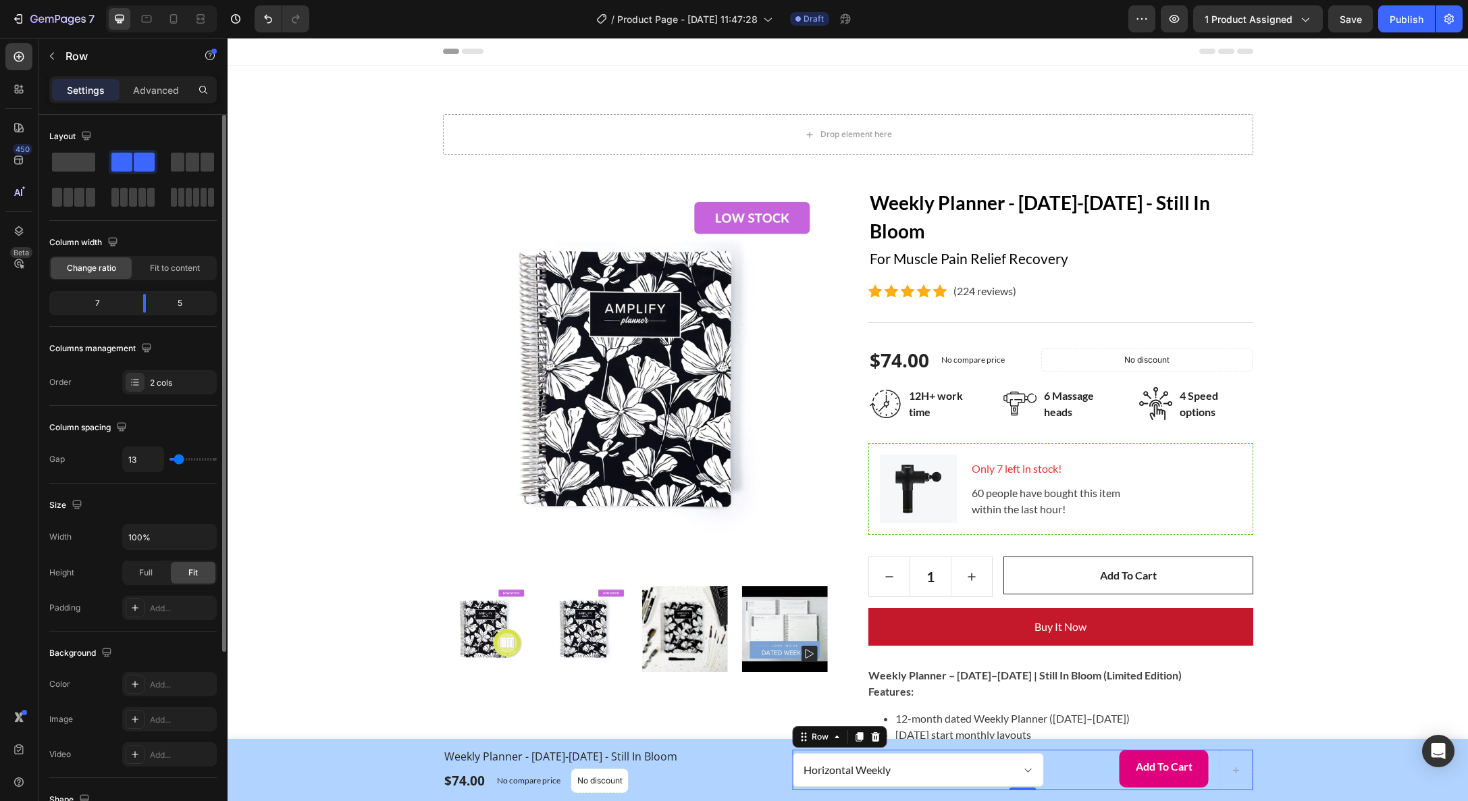
type input "11"
type input "9"
type input "6"
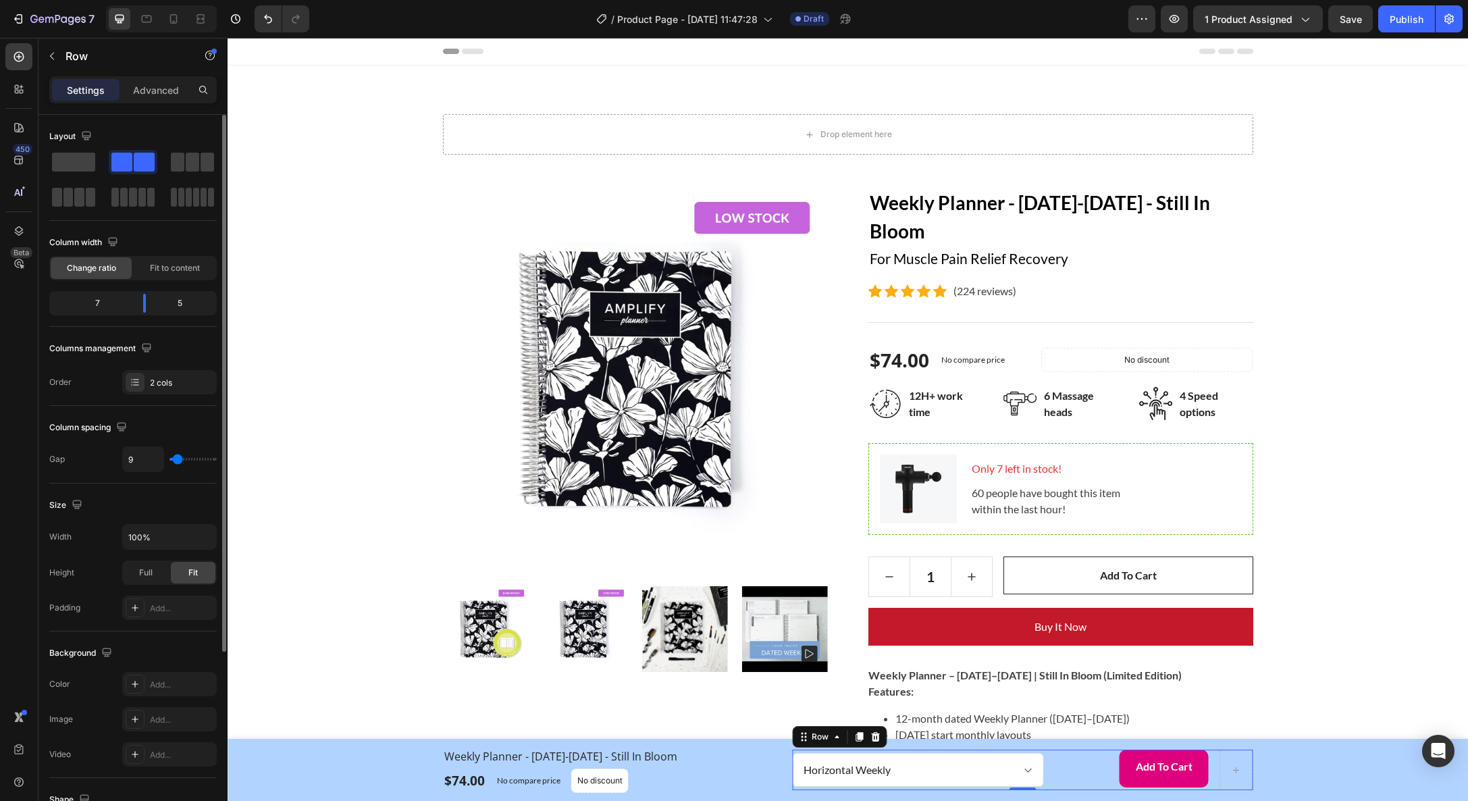
type input "6"
type input "3"
type input "2"
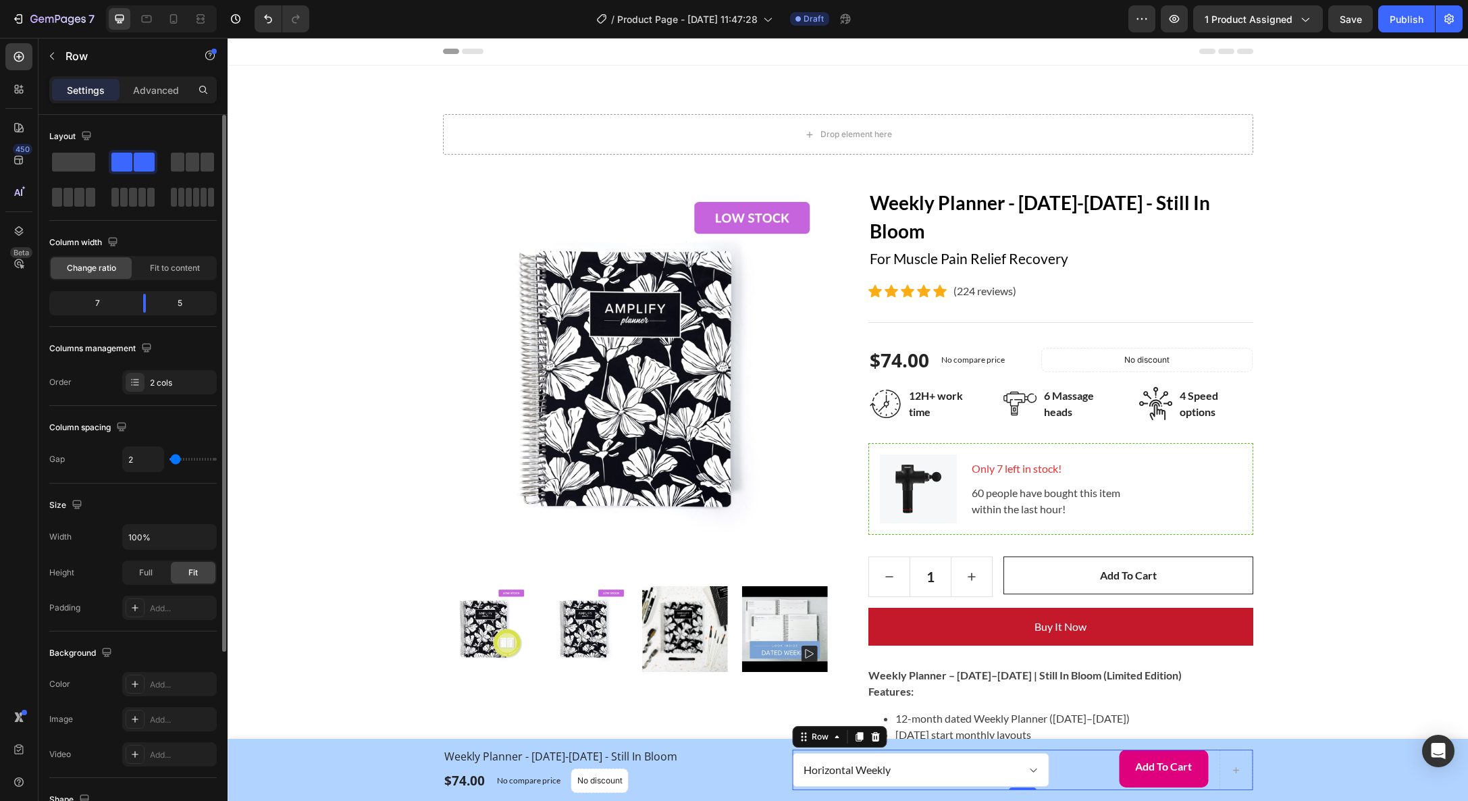
type input "1"
type input "0"
type input "4"
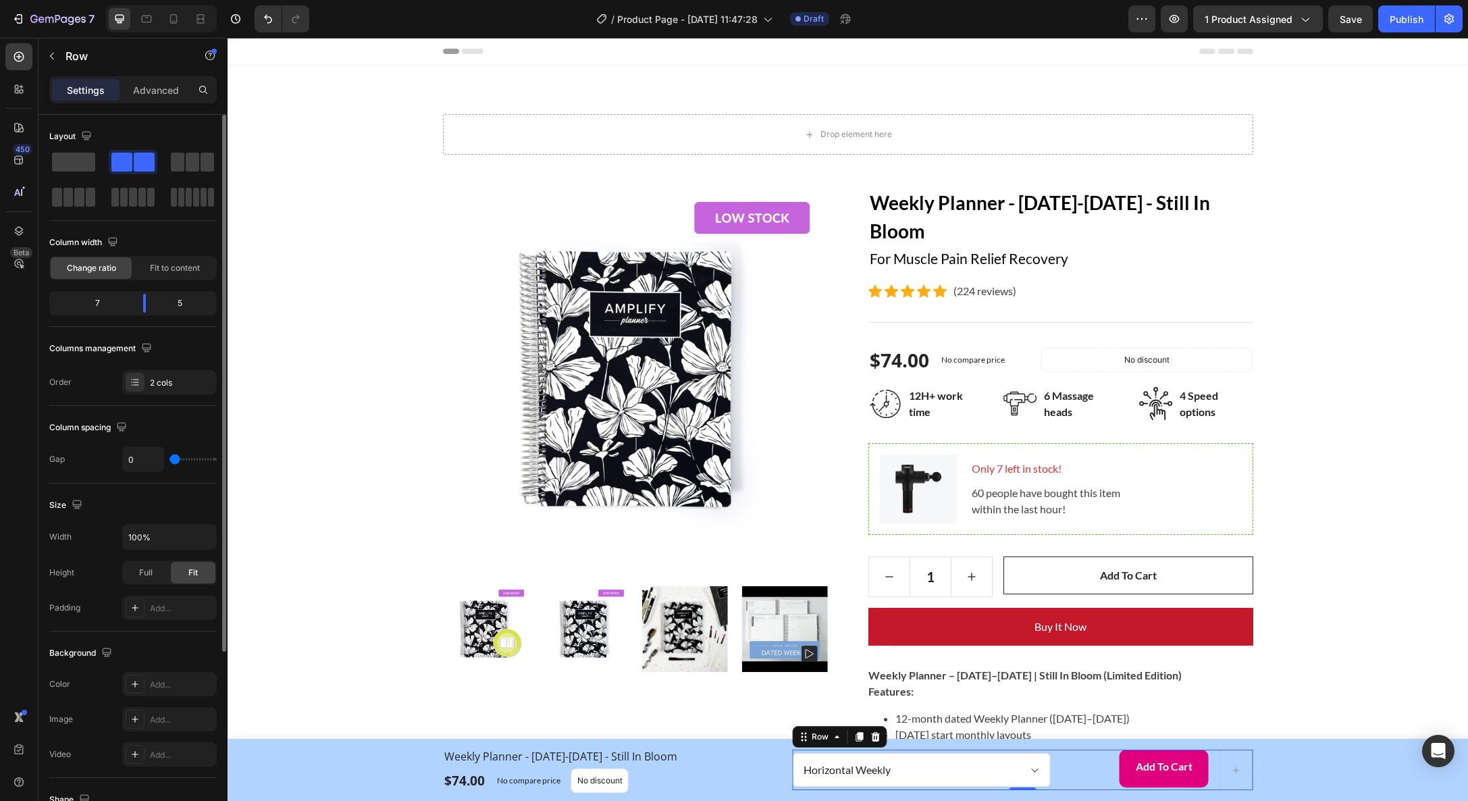
type input "4"
type input "10"
type input "17"
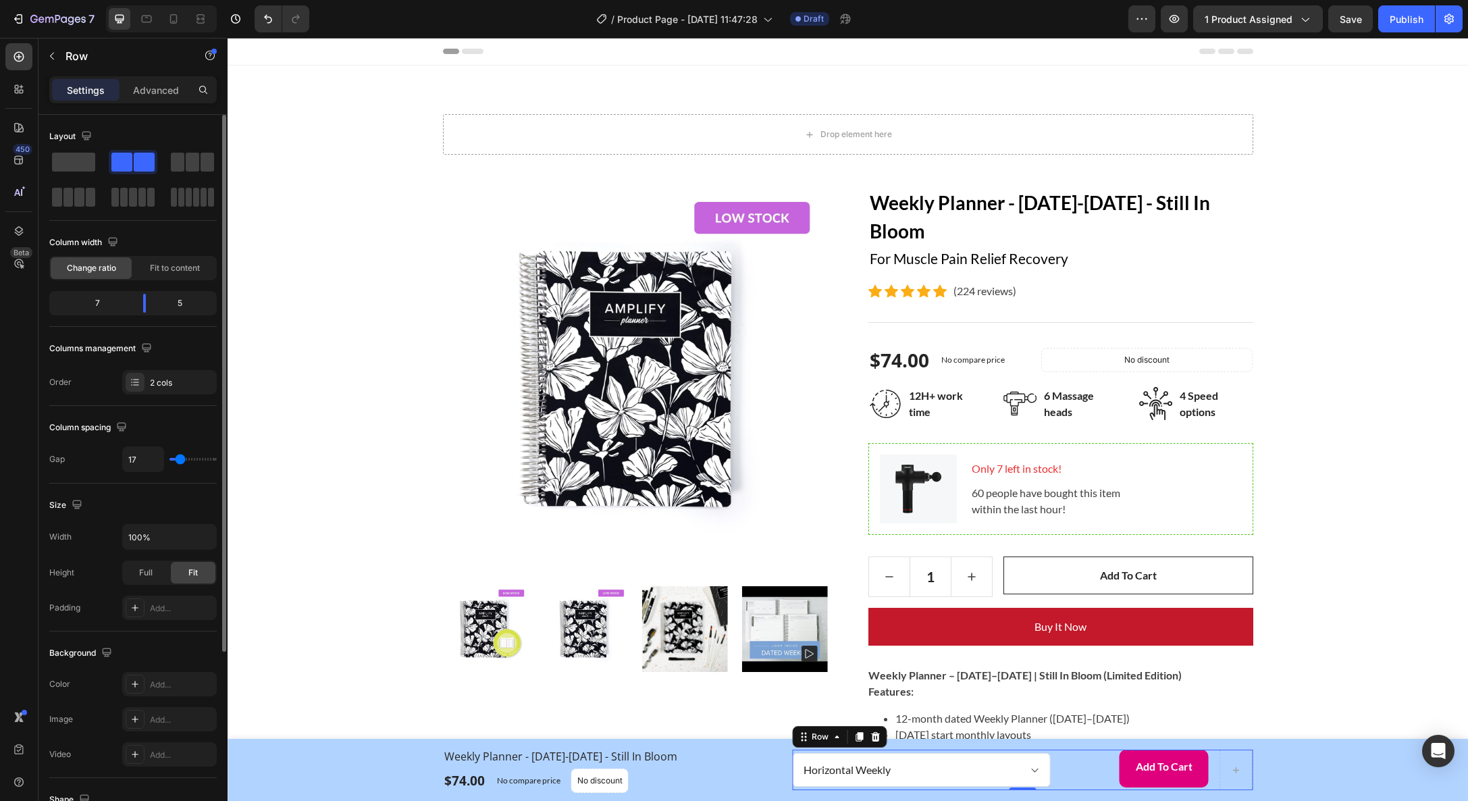
type input "25"
type input "28"
type input "30"
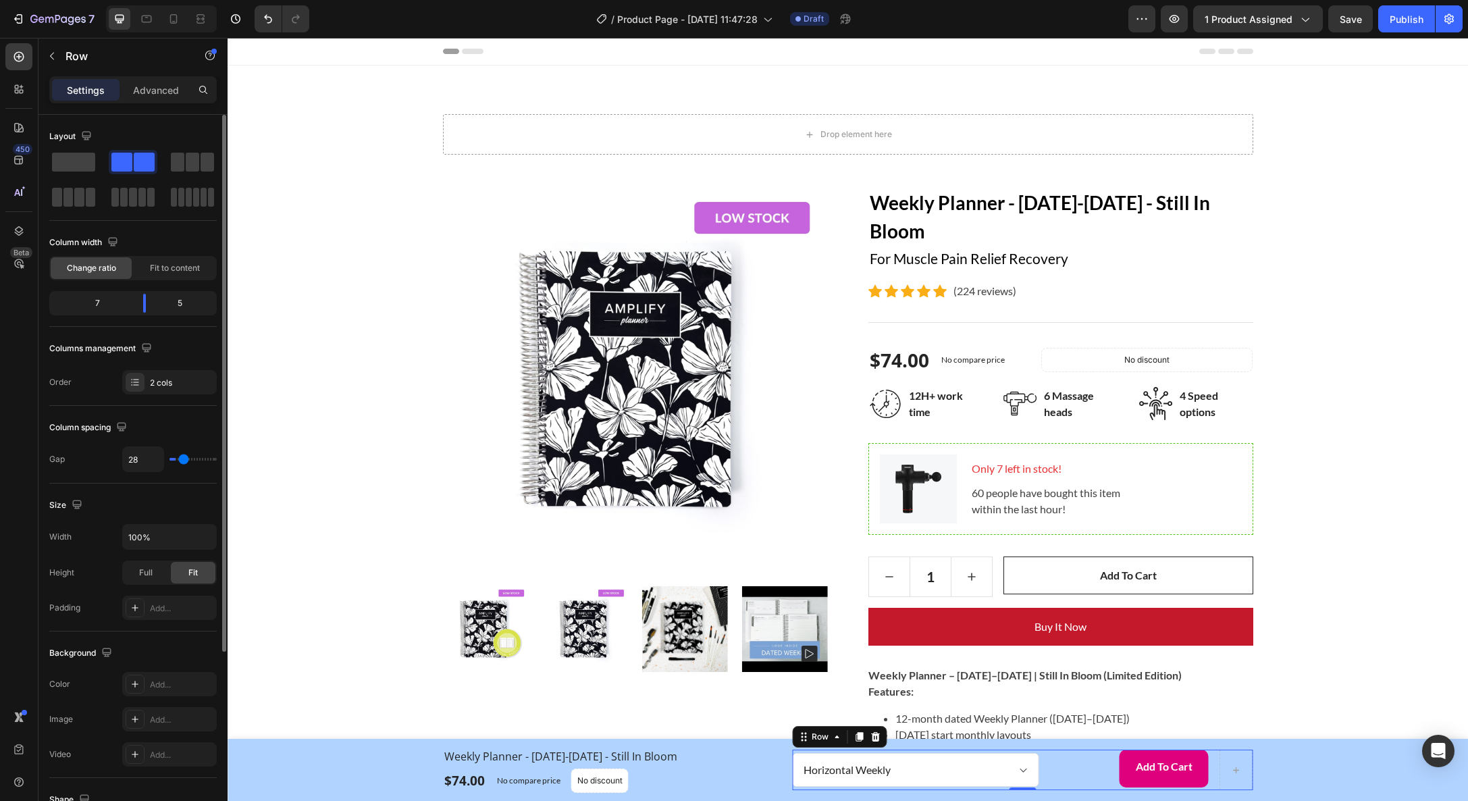
type input "30"
type input "31"
type input "32"
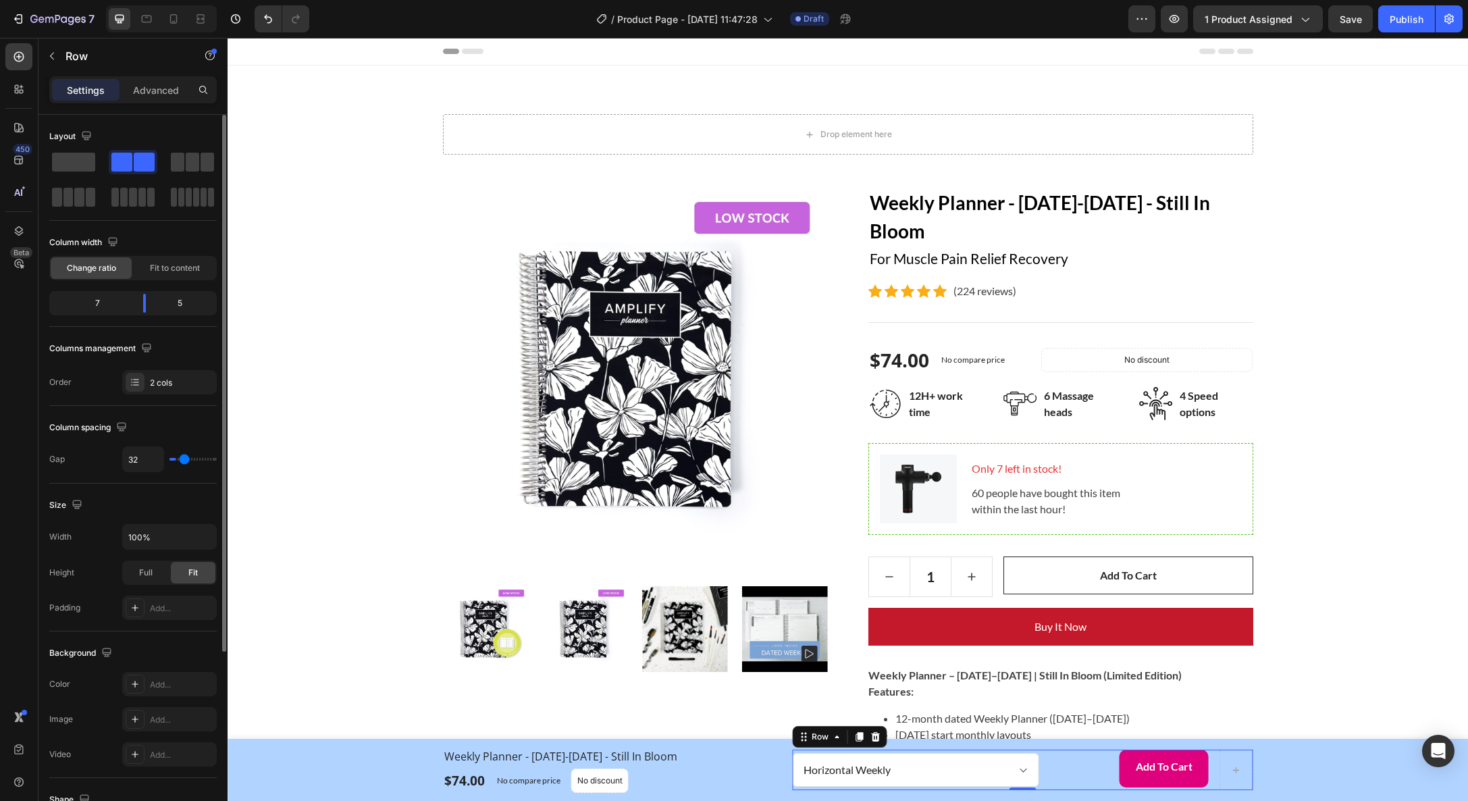
type input "34"
type input "38"
type input "43"
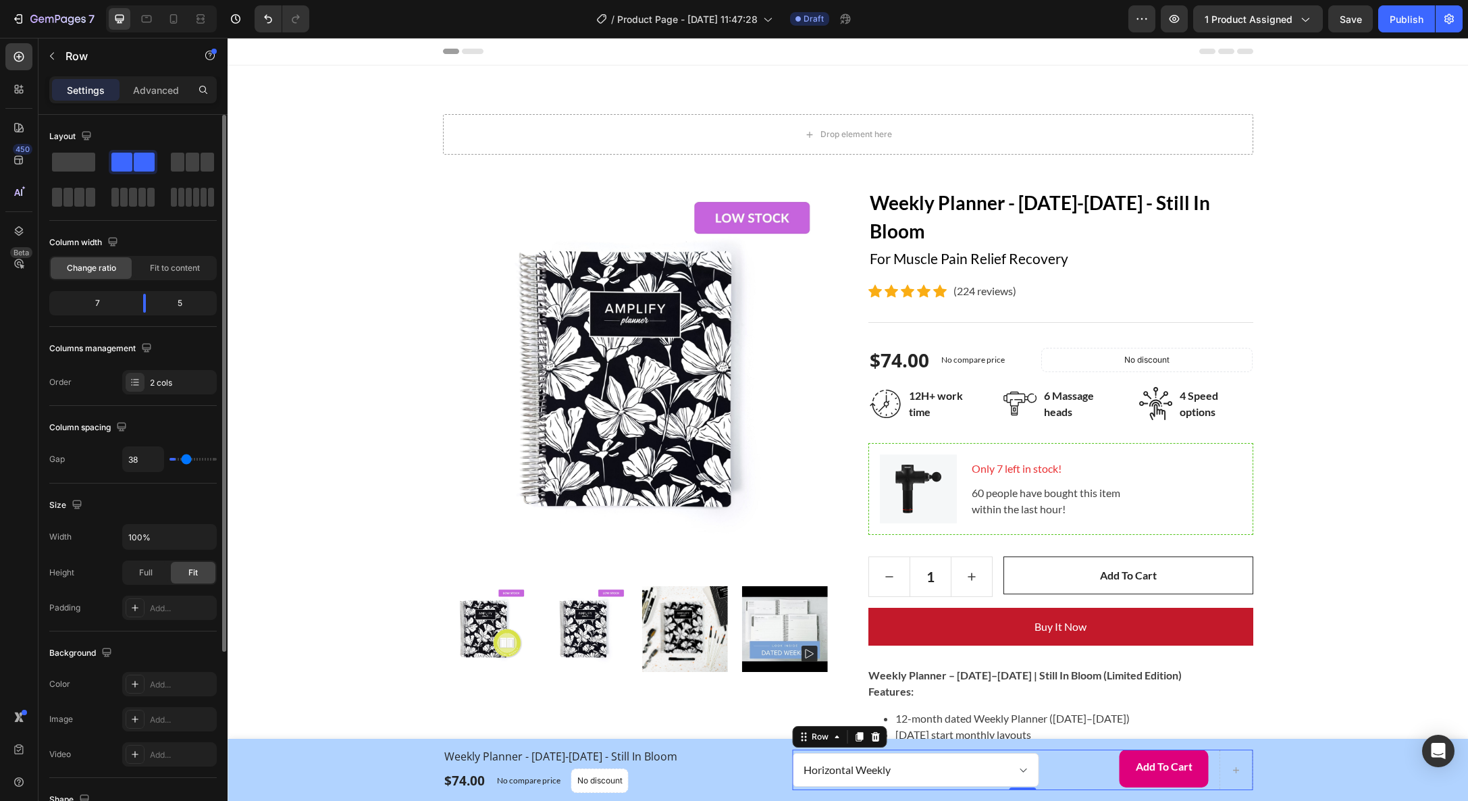
type input "43"
type input "49"
type input "55"
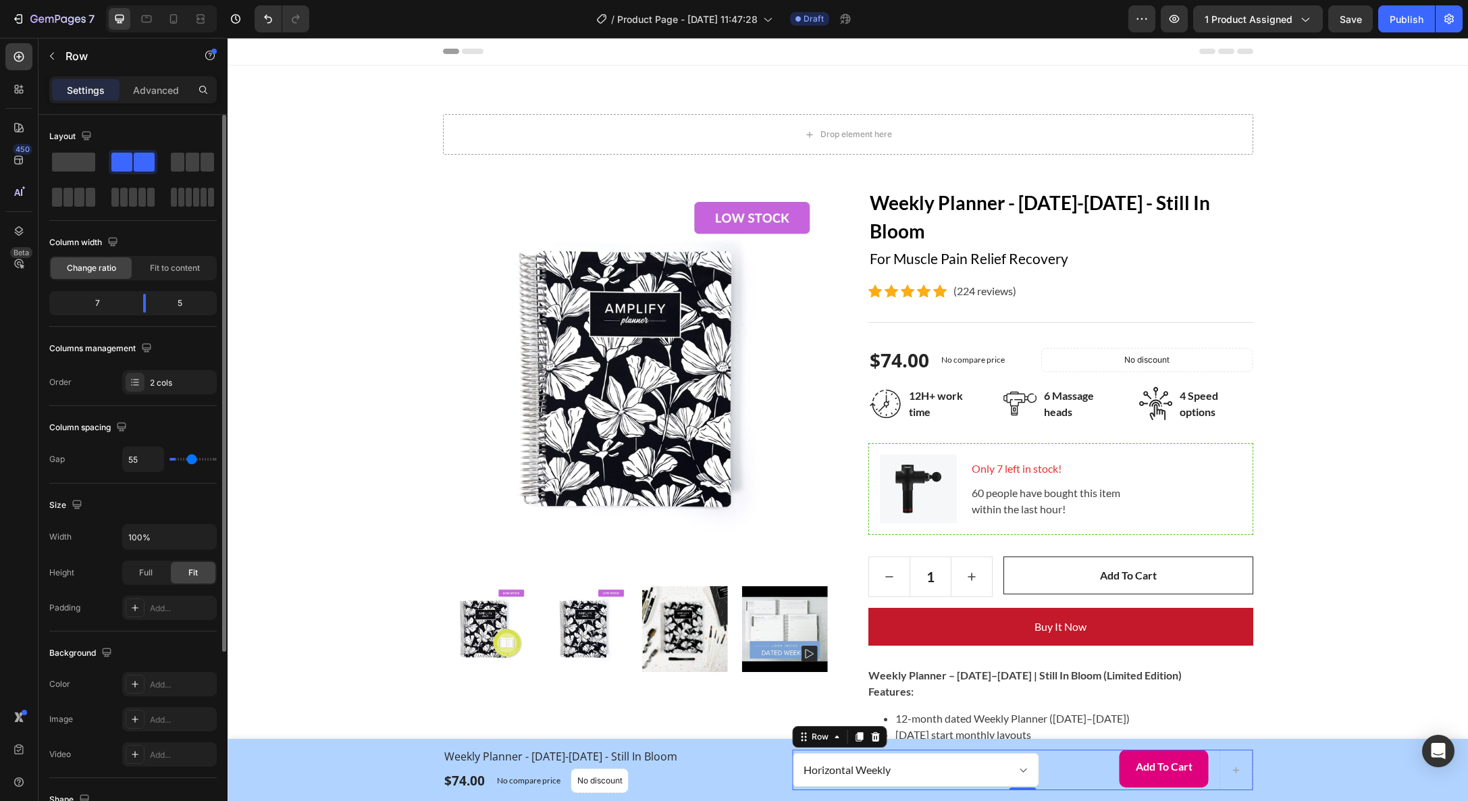
type input "60"
type input "68"
type input "74"
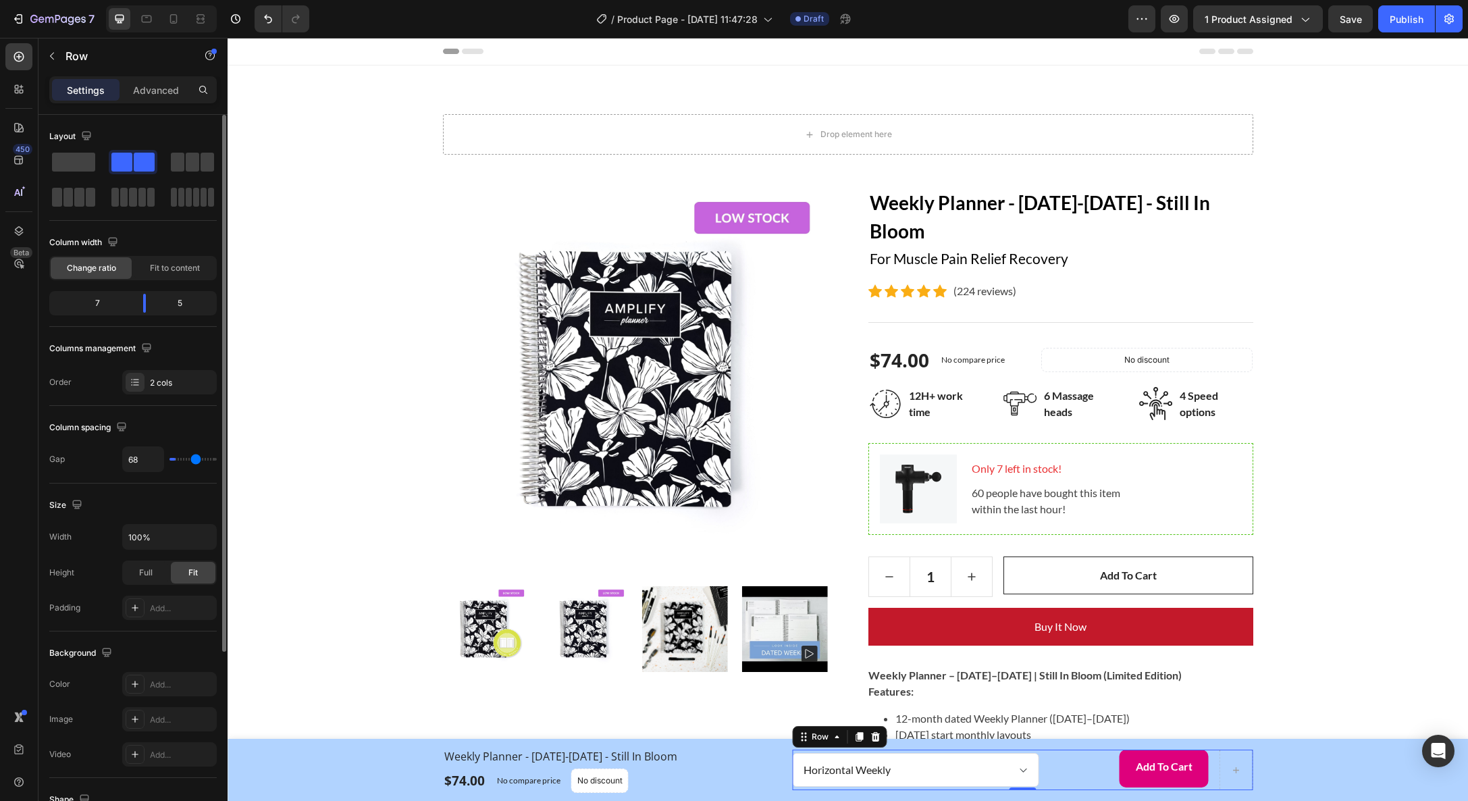
type input "74"
type input "80"
type input "86"
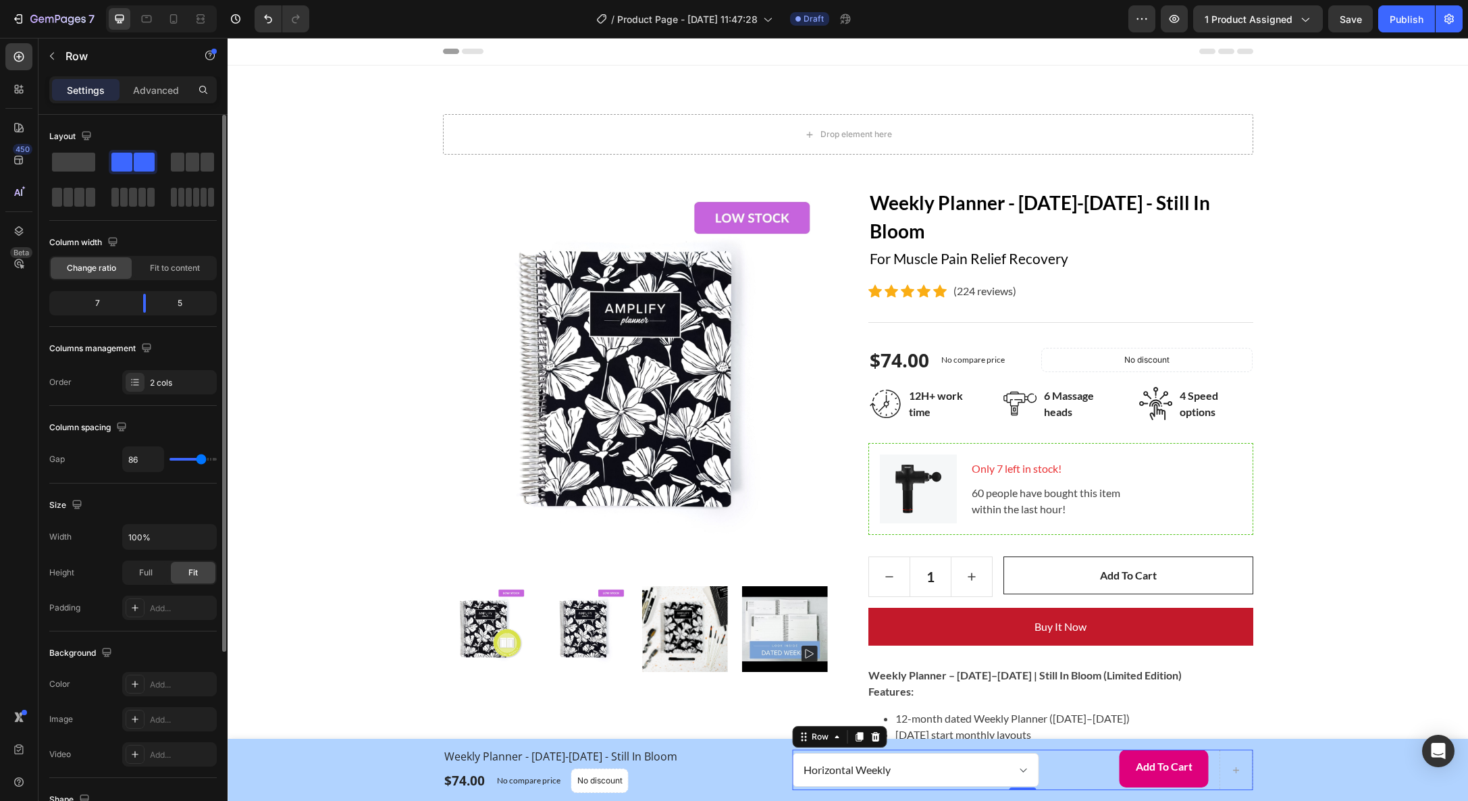
type input "91"
type input "93"
type input "94"
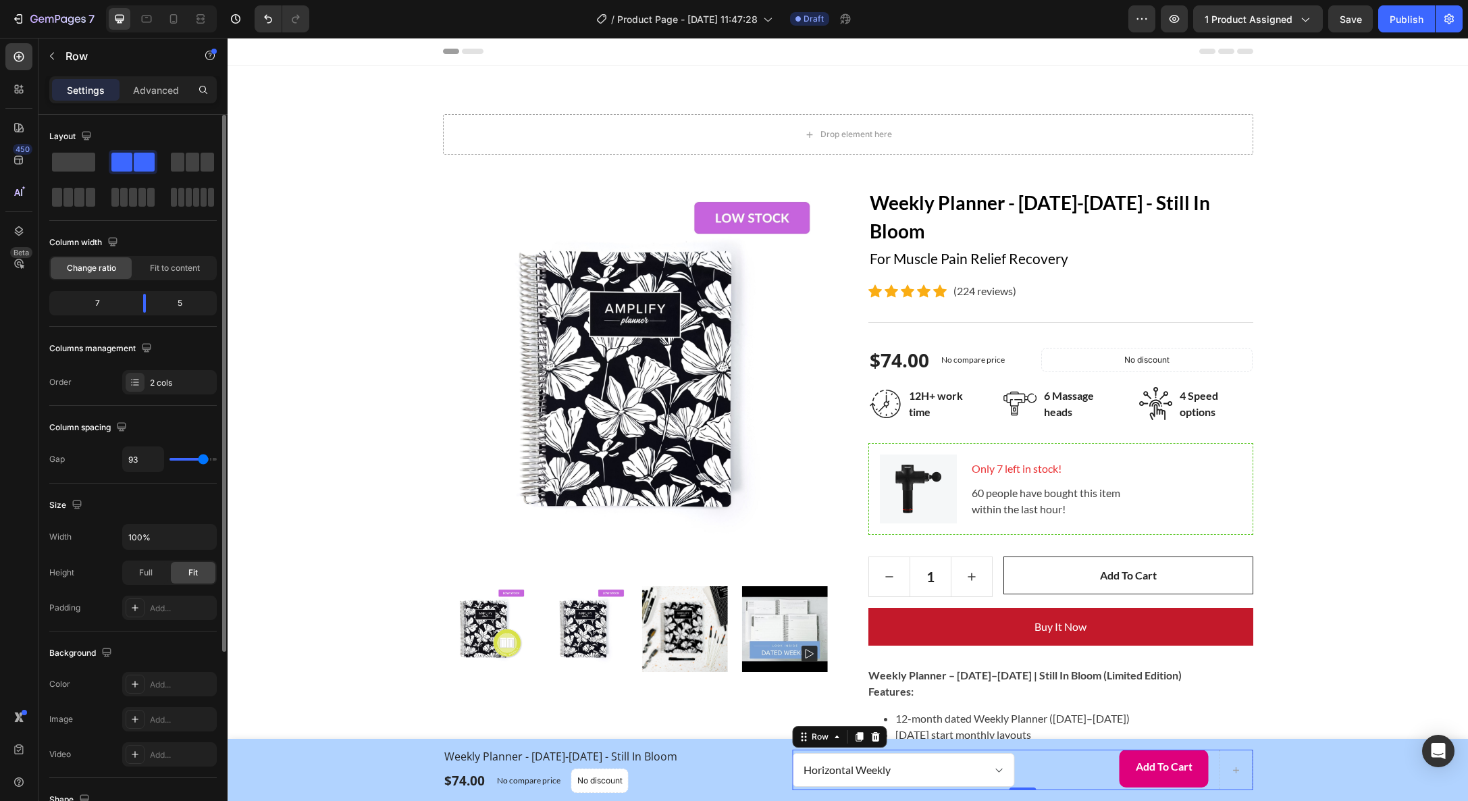
type input "94"
type input "95"
type input "101"
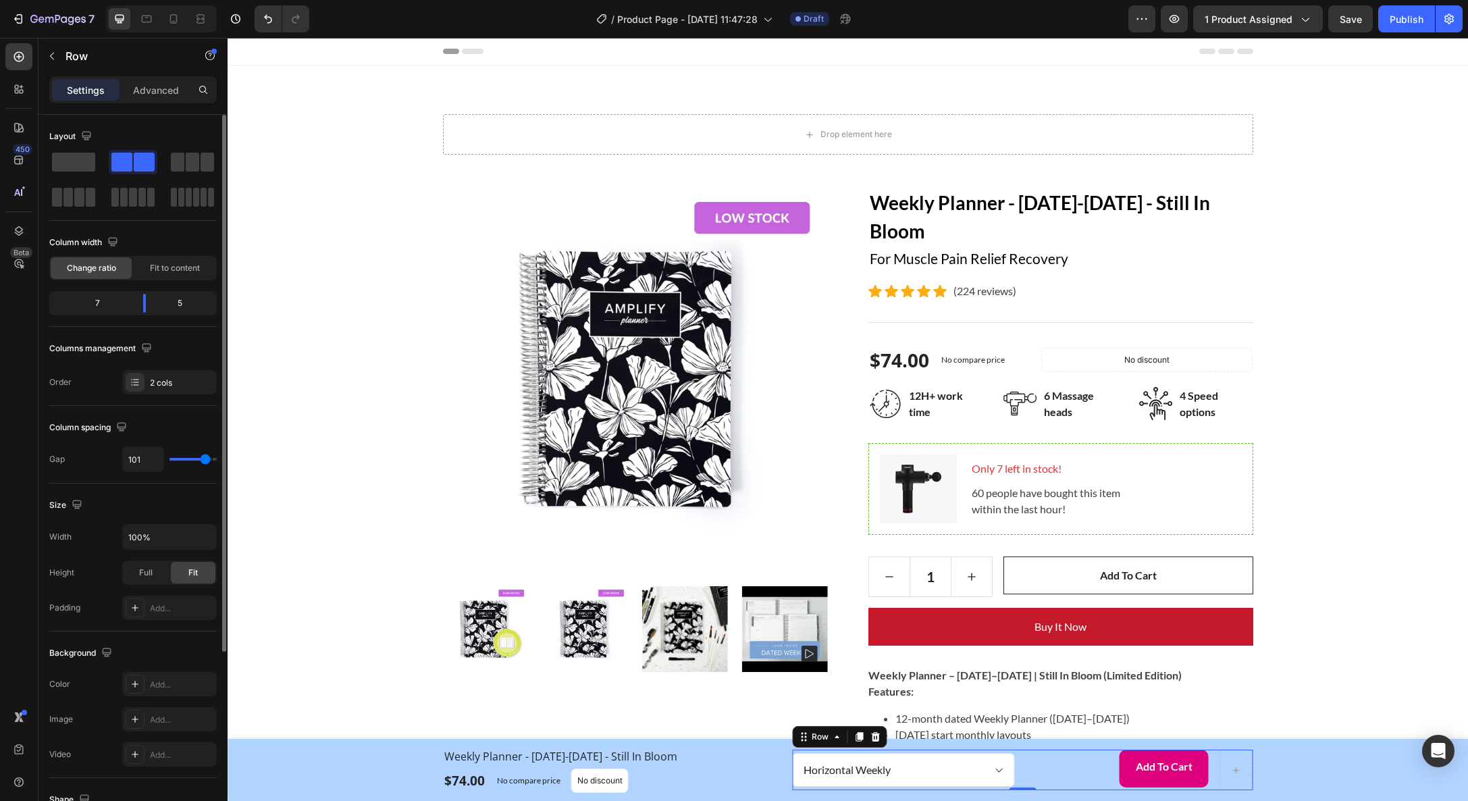
type input "114"
type input "120"
type input "119"
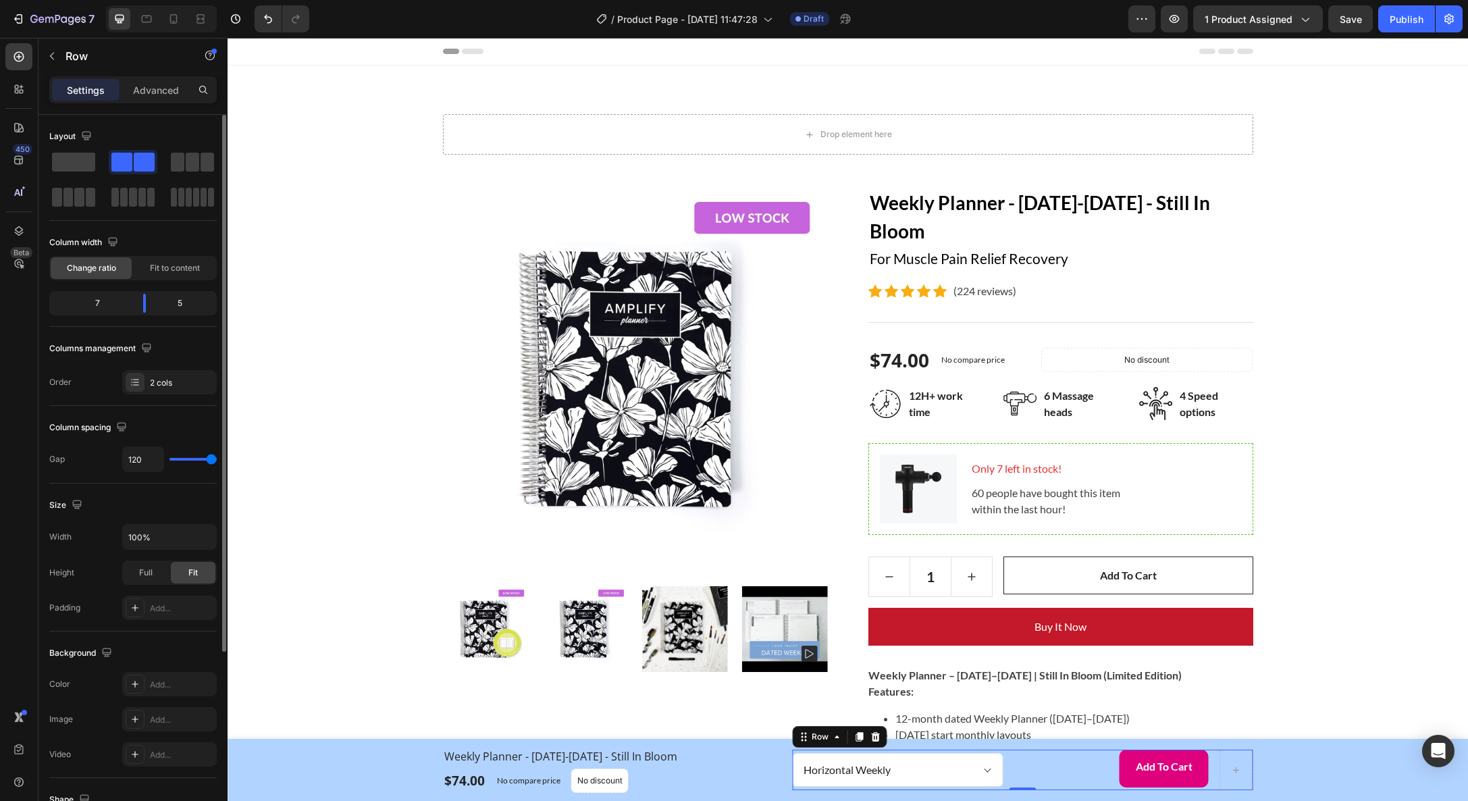
type input "119"
type input "115"
type input "112"
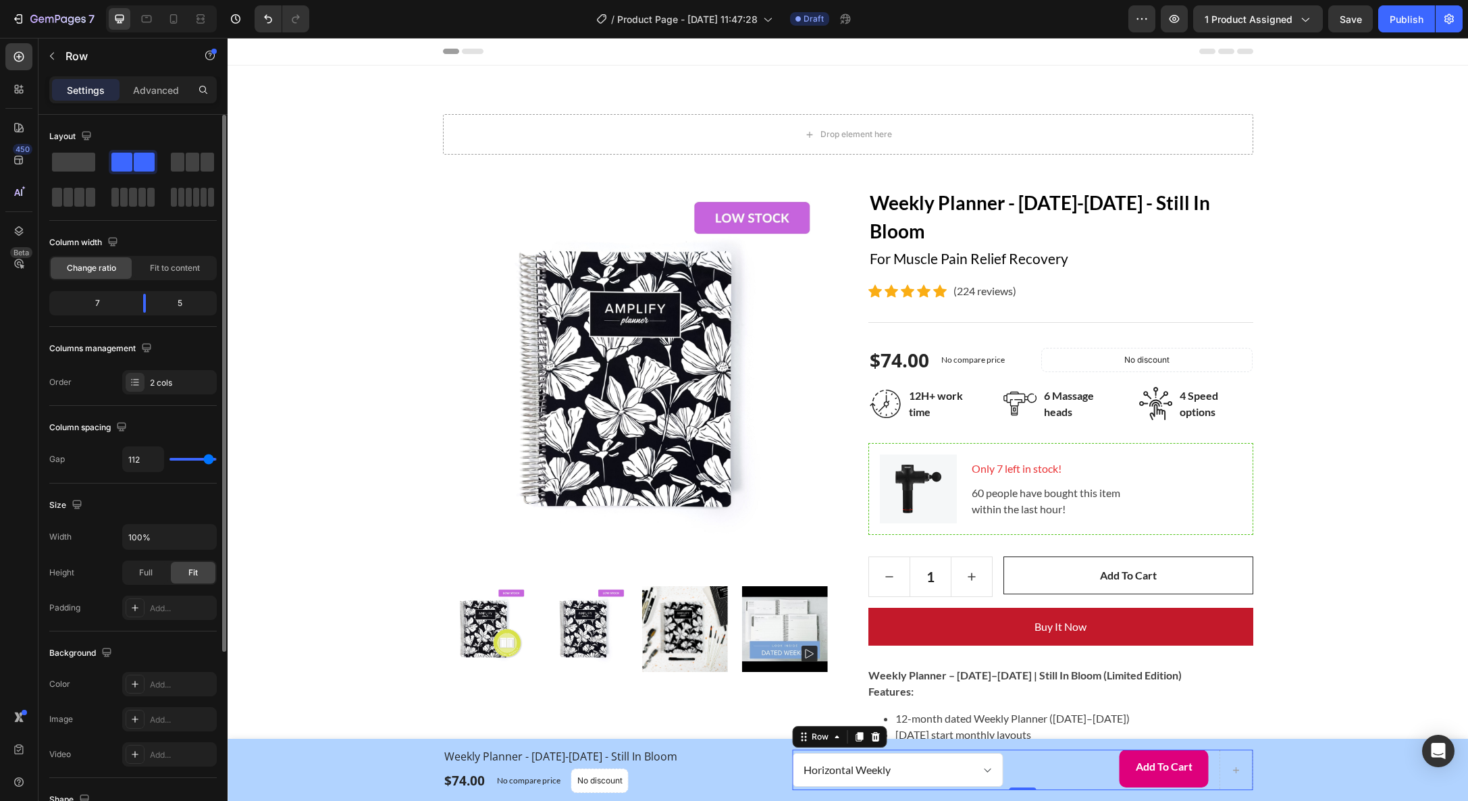
type input "110"
type input "108"
type input "105"
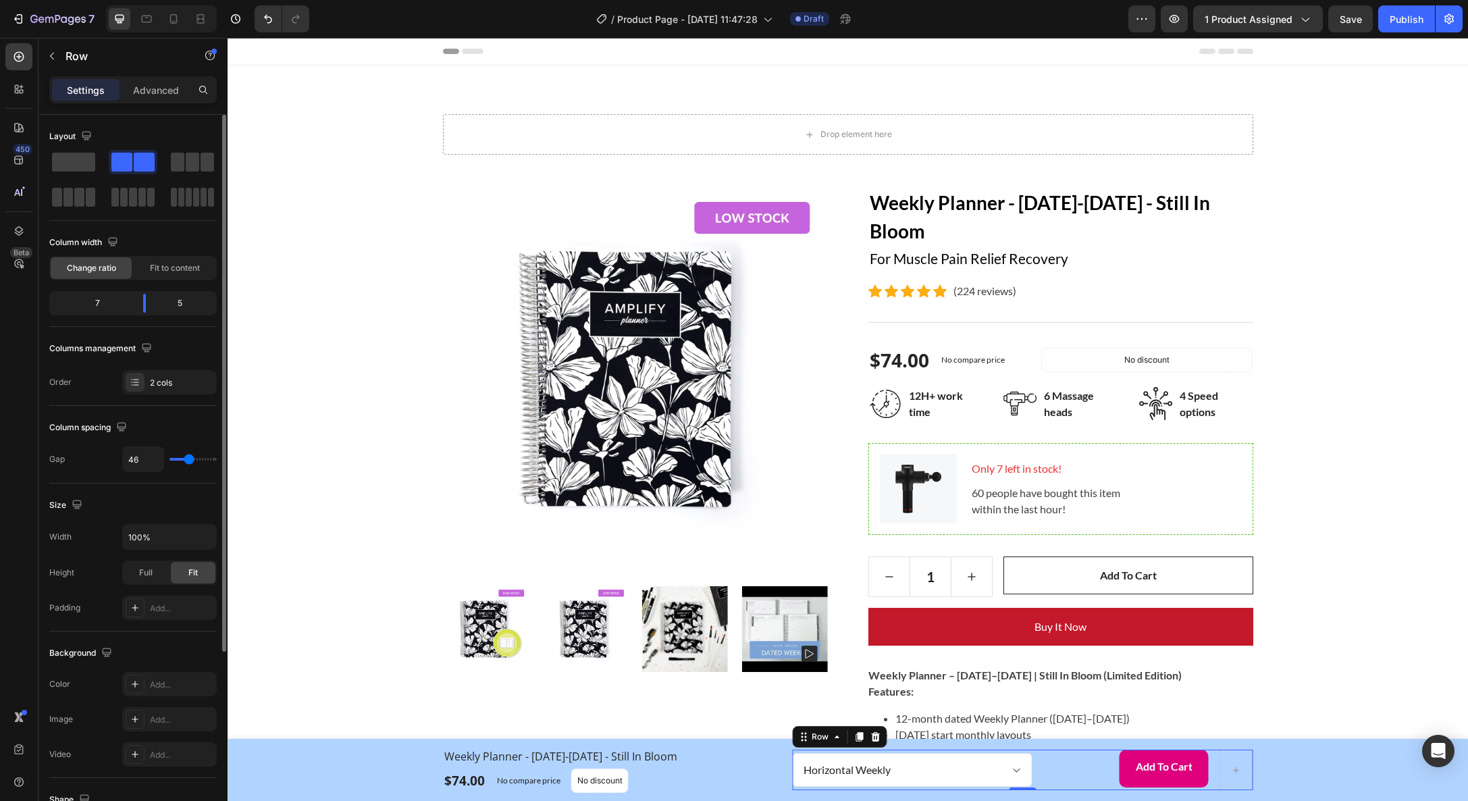
drag, startPoint x: 179, startPoint y: 461, endPoint x: 188, endPoint y: 465, distance: 10.0
click at [188, 461] on input "range" at bounding box center [193, 459] width 47 height 3
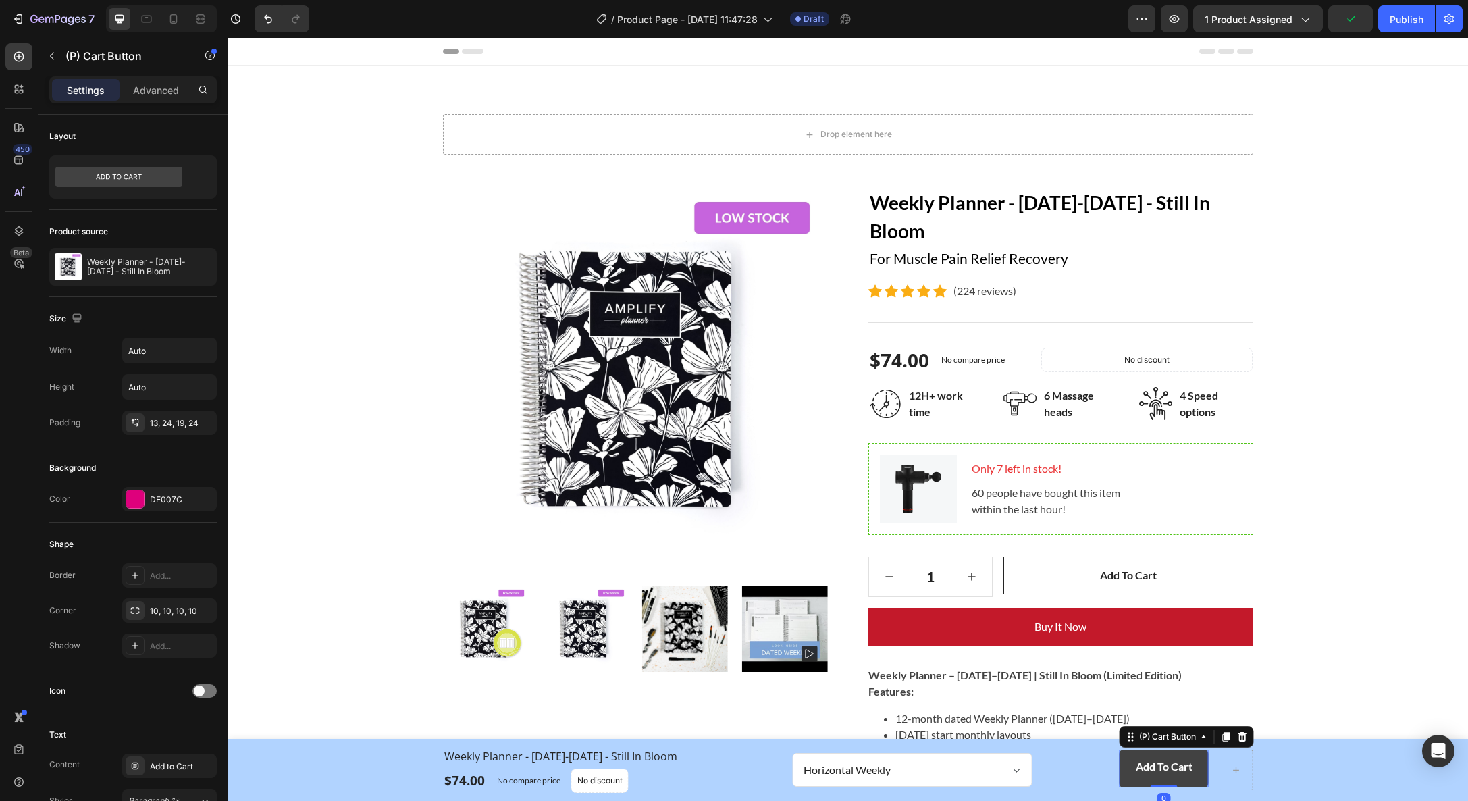
click at [1137, 757] on button "Add to Cart" at bounding box center [1164, 769] width 89 height 38
click at [154, 417] on div "13, 24, 19, 24" at bounding box center [169, 423] width 39 height 12
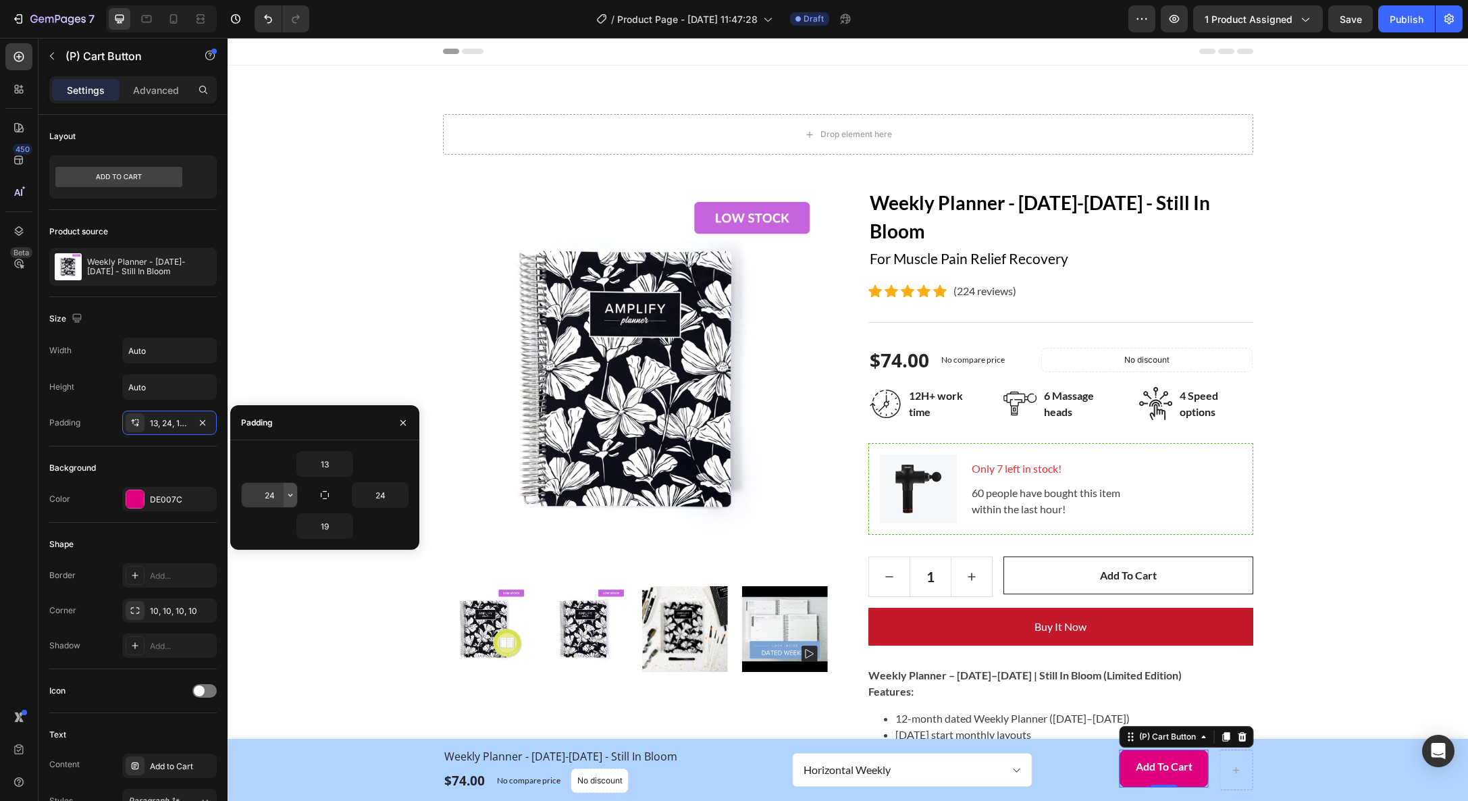
click at [286, 496] on icon "button" at bounding box center [290, 495] width 11 height 11
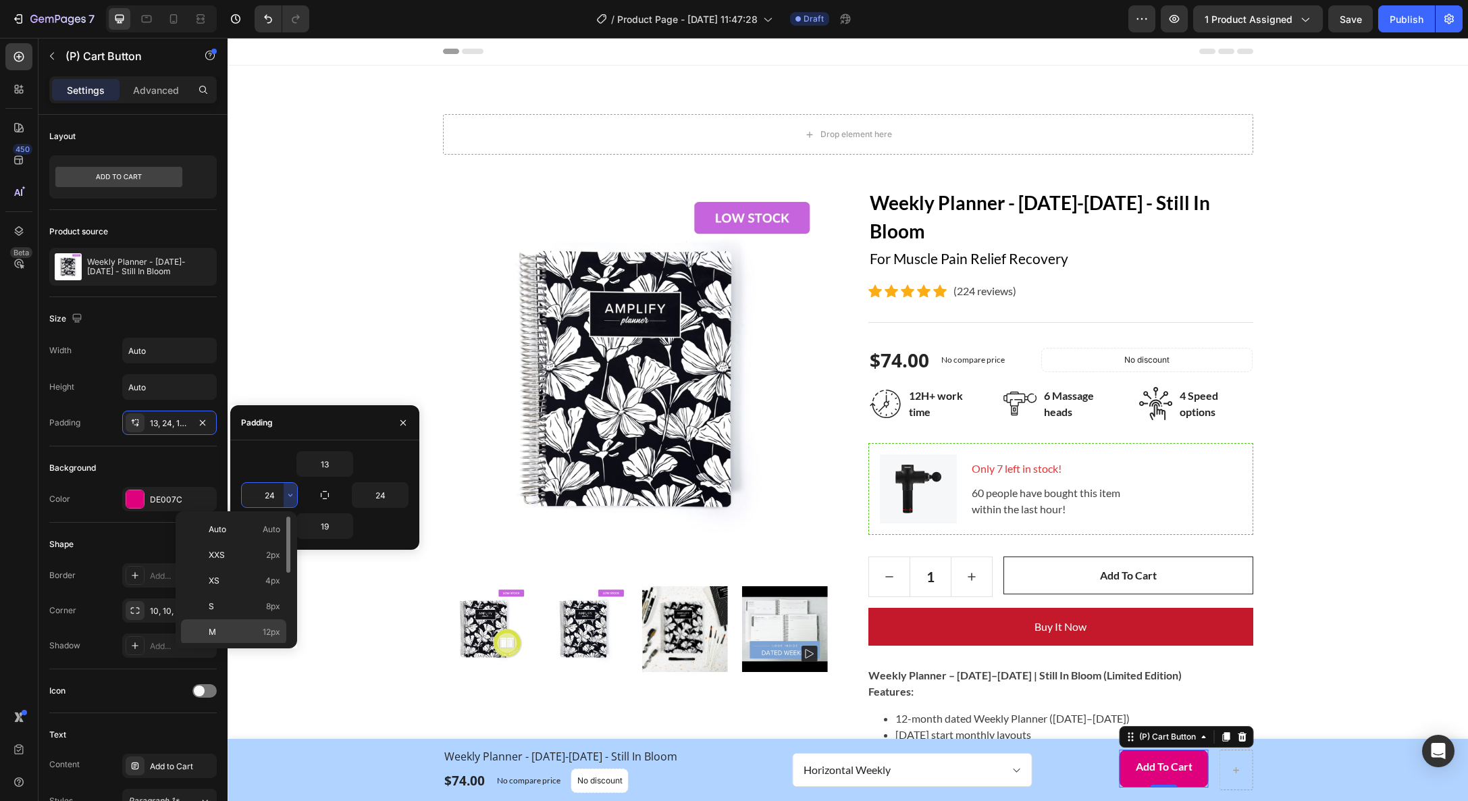
click at [255, 631] on p "M 12px" at bounding box center [245, 632] width 72 height 12
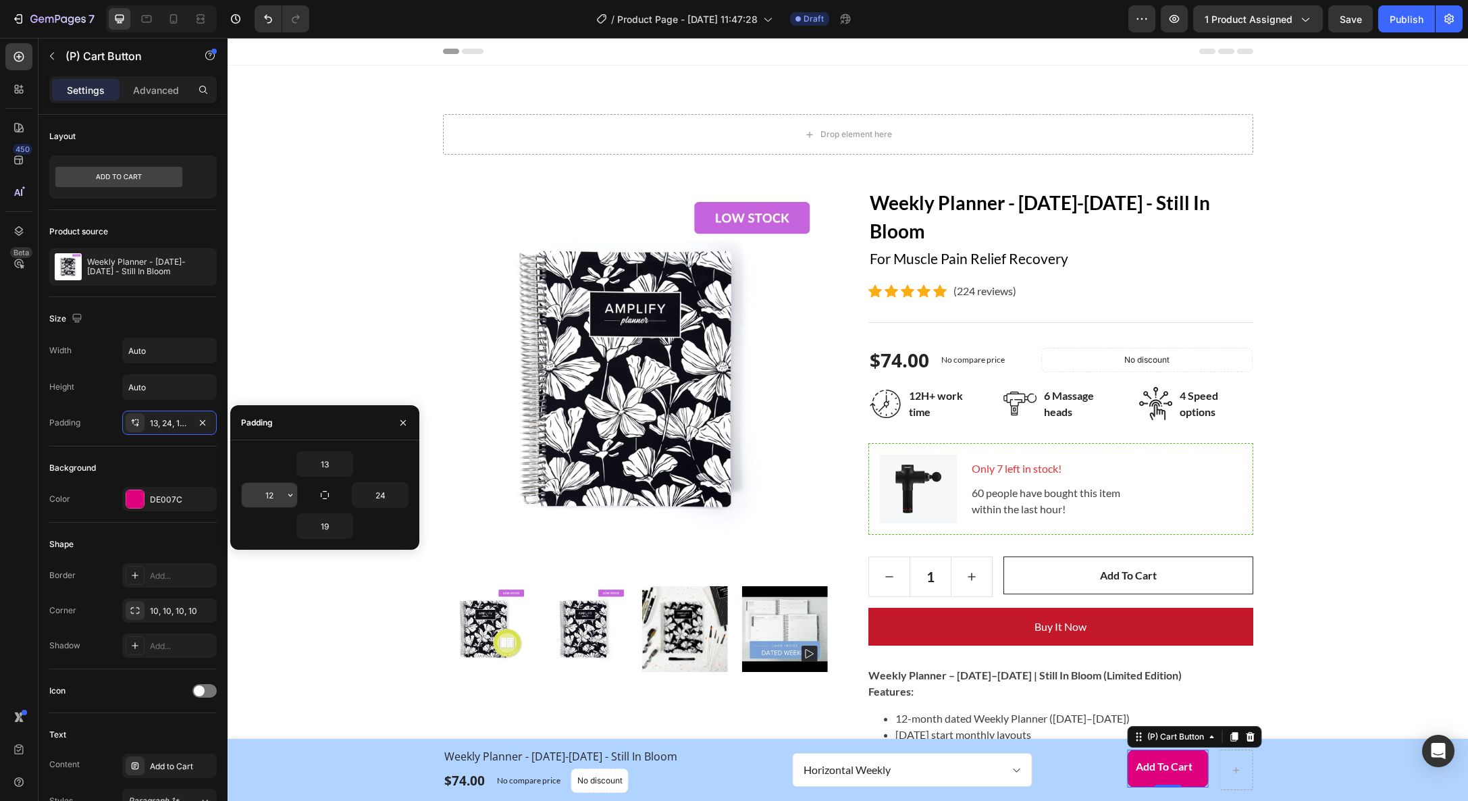
click at [282, 488] on input "12" at bounding box center [269, 495] width 55 height 24
click at [383, 495] on input "24" at bounding box center [380, 495] width 55 height 24
click at [323, 521] on input "19" at bounding box center [324, 526] width 55 height 24
click at [276, 497] on input "45" at bounding box center [269, 495] width 55 height 24
click at [380, 493] on input "45" at bounding box center [380, 495] width 55 height 24
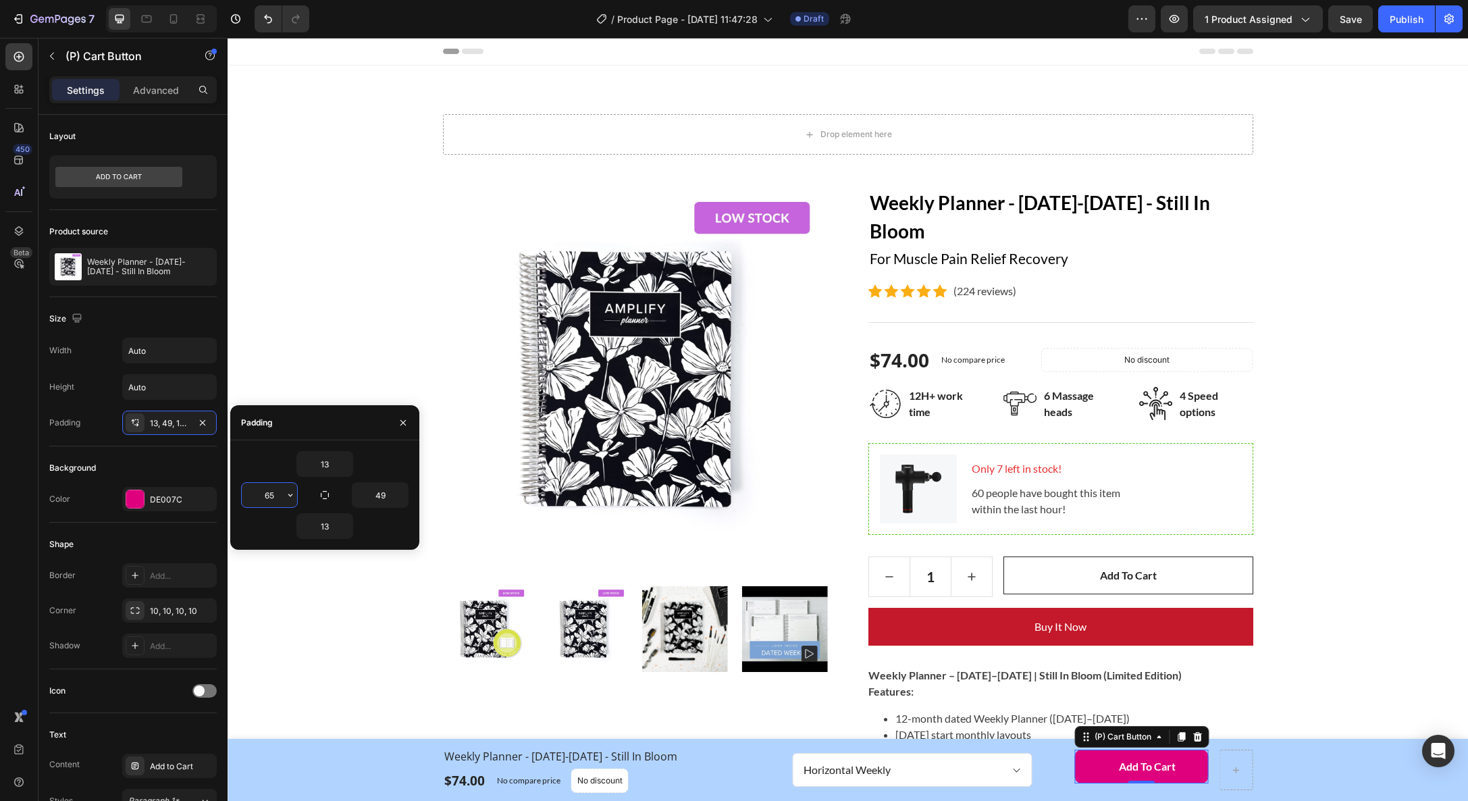
click at [267, 496] on input "65" at bounding box center [269, 495] width 55 height 24
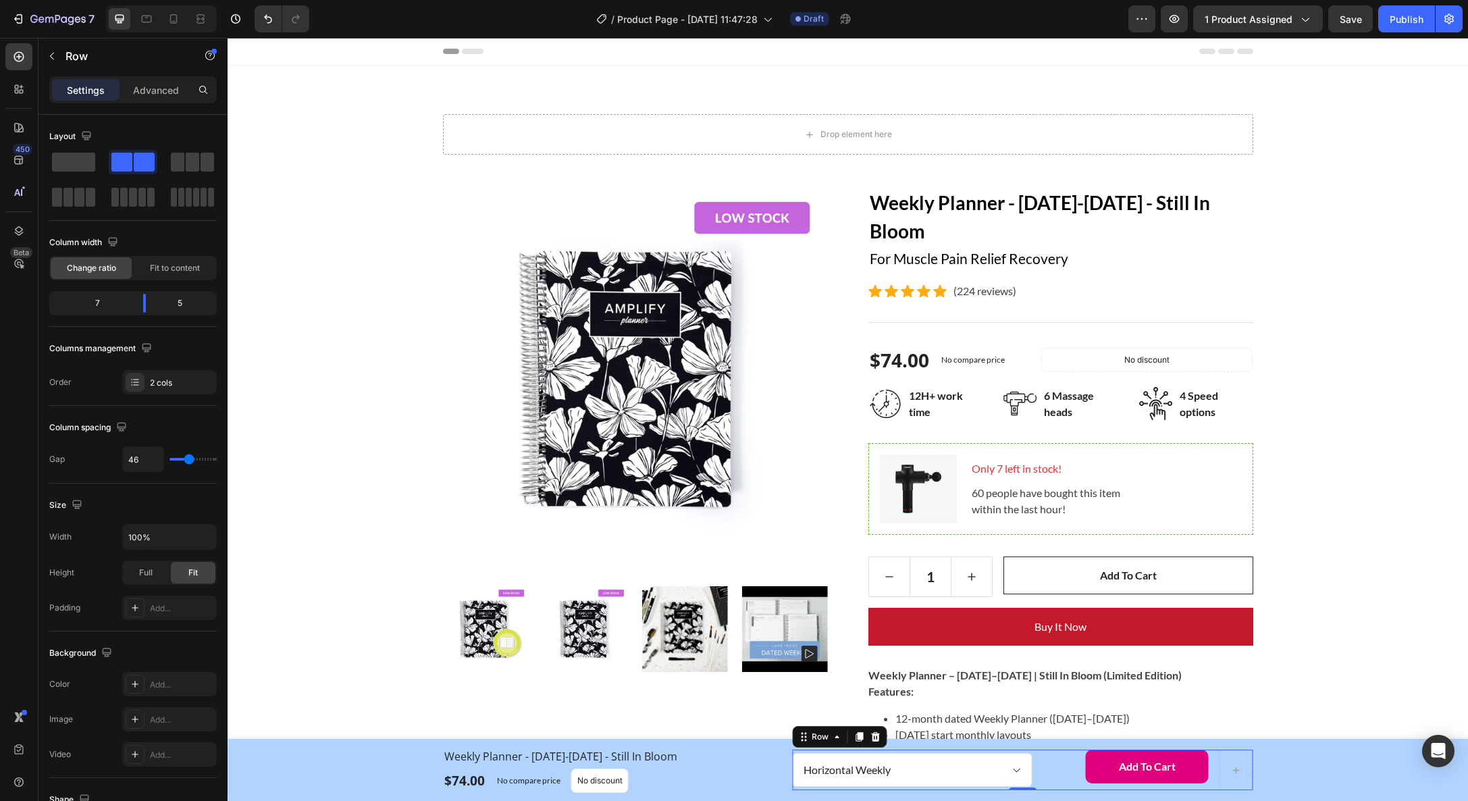
click at [1058, 777] on div "Horizontal Weekly Vertical Weekly Product Variants & Swatches Add to Cart (P) C…" at bounding box center [1022, 770] width 461 height 41
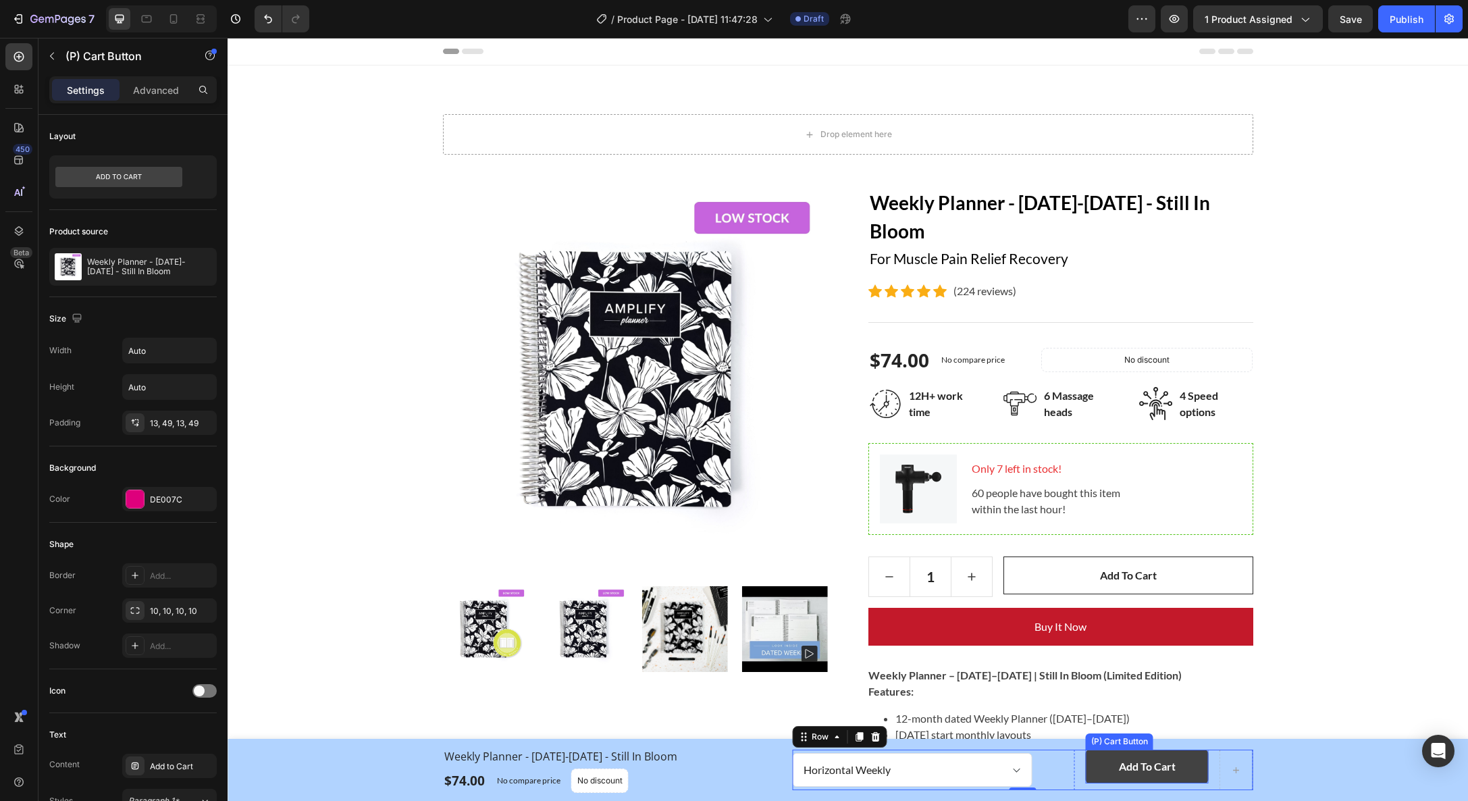
click at [1089, 769] on button "Add to Cart" at bounding box center [1147, 767] width 123 height 34
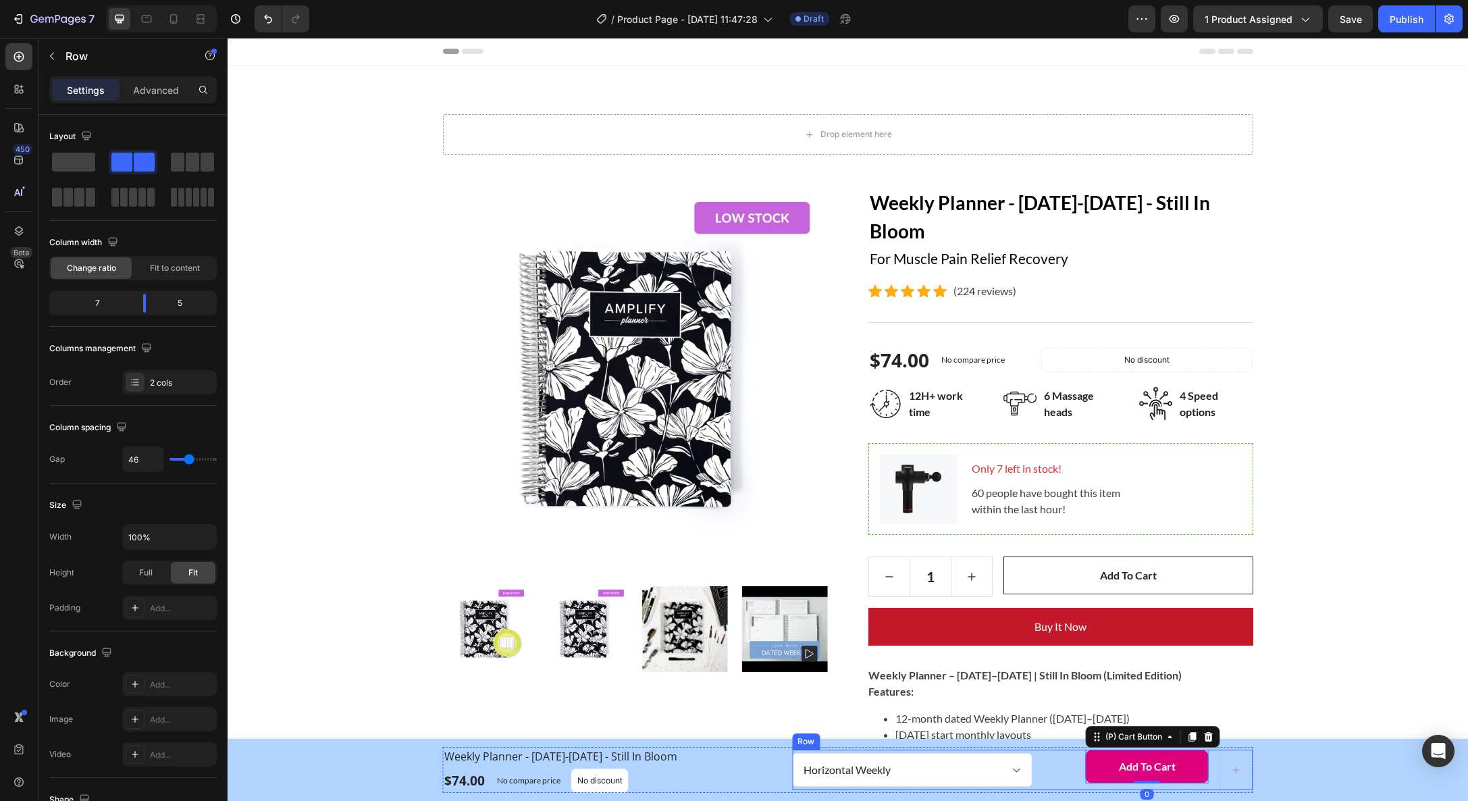
click at [1045, 753] on div "Horizontal Weekly Vertical Weekly Product Variants & Swatches Add to Cart (P) C…" at bounding box center [1022, 770] width 461 height 41
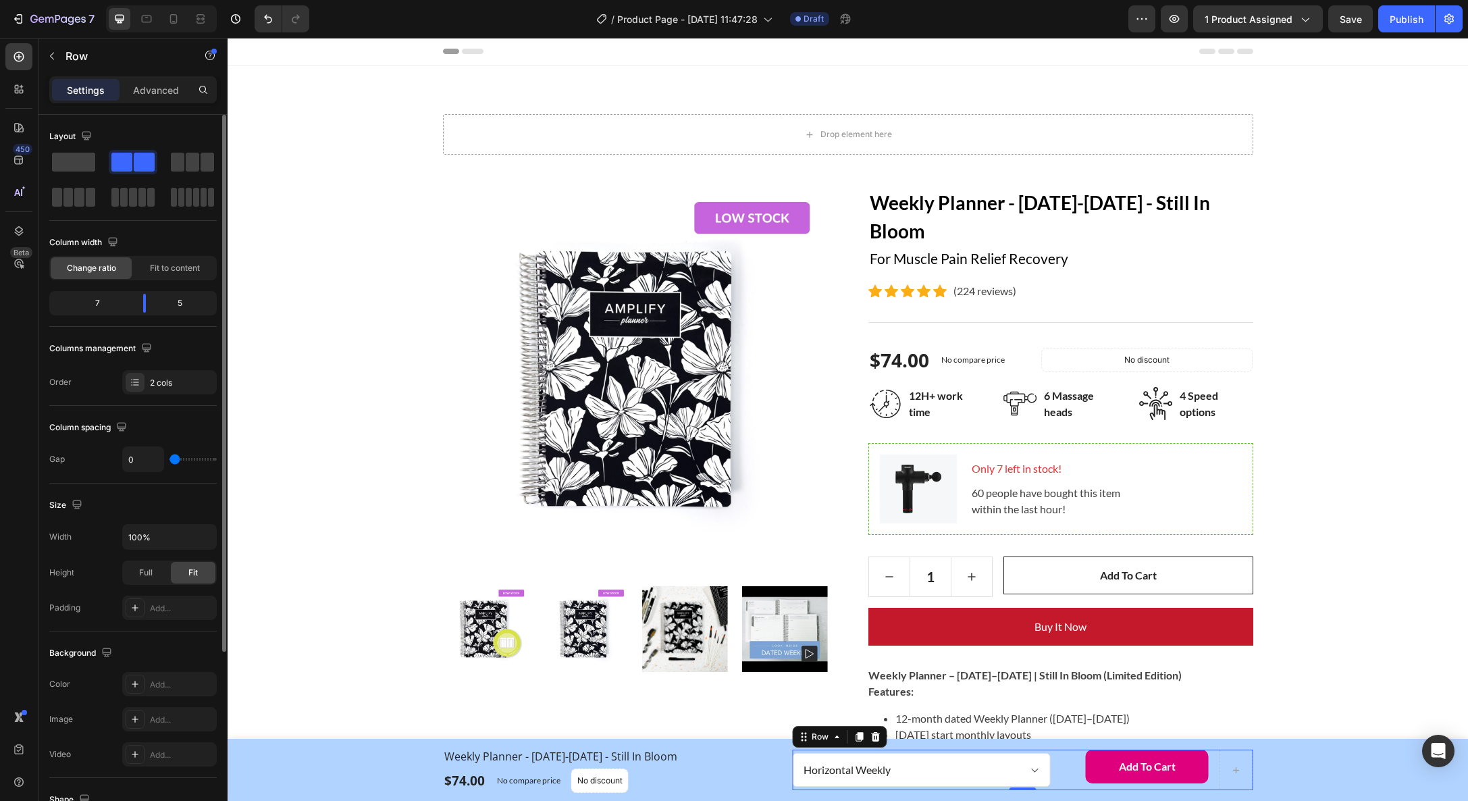
drag, startPoint x: 186, startPoint y: 457, endPoint x: 159, endPoint y: 457, distance: 27.0
click at [170, 458] on input "range" at bounding box center [193, 459] width 47 height 3
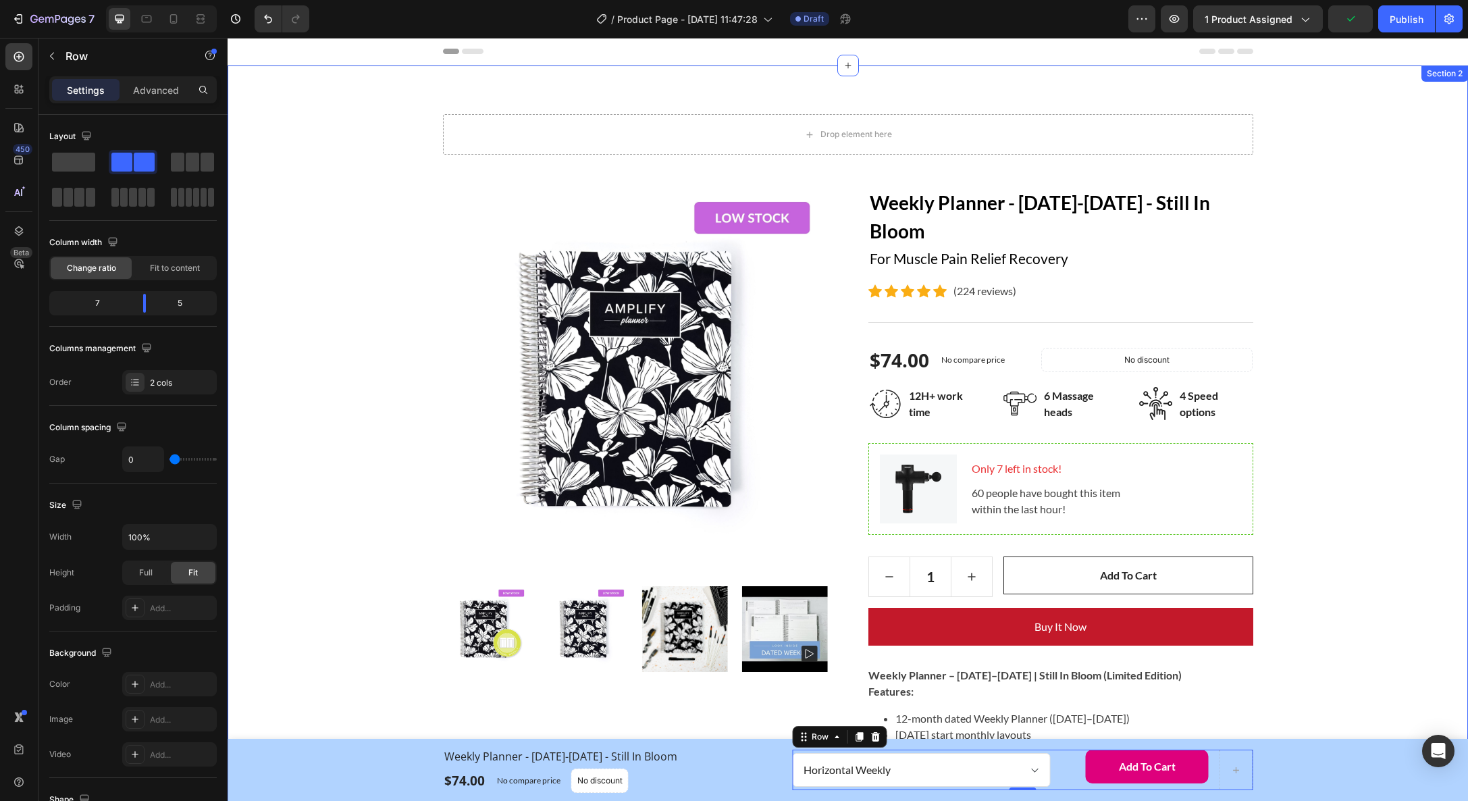
click at [1374, 529] on div "Drop element here Row Product Images Weekly Planner - [DATE]-[DATE] - Still In …" at bounding box center [848, 690] width 1220 height 1153
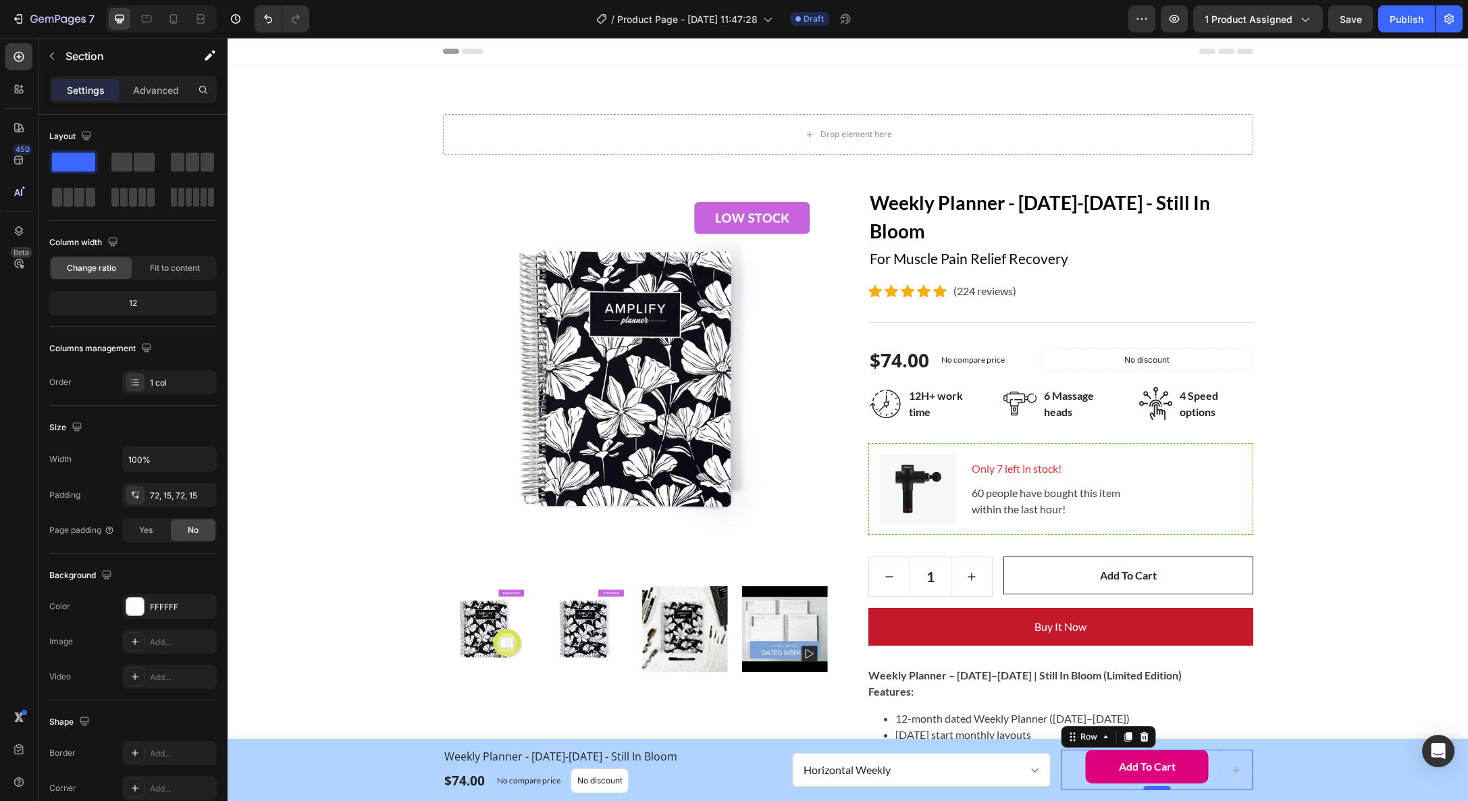
click at [1150, 787] on div "Add to Cart (P) Cart Button Row 0" at bounding box center [1157, 770] width 192 height 41
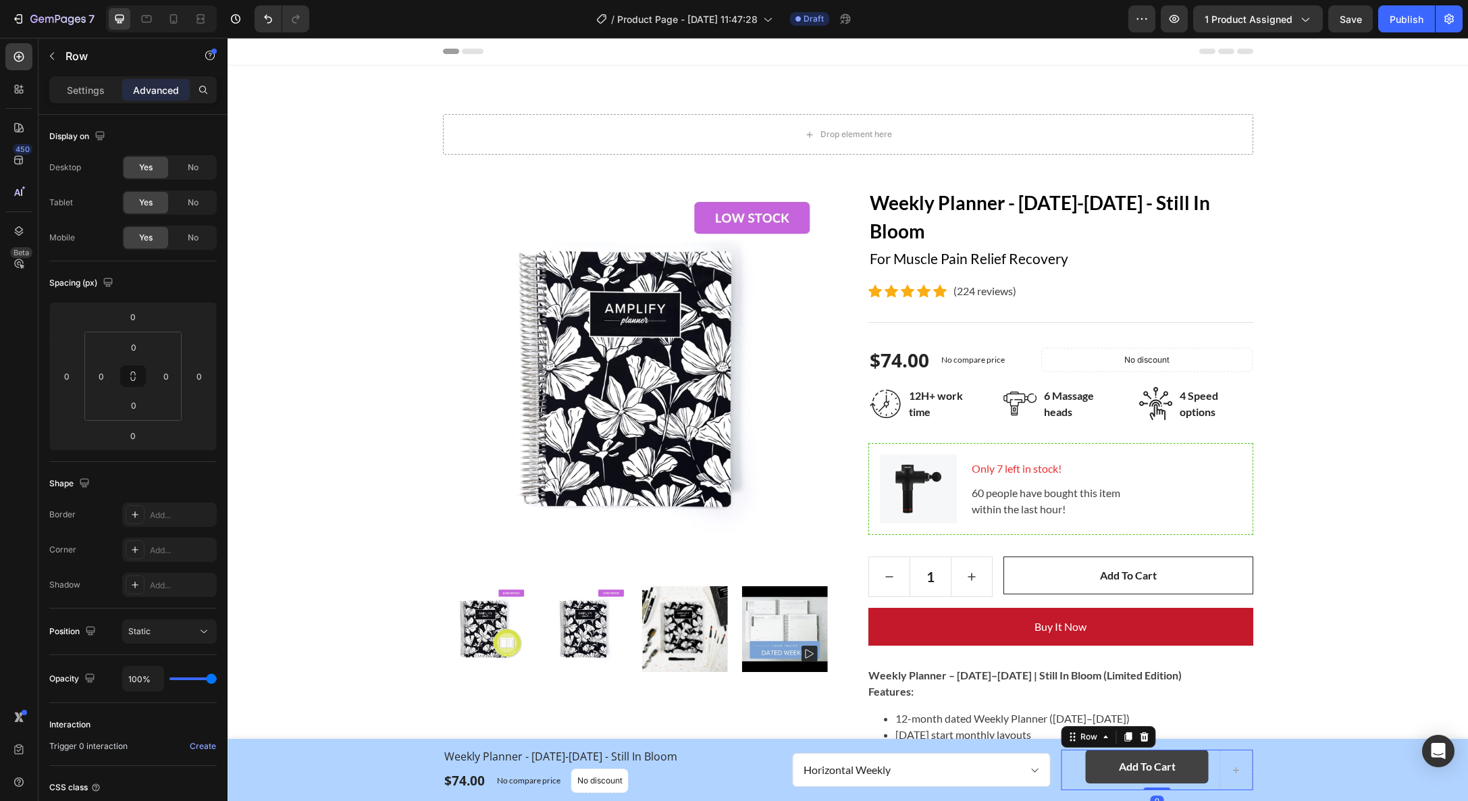
click at [1151, 777] on div "Add to Cart (P) Cart Button Row 0" at bounding box center [1157, 770] width 192 height 41
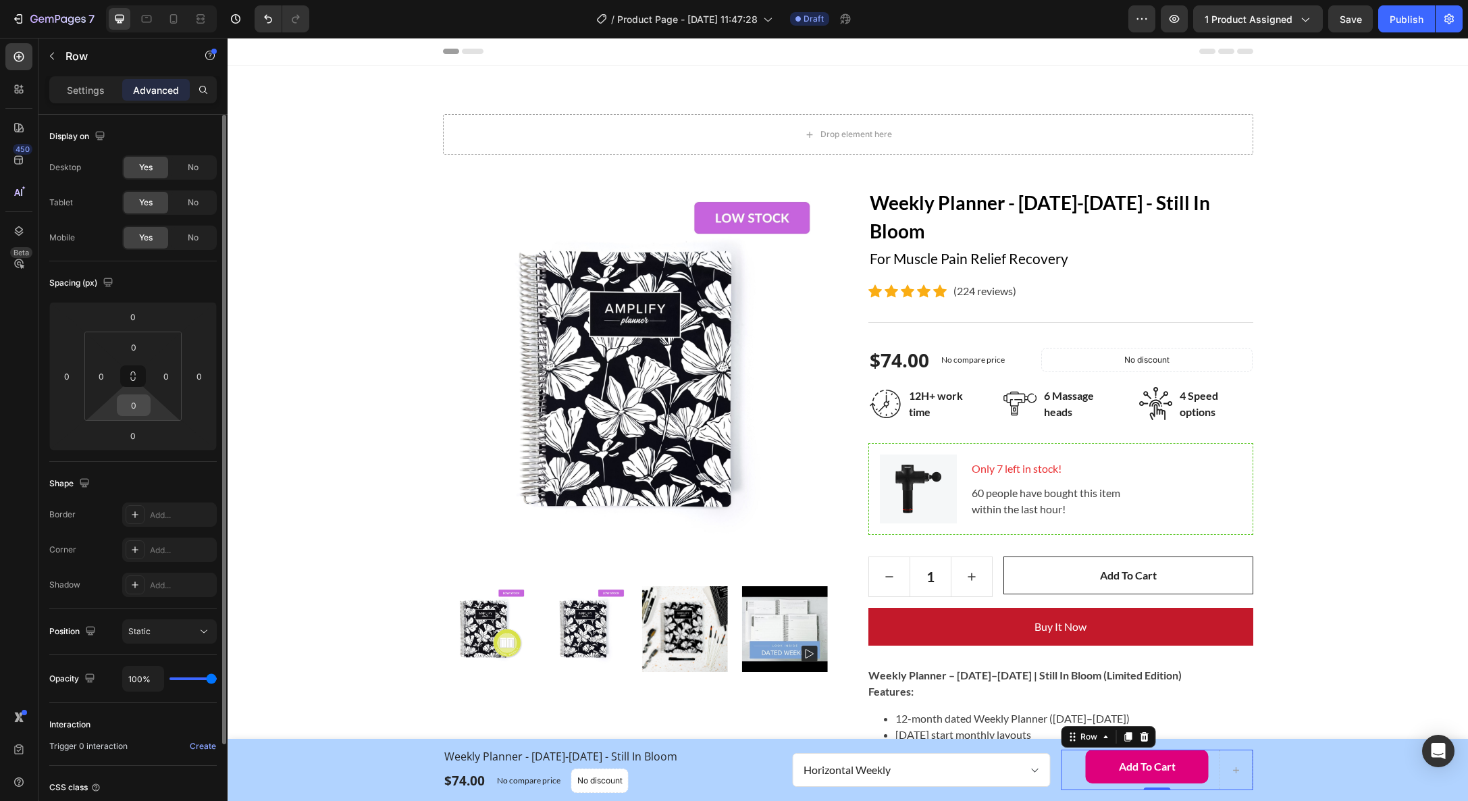
click at [132, 401] on input "0" at bounding box center [133, 405] width 27 height 20
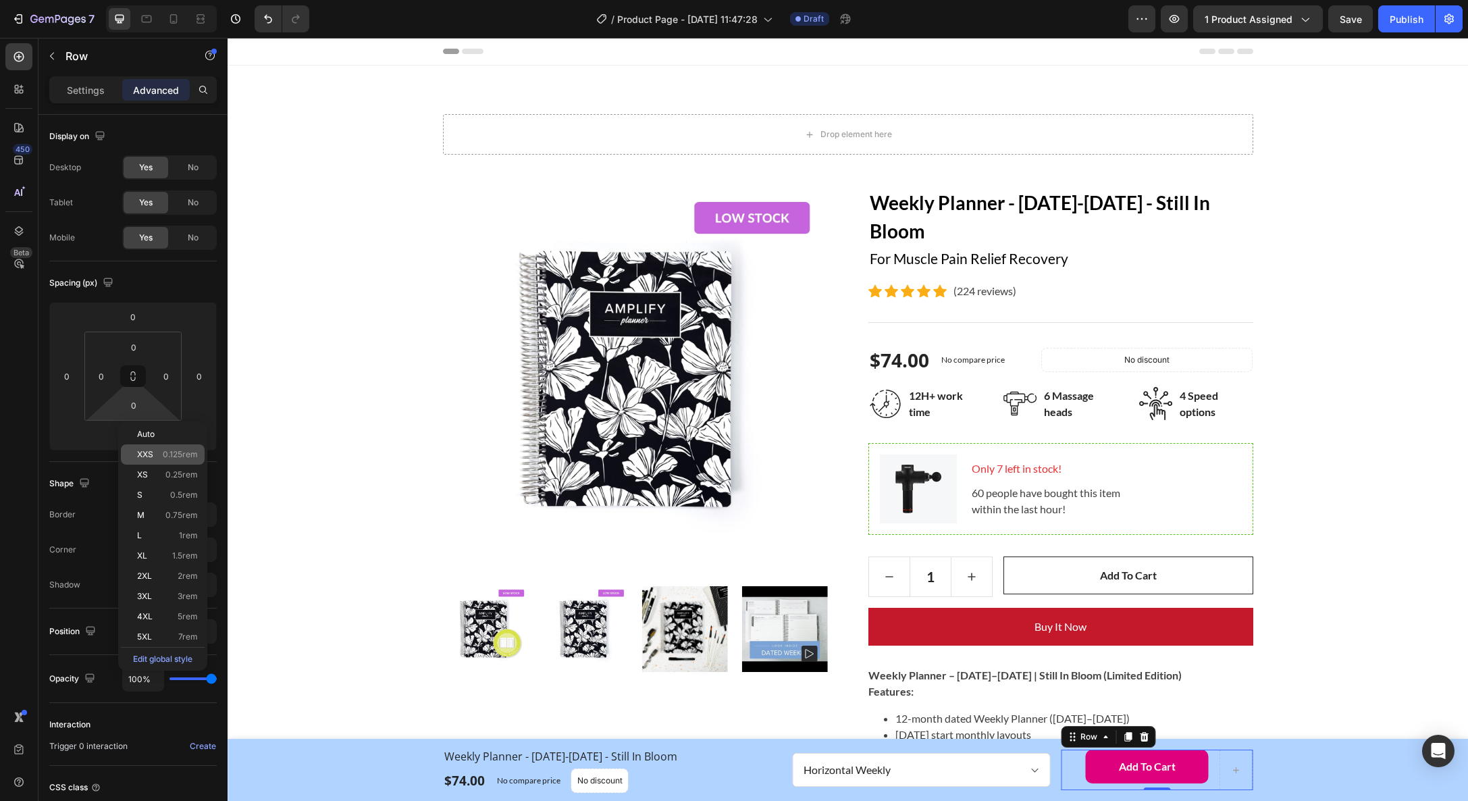
click at [145, 457] on span "XXS" at bounding box center [145, 454] width 16 height 9
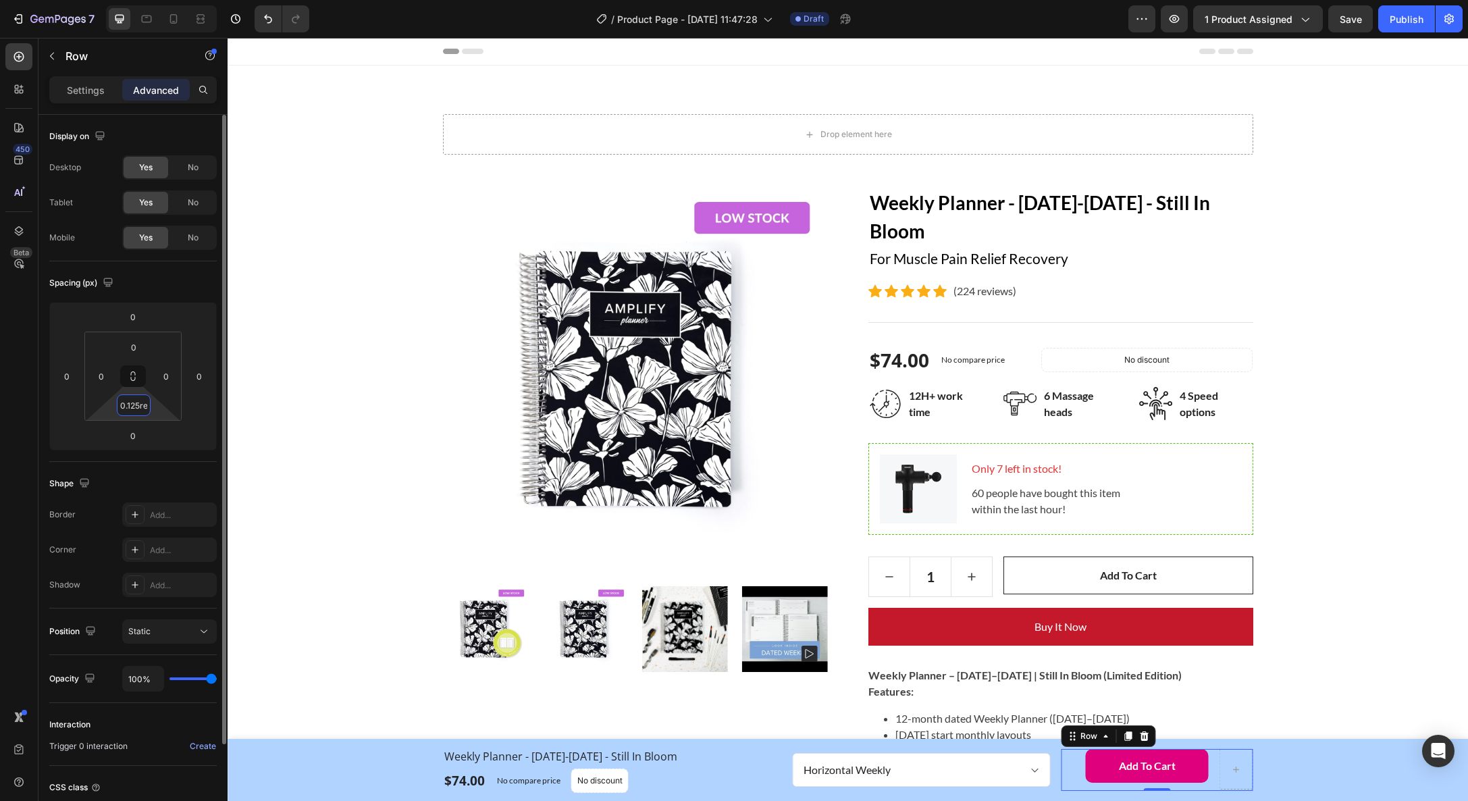
click at [135, 415] on input "0.125rem" at bounding box center [133, 405] width 27 height 20
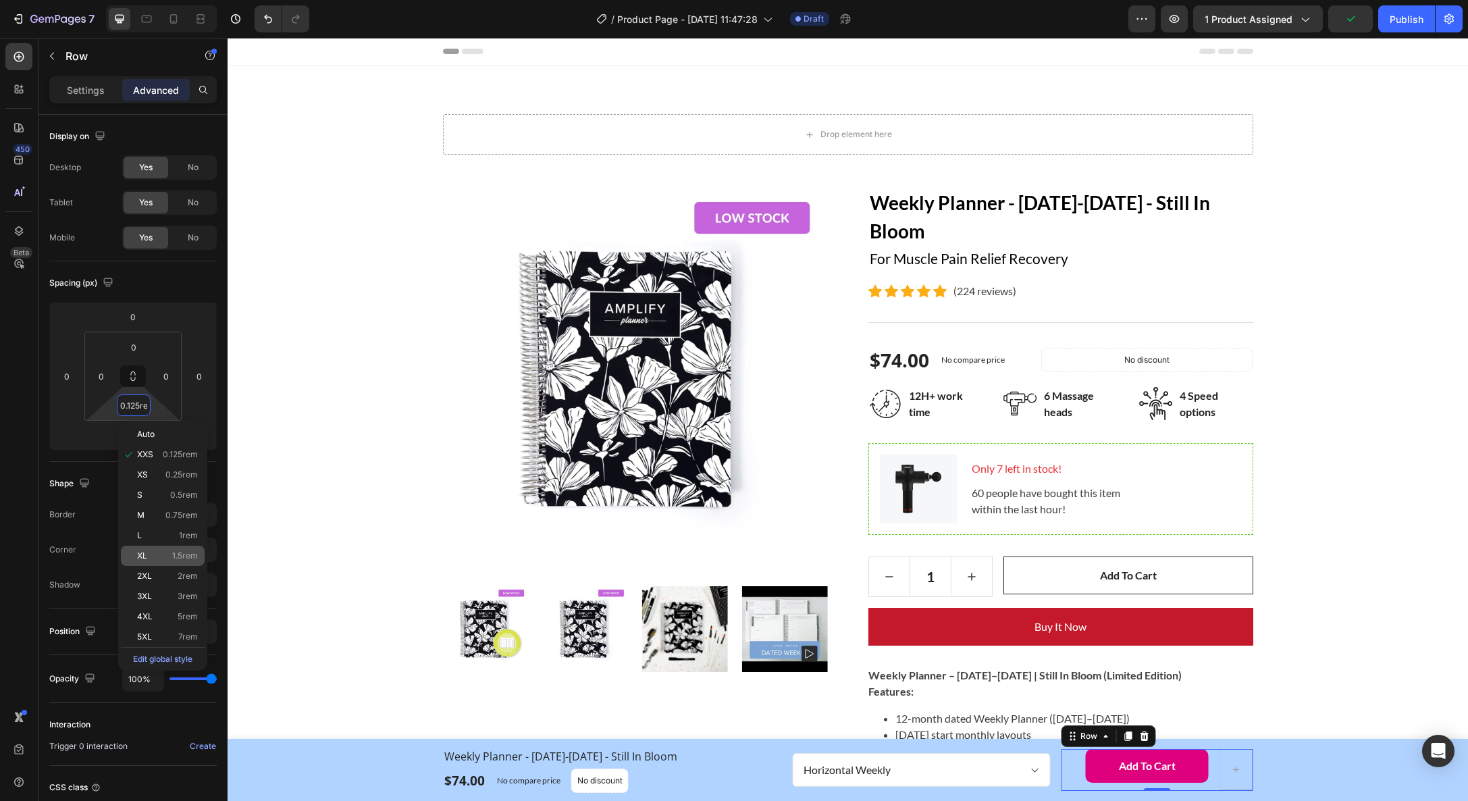
click at [158, 551] on p "XL 1.5rem" at bounding box center [167, 555] width 61 height 9
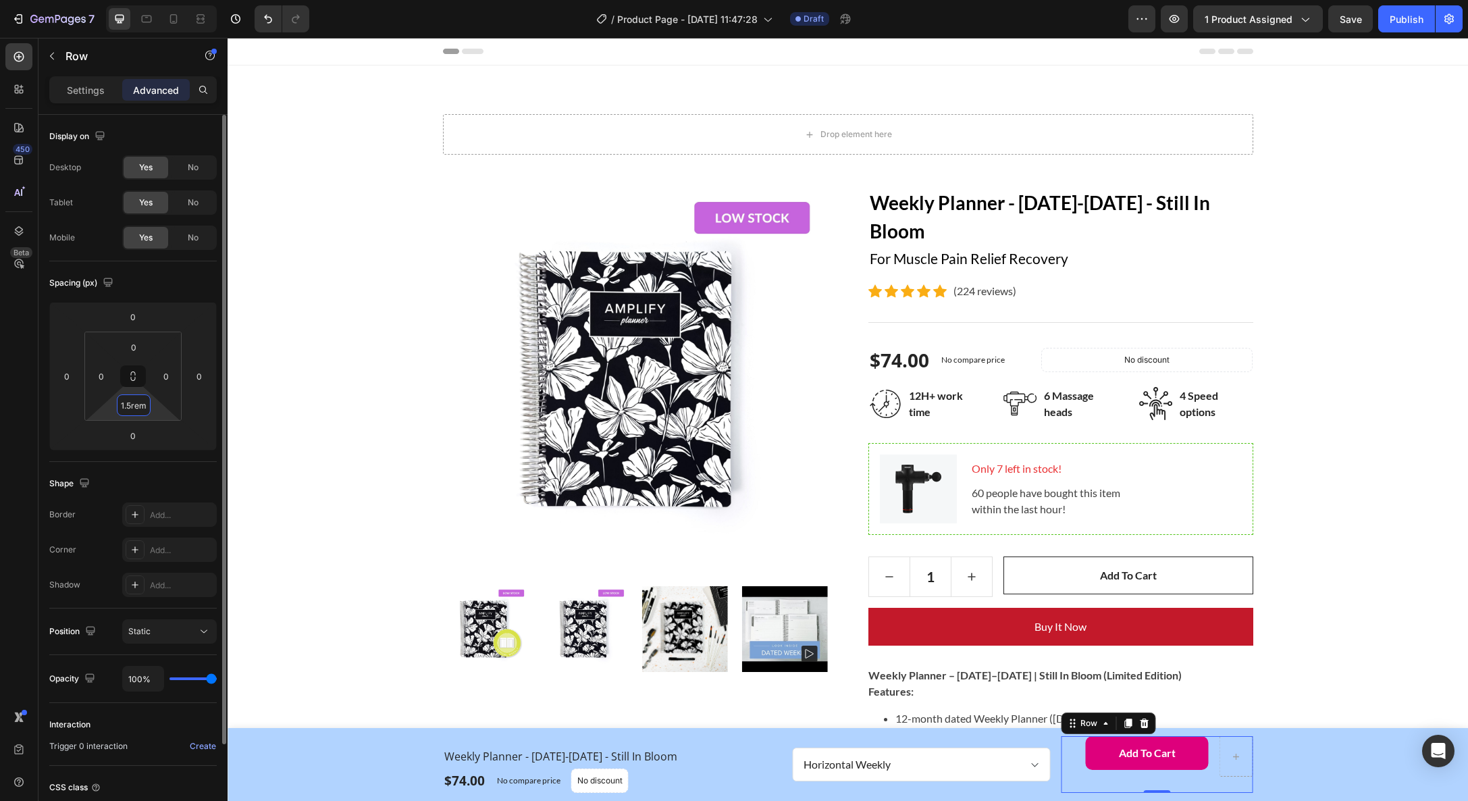
click at [138, 410] on input "1.5rem" at bounding box center [133, 405] width 27 height 20
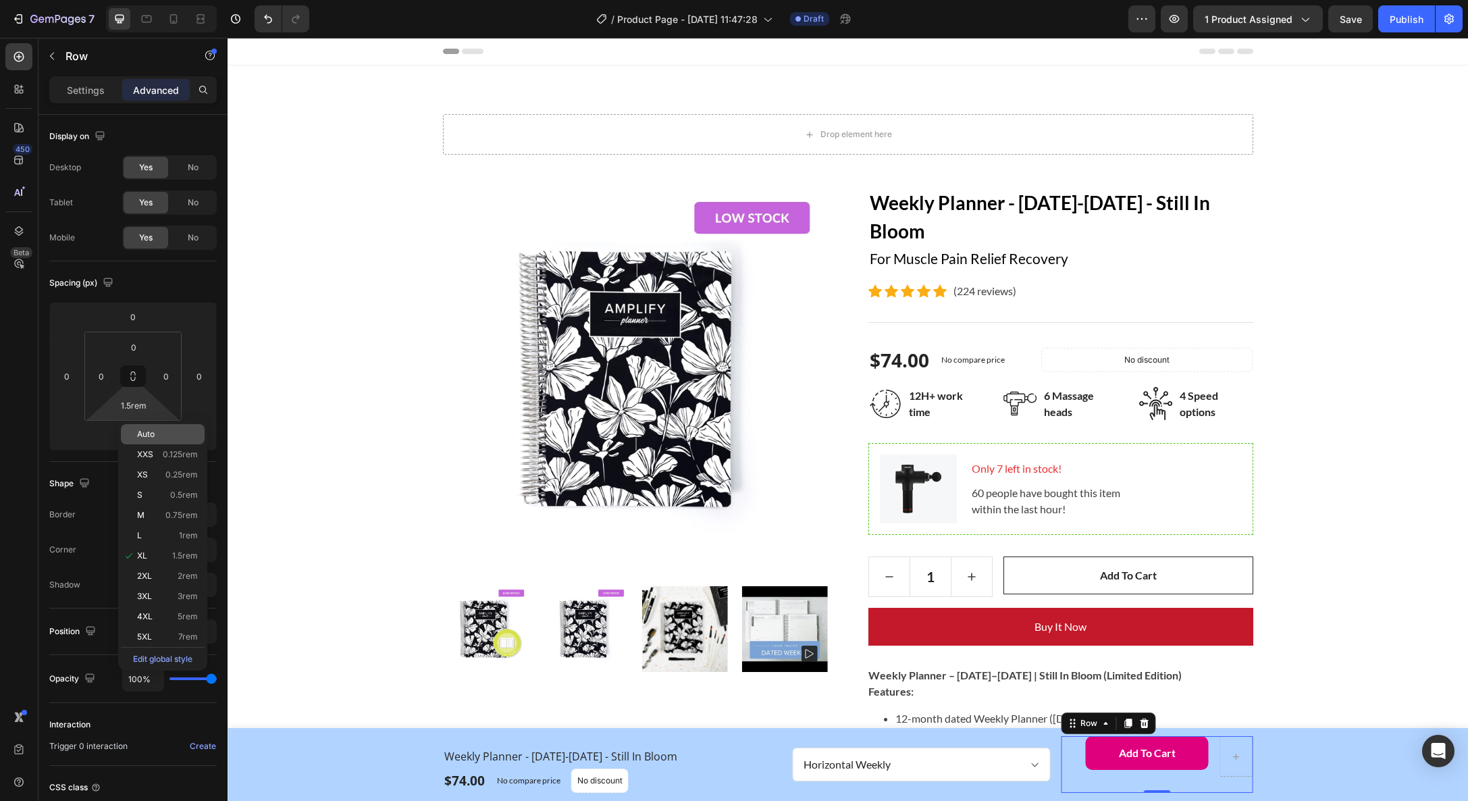
click at [143, 432] on span "Auto" at bounding box center [146, 434] width 18 height 9
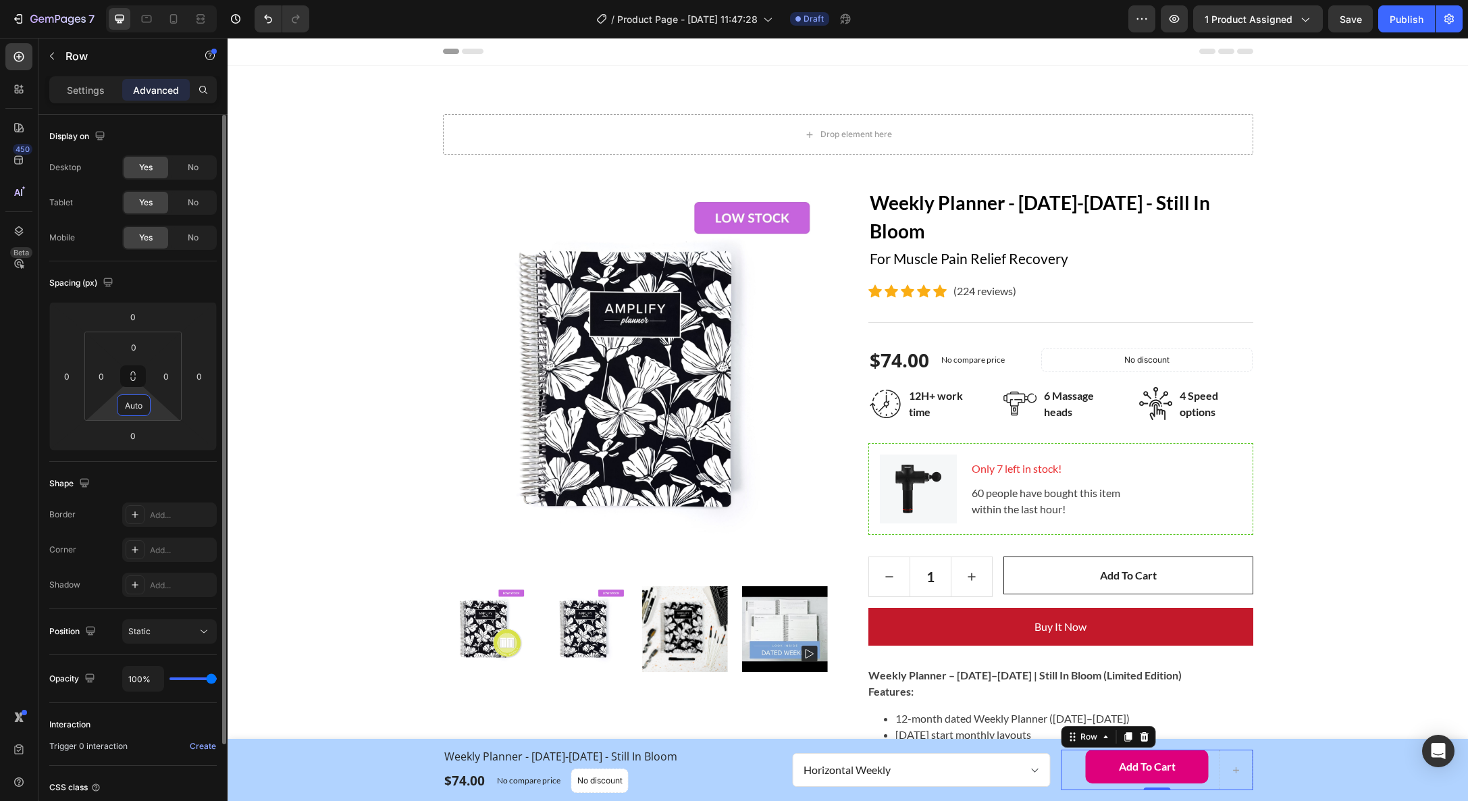
click at [137, 408] on input "Auto" at bounding box center [133, 405] width 27 height 20
click at [98, 636] on button "button" at bounding box center [90, 631] width 16 height 16
click at [163, 627] on div "Static" at bounding box center [162, 631] width 69 height 12
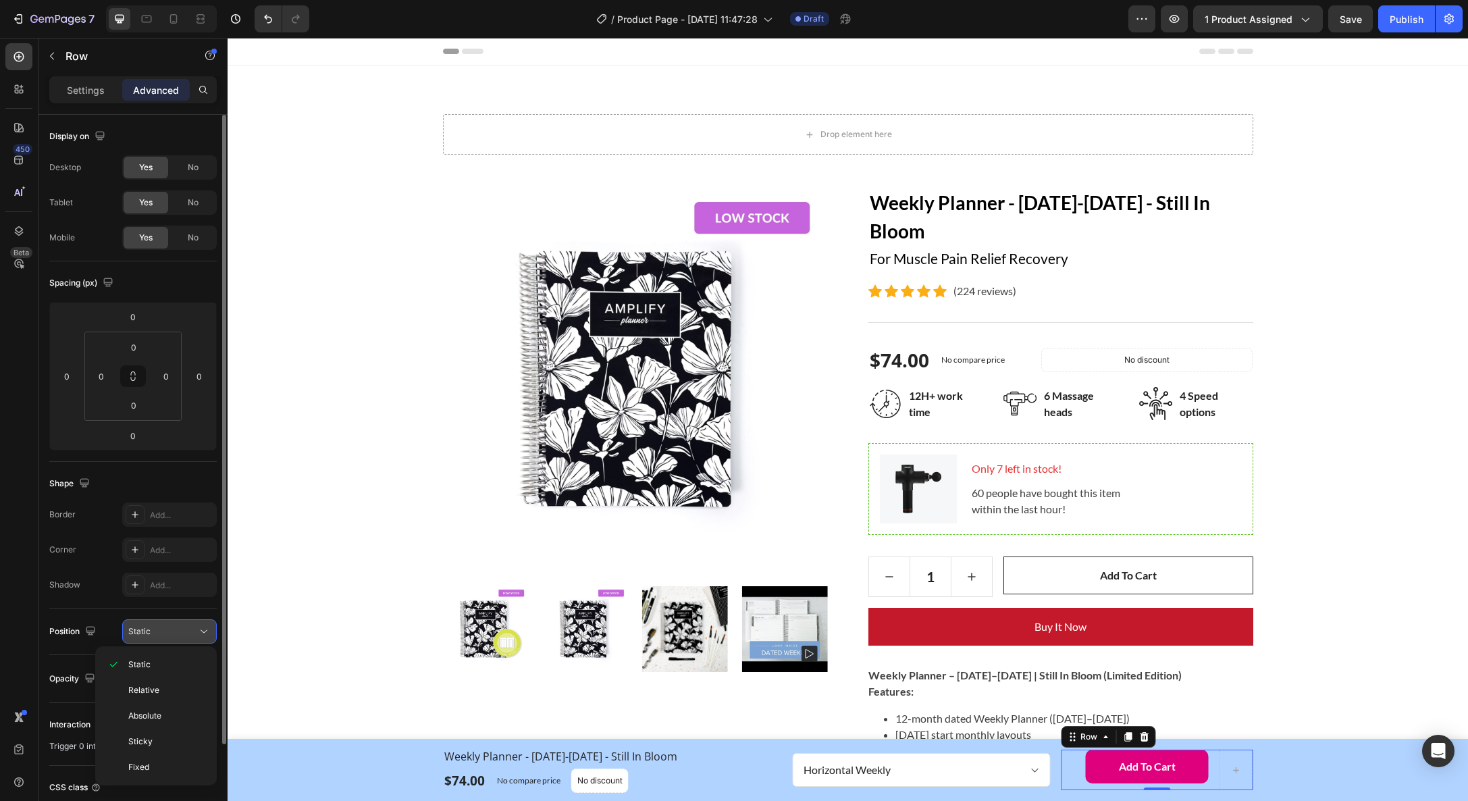
click at [163, 627] on div "Static" at bounding box center [162, 631] width 69 height 12
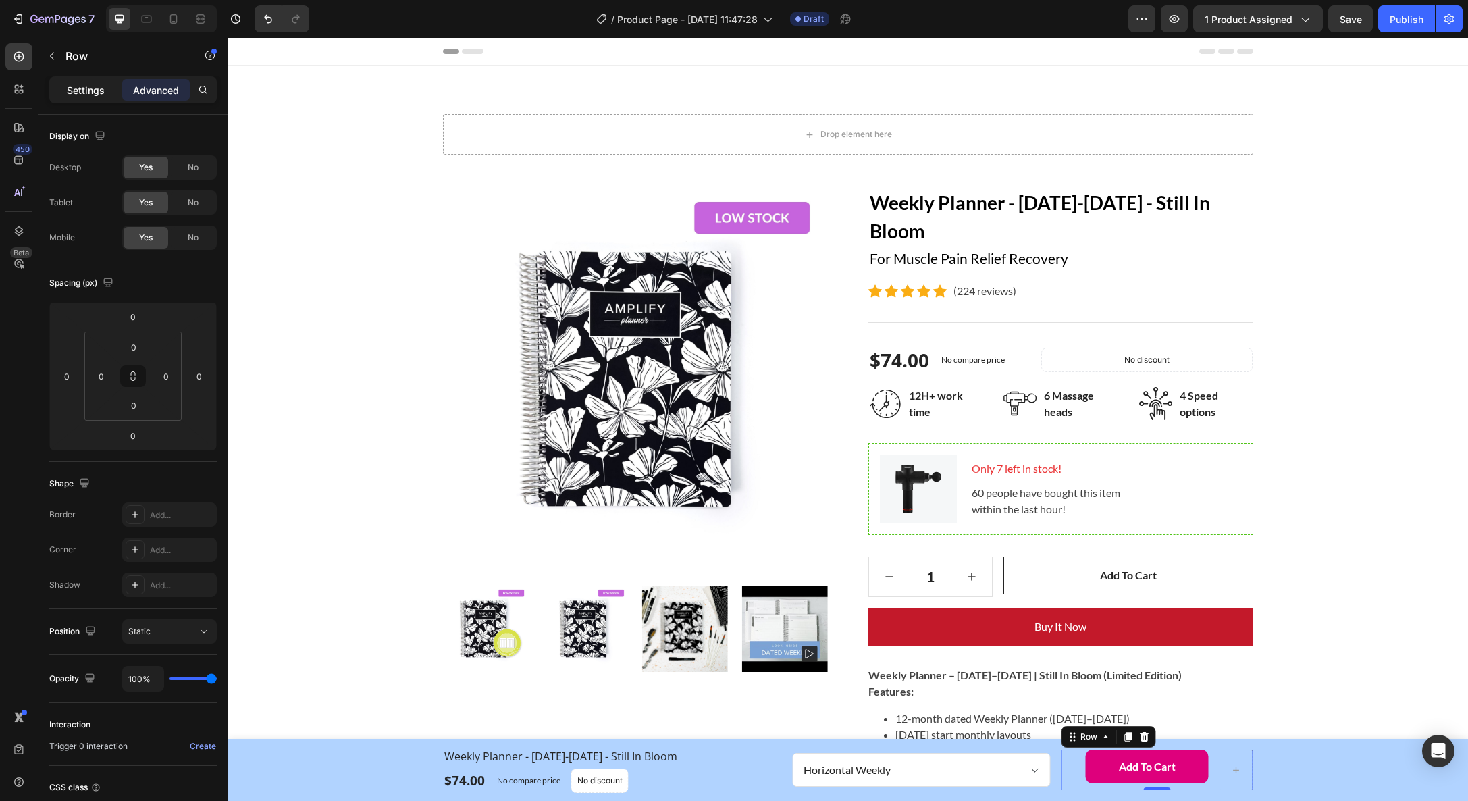
click at [83, 96] on p "Settings" at bounding box center [86, 90] width 38 height 14
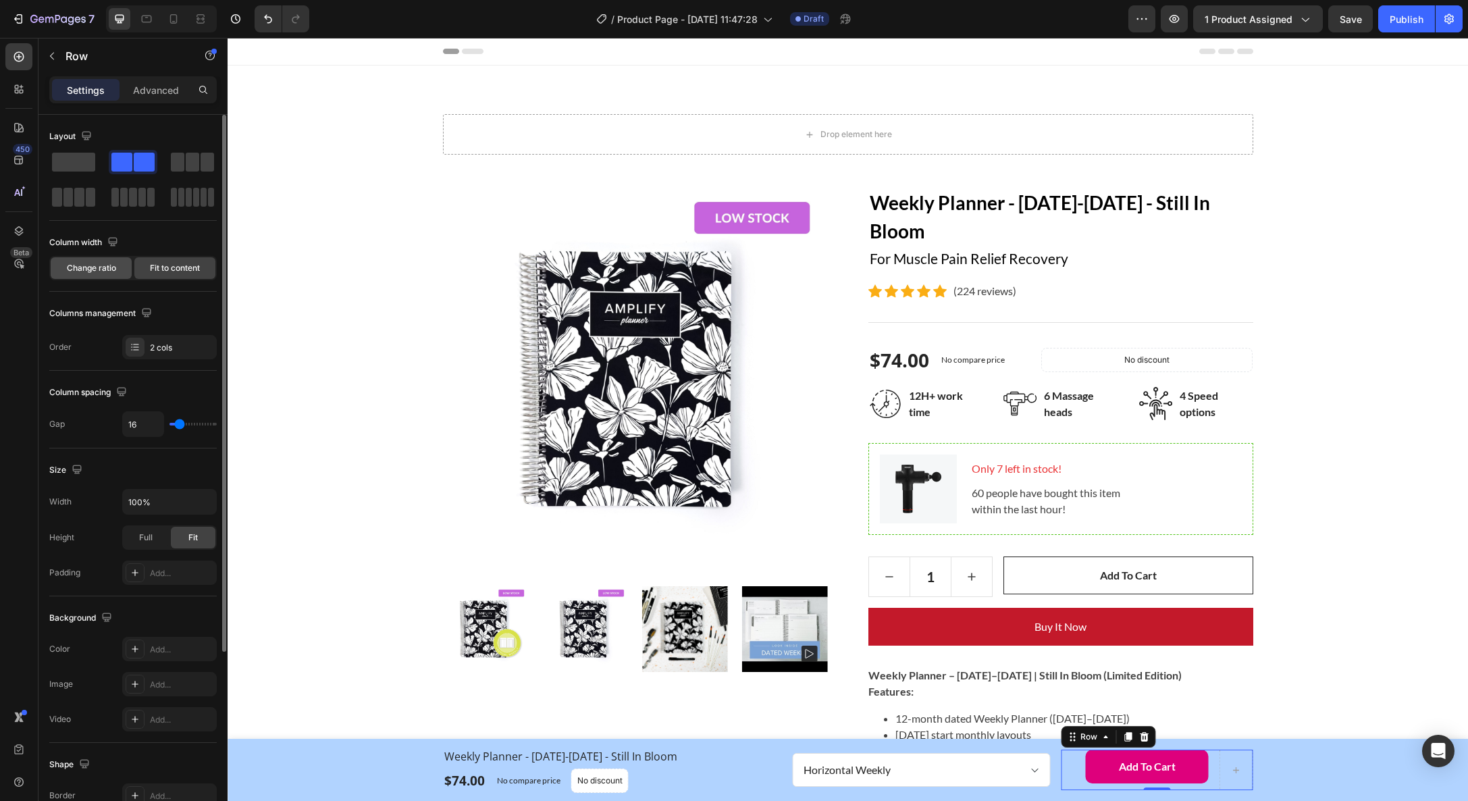
click at [88, 264] on span "Change ratio" at bounding box center [91, 268] width 49 height 12
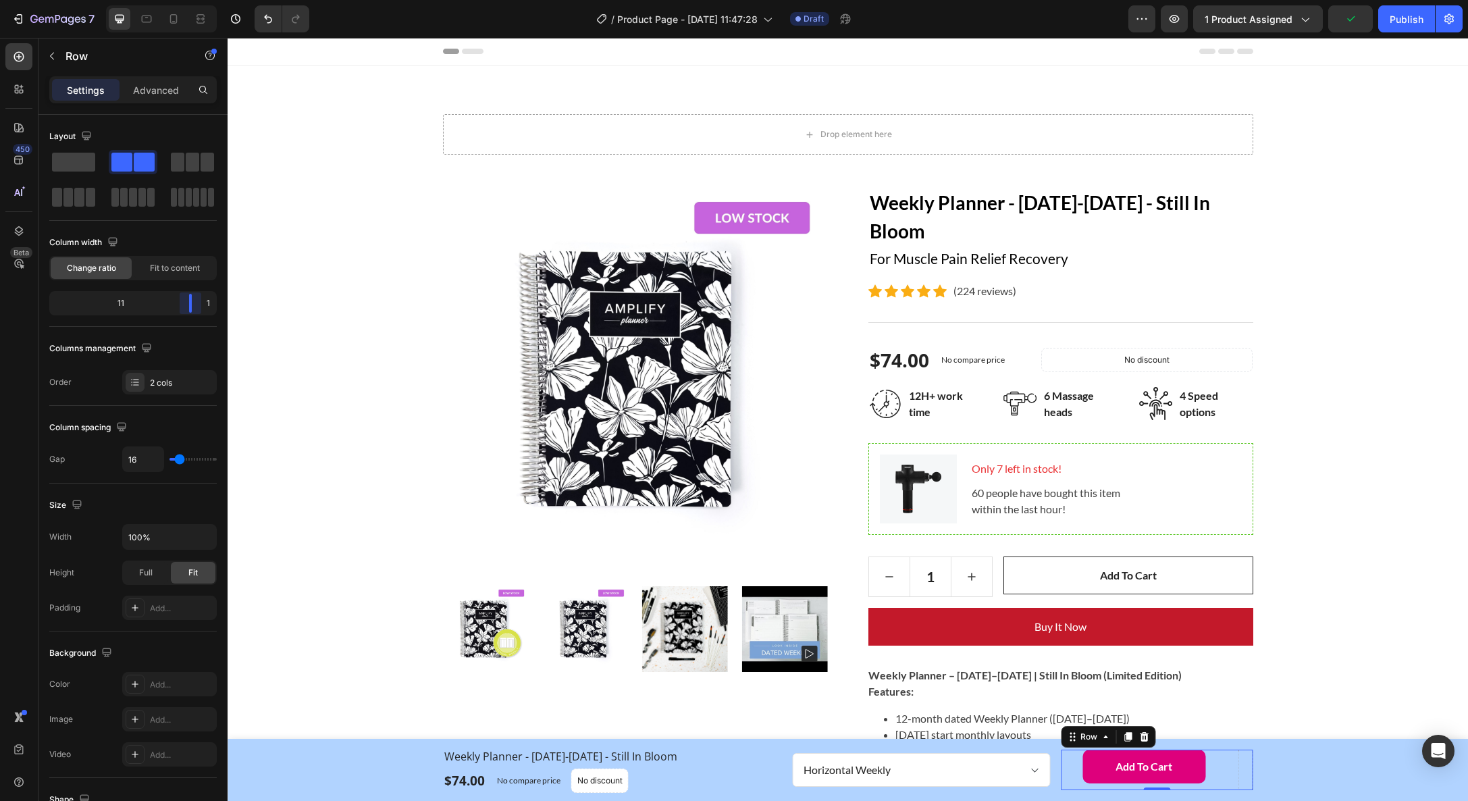
drag, startPoint x: 133, startPoint y: 305, endPoint x: 239, endPoint y: 311, distance: 106.2
click at [239, 0] on body "7 Version history / Product Page - Aug 27, 11:47:28 Draft Preview 1 product ass…" at bounding box center [734, 0] width 1468 height 0
click at [71, 161] on span at bounding box center [73, 162] width 43 height 19
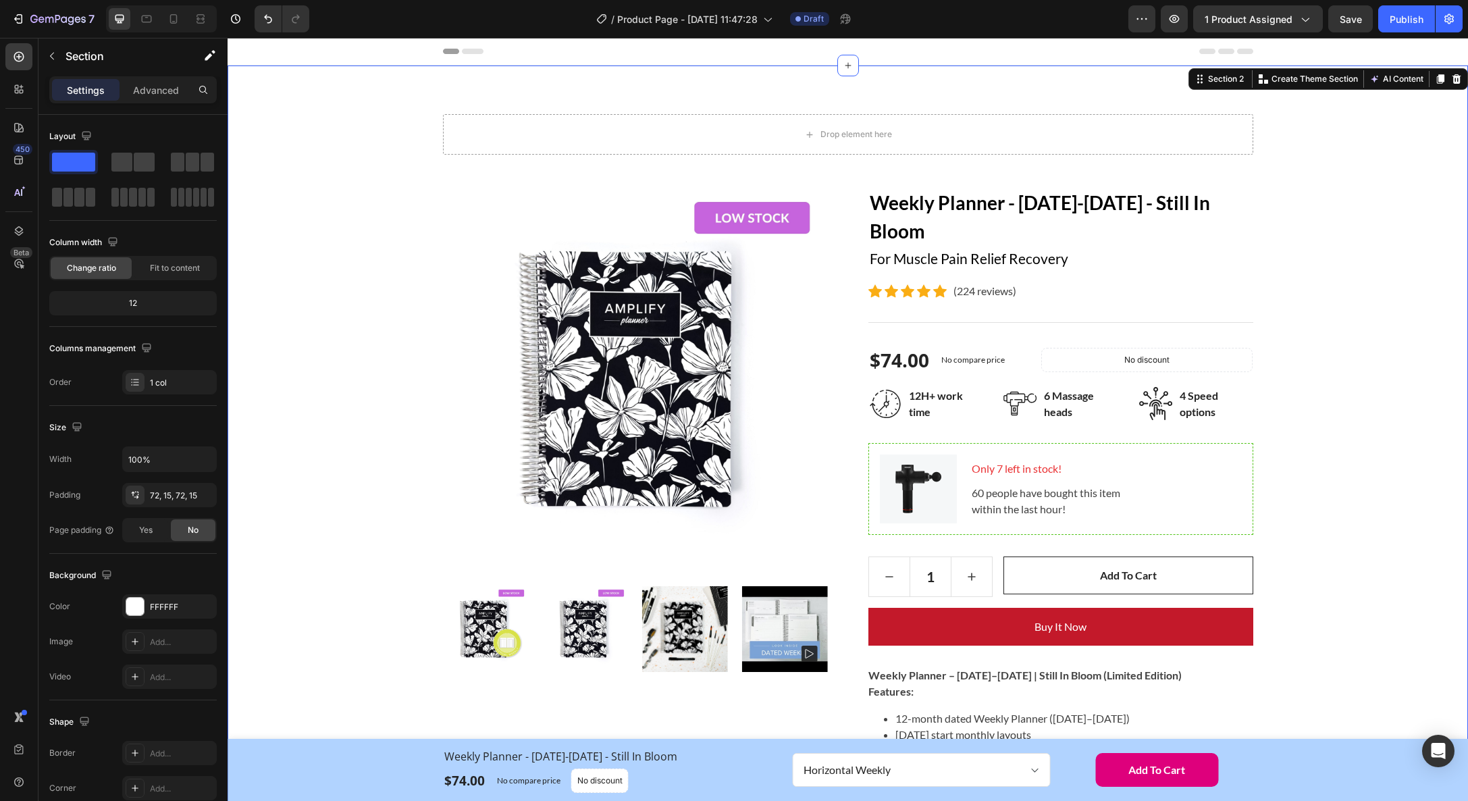
click at [312, 424] on div "Drop element here Row Product Images Weekly Planner - [DATE]-[DATE] - Still In …" at bounding box center [848, 690] width 1220 height 1153
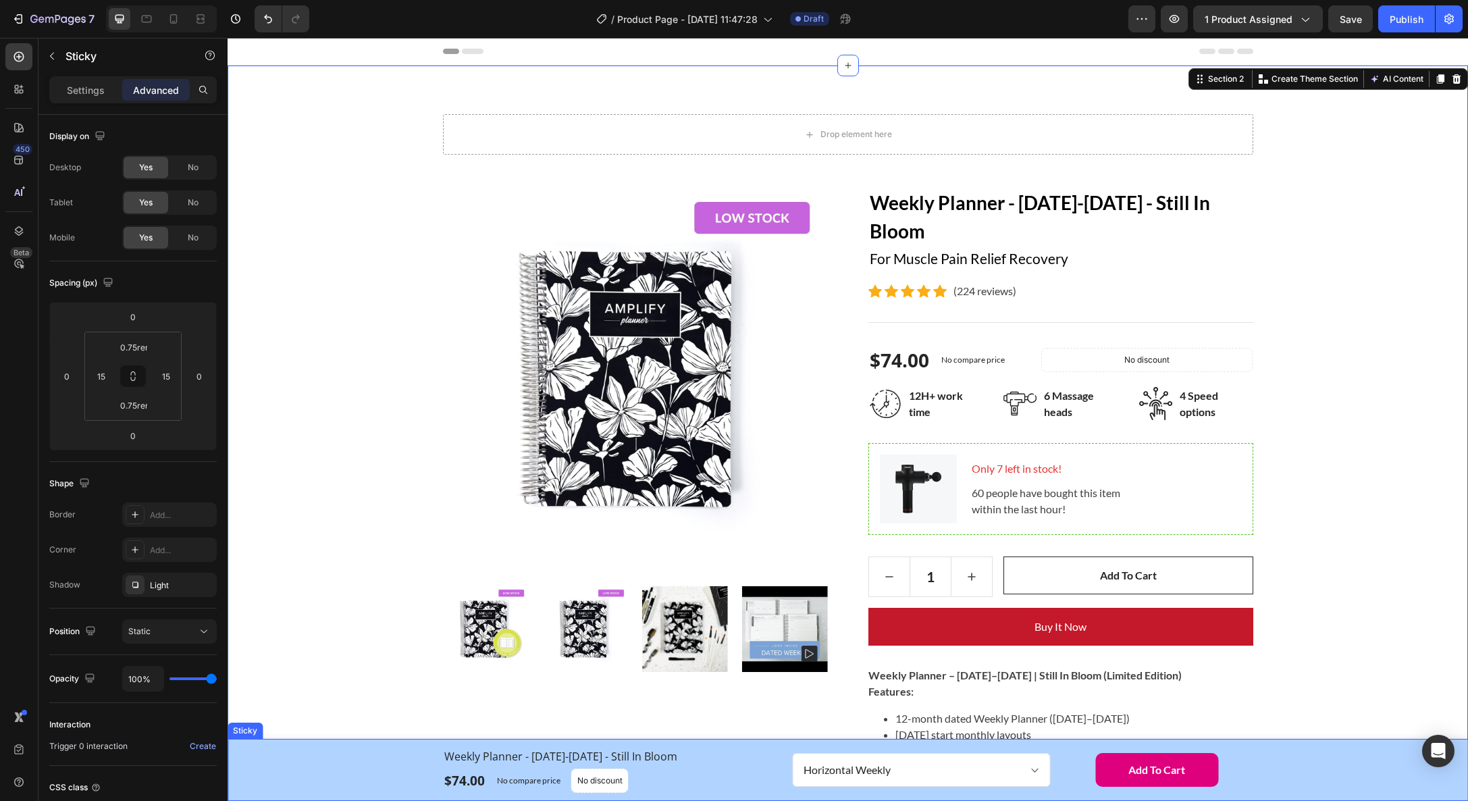
click at [286, 760] on div "Weekly Planner - January-December 2026 - Still In Bloom (P) Title $74.00 (P) Pr…" at bounding box center [848, 770] width 1220 height 46
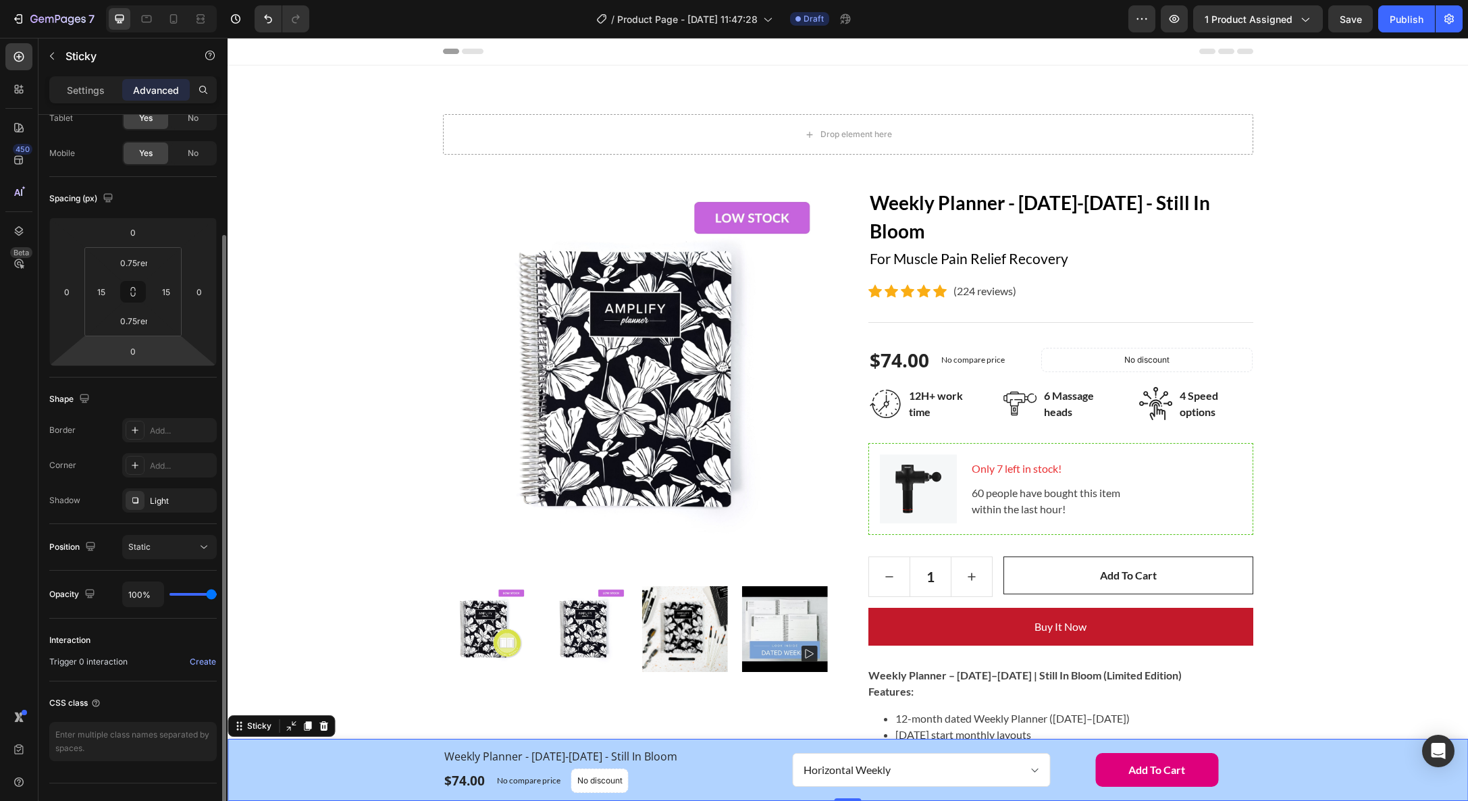
scroll to position [109, 0]
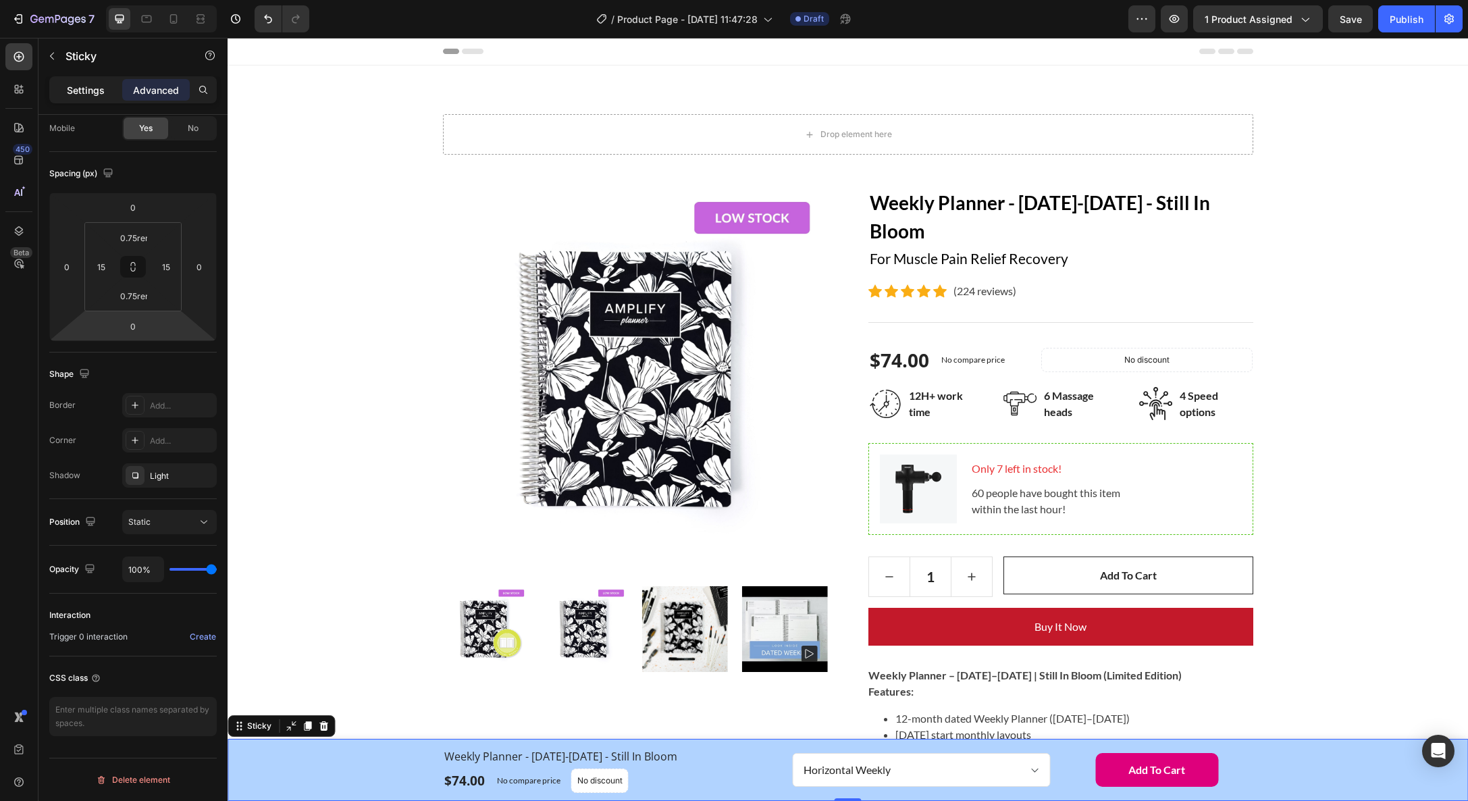
click at [93, 95] on p "Settings" at bounding box center [86, 90] width 38 height 14
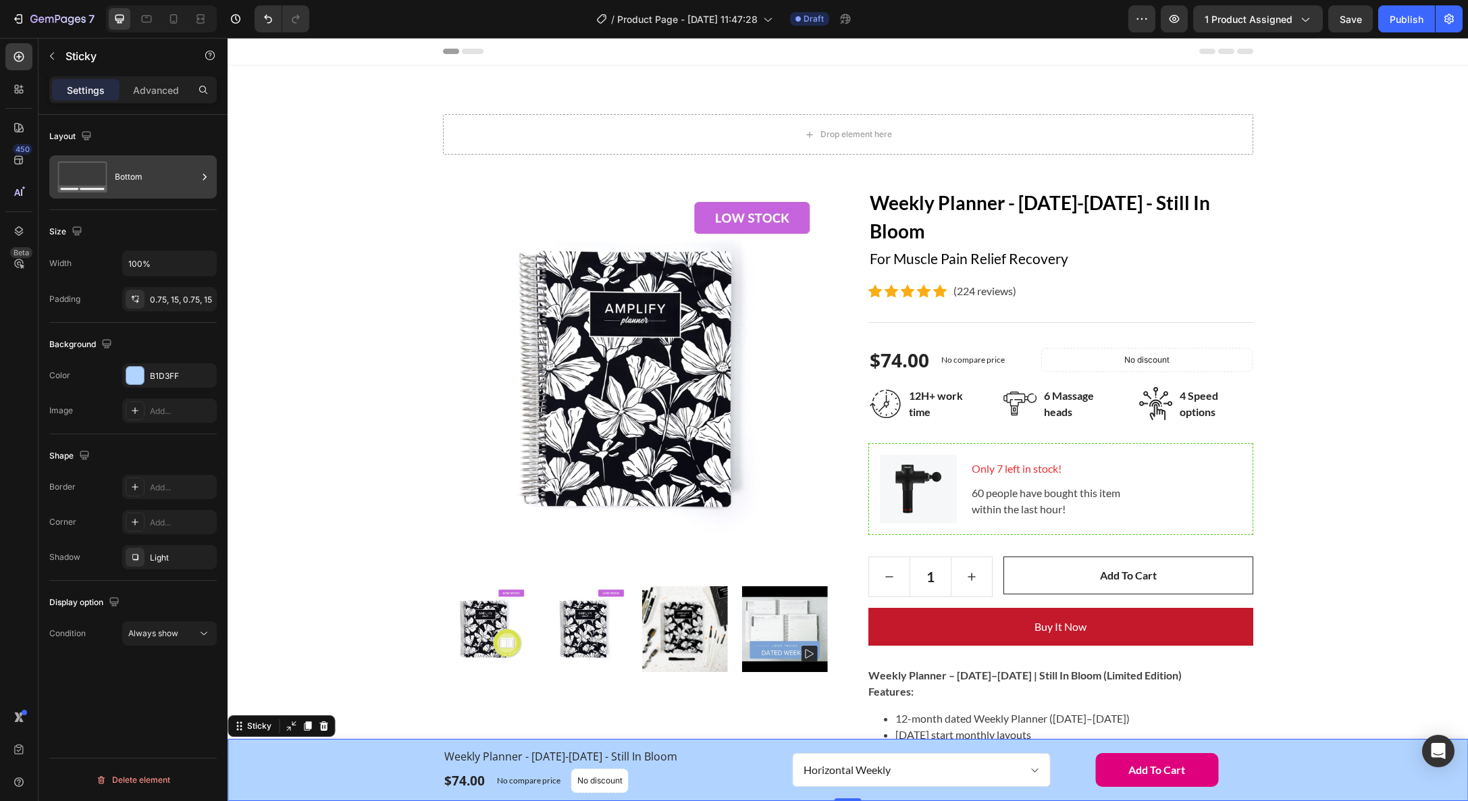
click at [110, 179] on div "Bottom" at bounding box center [132, 176] width 167 height 43
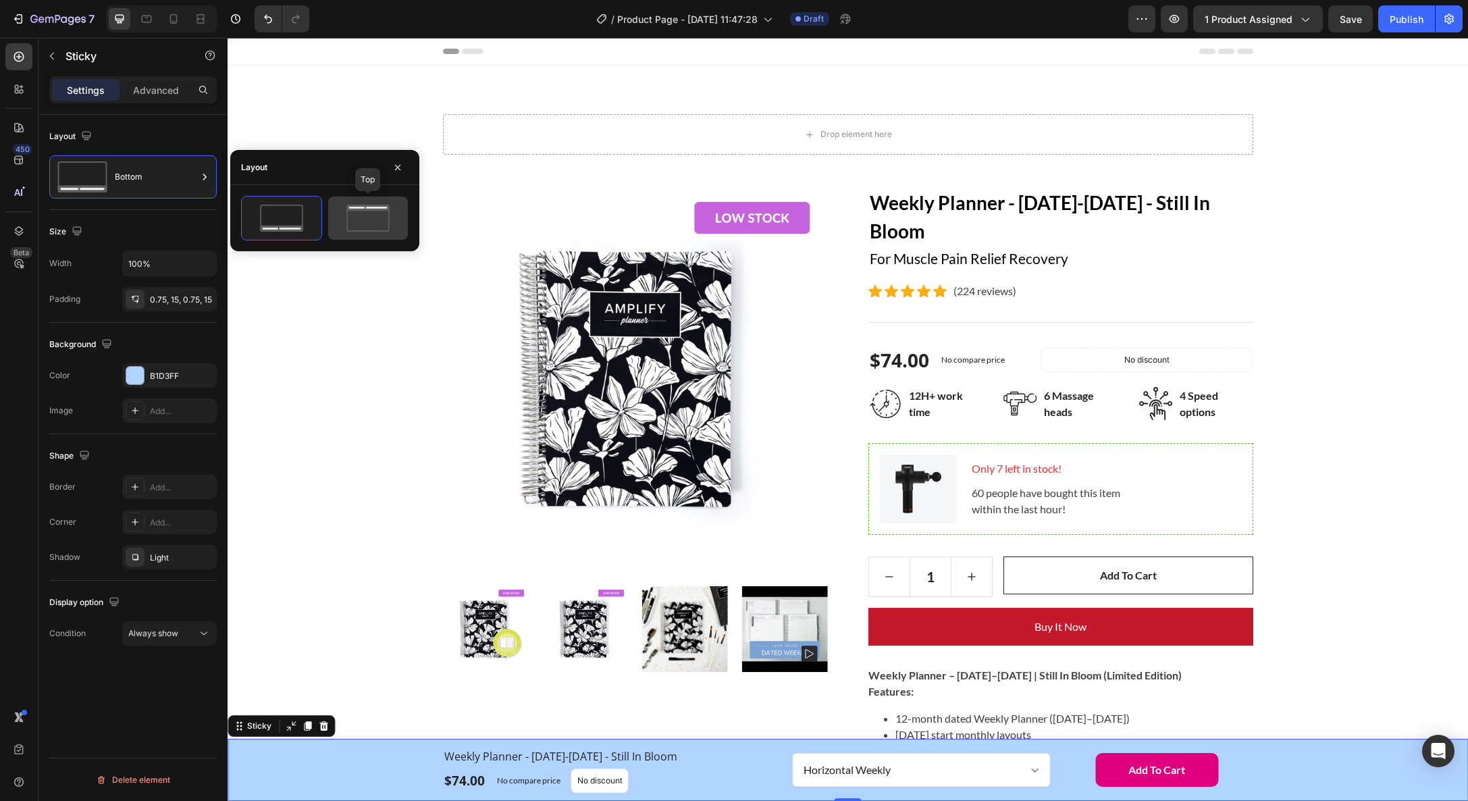
click at [342, 211] on icon at bounding box center [367, 218] width 63 height 27
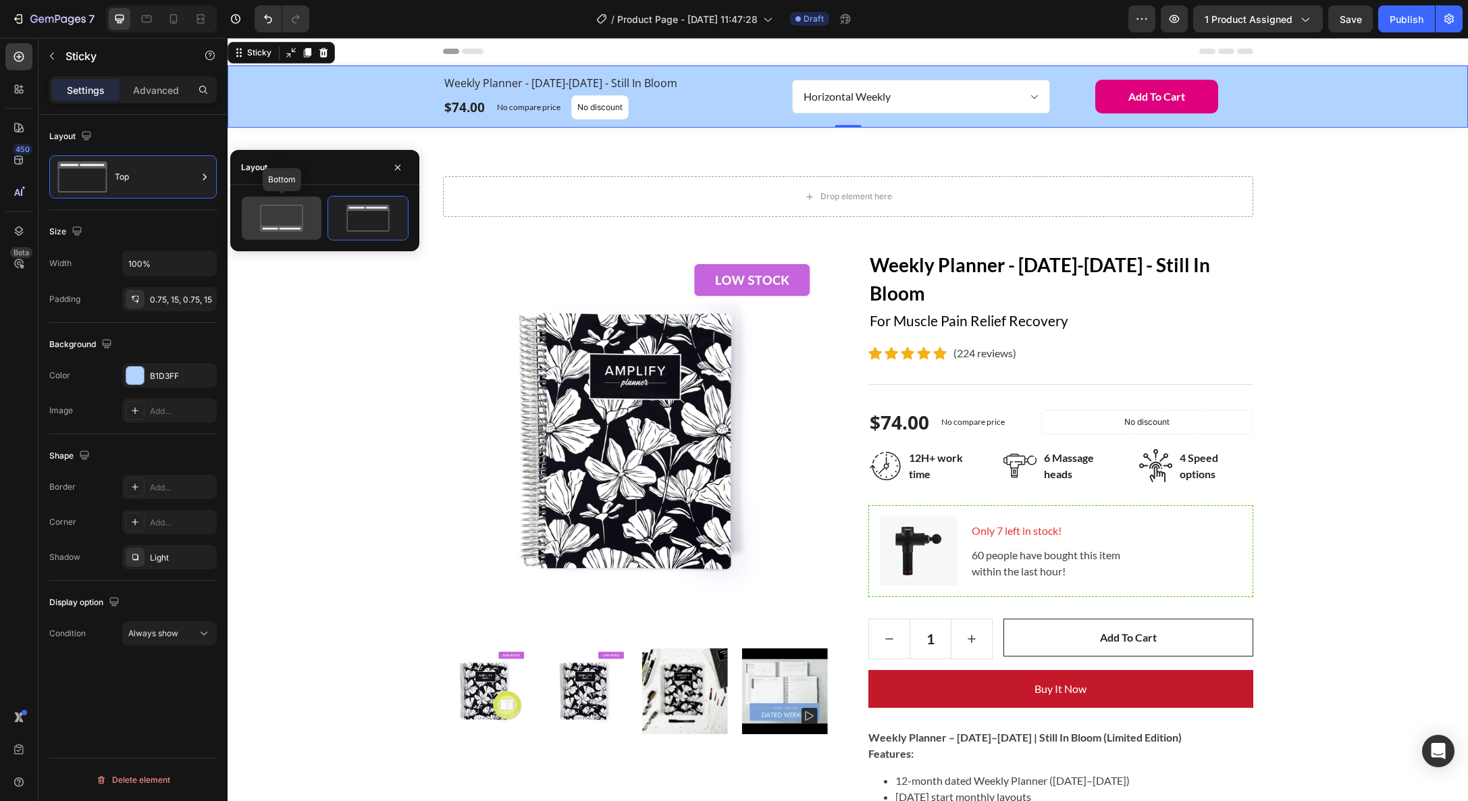
click at [284, 222] on icon at bounding box center [281, 218] width 63 height 27
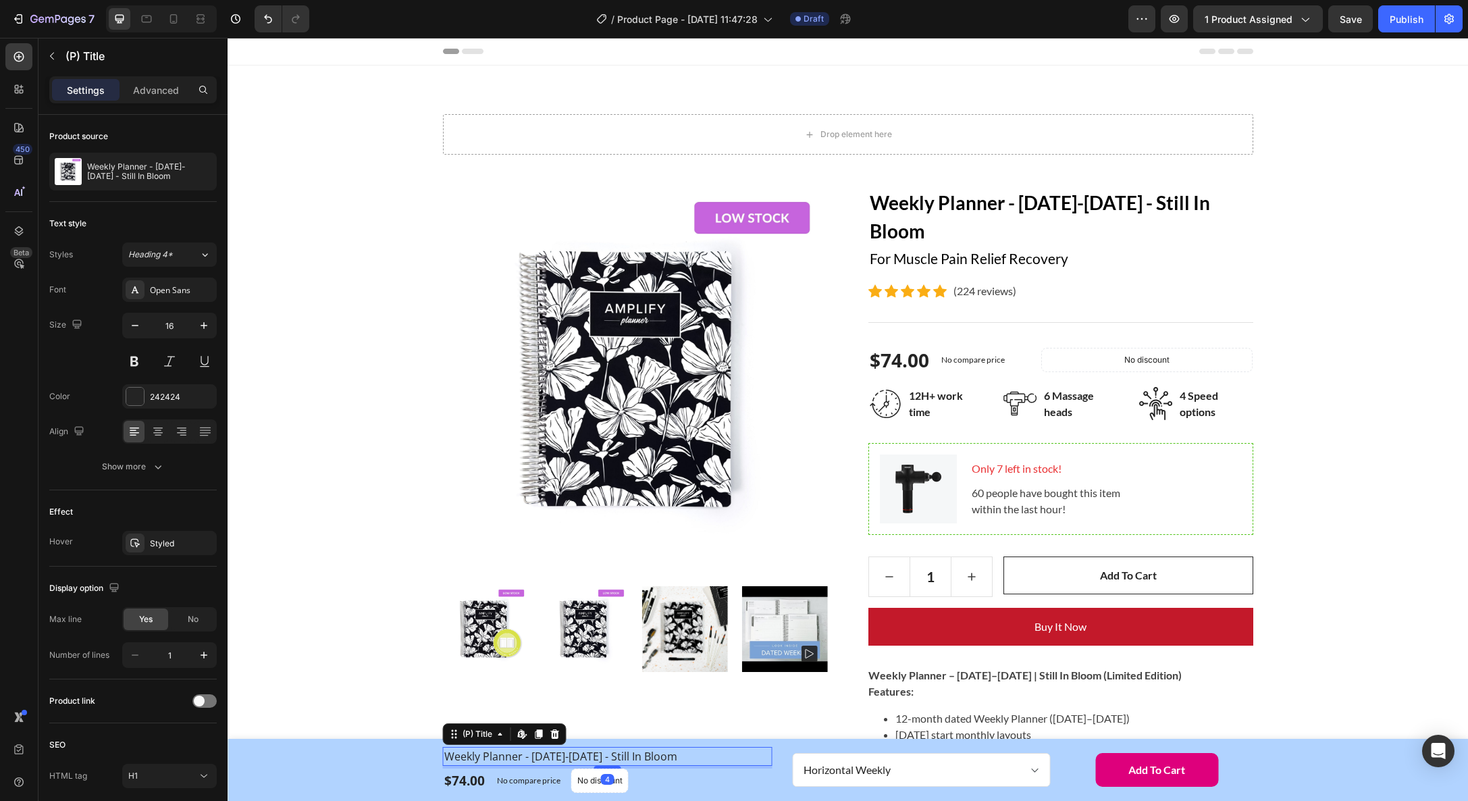
click at [508, 754] on h1 "Weekly Planner - [DATE]-[DATE] - Still In Bloom" at bounding box center [608, 756] width 330 height 19
click at [170, 288] on div "Open Sans" at bounding box center [181, 290] width 63 height 12
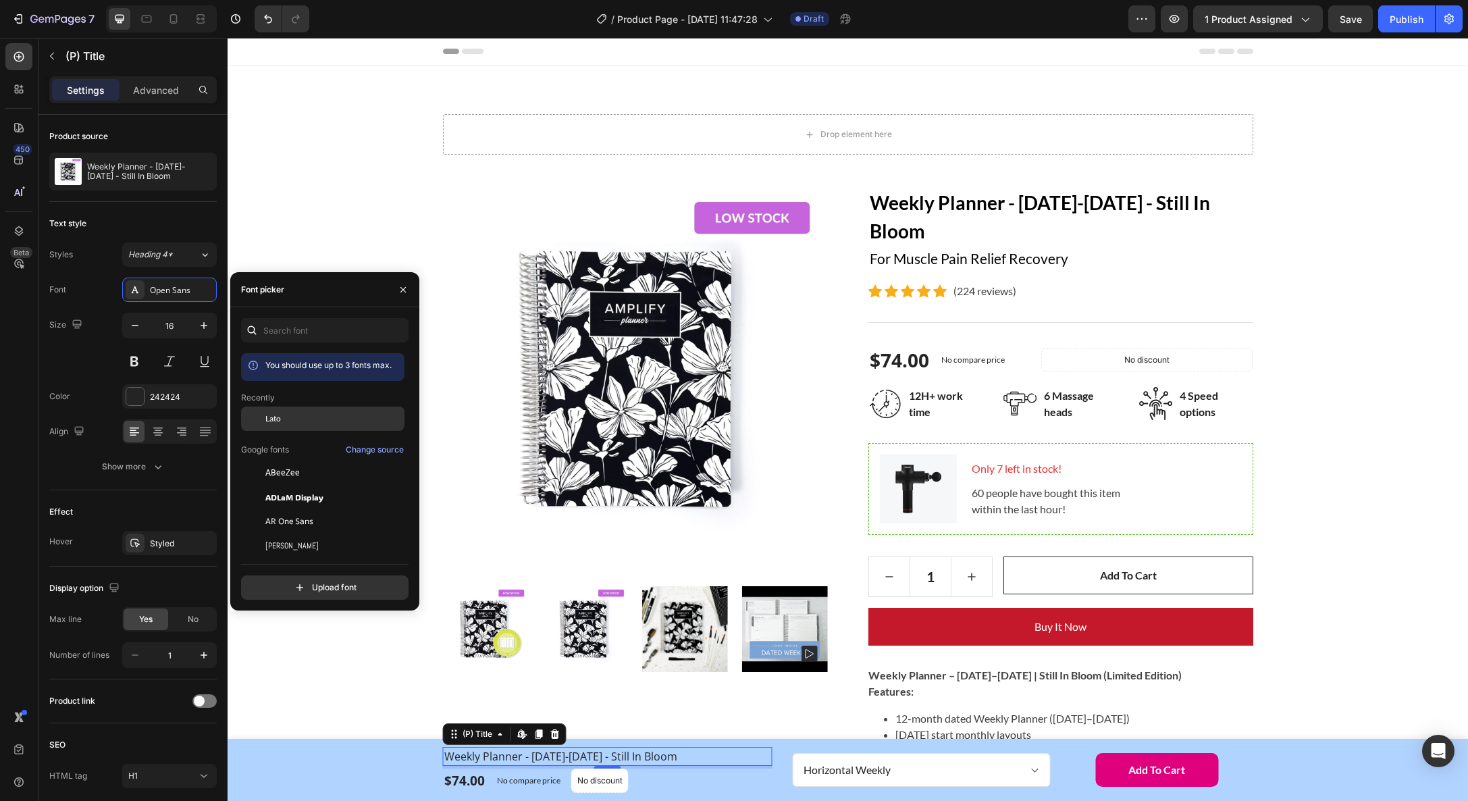
click at [288, 415] on div "Lato" at bounding box center [333, 419] width 136 height 12
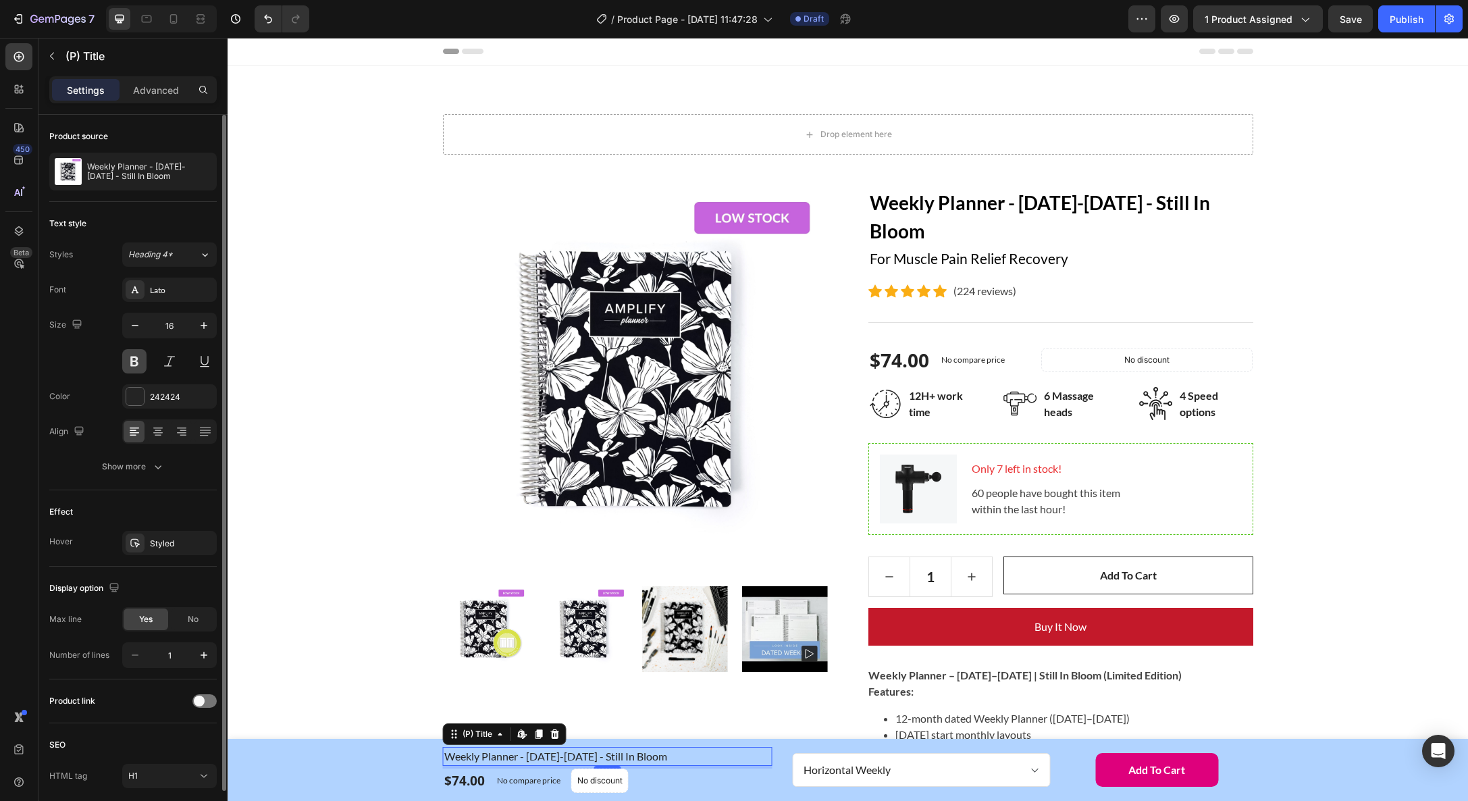
click at [133, 363] on button at bounding box center [134, 361] width 24 height 24
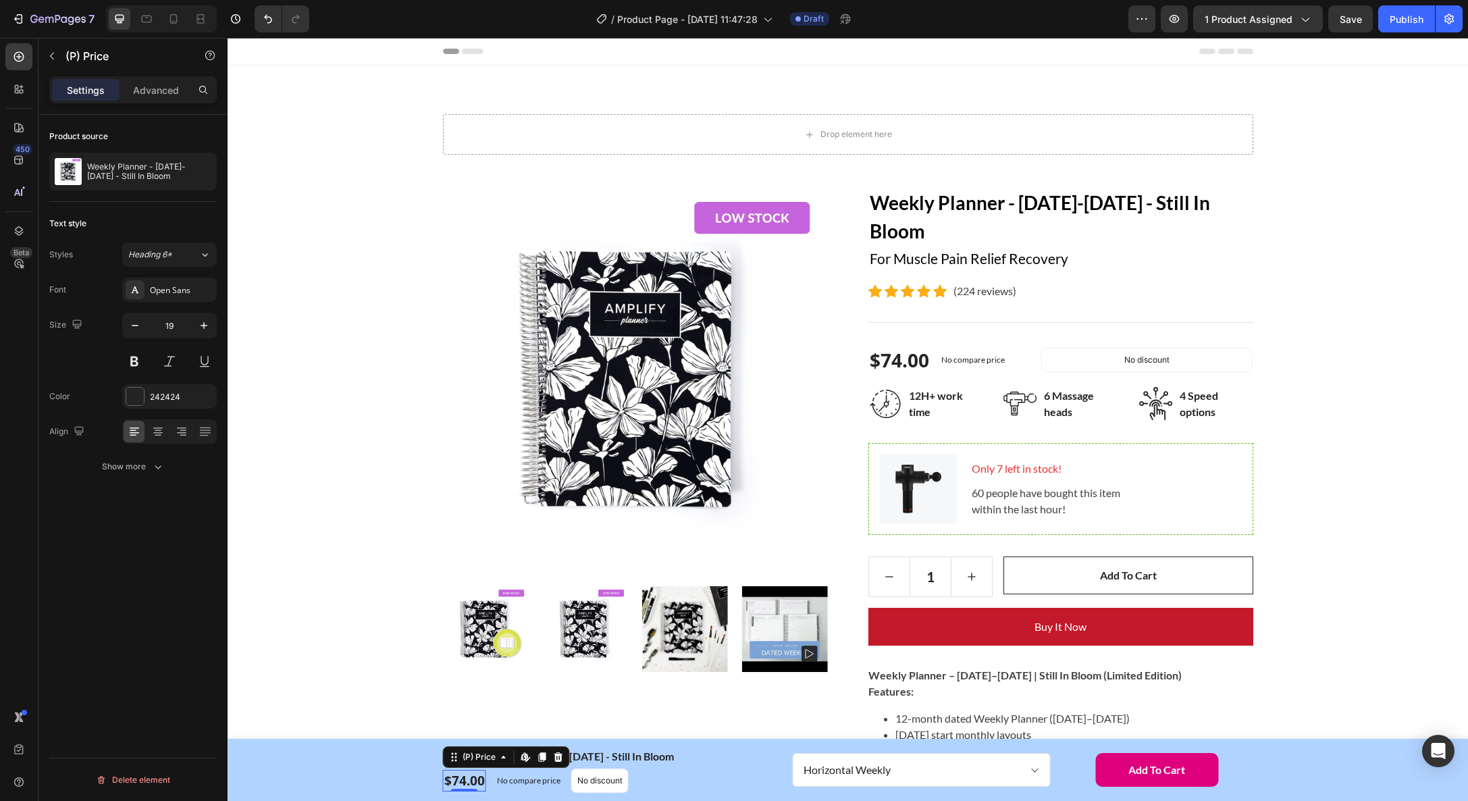
click at [463, 777] on div "$74.00" at bounding box center [464, 781] width 43 height 22
click at [175, 286] on div "Open Sans" at bounding box center [181, 290] width 63 height 12
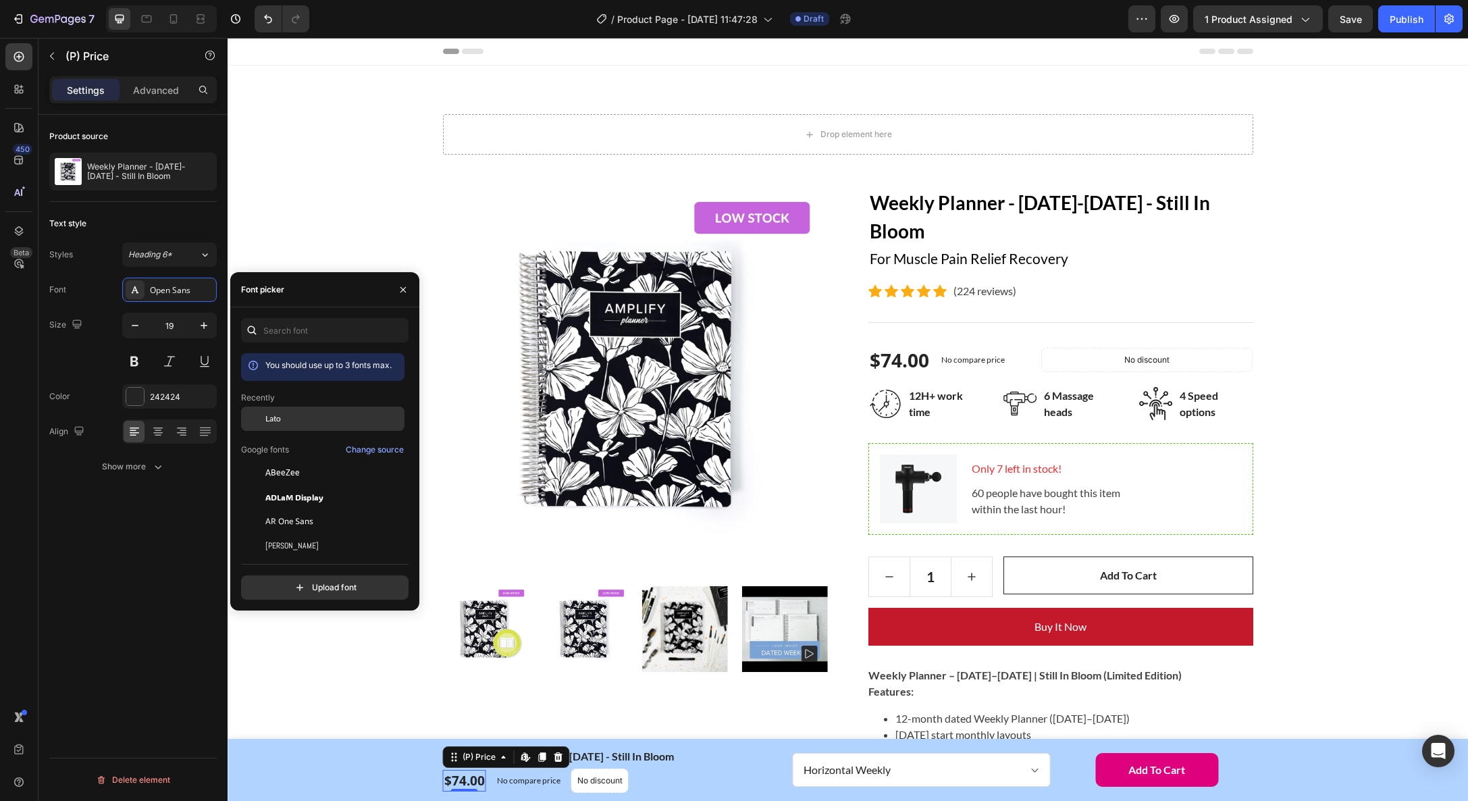
click at [294, 423] on div "Lato" at bounding box center [333, 419] width 136 height 12
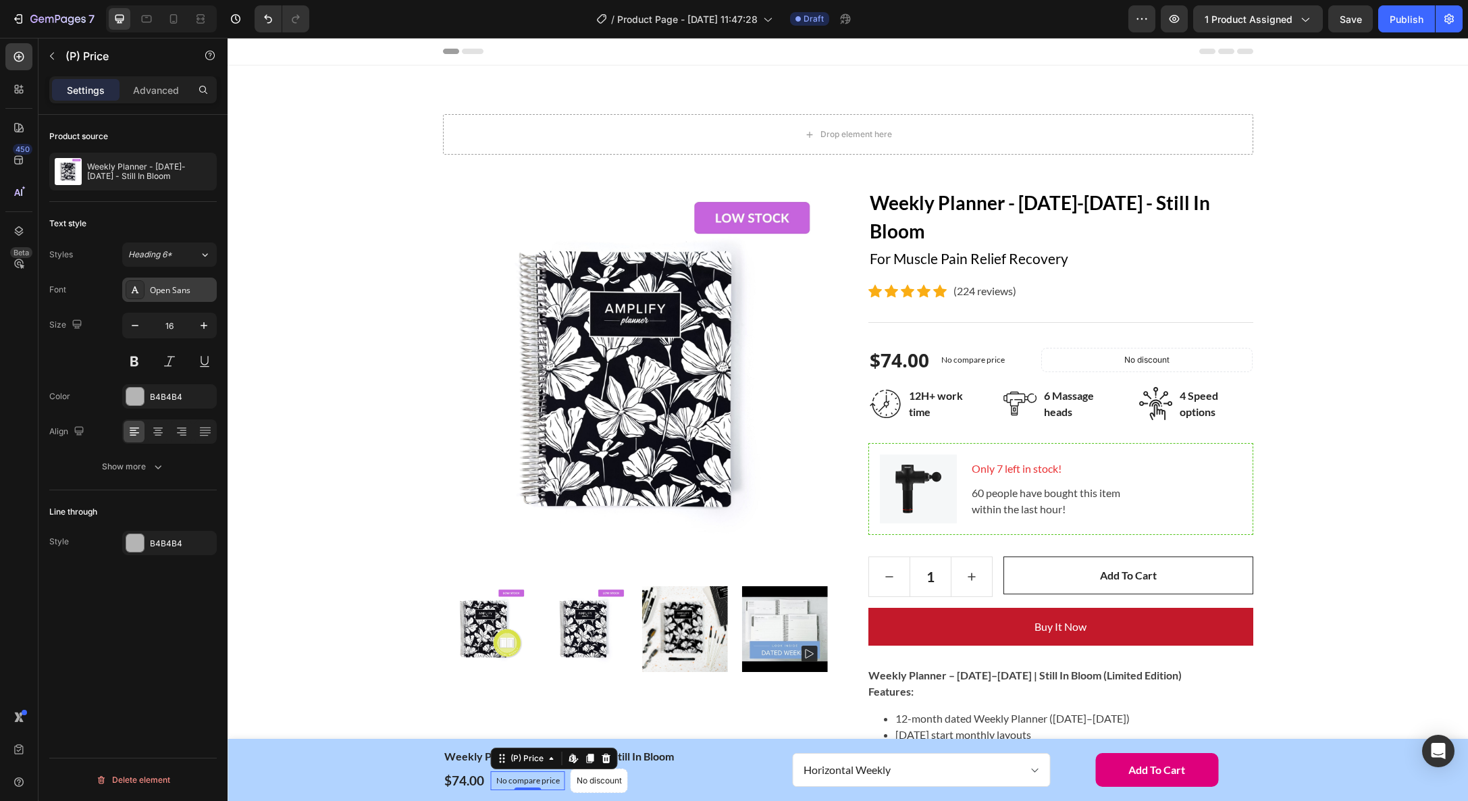
click at [182, 294] on div "Open Sans" at bounding box center [181, 290] width 63 height 12
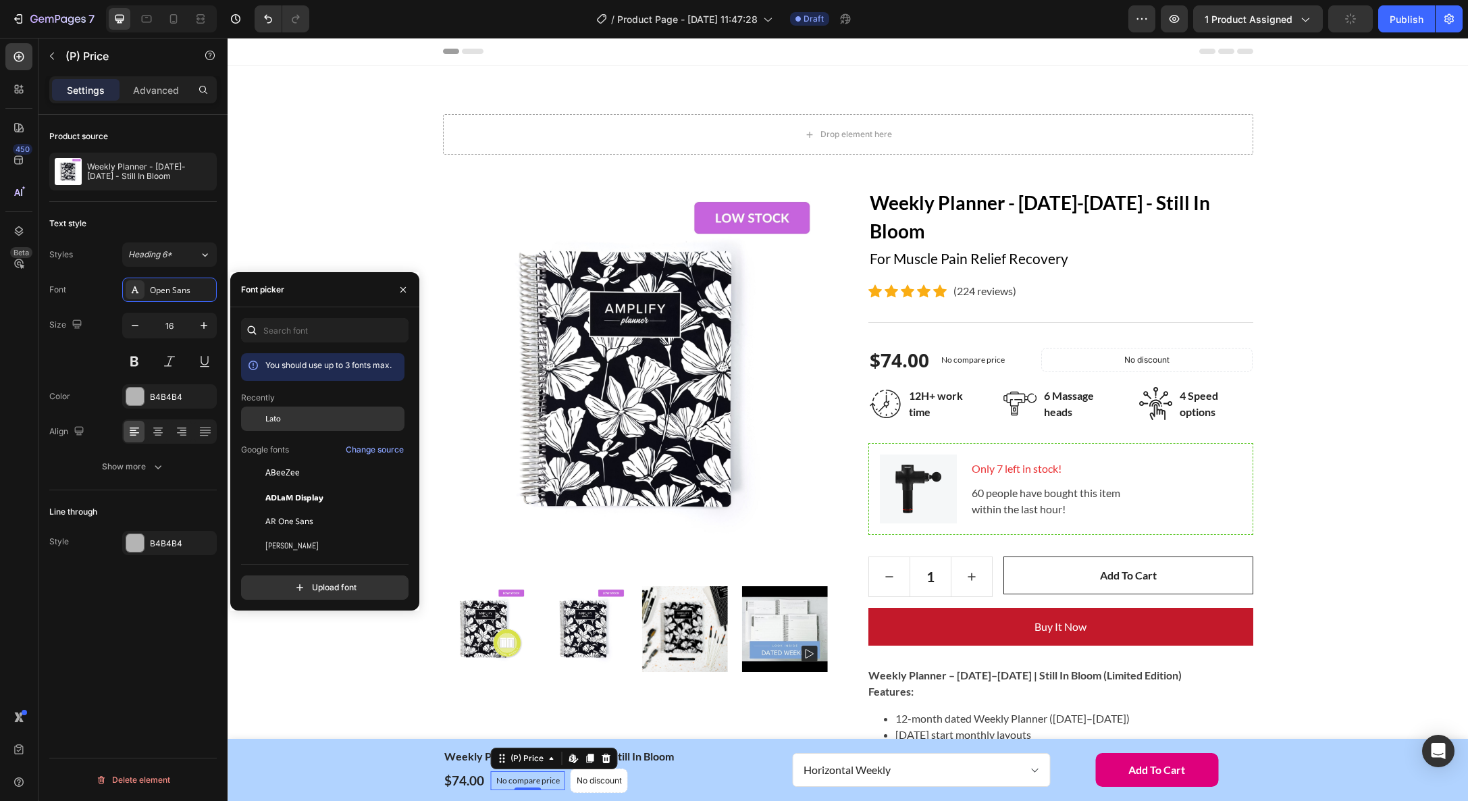
click at [283, 413] on div "Lato" at bounding box center [333, 419] width 136 height 12
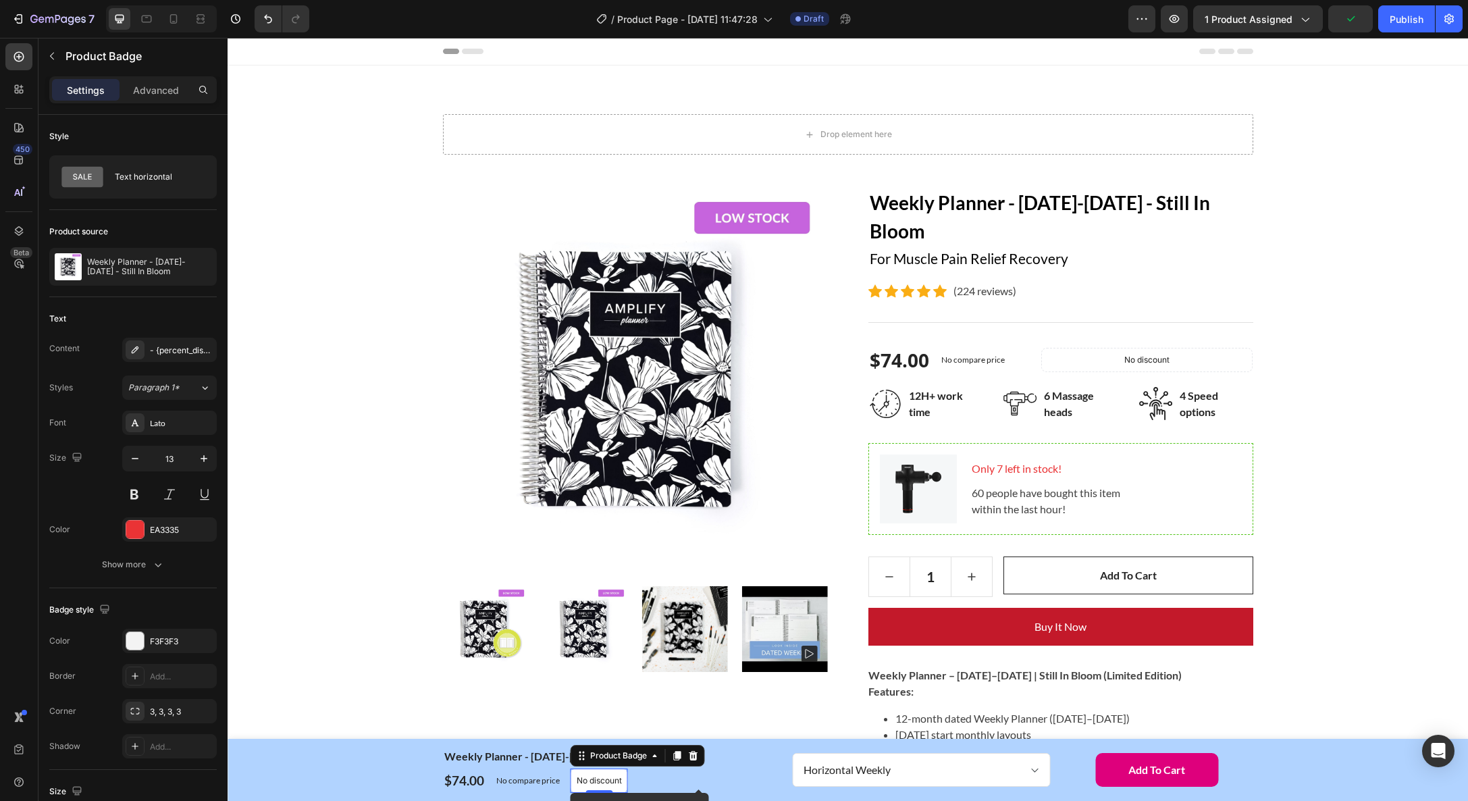
click at [591, 783] on p "No discount" at bounding box center [599, 781] width 45 height 12
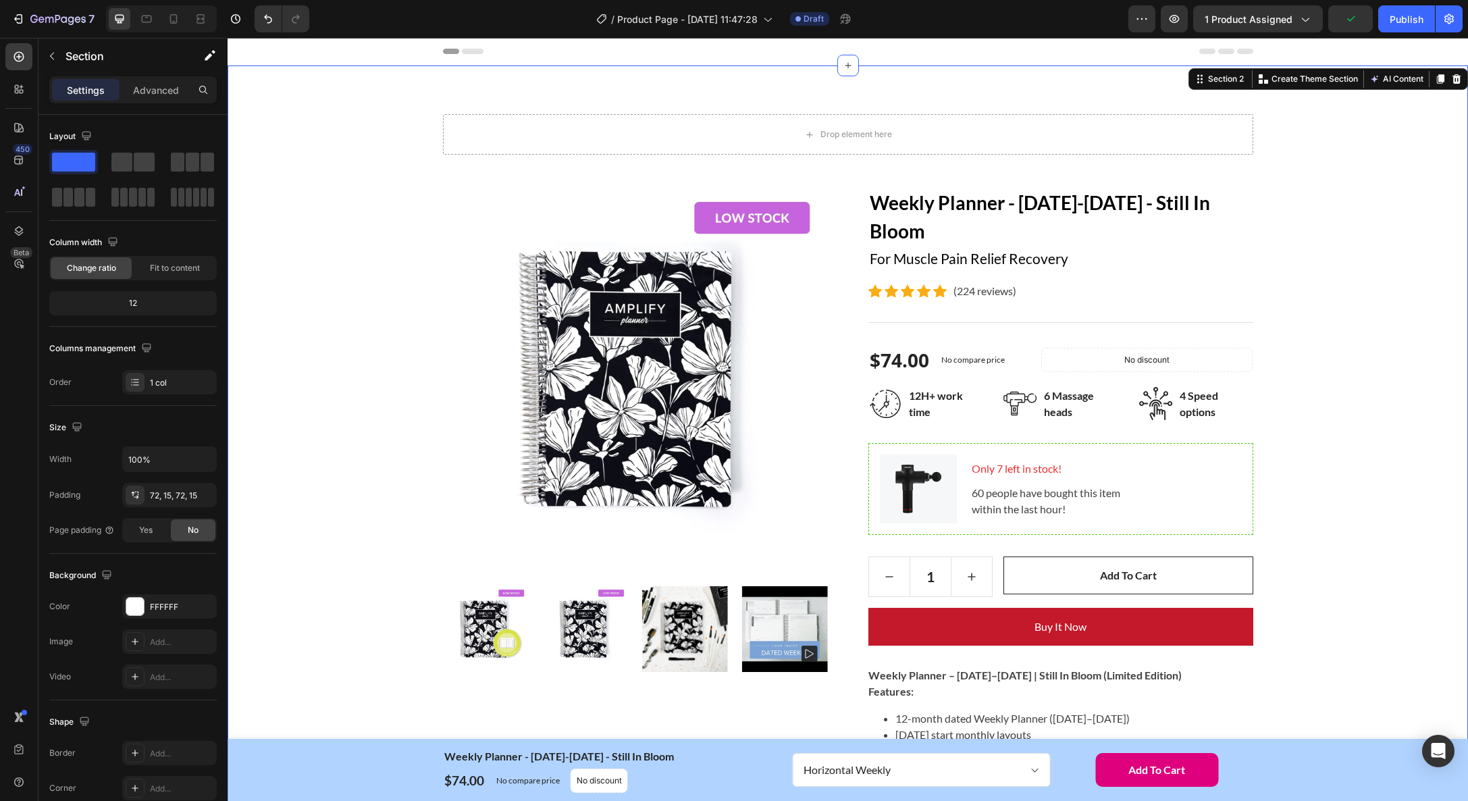
click at [379, 567] on div "Drop element here Row Product Images Weekly Planner - [DATE]-[DATE] - Still In …" at bounding box center [848, 690] width 1220 height 1153
click at [1181, 22] on icon "button" at bounding box center [1175, 19] width 14 height 14
click at [1176, 20] on icon "button" at bounding box center [1175, 19] width 10 height 8
click at [18, 56] on icon at bounding box center [19, 57] width 10 height 10
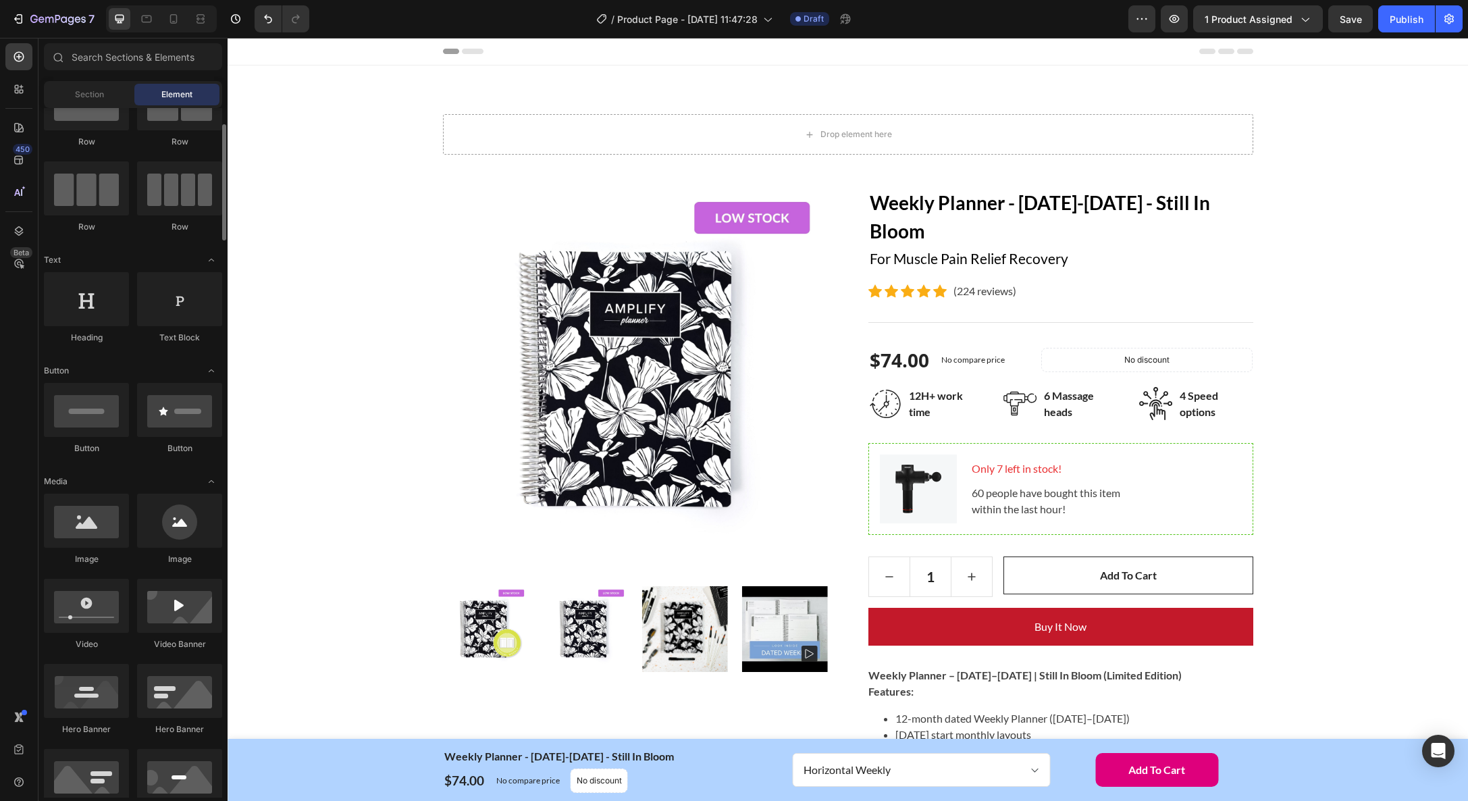
scroll to position [0, 0]
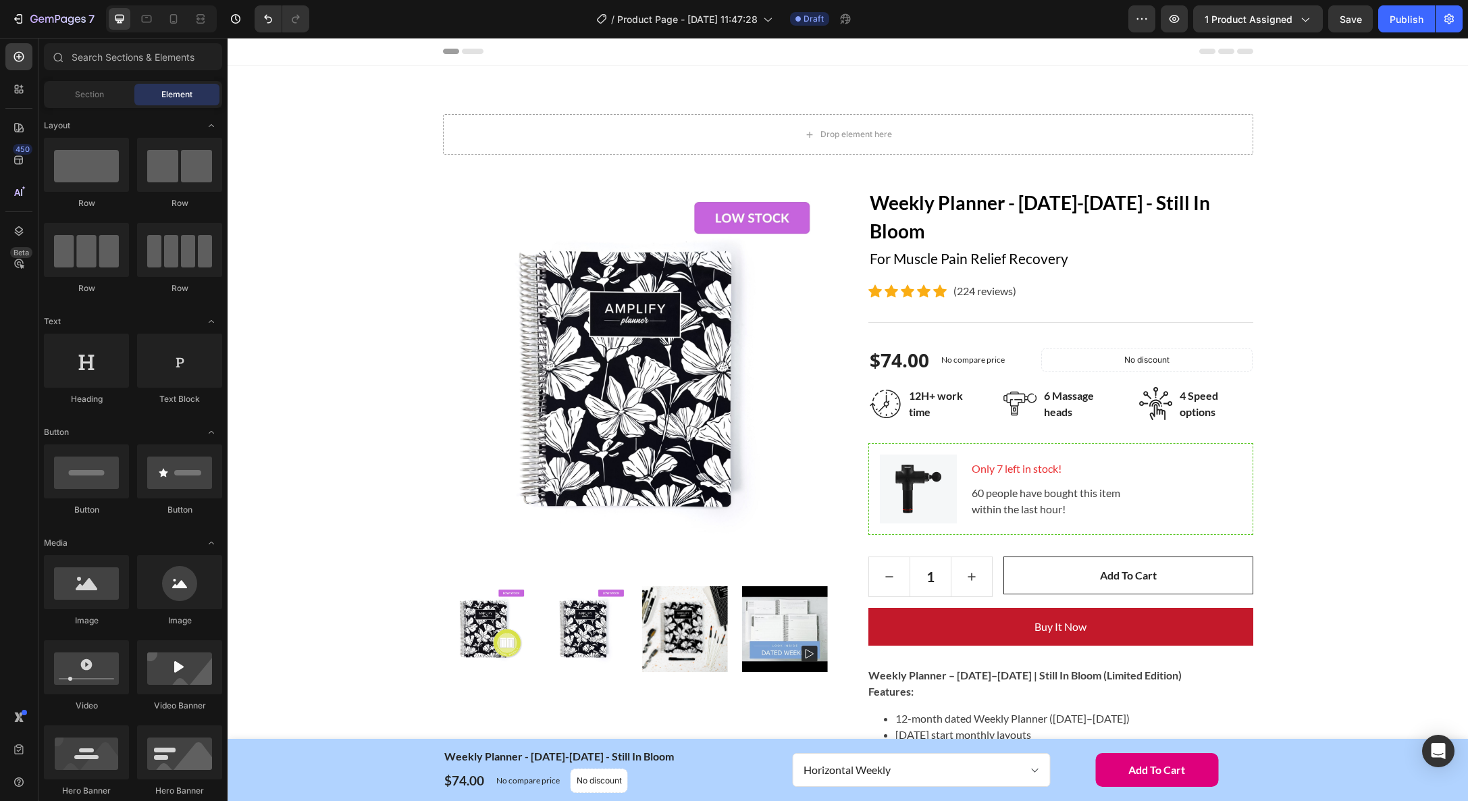
click at [95, 106] on div "Section Element" at bounding box center [133, 94] width 178 height 27
click at [95, 99] on span "Section" at bounding box center [89, 94] width 29 height 12
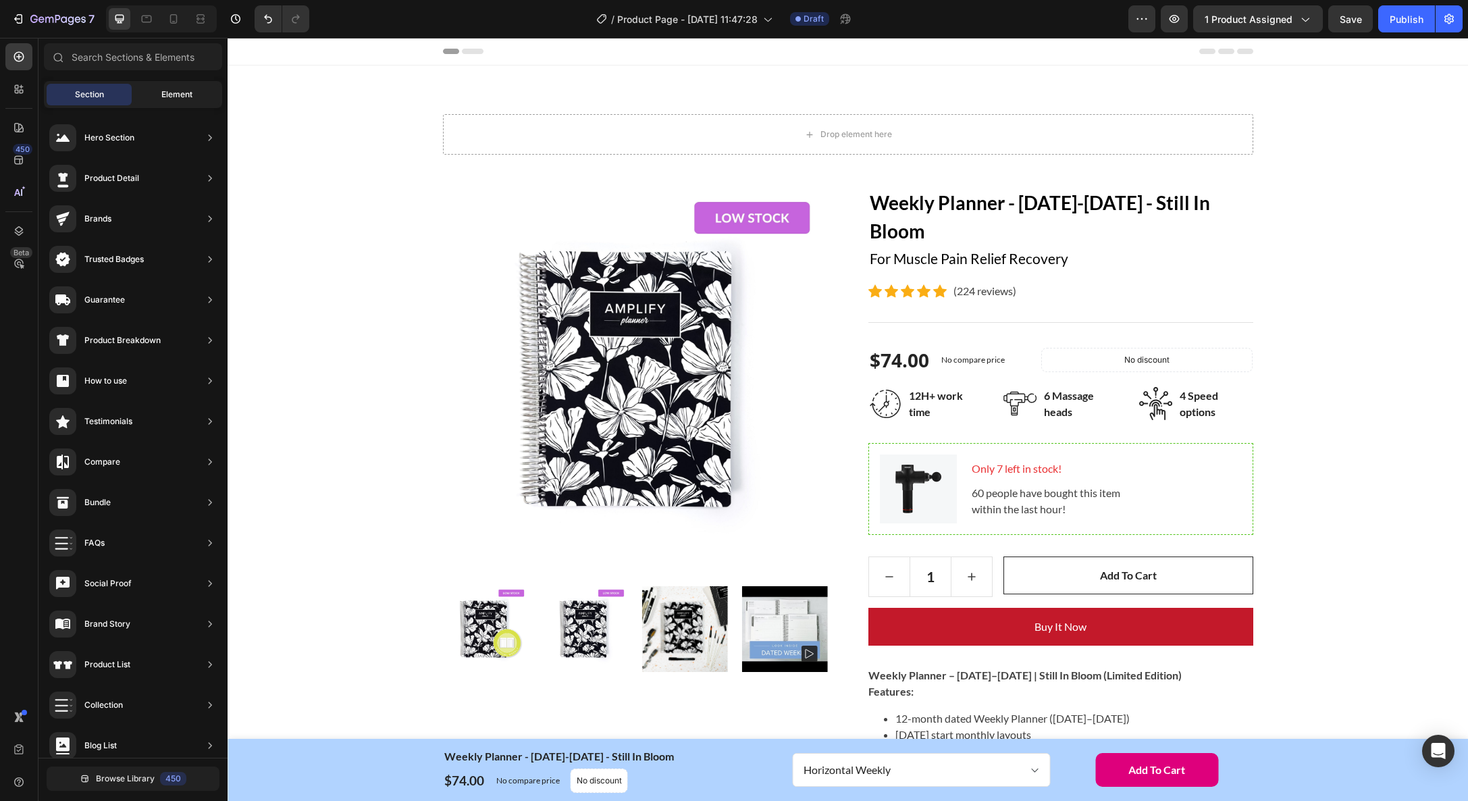
click at [172, 93] on span "Element" at bounding box center [176, 94] width 31 height 12
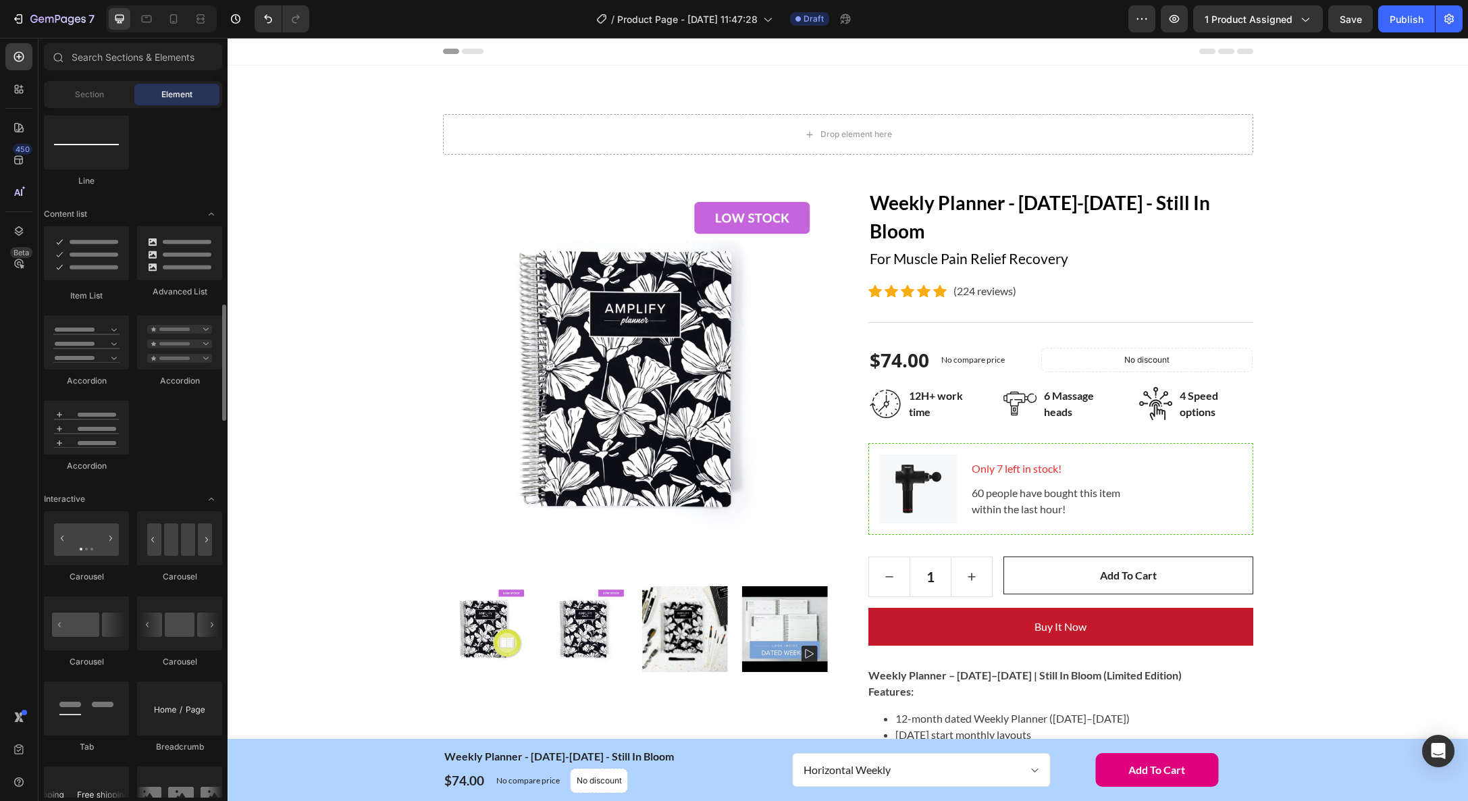
scroll to position [1086, 0]
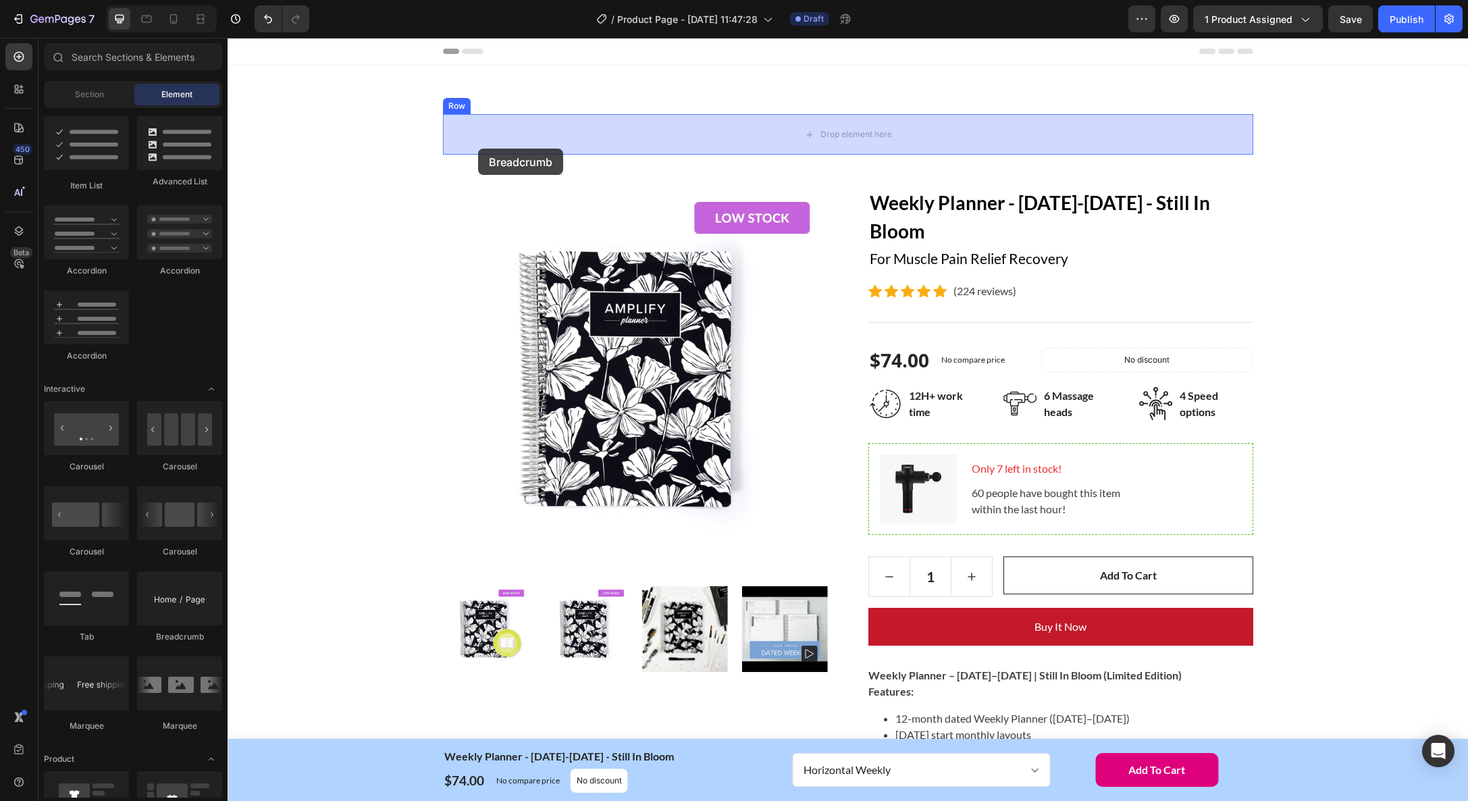
drag, startPoint x: 405, startPoint y: 640, endPoint x: 478, endPoint y: 149, distance: 497.2
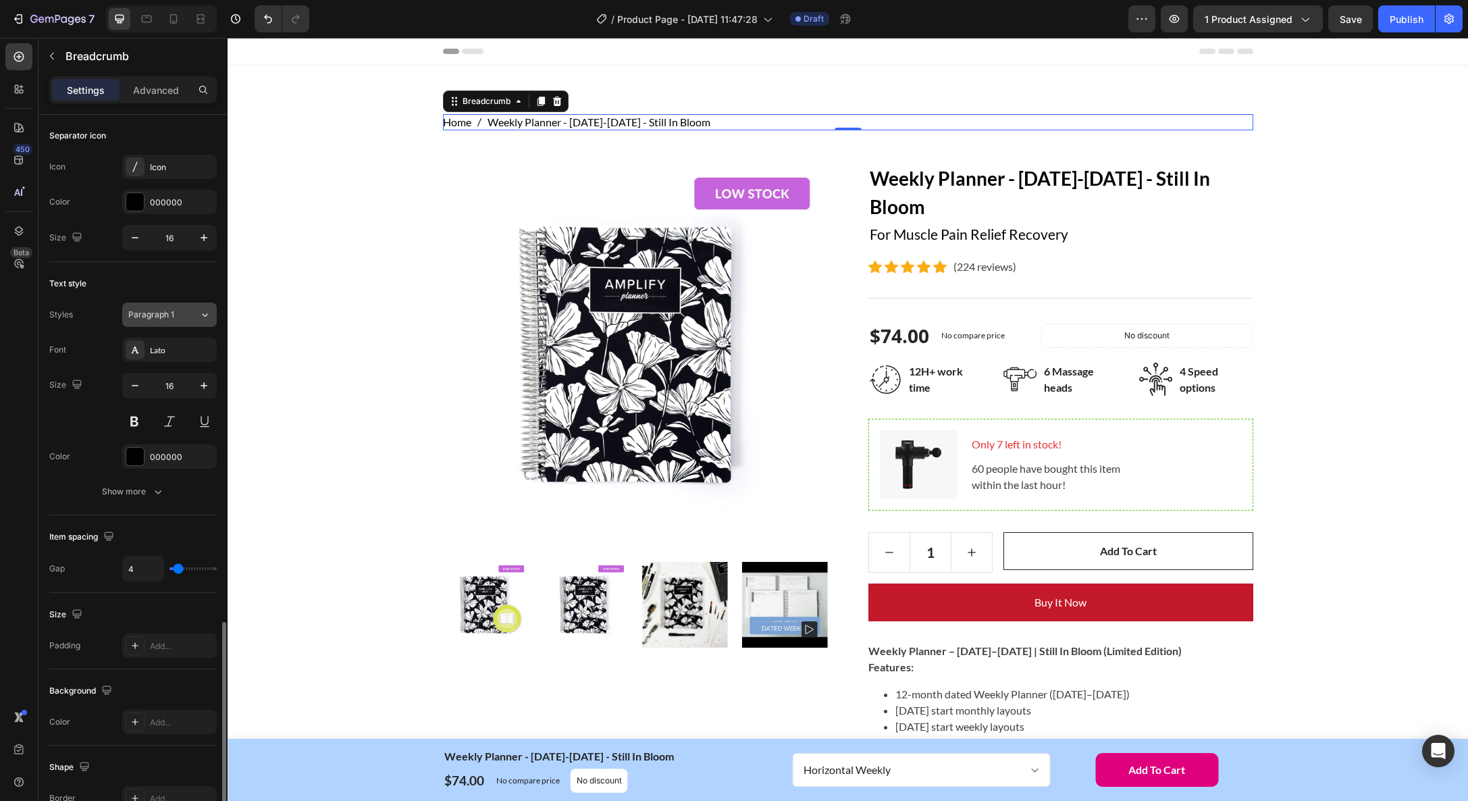
scroll to position [0, 0]
click at [168, 319] on span "Paragraph 1" at bounding box center [151, 315] width 46 height 12
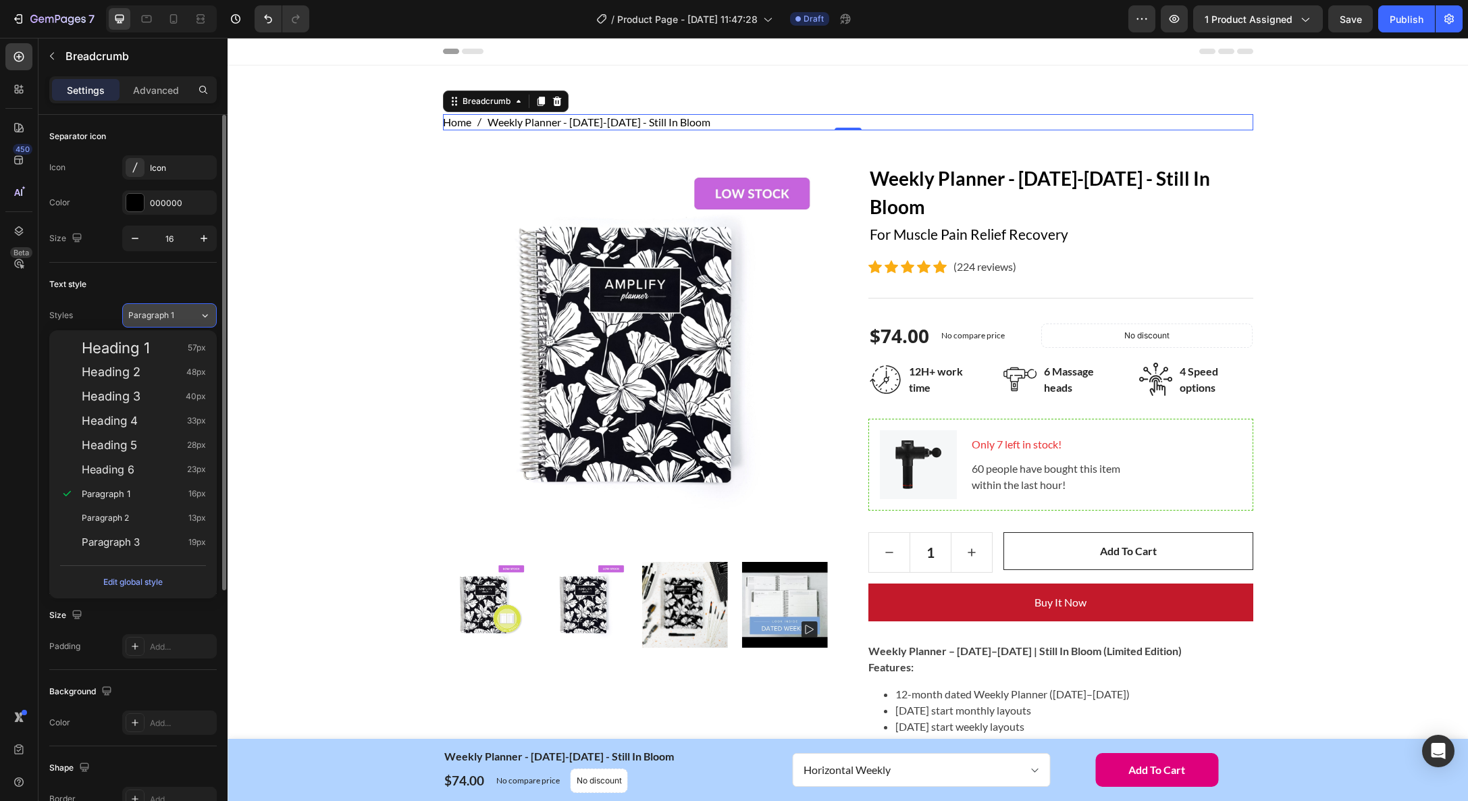
click at [173, 311] on span "Paragraph 1" at bounding box center [151, 315] width 46 height 12
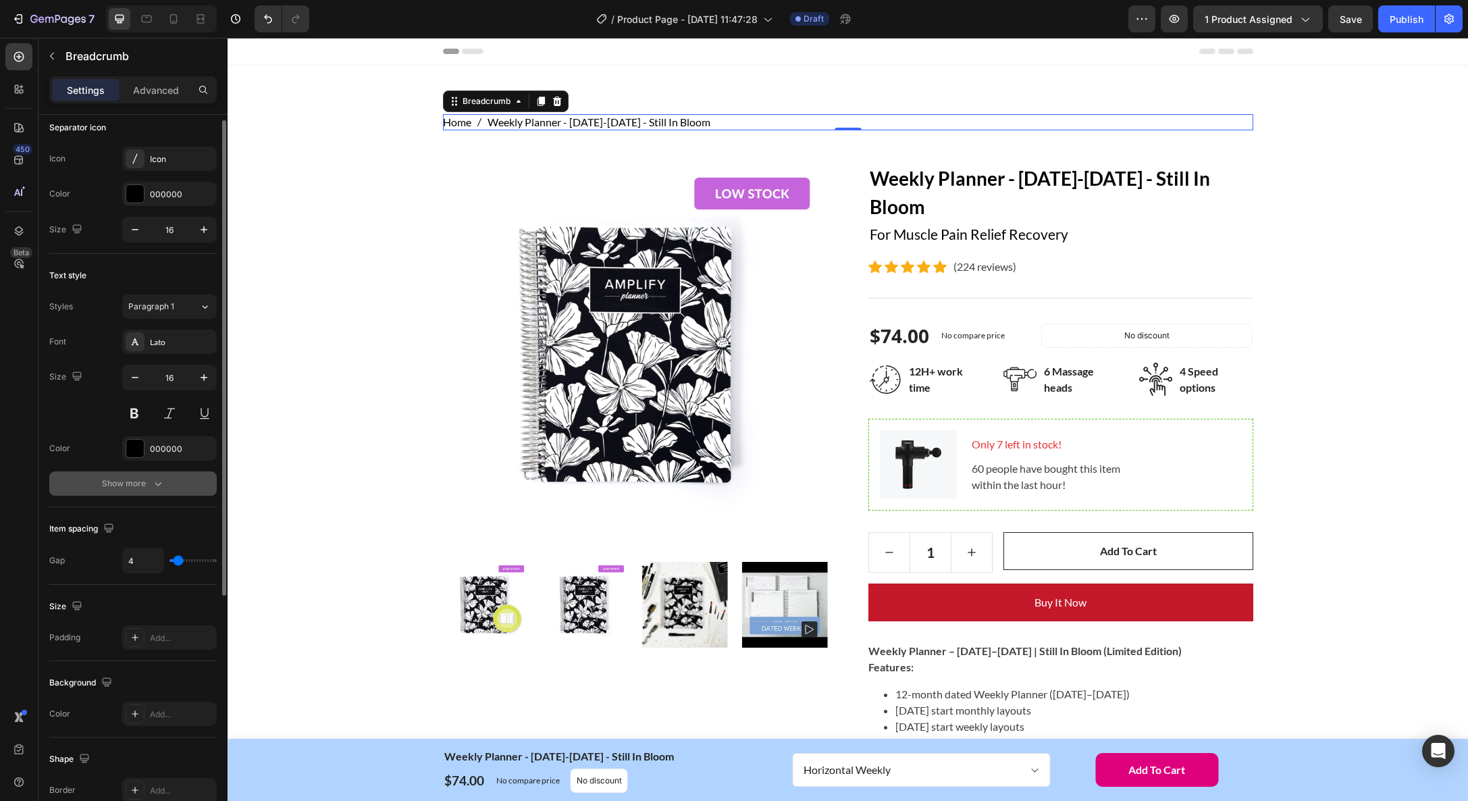
click at [143, 477] on div "Show more" at bounding box center [133, 484] width 63 height 14
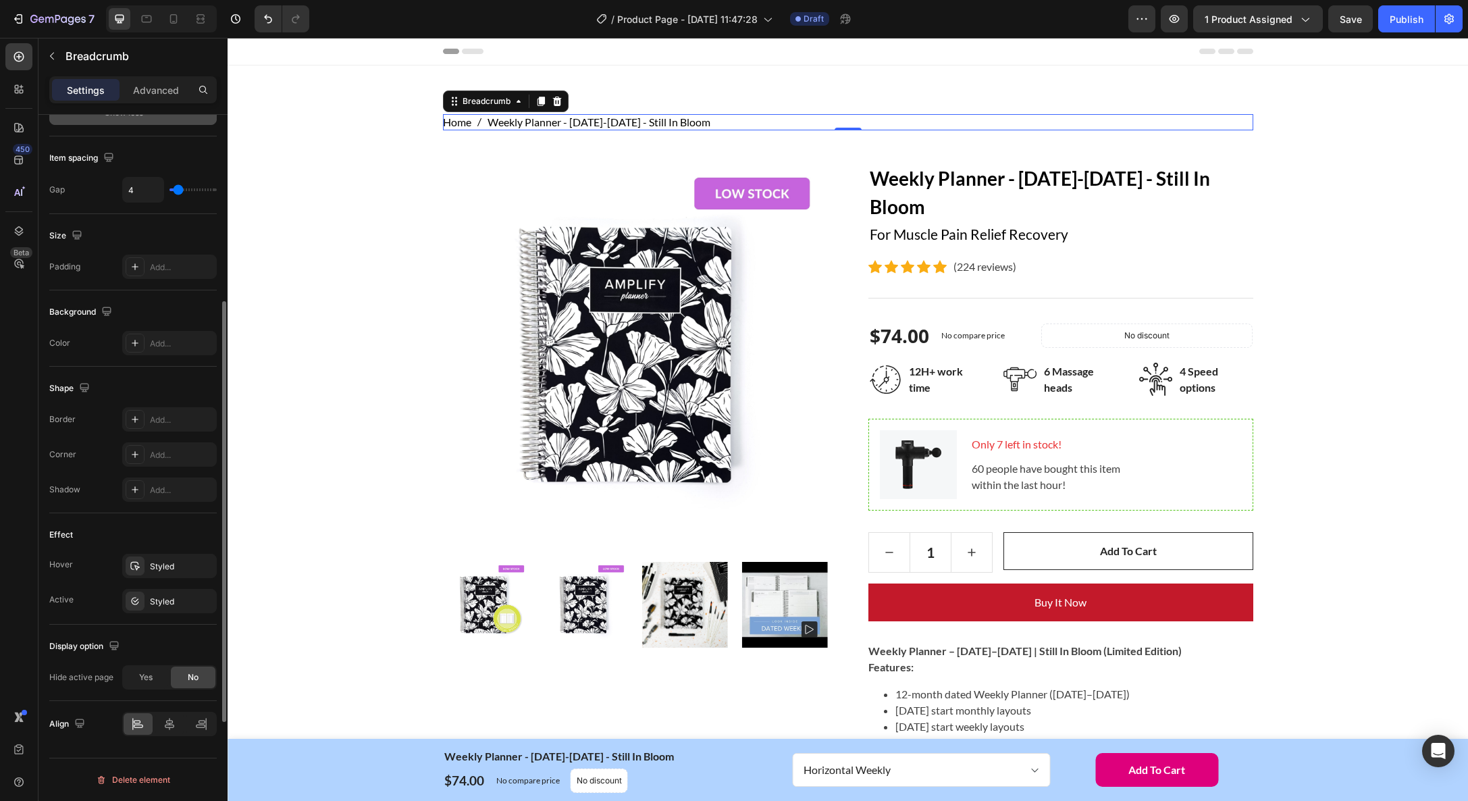
scroll to position [0, 0]
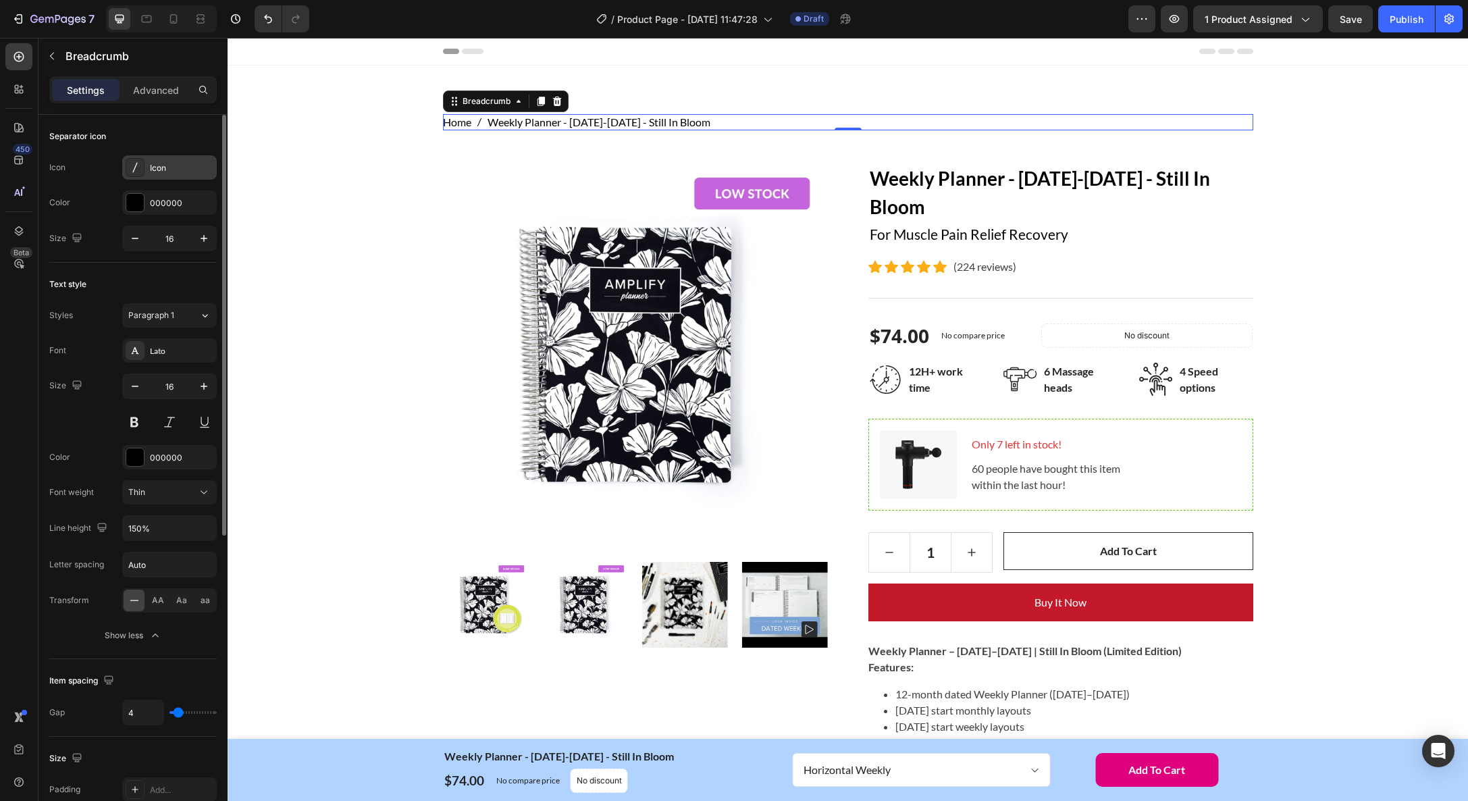
click at [163, 171] on div "Icon" at bounding box center [181, 168] width 63 height 12
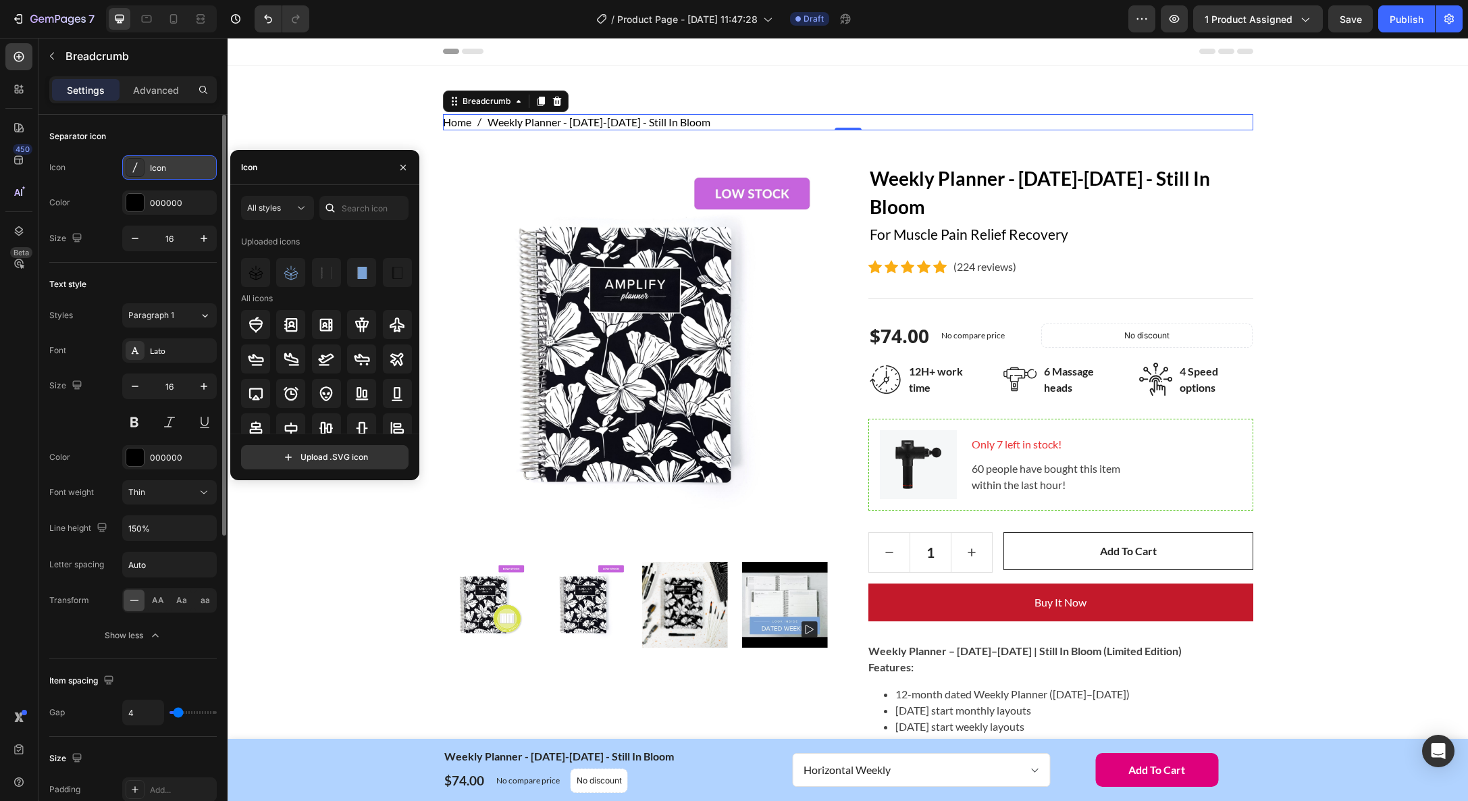
click at [163, 171] on div "Icon" at bounding box center [181, 168] width 63 height 12
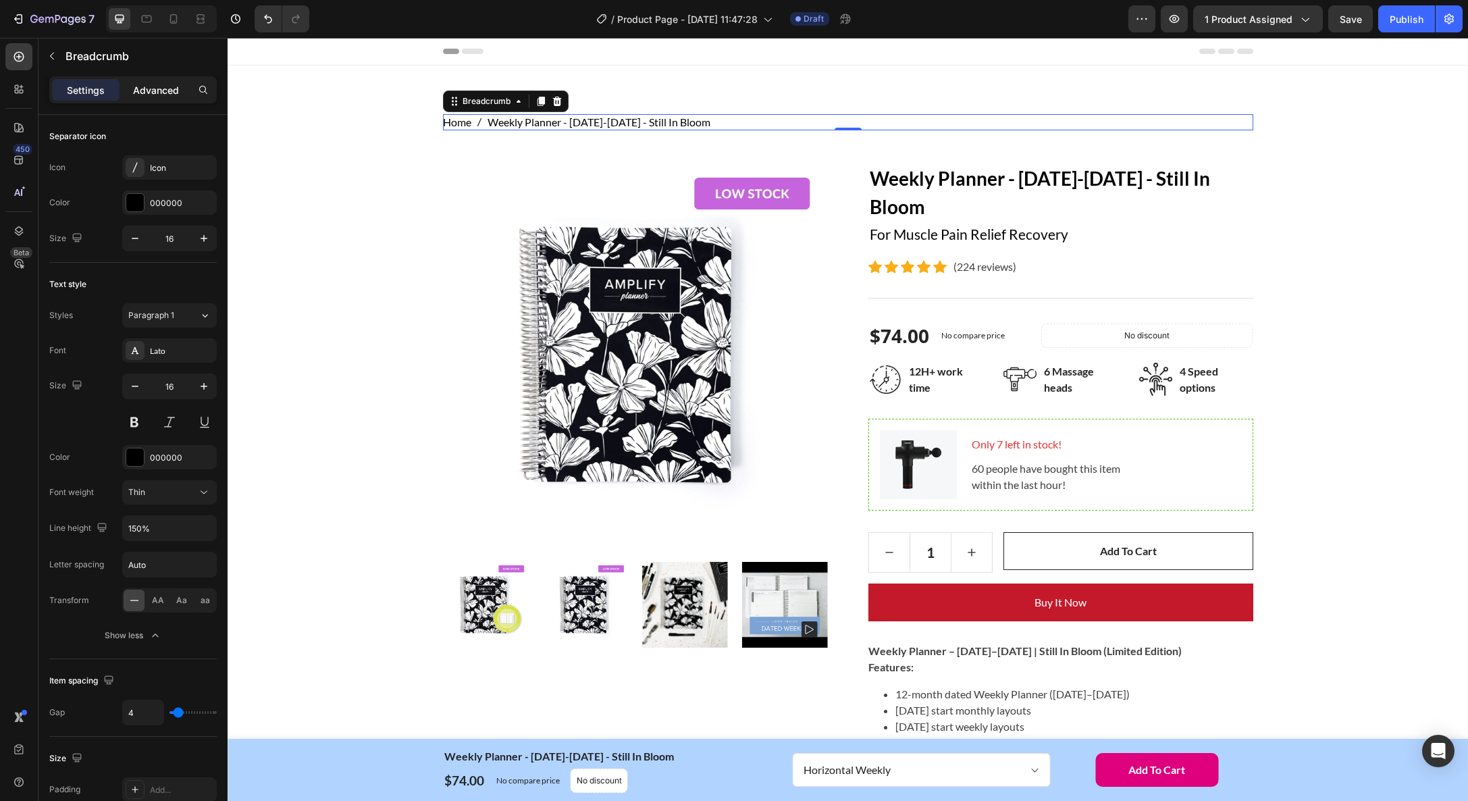
click at [157, 88] on p "Advanced" at bounding box center [156, 90] width 46 height 14
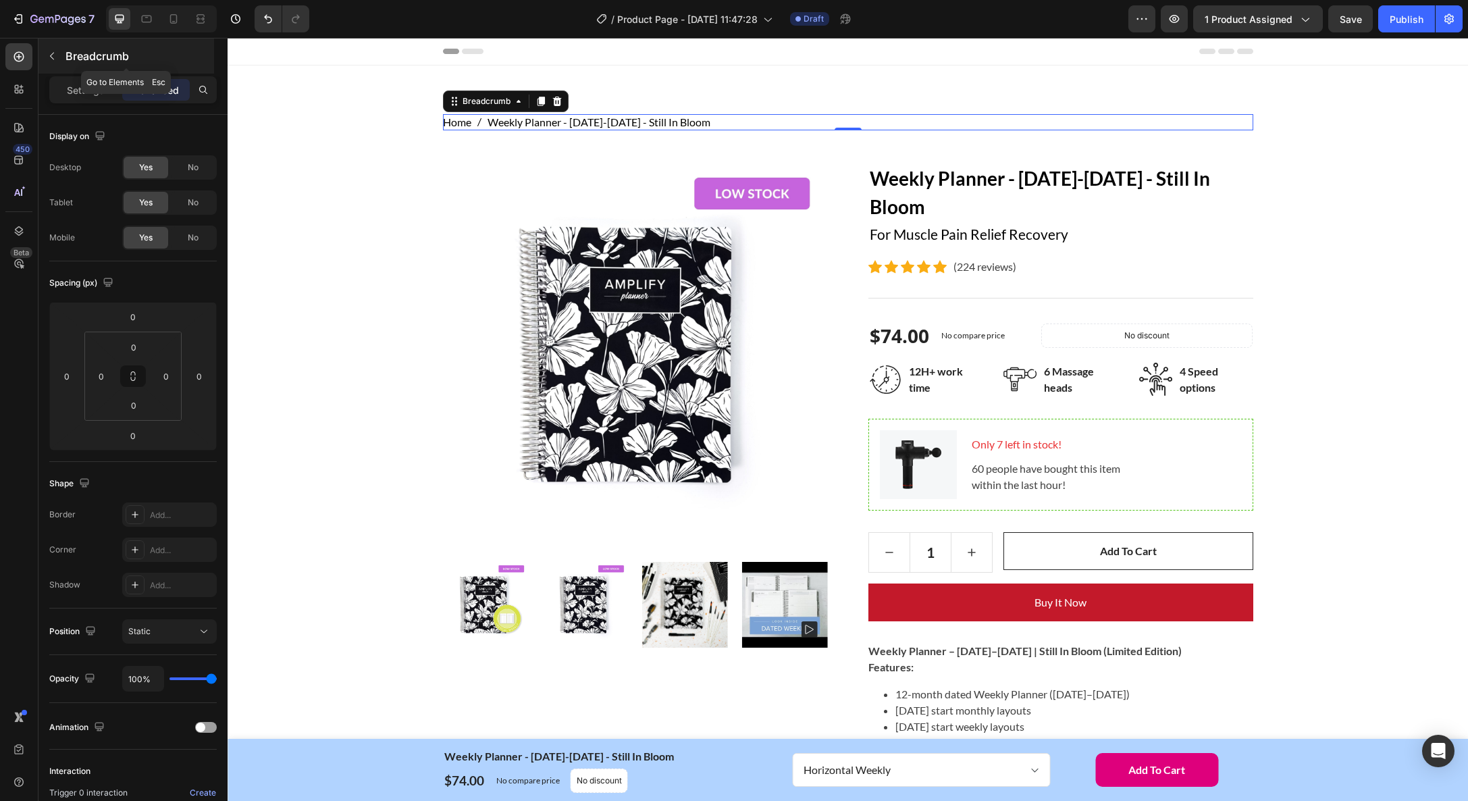
drag, startPoint x: 59, startPoint y: 56, endPoint x: 99, endPoint y: 74, distance: 42.9
click at [59, 56] on button "button" at bounding box center [52, 56] width 22 height 22
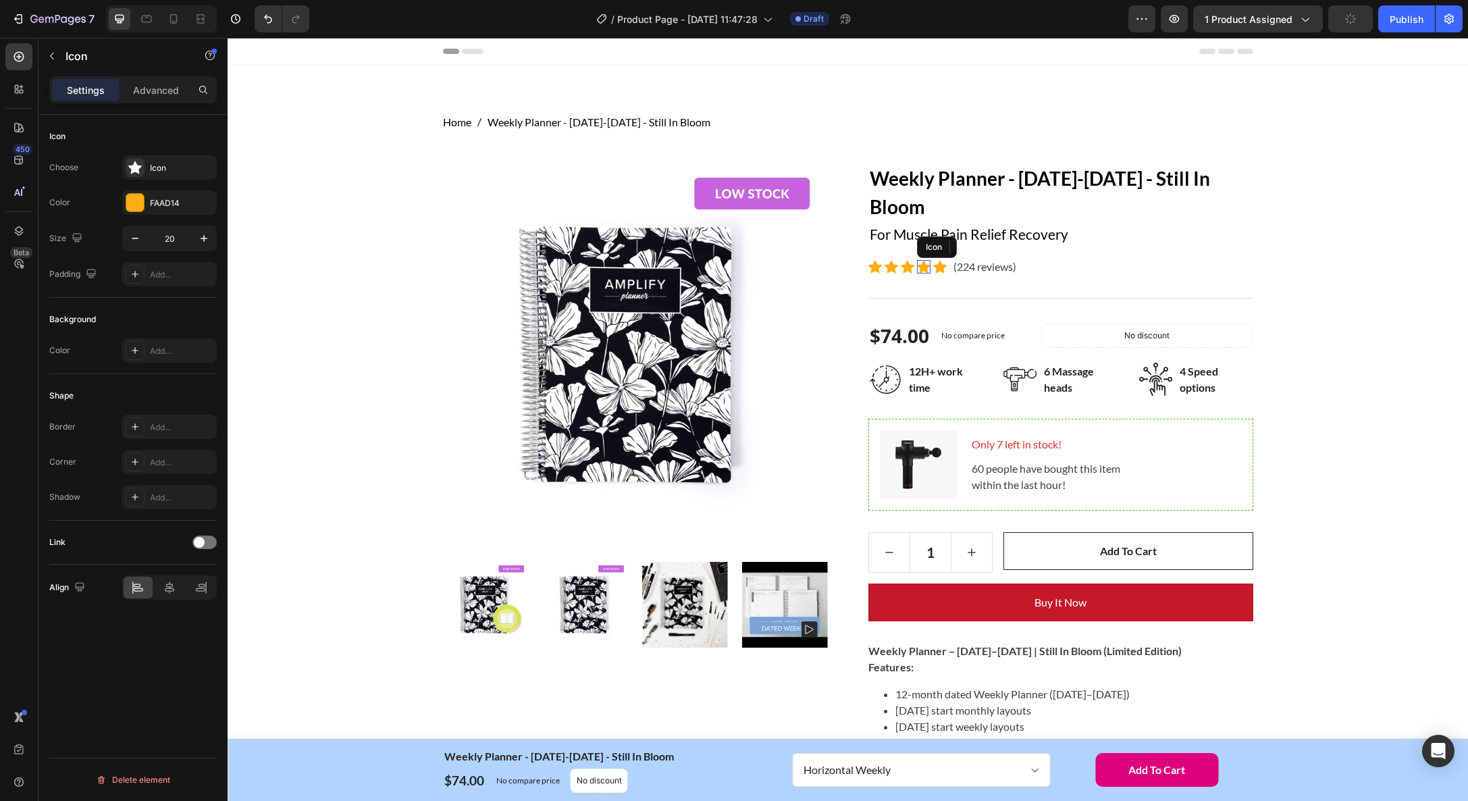
click at [921, 263] on icon at bounding box center [924, 267] width 14 height 14
click at [874, 264] on icon at bounding box center [876, 266] width 14 height 13
click at [1075, 542] on button "Add to cart" at bounding box center [1128, 551] width 249 height 38
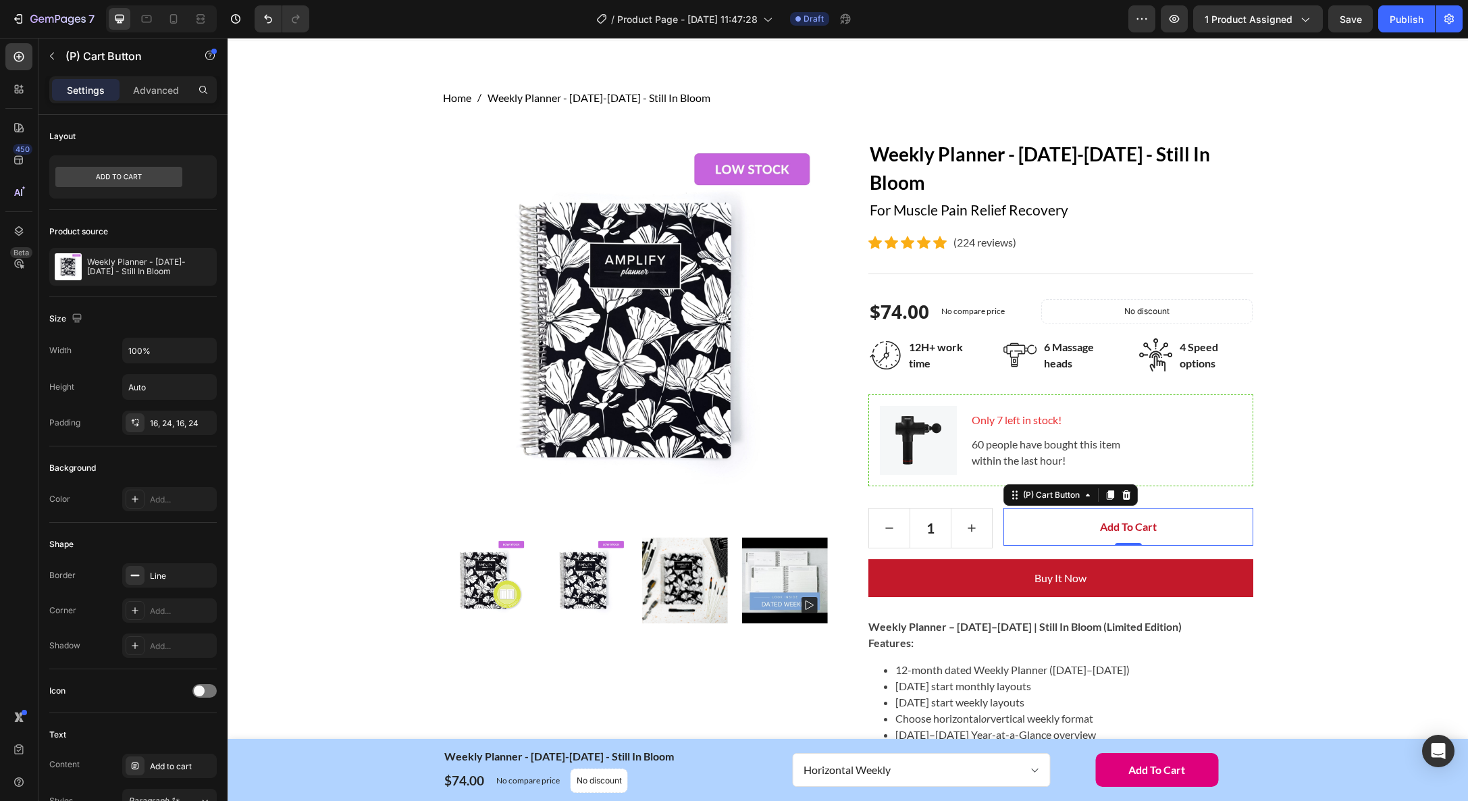
scroll to position [25, 0]
click at [17, 93] on icon at bounding box center [19, 89] width 14 height 14
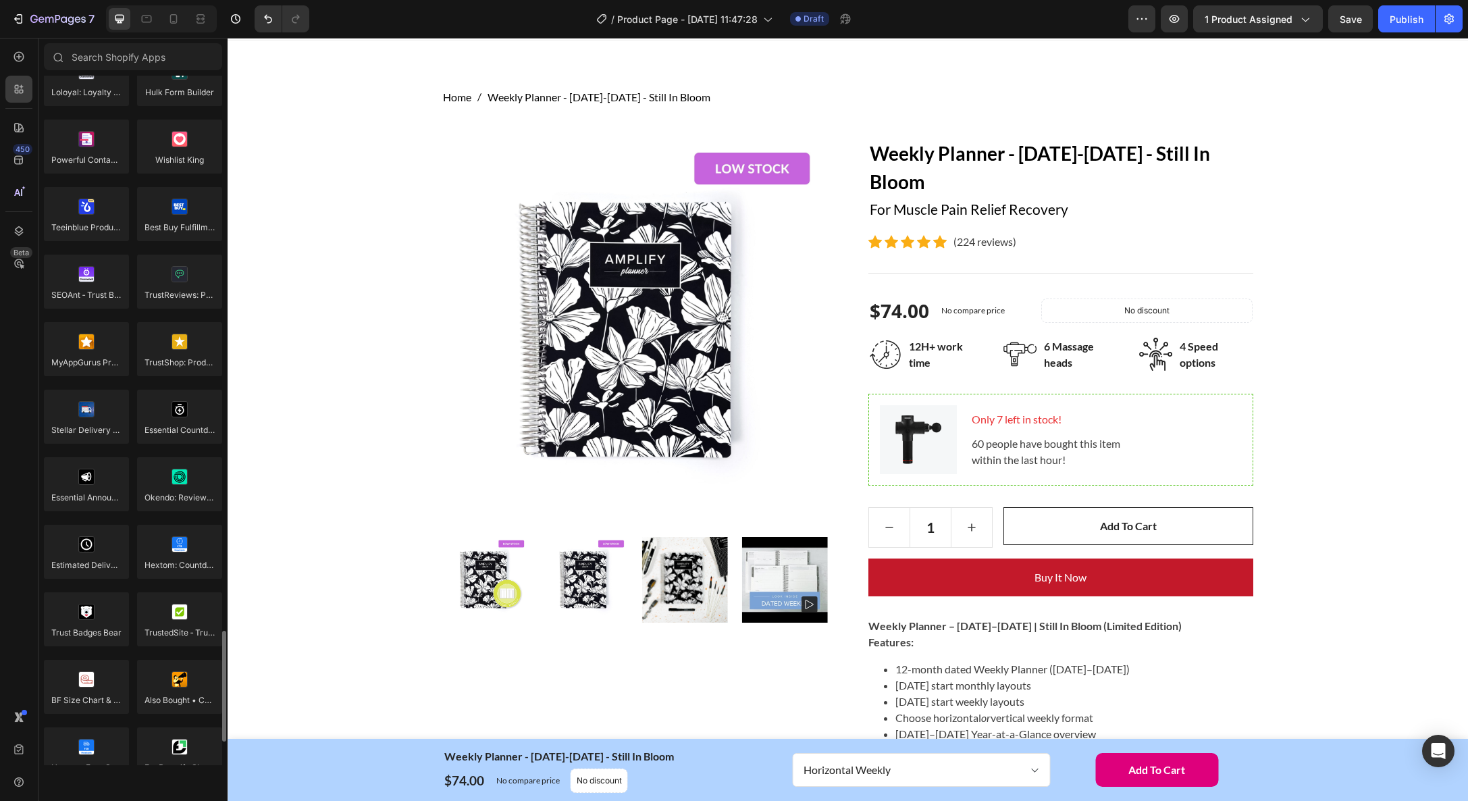
scroll to position [3455, 0]
click at [20, 132] on icon at bounding box center [18, 127] width 9 height 9
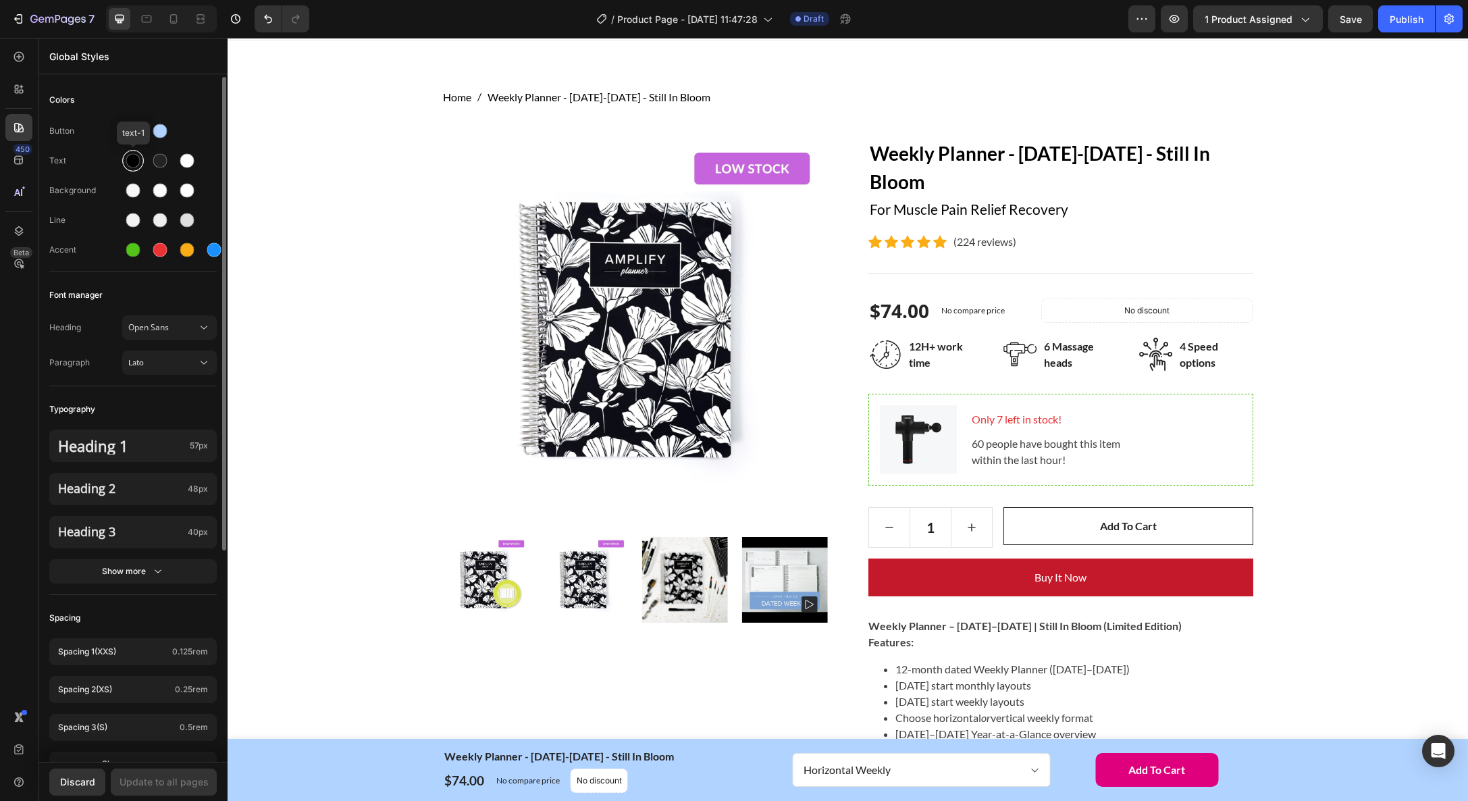
click at [132, 163] on div at bounding box center [133, 161] width 14 height 14
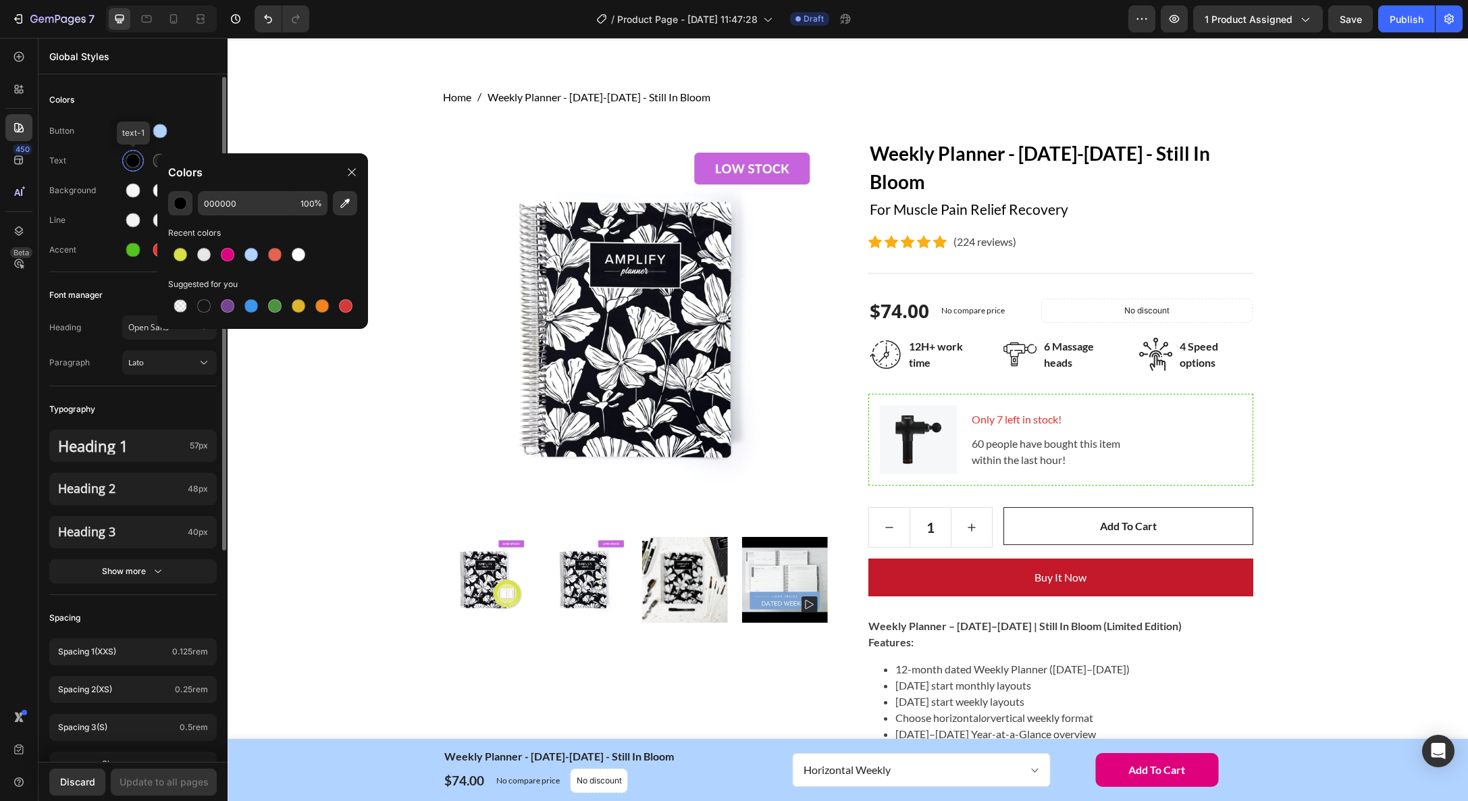
click at [132, 163] on div at bounding box center [133, 161] width 14 height 14
click at [70, 159] on div "Text" at bounding box center [85, 161] width 73 height 12
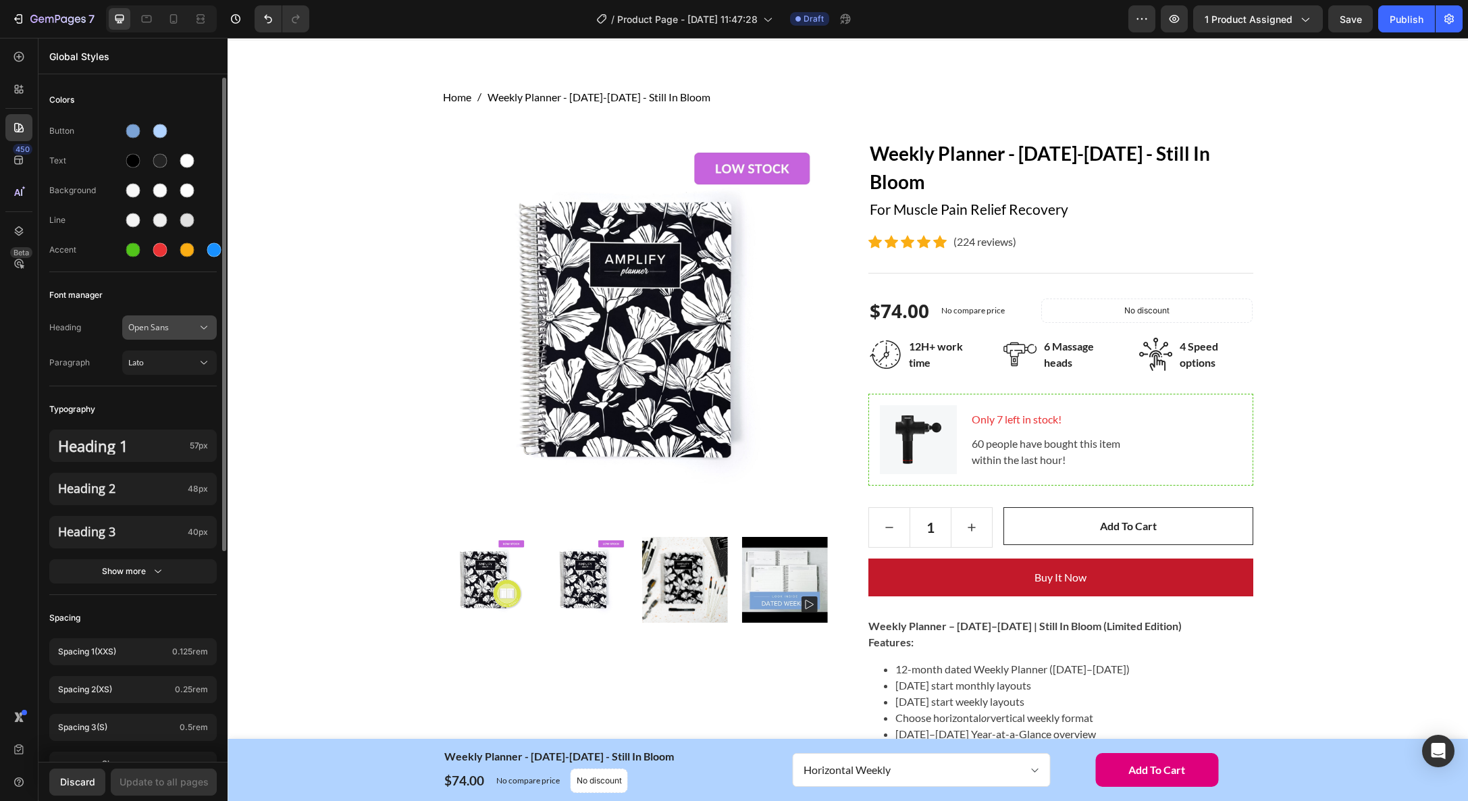
click at [178, 336] on button "Open Sans" at bounding box center [169, 327] width 95 height 24
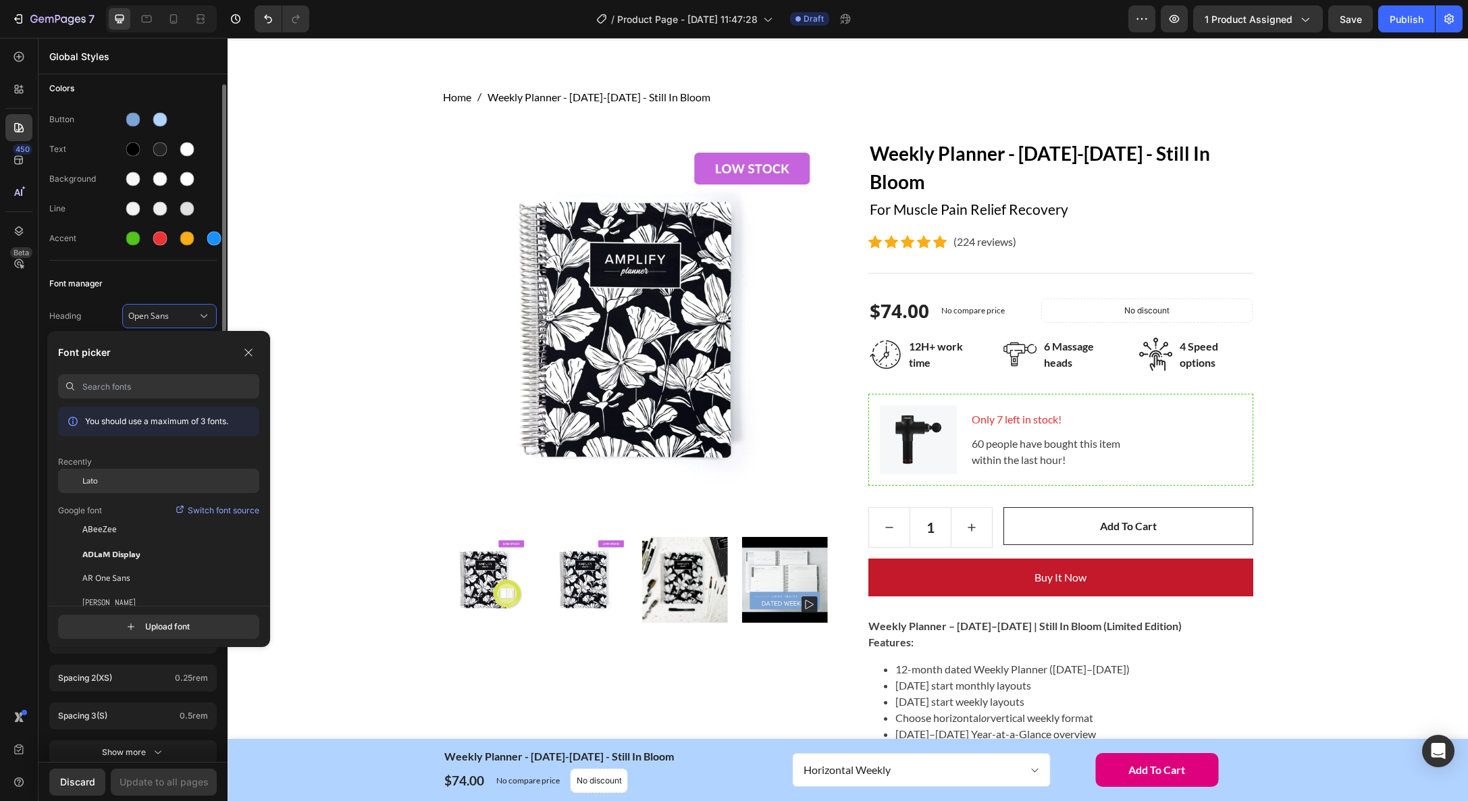
scroll to position [7, 0]
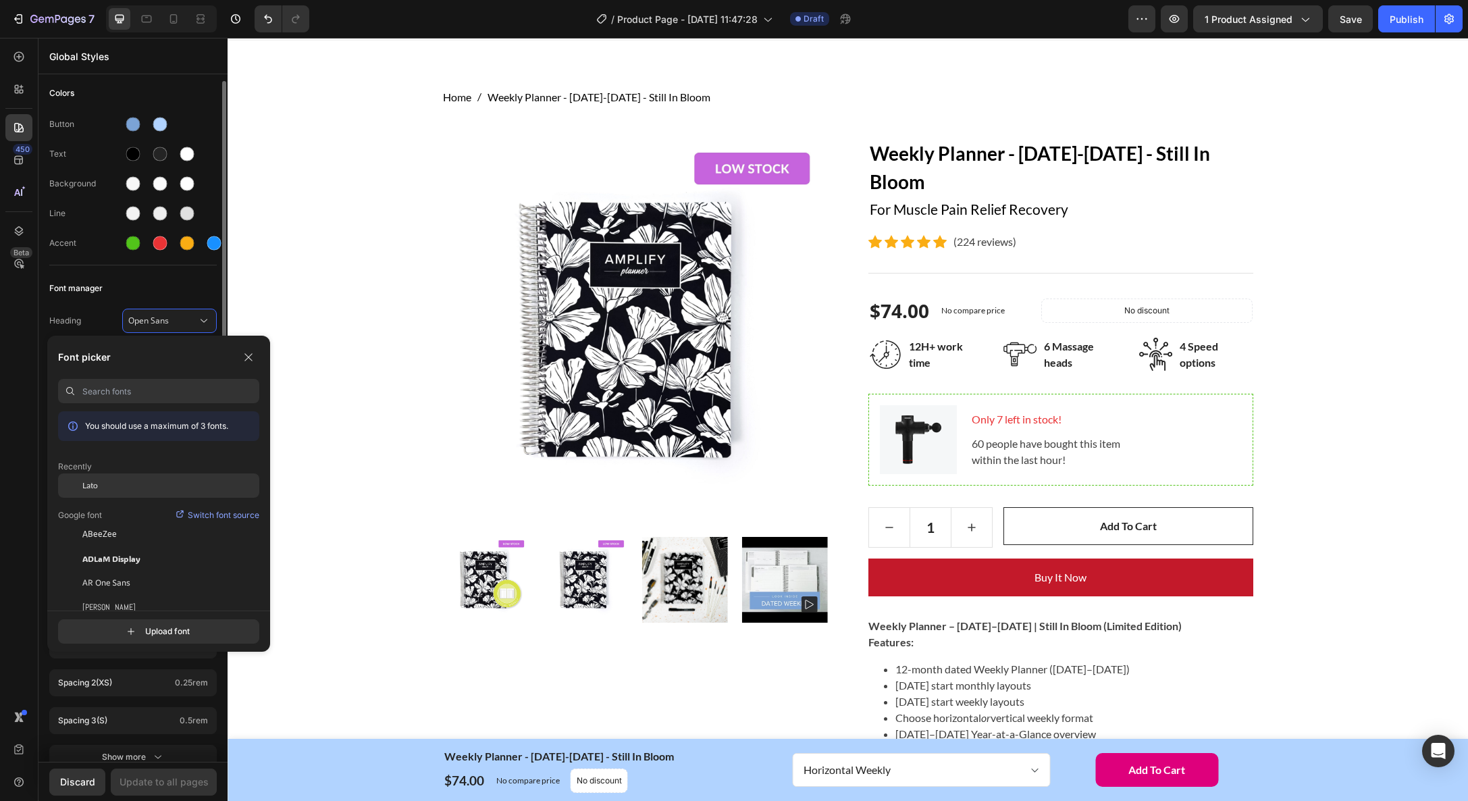
click at [137, 481] on div "Lato" at bounding box center [170, 486] width 177 height 12
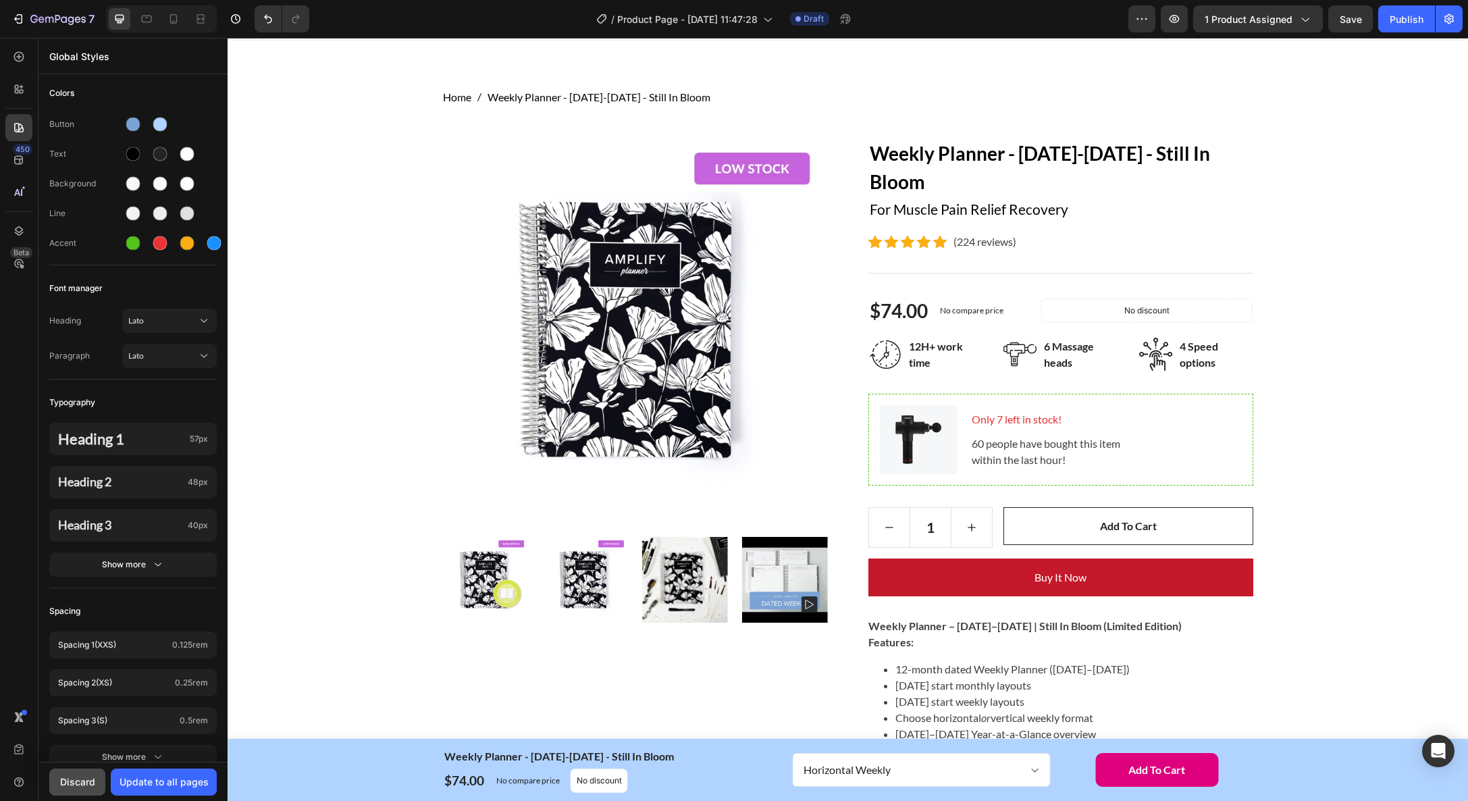
click at [66, 781] on div "Discard" at bounding box center [77, 782] width 35 height 14
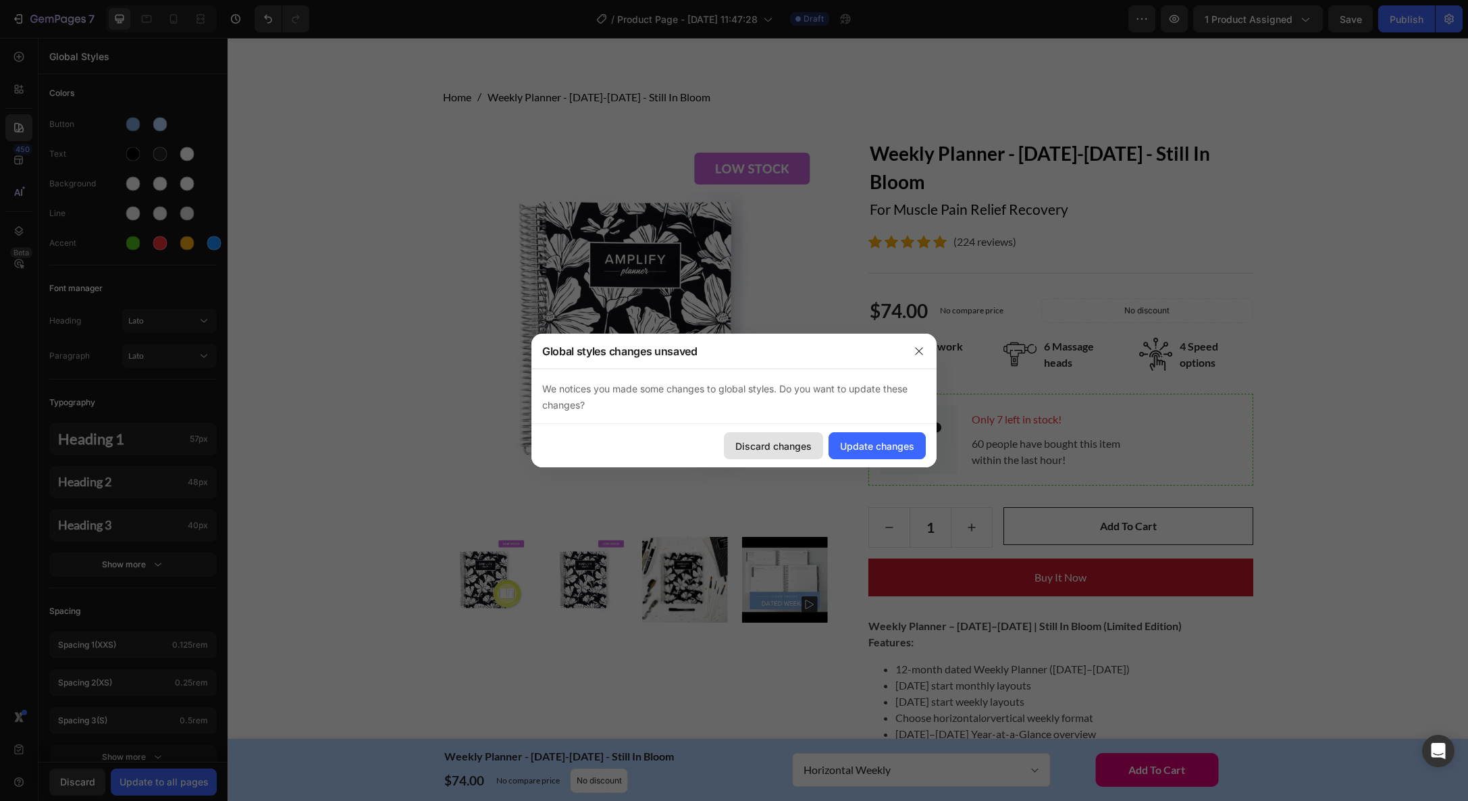
click at [812, 447] on button "Discard changes" at bounding box center [773, 445] width 99 height 27
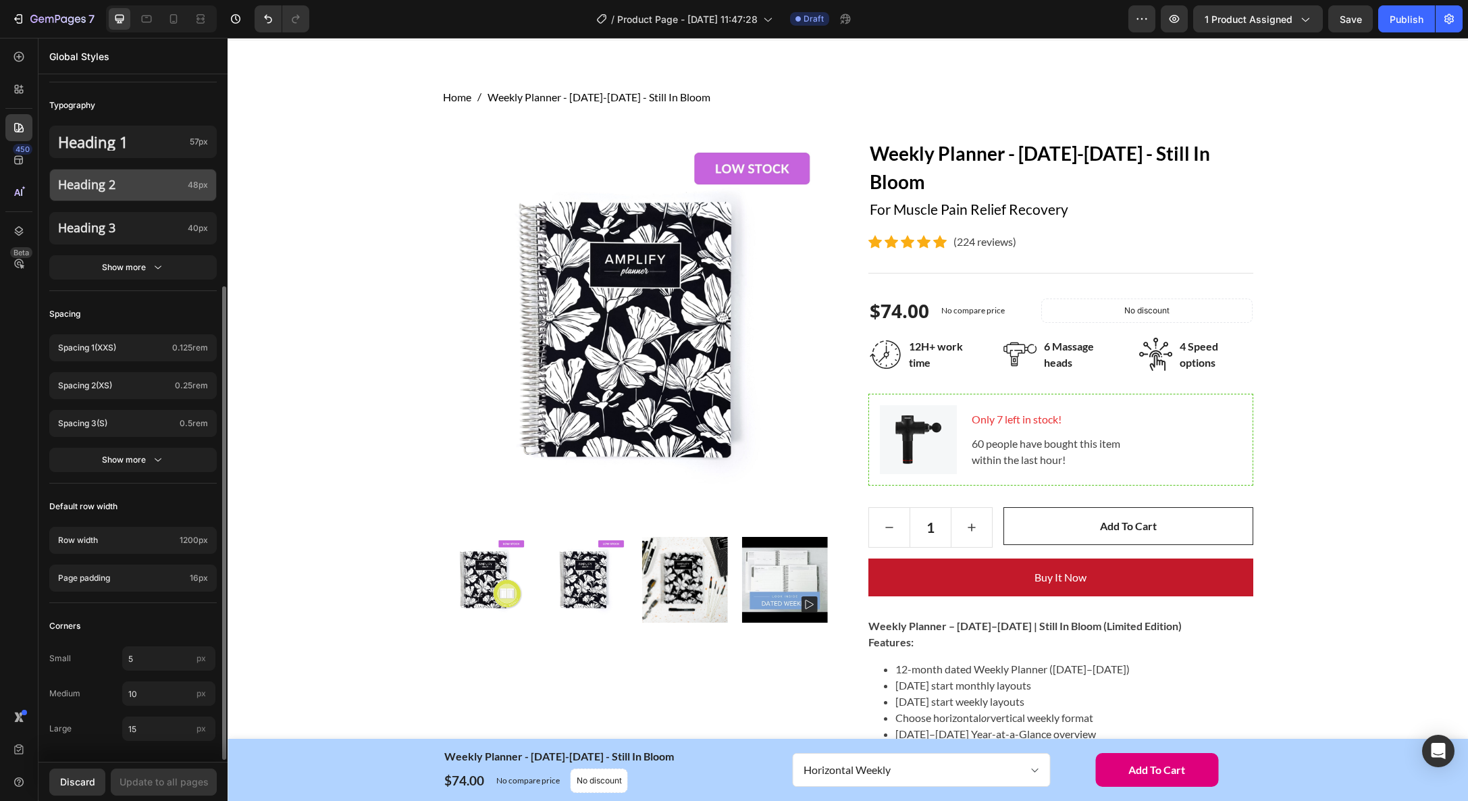
scroll to position [0, 0]
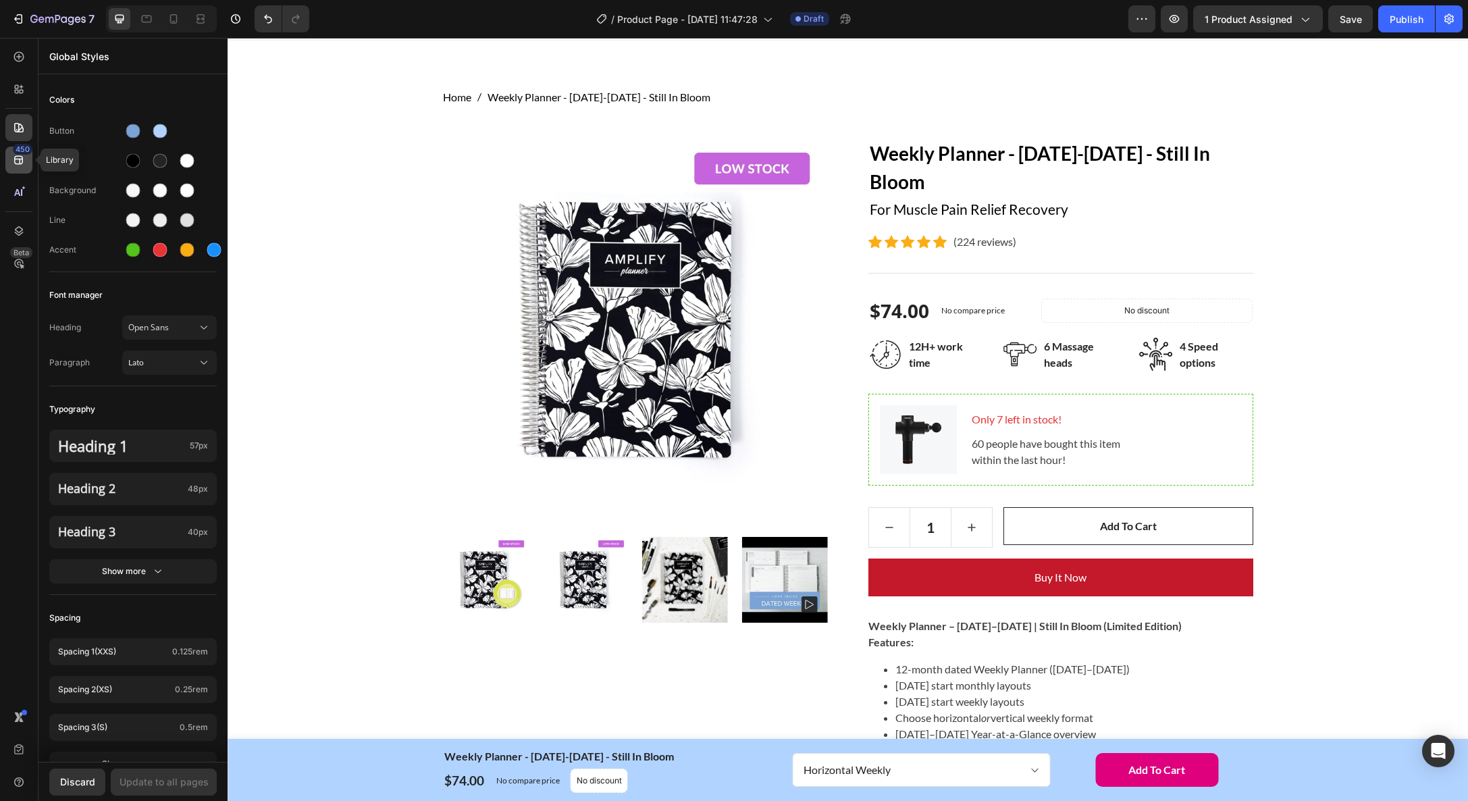
click at [14, 162] on icon at bounding box center [18, 160] width 9 height 9
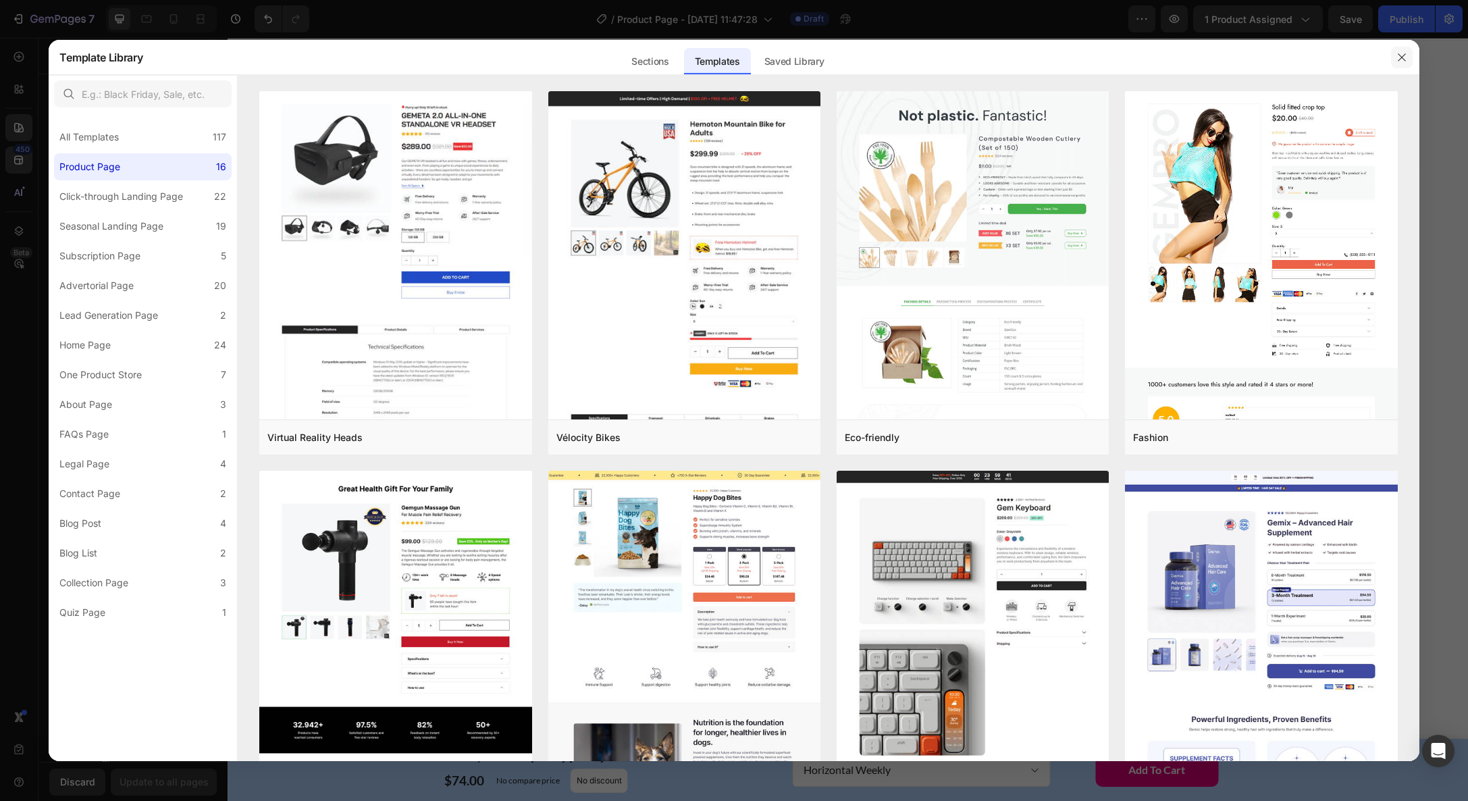
click at [1398, 55] on icon "button" at bounding box center [1402, 57] width 11 height 11
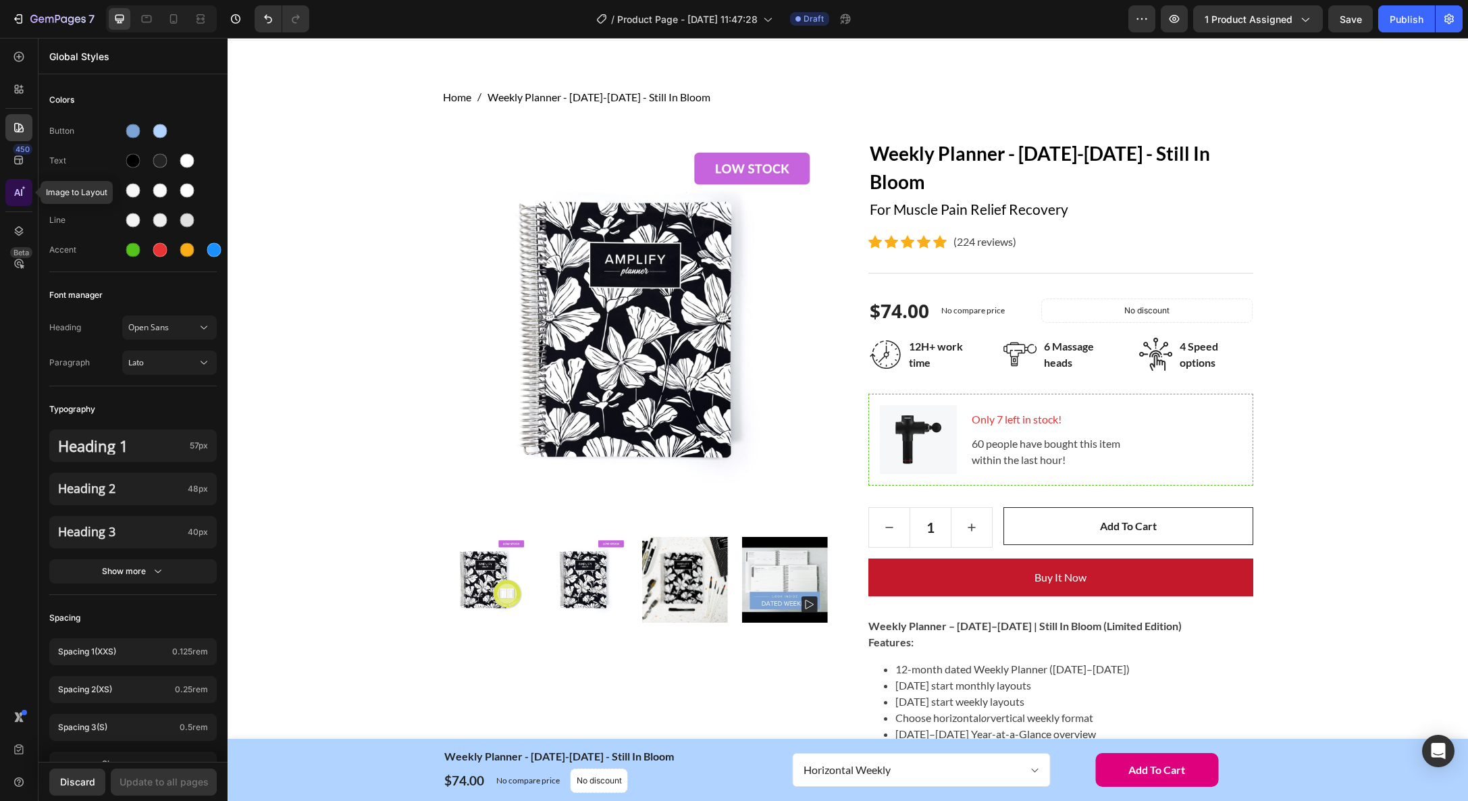
click at [15, 192] on icon at bounding box center [19, 193] width 14 height 14
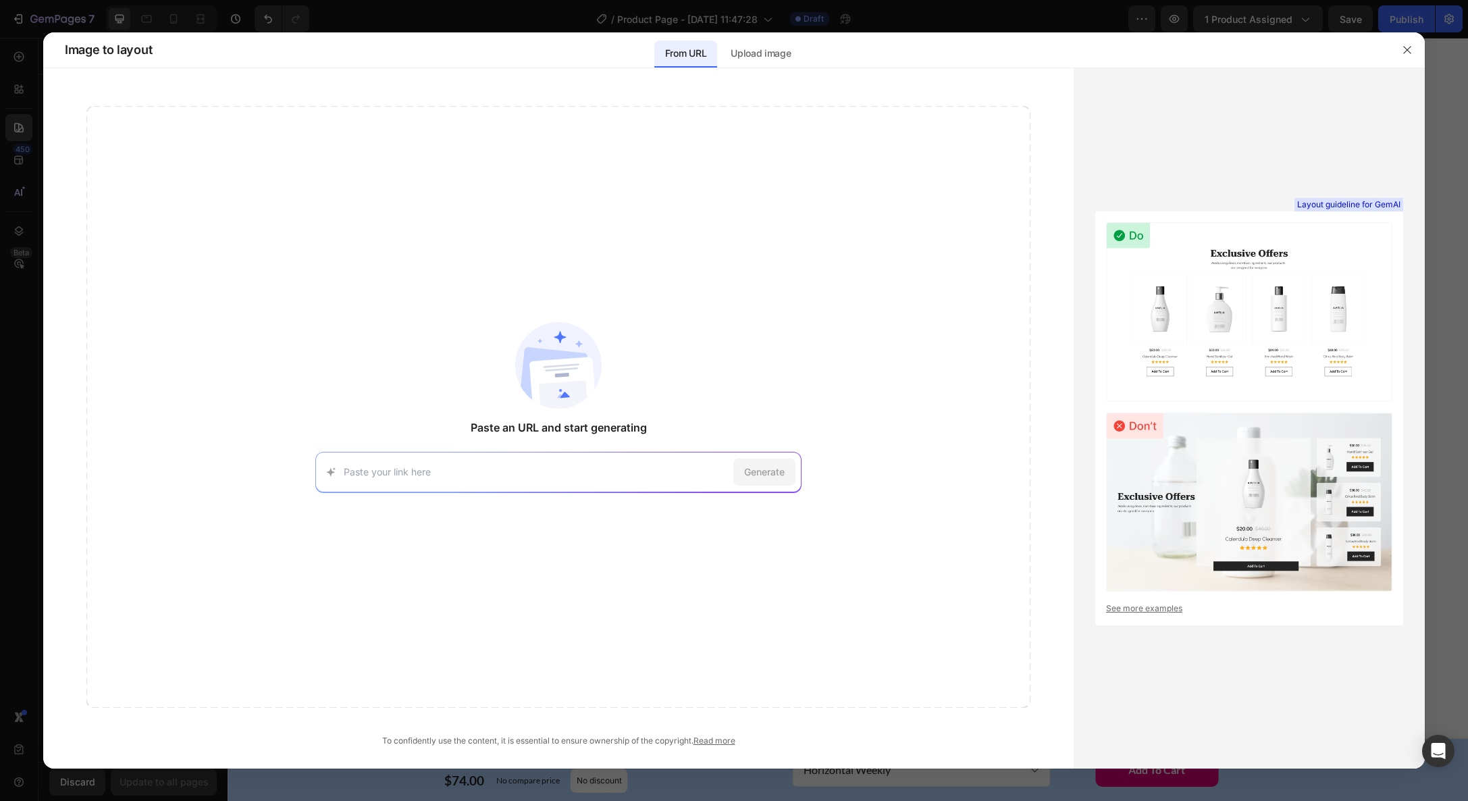
paste input "https://www.amplifyplanner.com/products/weekly-planner-january-december-2026-st…"
click at [777, 468] on span "Generate" at bounding box center [764, 472] width 41 height 14
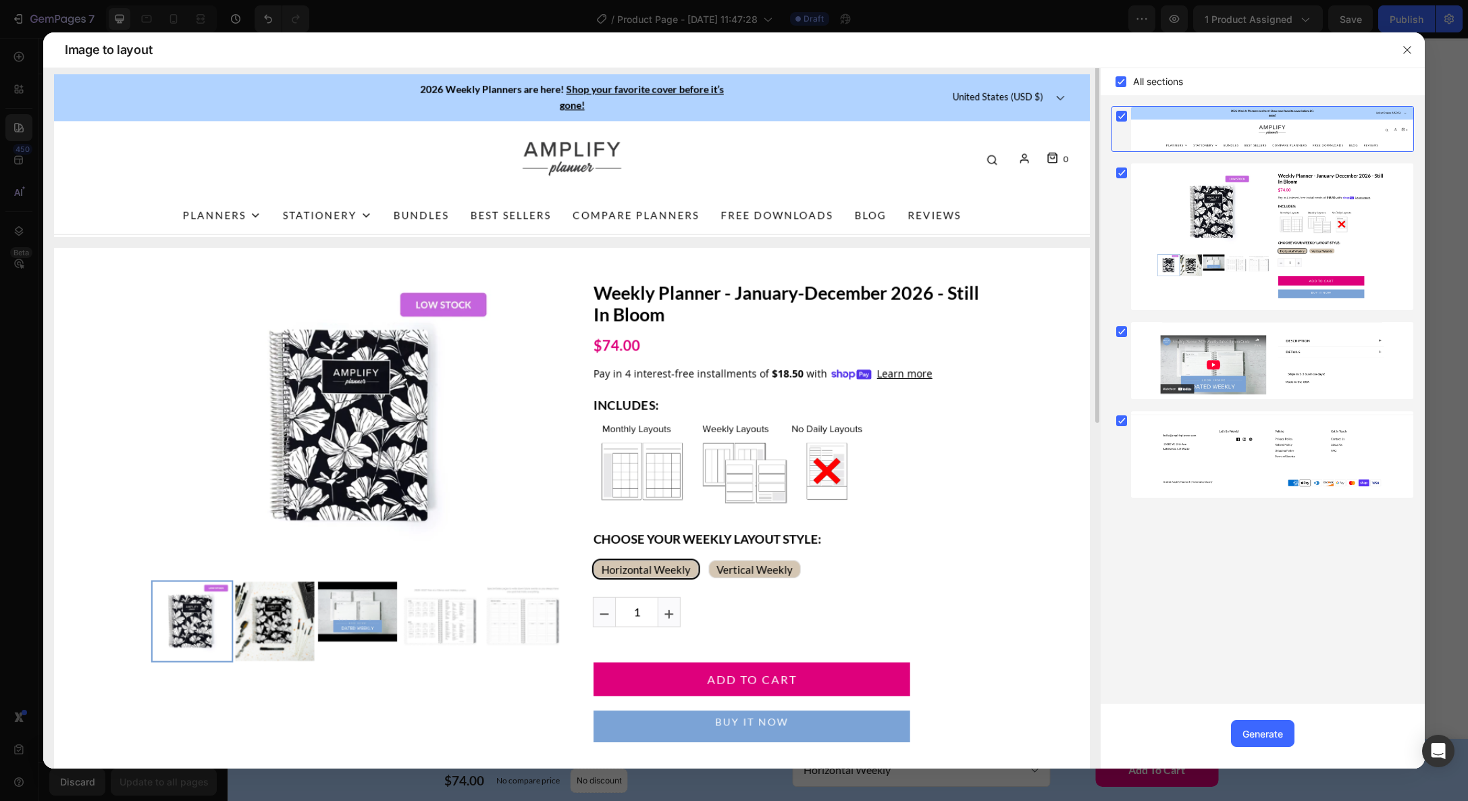
scroll to position [0, 0]
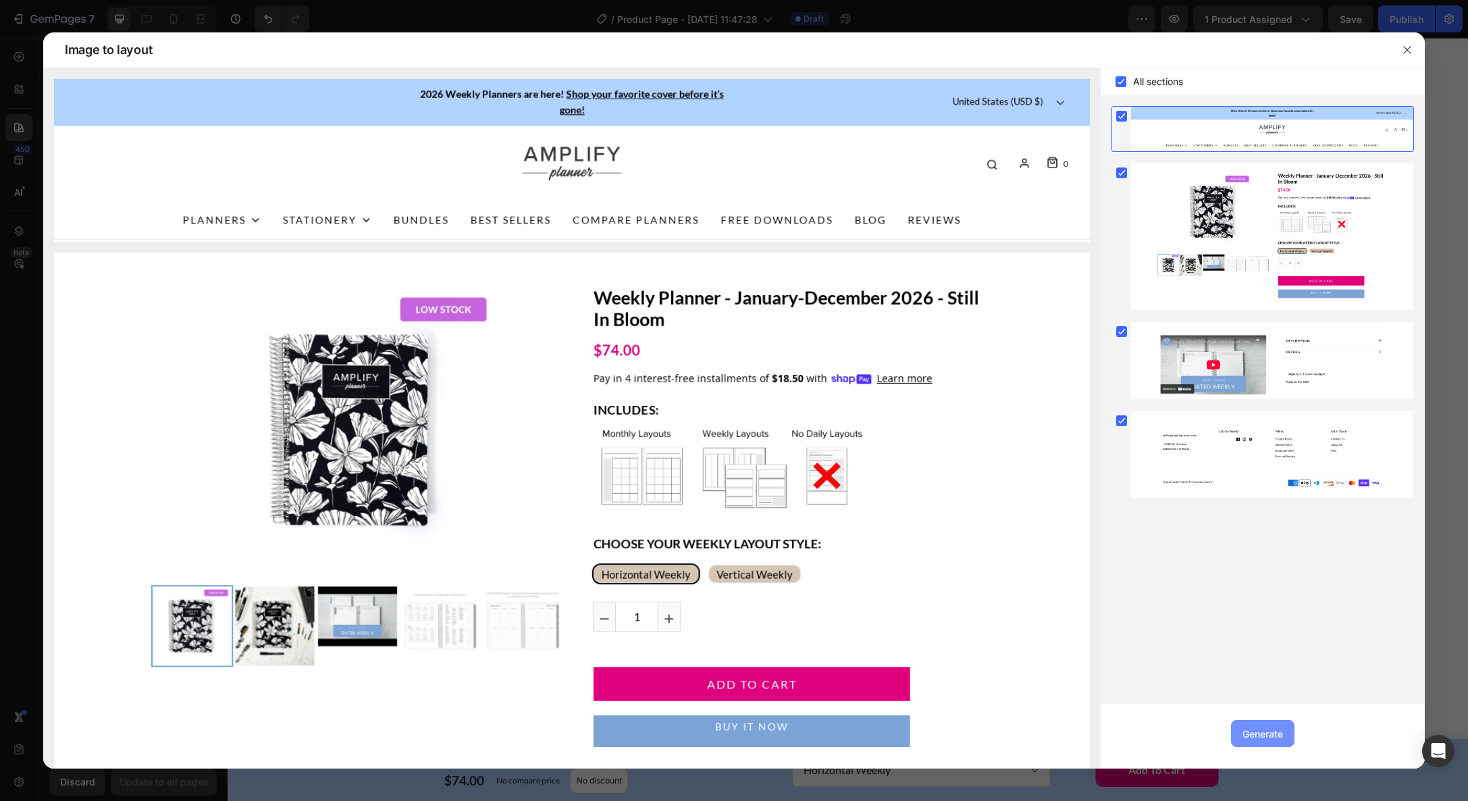
drag, startPoint x: 1258, startPoint y: 735, endPoint x: 493, endPoint y: 558, distance: 785.6
click at [1258, 735] on div "Generate" at bounding box center [1263, 734] width 41 height 14
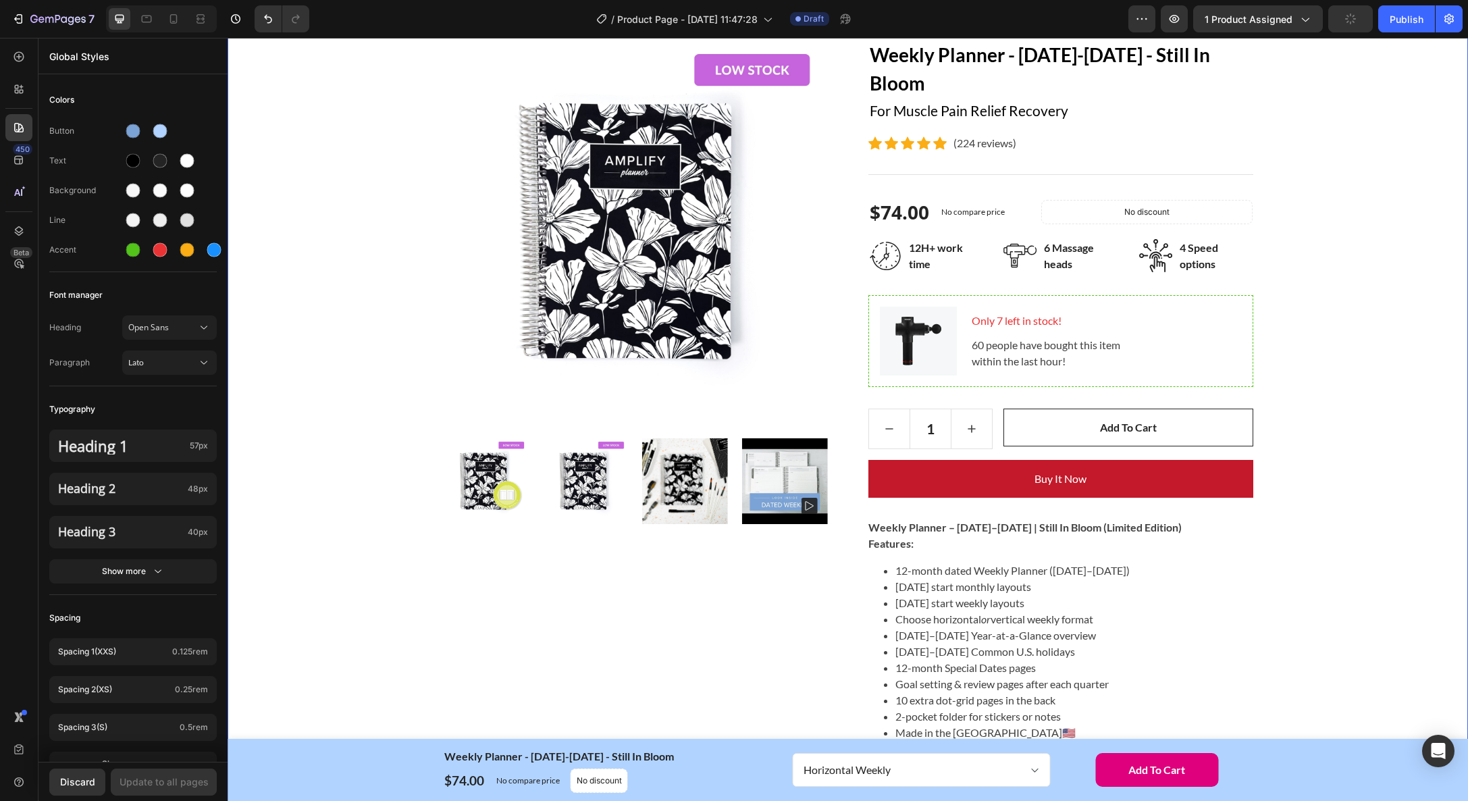
scroll to position [27, 0]
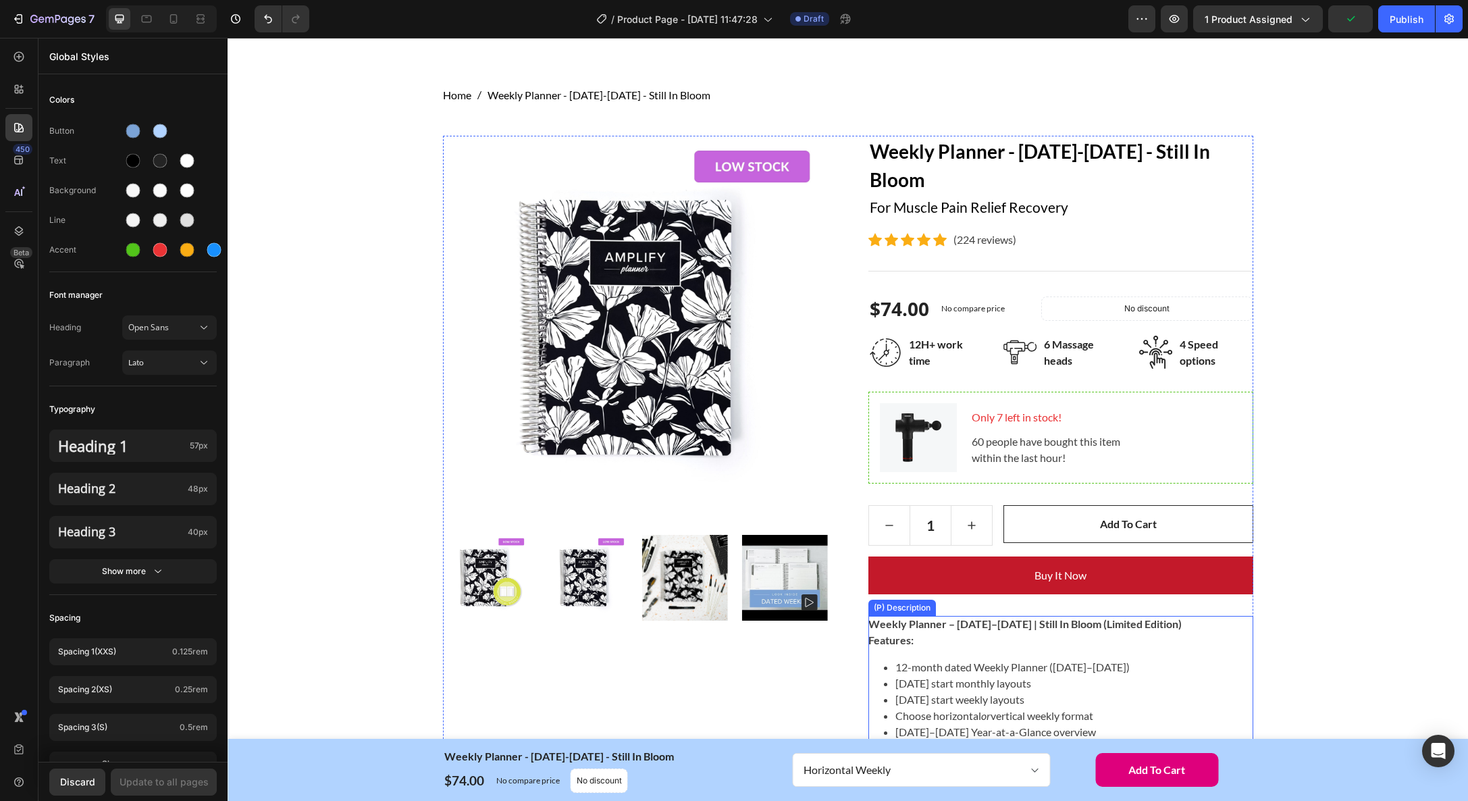
click at [925, 623] on strong "Weekly Planner – [DATE]–[DATE] | Still In Bloom (Limited Edition)" at bounding box center [1025, 623] width 313 height 13
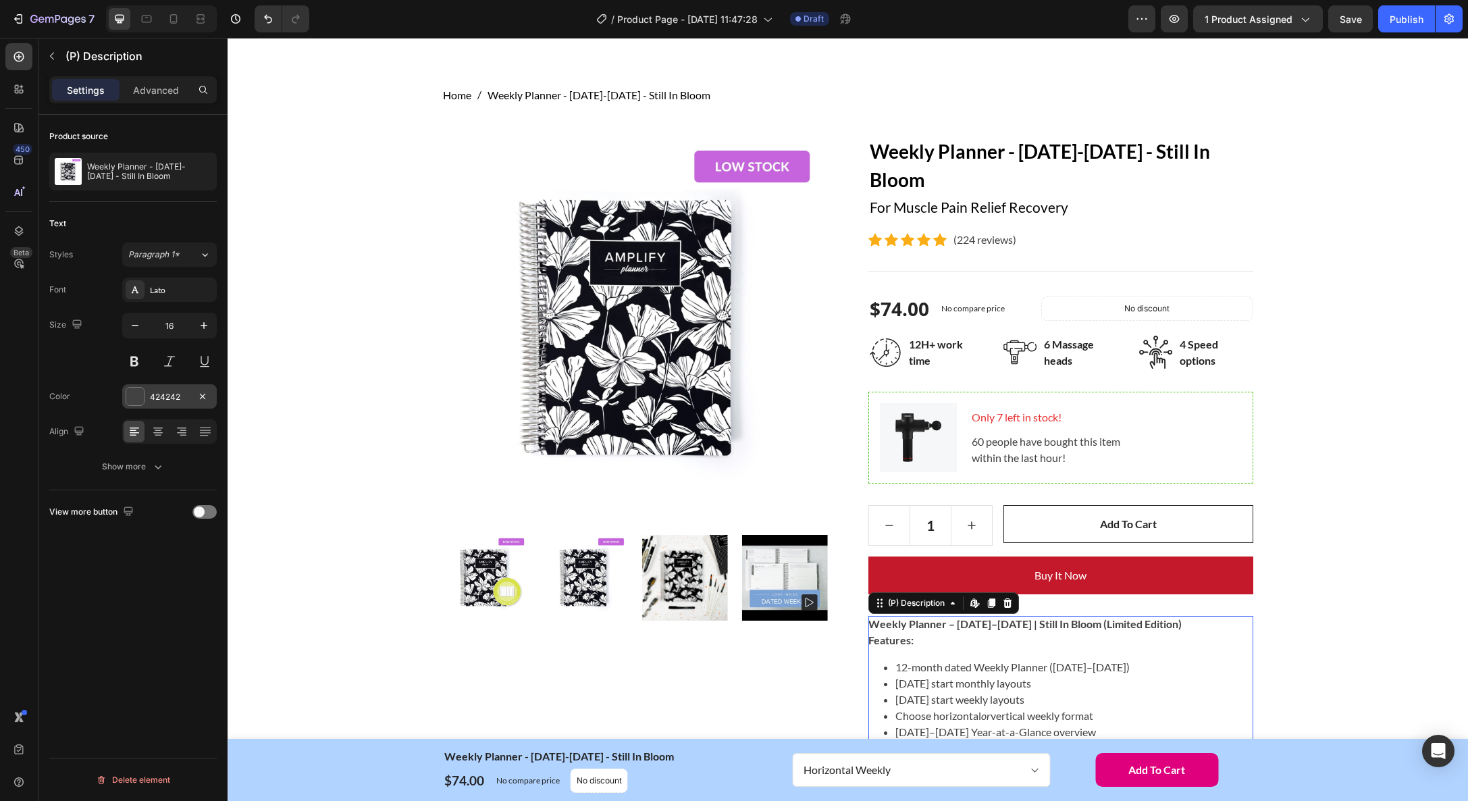
click at [136, 393] on div at bounding box center [135, 397] width 18 height 18
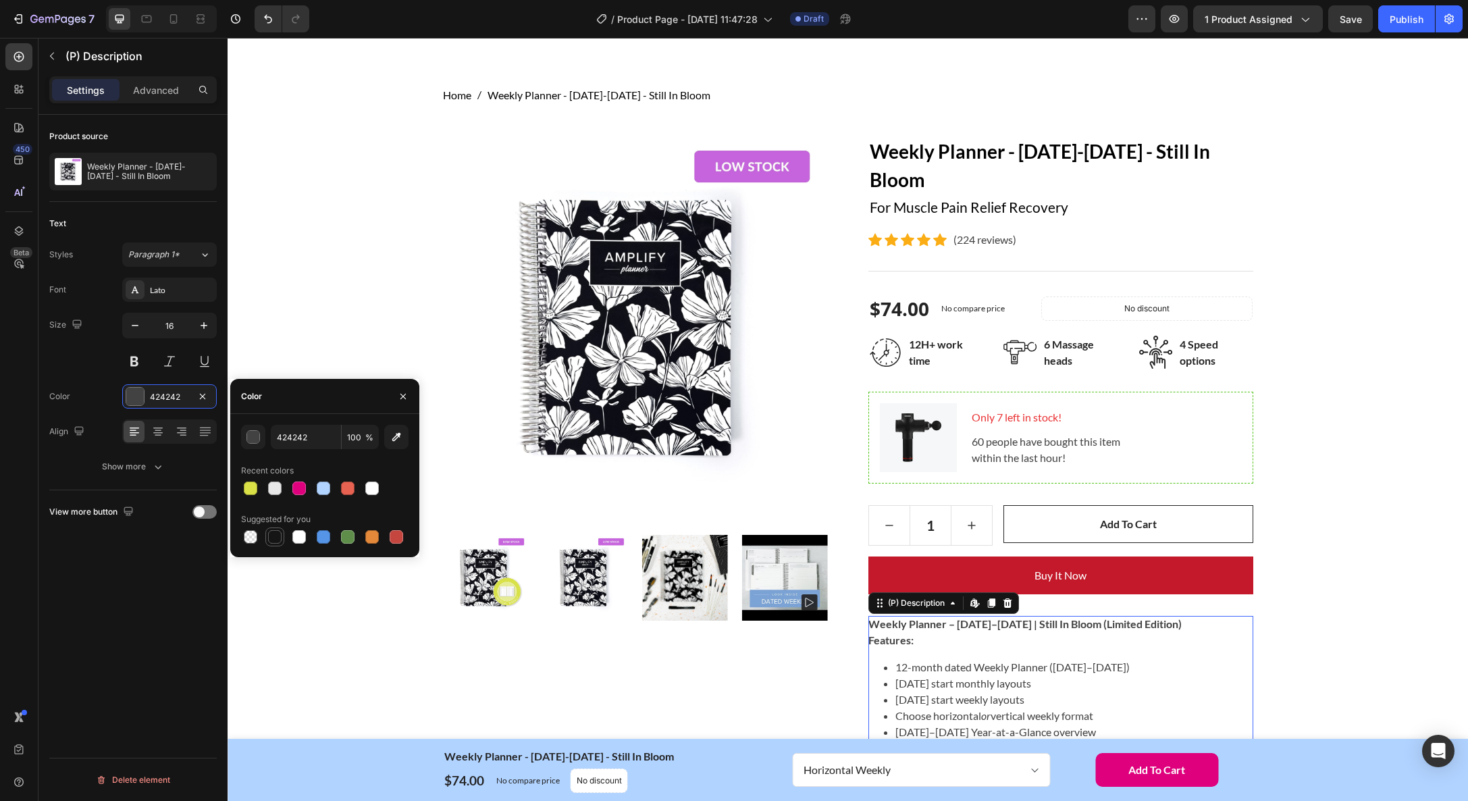
click at [273, 536] on div at bounding box center [275, 537] width 14 height 14
type input "151515"
click at [1375, 568] on div "Home Weekly Planner - January-December 2026 - Still In Bloom Breadcrumb Row Pro…" at bounding box center [848, 651] width 1220 height 1129
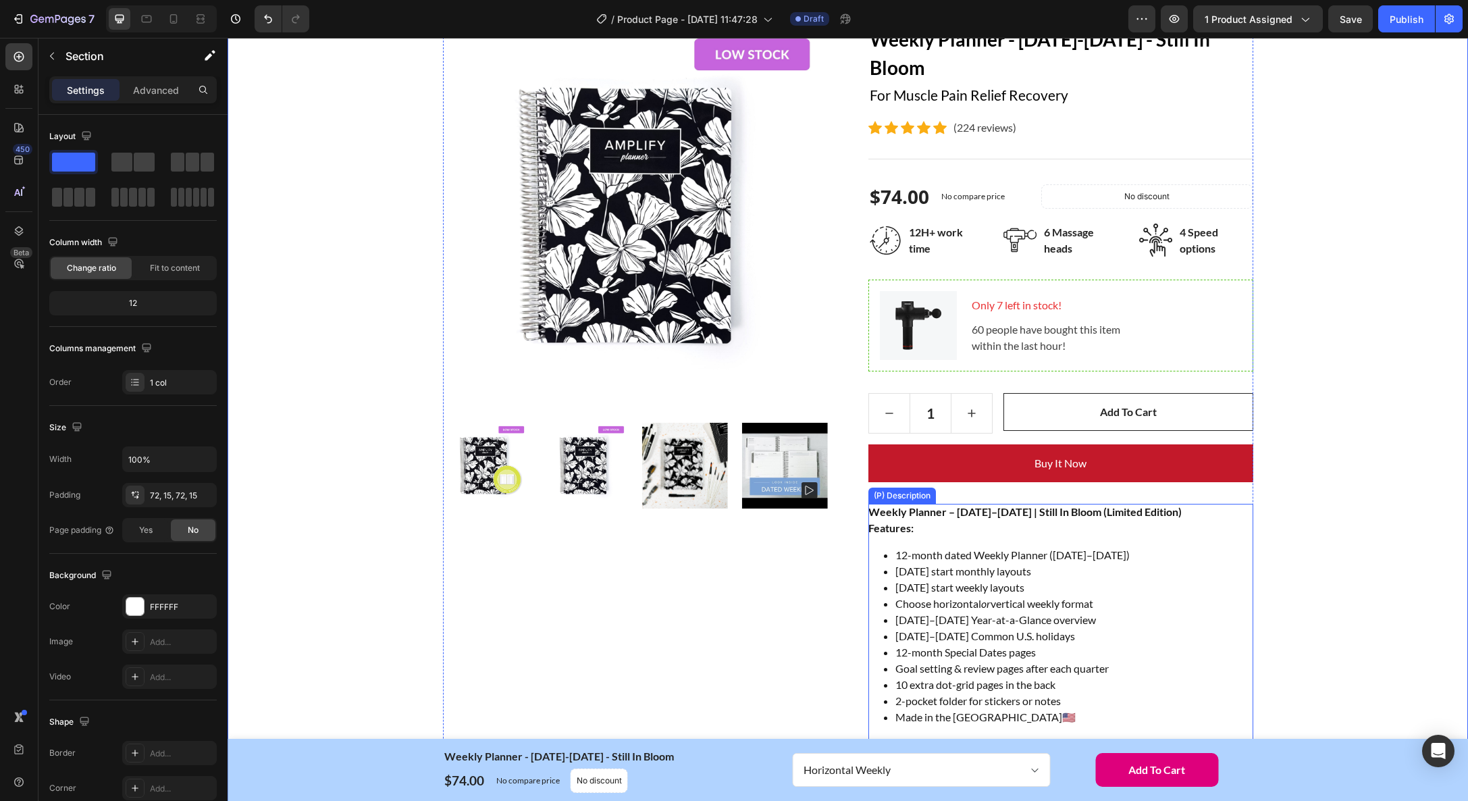
click at [891, 527] on strong "Features:" at bounding box center [891, 527] width 45 height 13
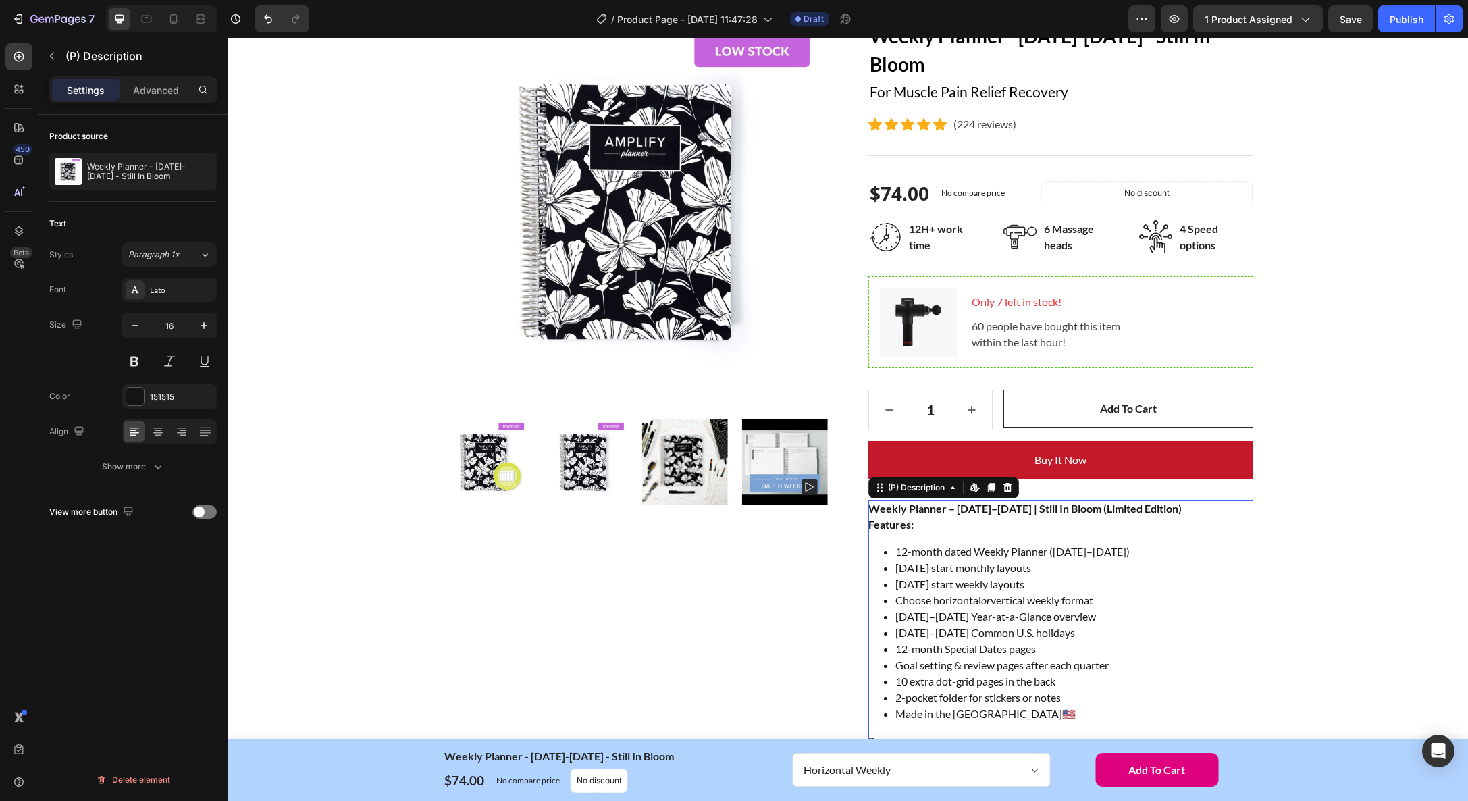
click at [891, 527] on strong "Features:" at bounding box center [891, 524] width 45 height 13
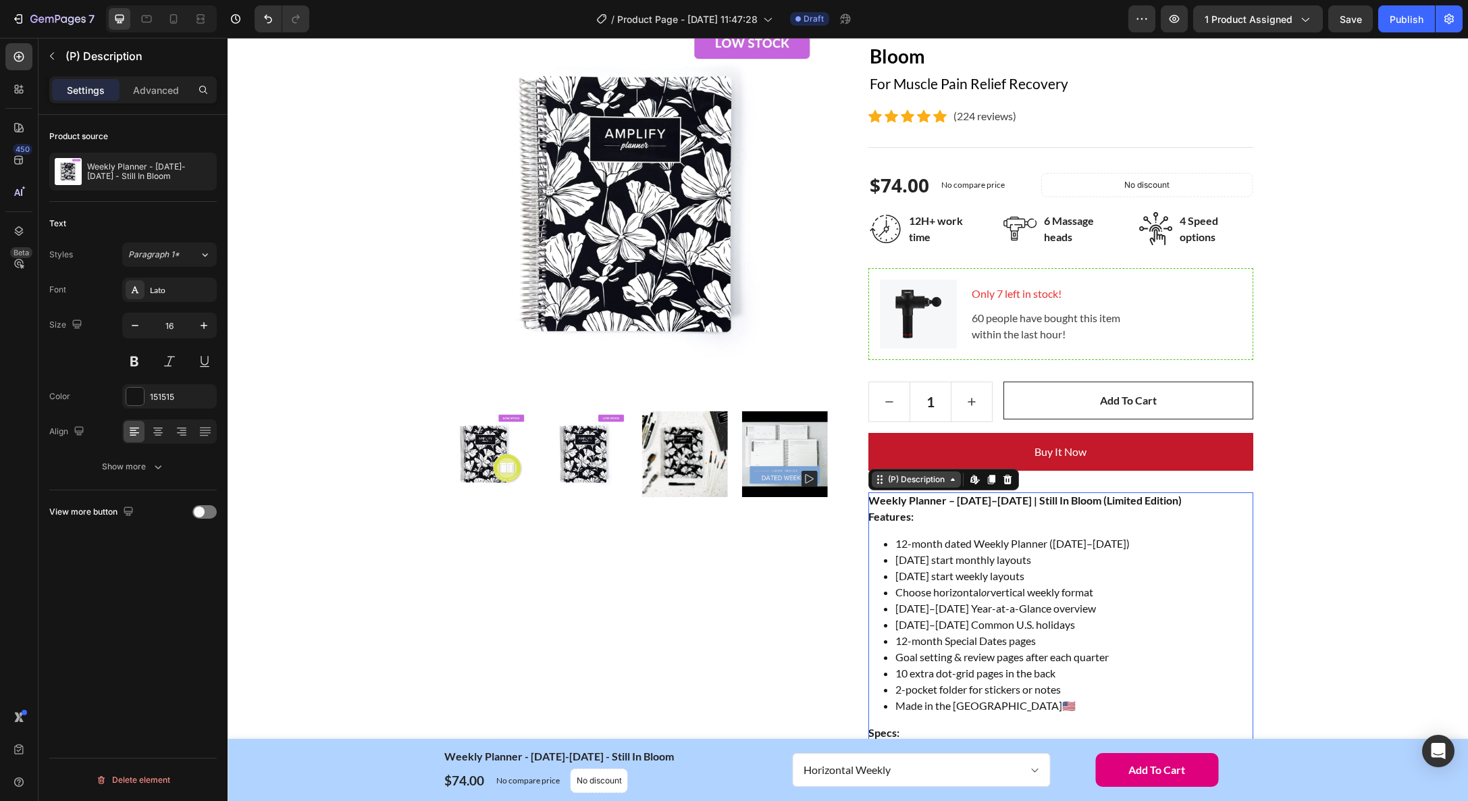
click at [924, 481] on div "(P) Description" at bounding box center [916, 479] width 62 height 12
click at [118, 463] on div "Show more" at bounding box center [133, 467] width 63 height 14
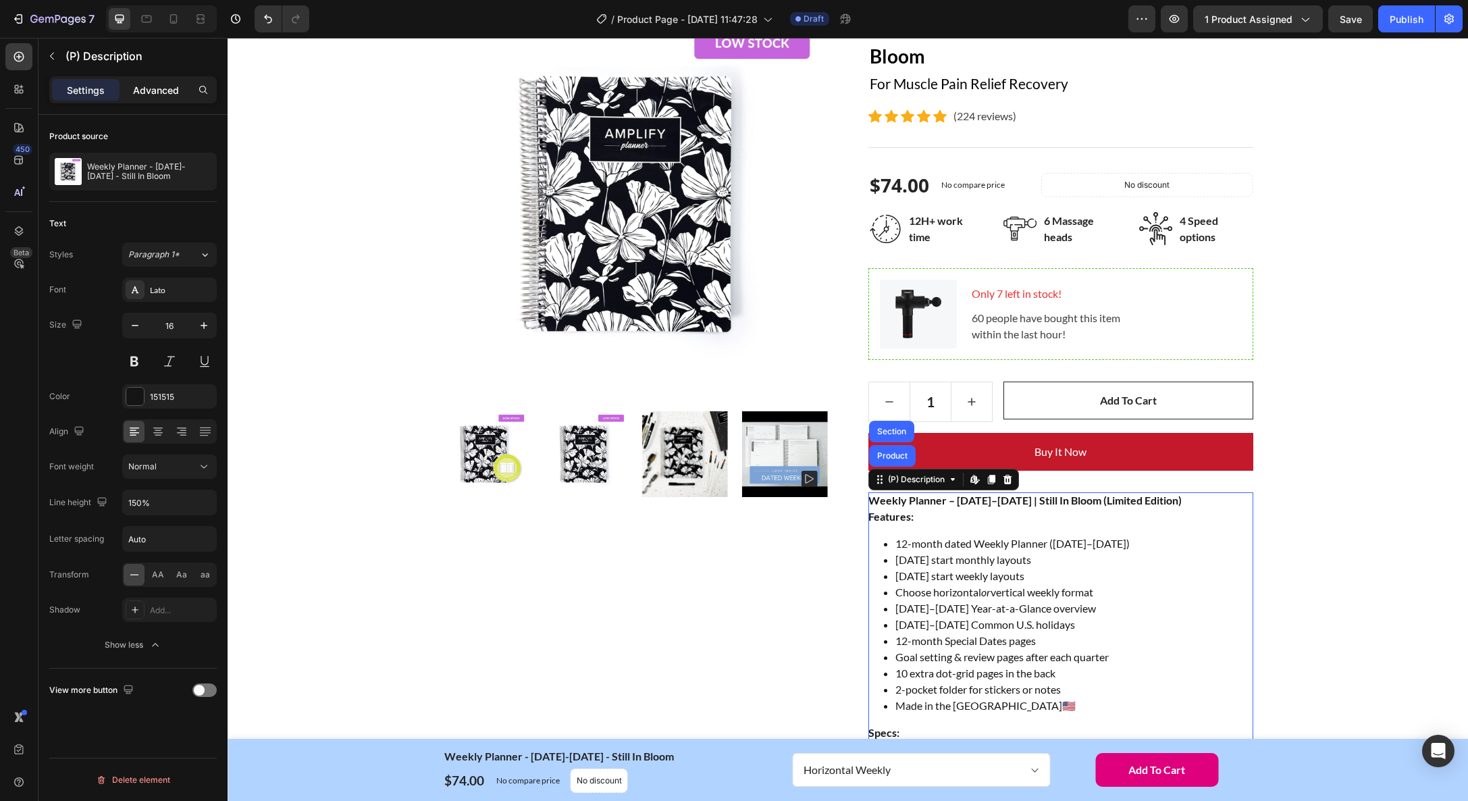
click at [168, 87] on p "Advanced" at bounding box center [156, 90] width 46 height 14
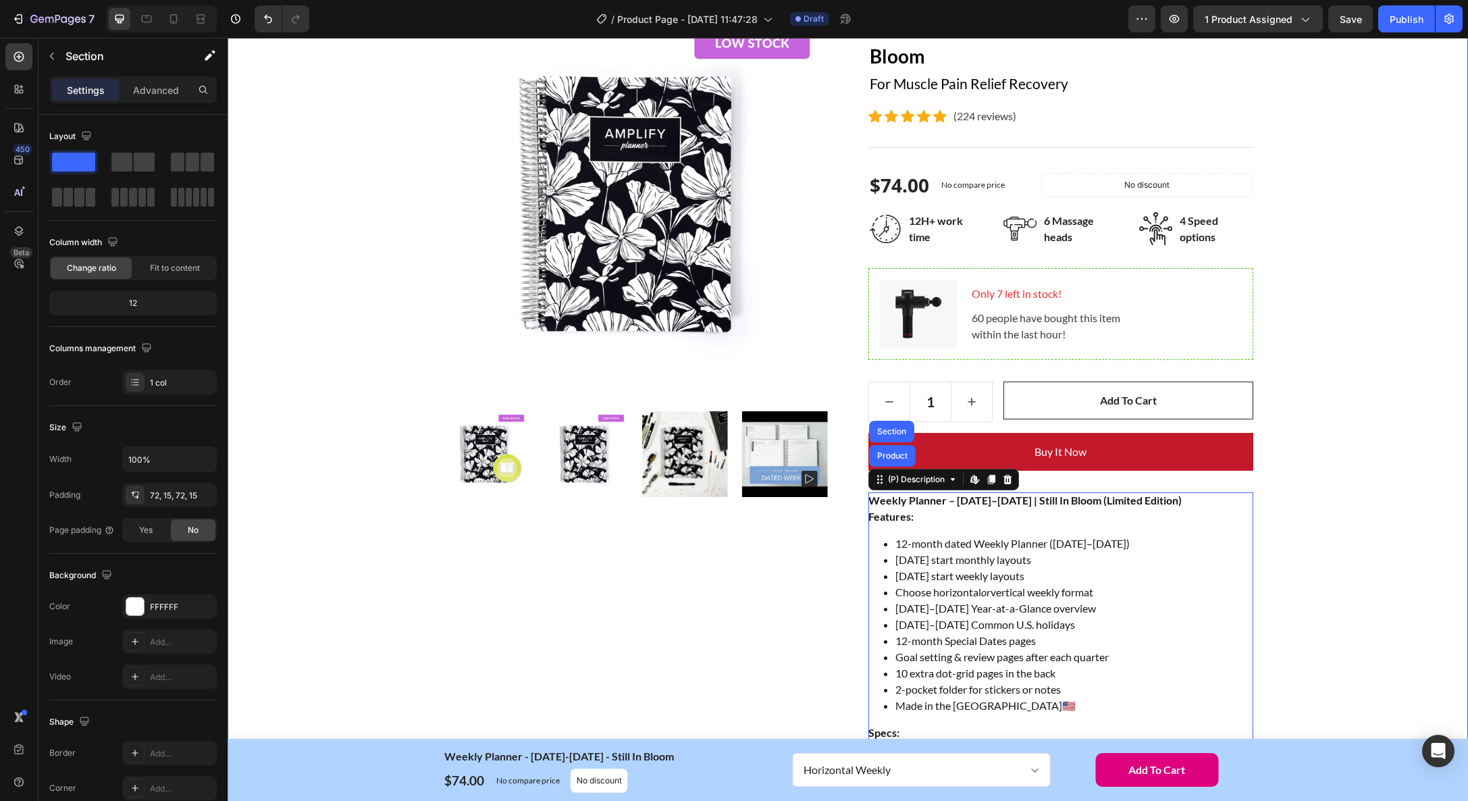
click at [1326, 482] on div "Home Weekly Planner - January-December 2026 - Still In Bloom Breadcrumb Row Pro…" at bounding box center [848, 528] width 1220 height 1129
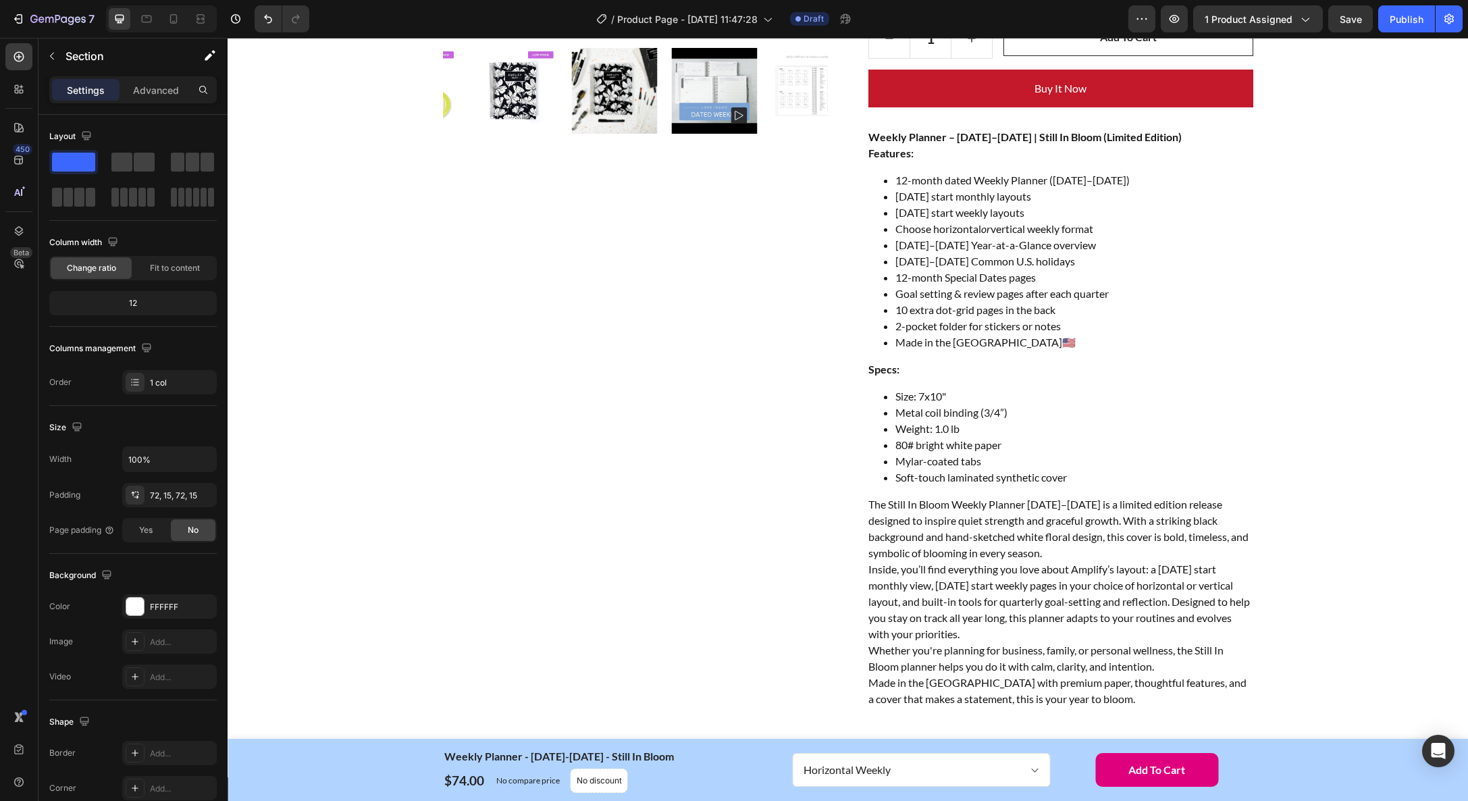
scroll to position [0, 0]
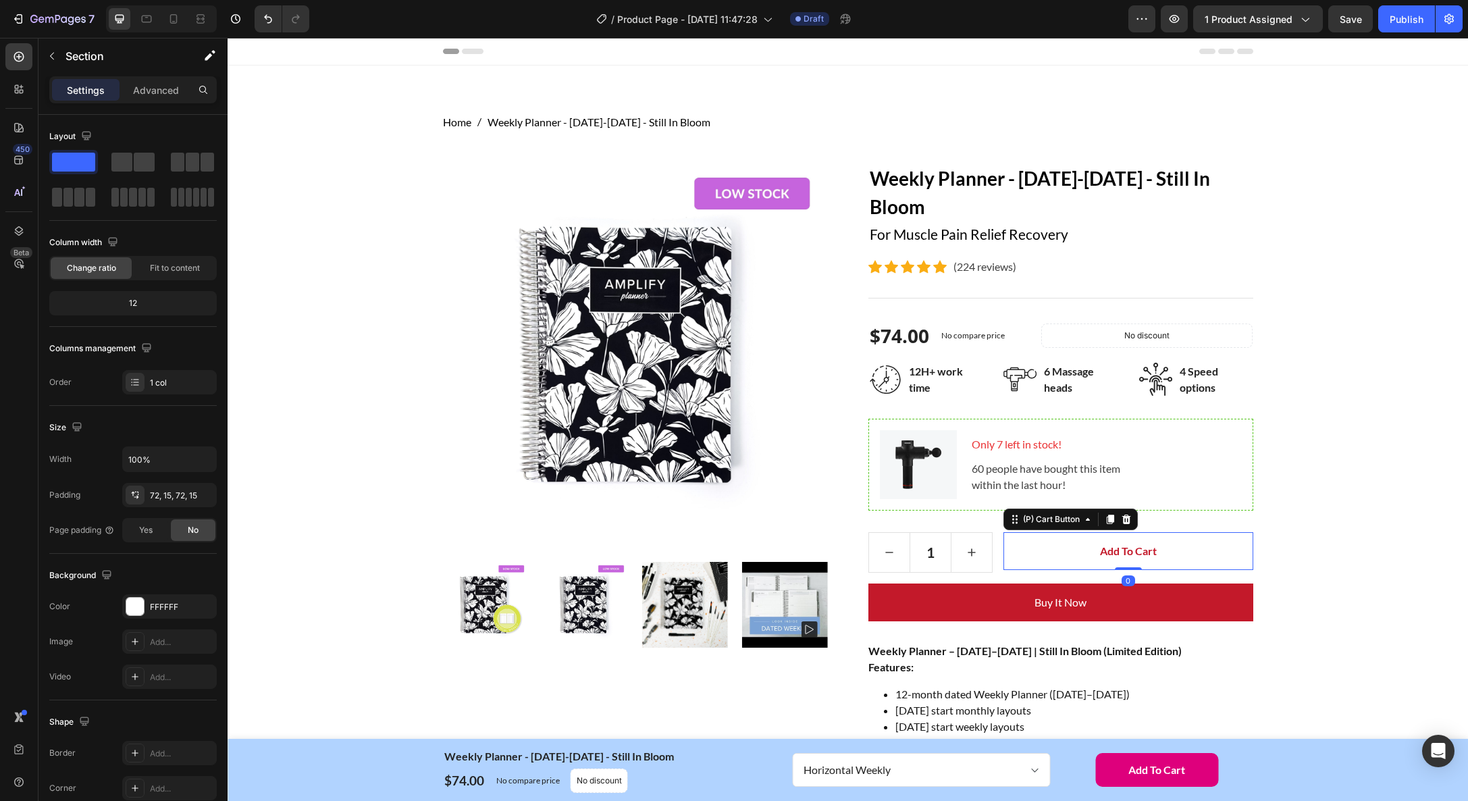
click at [1085, 539] on button "Add to cart" at bounding box center [1128, 551] width 249 height 38
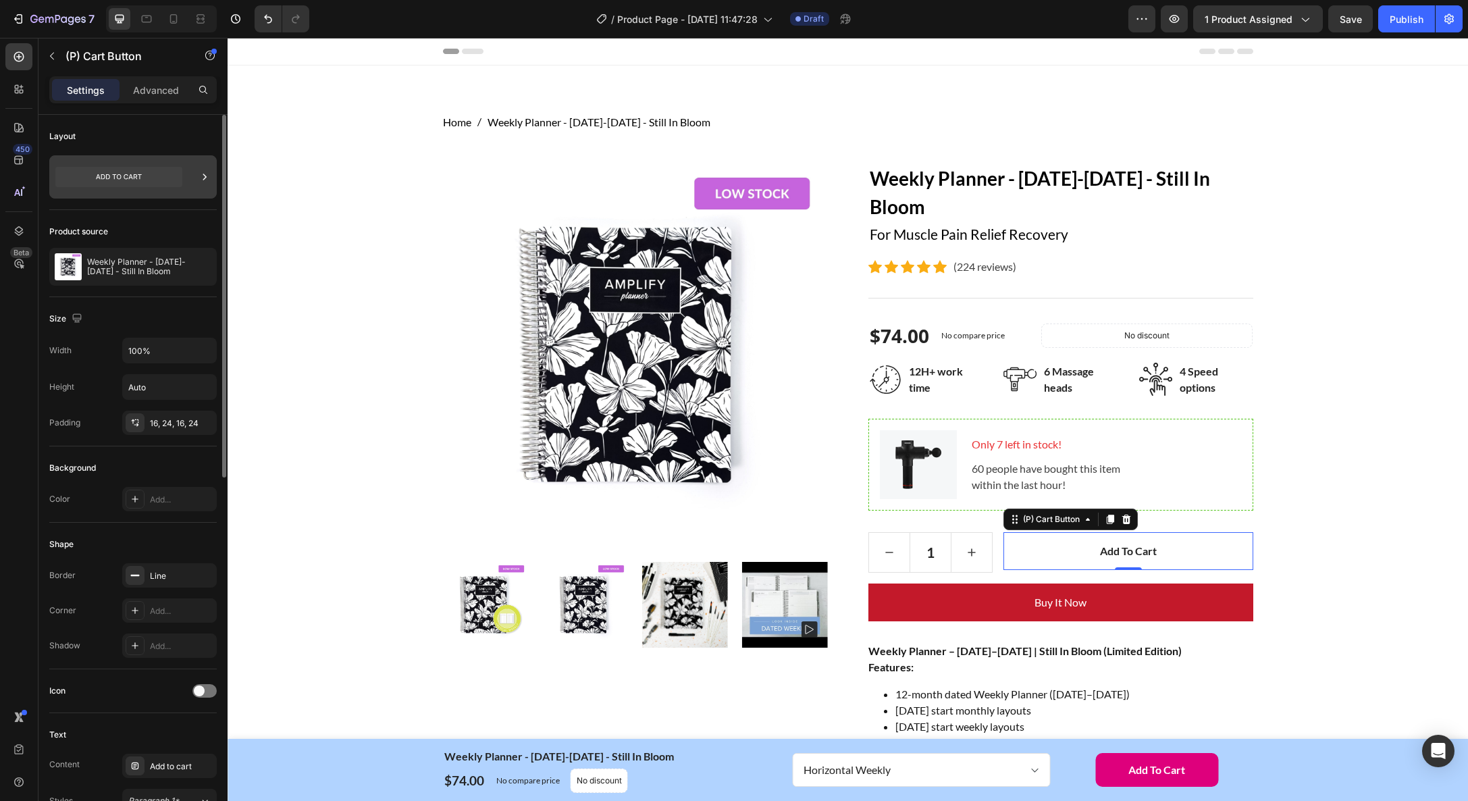
click at [187, 177] on div at bounding box center [132, 176] width 167 height 43
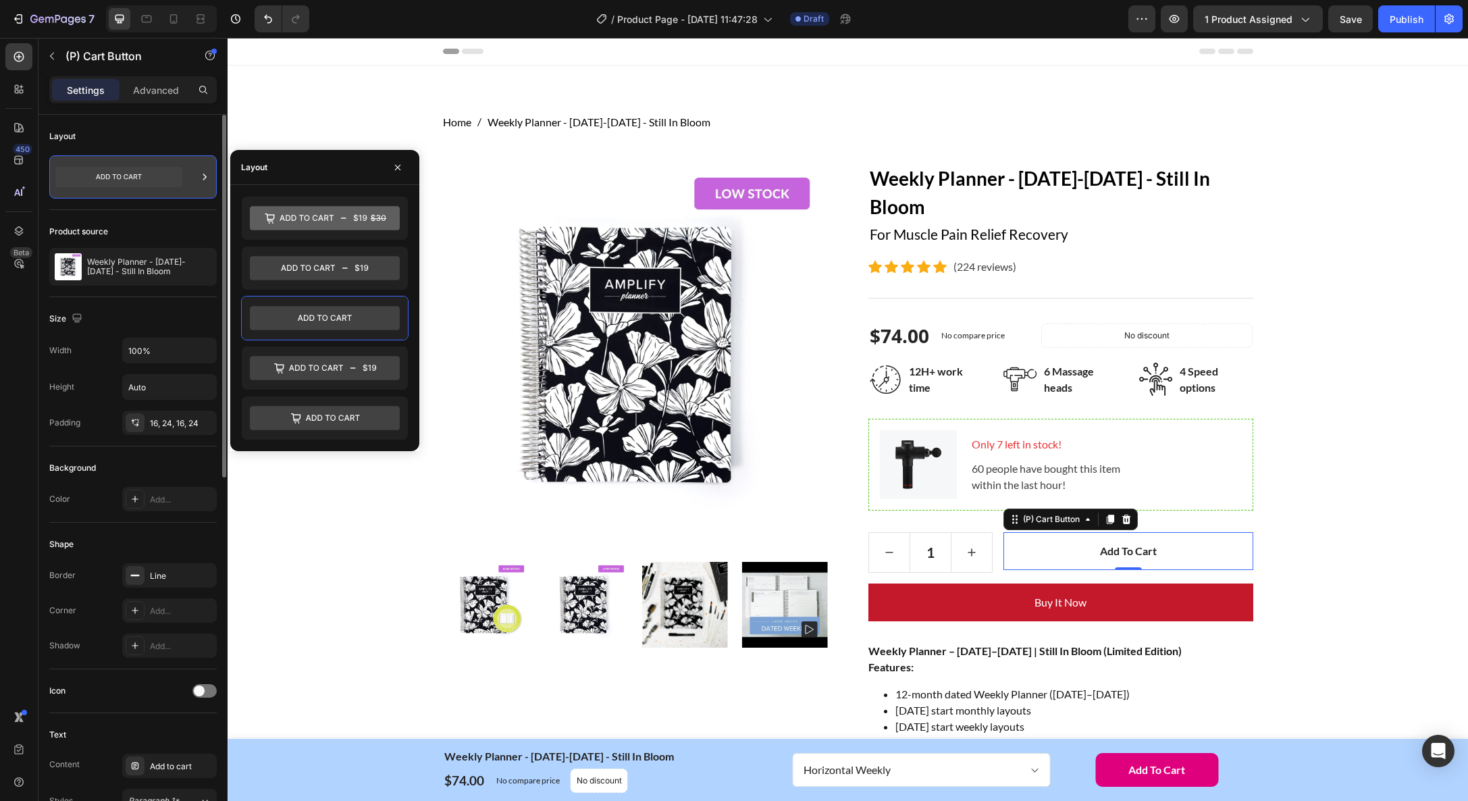
click at [187, 177] on div at bounding box center [132, 176] width 167 height 43
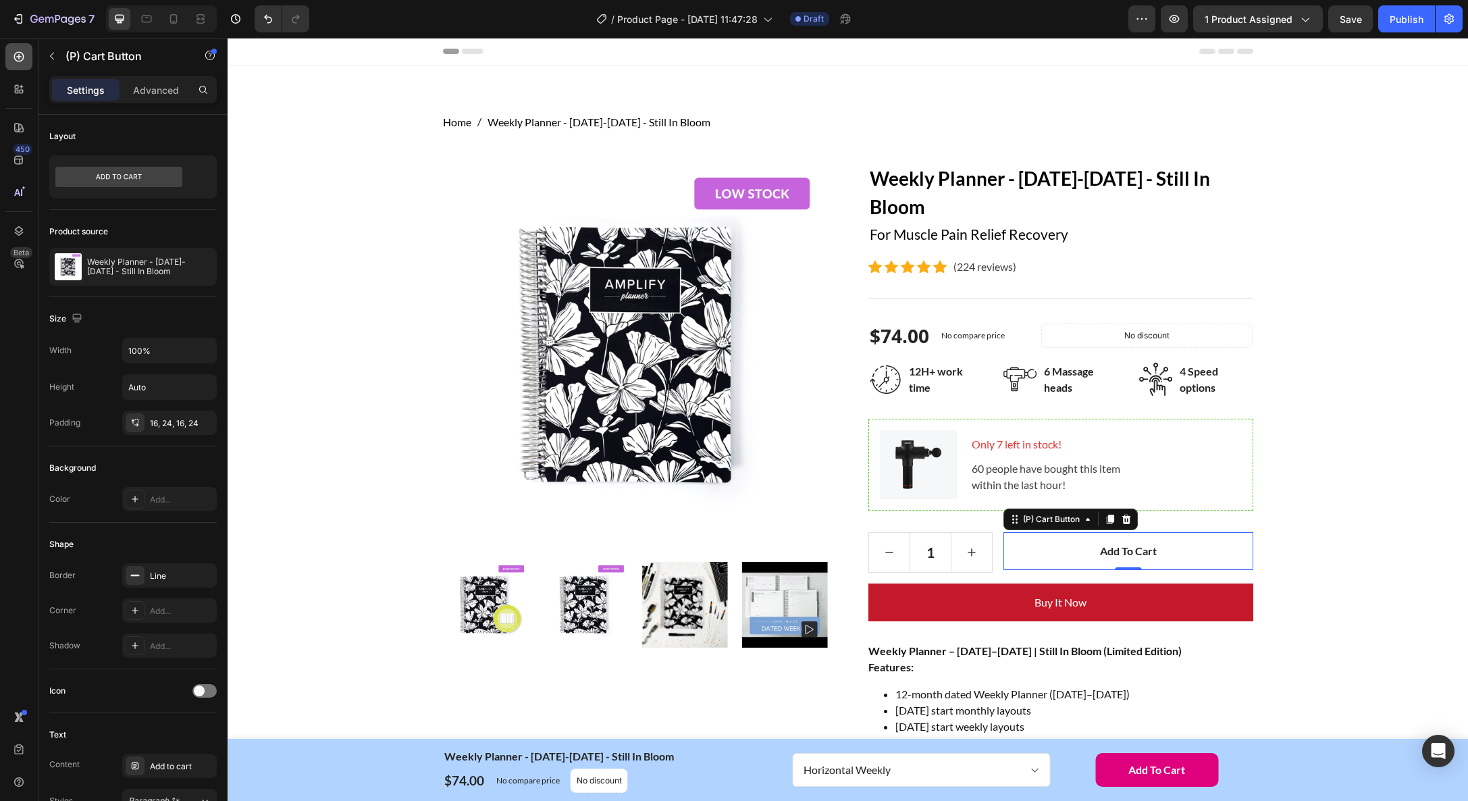
click at [18, 54] on icon at bounding box center [19, 57] width 10 height 10
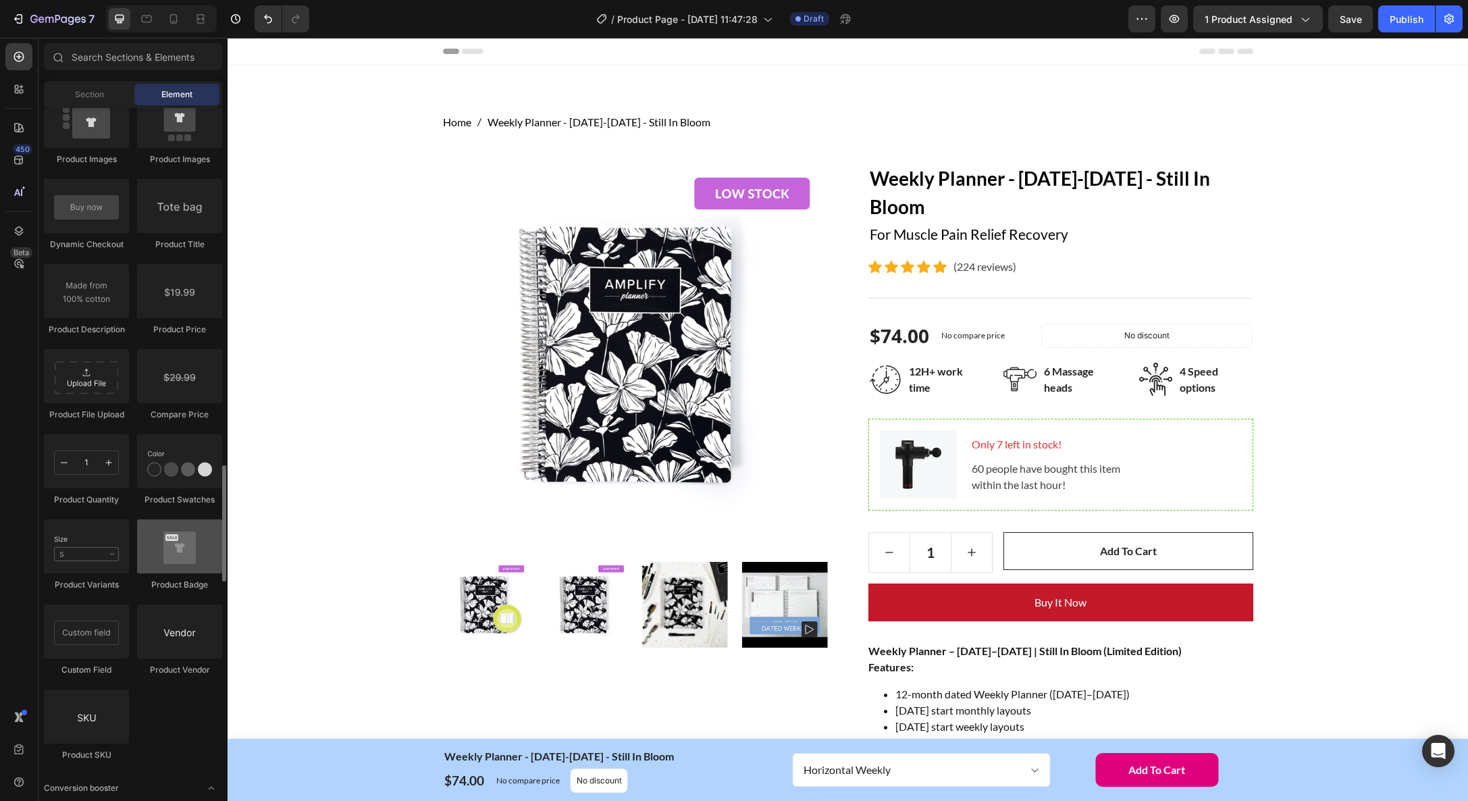
scroll to position [2104, 0]
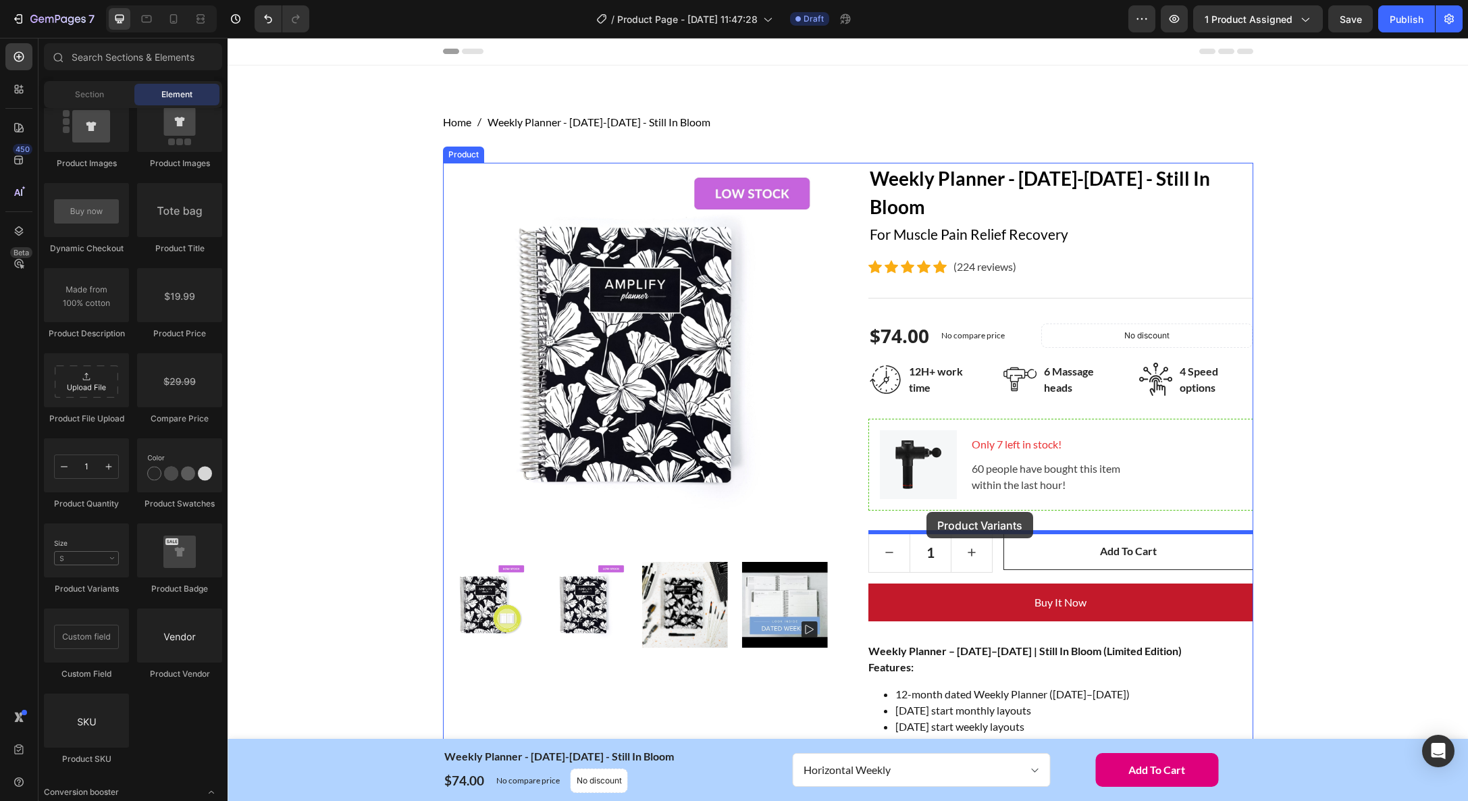
drag, startPoint x: 337, startPoint y: 591, endPoint x: 926, endPoint y: 512, distance: 594.2
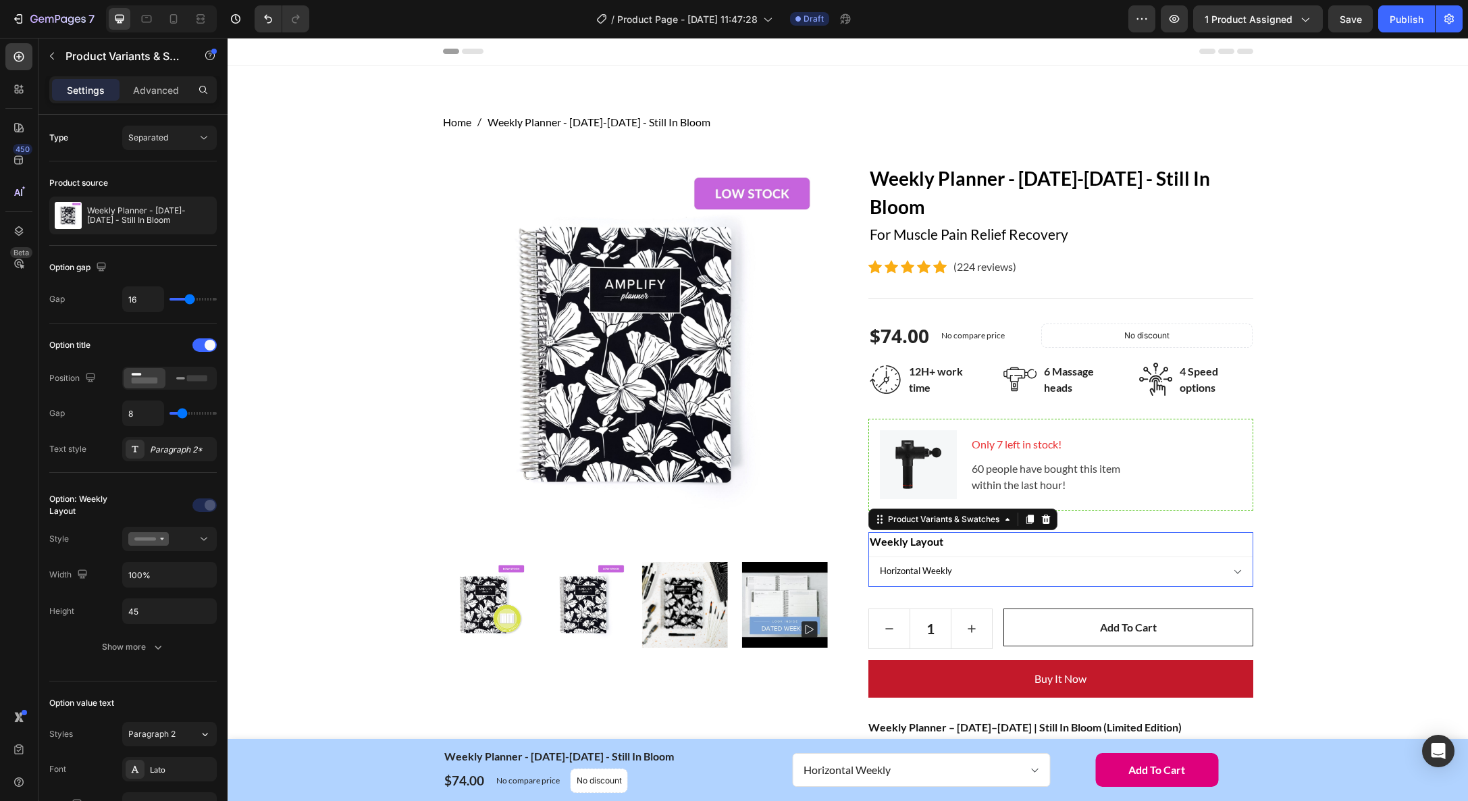
scroll to position [2, 0]
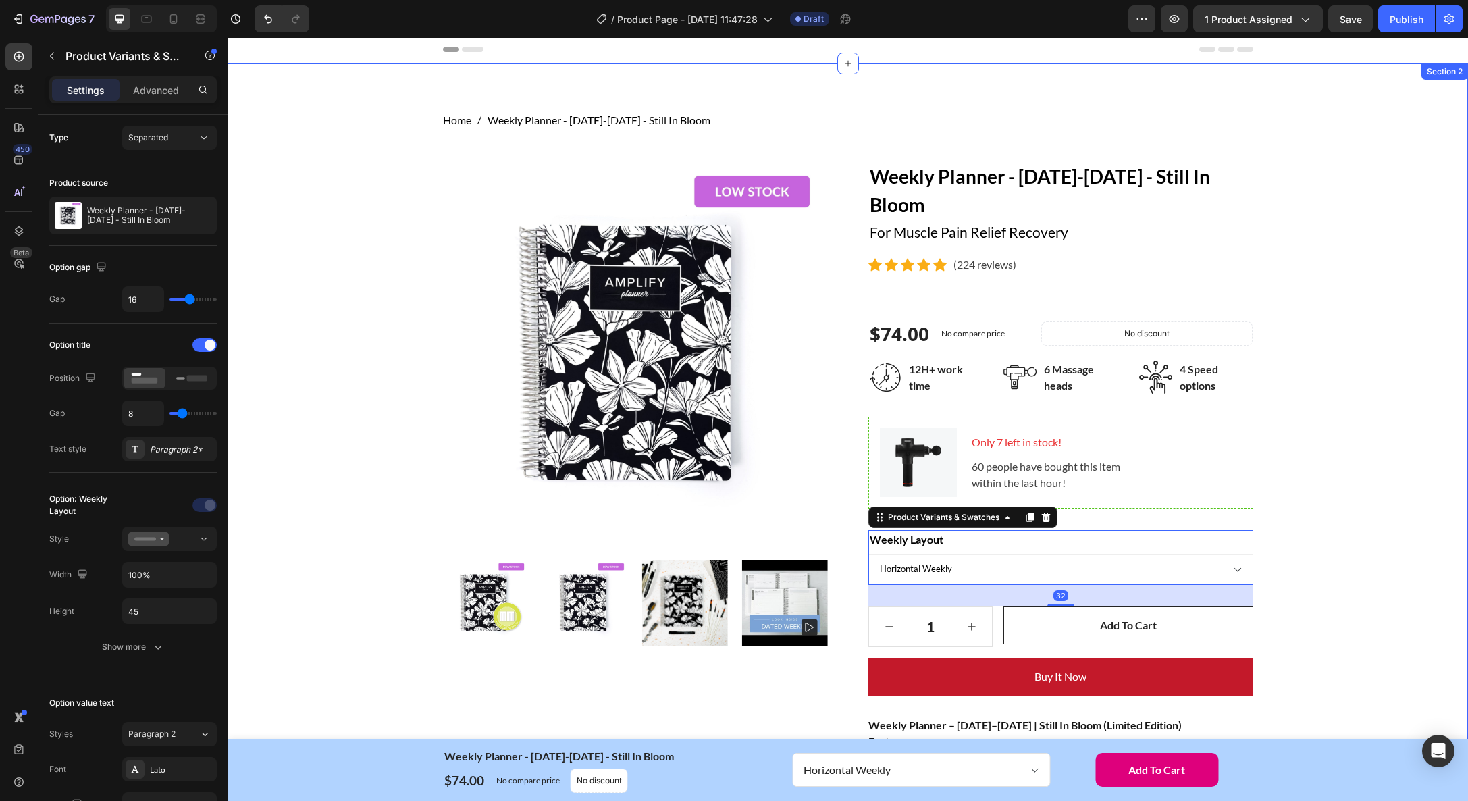
click at [1313, 568] on div "Home Weekly Planner - January-December 2026 - Still In Bloom Breadcrumb Row Pro…" at bounding box center [848, 714] width 1220 height 1205
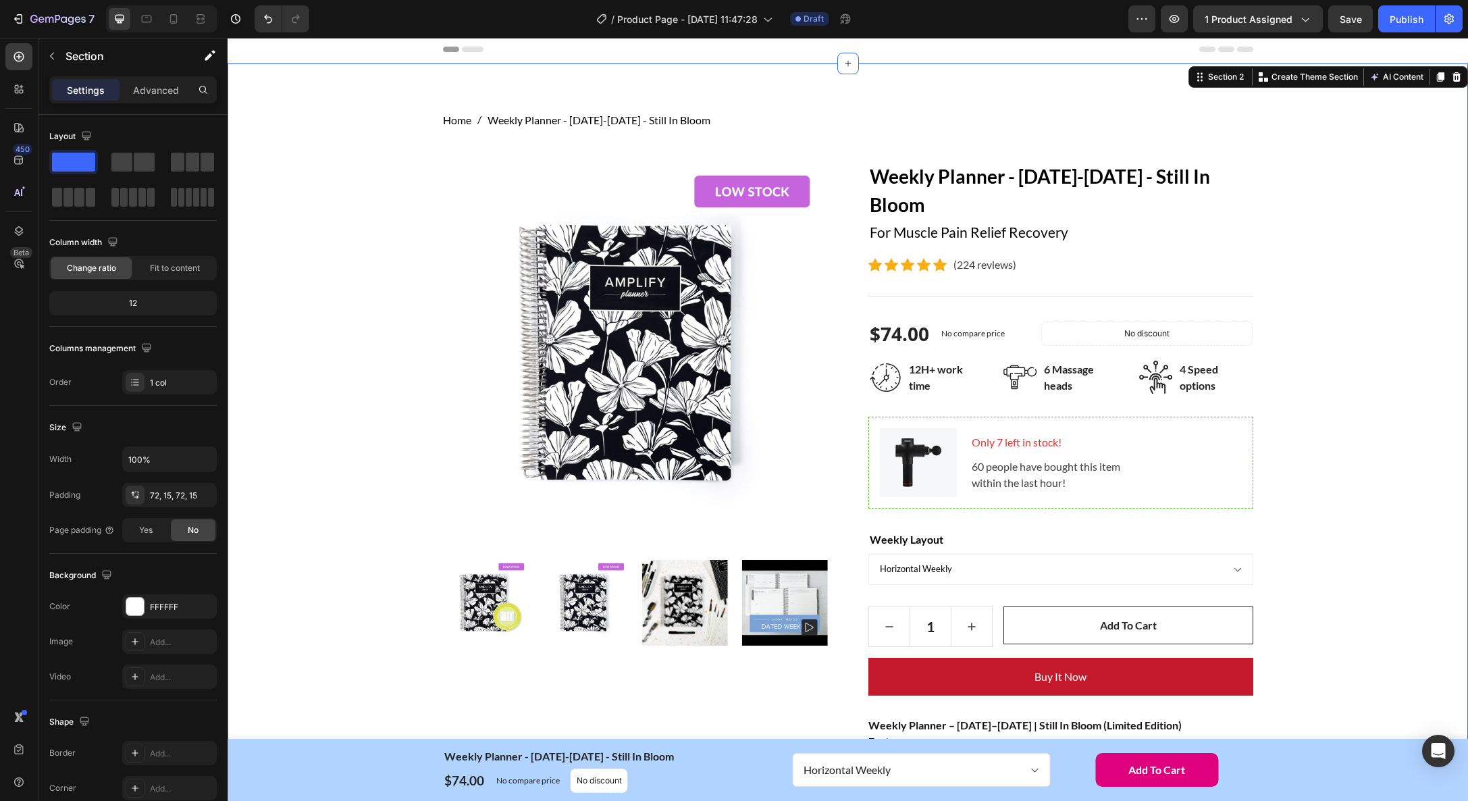
scroll to position [12, 0]
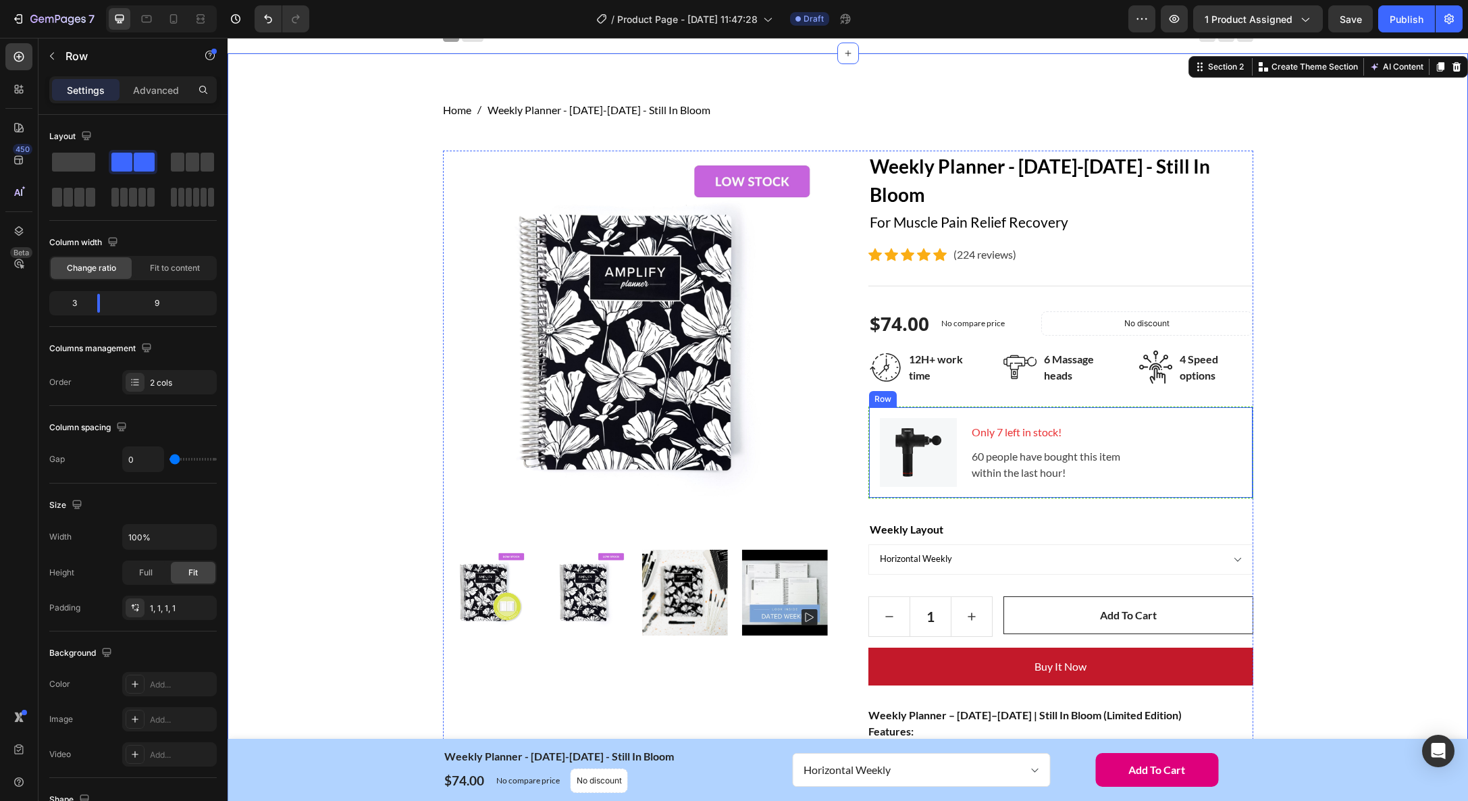
click at [881, 398] on div "Row" at bounding box center [883, 399] width 22 height 12
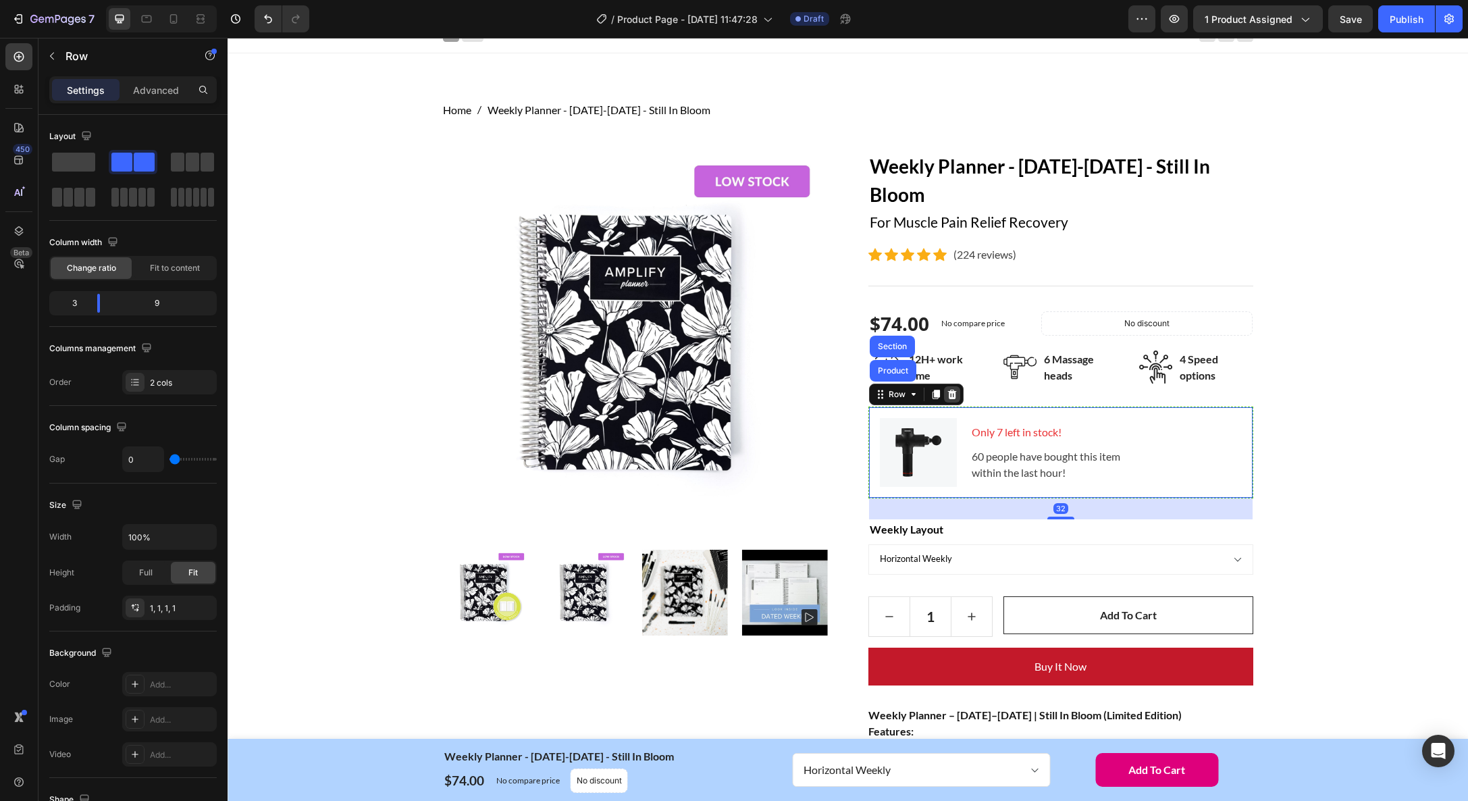
click at [956, 396] on icon at bounding box center [952, 394] width 11 height 11
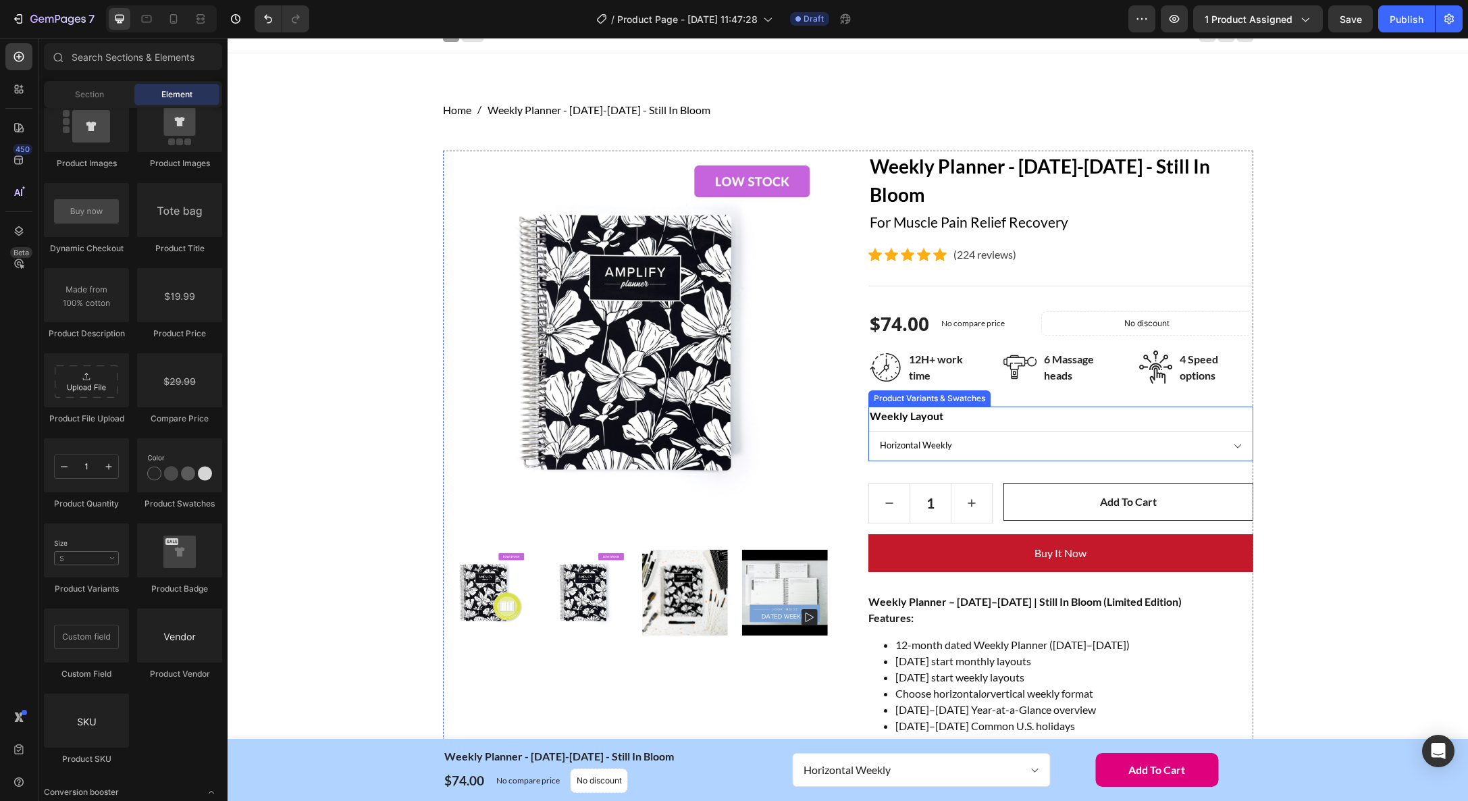
click at [1212, 446] on select "Horizontal Weekly Vertical Weekly" at bounding box center [1061, 446] width 385 height 30
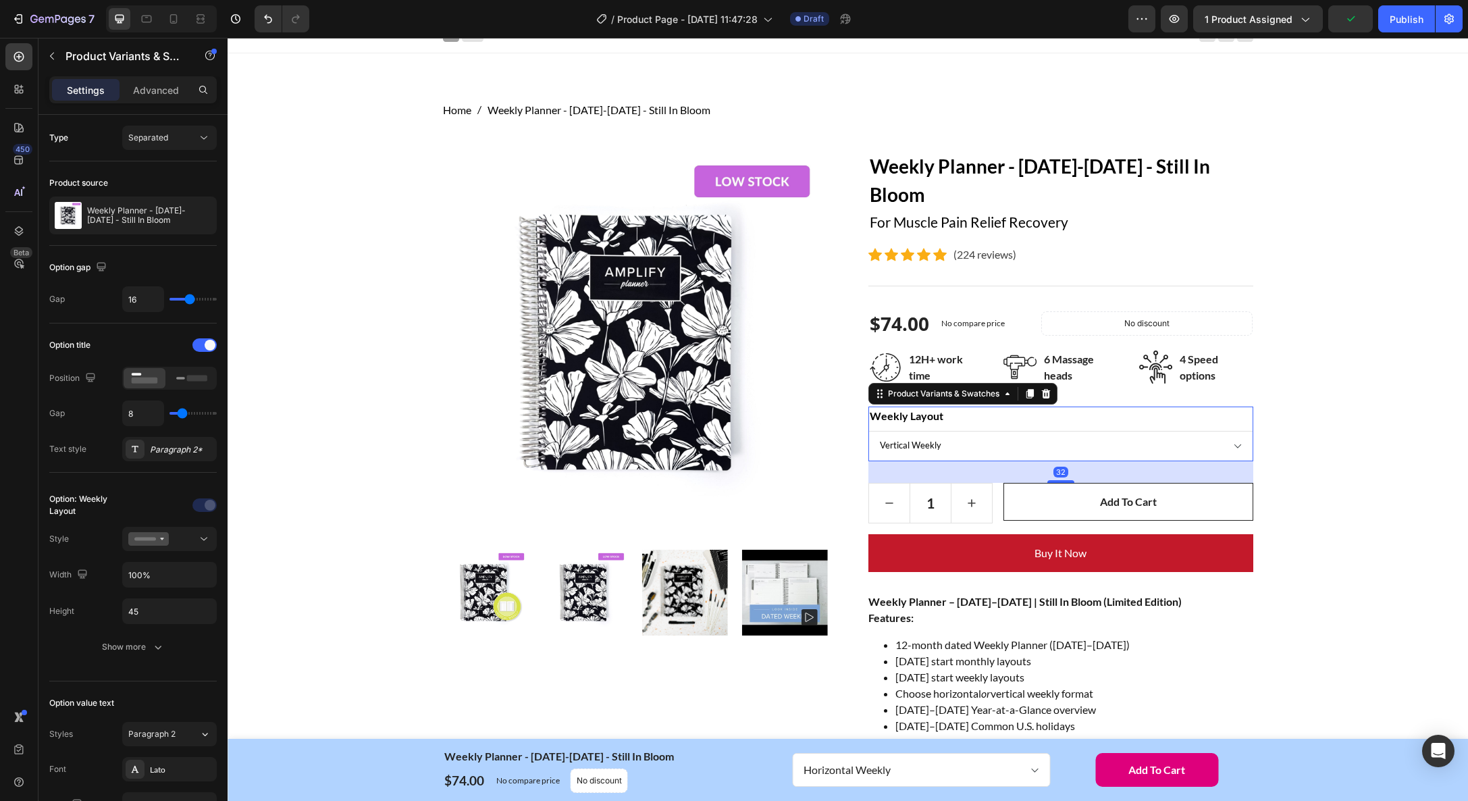
click at [869, 431] on select "Horizontal Weekly Vertical Weekly" at bounding box center [1061, 446] width 385 height 30
select select "Vertical Weekly"
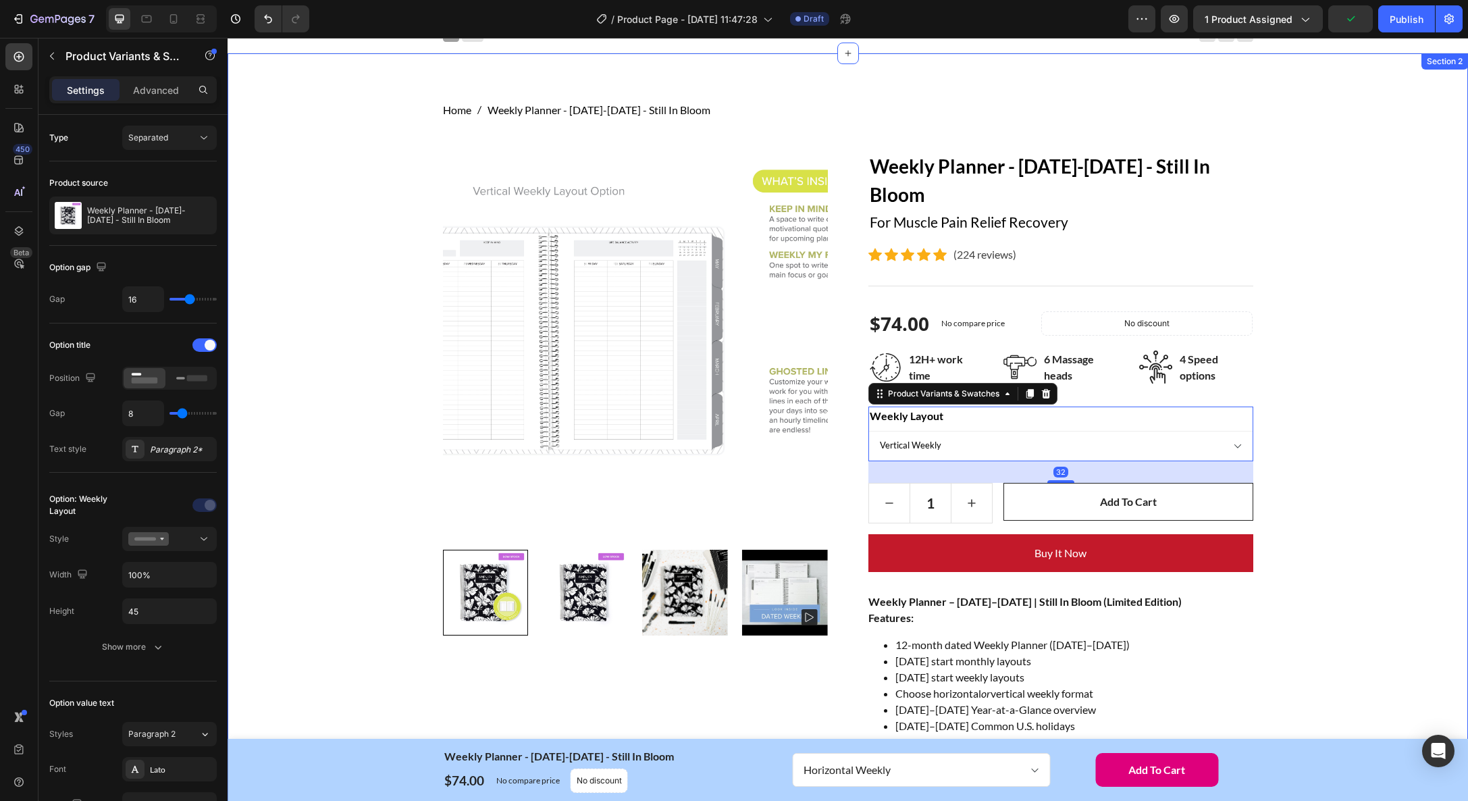
click at [1377, 465] on div "Home Weekly Planner - January-December 2026 - Still In Bloom Breadcrumb Row Pro…" at bounding box center [848, 647] width 1220 height 1091
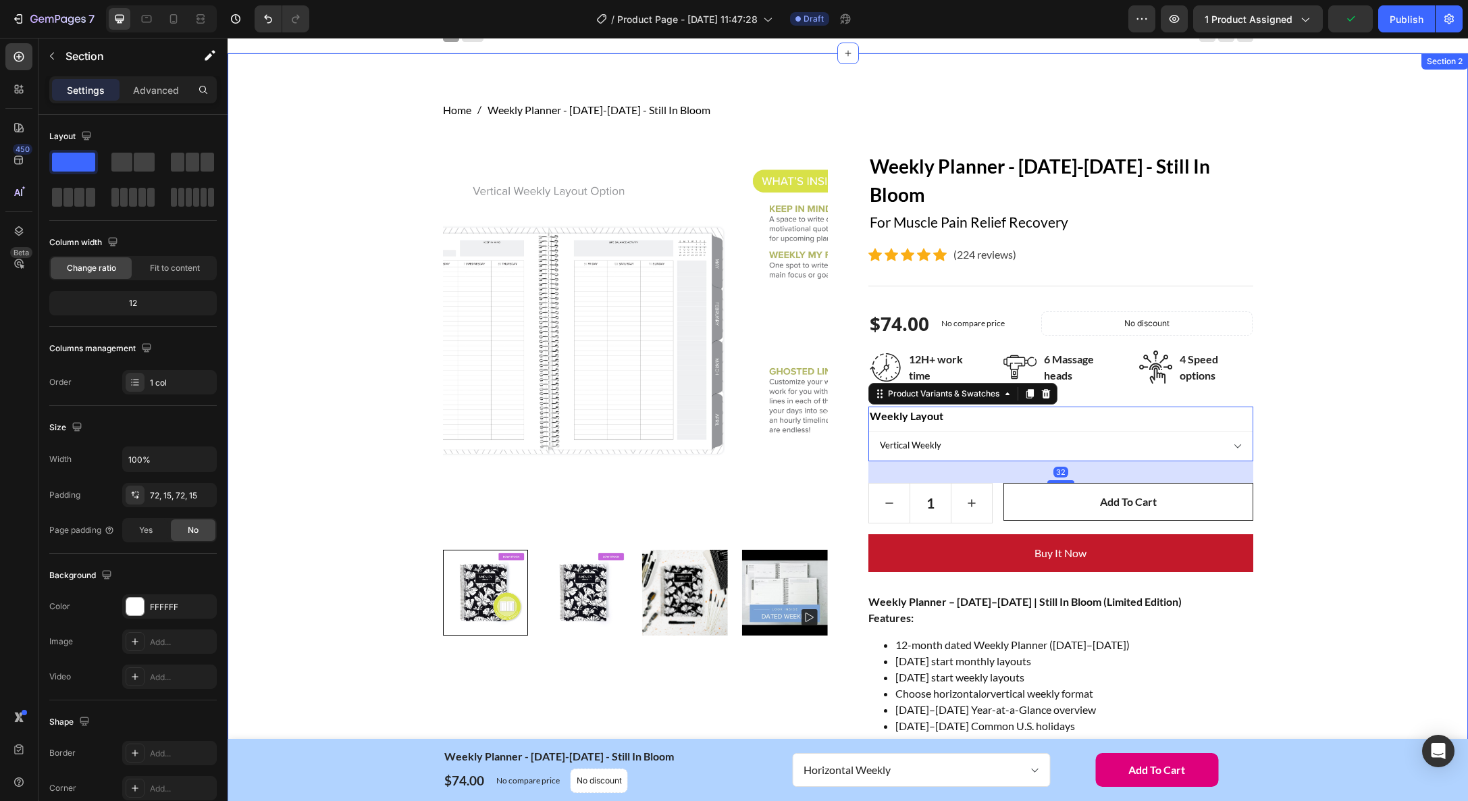
click at [1381, 465] on div "Home Weekly Planner - January-December 2026 - Still In Bloom Breadcrumb Row Pro…" at bounding box center [848, 647] width 1220 height 1091
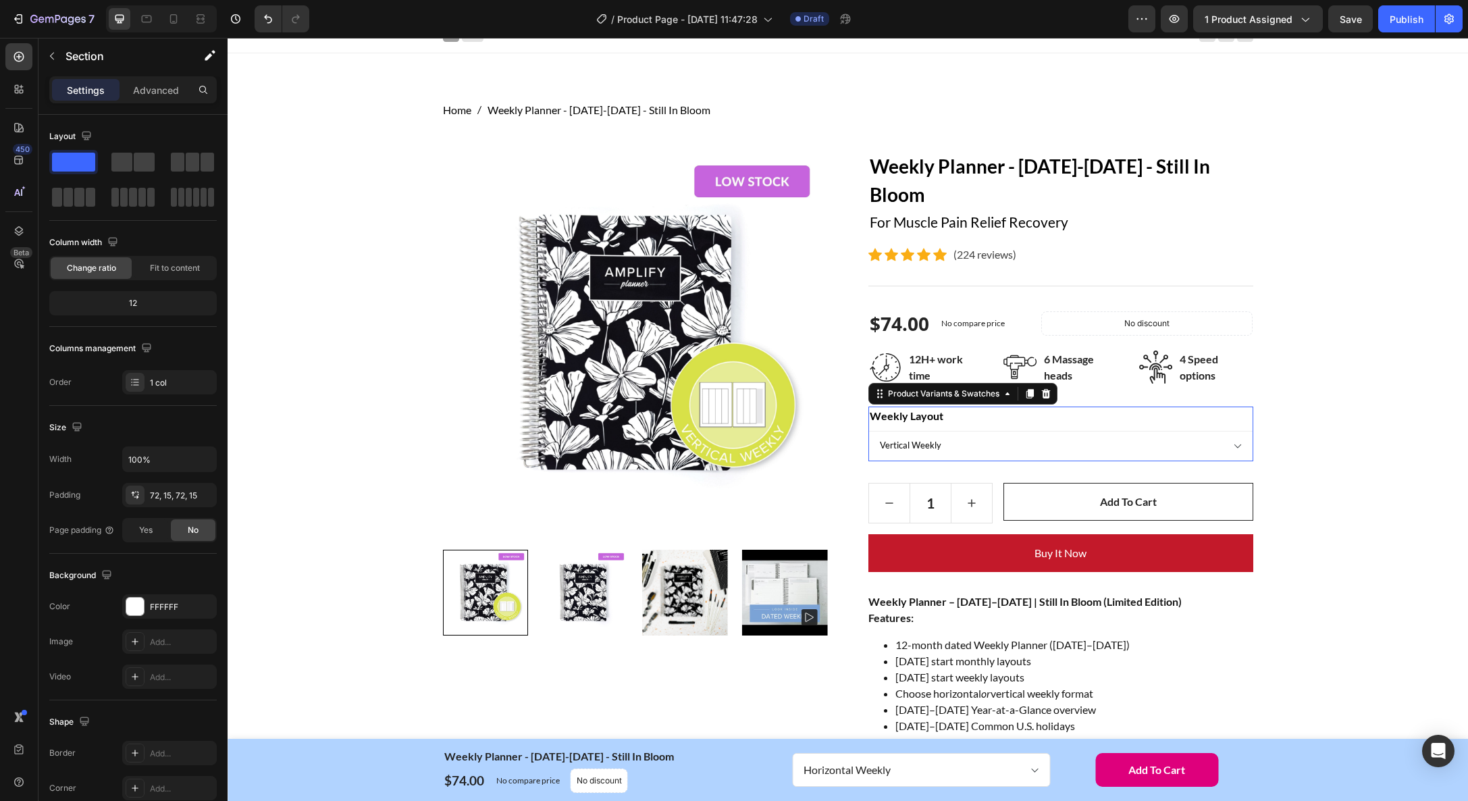
click at [918, 419] on legend "Weekly Layout" at bounding box center [907, 416] width 76 height 19
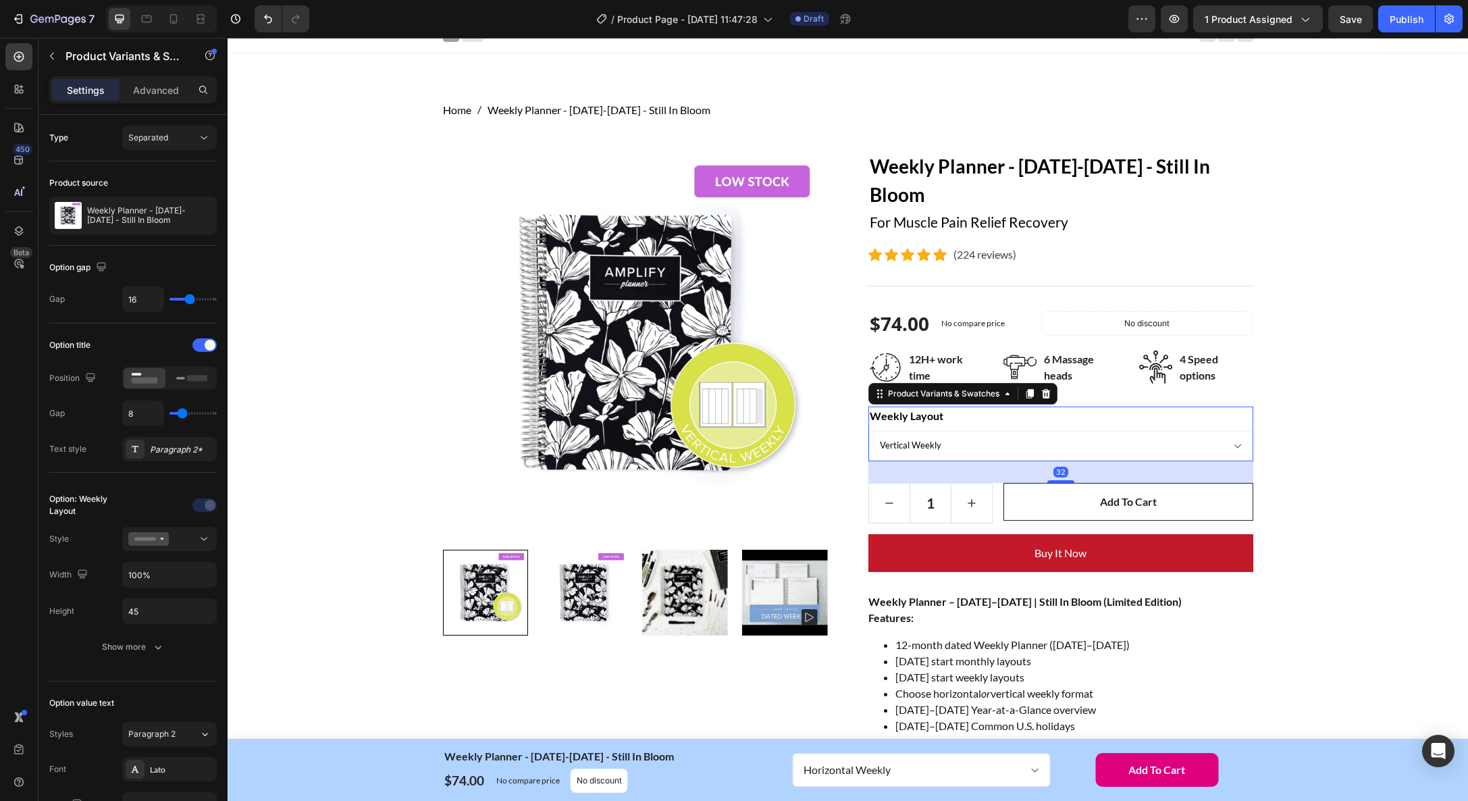
click at [939, 416] on legend "Weekly Layout" at bounding box center [907, 416] width 76 height 19
click at [917, 419] on legend "Weekly Layout" at bounding box center [907, 416] width 76 height 19
click at [914, 413] on legend "Weekly Layout" at bounding box center [907, 416] width 76 height 19
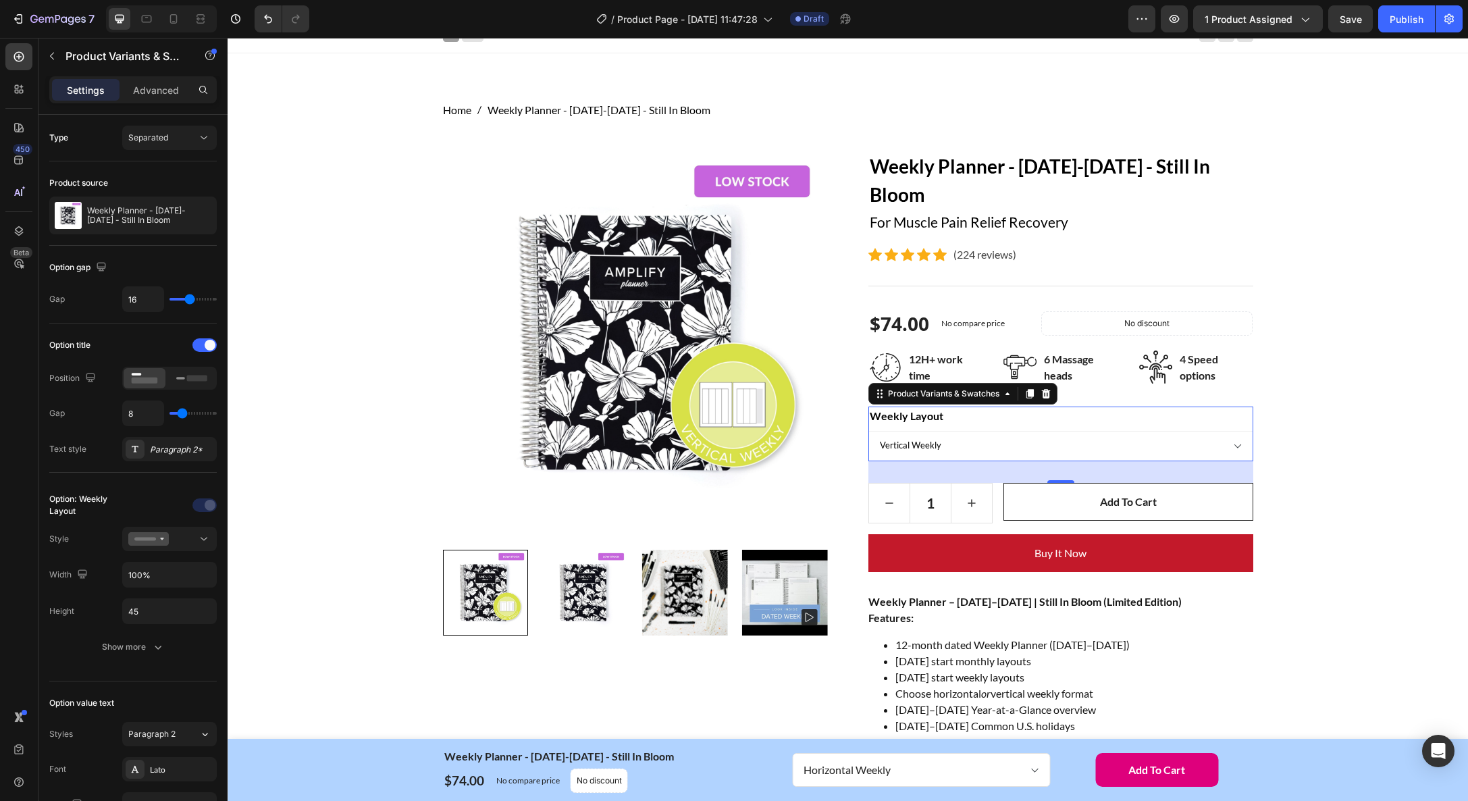
click at [914, 413] on legend "Weekly Layout" at bounding box center [907, 416] width 76 height 19
click at [181, 381] on icon at bounding box center [191, 378] width 31 height 15
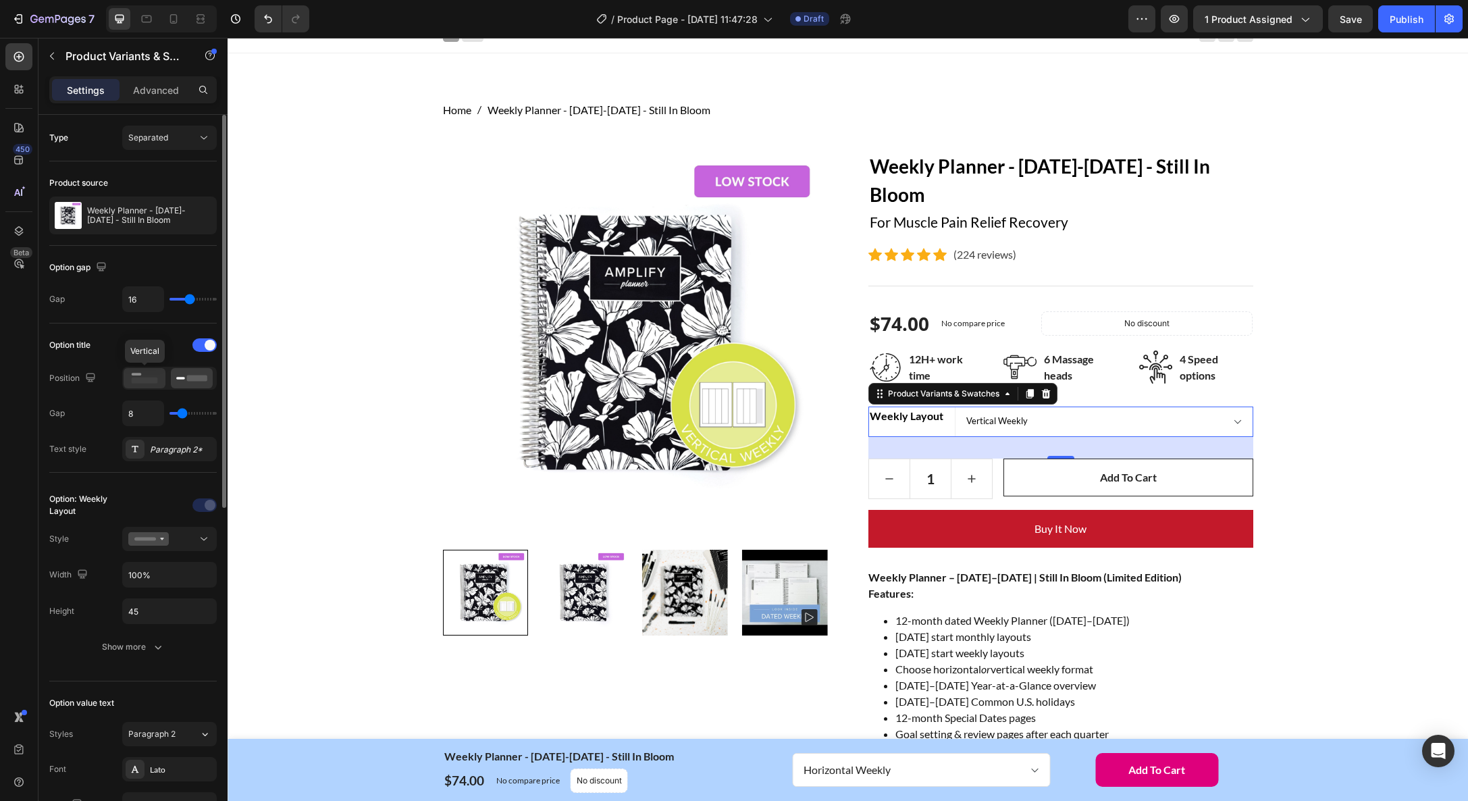
click at [147, 380] on rect at bounding box center [145, 381] width 26 height 6
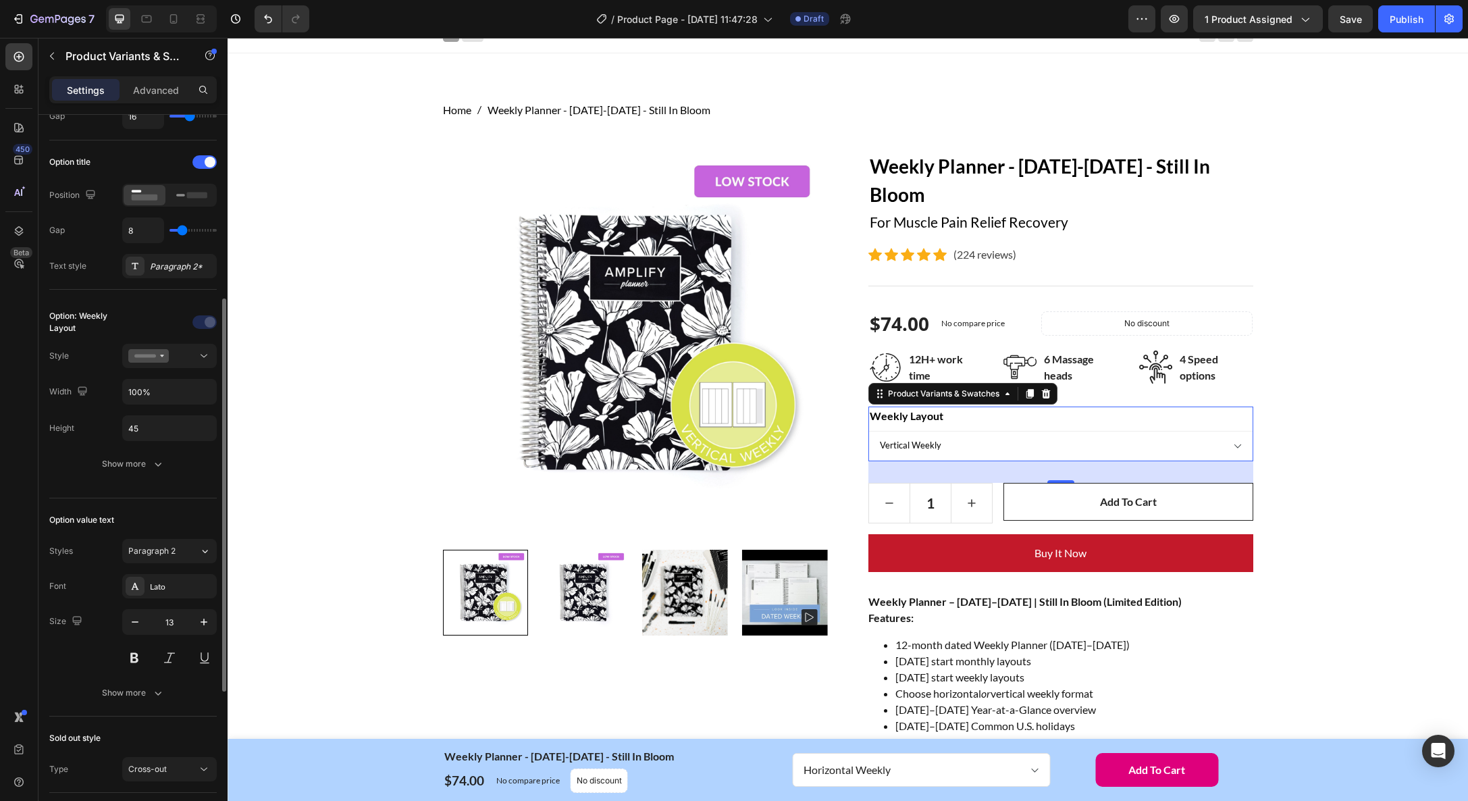
scroll to position [0, 0]
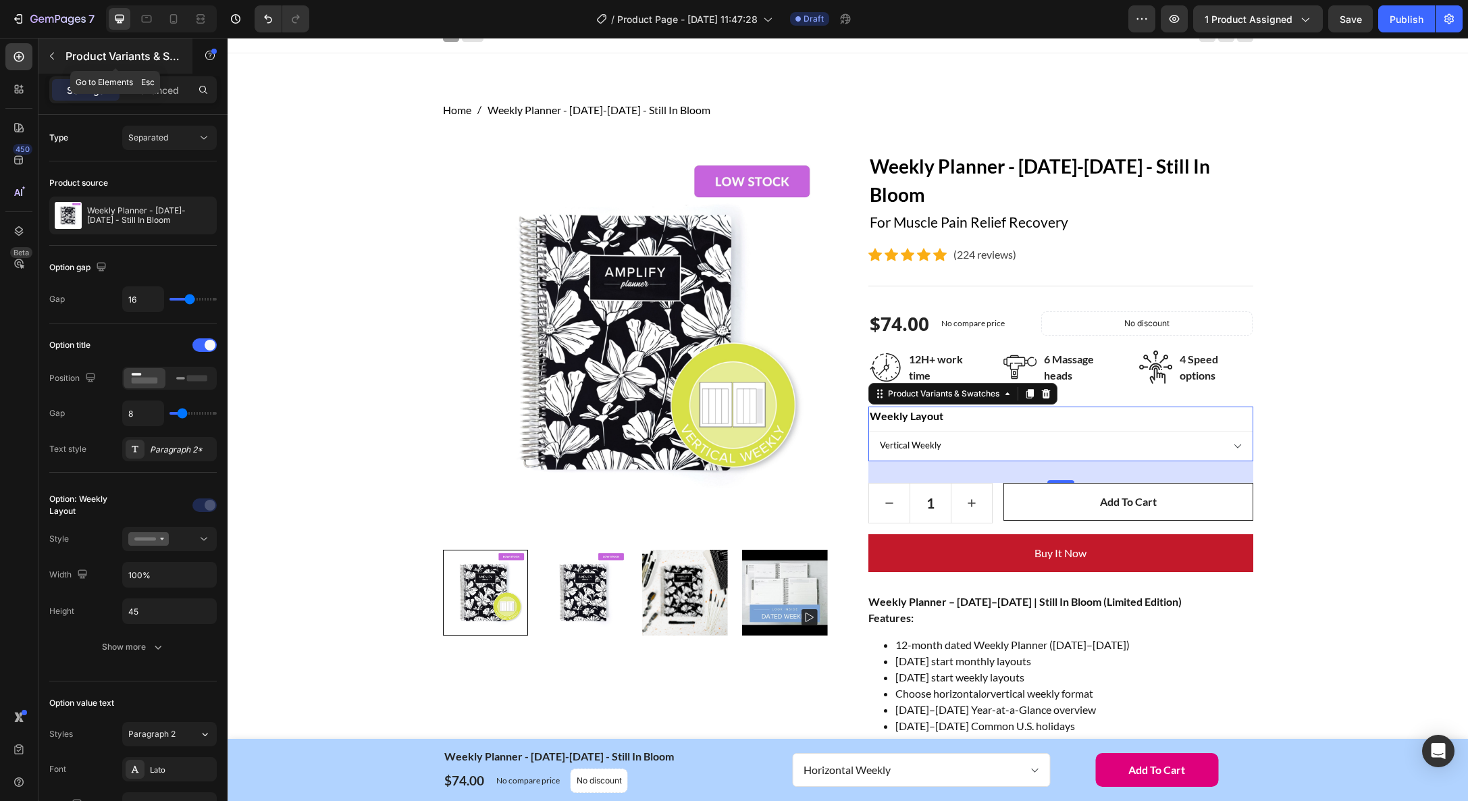
click at [47, 55] on icon "button" at bounding box center [52, 56] width 11 height 11
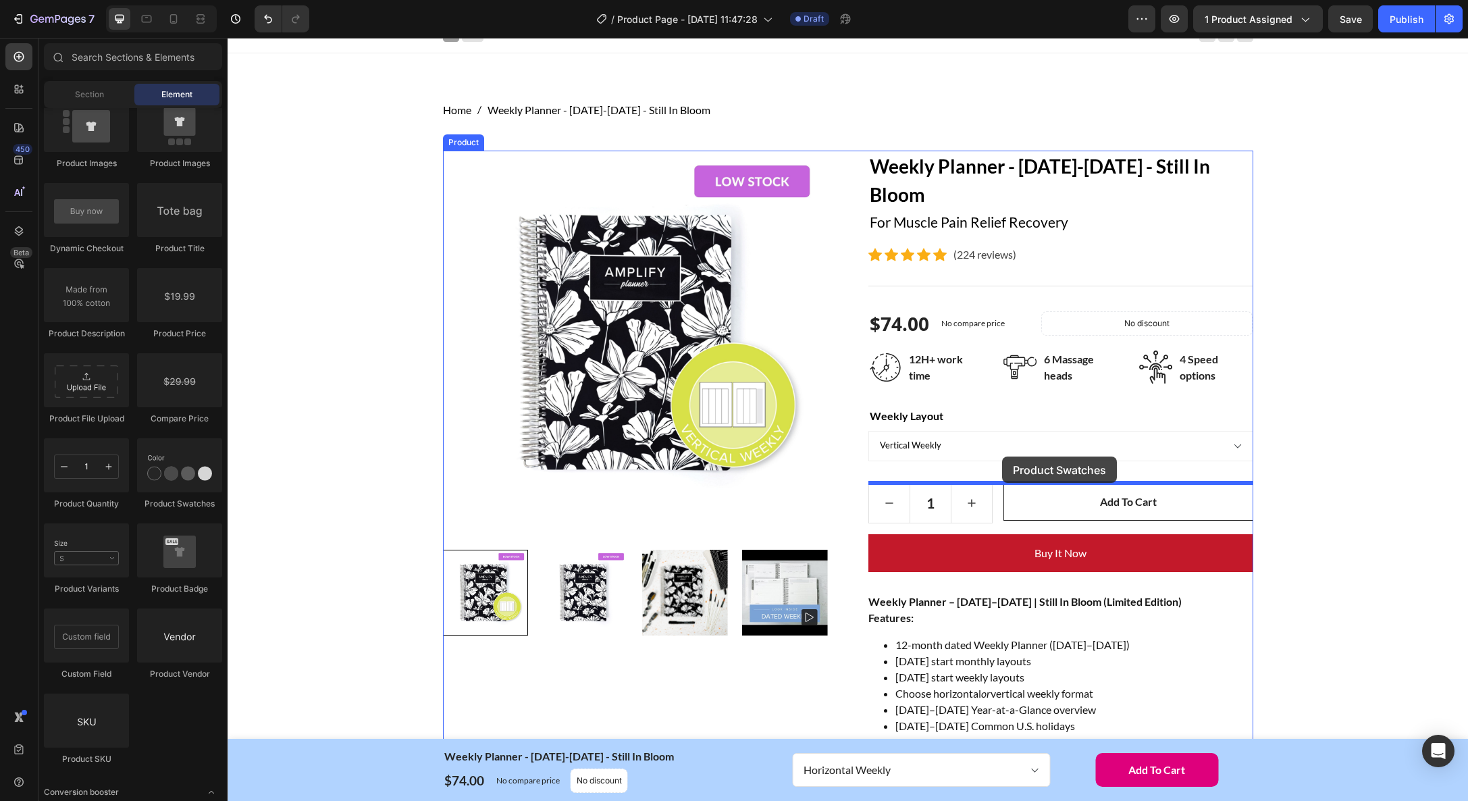
drag, startPoint x: 440, startPoint y: 519, endPoint x: 1002, endPoint y: 457, distance: 565.3
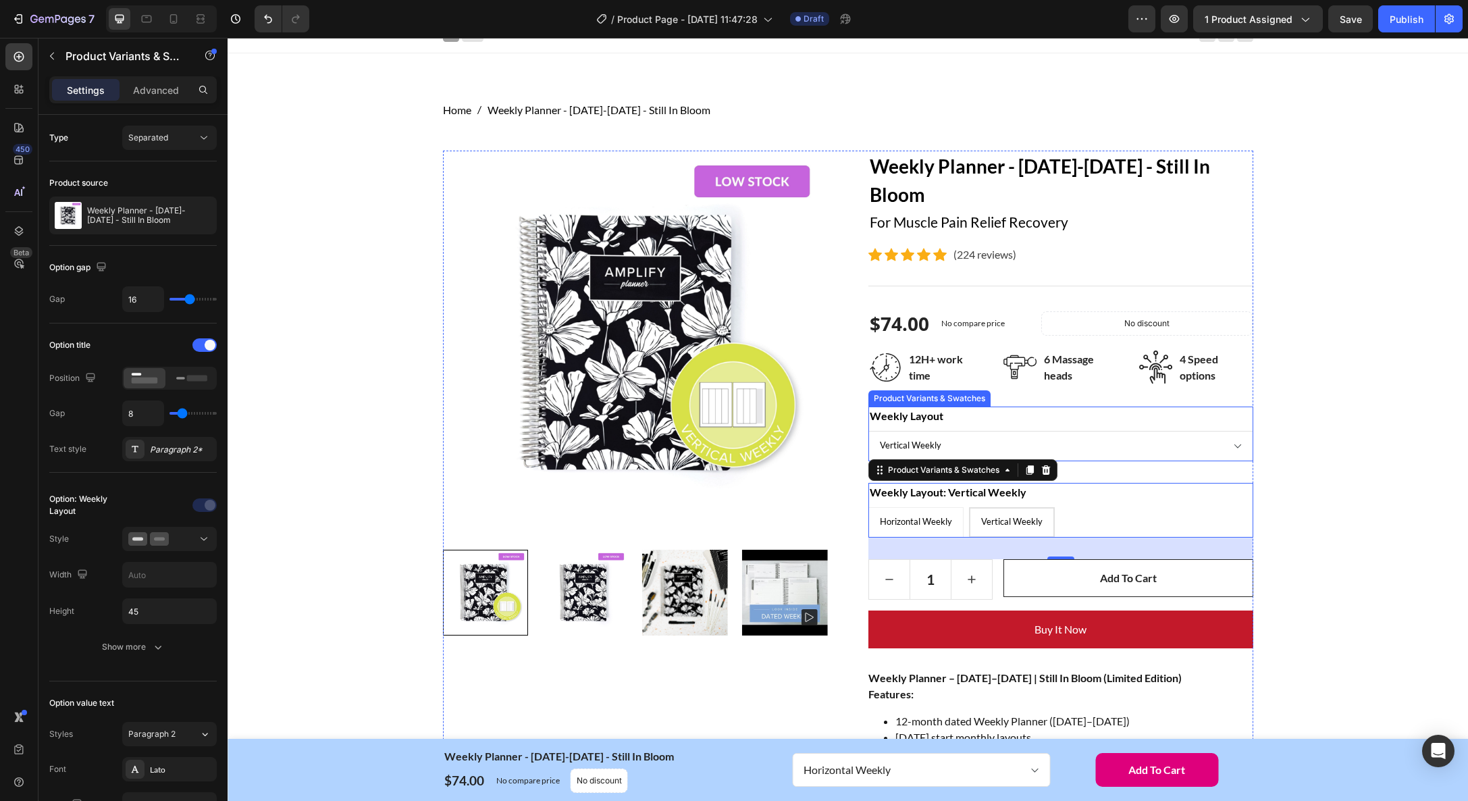
click at [1070, 432] on select "Horizontal Weekly Vertical Weekly" at bounding box center [1061, 446] width 385 height 30
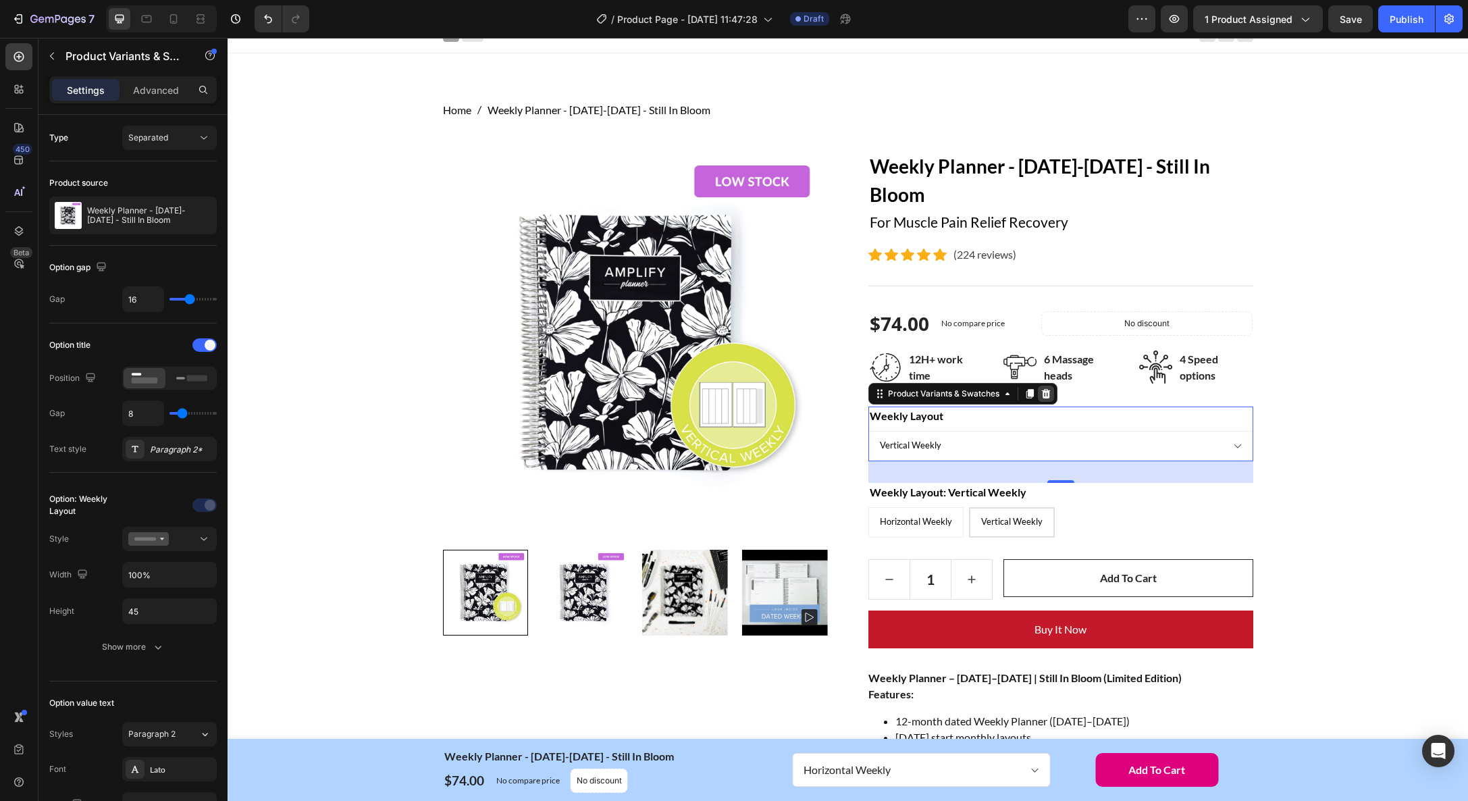
click at [1048, 394] on icon at bounding box center [1045, 392] width 9 height 9
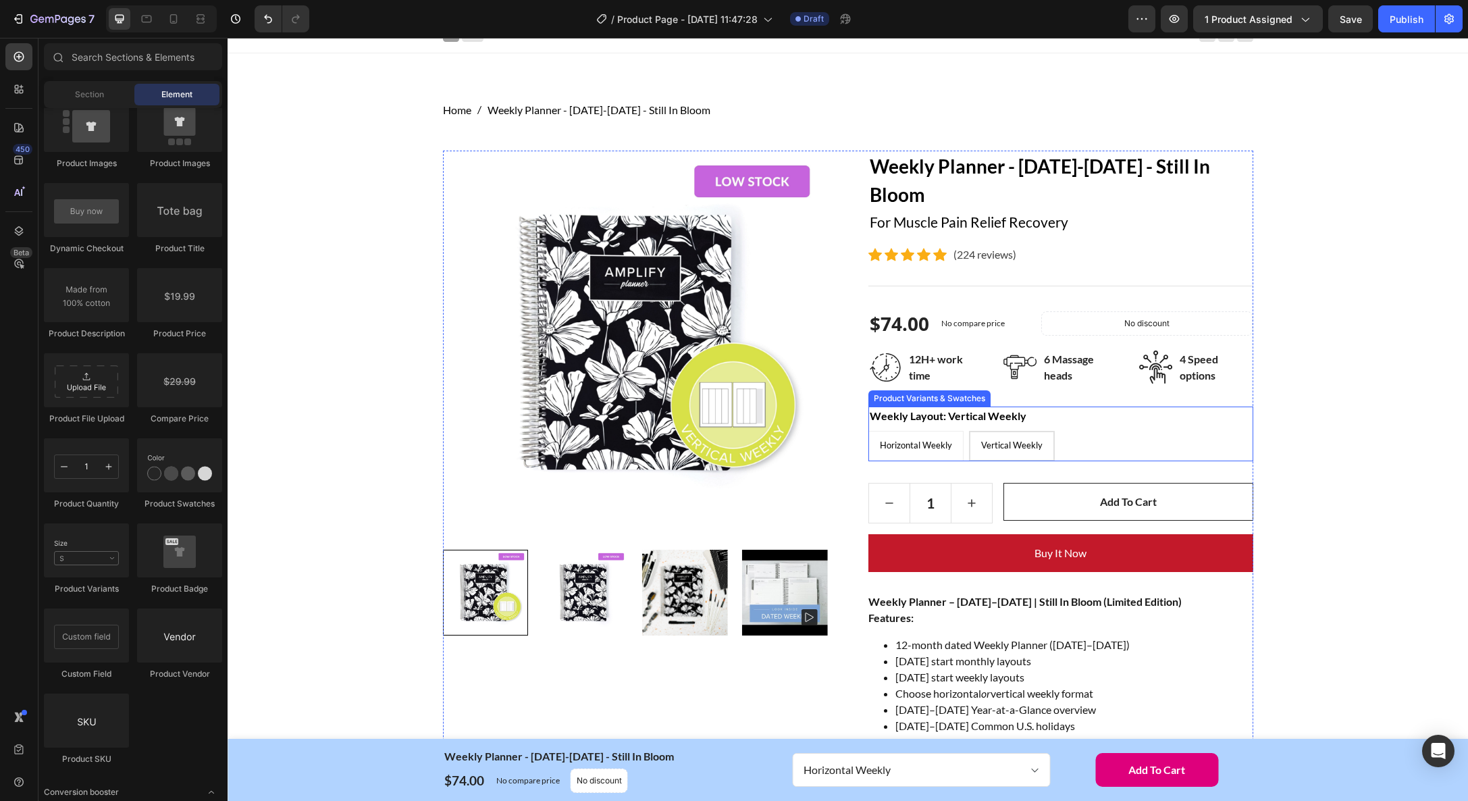
click at [964, 416] on legend "Weekly Layout: Vertical Weekly" at bounding box center [948, 416] width 159 height 19
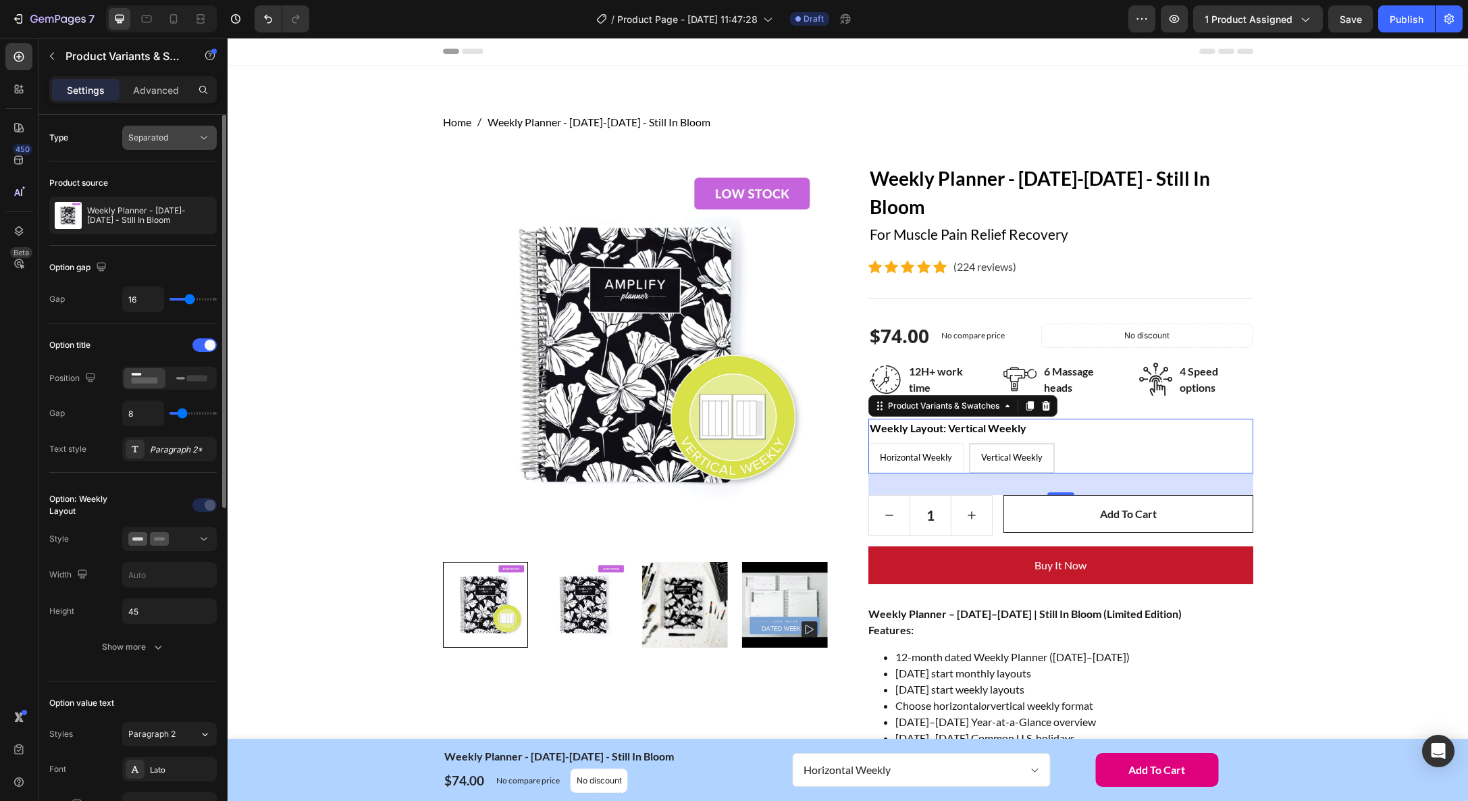
click at [179, 135] on div "Separated" at bounding box center [162, 138] width 69 height 12
click at [167, 186] on div "Combine" at bounding box center [156, 197] width 111 height 26
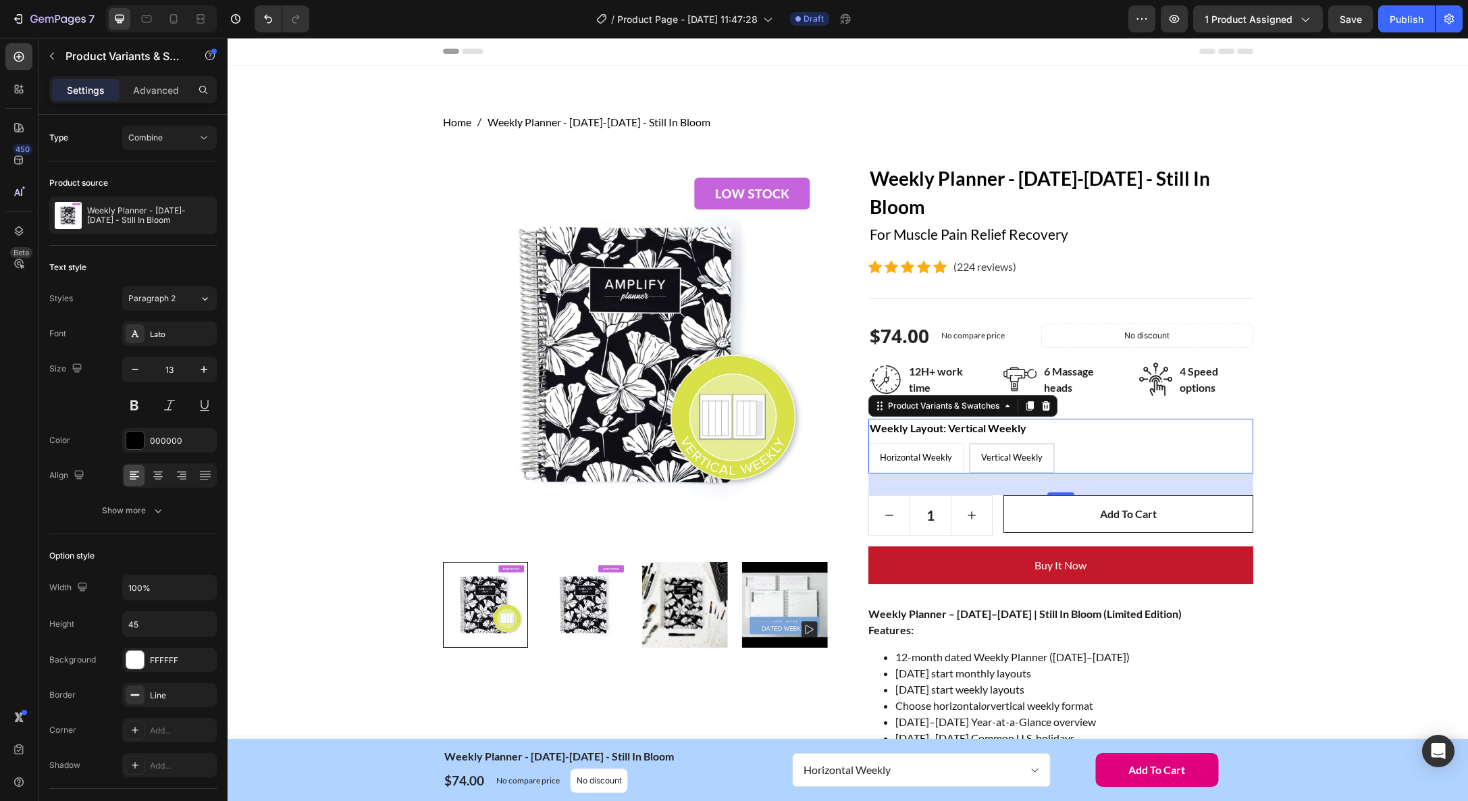
select select "577034234137740193"
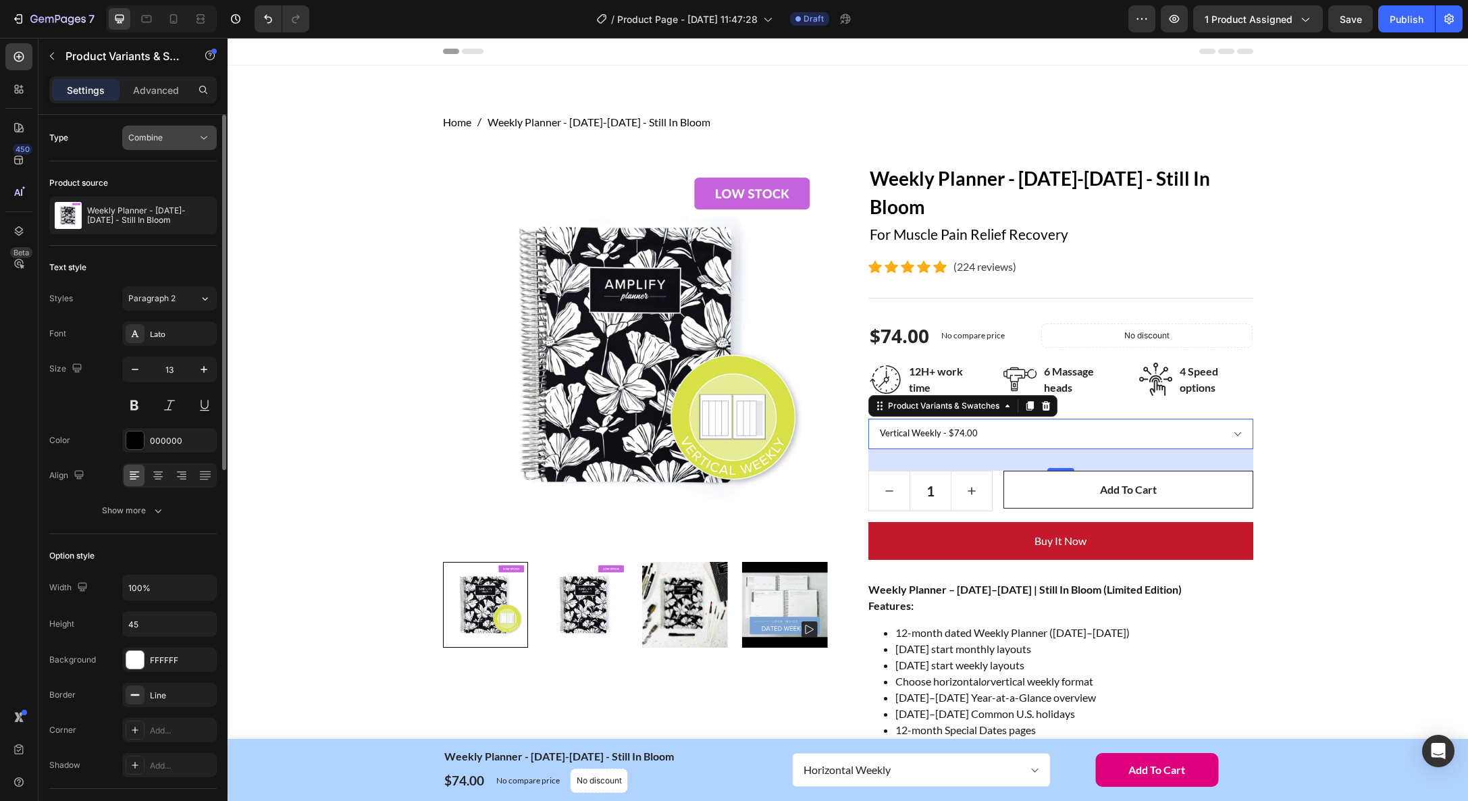
click at [161, 141] on span "Combine" at bounding box center [145, 137] width 34 height 10
click at [159, 167] on span "Separated" at bounding box center [148, 171] width 40 height 12
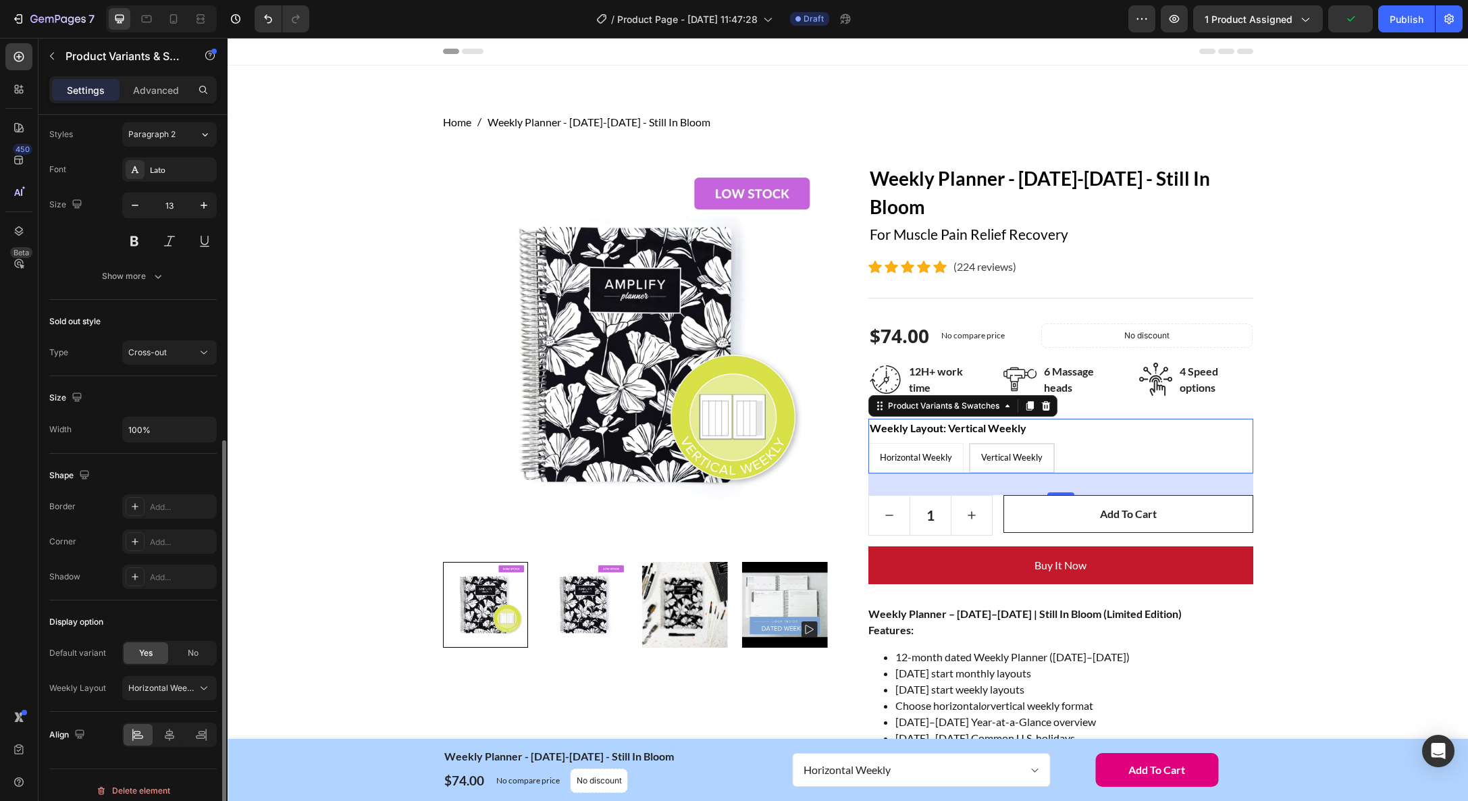
scroll to position [611, 0]
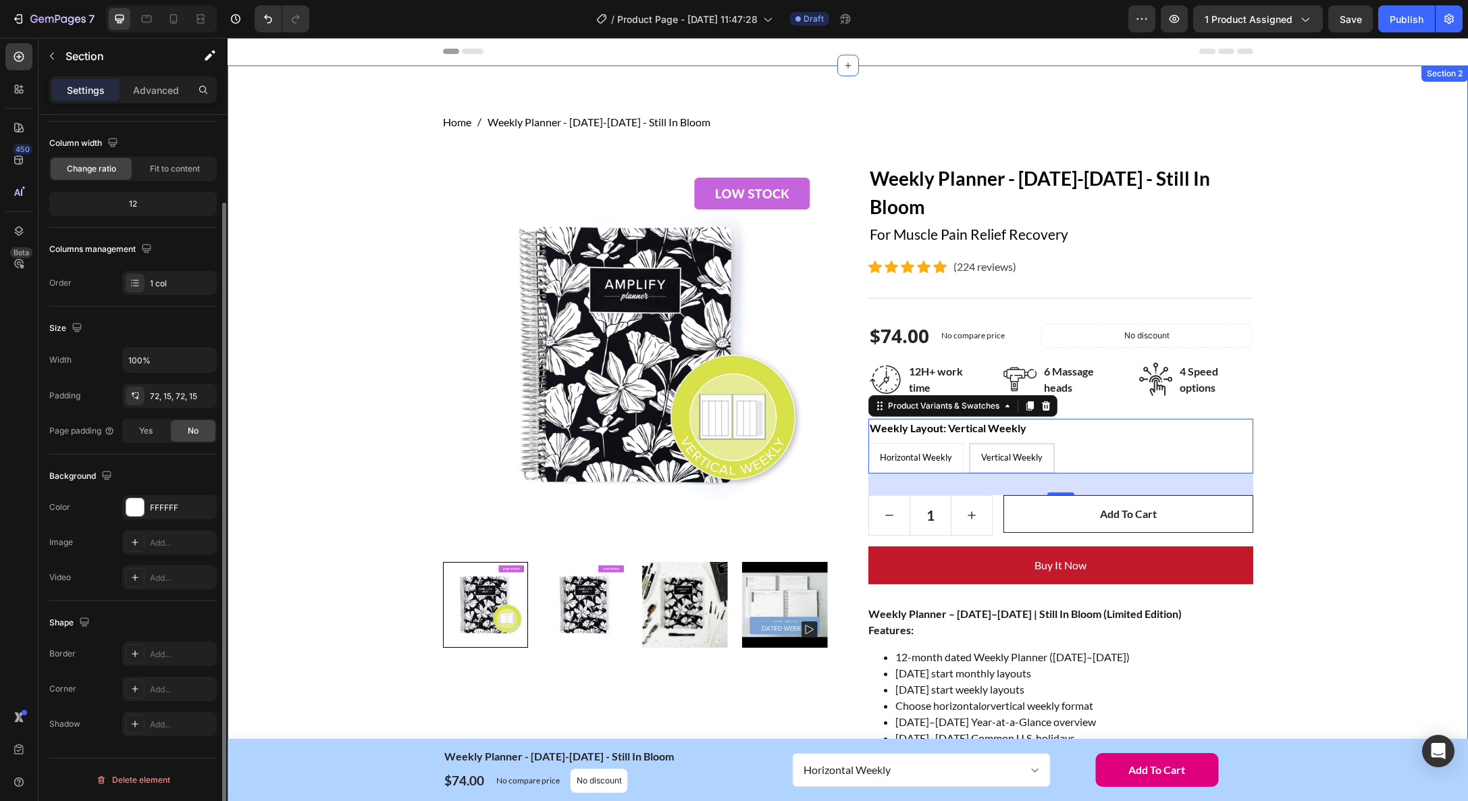
click at [1350, 565] on div "Home Weekly Planner - January-December 2026 - Still In Bloom Breadcrumb Row Pro…" at bounding box center [848, 659] width 1220 height 1091
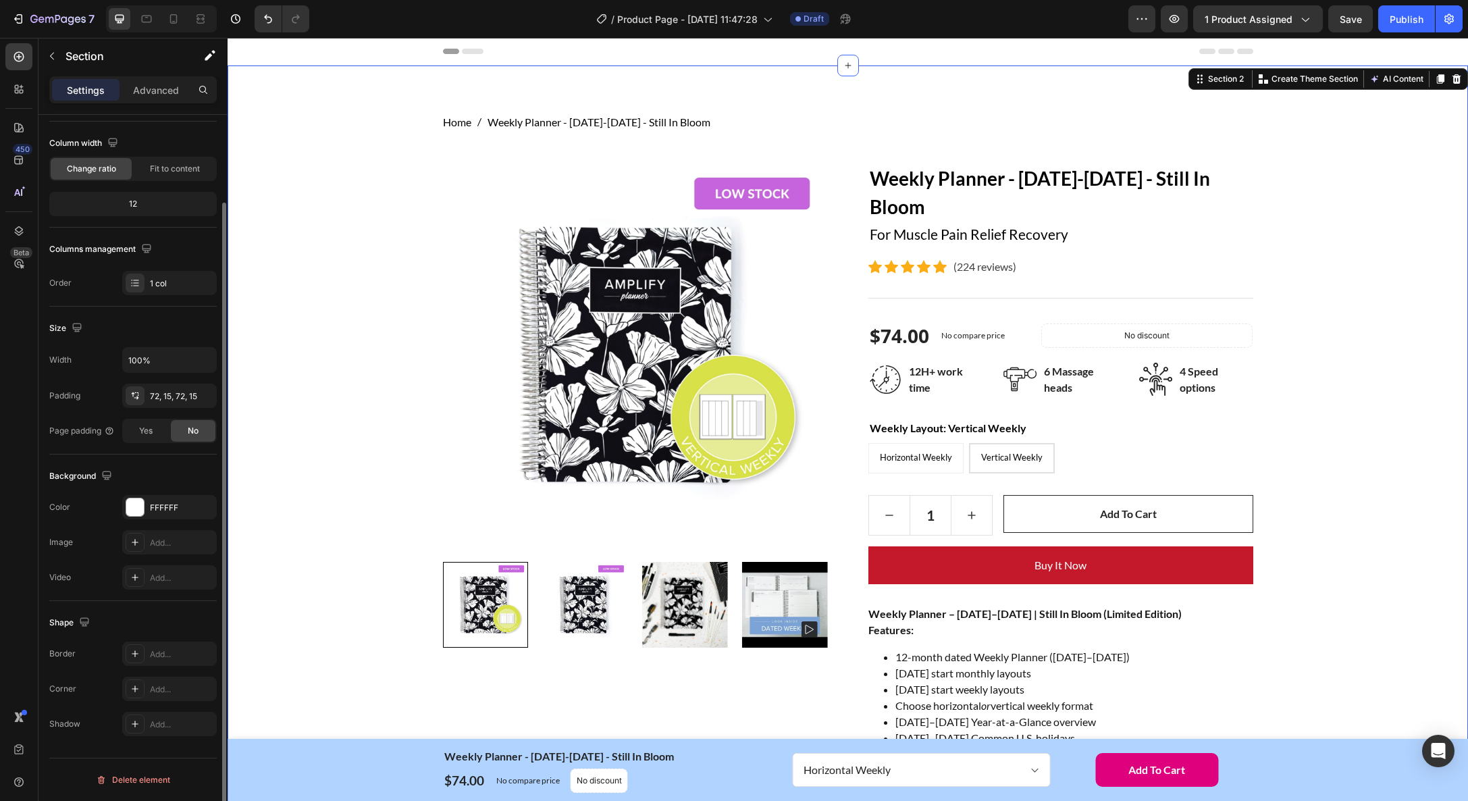
scroll to position [0, 0]
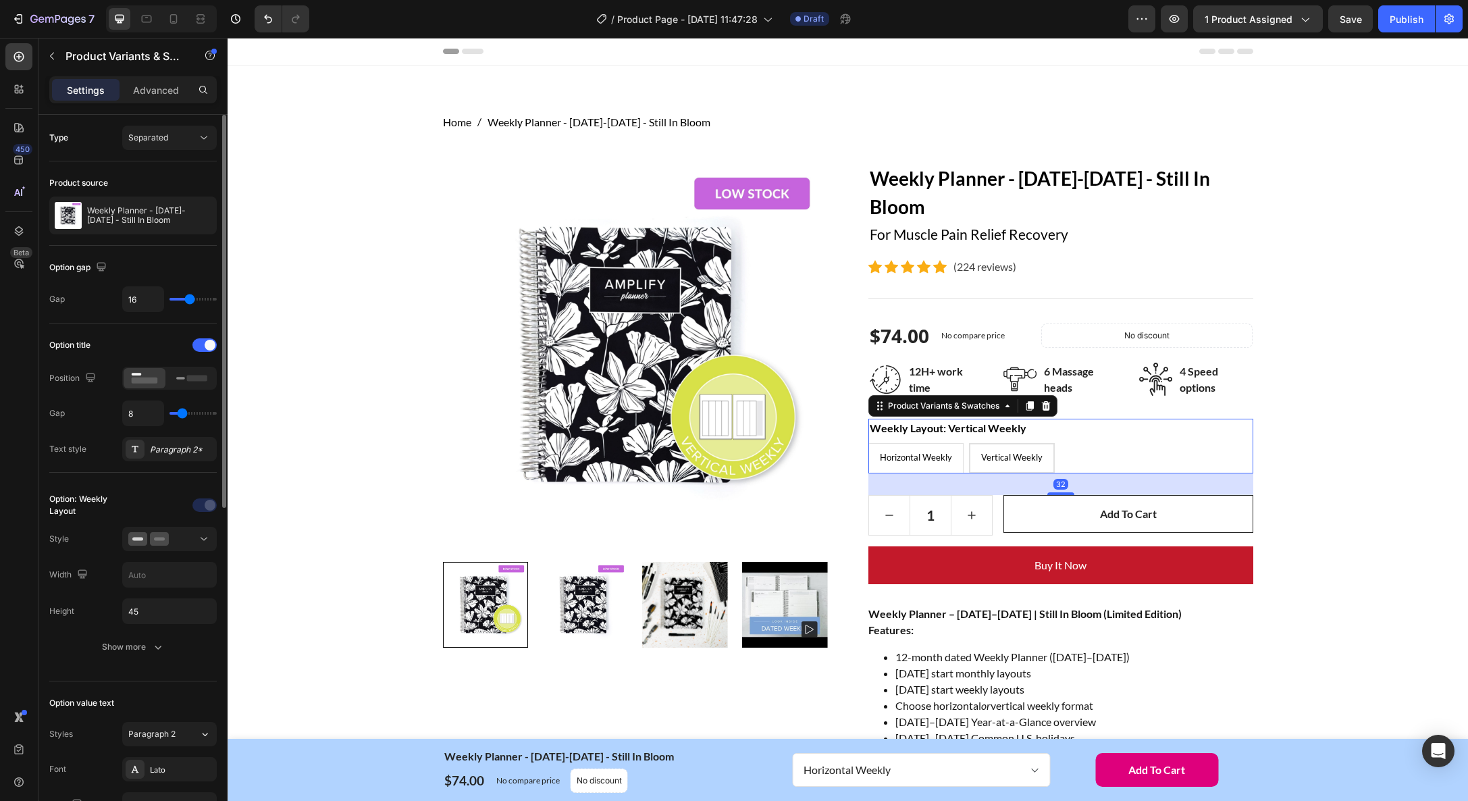
click at [920, 456] on span "Horizontal Weekly" at bounding box center [916, 457] width 72 height 11
click at [869, 443] on input "Horizontal Weekly Horizontal Weekly Horizontal Weekly" at bounding box center [868, 442] width 1 height 1
radio input "true"
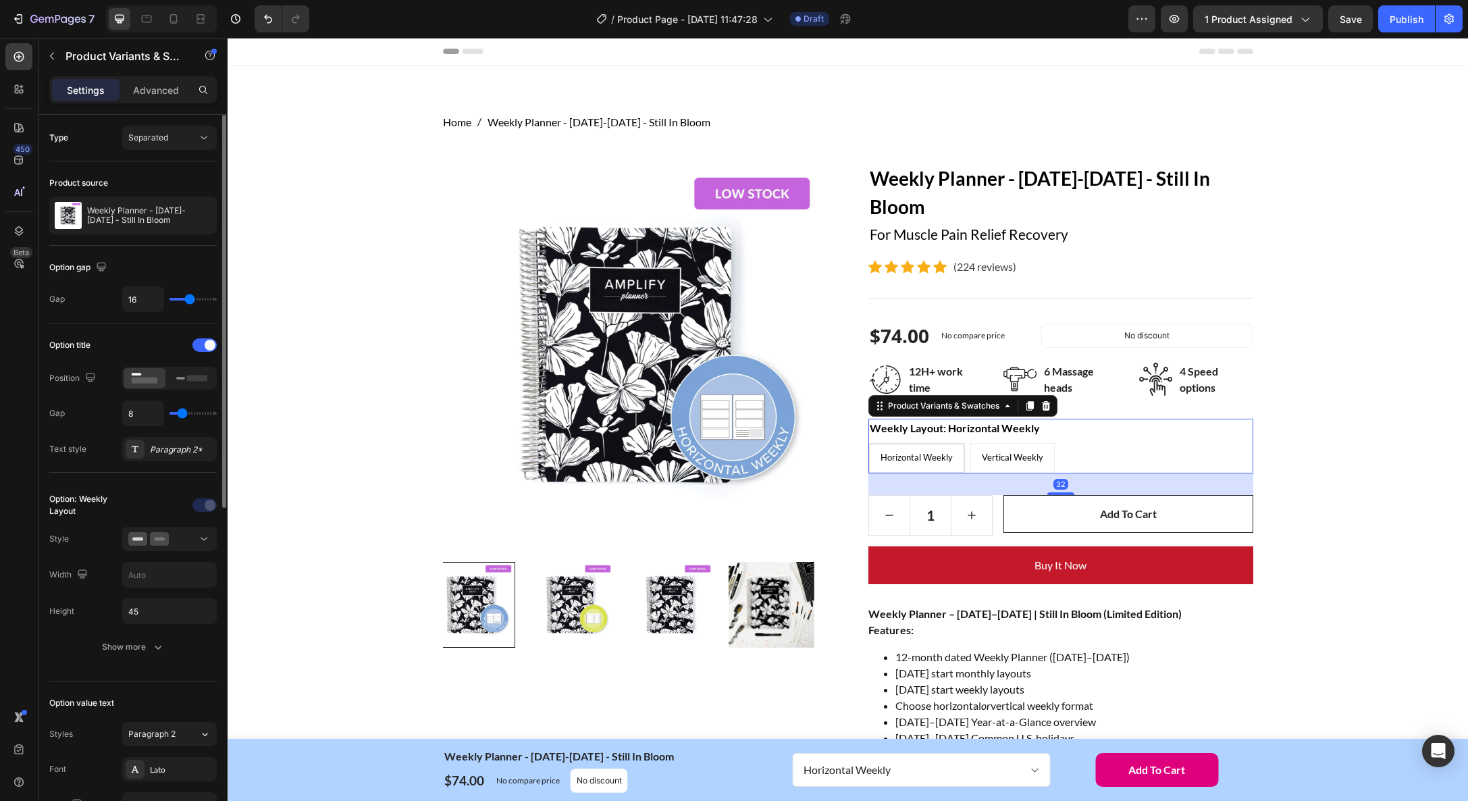
drag, startPoint x: 923, startPoint y: 454, endPoint x: 946, endPoint y: 455, distance: 23.6
click at [923, 454] on span "Horizontal Weekly" at bounding box center [917, 457] width 72 height 11
click at [869, 443] on input "Horizontal Weekly Horizontal Weekly Horizontal Weekly" at bounding box center [868, 442] width 1 height 1
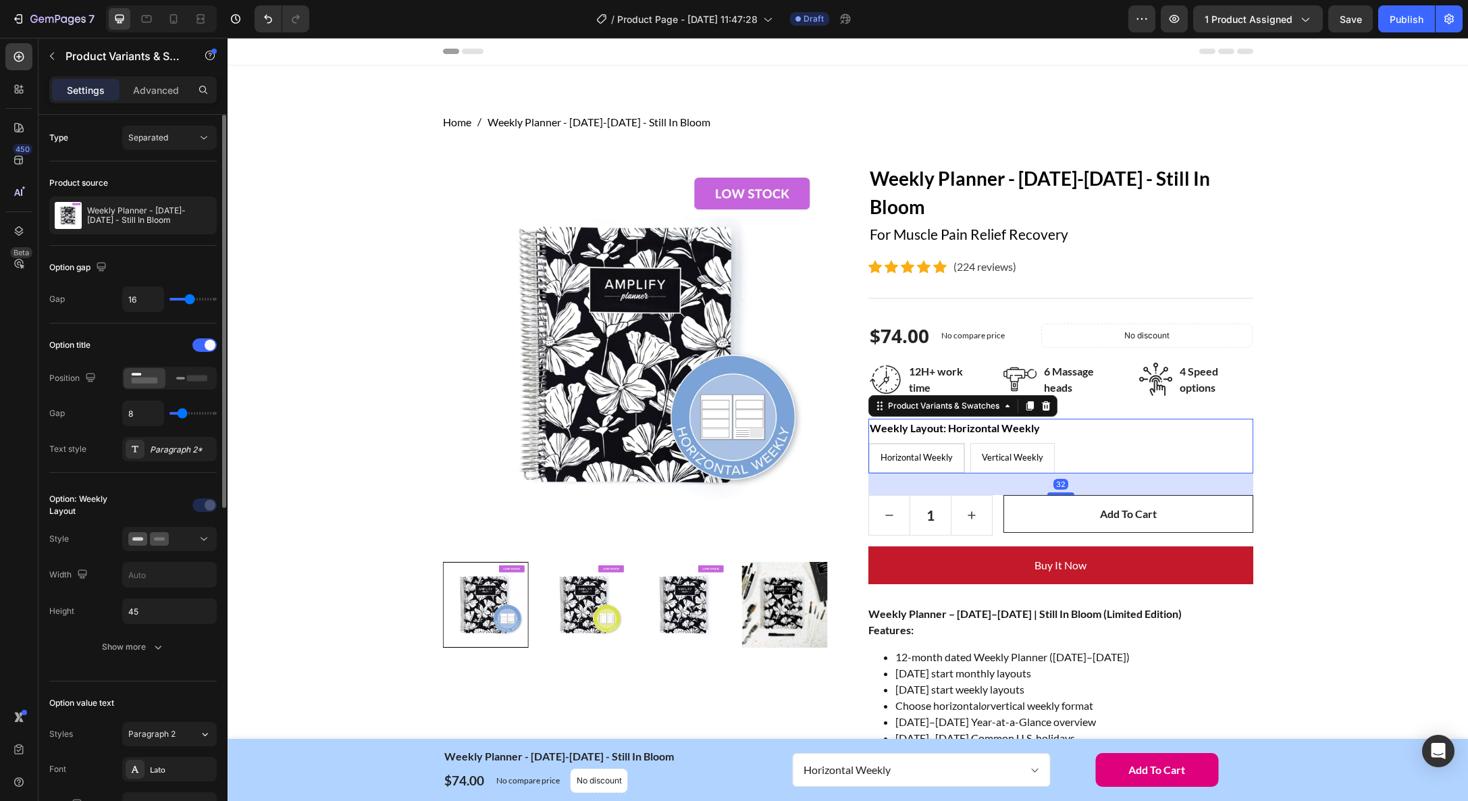
click at [1016, 455] on span "Vertical Weekly" at bounding box center [1012, 457] width 61 height 11
click at [971, 443] on input "Vertical Weekly Vertical Weekly Vertical Weekly" at bounding box center [970, 442] width 1 height 1
radio input "true"
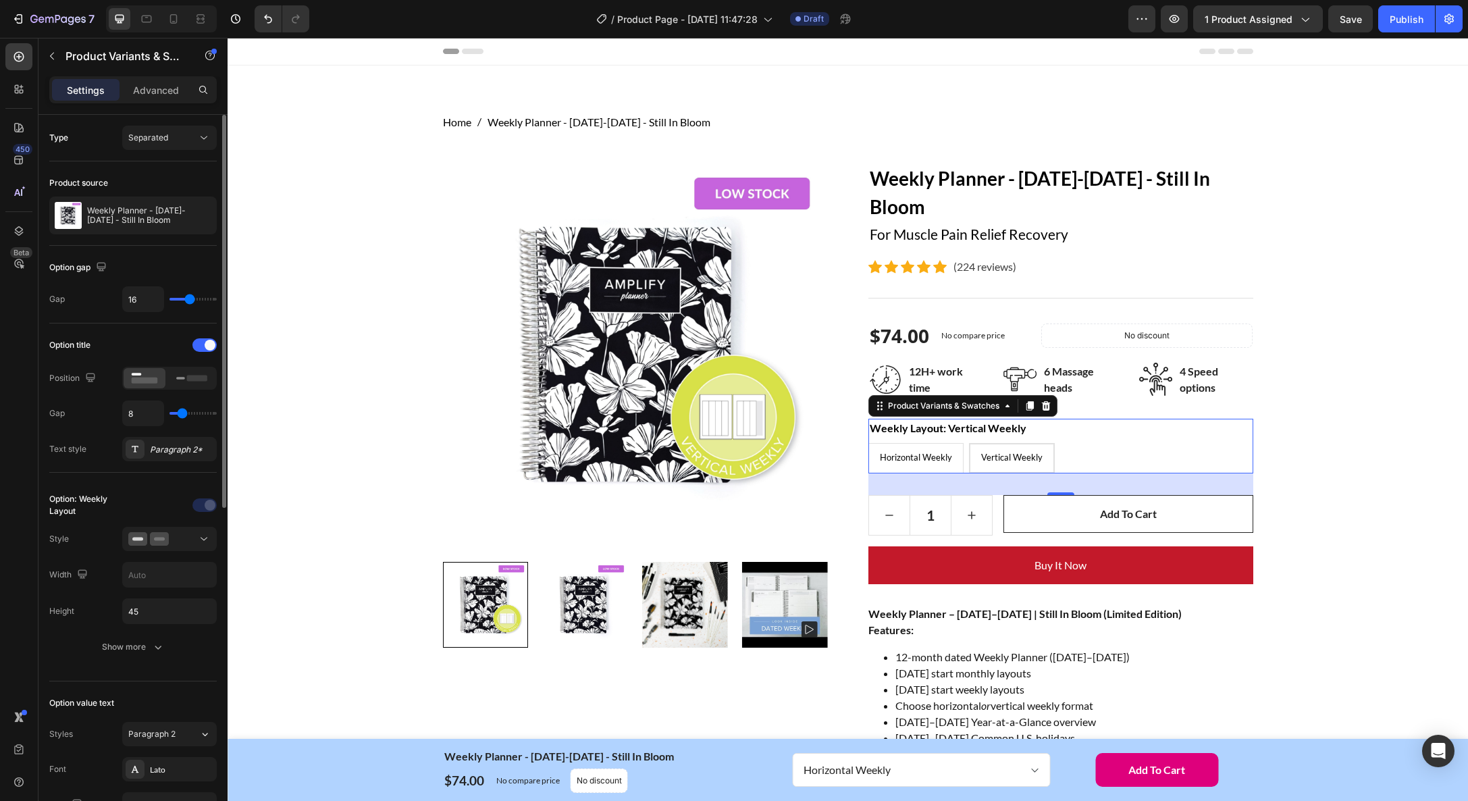
click at [906, 452] on span "Horizontal Weekly" at bounding box center [916, 457] width 72 height 11
click at [869, 443] on input "Horizontal Weekly Horizontal Weekly Horizontal Weekly" at bounding box center [868, 442] width 1 height 1
radio input "true"
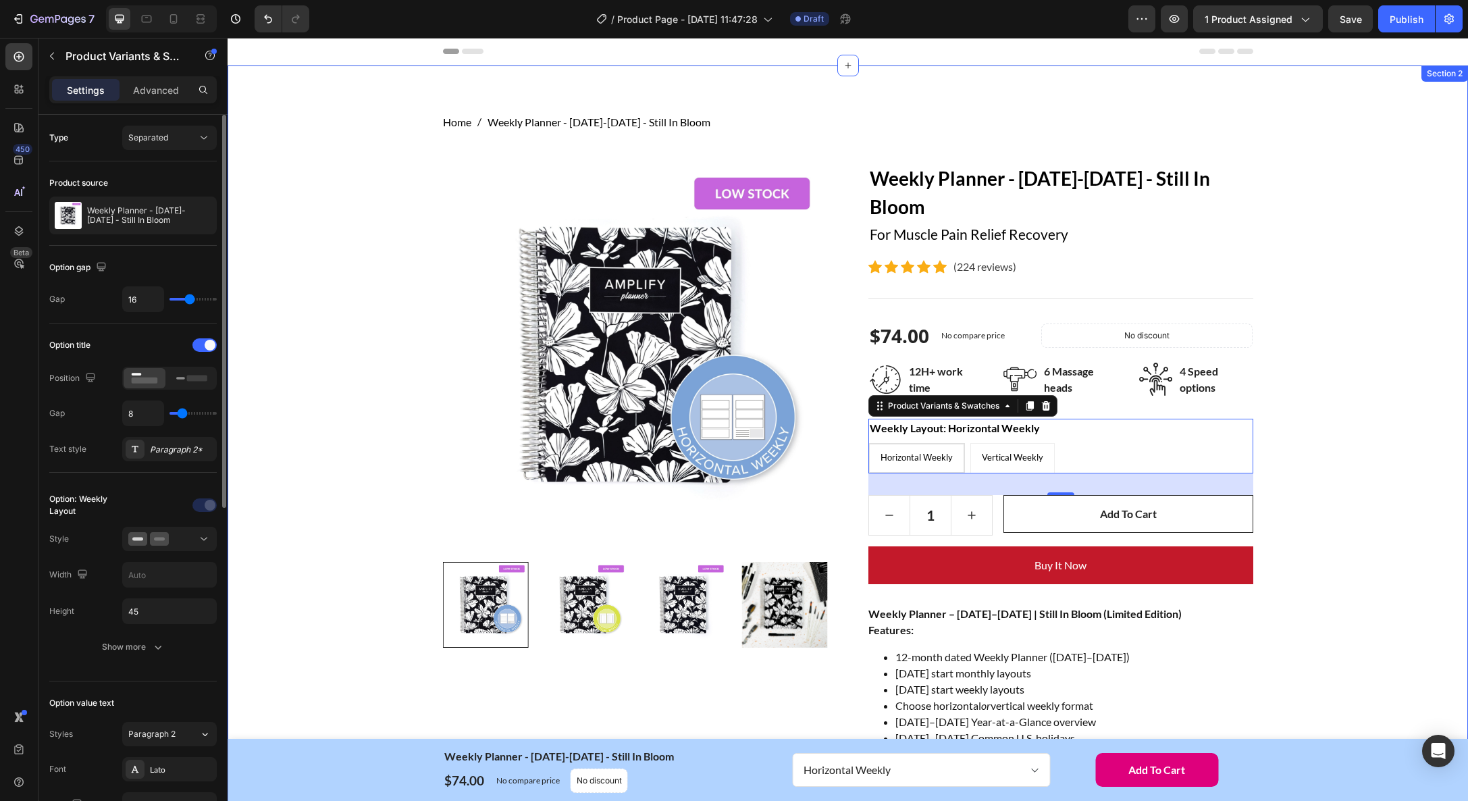
click at [1356, 505] on div "Home Weekly Planner - January-December 2026 - Still In Bloom Breadcrumb Row Pro…" at bounding box center [848, 659] width 1220 height 1091
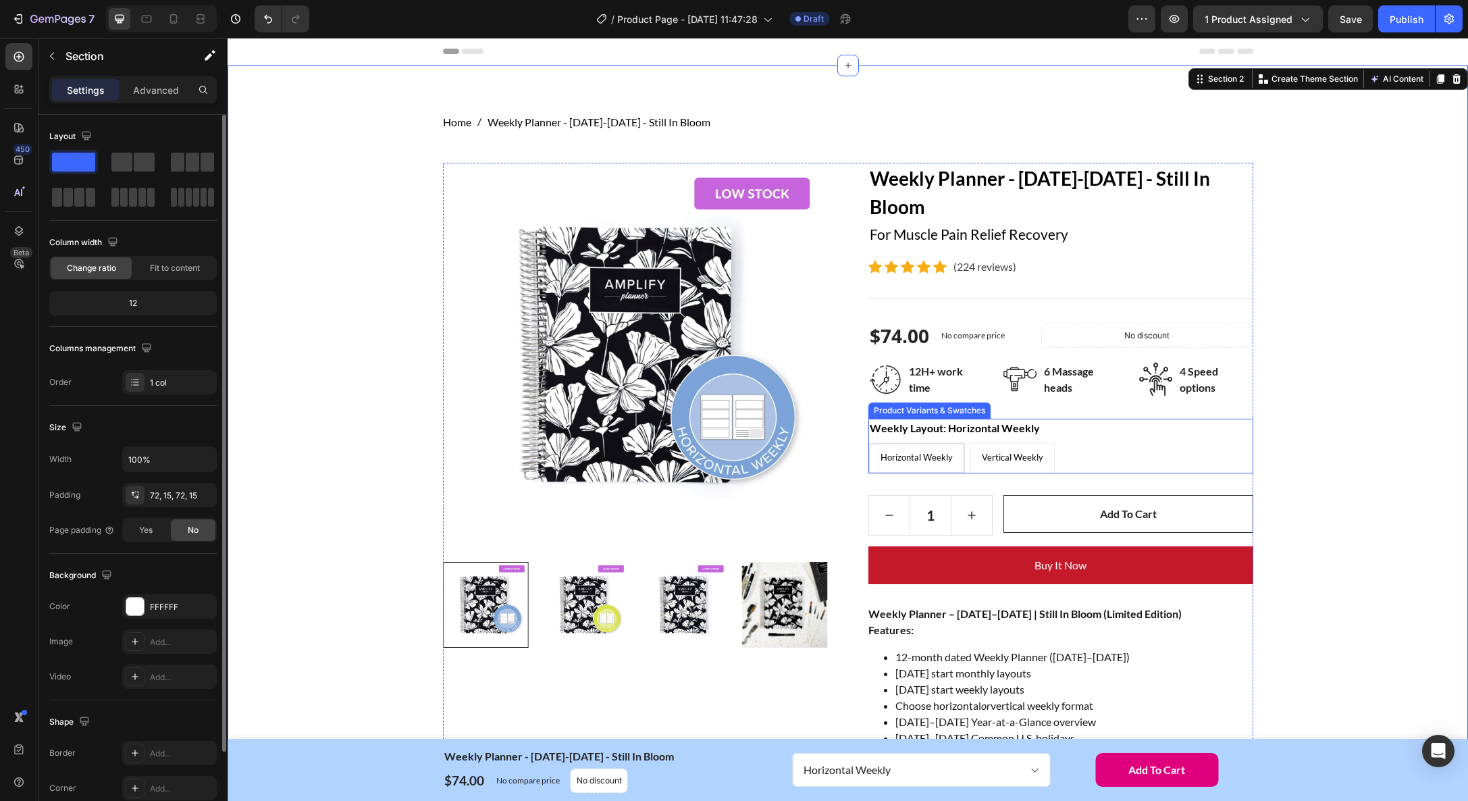
click at [954, 427] on legend "Weekly Layout: Horizontal Weekly" at bounding box center [955, 428] width 173 height 19
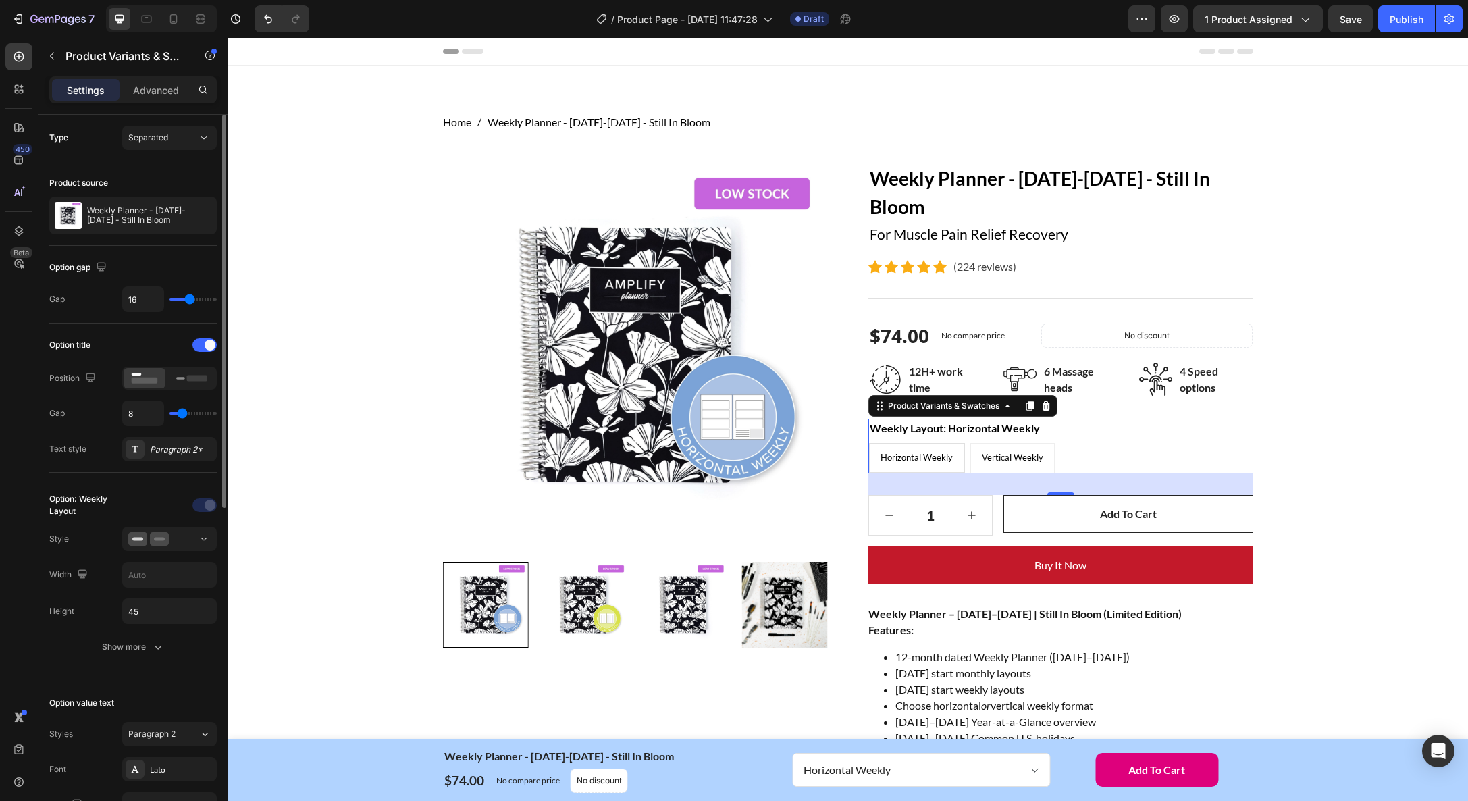
type input "20"
type input "21"
type input "22"
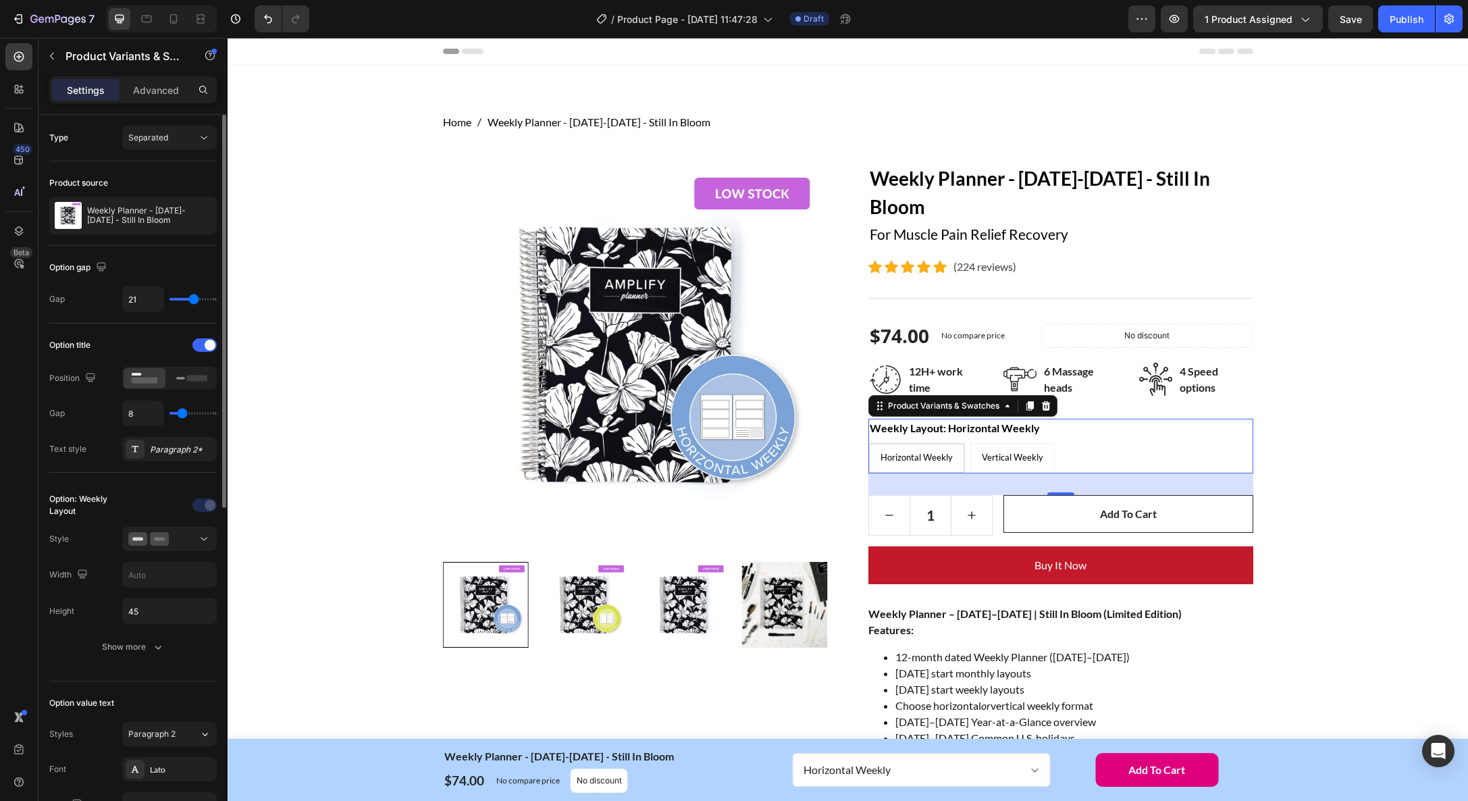
type input "22"
type input "23"
type input "25"
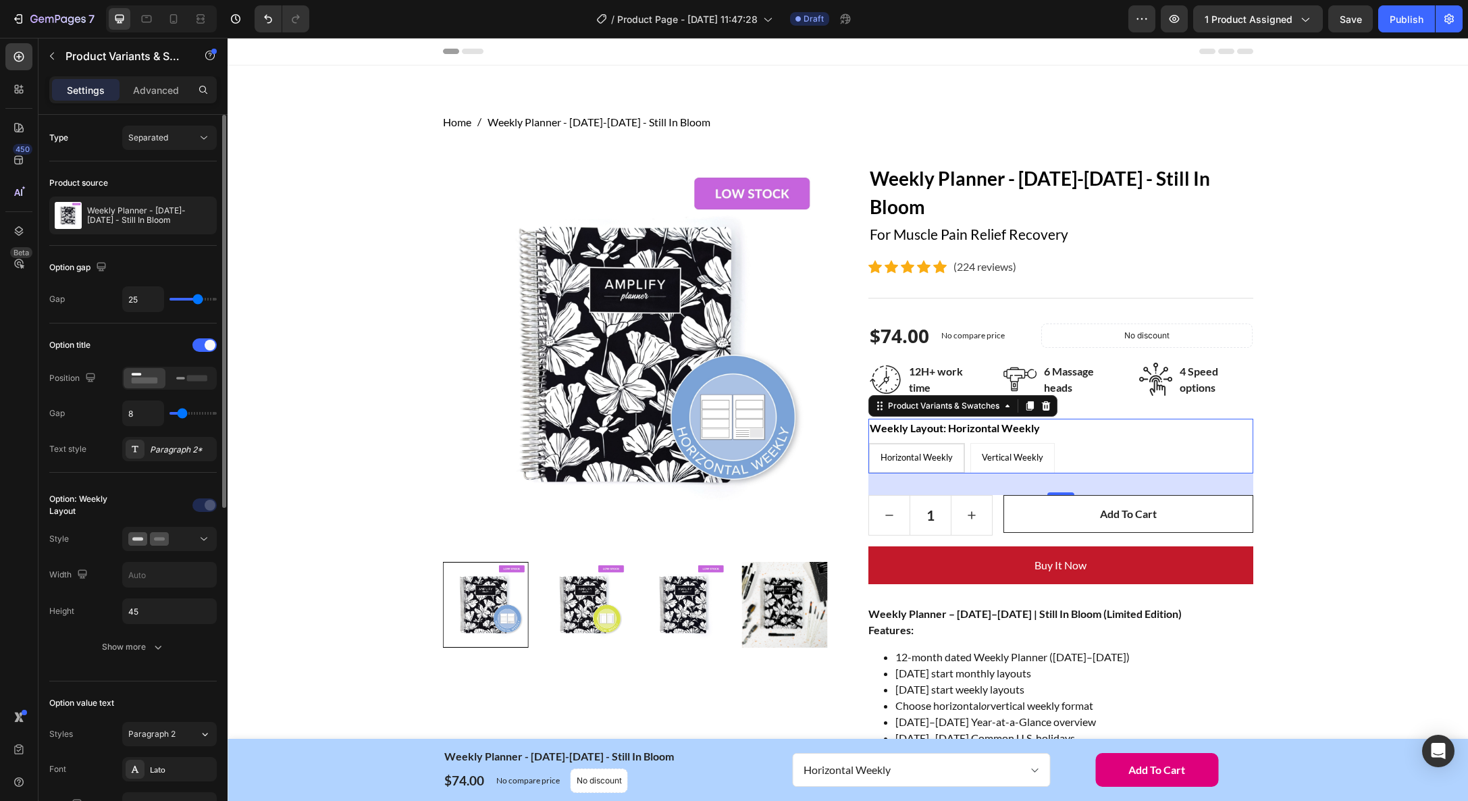
type input "26"
type input "28"
type input "31"
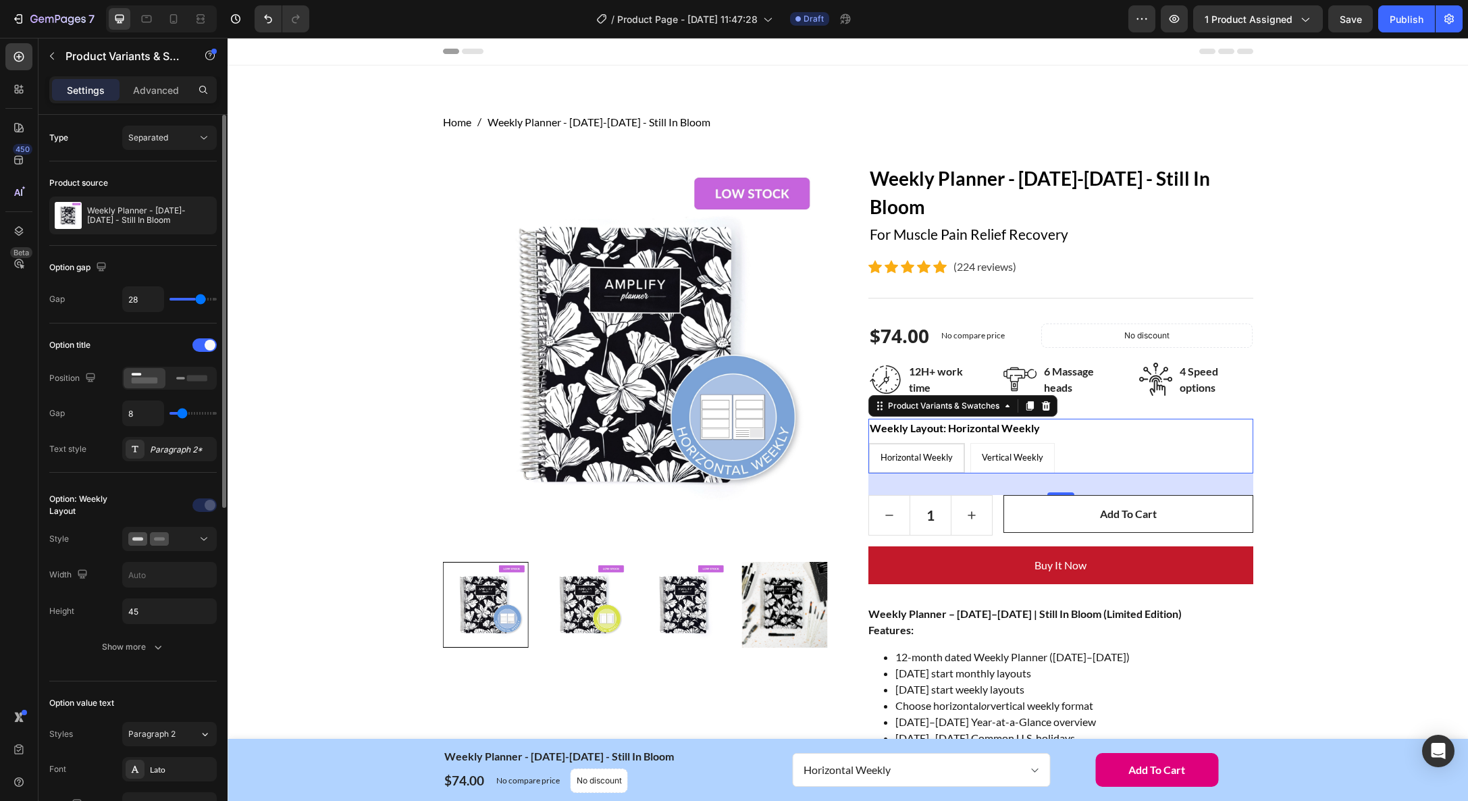
type input "31"
type input "33"
type input "38"
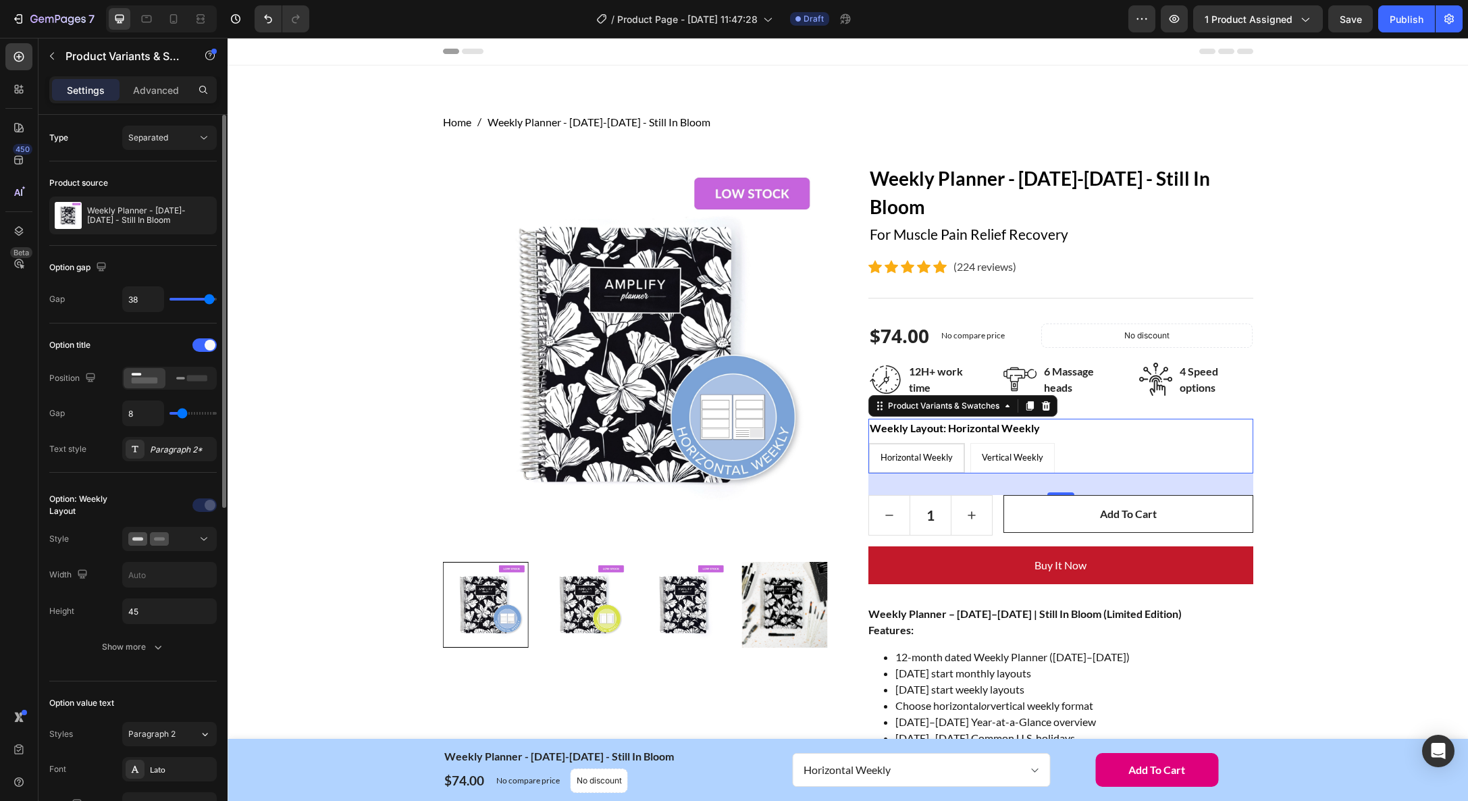
type input "40"
drag, startPoint x: 192, startPoint y: 301, endPoint x: 215, endPoint y: 301, distance: 22.3
type input "40"
click at [215, 301] on input "range" at bounding box center [193, 299] width 47 height 3
type input "38"
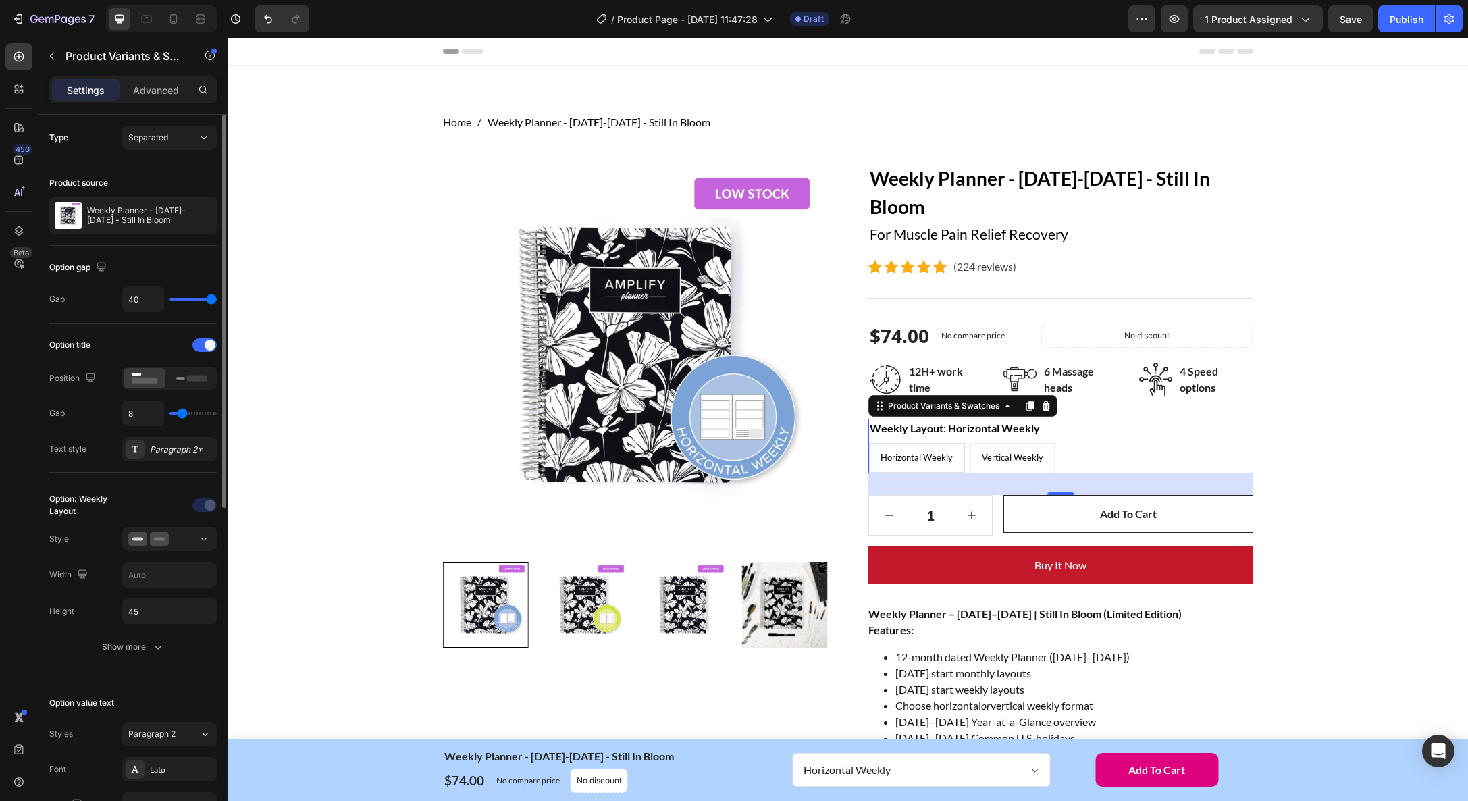
type input "38"
type input "37"
type input "36"
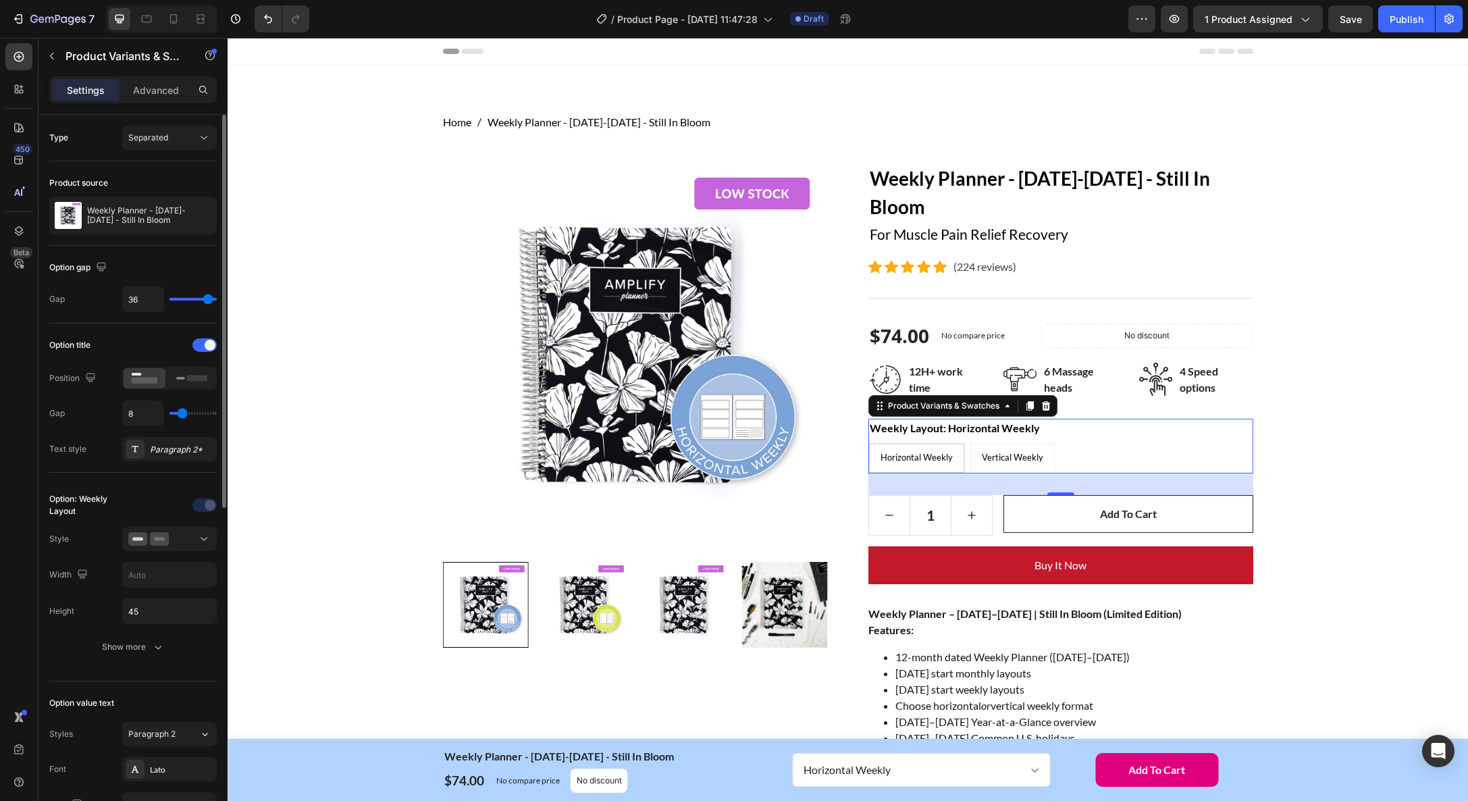
type input "33"
type input "29"
type input "24"
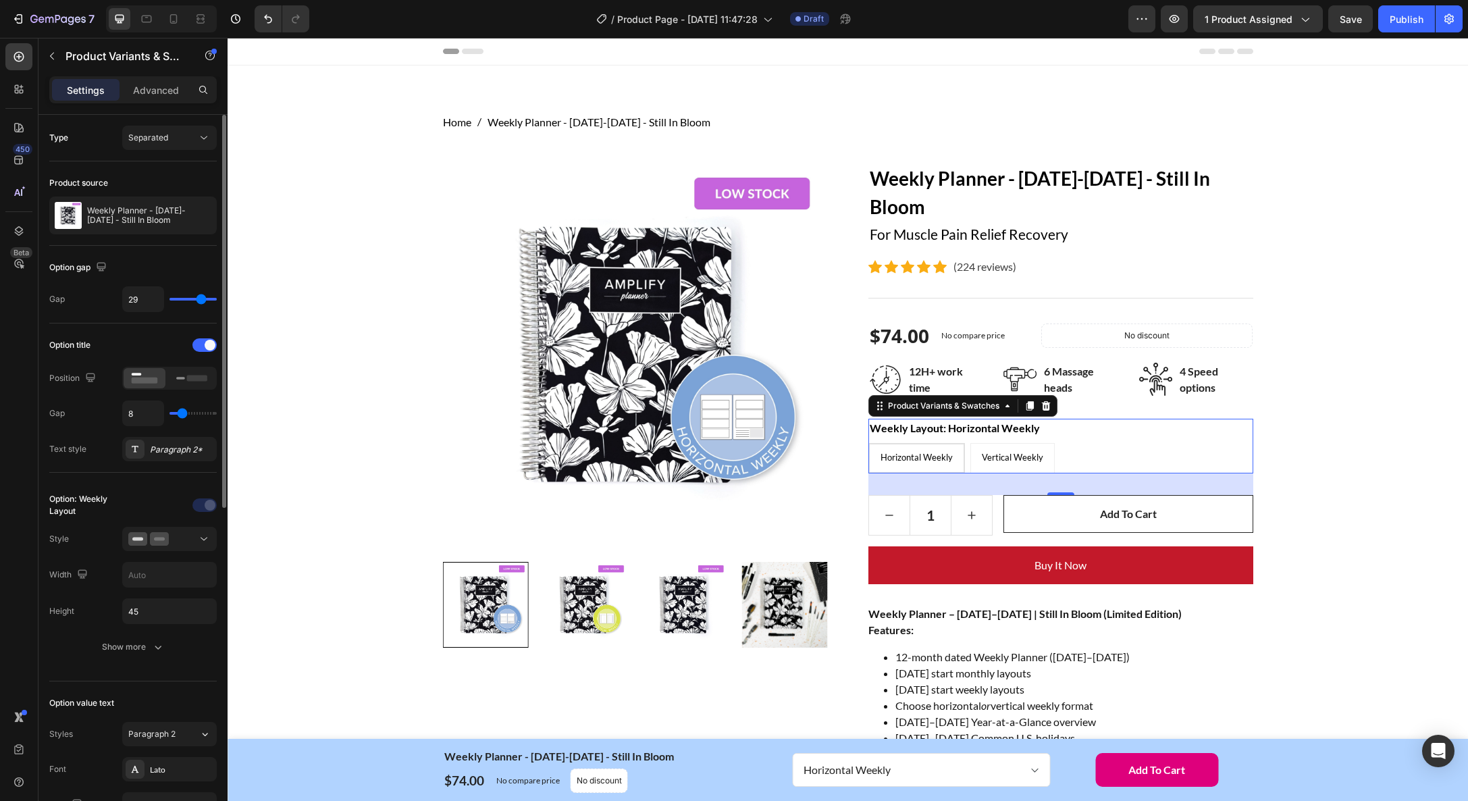
type input "24"
type input "19"
type input "13"
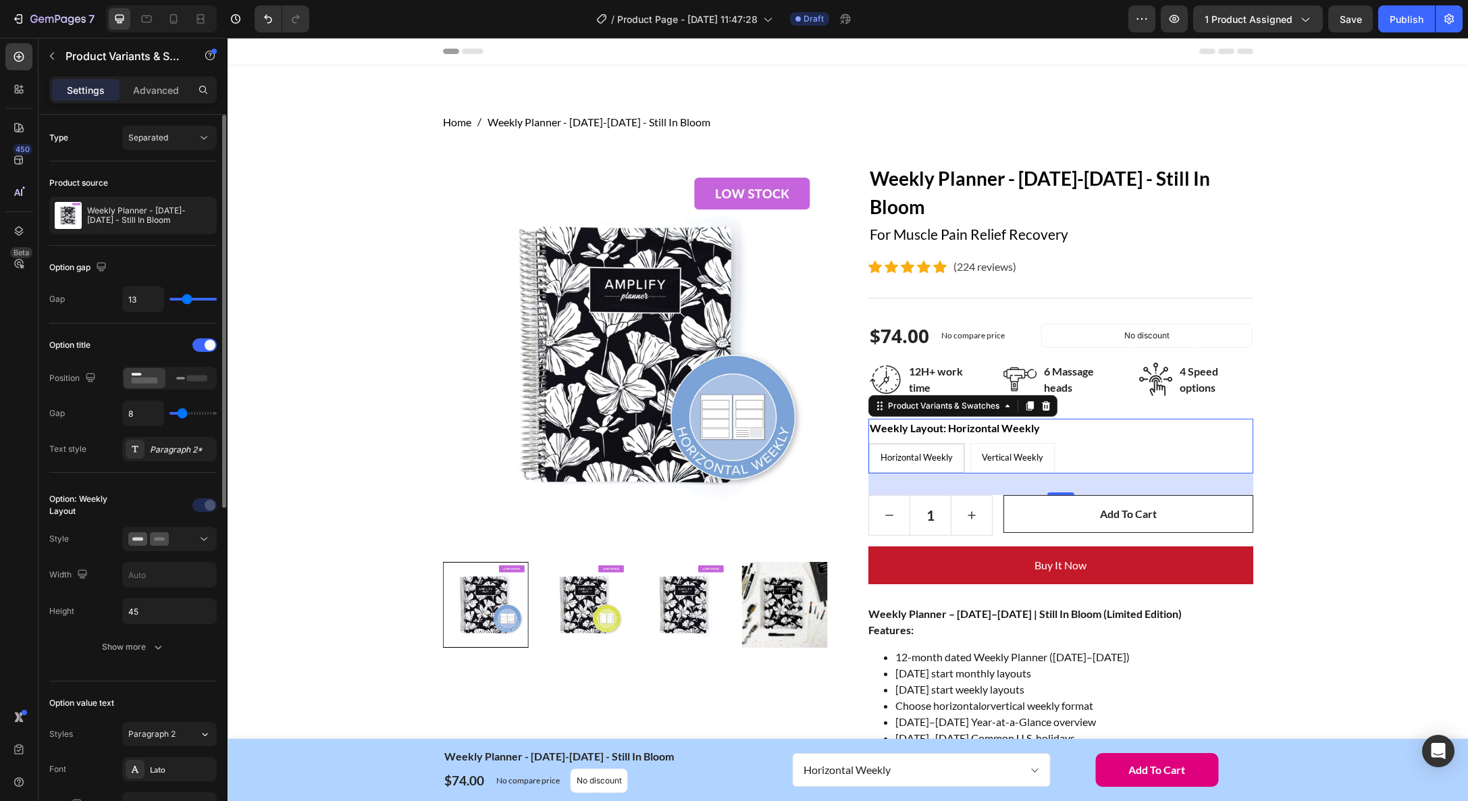
type input "9"
type input "4"
type input "1"
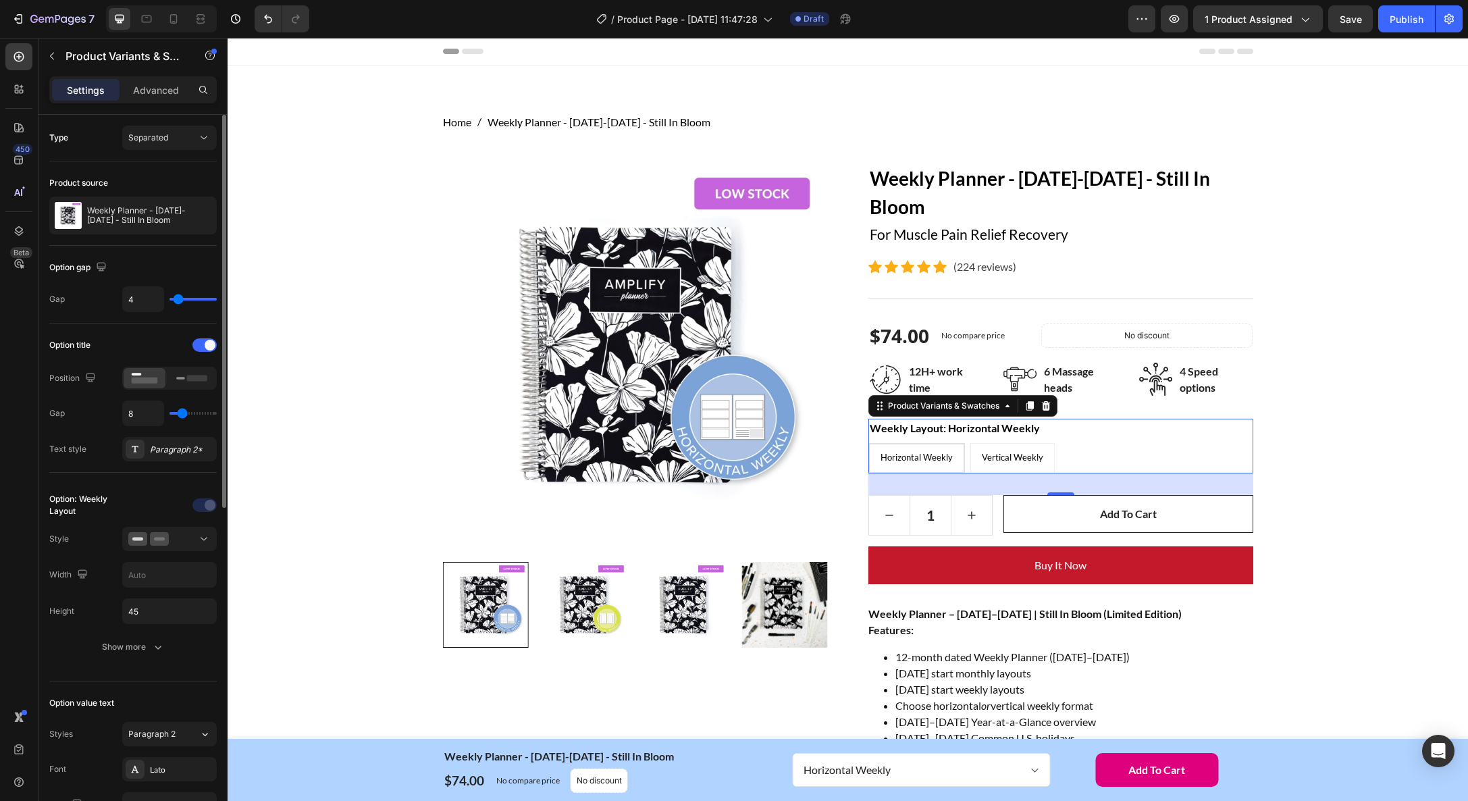
type input "1"
type input "0"
drag, startPoint x: 209, startPoint y: 301, endPoint x: 174, endPoint y: 299, distance: 35.9
type input "0"
click at [174, 299] on input "range" at bounding box center [193, 299] width 47 height 3
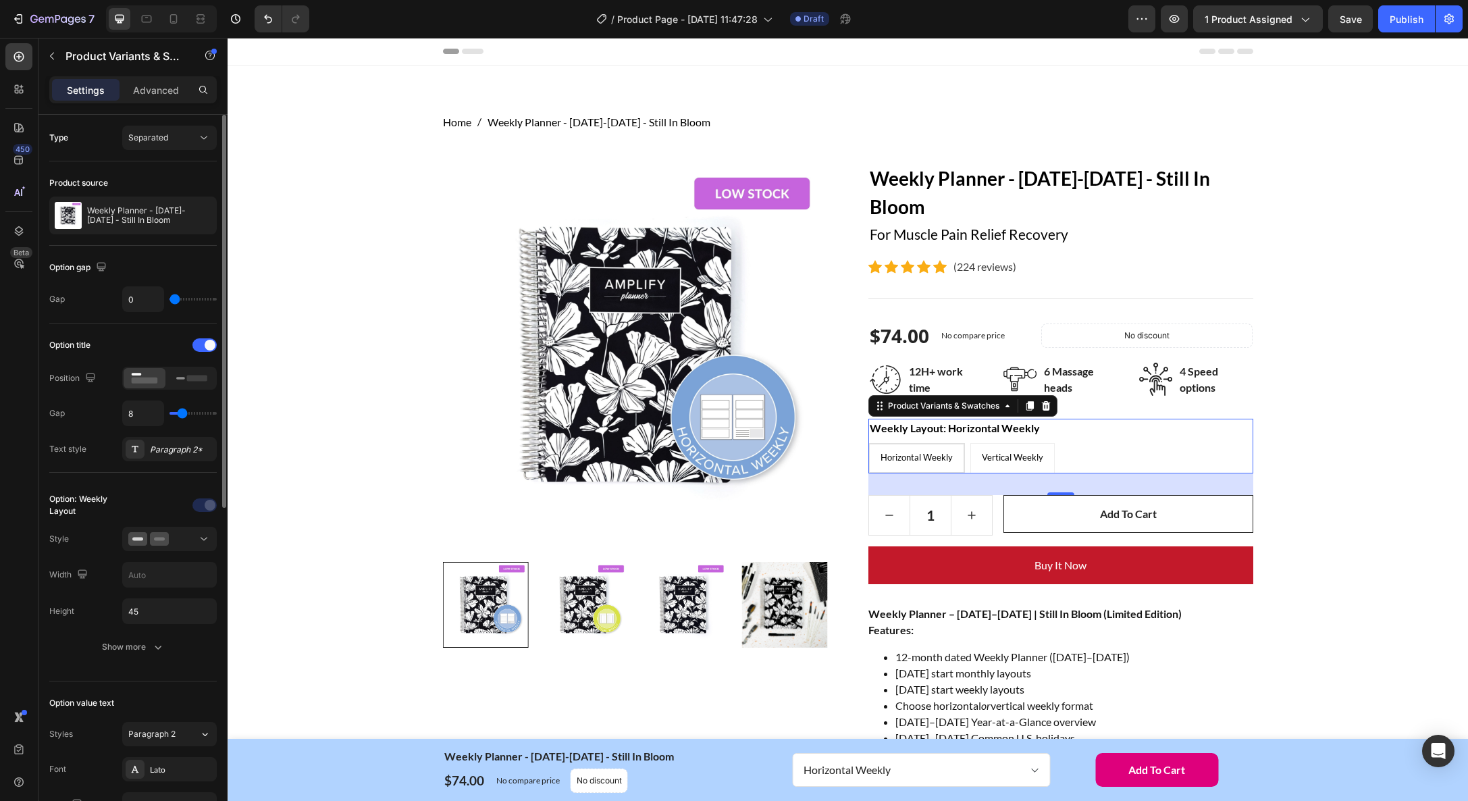
type input "3"
type input "7"
type input "12"
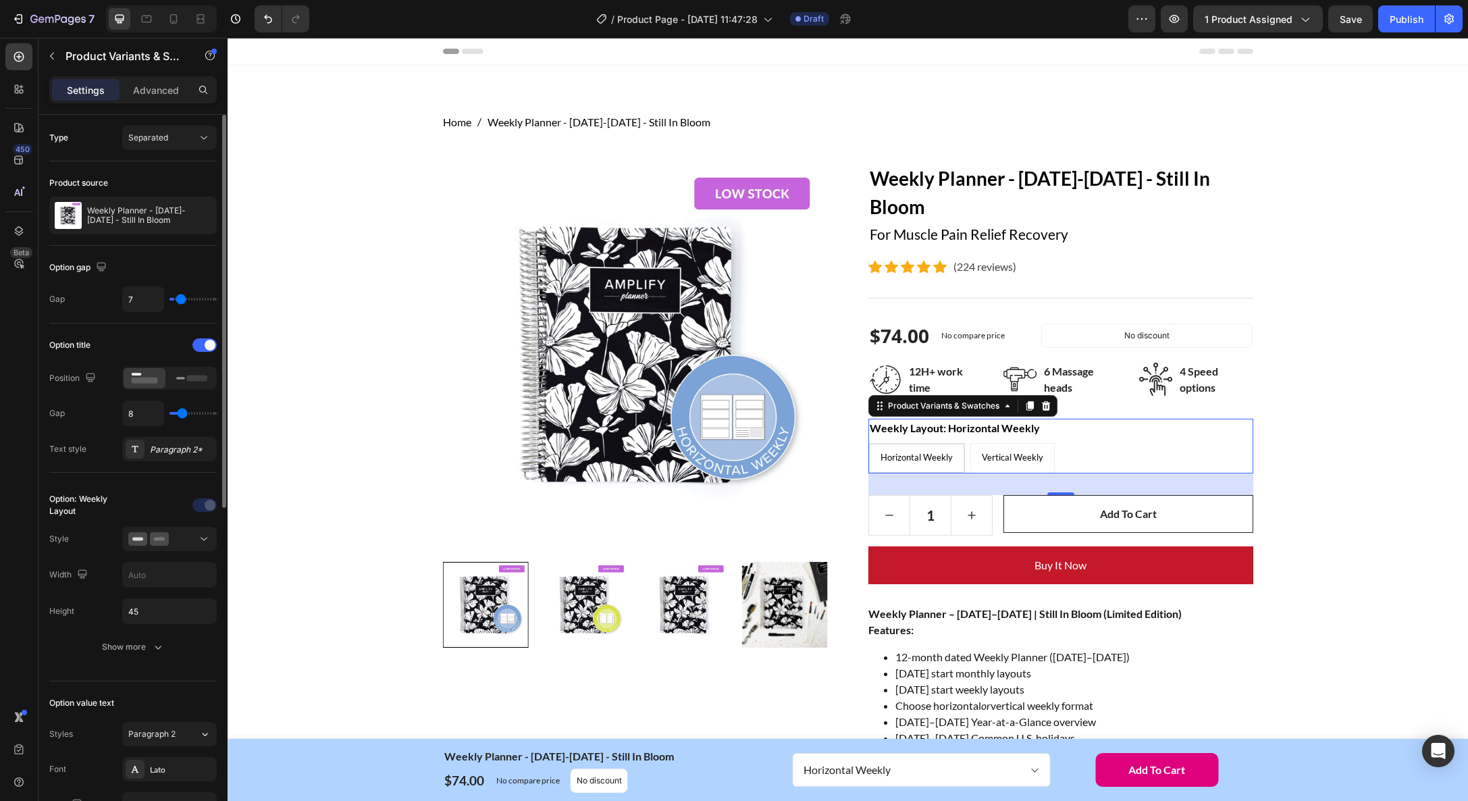
type input "12"
type input "15"
type input "17"
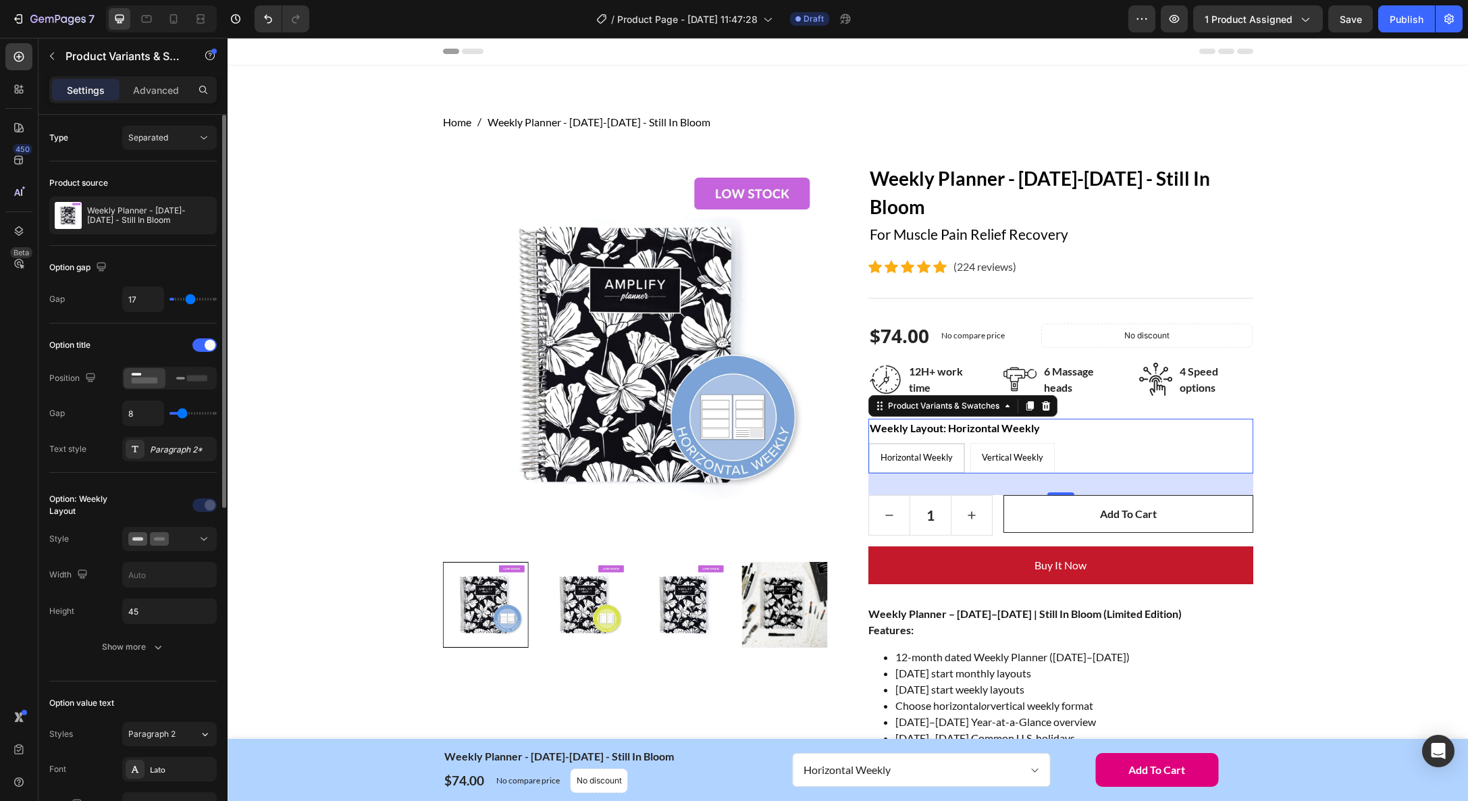
type input "18"
type input "19"
type input "20"
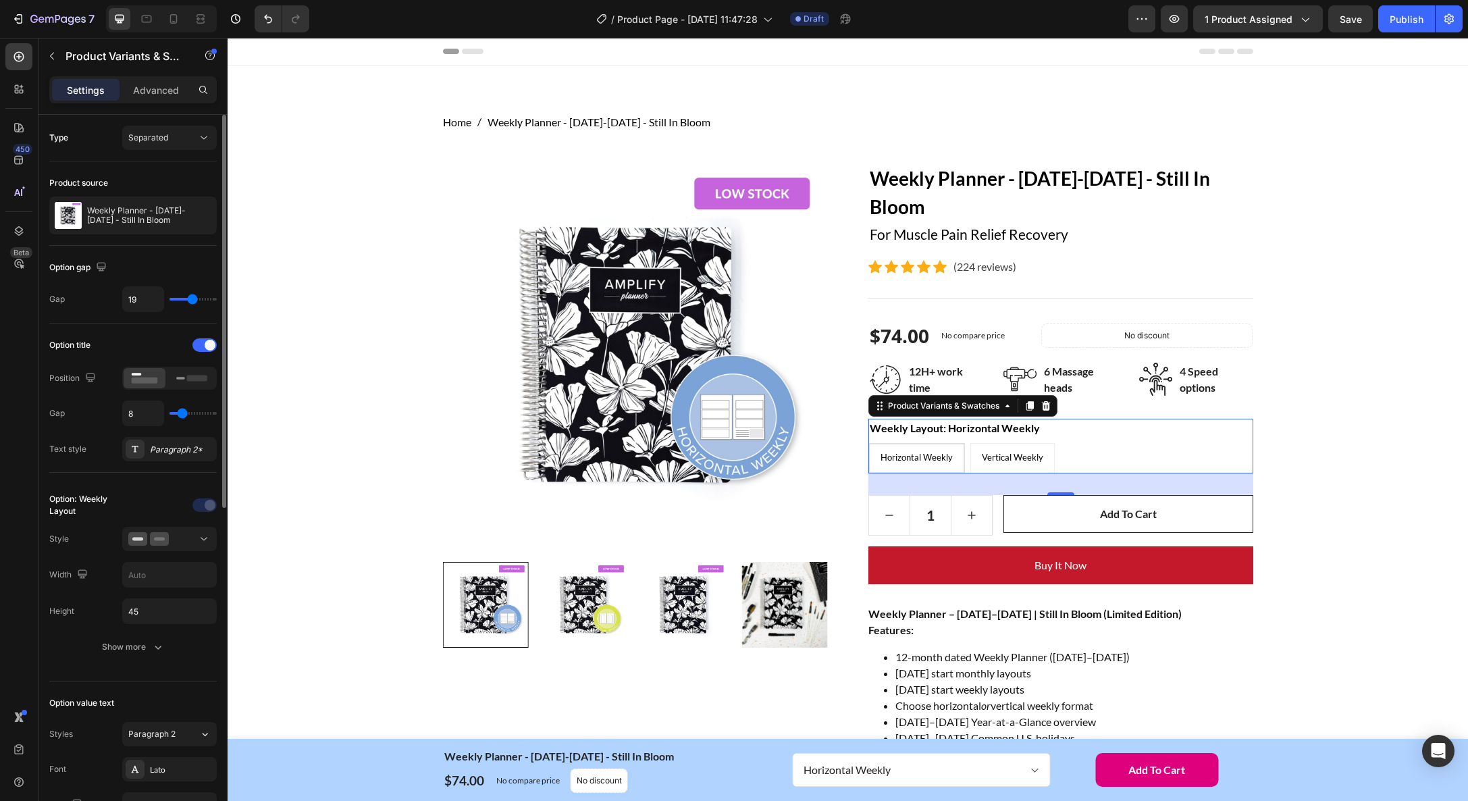
type input "20"
type input "21"
drag, startPoint x: 172, startPoint y: 298, endPoint x: 190, endPoint y: 307, distance: 20.8
type input "21"
click at [194, 301] on input "range" at bounding box center [193, 299] width 47 height 3
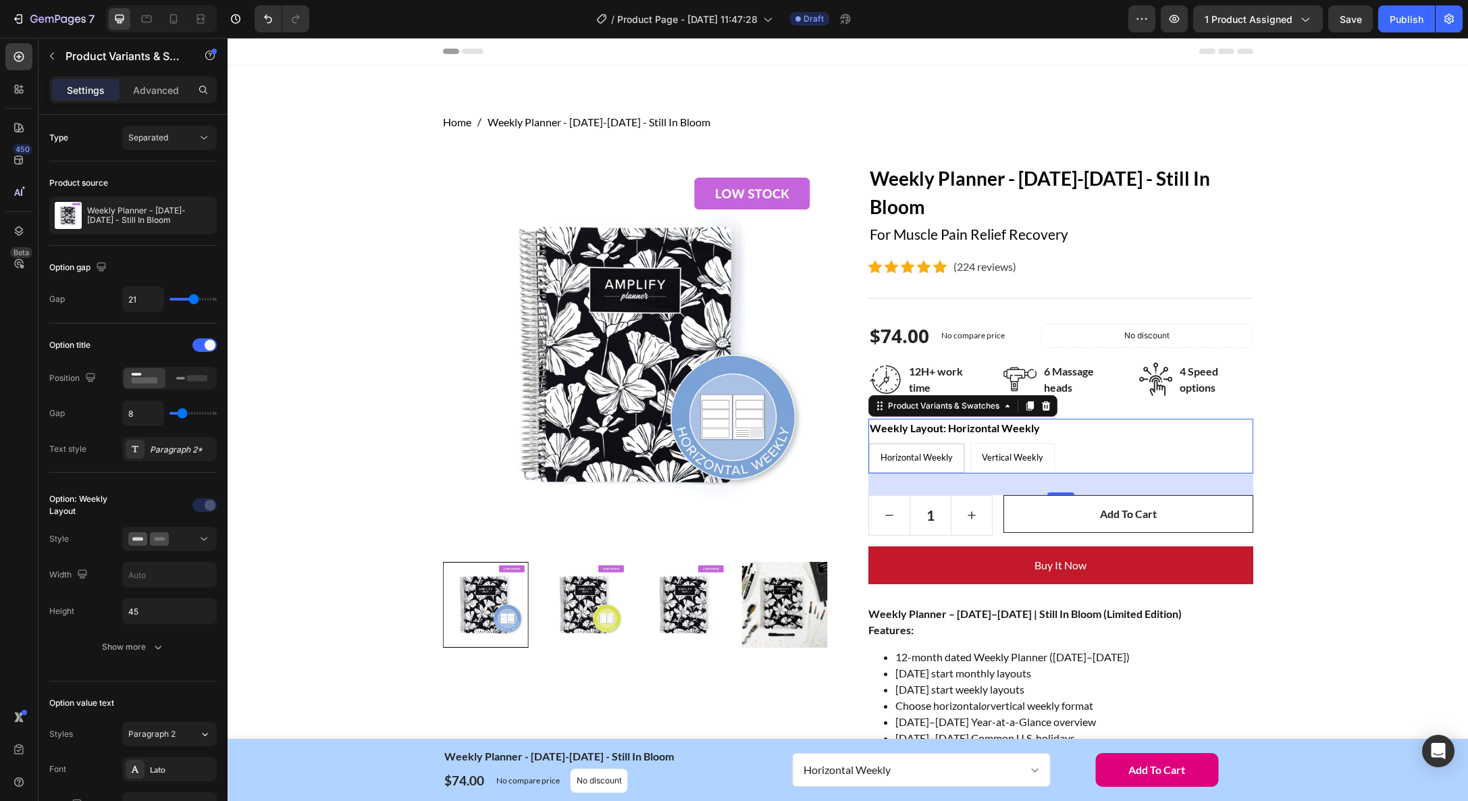
type input "12"
type input "13"
type input "14"
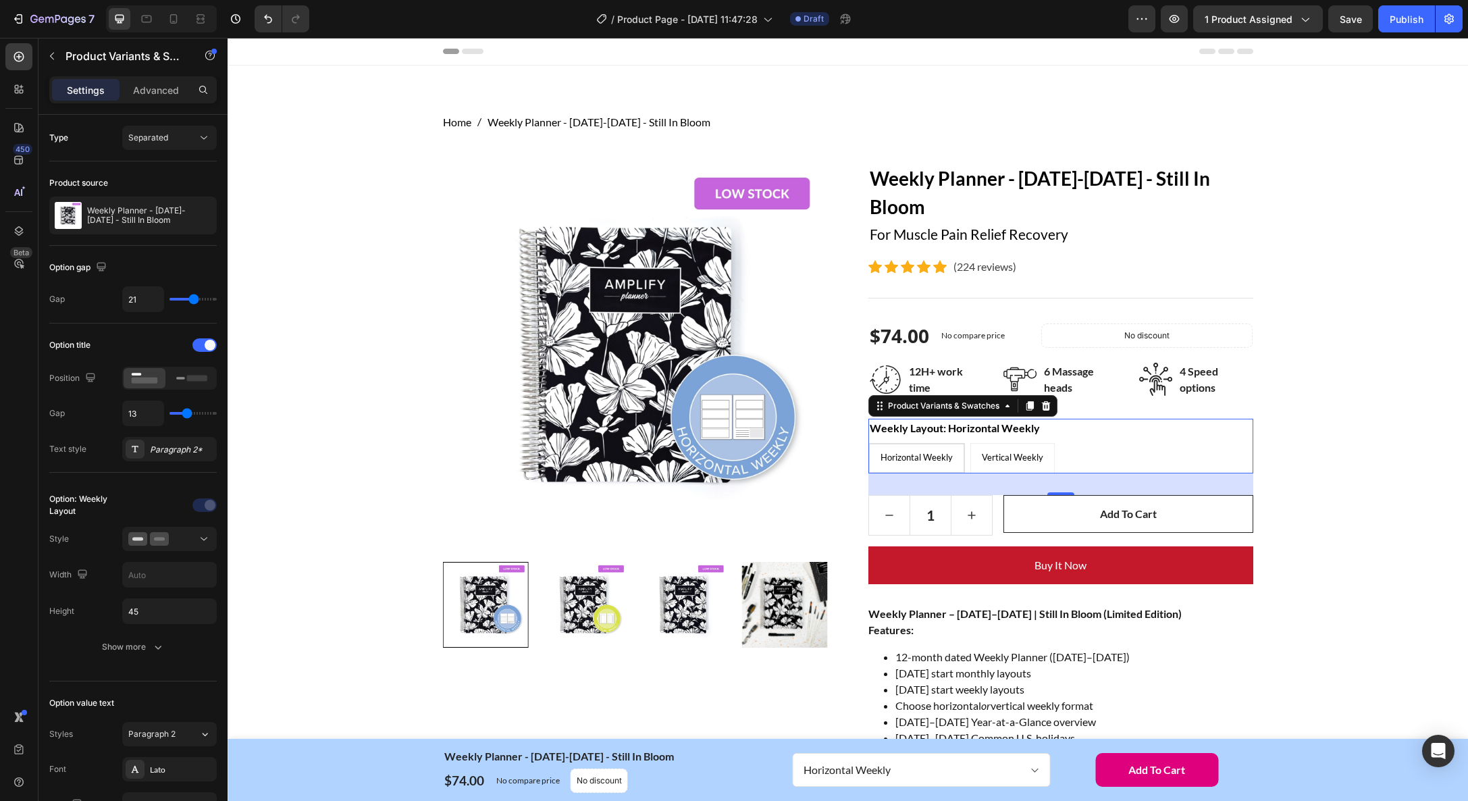
type input "14"
type input "15"
type input "17"
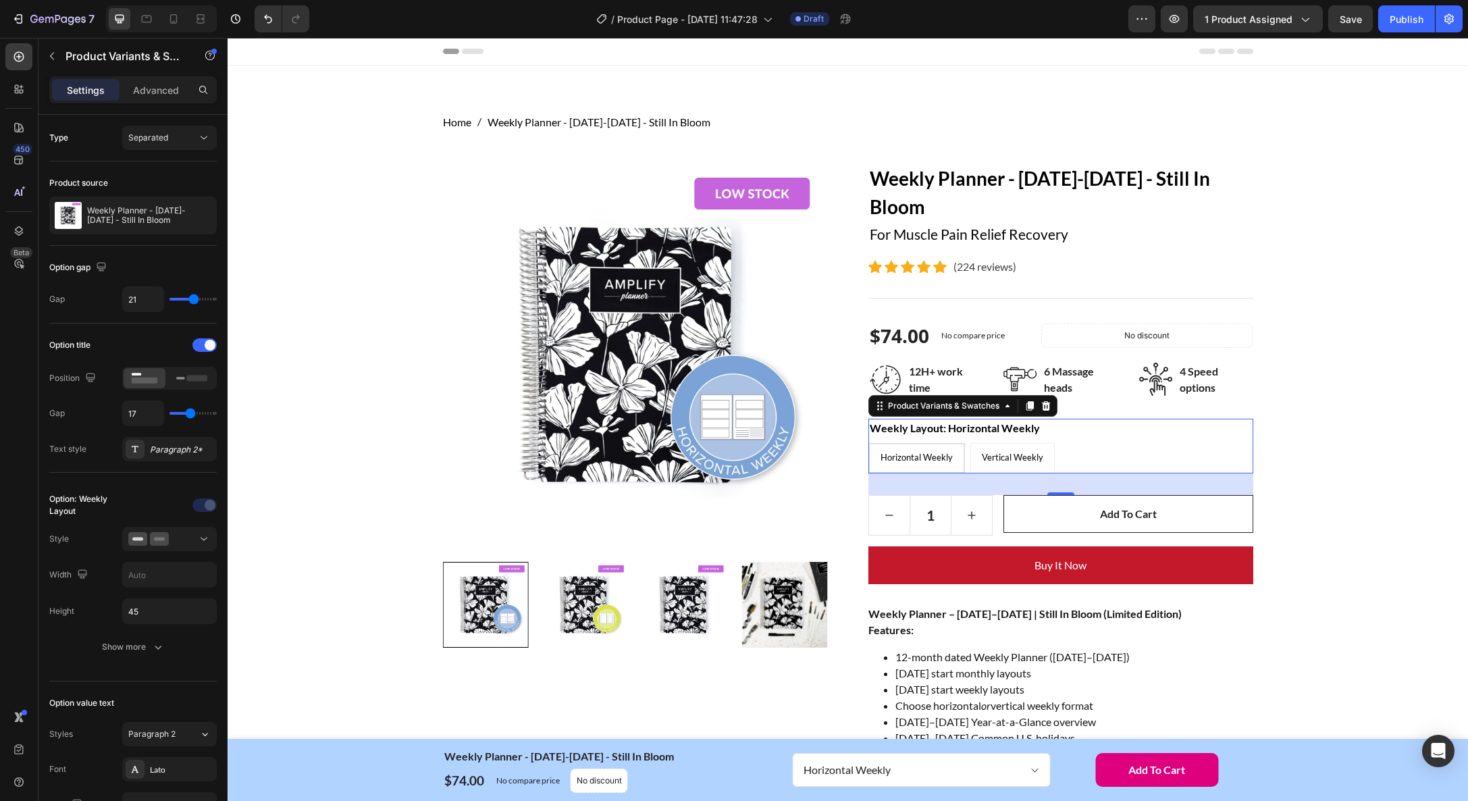
type input "18"
type input "19"
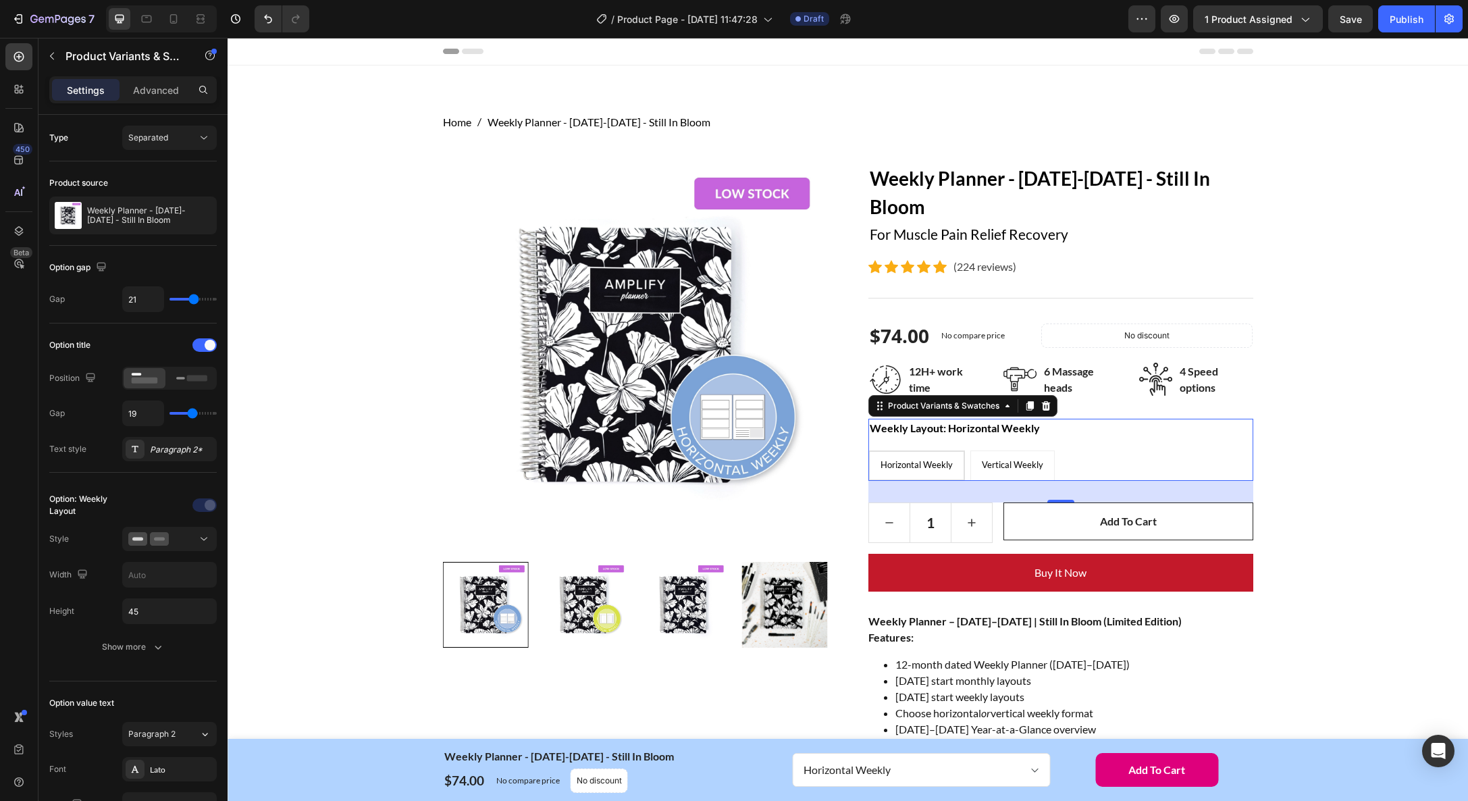
type input "20"
type input "22"
type input "24"
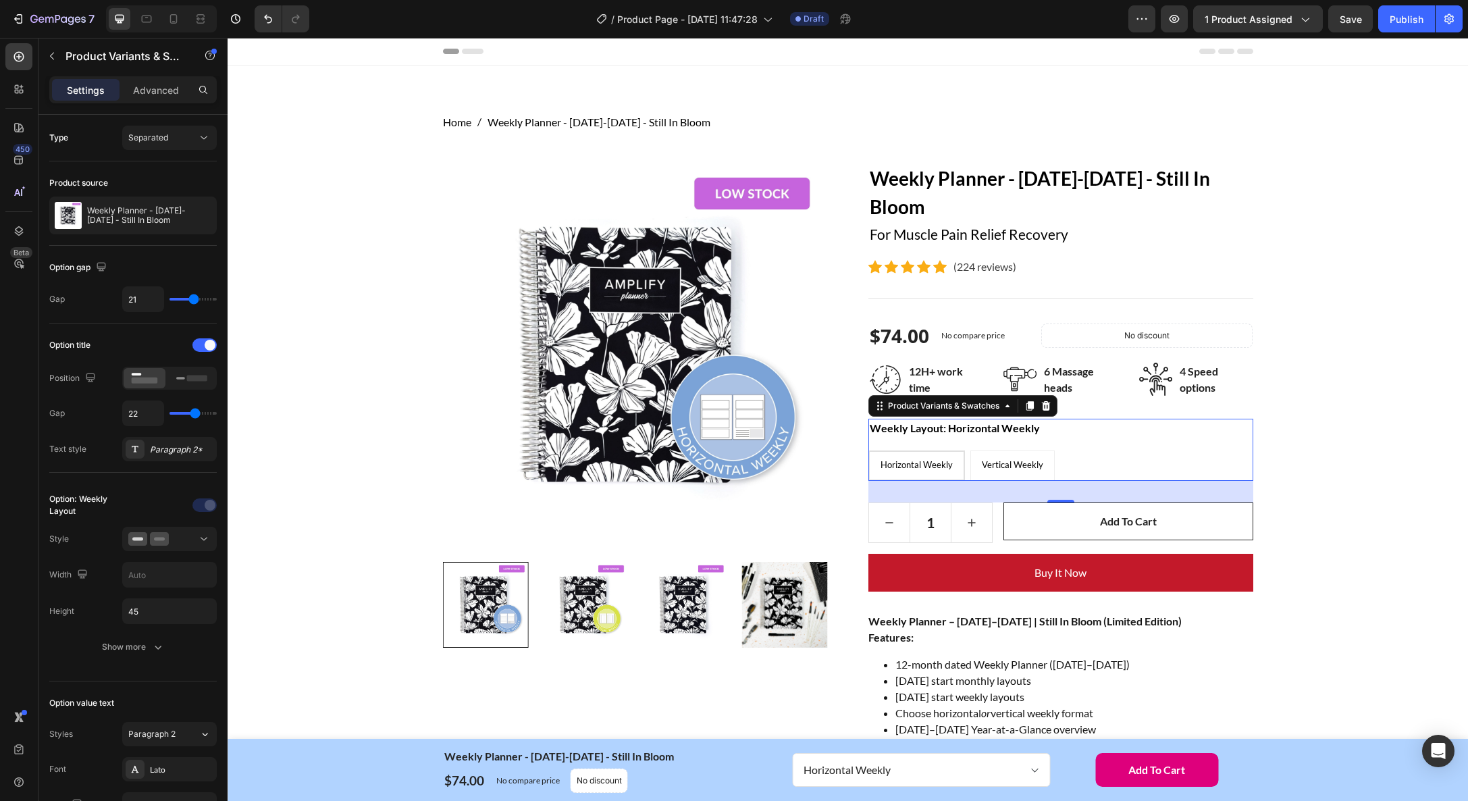
type input "24"
type input "27"
type input "28"
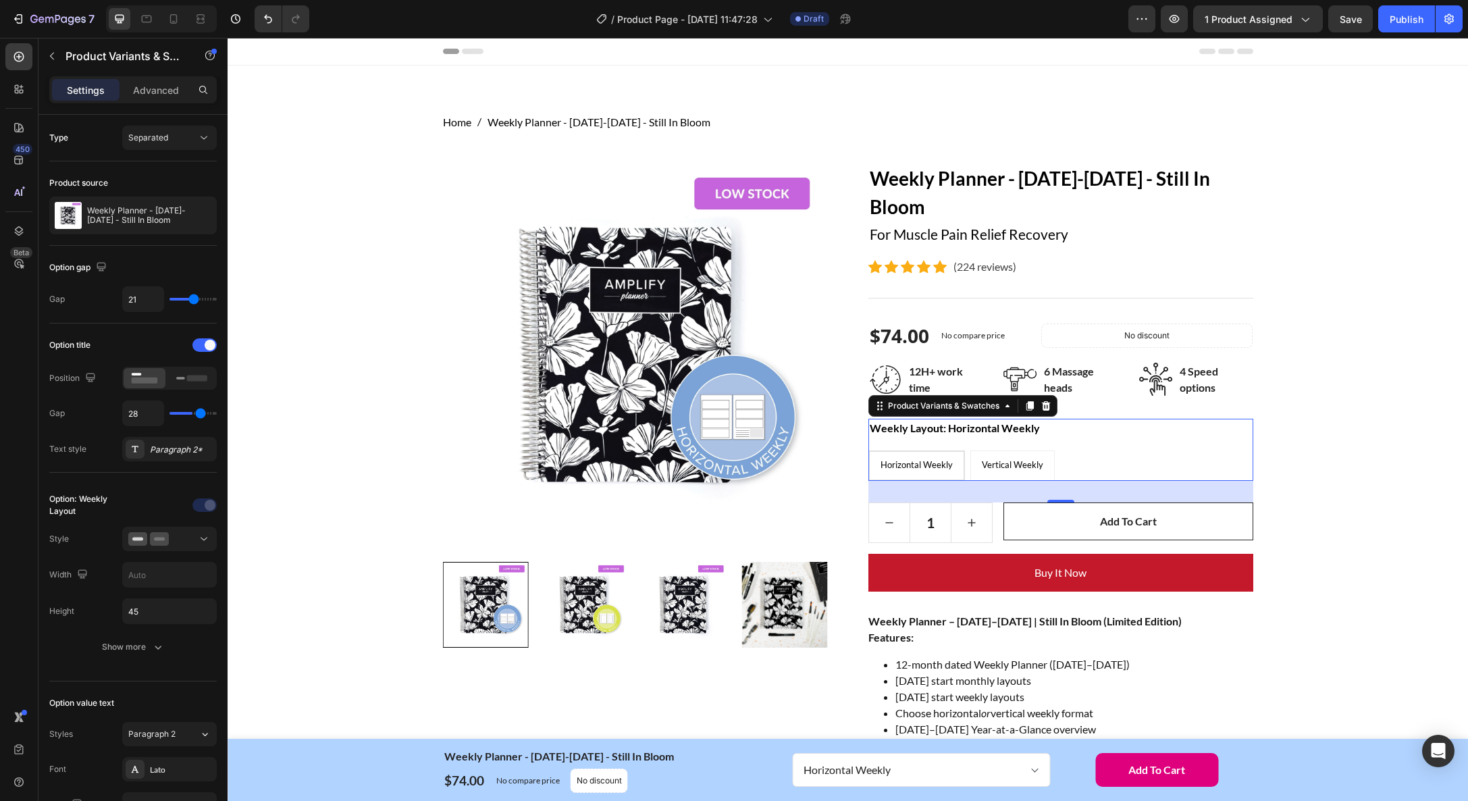
type input "29"
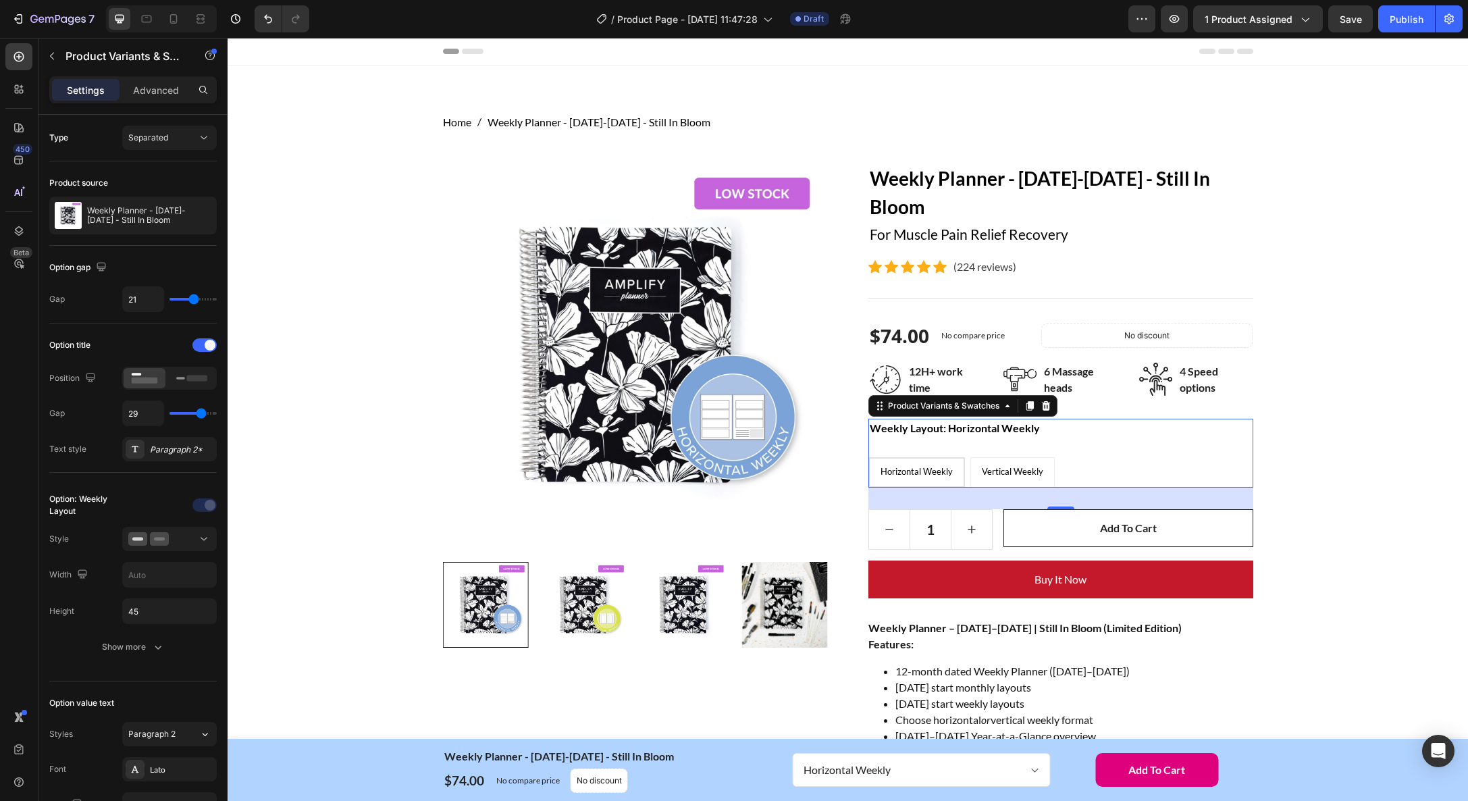
type input "28"
type input "26"
type input "24"
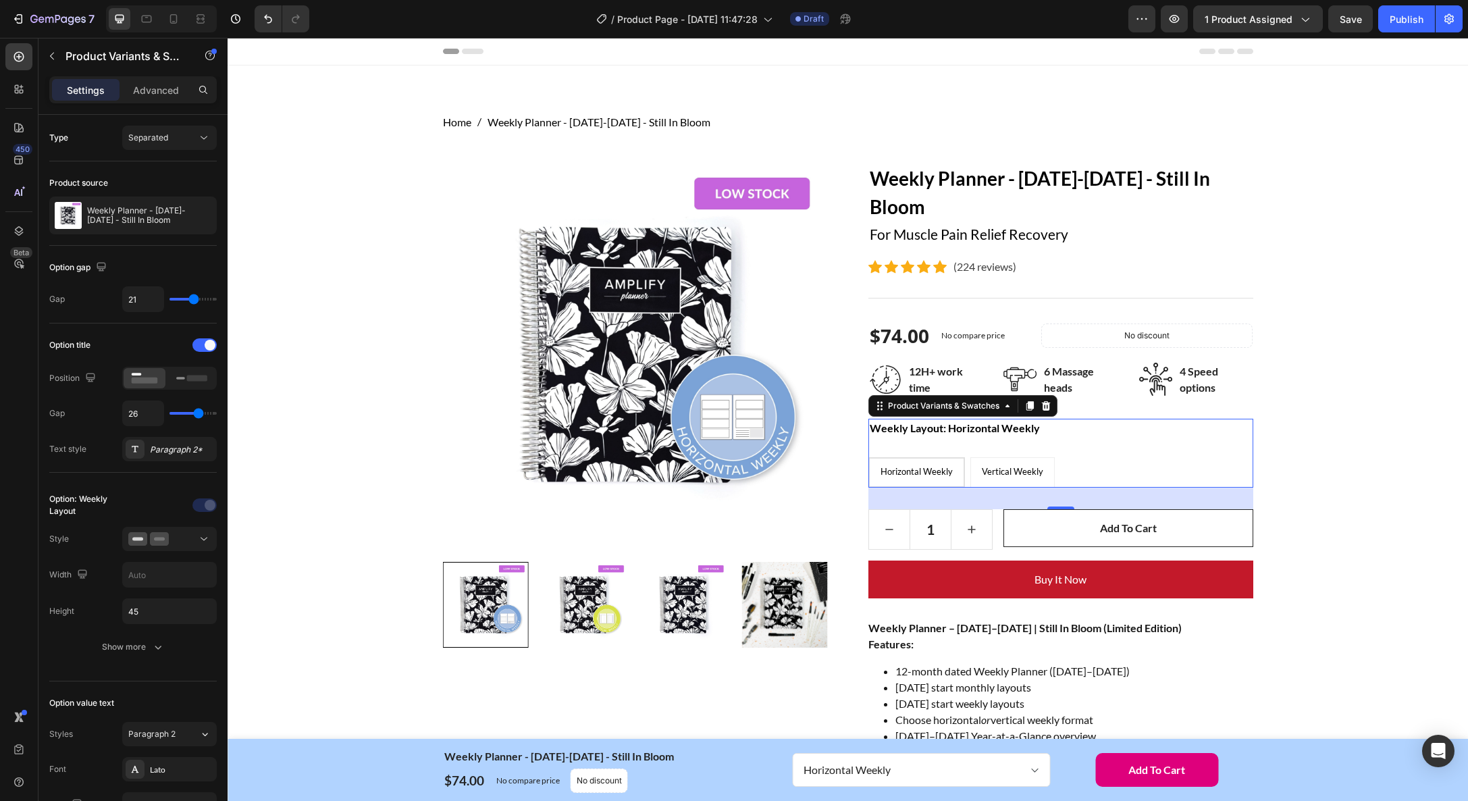
type input "24"
type input "21"
type input "19"
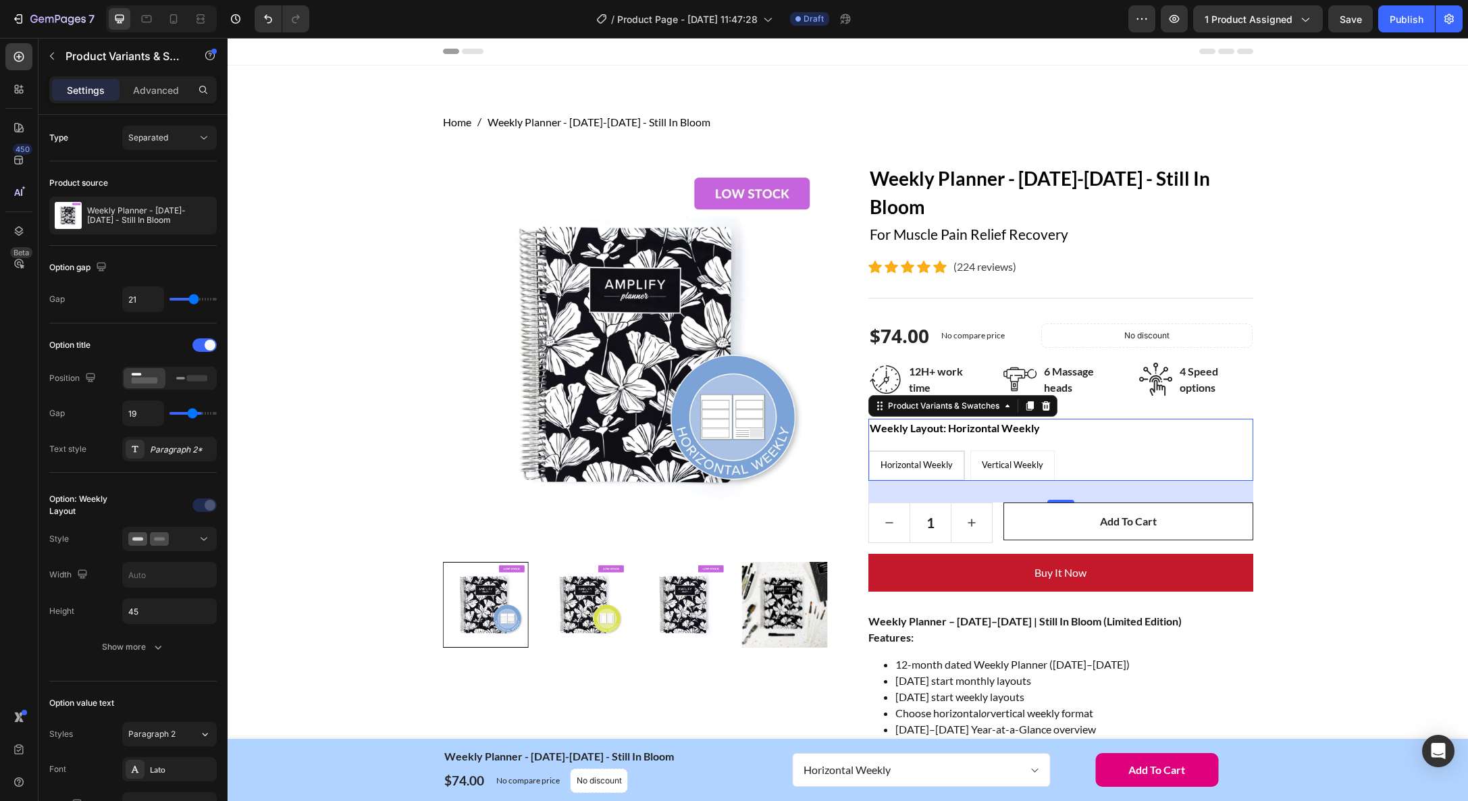
type input "17"
type input "16"
type input "15"
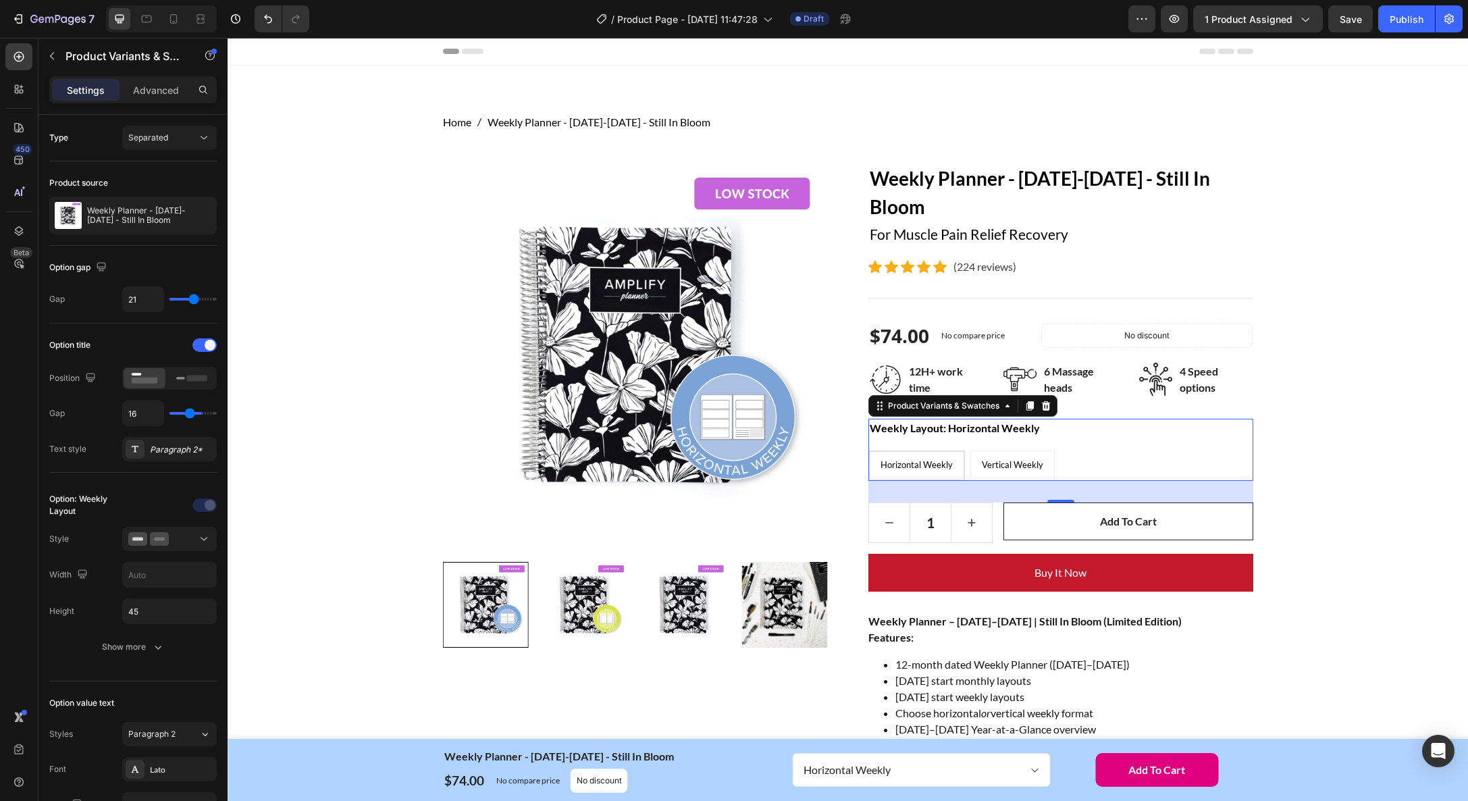
type input "15"
type input "13"
type input "11"
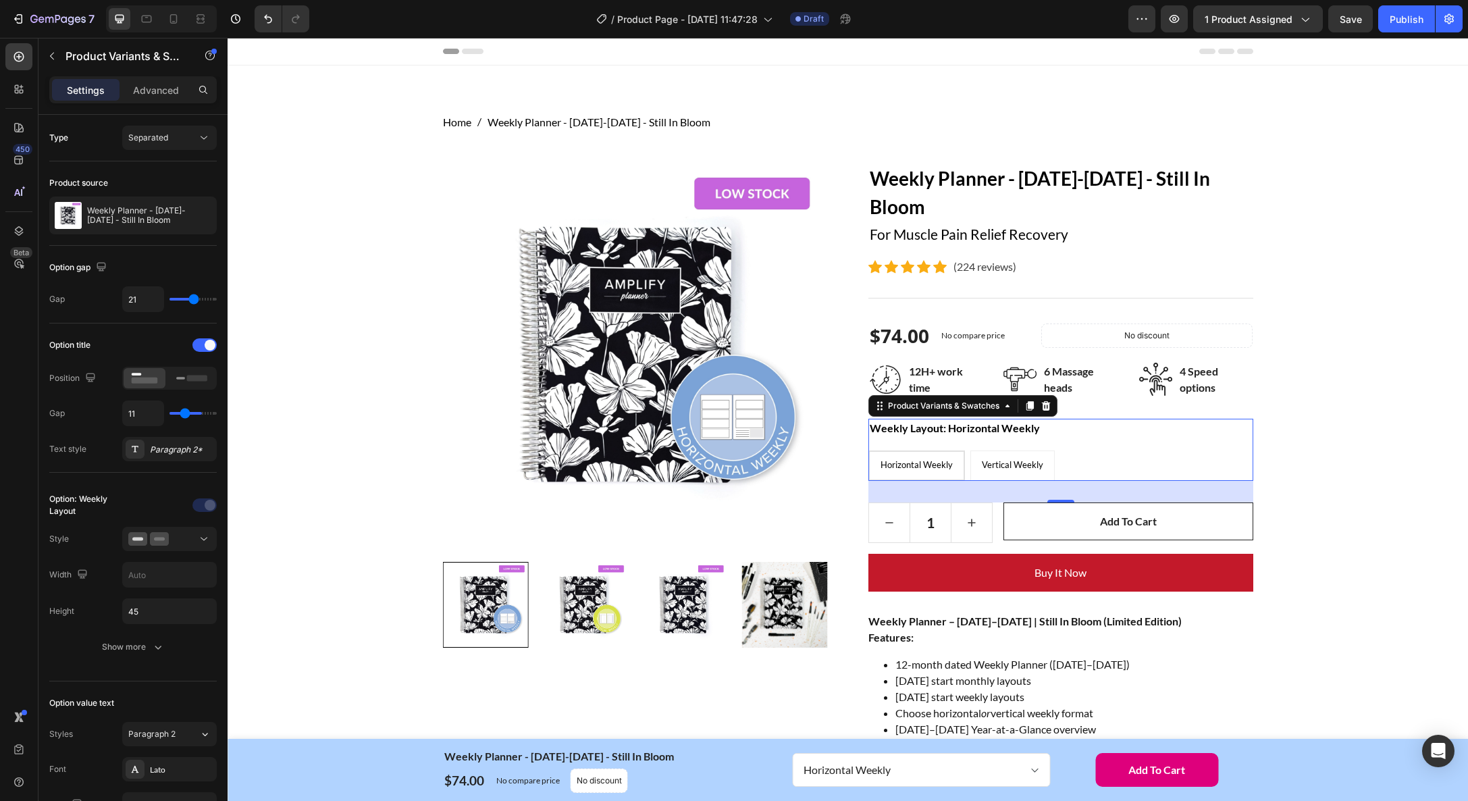
type input "10"
type input "9"
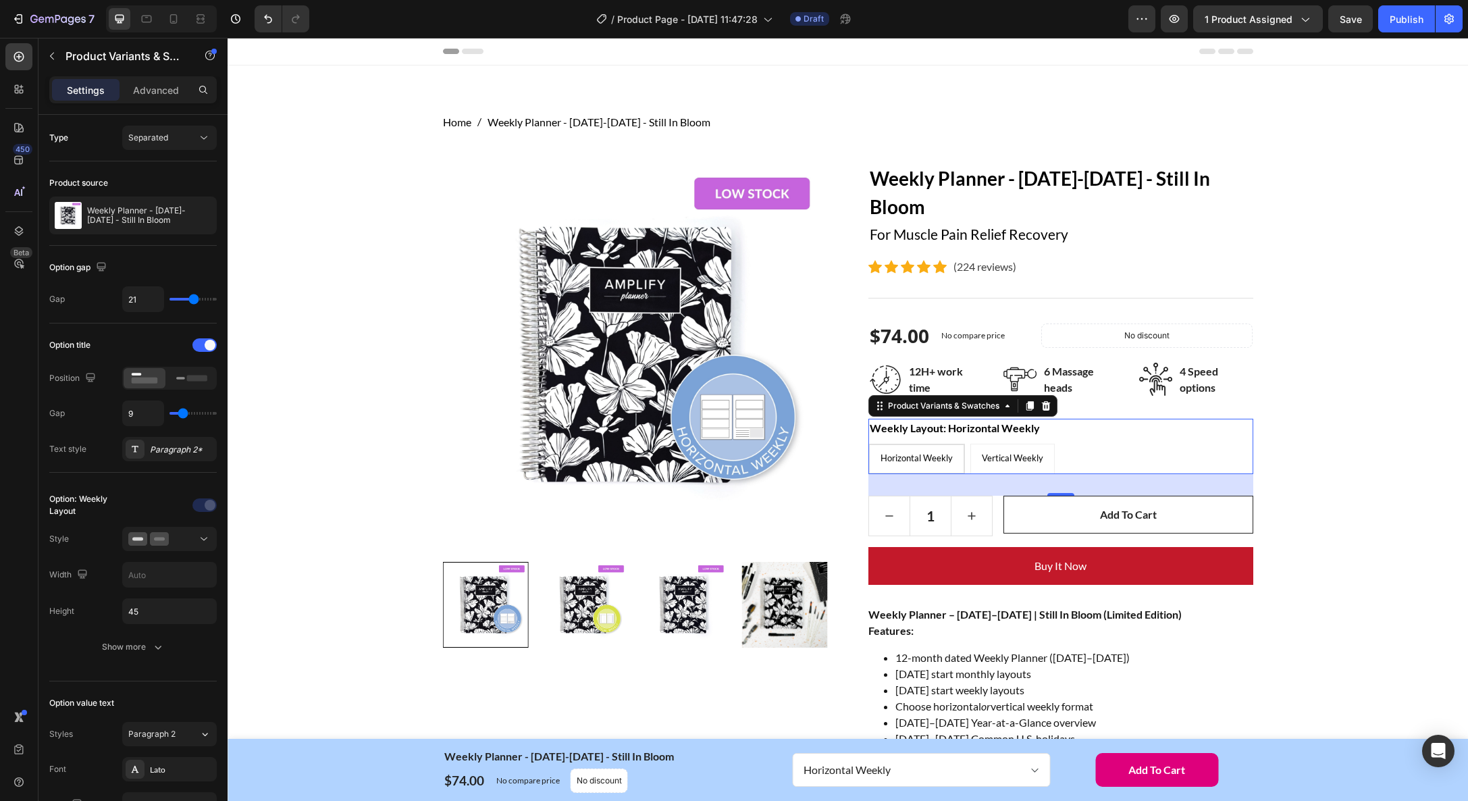
type input "8"
type input "7"
type input "6"
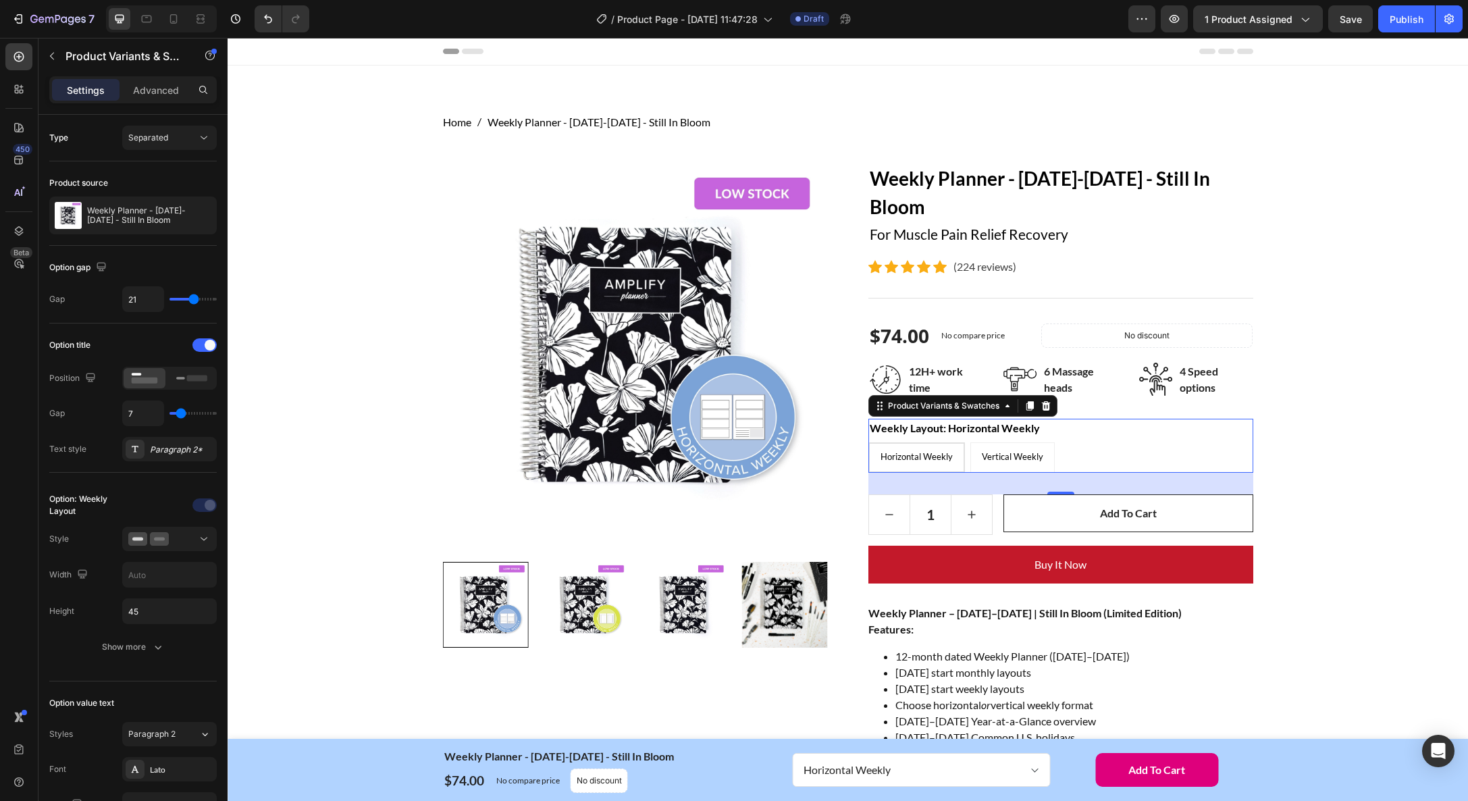
type input "6"
type input "7"
type input "8"
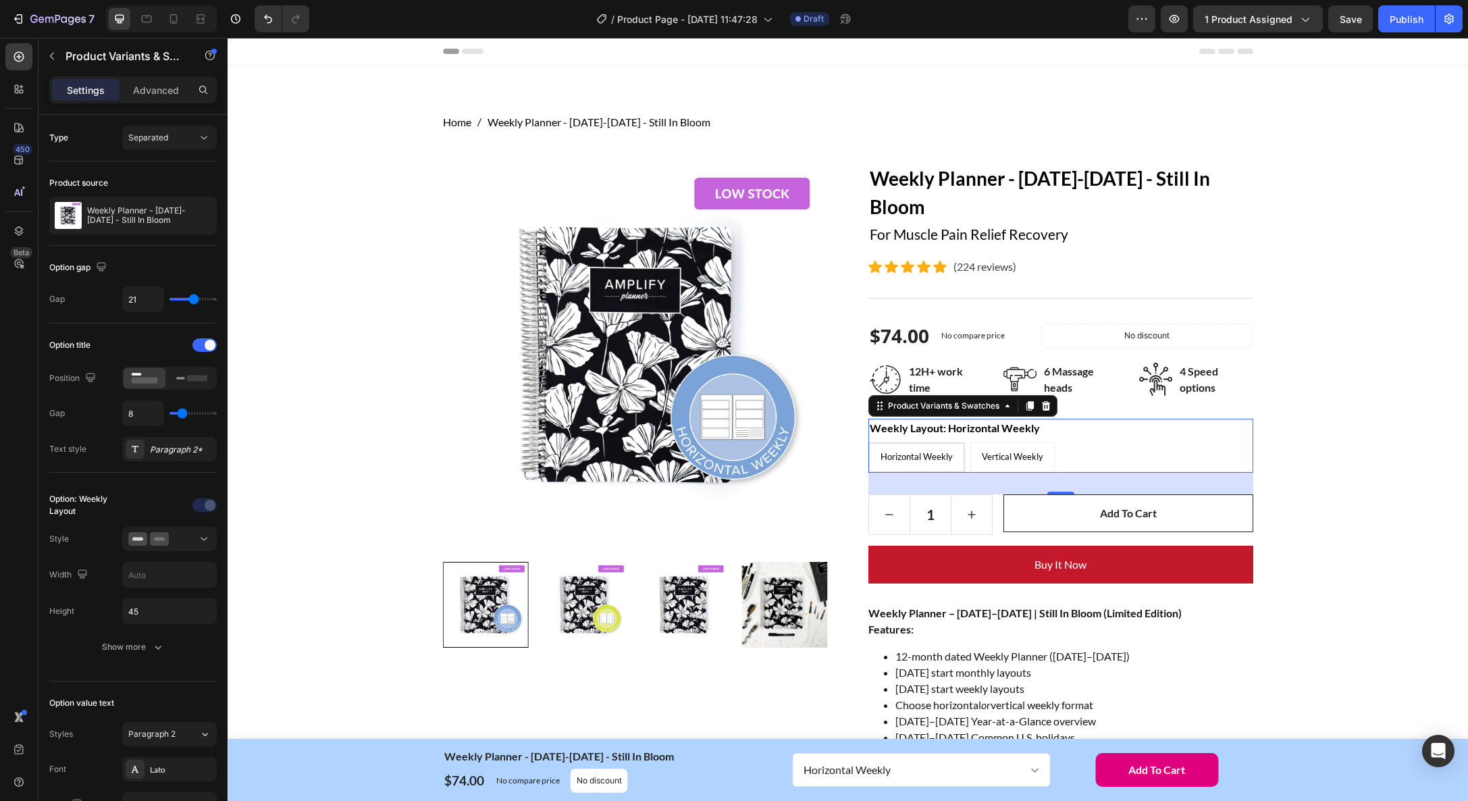
type input "9"
type input "10"
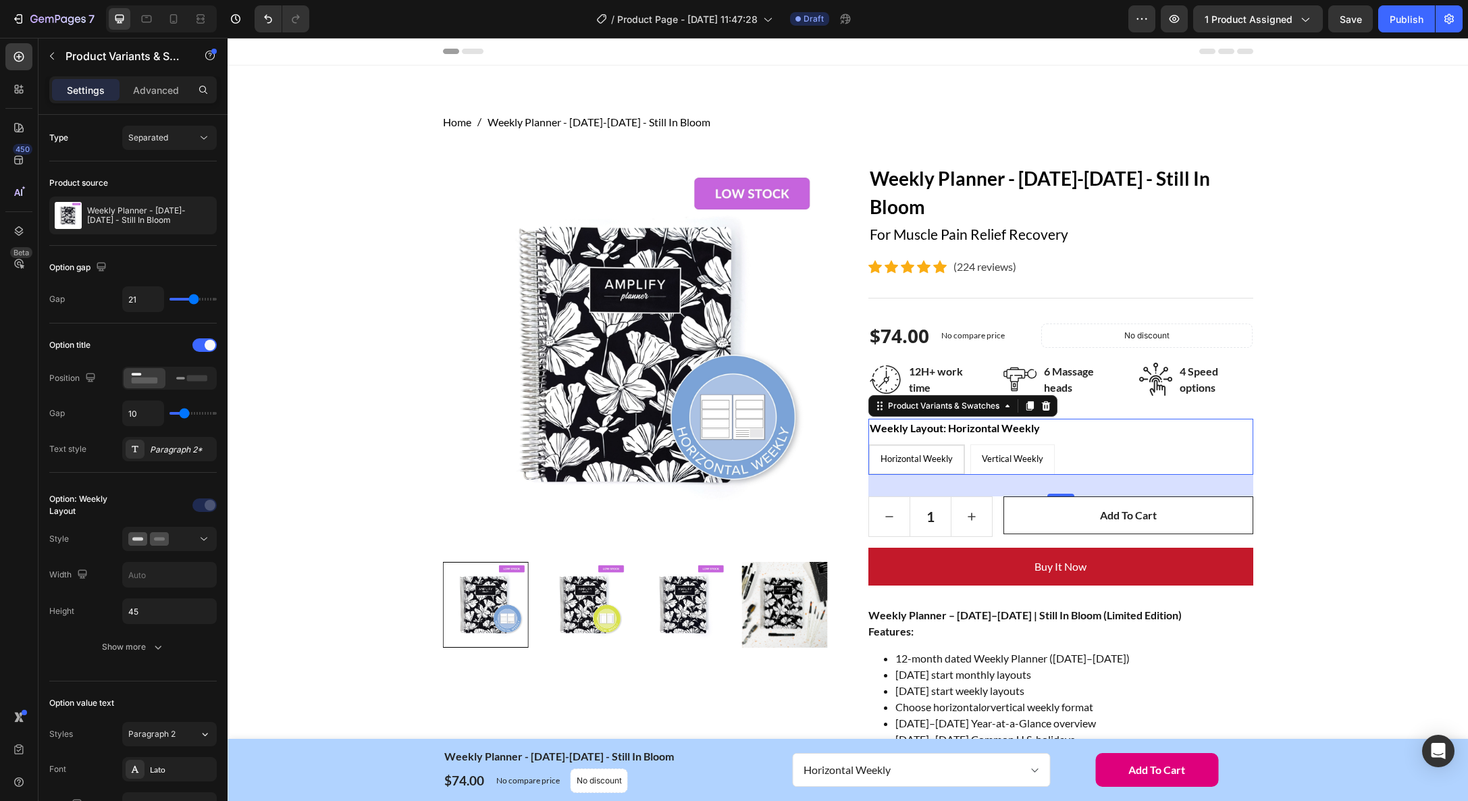
type input "10"
click at [184, 415] on input "range" at bounding box center [193, 413] width 47 height 3
click at [171, 447] on div "Paragraph 2*" at bounding box center [181, 450] width 63 height 12
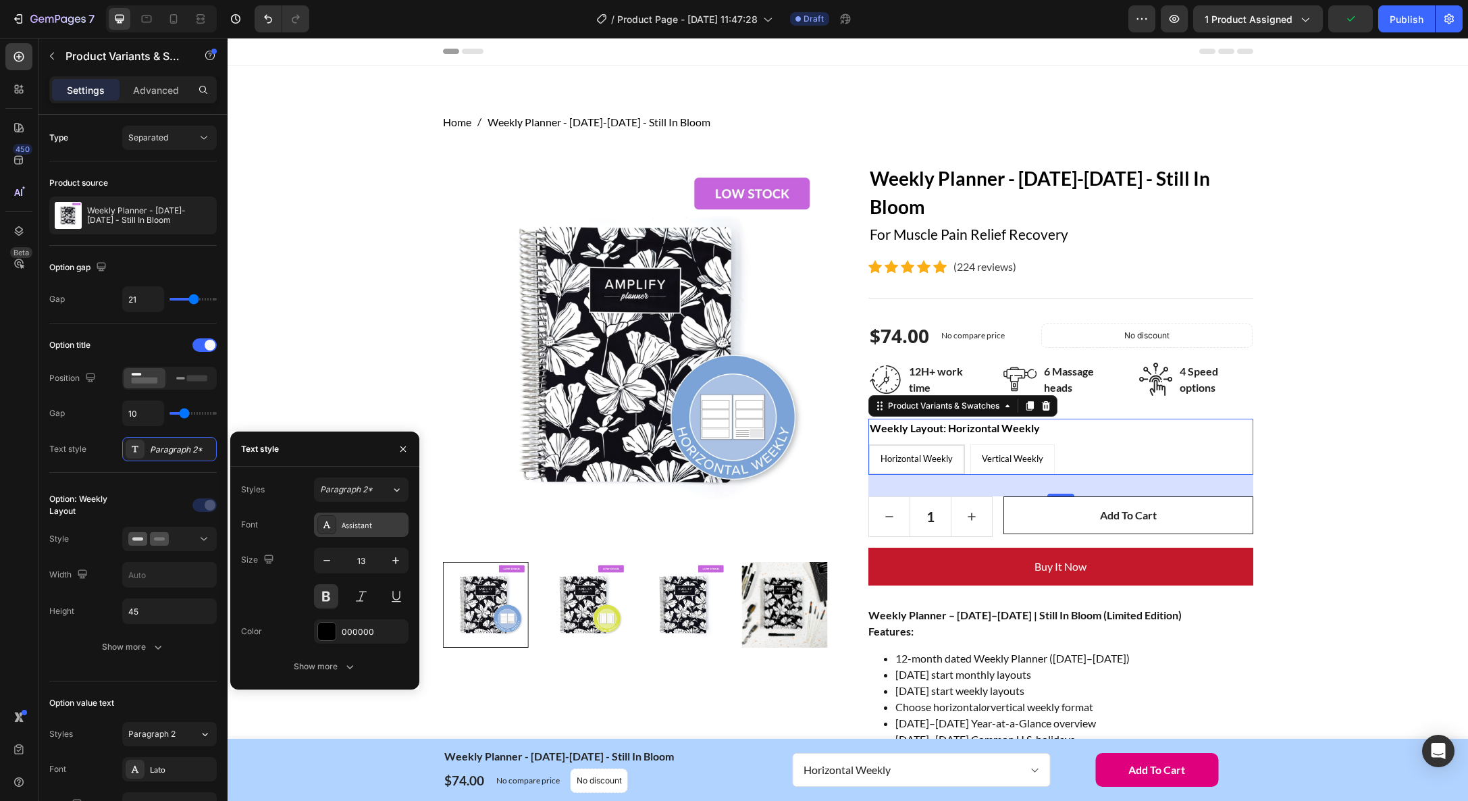
click at [373, 525] on div "Assistant" at bounding box center [373, 525] width 63 height 12
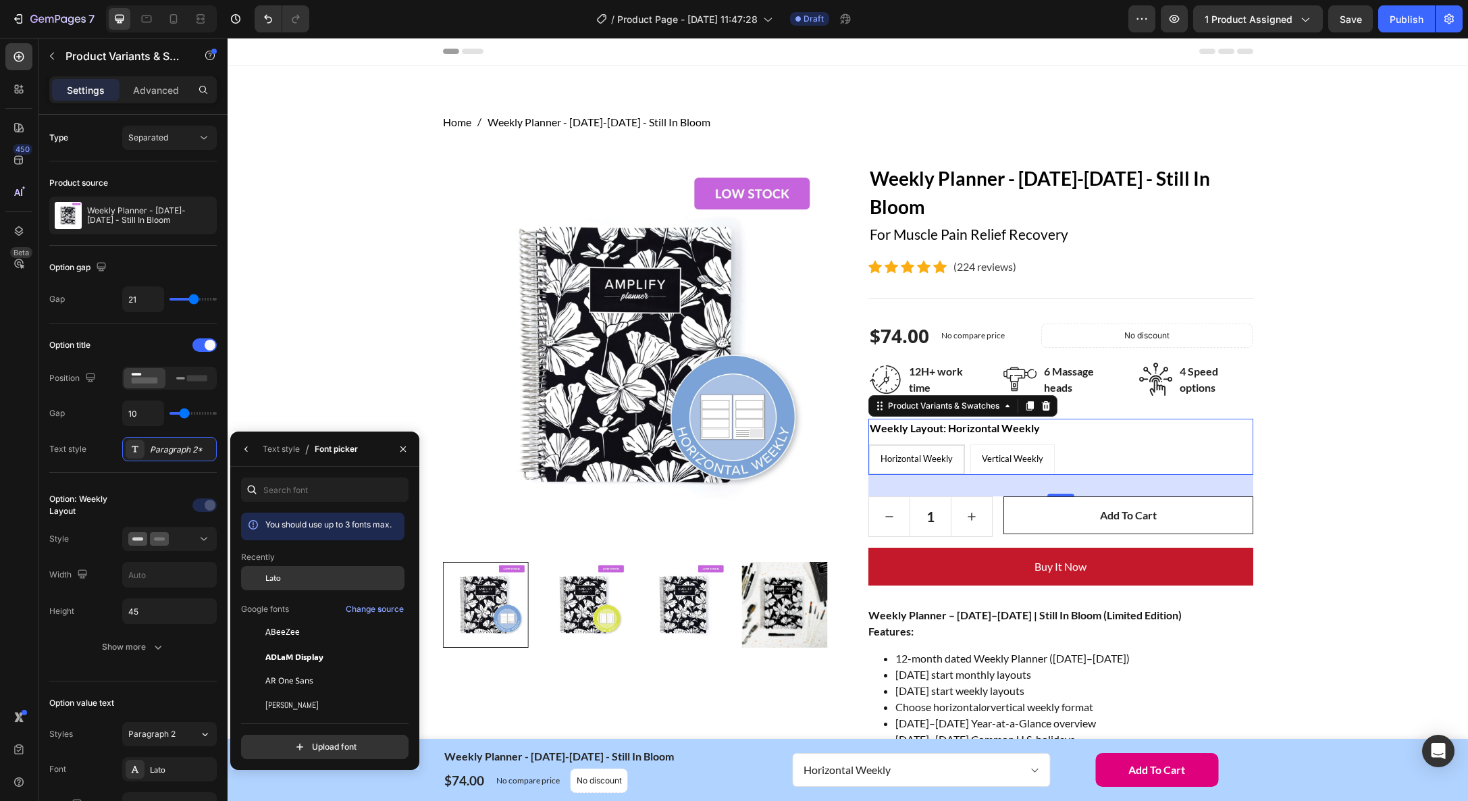
click at [315, 584] on div "Lato" at bounding box center [333, 578] width 136 height 12
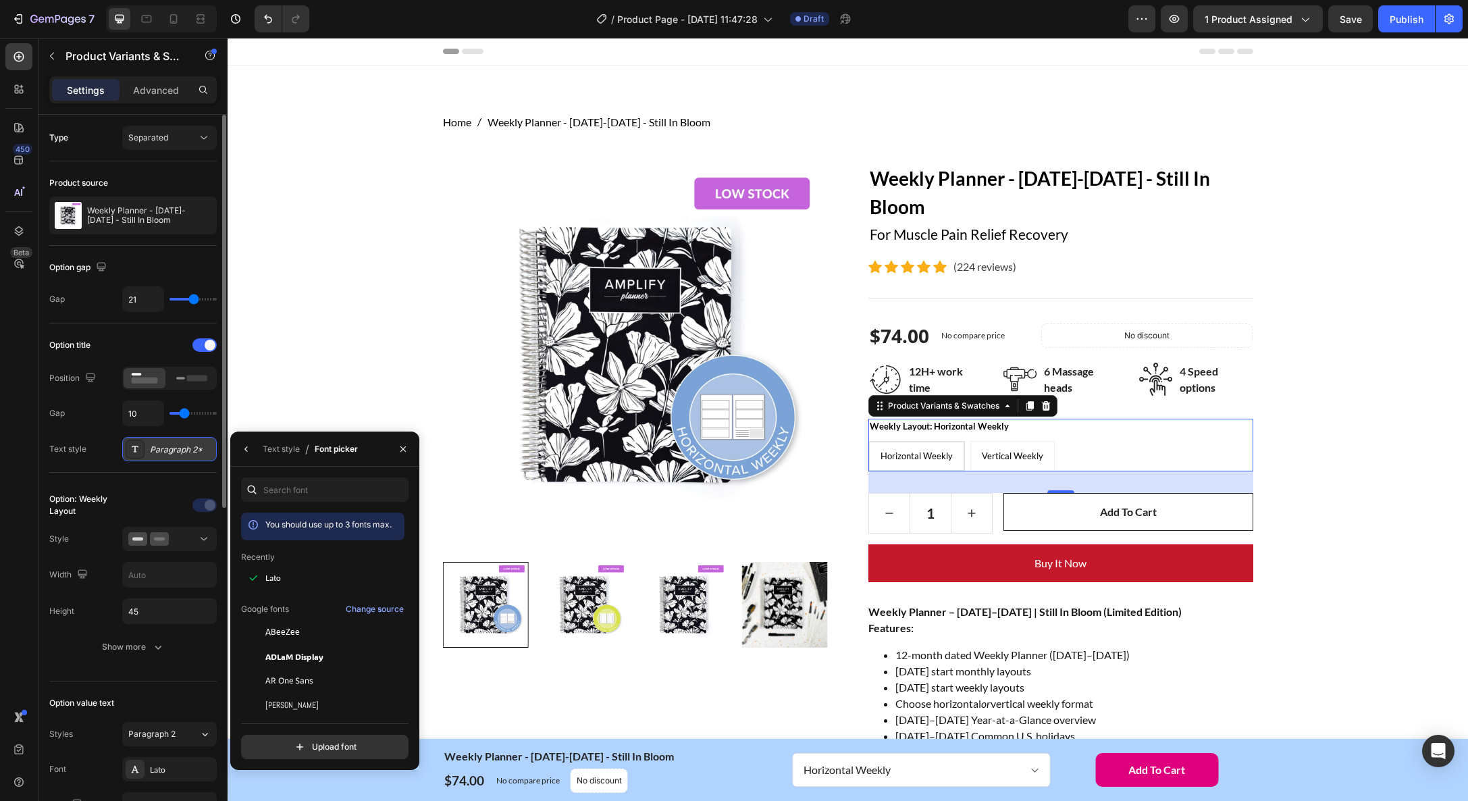
click at [170, 457] on div "Paragraph 2*" at bounding box center [169, 449] width 95 height 24
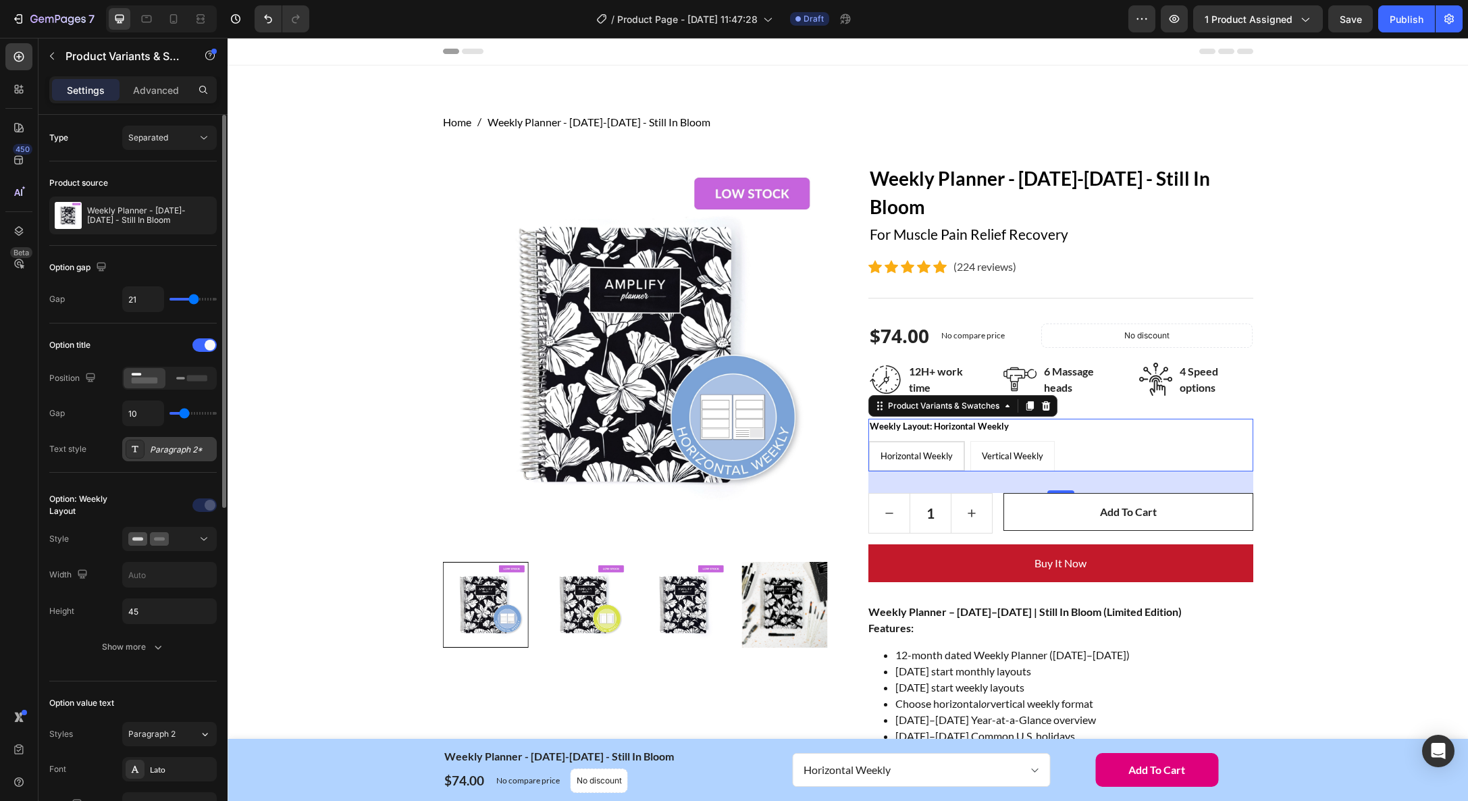
click at [171, 450] on div "Paragraph 2*" at bounding box center [181, 450] width 63 height 12
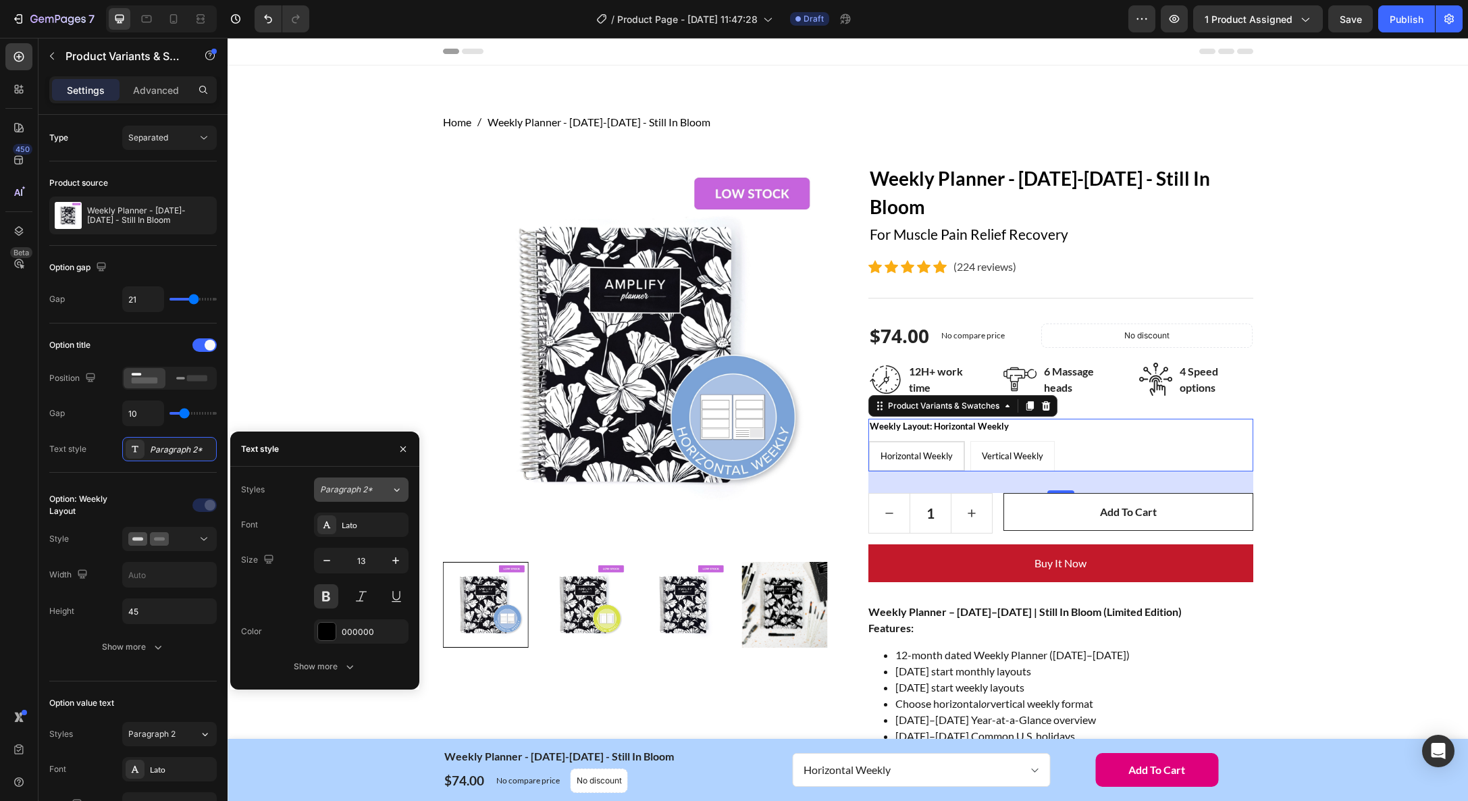
click at [386, 492] on div "Paragraph 2*" at bounding box center [355, 490] width 71 height 12
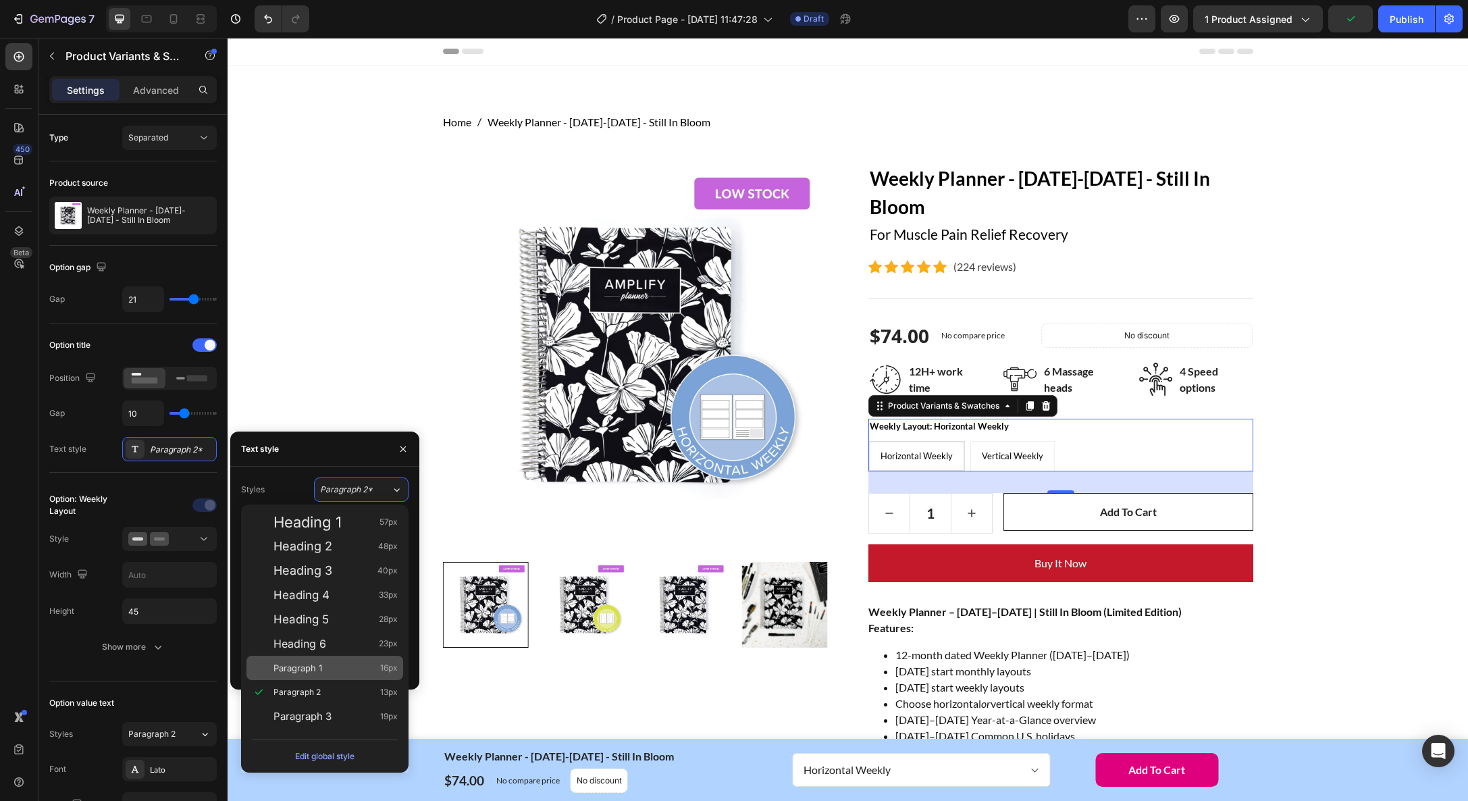
click at [328, 669] on div "Paragraph 1 16px" at bounding box center [336, 668] width 124 height 14
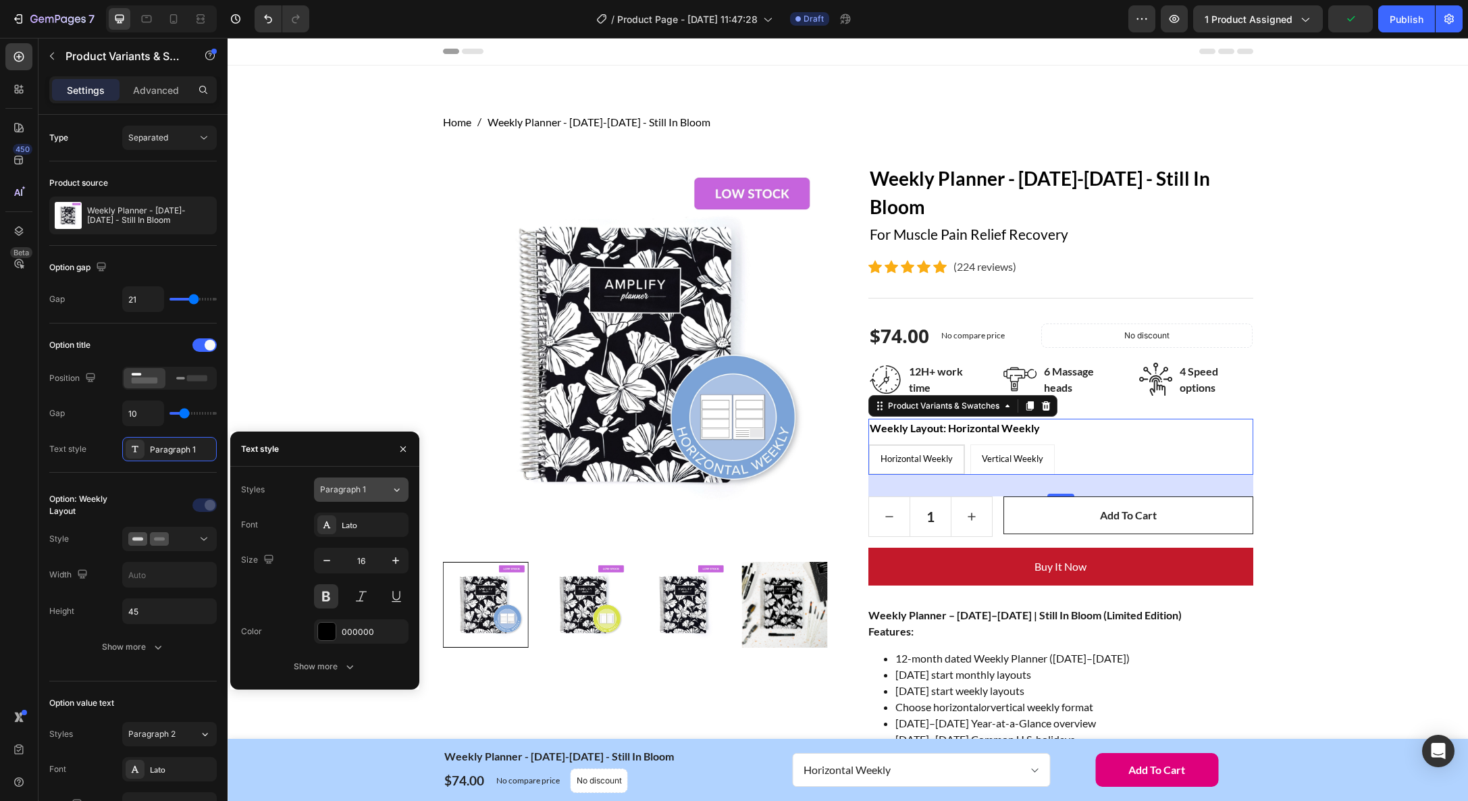
click at [385, 484] on div "Paragraph 1" at bounding box center [355, 490] width 71 height 12
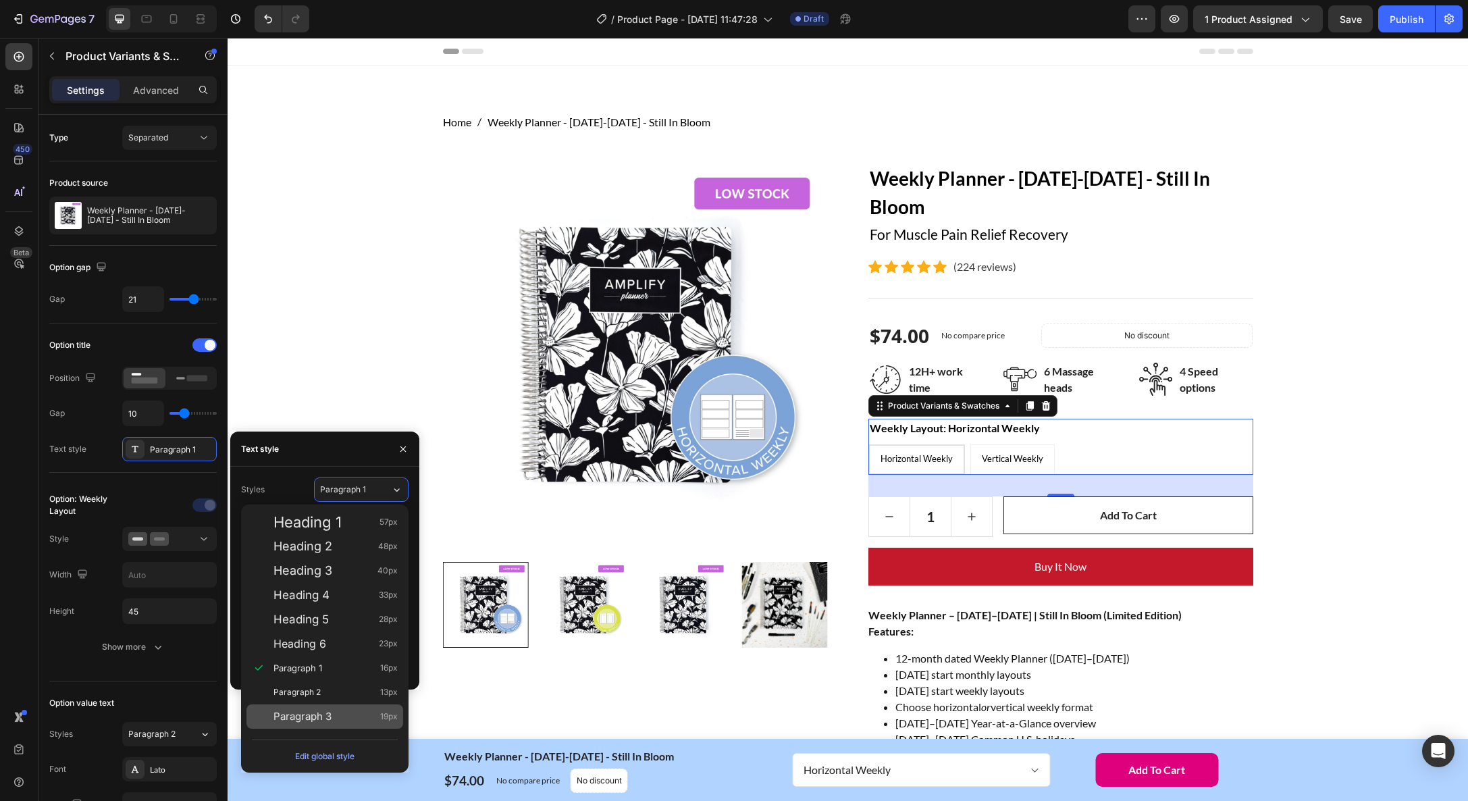
click at [363, 715] on div "Paragraph 3 19px" at bounding box center [336, 717] width 124 height 14
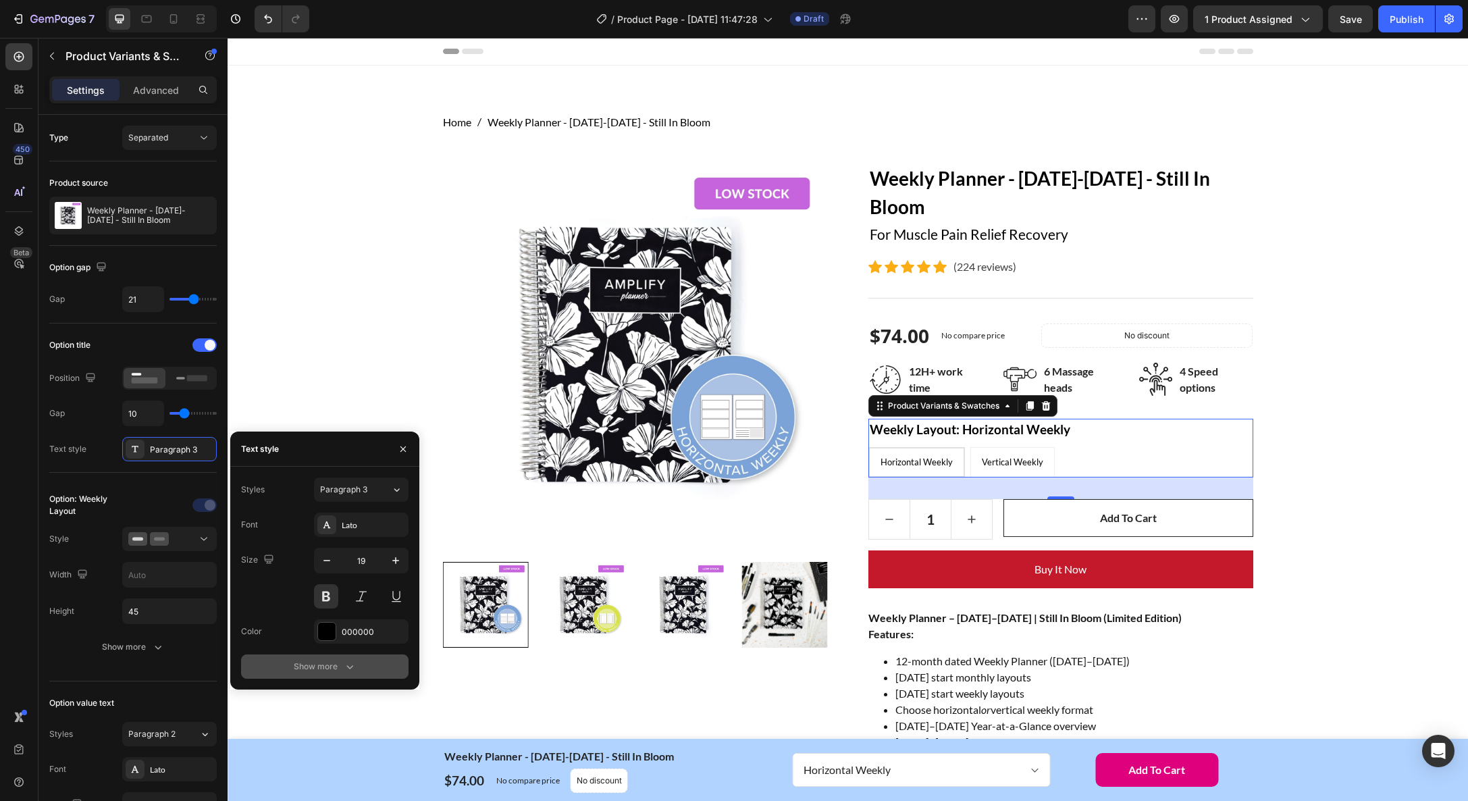
click at [355, 670] on icon "button" at bounding box center [350, 667] width 14 height 14
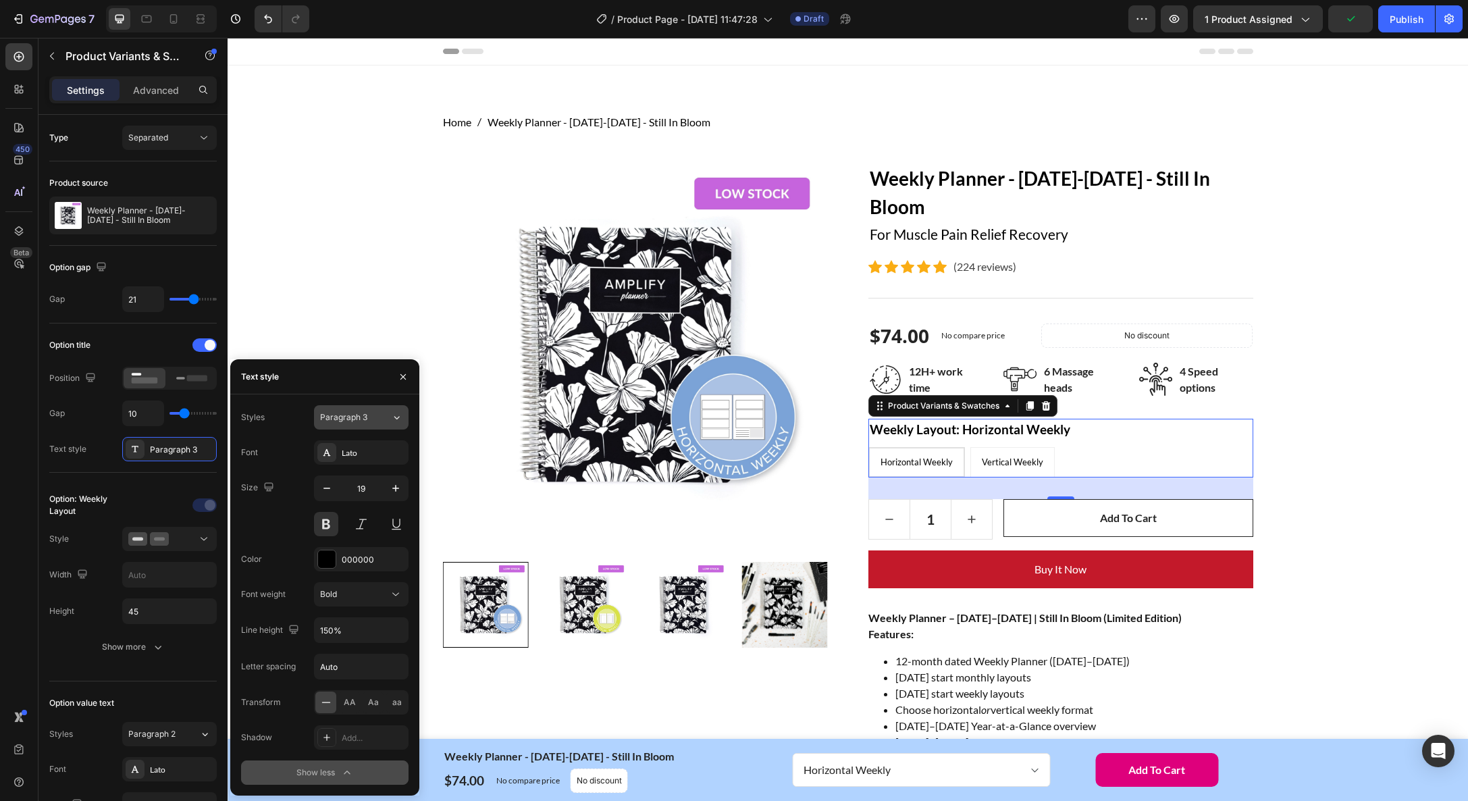
click at [392, 413] on icon at bounding box center [396, 418] width 11 height 14
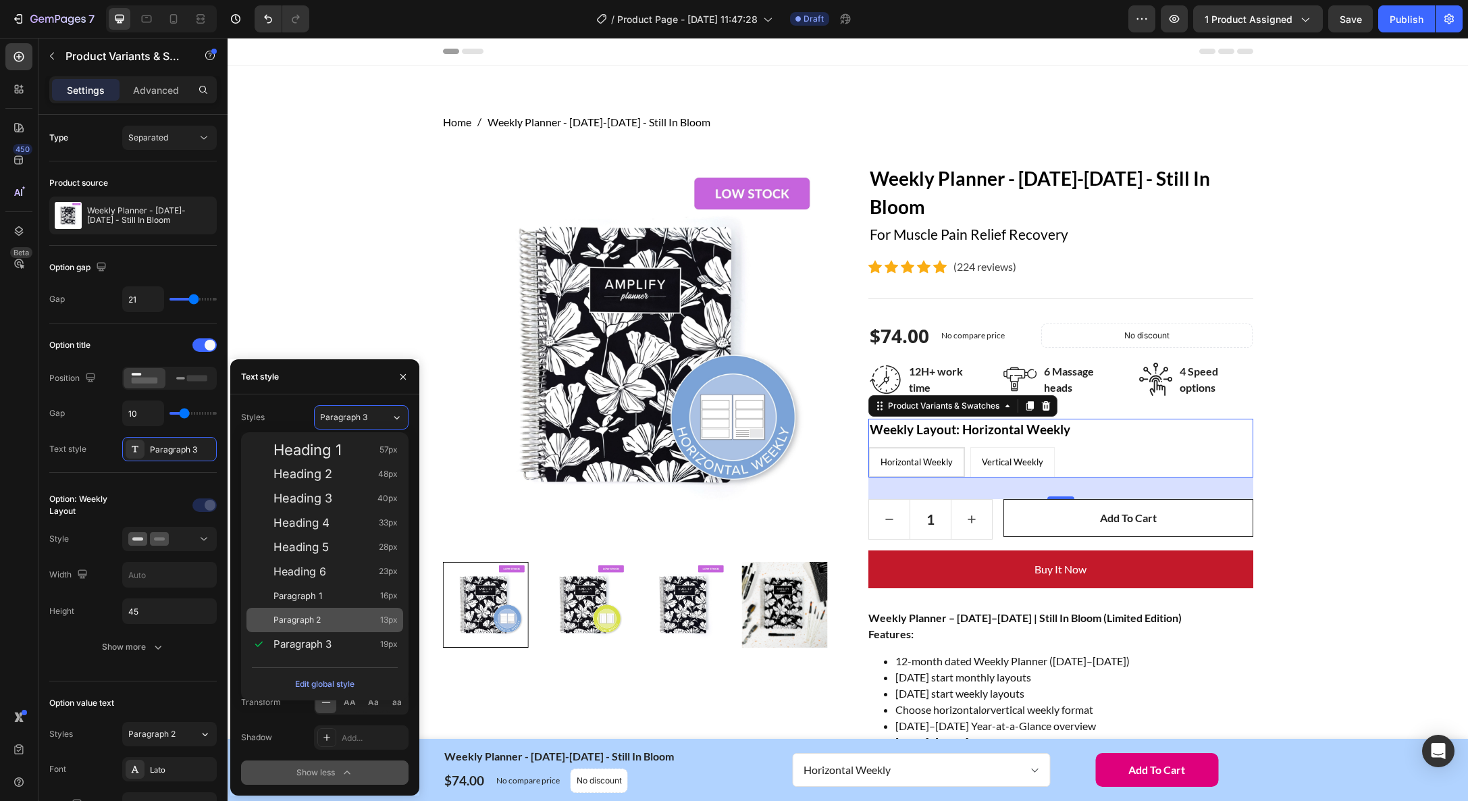
click at [345, 617] on div "Paragraph 2 13px" at bounding box center [336, 620] width 124 height 14
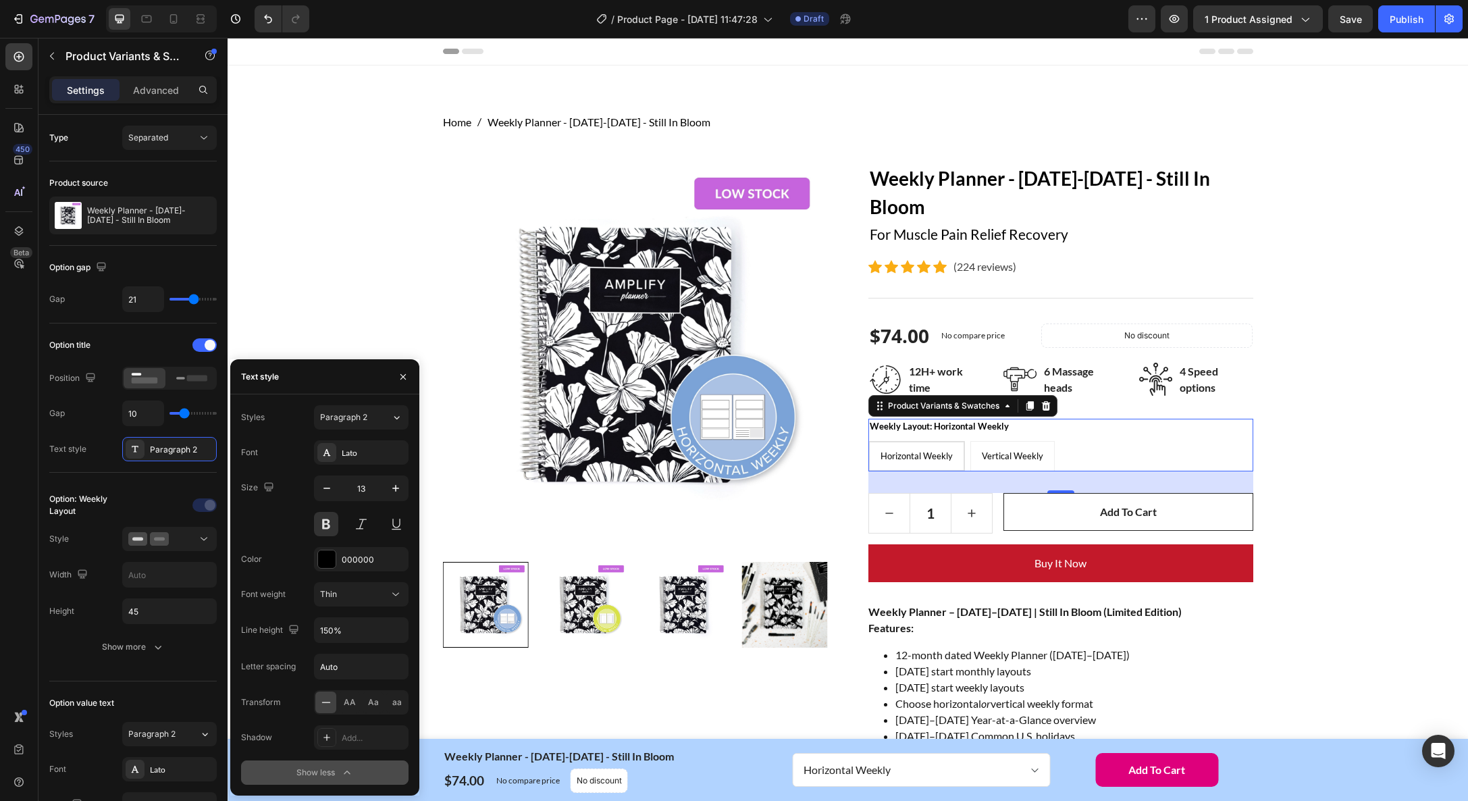
click at [383, 401] on div "Styles Paragraph 2 Font Lato Size 13 Color 000000 Font weight Thin Line height …" at bounding box center [324, 594] width 189 height 401
click at [398, 414] on icon at bounding box center [396, 418] width 11 height 14
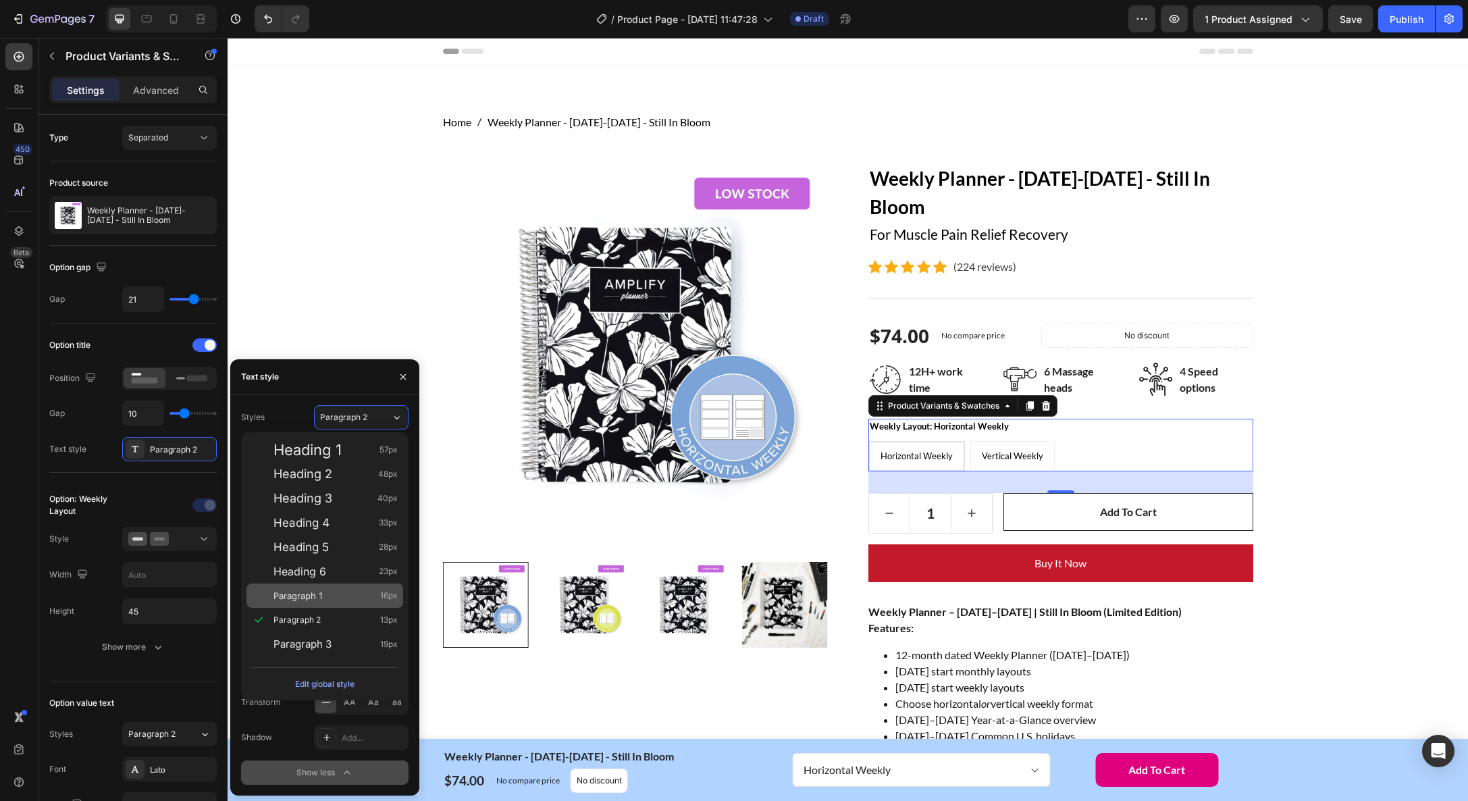
click at [368, 596] on div "Paragraph 1 16px" at bounding box center [336, 596] width 124 height 14
type input "16"
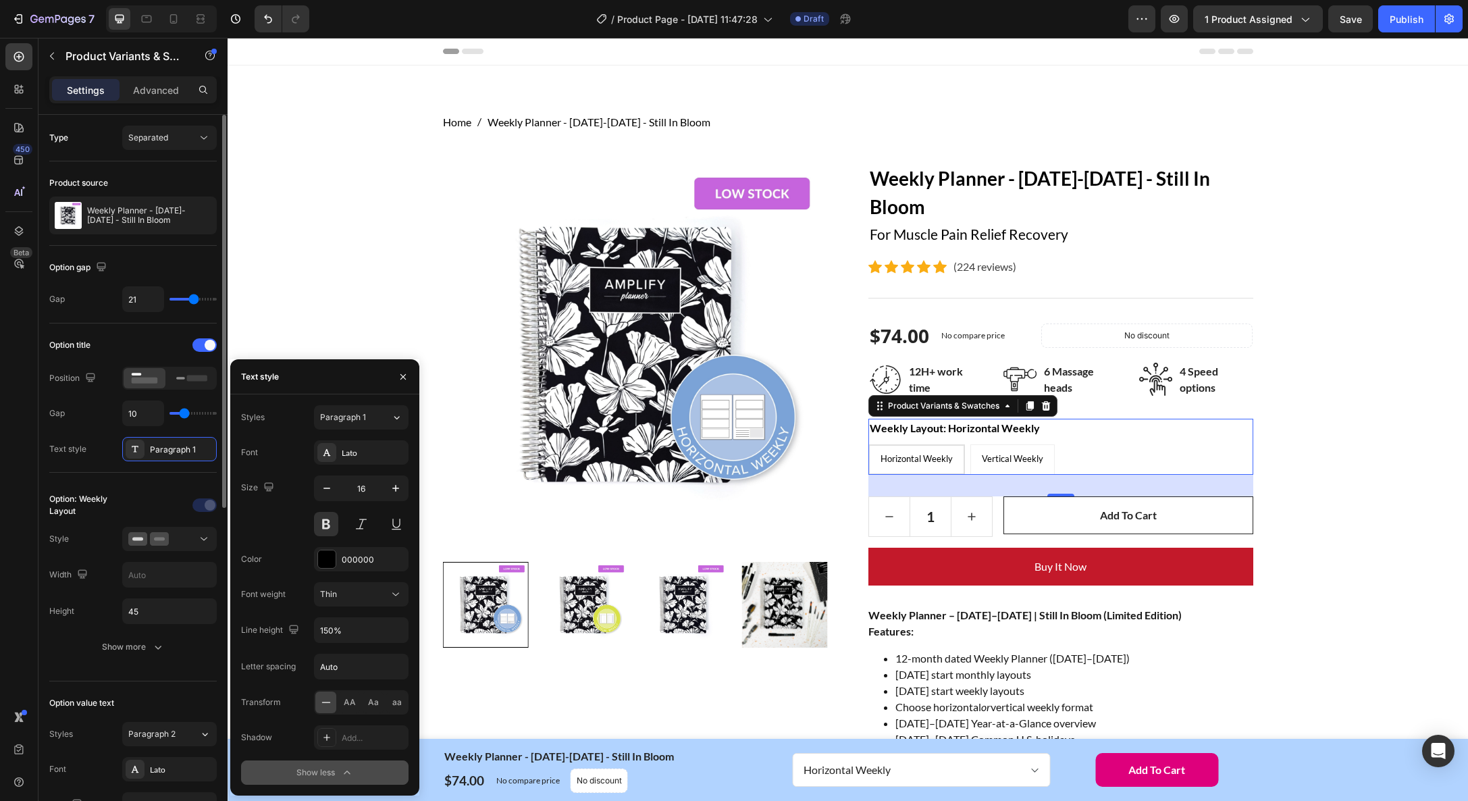
click at [101, 430] on div "Option title Position Gap 10 Text style Paragraph 1" at bounding box center [132, 397] width 167 height 127
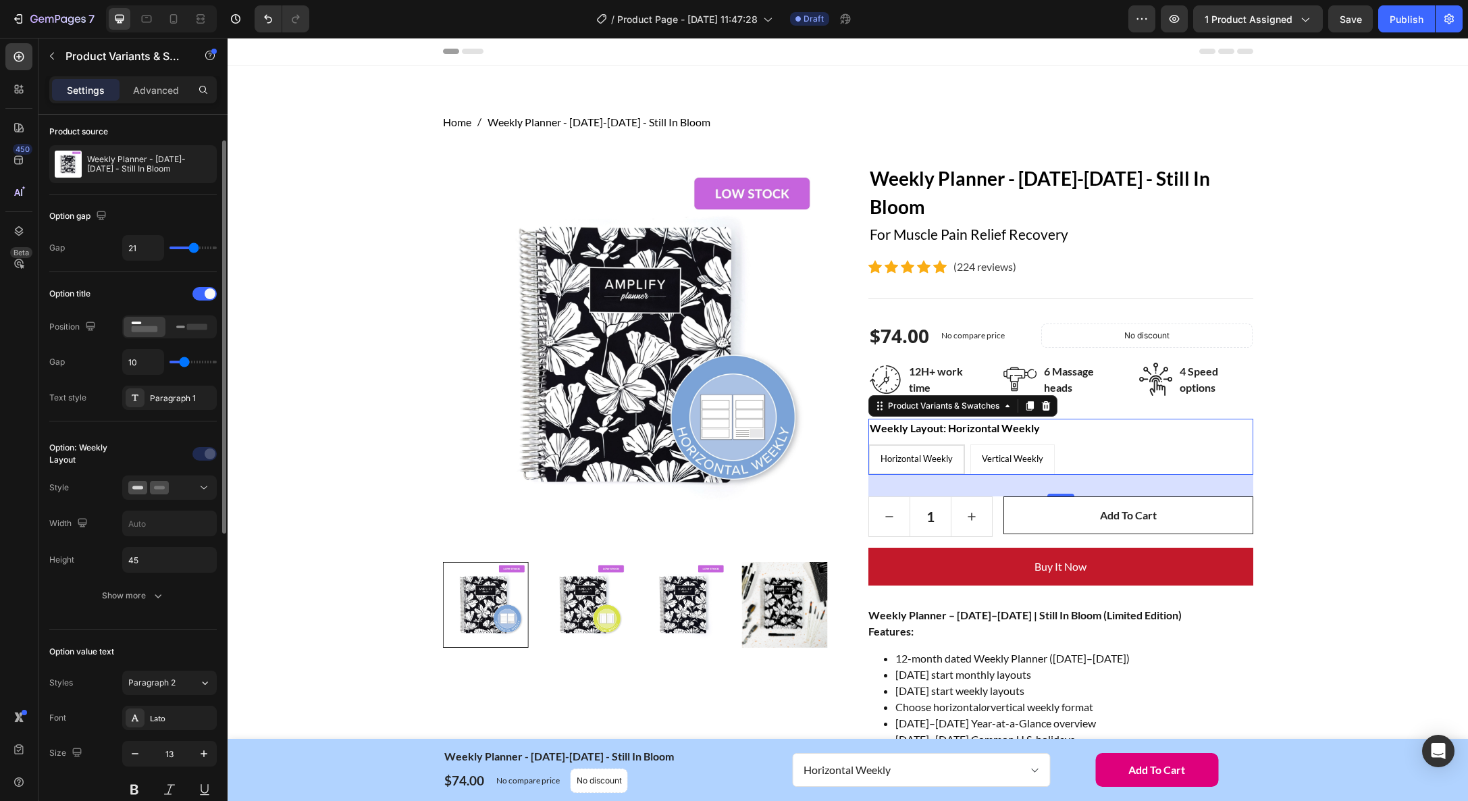
scroll to position [57, 0]
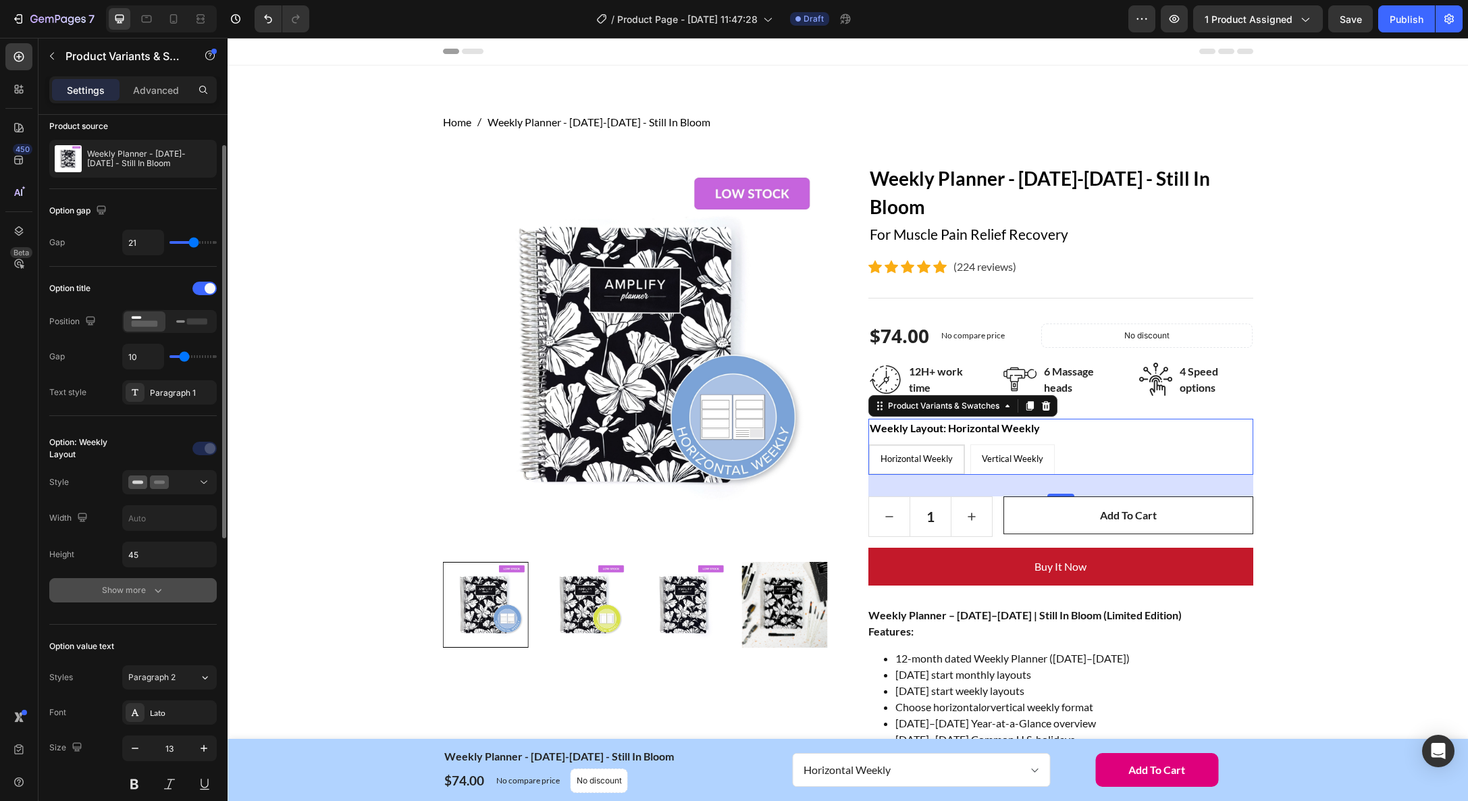
click at [151, 584] on icon "button" at bounding box center [158, 591] width 14 height 14
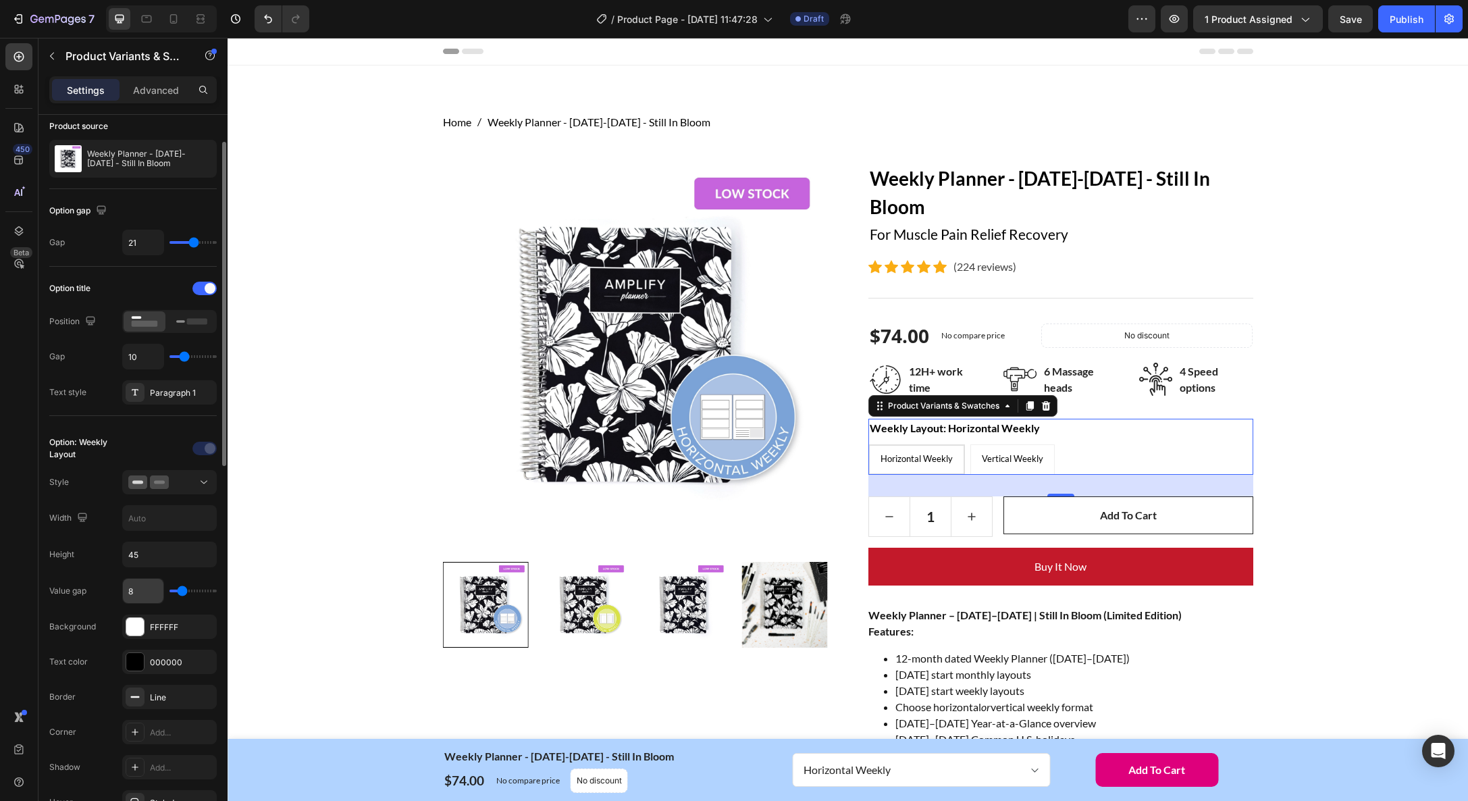
scroll to position [58, 0]
drag, startPoint x: 82, startPoint y: 441, endPoint x: 118, endPoint y: 459, distance: 39.6
click at [118, 459] on div "Option: Weekly Layout Style Width Height 45 Value gap 8 Background FFFFFF Text …" at bounding box center [132, 659] width 167 height 447
click at [96, 452] on div "Option: Weekly Layout" at bounding box center [84, 447] width 70 height 24
click at [181, 482] on div at bounding box center [169, 481] width 82 height 14
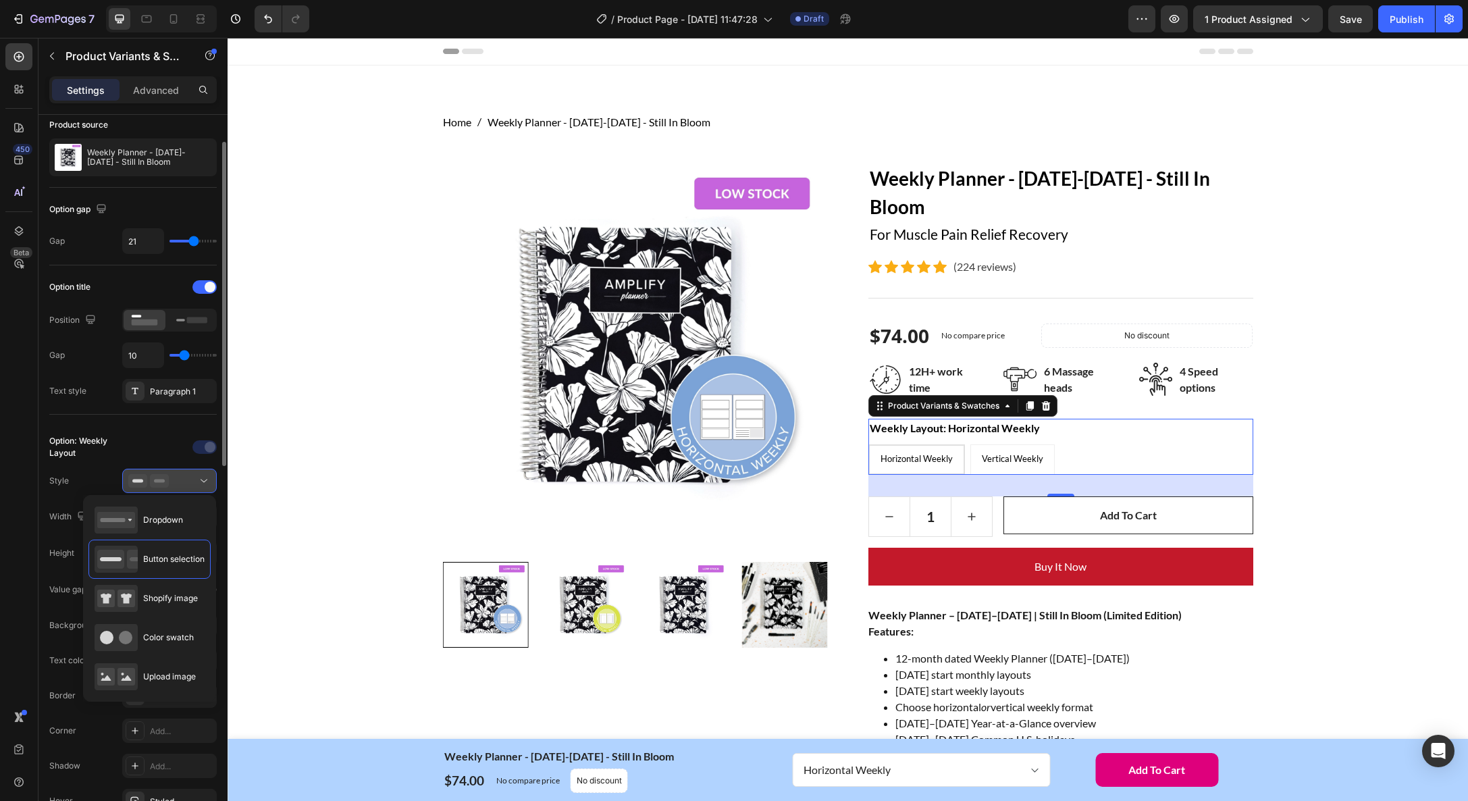
scroll to position [60, 0]
click at [164, 644] on div "Color swatch" at bounding box center [144, 636] width 99 height 27
type input "45"
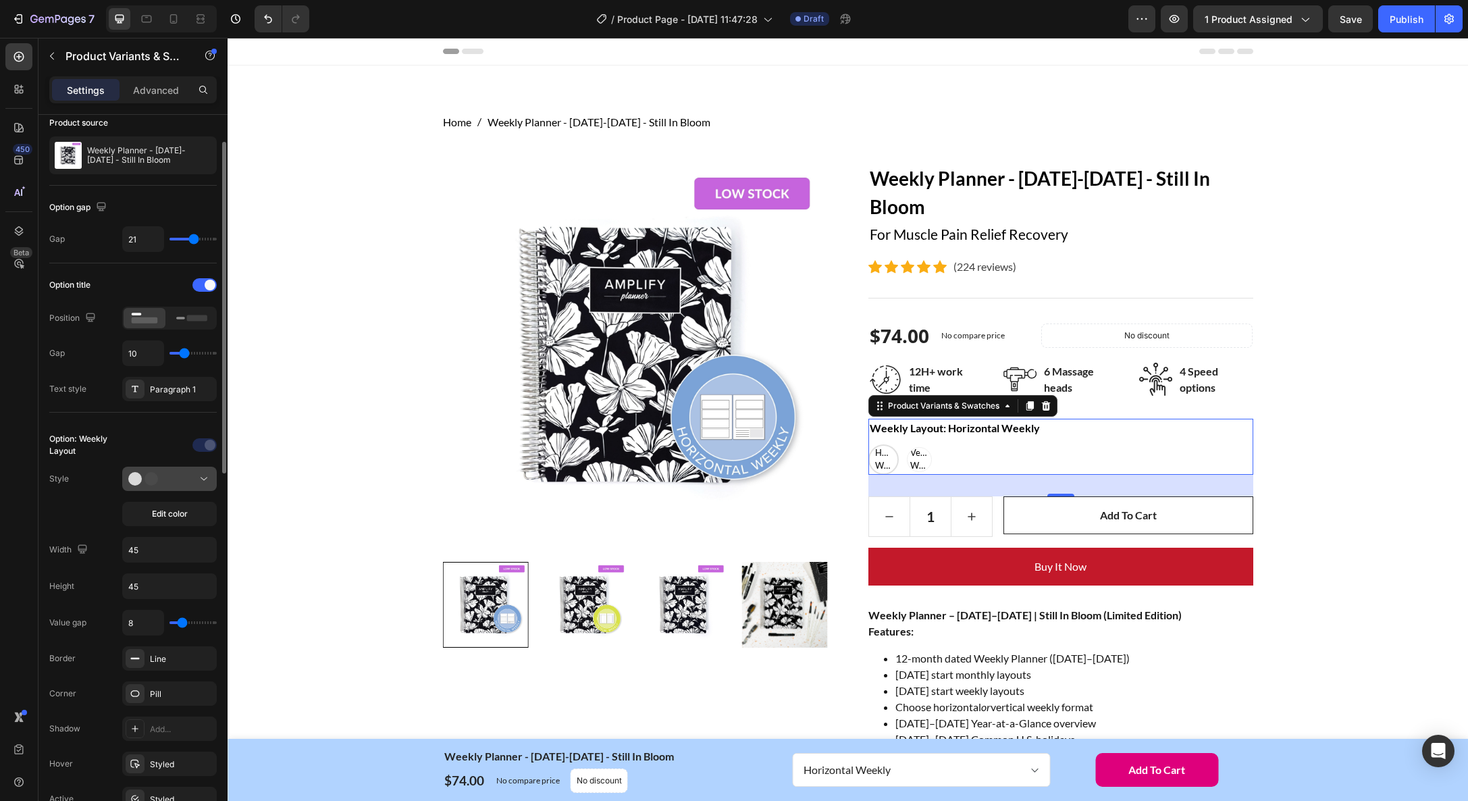
click at [187, 482] on div at bounding box center [169, 479] width 82 height 14
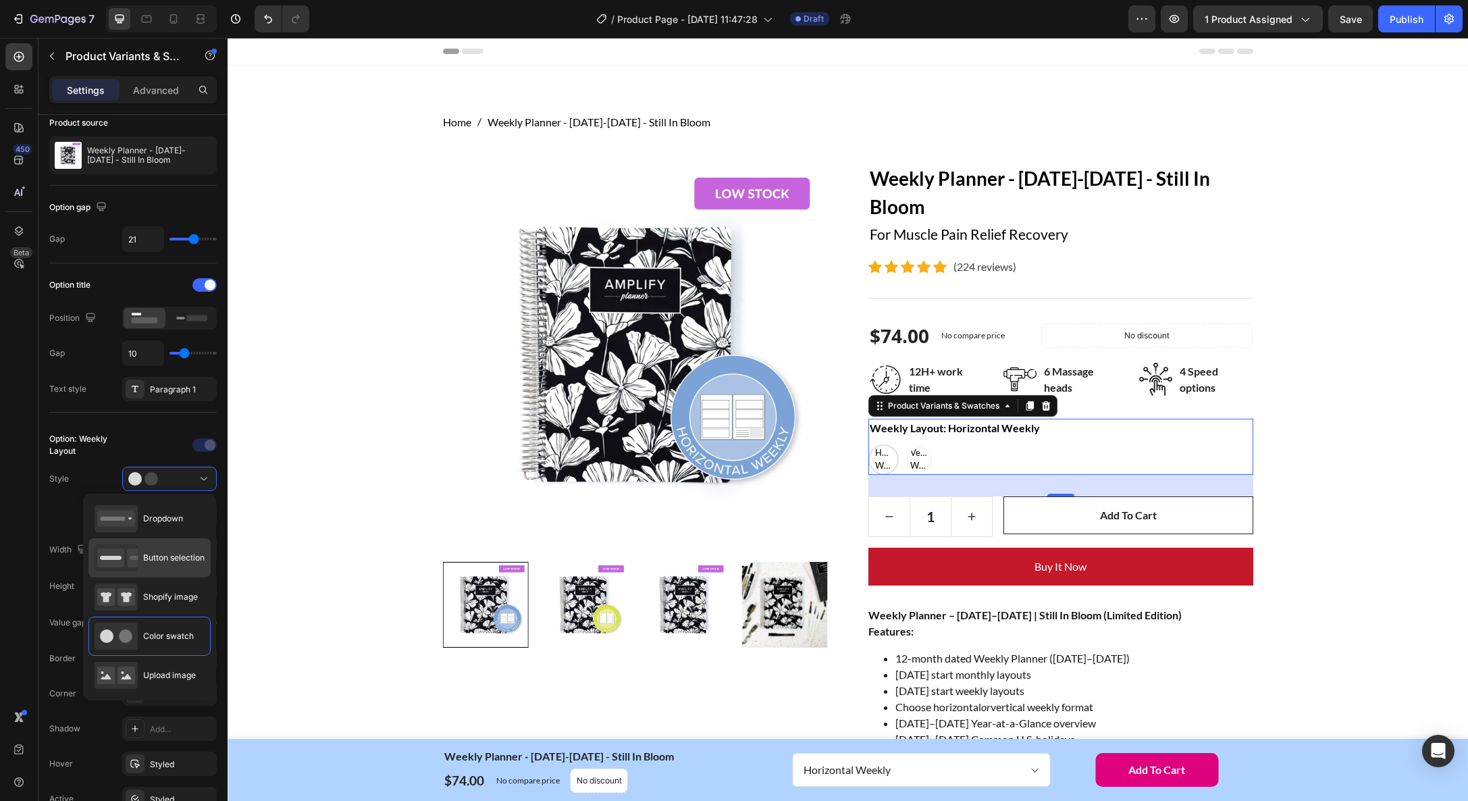
click at [178, 551] on div "Button selection" at bounding box center [150, 557] width 110 height 27
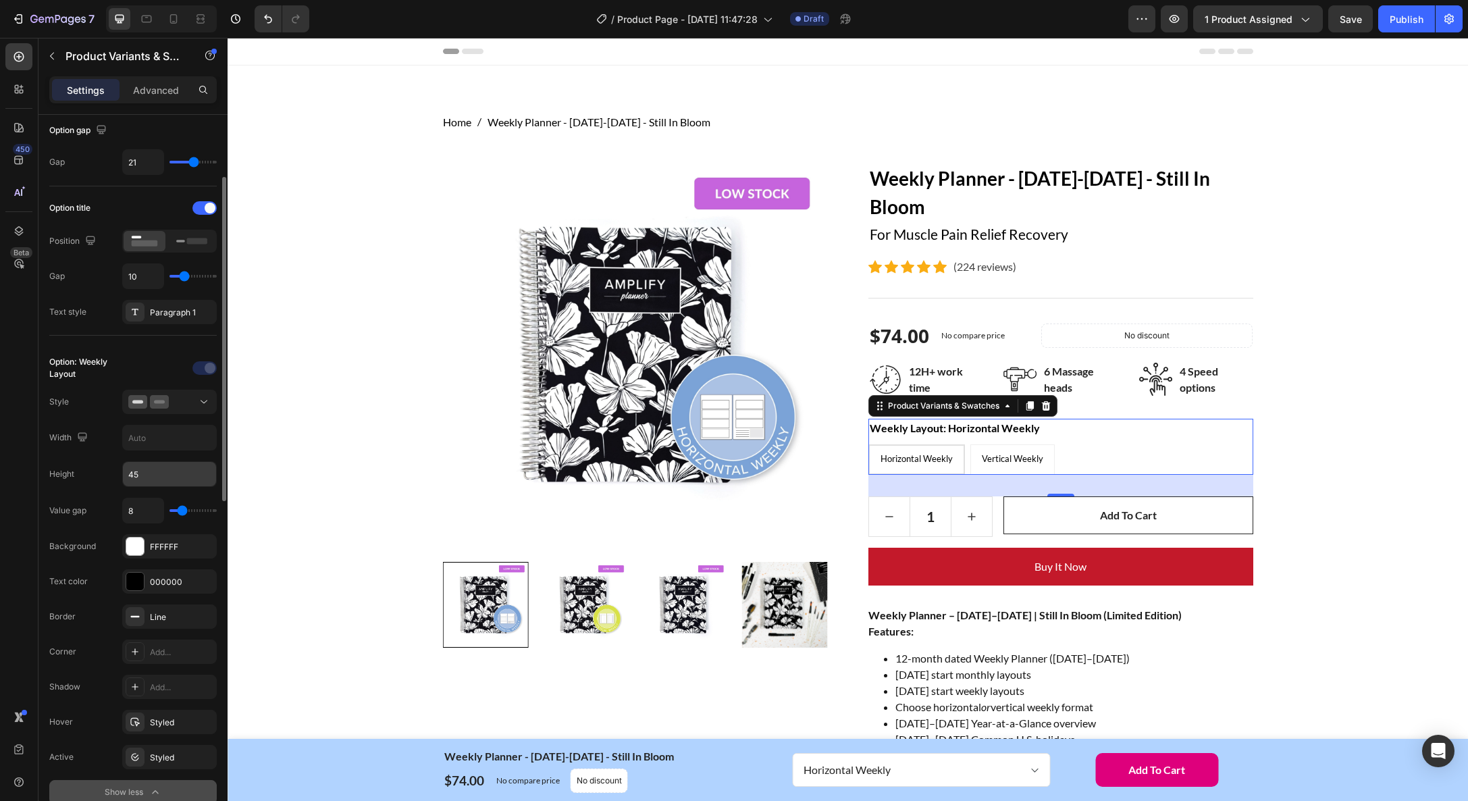
scroll to position [138, 0]
click at [185, 548] on div "FFFFFF" at bounding box center [169, 546] width 39 height 12
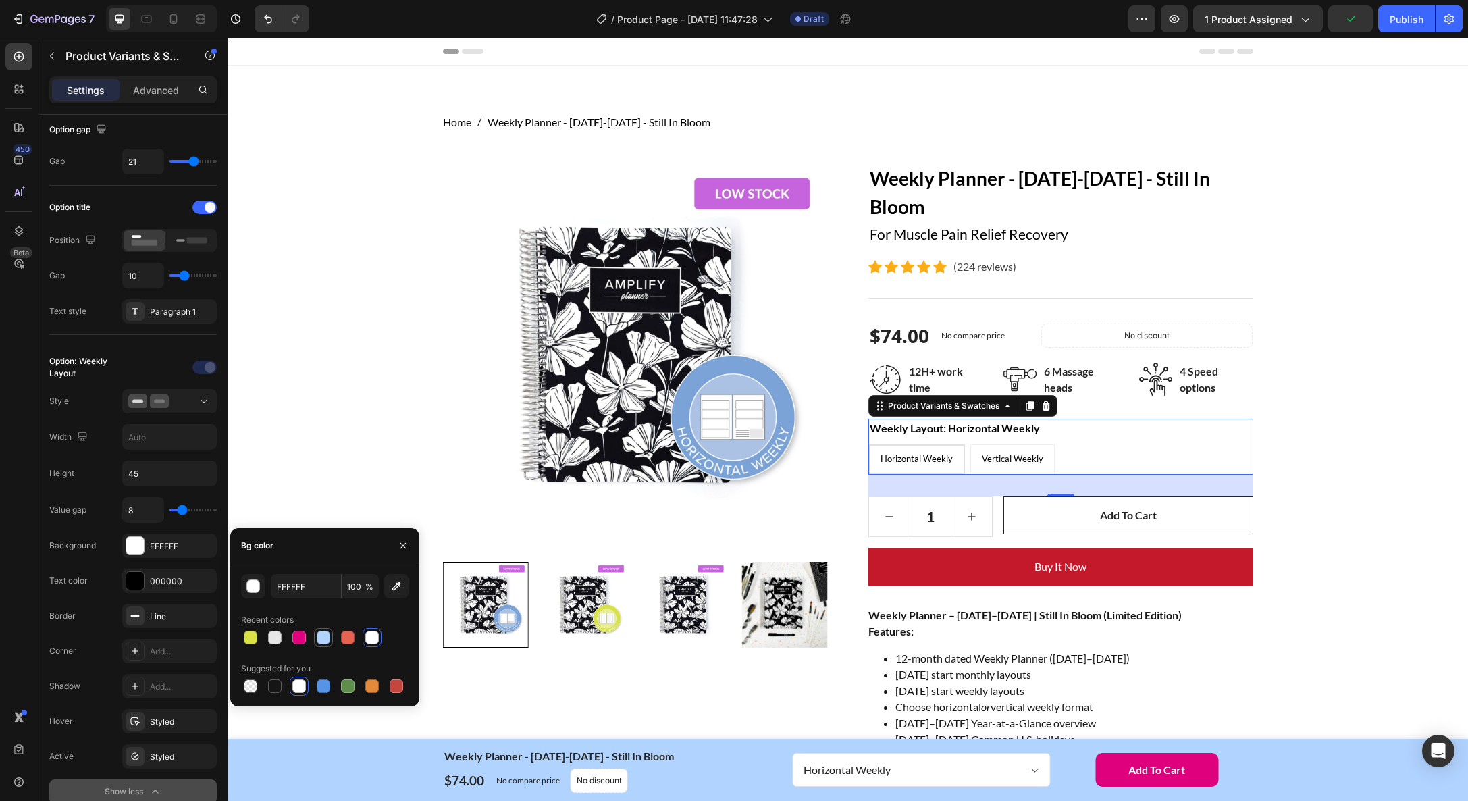
click at [321, 633] on div at bounding box center [324, 638] width 14 height 14
type input "B1D3FF"
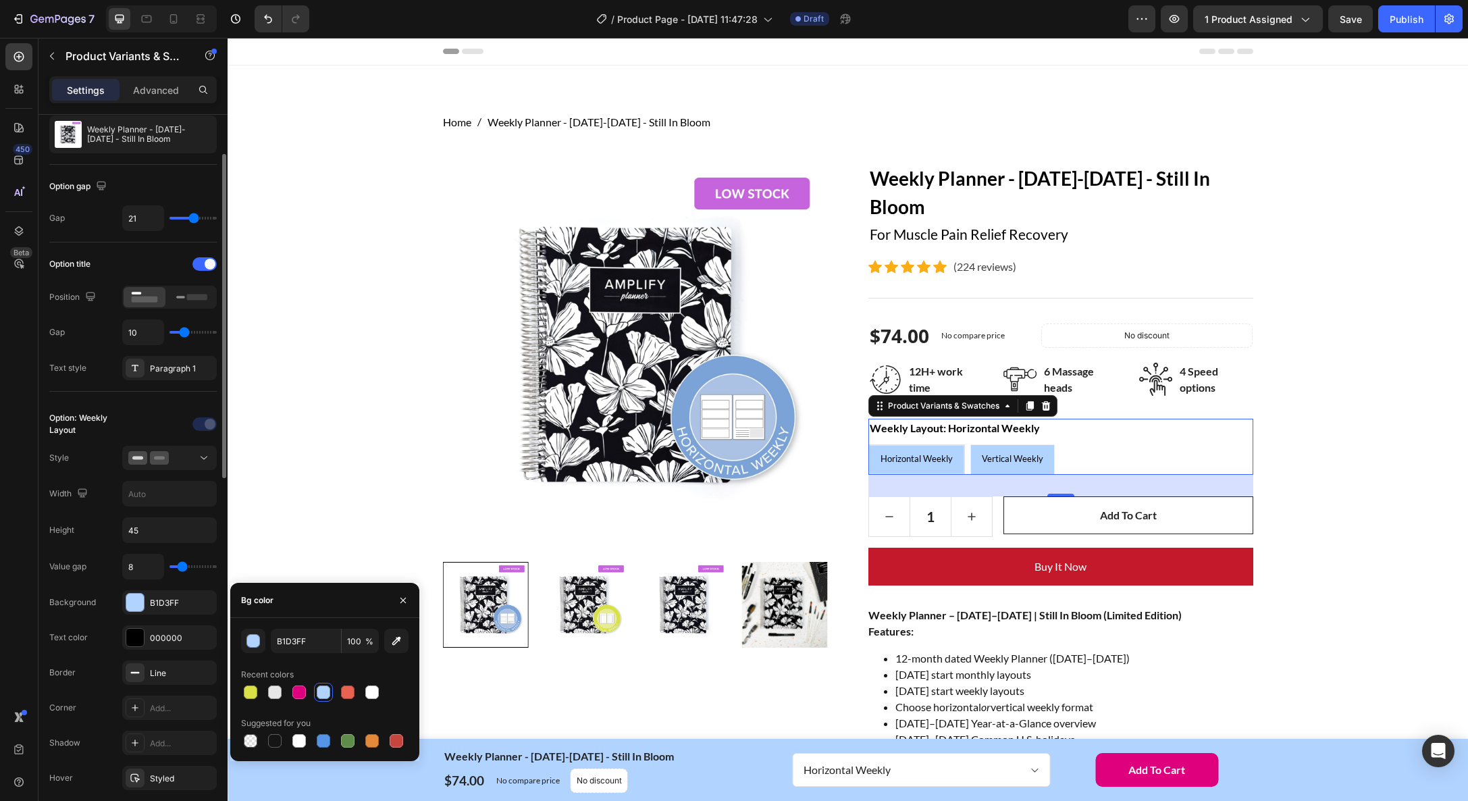
scroll to position [86, 0]
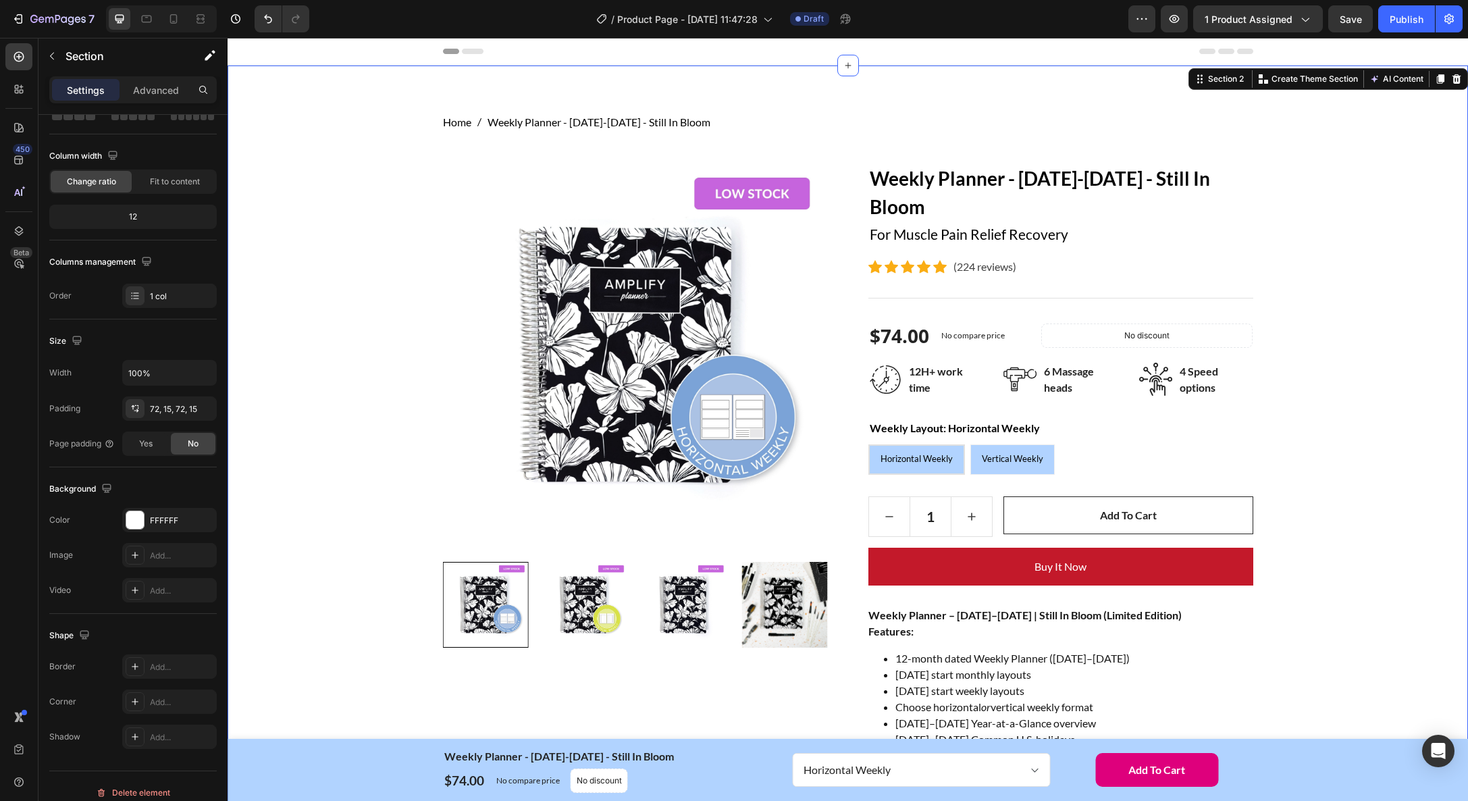
click at [1334, 487] on div "Home Weekly Planner - January-December 2026 - Still In Bloom Breadcrumb Row Pro…" at bounding box center [848, 660] width 1220 height 1093
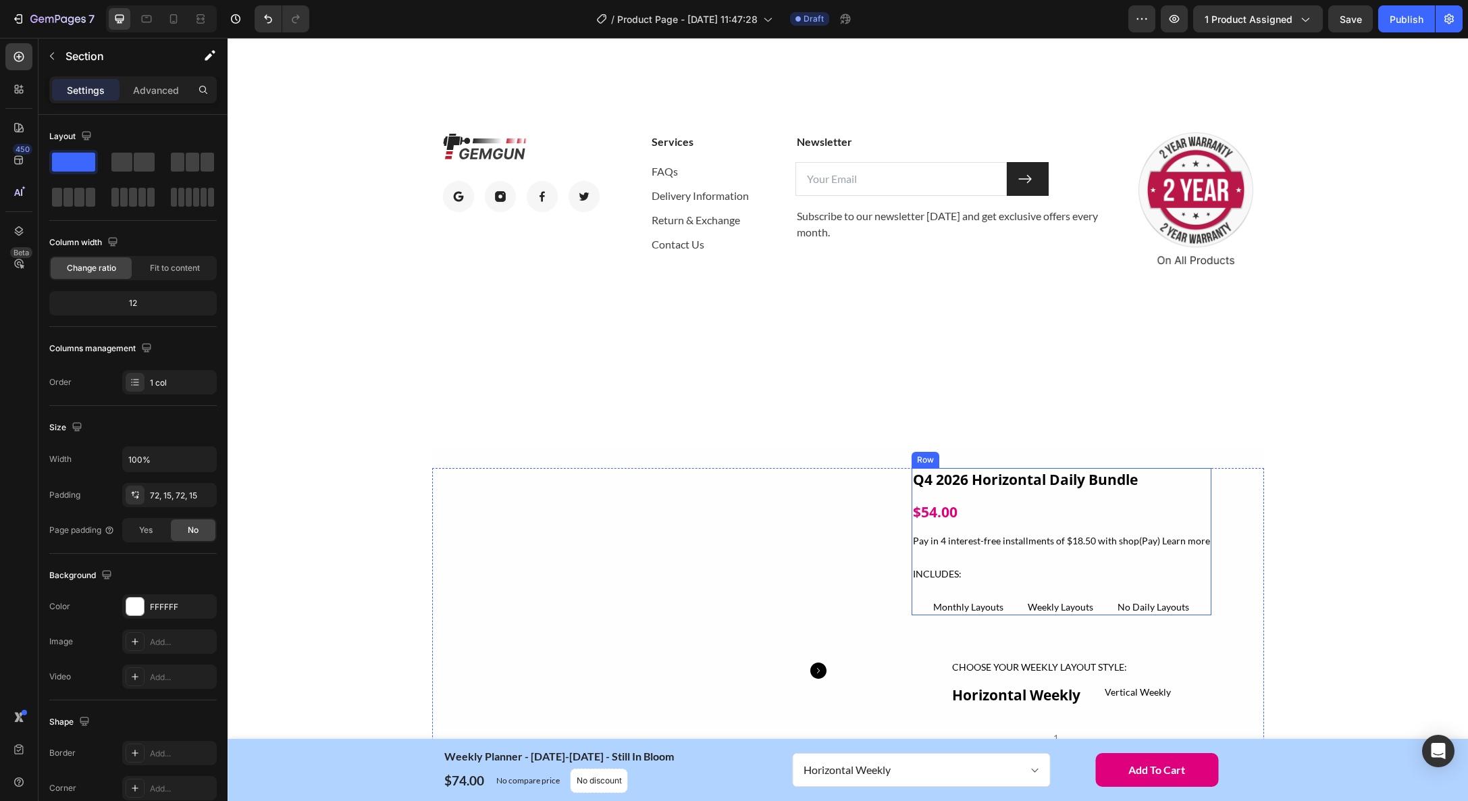
scroll to position [5140, 0]
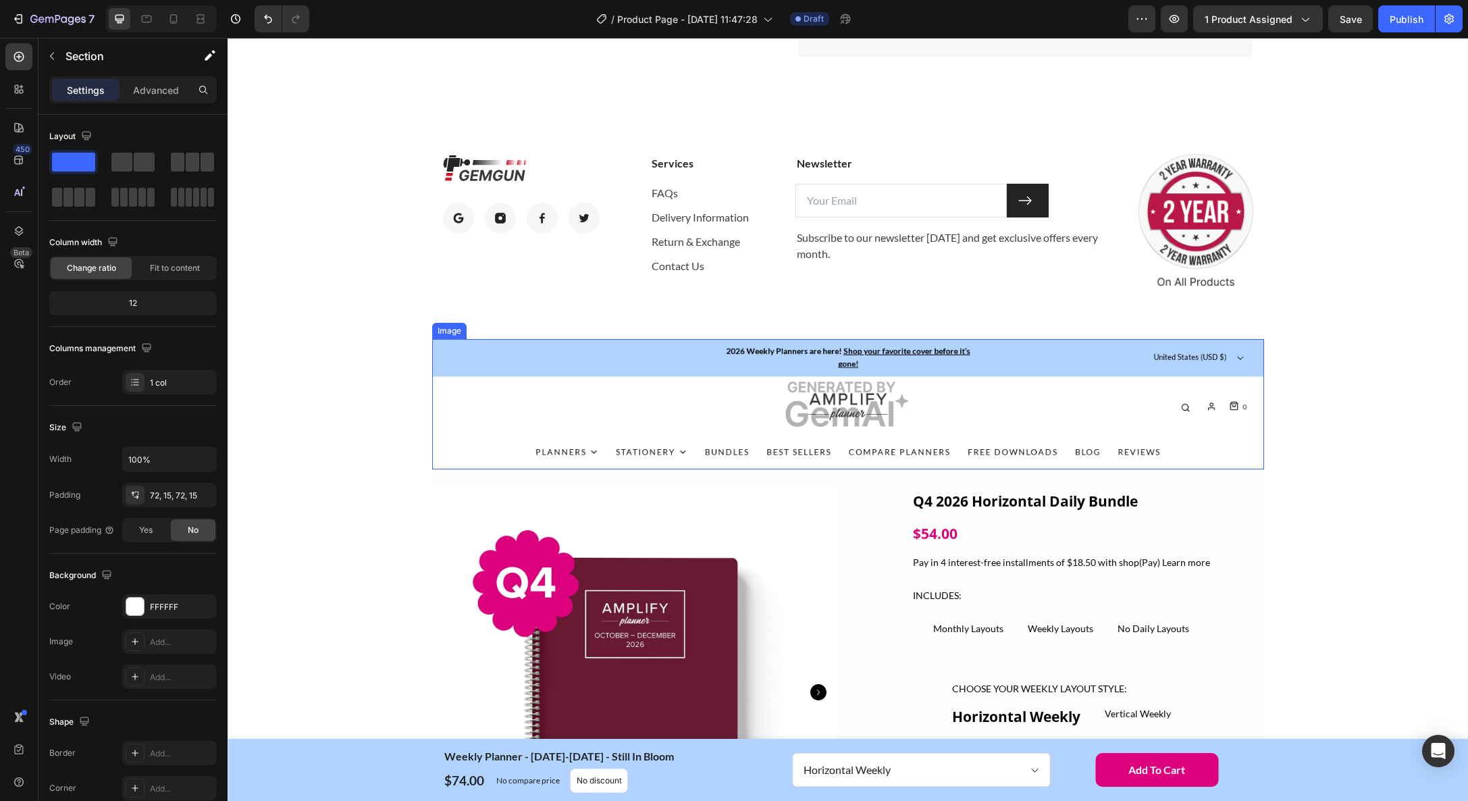
click at [507, 363] on img at bounding box center [848, 404] width 832 height 130
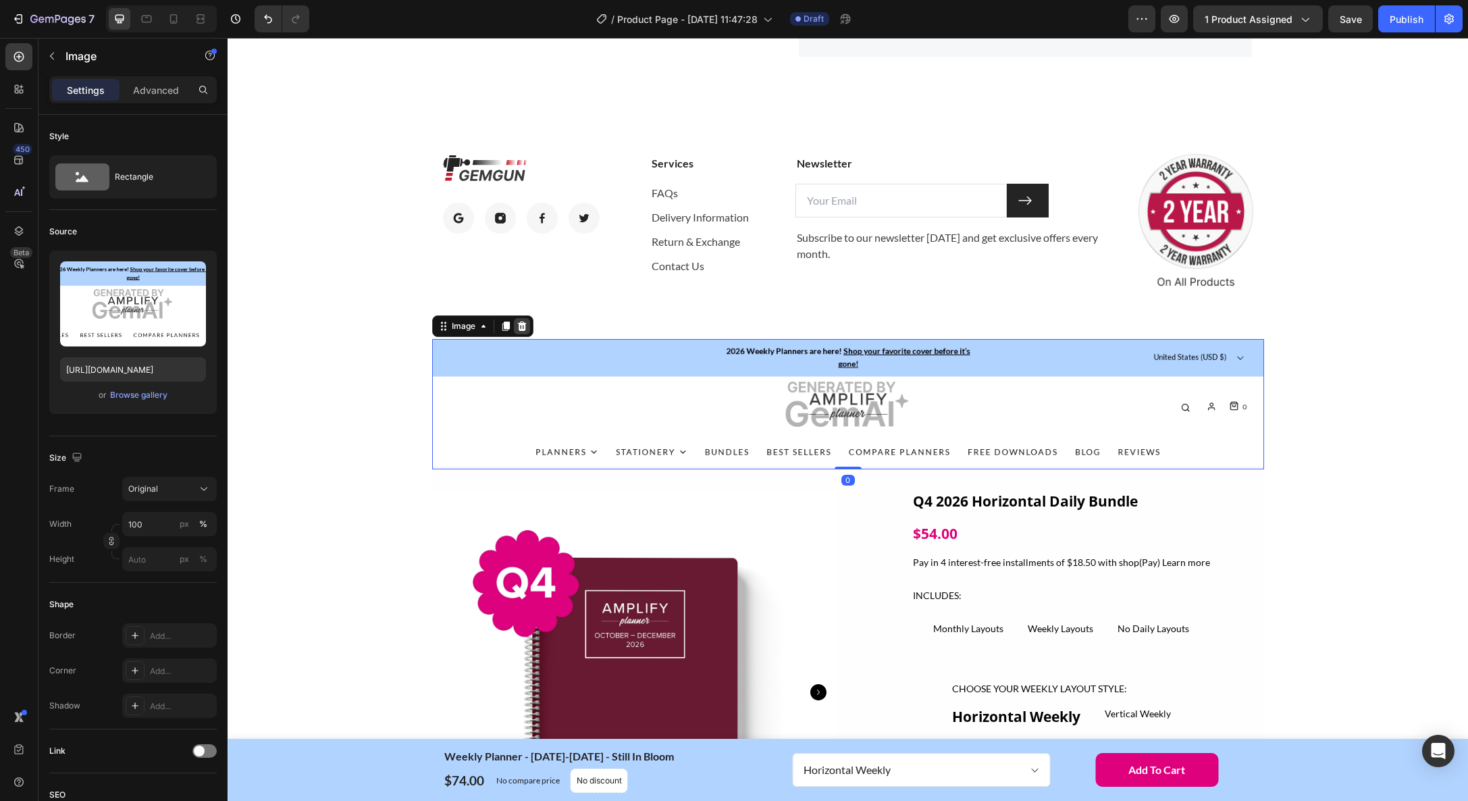
click at [523, 325] on icon at bounding box center [522, 326] width 11 height 11
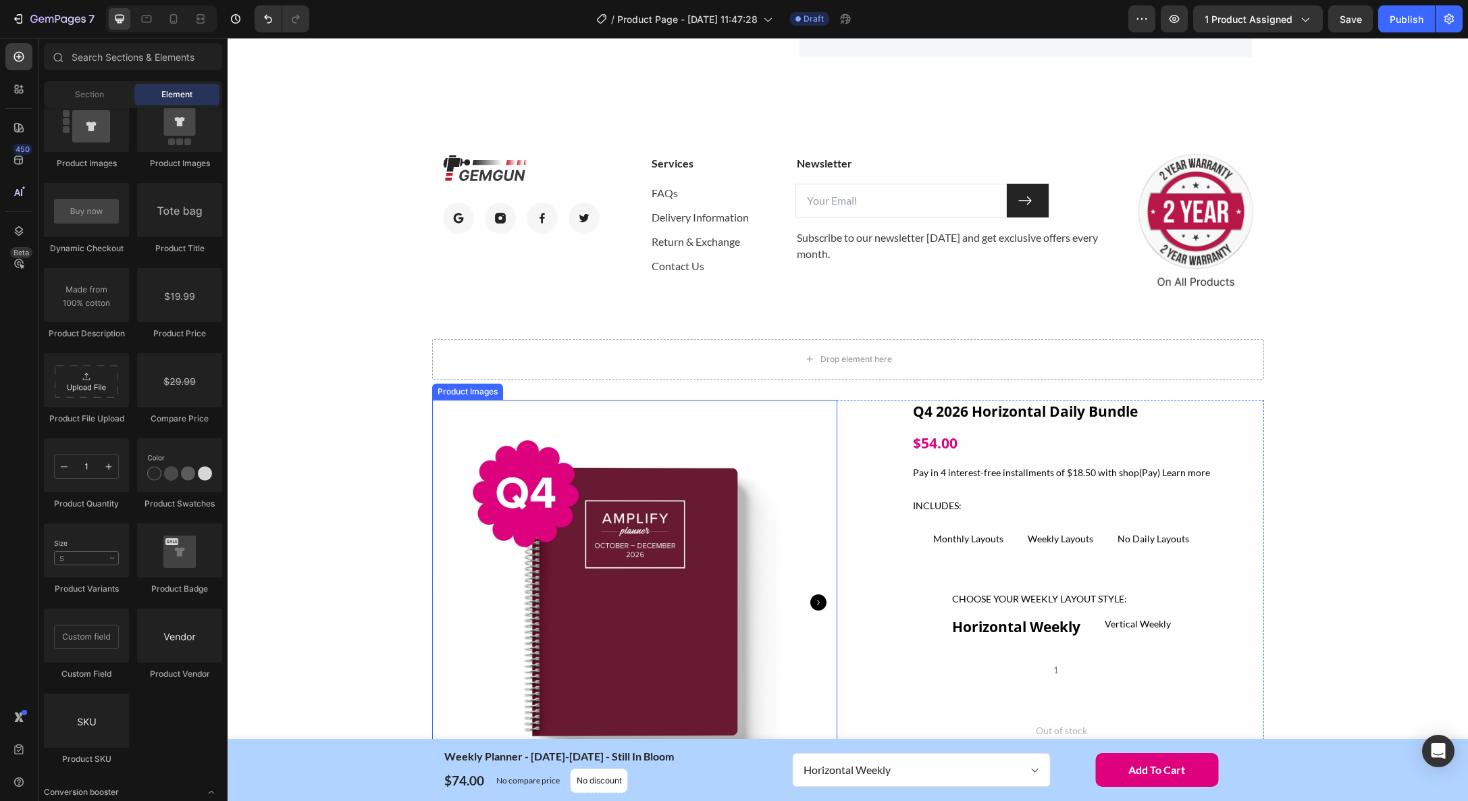
click at [484, 392] on div "Product Images" at bounding box center [468, 392] width 66 height 12
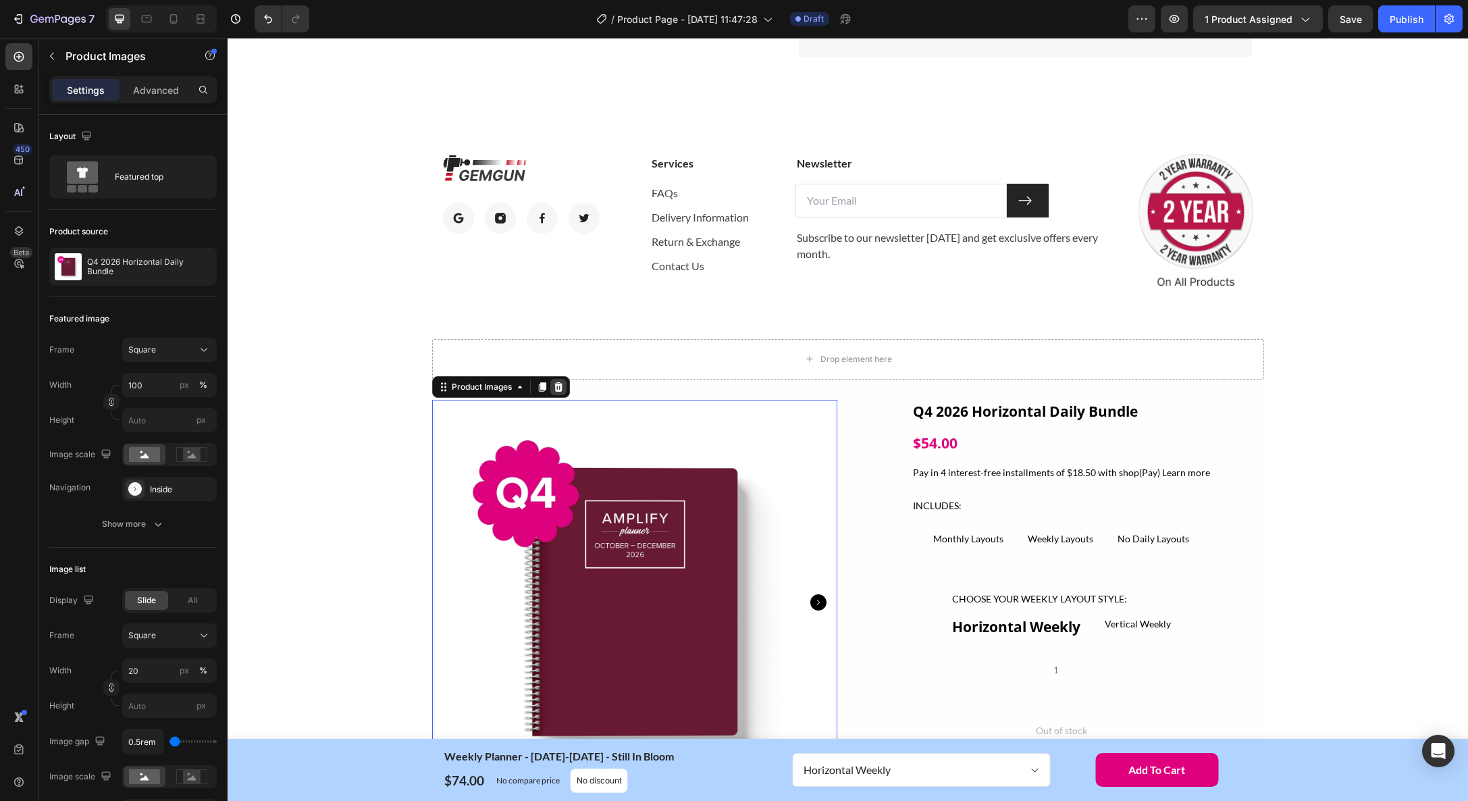
click at [563, 387] on icon at bounding box center [558, 387] width 11 height 11
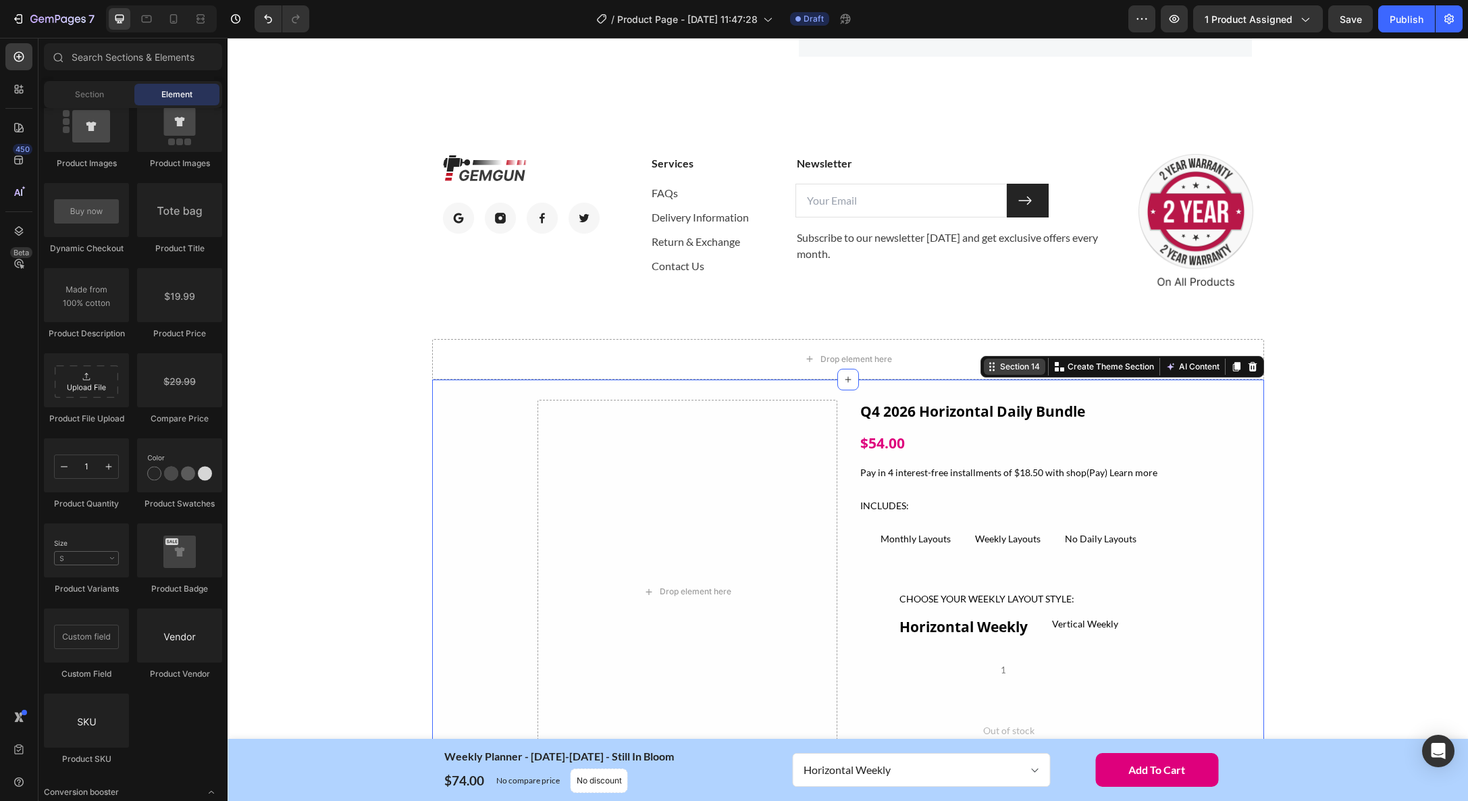
click at [1227, 368] on div "Section 14 You can create reusable sections Create Theme Section AI Content Wri…" at bounding box center [1123, 367] width 284 height 22
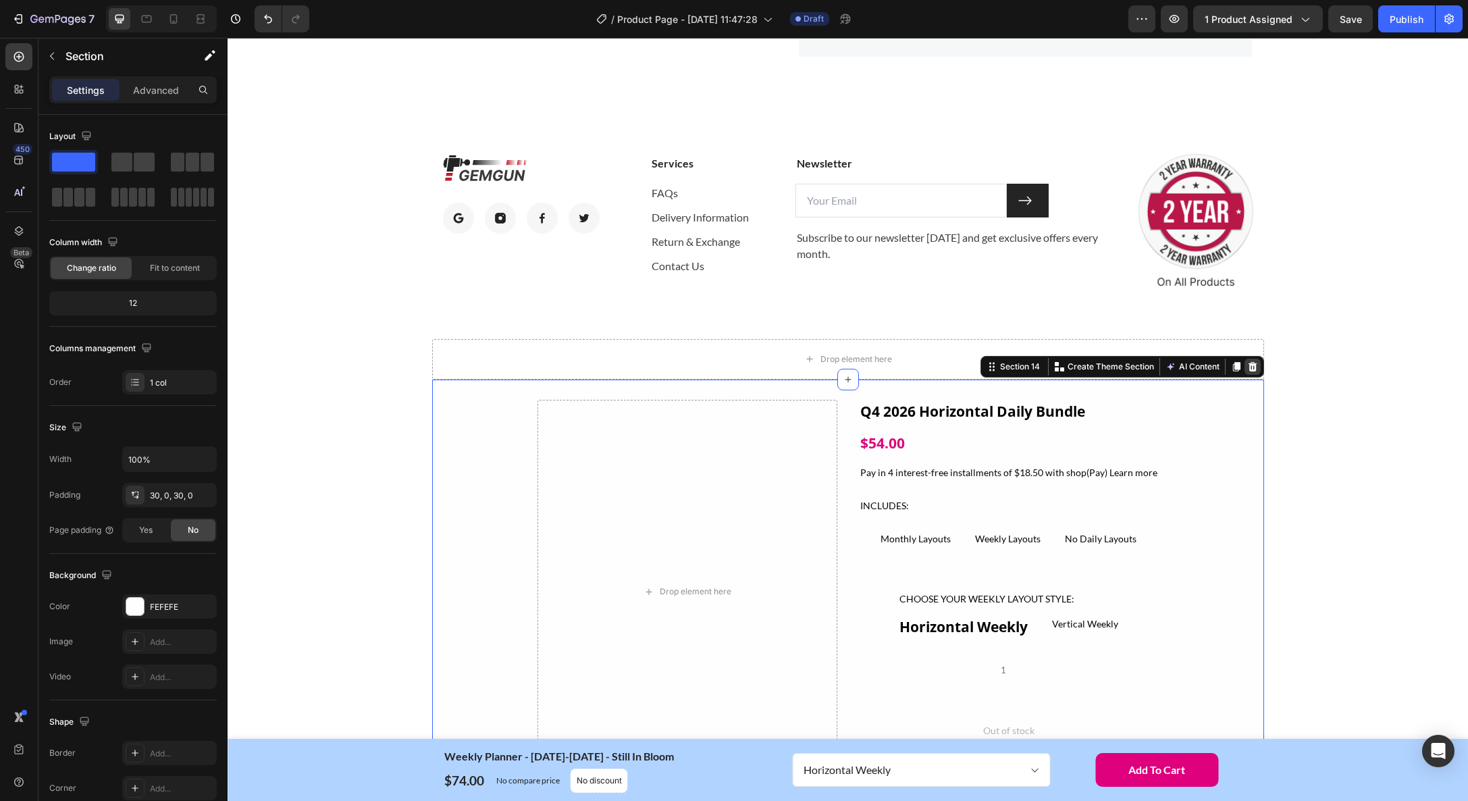
click at [1255, 365] on icon at bounding box center [1252, 366] width 9 height 9
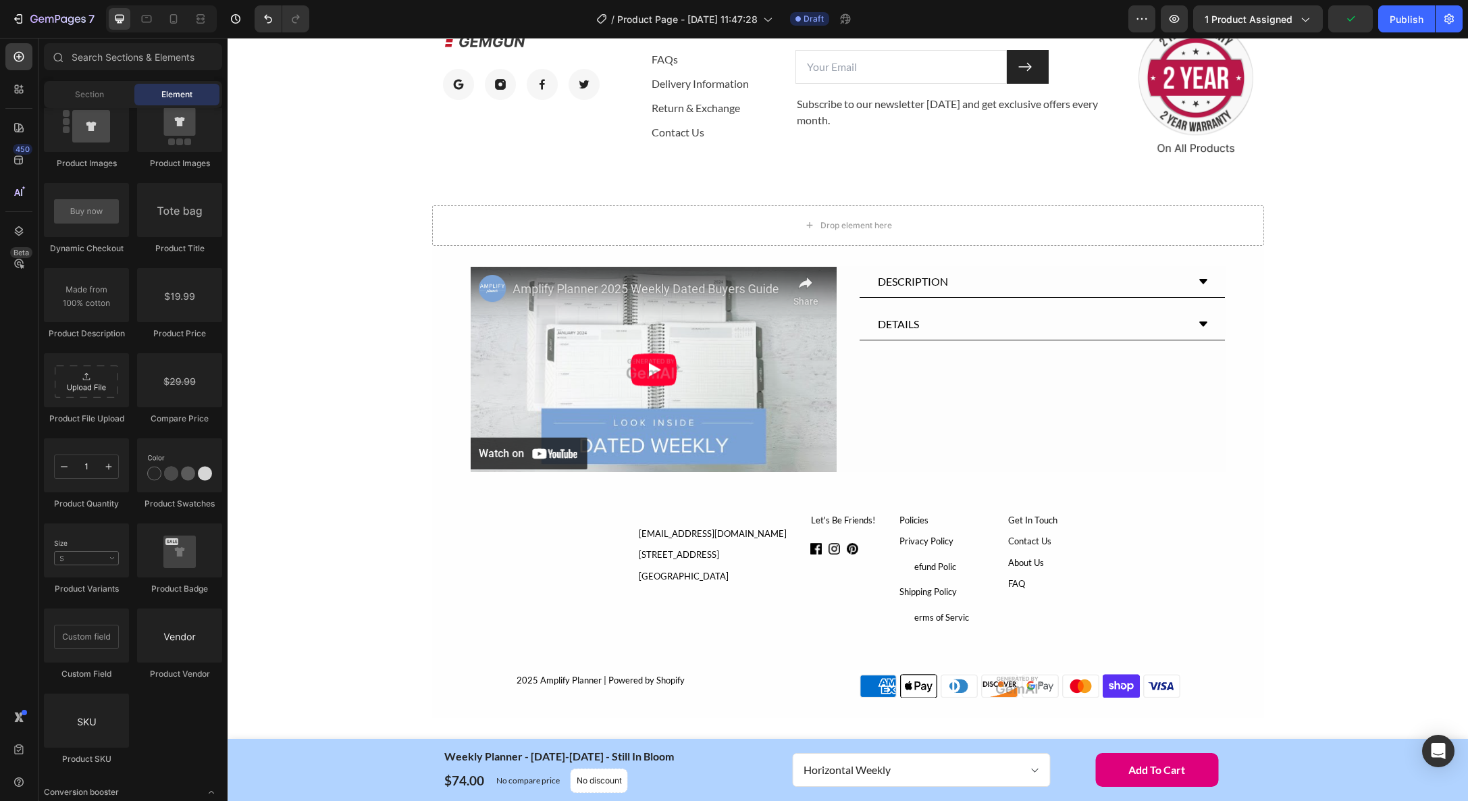
scroll to position [5244, 0]
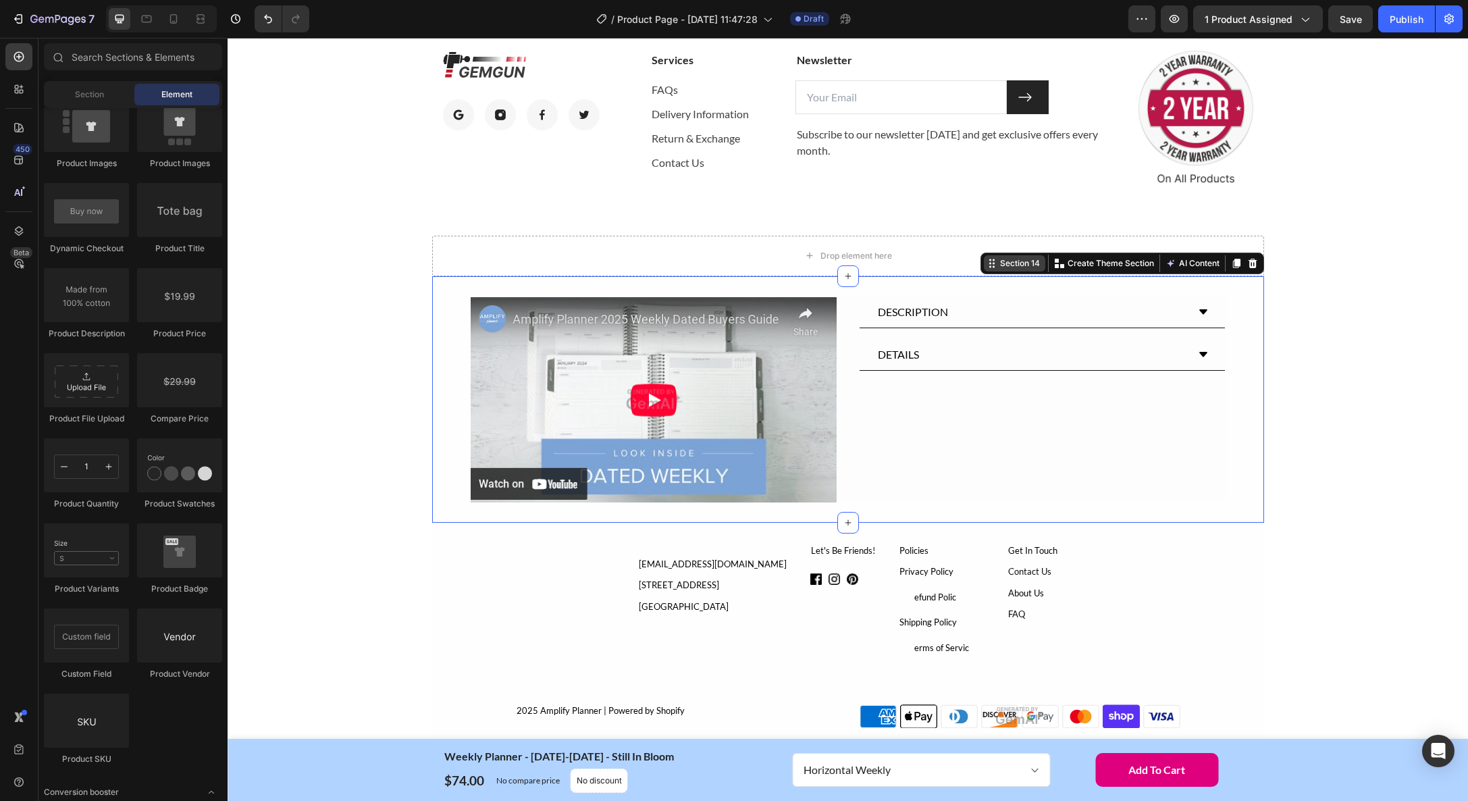
click at [1243, 266] on div "Section 14 You can create reusable sections Create Theme Section AI Content Wri…" at bounding box center [1123, 264] width 284 height 22
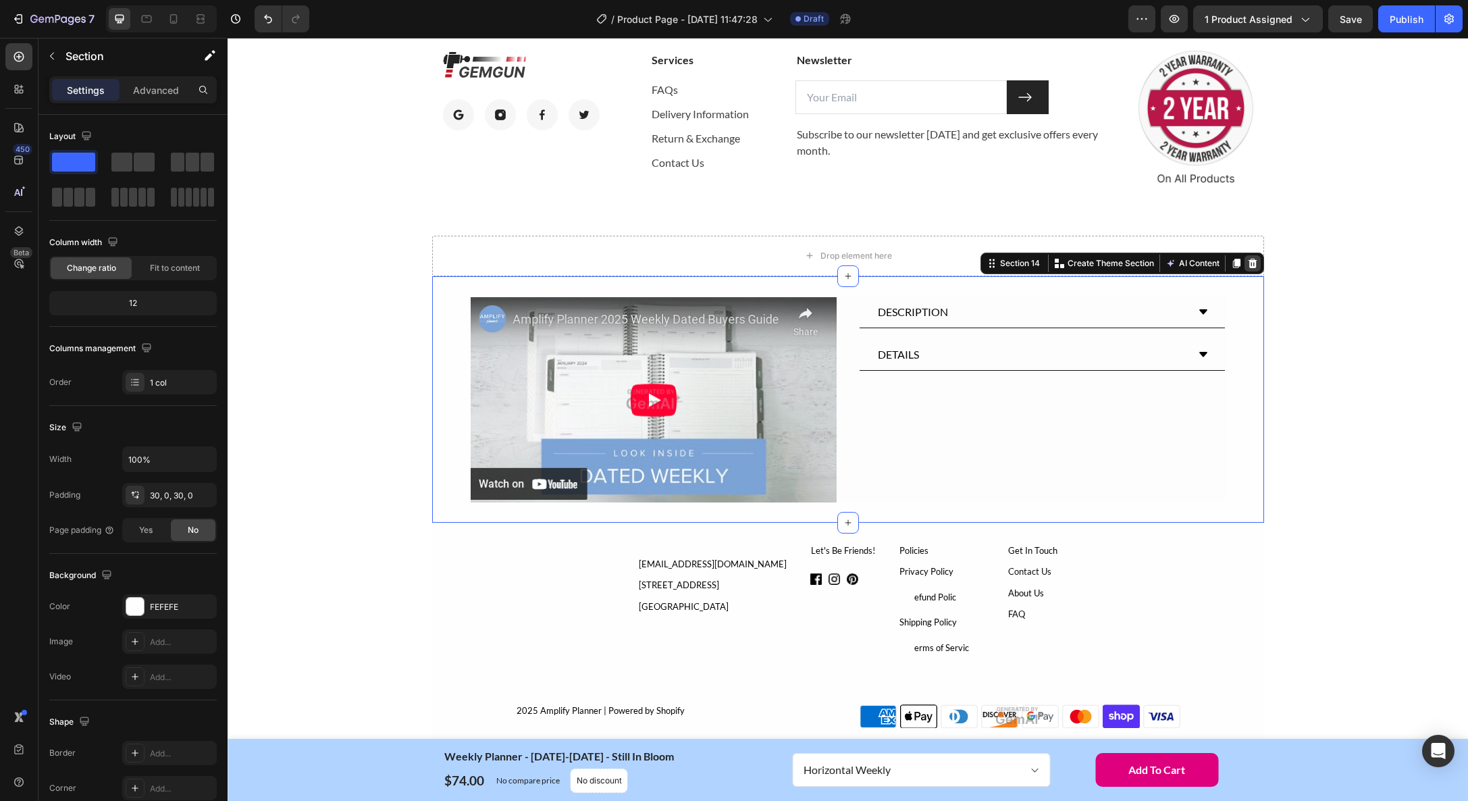
click at [1256, 262] on icon at bounding box center [1252, 263] width 11 height 11
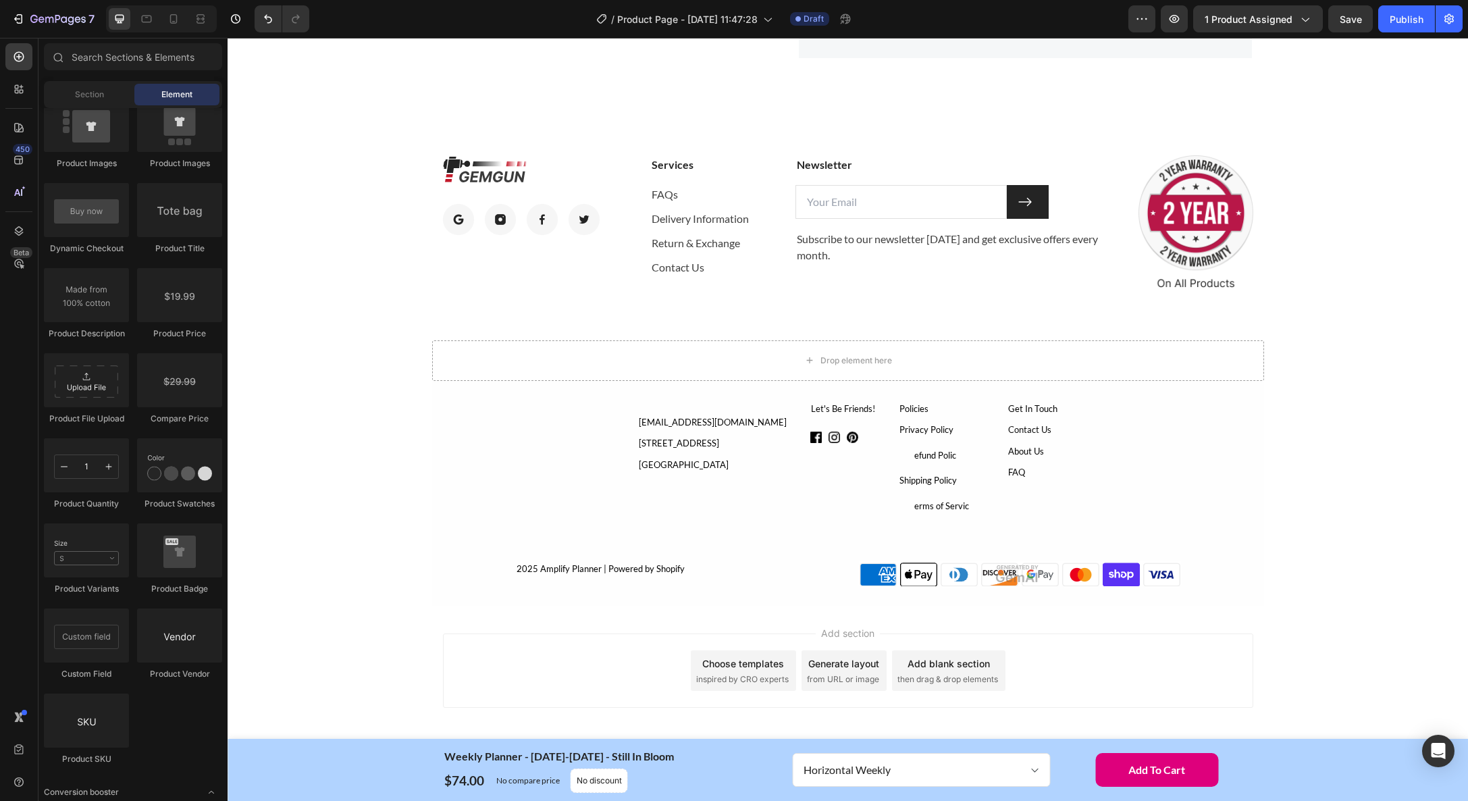
scroll to position [5139, 0]
click at [1244, 373] on div "Section 14" at bounding box center [1239, 373] width 51 height 16
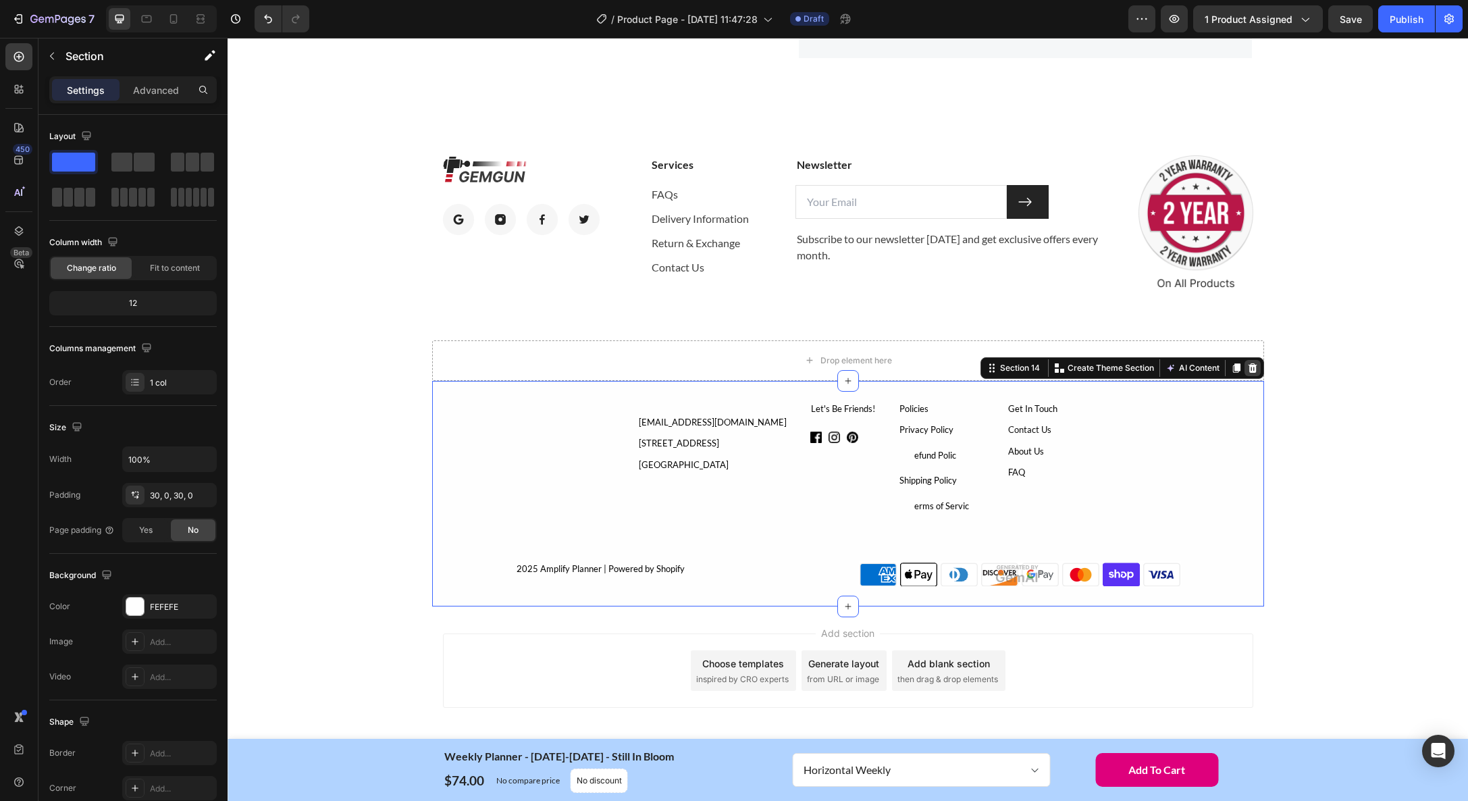
click at [1256, 367] on icon at bounding box center [1252, 368] width 11 height 11
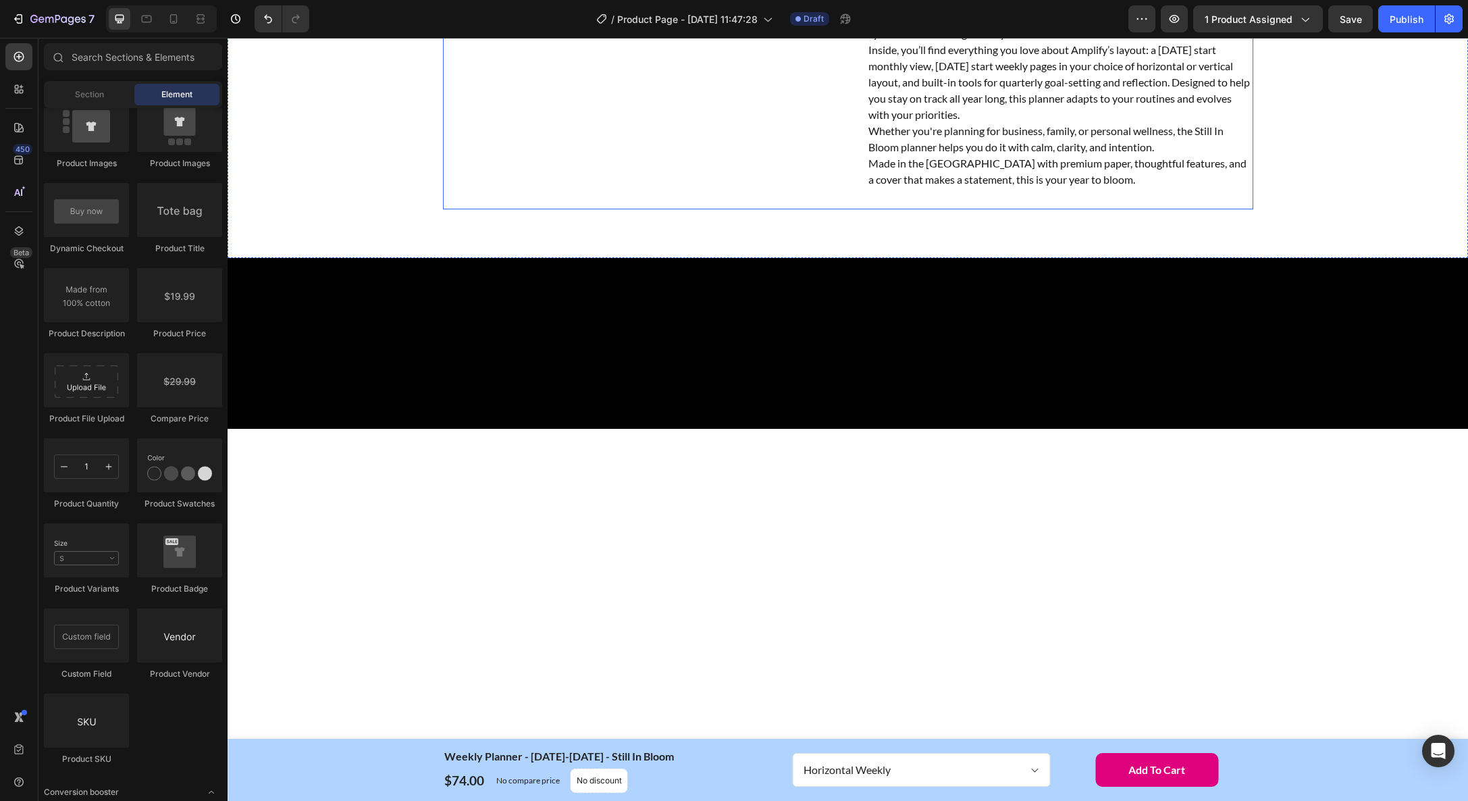
scroll to position [0, 0]
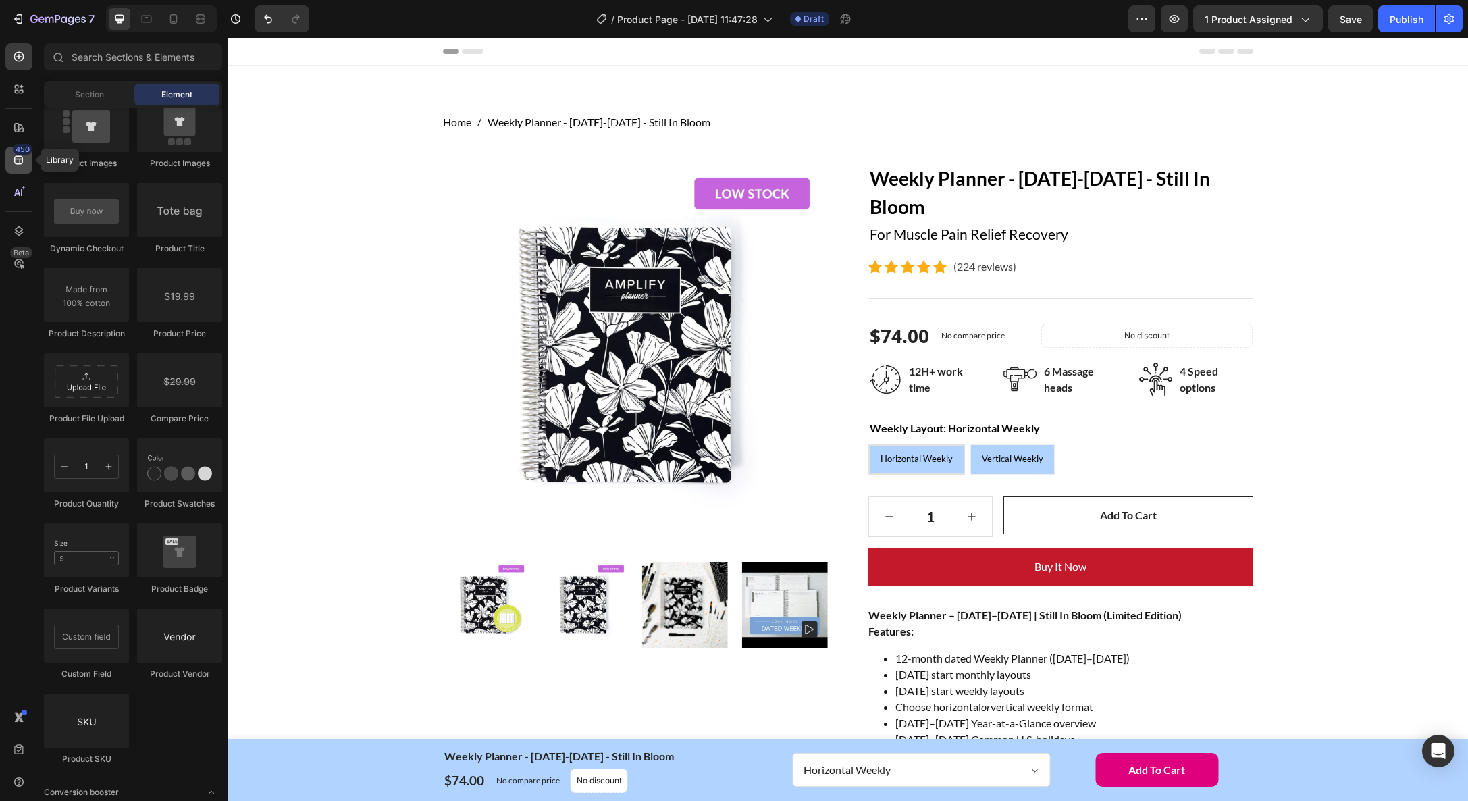
click at [20, 157] on icon at bounding box center [19, 160] width 14 height 14
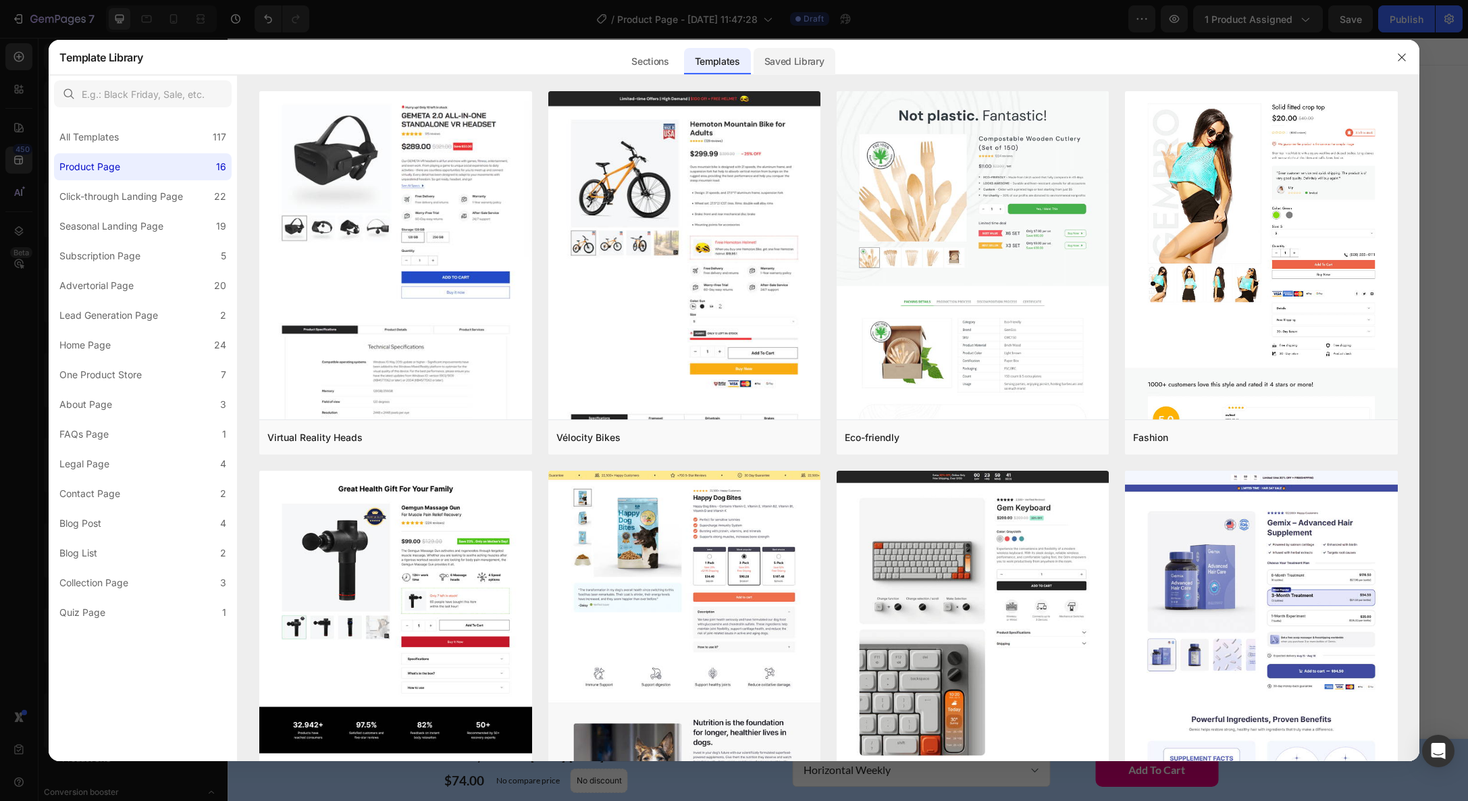
click at [810, 57] on div "Saved Library" at bounding box center [795, 61] width 82 height 27
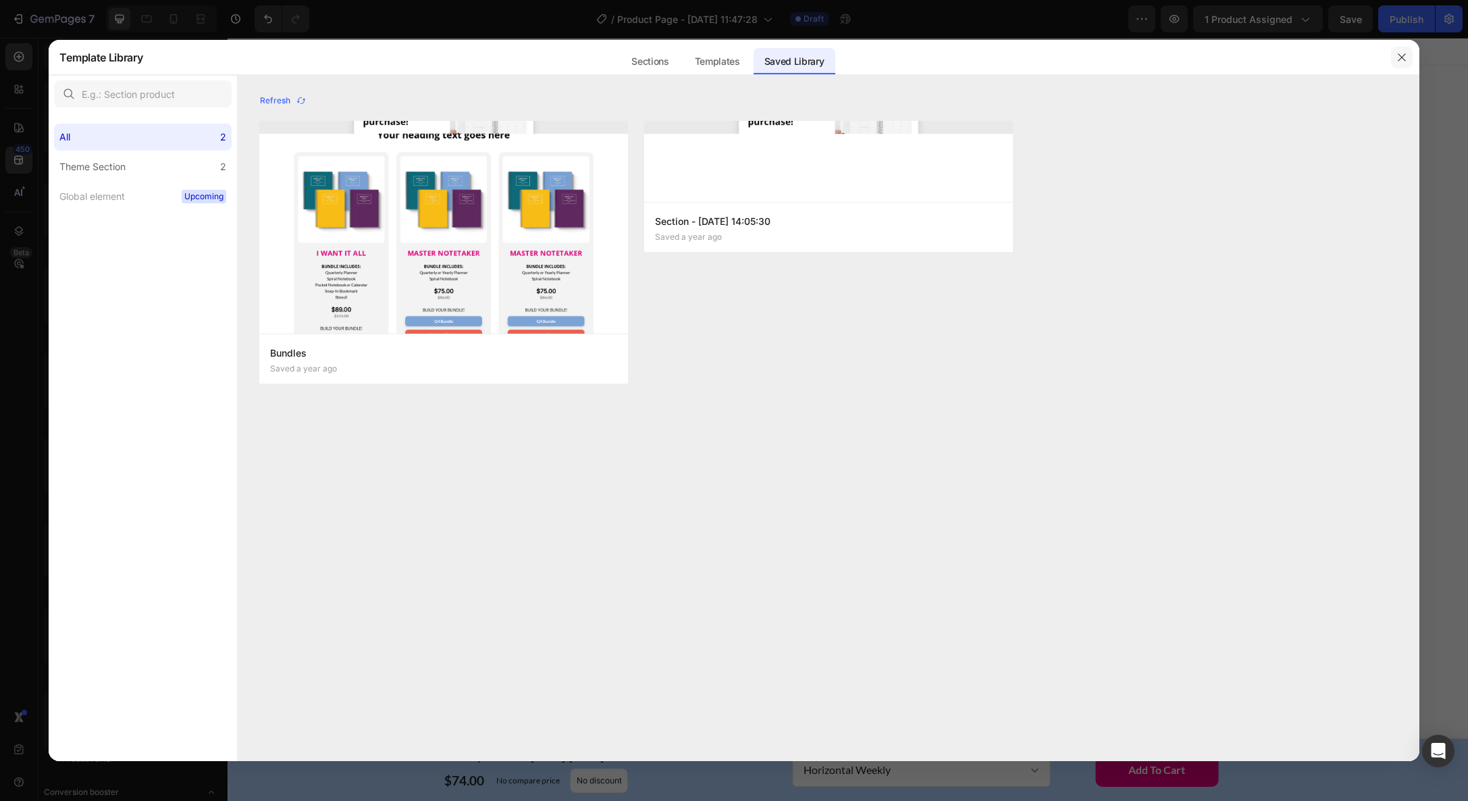
click at [1404, 55] on icon "button" at bounding box center [1402, 57] width 11 height 11
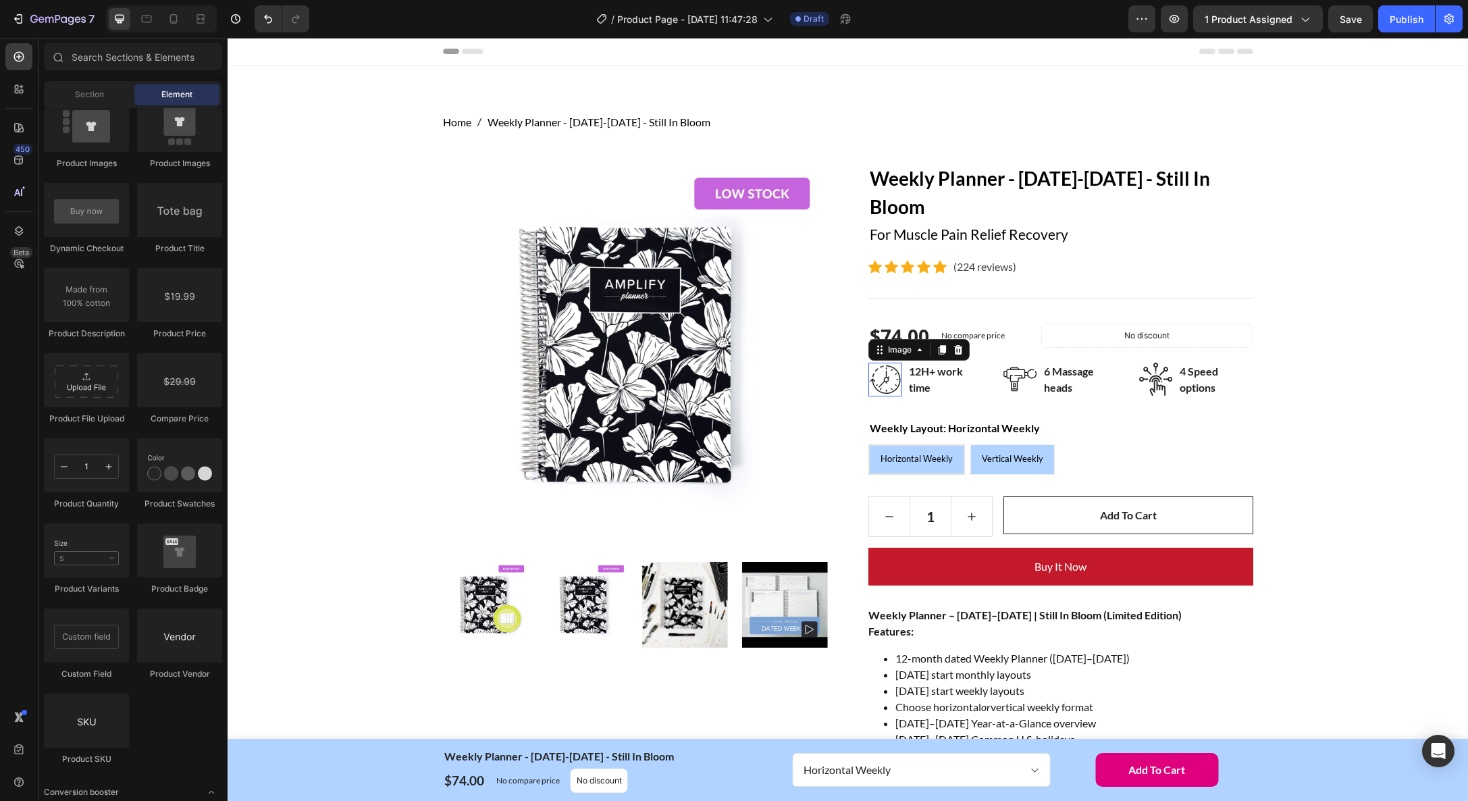
click at [889, 373] on img at bounding box center [886, 380] width 34 height 34
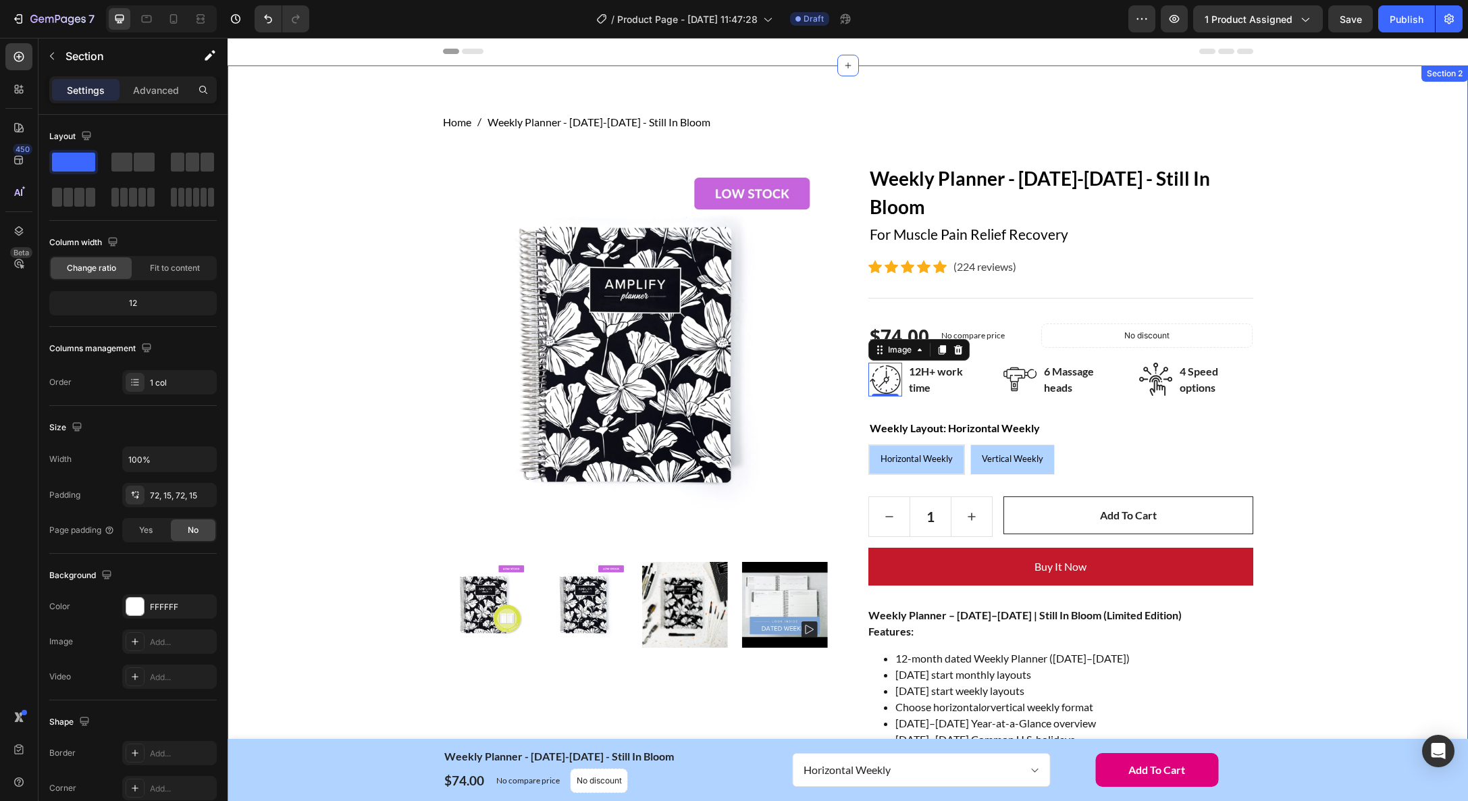
click at [1271, 350] on div "Home Weekly Planner - January-December 2026 - Still In Bloom Breadcrumb Row Pro…" at bounding box center [848, 660] width 1220 height 1093
click at [906, 332] on div "$74.00" at bounding box center [900, 335] width 62 height 31
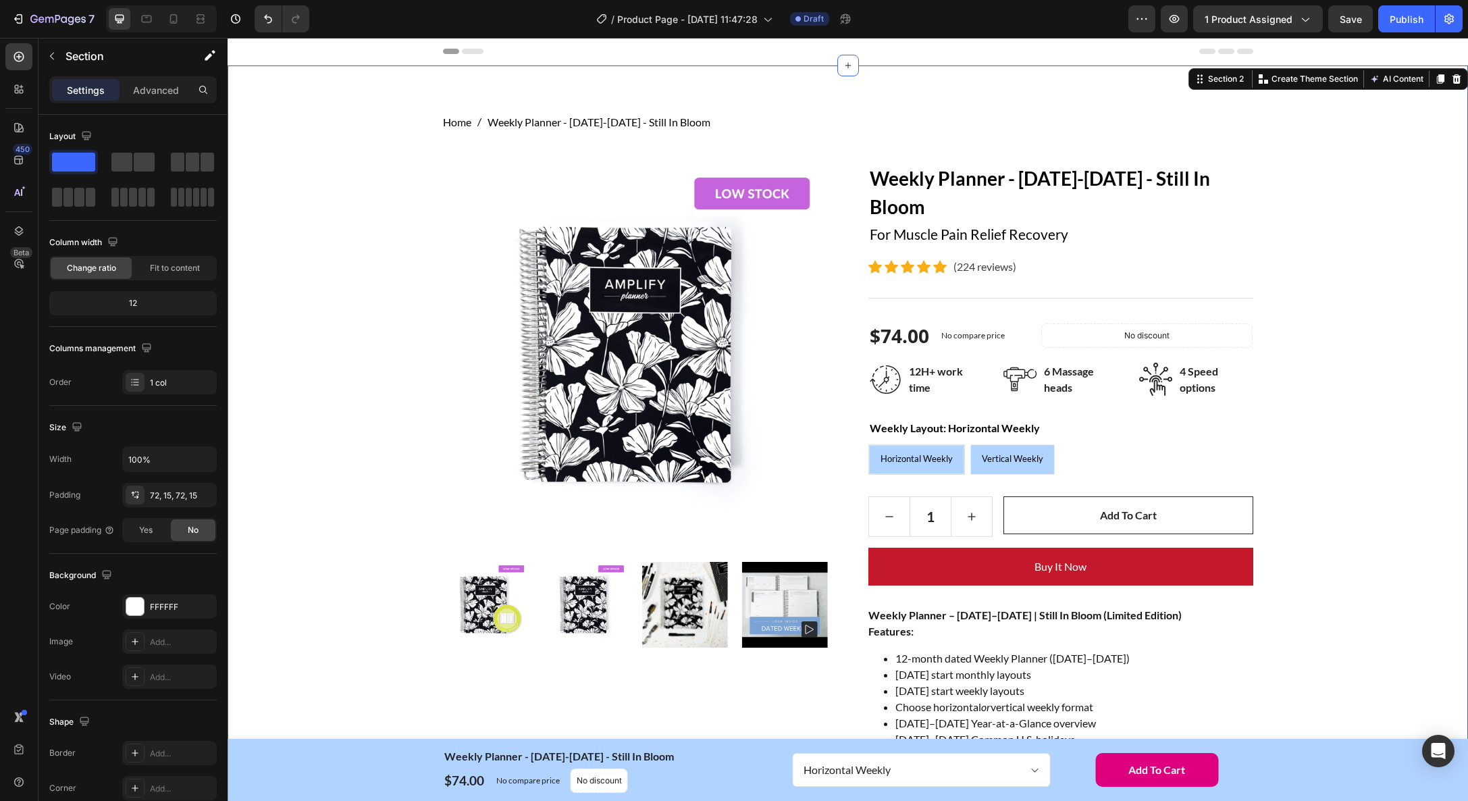
click at [1354, 354] on div "Home Weekly Planner - January-December 2026 - Still In Bloom Breadcrumb Row Pro…" at bounding box center [848, 660] width 1220 height 1093
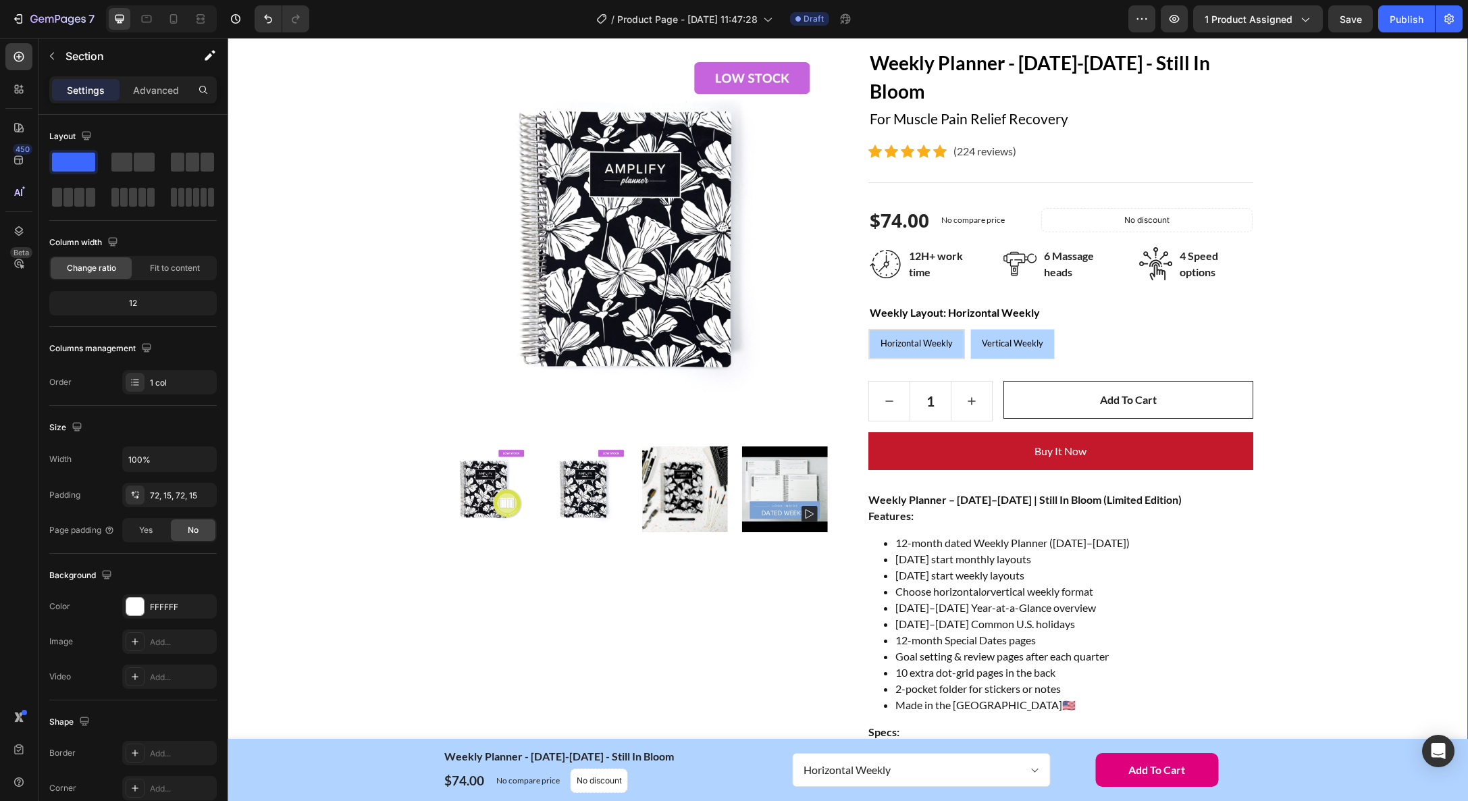
scroll to position [119, 0]
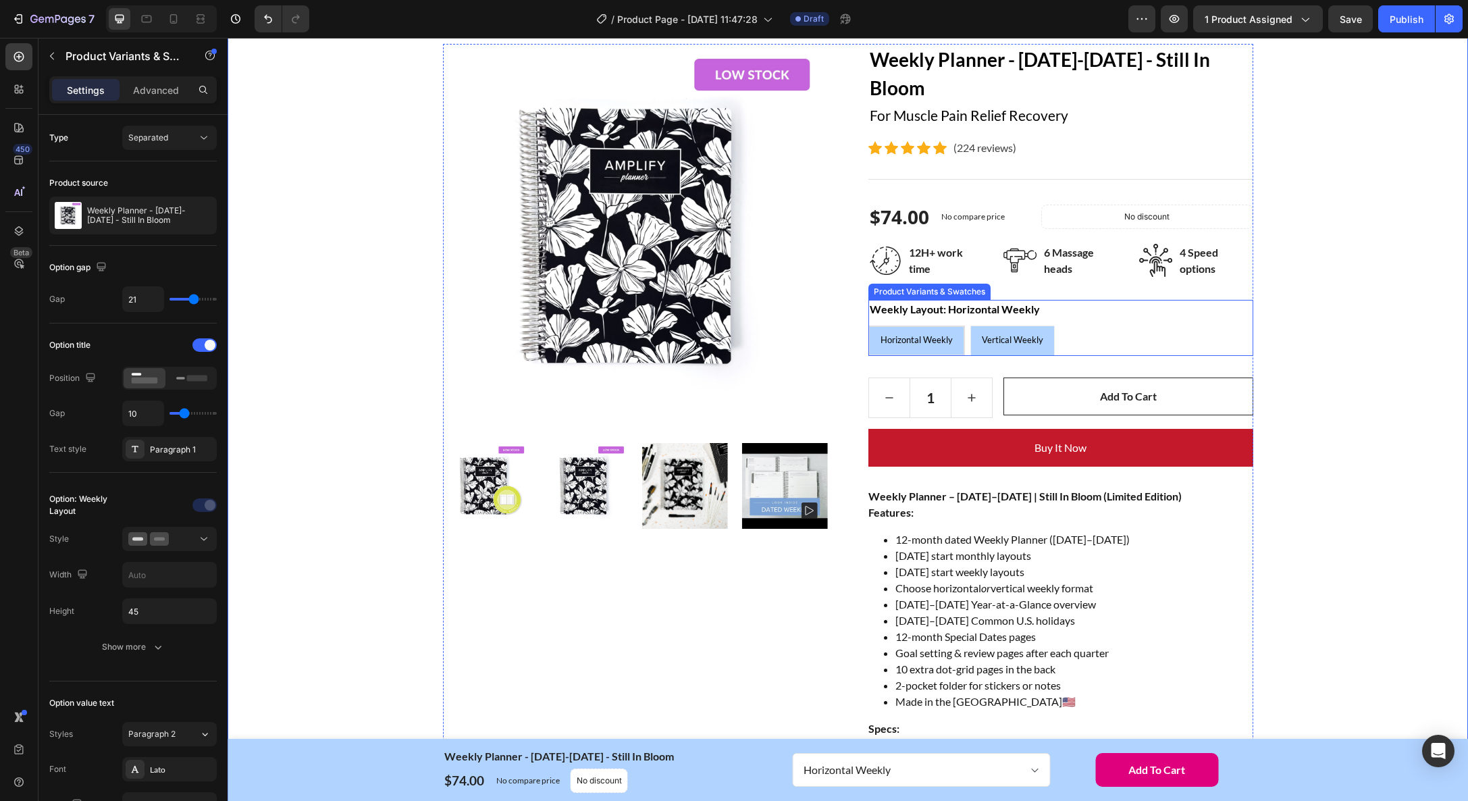
click at [921, 342] on span "Horizontal Weekly" at bounding box center [917, 339] width 72 height 11
click at [869, 326] on input "Horizontal Weekly Horizontal Weekly Horizontal Weekly" at bounding box center [868, 325] width 1 height 1
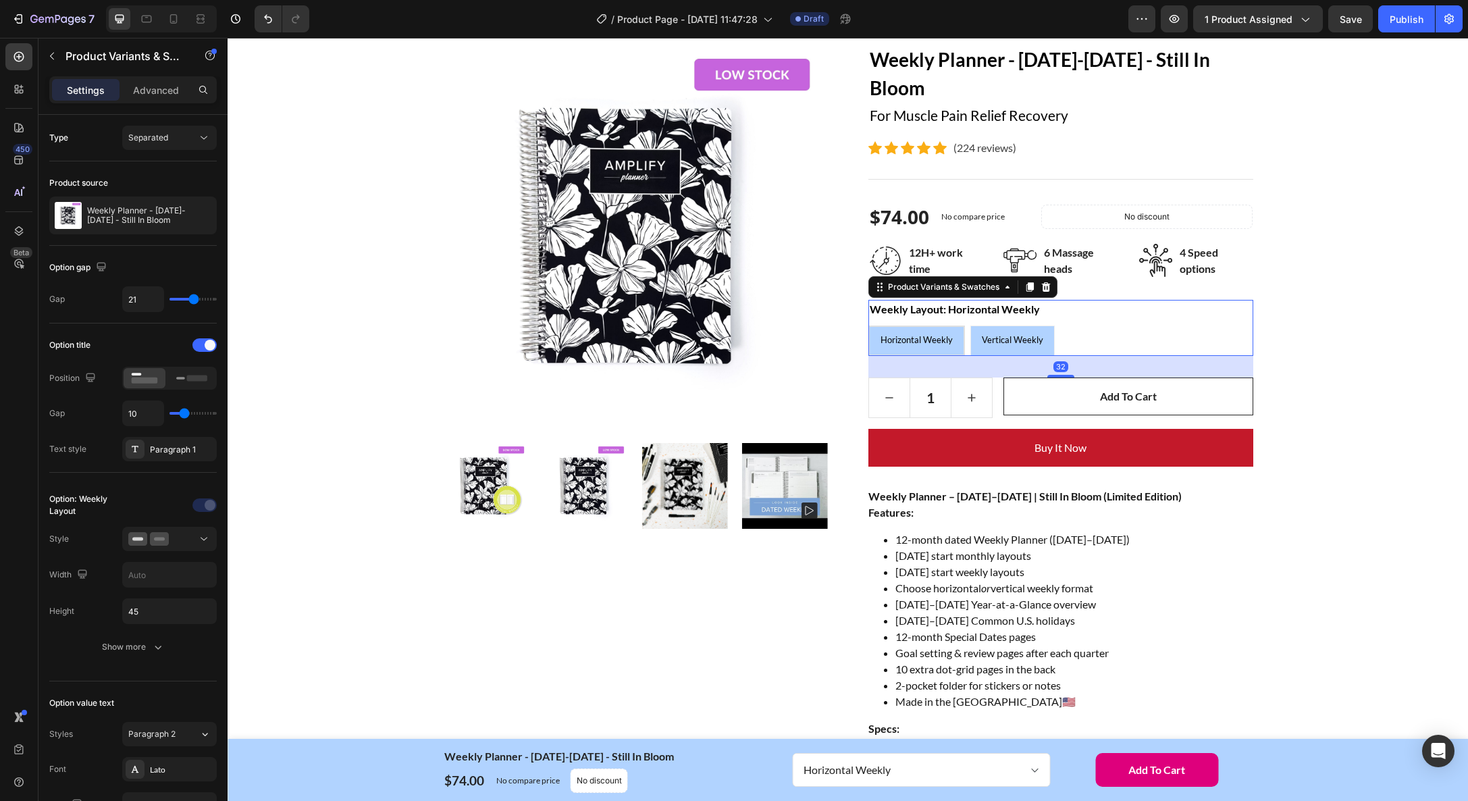
scroll to position [124, 0]
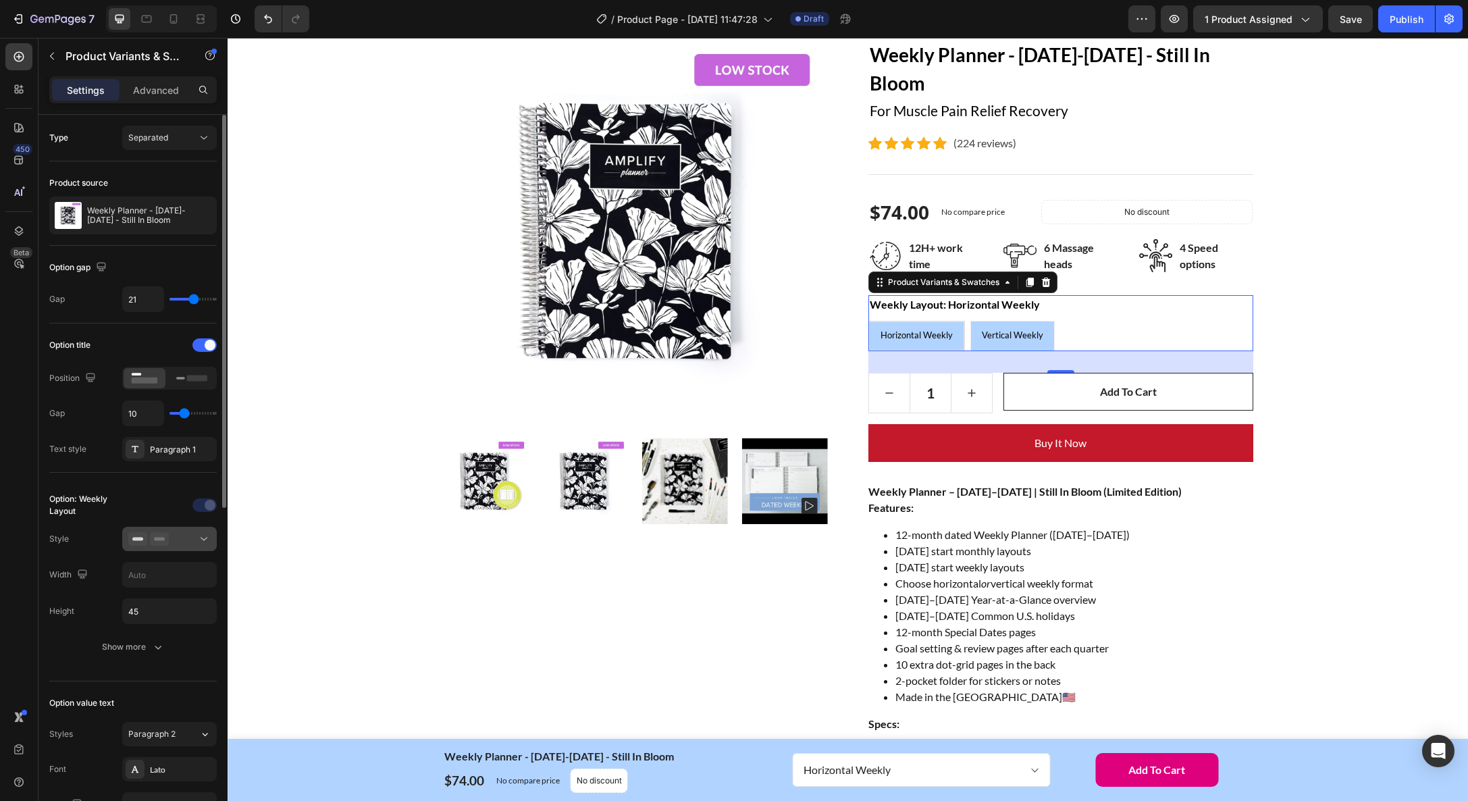
click at [164, 538] on rect at bounding box center [159, 539] width 11 height 3
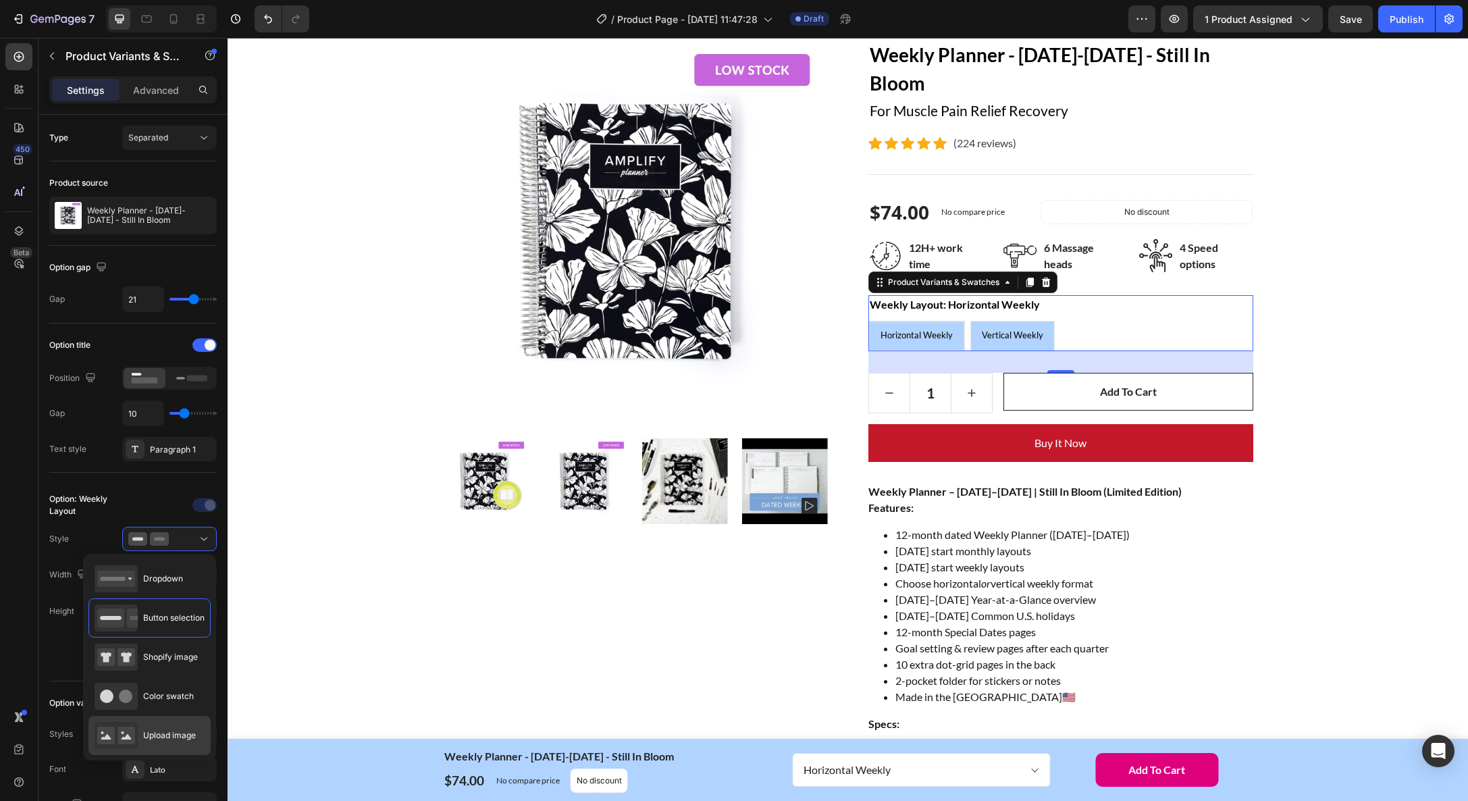
click at [177, 723] on div "Upload image" at bounding box center [145, 735] width 101 height 27
type input "64"
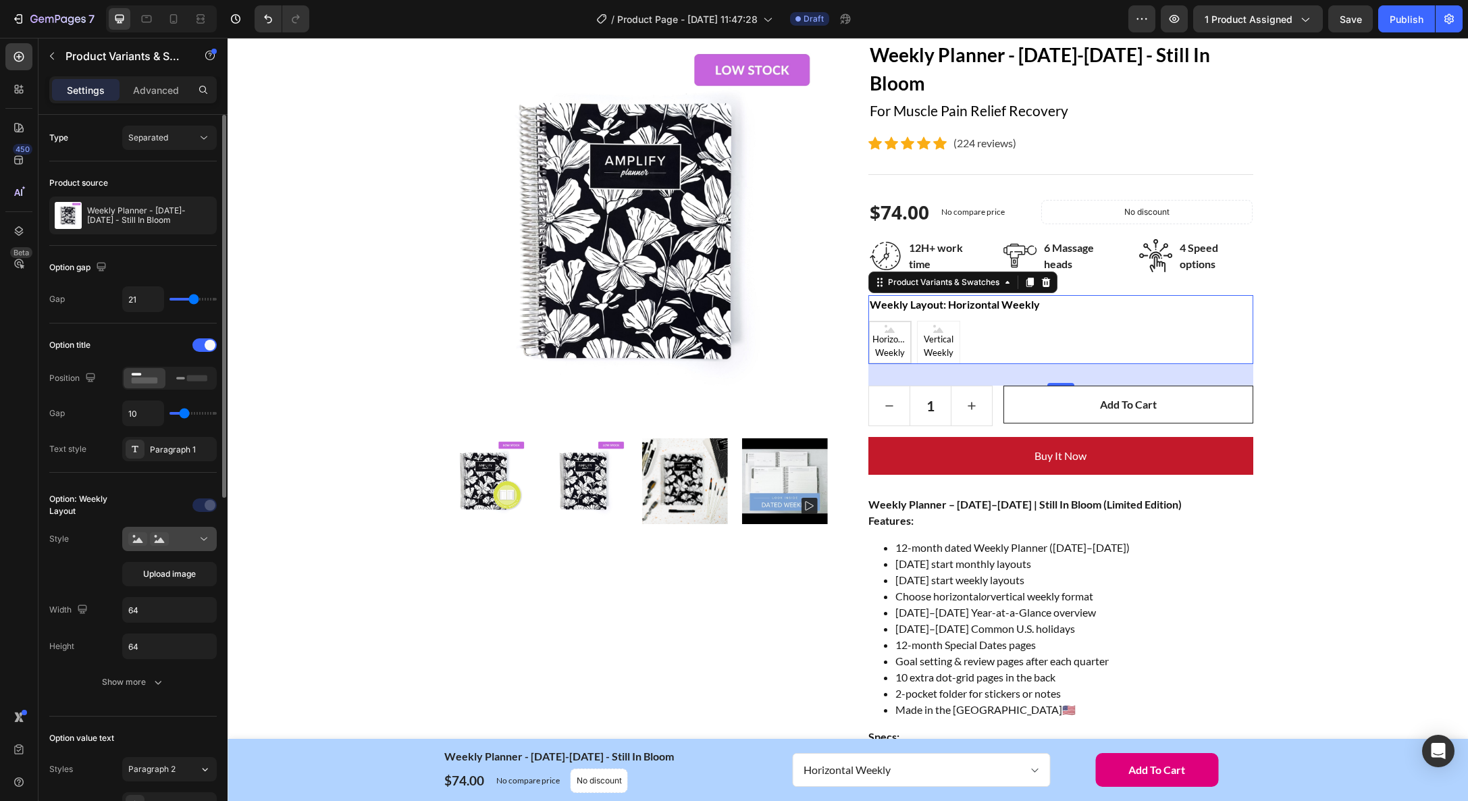
click at [145, 538] on icon at bounding box center [137, 539] width 19 height 14
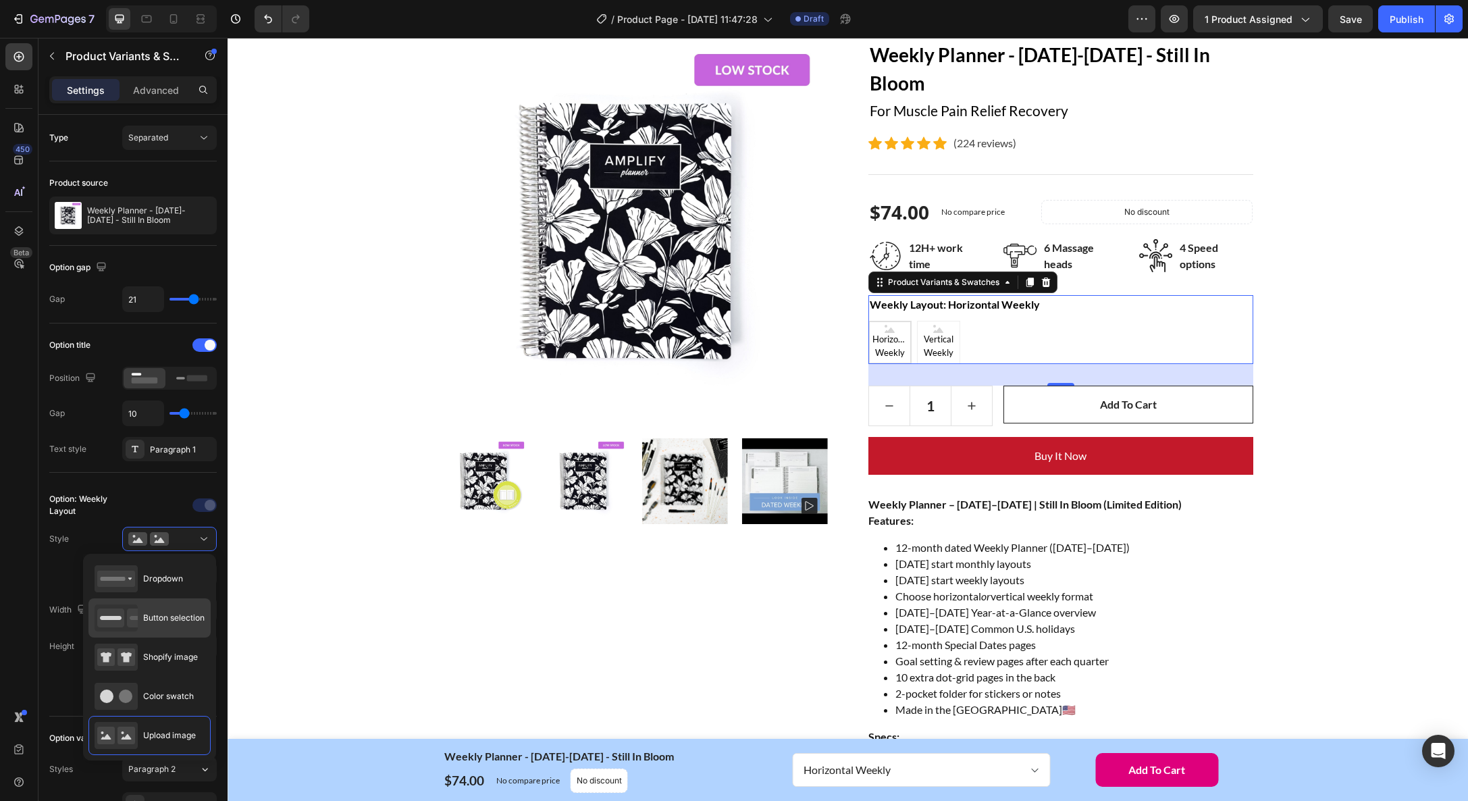
click at [186, 621] on span "Button selection" at bounding box center [173, 618] width 61 height 12
type input "45"
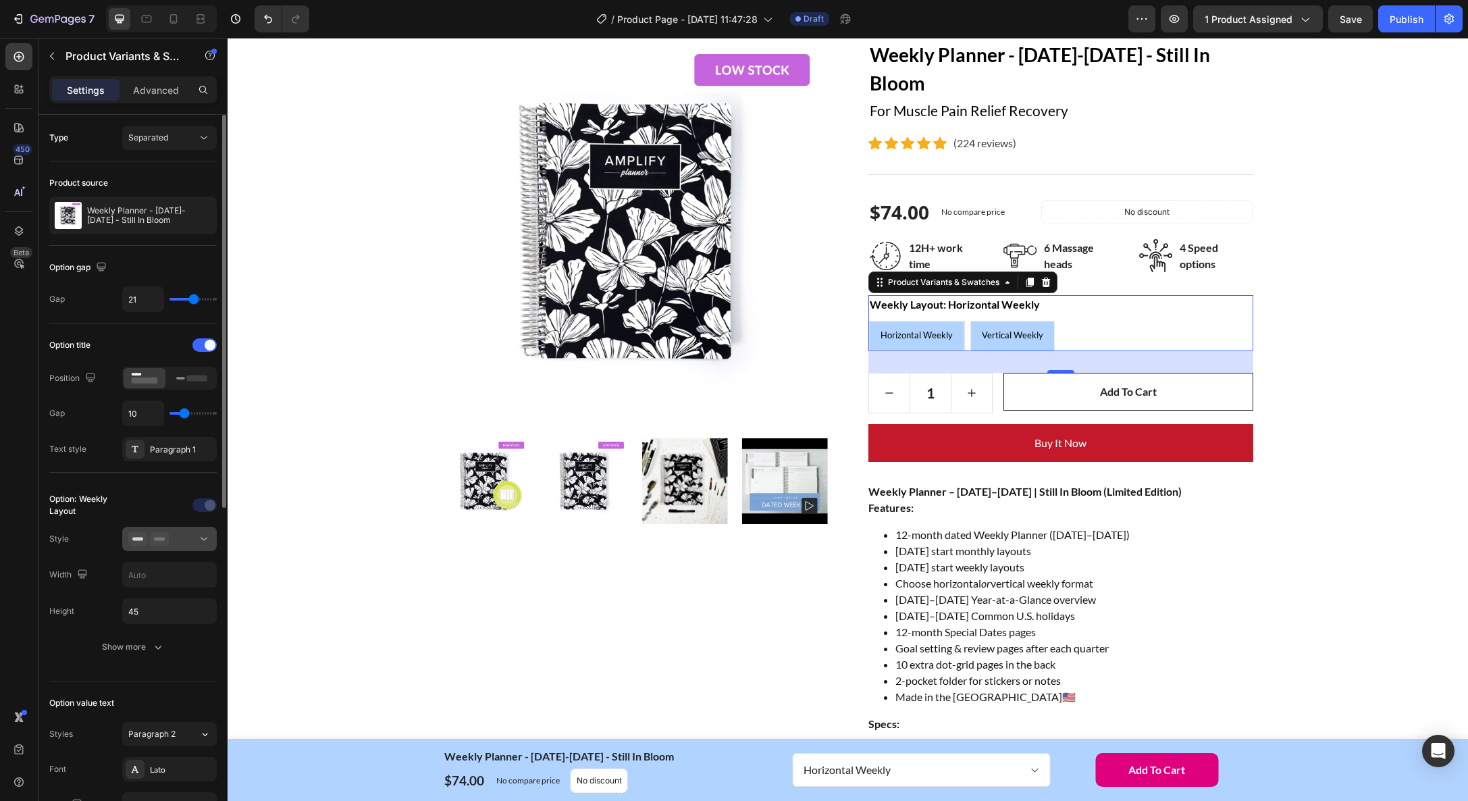
click at [176, 544] on div at bounding box center [169, 539] width 82 height 14
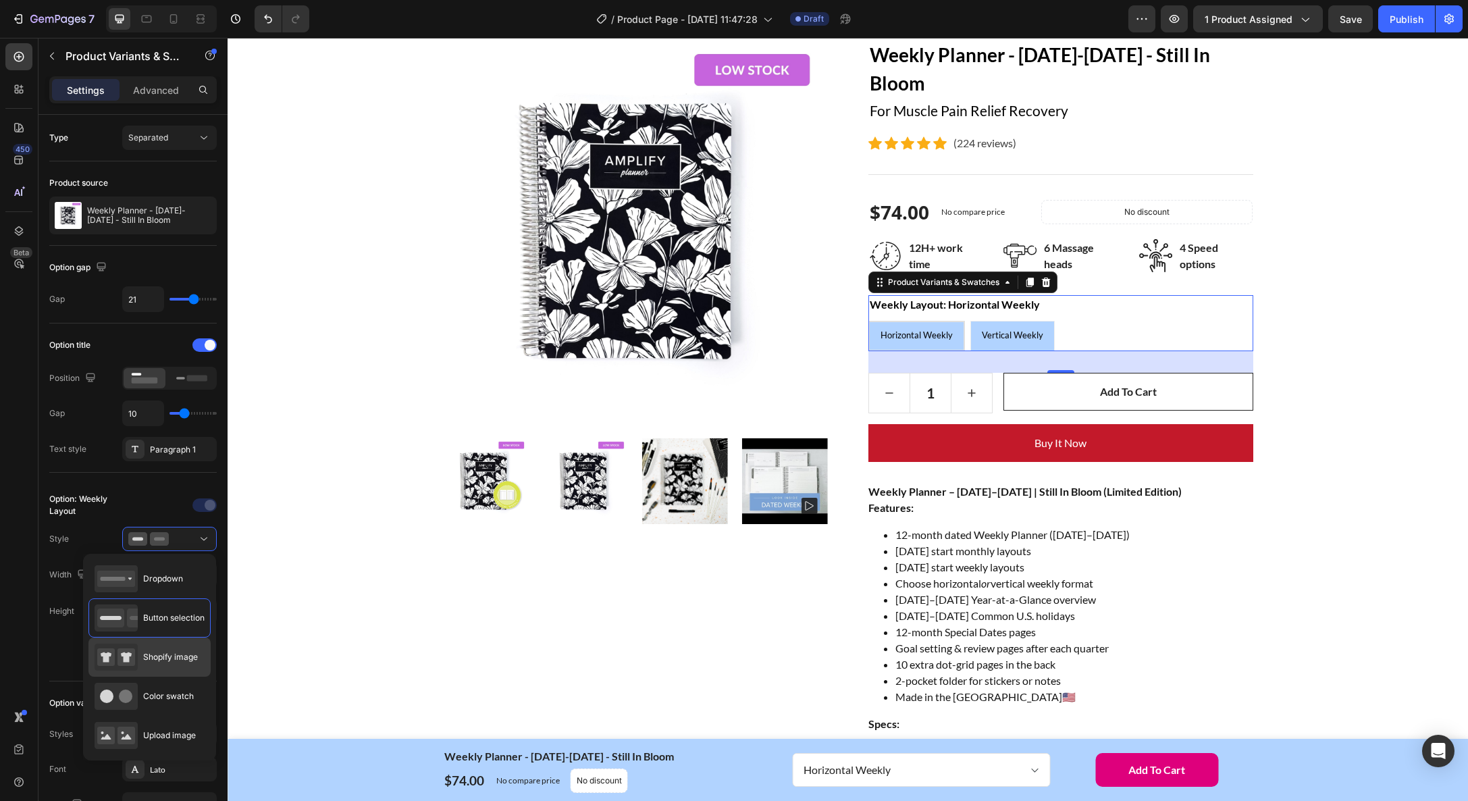
click at [181, 655] on span "Shopify image" at bounding box center [170, 657] width 55 height 12
type input "64"
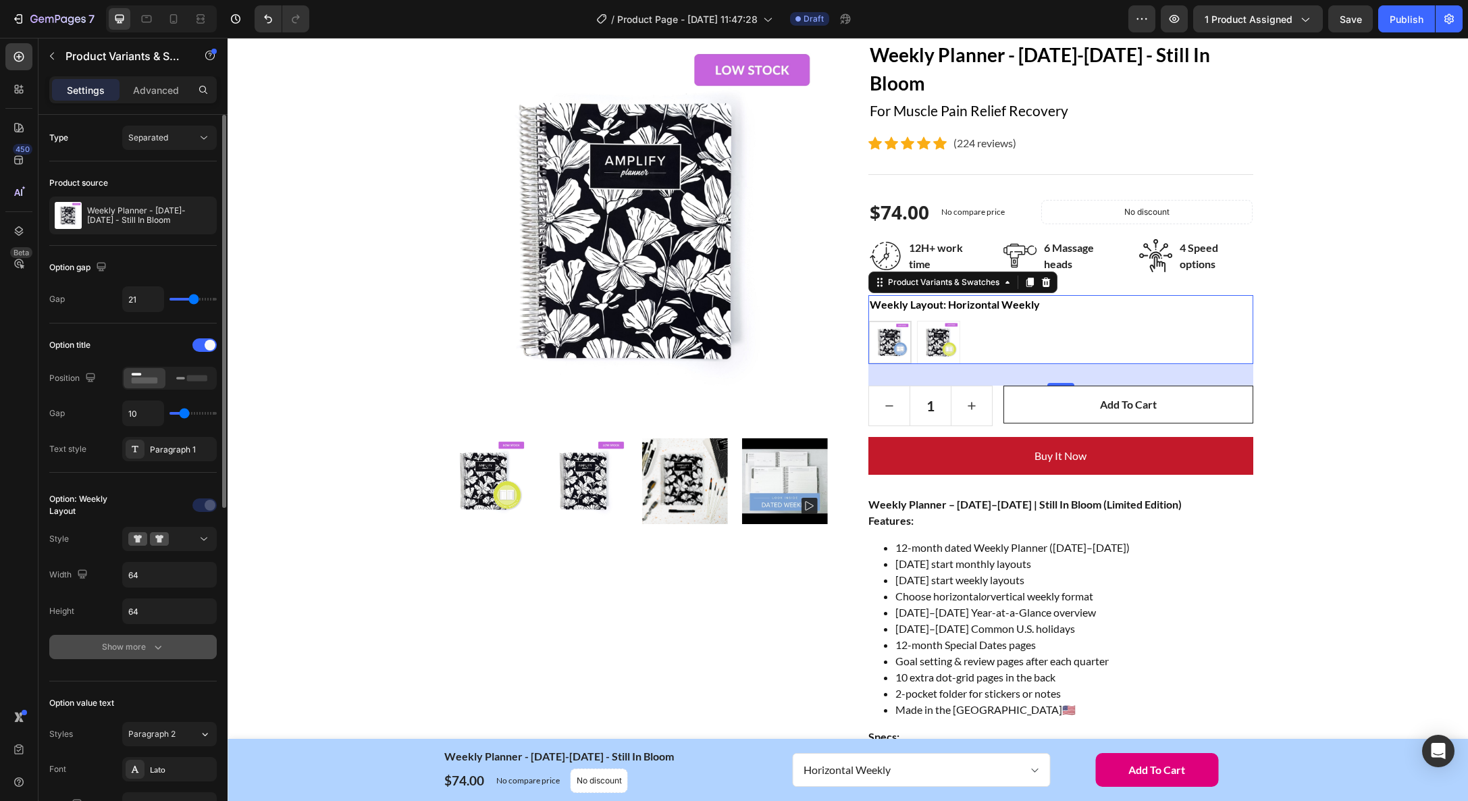
click at [157, 653] on icon "button" at bounding box center [158, 647] width 14 height 14
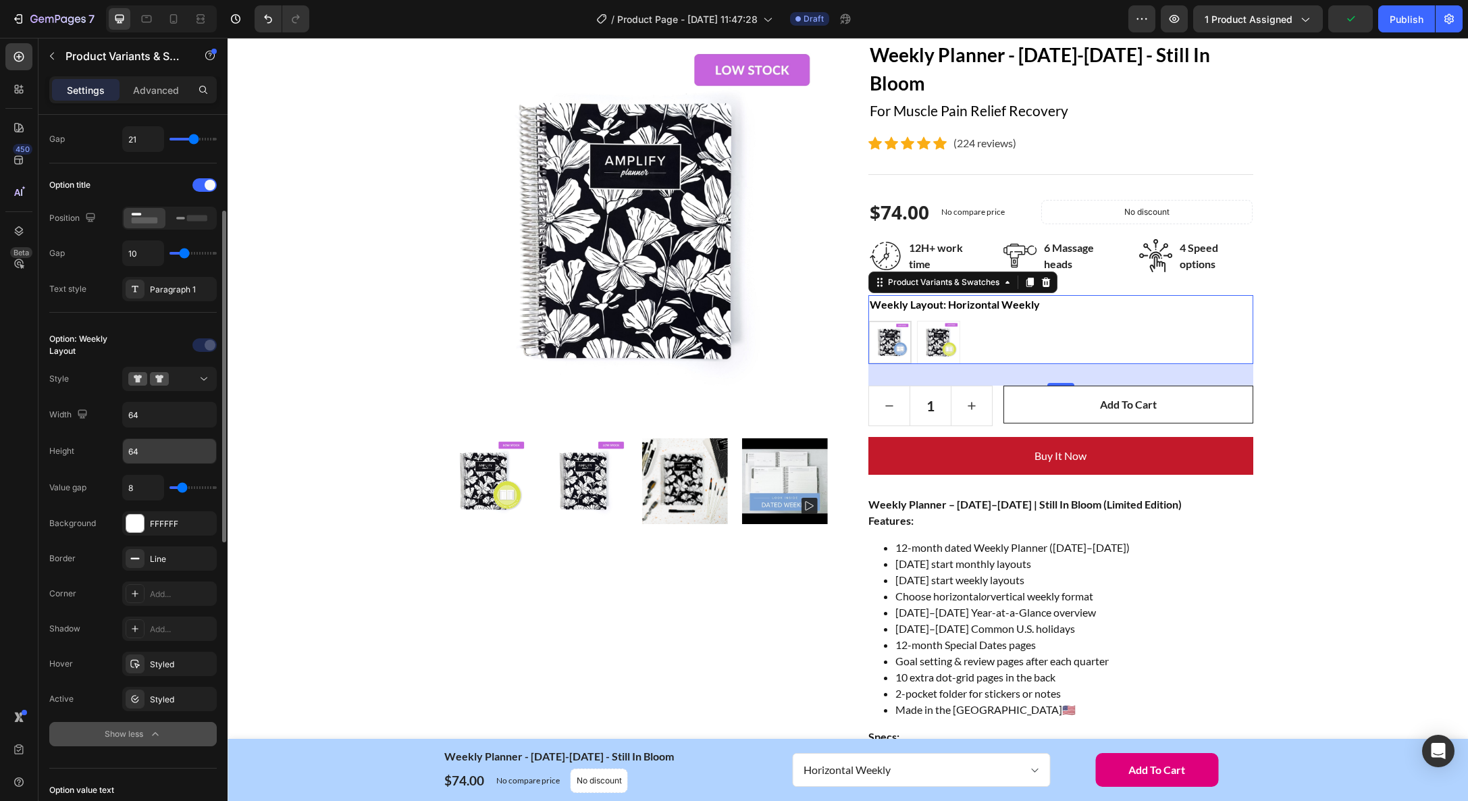
scroll to position [199, 0]
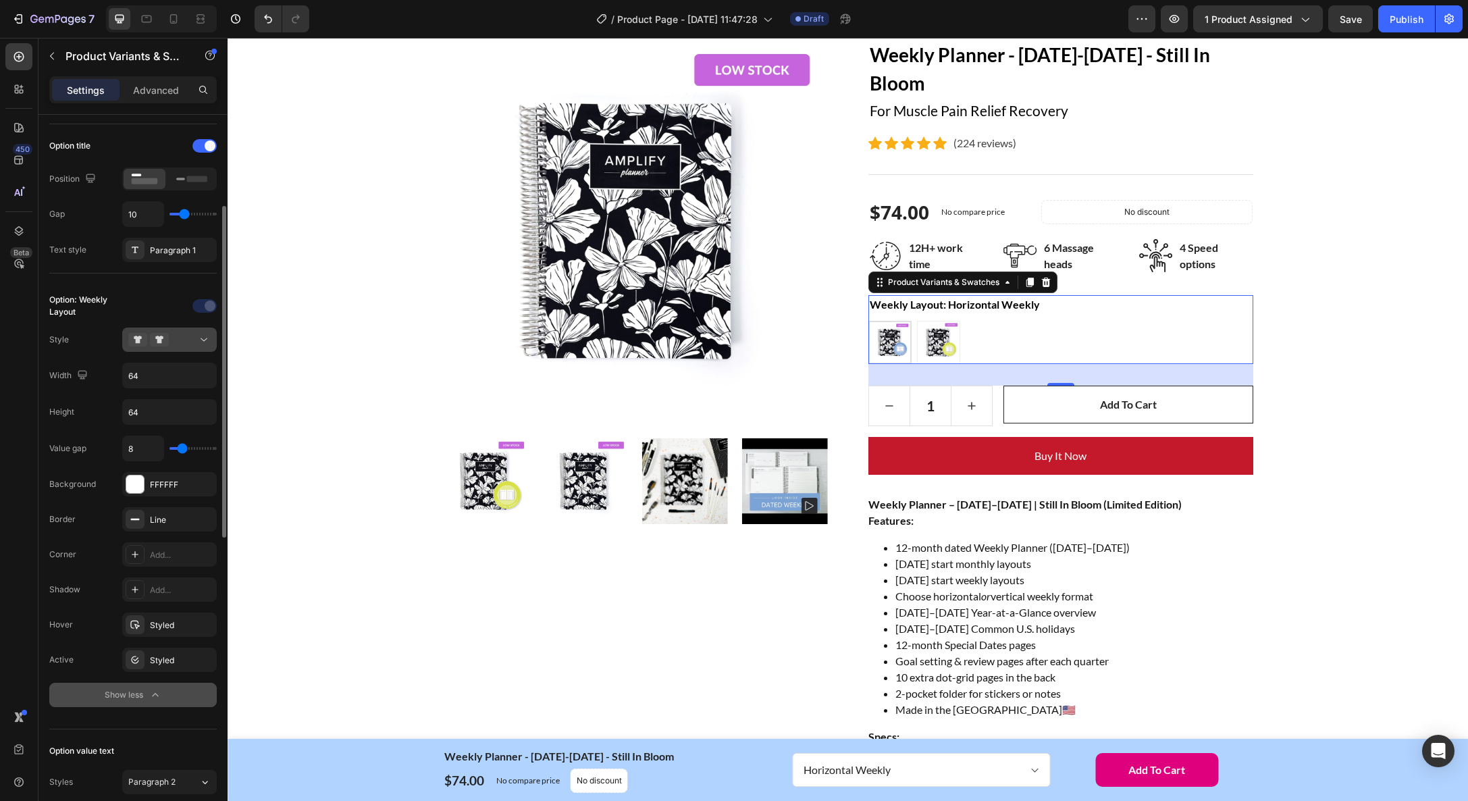
click at [205, 340] on icon at bounding box center [204, 339] width 7 height 3
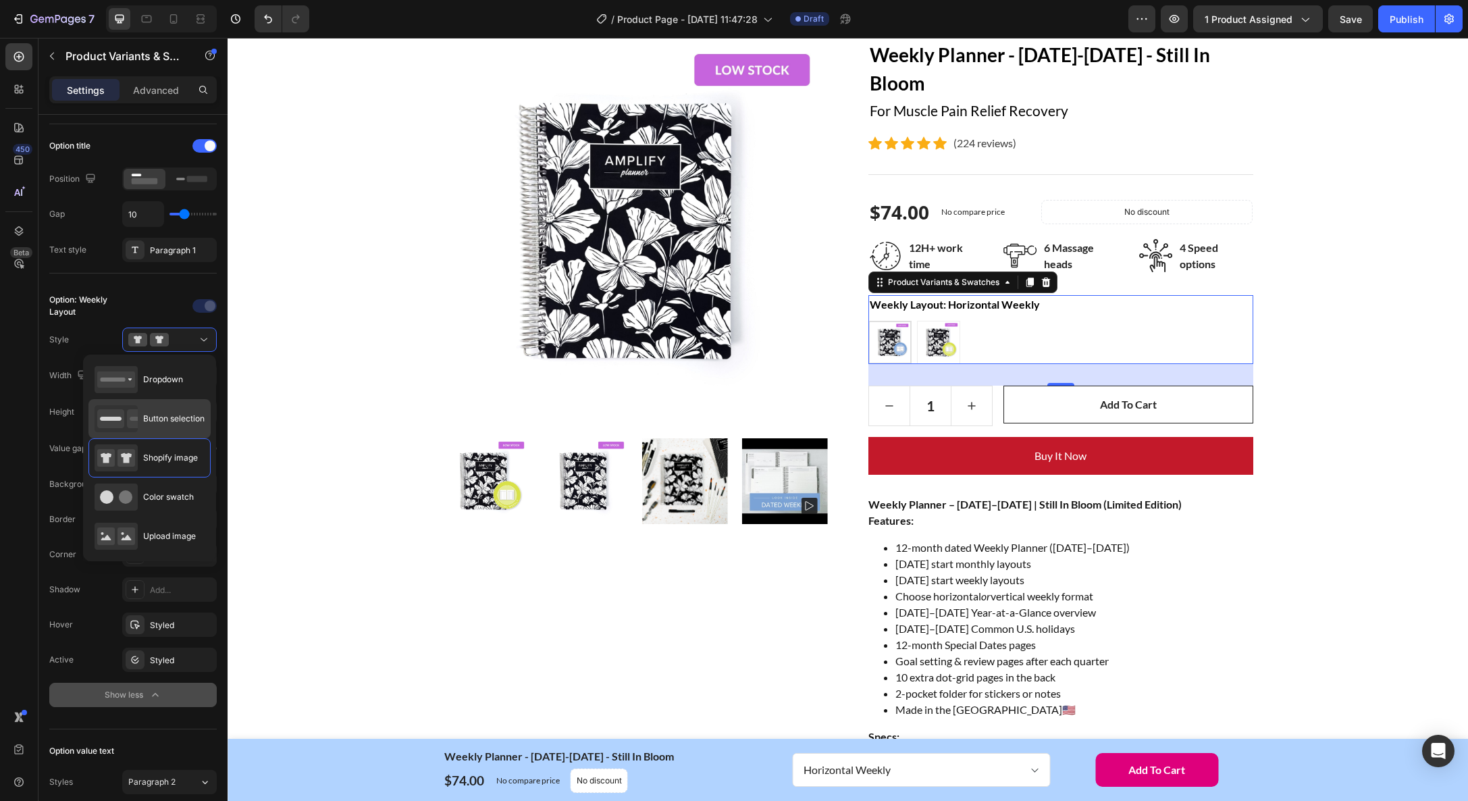
click at [176, 417] on span "Button selection" at bounding box center [173, 419] width 61 height 12
type input "45"
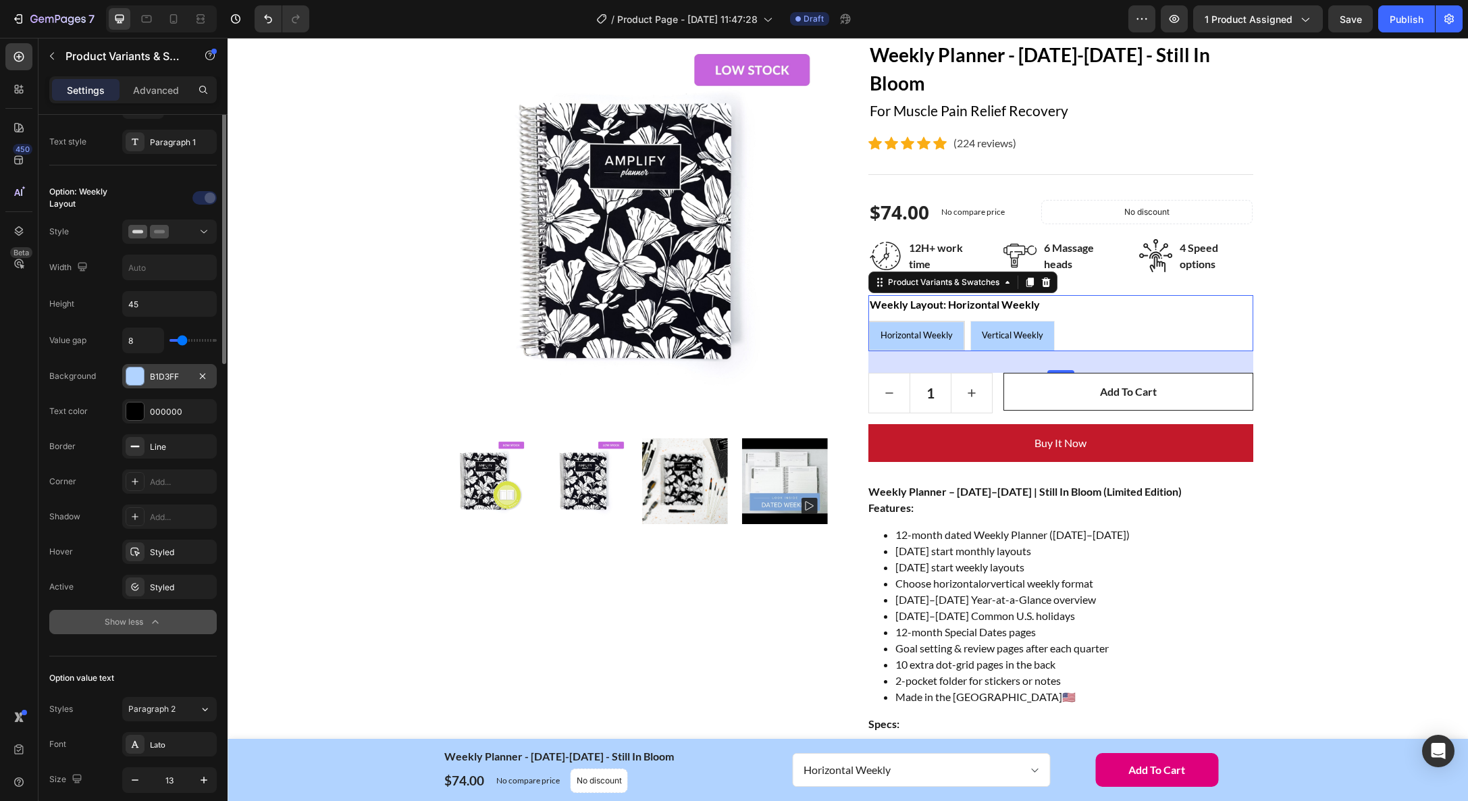
scroll to position [1, 0]
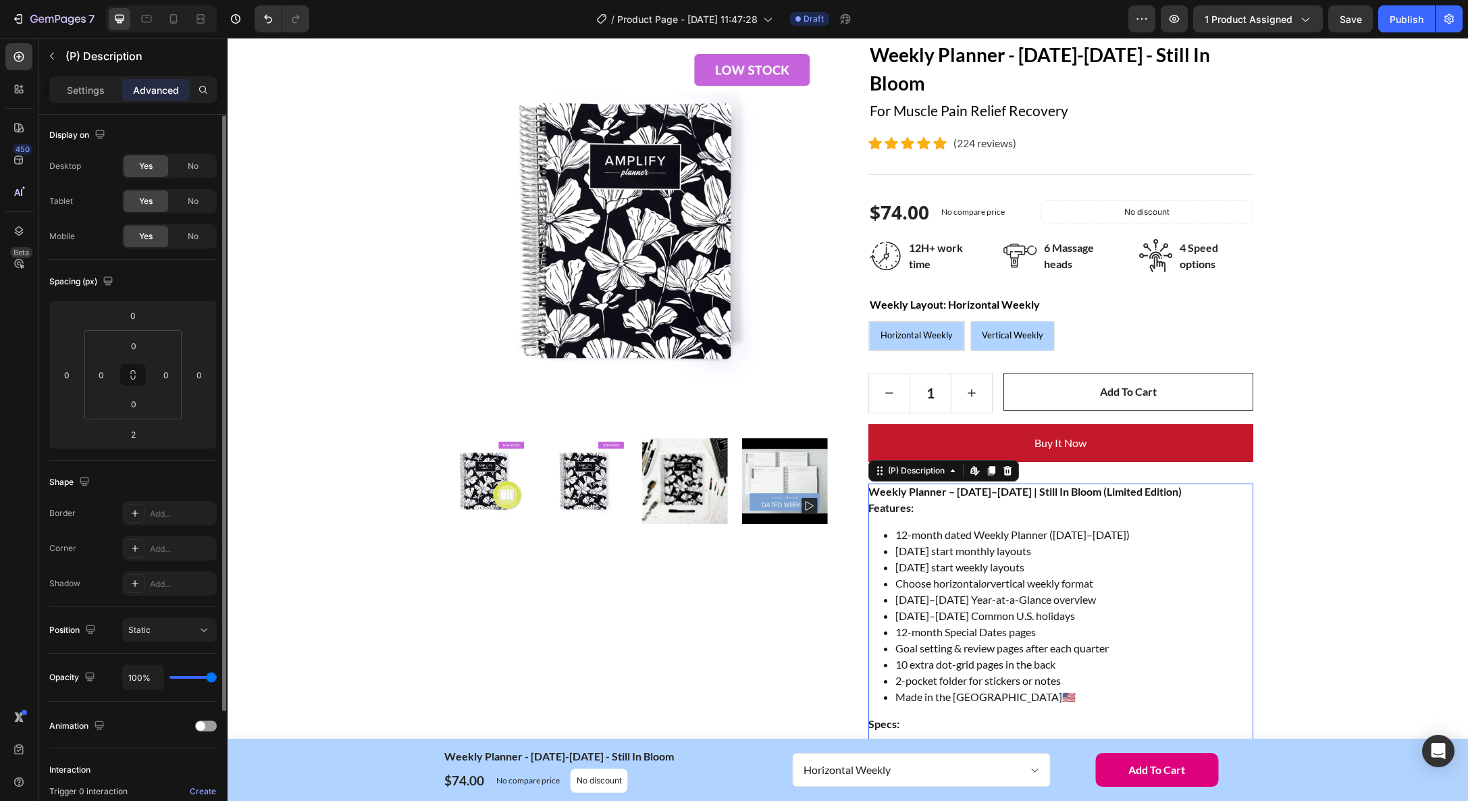
click at [927, 502] on div "Weekly Planner – January–December 2026 | Still In Bloom (Limited Edition) Featu…" at bounding box center [1061, 773] width 385 height 578
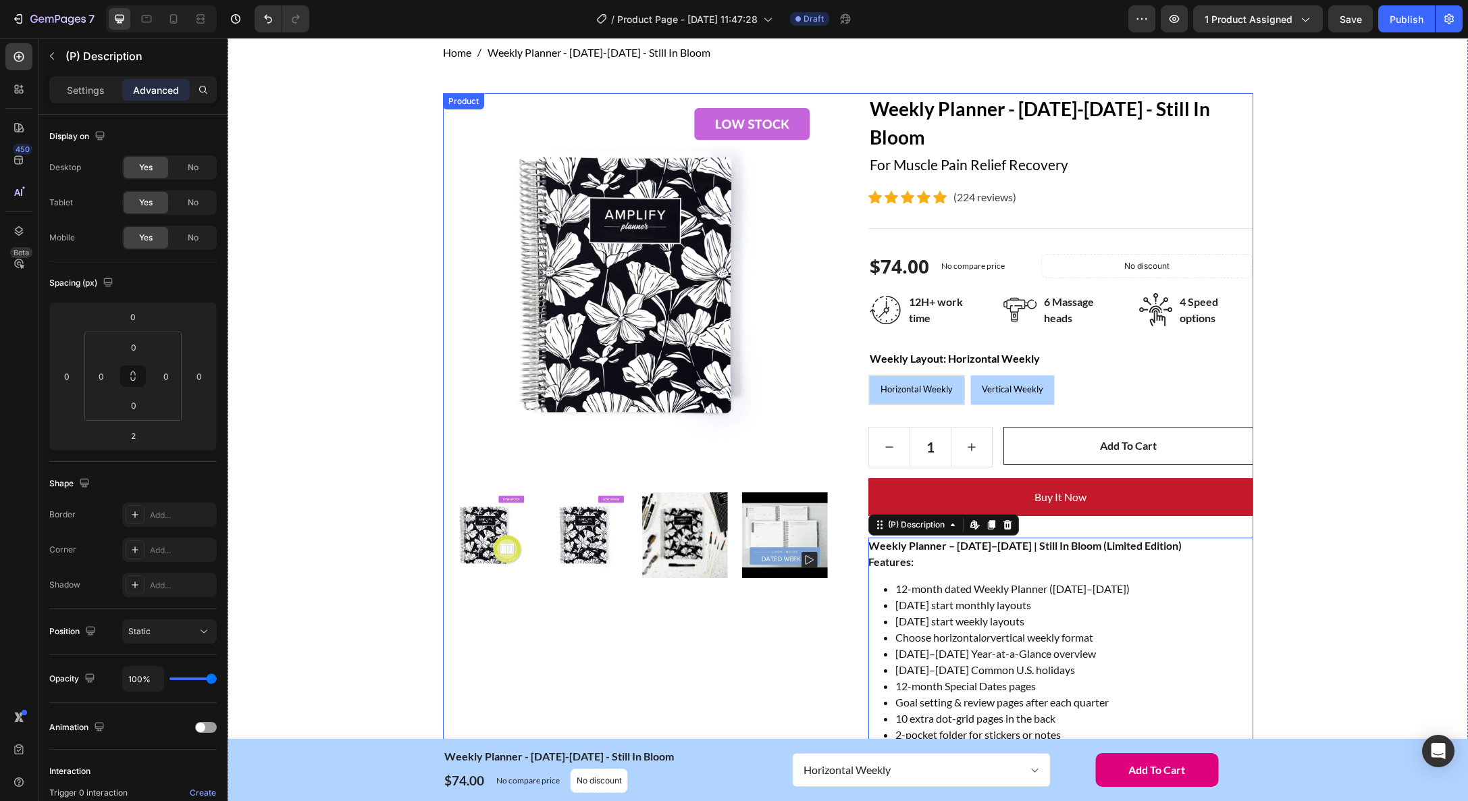
scroll to position [31, 0]
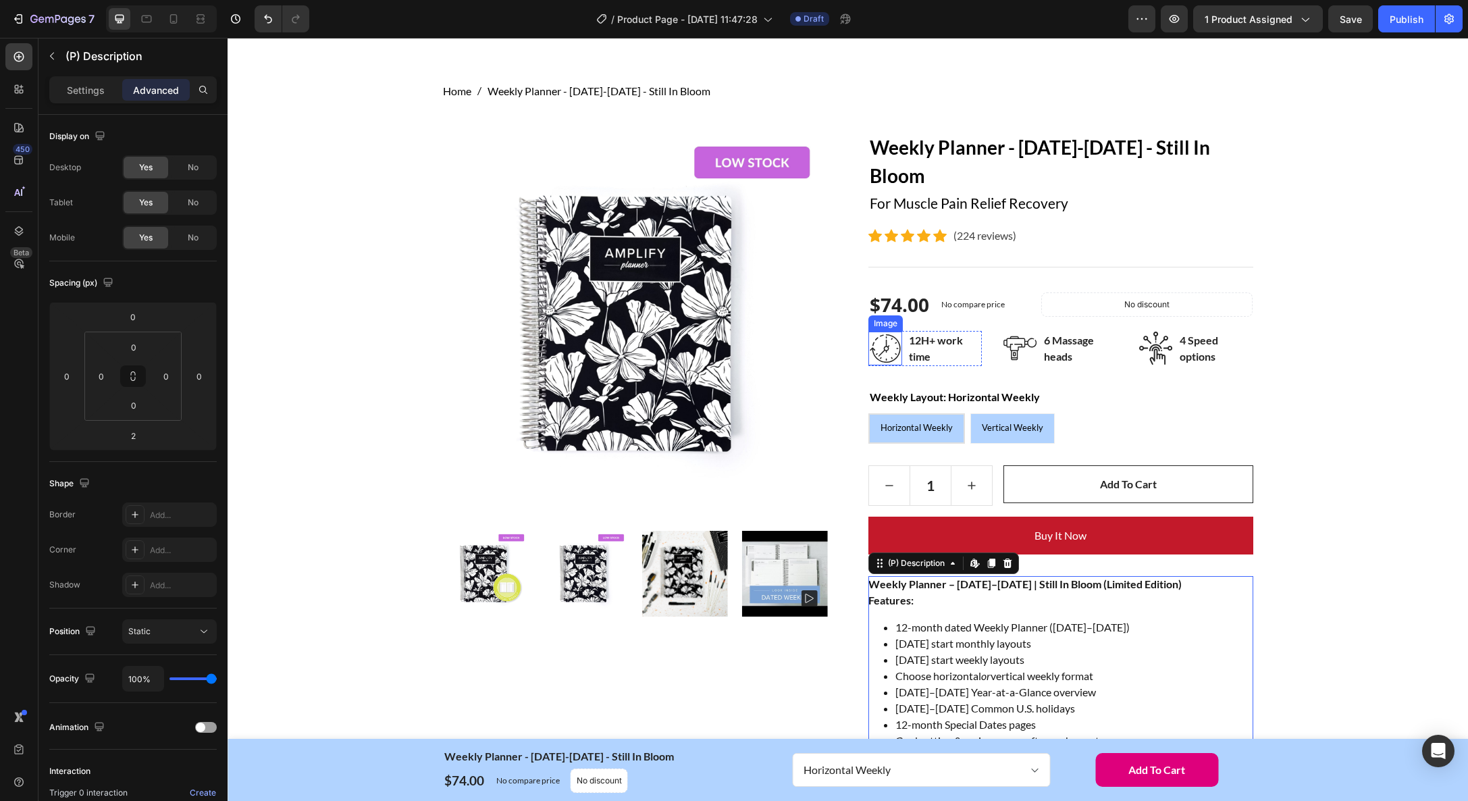
click at [881, 344] on img at bounding box center [886, 349] width 34 height 34
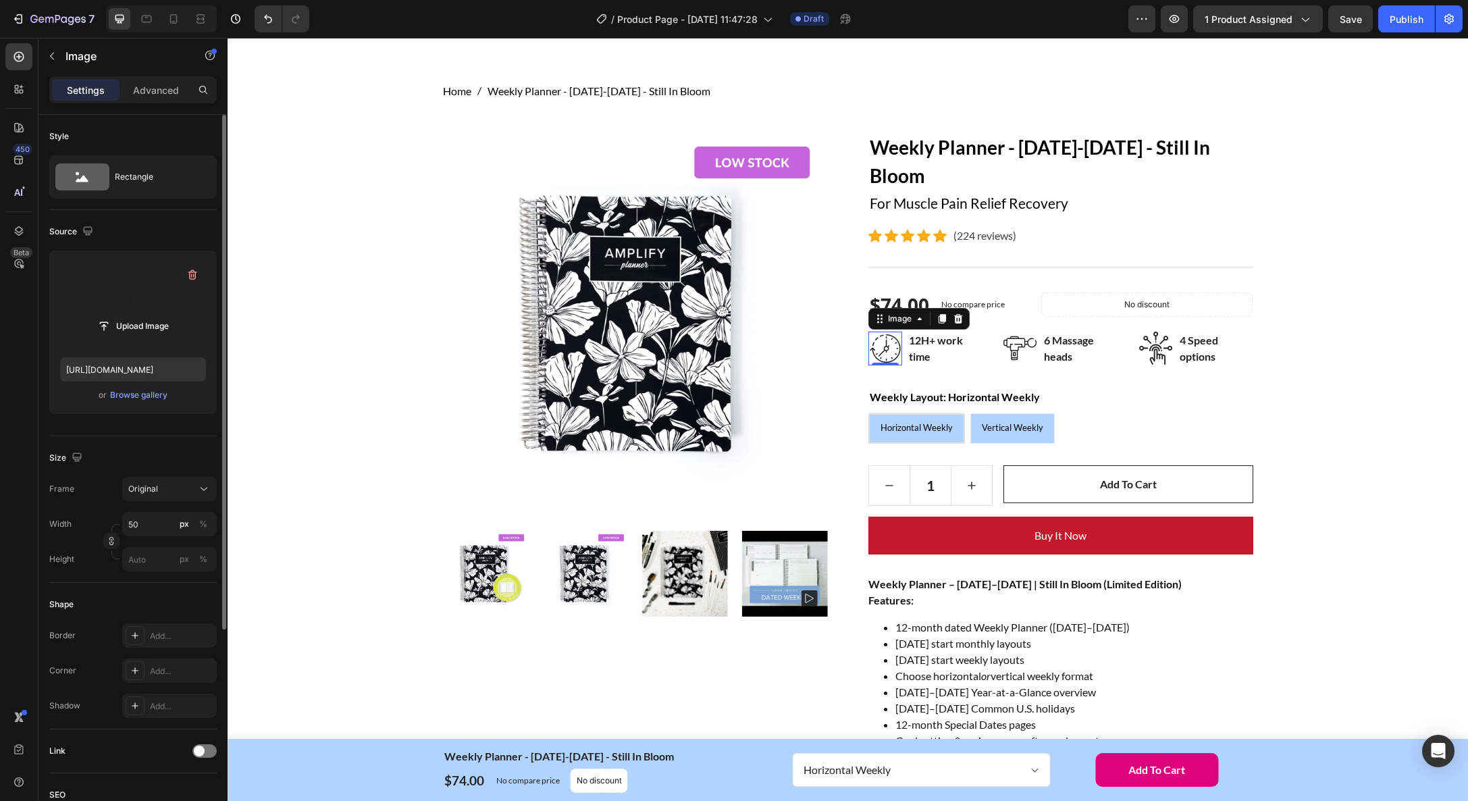
click at [120, 305] on label at bounding box center [133, 303] width 146 height 85
click at [120, 315] on input "file" at bounding box center [132, 326] width 93 height 23
type input "https://cdn.shopify.com/s/files/1/0317/0661/1847/files/gempages_445901292863226…"
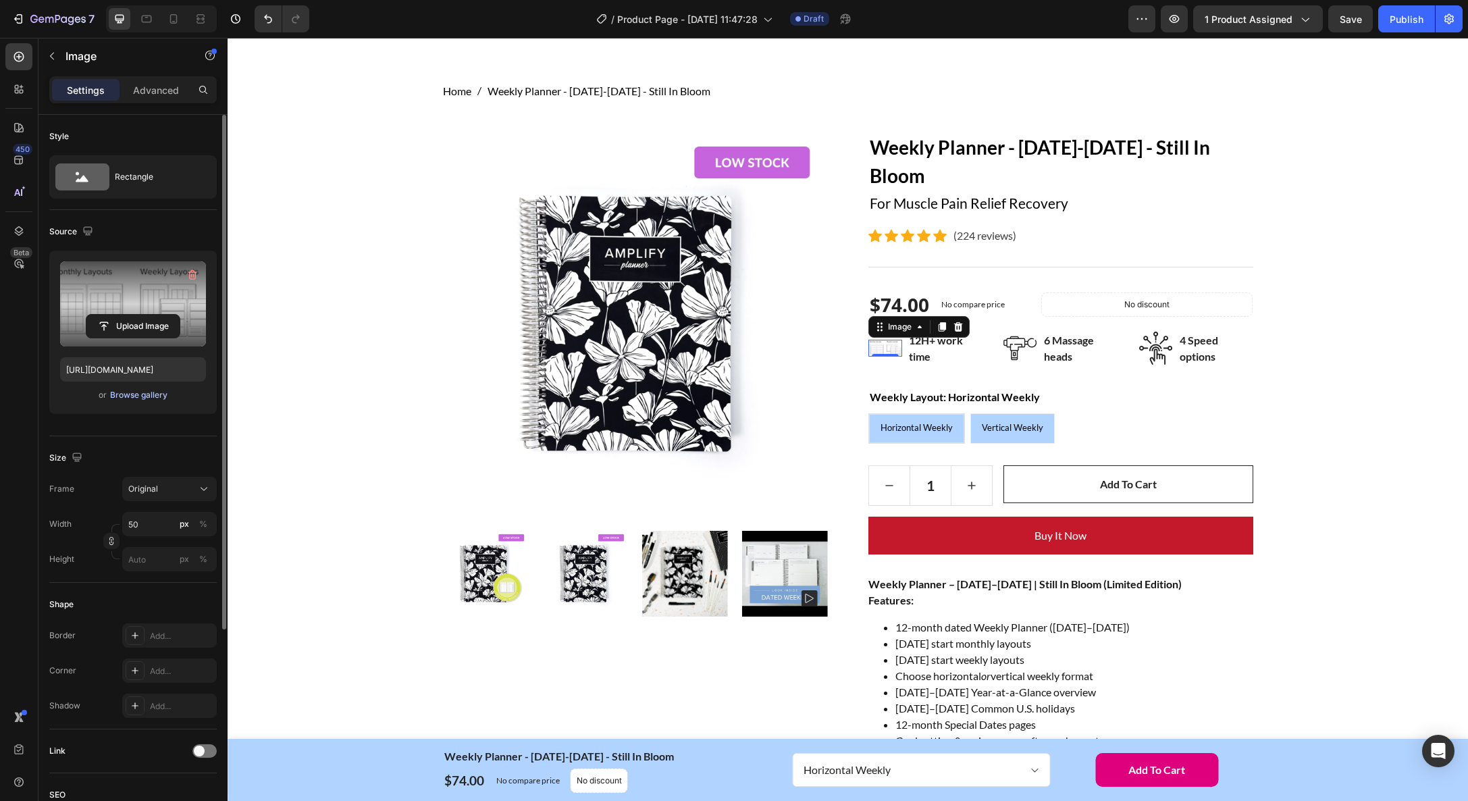
click at [128, 392] on div "Browse gallery" at bounding box center [138, 395] width 57 height 12
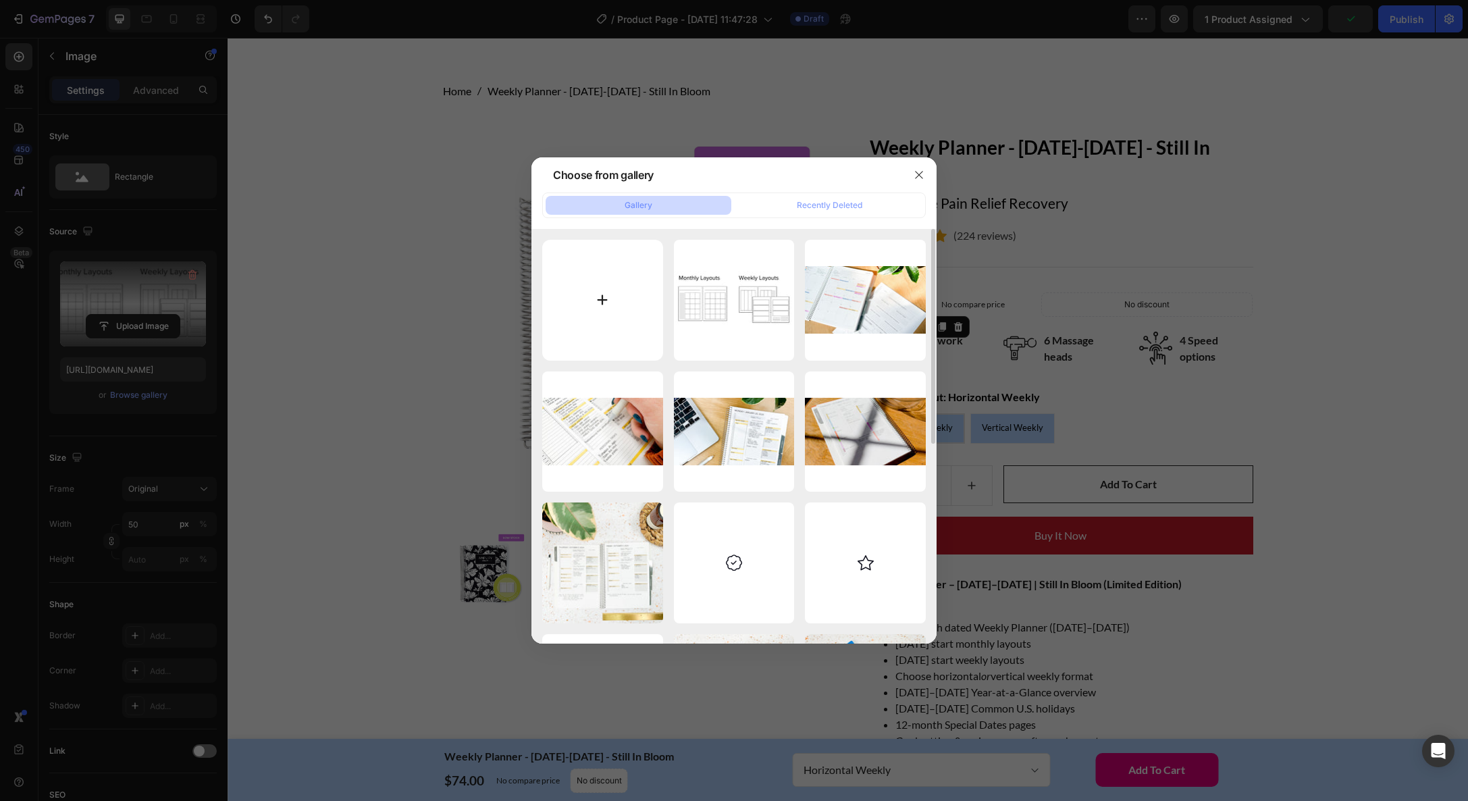
click at [576, 311] on input "file" at bounding box center [602, 300] width 121 height 121
type input "C:\fakepath\icon_test-04.png"
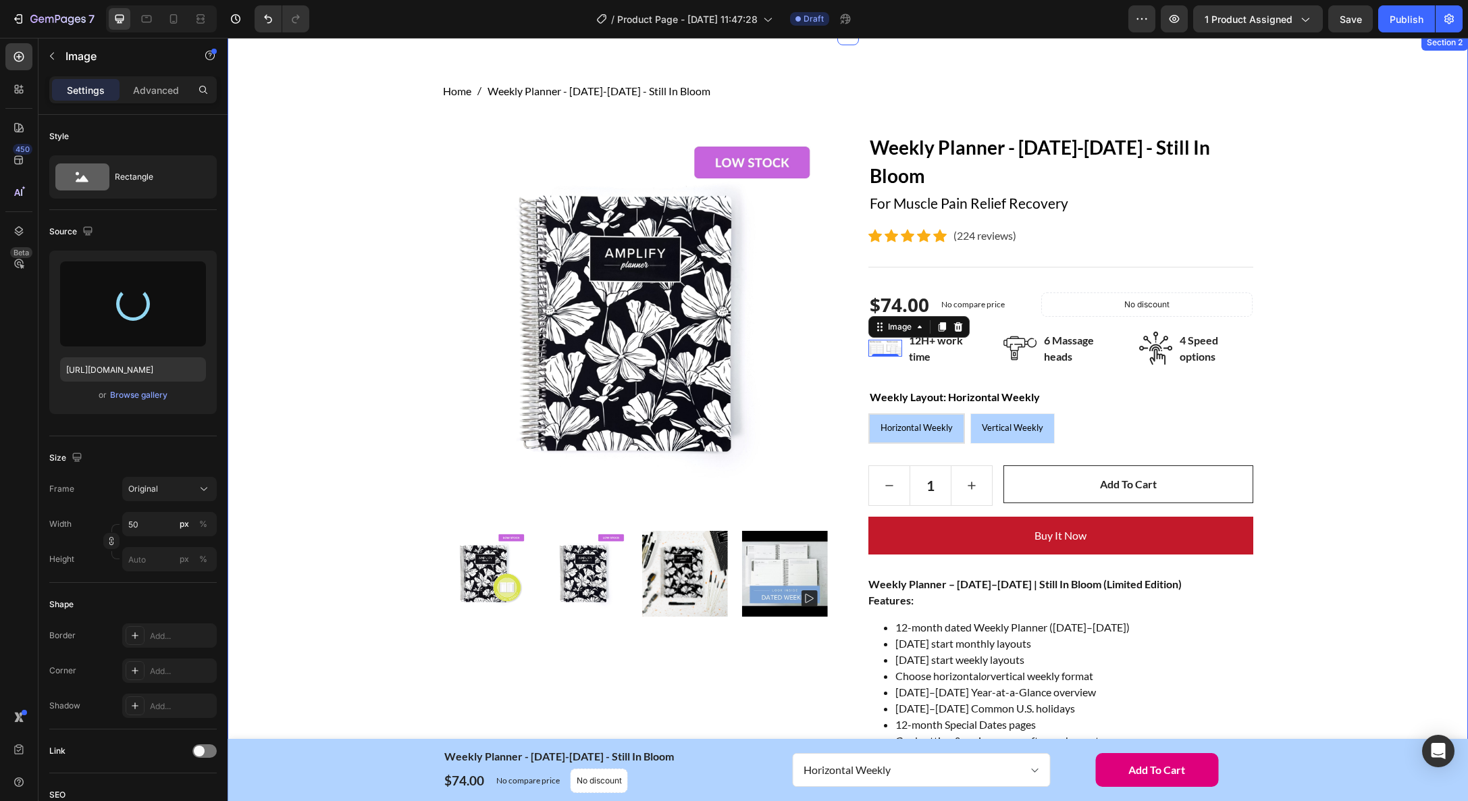
type input "https://cdn.shopify.com/s/files/1/0317/0661/1847/files/gempages_445901292863226…"
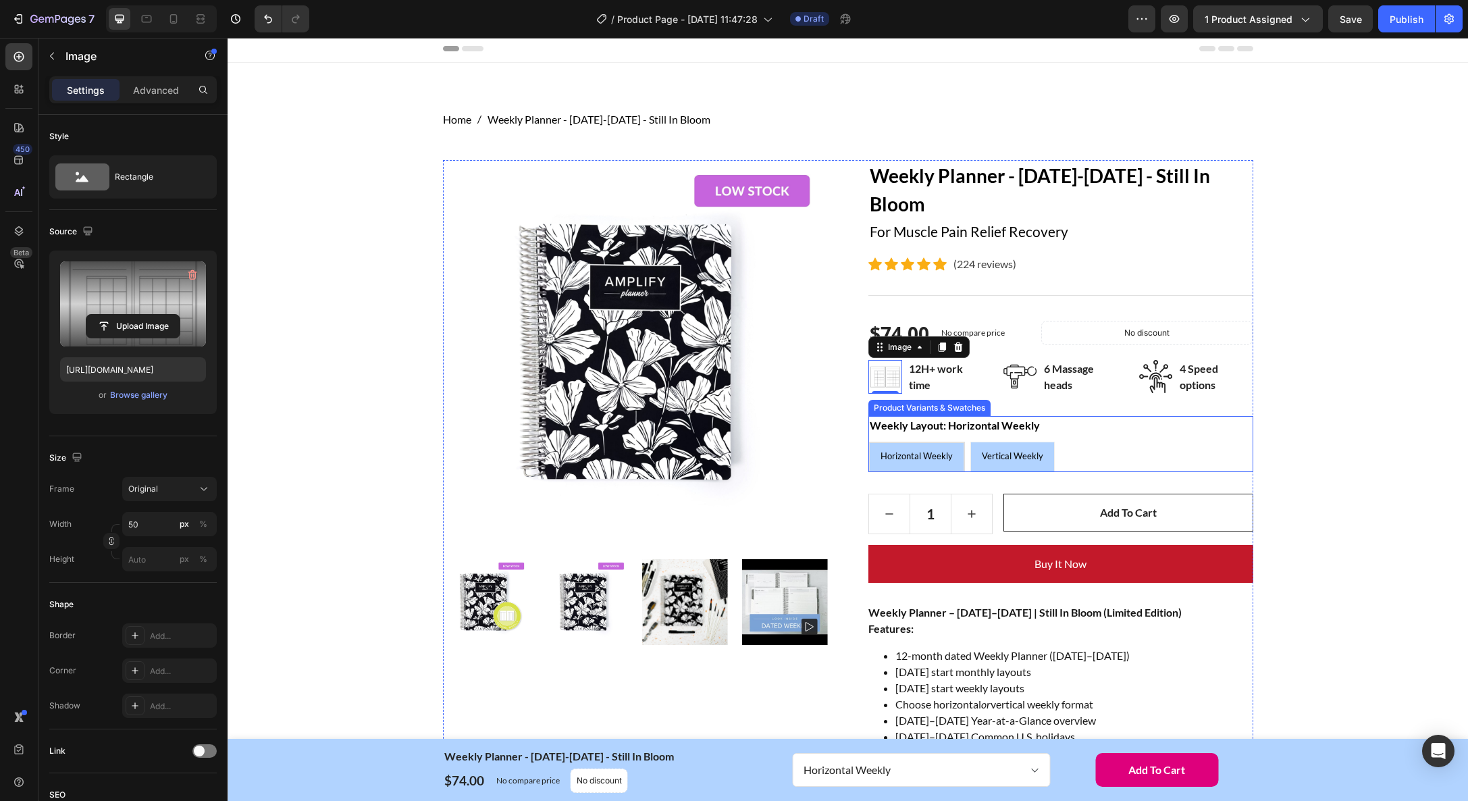
scroll to position [0, 0]
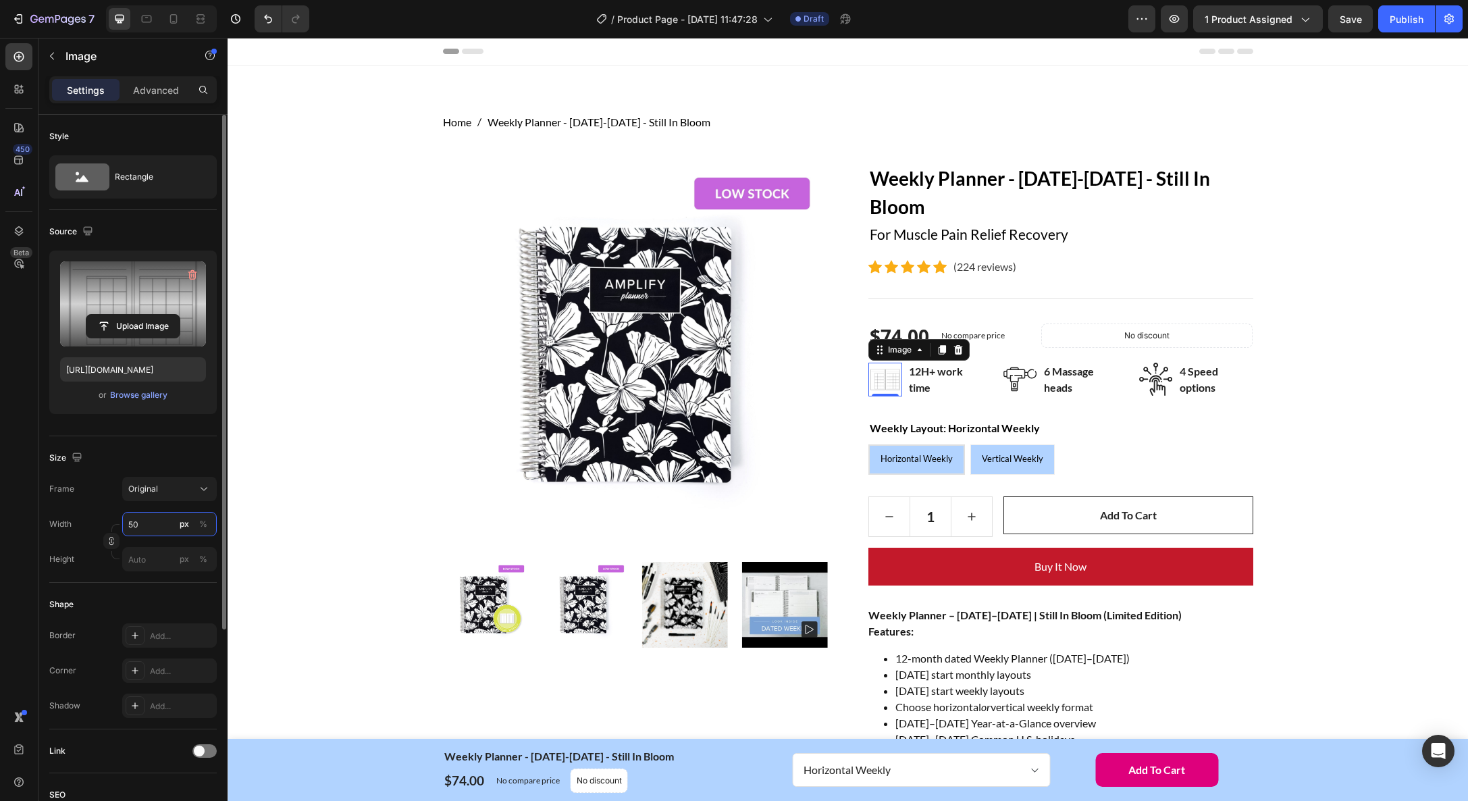
click at [165, 524] on input "50" at bounding box center [169, 524] width 95 height 24
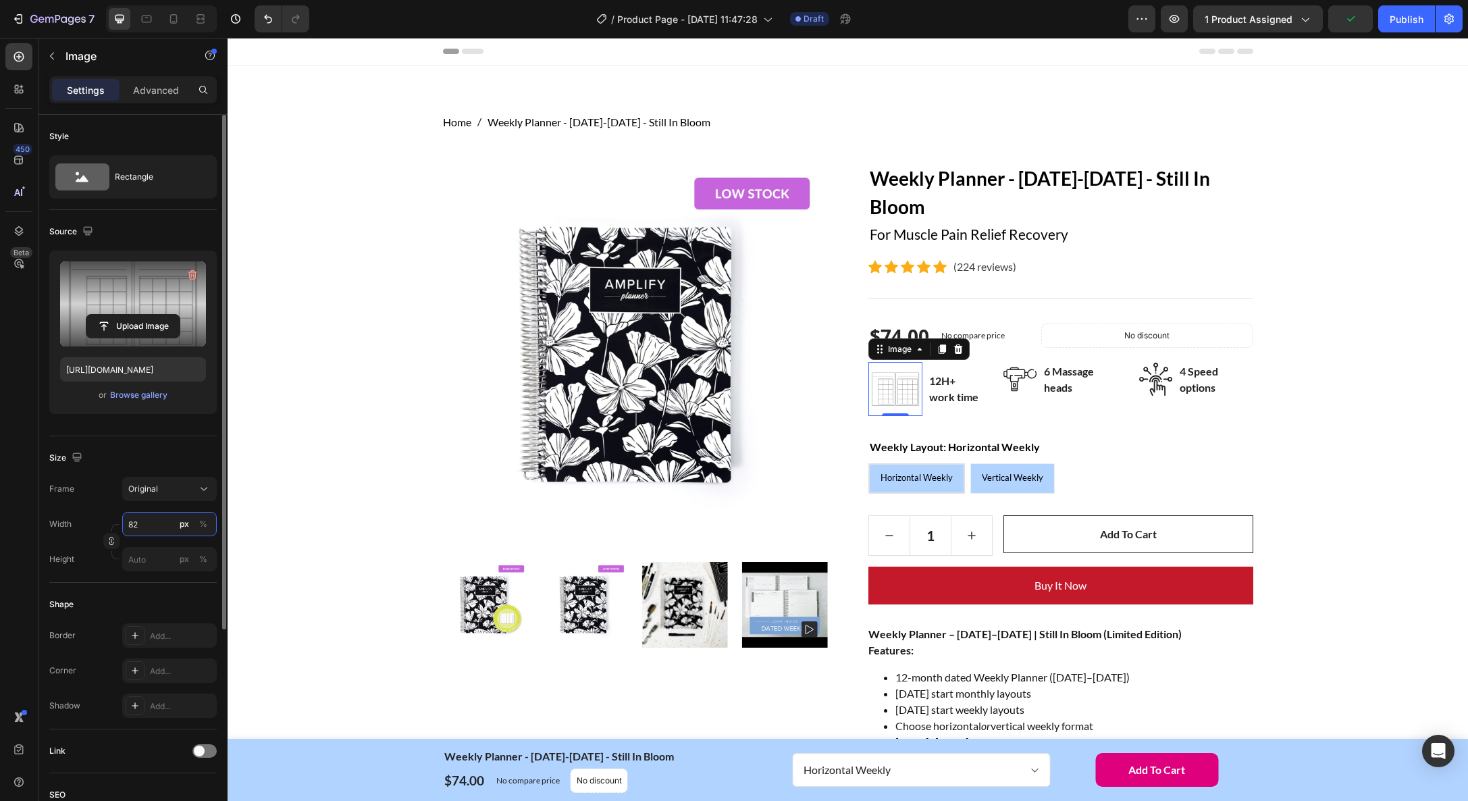
type input "83"
click at [943, 387] on p "12H+ work time" at bounding box center [954, 389] width 51 height 32
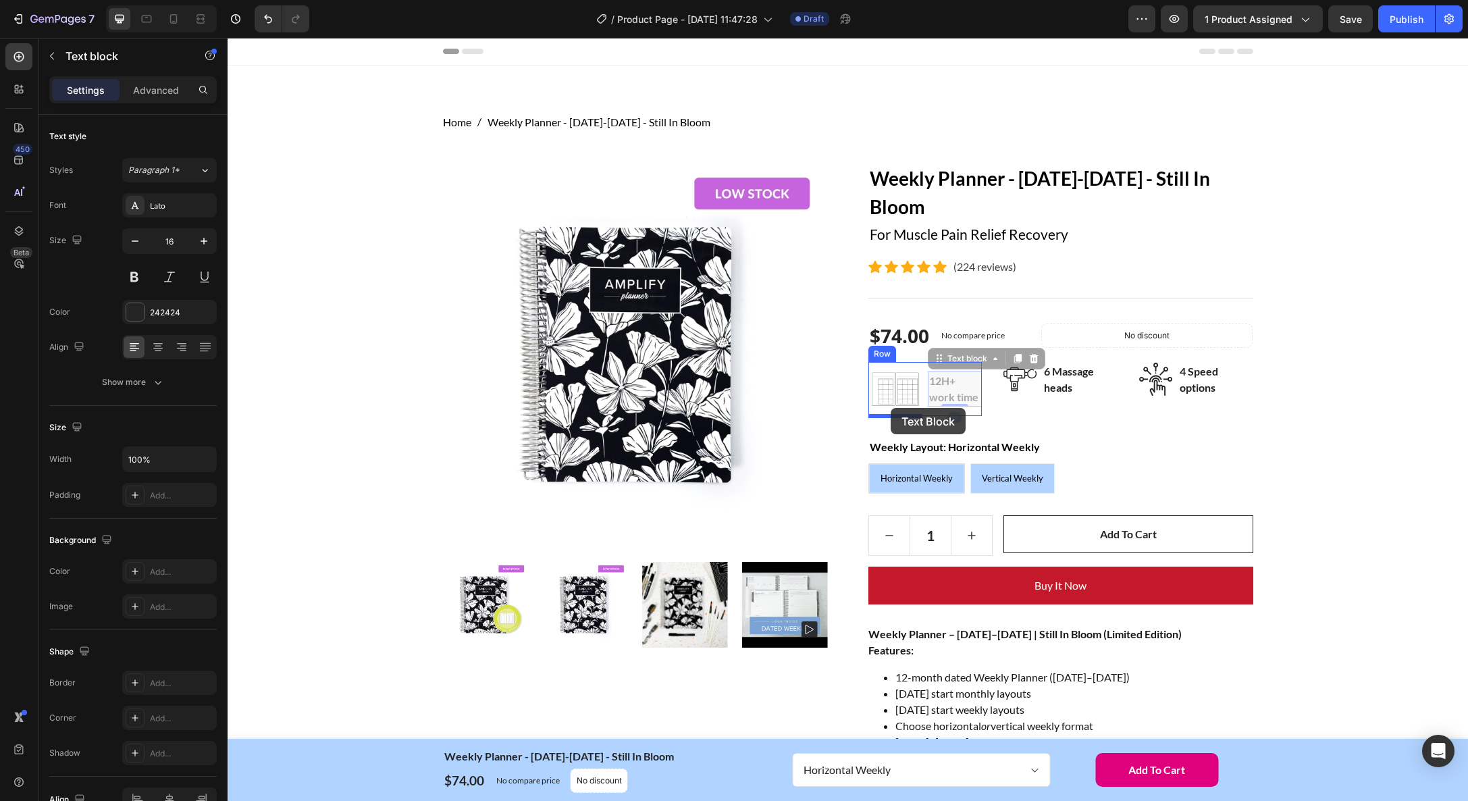
drag, startPoint x: 932, startPoint y: 377, endPoint x: 891, endPoint y: 408, distance: 51.6
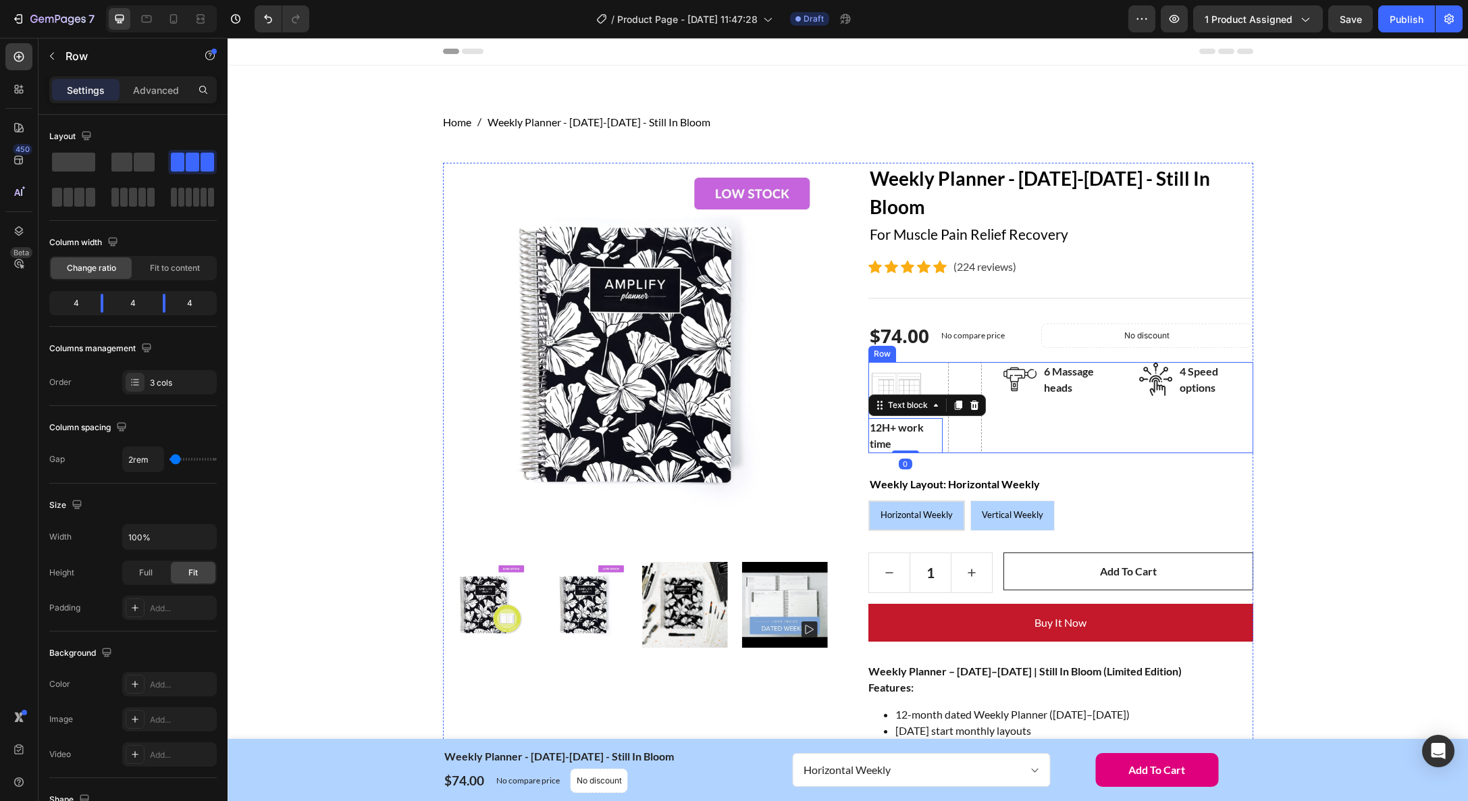
click at [1111, 438] on div "Image 6 Massage heads Text block Row" at bounding box center [1061, 407] width 114 height 91
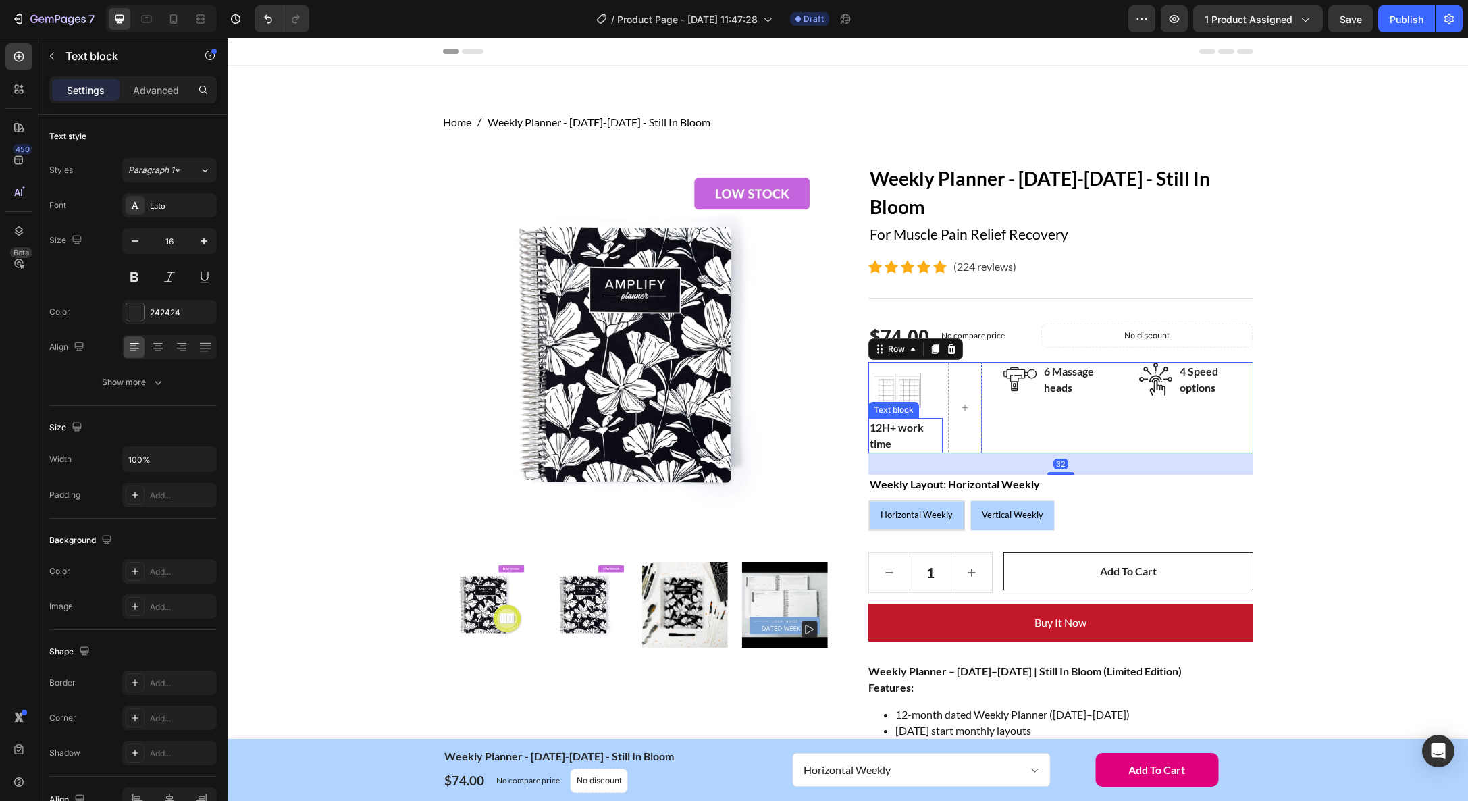
click at [913, 428] on p "12H+ work time" at bounding box center [906, 435] width 72 height 32
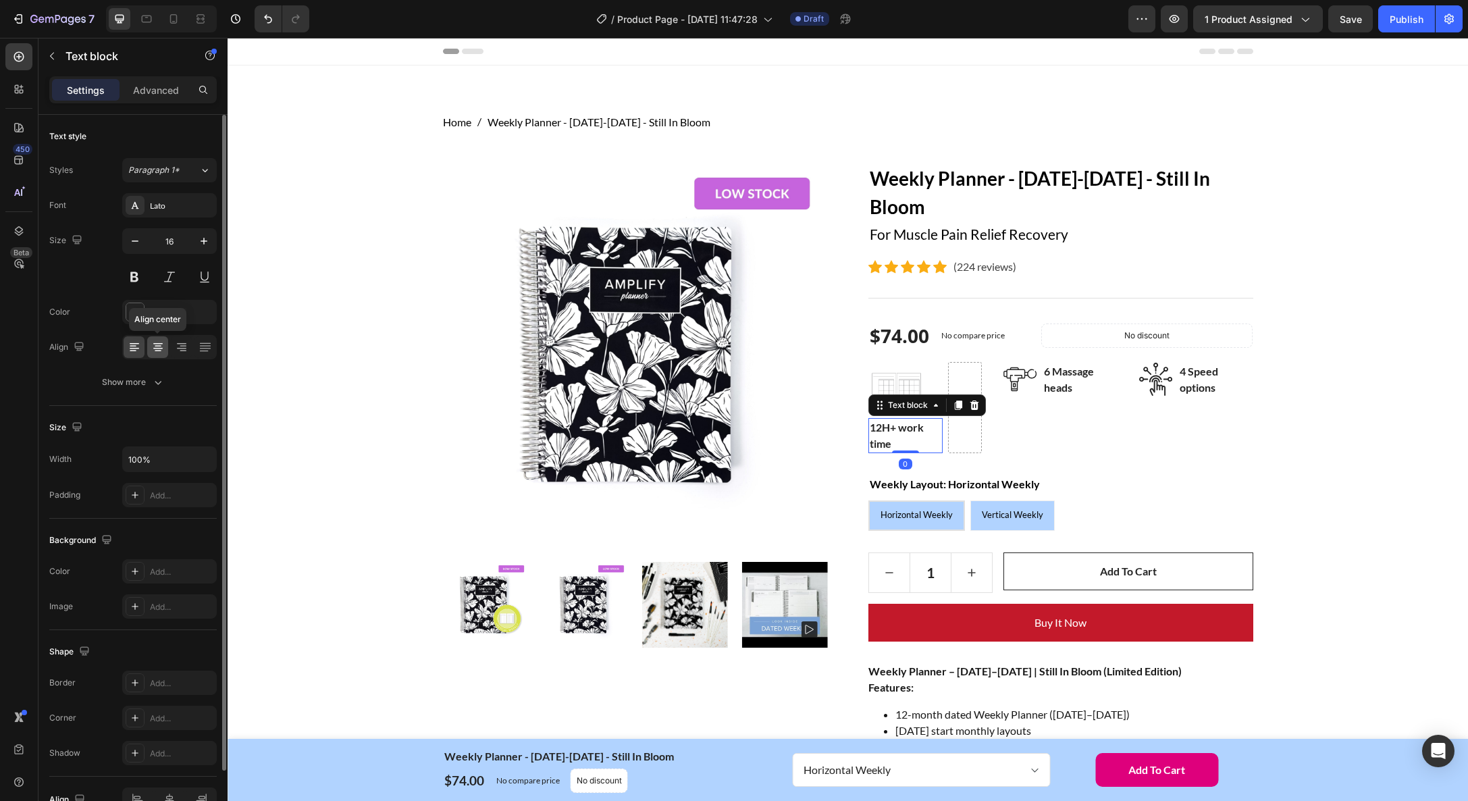
click at [161, 349] on icon at bounding box center [158, 347] width 14 height 14
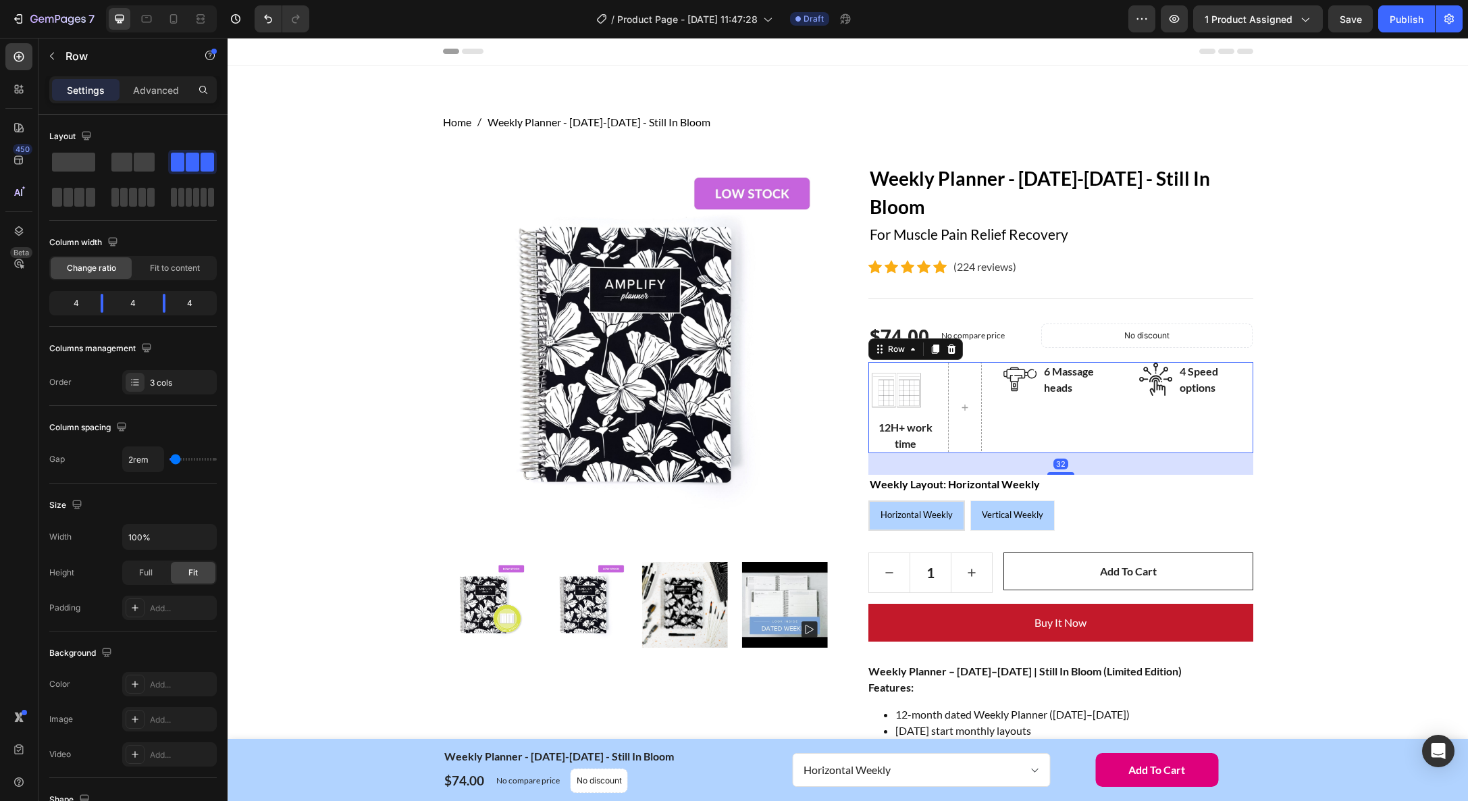
click at [1062, 436] on div "Image 6 Massage heads Text block Row" at bounding box center [1061, 407] width 114 height 91
click at [74, 161] on span at bounding box center [73, 162] width 43 height 19
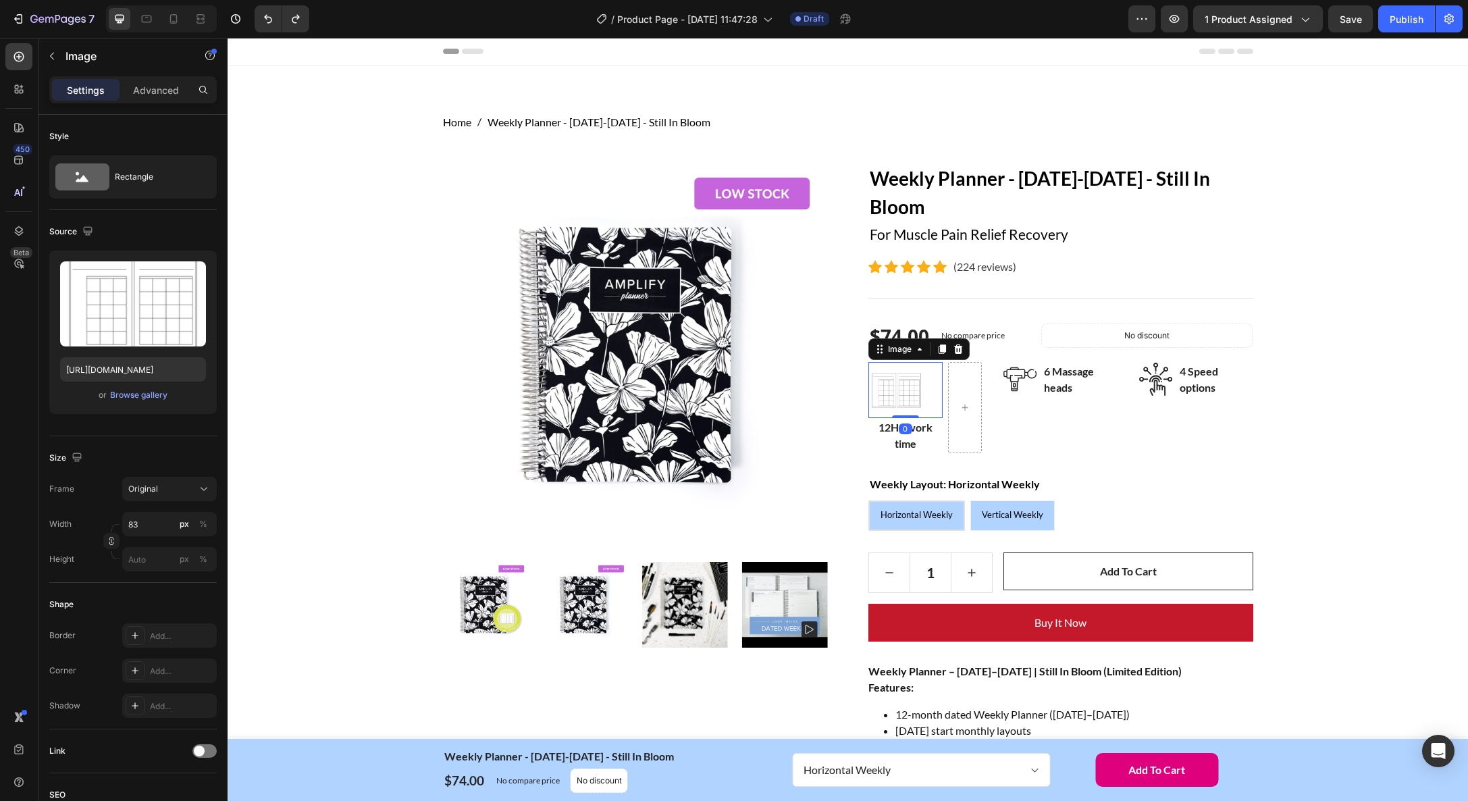
click at [912, 386] on img at bounding box center [897, 390] width 56 height 56
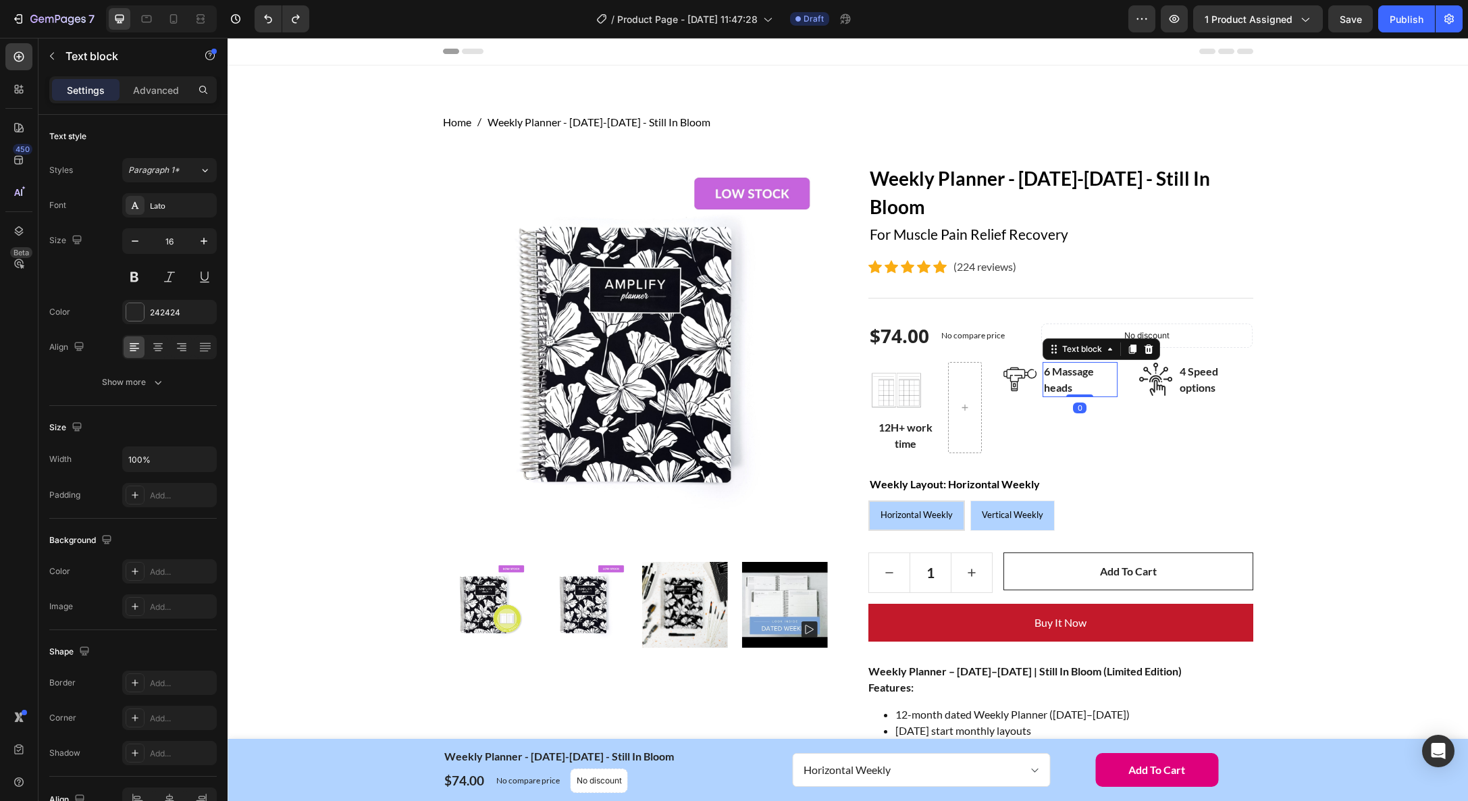
click at [1052, 365] on p "6 Massage heads" at bounding box center [1080, 379] width 72 height 32
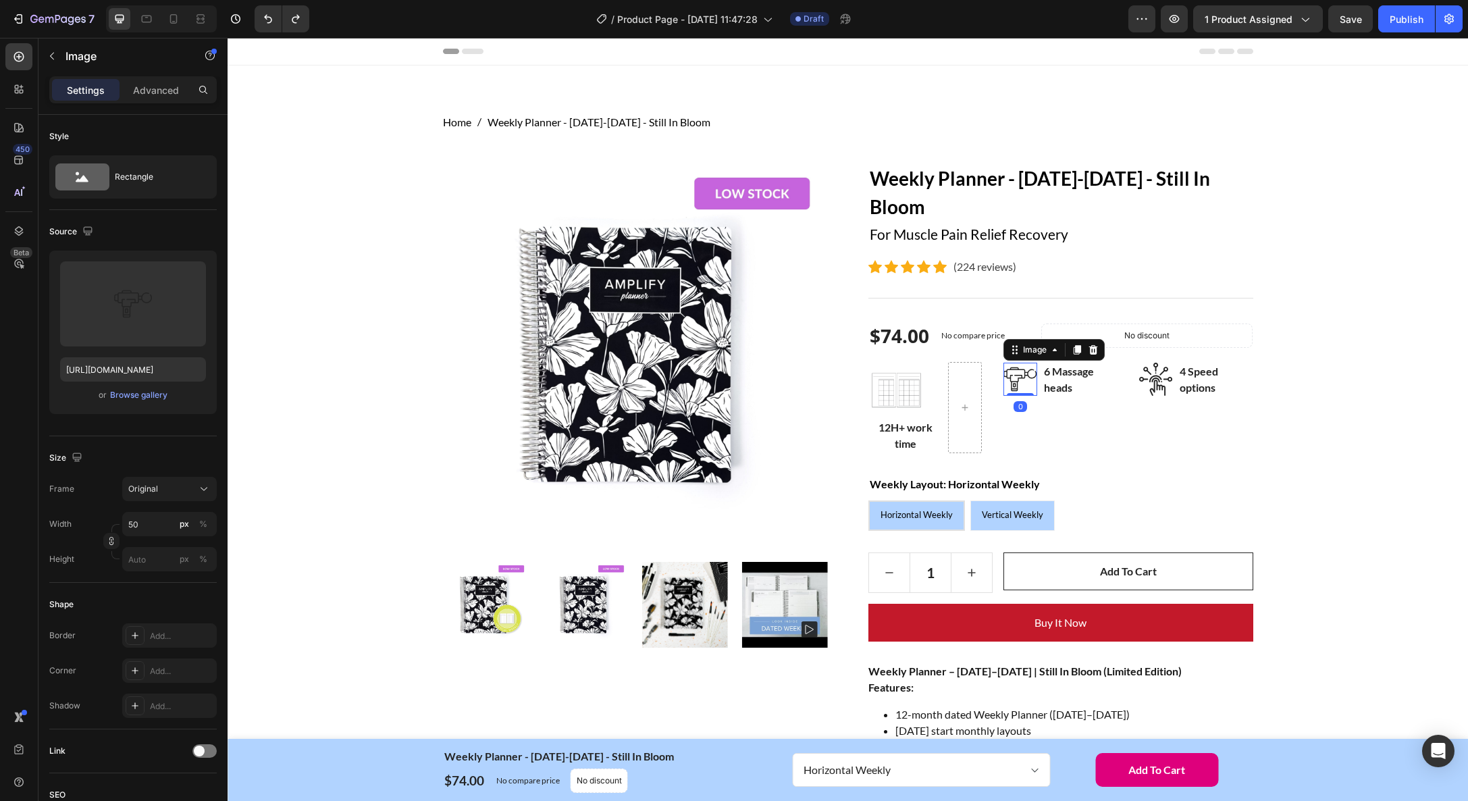
click at [1023, 373] on img at bounding box center [1021, 379] width 34 height 33
click at [1093, 348] on icon at bounding box center [1093, 349] width 9 height 9
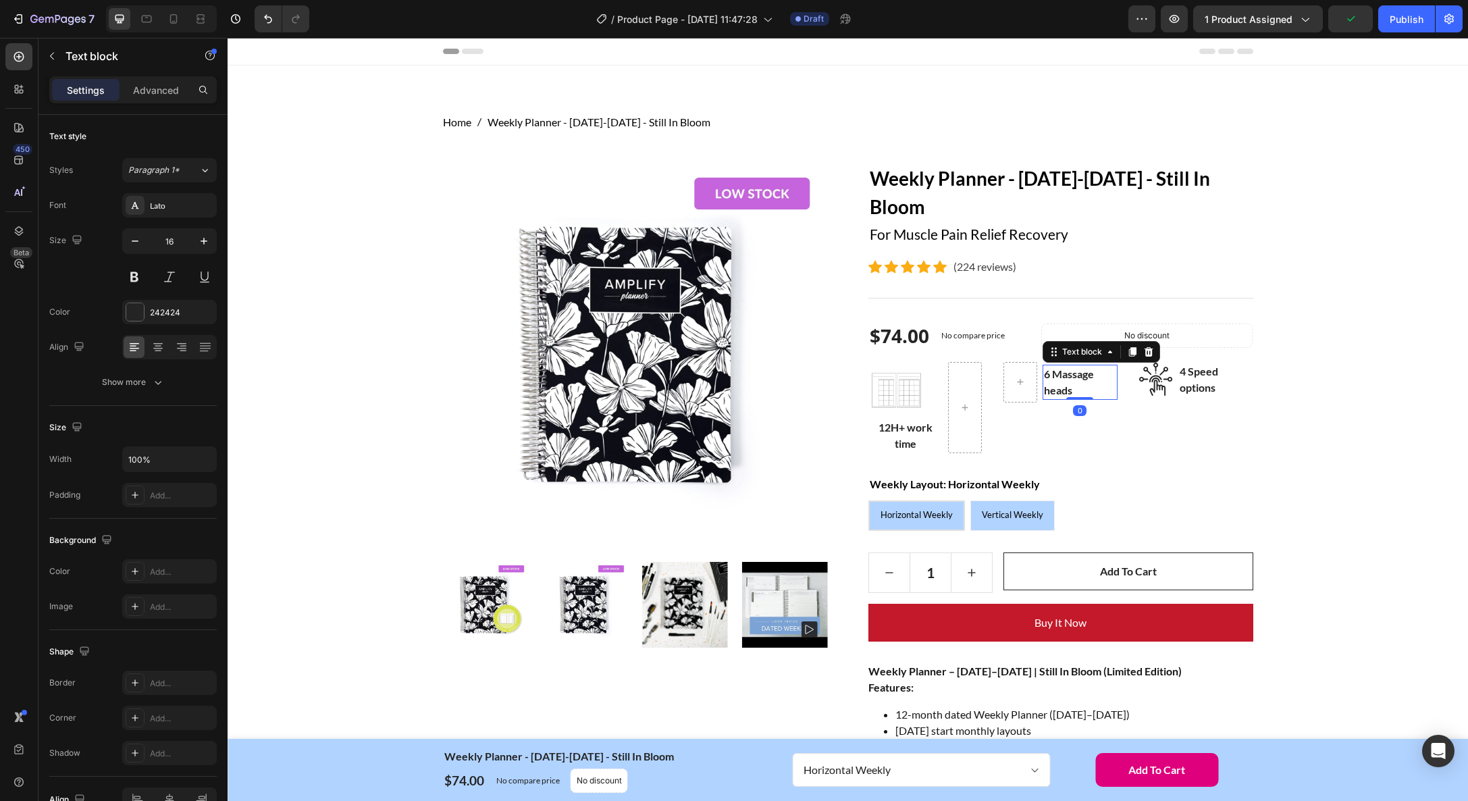
click at [1083, 379] on p "6 Massage heads" at bounding box center [1080, 382] width 72 height 32
click at [1147, 349] on icon at bounding box center [1149, 350] width 9 height 9
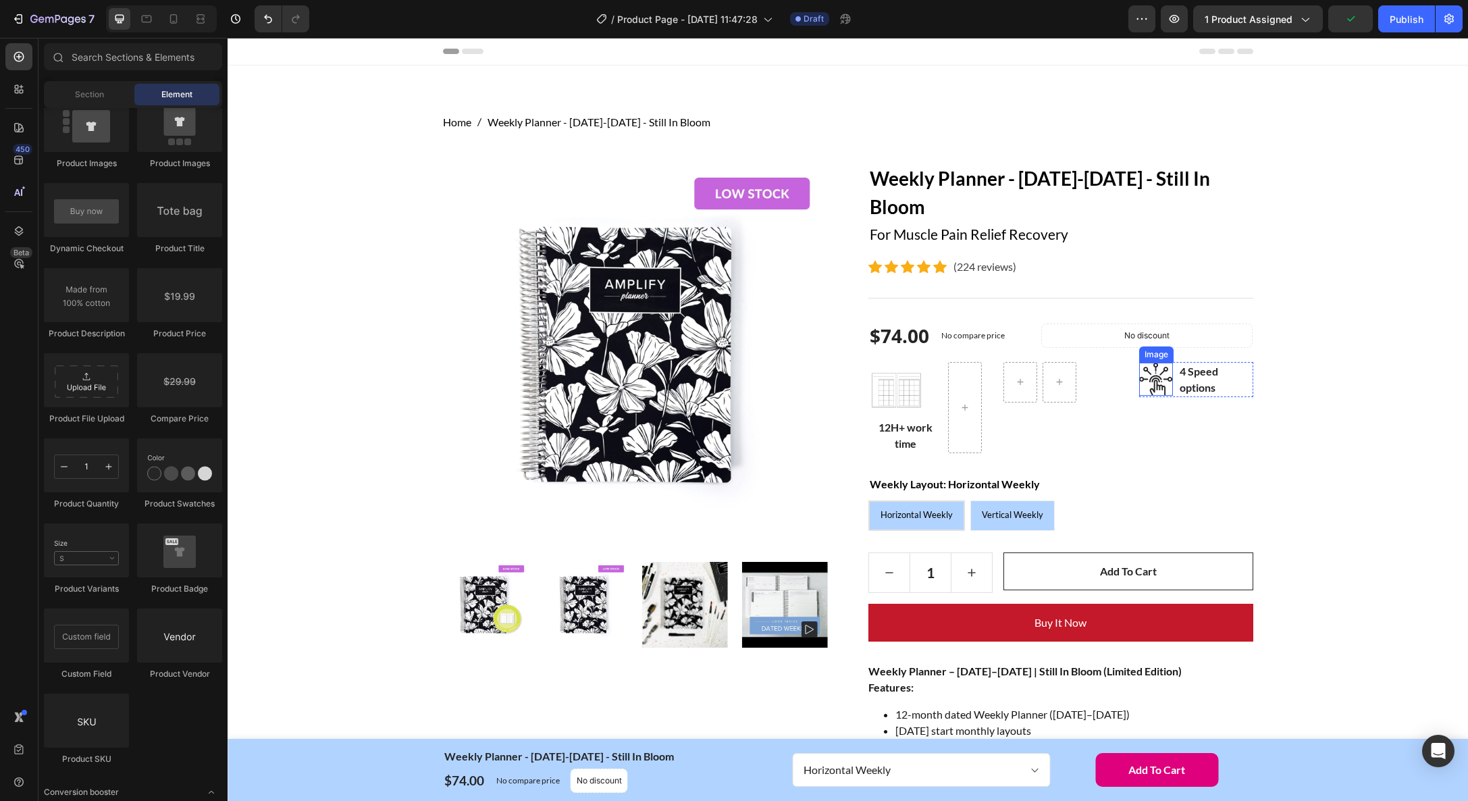
click at [1157, 385] on img at bounding box center [1156, 379] width 34 height 33
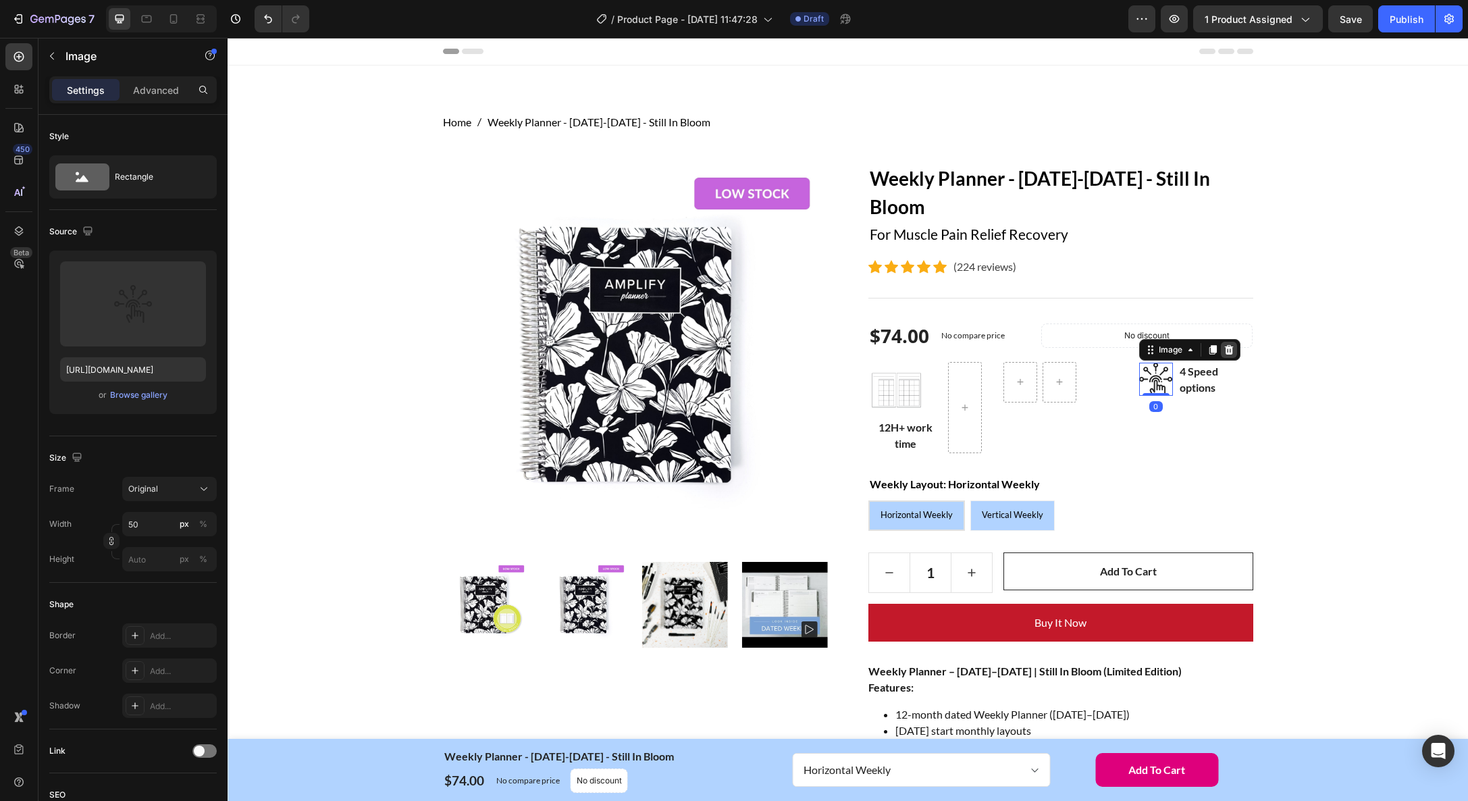
click at [1228, 352] on icon at bounding box center [1229, 349] width 11 height 11
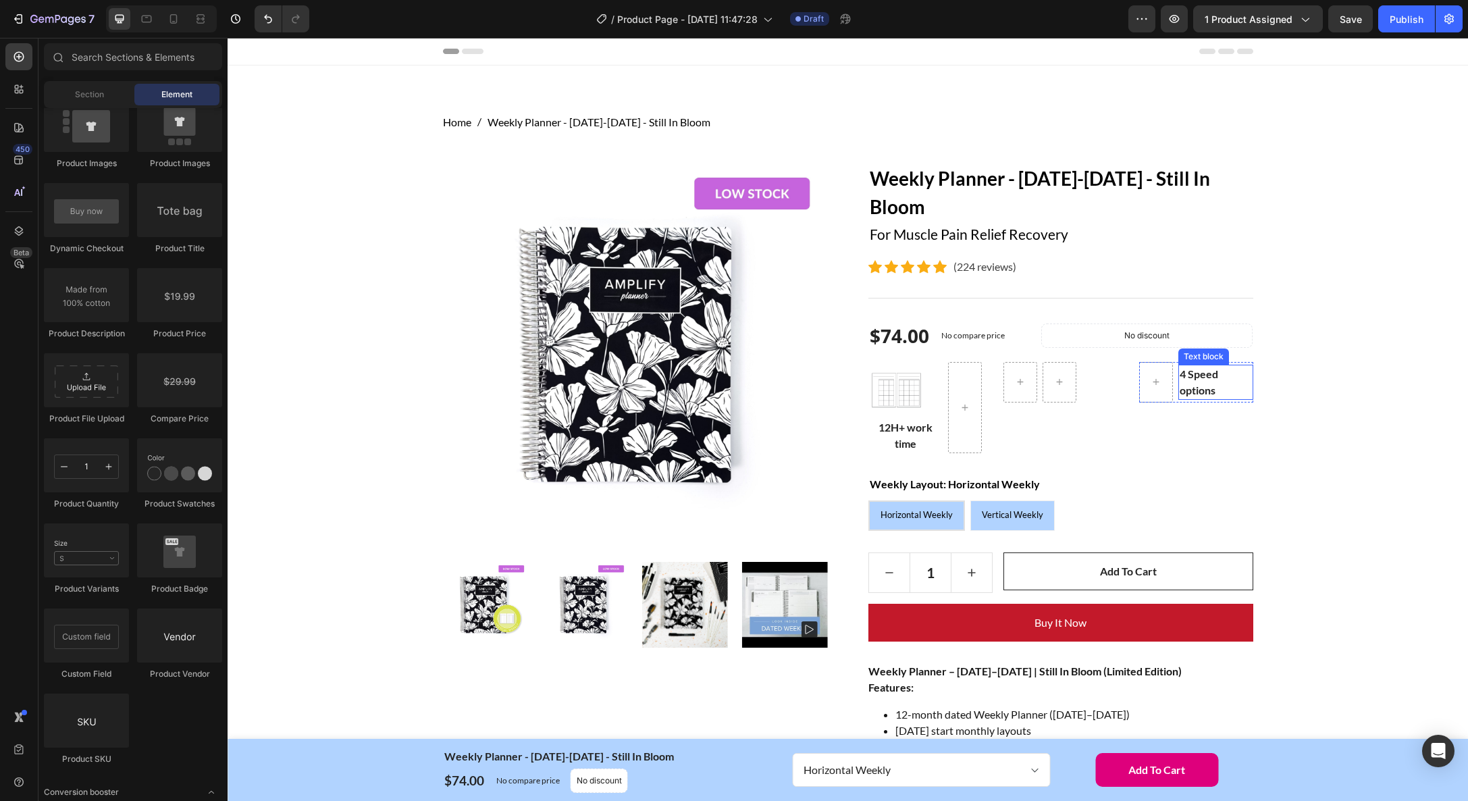
click at [1193, 383] on p "4 Speed options" at bounding box center [1216, 382] width 72 height 32
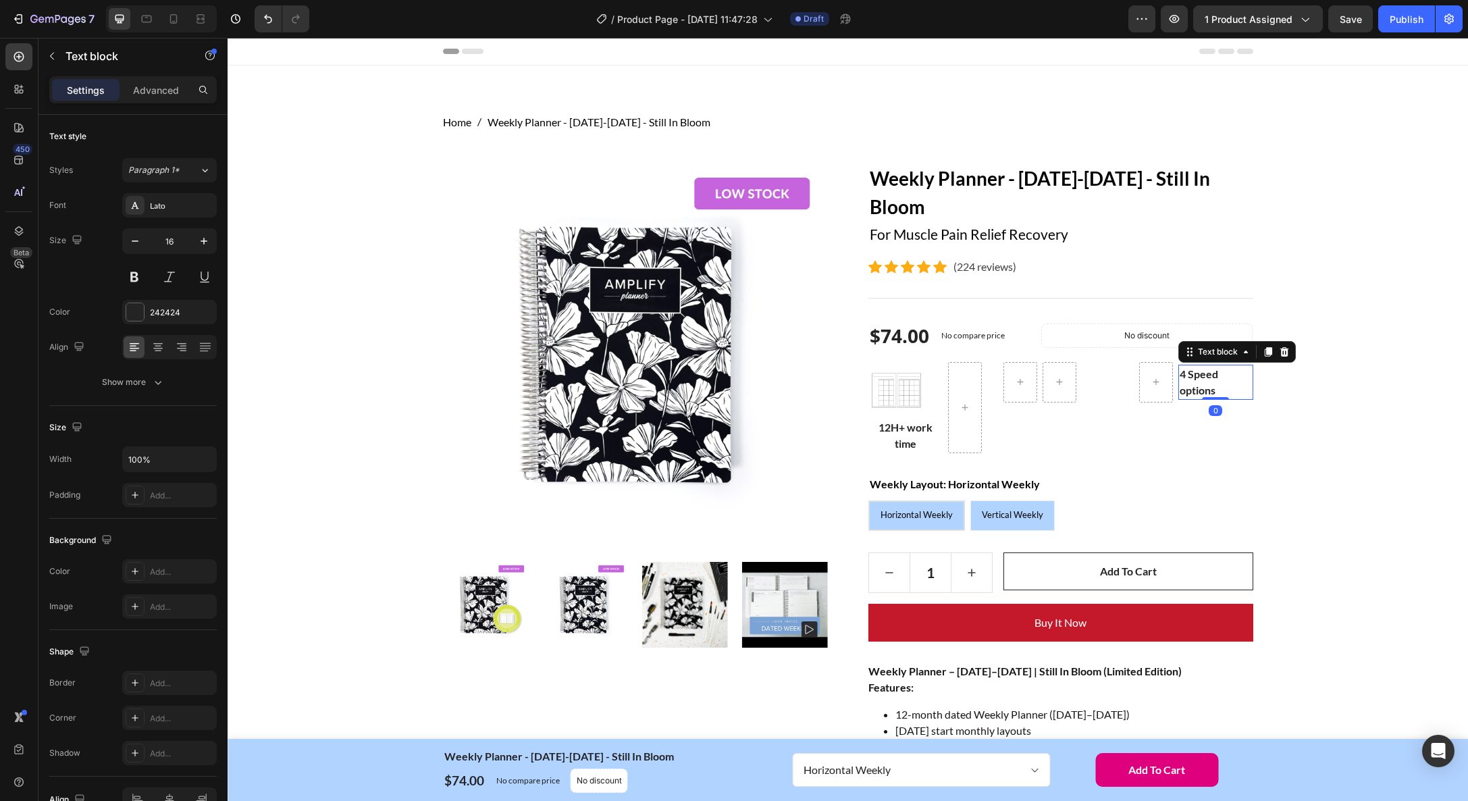
click at [1289, 348] on icon at bounding box center [1284, 351] width 11 height 11
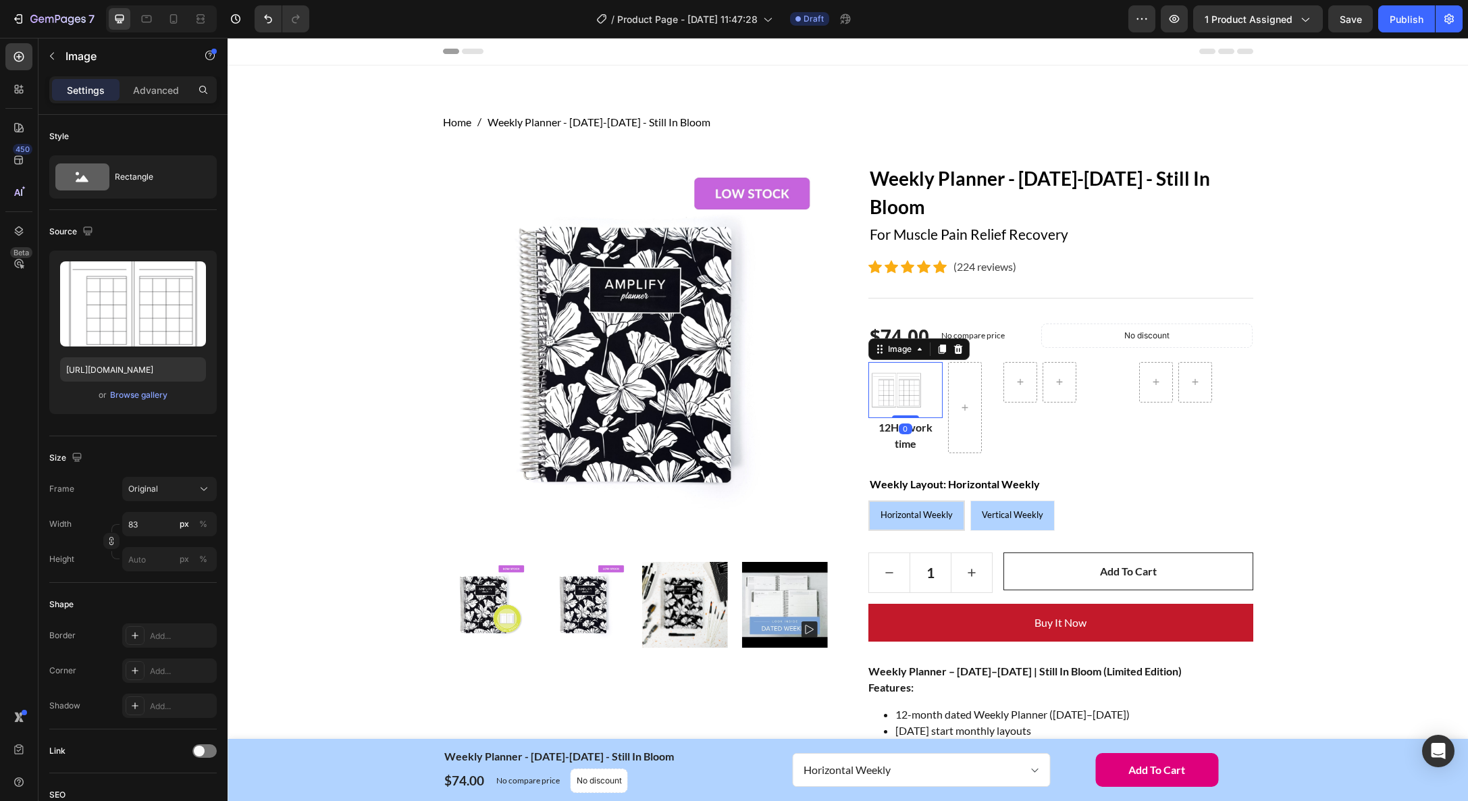
click at [908, 390] on img at bounding box center [897, 390] width 56 height 56
click at [937, 351] on icon at bounding box center [942, 349] width 11 height 11
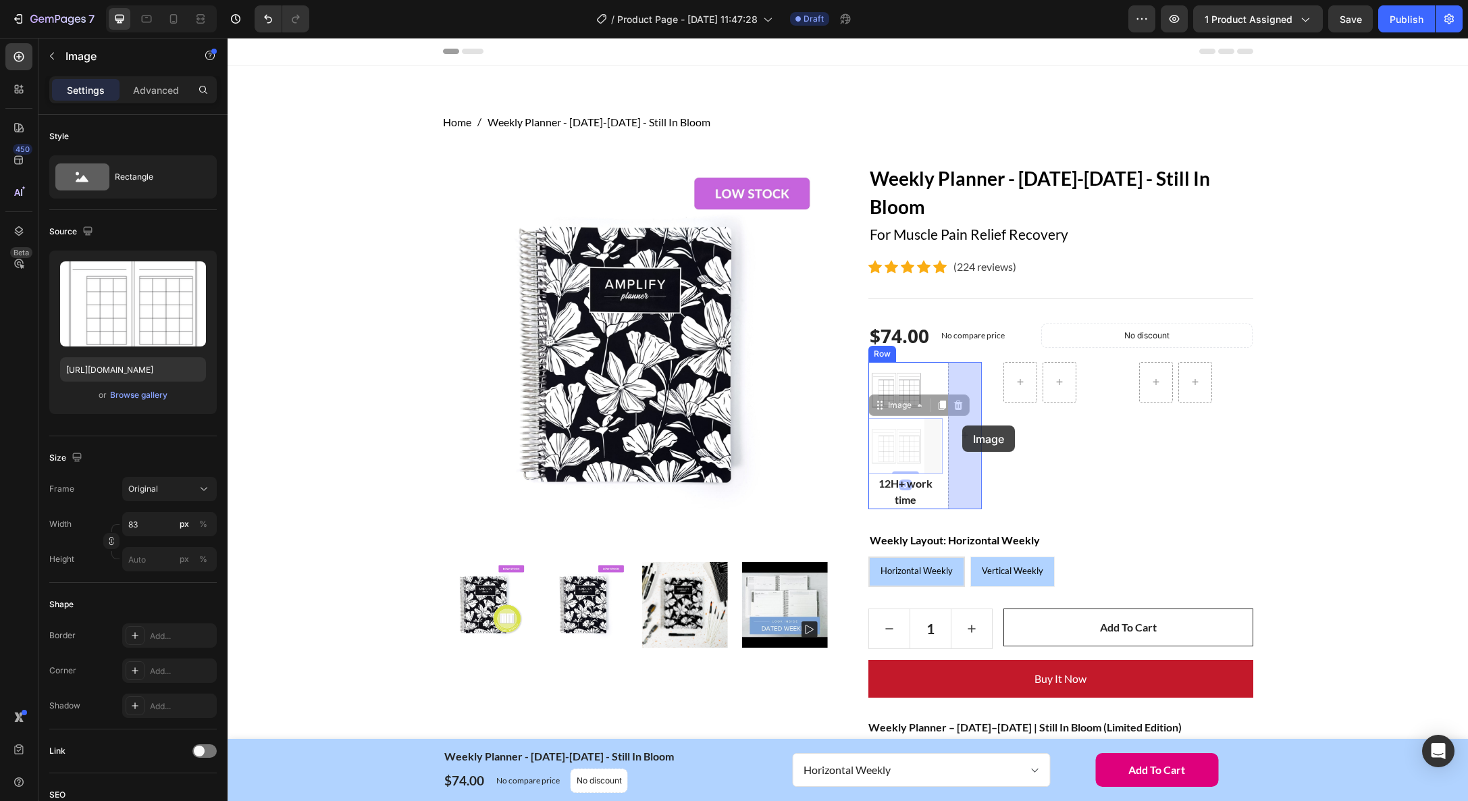
drag, startPoint x: 892, startPoint y: 449, endPoint x: 962, endPoint y: 425, distance: 74.8
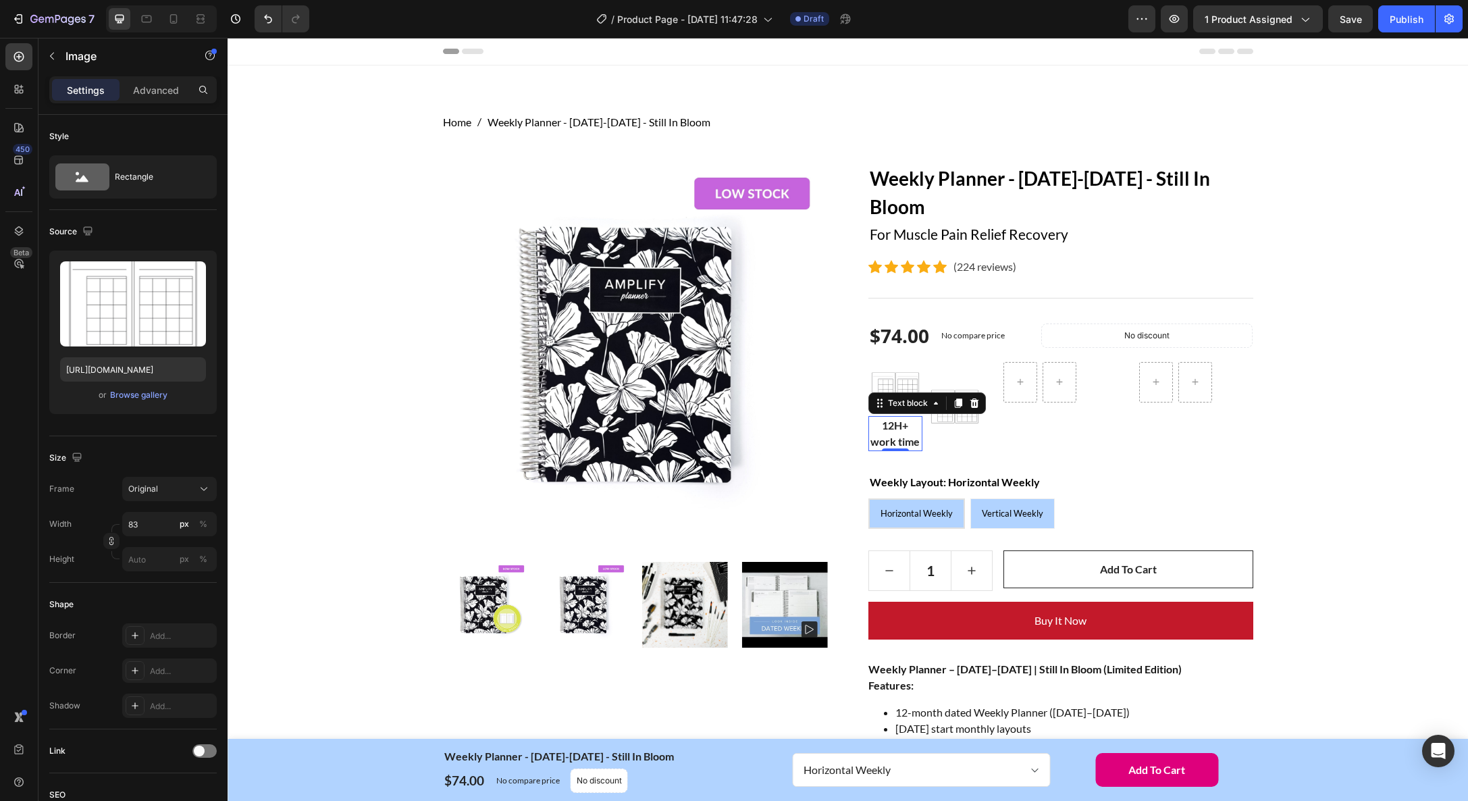
click at [885, 431] on p "12H+ work time" at bounding box center [895, 433] width 51 height 32
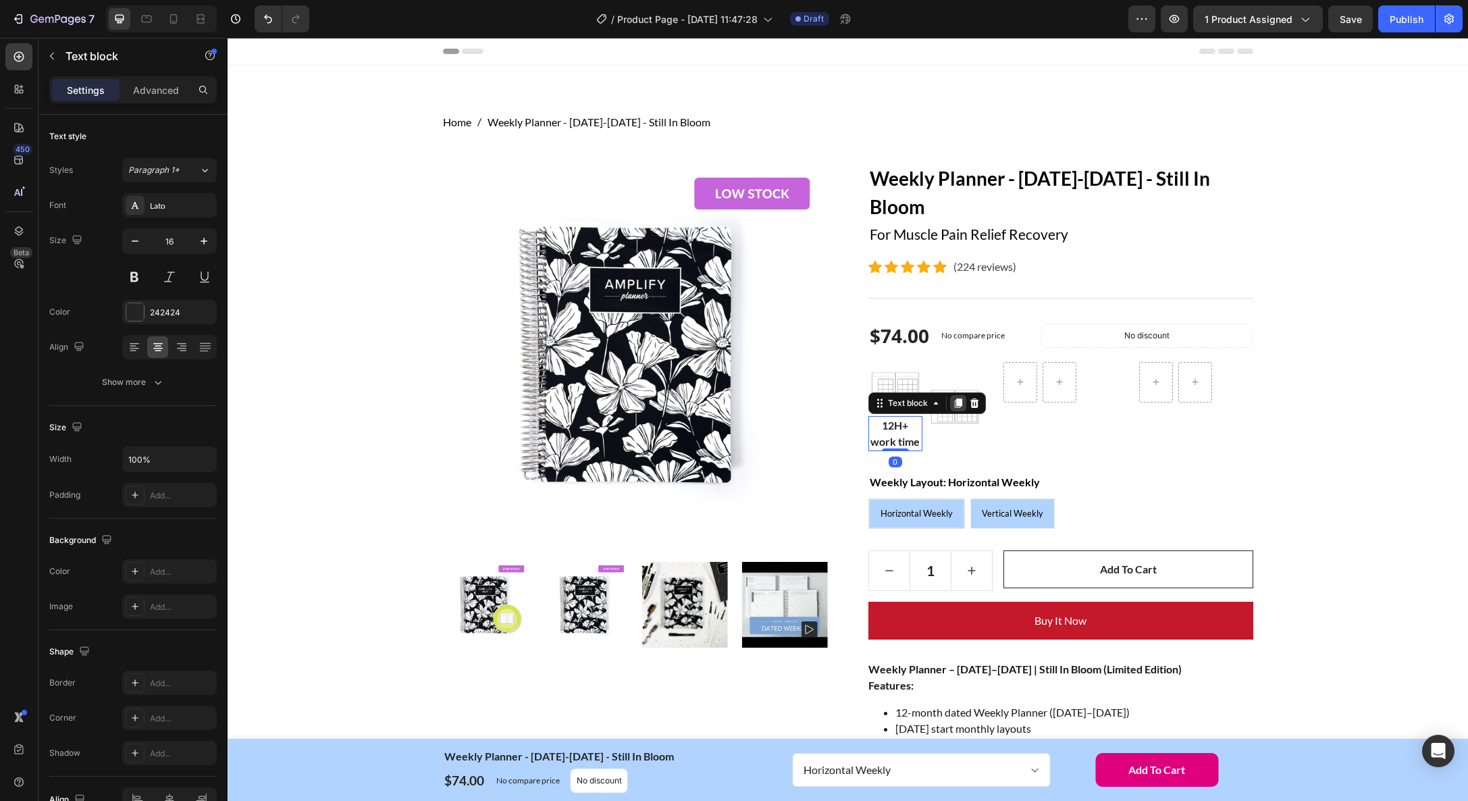
click at [953, 405] on icon at bounding box center [958, 403] width 11 height 11
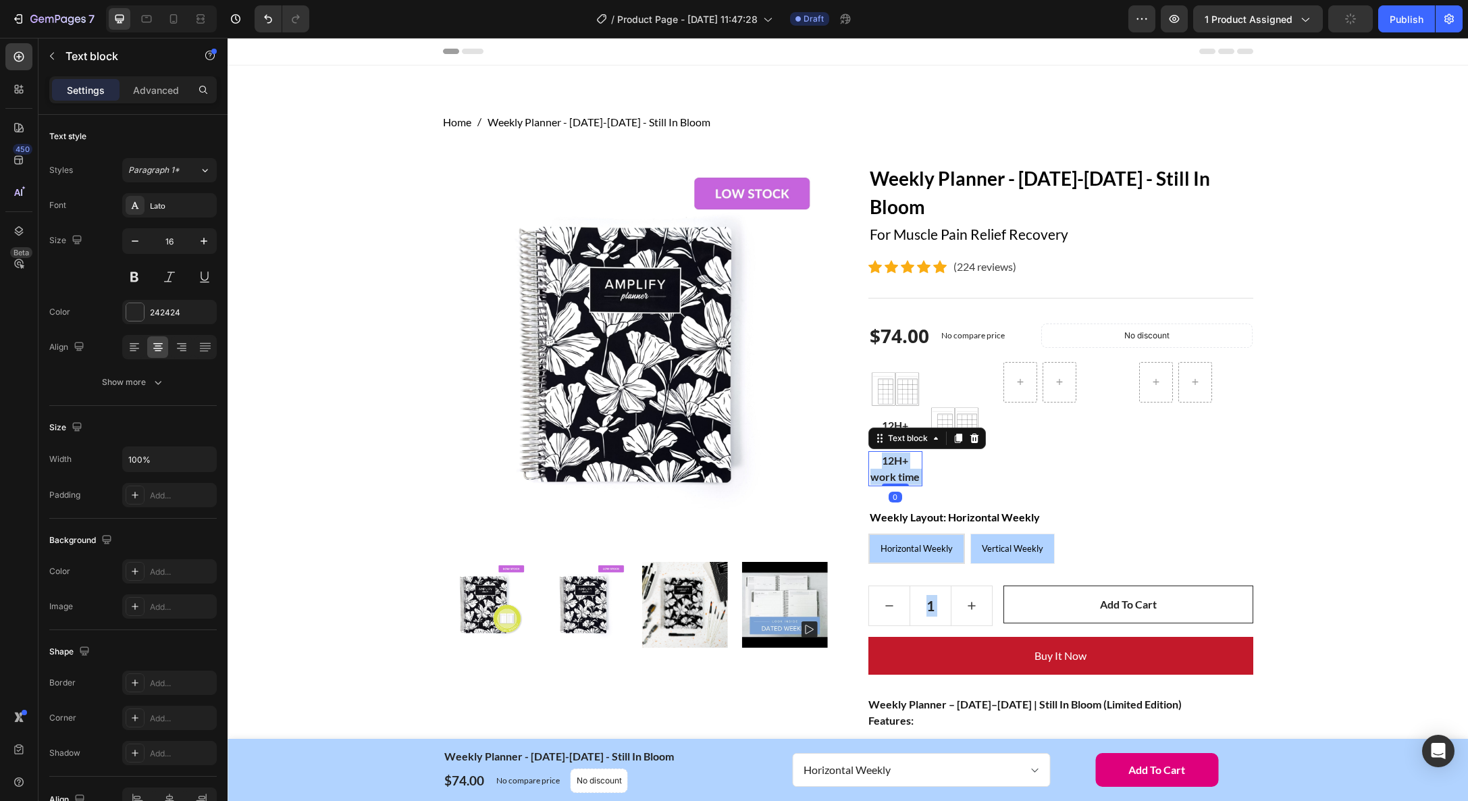
drag, startPoint x: 954, startPoint y: 453, endPoint x: 931, endPoint y: 458, distance: 23.6
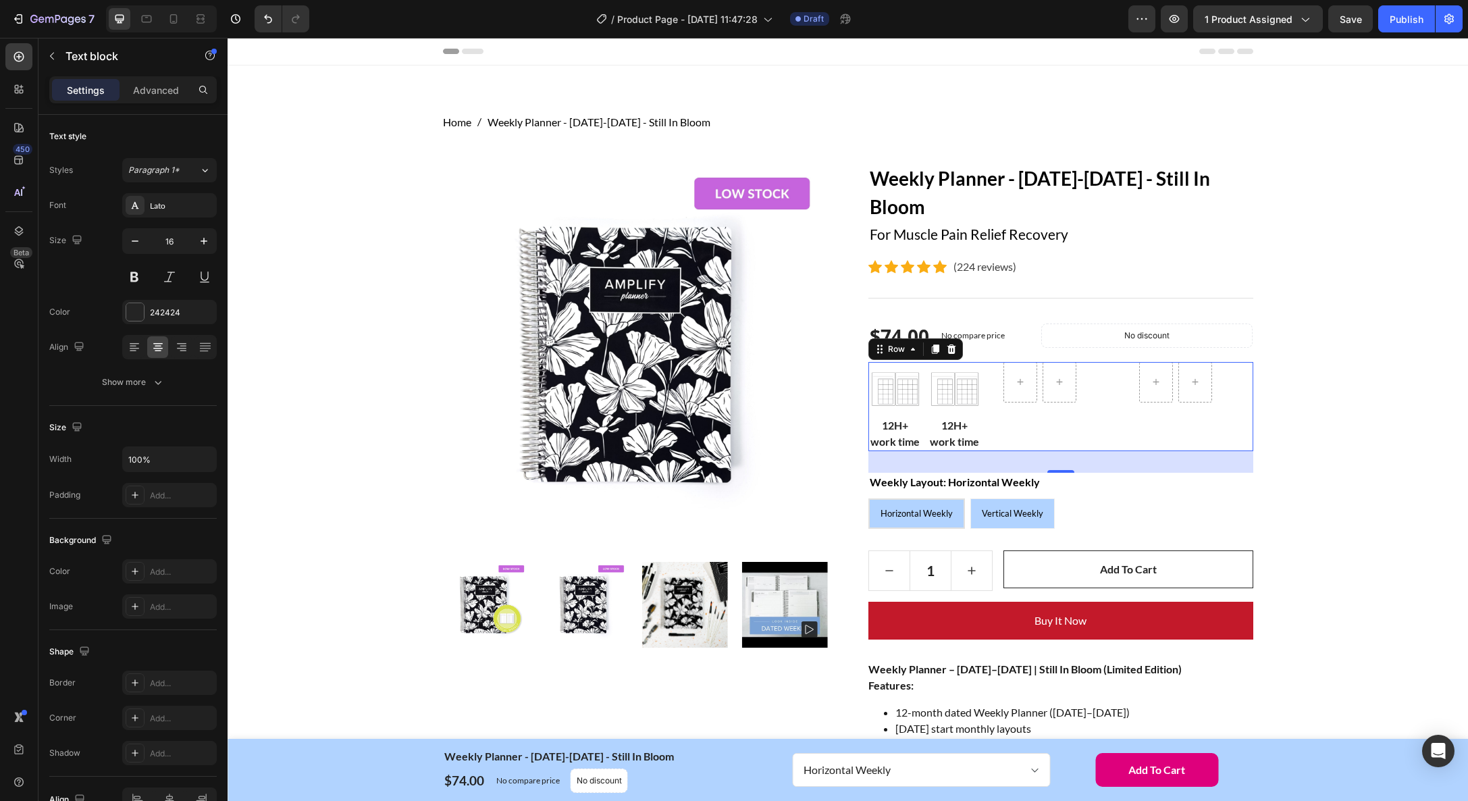
click at [1100, 445] on div "Row" at bounding box center [1061, 406] width 114 height 89
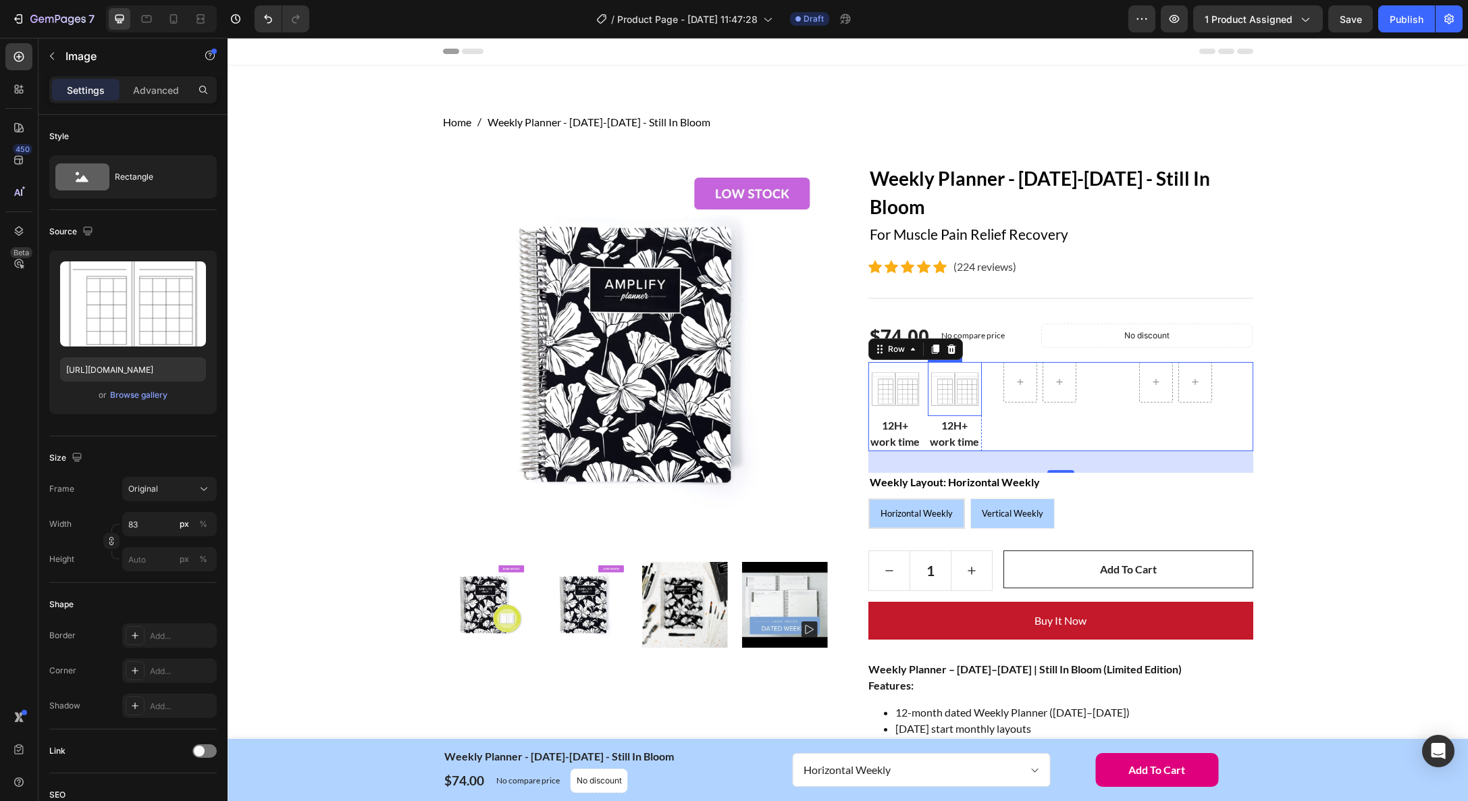
click at [960, 388] on img at bounding box center [955, 389] width 54 height 54
click at [904, 382] on img at bounding box center [896, 389] width 54 height 54
click at [959, 384] on img at bounding box center [955, 389] width 54 height 54
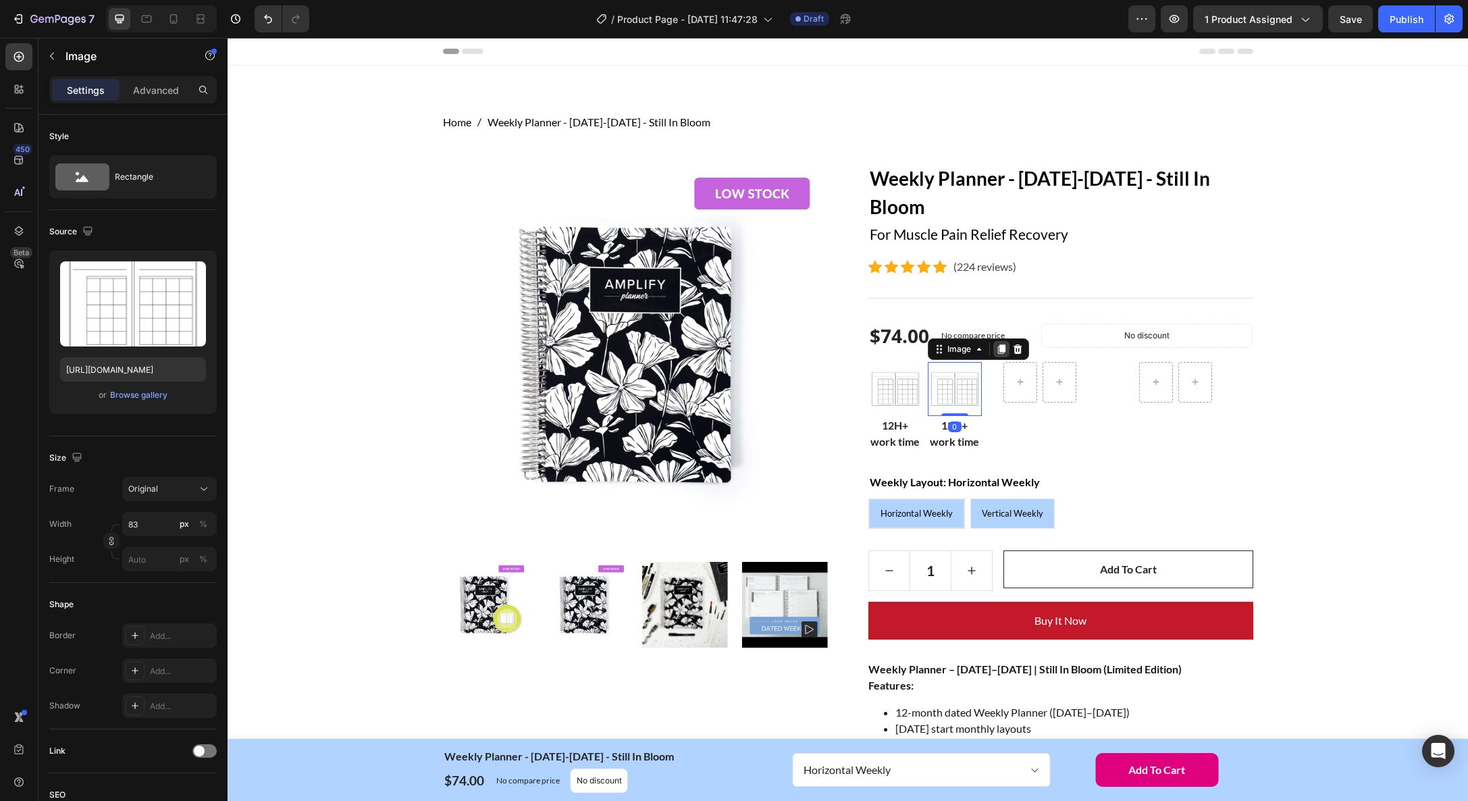
click at [1002, 350] on icon at bounding box center [1001, 348] width 7 height 9
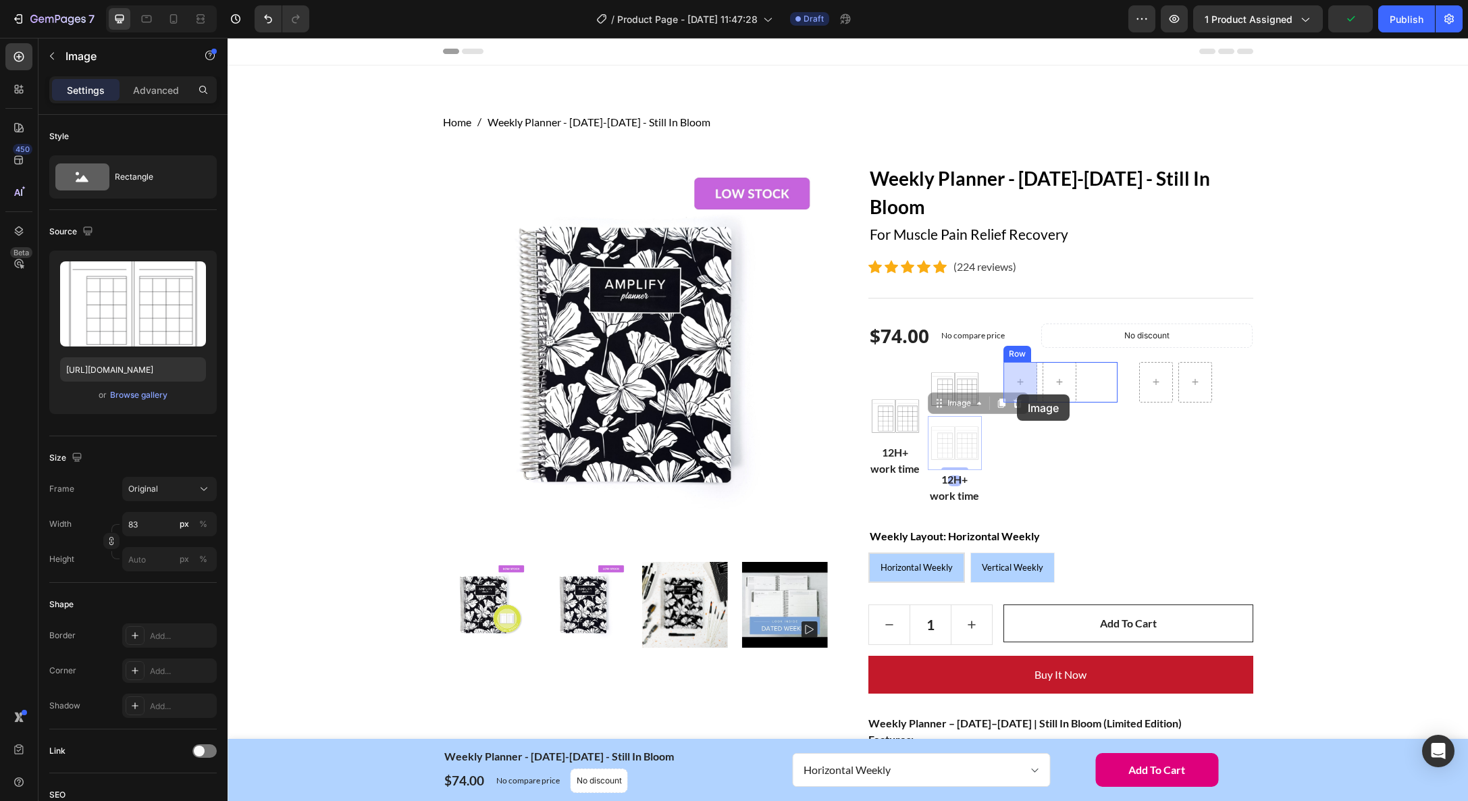
drag, startPoint x: 952, startPoint y: 450, endPoint x: 1017, endPoint y: 394, distance: 85.7
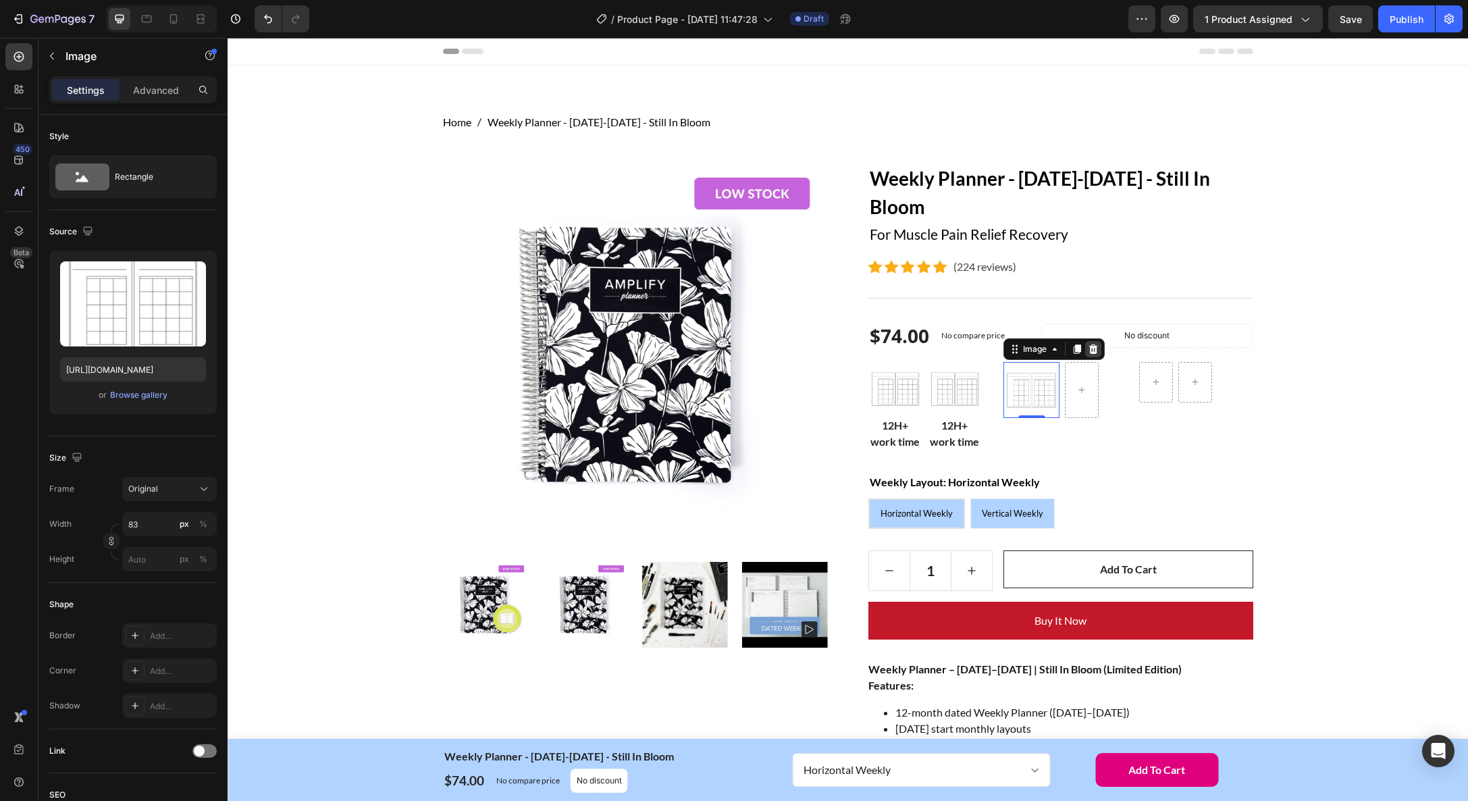
click at [1098, 344] on icon at bounding box center [1093, 349] width 11 height 11
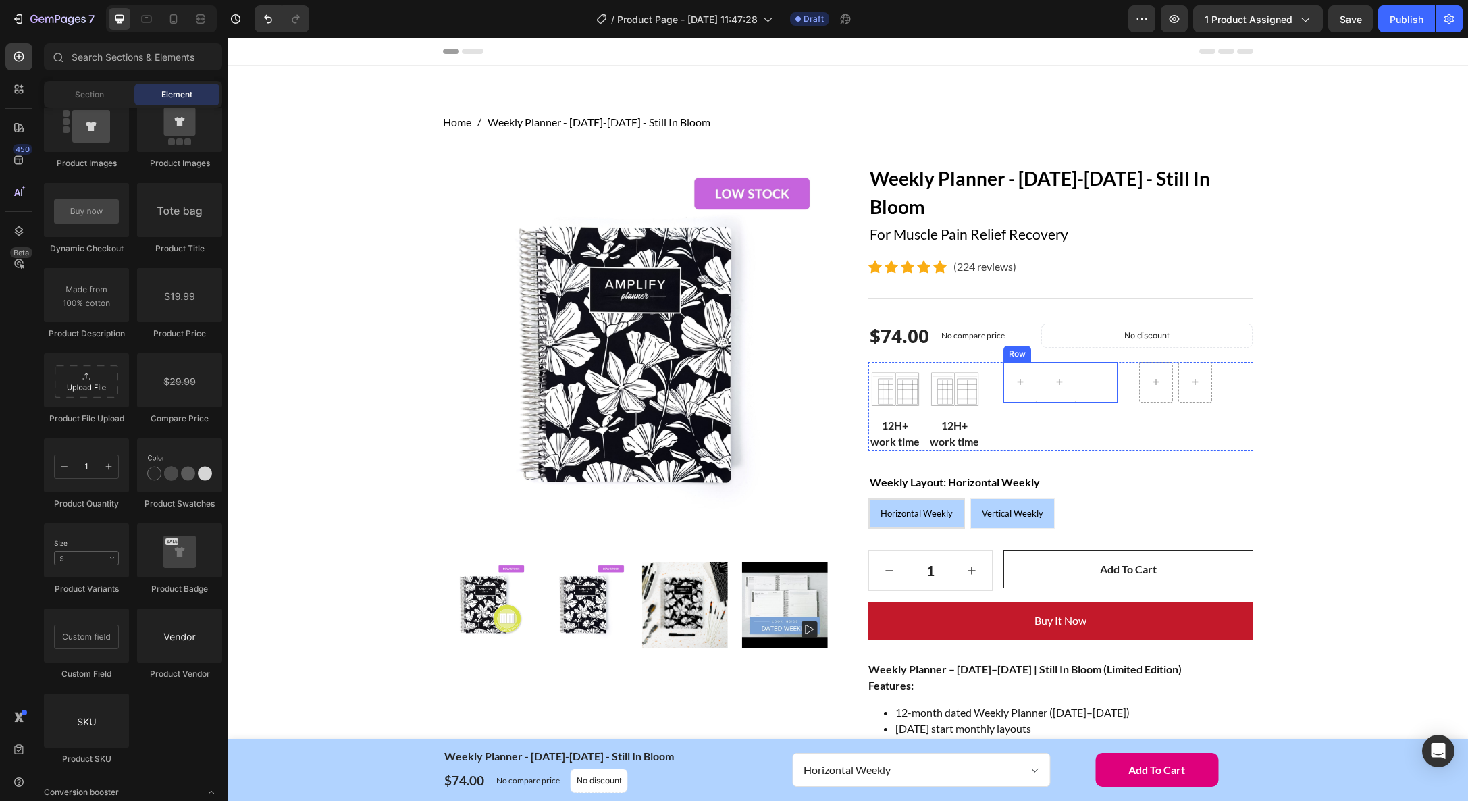
click at [1021, 355] on div "Row" at bounding box center [1017, 354] width 22 height 12
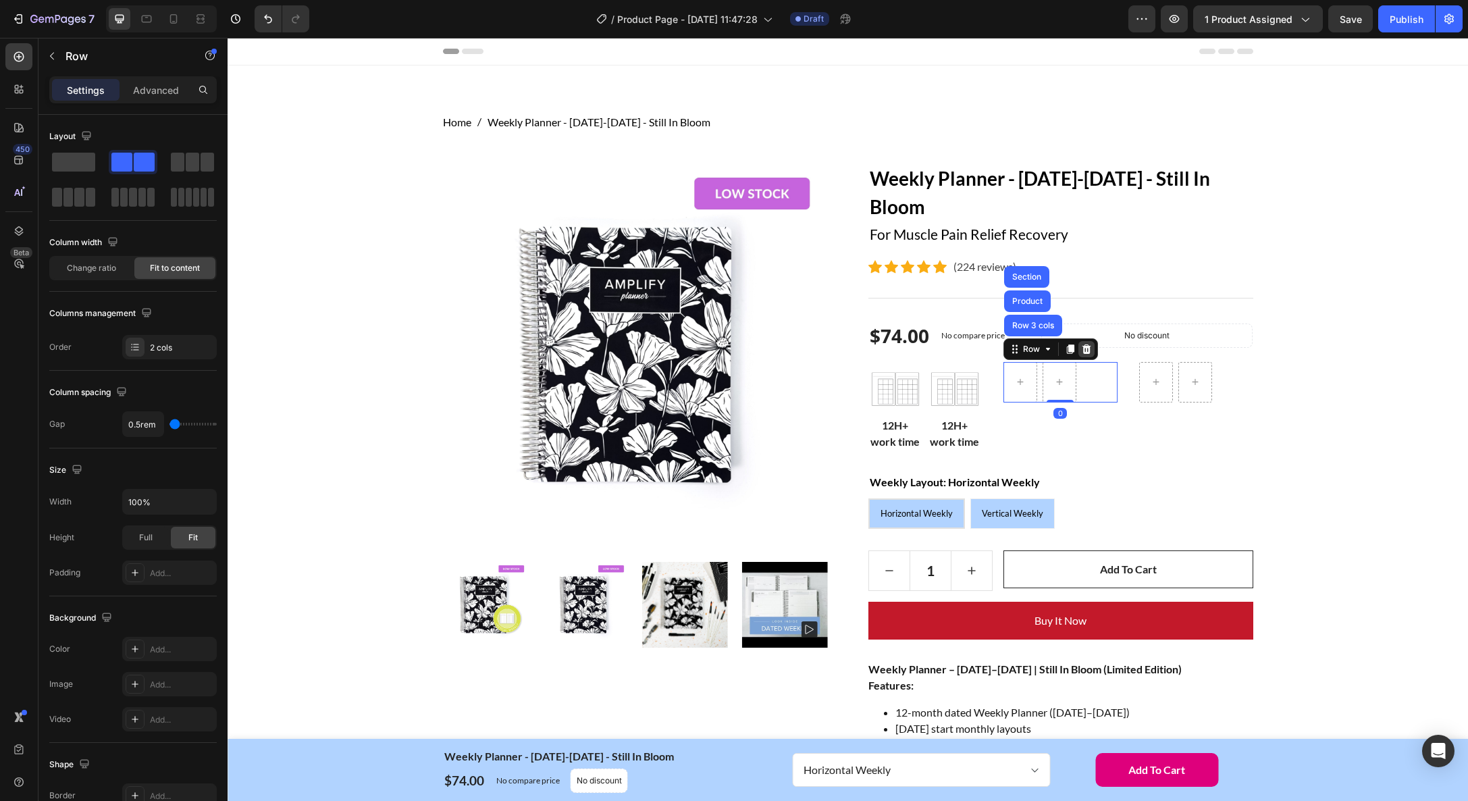
click at [1087, 349] on icon at bounding box center [1086, 349] width 11 height 11
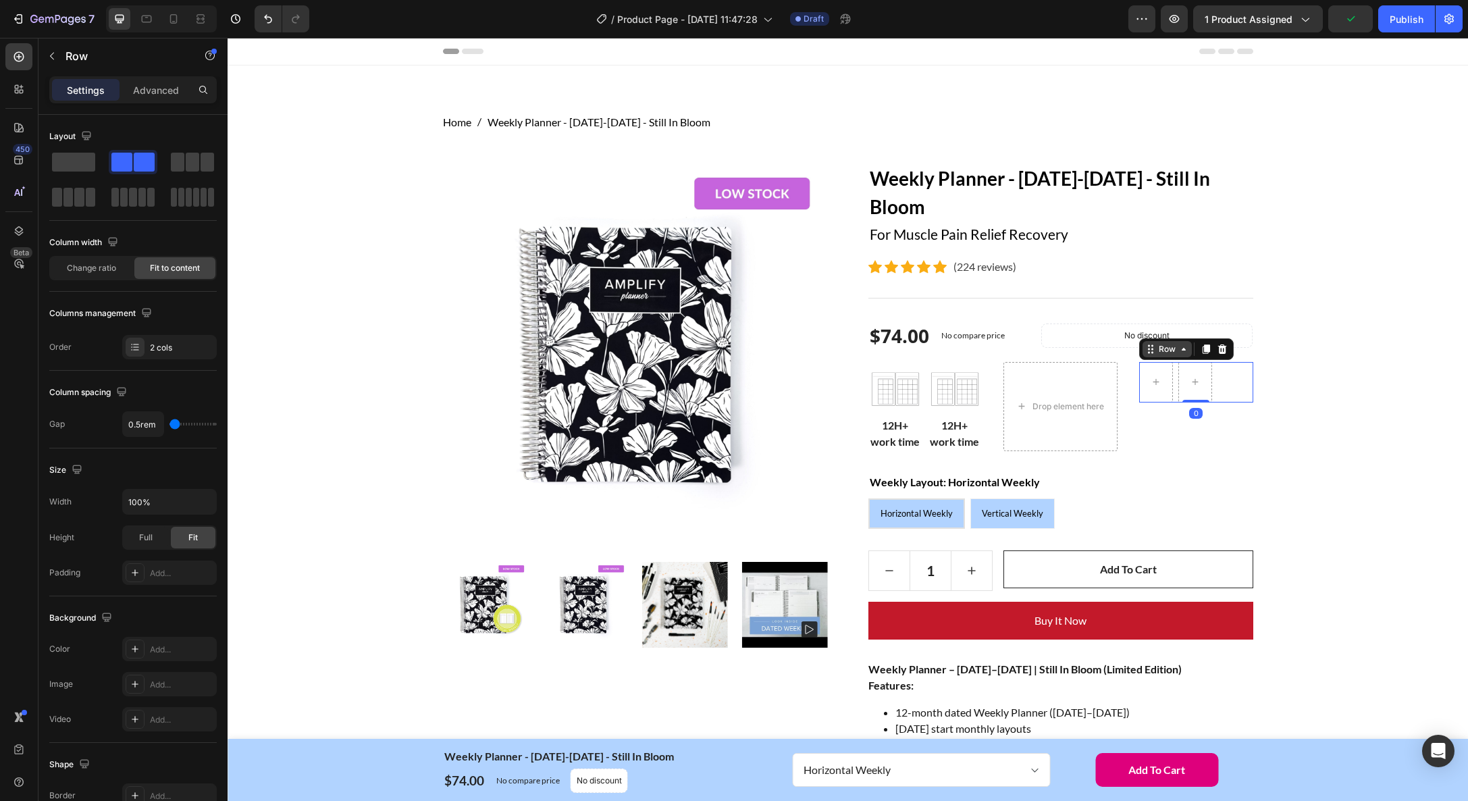
click at [1160, 355] on div "Row" at bounding box center [1167, 349] width 49 height 16
click at [1220, 350] on icon at bounding box center [1222, 348] width 9 height 9
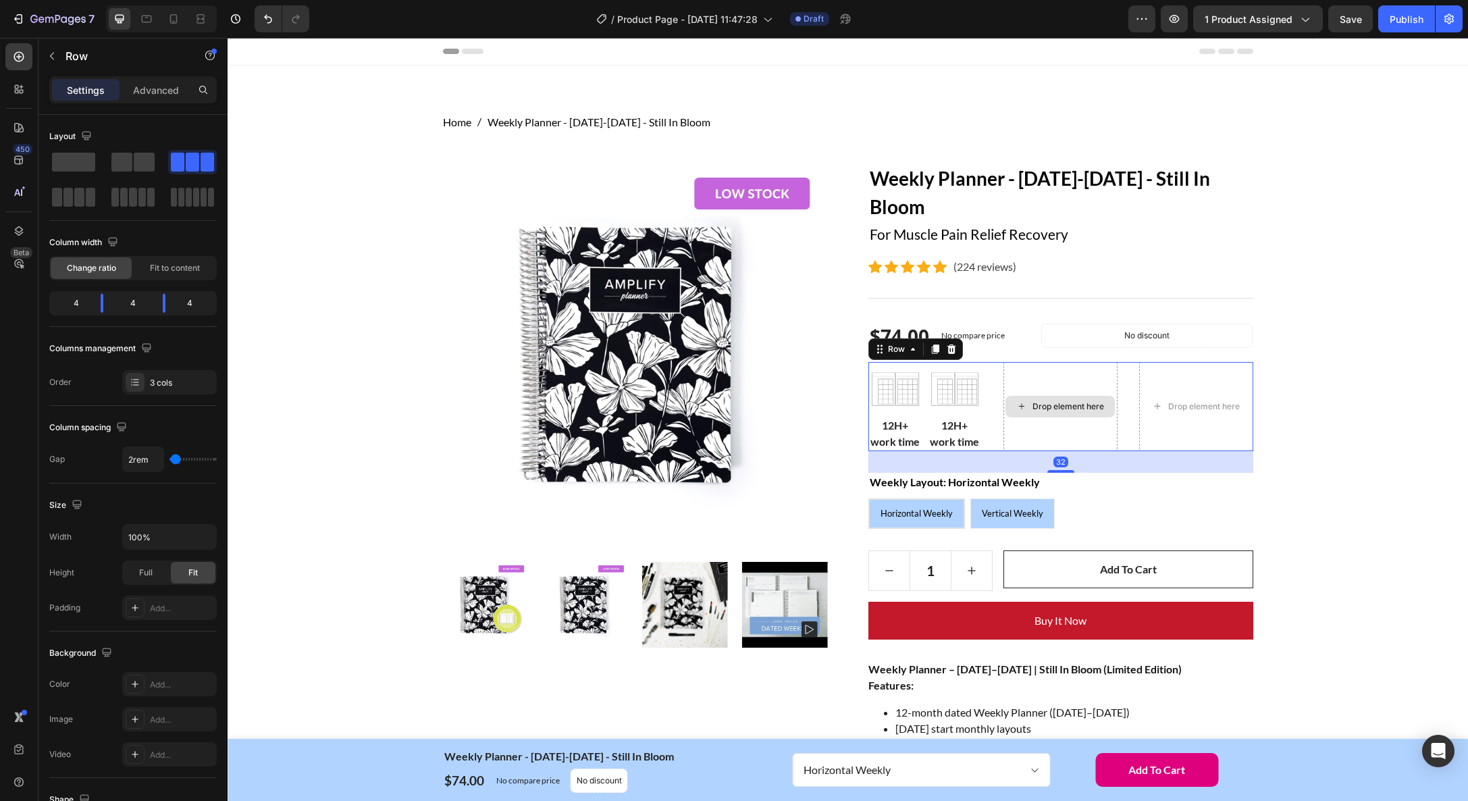
click at [1068, 376] on div "Drop element here" at bounding box center [1061, 406] width 114 height 89
click at [84, 163] on span at bounding box center [73, 162] width 43 height 19
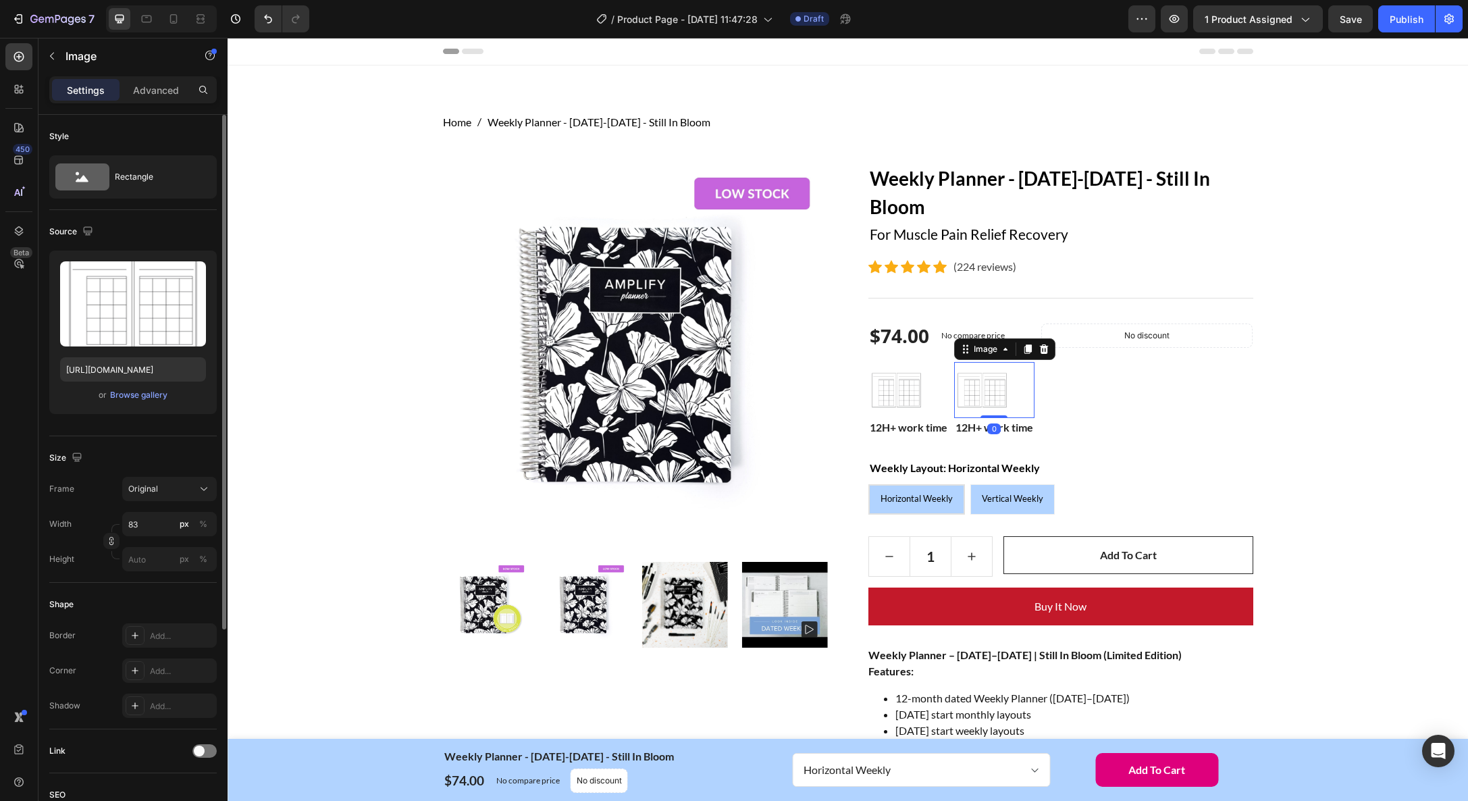
click at [979, 389] on img at bounding box center [982, 390] width 56 height 56
click at [887, 382] on img at bounding box center [897, 390] width 56 height 56
click at [995, 388] on img at bounding box center [982, 390] width 56 height 56
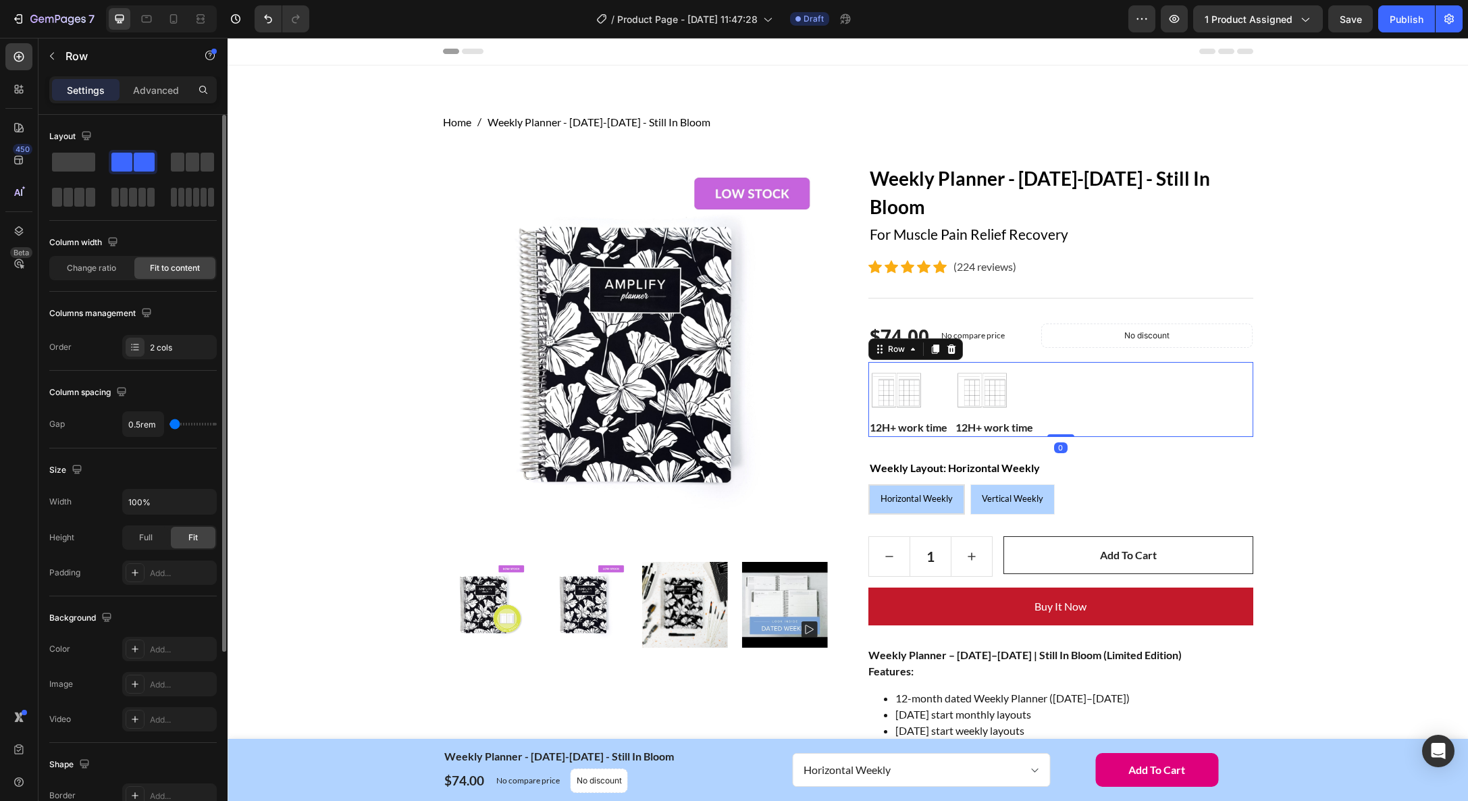
click at [1087, 377] on div "Image 12H+ work time Text block Image 12H+ work time Text block Row 0" at bounding box center [1061, 399] width 385 height 75
click at [979, 385] on img at bounding box center [982, 390] width 56 height 56
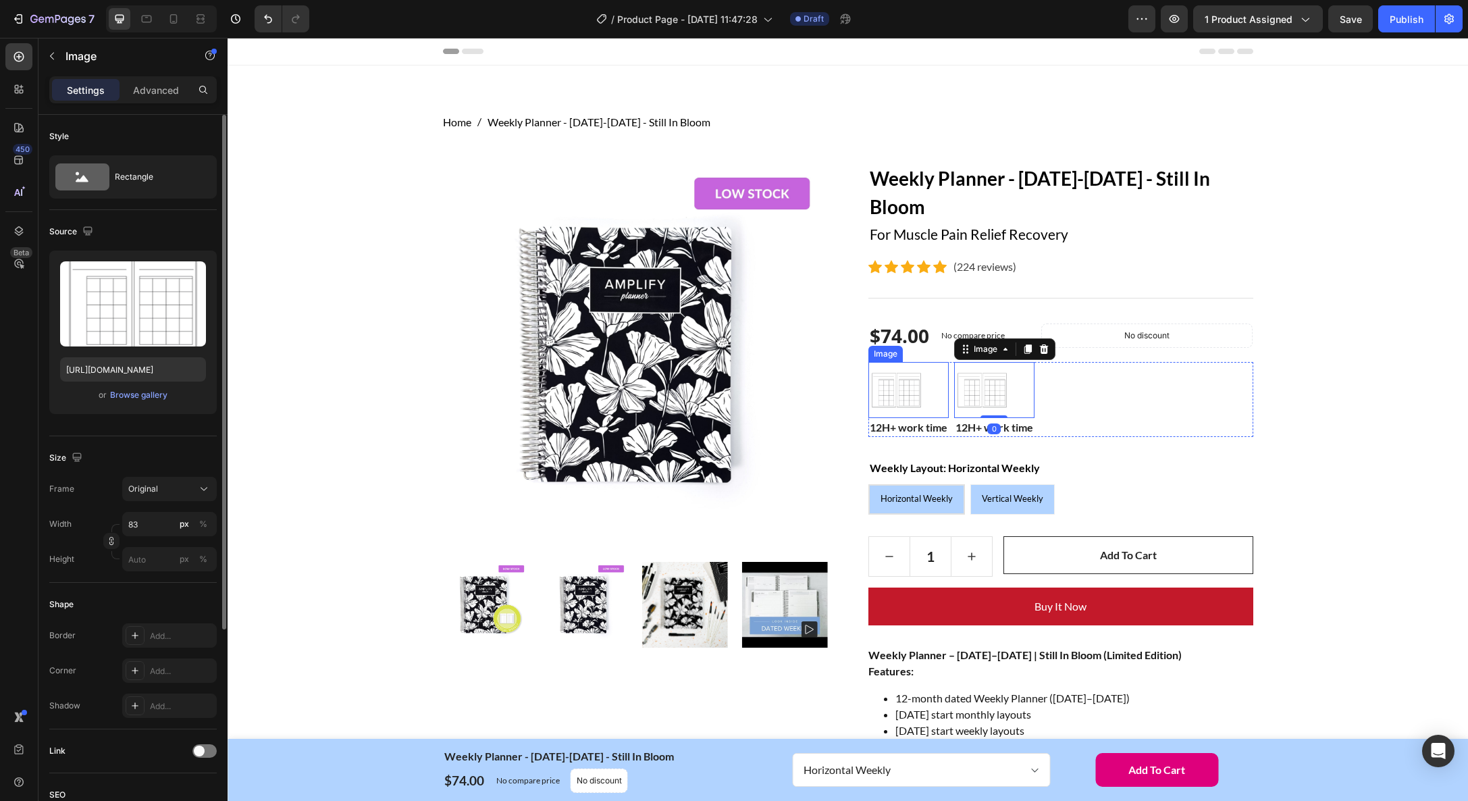
click at [891, 382] on img at bounding box center [897, 390] width 56 height 56
click at [979, 377] on img at bounding box center [982, 390] width 56 height 56
click at [1026, 350] on icon at bounding box center [1028, 349] width 11 height 11
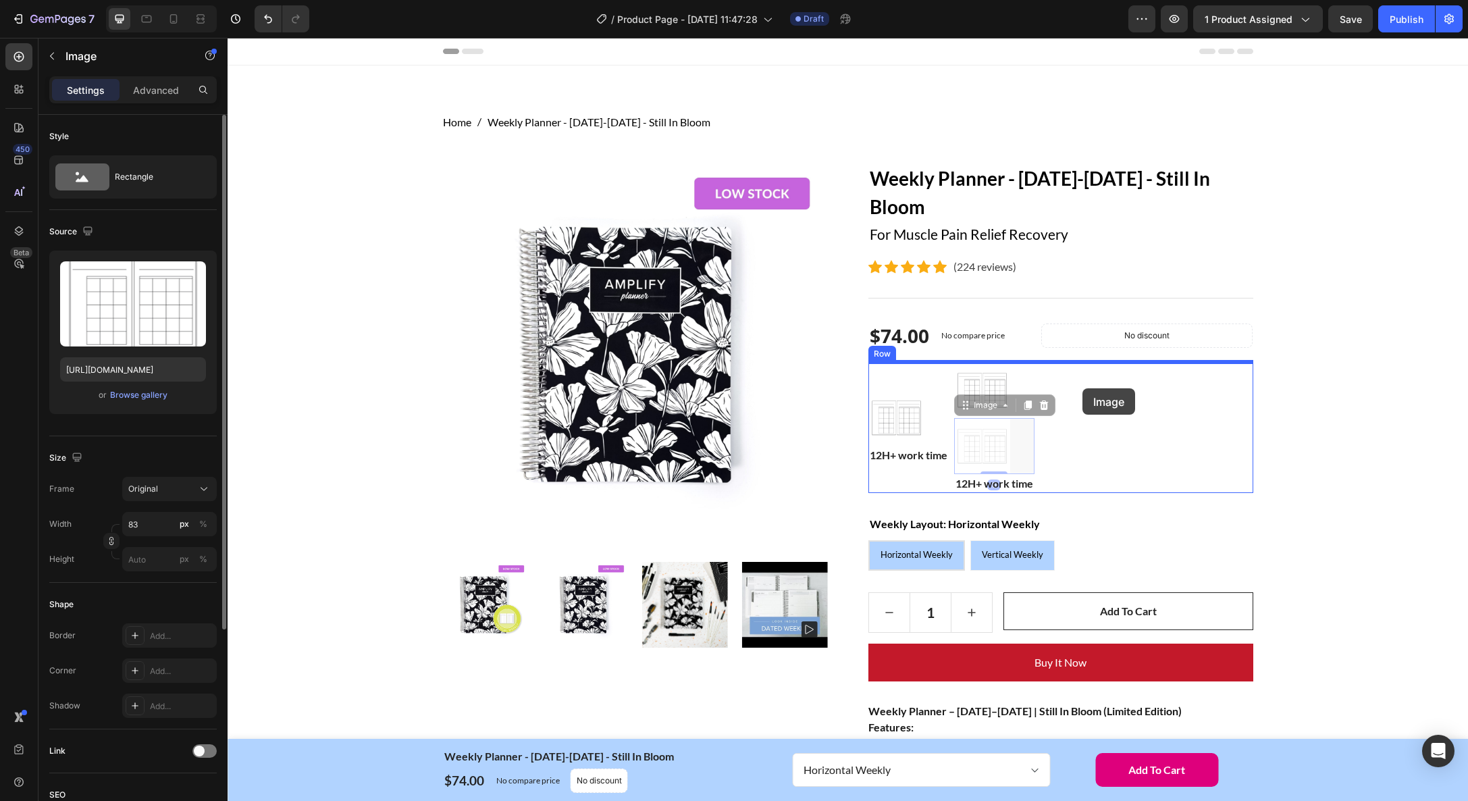
drag, startPoint x: 978, startPoint y: 442, endPoint x: 1083, endPoint y: 388, distance: 117.5
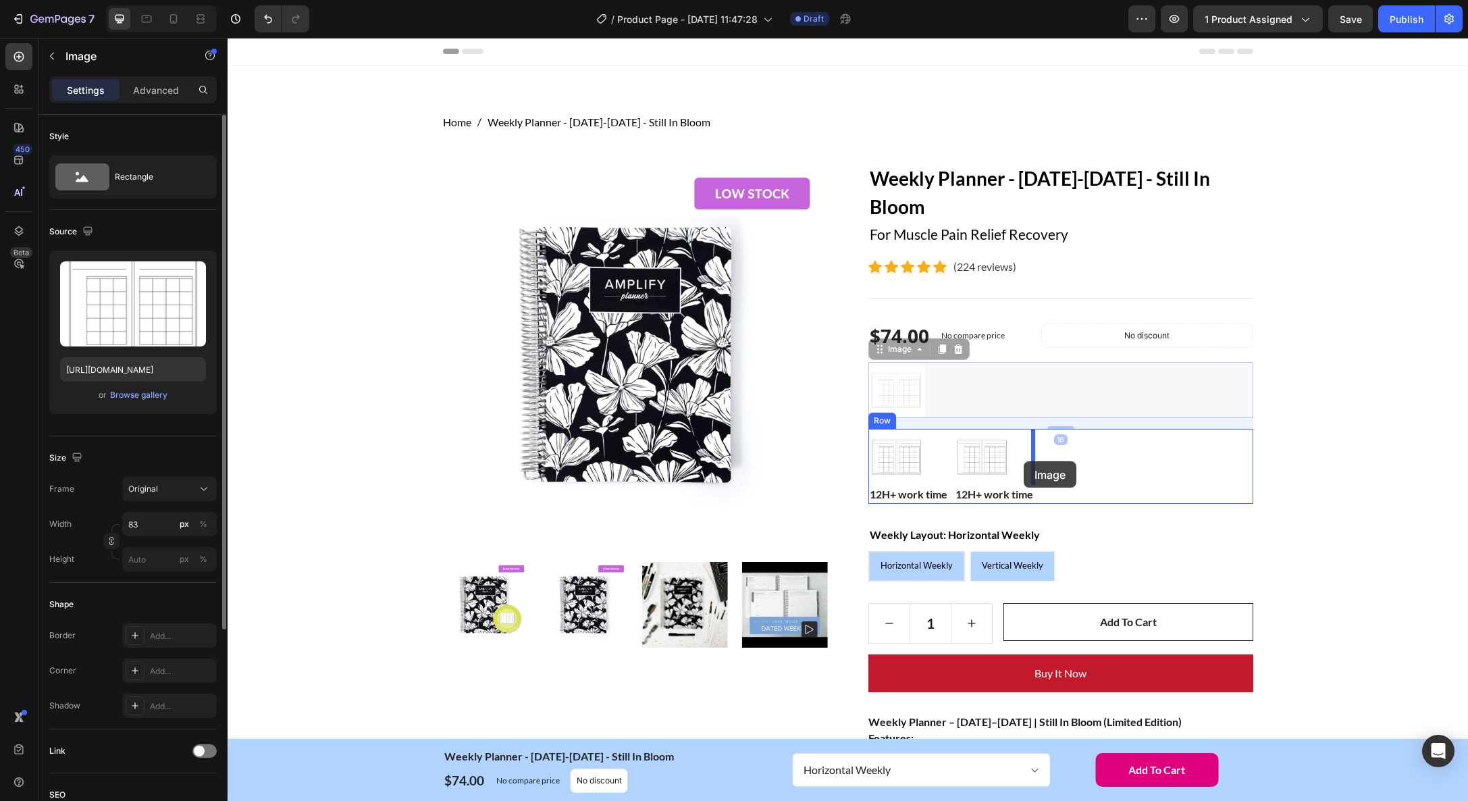
drag, startPoint x: 901, startPoint y: 390, endPoint x: 1024, endPoint y: 461, distance: 141.9
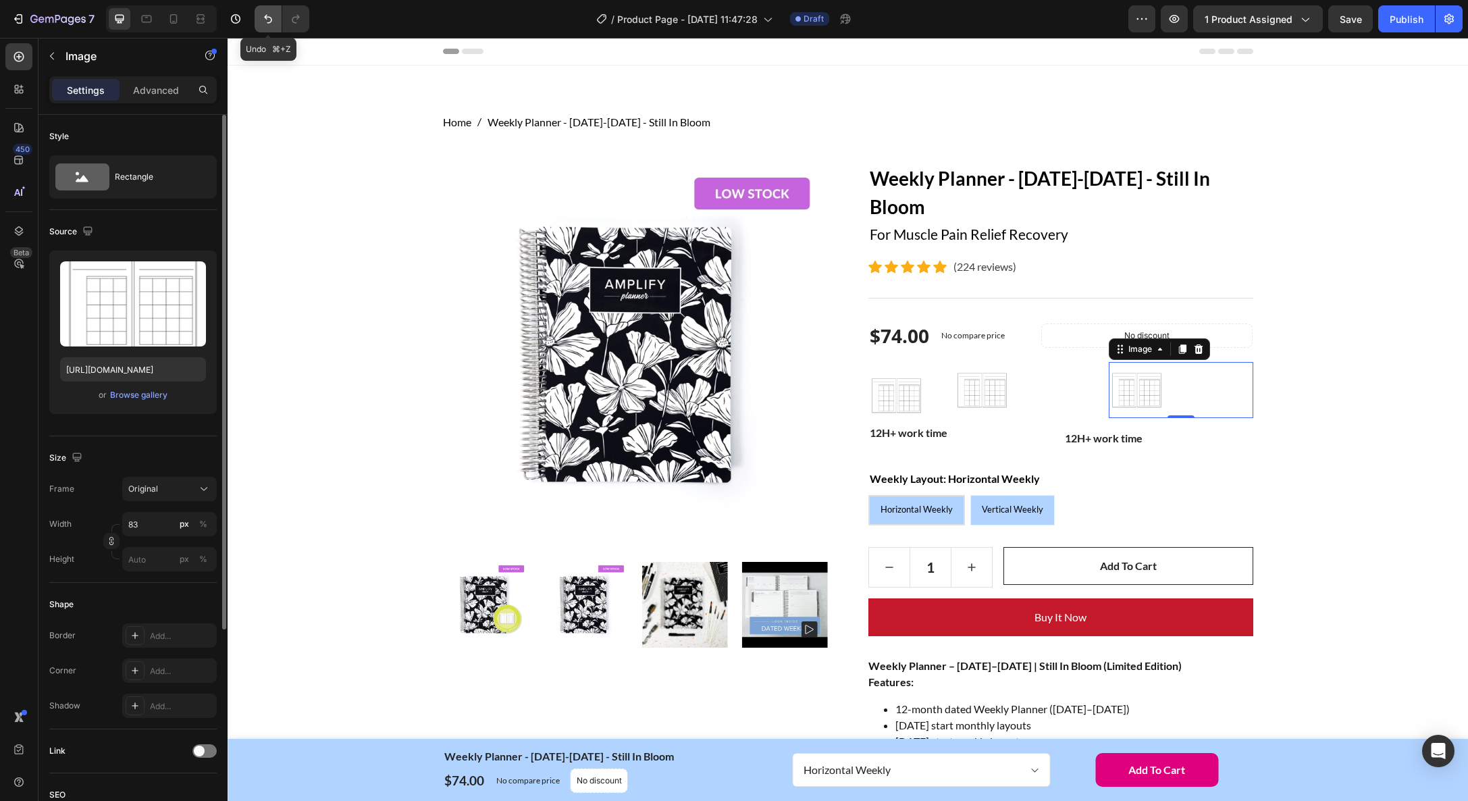
click at [269, 17] on icon "Undo/Redo" at bounding box center [268, 19] width 8 height 9
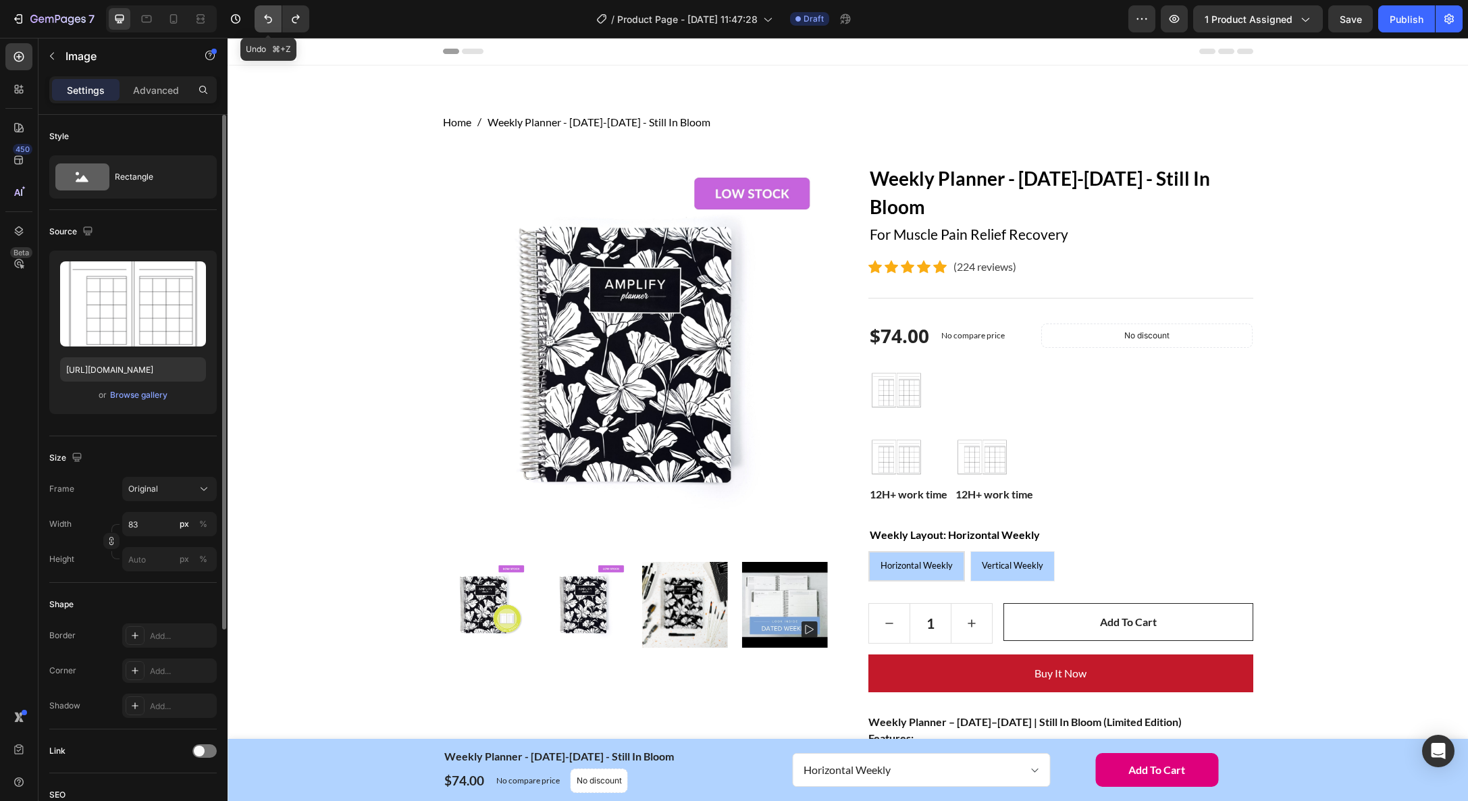
click at [269, 17] on icon "Undo/Redo" at bounding box center [268, 19] width 8 height 9
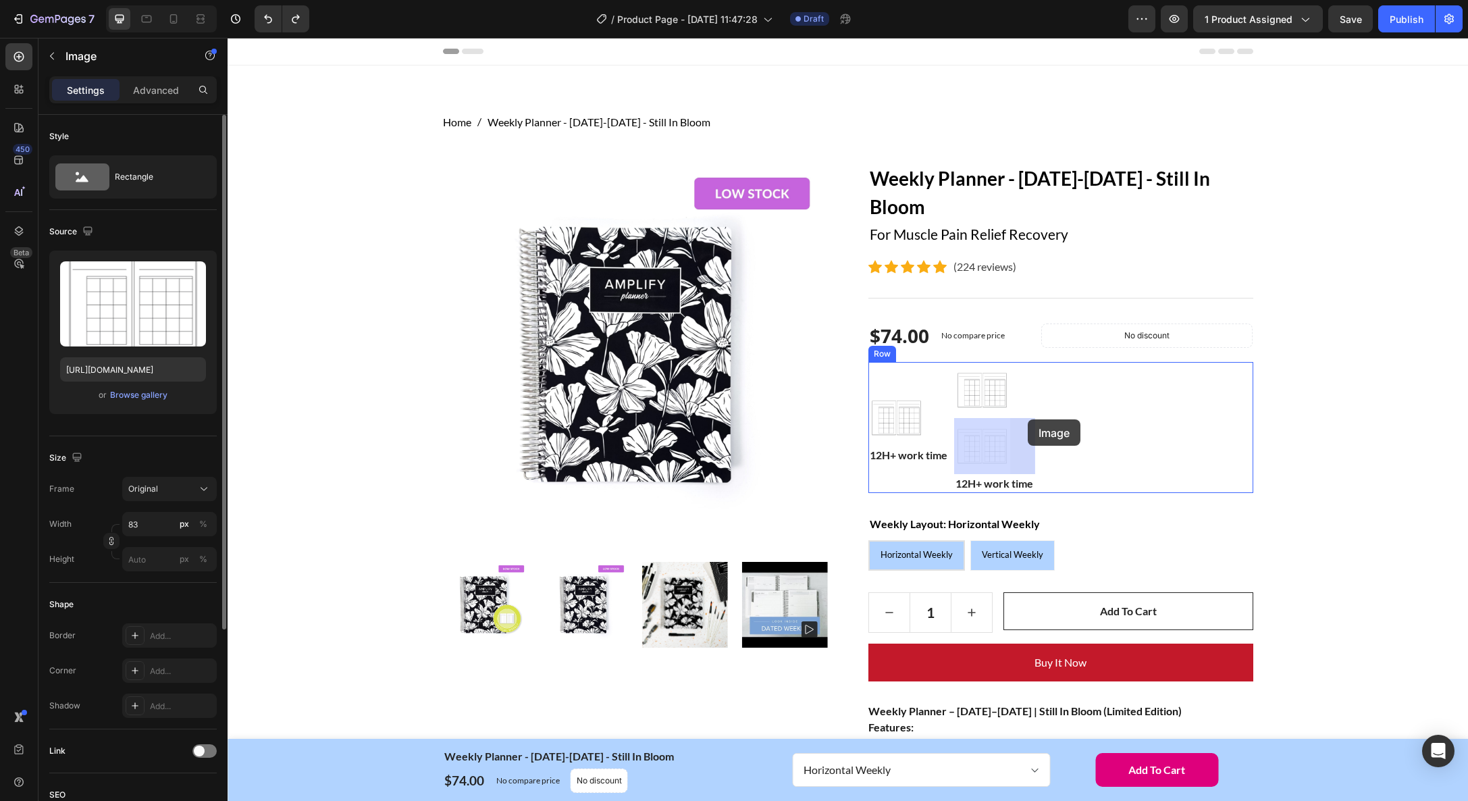
drag, startPoint x: 985, startPoint y: 442, endPoint x: 1016, endPoint y: 427, distance: 34.1
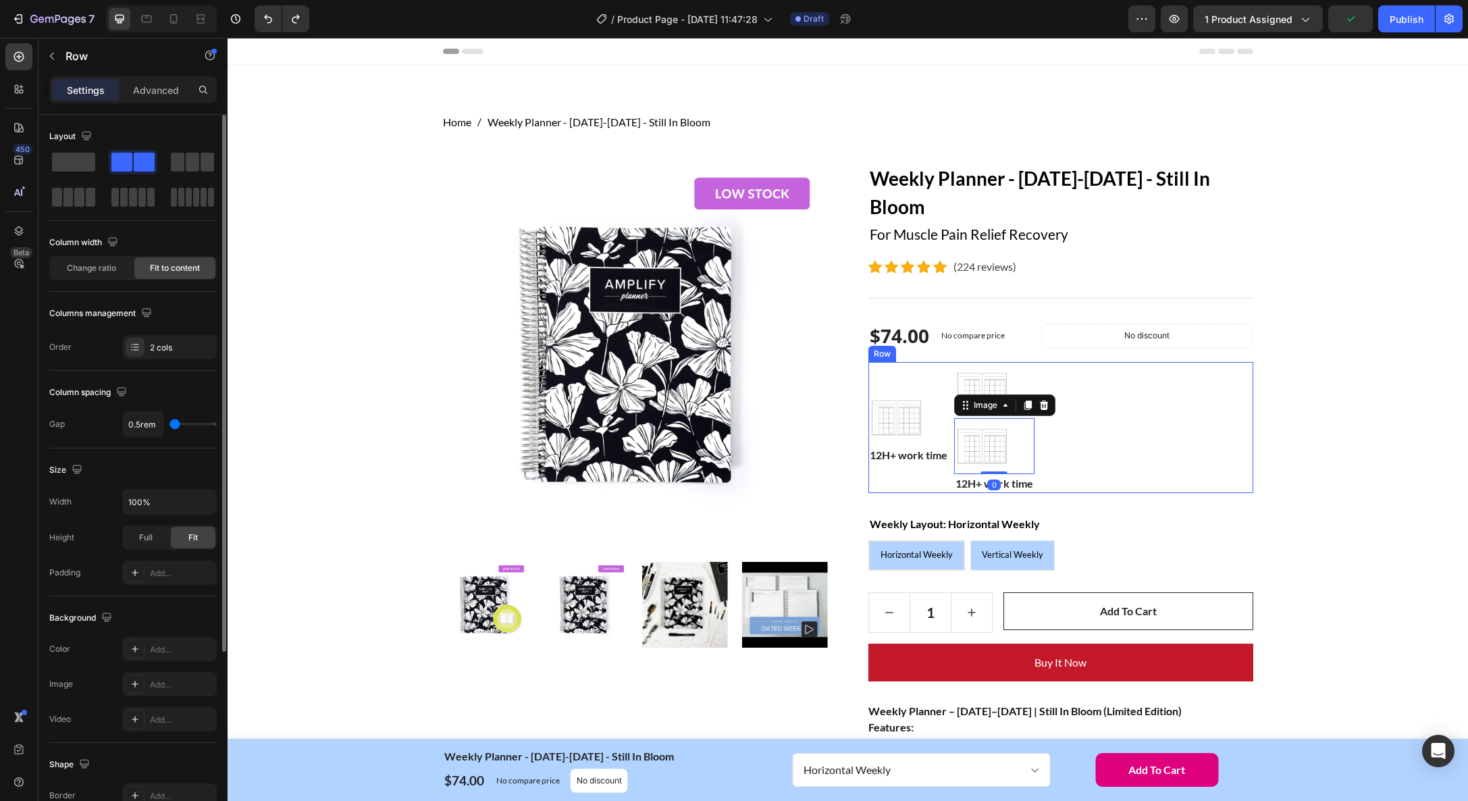
click at [896, 373] on div "Image 12H+ work time Text block" at bounding box center [909, 427] width 80 height 131
click at [195, 159] on span at bounding box center [193, 162] width 14 height 19
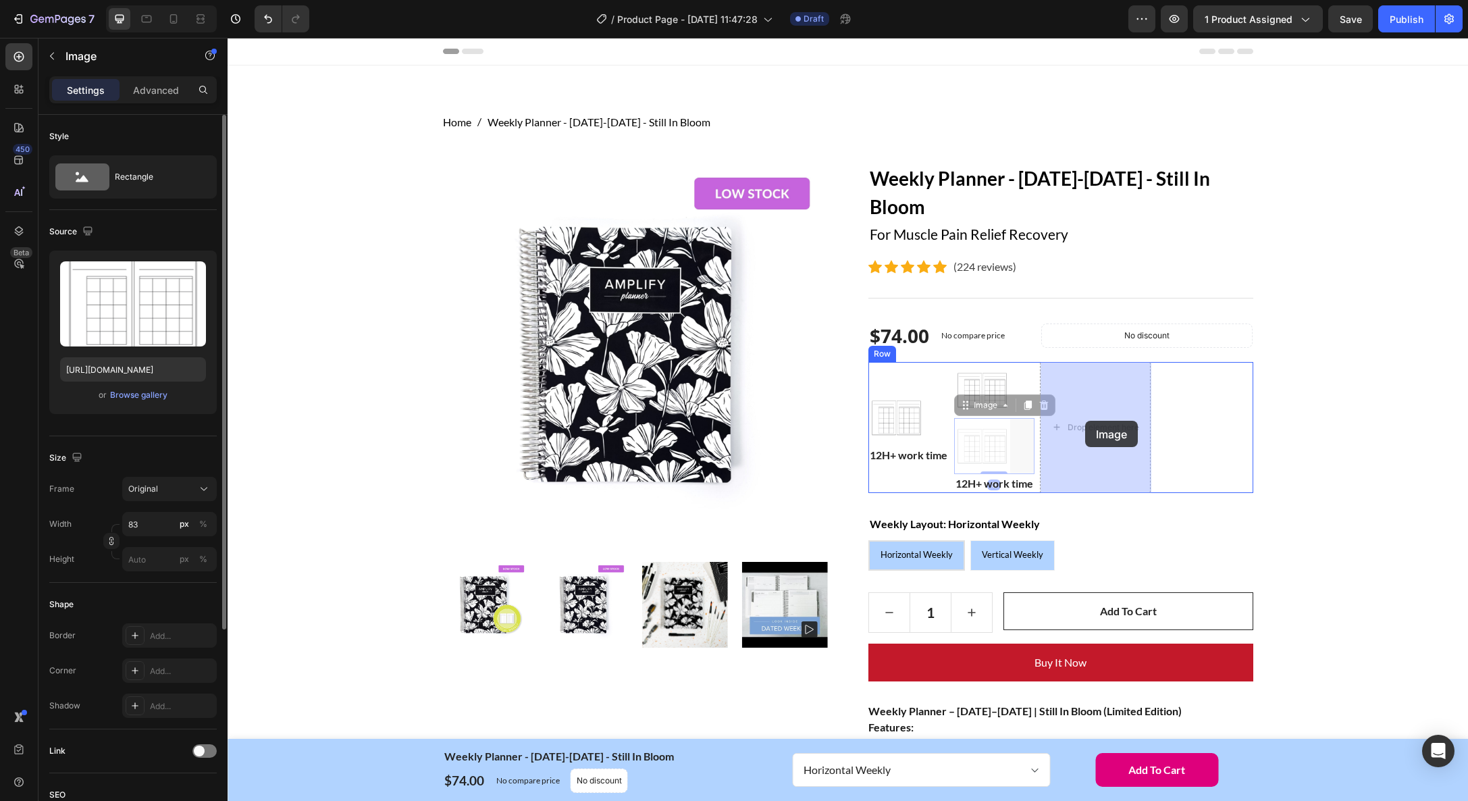
drag, startPoint x: 982, startPoint y: 450, endPoint x: 1085, endPoint y: 421, distance: 107.3
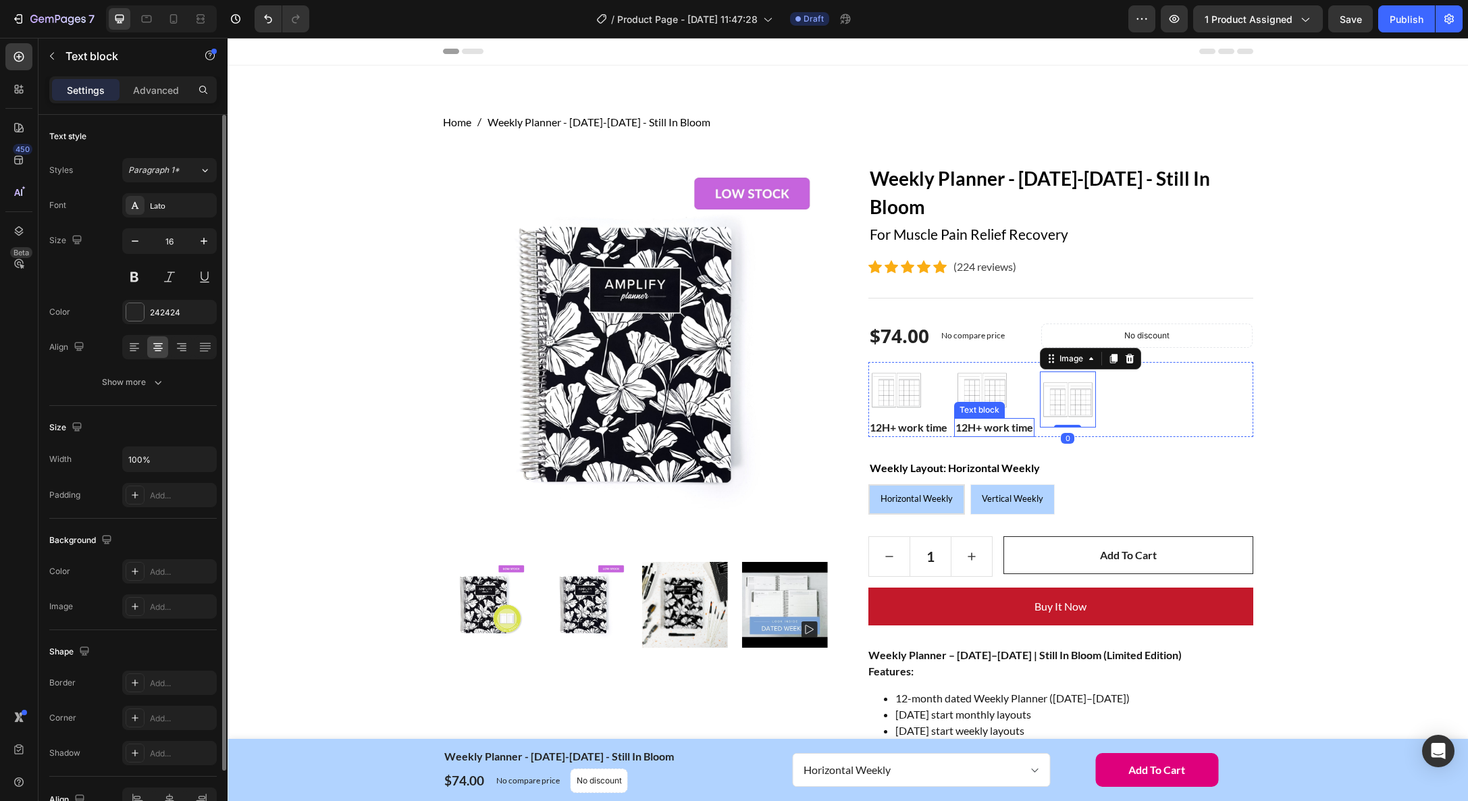
click at [996, 429] on p "12H+ work time" at bounding box center [995, 427] width 78 height 16
click at [1048, 407] on icon at bounding box center [1043, 405] width 7 height 9
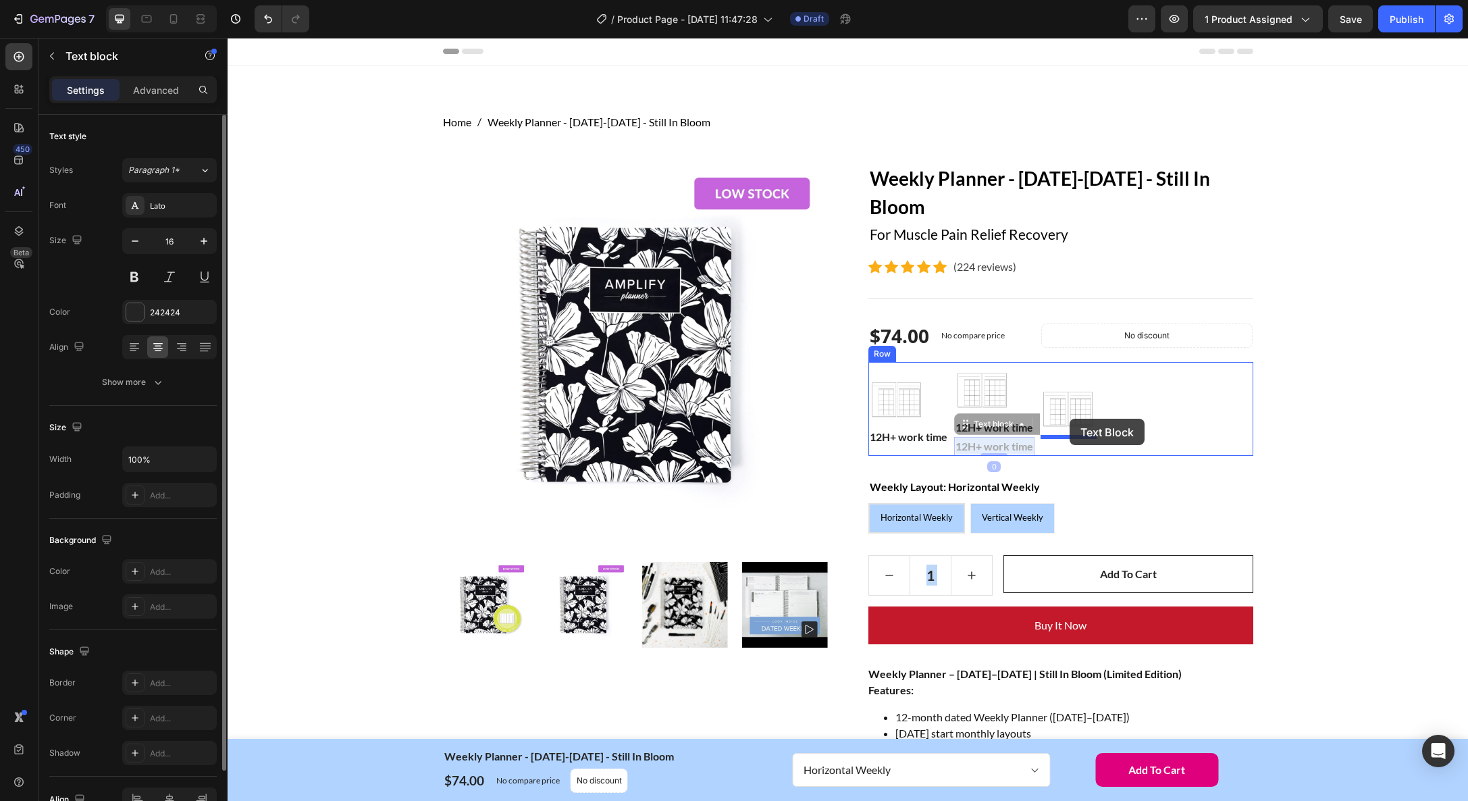
drag, startPoint x: 999, startPoint y: 446, endPoint x: 1070, endPoint y: 419, distance: 76.1
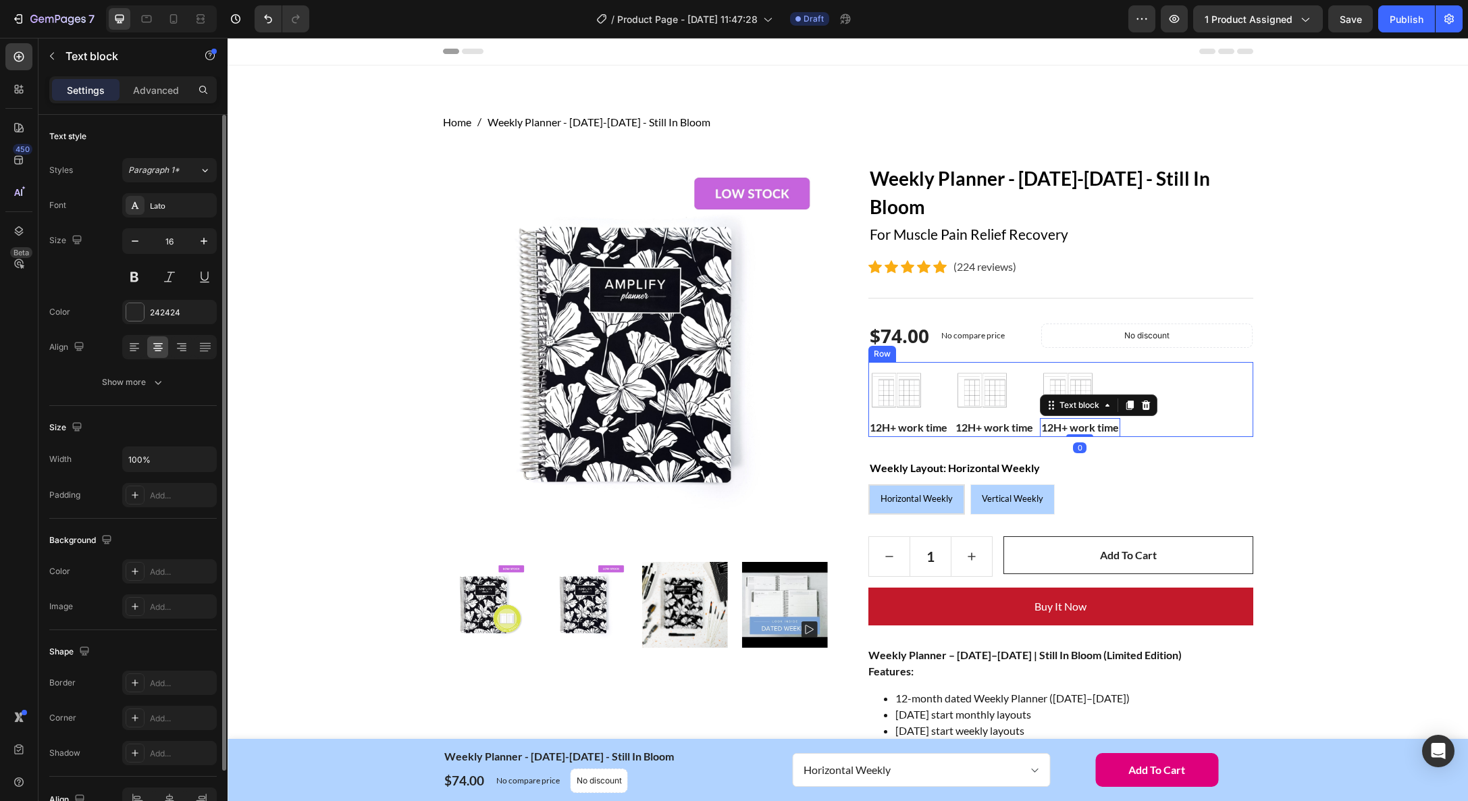
click at [1233, 433] on div "Image 12H+ work time Text block Image 12H+ work time Text block Image 12H+ work…" at bounding box center [1061, 399] width 385 height 75
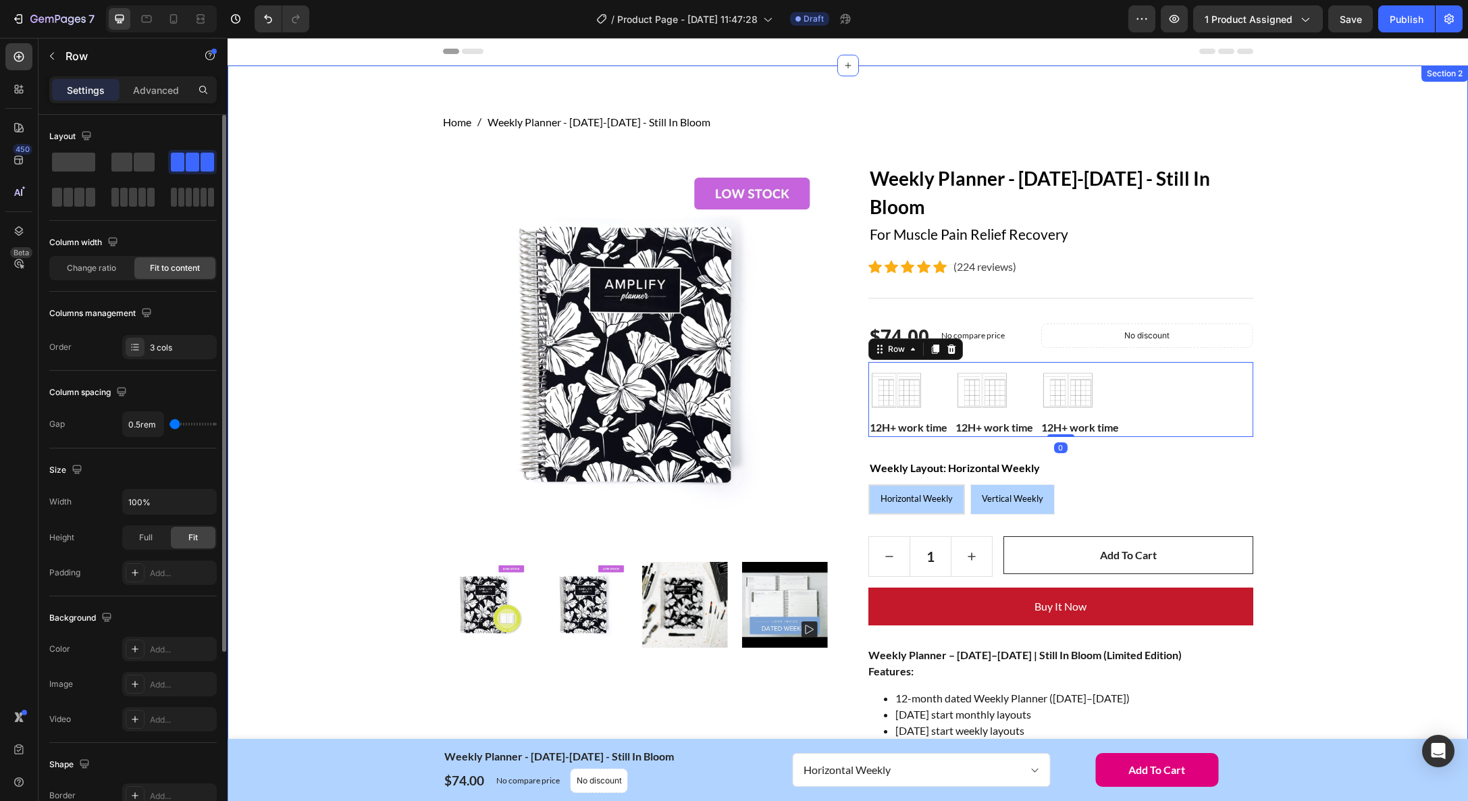
click at [1339, 472] on div "Home Weekly Planner - January-December 2026 - Still In Bloom Breadcrumb Row Pro…" at bounding box center [848, 680] width 1220 height 1133
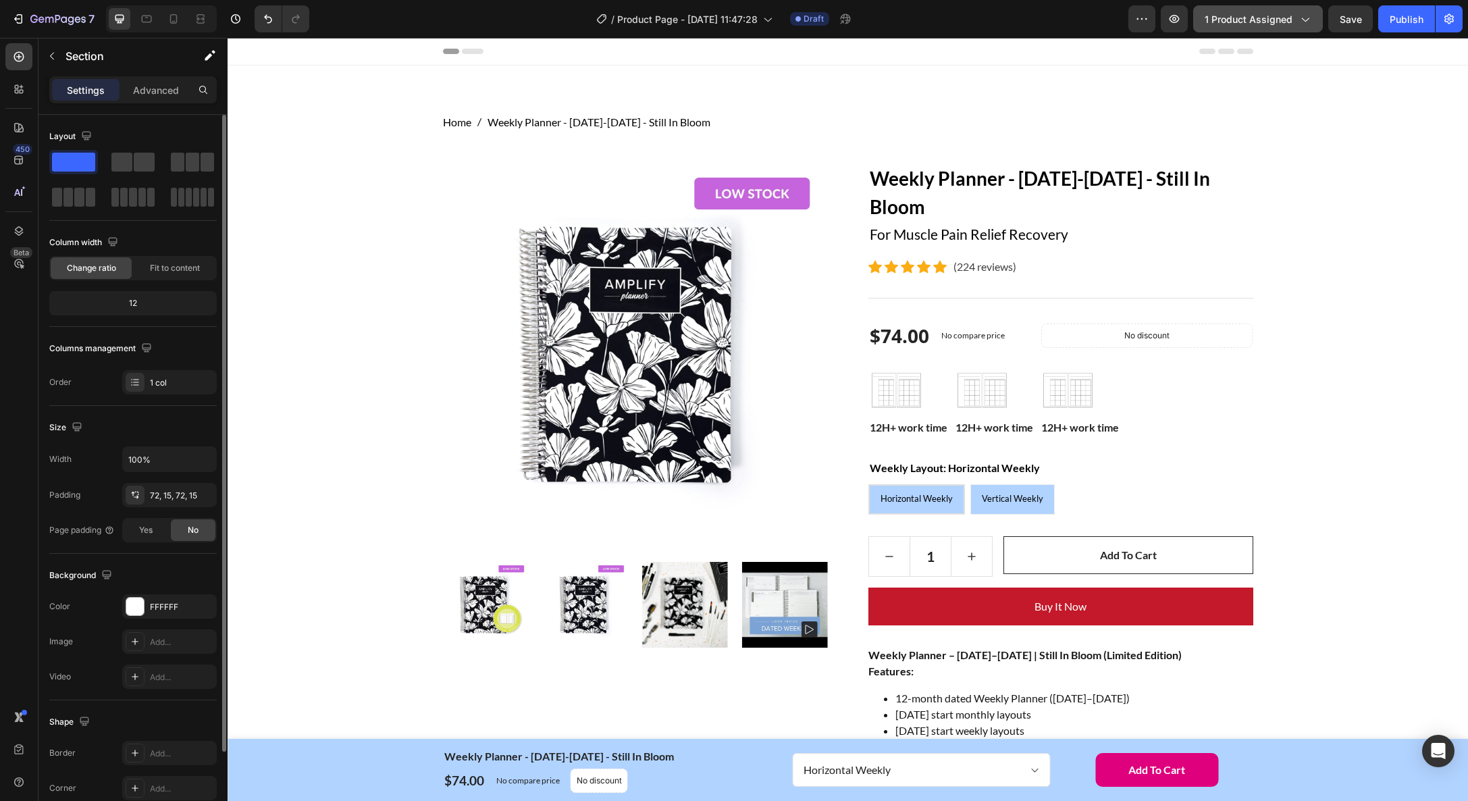
click at [1305, 20] on icon "button" at bounding box center [1305, 20] width 7 height 4
click at [1395, 217] on div "Home Weekly Planner - January-December 2026 - Still In Bloom Breadcrumb Row Pro…" at bounding box center [848, 680] width 1220 height 1133
click at [1154, 384] on div "Image 12H+ work time Text block Image 12H+ work time Text block Image 12H+ work…" at bounding box center [1061, 399] width 385 height 75
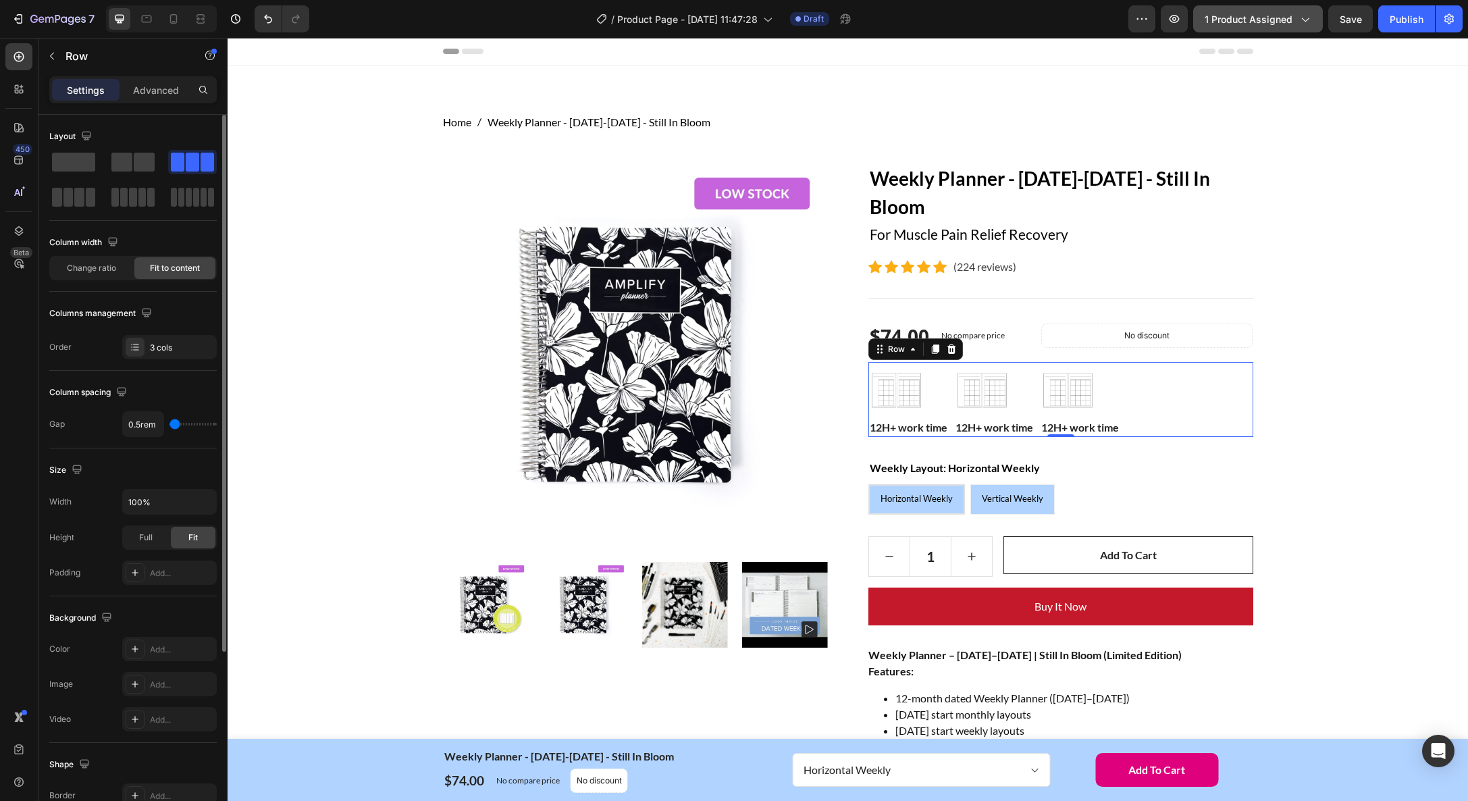
type input "8"
type input "9"
type input "10"
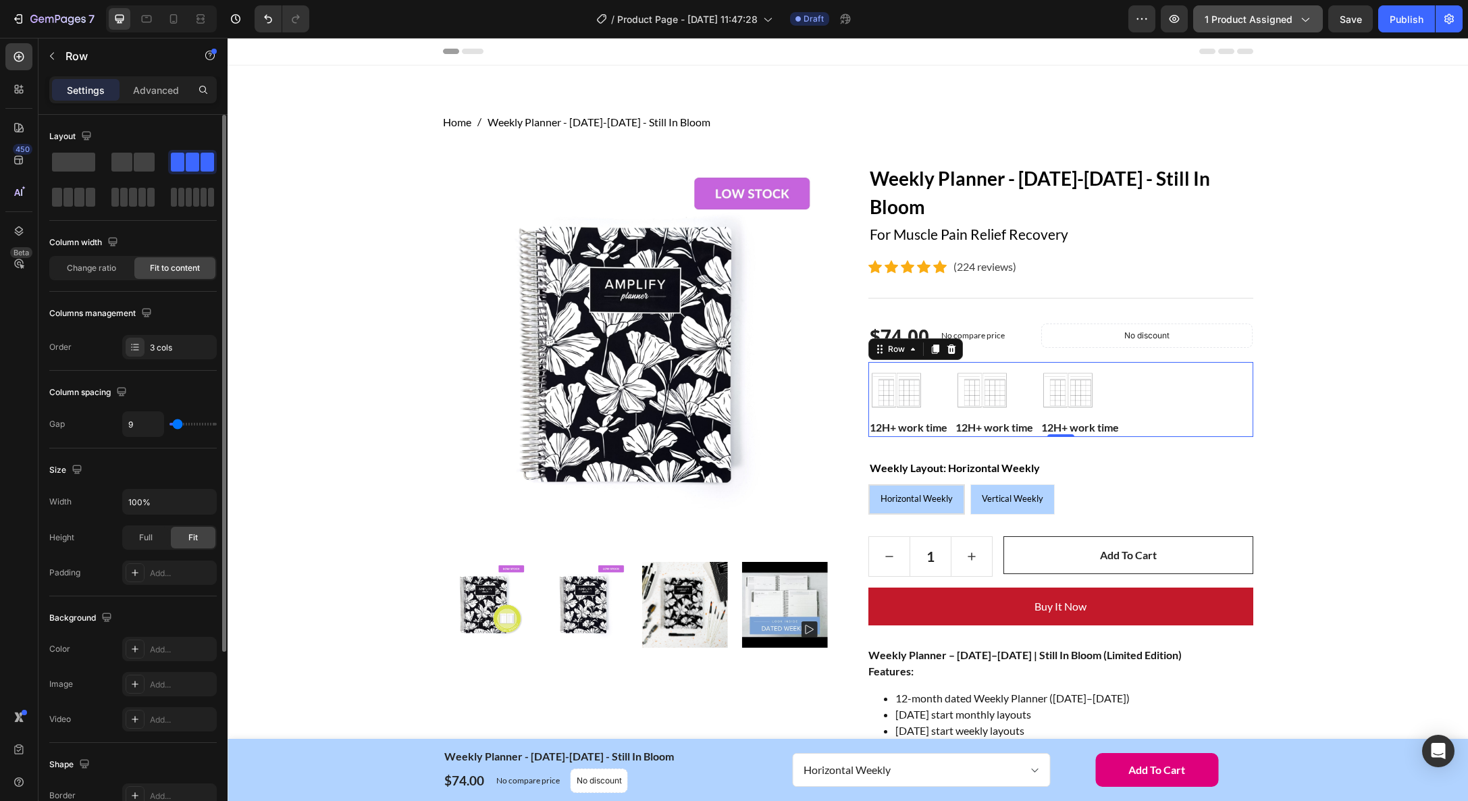
type input "10"
type input "11"
type input "13"
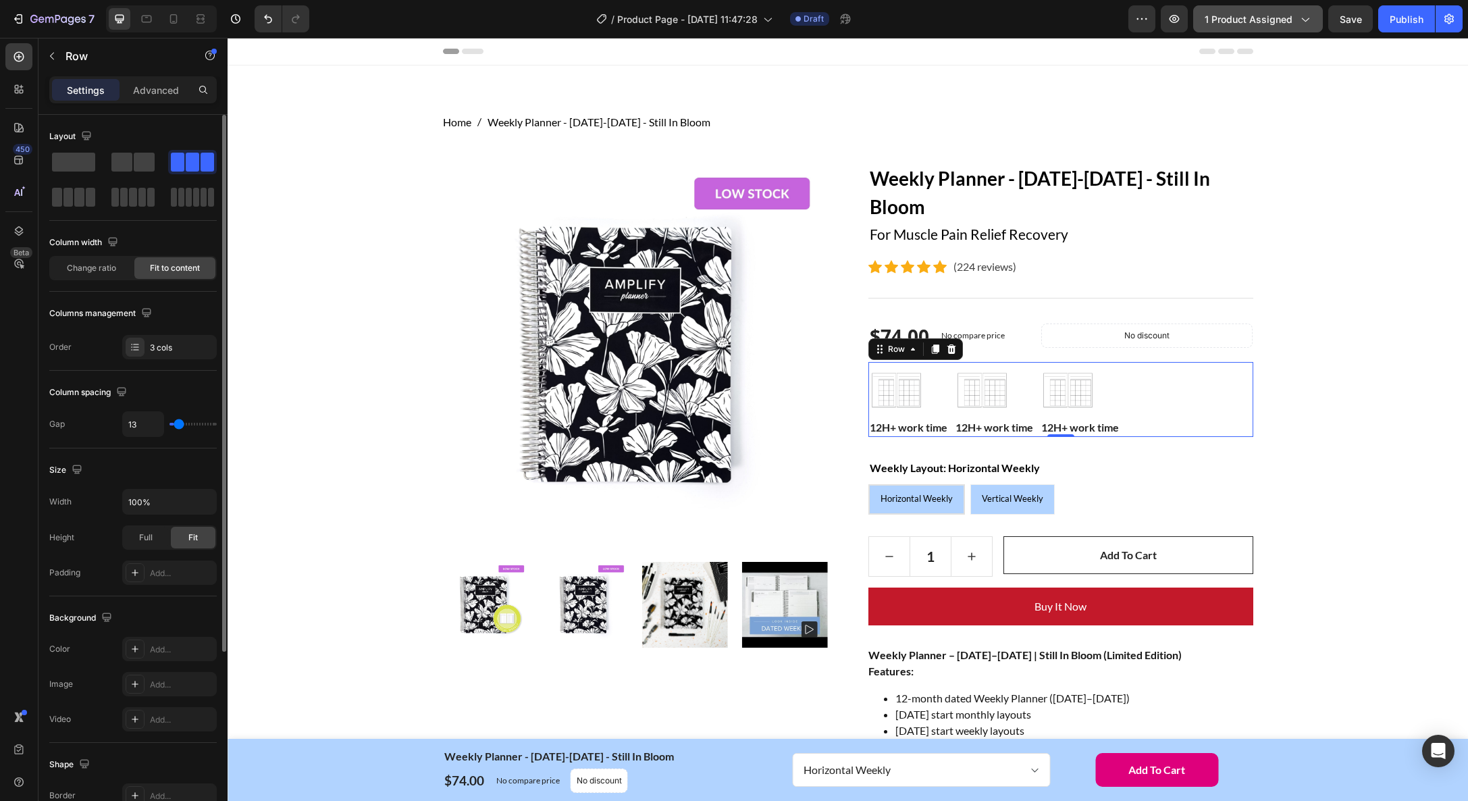
type input "15"
type input "19"
type input "22"
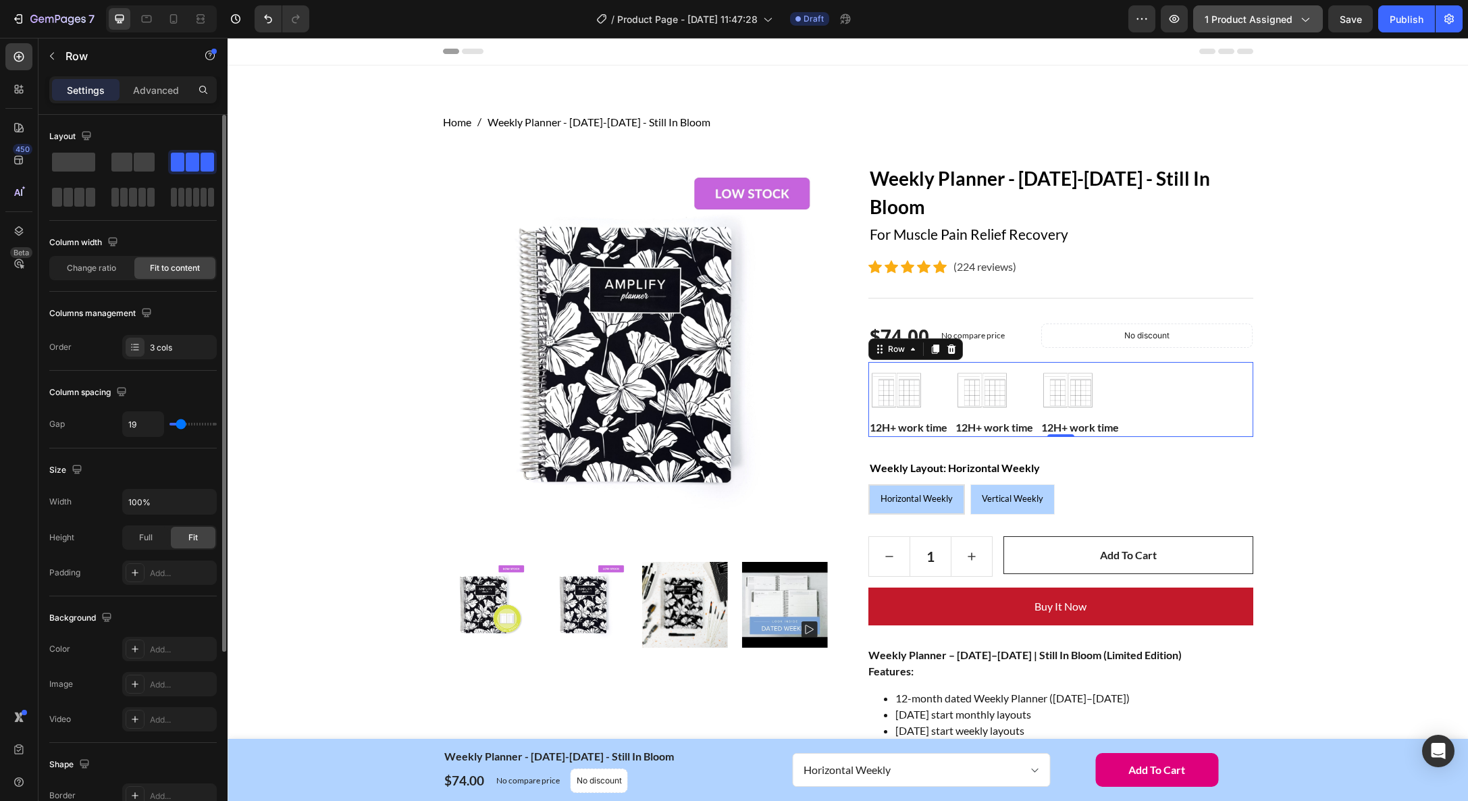
type input "22"
type input "24"
type input "26"
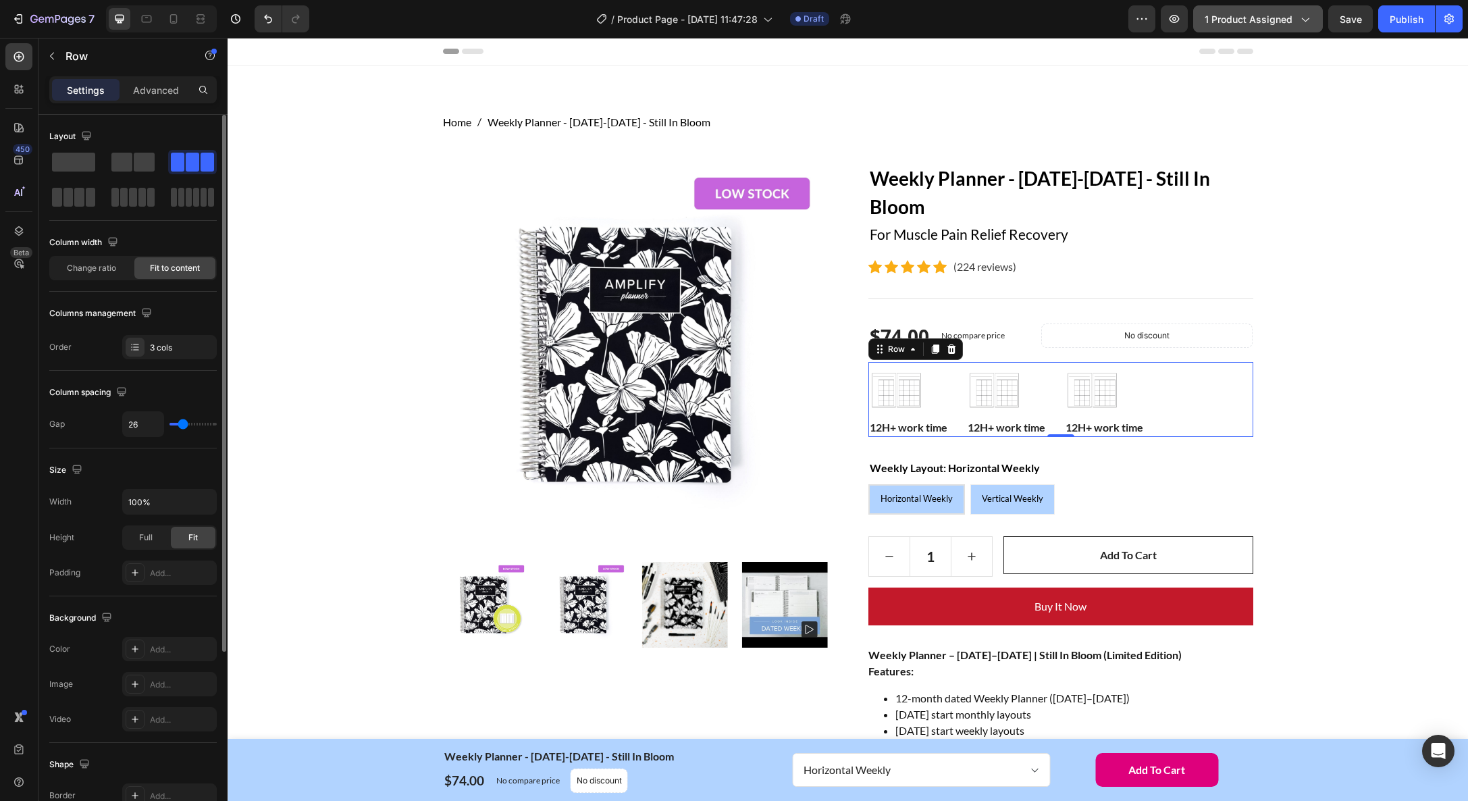
type input "27"
type input "29"
type input "31"
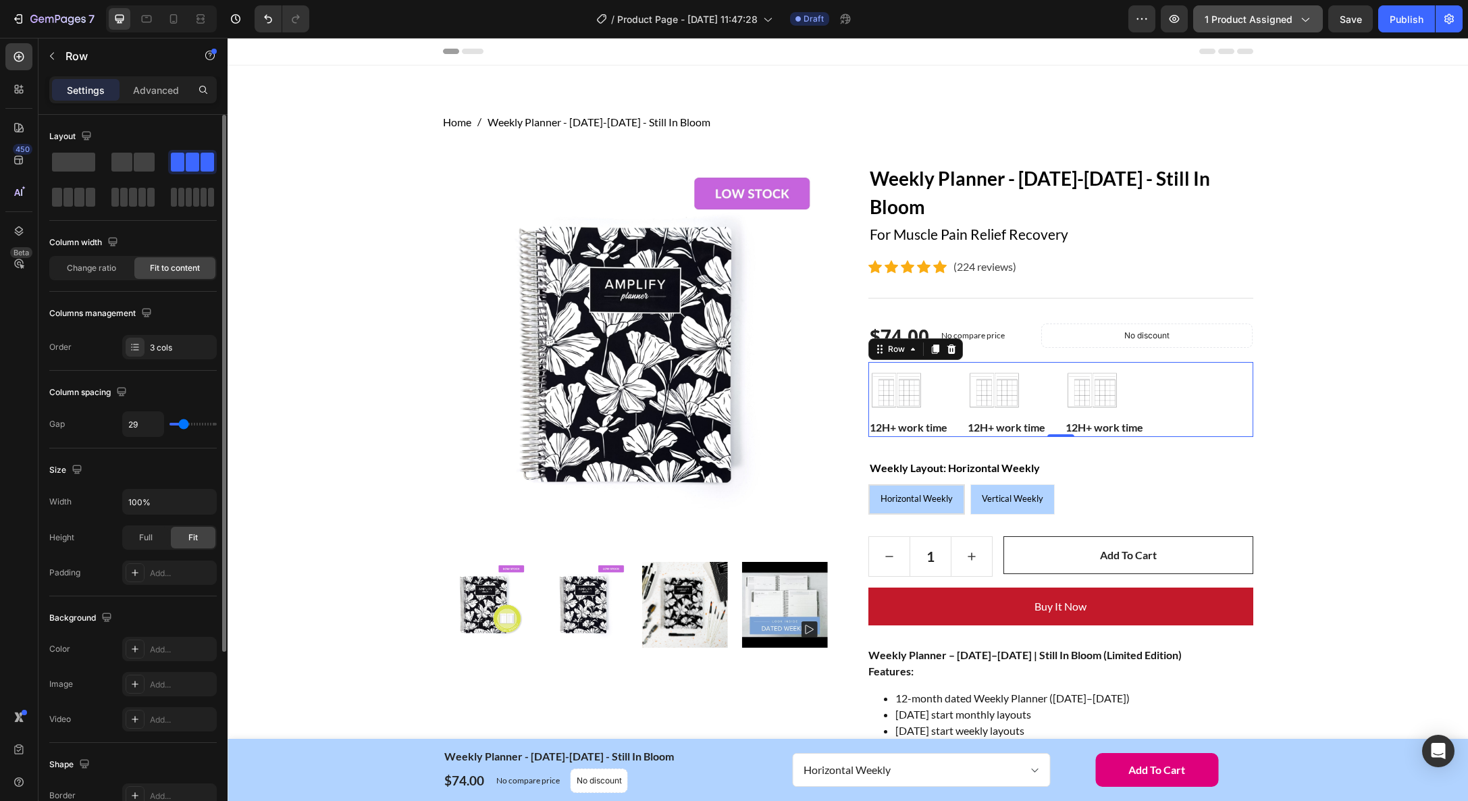
type input "31"
type input "32"
type input "33"
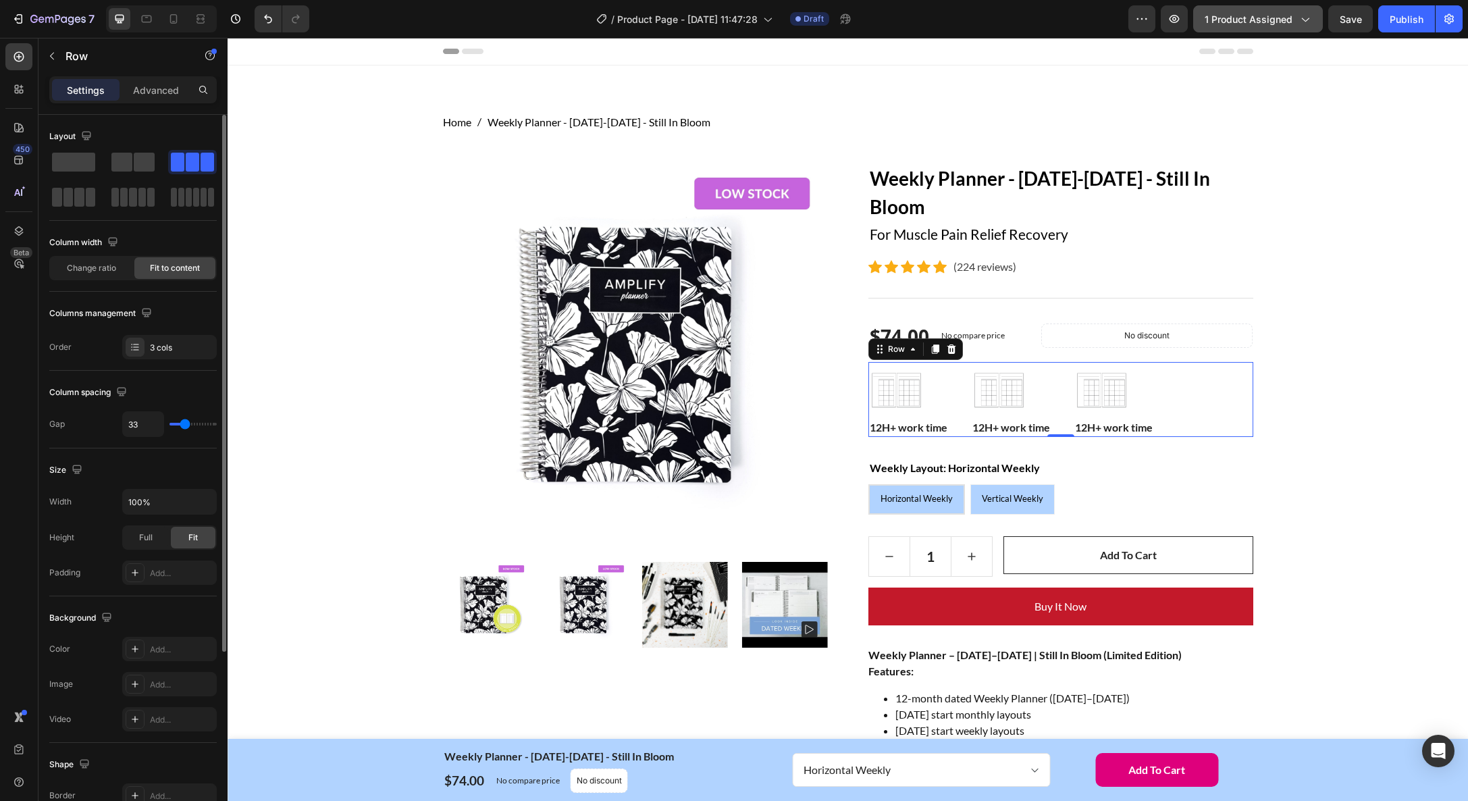
type input "35"
type input "38"
type input "40"
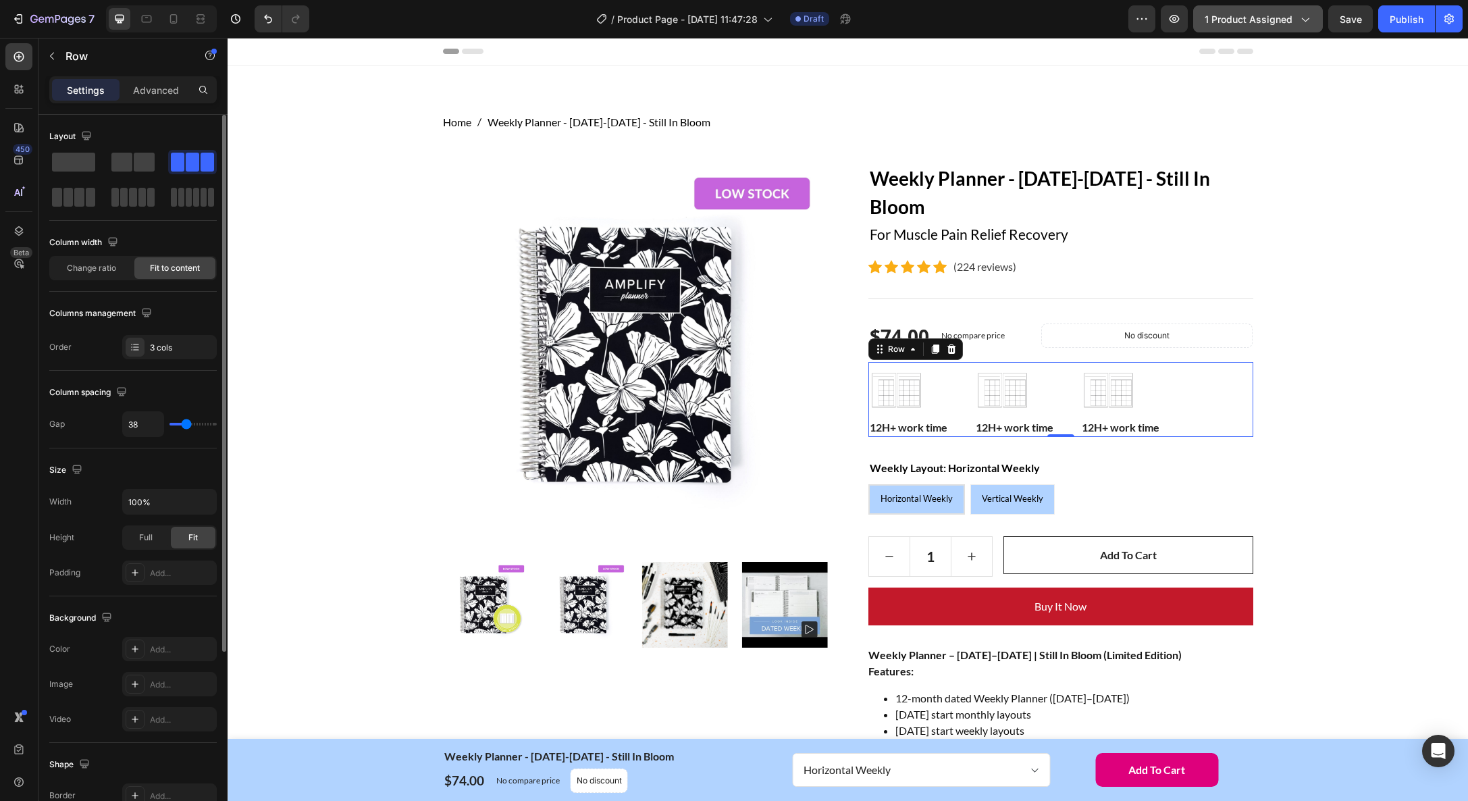
type input "40"
type input "41"
type input "43"
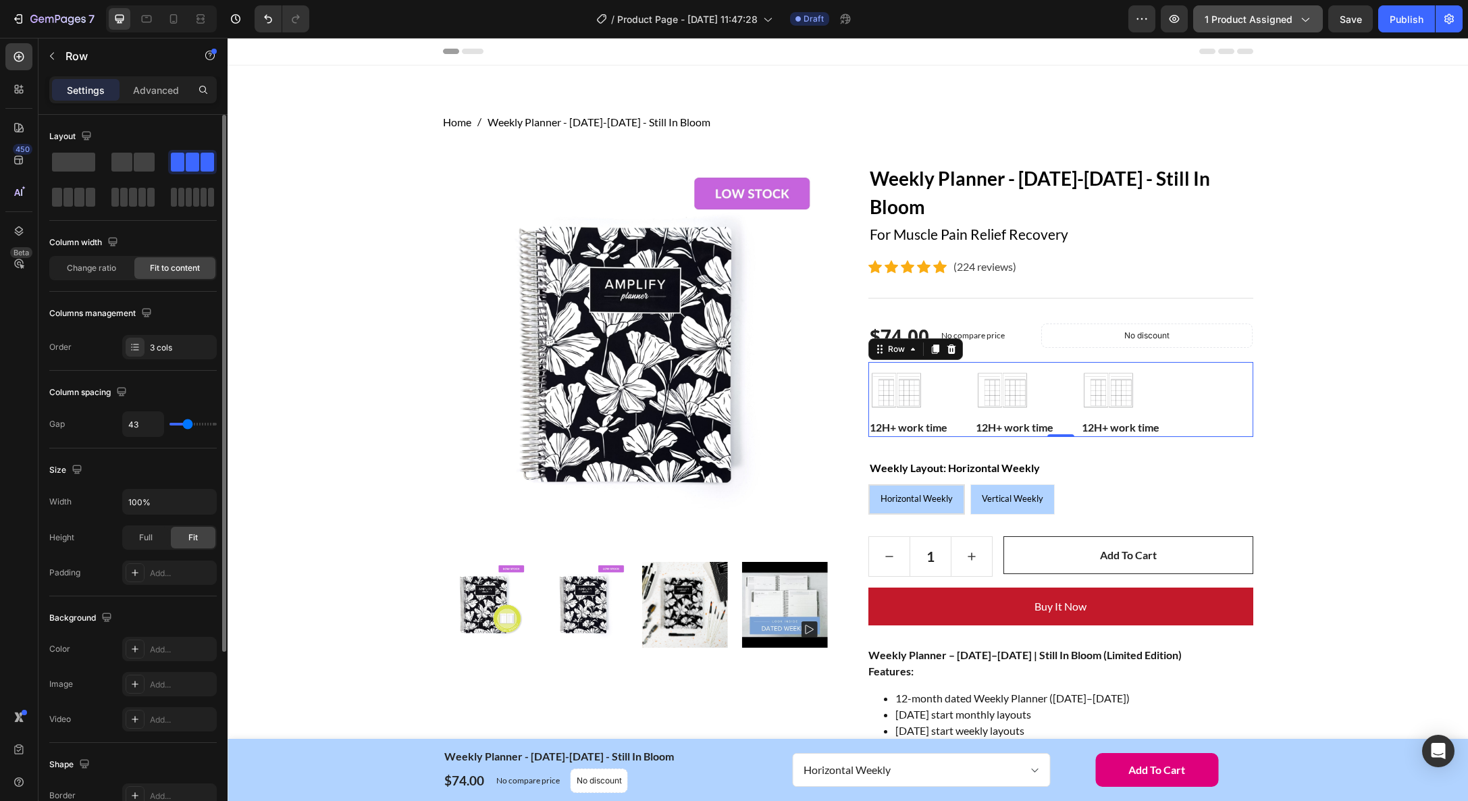
type input "46"
type input "48"
type input "50"
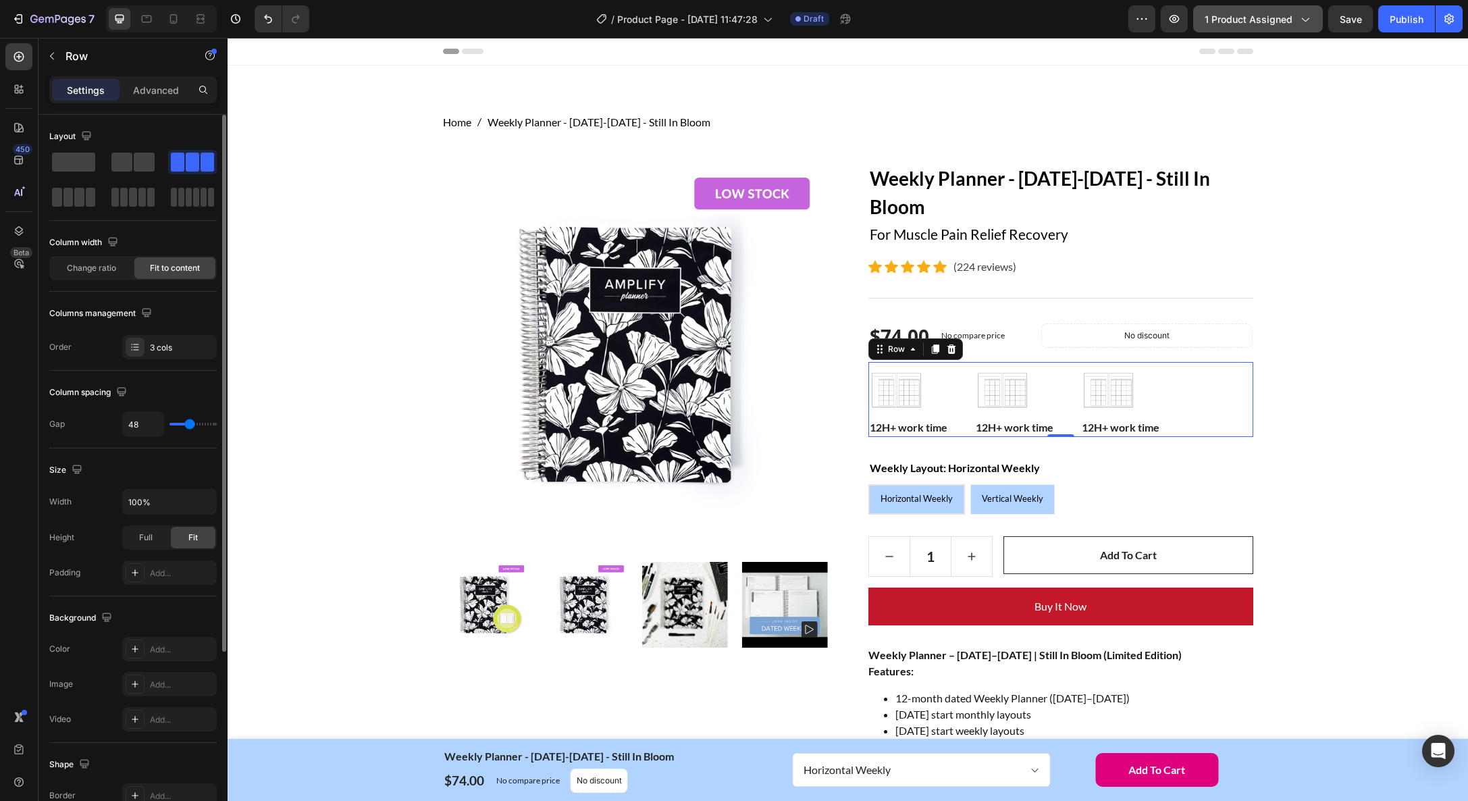
type input "50"
type input "54"
type input "61"
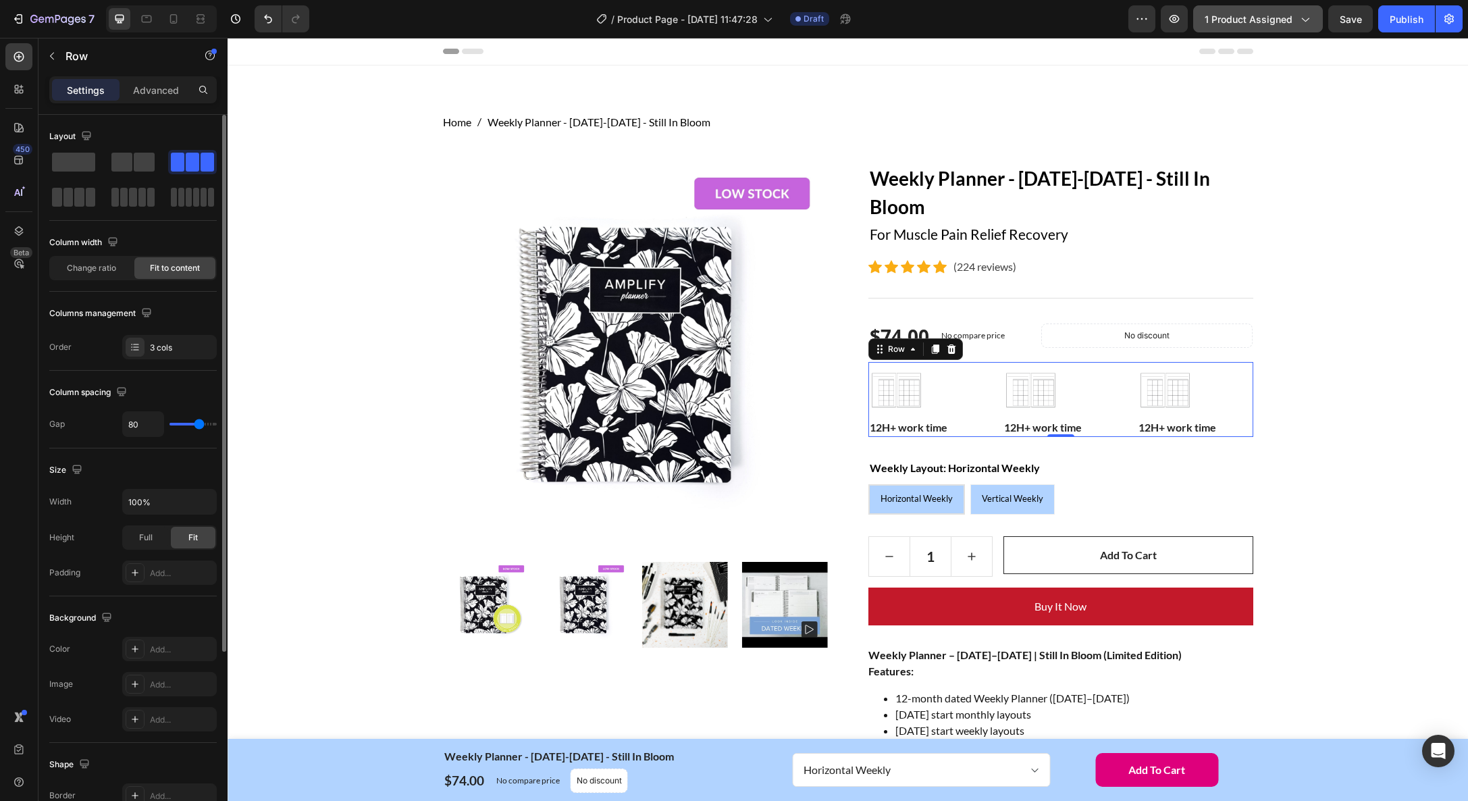
drag, startPoint x: 177, startPoint y: 427, endPoint x: 199, endPoint y: 428, distance: 22.3
click at [199, 425] on input "range" at bounding box center [193, 424] width 47 height 3
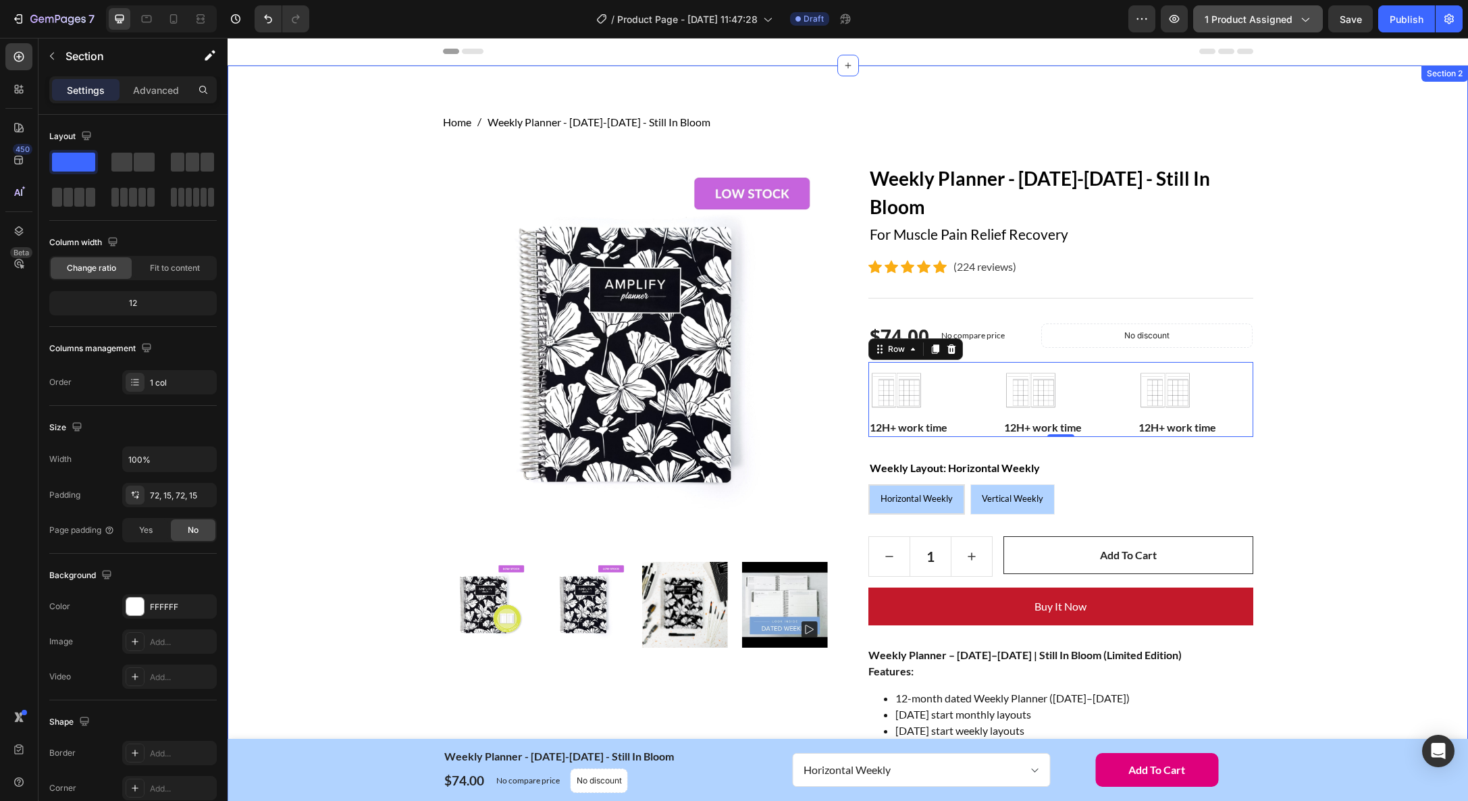
click at [1314, 465] on div "Home Weekly Planner - January-December 2026 - Still In Bloom Breadcrumb Row Pro…" at bounding box center [848, 680] width 1220 height 1133
click at [912, 385] on img at bounding box center [897, 390] width 56 height 56
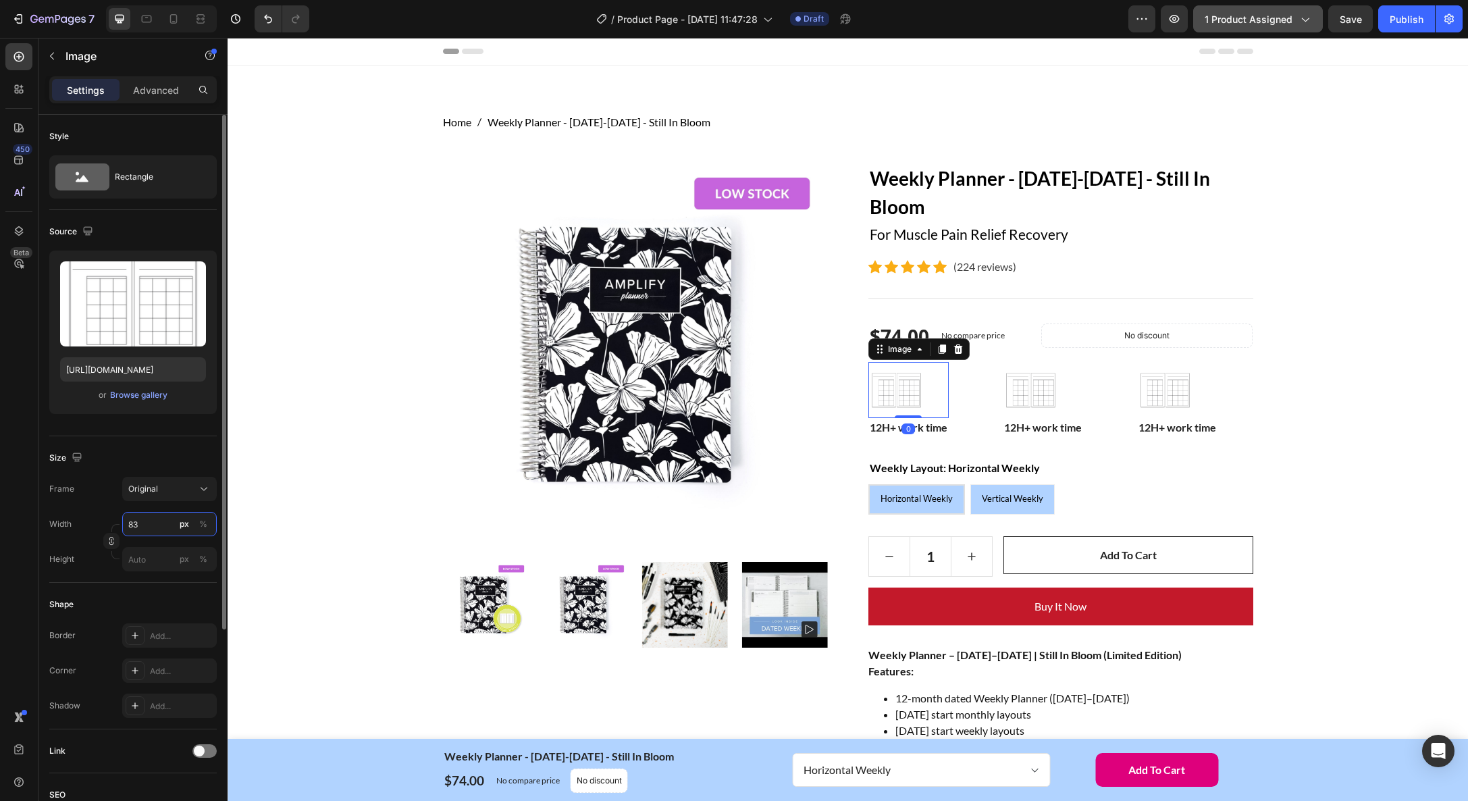
click at [143, 527] on input "83" at bounding box center [169, 524] width 95 height 24
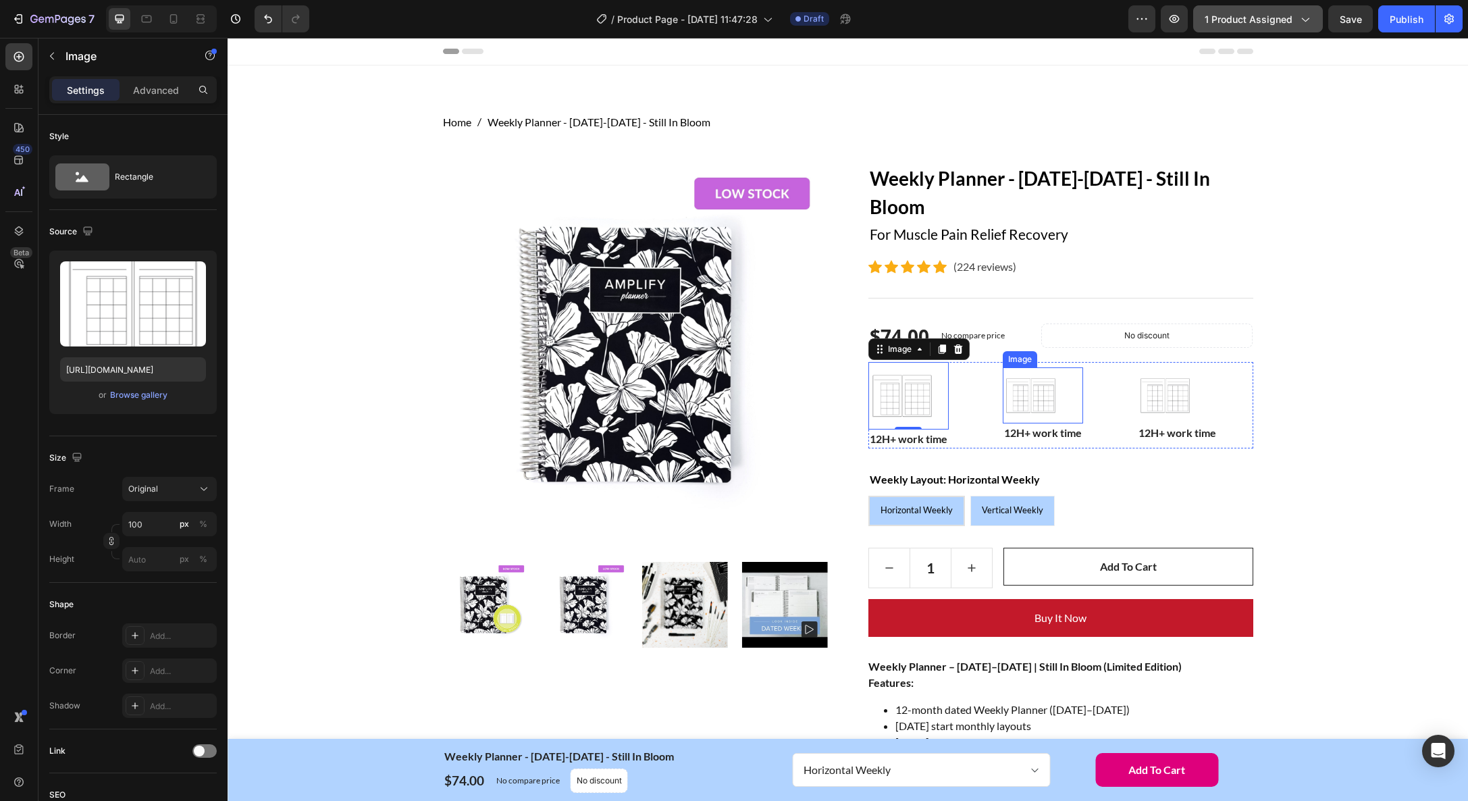
click at [1050, 389] on img at bounding box center [1031, 395] width 56 height 56
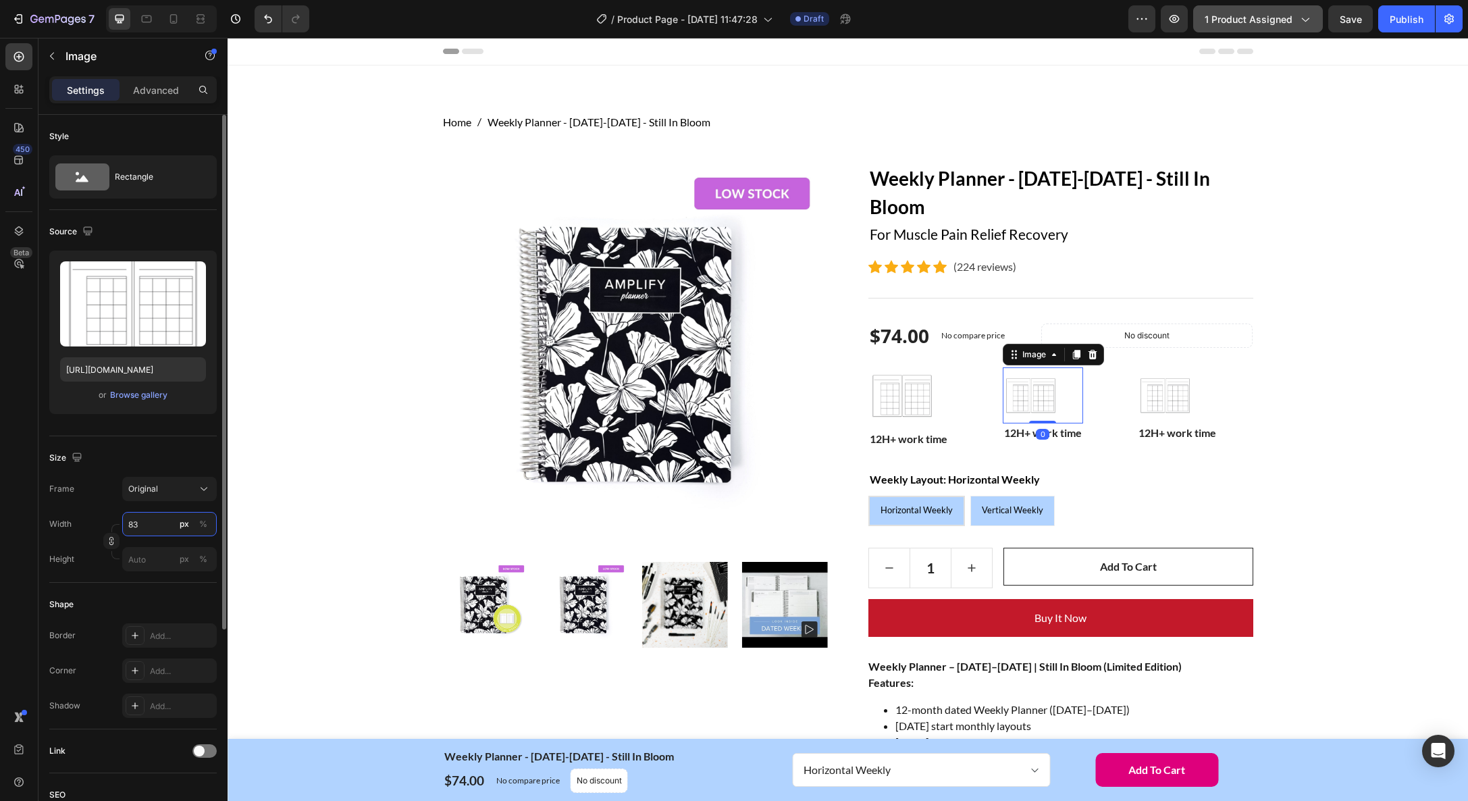
click at [135, 523] on input "83" at bounding box center [169, 524] width 95 height 24
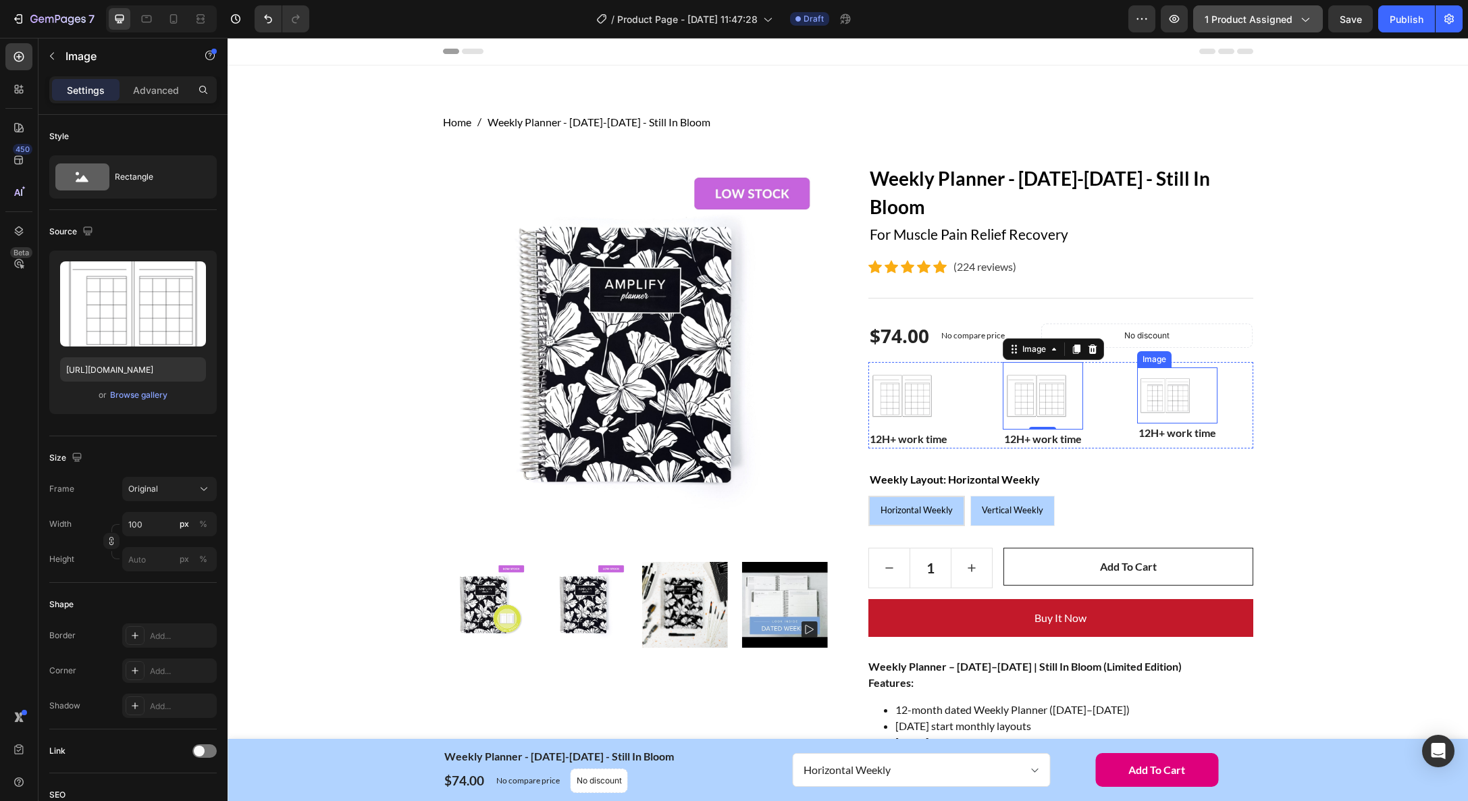
click at [1175, 392] on img at bounding box center [1165, 395] width 56 height 56
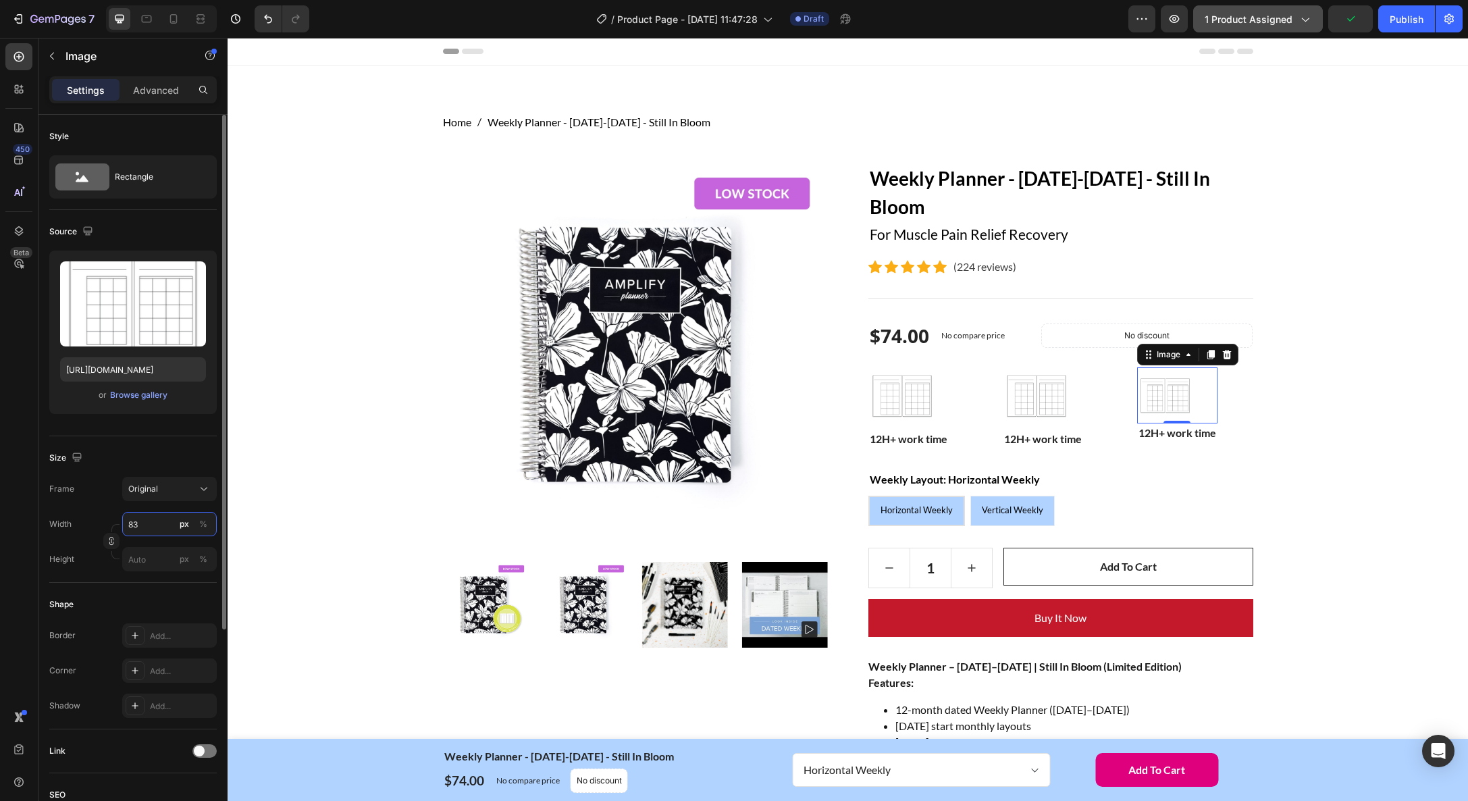
click at [156, 522] on input "83" at bounding box center [169, 524] width 95 height 24
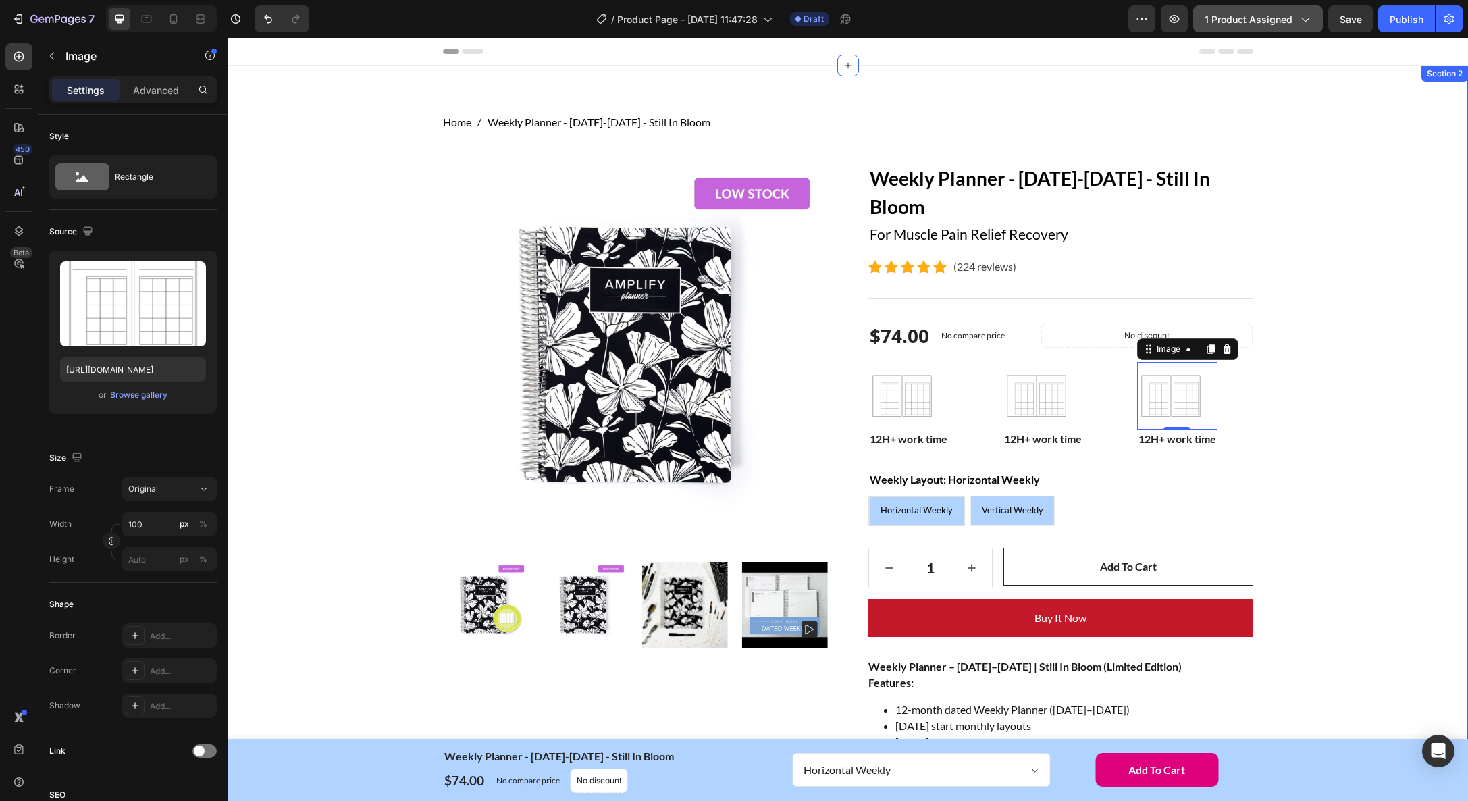
click at [1420, 484] on div "Home Weekly Planner - January-December 2026 - Still In Bloom Breadcrumb Row Pro…" at bounding box center [848, 686] width 1220 height 1144
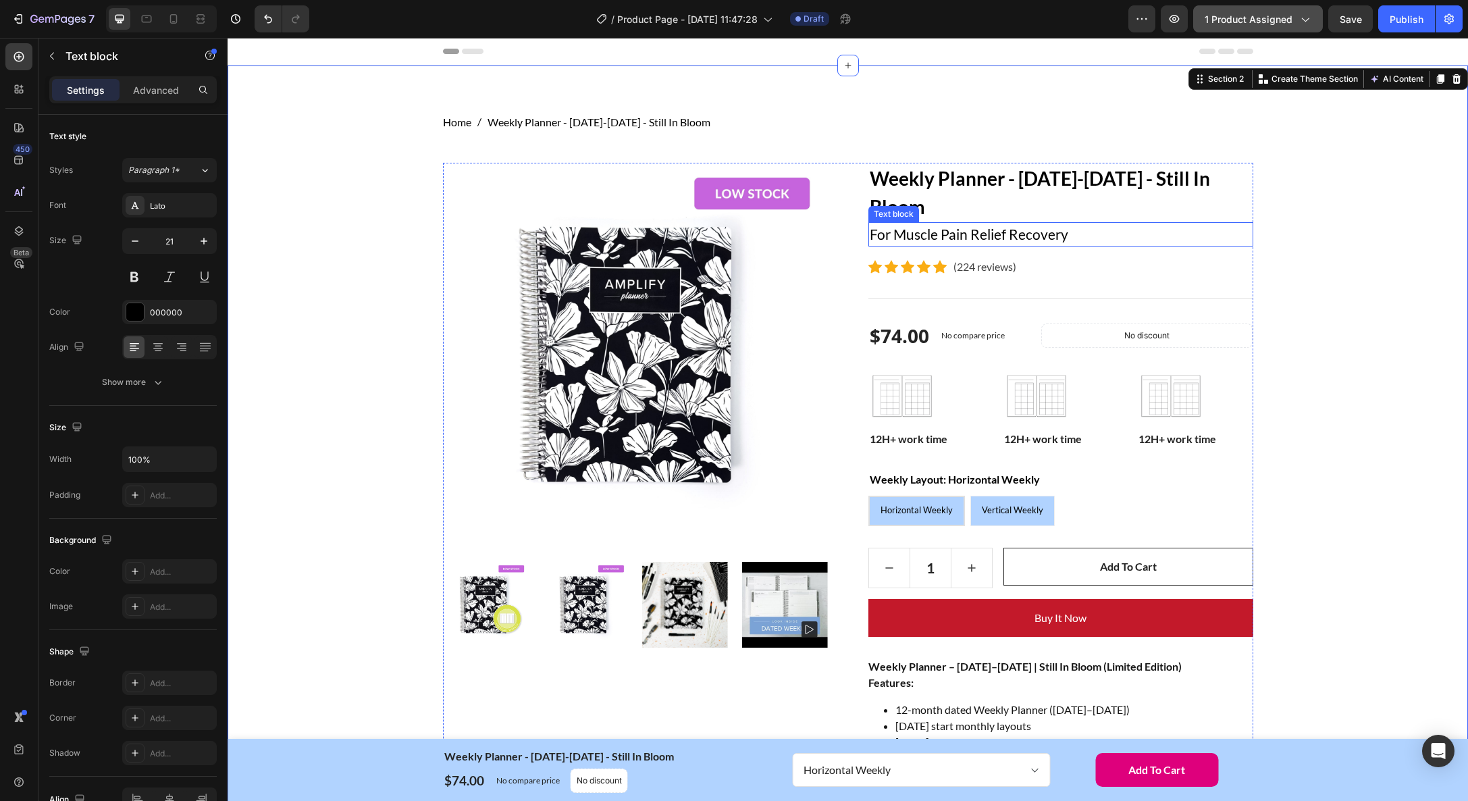
click at [927, 236] on p "For Muscle Pain Relief Recovery" at bounding box center [1061, 235] width 382 height 22
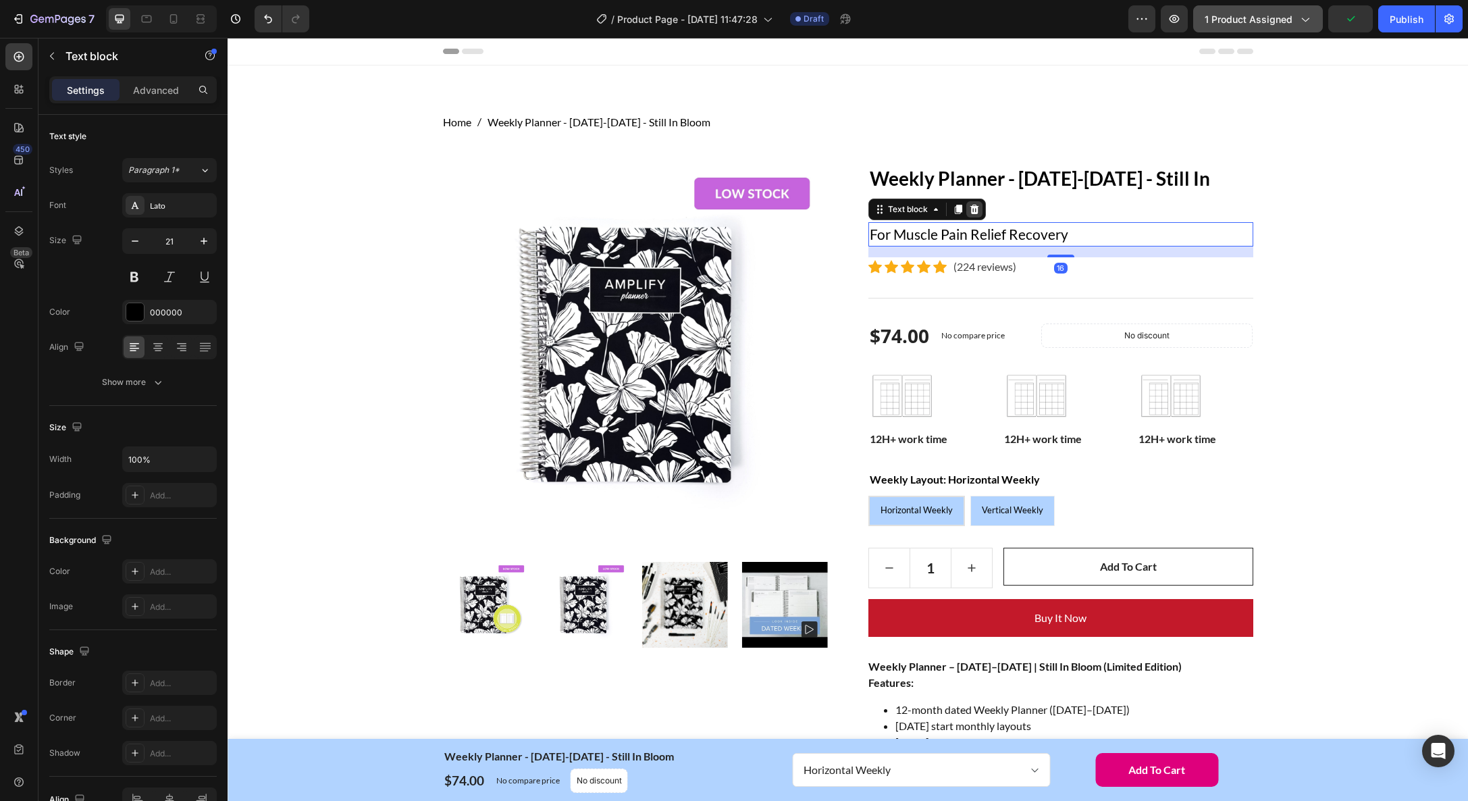
click at [976, 212] on icon at bounding box center [974, 209] width 9 height 9
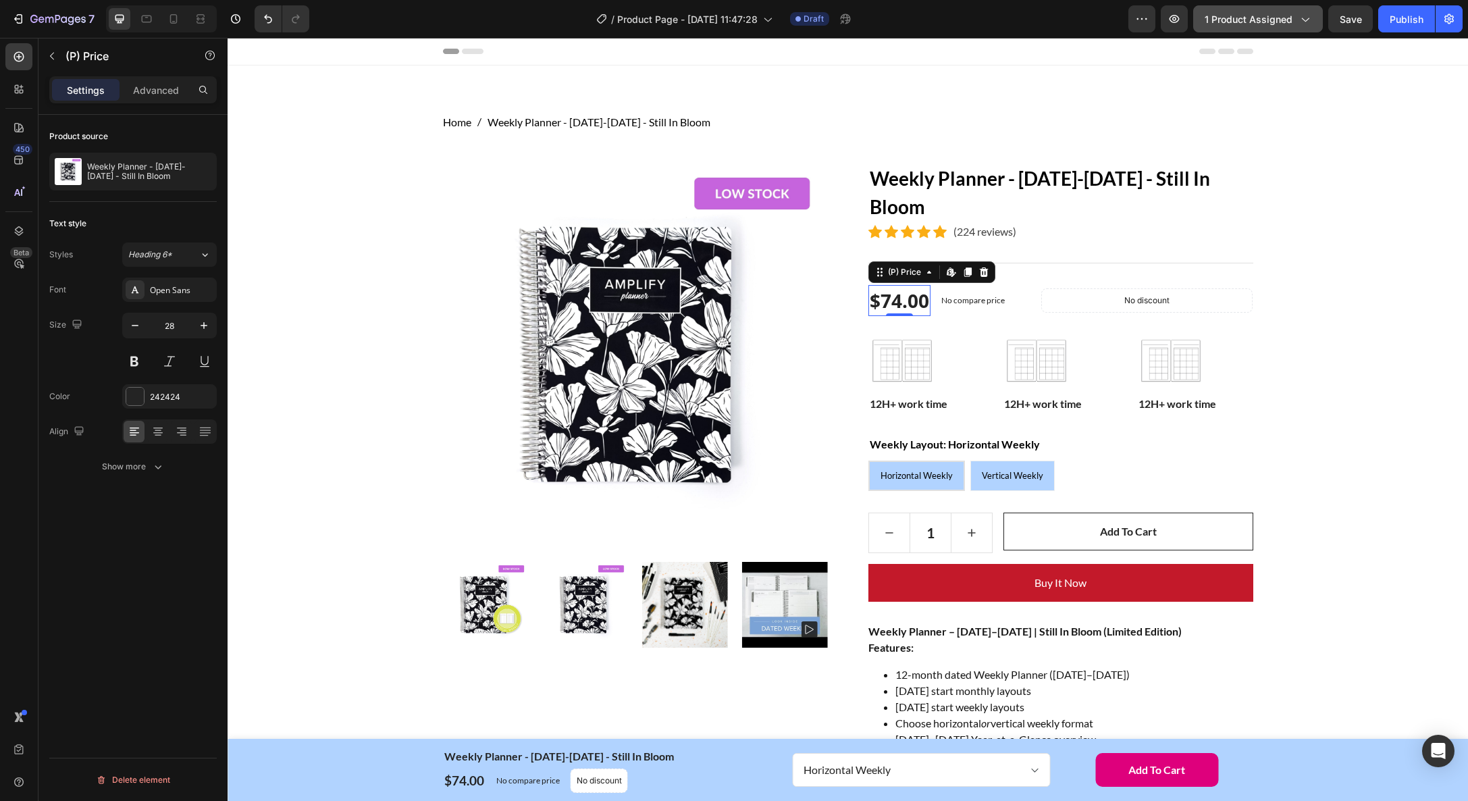
click at [889, 291] on div "$74.00" at bounding box center [900, 300] width 62 height 31
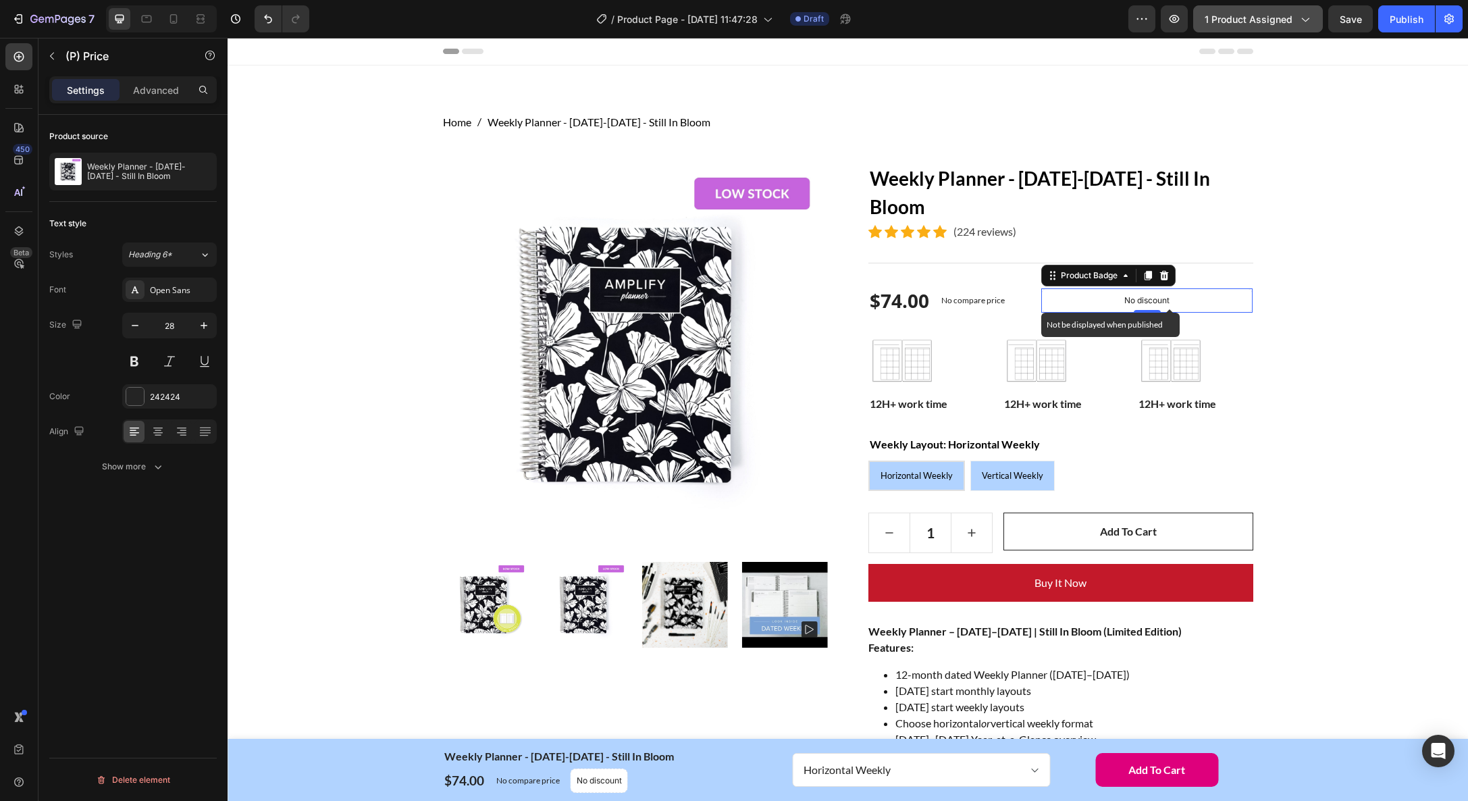
click at [1101, 302] on div "No discount" at bounding box center [1147, 300] width 211 height 23
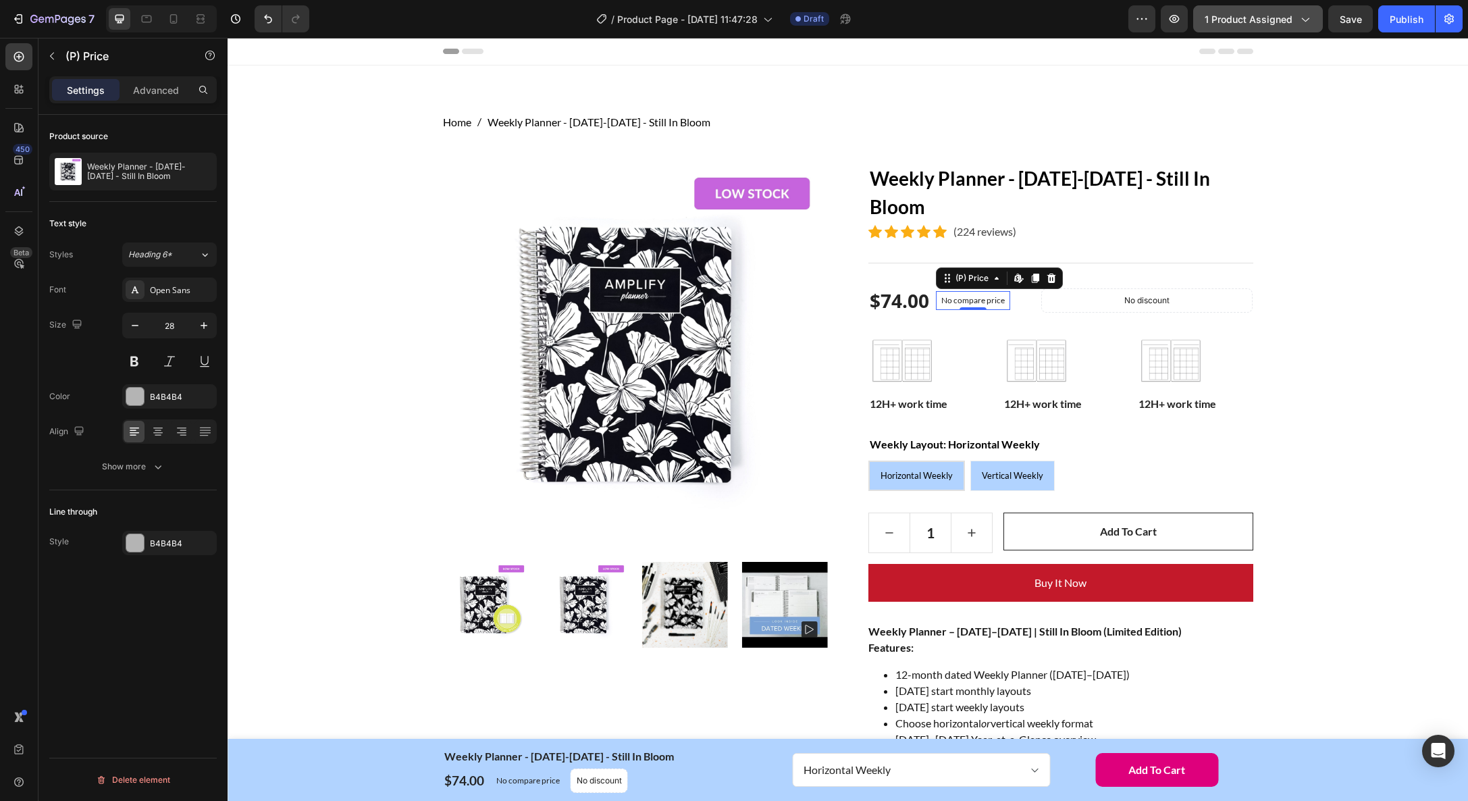
click at [1004, 291] on div "No compare price" at bounding box center [973, 300] width 74 height 19
click at [892, 263] on div at bounding box center [1061, 263] width 385 height 1
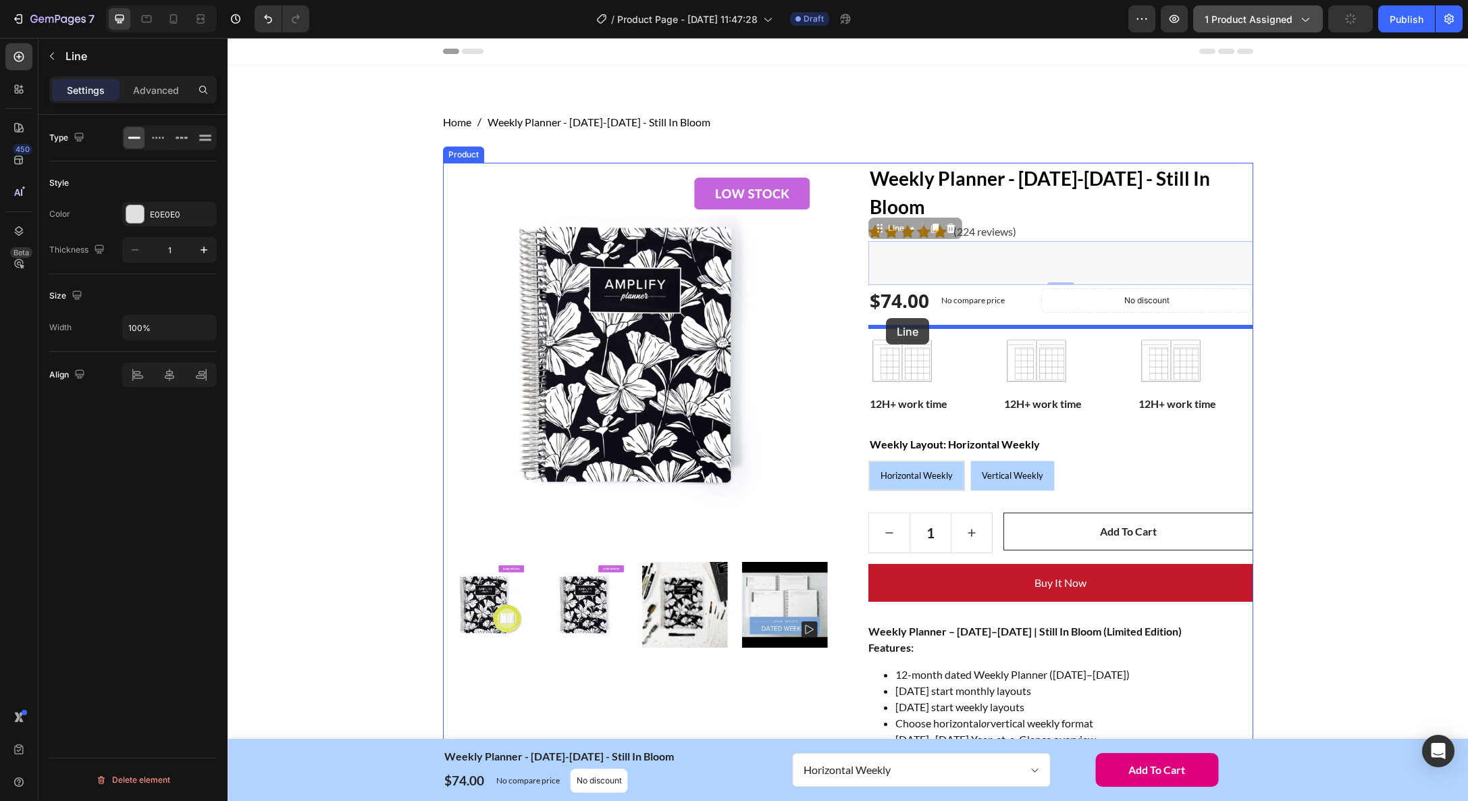
drag, startPoint x: 878, startPoint y: 229, endPoint x: 886, endPoint y: 318, distance: 89.5
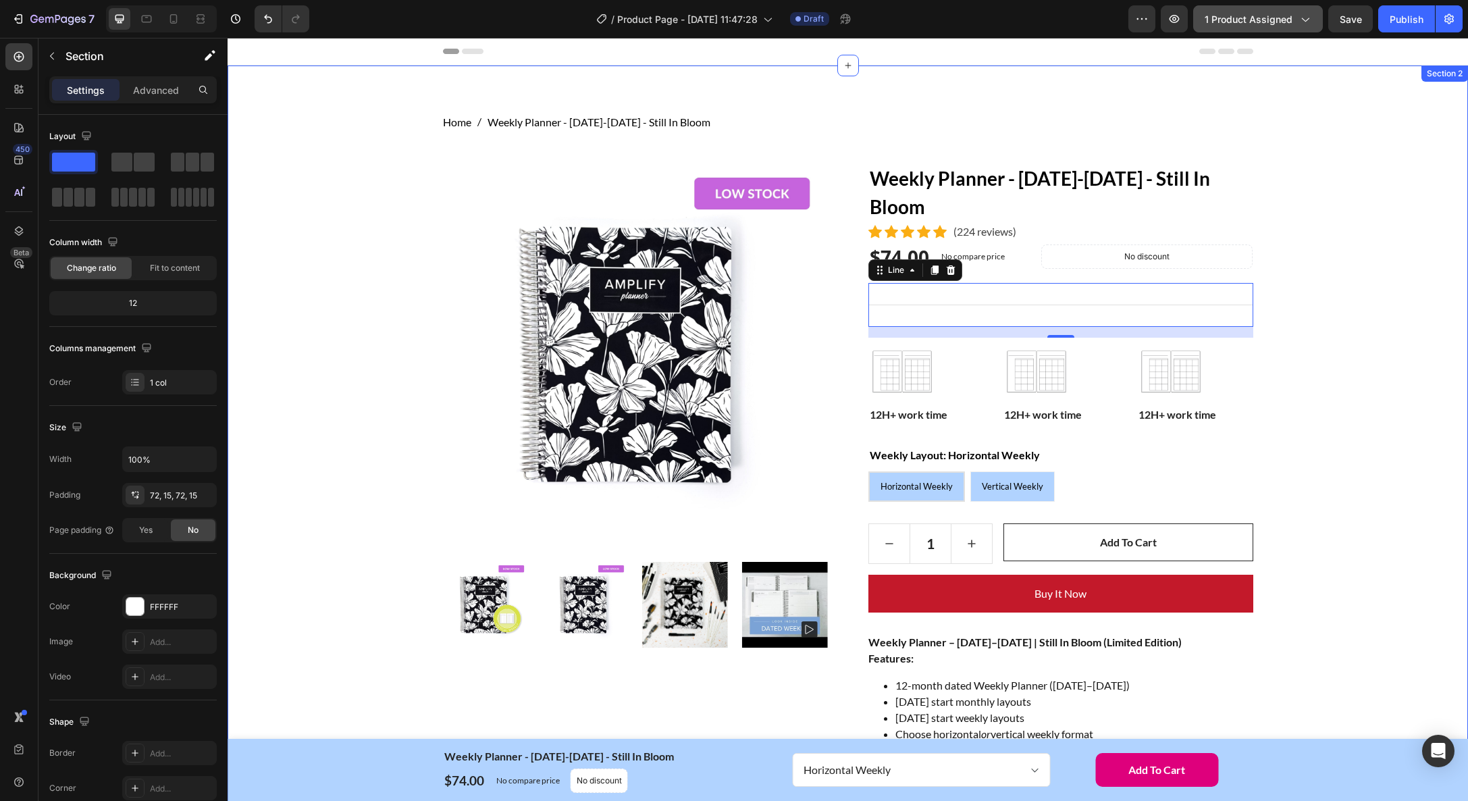
click at [1383, 332] on div "Home Weekly Planner - January-December 2026 - Still In Bloom Breadcrumb Row Pro…" at bounding box center [848, 674] width 1220 height 1120
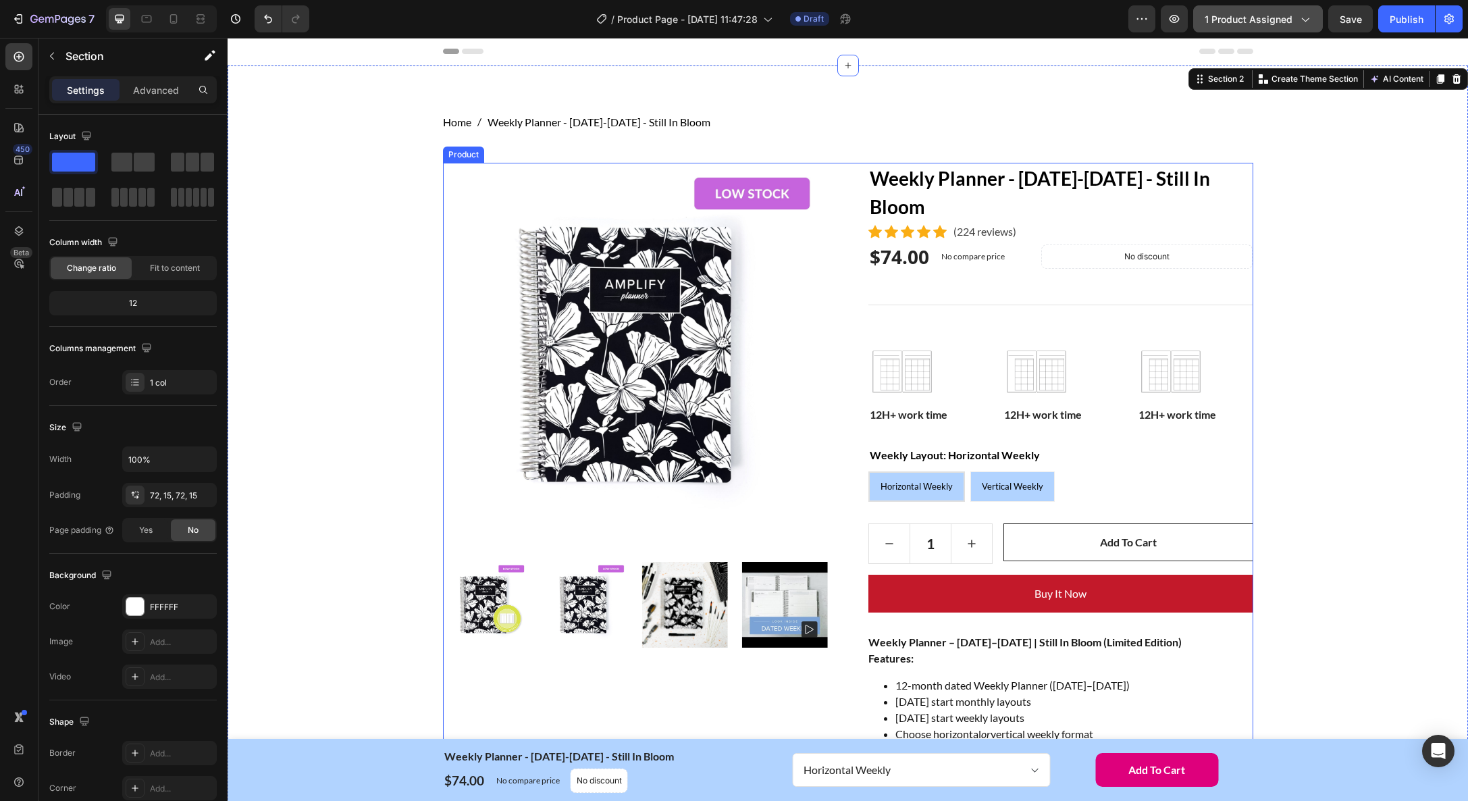
click at [855, 230] on div "Product Images Weekly Planner - January-December 2026 - Still In Bloom (P) Titl…" at bounding box center [848, 698] width 810 height 1071
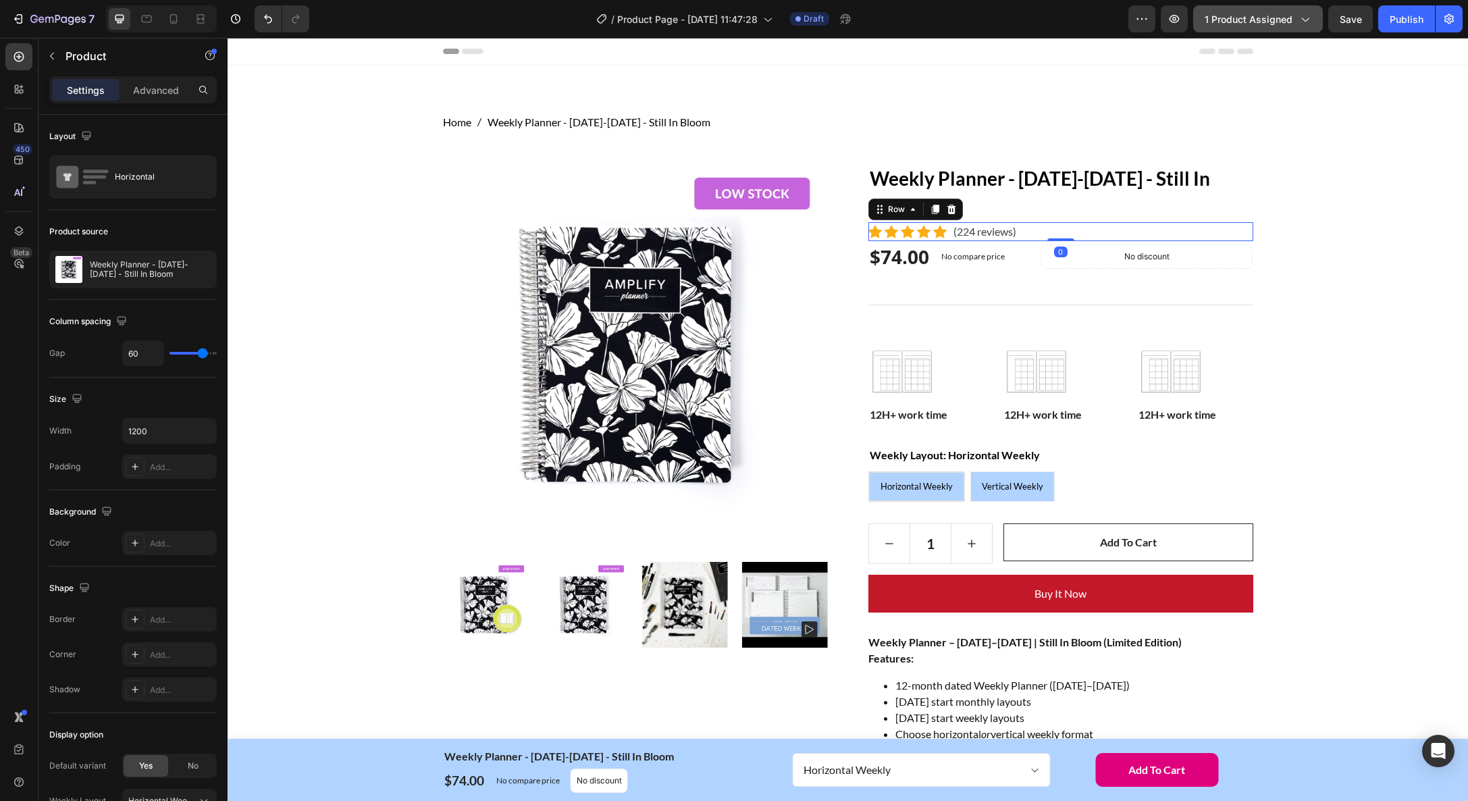
click at [1069, 228] on div "Icon Icon Icon Icon Icon Icon List Hoz (224 reviews) Text block Row 0" at bounding box center [1061, 231] width 385 height 19
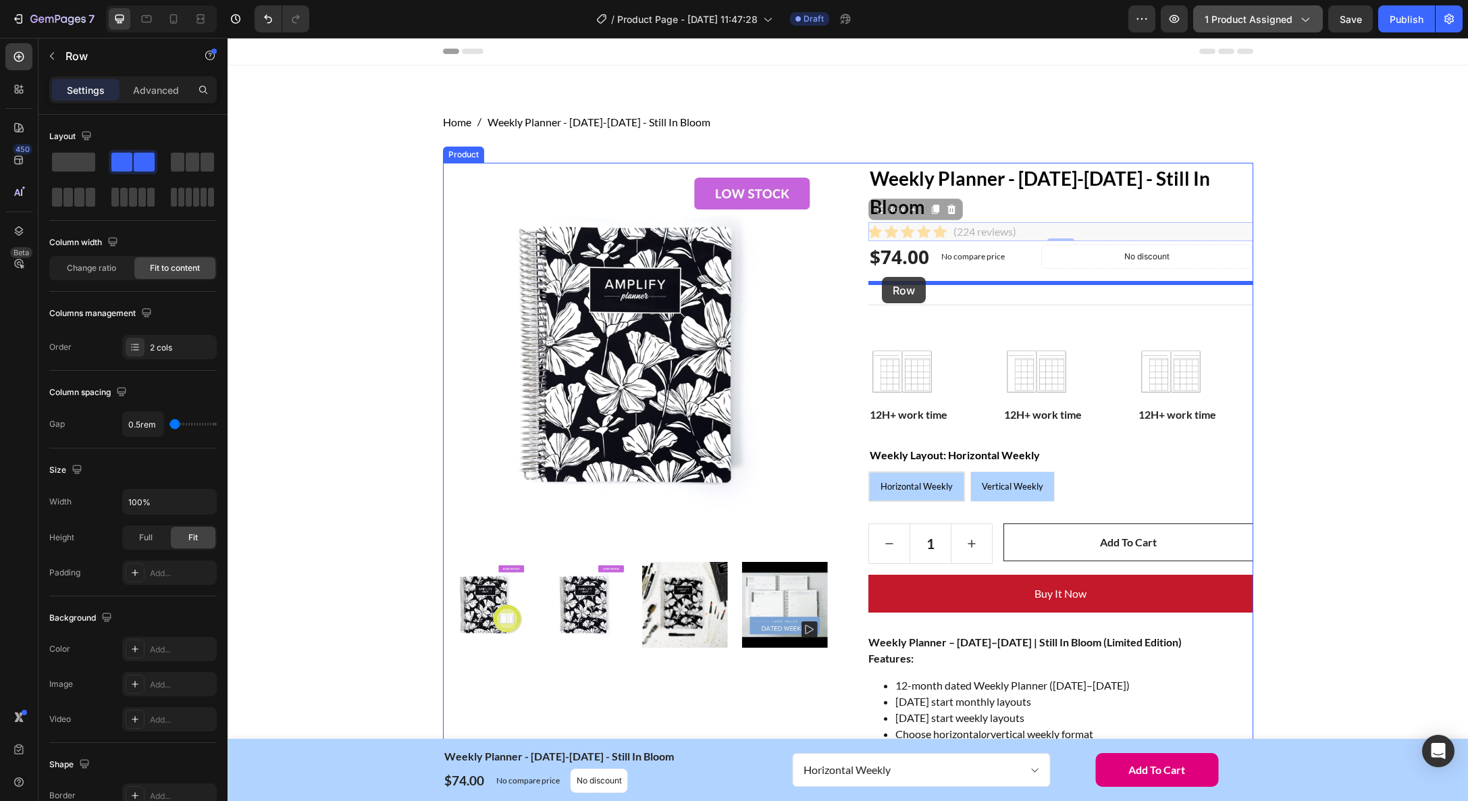
drag, startPoint x: 880, startPoint y: 209, endPoint x: 913, endPoint y: 272, distance: 71.0
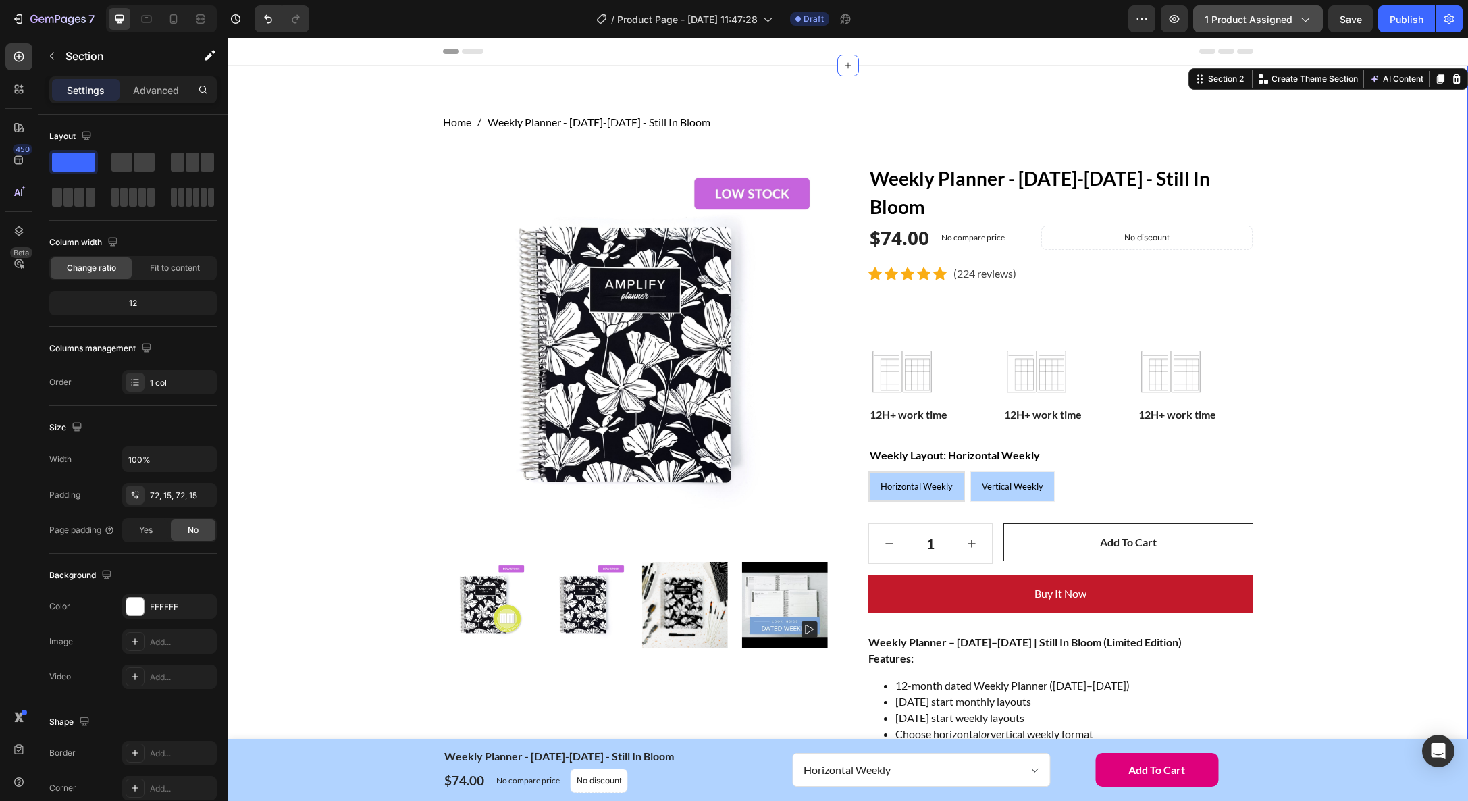
click at [1406, 292] on div "Home Weekly Planner - January-December 2026 - Still In Bloom Breadcrumb Row Pro…" at bounding box center [848, 674] width 1220 height 1120
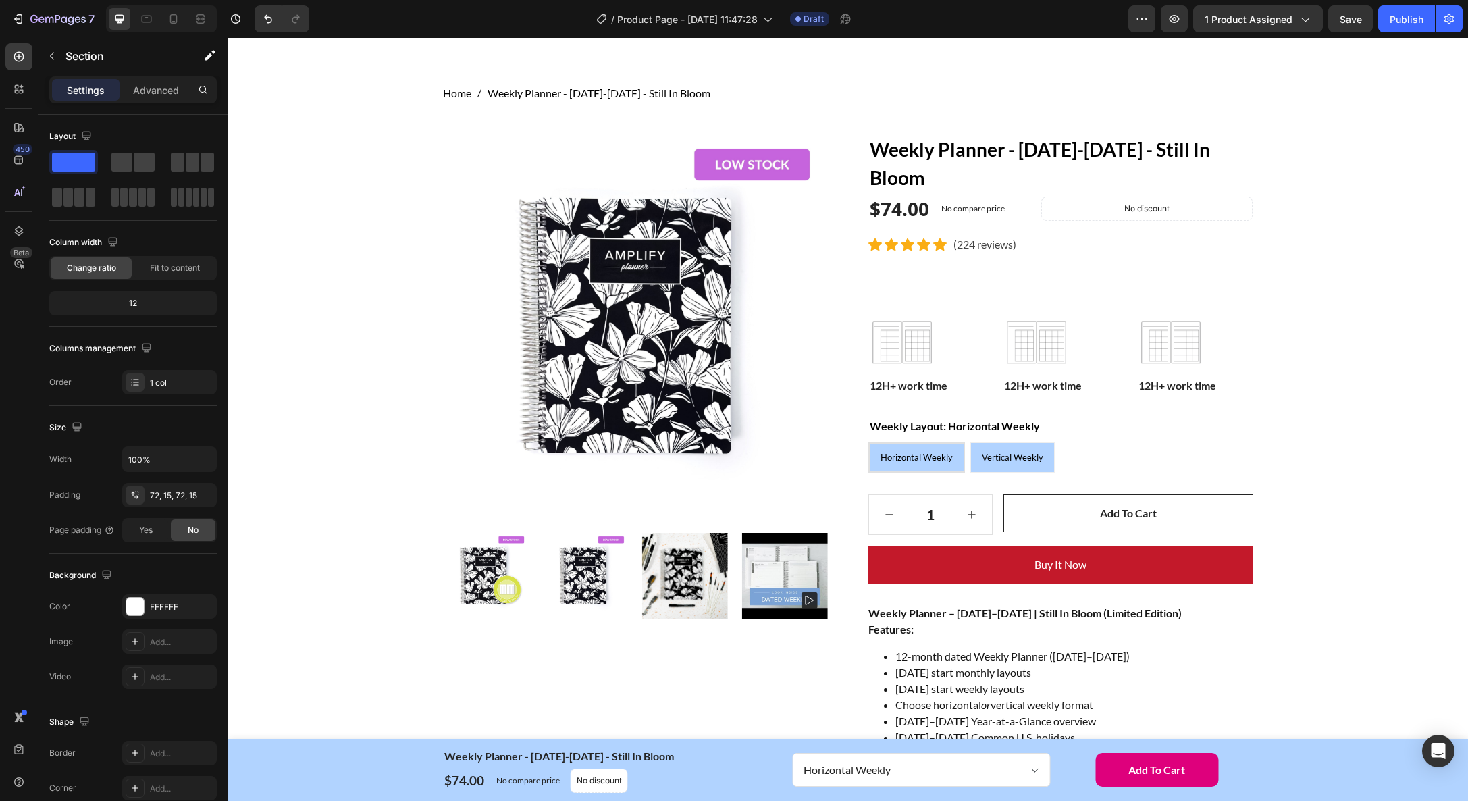
scroll to position [38, 0]
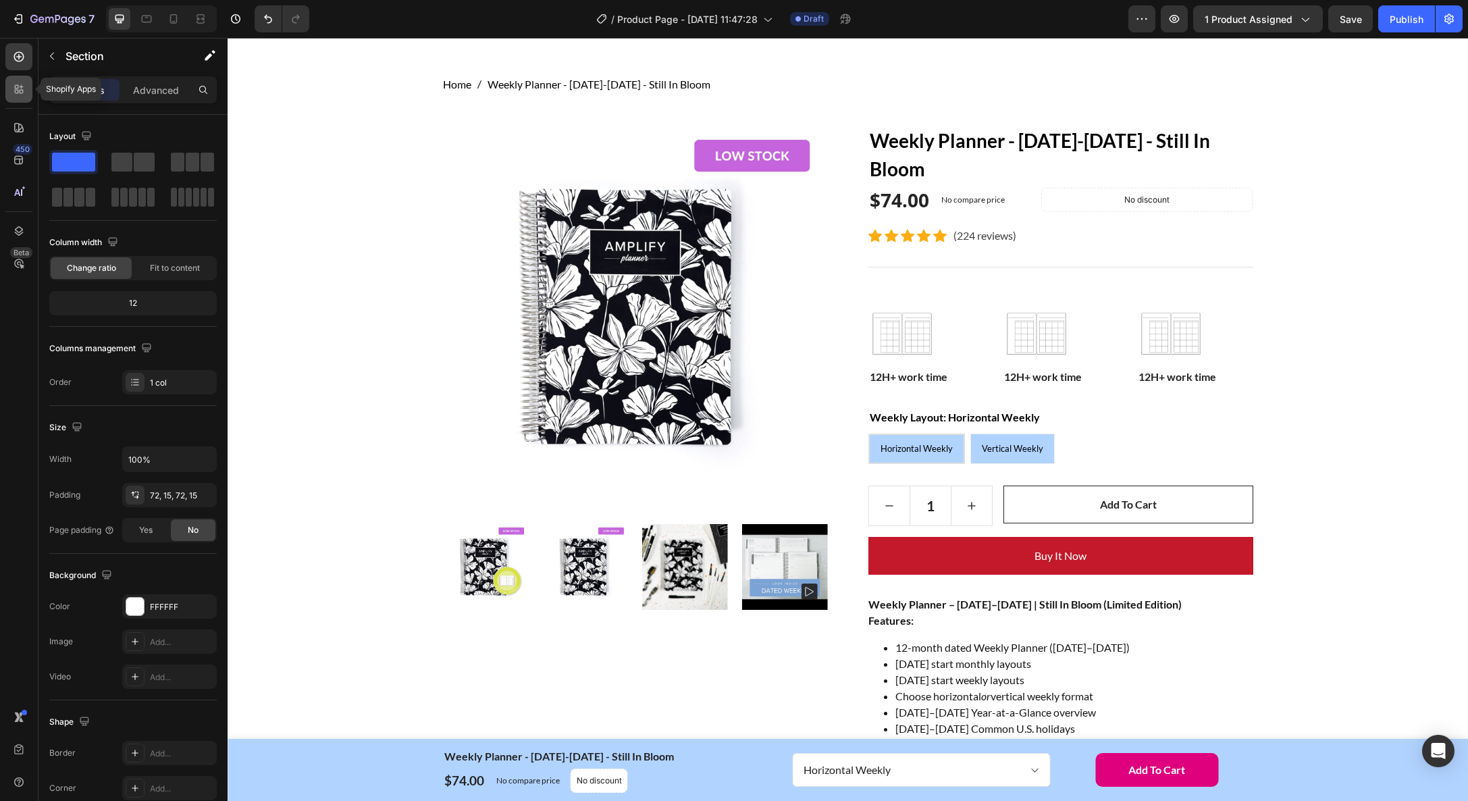
click at [15, 91] on icon at bounding box center [17, 92] width 4 height 4
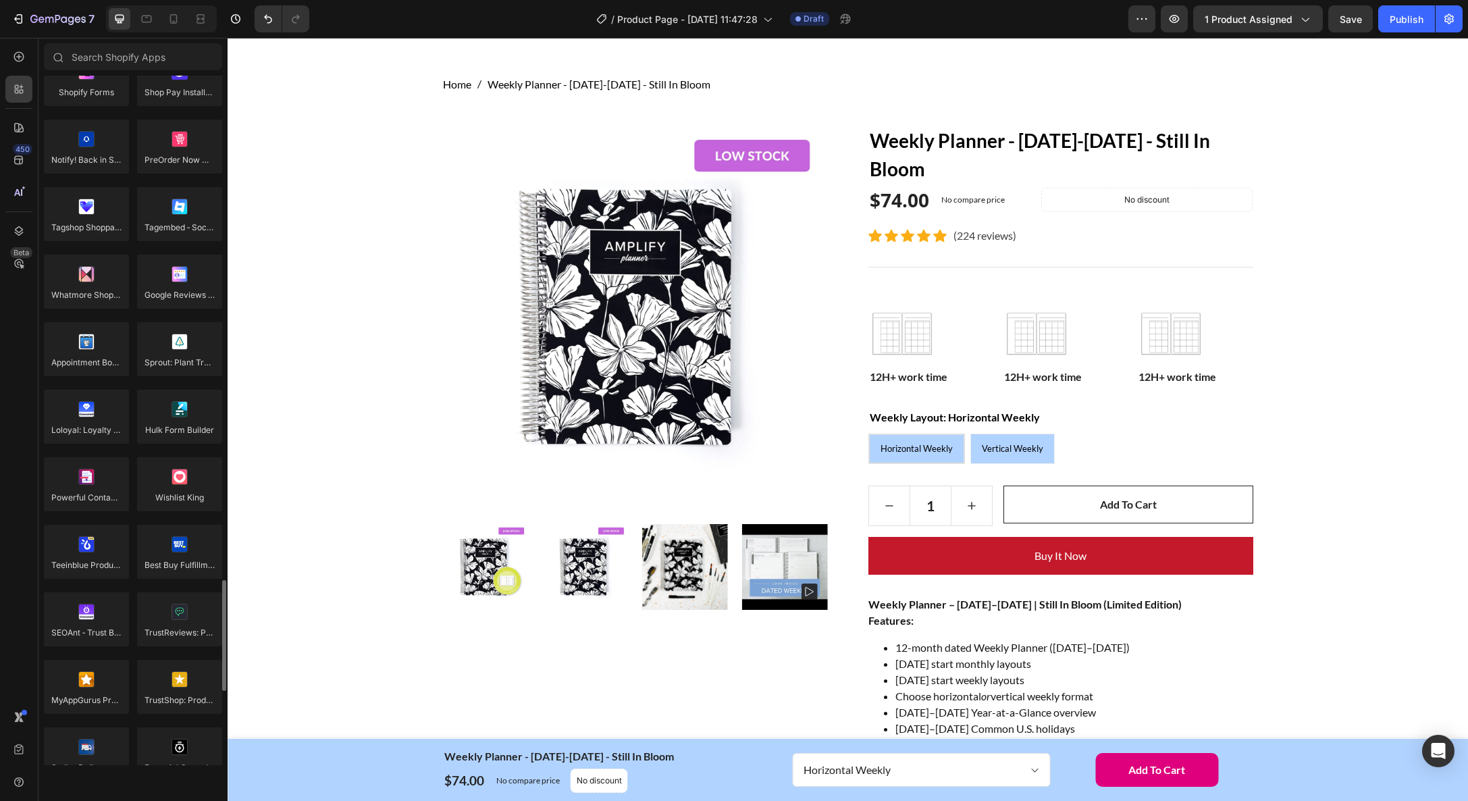
scroll to position [3580, 0]
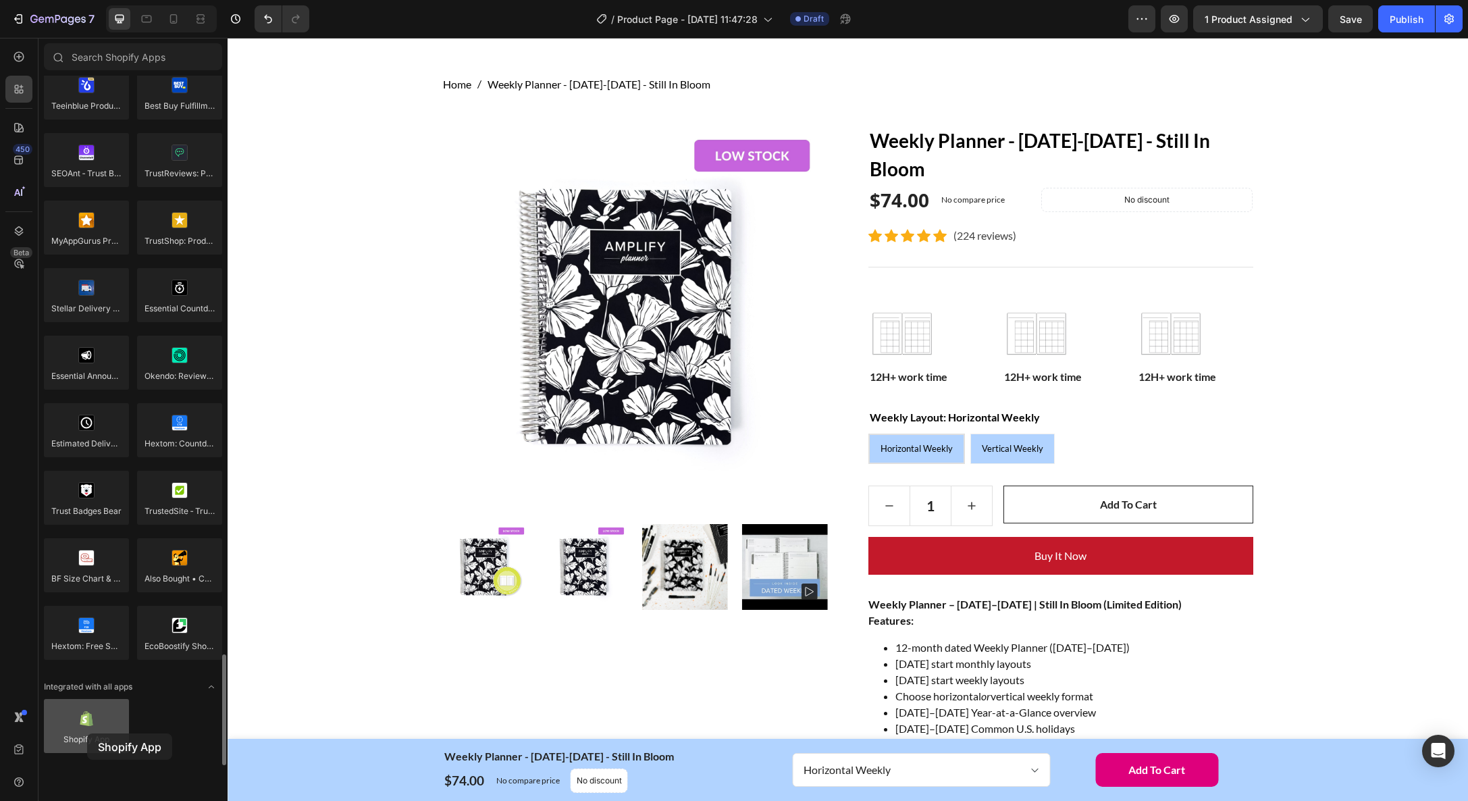
click at [87, 733] on div at bounding box center [86, 726] width 85 height 54
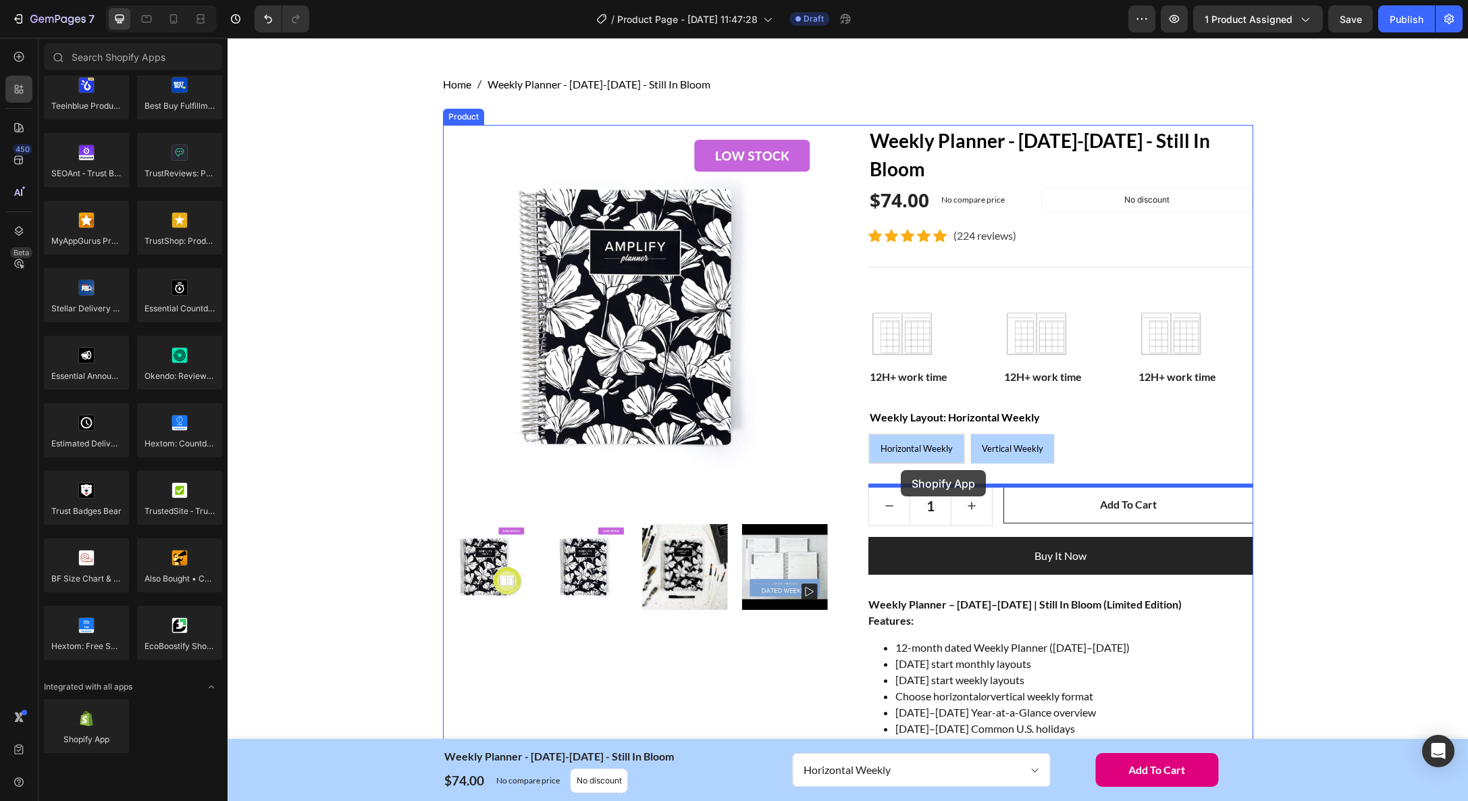
drag, startPoint x: 341, startPoint y: 752, endPoint x: 1006, endPoint y: 627, distance: 676.1
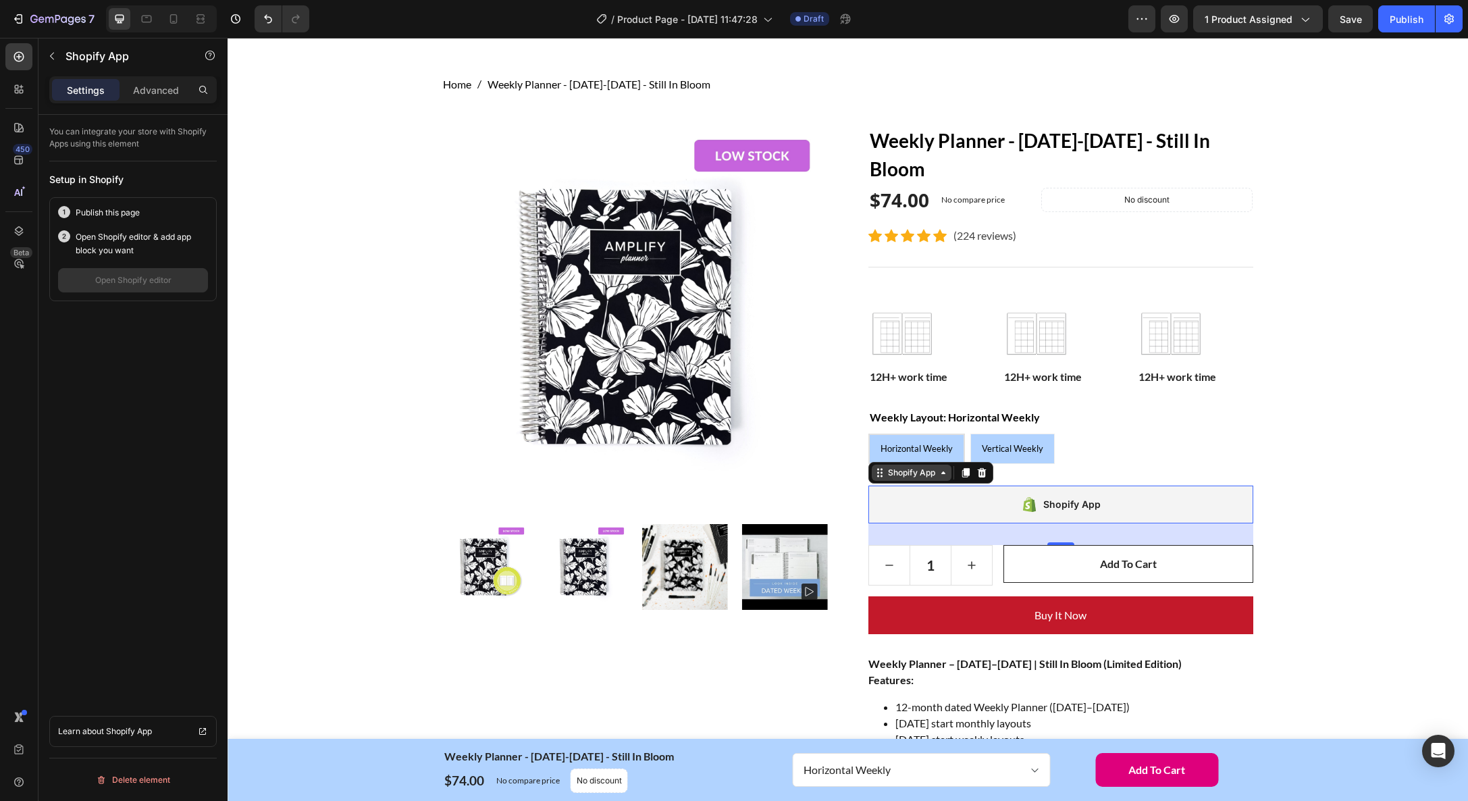
click at [903, 475] on div "Shopify App" at bounding box center [911, 473] width 53 height 12
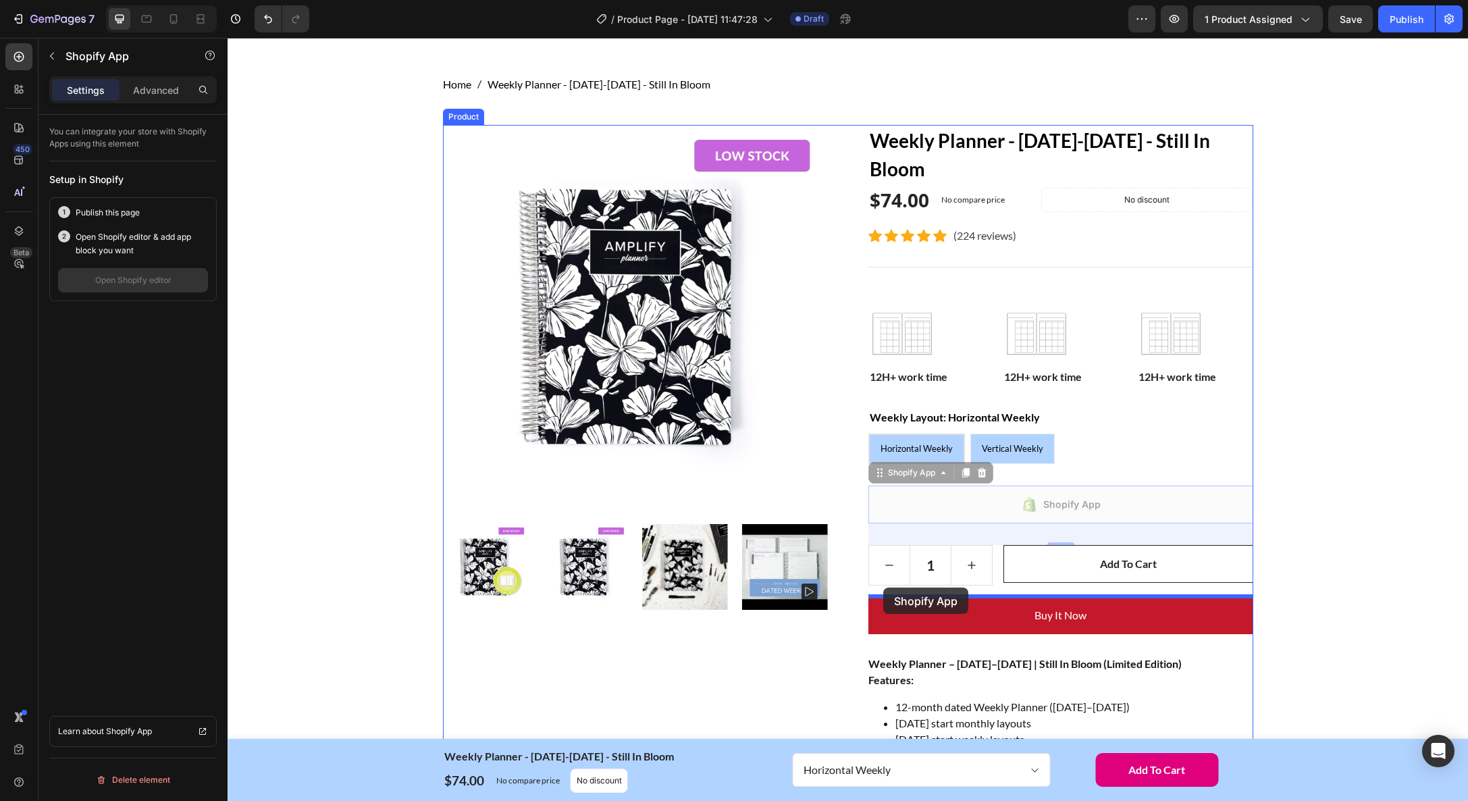
drag, startPoint x: 877, startPoint y: 471, endPoint x: 883, endPoint y: 588, distance: 116.3
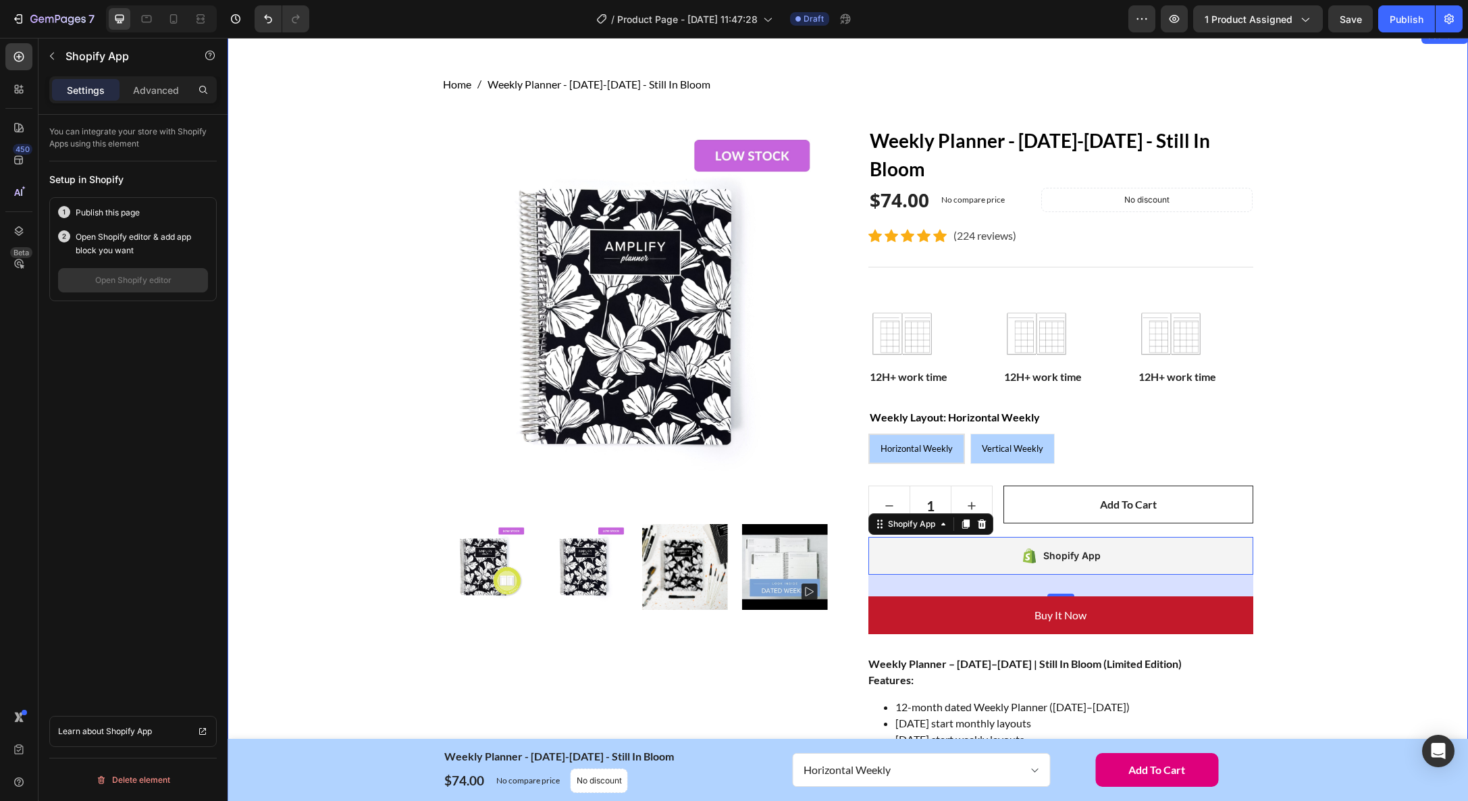
click at [1408, 527] on div "Home Weekly Planner - January-December 2026 - Still In Bloom Breadcrumb Row Pro…" at bounding box center [848, 665] width 1220 height 1179
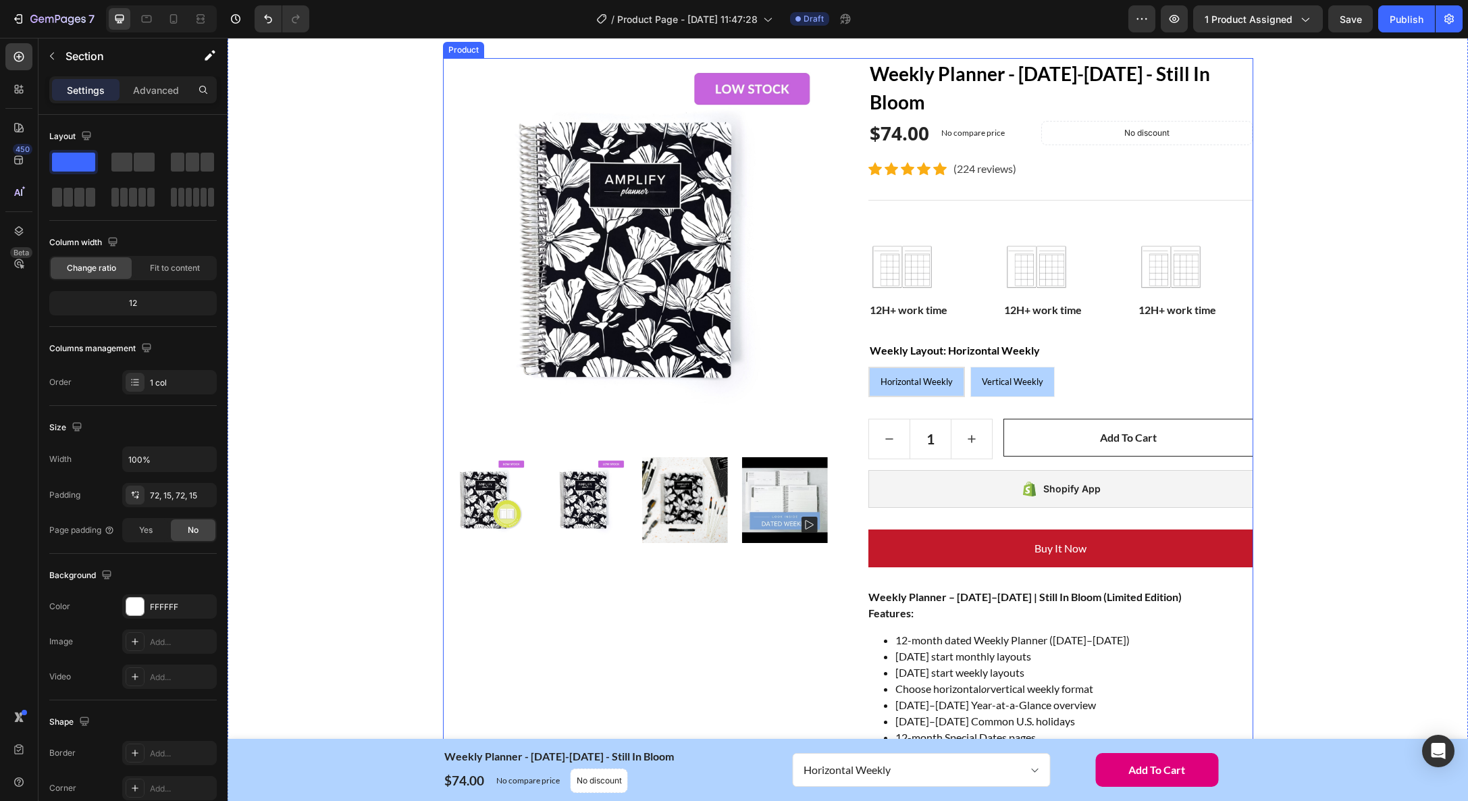
scroll to position [102, 0]
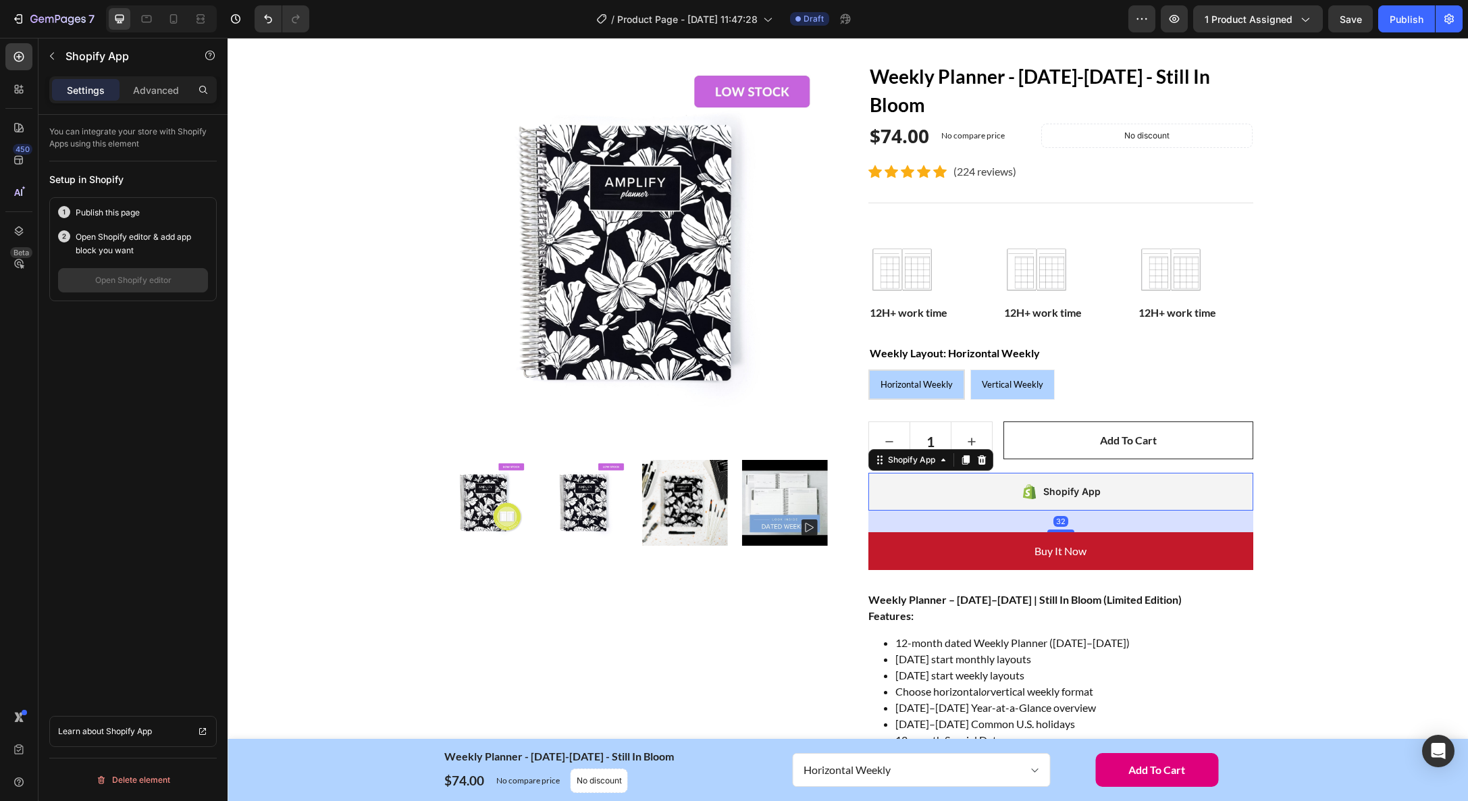
click at [967, 492] on div "Shopify App" at bounding box center [1061, 492] width 385 height 38
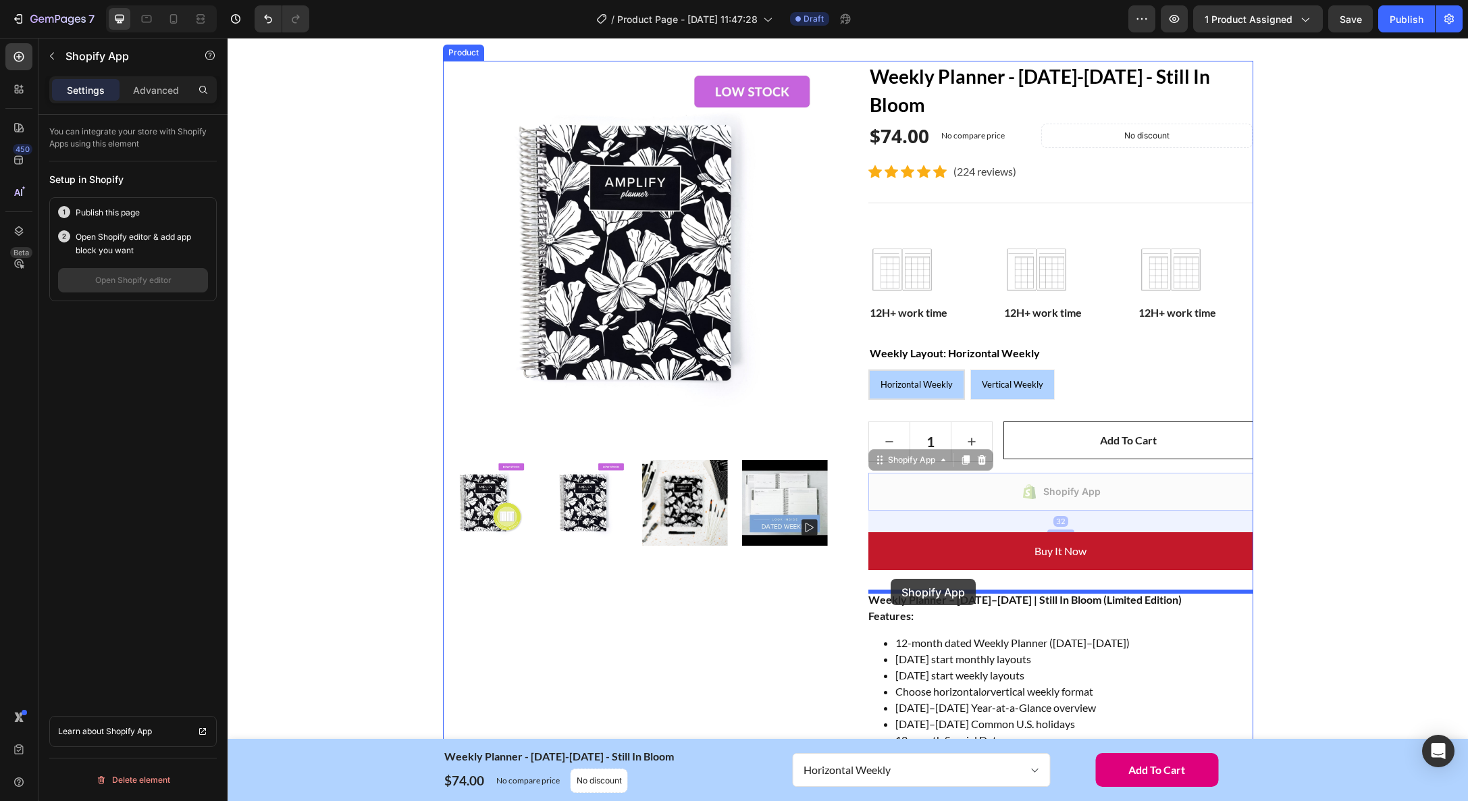
drag, startPoint x: 877, startPoint y: 462, endPoint x: 891, endPoint y: 579, distance: 117.6
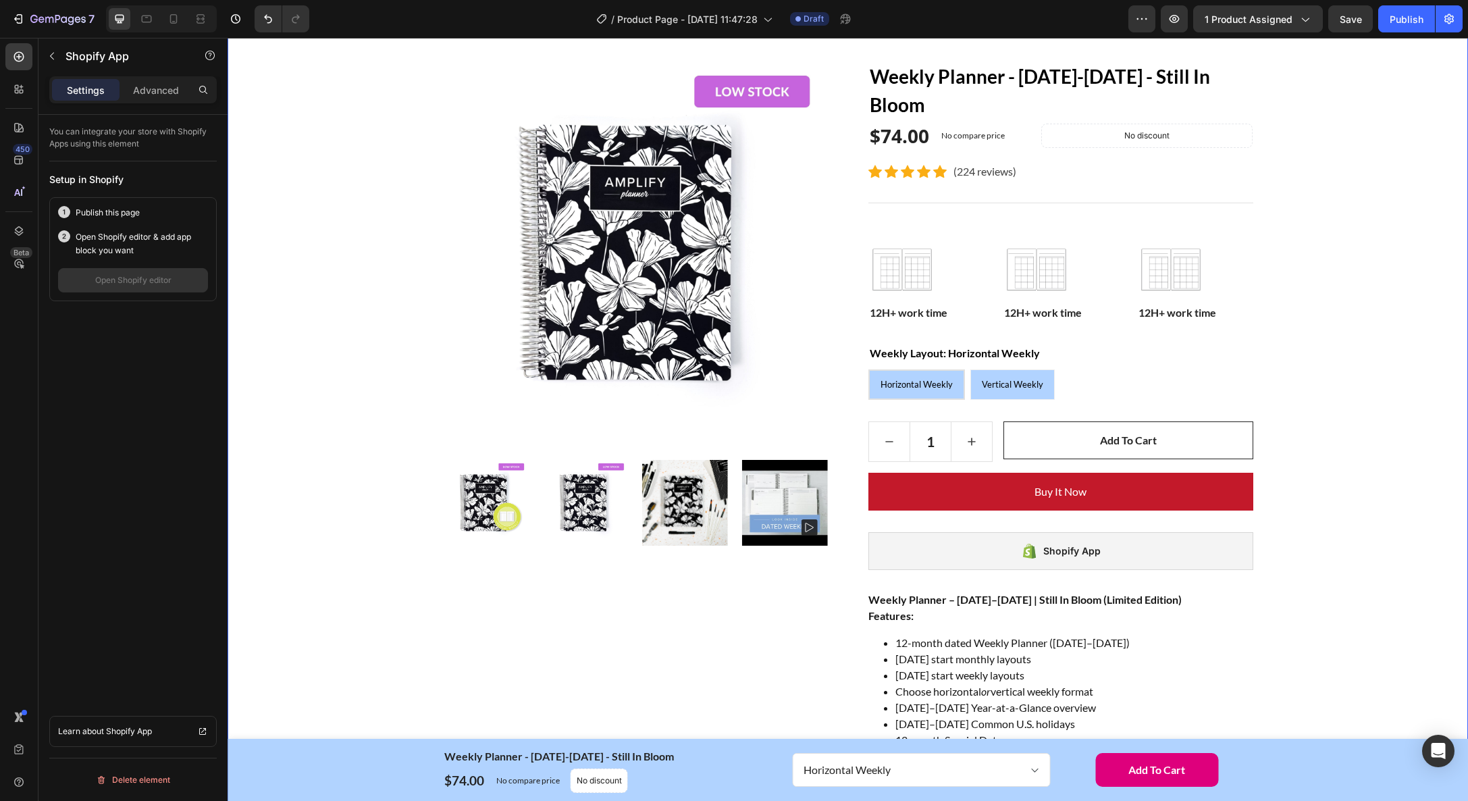
click at [1327, 542] on div "Home Weekly Planner - January-December 2026 - Still In Bloom Breadcrumb Row Pro…" at bounding box center [848, 601] width 1220 height 1179
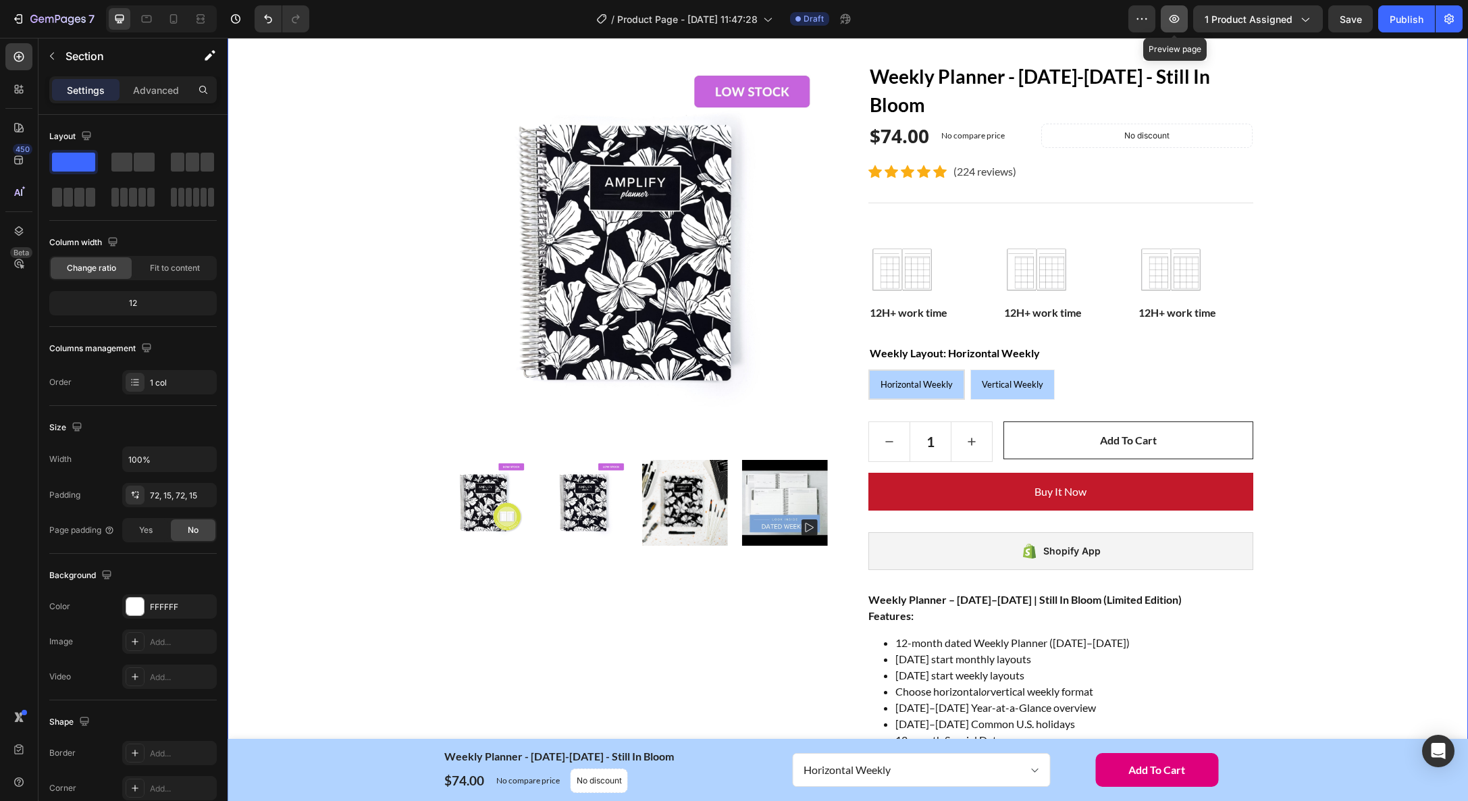
click at [1176, 24] on icon "button" at bounding box center [1175, 19] width 14 height 14
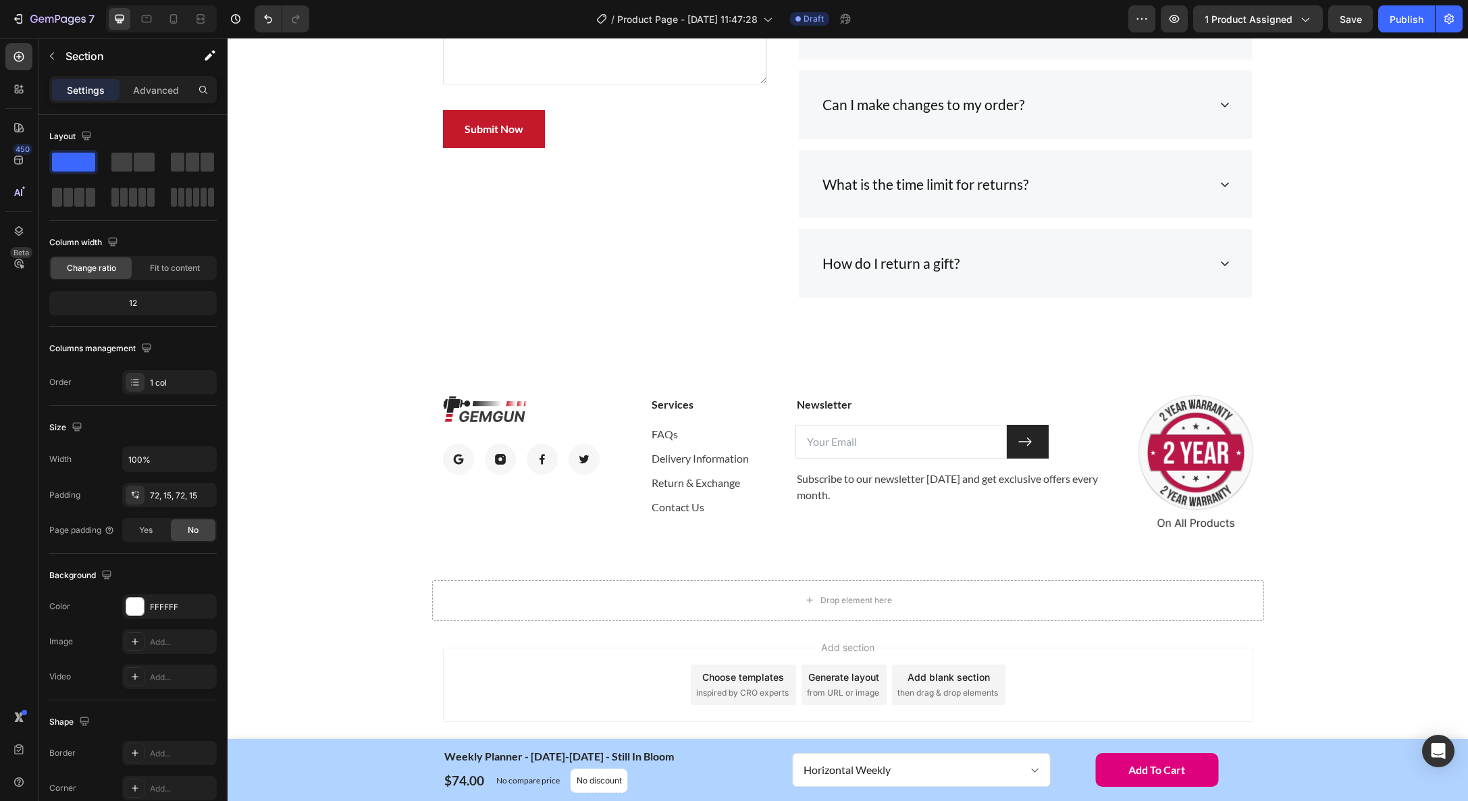
scroll to position [4826, 0]
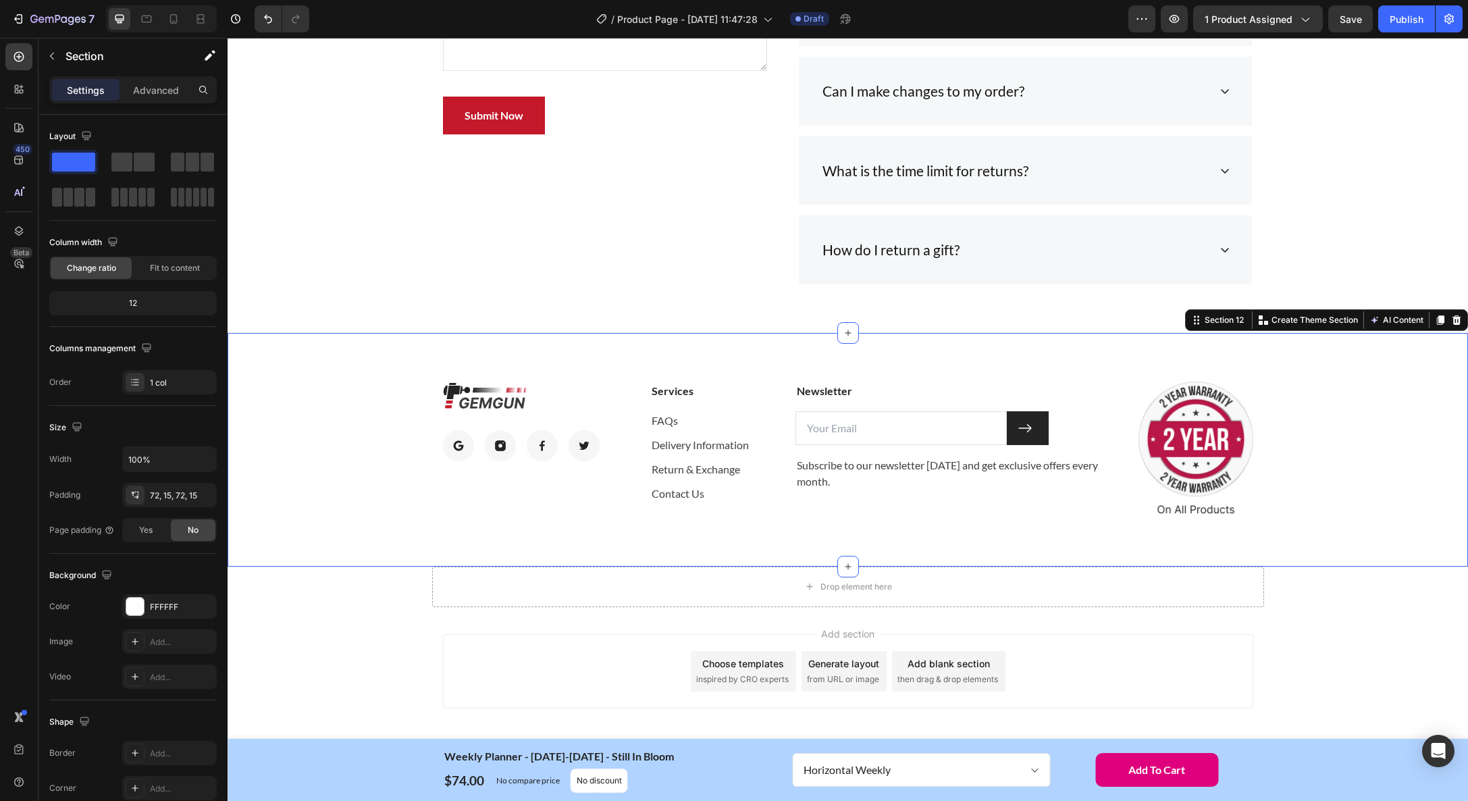
click at [477, 346] on div "Image Image Image Image Image Row Services Text block FAQs Text block Delivery …" at bounding box center [848, 450] width 1241 height 234
click at [1457, 317] on icon at bounding box center [1457, 319] width 9 height 9
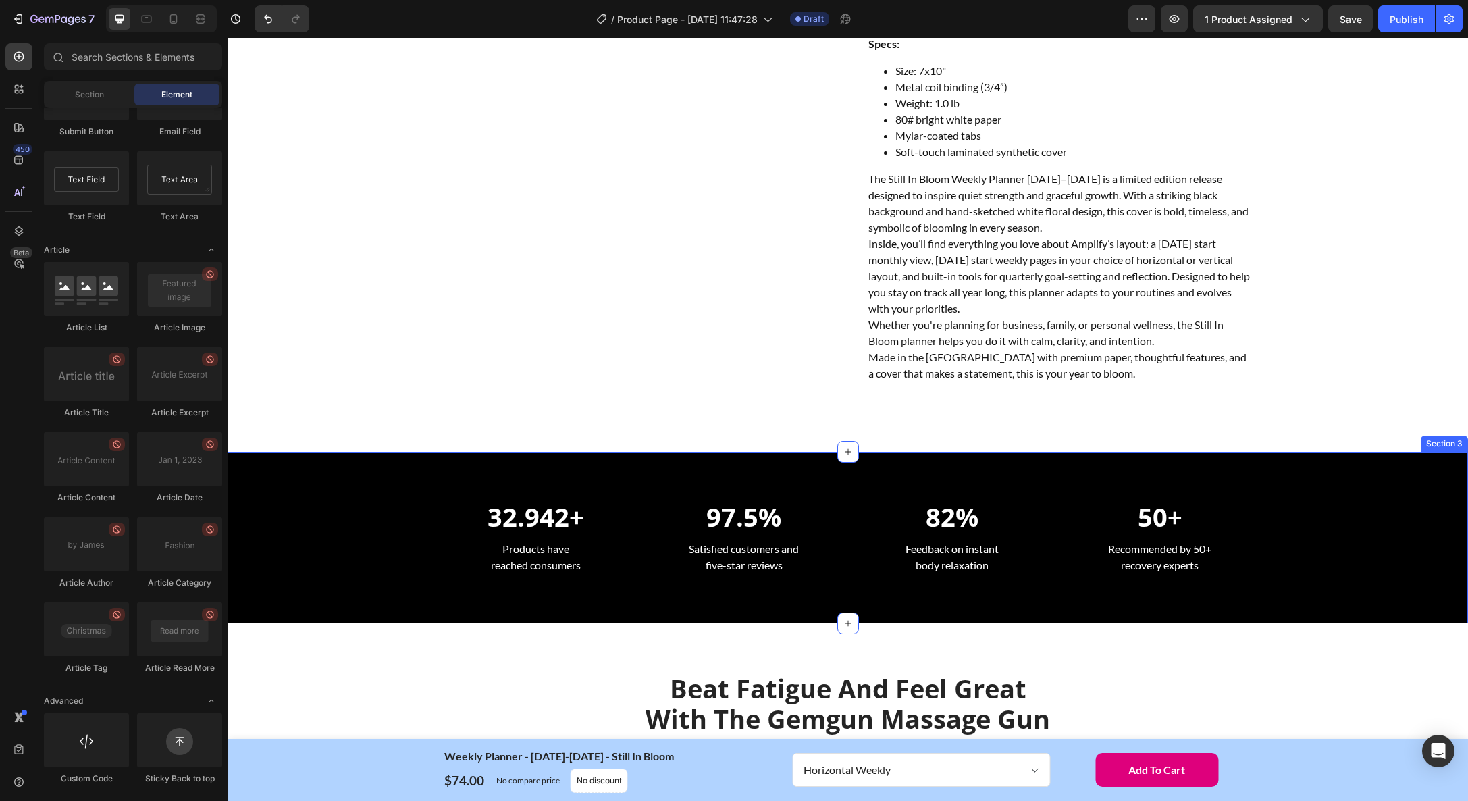
scroll to position [280, 0]
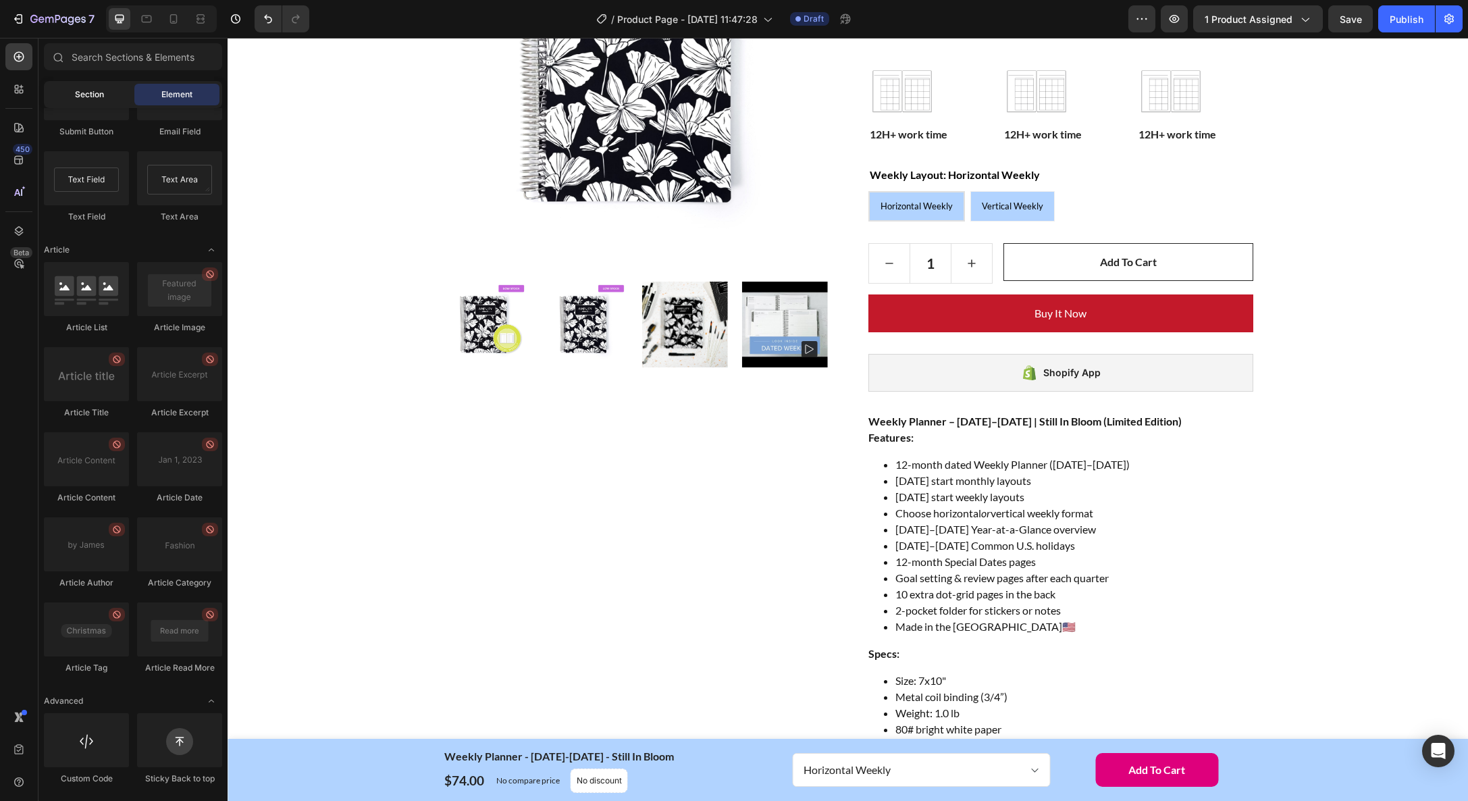
click at [106, 93] on div "Section" at bounding box center [89, 95] width 85 height 22
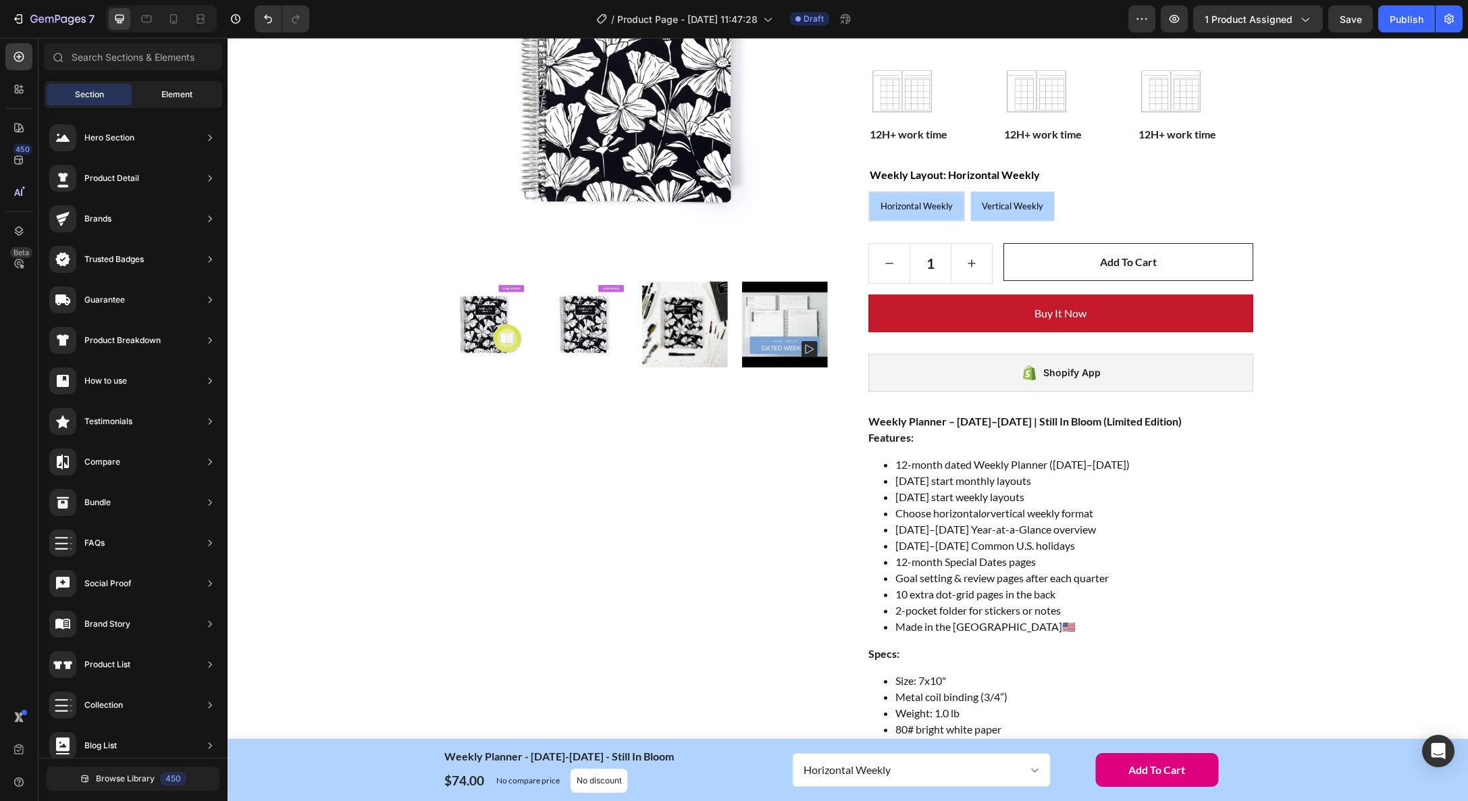
click at [192, 100] on span "Element" at bounding box center [176, 94] width 31 height 12
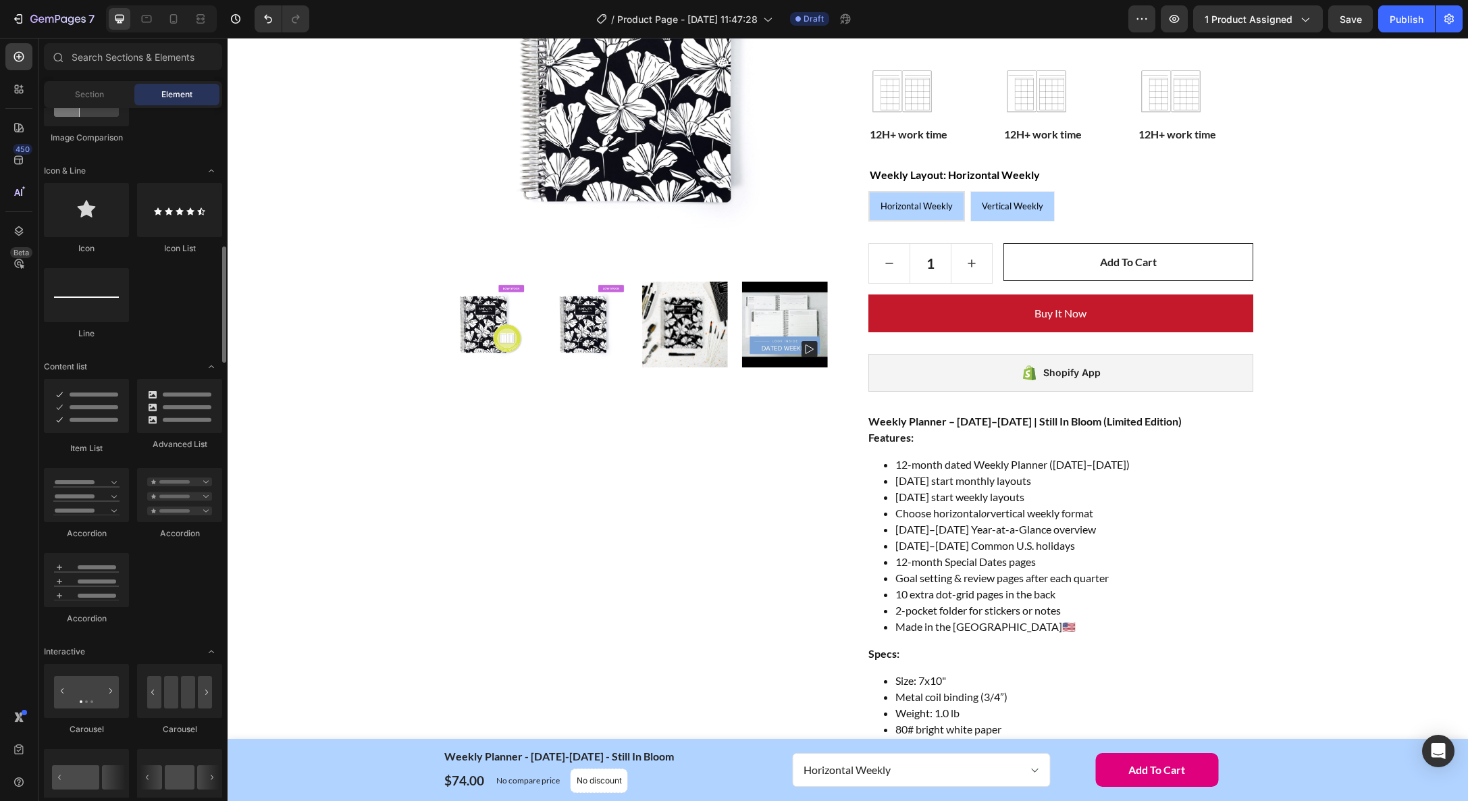
scroll to position [839, 0]
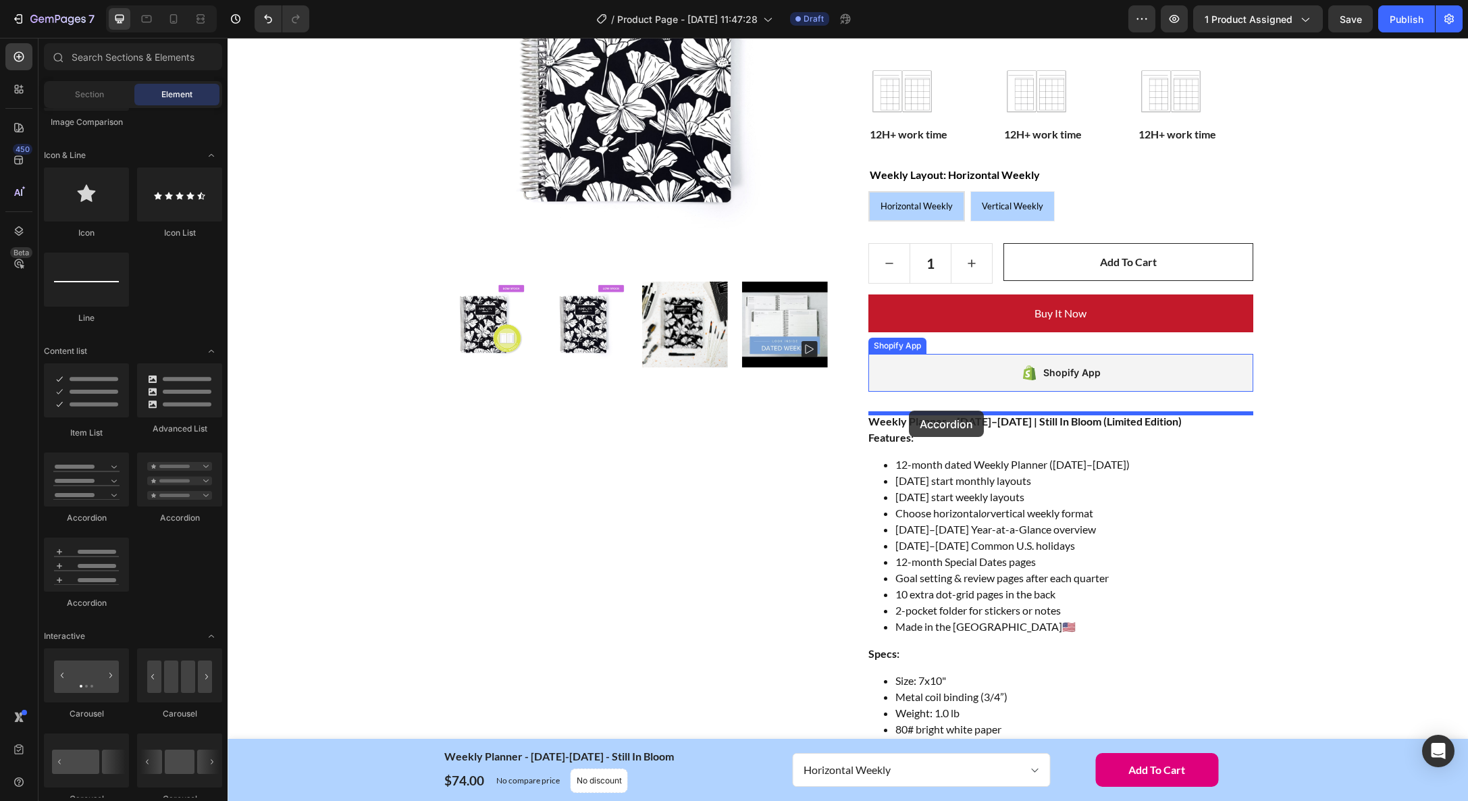
drag, startPoint x: 290, startPoint y: 519, endPoint x: 909, endPoint y: 411, distance: 628.1
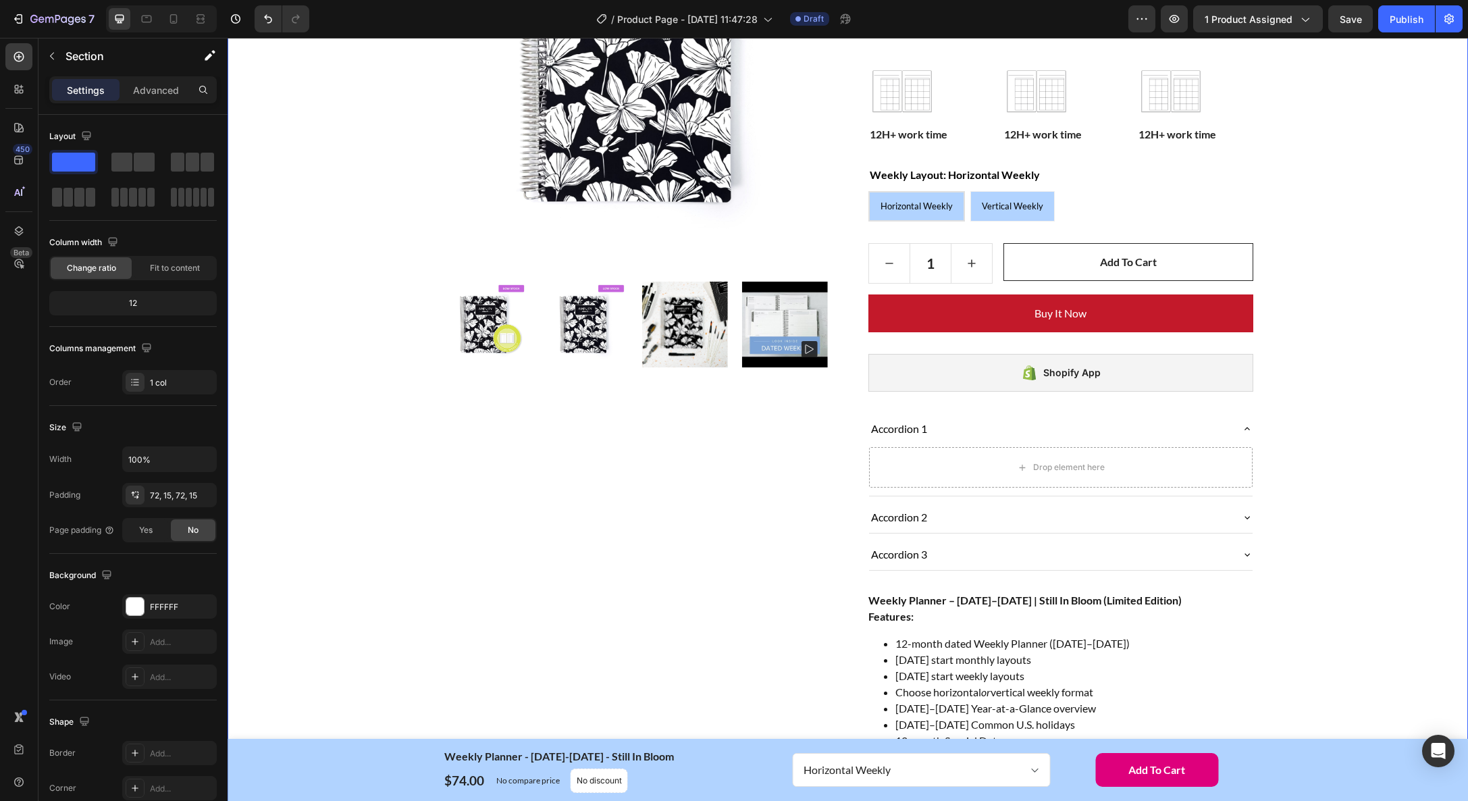
click at [1376, 530] on div "Home Weekly Planner - January-December 2026 - Still In Bloom Breadcrumb Row Pro…" at bounding box center [848, 513] width 1220 height 1358
click at [1070, 467] on div "Drop element here" at bounding box center [1069, 468] width 72 height 11
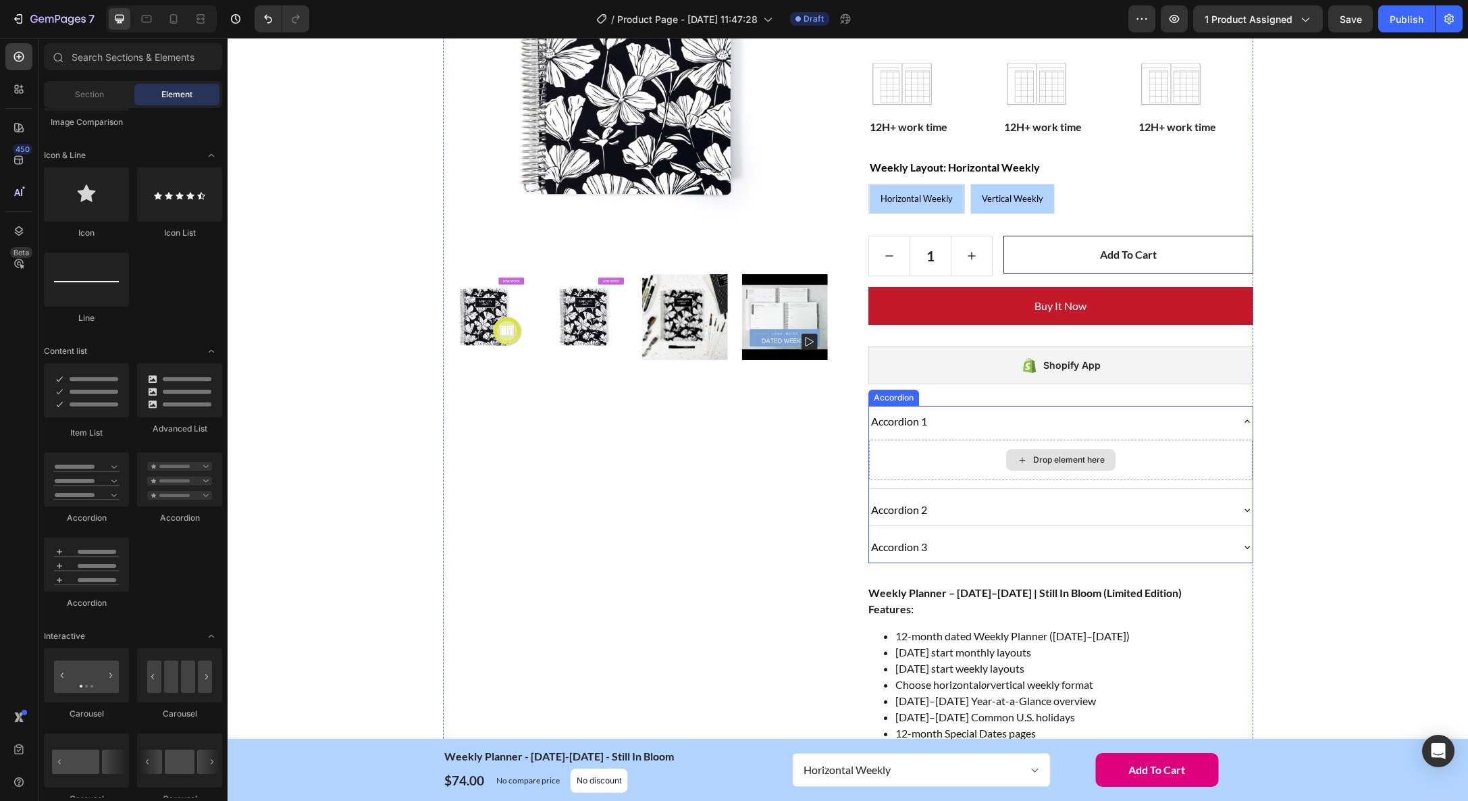
scroll to position [287, 0]
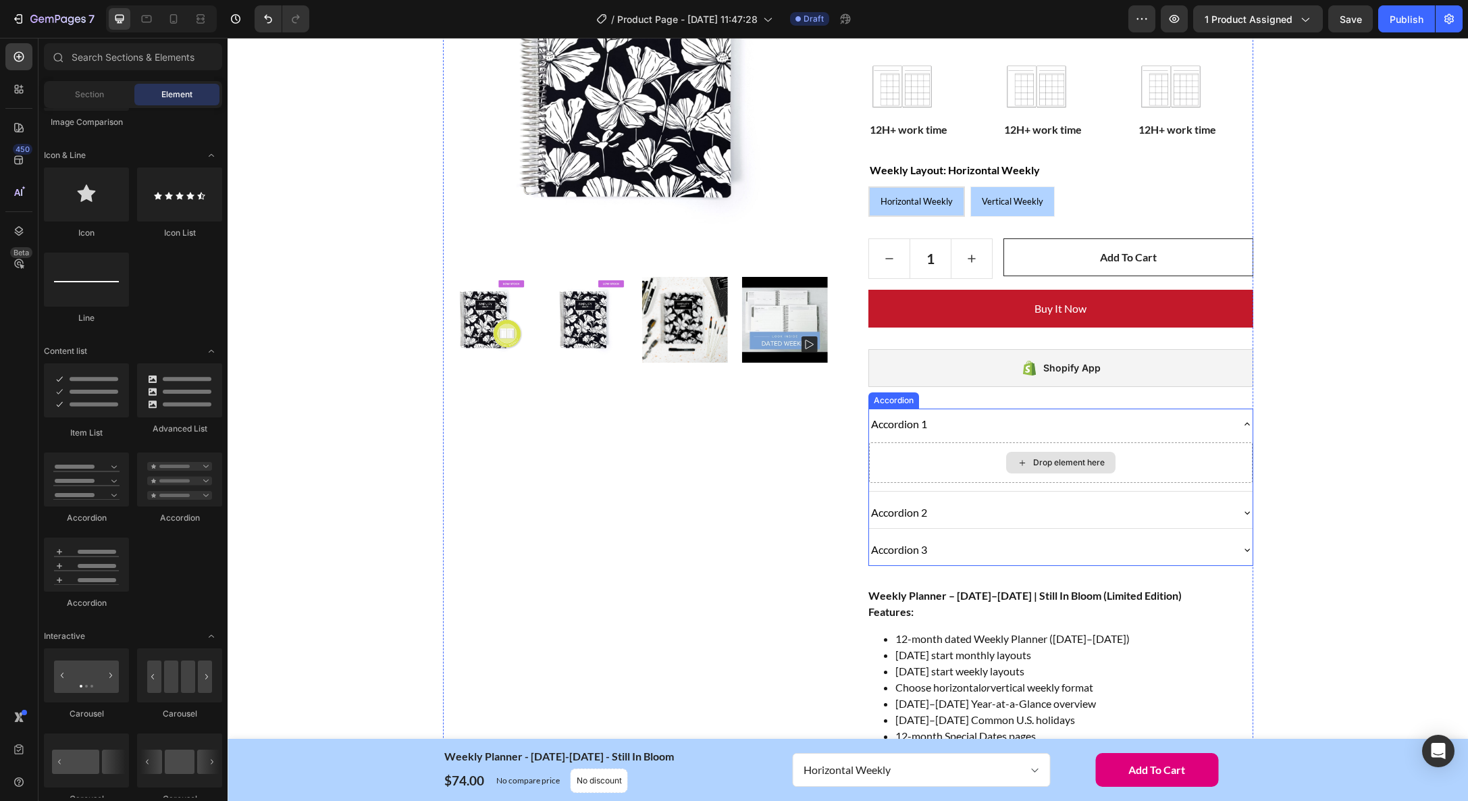
click at [1047, 450] on div "Drop element here" at bounding box center [1061, 462] width 384 height 41
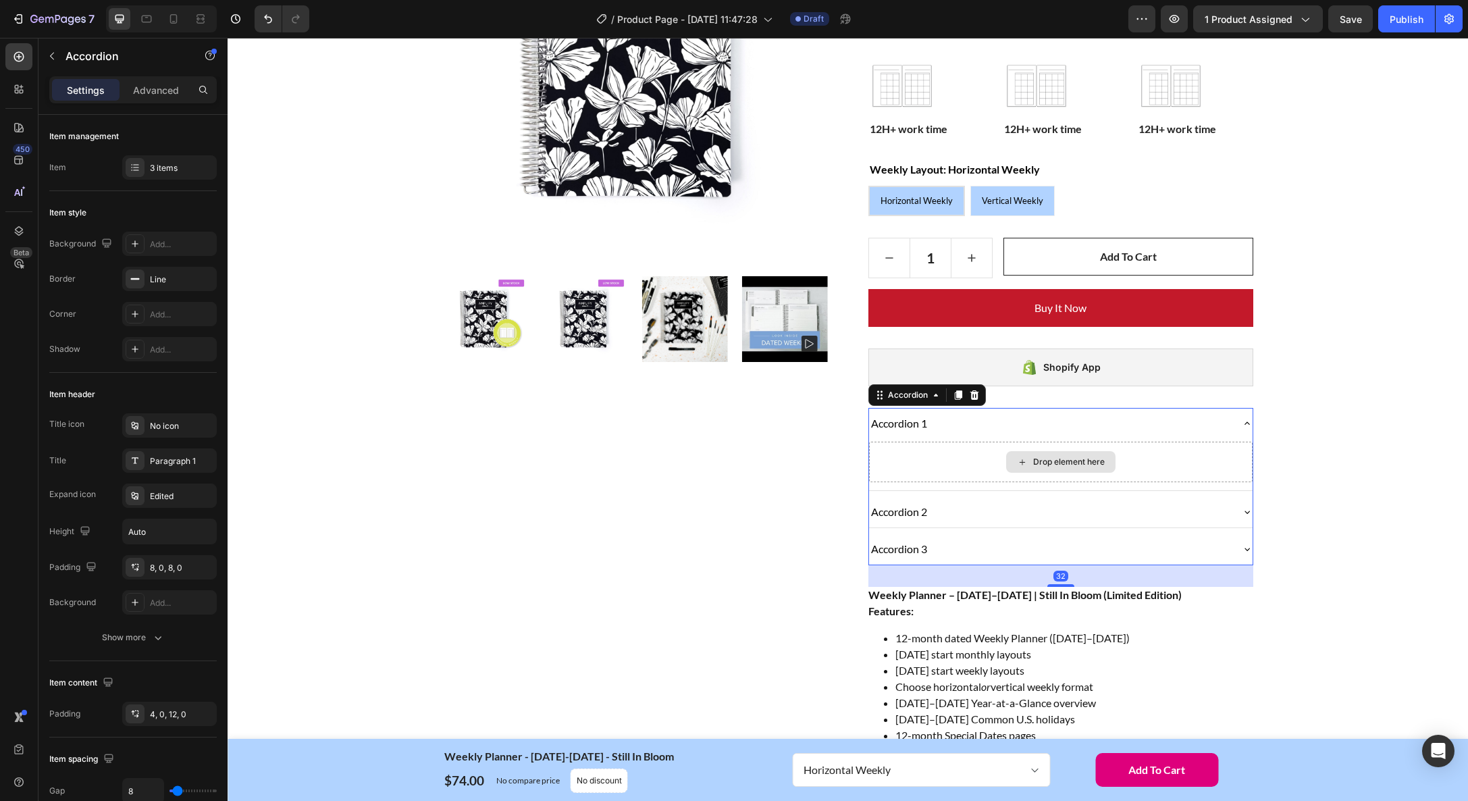
scroll to position [288, 0]
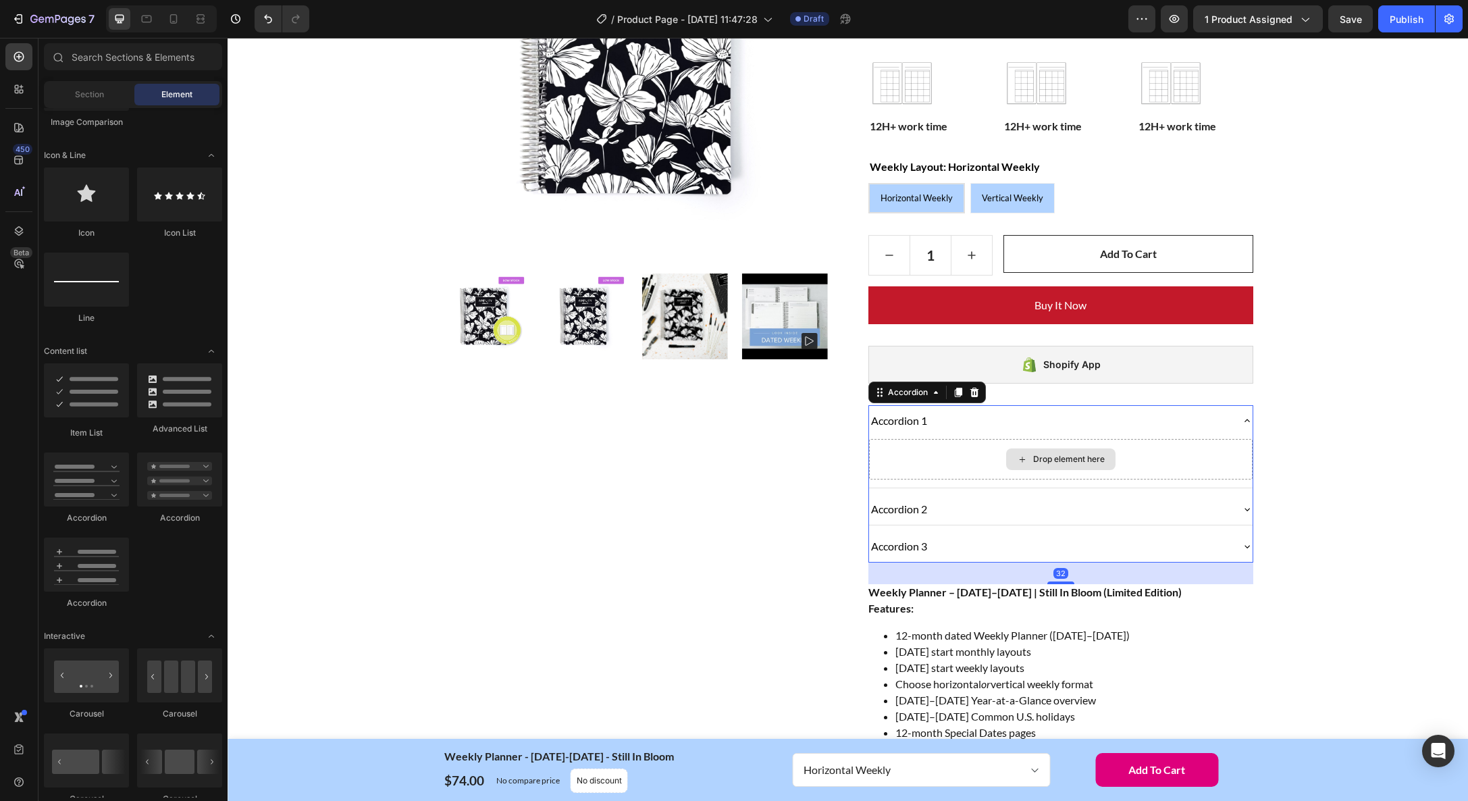
click at [1048, 453] on div "Drop element here" at bounding box center [1060, 459] width 109 height 22
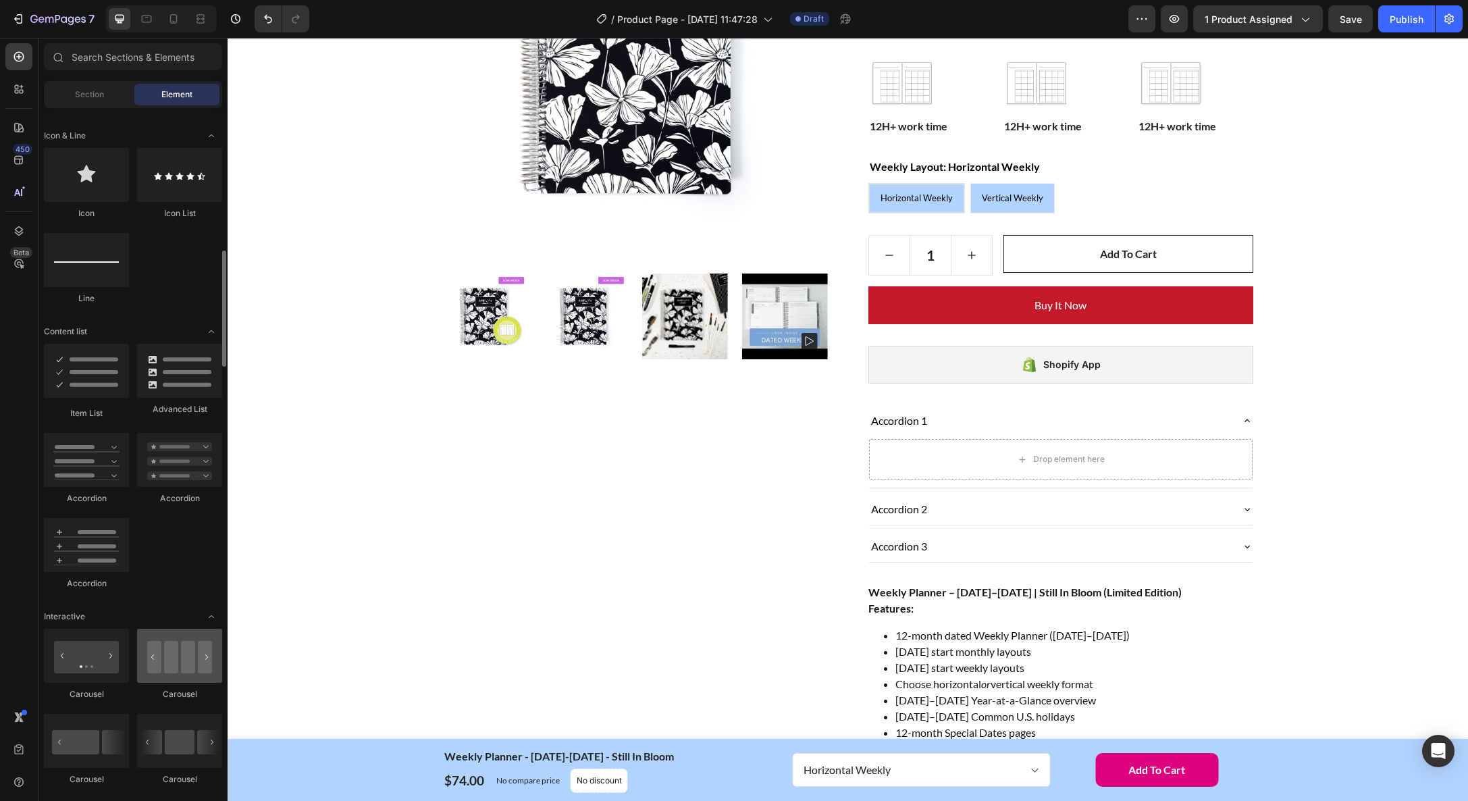
scroll to position [843, 0]
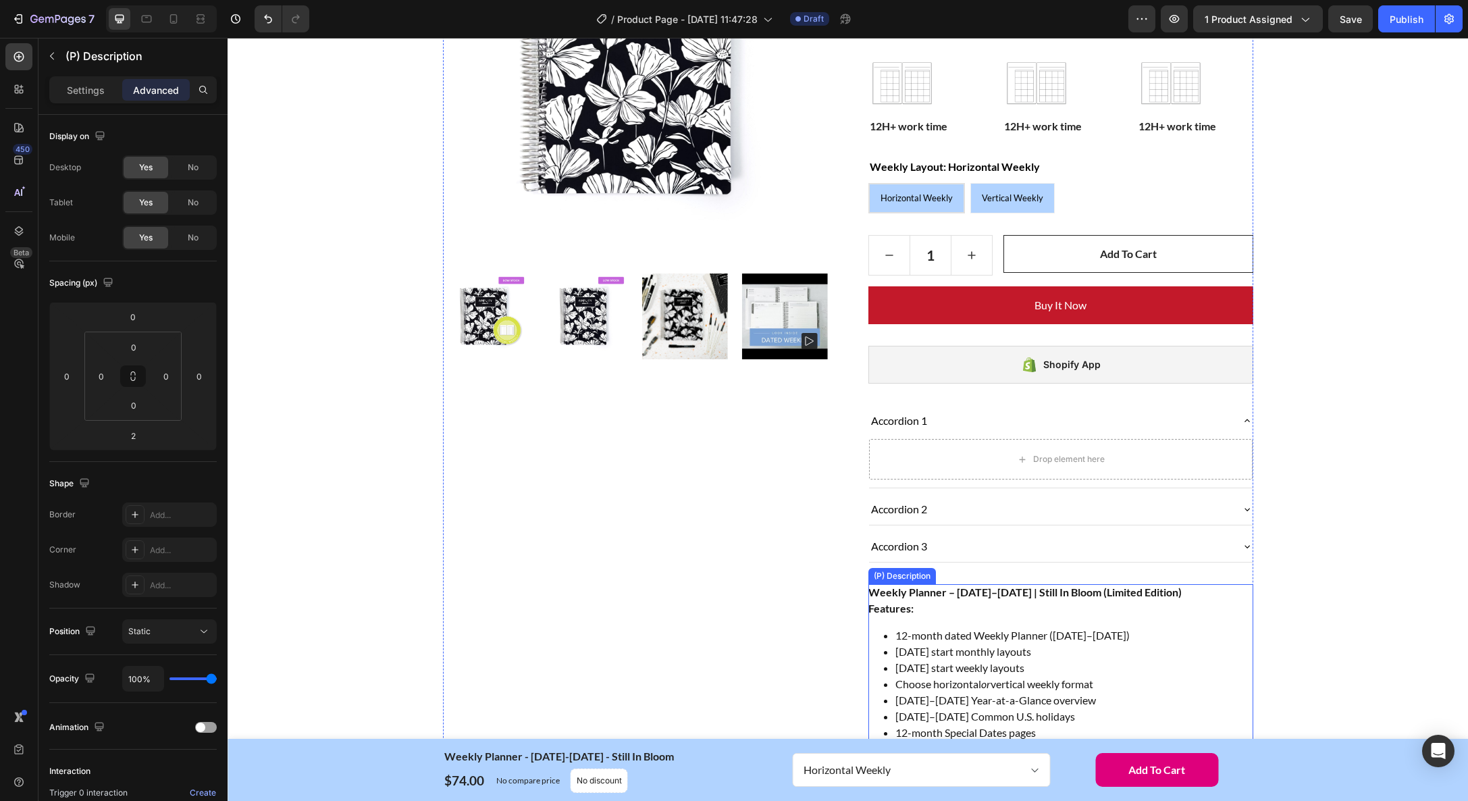
click at [989, 650] on li "[DATE] start monthly layouts" at bounding box center [1075, 652] width 358 height 16
click at [921, 575] on div "(P) Description" at bounding box center [916, 571] width 62 height 12
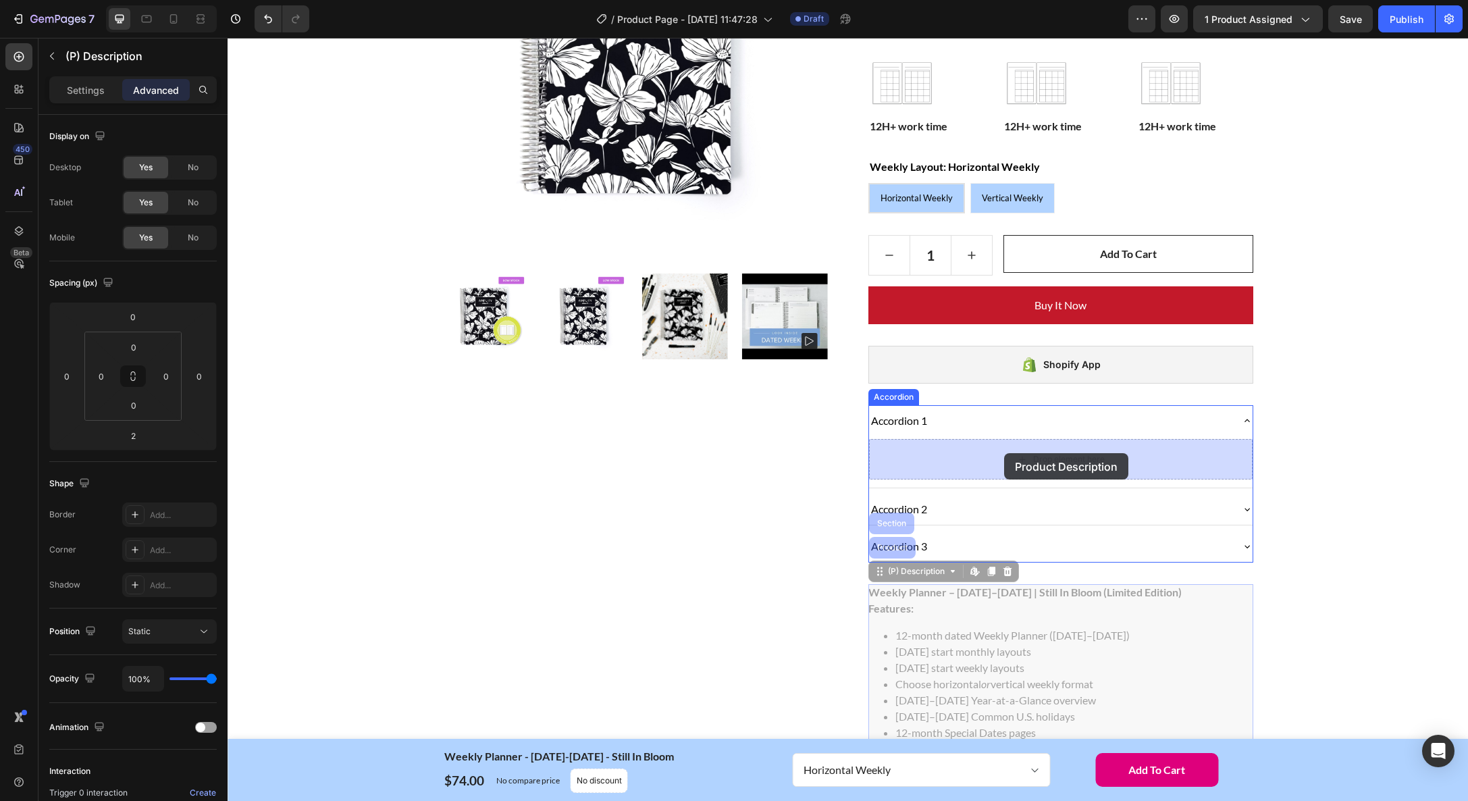
drag, startPoint x: 900, startPoint y: 575, endPoint x: 1004, endPoint y: 453, distance: 160.9
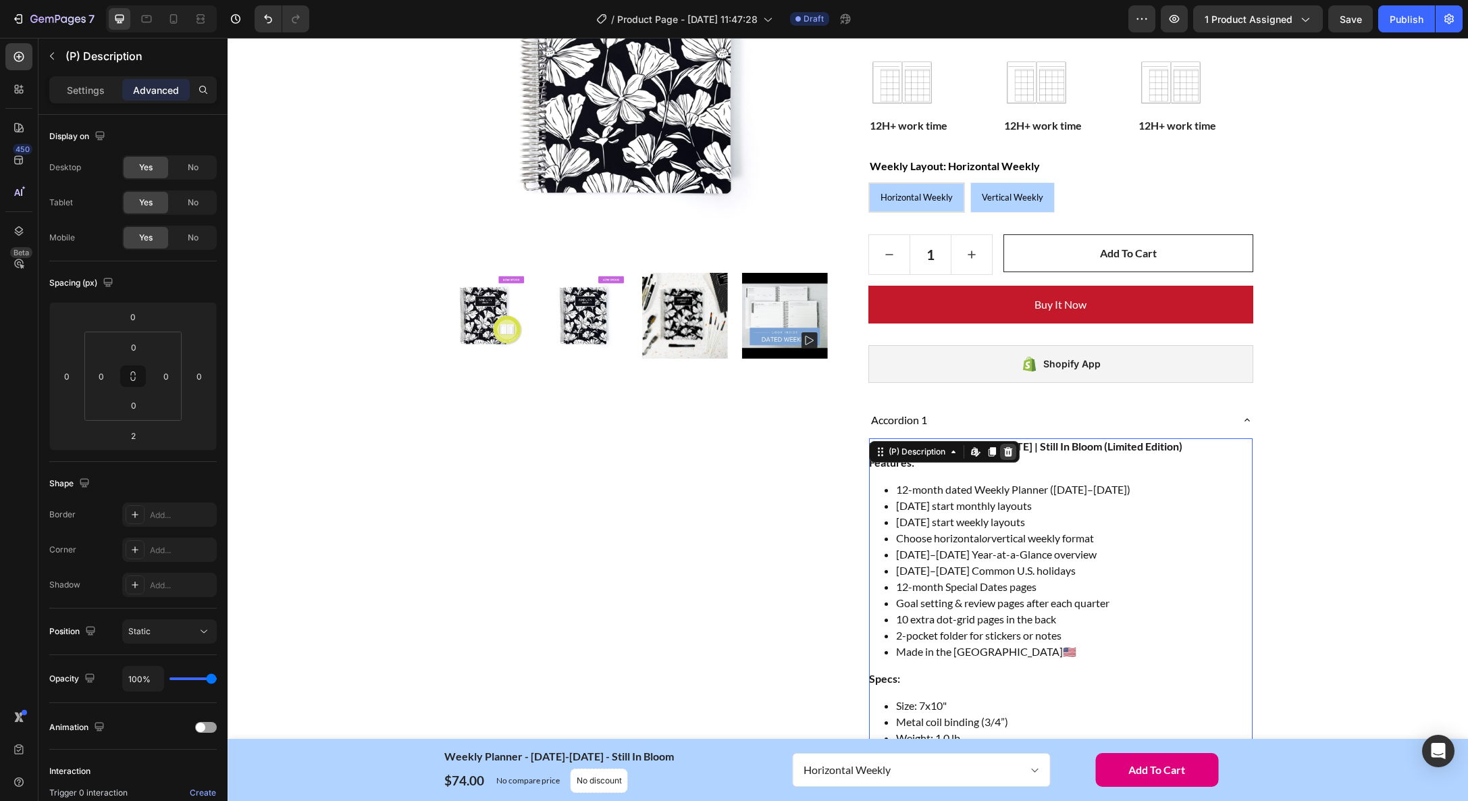
scroll to position [291, 0]
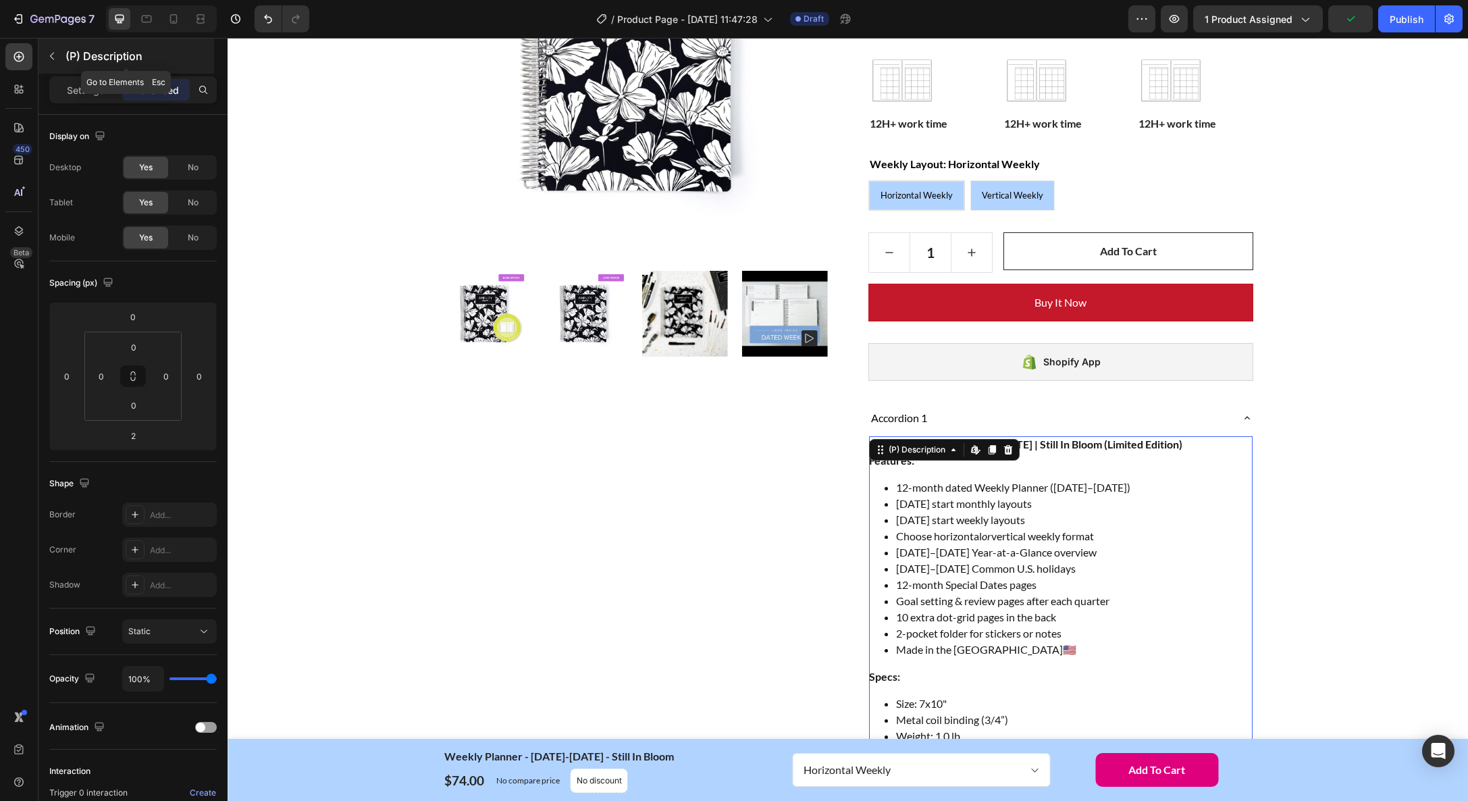
click at [55, 52] on icon "button" at bounding box center [52, 56] width 11 height 11
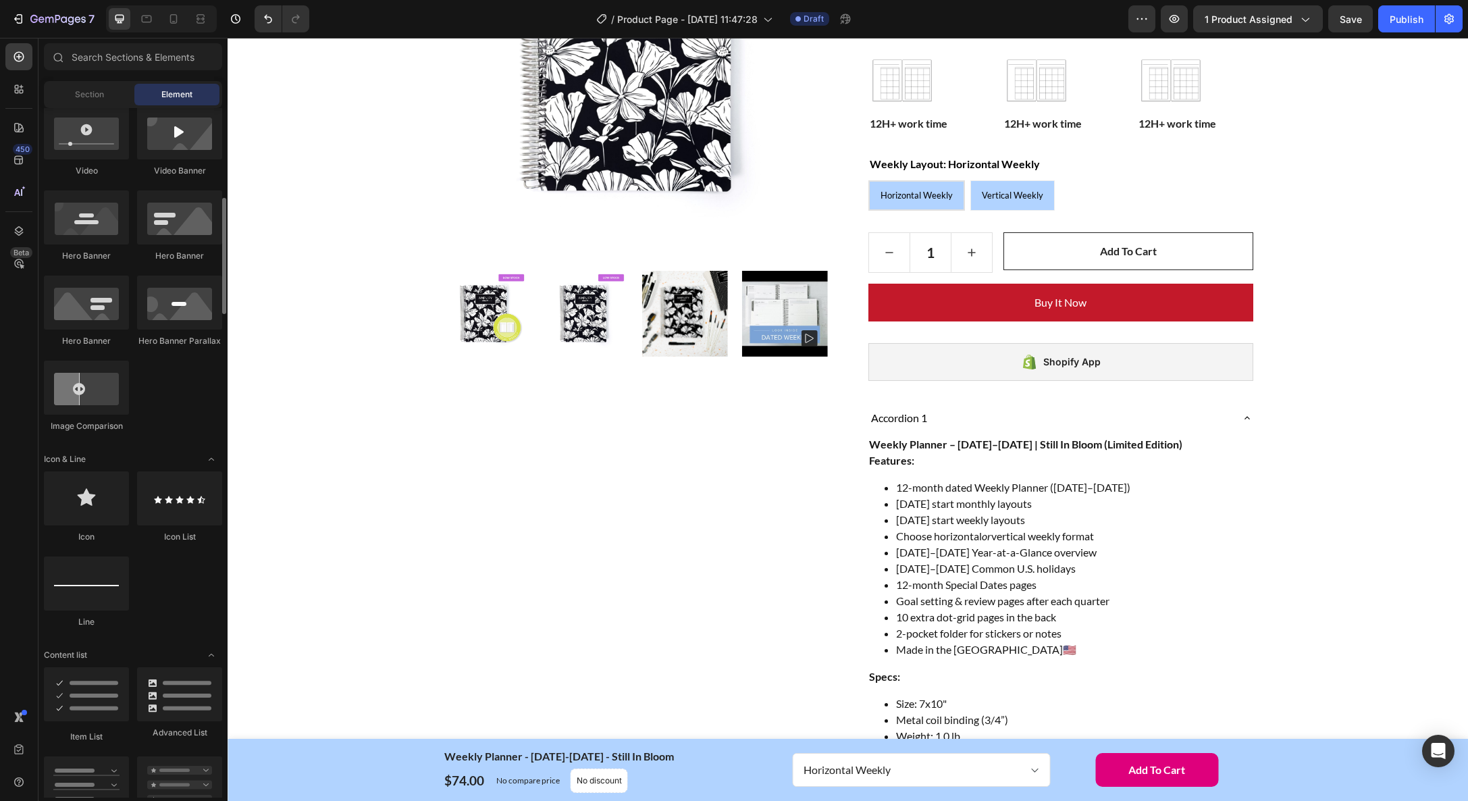
scroll to position [491, 0]
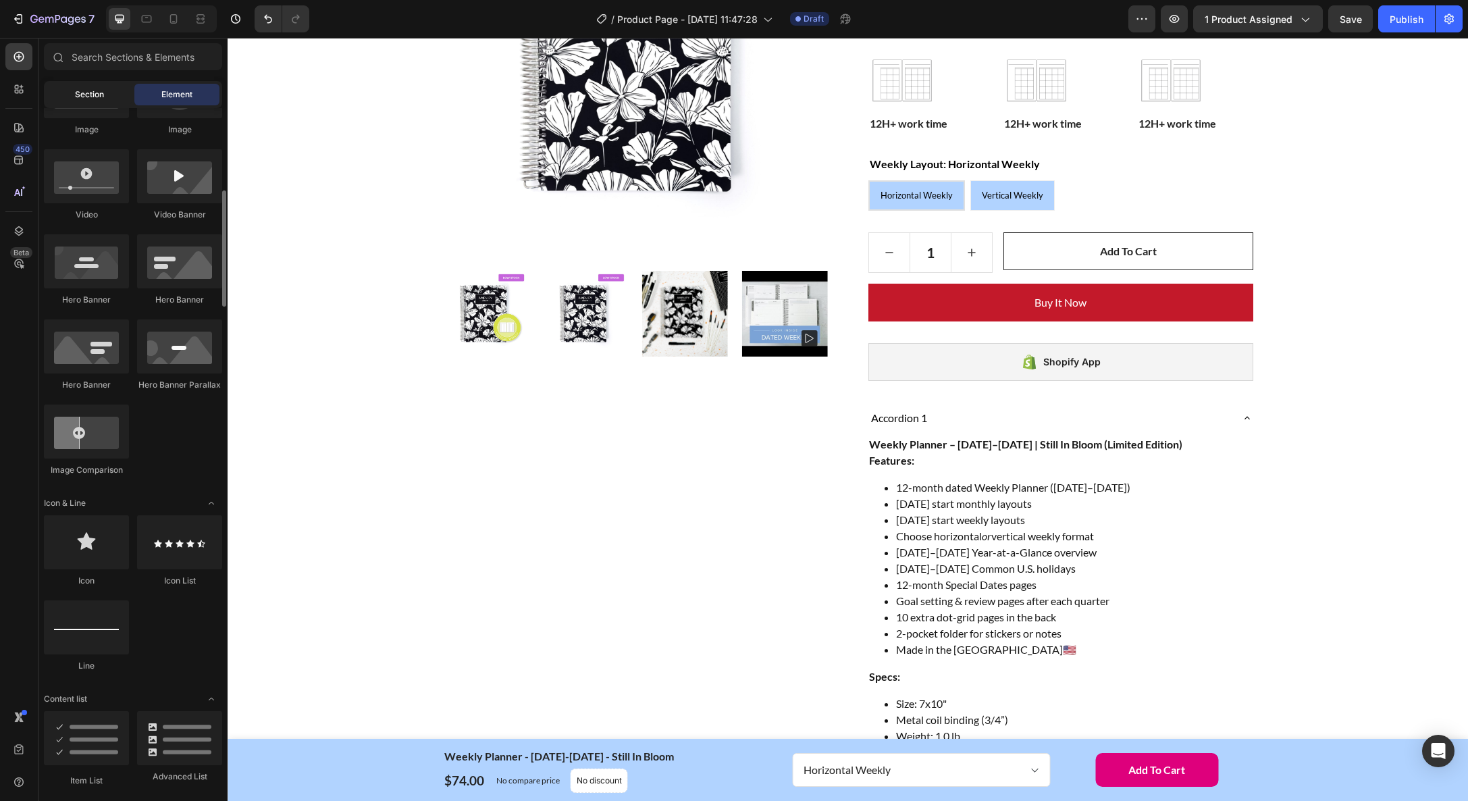
click at [88, 88] on span "Section" at bounding box center [89, 94] width 29 height 12
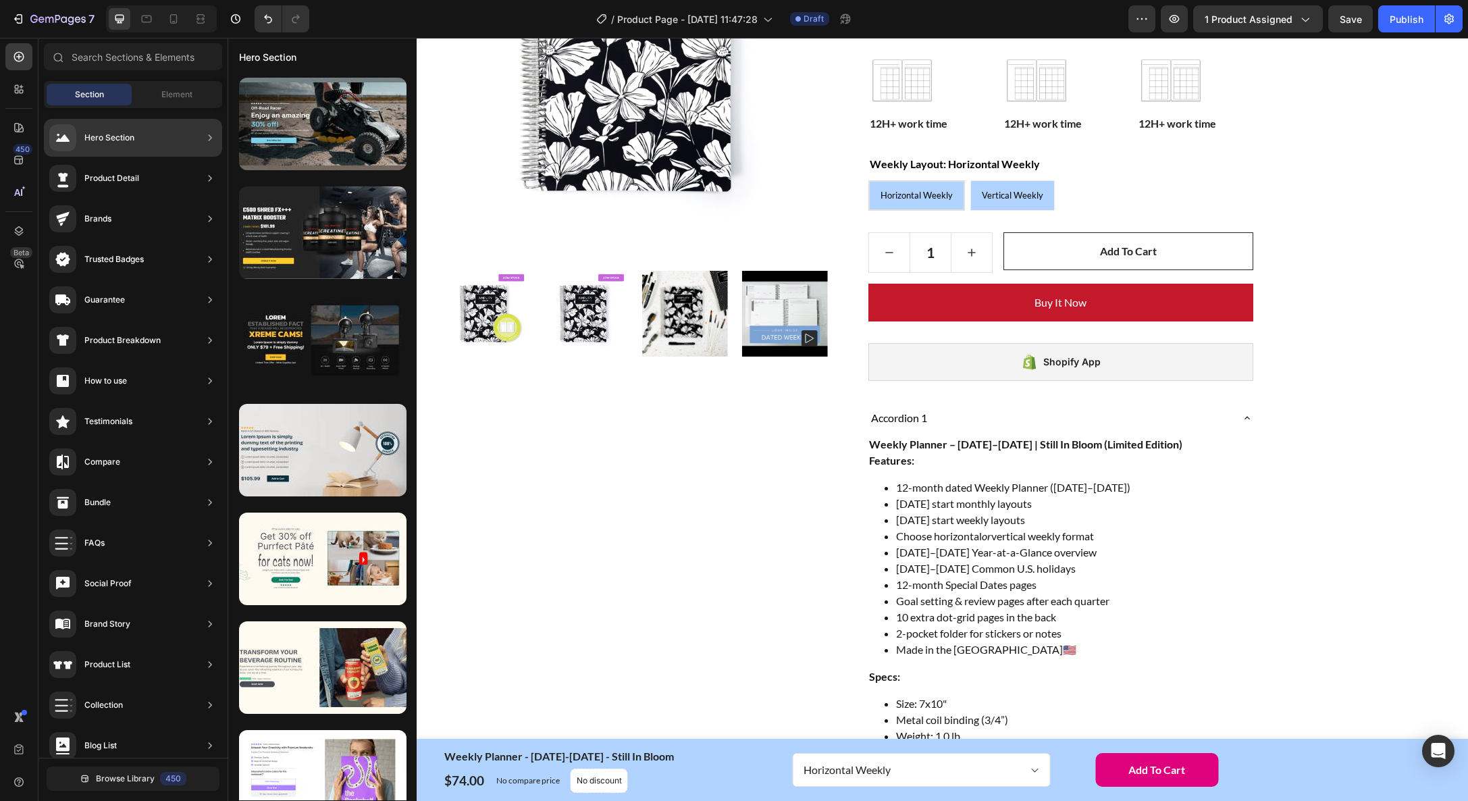
click at [153, 200] on div "Product Detail" at bounding box center [133, 219] width 178 height 38
click at [211, 178] on icon at bounding box center [210, 178] width 3 height 6
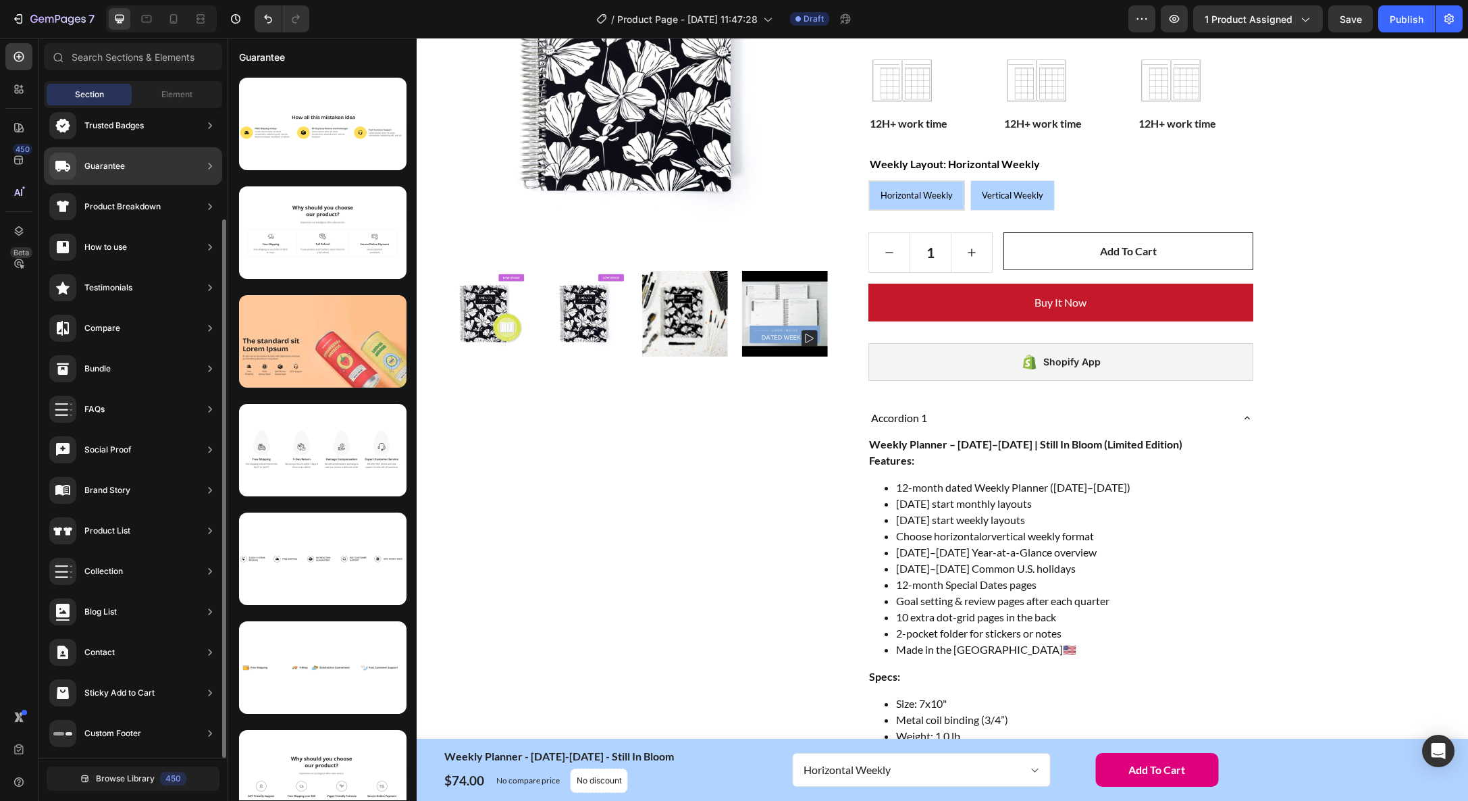
scroll to position [0, 0]
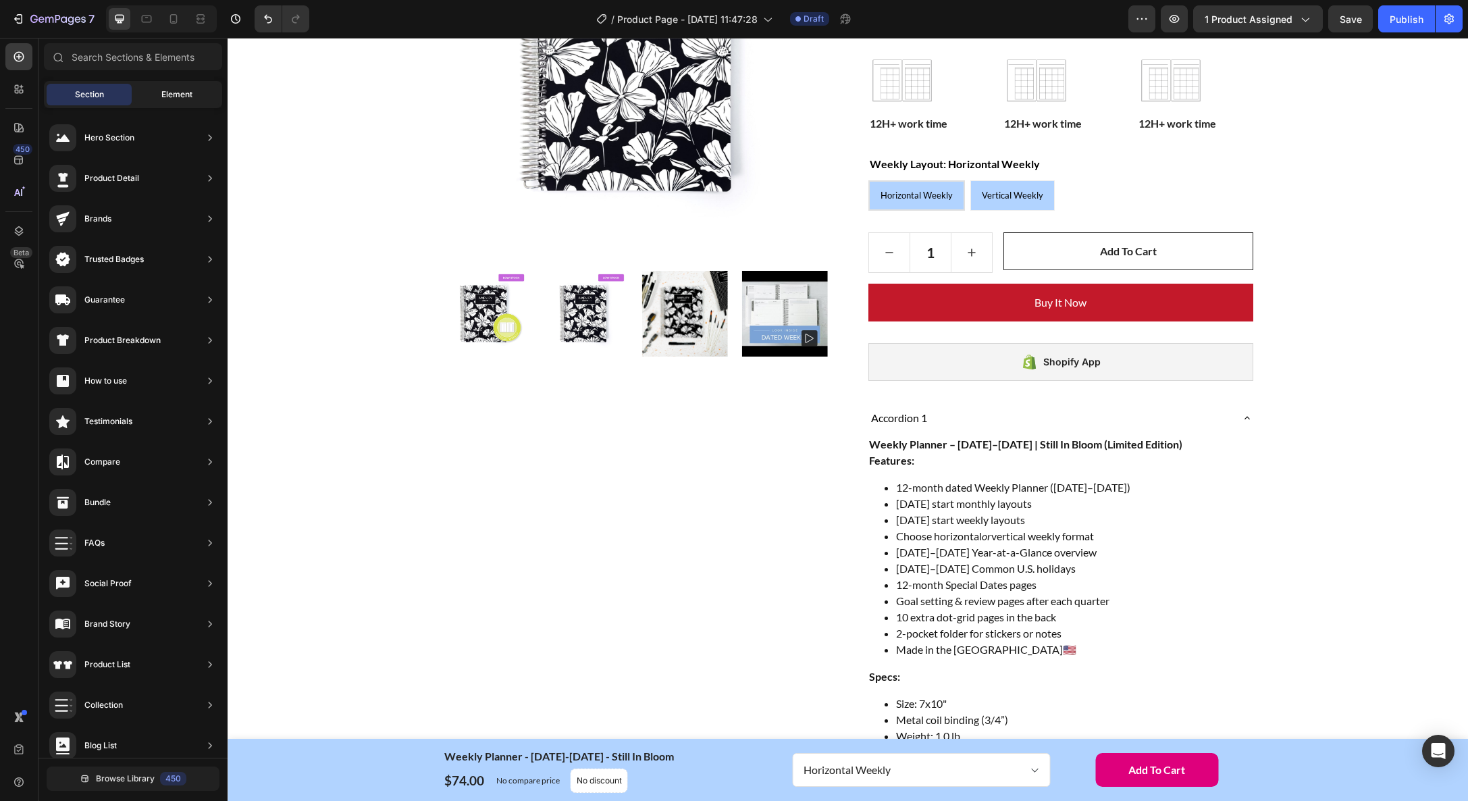
click at [164, 95] on span "Element" at bounding box center [176, 94] width 31 height 12
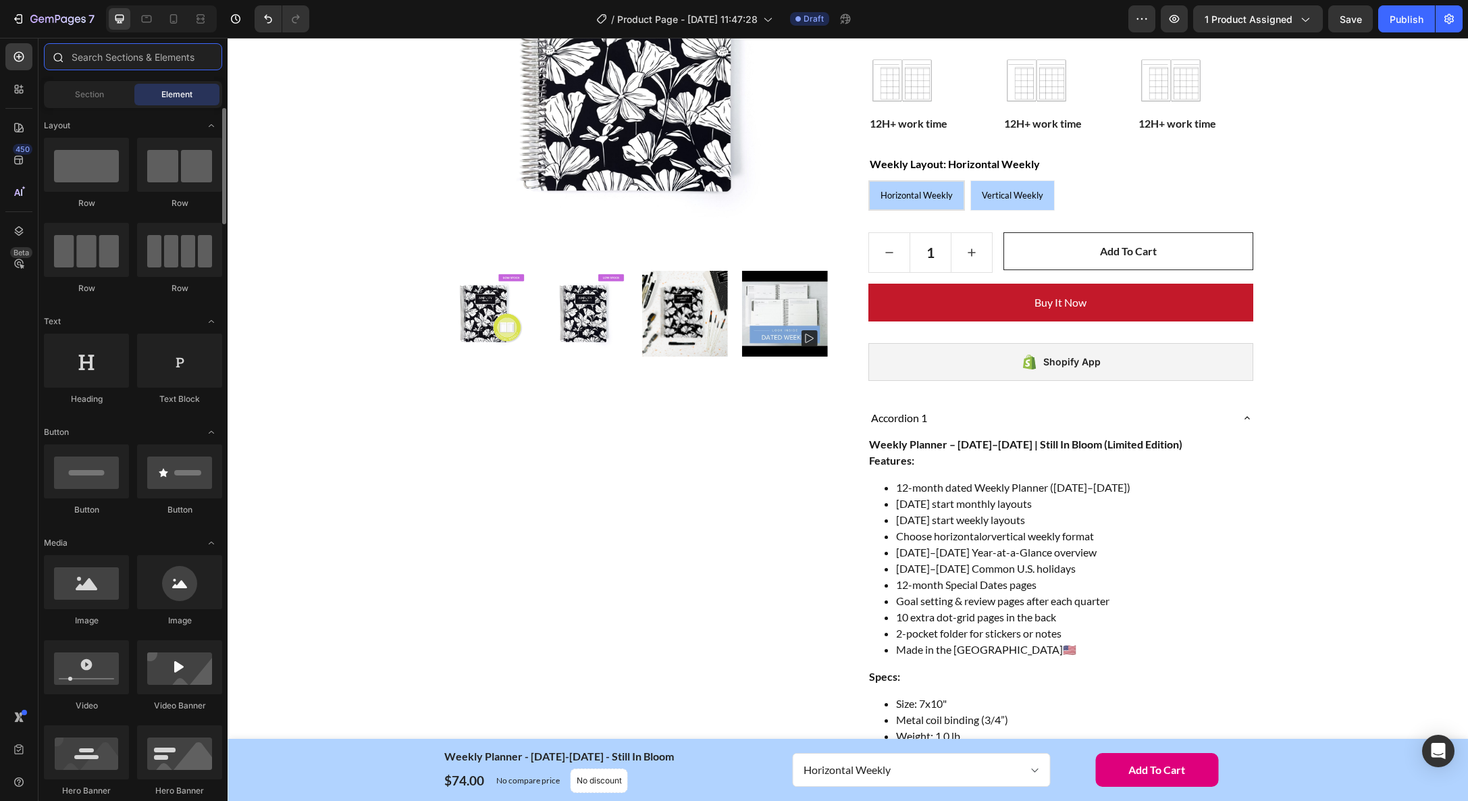
click at [118, 57] on input "text" at bounding box center [133, 56] width 178 height 27
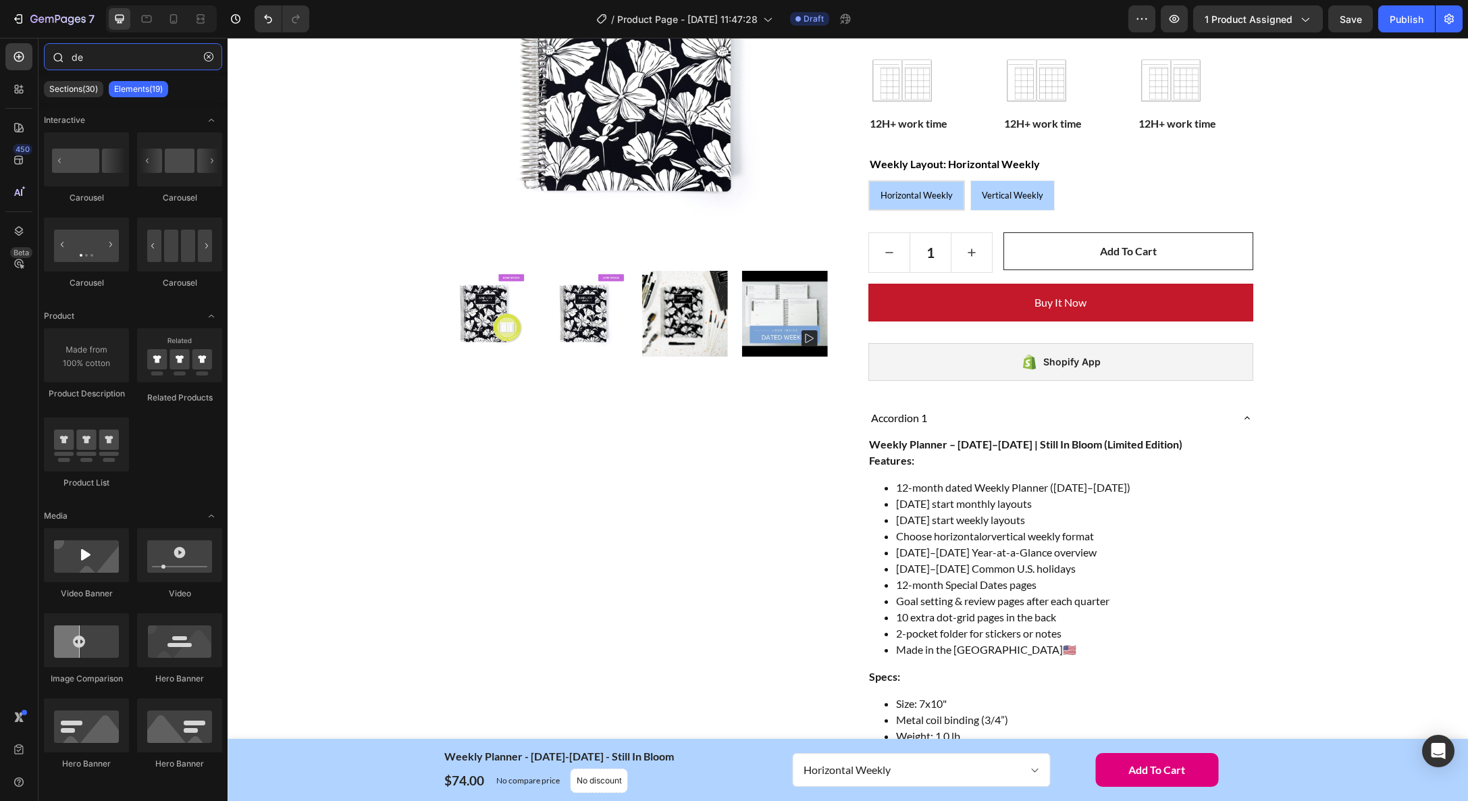
type input "des"
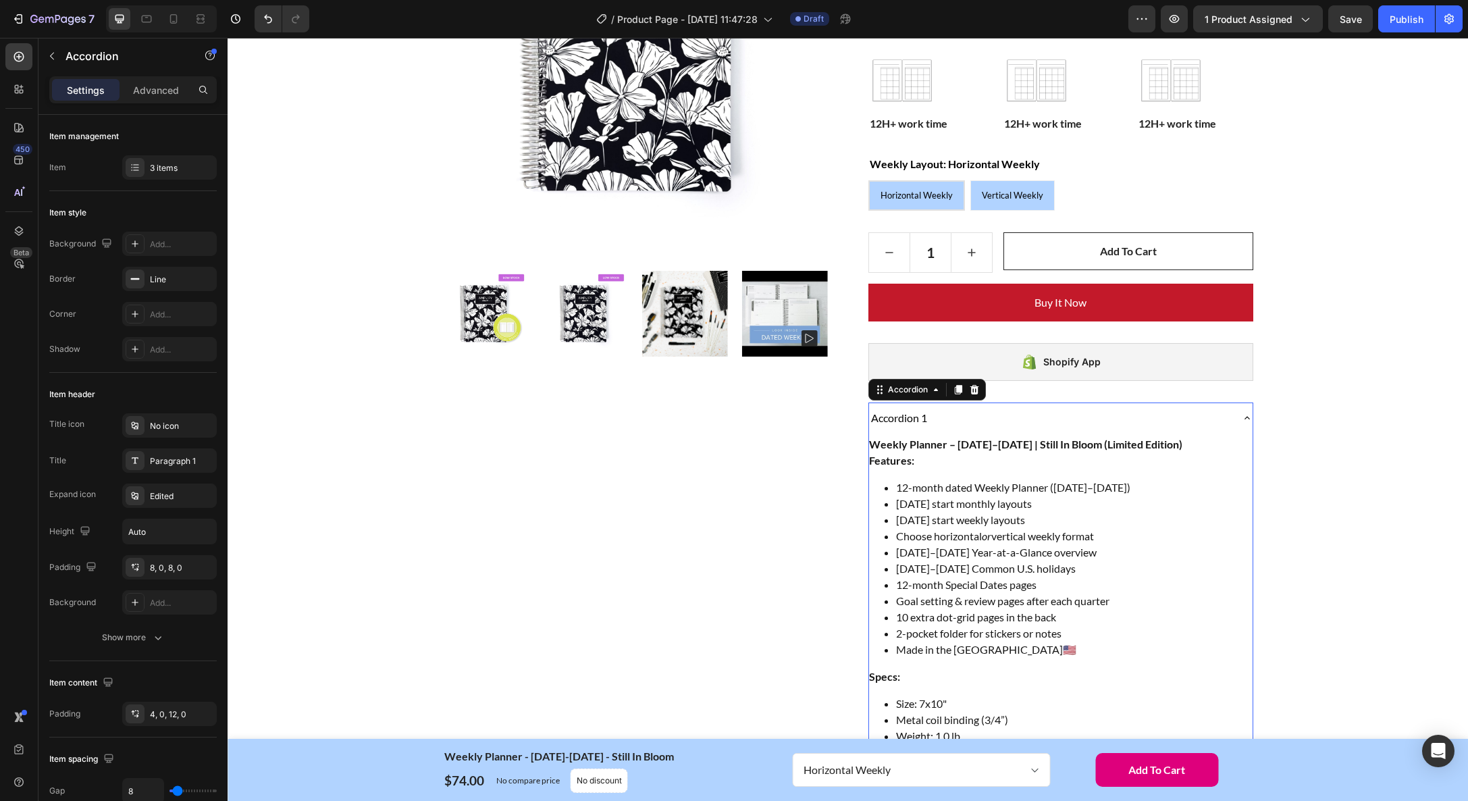
click at [1244, 418] on icon at bounding box center [1247, 418] width 11 height 11
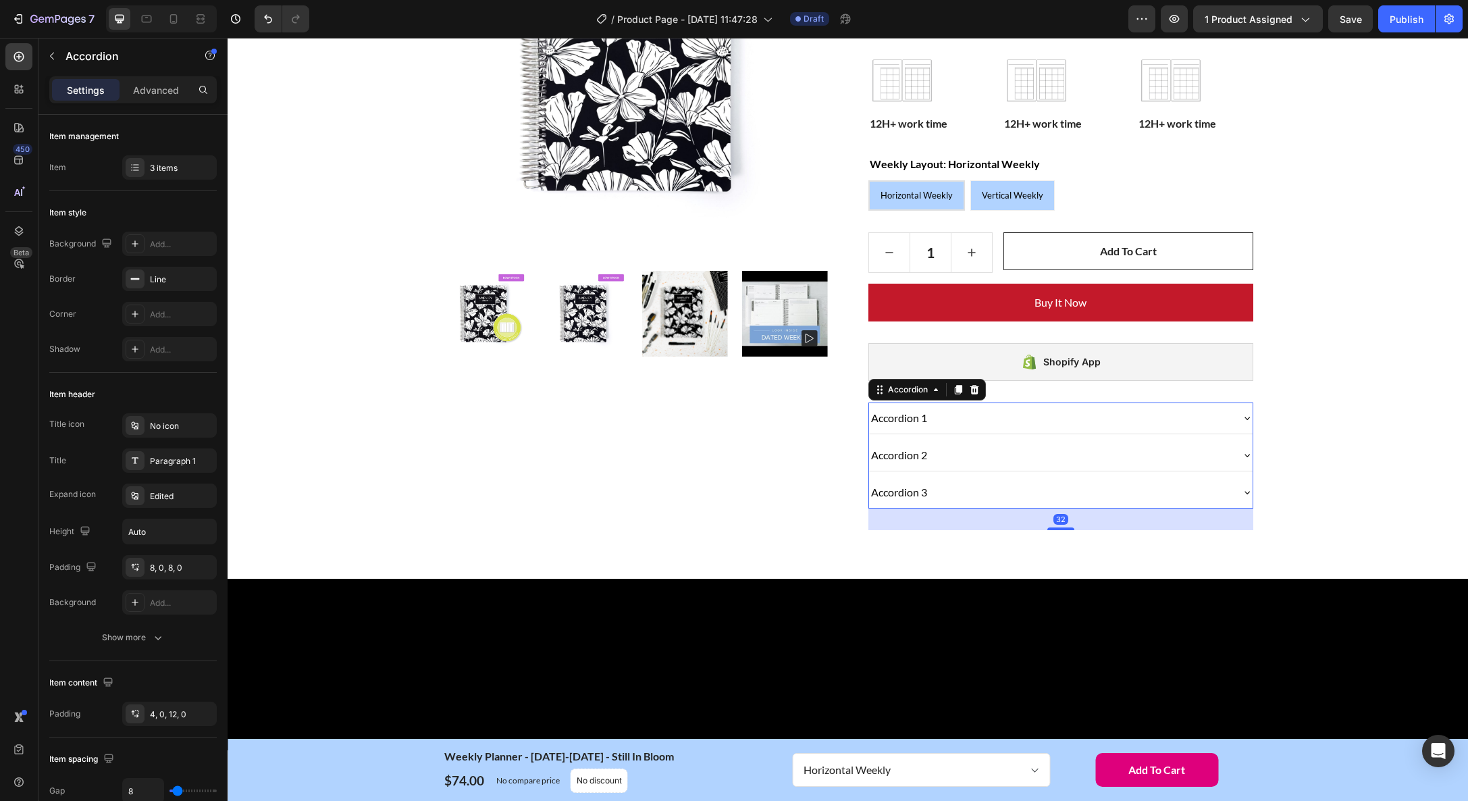
click at [1244, 418] on icon at bounding box center [1247, 418] width 11 height 11
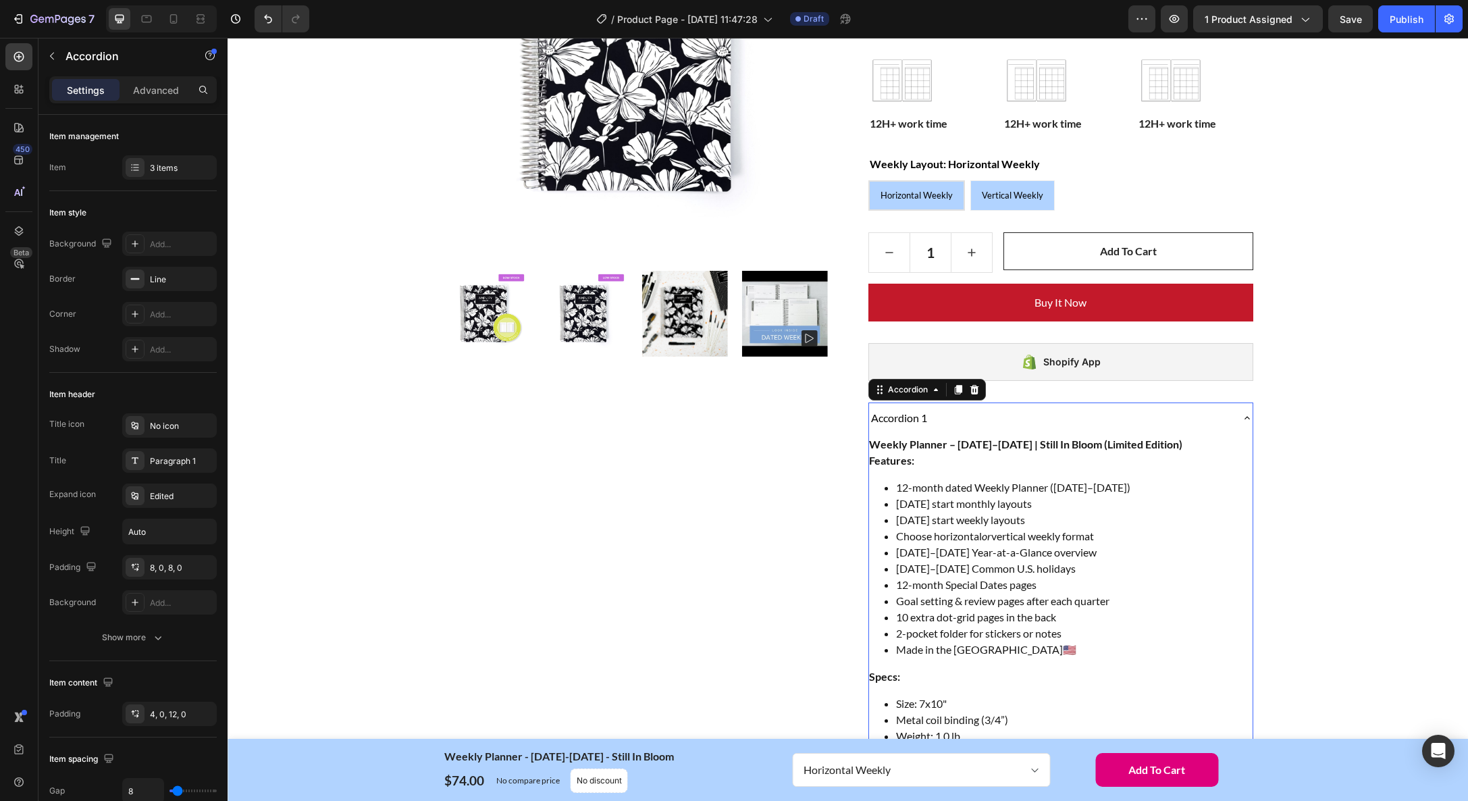
click at [1244, 418] on icon at bounding box center [1247, 418] width 11 height 11
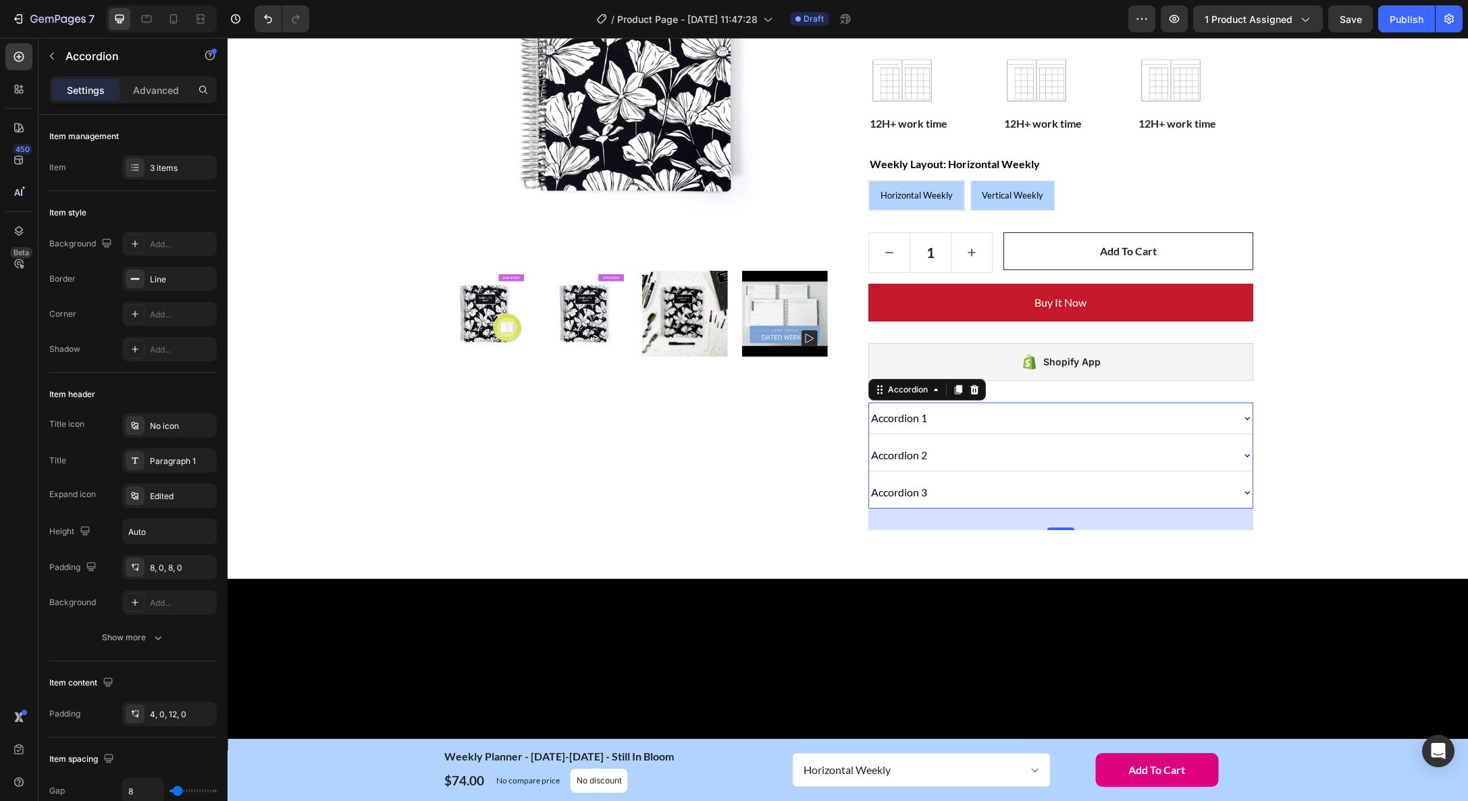
scroll to position [290, 0]
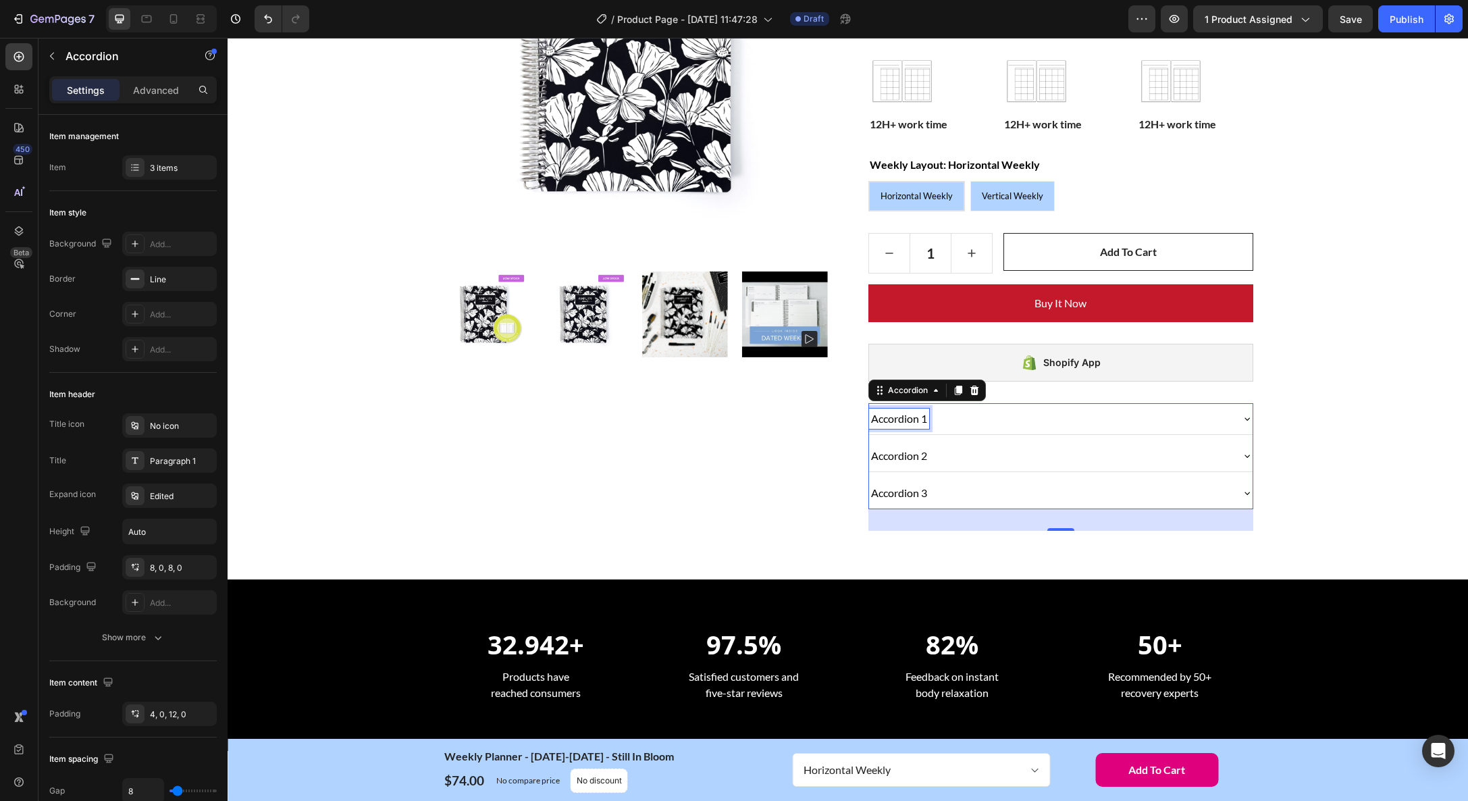
click at [917, 421] on div "Accordion 1" at bounding box center [899, 419] width 60 height 20
click at [917, 421] on p "Accordion 1" at bounding box center [899, 419] width 56 height 16
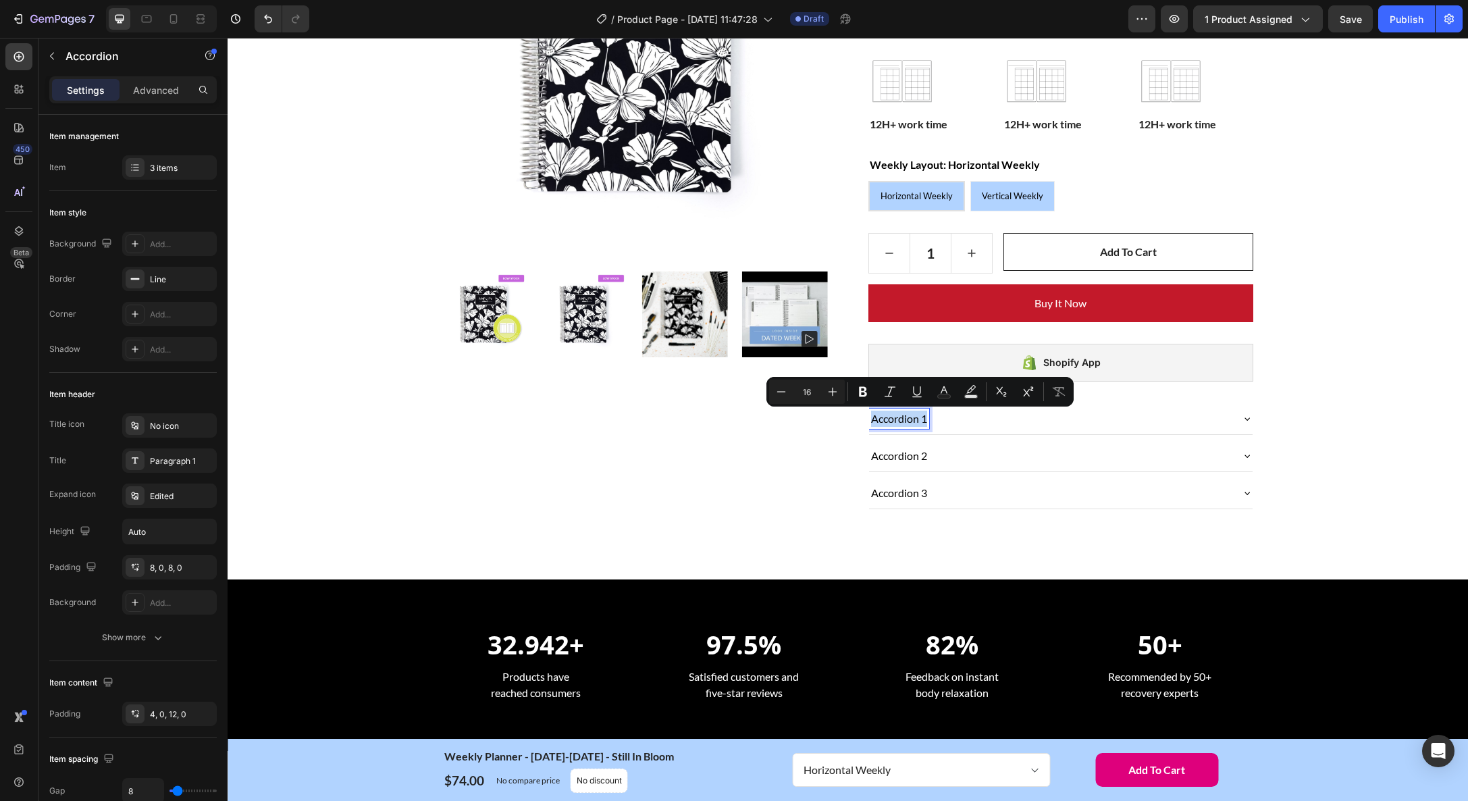
click at [917, 421] on p "Accordion 1" at bounding box center [899, 419] width 56 height 16
click at [902, 457] on p "Accordion 2" at bounding box center [899, 456] width 56 height 16
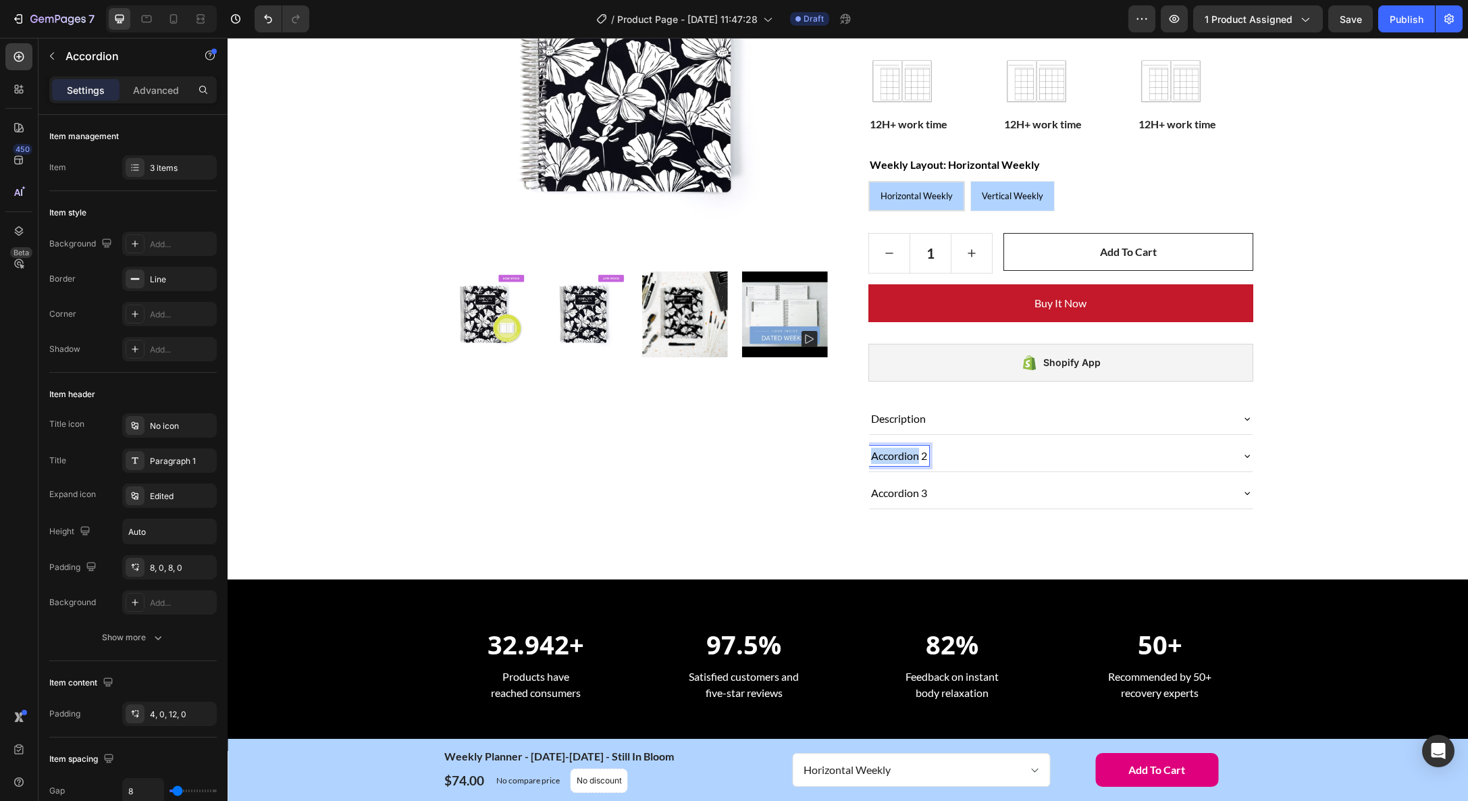
click at [902, 457] on p "Accordion 2" at bounding box center [899, 456] width 56 height 16
click at [906, 413] on p "Description" at bounding box center [898, 419] width 55 height 16
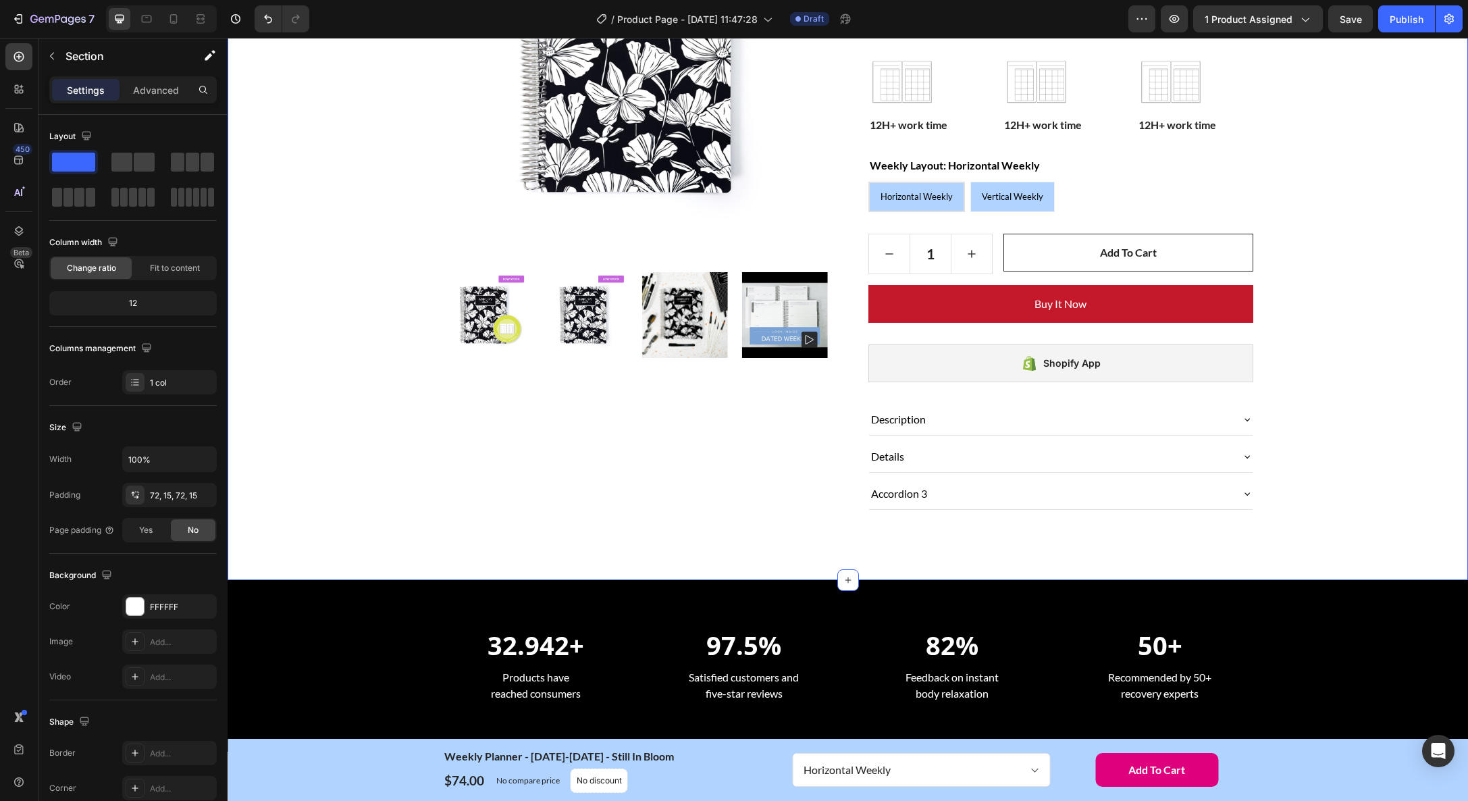
click at [1355, 490] on div "Home Weekly Planner - January-December 2026 - Still In Bloom Breadcrumb Row Pro…" at bounding box center [848, 177] width 1220 height 707
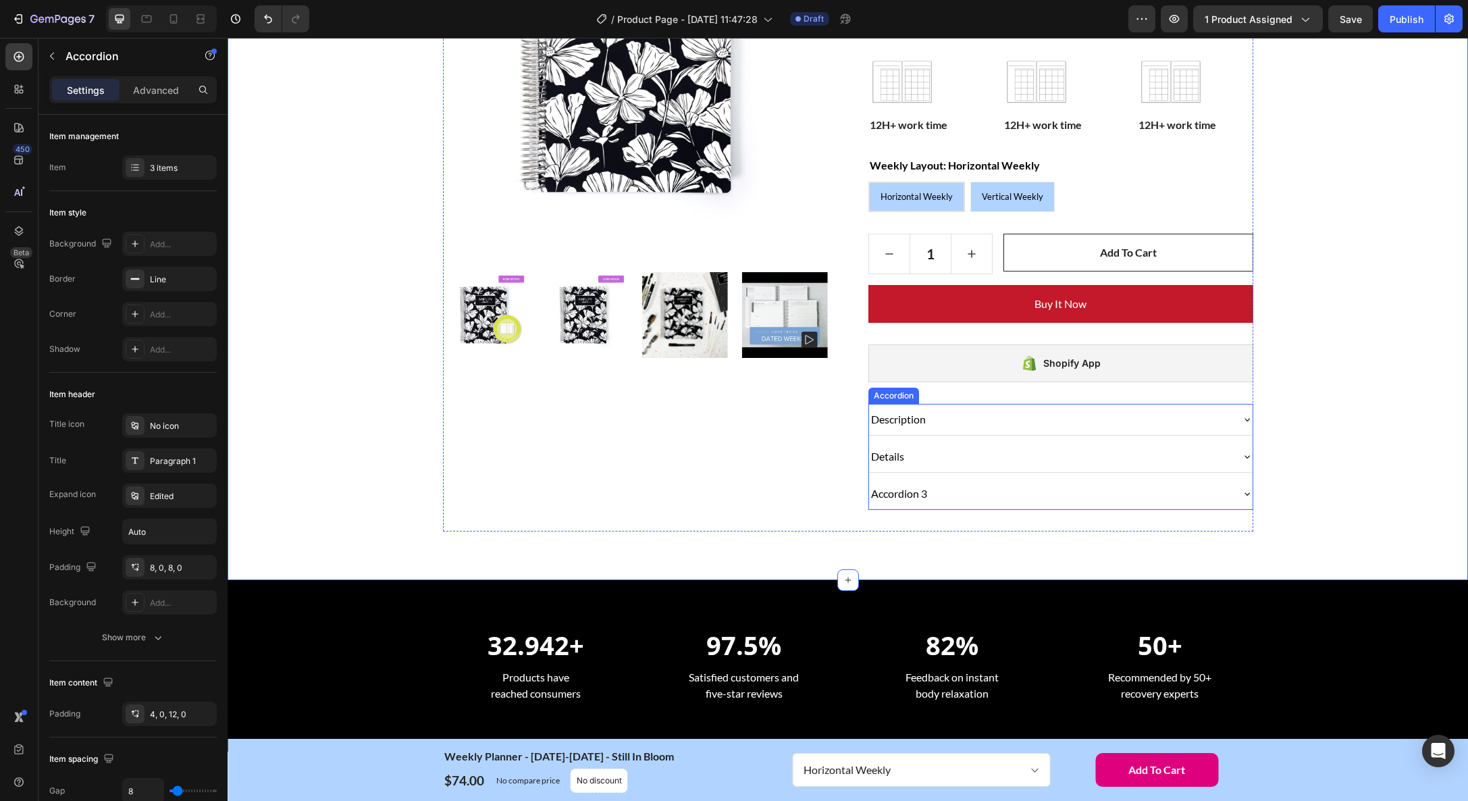
click at [1113, 483] on div "Accordion 3" at bounding box center [1061, 493] width 384 height 31
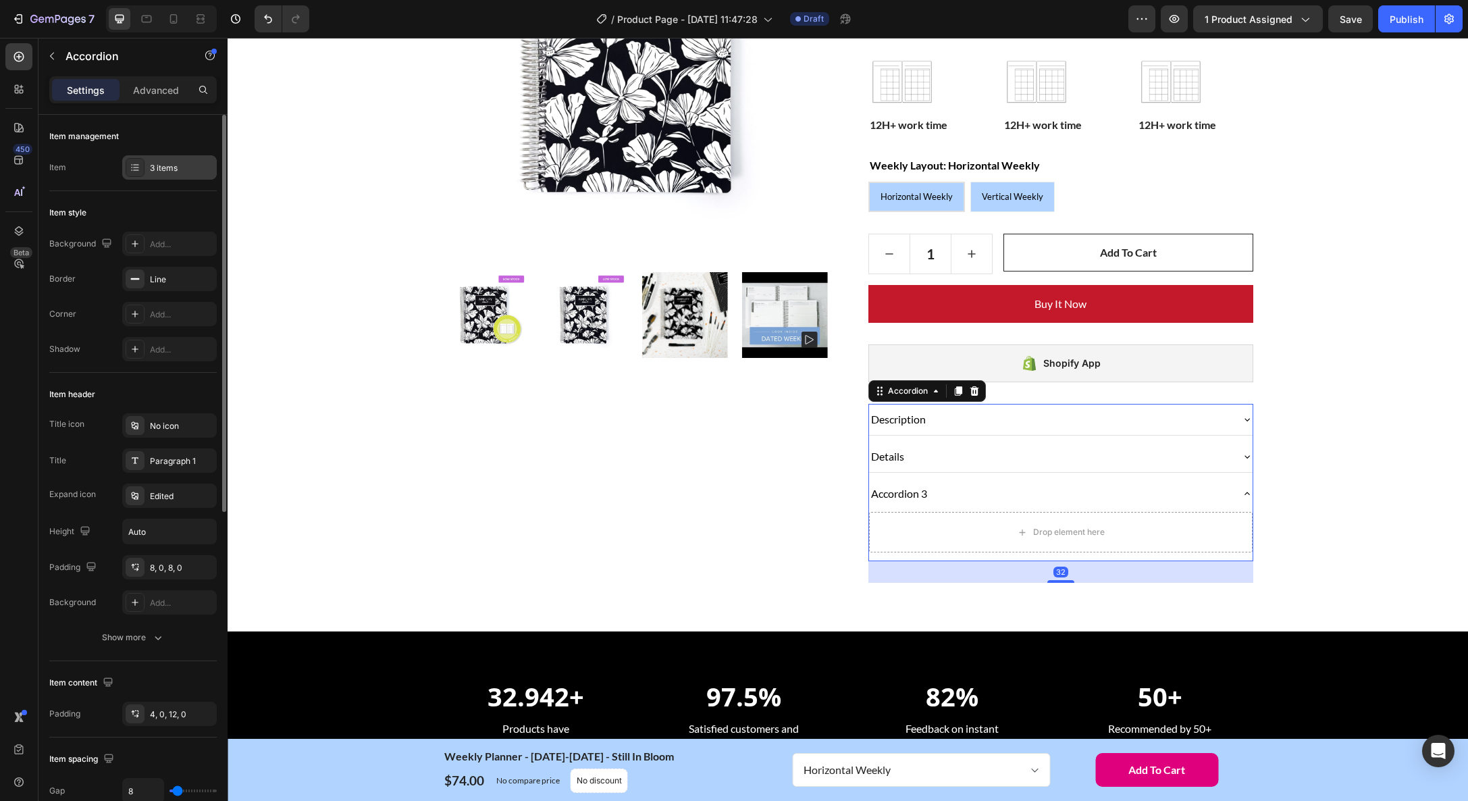
click at [132, 166] on icon at bounding box center [135, 167] width 11 height 11
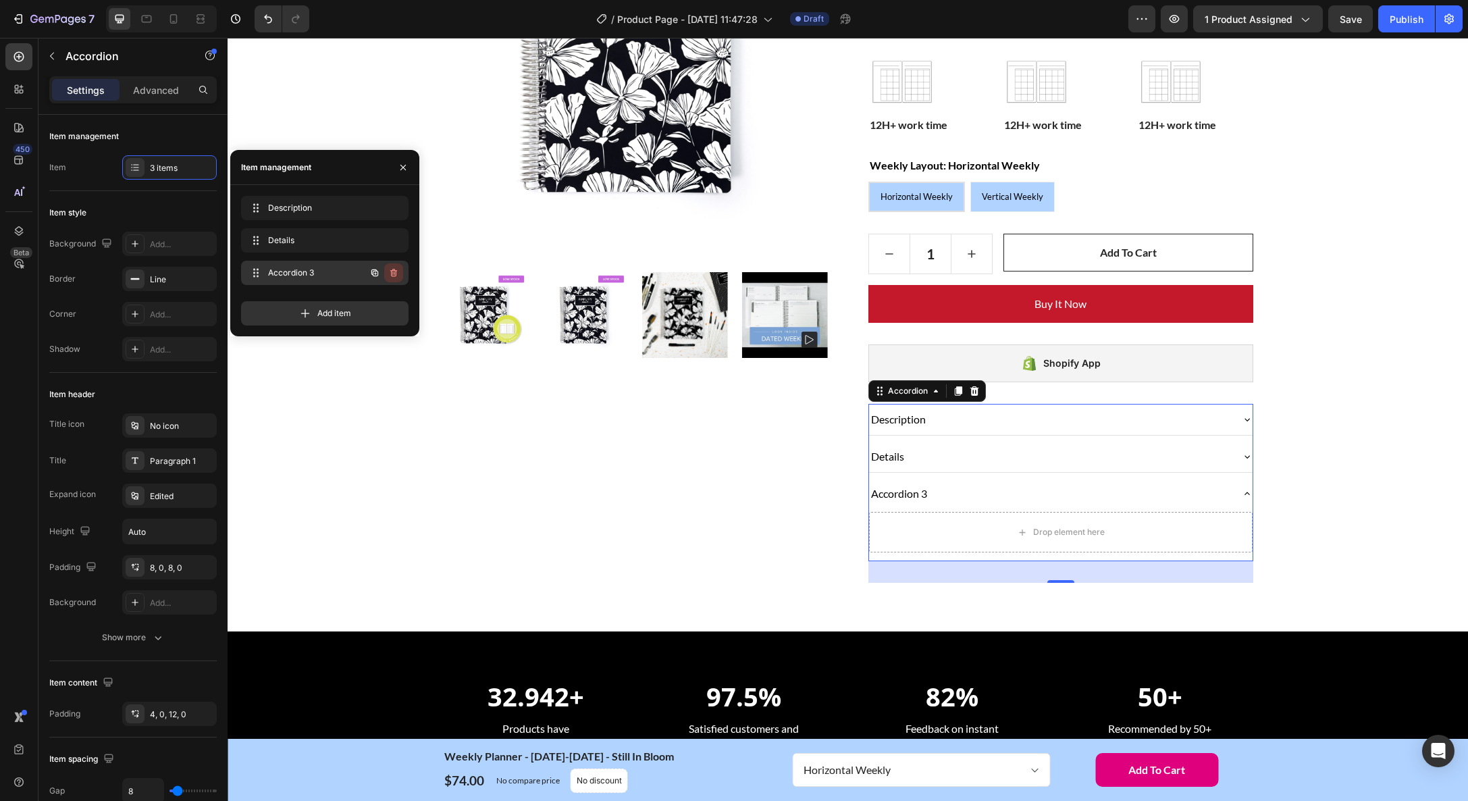
click at [395, 272] on icon "button" at bounding box center [393, 272] width 11 height 11
click at [385, 269] on div "Delete" at bounding box center [384, 273] width 25 height 12
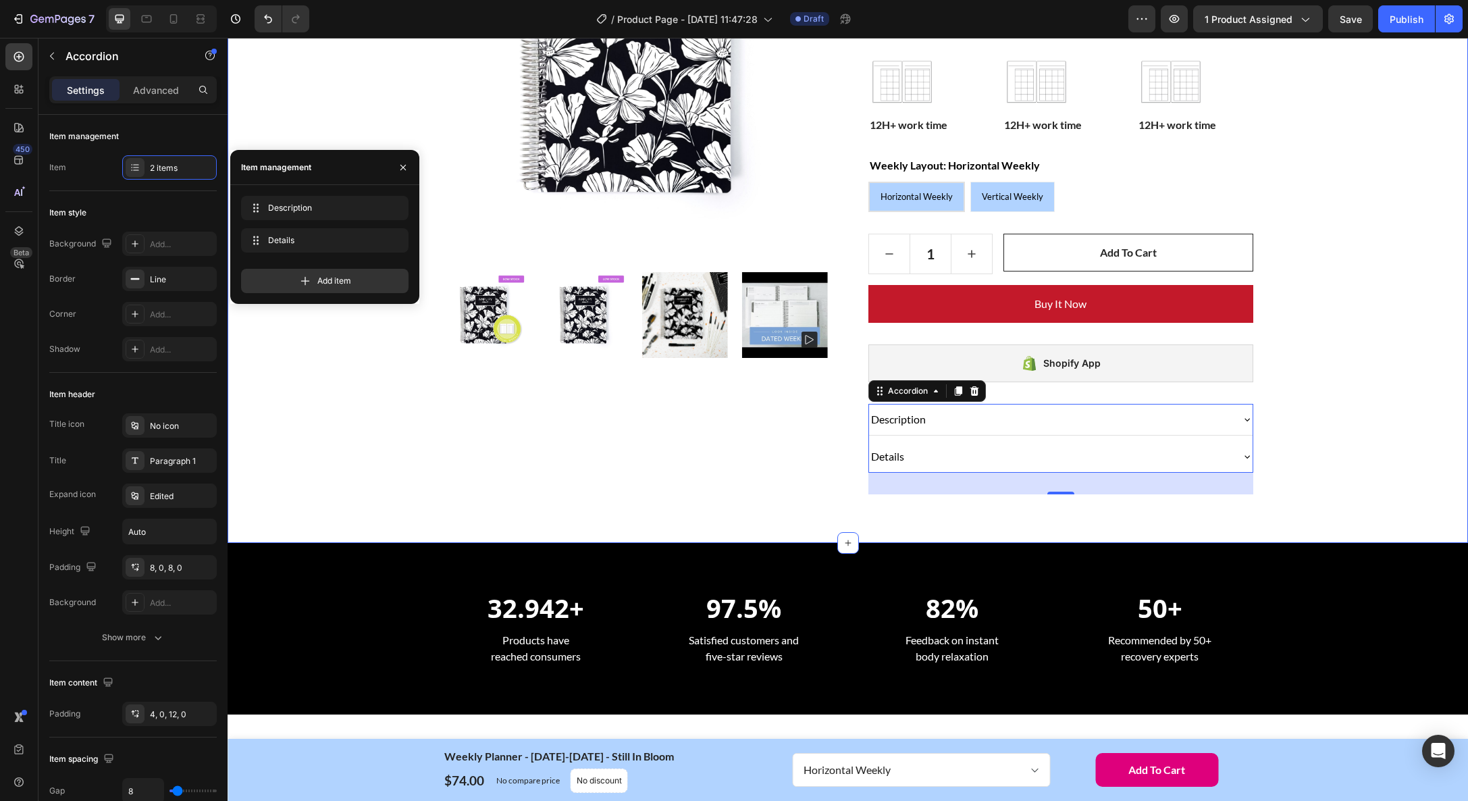
click at [1333, 487] on div "Home Weekly Planner - January-December 2026 - Still In Bloom Breadcrumb Row Pro…" at bounding box center [848, 159] width 1220 height 670
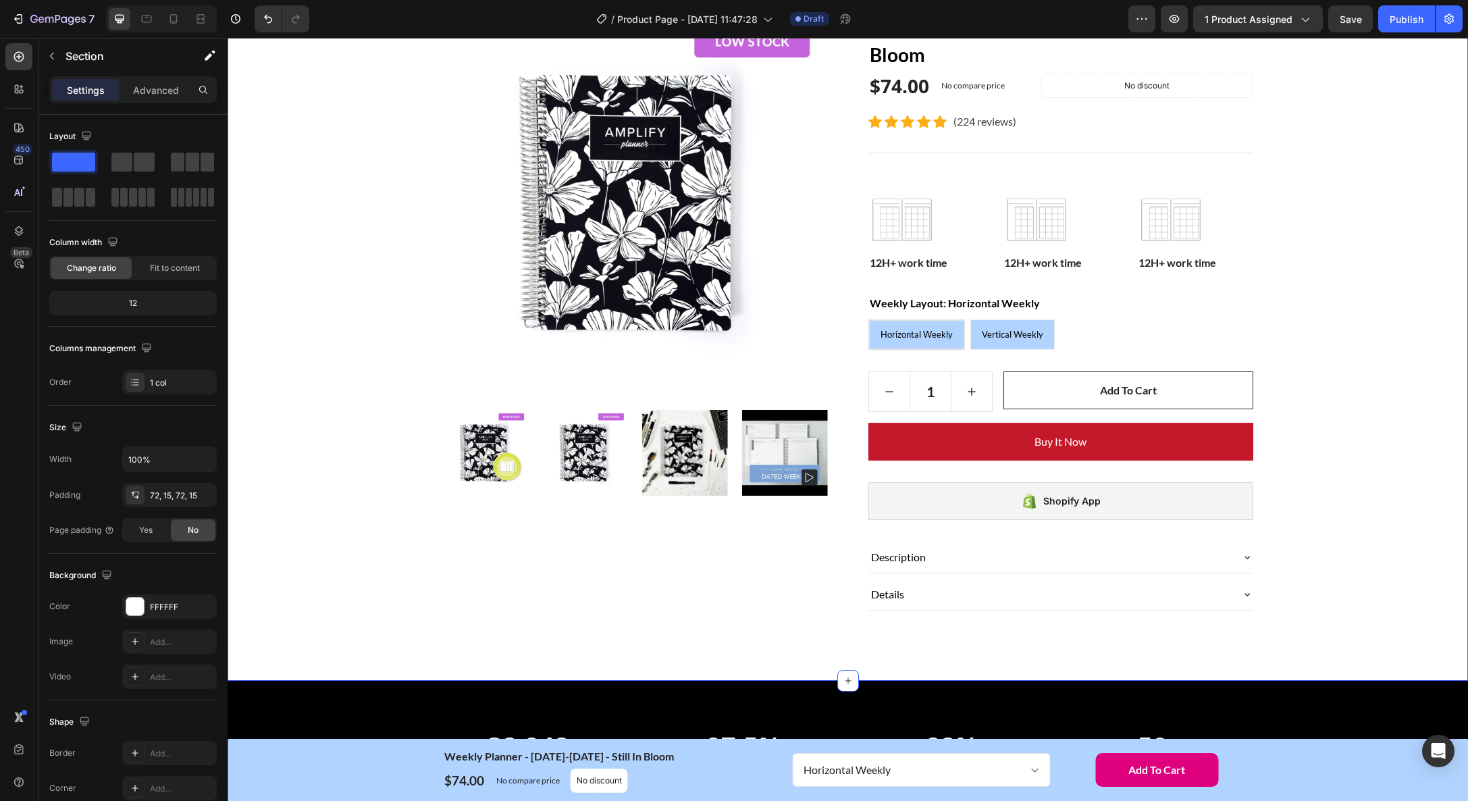
scroll to position [51, 0]
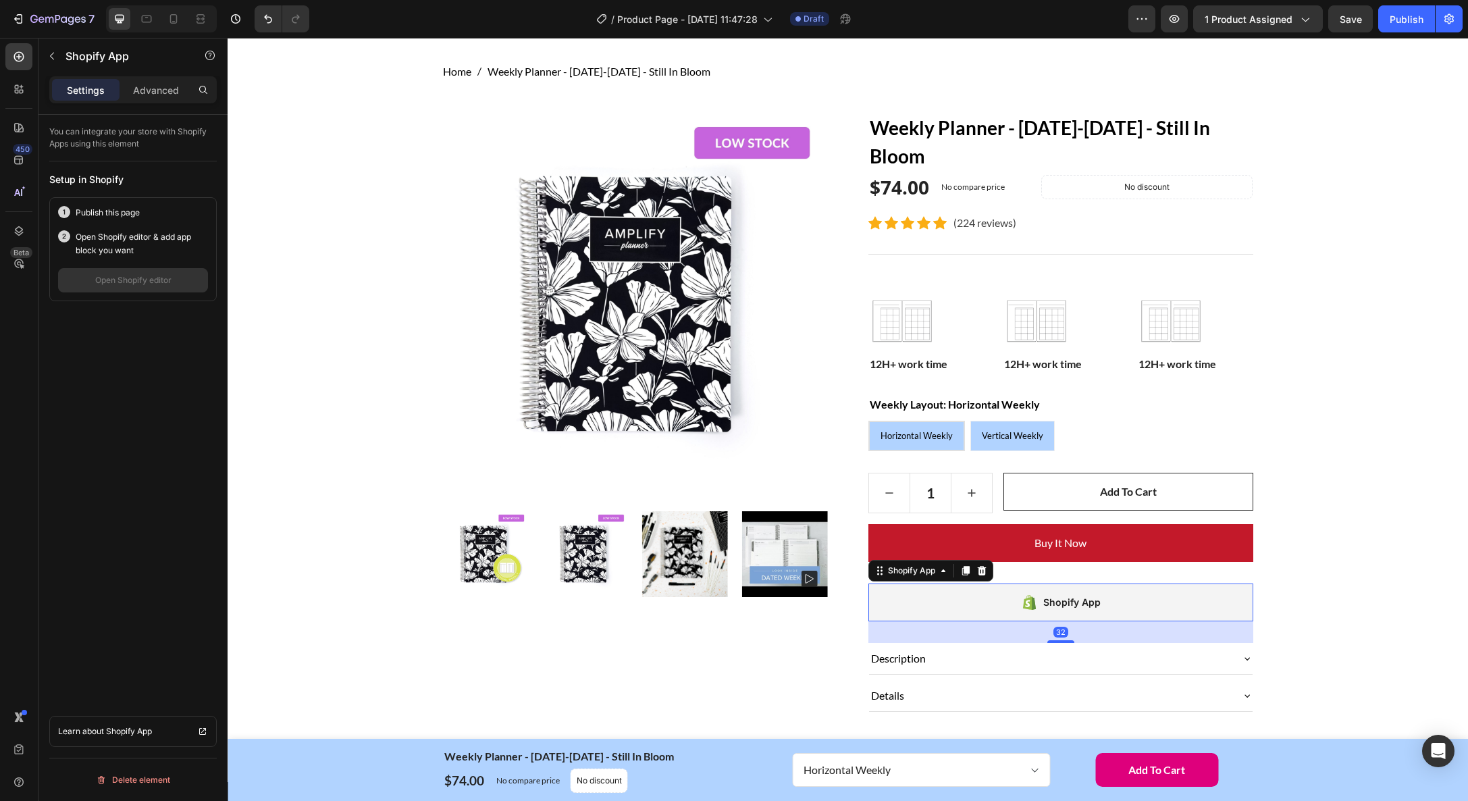
click at [925, 594] on div "Shopify App" at bounding box center [1061, 603] width 385 height 38
click at [906, 571] on div "Shopify App" at bounding box center [911, 570] width 53 height 12
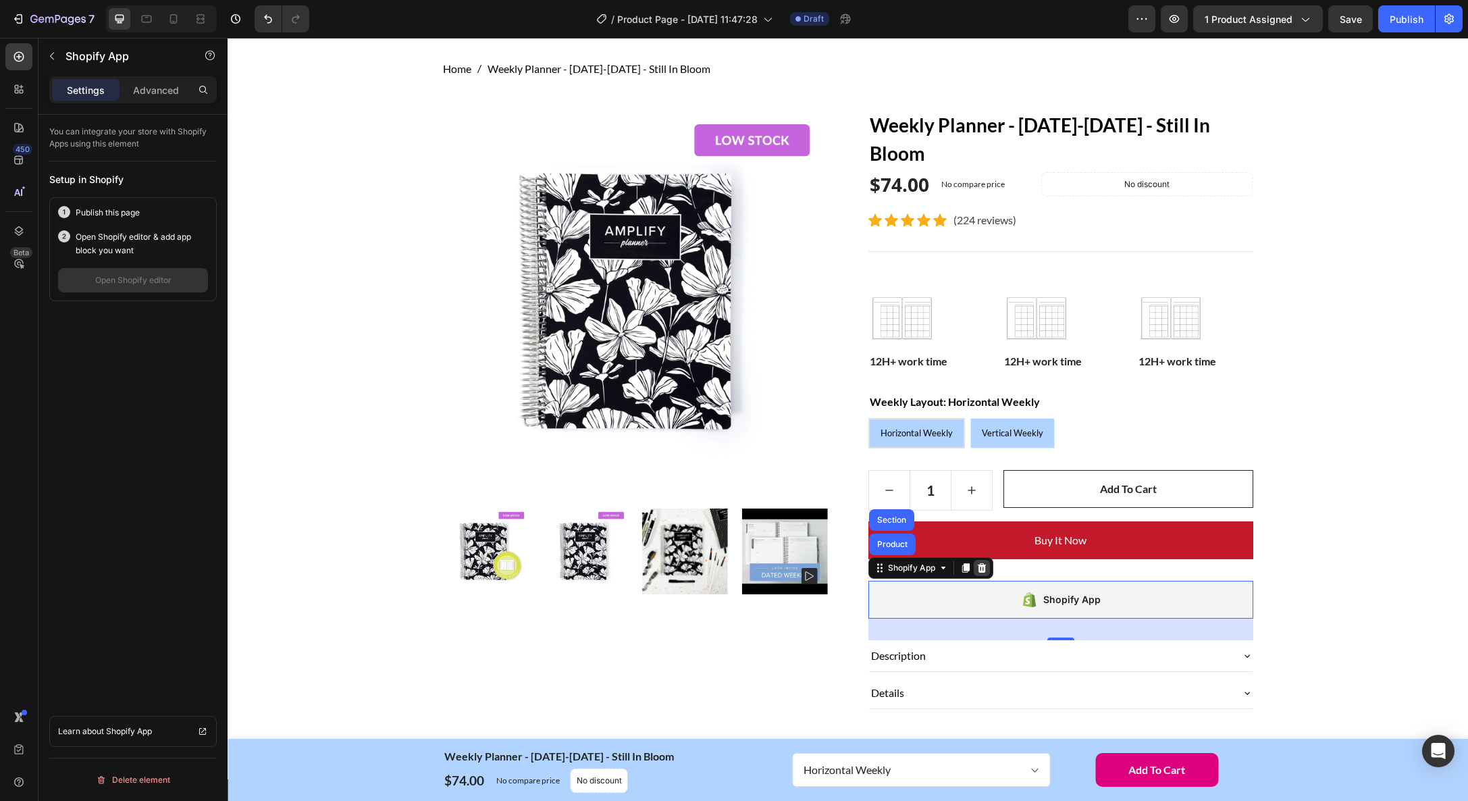
click at [983, 564] on icon at bounding box center [982, 568] width 11 height 11
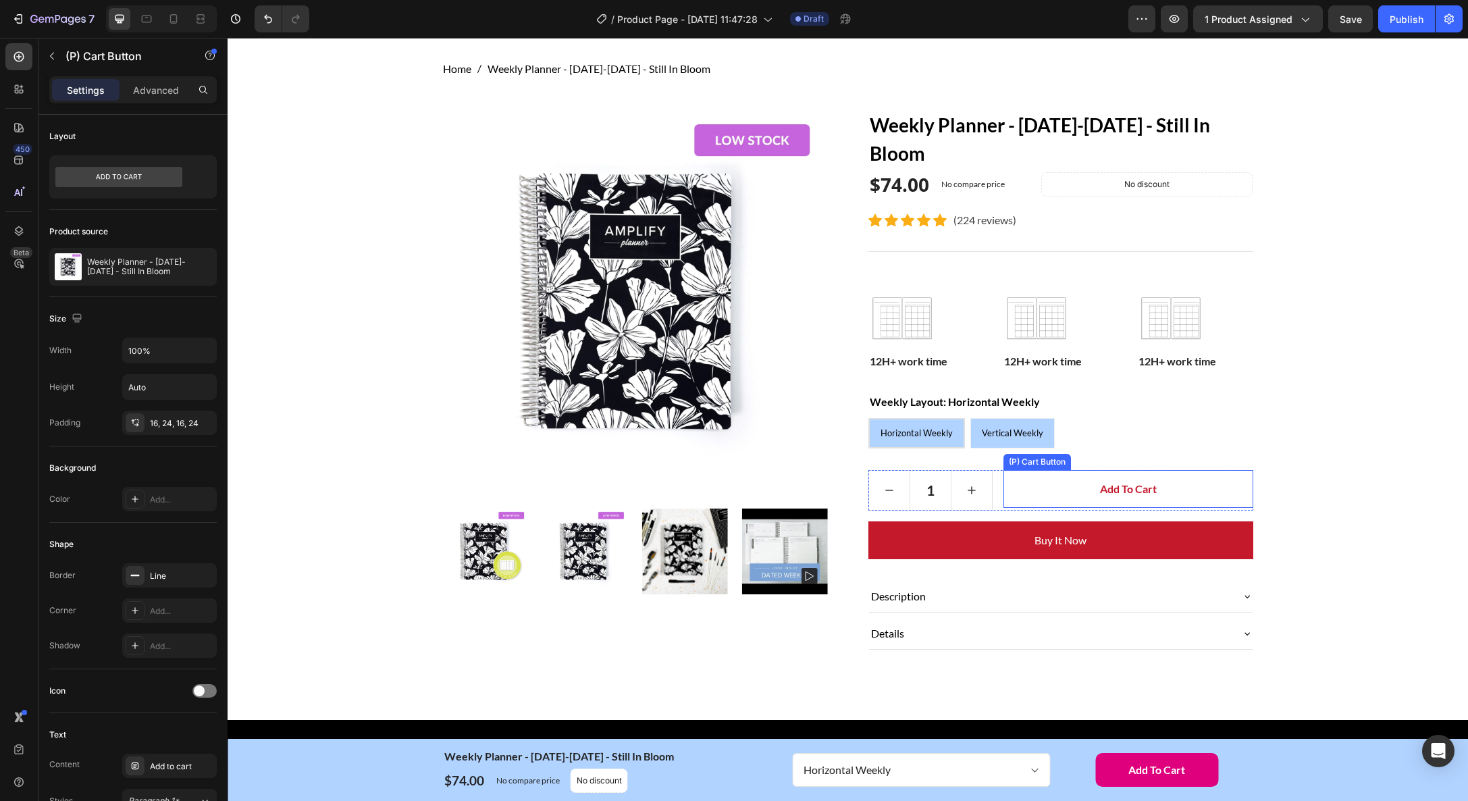
click at [1088, 483] on button "Add to cart" at bounding box center [1128, 489] width 249 height 38
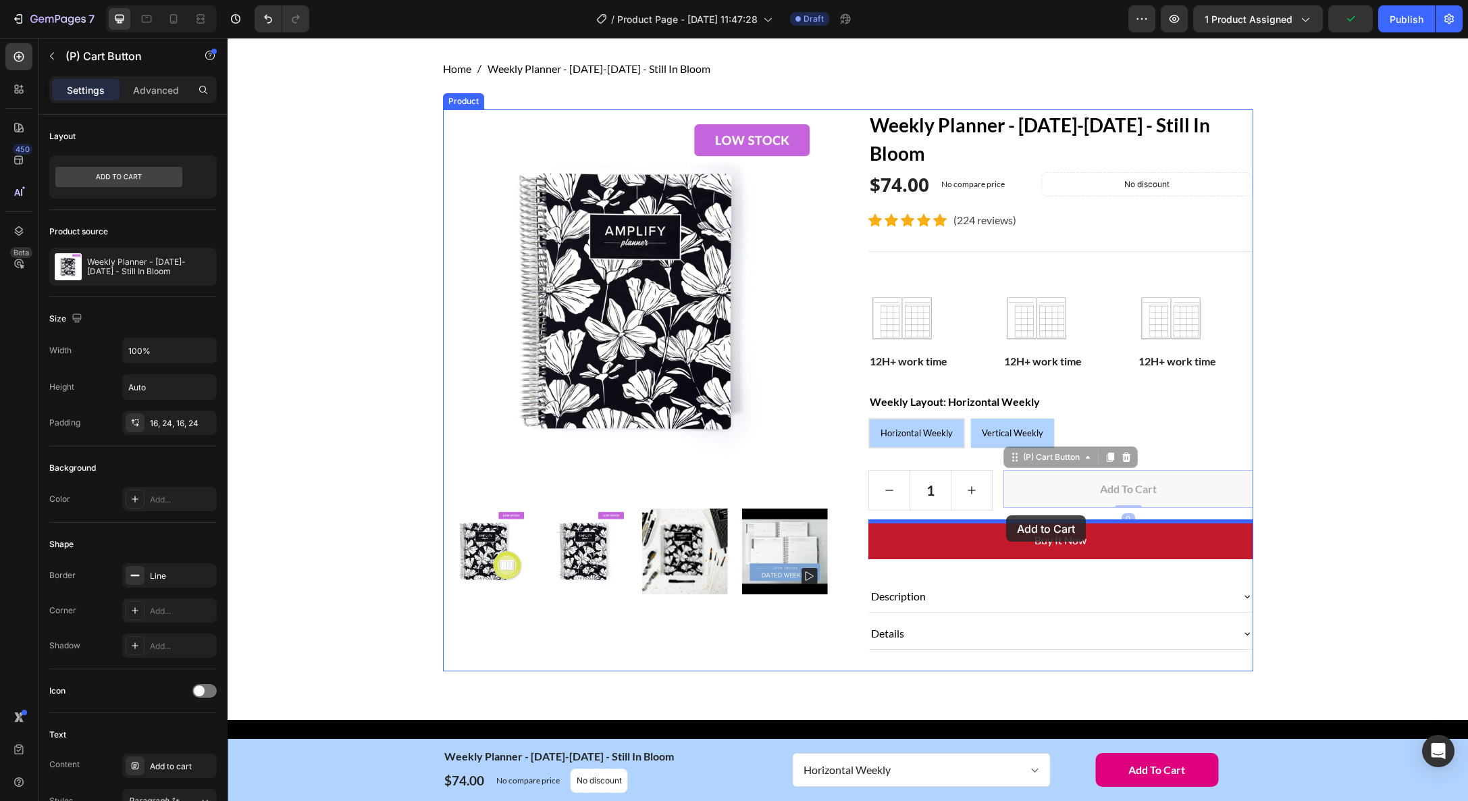
drag, startPoint x: 1017, startPoint y: 457, endPoint x: 1006, endPoint y: 516, distance: 60.4
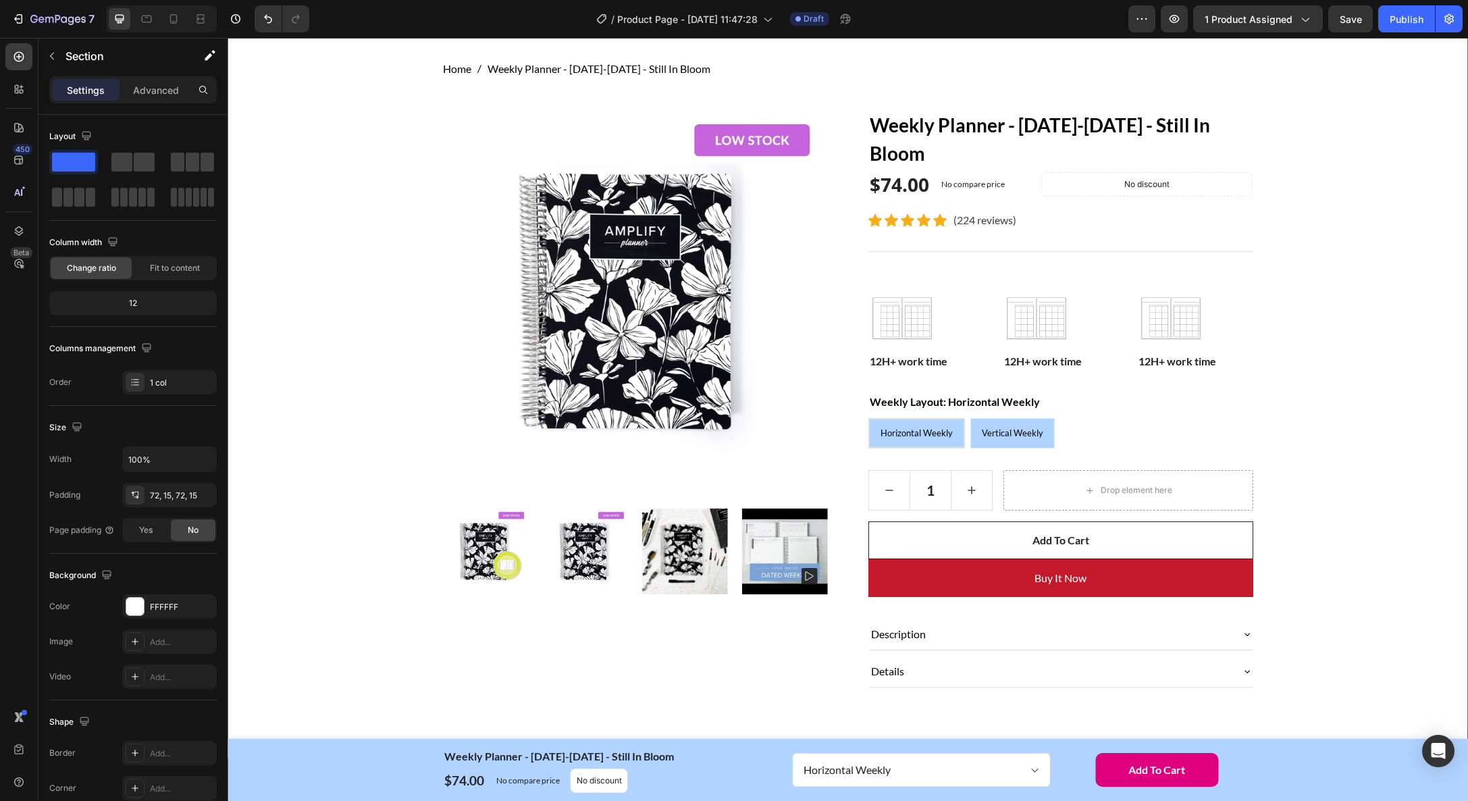
click at [1303, 491] on div "Home Weekly Planner - January-December 2026 - Still In Bloom Breadcrumb Row Pro…" at bounding box center [848, 385] width 1220 height 648
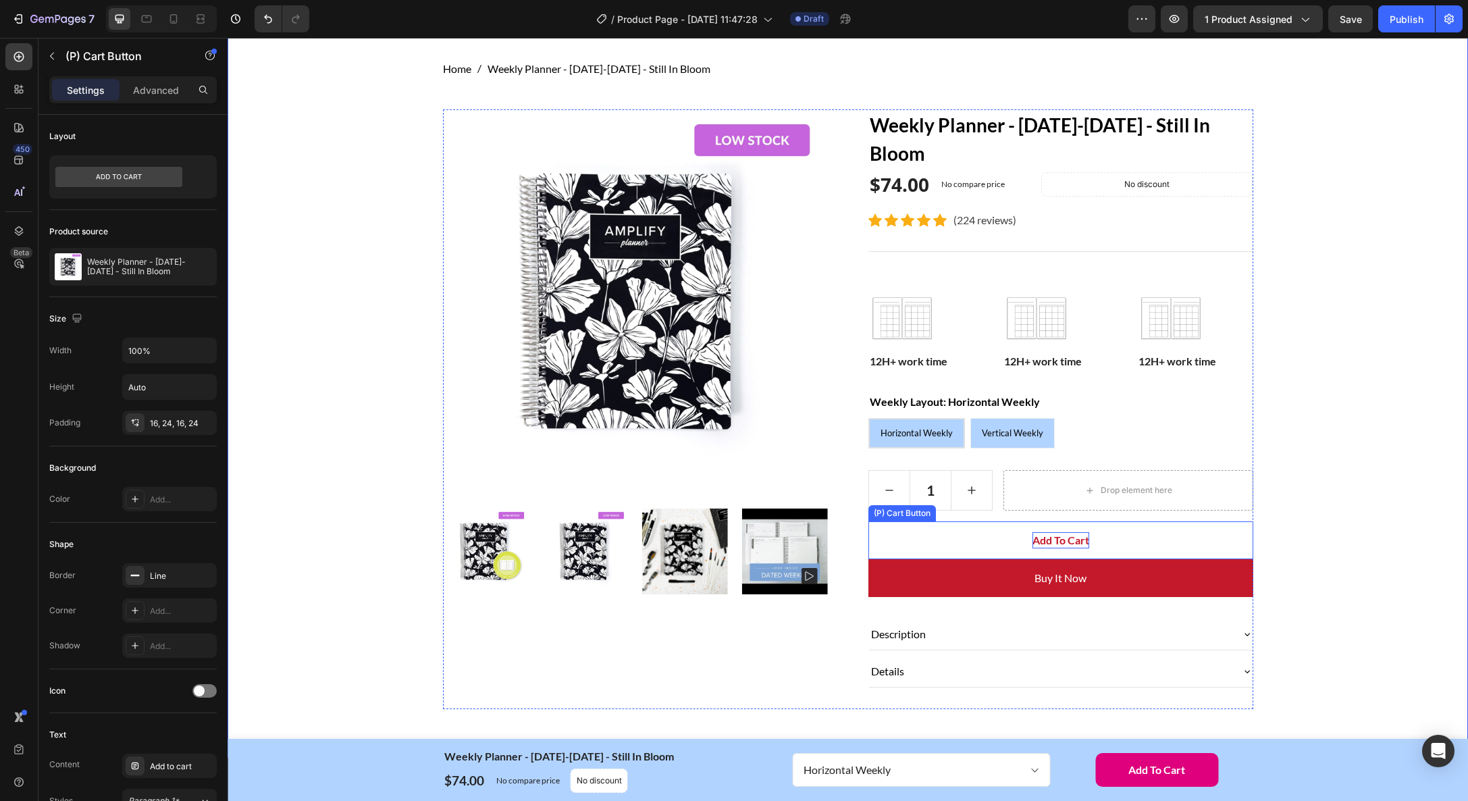
click at [1061, 541] on div "Add to cart" at bounding box center [1061, 540] width 57 height 16
click at [1197, 540] on button "Add to cart" at bounding box center [1061, 540] width 385 height 38
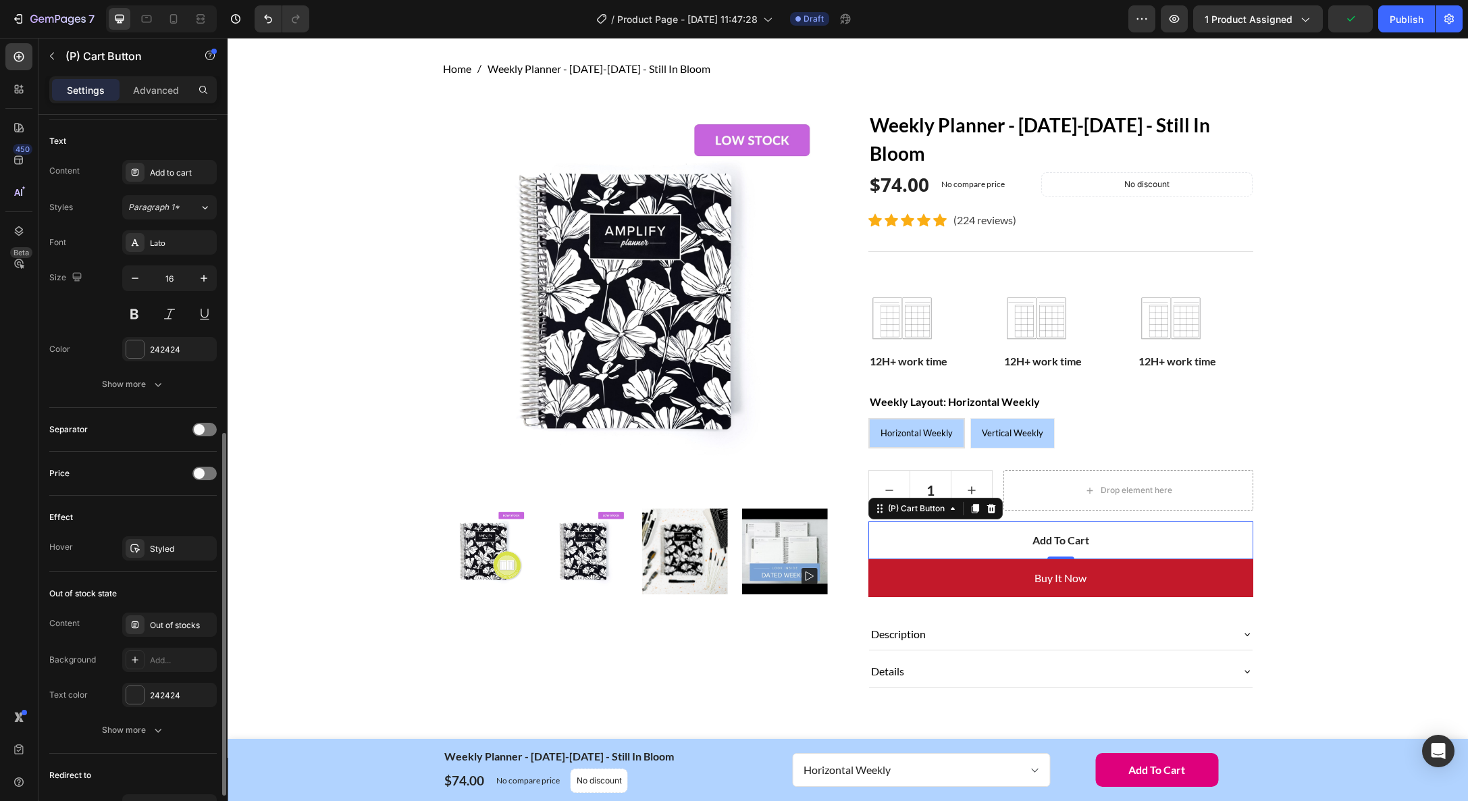
scroll to position [608, 0]
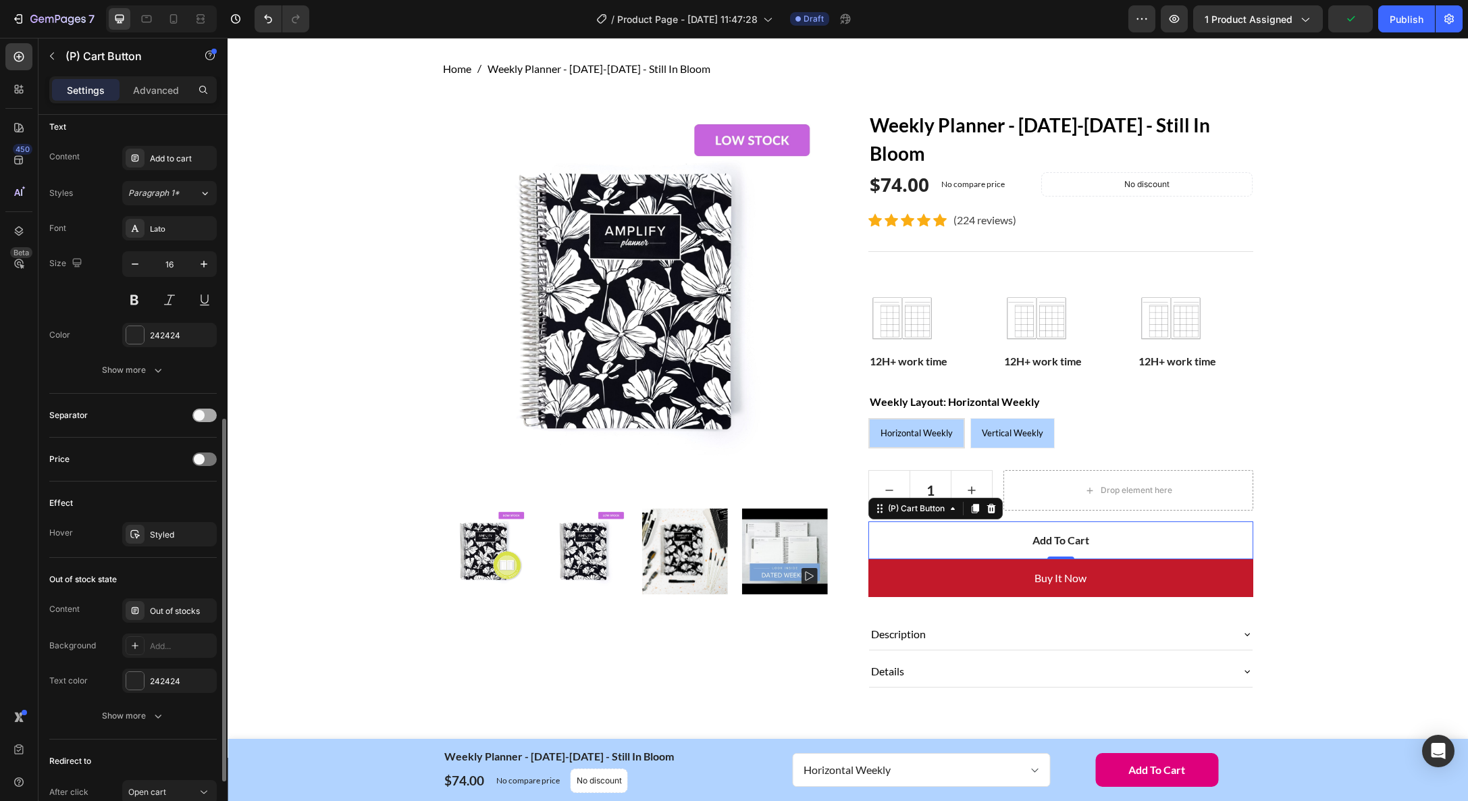
click at [206, 417] on div at bounding box center [204, 416] width 24 height 14
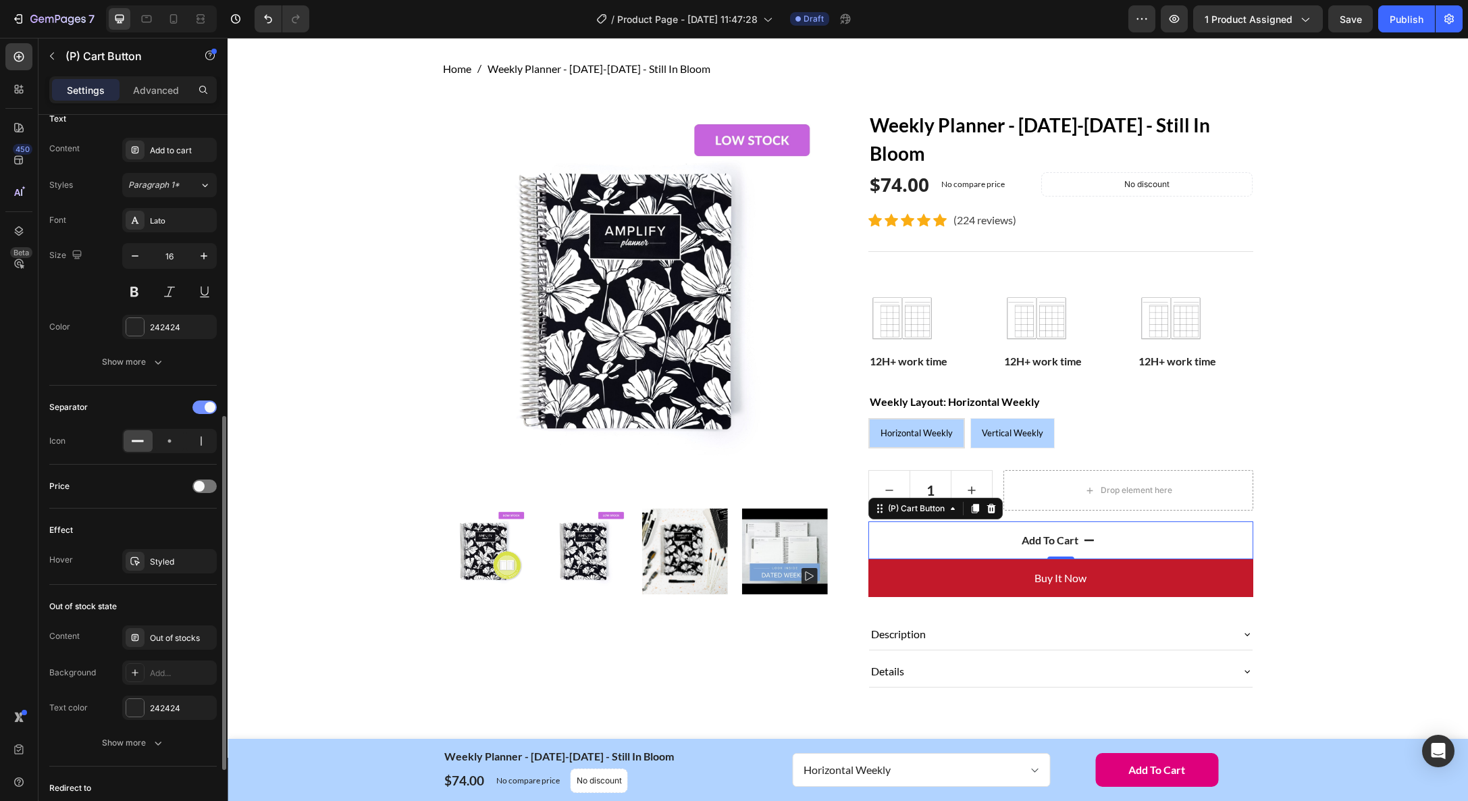
click at [206, 417] on div "Separator" at bounding box center [132, 407] width 167 height 22
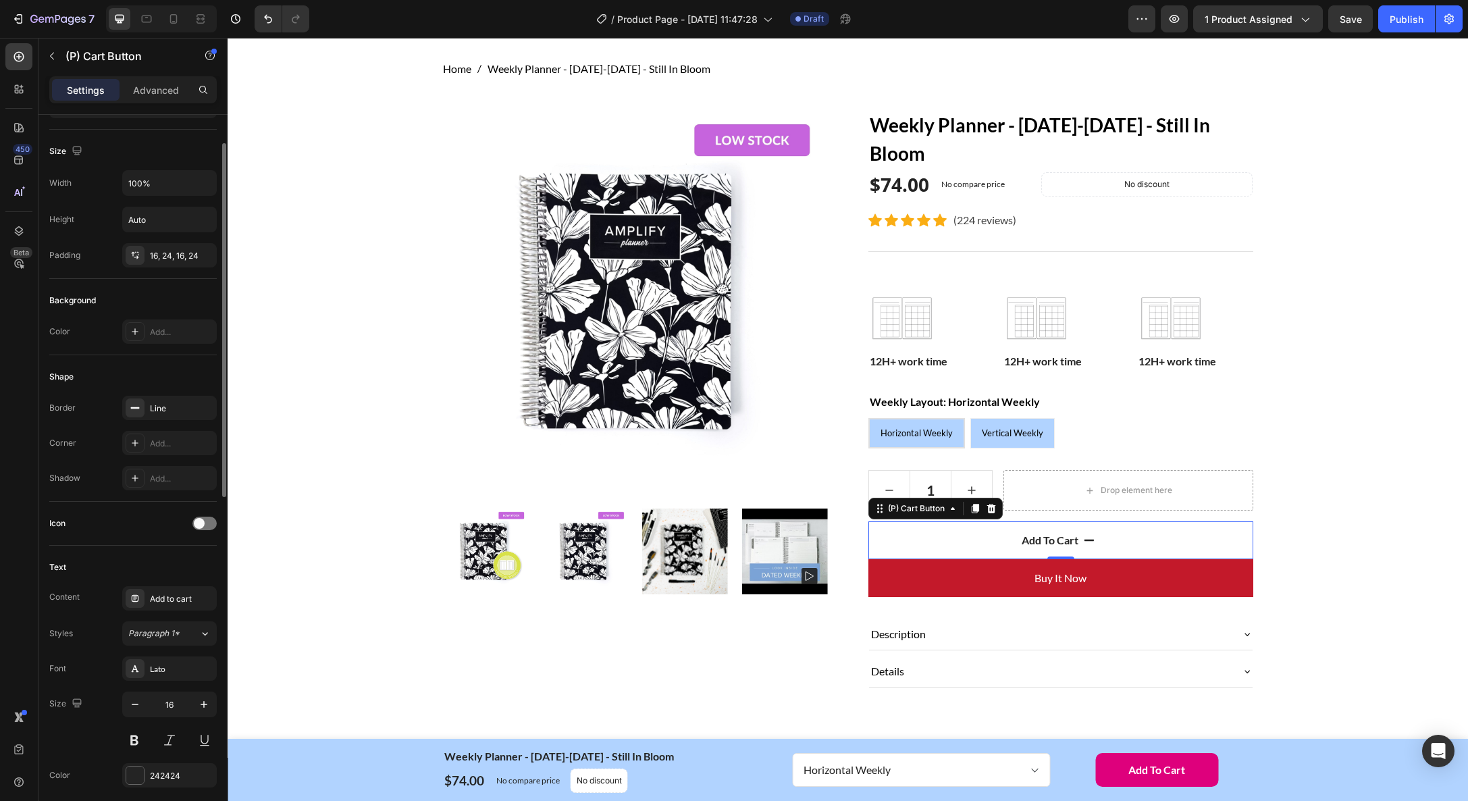
scroll to position [0, 0]
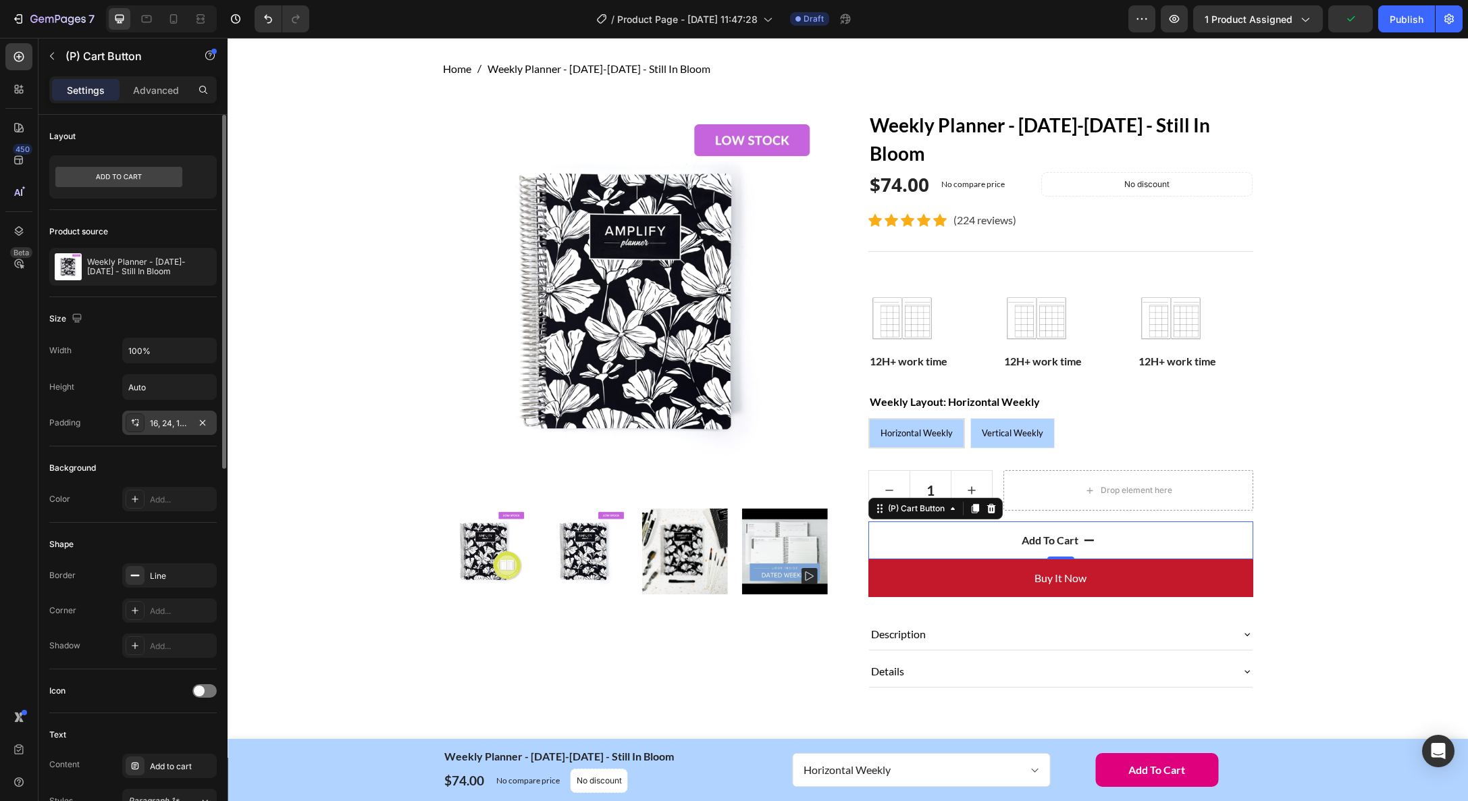
click at [172, 419] on div "16, 24, 16, 24" at bounding box center [169, 423] width 39 height 12
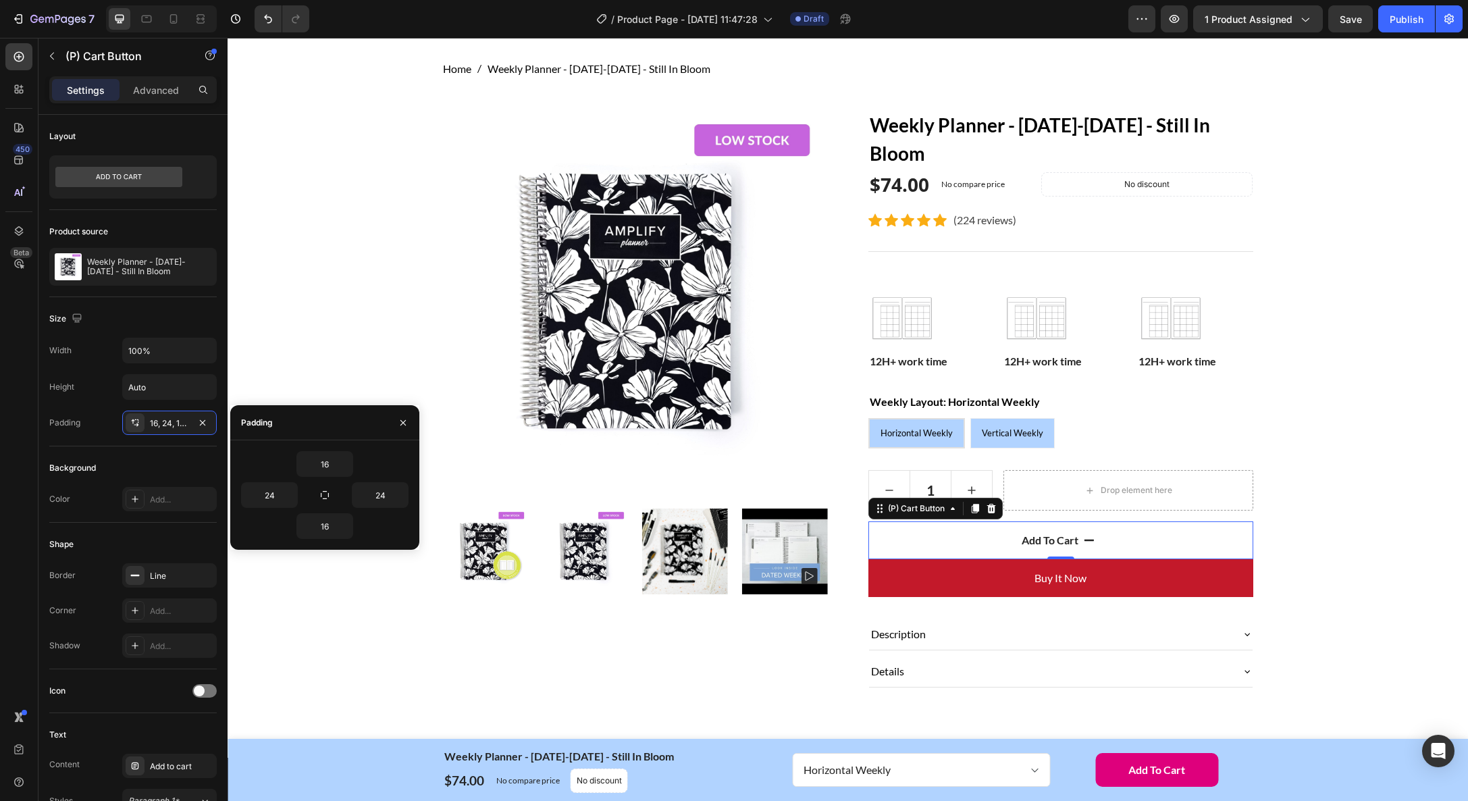
click at [163, 103] on div "Settings Advanced" at bounding box center [132, 95] width 189 height 38
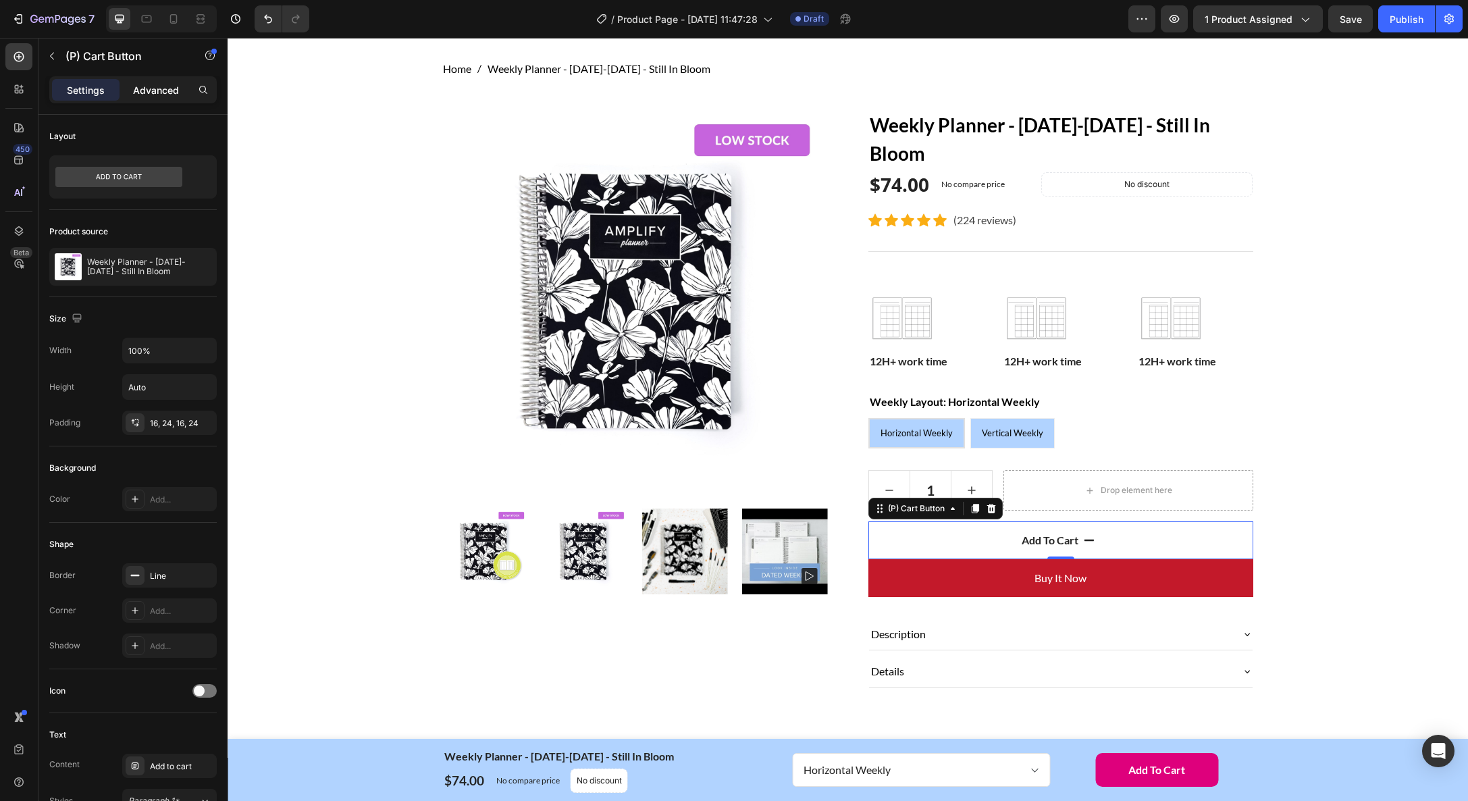
click at [161, 87] on p "Advanced" at bounding box center [156, 90] width 46 height 14
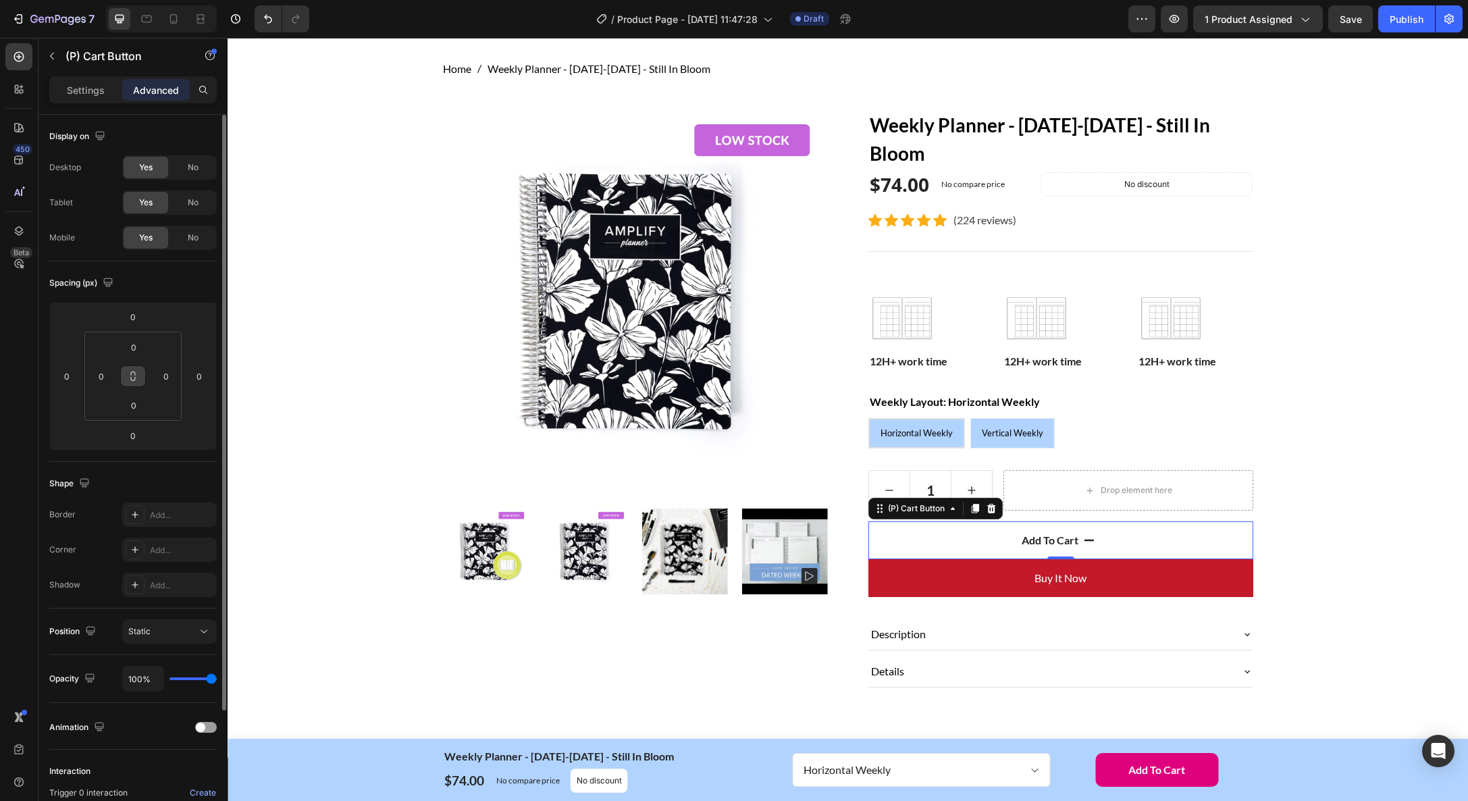
click at [134, 377] on icon at bounding box center [133, 376] width 11 height 11
click at [131, 376] on icon at bounding box center [133, 376] width 11 height 11
click at [134, 410] on input "0" at bounding box center [133, 405] width 27 height 20
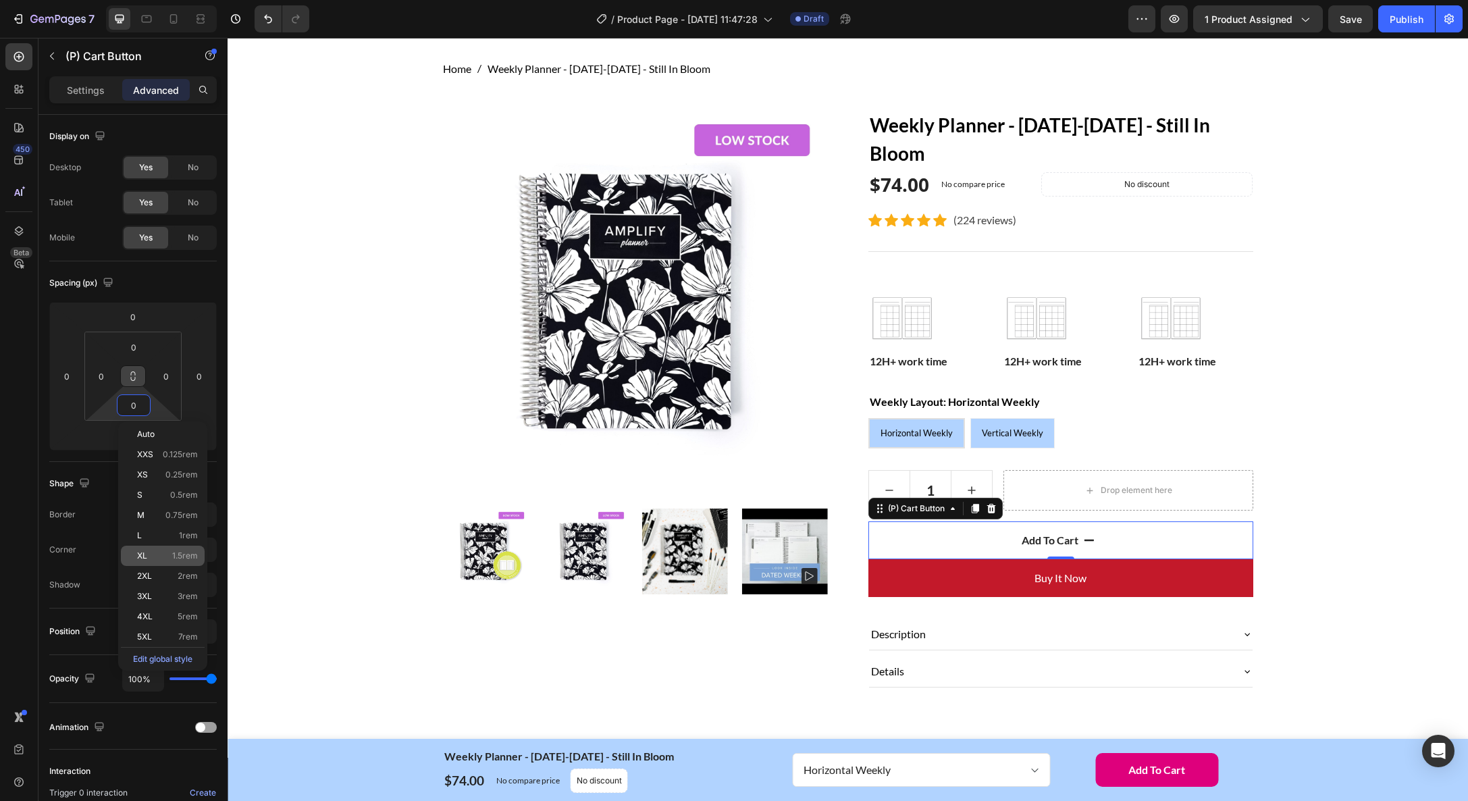
click at [161, 554] on p "XL 1.5rem" at bounding box center [167, 555] width 61 height 9
type input "1.5rem"
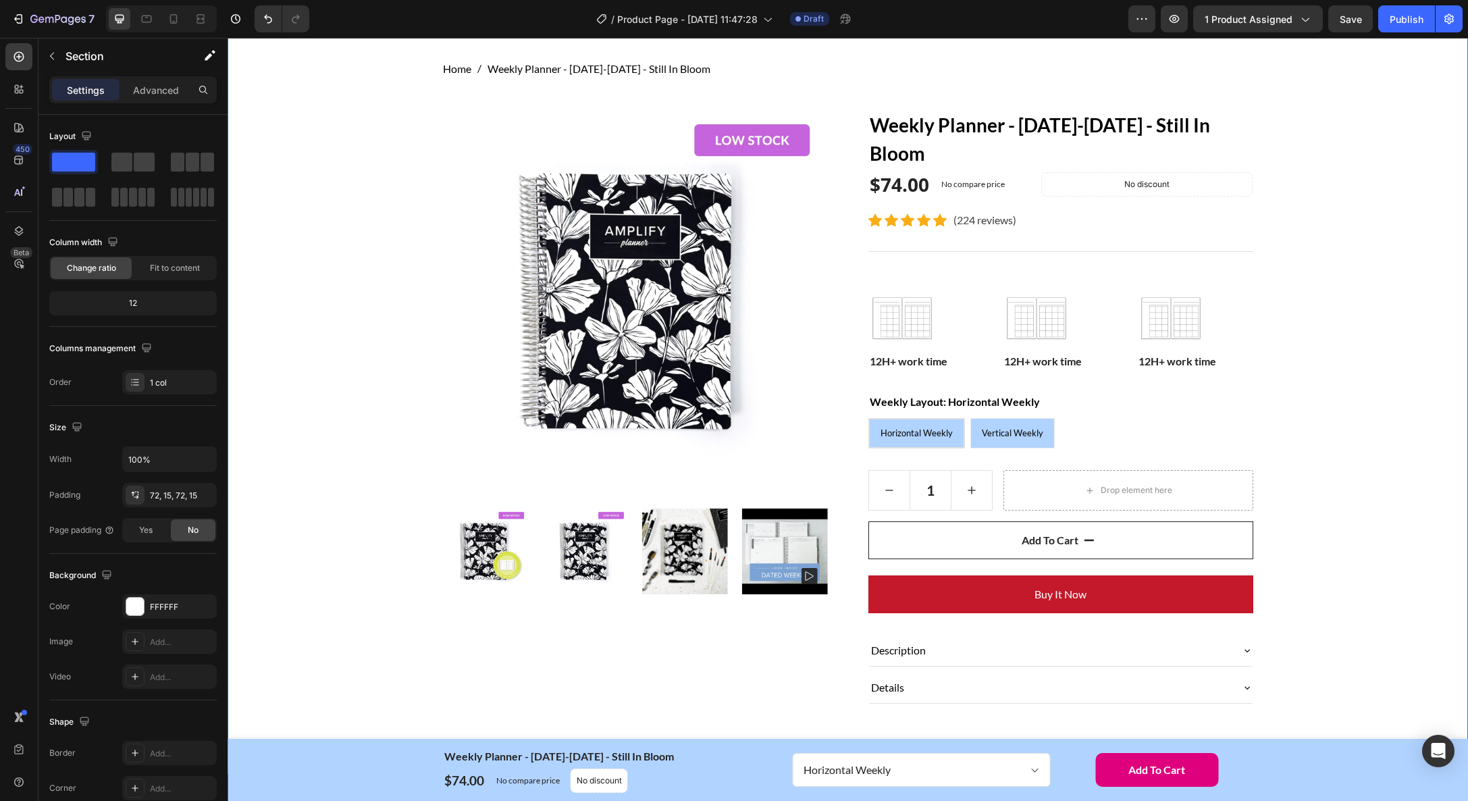
click at [1369, 537] on div "Home Weekly Planner - January-December 2026 - Still In Bloom Breadcrumb Row Pro…" at bounding box center [848, 393] width 1220 height 665
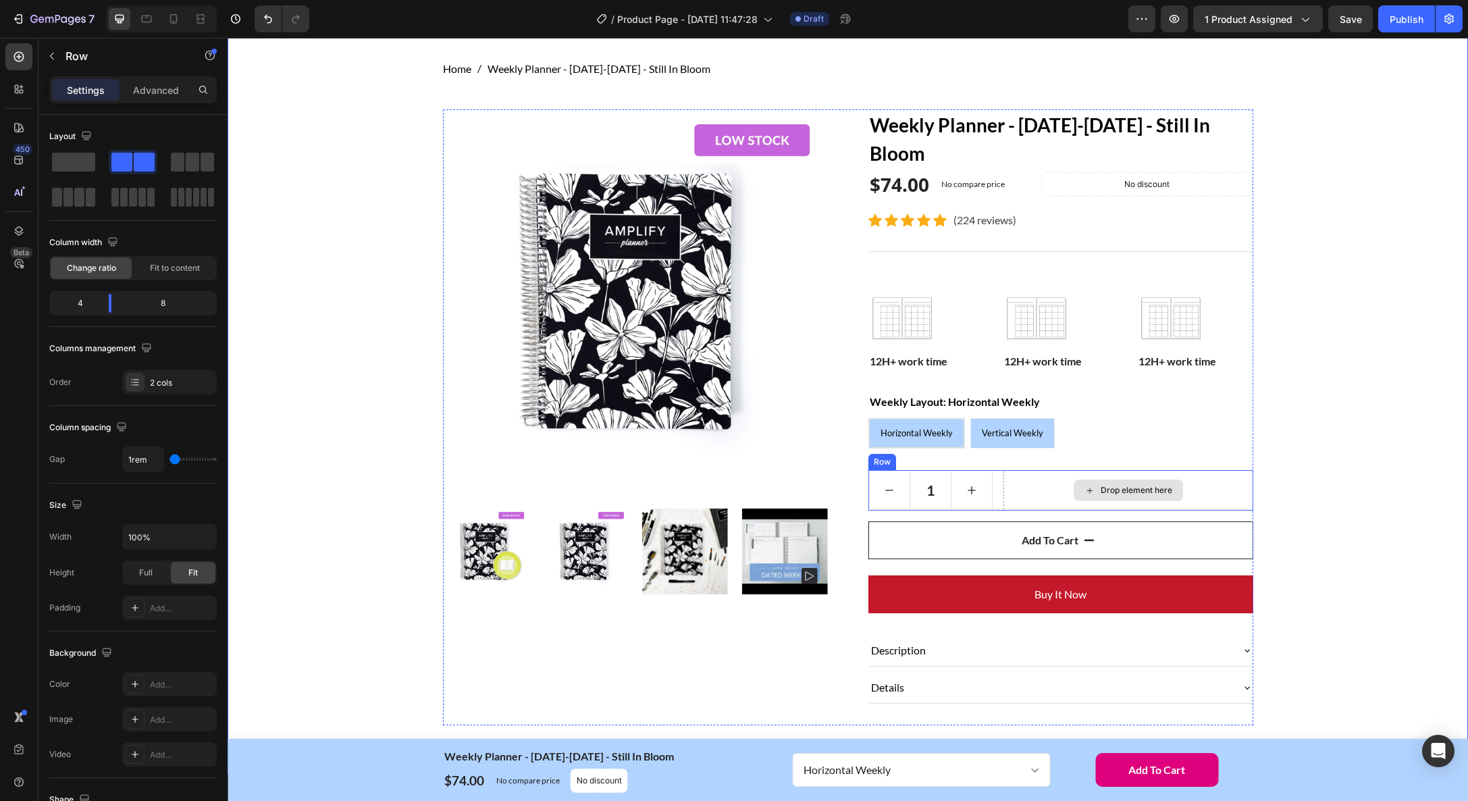
click at [1039, 504] on div "Drop element here" at bounding box center [1128, 490] width 249 height 41
click at [1004, 550] on button "Add to cart" at bounding box center [1061, 540] width 385 height 38
click at [1028, 484] on div "Drop element here" at bounding box center [1128, 490] width 249 height 41
click at [157, 94] on p "Advanced" at bounding box center [156, 90] width 46 height 14
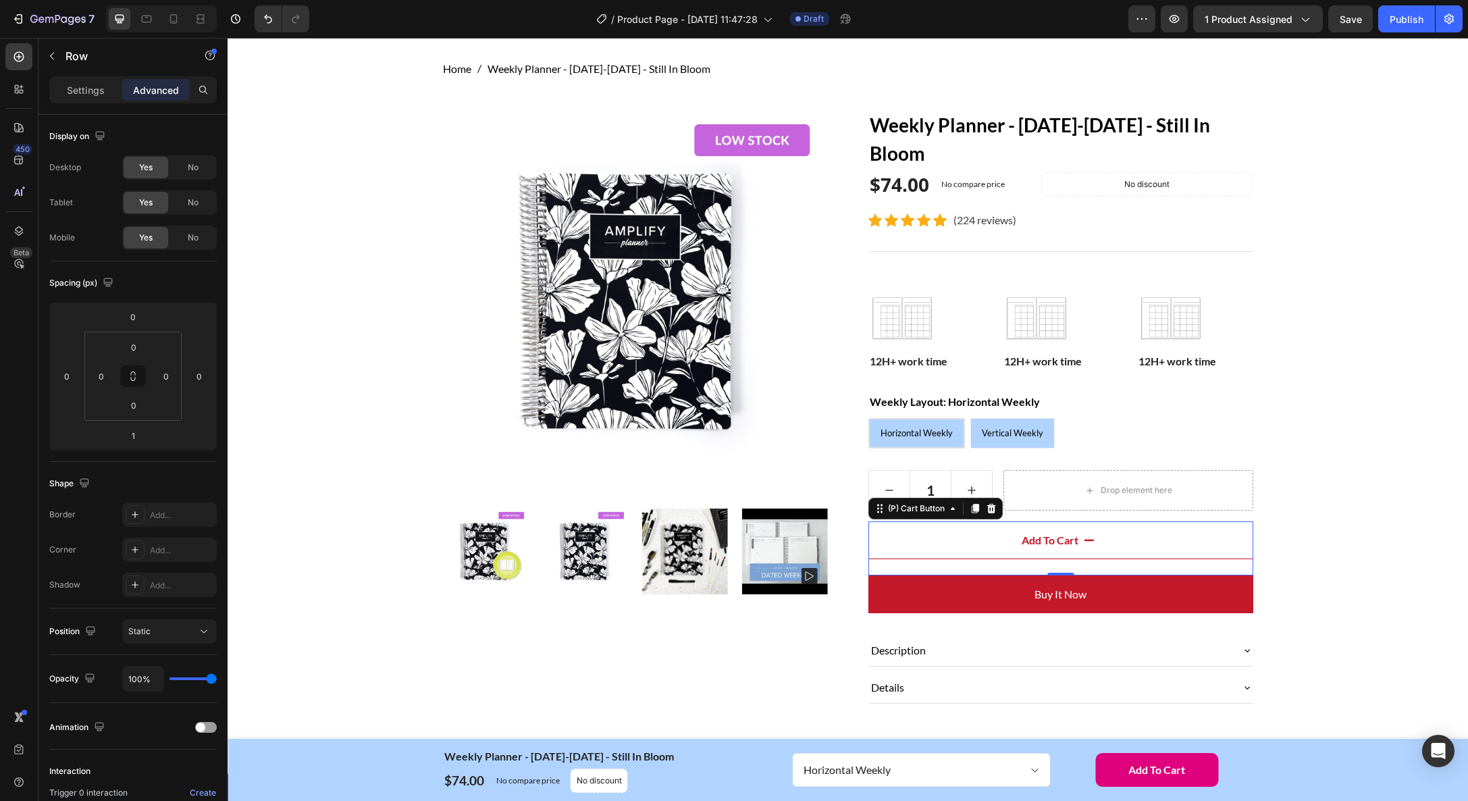
click at [982, 548] on button "Add to cart" at bounding box center [1061, 540] width 385 height 38
click at [137, 411] on input "1.5rem" at bounding box center [133, 405] width 27 height 20
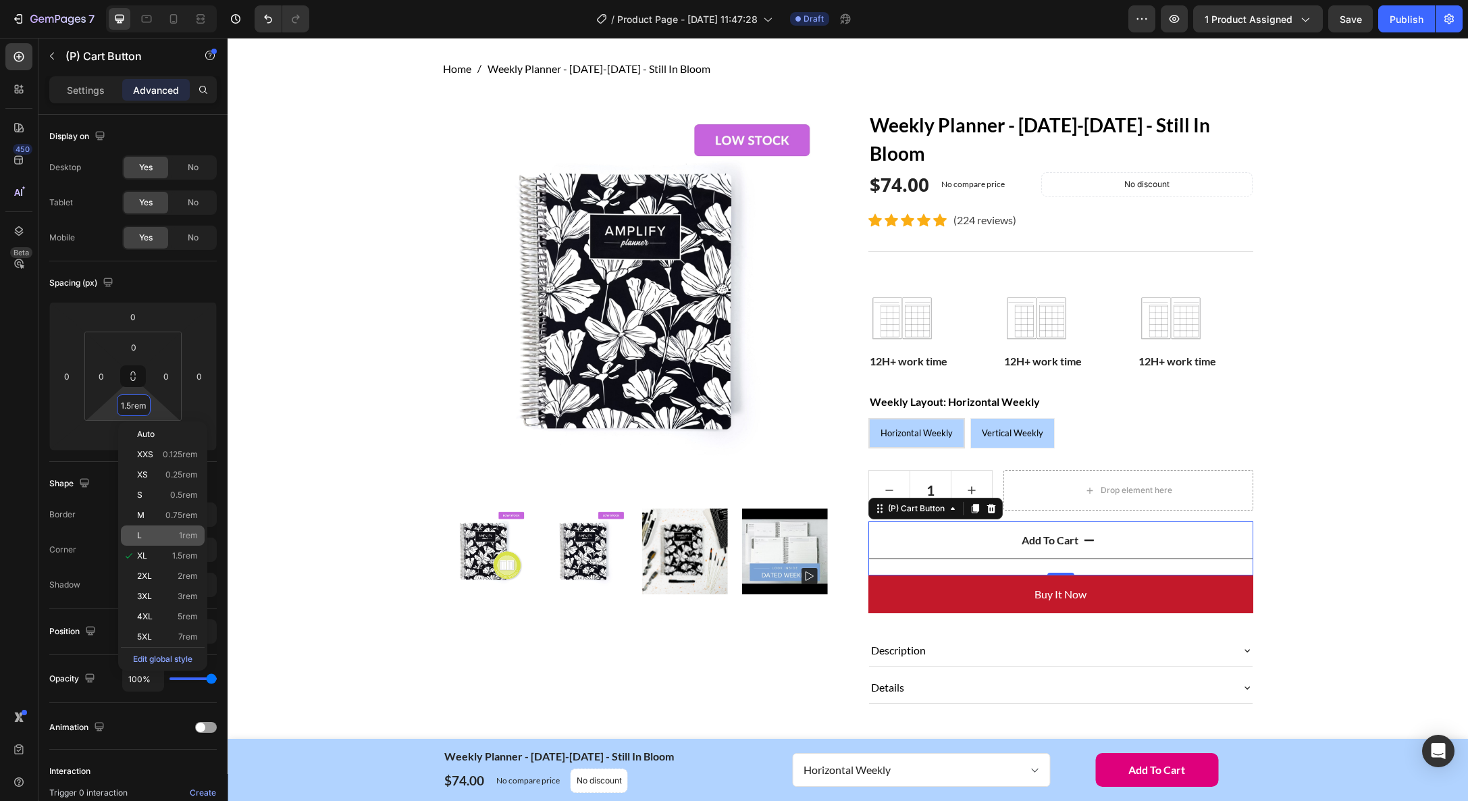
click at [149, 531] on p "L 1rem" at bounding box center [167, 535] width 61 height 9
type input "1rem"
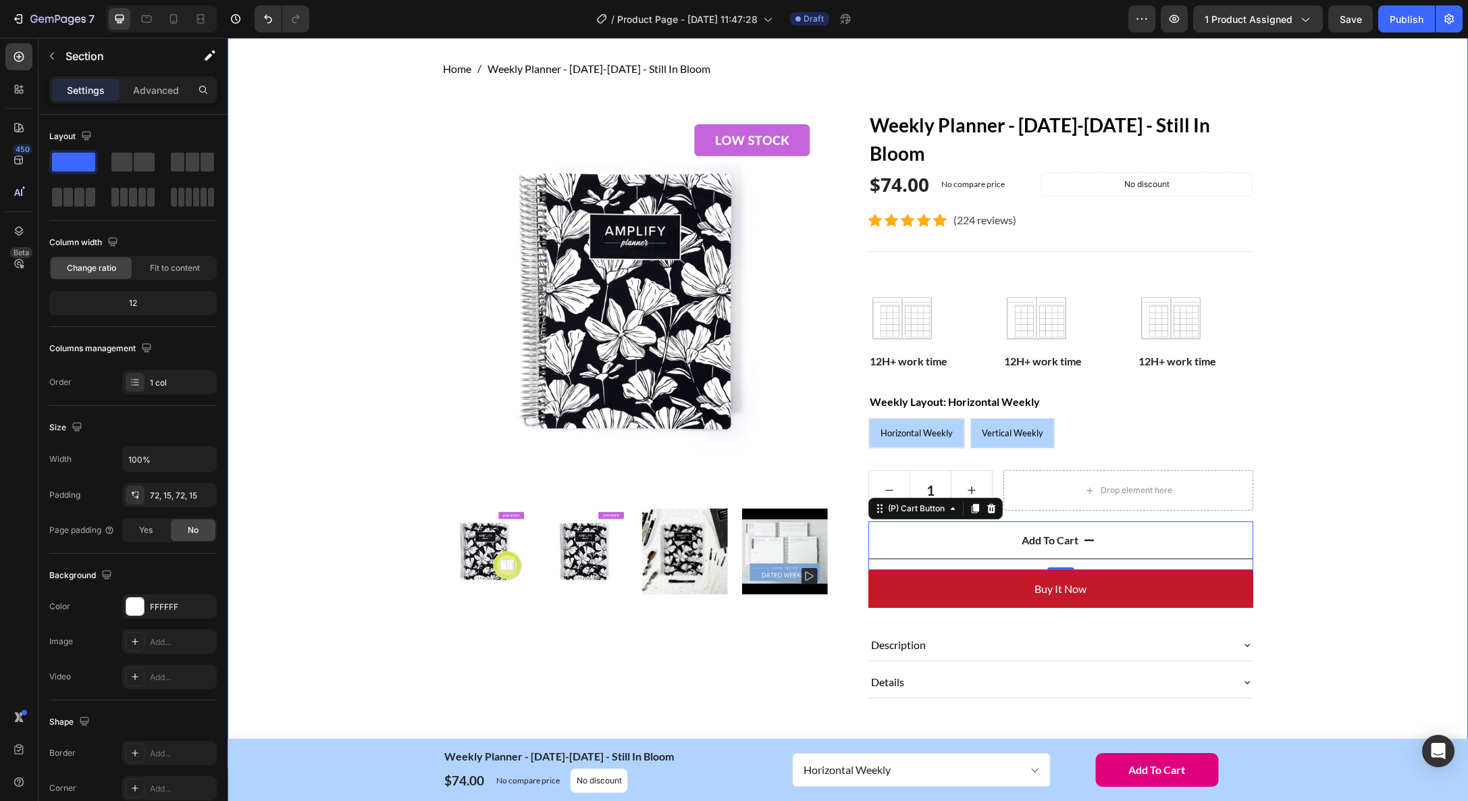
click at [1335, 560] on div "Home Weekly Planner - January-December 2026 - Still In Bloom Breadcrumb Row Pro…" at bounding box center [848, 390] width 1220 height 659
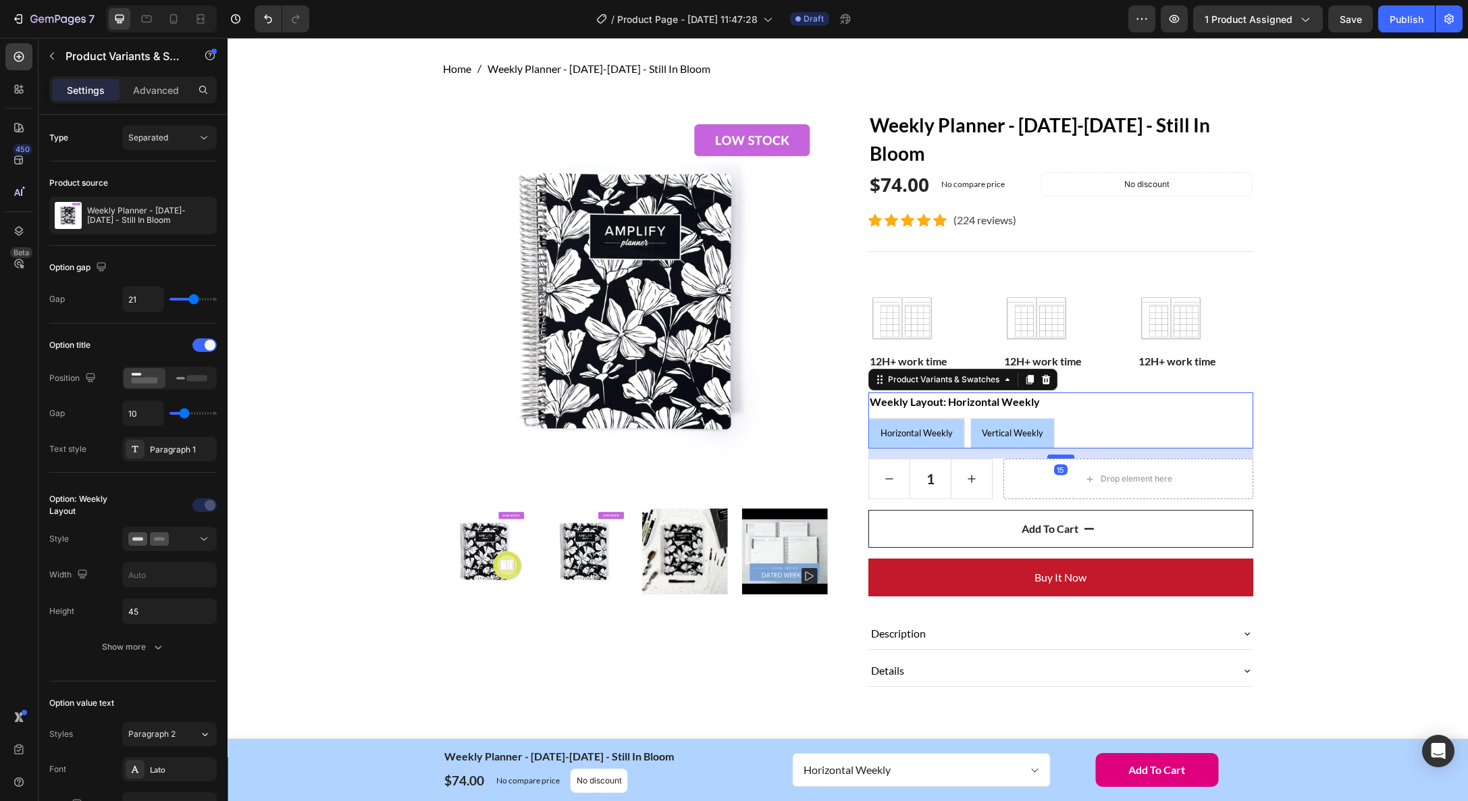
drag, startPoint x: 1061, startPoint y: 467, endPoint x: 1060, endPoint y: 456, distance: 11.6
click at [1060, 456] on div at bounding box center [1061, 457] width 27 height 4
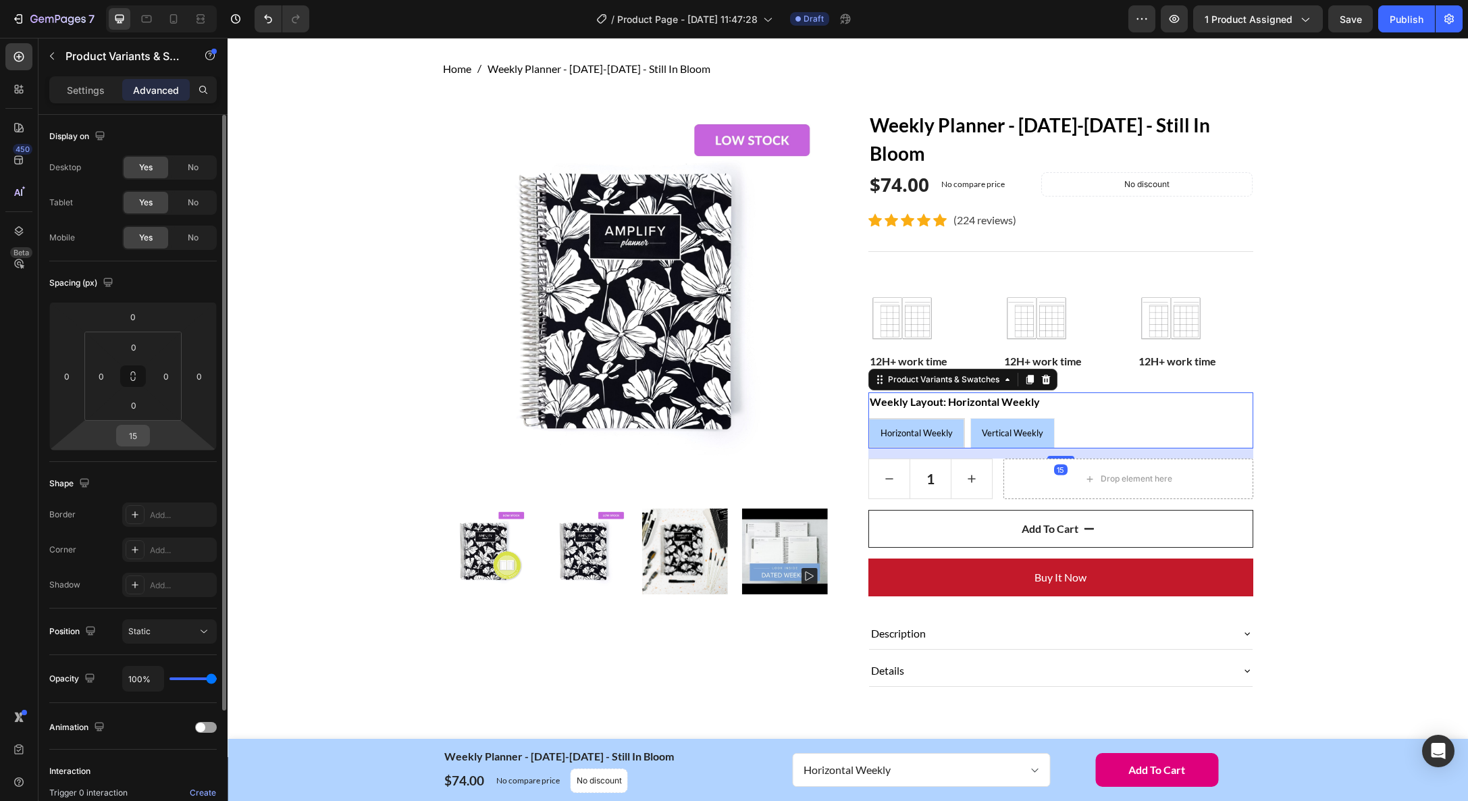
click at [138, 440] on input "15" at bounding box center [133, 435] width 27 height 20
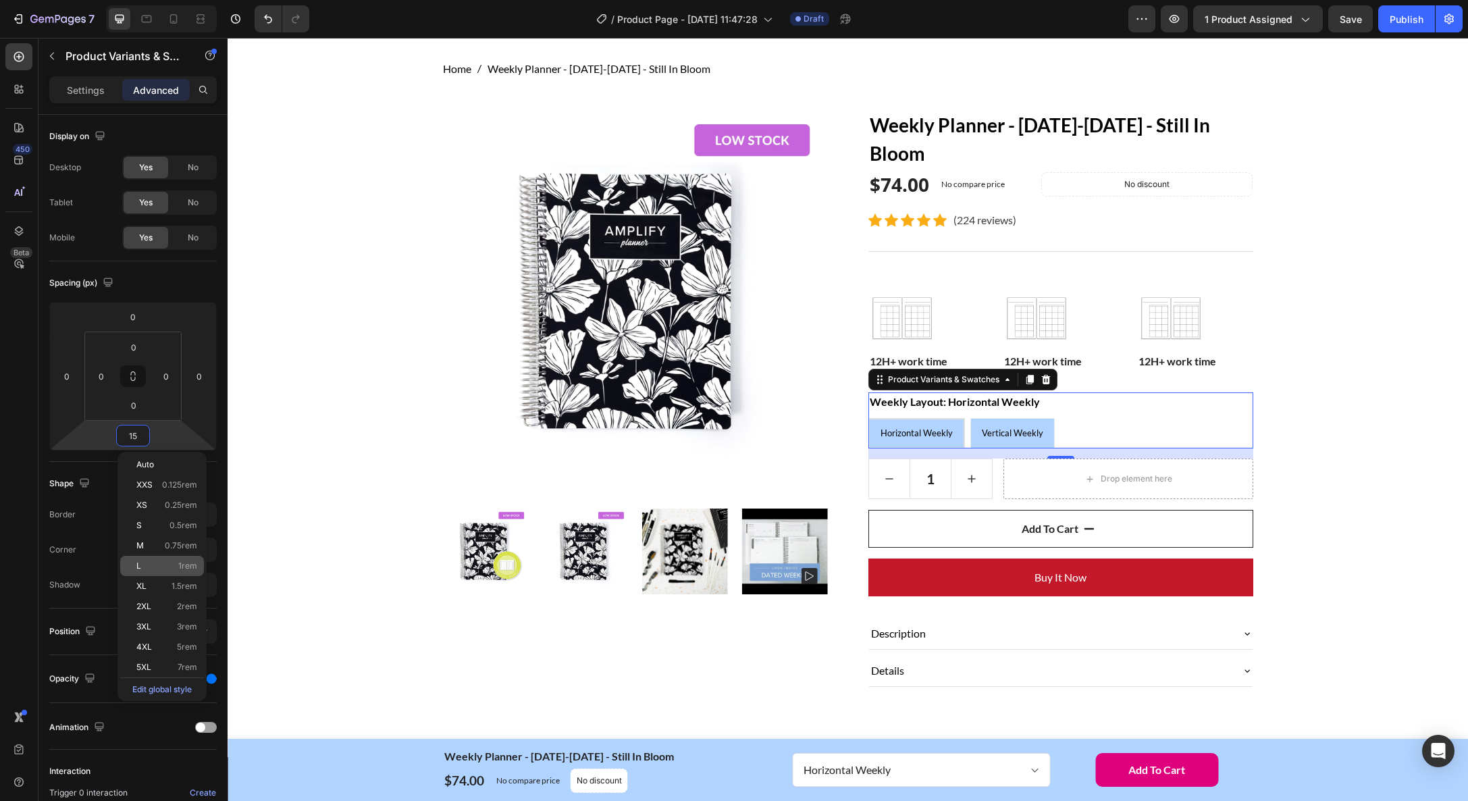
click at [188, 559] on div "L 1rem" at bounding box center [162, 566] width 84 height 20
type input "1"
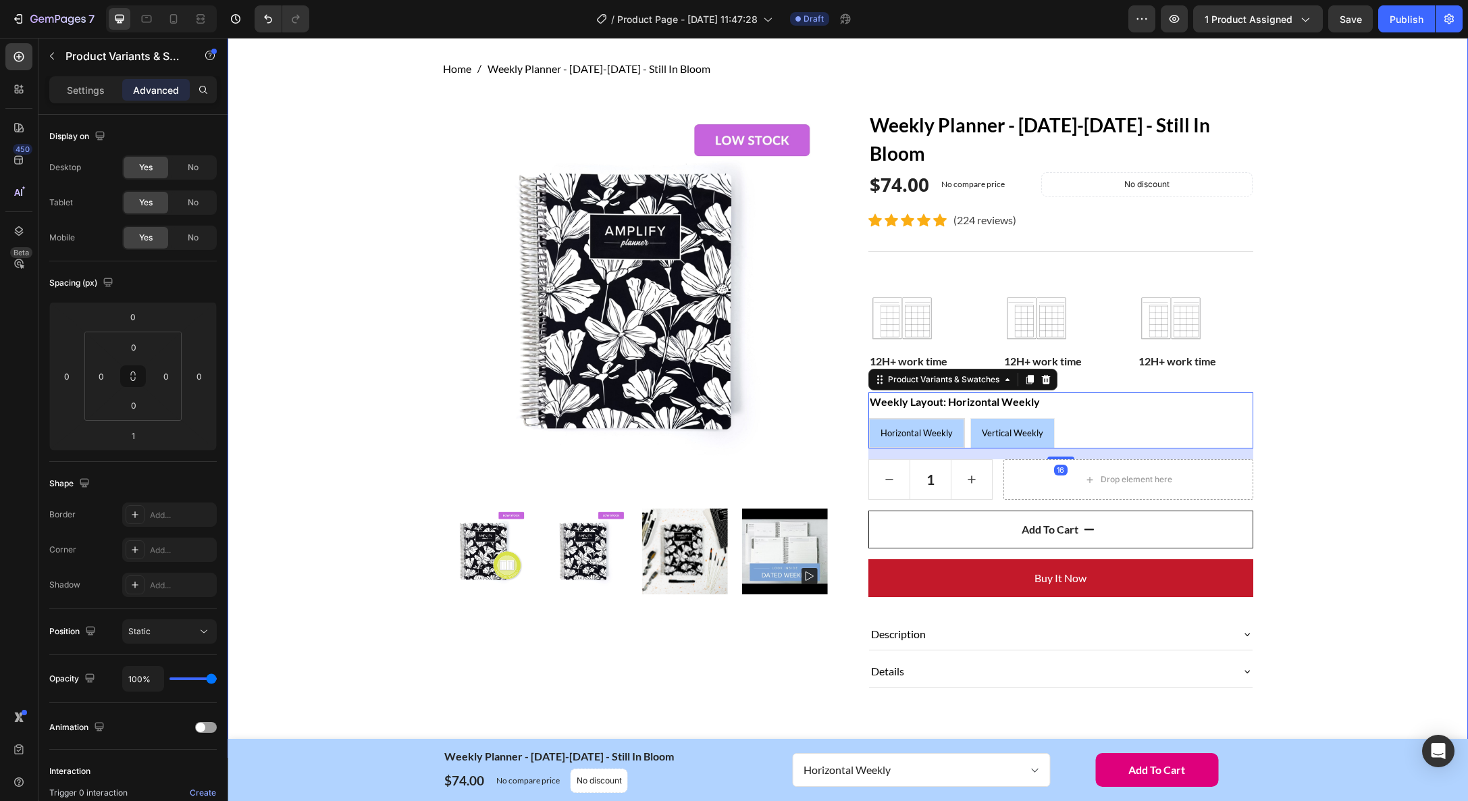
click at [1321, 534] on div "Home Weekly Planner - January-December 2026 - Still In Bloom Breadcrumb Row Pro…" at bounding box center [848, 385] width 1220 height 648
click at [934, 409] on legend "Weekly Layout: Horizontal Weekly" at bounding box center [955, 401] width 173 height 19
click at [78, 88] on p "Settings" at bounding box center [86, 90] width 38 height 14
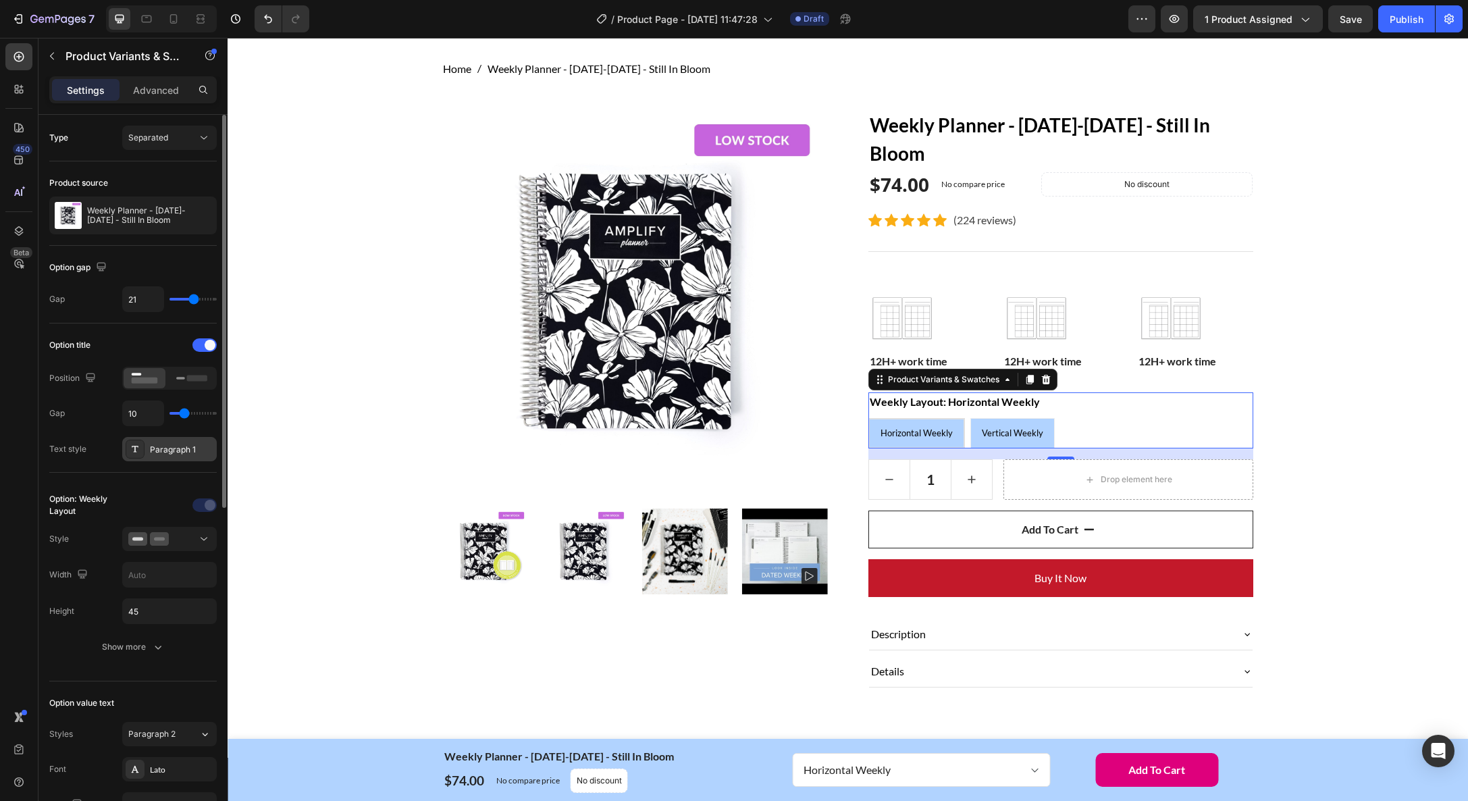
click at [176, 453] on div "Paragraph 1" at bounding box center [181, 450] width 63 height 12
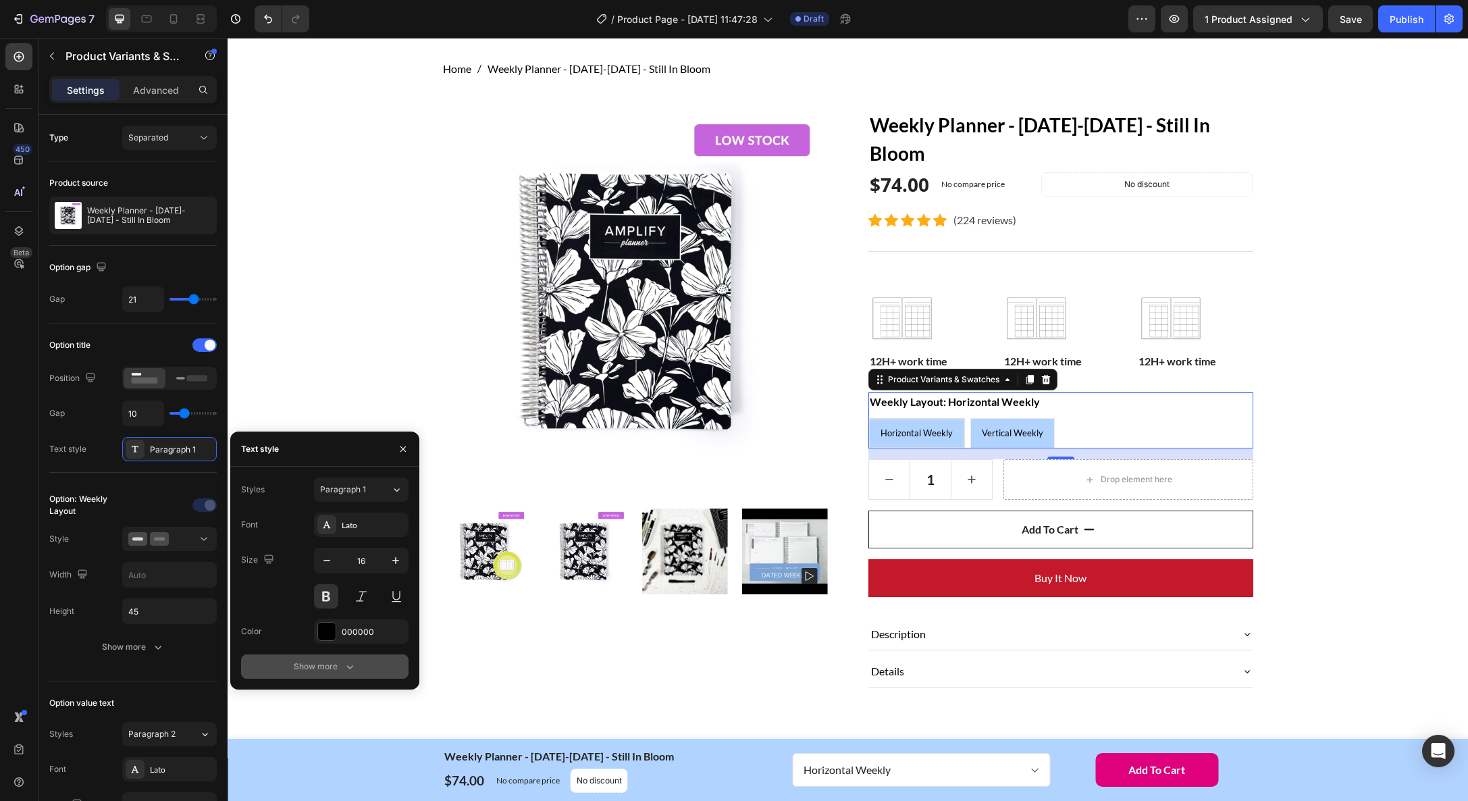
click at [332, 668] on div "Show more" at bounding box center [325, 667] width 63 height 14
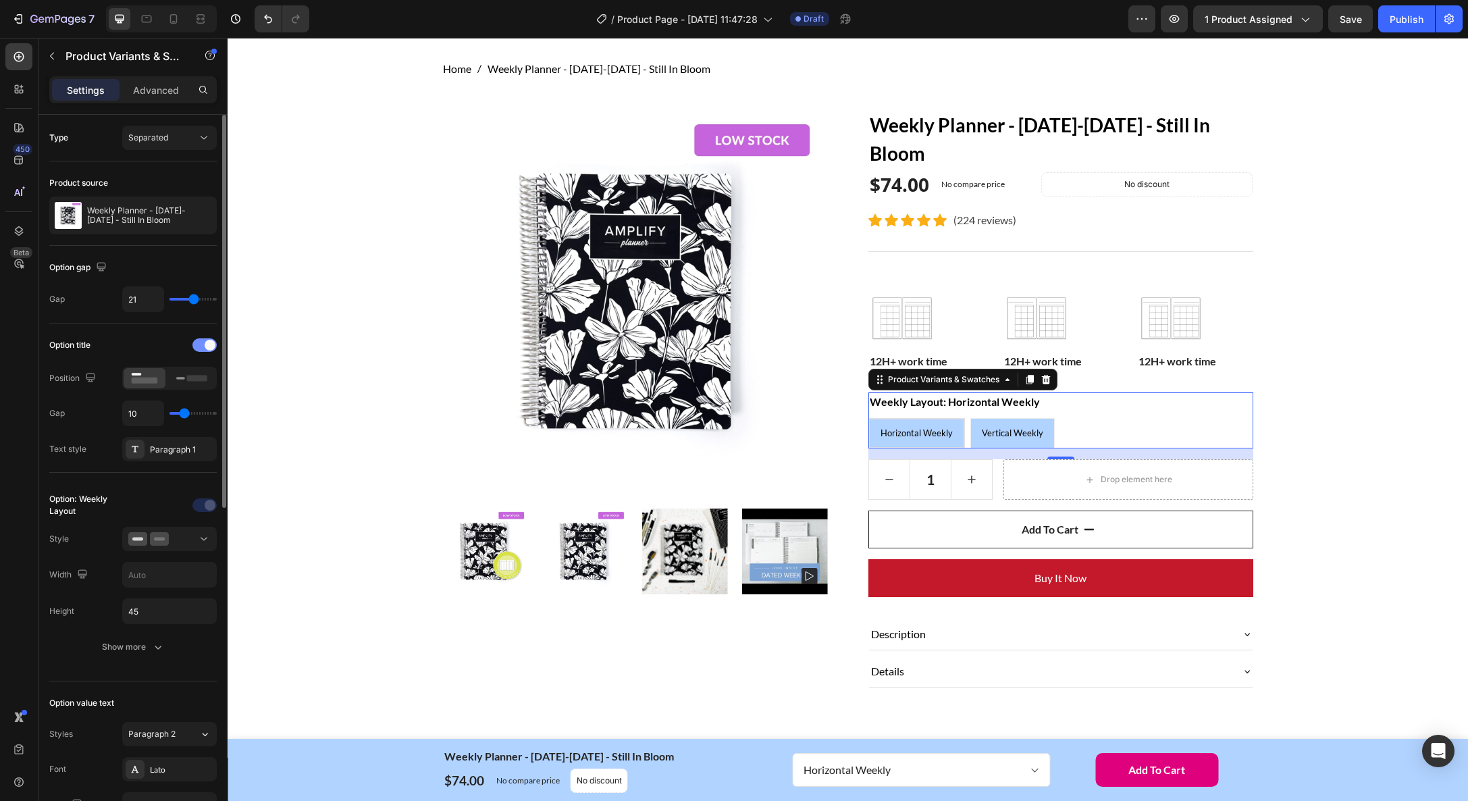
click at [205, 343] on span at bounding box center [210, 345] width 11 height 11
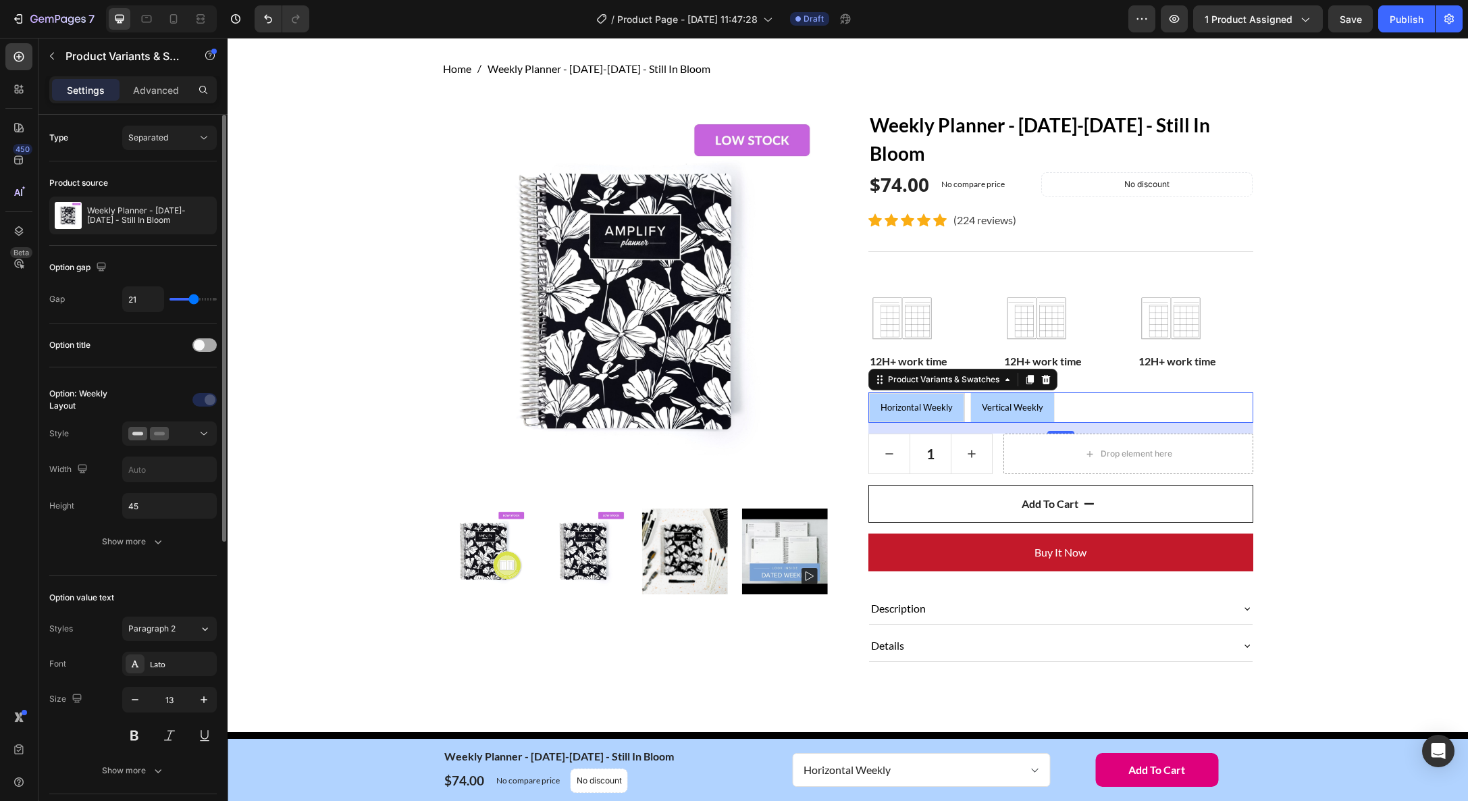
click at [205, 343] on div at bounding box center [204, 345] width 24 height 14
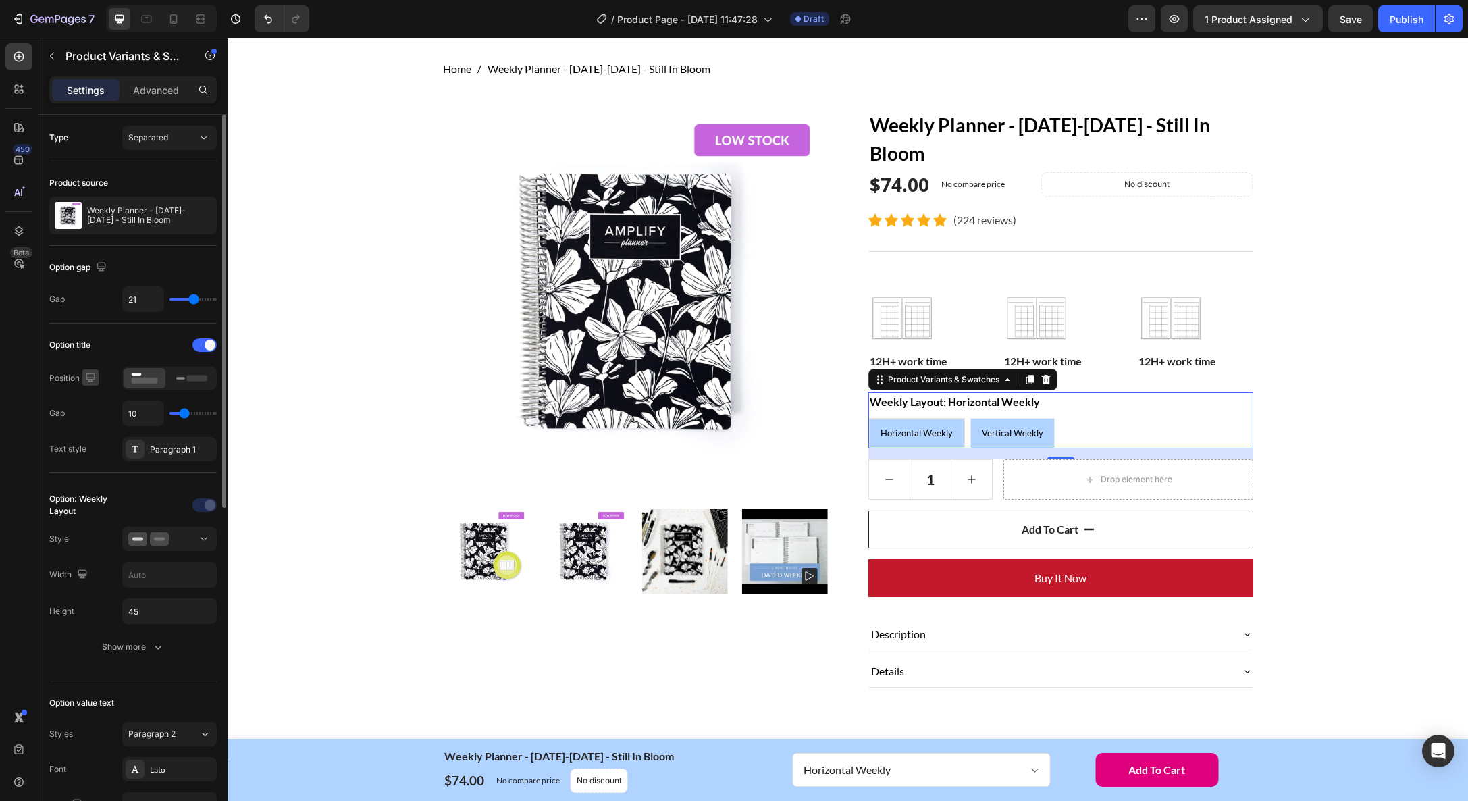
click at [87, 378] on icon "button" at bounding box center [90, 377] width 9 height 9
click at [78, 511] on div "Option: Weekly Layout" at bounding box center [84, 505] width 70 height 24
drag, startPoint x: 134, startPoint y: 647, endPoint x: 147, endPoint y: 611, distance: 38.3
click at [134, 646] on div "Show more" at bounding box center [133, 647] width 63 height 14
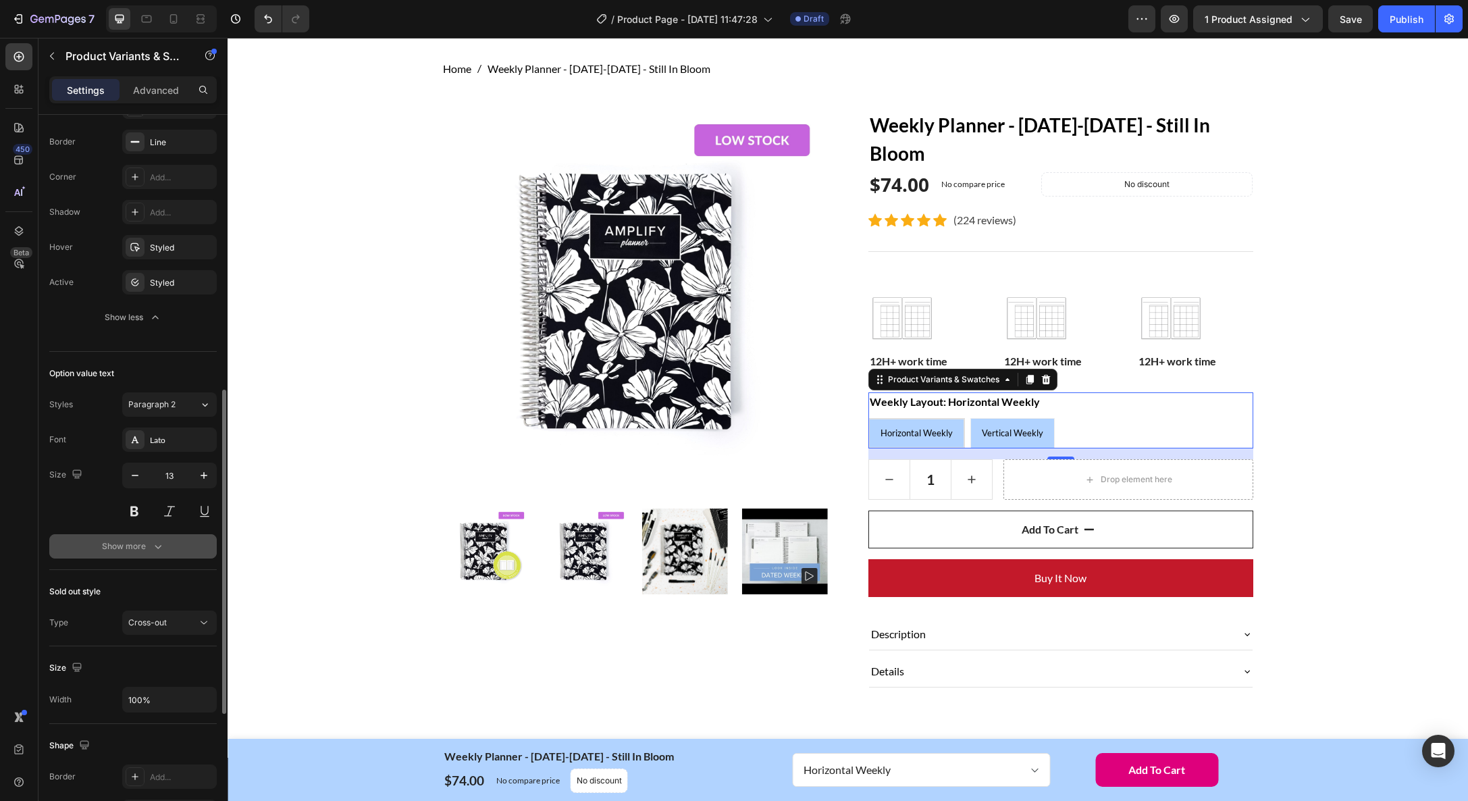
scroll to position [613, 0]
click at [153, 547] on icon "button" at bounding box center [158, 546] width 14 height 14
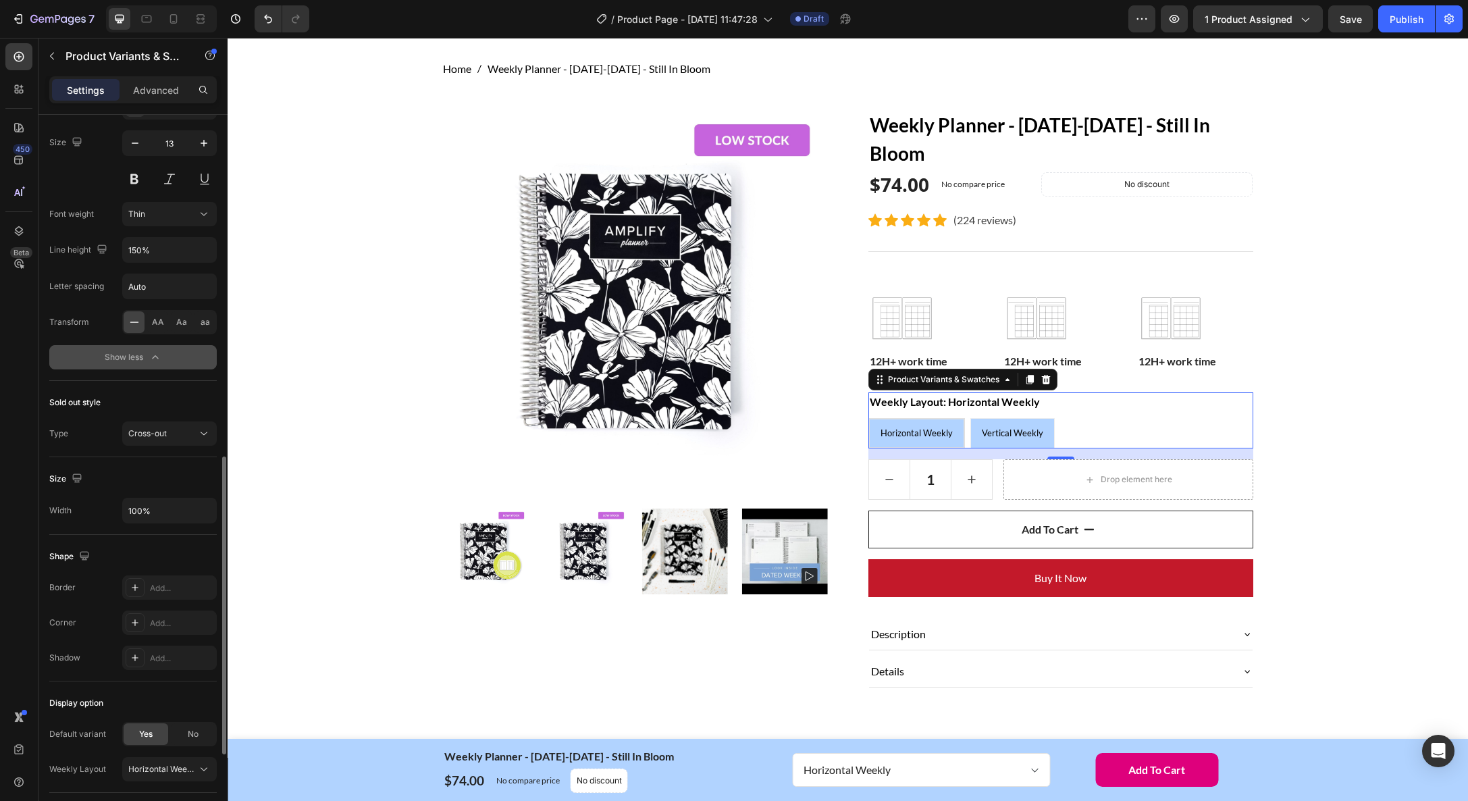
scroll to position [1036, 0]
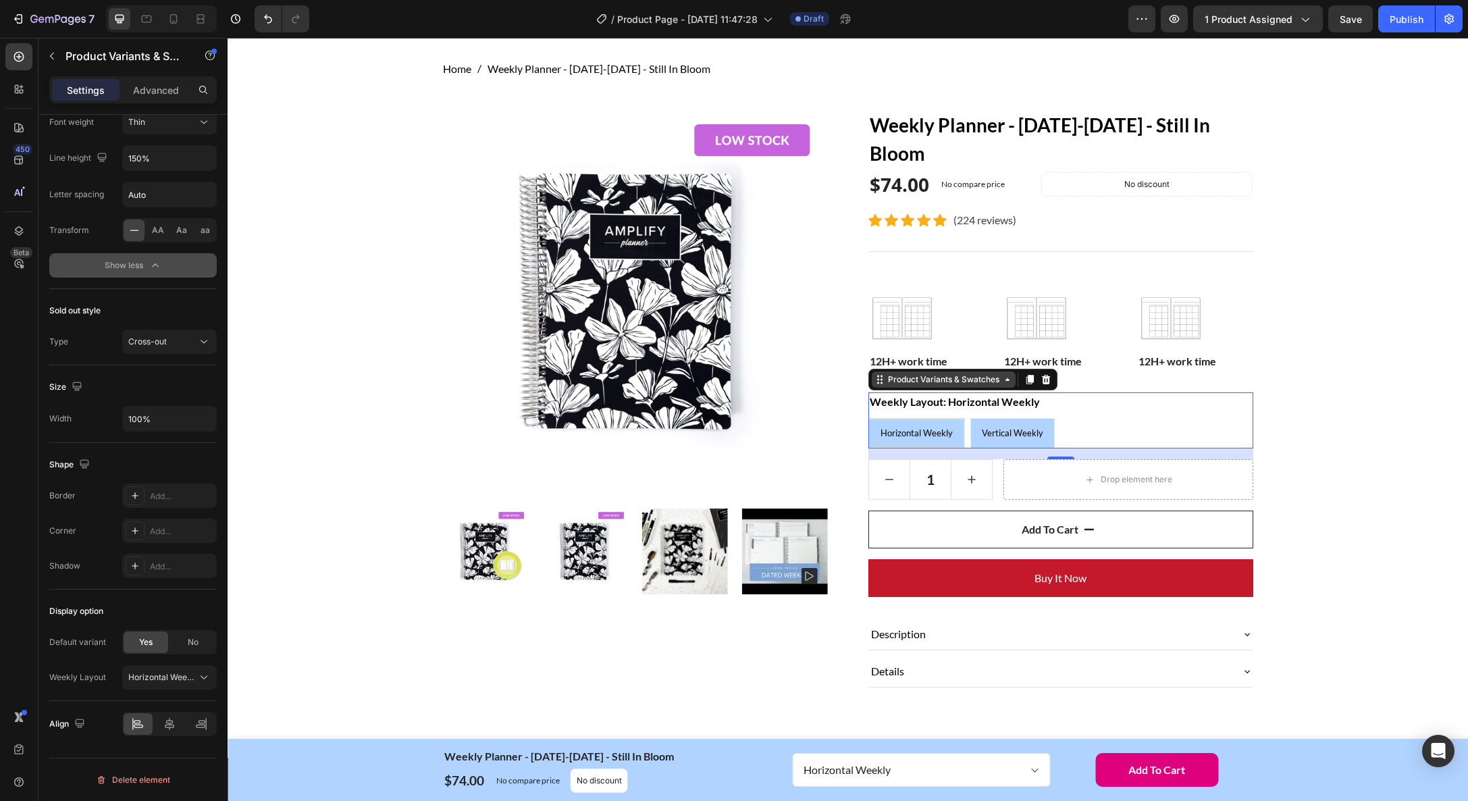
click at [966, 378] on div "Product Variants & Swatches" at bounding box center [943, 379] width 117 height 12
click at [1011, 383] on icon at bounding box center [1007, 379] width 11 height 11
click at [1006, 381] on icon at bounding box center [1007, 379] width 11 height 11
click at [972, 402] on legend "Weekly Layout: Horizontal Weekly" at bounding box center [955, 401] width 173 height 19
click at [972, 401] on legend "Weekly Layout: Horizontal Weekly" at bounding box center [955, 401] width 173 height 19
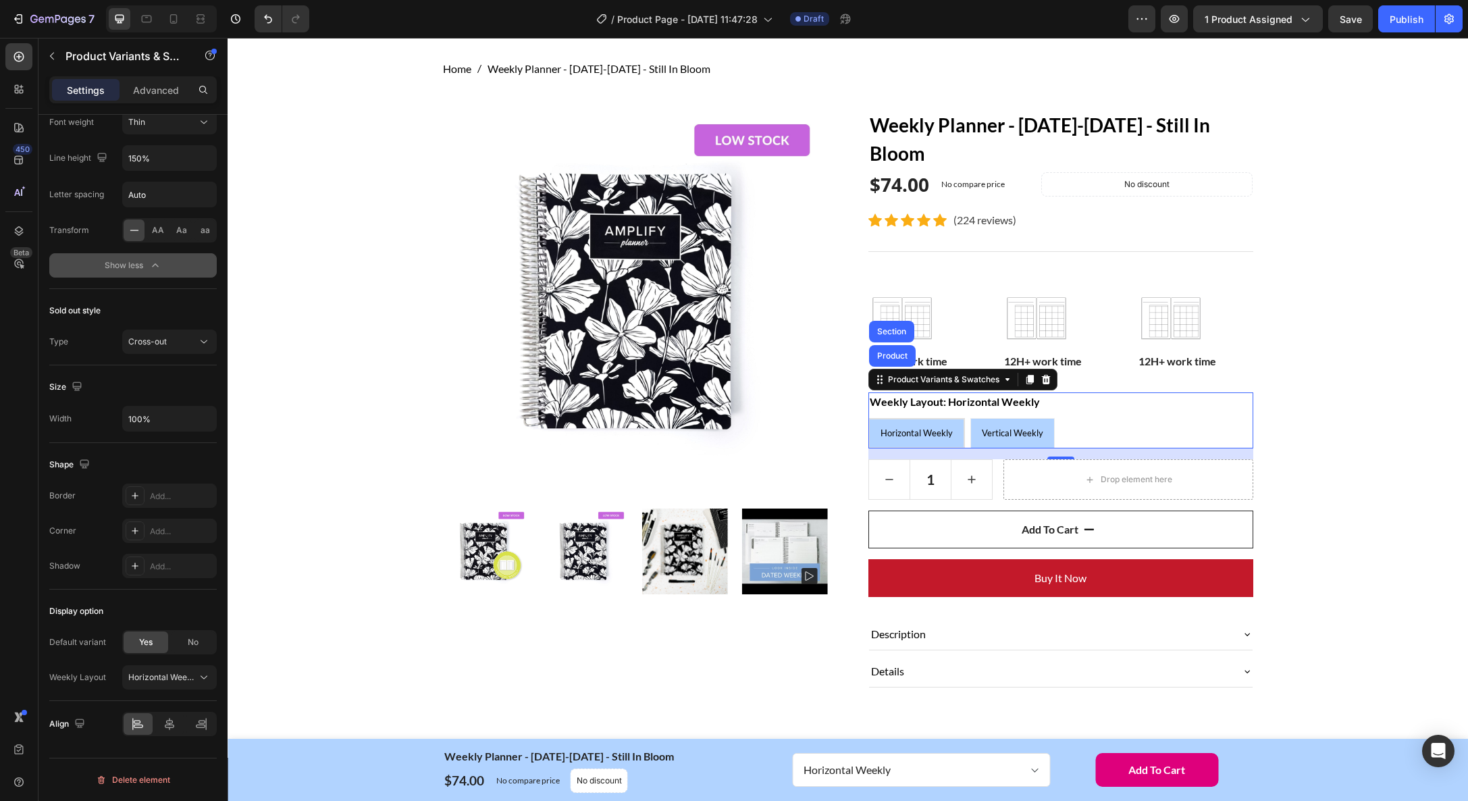
click at [972, 401] on legend "Weekly Layout: Horizontal Weekly" at bounding box center [955, 401] width 173 height 19
click at [1007, 439] on div "Vertical Weekly" at bounding box center [1012, 433] width 83 height 24
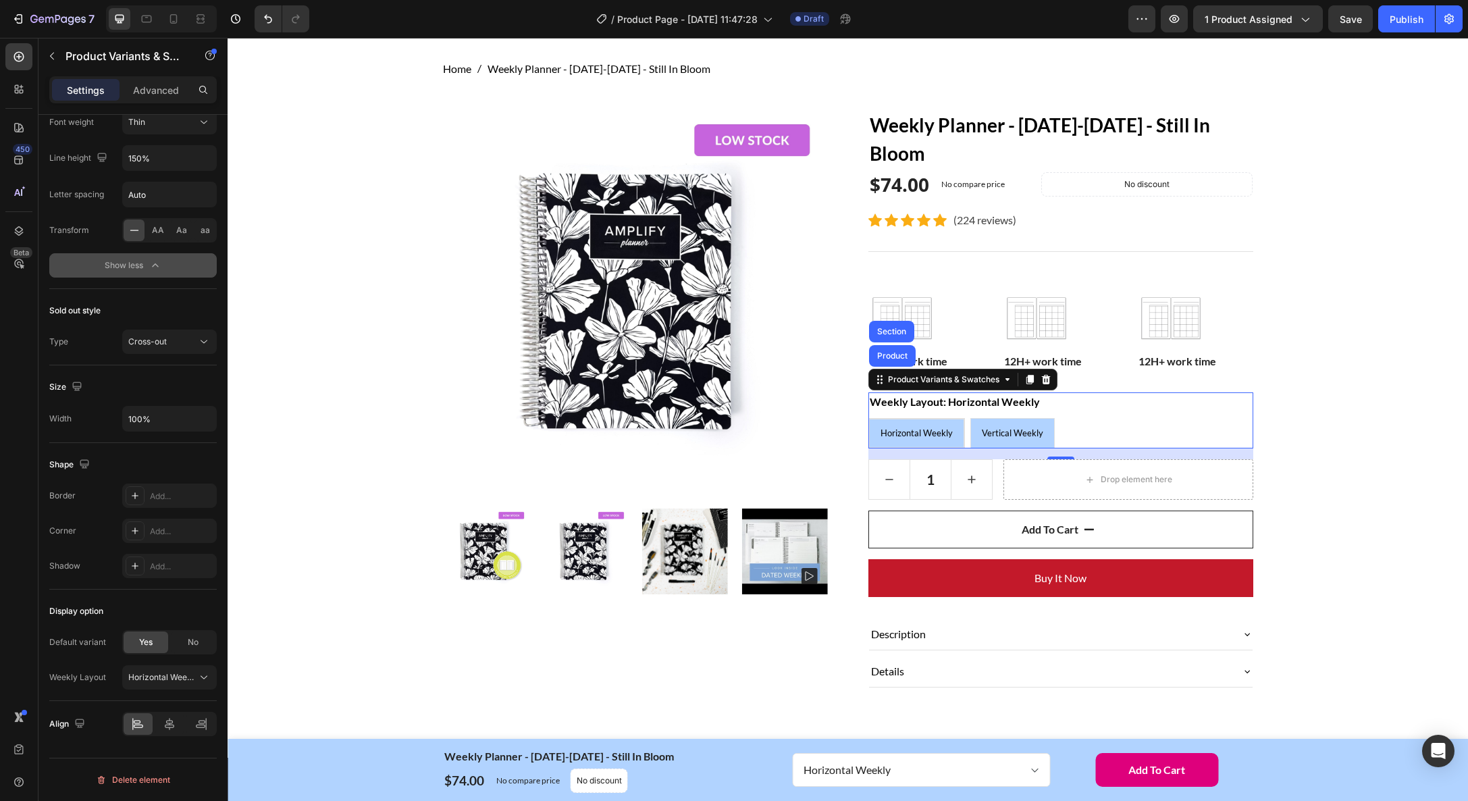
click at [971, 418] on input "Vertical Weekly Vertical Weekly Vertical Weekly" at bounding box center [970, 417] width 1 height 1
radio input "true"
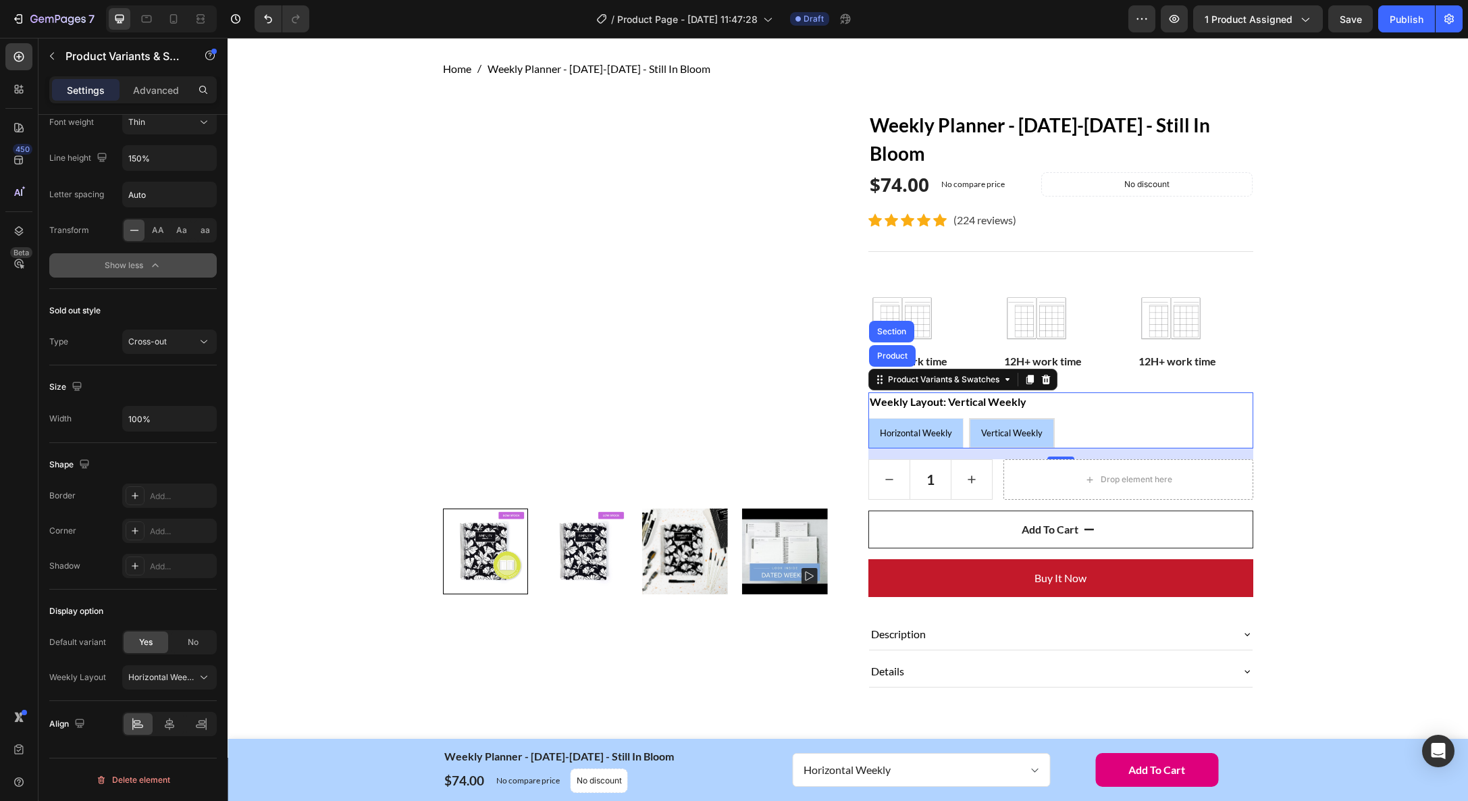
click at [911, 433] on span "Horizontal Weekly" at bounding box center [916, 433] width 72 height 11
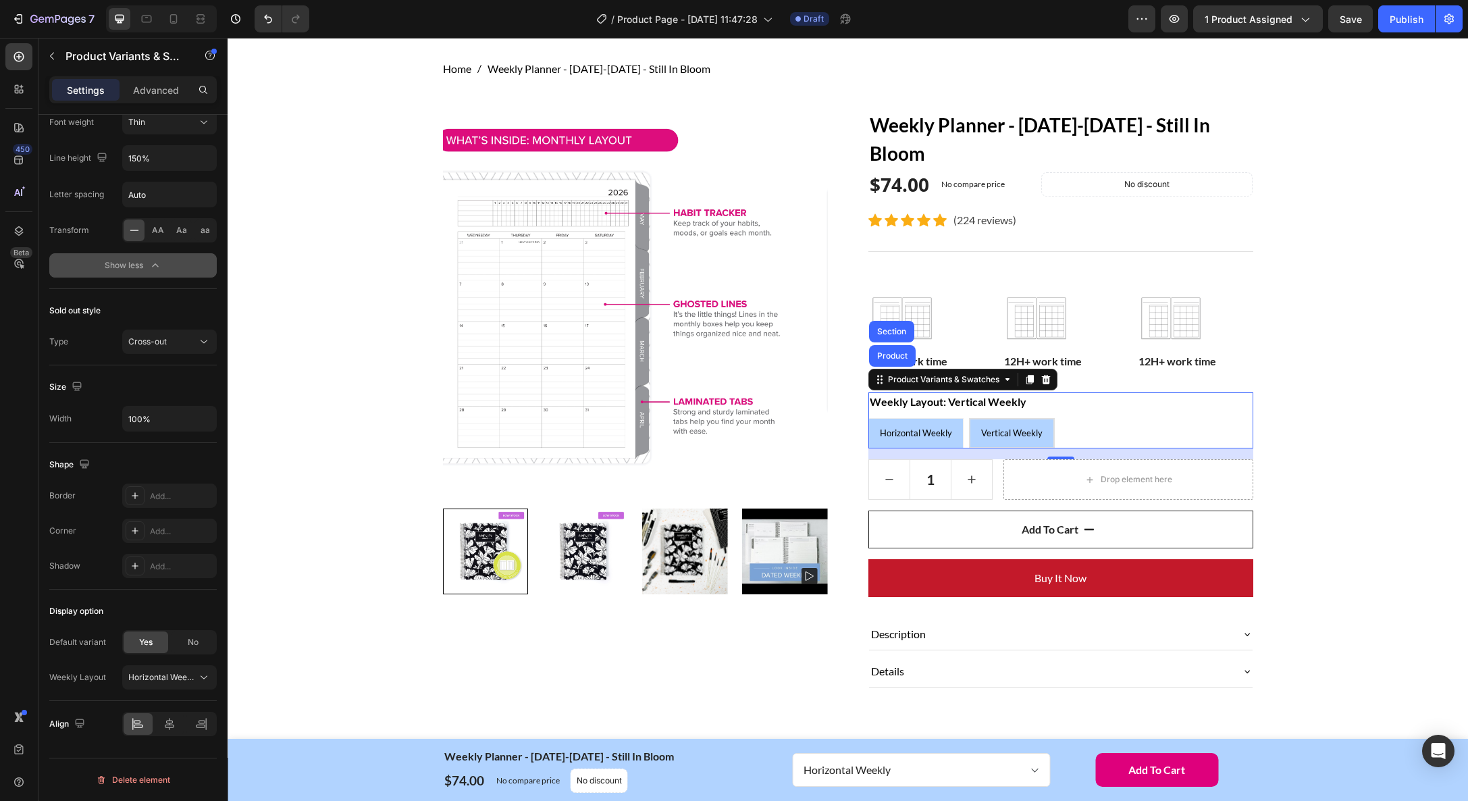
click at [869, 418] on input "Horizontal Weekly Horizontal Weekly Horizontal Weekly" at bounding box center [868, 417] width 1 height 1
radio input "true"
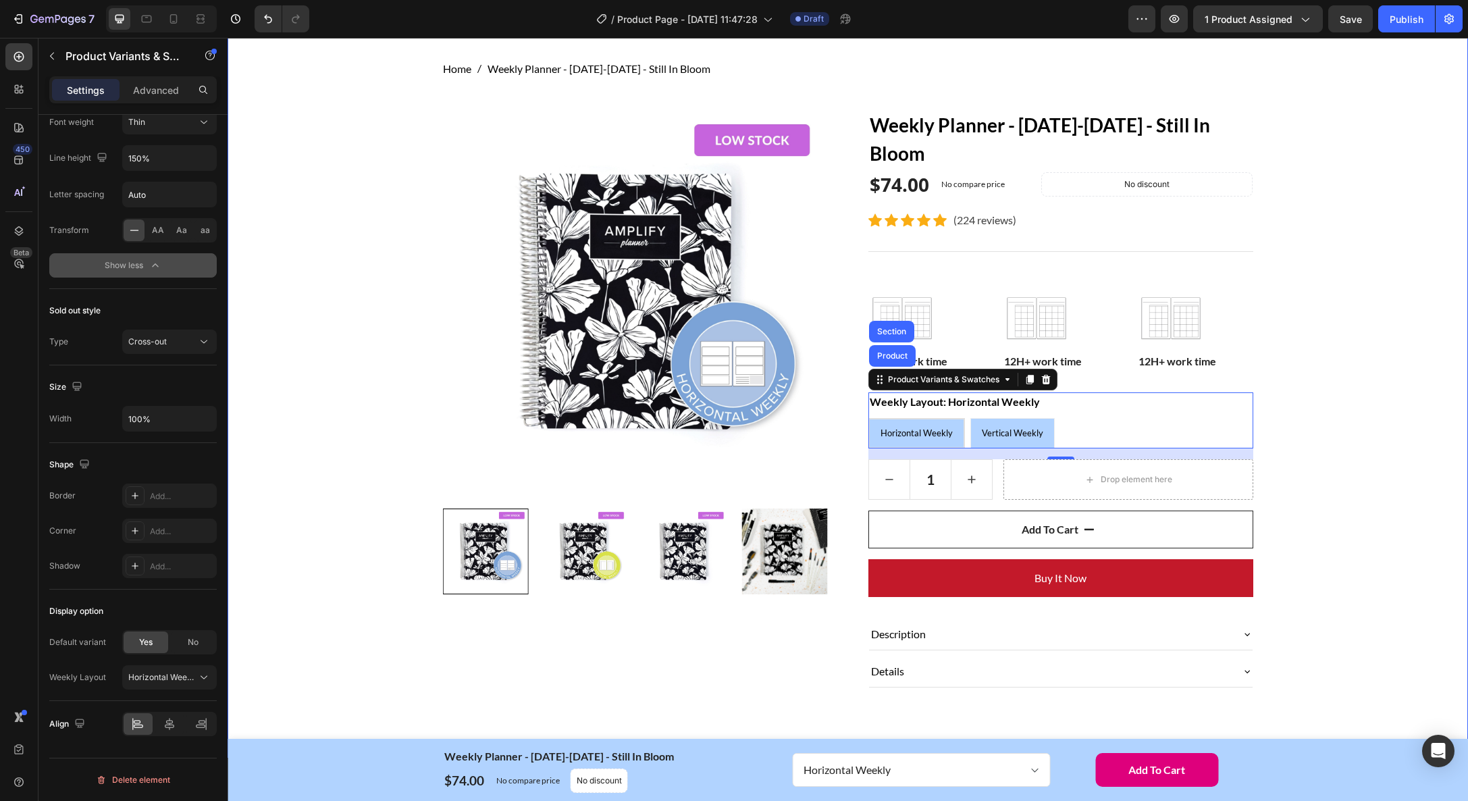
click at [1345, 398] on div "Home Weekly Planner - January-December 2026 - Still In Bloom Breadcrumb Row Pro…" at bounding box center [848, 385] width 1220 height 648
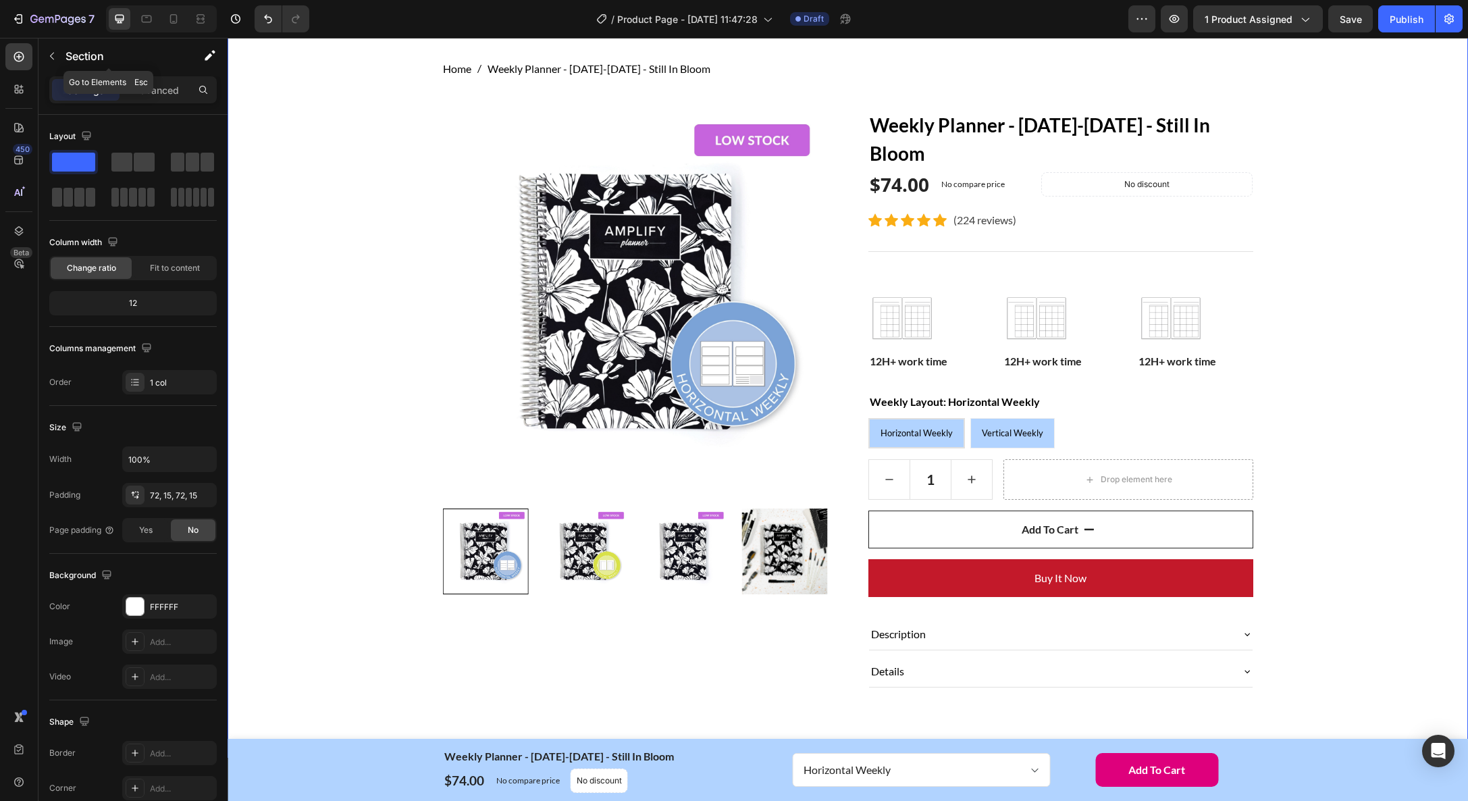
click at [49, 52] on icon "button" at bounding box center [52, 56] width 11 height 11
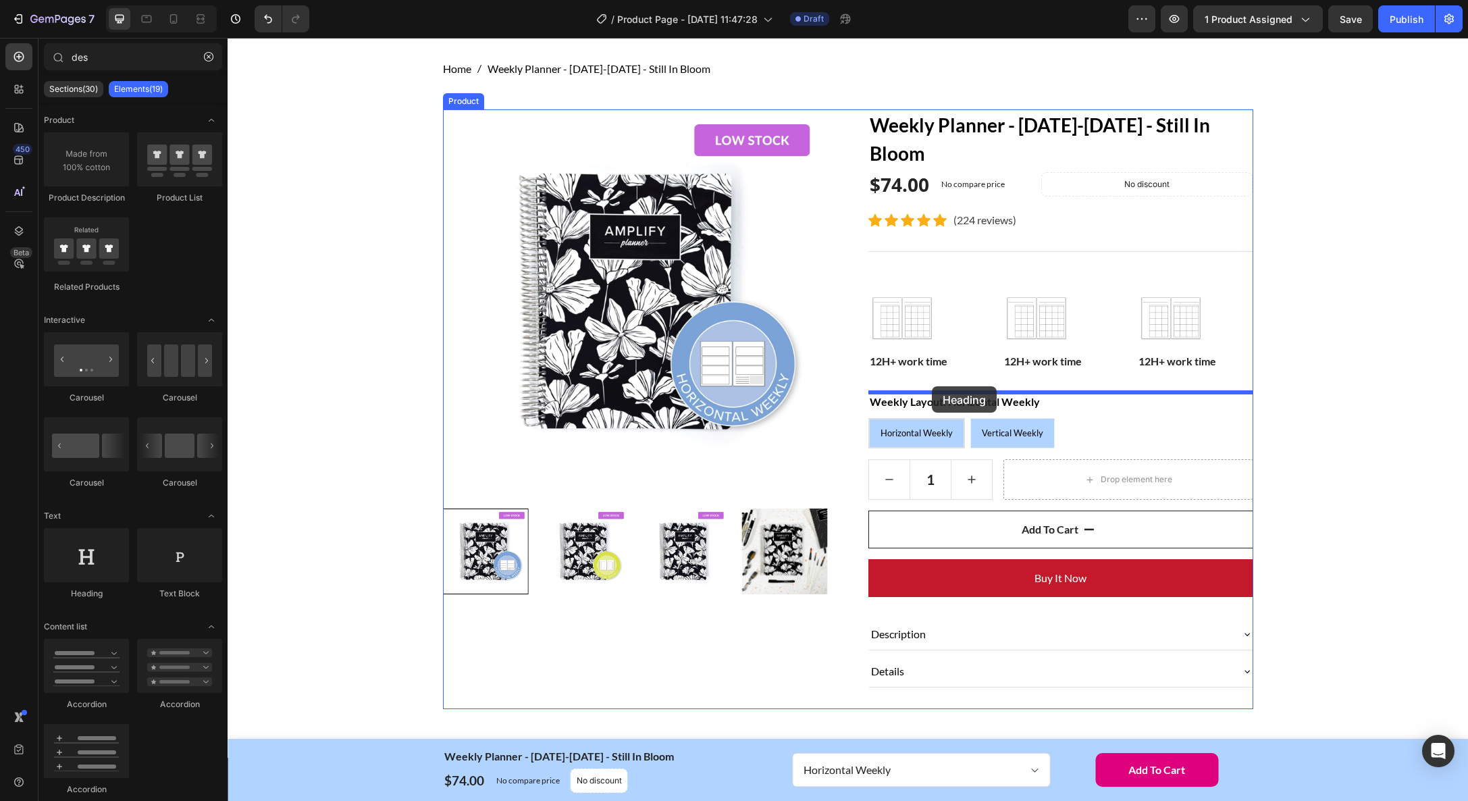
drag, startPoint x: 314, startPoint y: 596, endPoint x: 932, endPoint y: 386, distance: 652.7
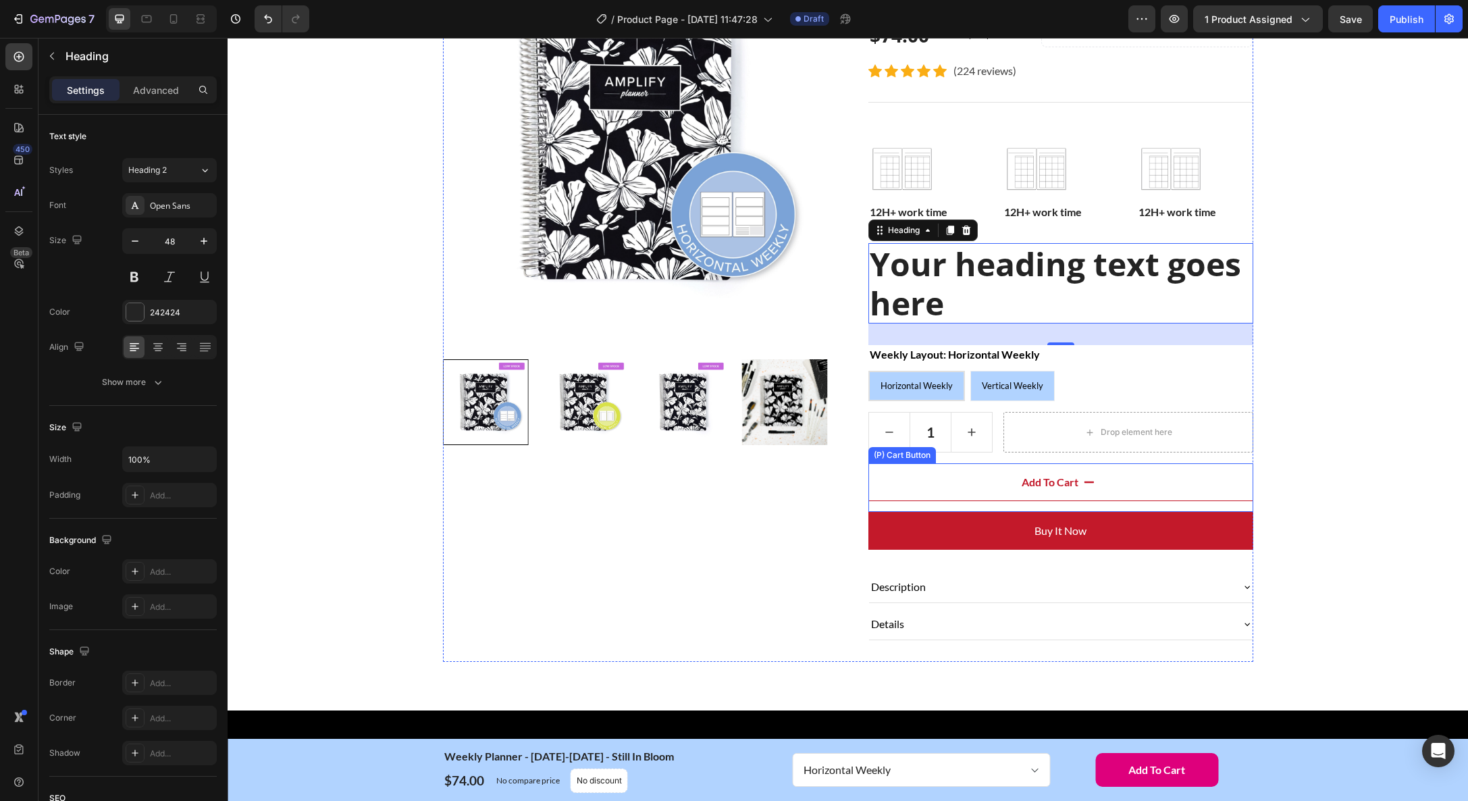
scroll to position [217, 0]
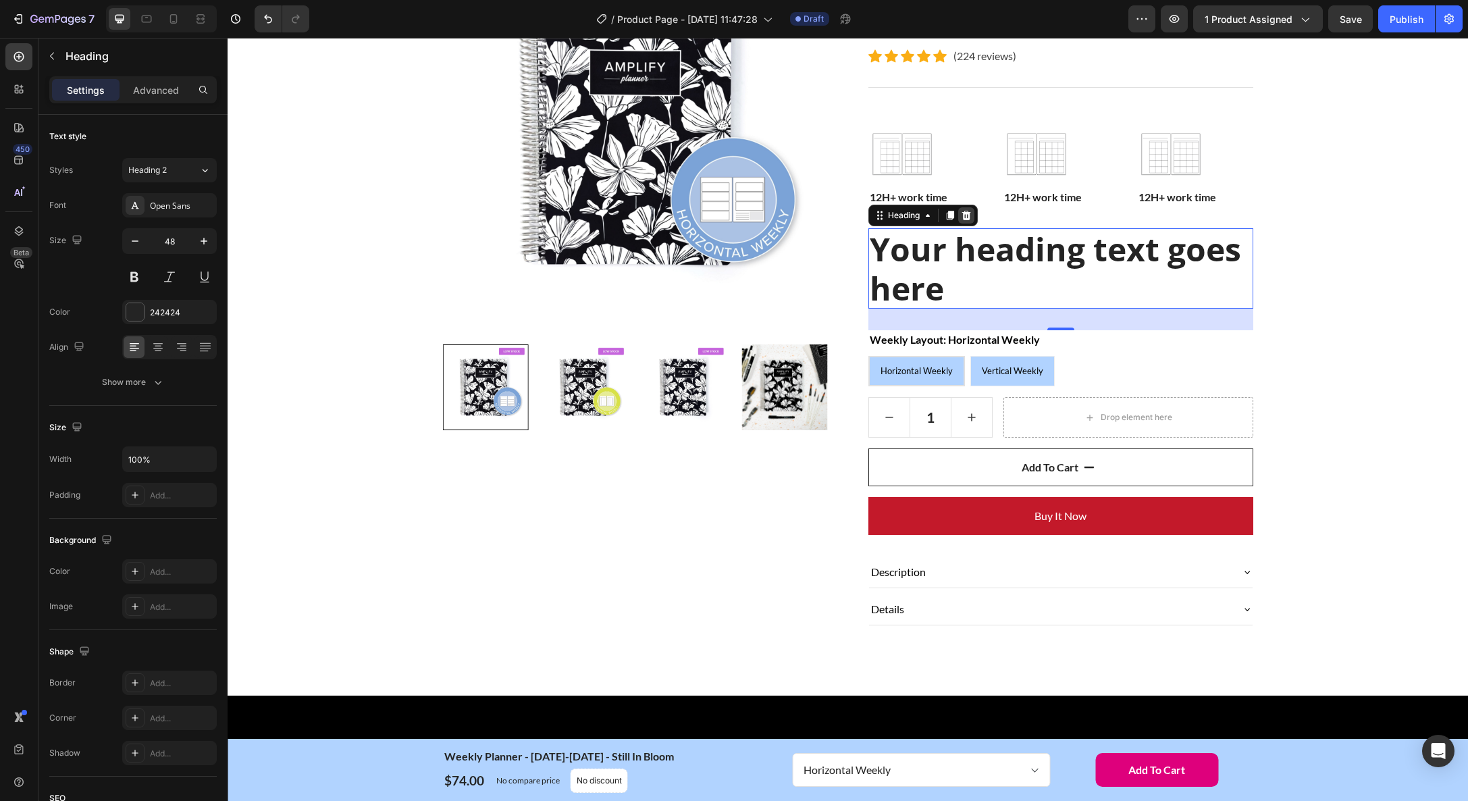
click at [964, 212] on icon at bounding box center [966, 215] width 9 height 9
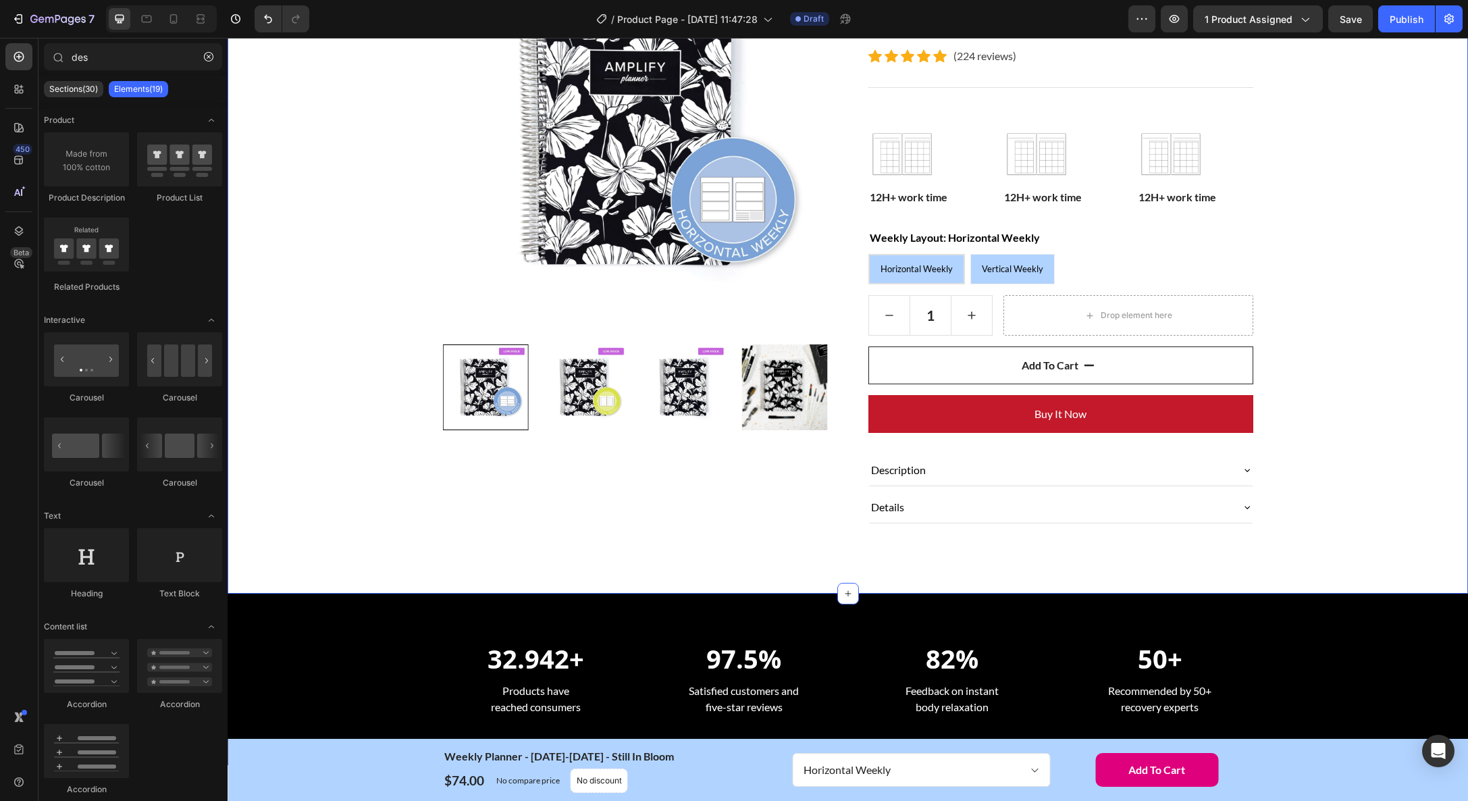
click at [1376, 346] on div "Home Weekly Planner - January-December 2026 - Still In Bloom Breadcrumb Row Pro…" at bounding box center [848, 221] width 1220 height 648
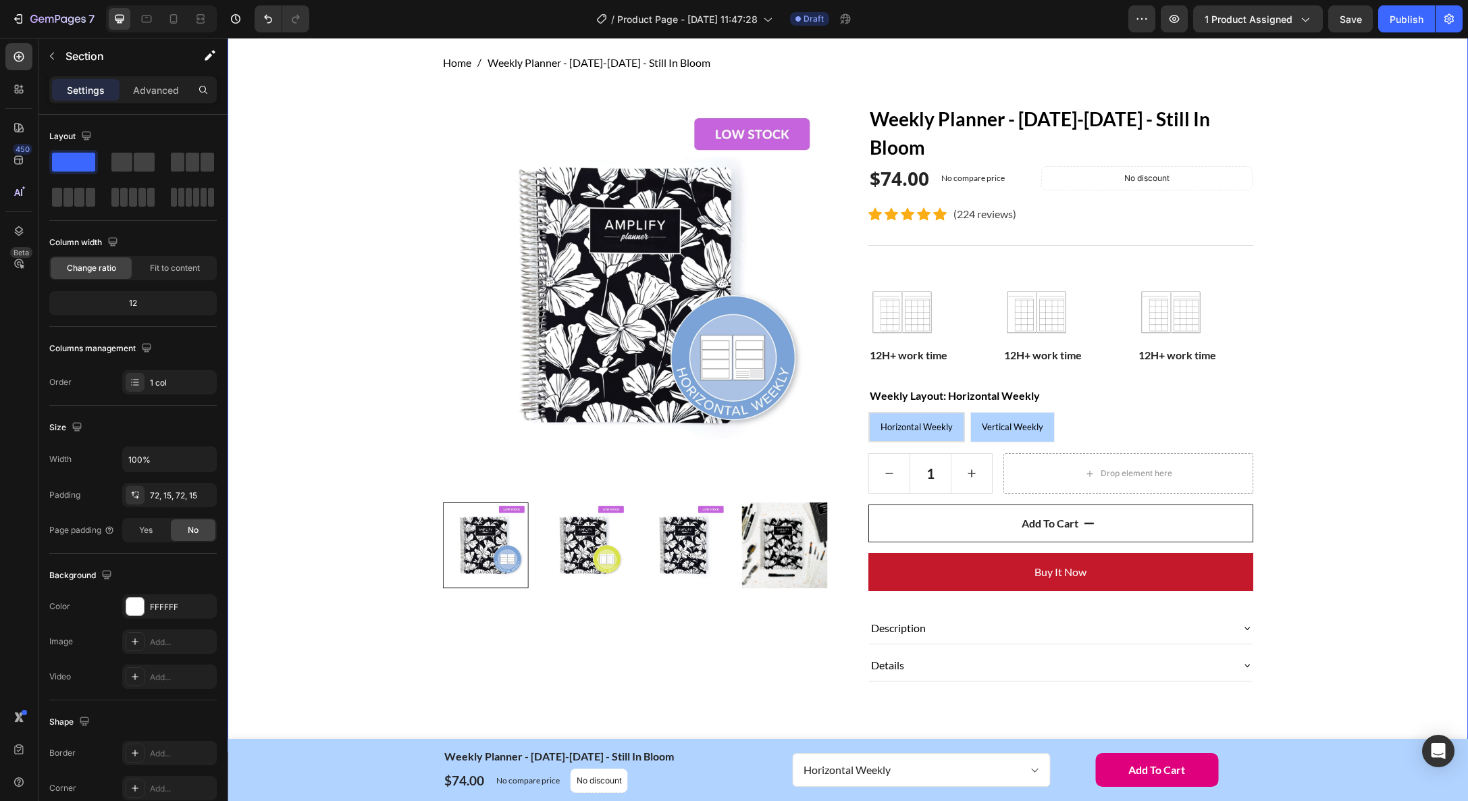
scroll to position [64, 0]
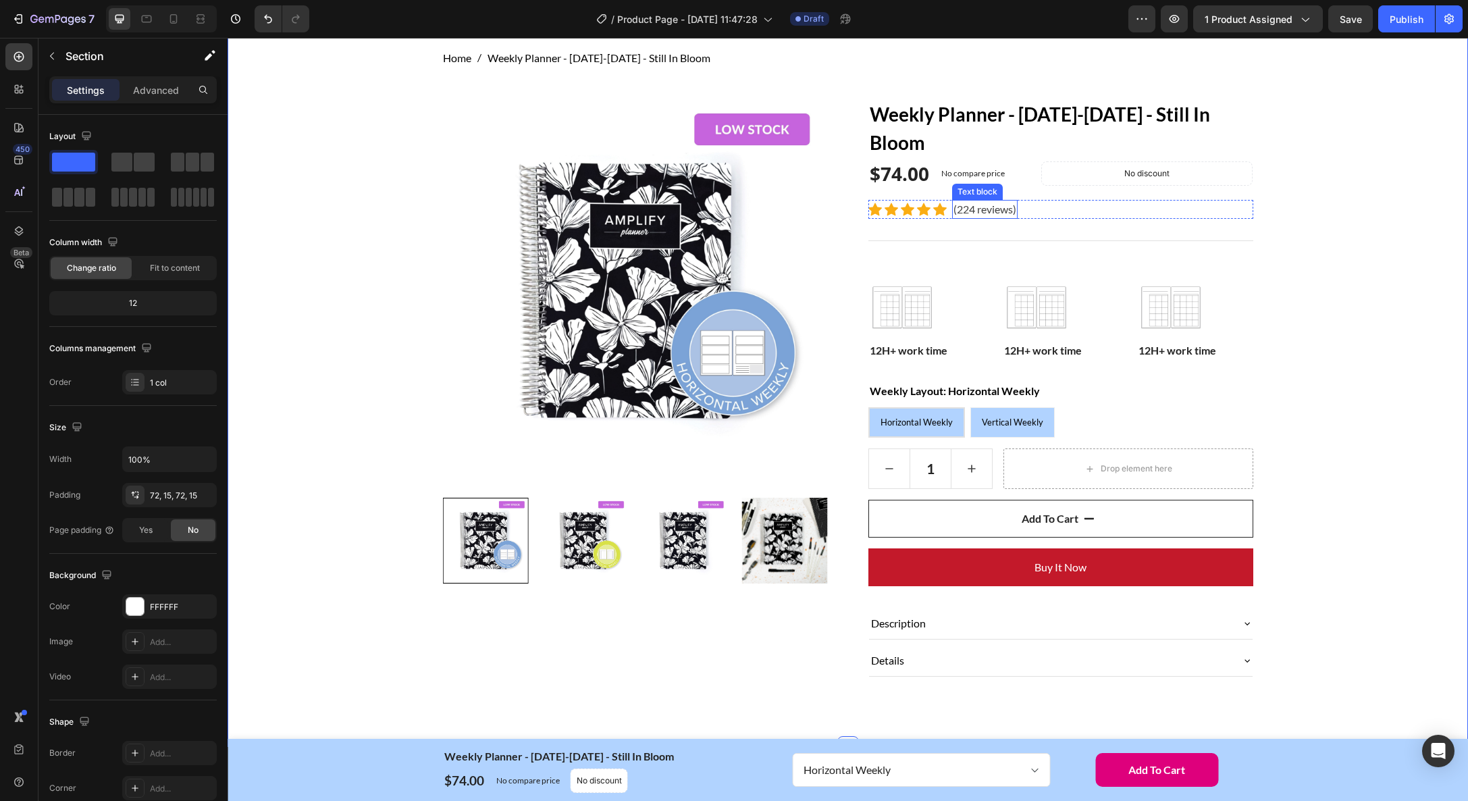
click at [977, 210] on p "(224 reviews)" at bounding box center [985, 209] width 63 height 16
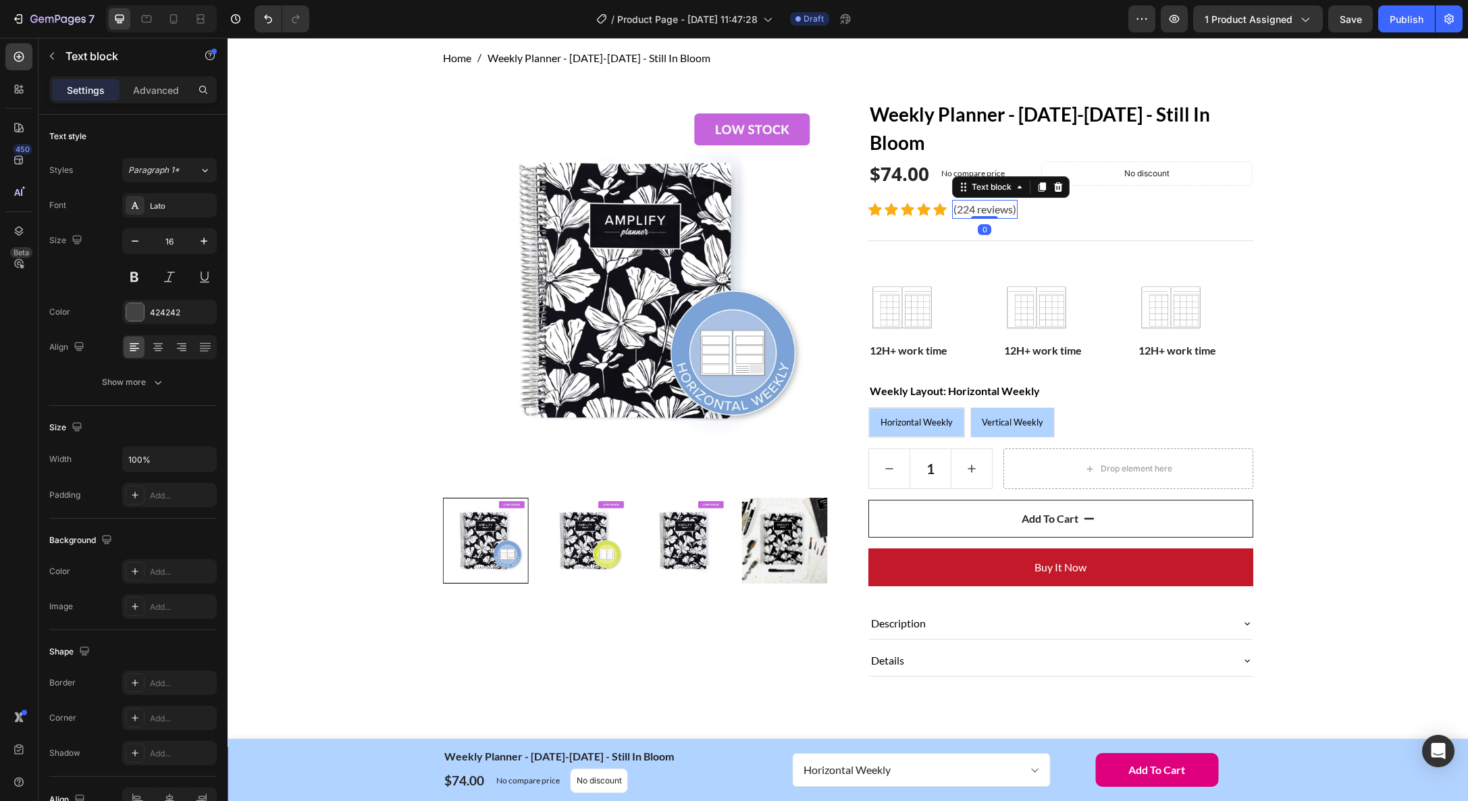
click at [979, 210] on p "(224 reviews)" at bounding box center [985, 209] width 63 height 16
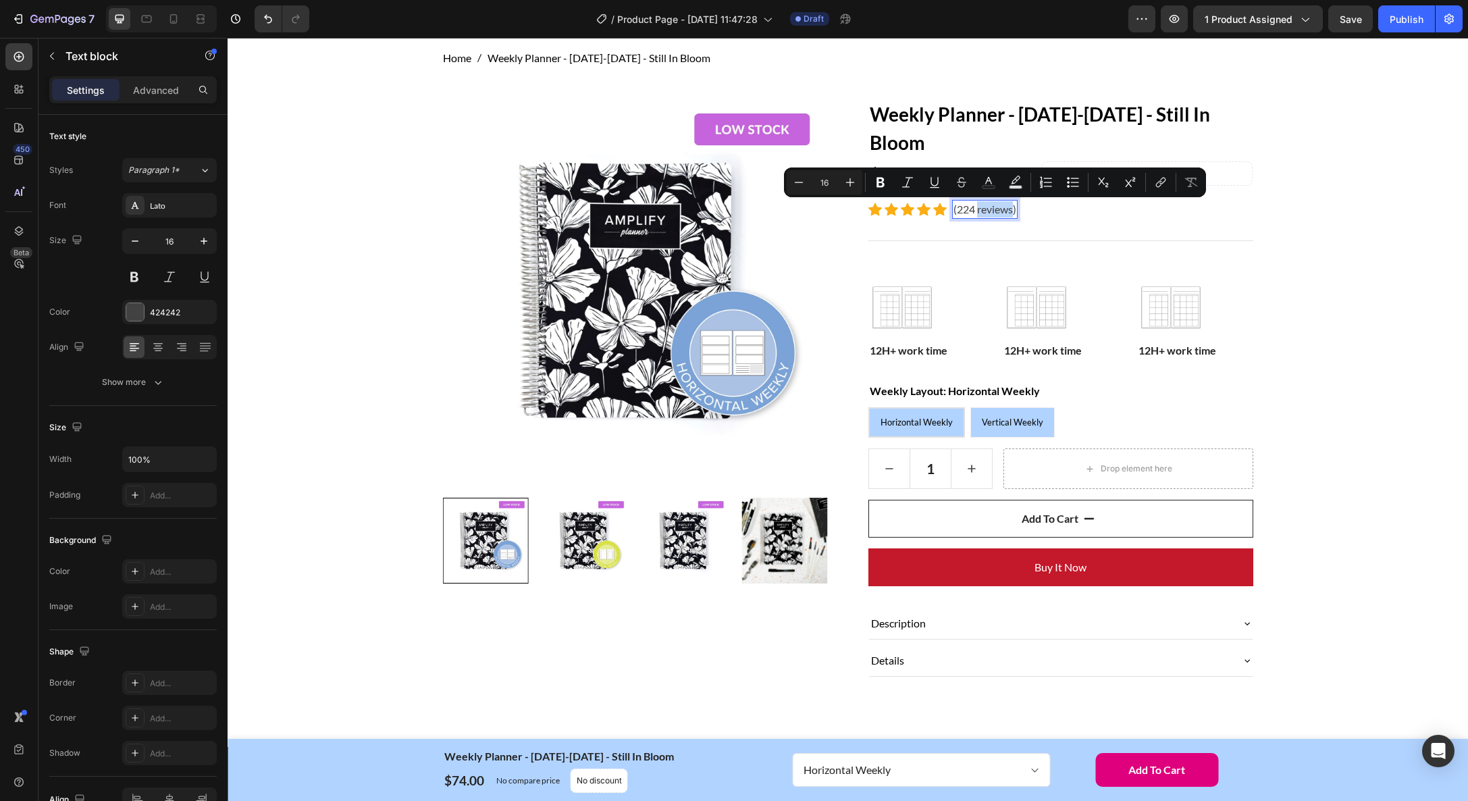
click at [966, 210] on p "(224 reviews)" at bounding box center [985, 209] width 63 height 16
drag, startPoint x: 973, startPoint y: 209, endPoint x: 965, endPoint y: 211, distance: 8.4
click at [965, 211] on p "(224 reviews)" at bounding box center [985, 209] width 63 height 16
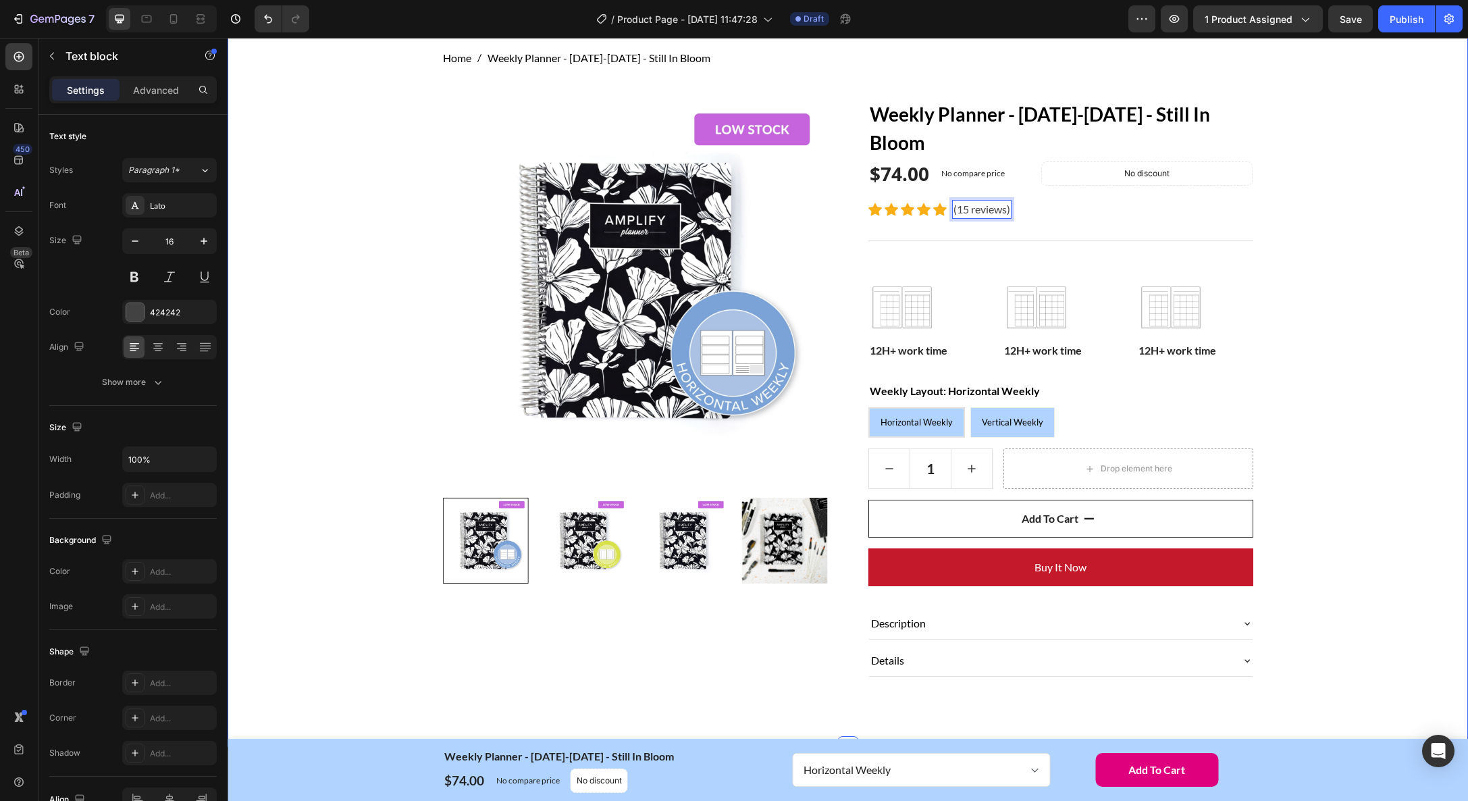
click at [1333, 255] on div "Home Weekly Planner - January-December 2026 - Still In Bloom Breadcrumb Row Pro…" at bounding box center [848, 374] width 1220 height 648
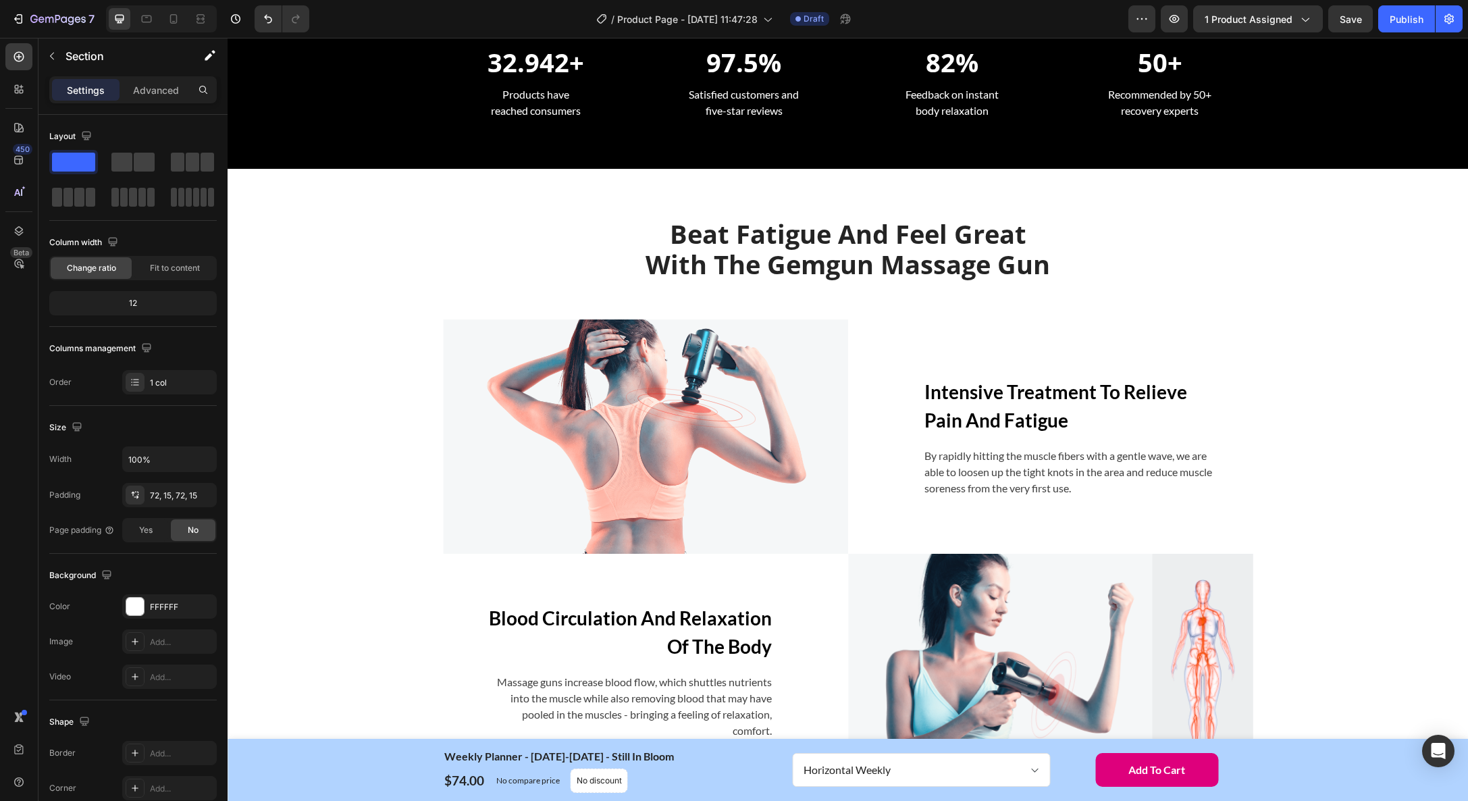
scroll to position [1564, 0]
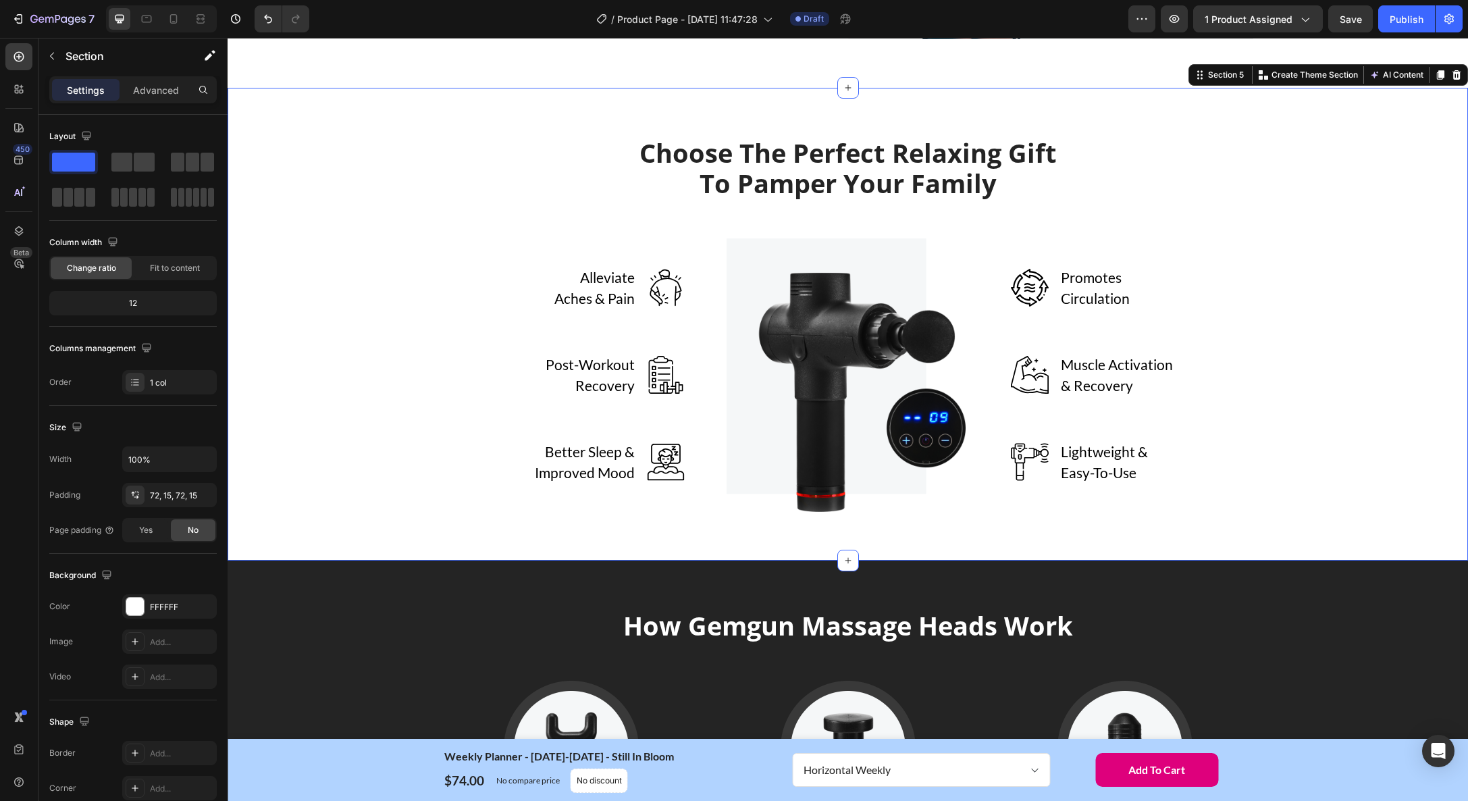
click at [1129, 131] on div "Choose The Perfect Relaxing Gift To Pamper Your Family Heading Row Alleviate Ac…" at bounding box center [848, 324] width 1241 height 473
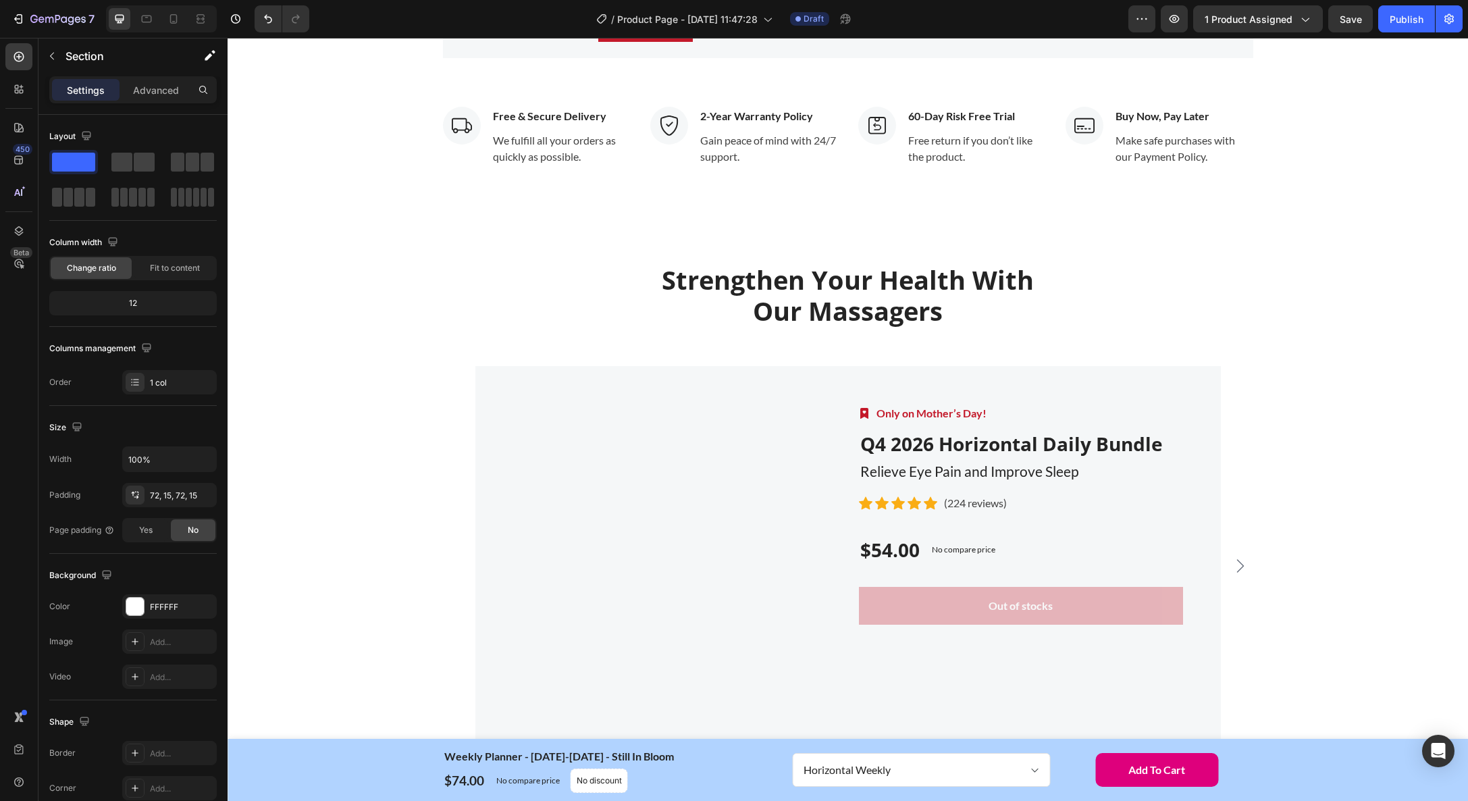
scroll to position [3288, 0]
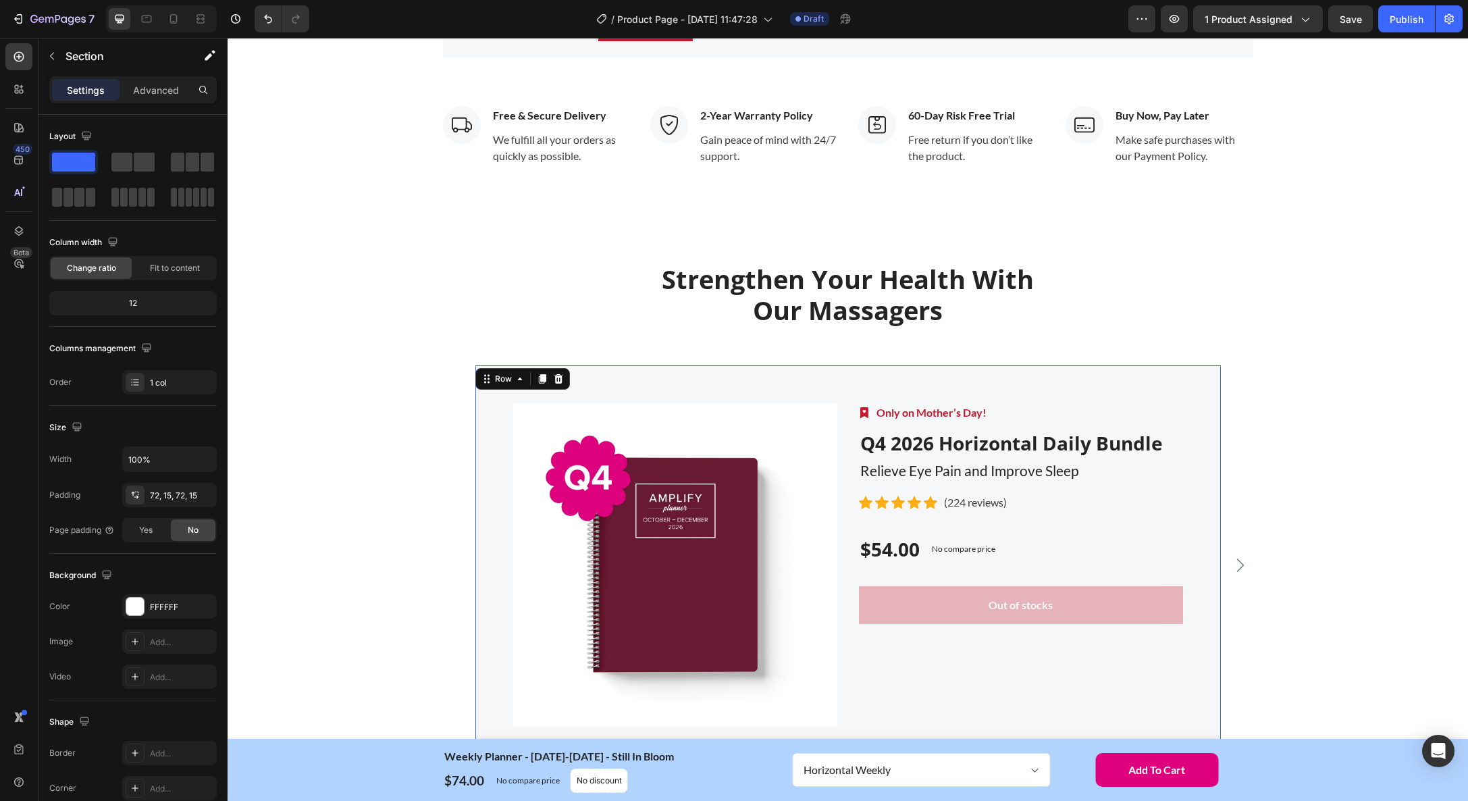
click at [1125, 428] on div "Product Images Image Only on Mother’s Day! Text block Row Q4 2026 Horizontal Da…" at bounding box center [848, 565] width 746 height 400
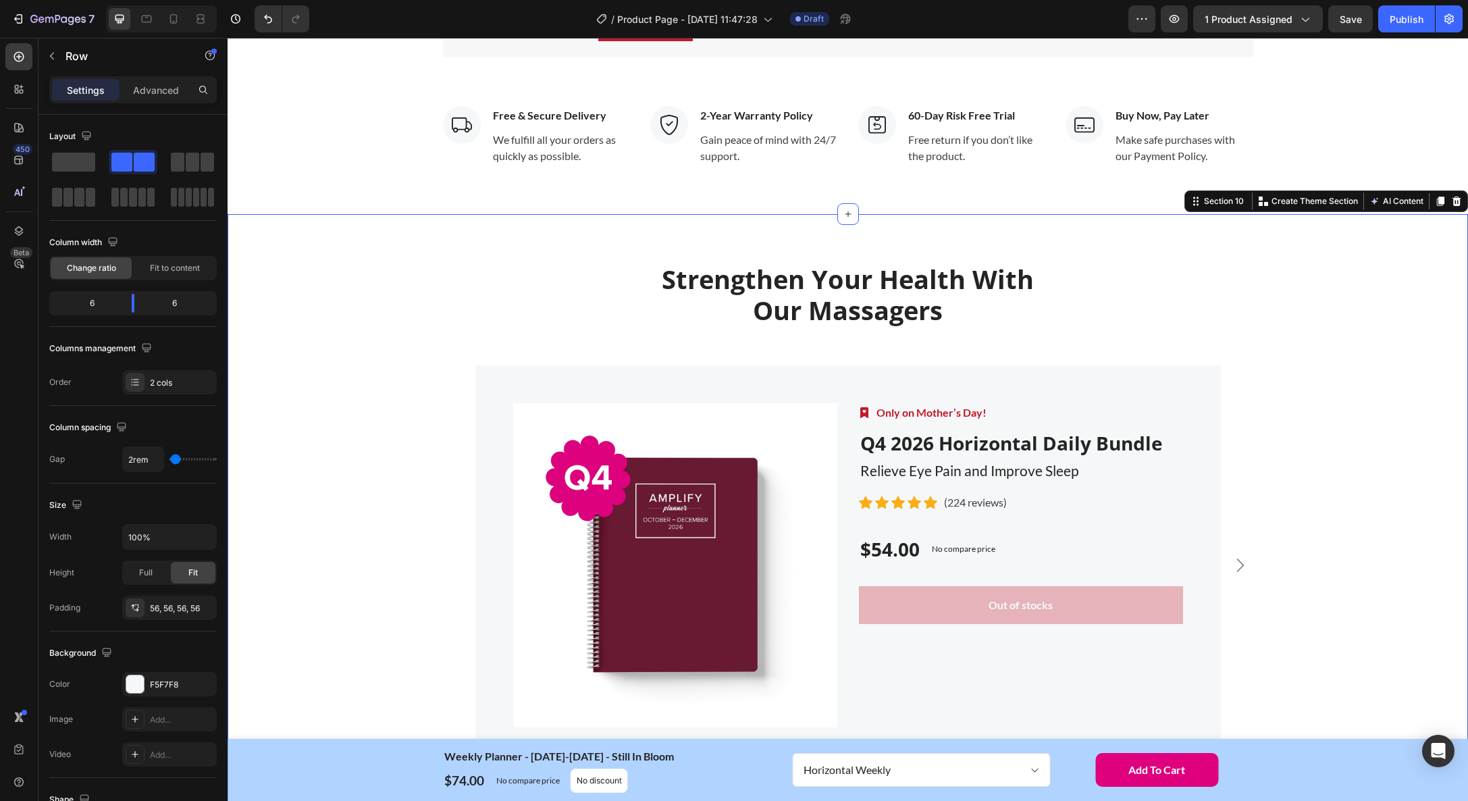
click at [1314, 473] on div "Product Images Image Only on Mother’s Day! Text block Row Q4 2026 Horizontal Da…" at bounding box center [848, 565] width 1220 height 400
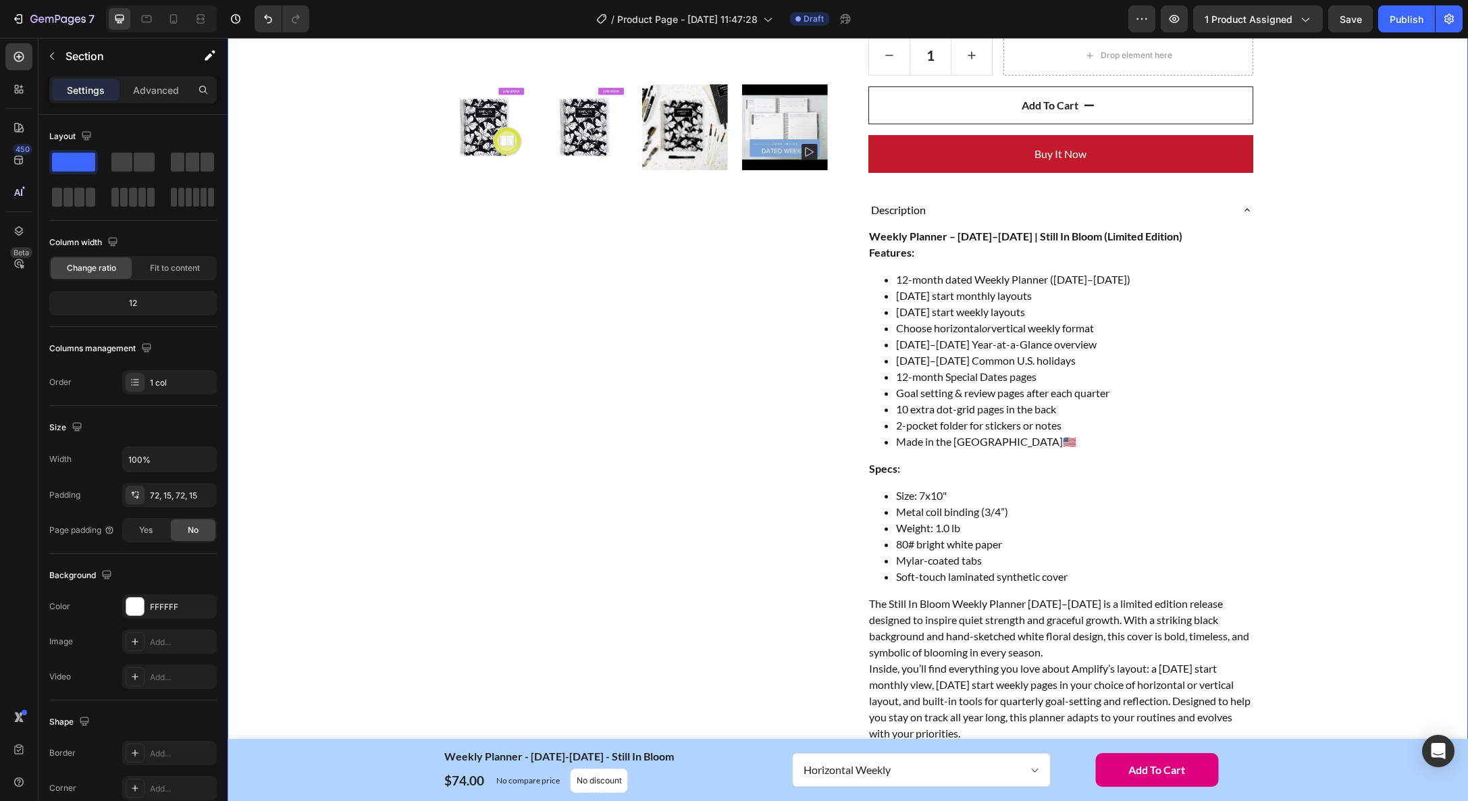
scroll to position [209, 0]
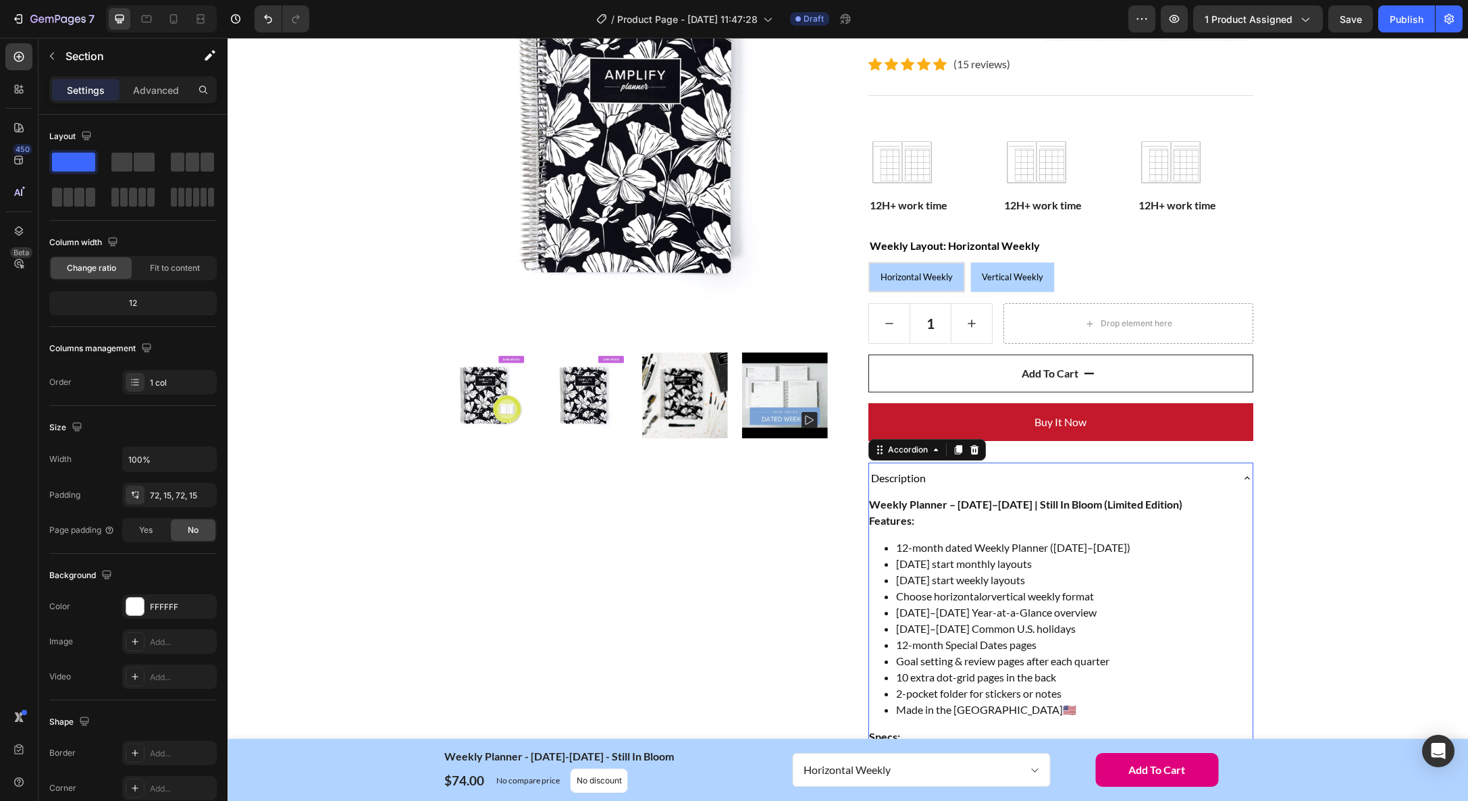
click at [1249, 480] on icon at bounding box center [1247, 478] width 11 height 11
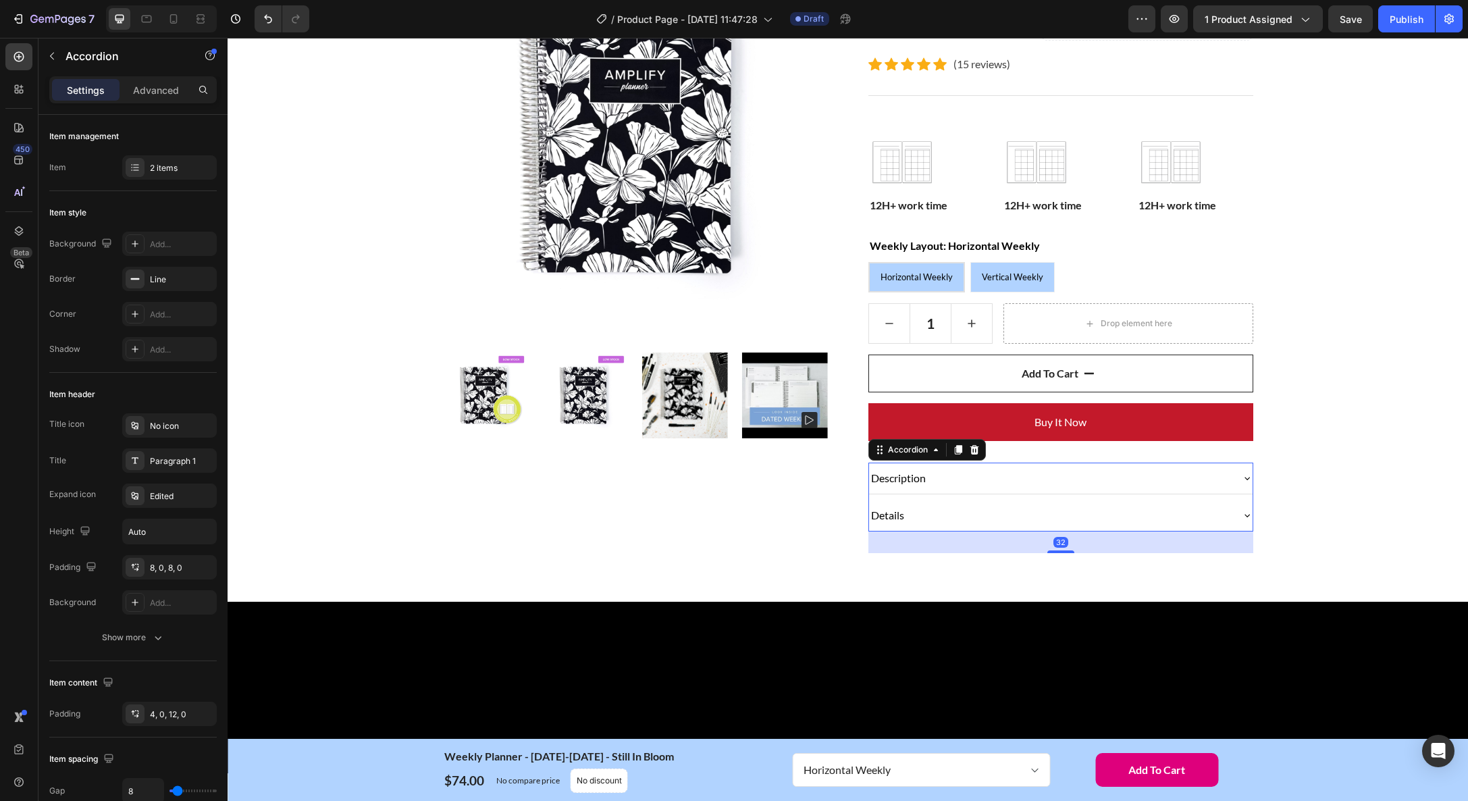
click at [1248, 479] on icon at bounding box center [1247, 478] width 11 height 11
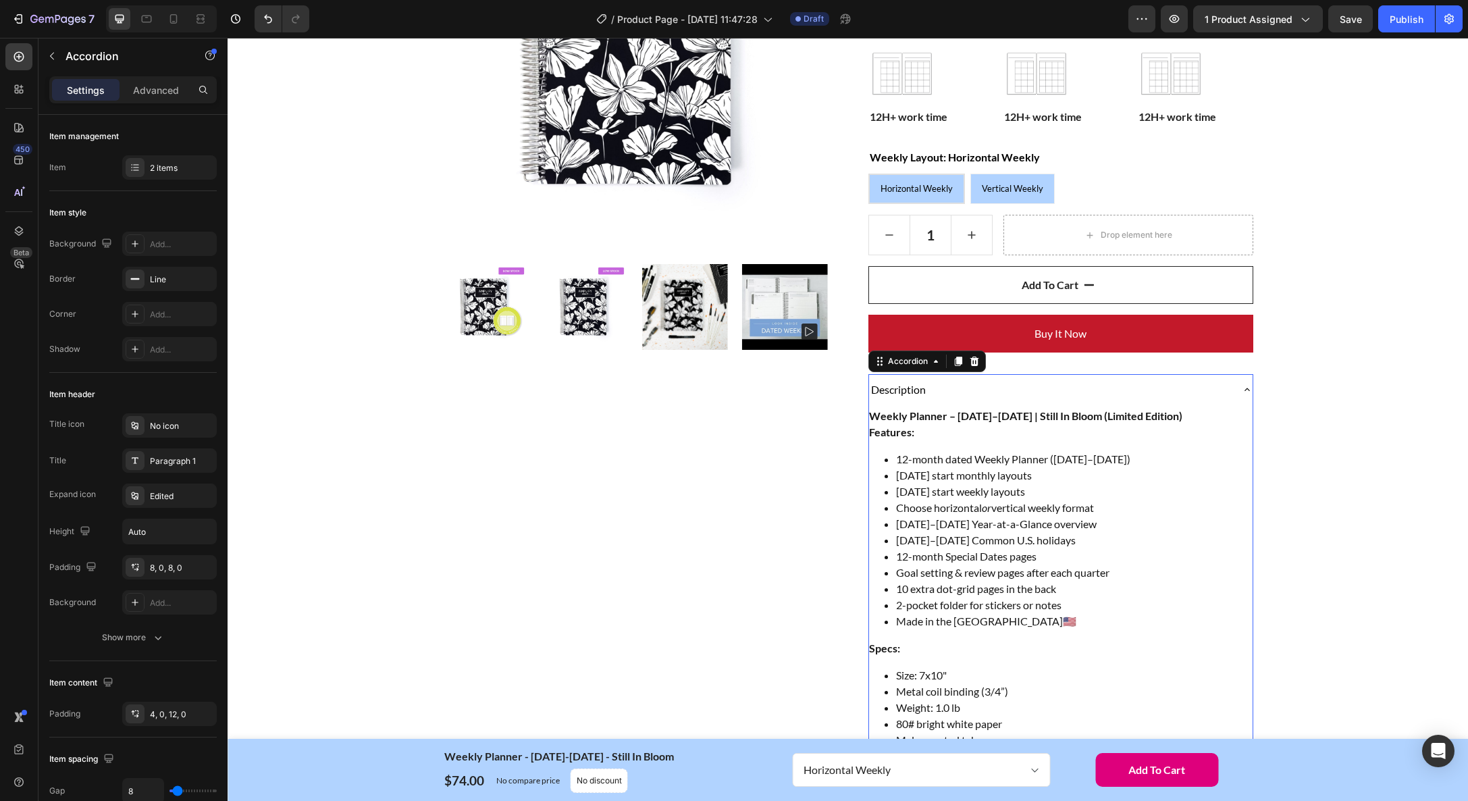
click at [1245, 391] on icon at bounding box center [1247, 389] width 11 height 11
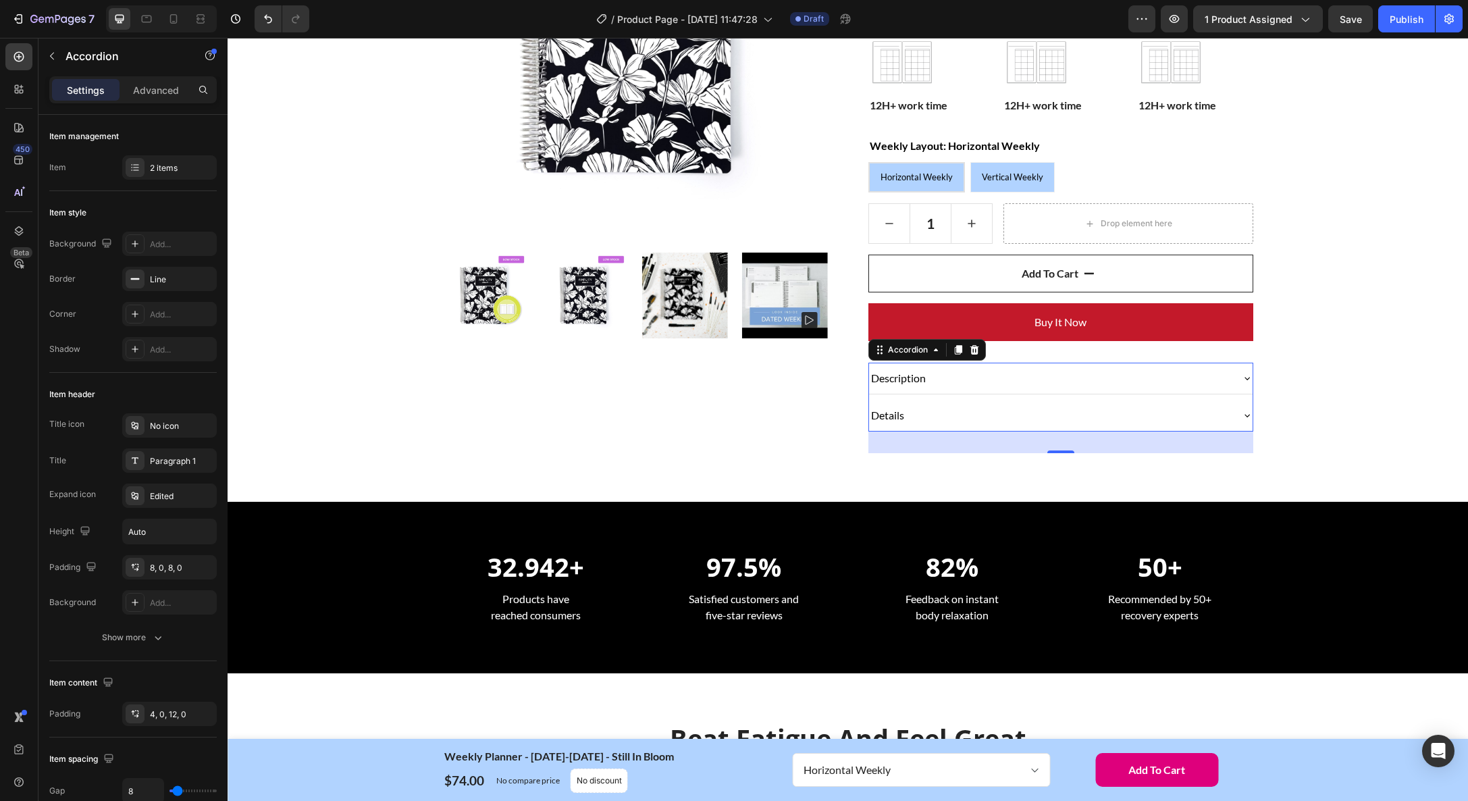
scroll to position [311, 0]
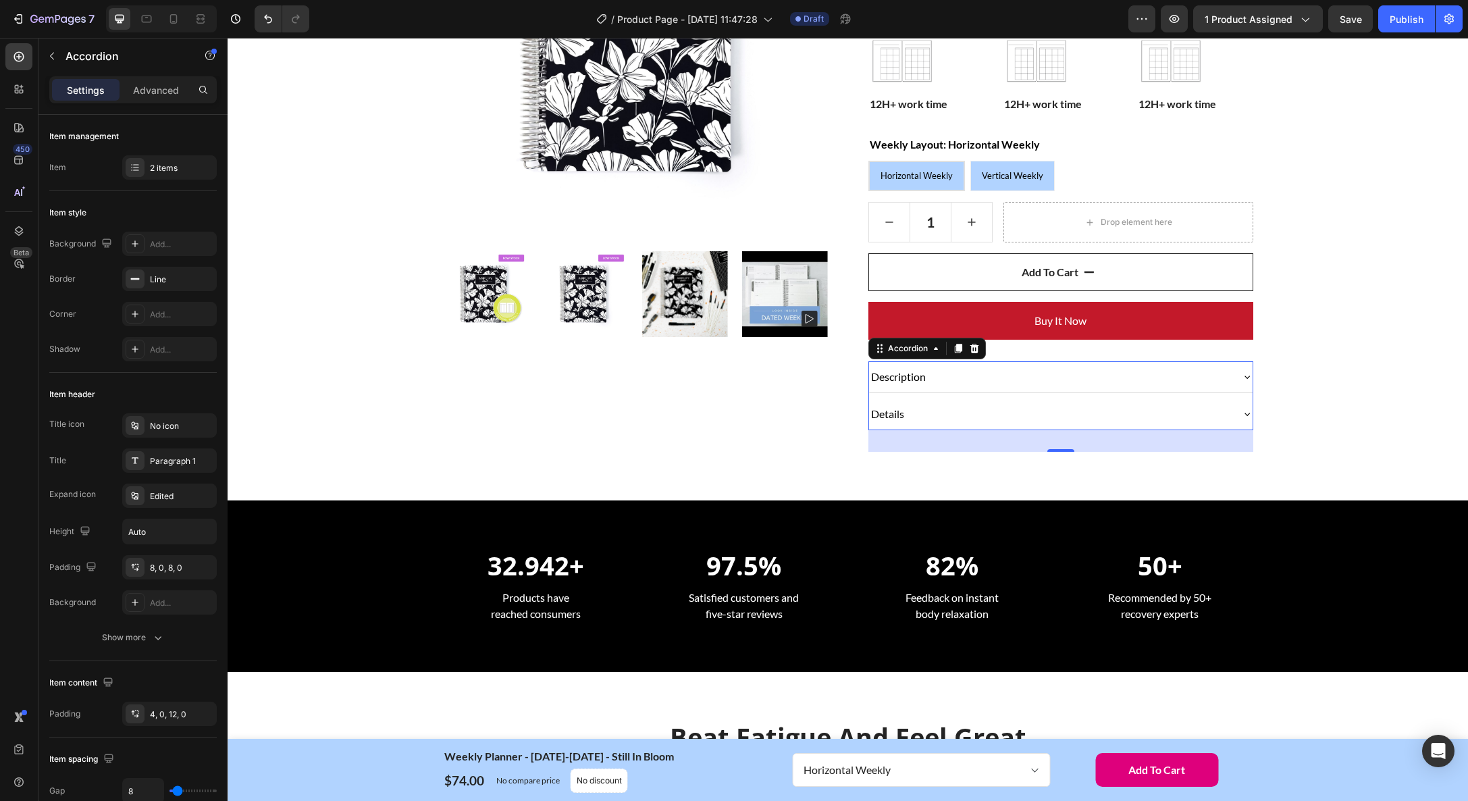
click at [1248, 415] on icon at bounding box center [1247, 414] width 11 height 11
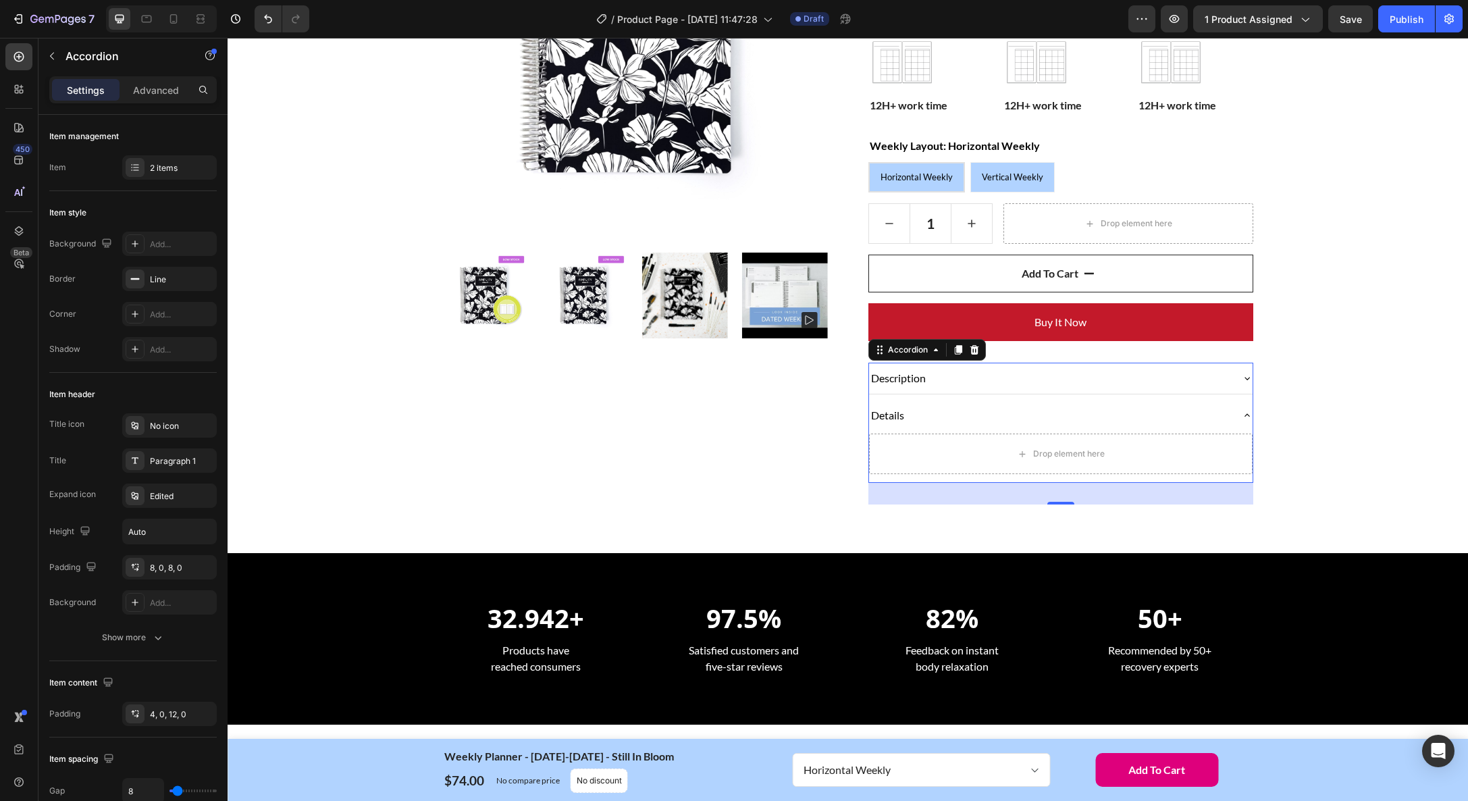
click at [1247, 414] on icon at bounding box center [1247, 415] width 11 height 11
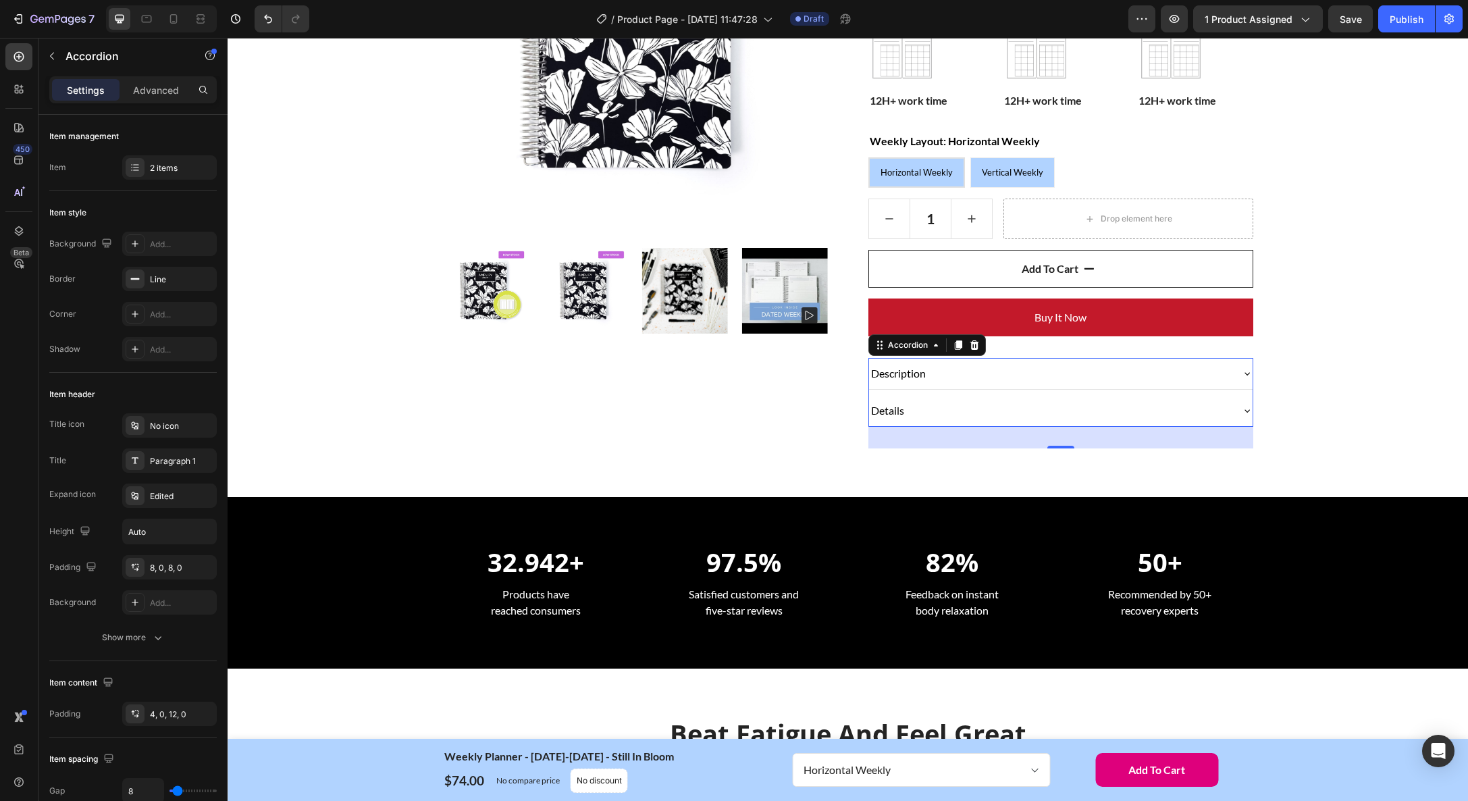
click at [1082, 377] on div "Description" at bounding box center [1050, 373] width 362 height 20
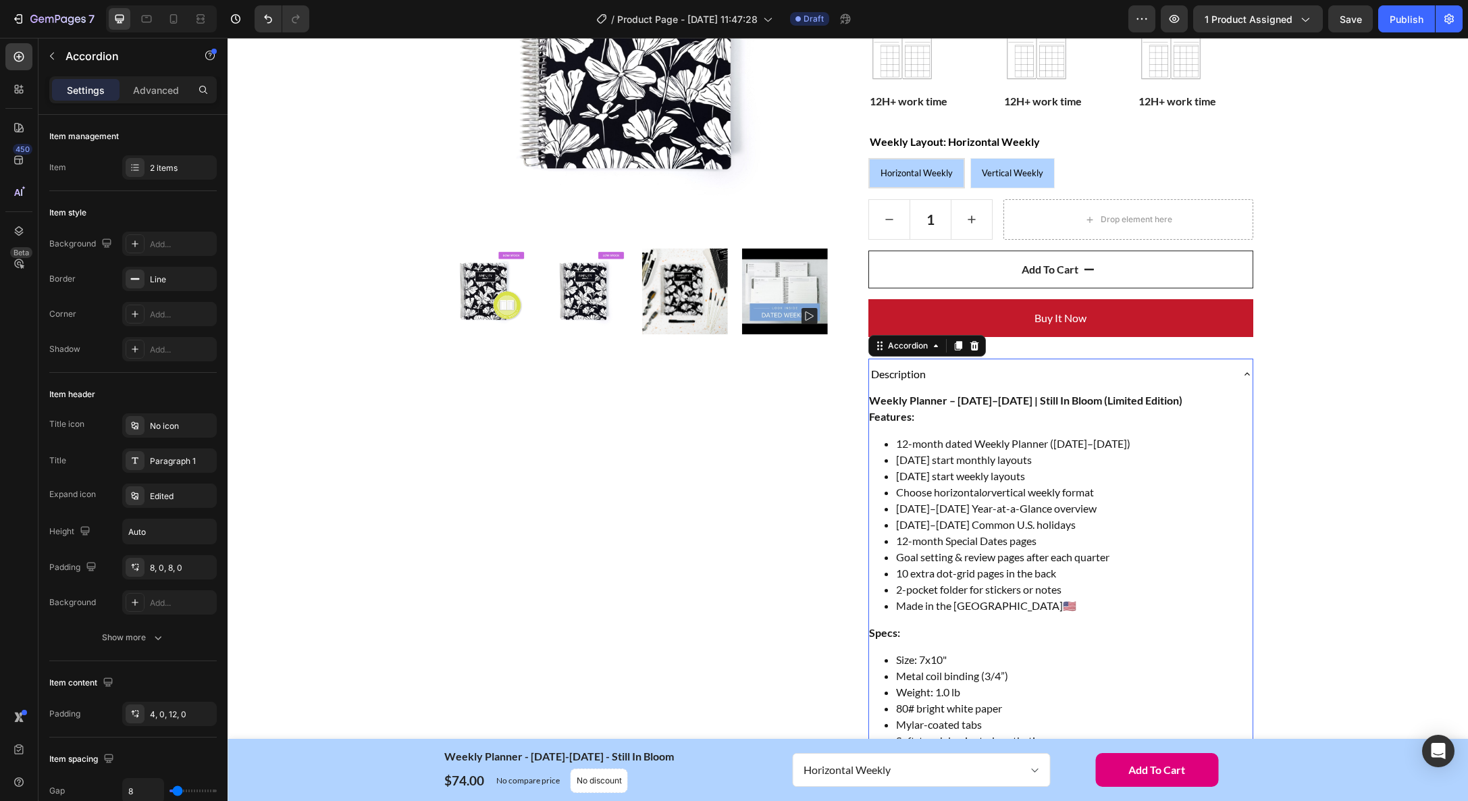
scroll to position [319, 0]
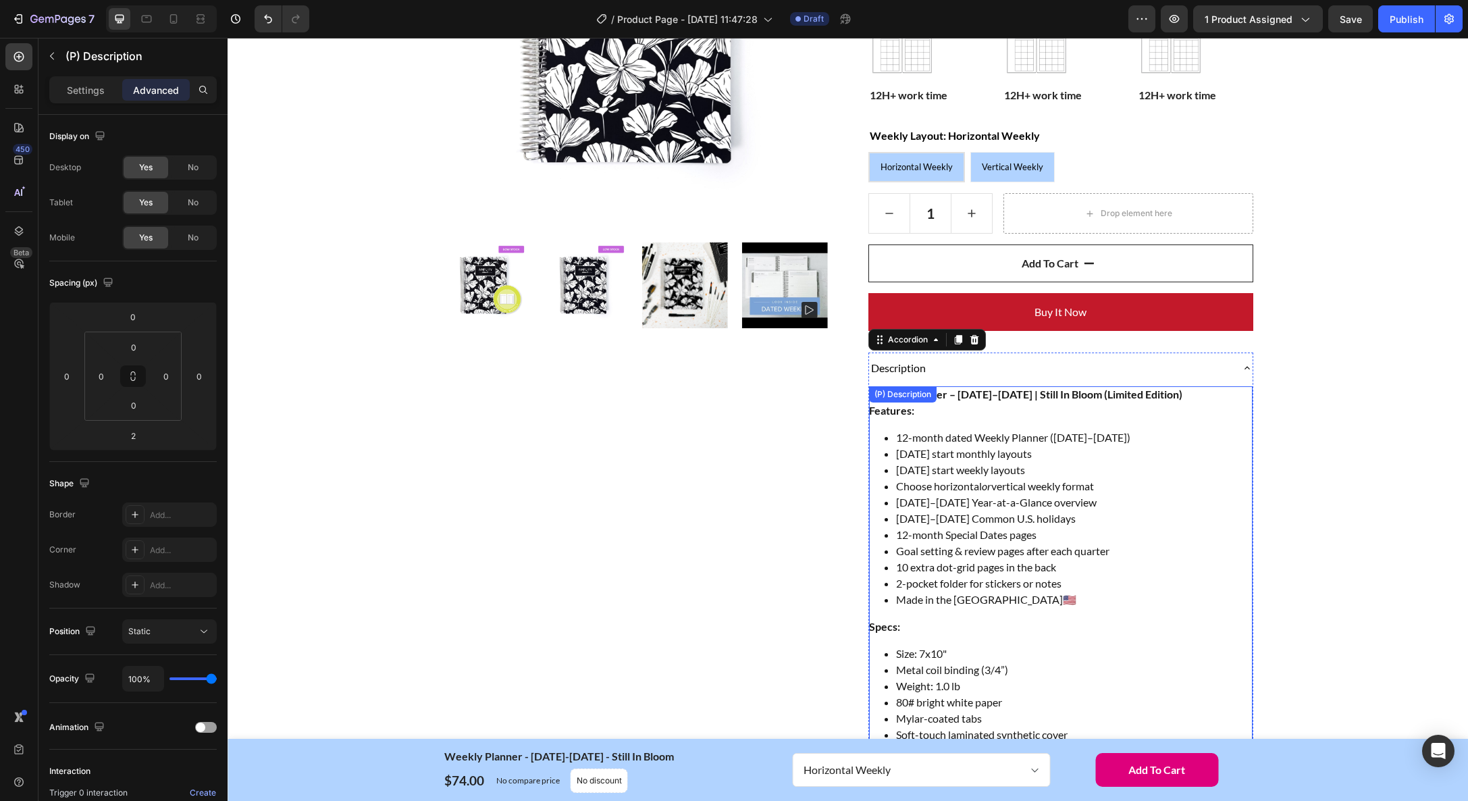
click at [933, 395] on div "(P) Description" at bounding box center [903, 394] width 62 height 12
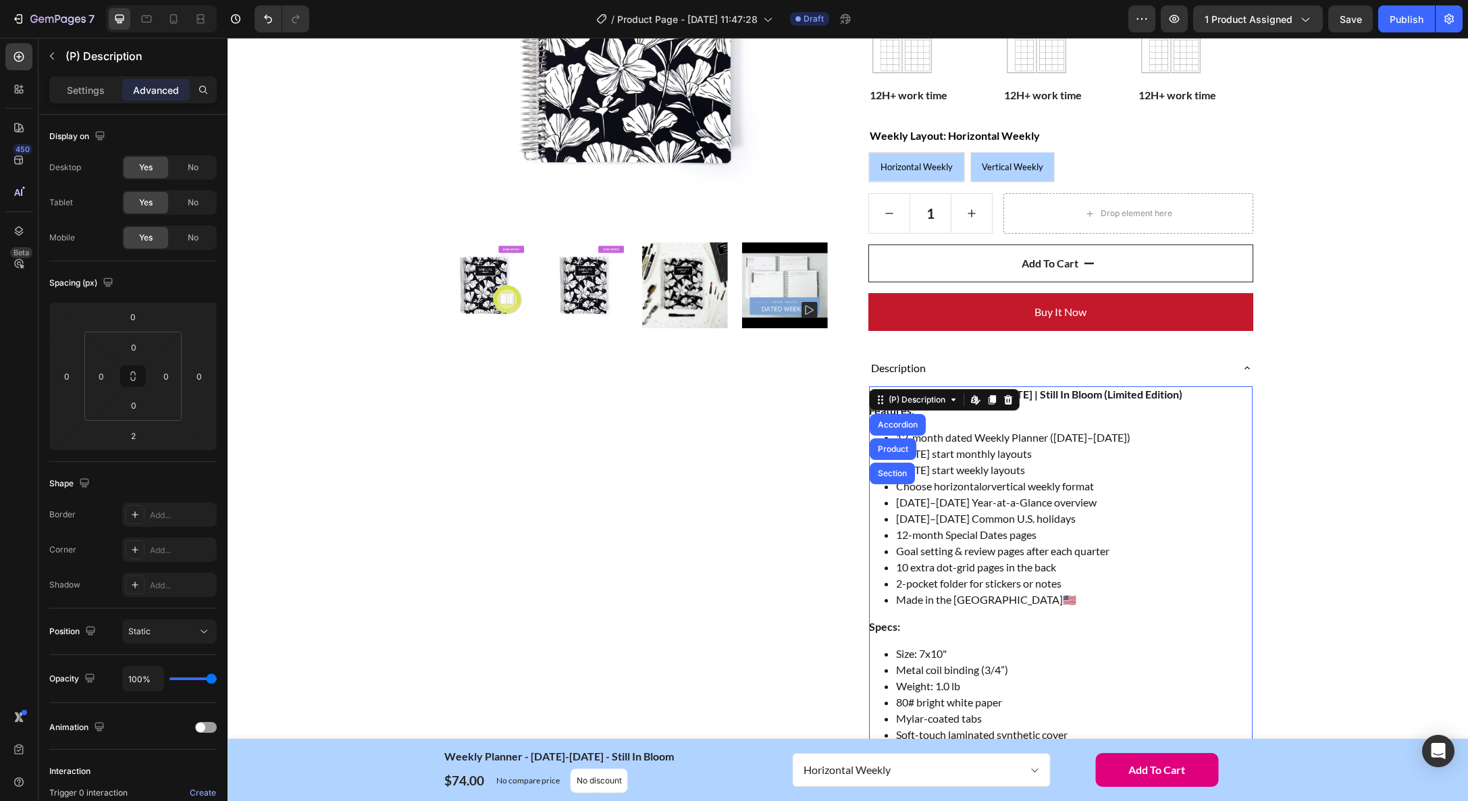
scroll to position [321, 0]
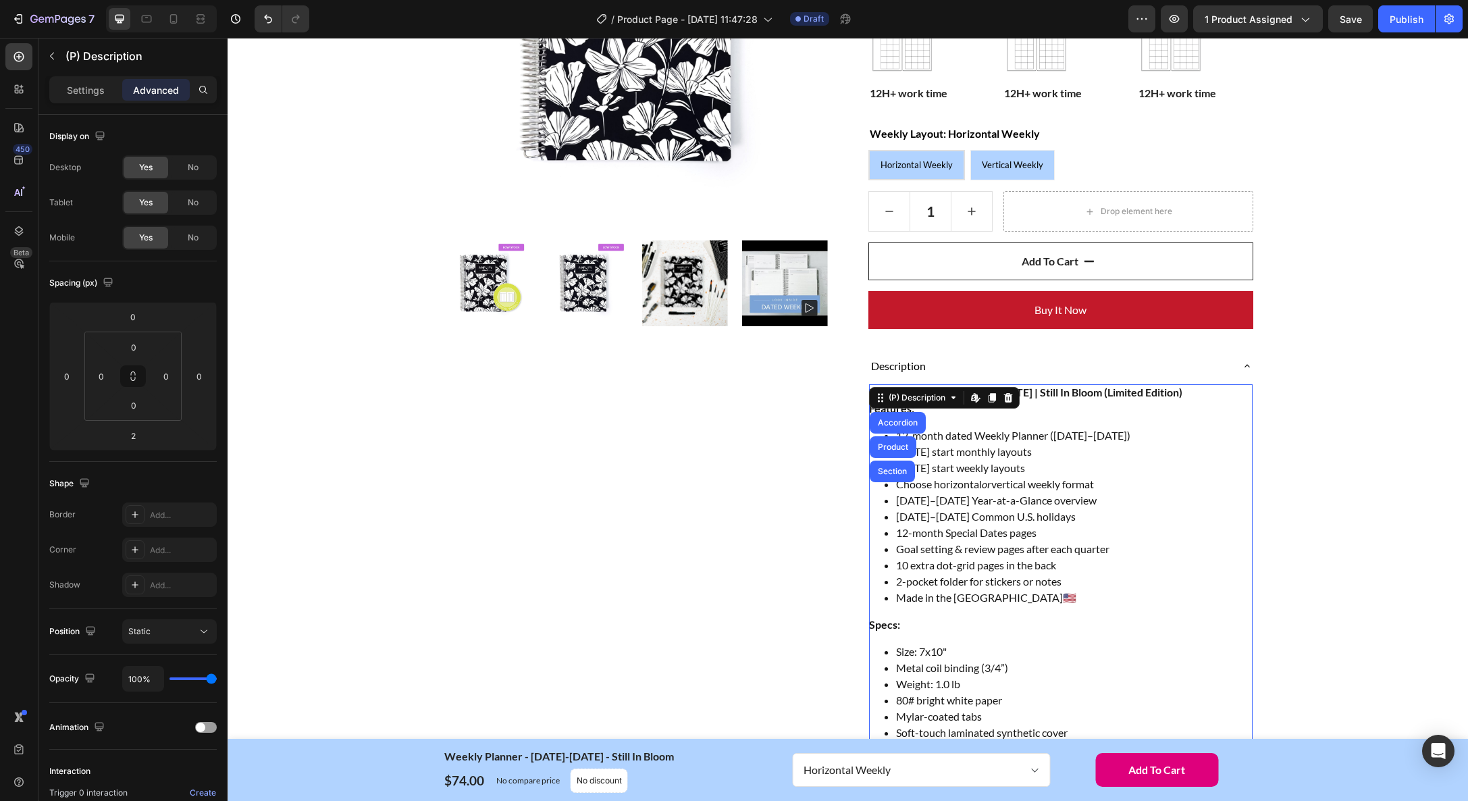
click at [997, 472] on li "[DATE] start weekly layouts" at bounding box center [1074, 468] width 357 height 16
click at [1291, 442] on div "Home Weekly Planner - January-December 2026 - Still In Bloom Breadcrumb Row Pro…" at bounding box center [848, 422] width 1220 height 1259
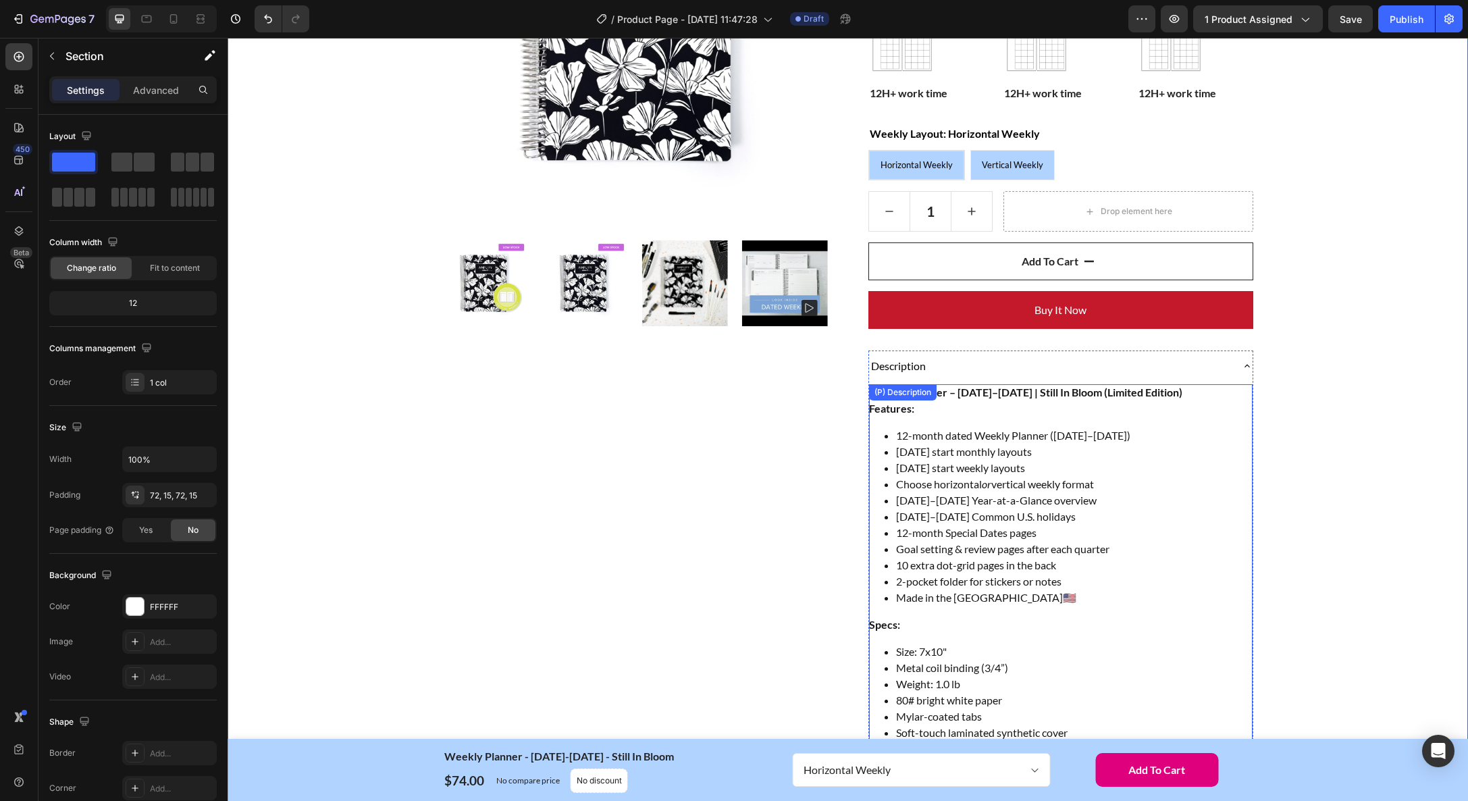
click at [954, 442] on li "12-month dated Weekly Planner ([DATE]–[DATE])" at bounding box center [1074, 436] width 357 height 16
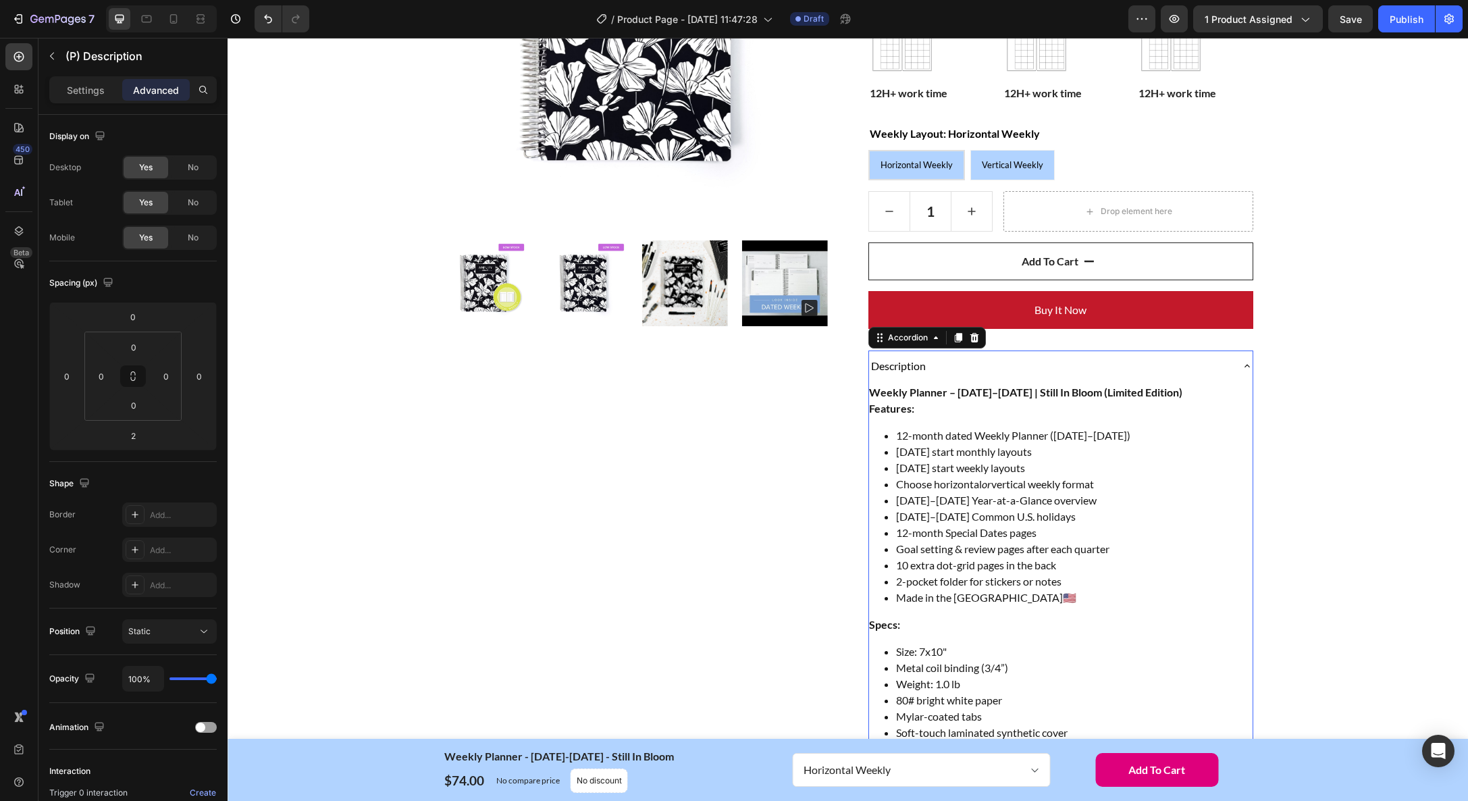
click at [1245, 363] on icon at bounding box center [1247, 366] width 11 height 11
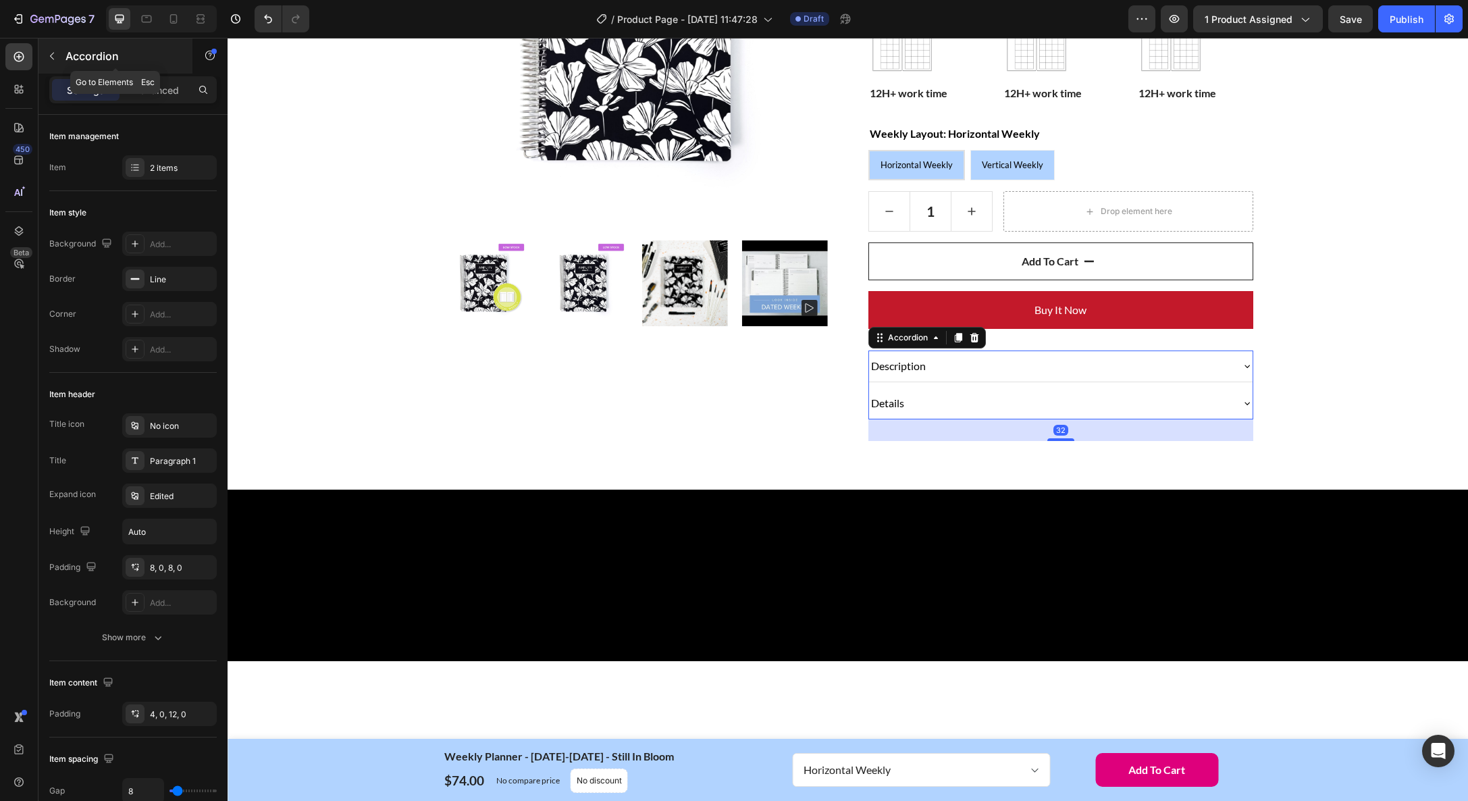
click at [53, 51] on icon "button" at bounding box center [52, 56] width 11 height 11
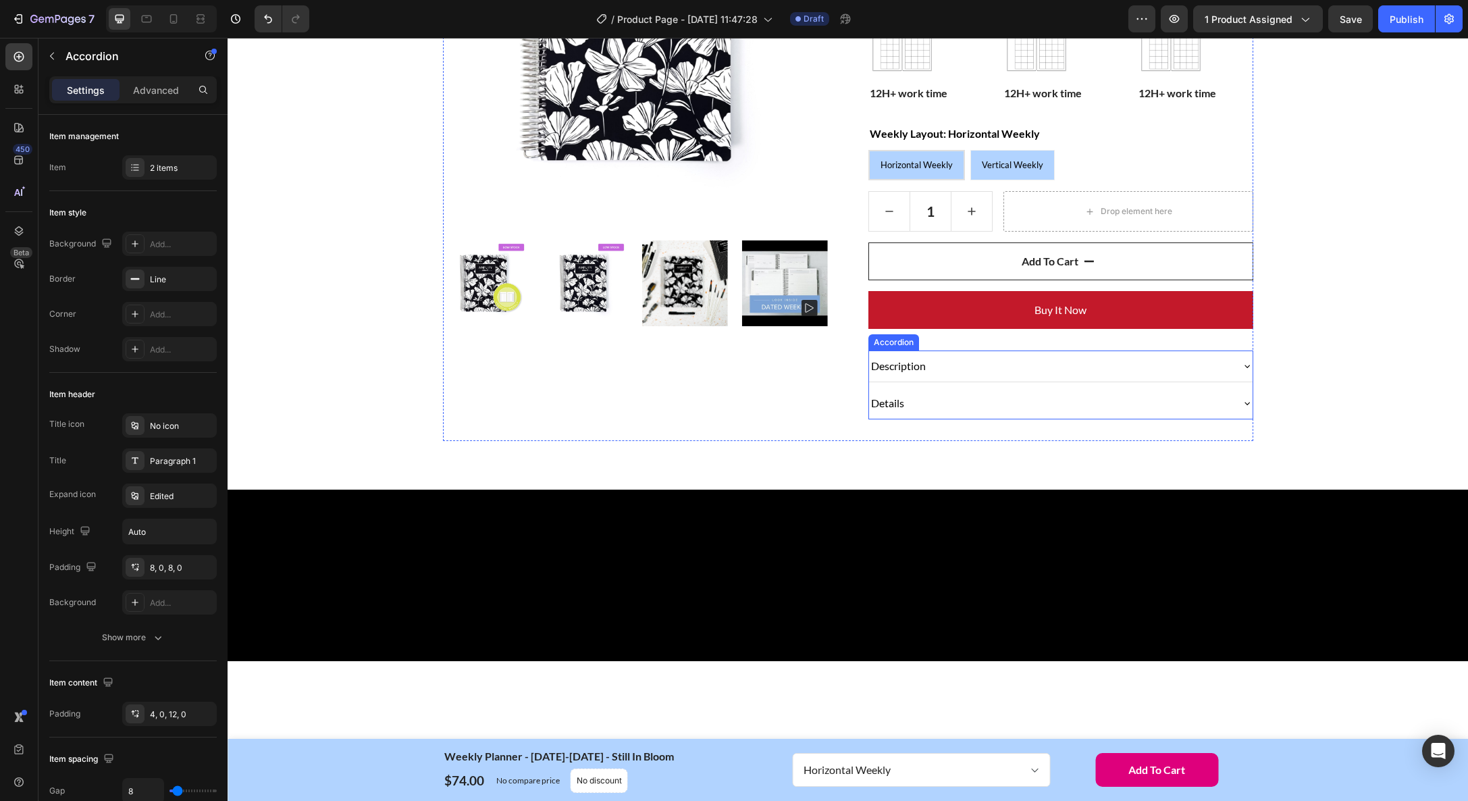
click at [1246, 401] on icon at bounding box center [1247, 403] width 11 height 11
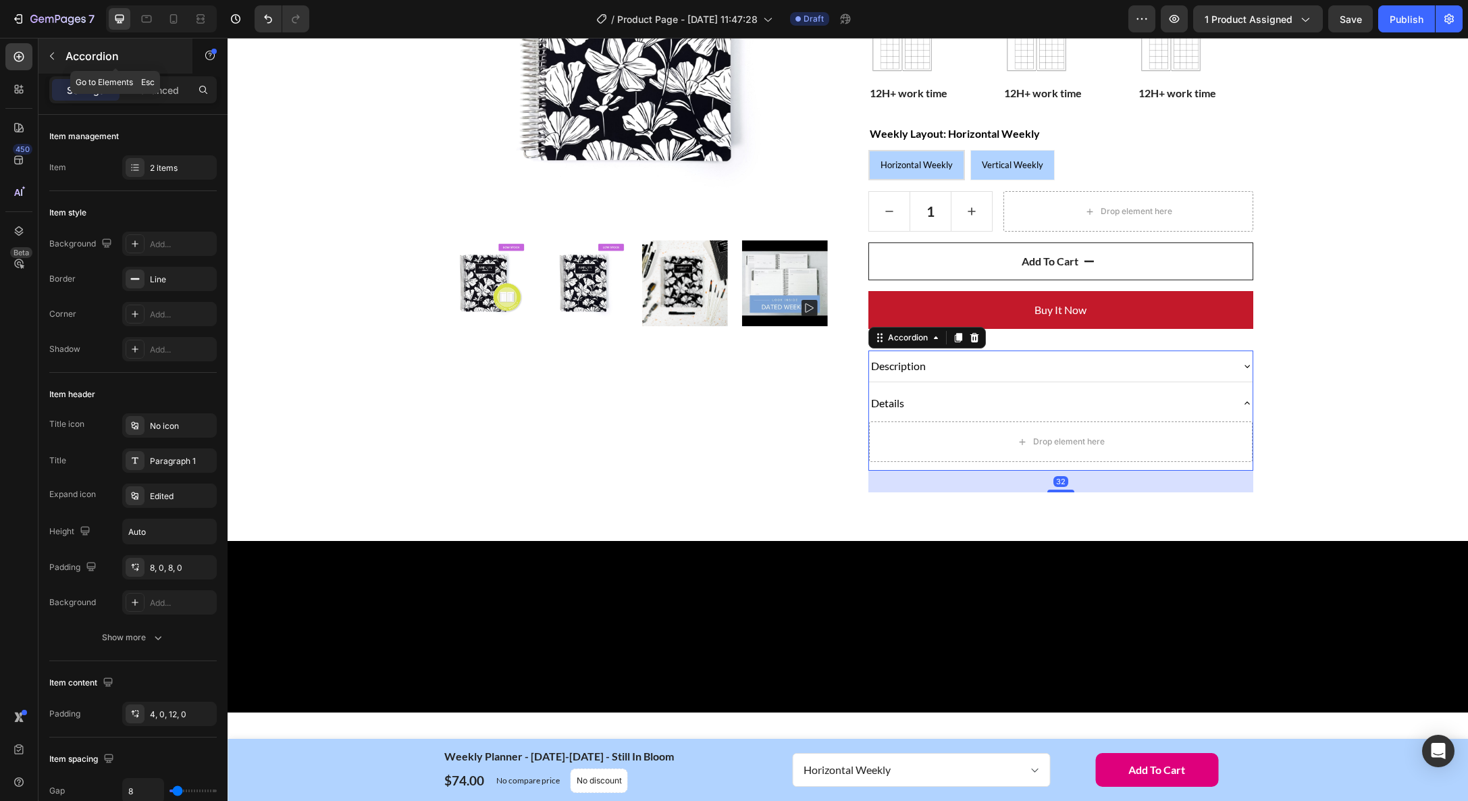
click at [51, 59] on icon "button" at bounding box center [52, 56] width 11 height 11
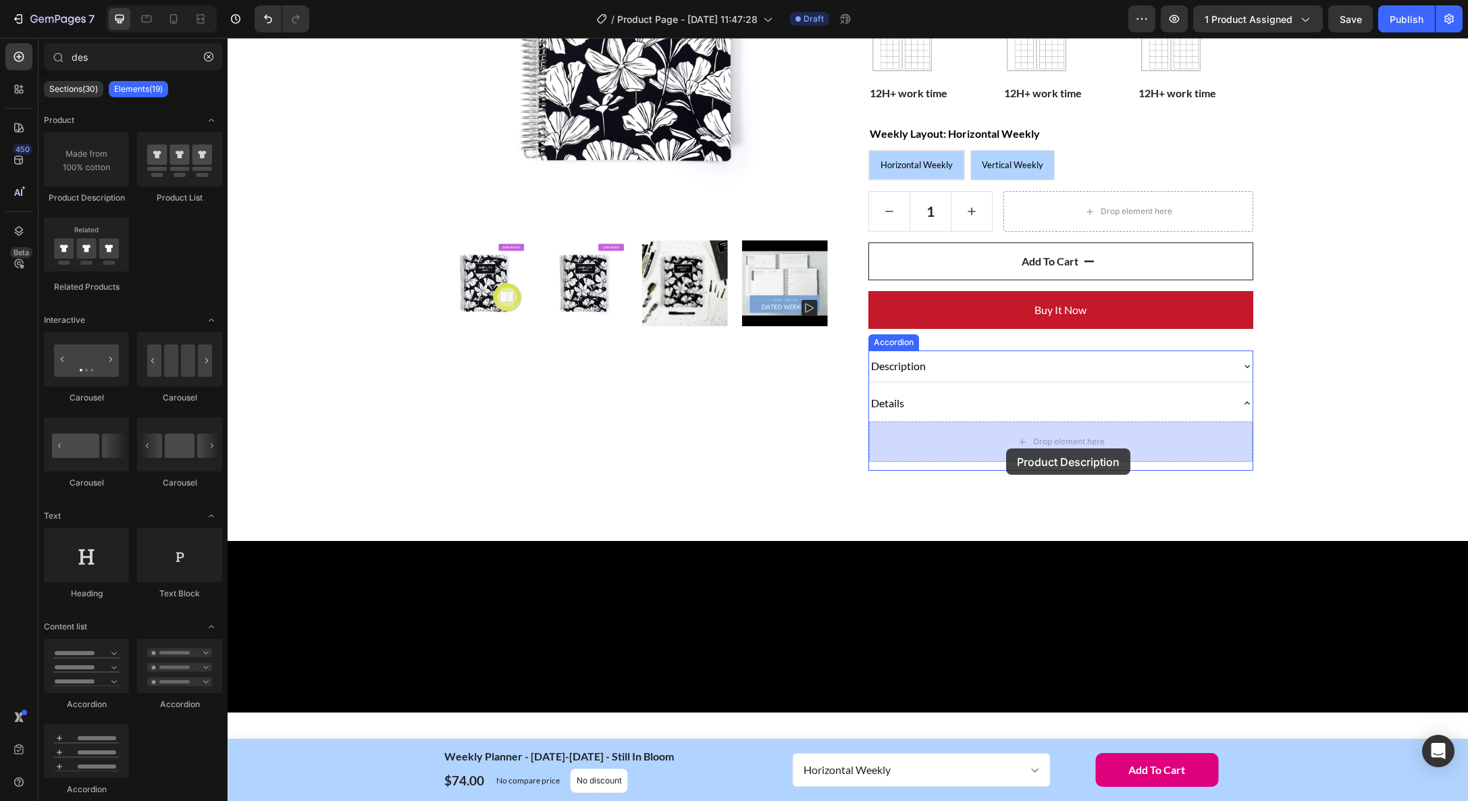
drag, startPoint x: 316, startPoint y: 209, endPoint x: 1006, endPoint y: 448, distance: 730.7
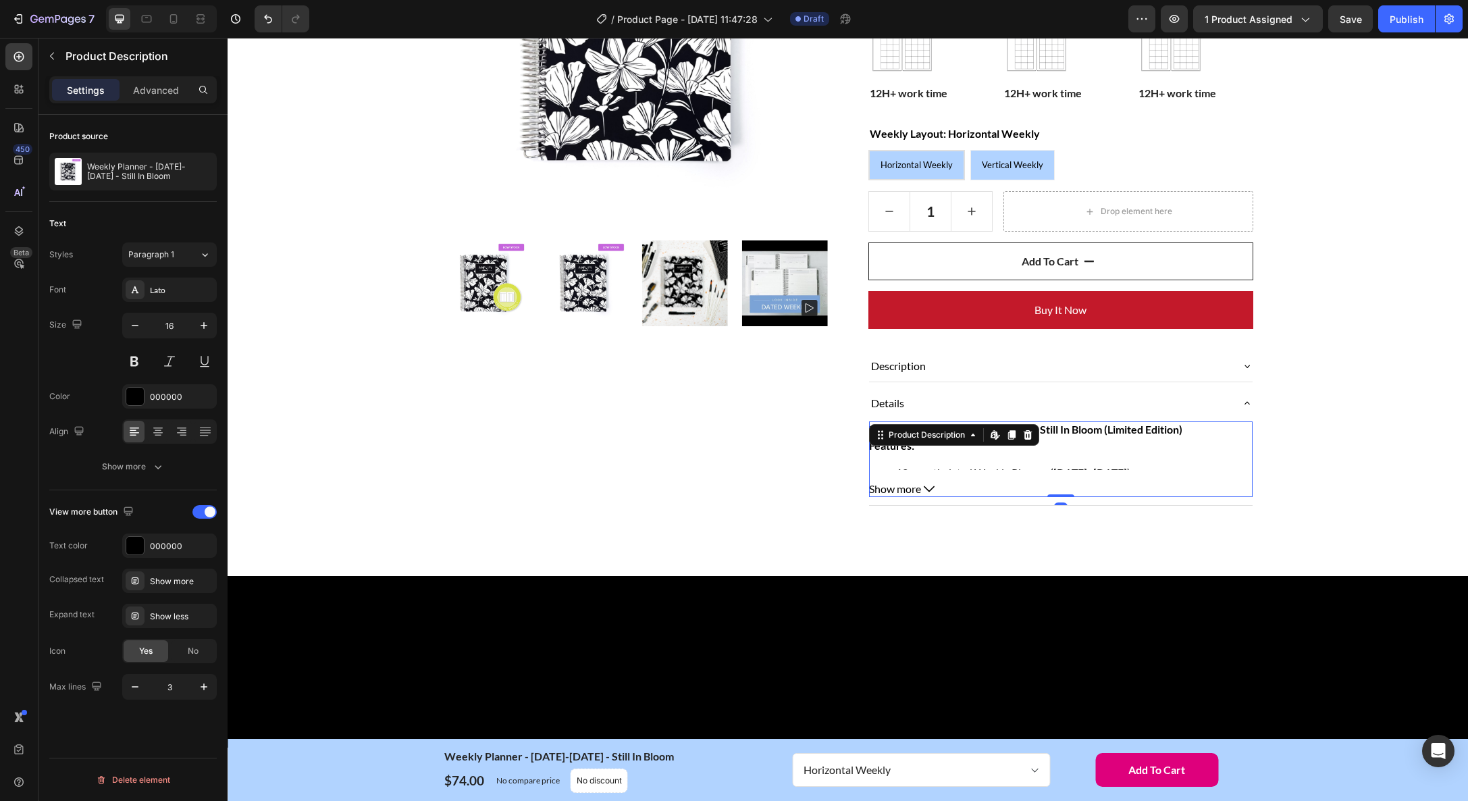
drag, startPoint x: 910, startPoint y: 484, endPoint x: 933, endPoint y: 488, distance: 23.3
click at [910, 484] on span "Show more" at bounding box center [895, 489] width 52 height 16
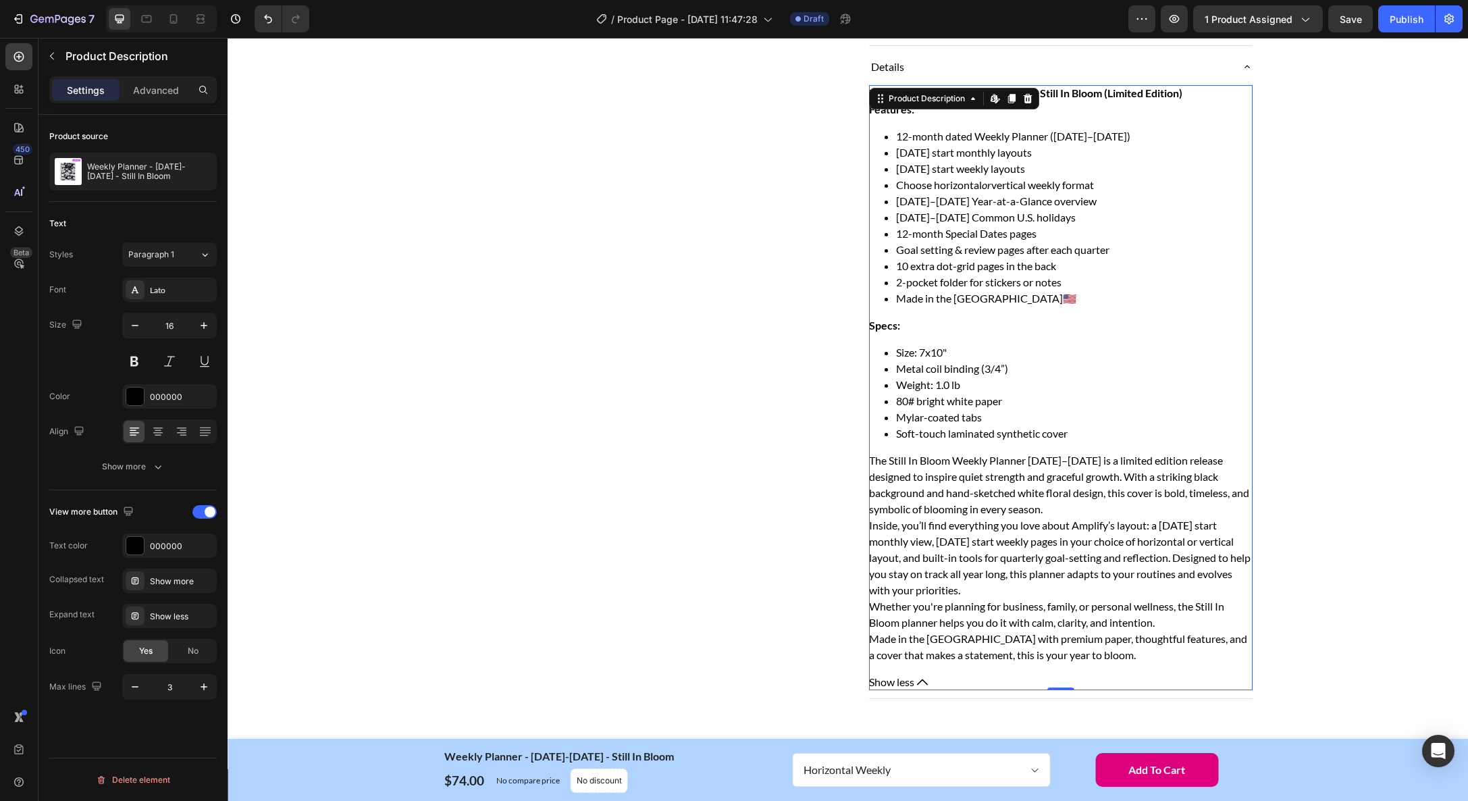
scroll to position [482, 0]
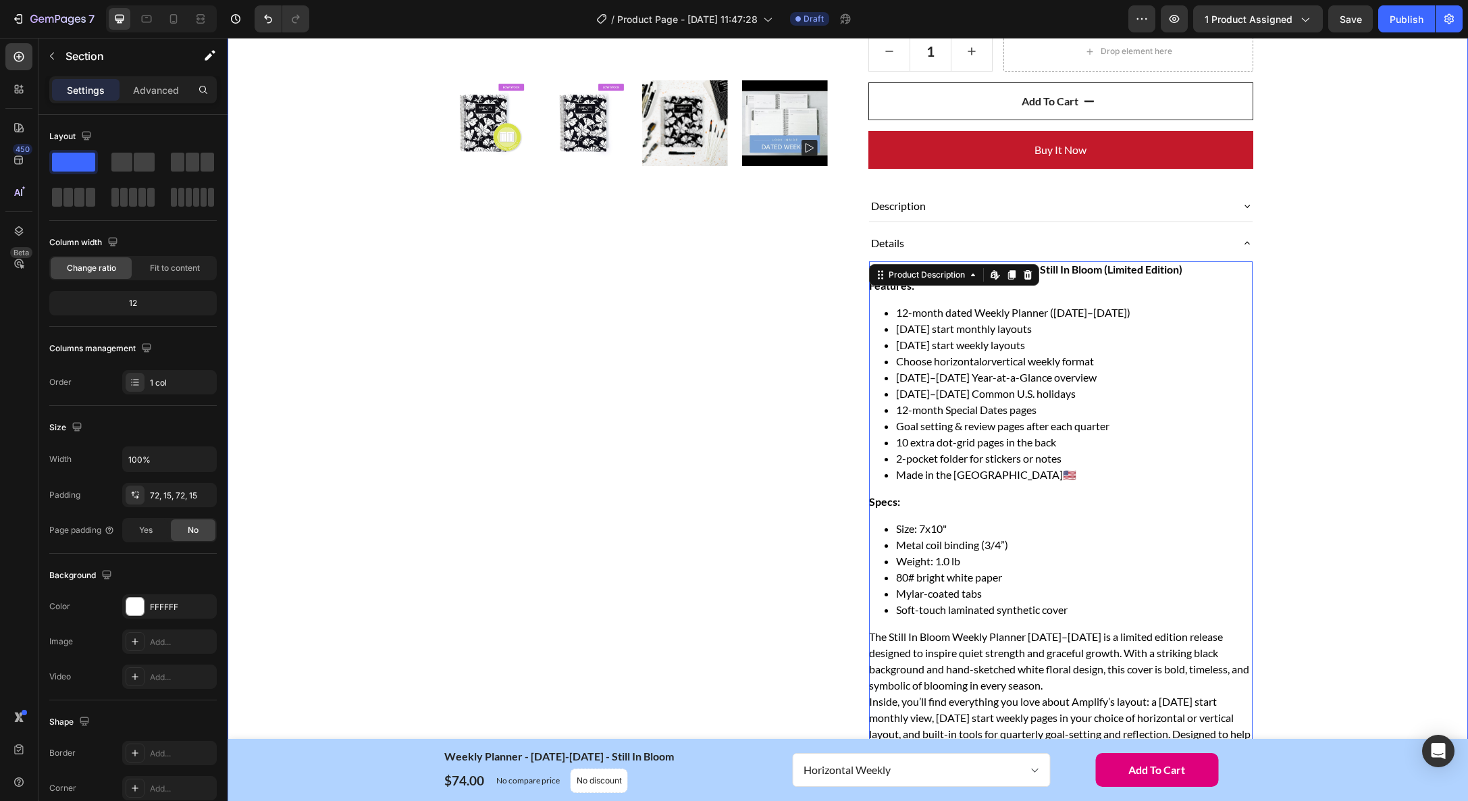
click at [1366, 467] on div "Home Weekly Planner - January-December 2026 - Still In Bloom Breadcrumb Row Pro…" at bounding box center [848, 265] width 1220 height 1264
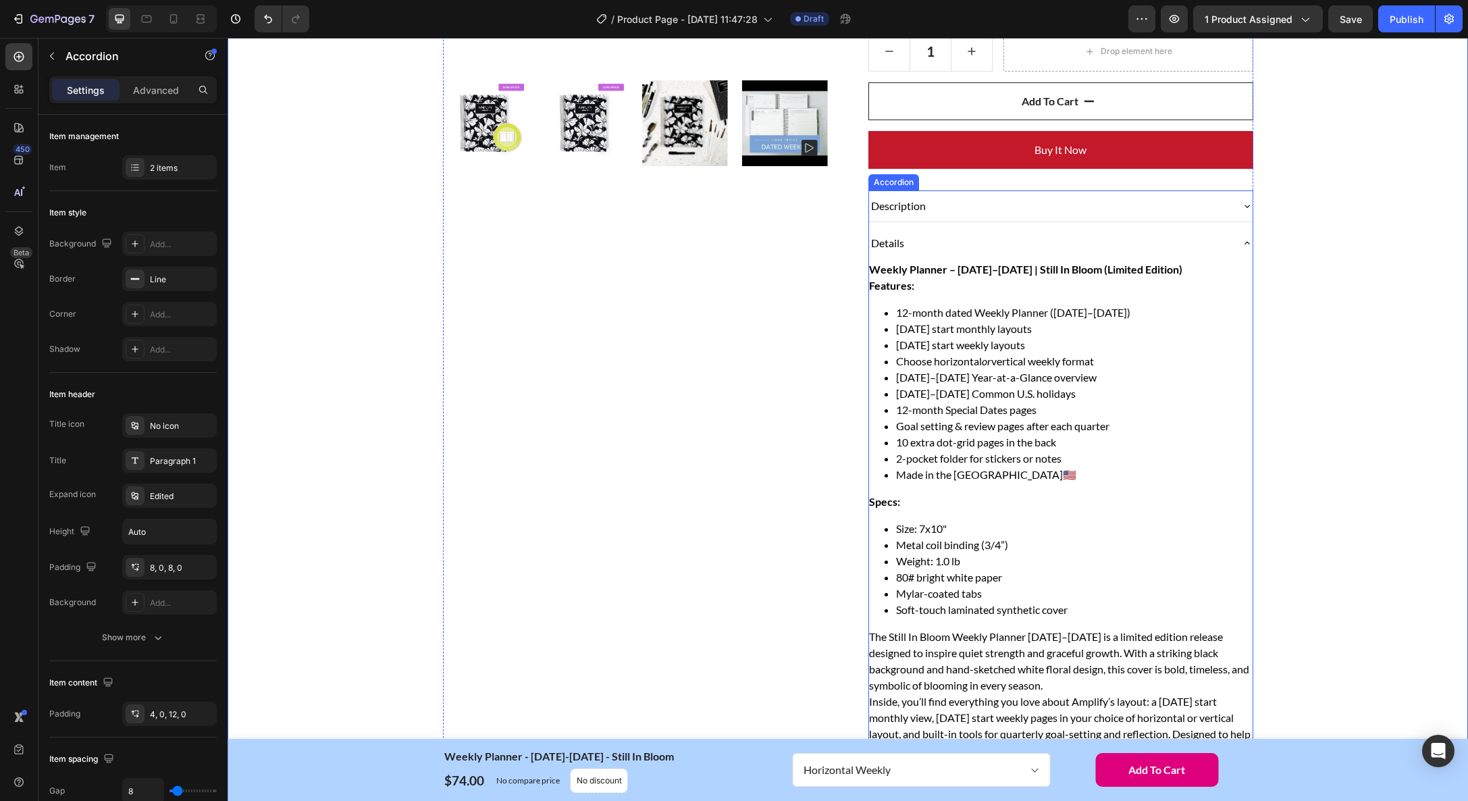
click at [1245, 242] on icon at bounding box center [1247, 243] width 11 height 11
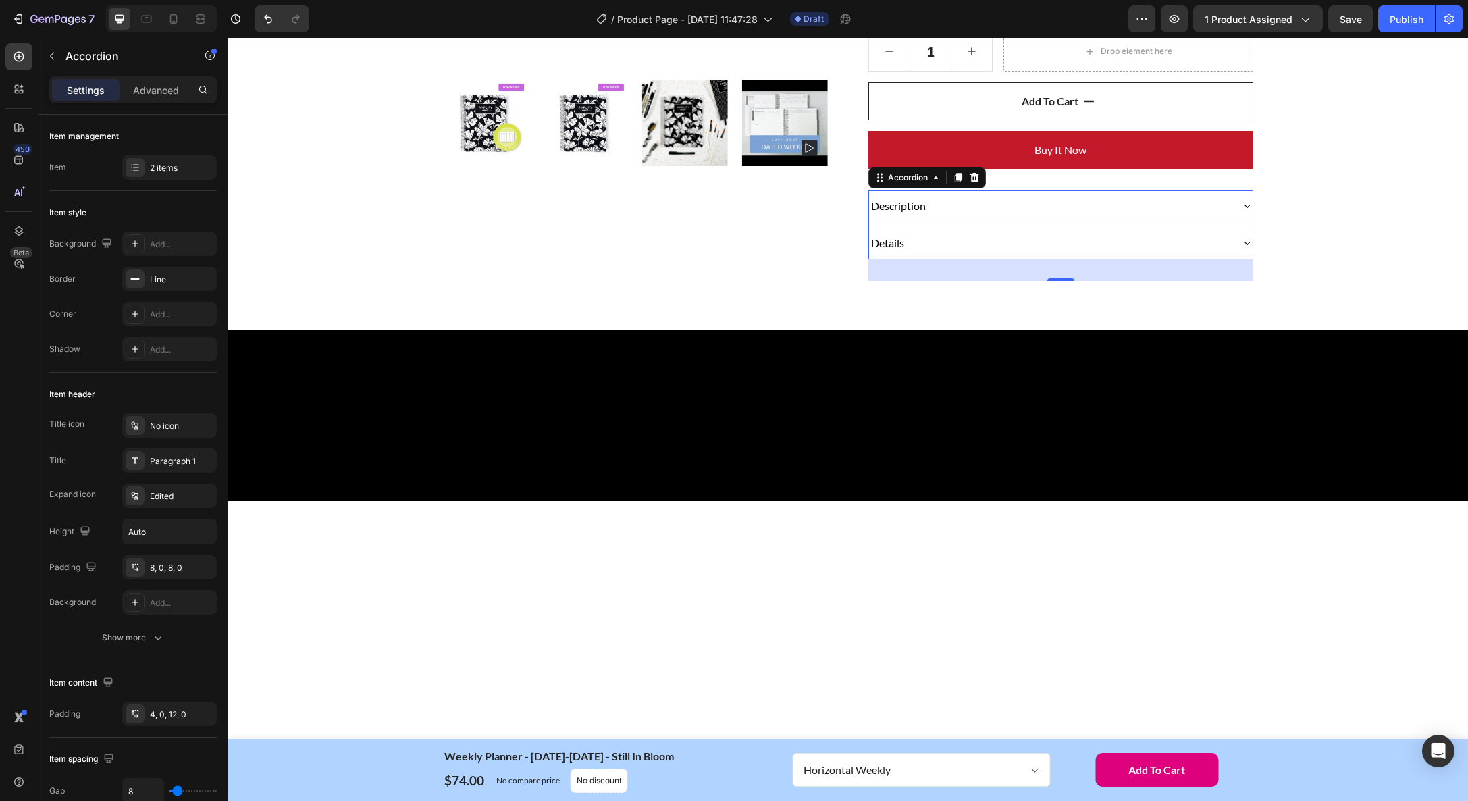
click at [973, 244] on div "Details" at bounding box center [1050, 243] width 362 height 20
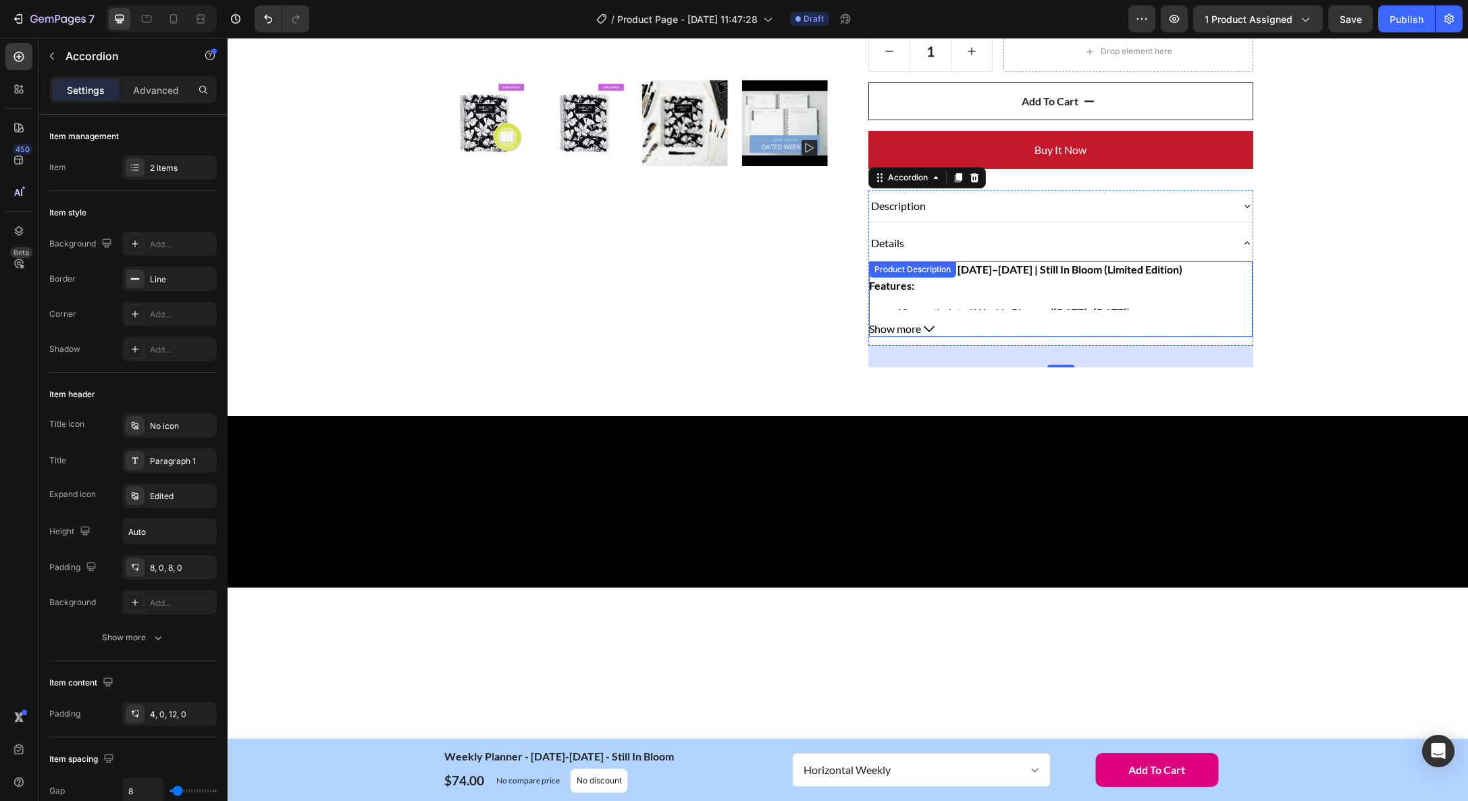
click at [960, 284] on div "Weekly Planner – January–December 2026 | Still In Bloom (Limited Edition) Featu…" at bounding box center [1061, 299] width 384 height 76
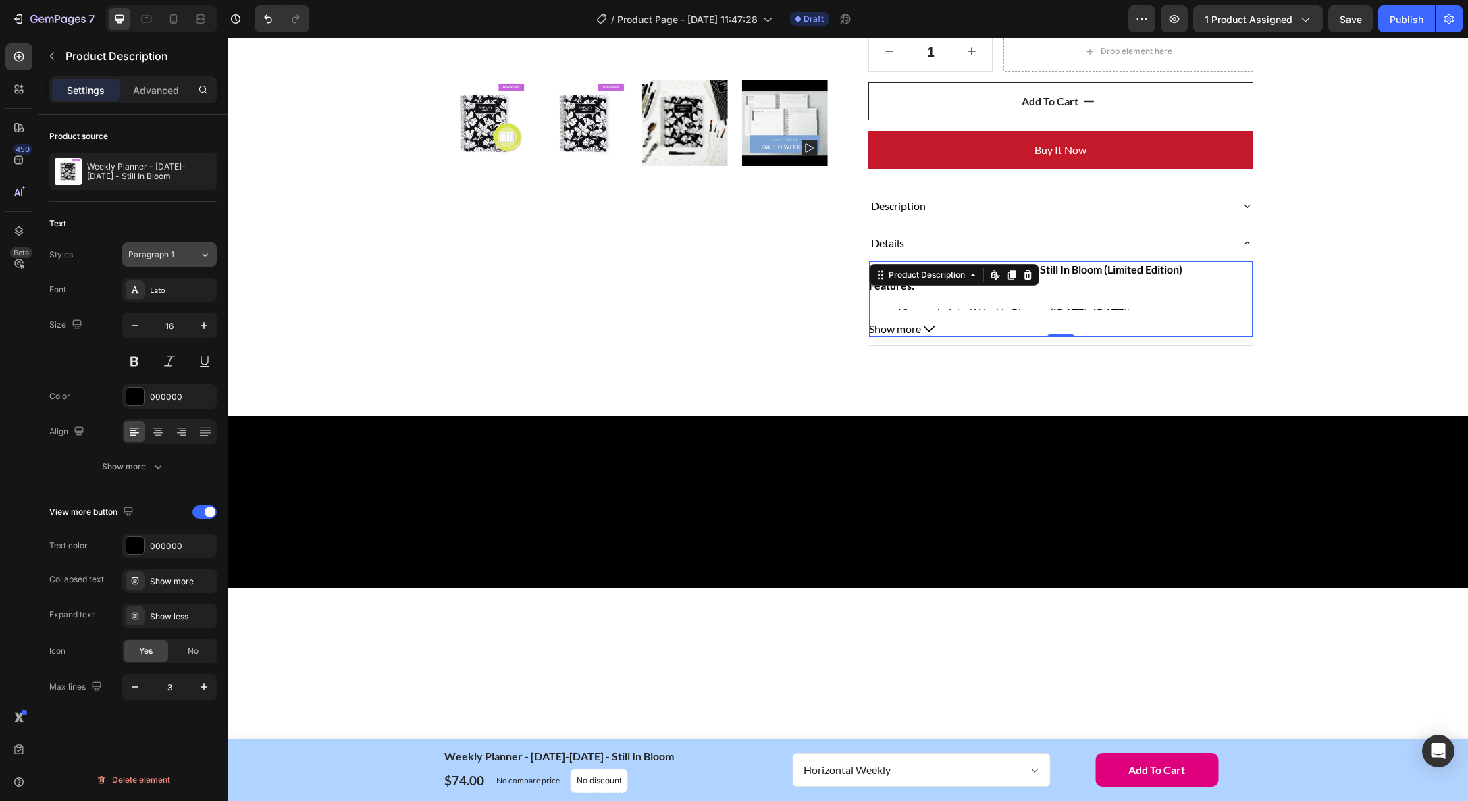
click at [178, 249] on div "Paragraph 1" at bounding box center [155, 255] width 55 height 12
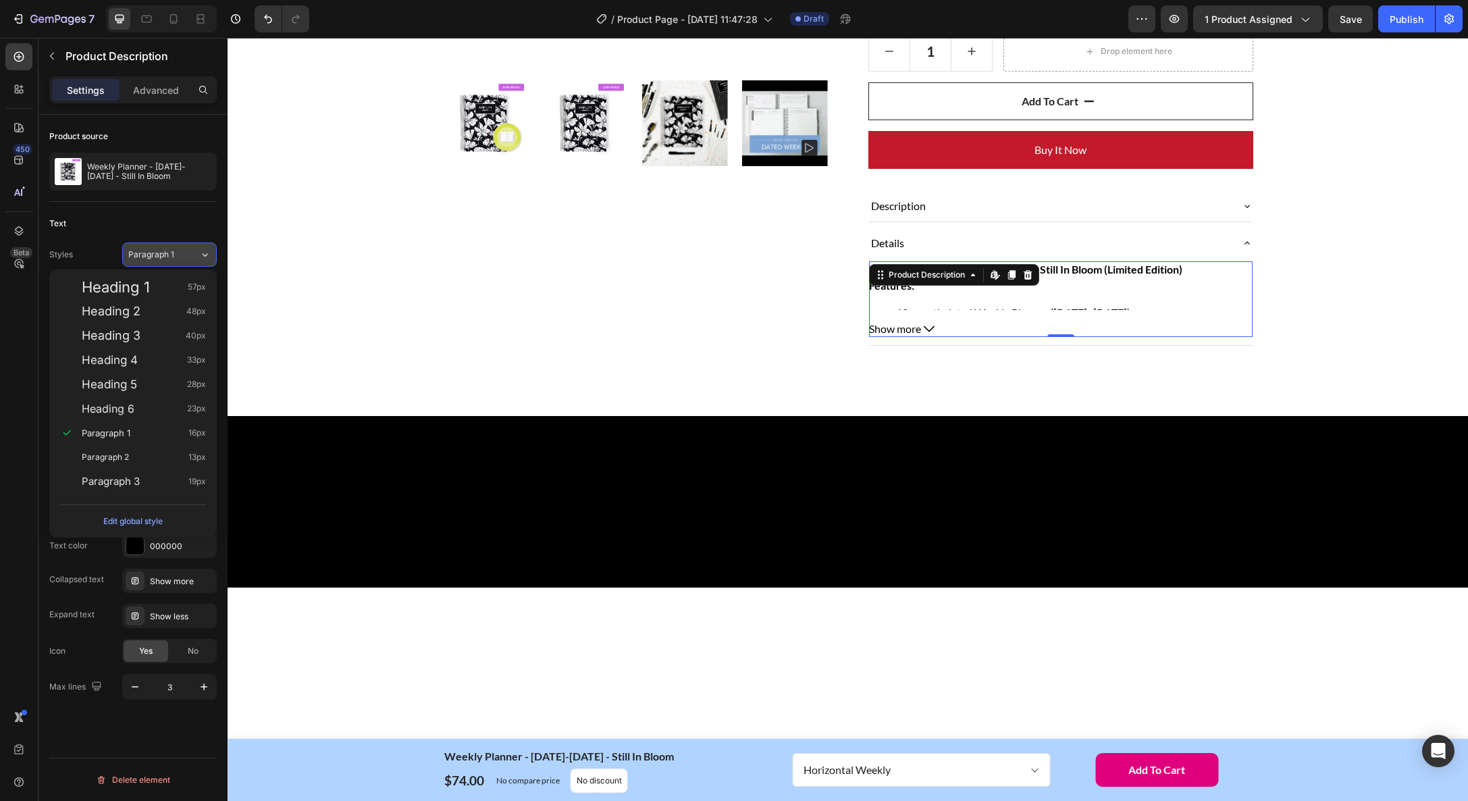
click at [178, 249] on div "Paragraph 1" at bounding box center [155, 255] width 55 height 12
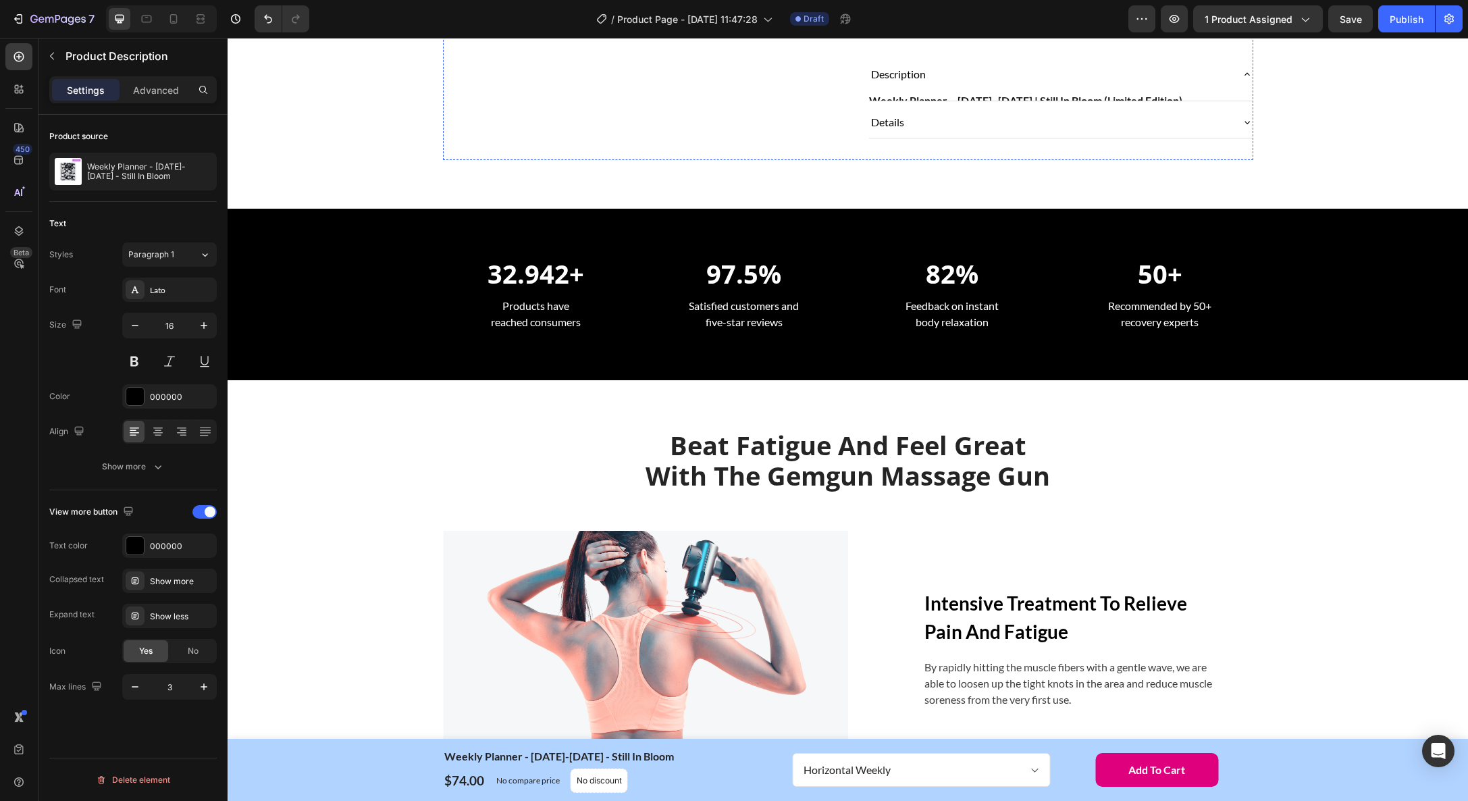
scroll to position [0, 0]
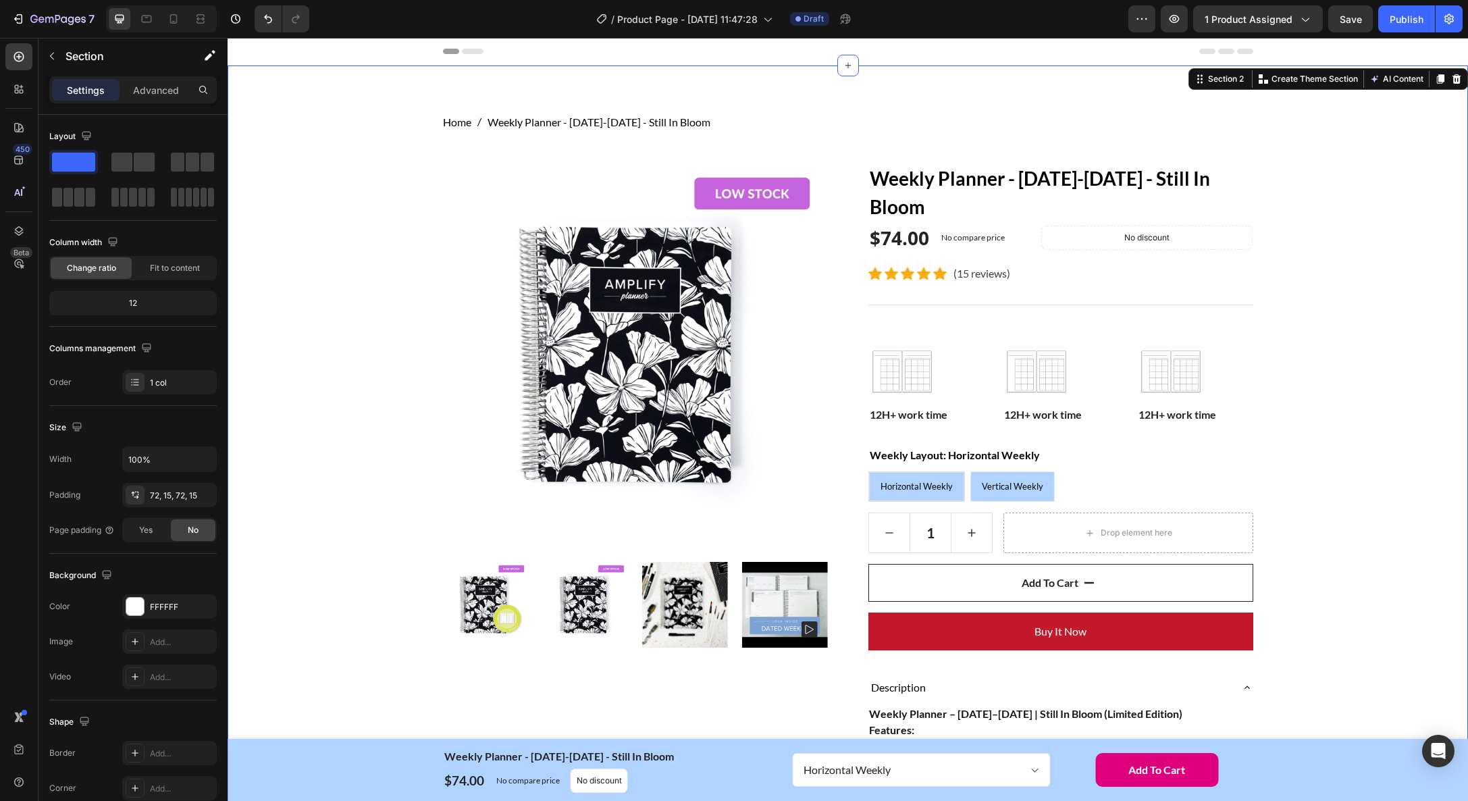
click at [1380, 329] on div "Home Weekly Planner - January-December 2026 - Still In Bloom Breadcrumb Row Pro…" at bounding box center [848, 743] width 1220 height 1259
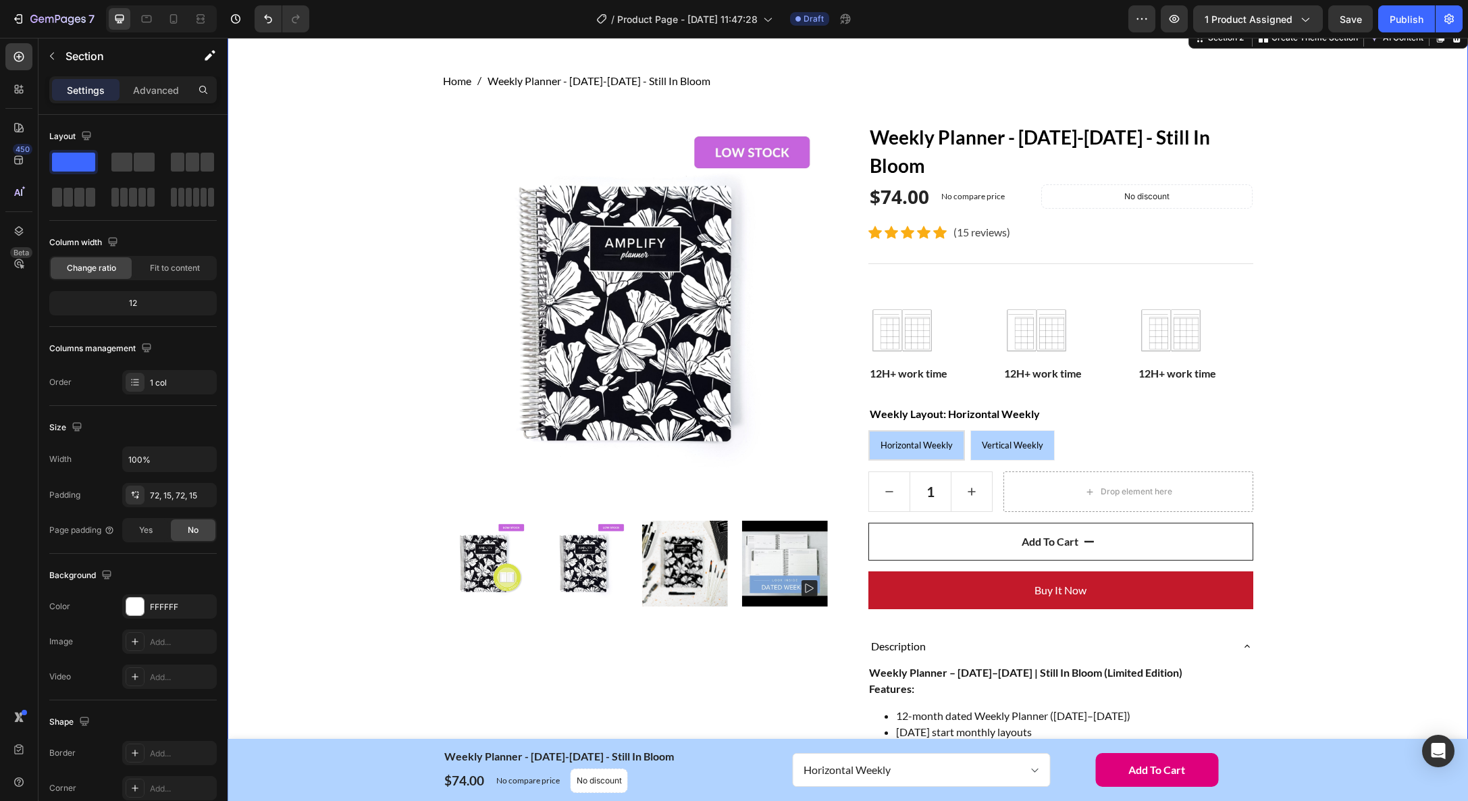
scroll to position [342, 0]
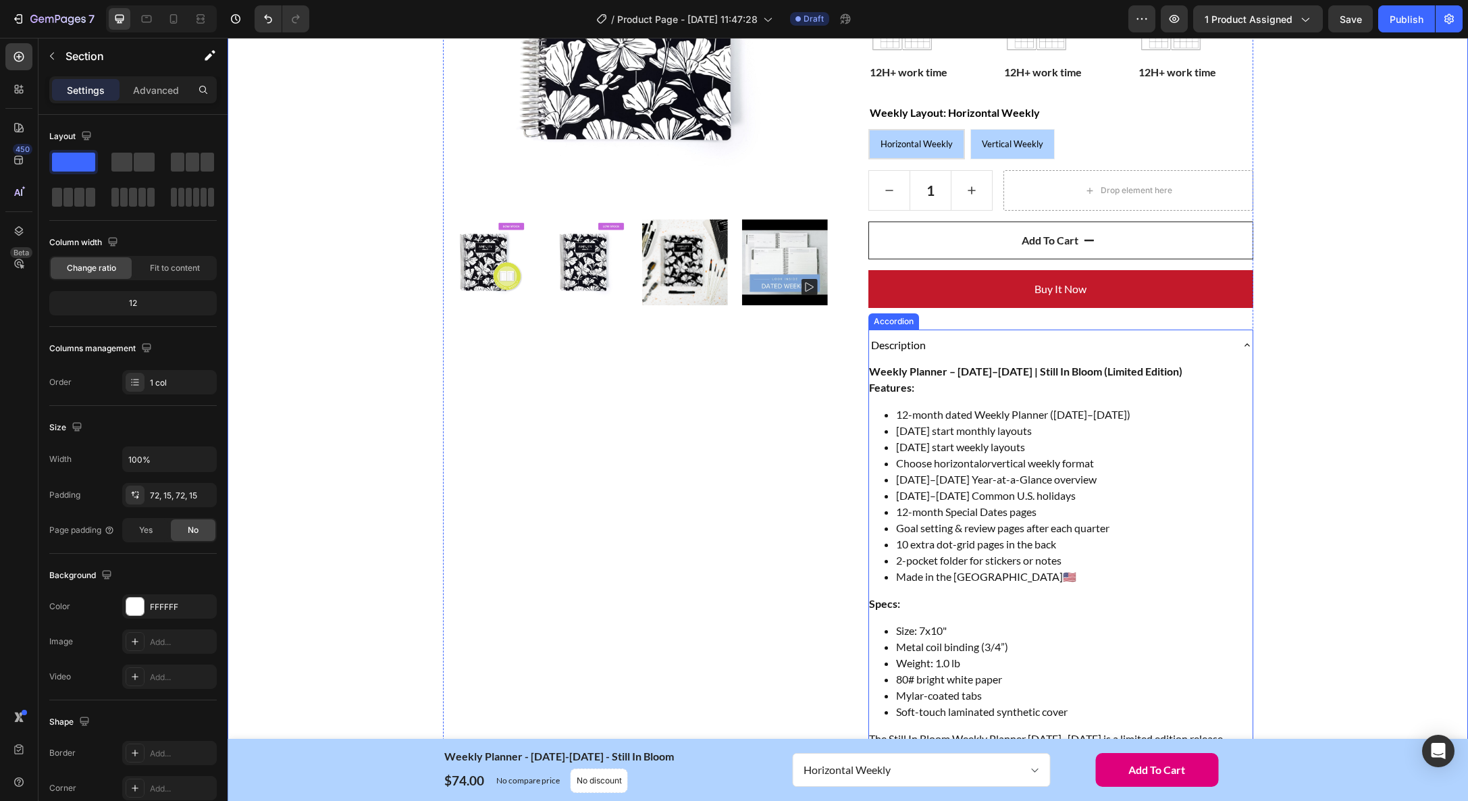
click at [1245, 345] on icon at bounding box center [1247, 345] width 5 height 3
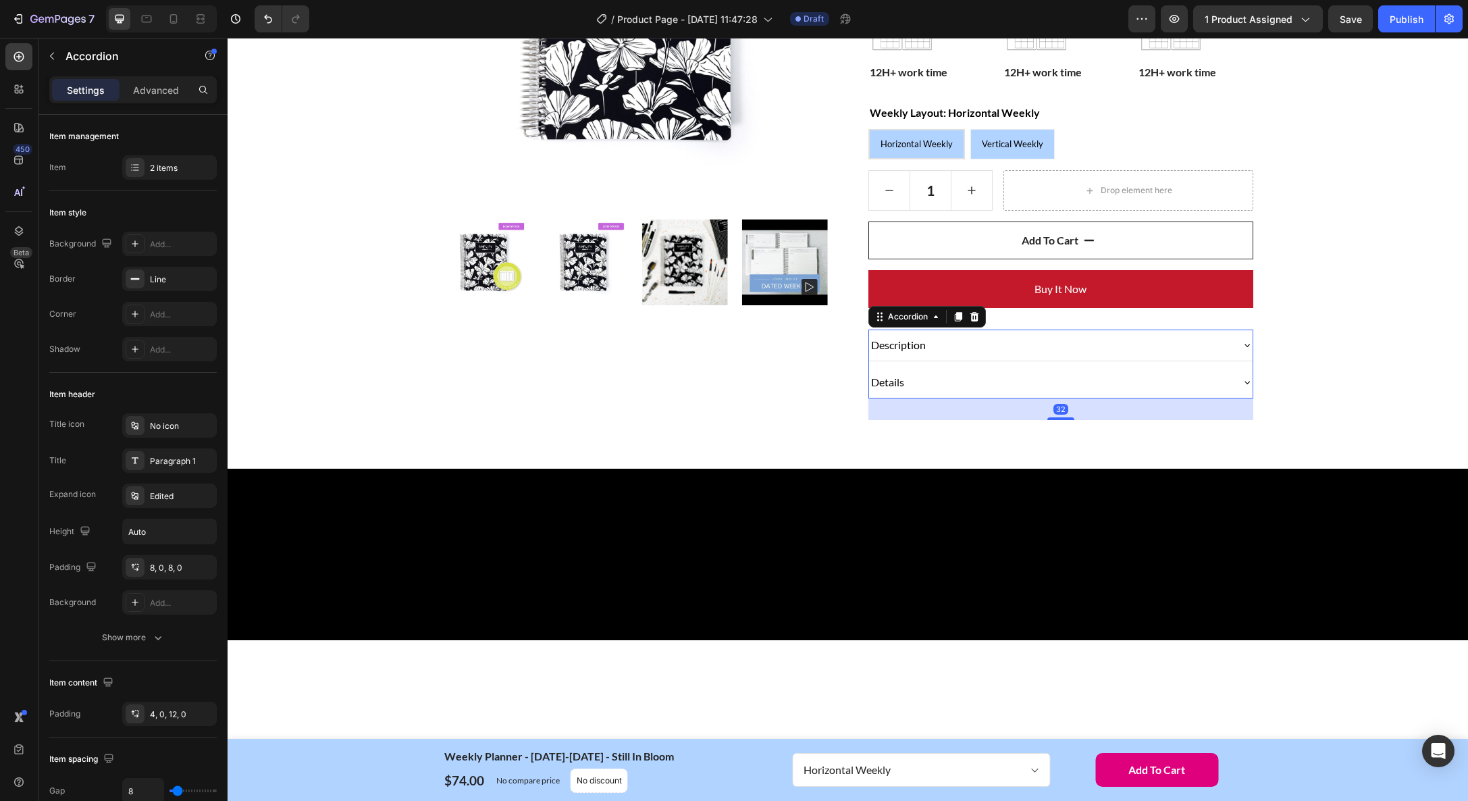
click at [923, 346] on p "Description" at bounding box center [898, 345] width 55 height 16
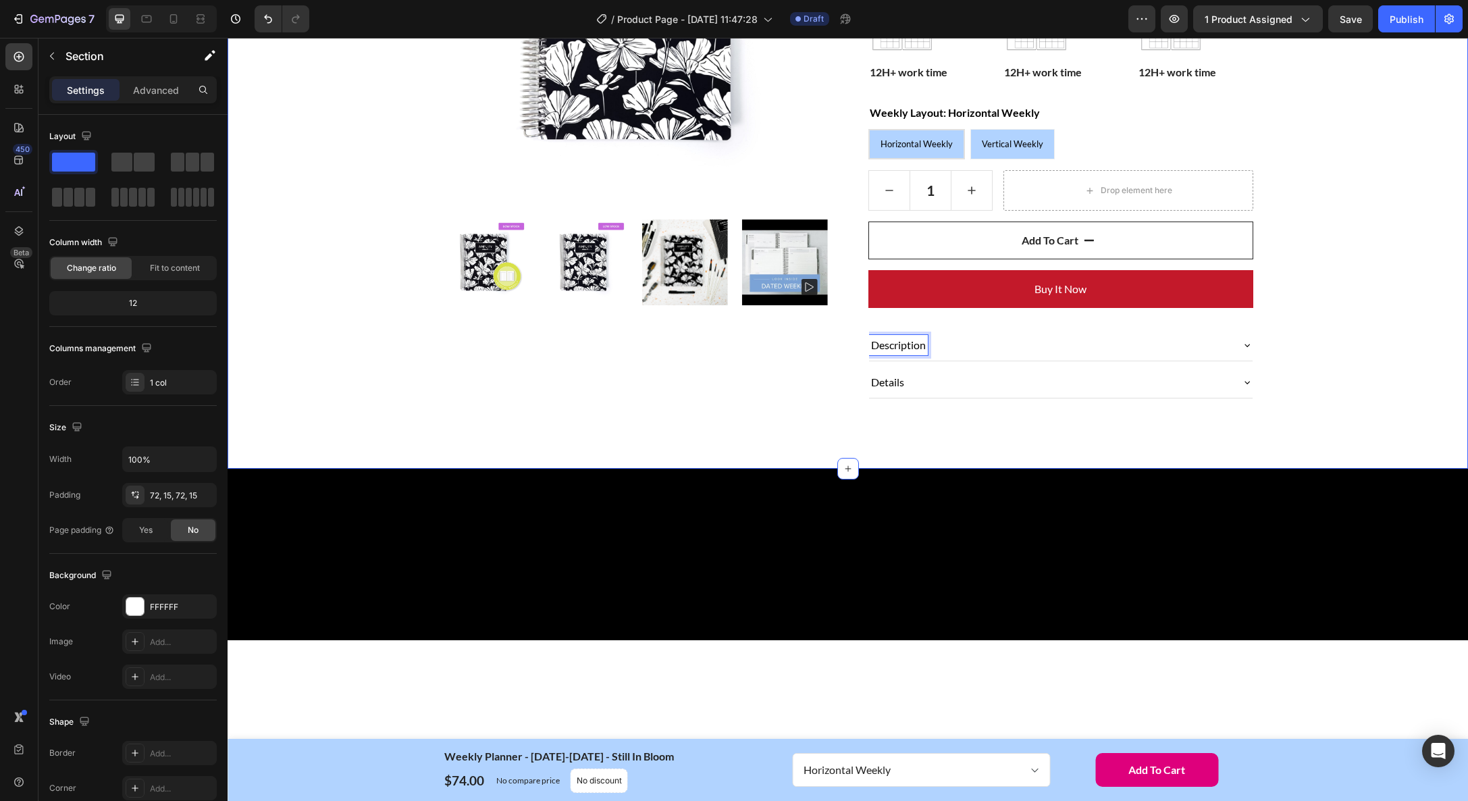
click at [1411, 341] on div "Home Weekly Planner - January-December 2026 - Still In Bloom Breadcrumb Row Pro…" at bounding box center [848, 96] width 1220 height 648
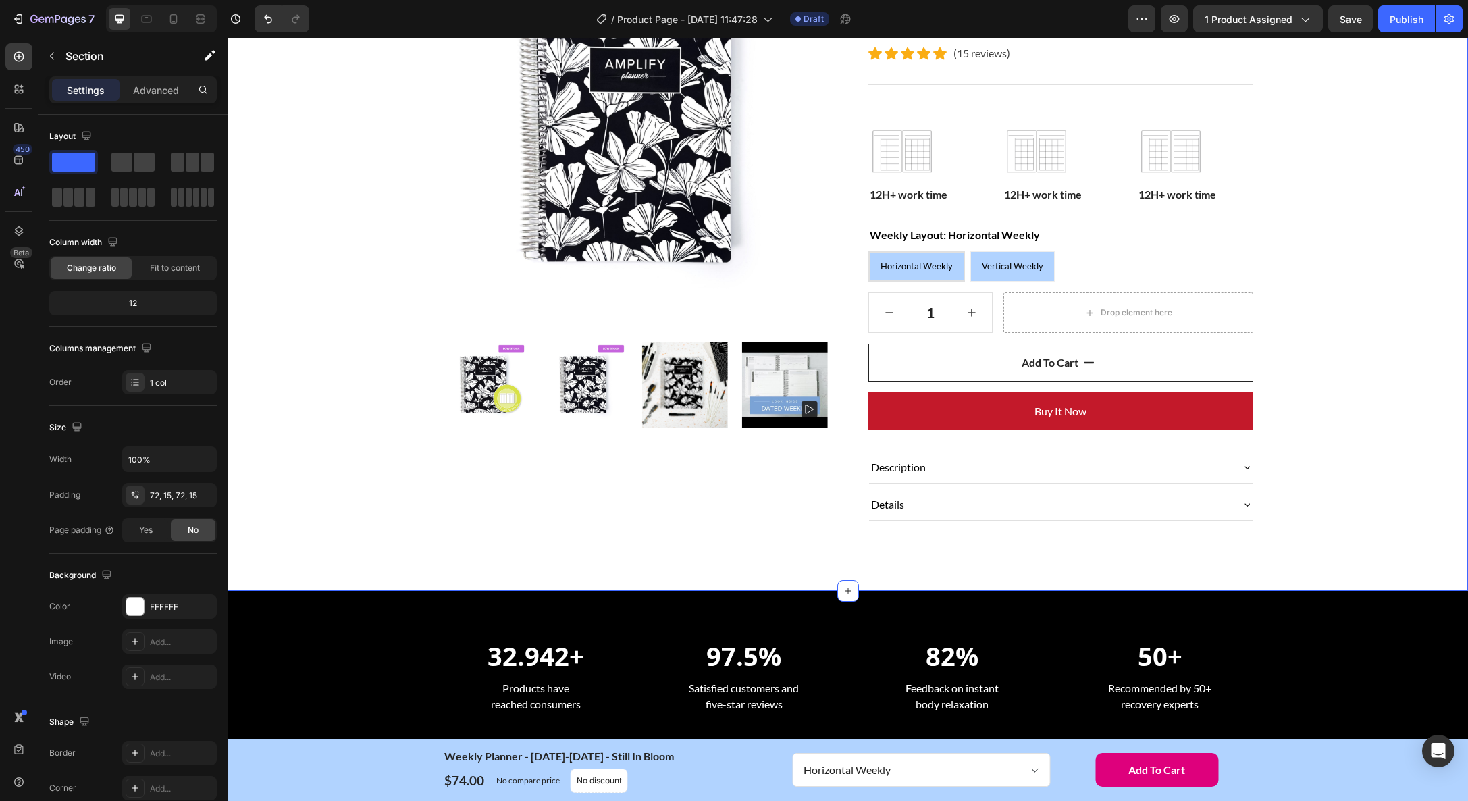
scroll to position [0, 0]
